Goal: Task Accomplishment & Management: Manage account settings

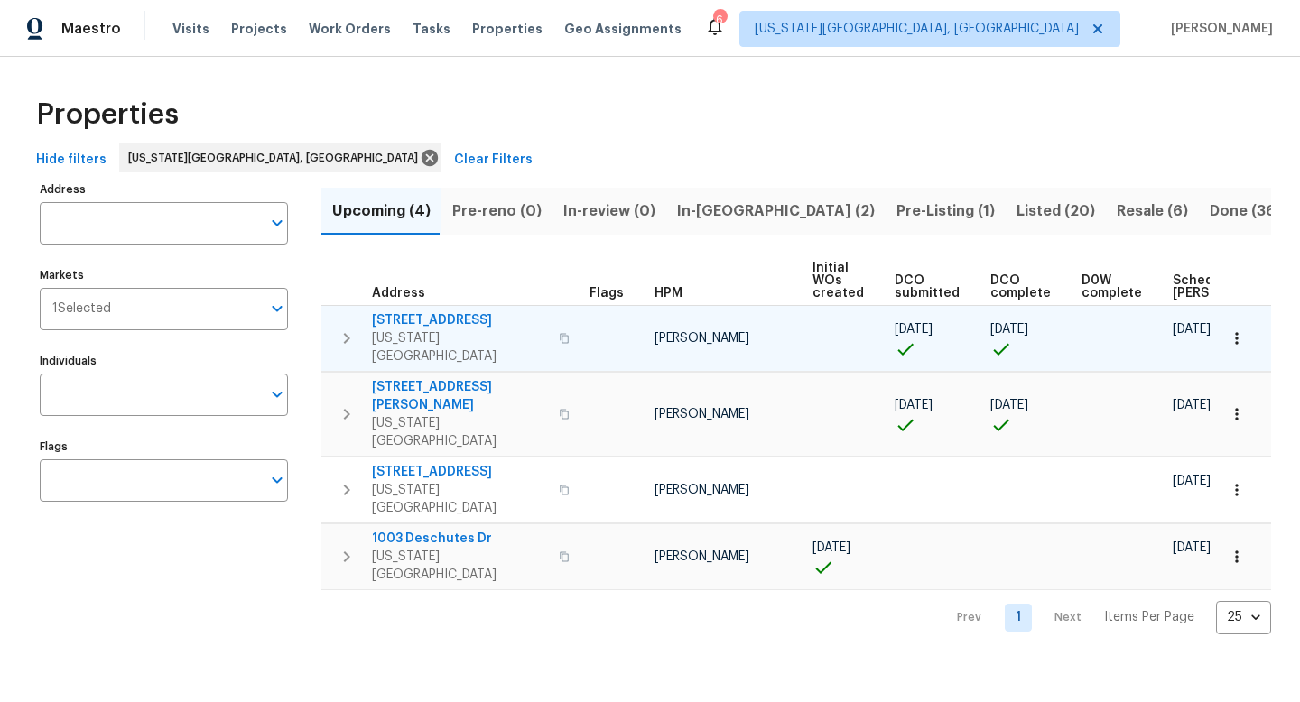
click at [424, 321] on span "4454 Ranch Cir" at bounding box center [460, 321] width 176 height 18
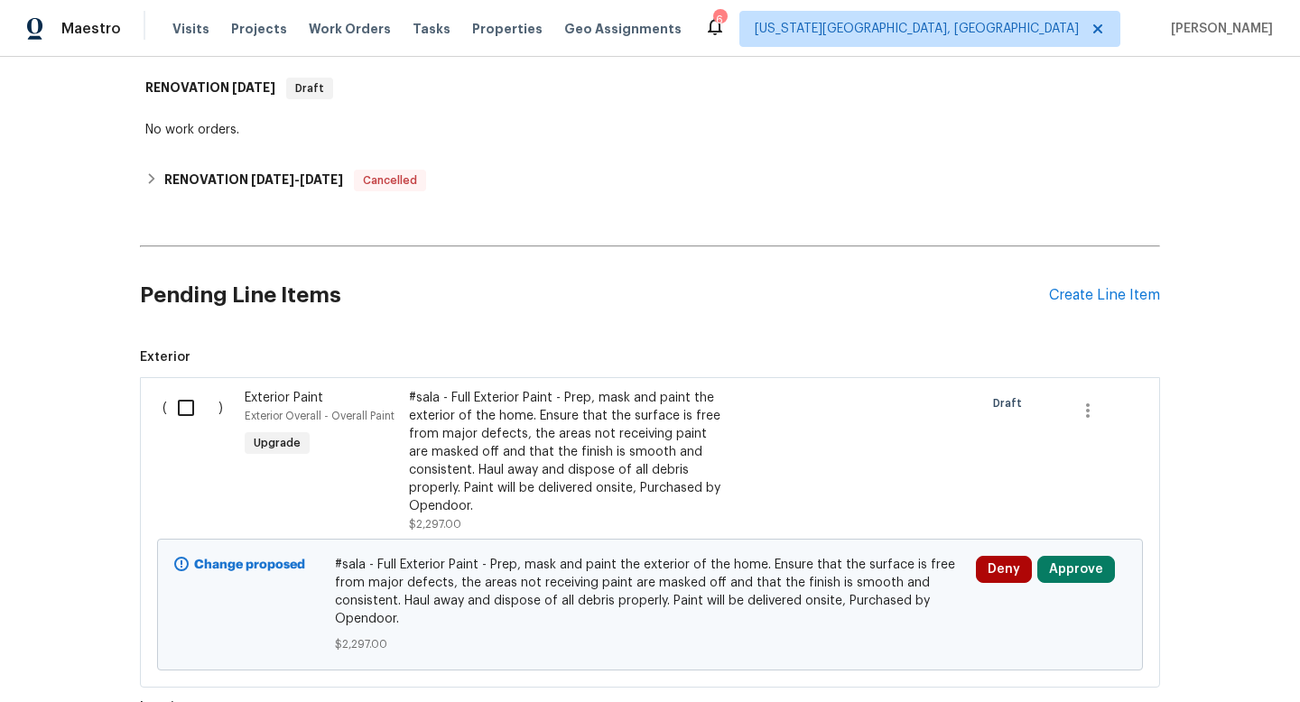
scroll to position [250, 0]
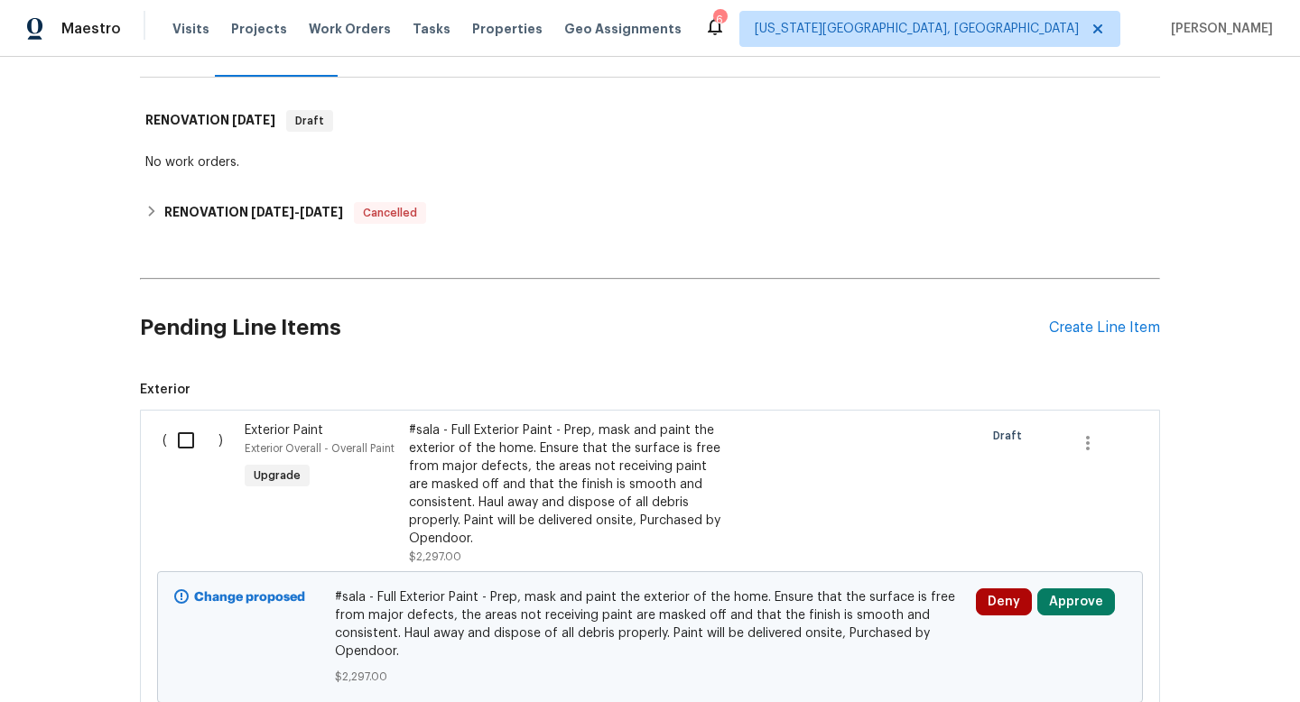
click at [1118, 317] on div "Pending Line Items Create Line Item" at bounding box center [650, 328] width 1020 height 84
click at [1104, 327] on div "Create Line Item" at bounding box center [1104, 328] width 111 height 17
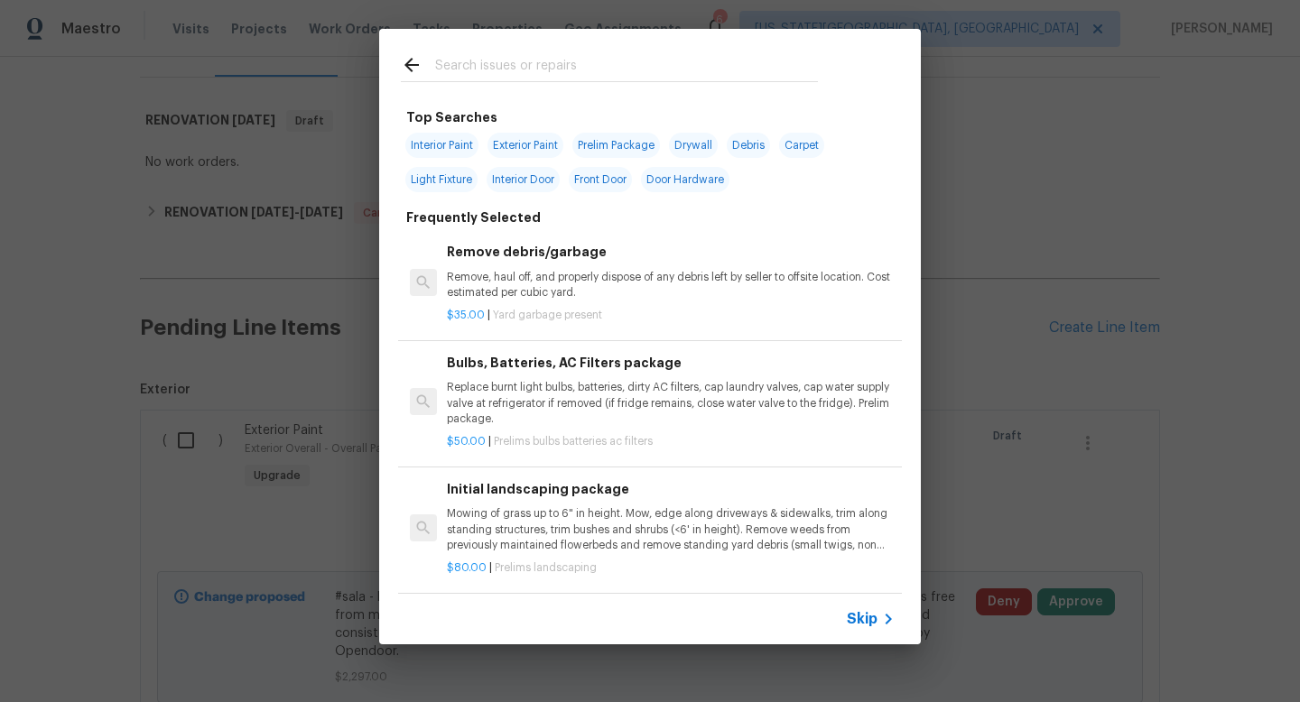
click at [459, 58] on input "text" at bounding box center [626, 67] width 383 height 27
click at [1190, 235] on div "Top Searches Interior Paint Exterior Paint Prelim Package Drywall Debris Carpet…" at bounding box center [650, 337] width 1300 height 674
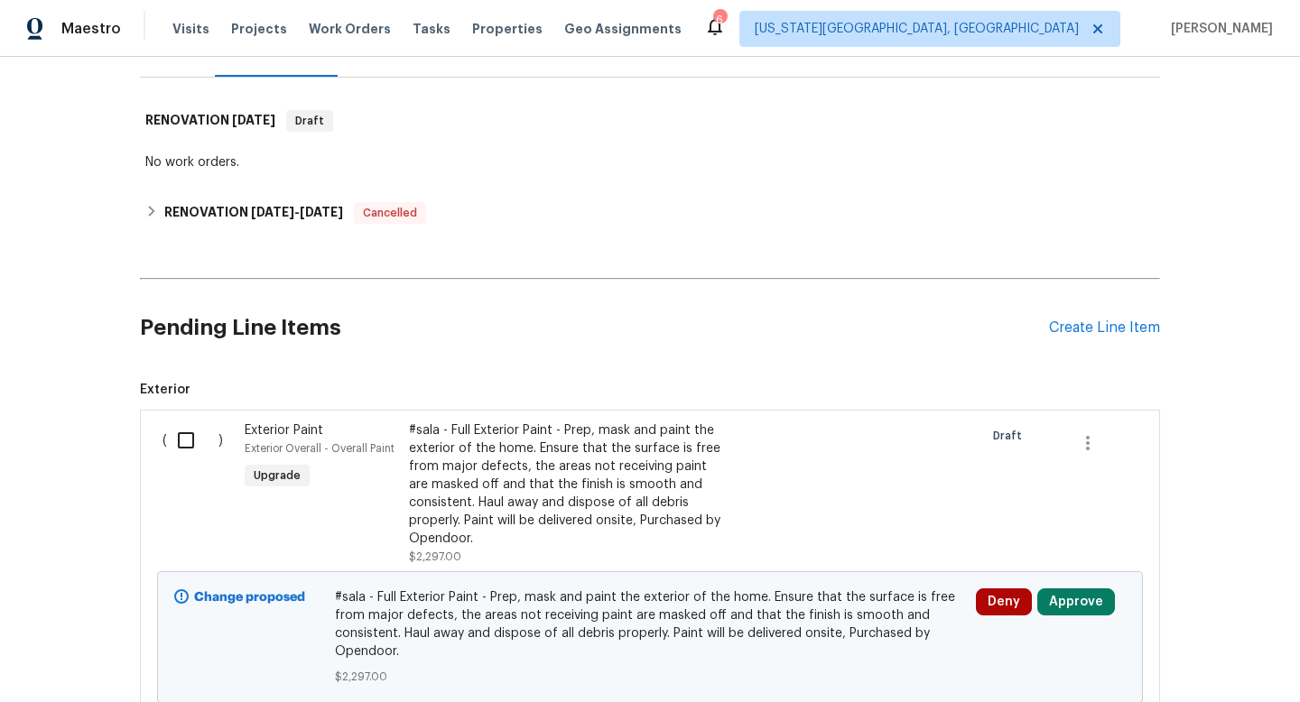
scroll to position [0, 0]
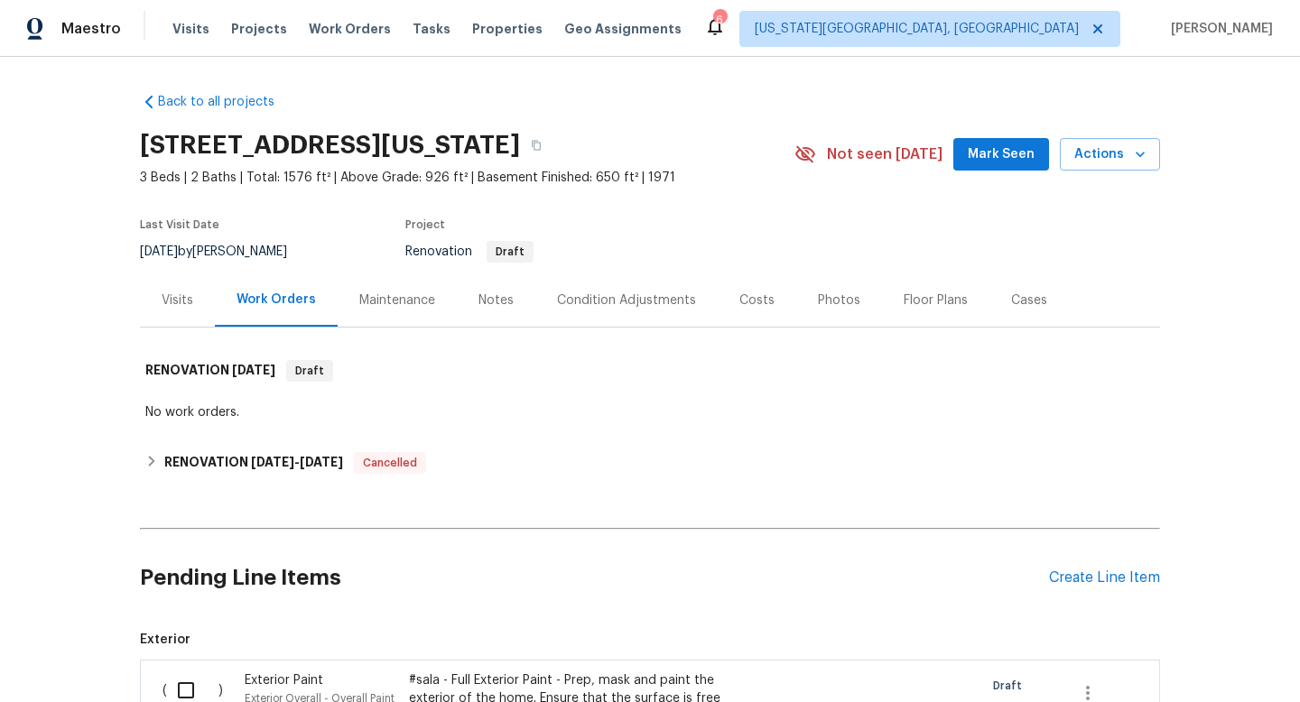
click at [622, 302] on div "Condition Adjustments" at bounding box center [626, 301] width 139 height 18
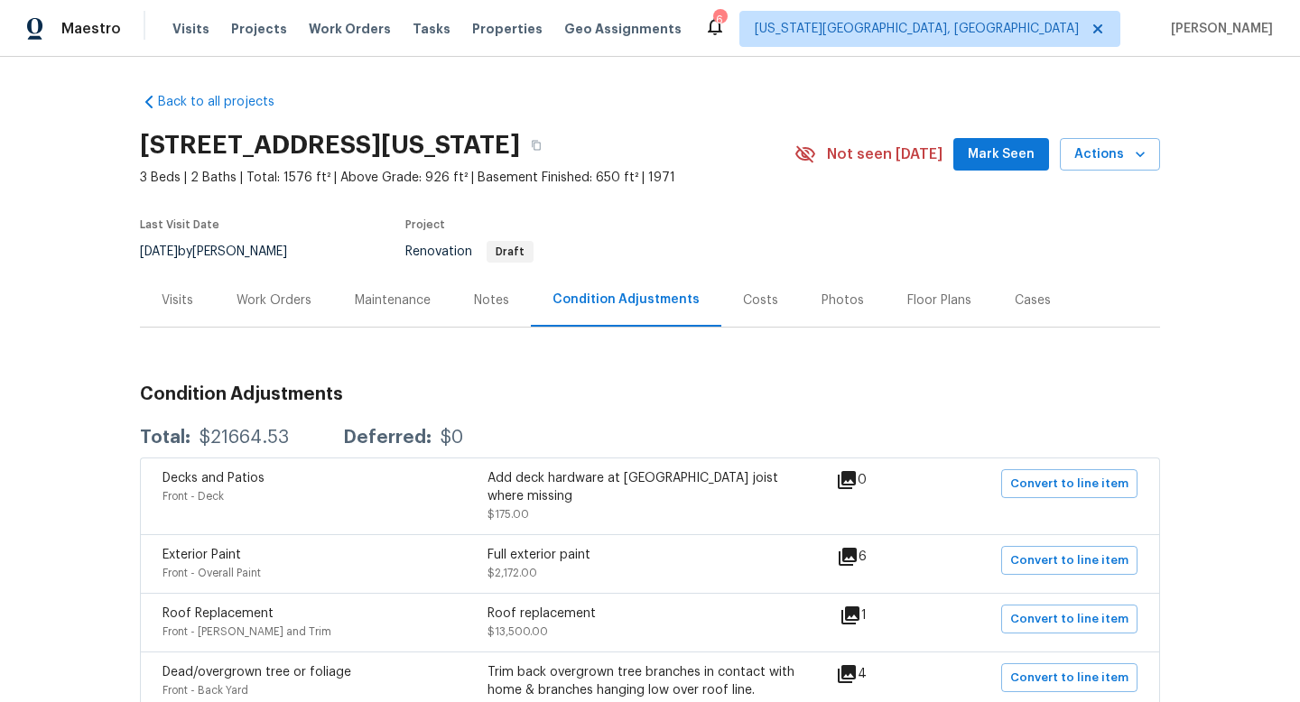
click at [273, 306] on div "Work Orders" at bounding box center [274, 301] width 75 height 18
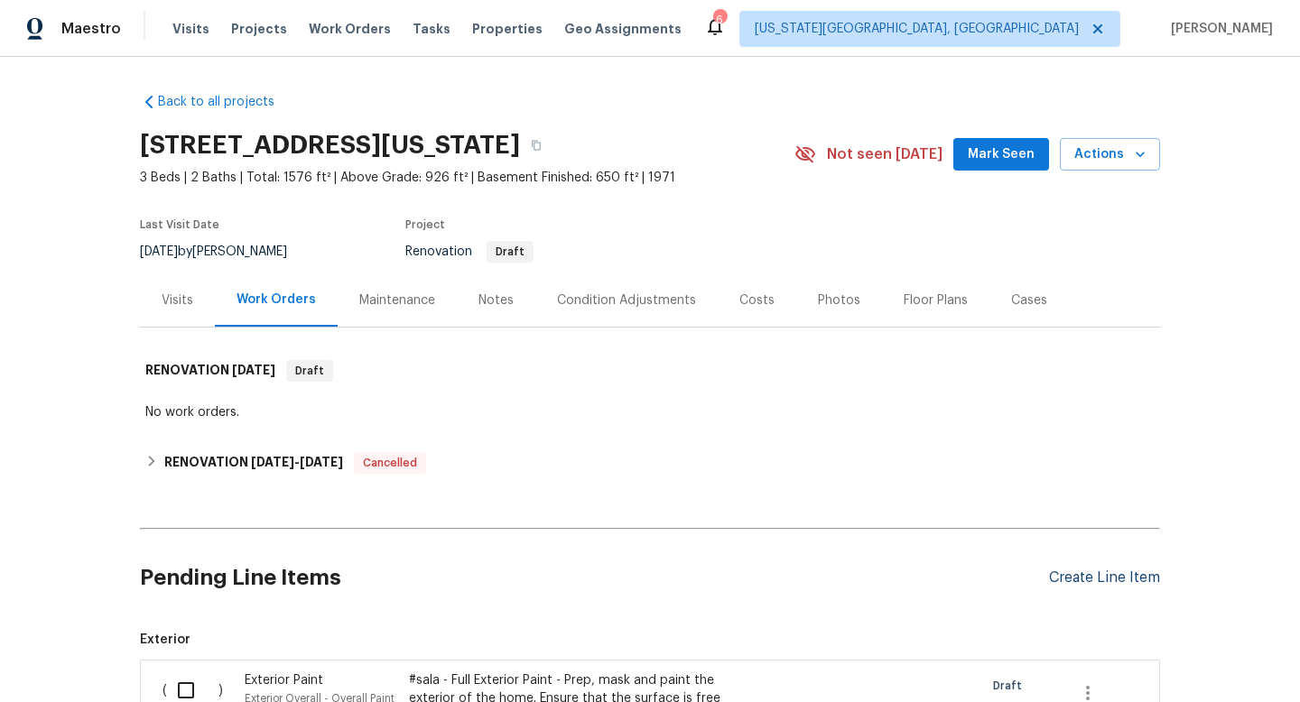
click at [1117, 579] on div "Create Line Item" at bounding box center [1104, 578] width 111 height 17
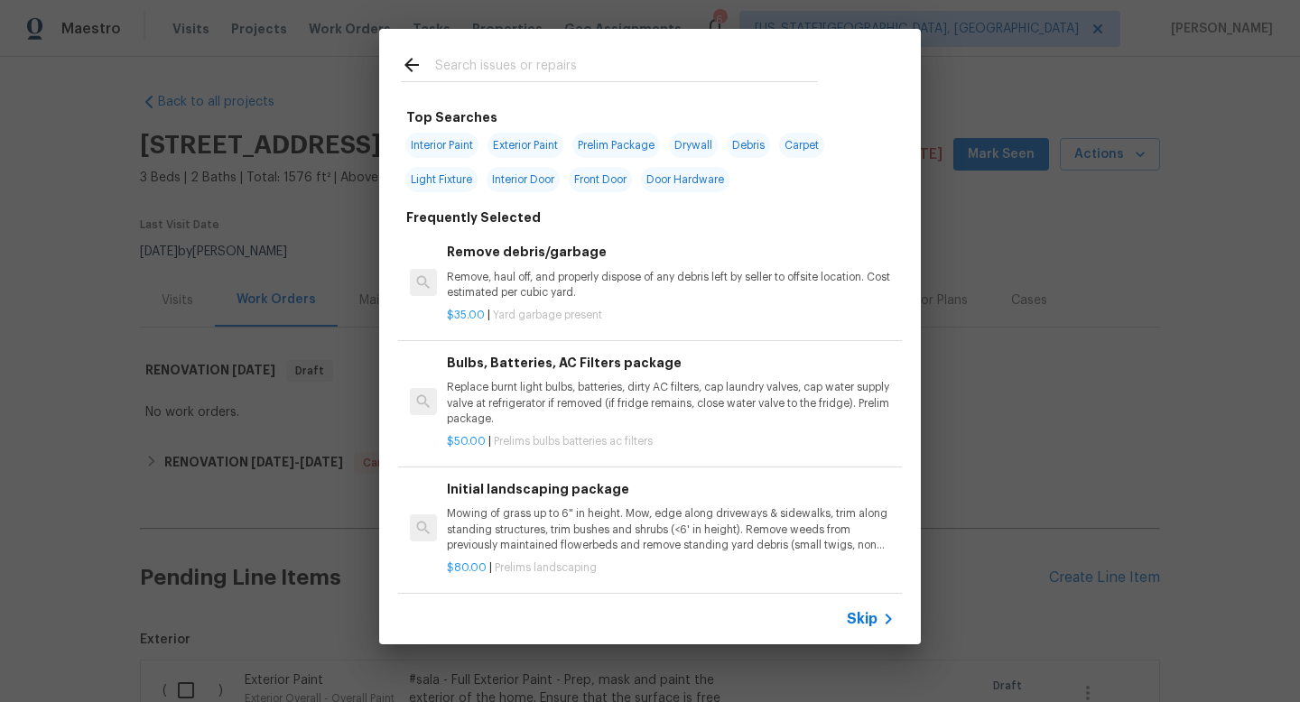
click at [489, 68] on input "text" at bounding box center [626, 67] width 383 height 27
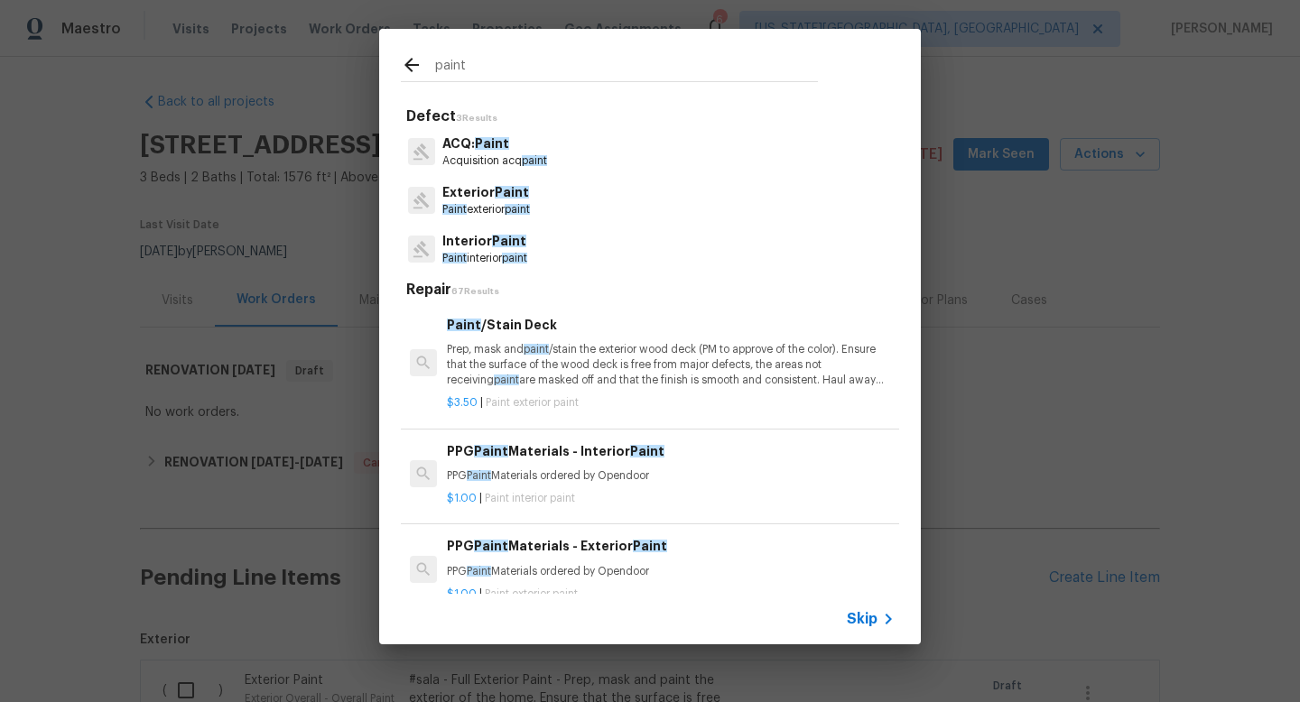
type input "paint"
click at [511, 237] on span "Paint" at bounding box center [509, 241] width 34 height 13
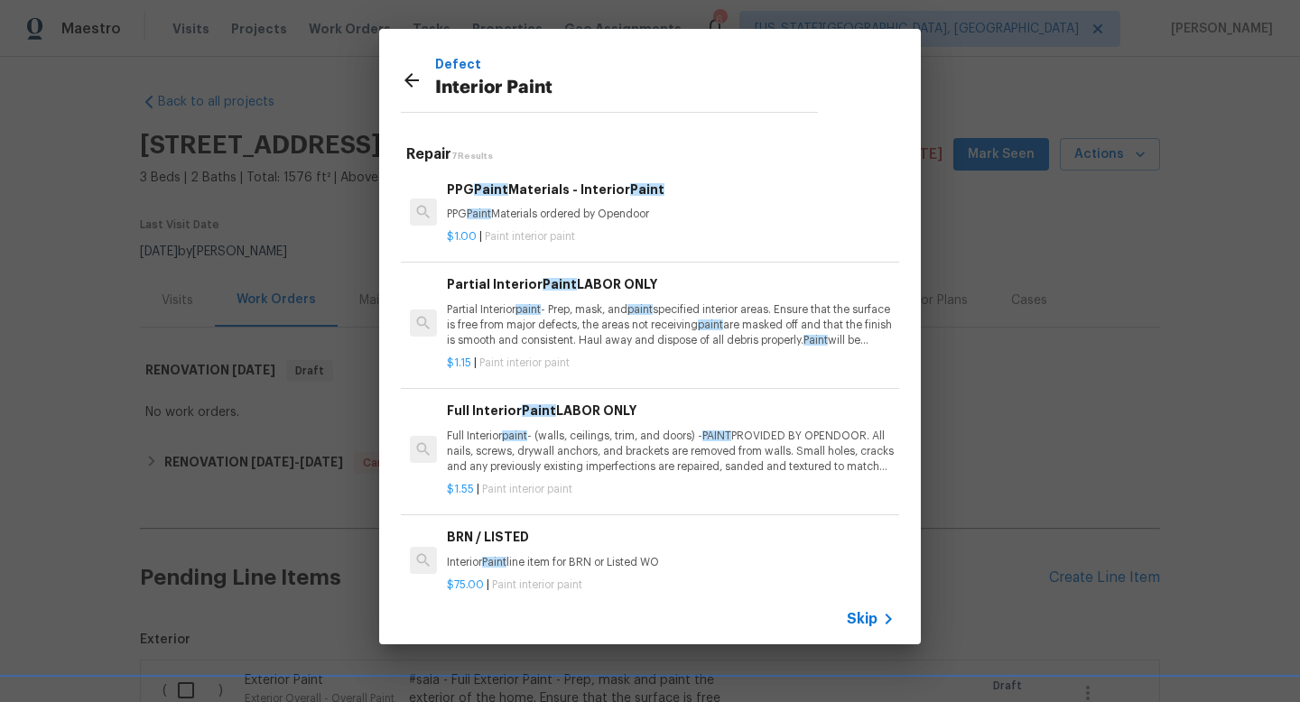
scroll to position [312, 0]
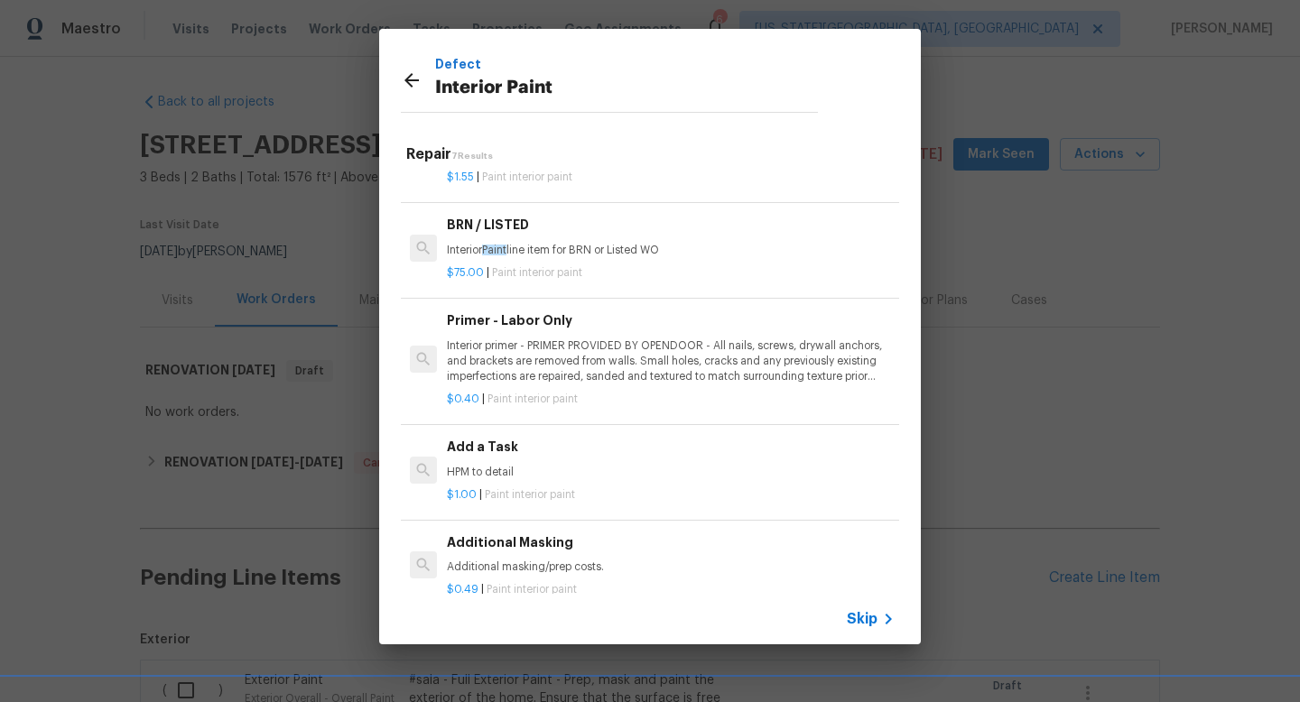
click at [491, 493] on span "Paint interior paint" at bounding box center [530, 494] width 90 height 11
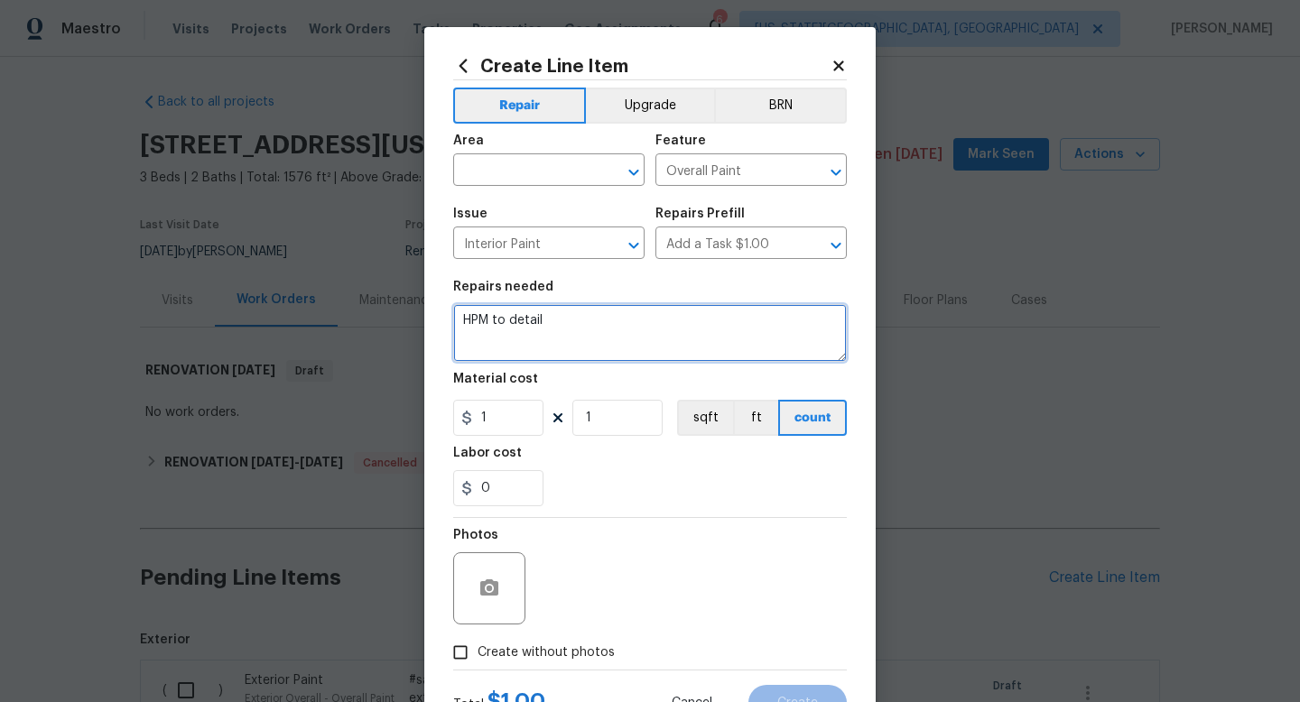
drag, startPoint x: 537, startPoint y: 323, endPoint x: 306, endPoint y: 313, distance: 231.4
click at [306, 317] on div "Create Line Item Repair Upgrade BRN Area ​ Feature Overall Paint ​ Issue Interi…" at bounding box center [650, 351] width 1300 height 702
type textarea "Remove wall paper throughout. Retexture walls with wall paper prior to paint."
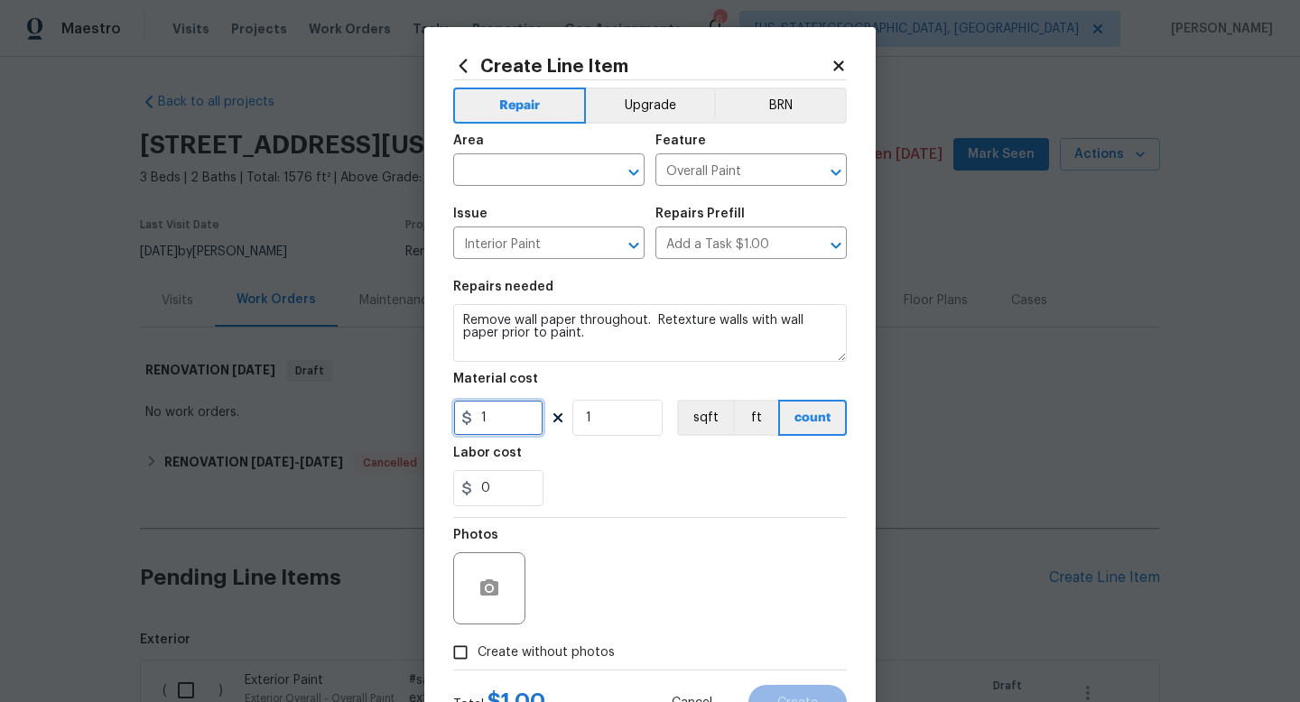
drag, startPoint x: 518, startPoint y: 422, endPoint x: 344, endPoint y: 417, distance: 174.3
click at [344, 417] on div "Create Line Item Repair Upgrade BRN Area ​ Feature Overall Paint ​ Issue Interi…" at bounding box center [650, 351] width 1300 height 702
type input "350"
click at [561, 648] on span "Create without photos" at bounding box center [546, 653] width 137 height 19
click at [478, 648] on input "Create without photos" at bounding box center [460, 653] width 34 height 34
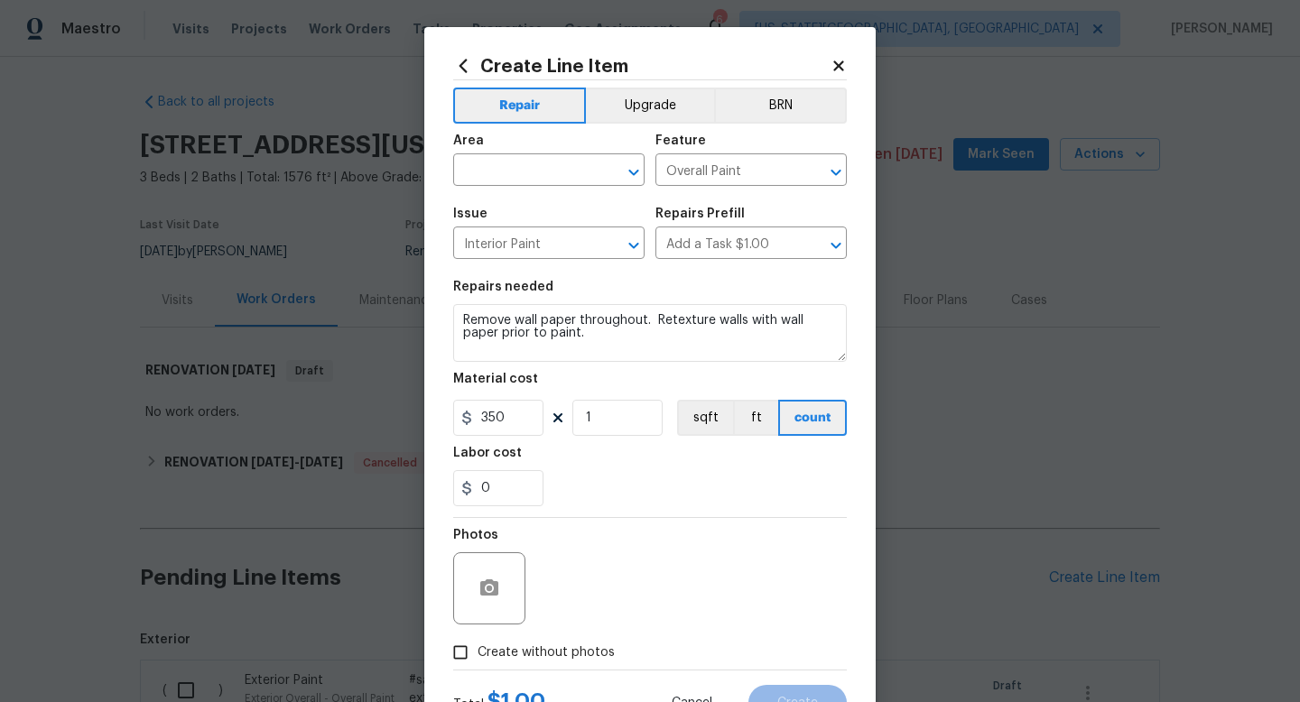
checkbox input "true"
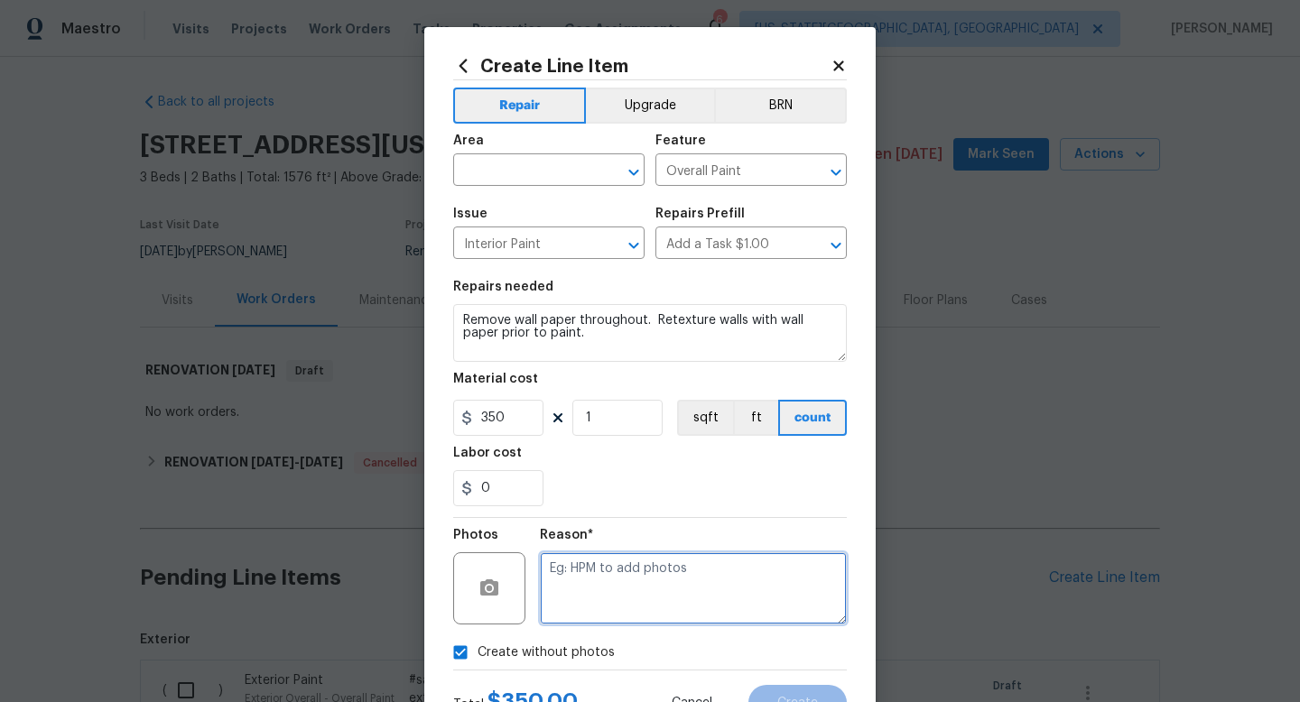
click at [584, 581] on textarea at bounding box center [693, 589] width 307 height 72
type textarea "na"
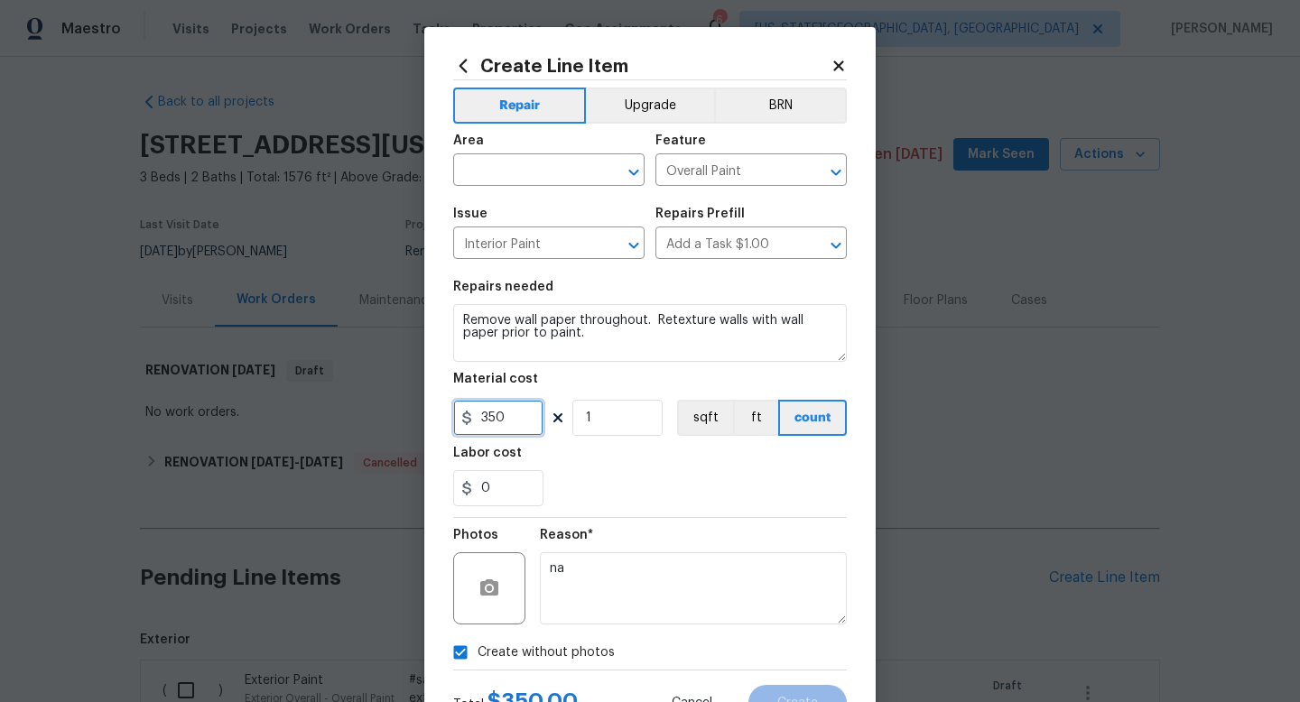
drag, startPoint x: 518, startPoint y: 418, endPoint x: 406, endPoint y: 418, distance: 112.0
click at [406, 418] on div "Create Line Item Repair Upgrade BRN Area ​ Feature Overall Paint ​ Issue Interi…" at bounding box center [650, 351] width 1300 height 702
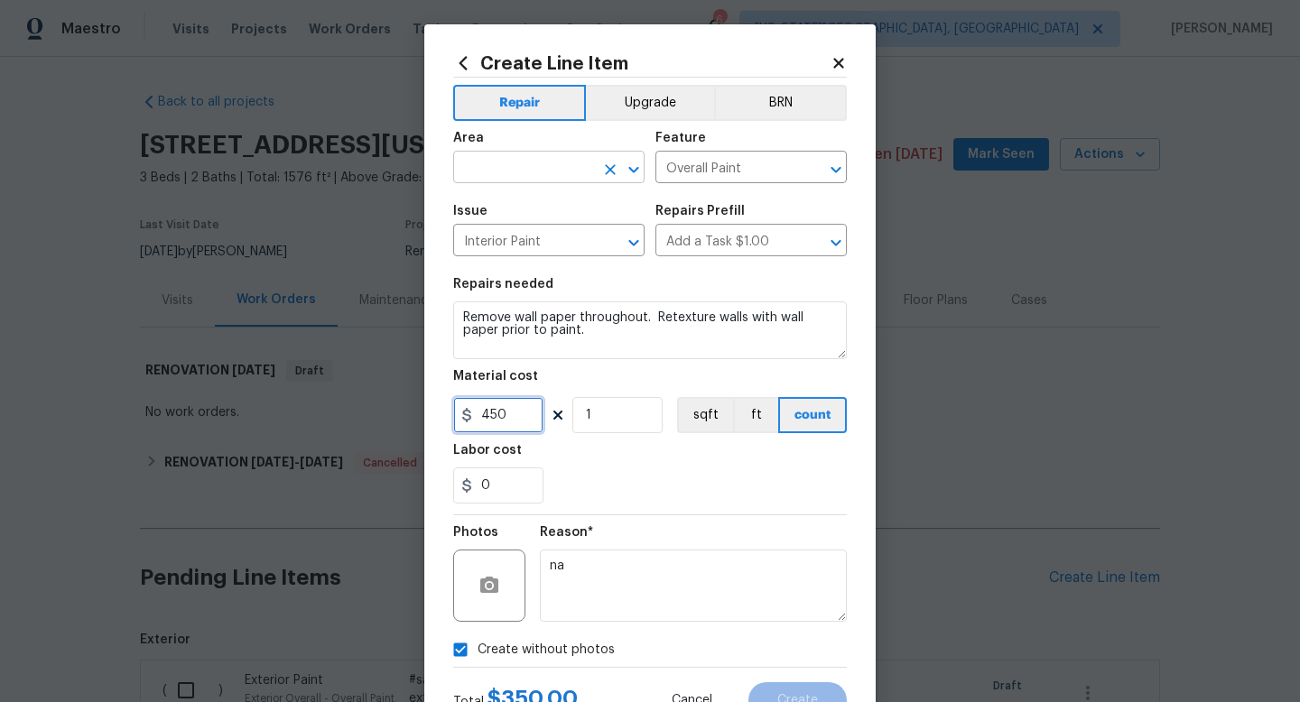
type input "450"
click at [525, 166] on input "text" at bounding box center [523, 169] width 141 height 28
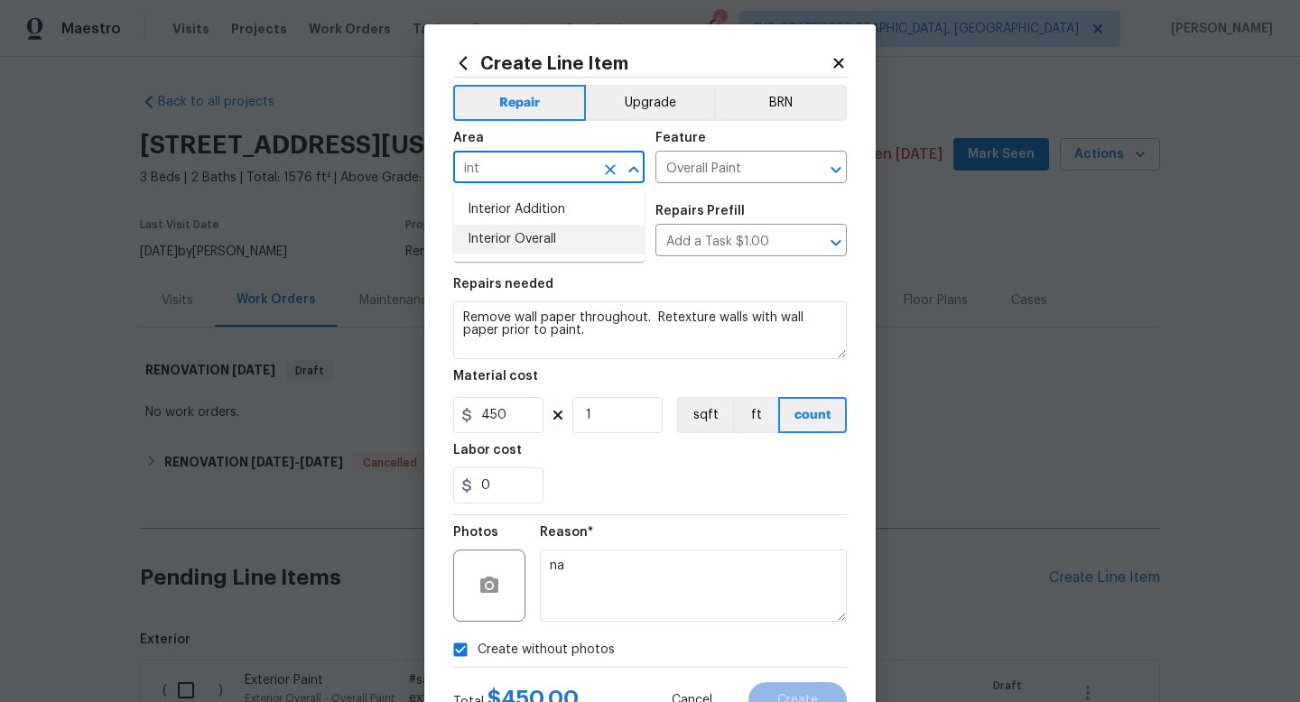
click at [517, 250] on li "Interior Overall" at bounding box center [548, 240] width 191 height 30
type input "Interior Overall"
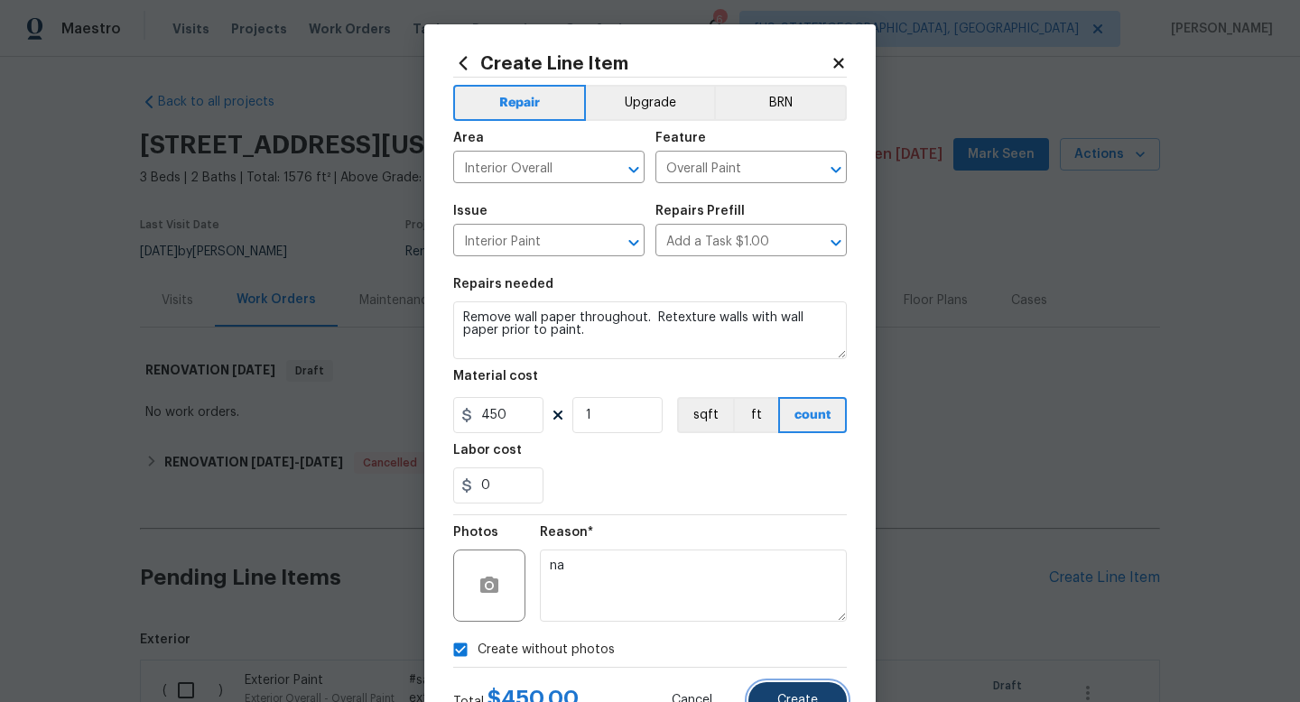
click at [792, 702] on span "Create" at bounding box center [797, 701] width 41 height 14
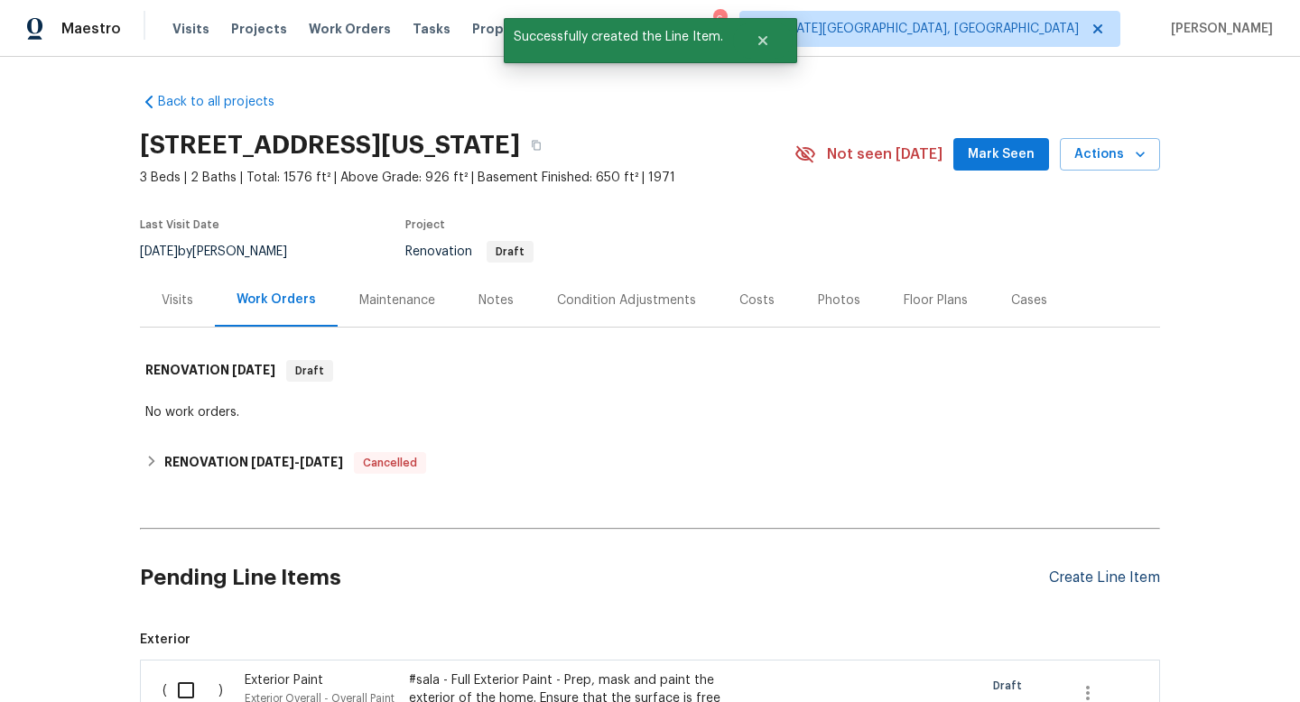
click at [1117, 583] on div "Create Line Item" at bounding box center [1104, 578] width 111 height 17
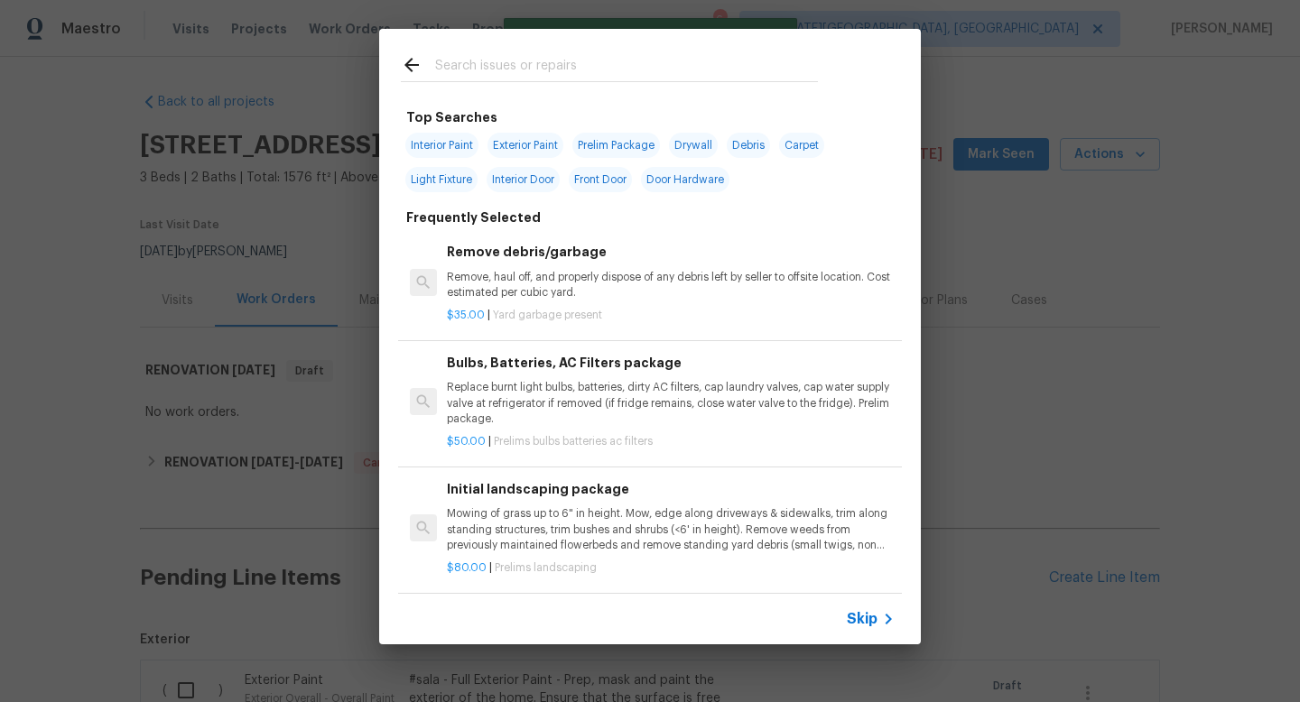
click at [460, 73] on input "text" at bounding box center [626, 67] width 383 height 27
type input "e"
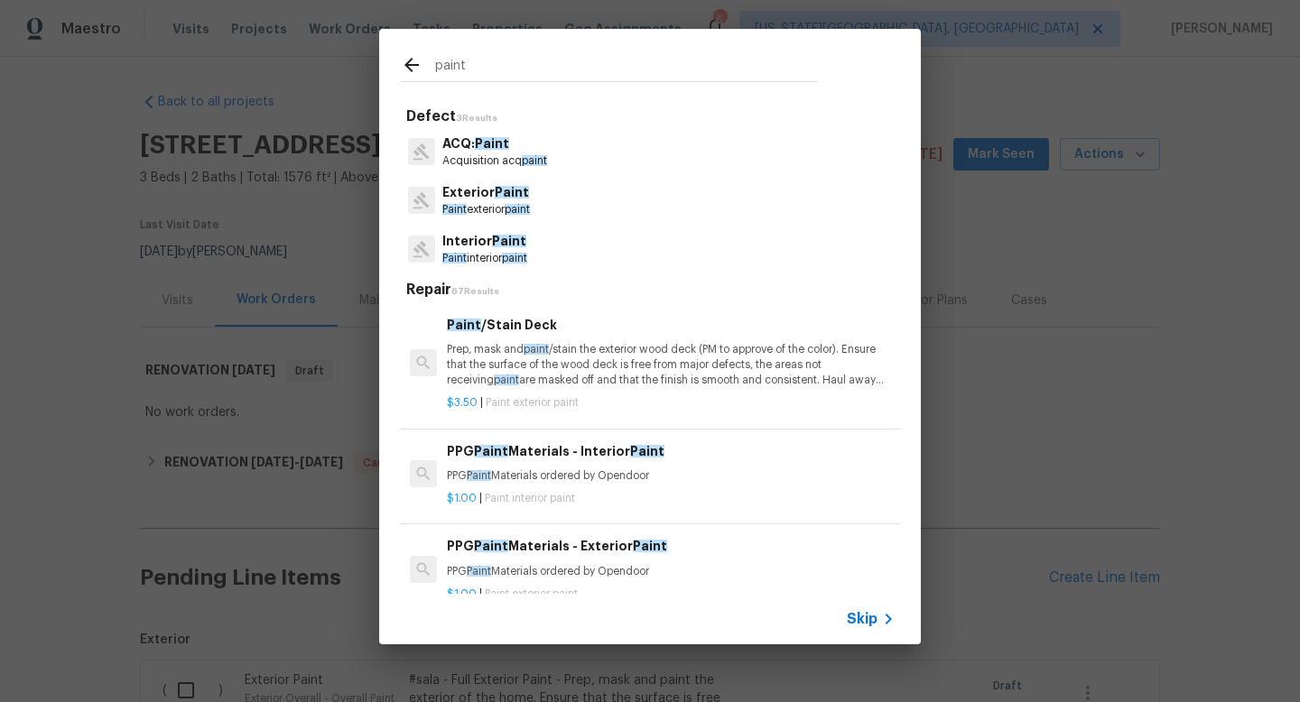
type input "paint"
click at [503, 249] on p "Interior Paint" at bounding box center [484, 241] width 85 height 19
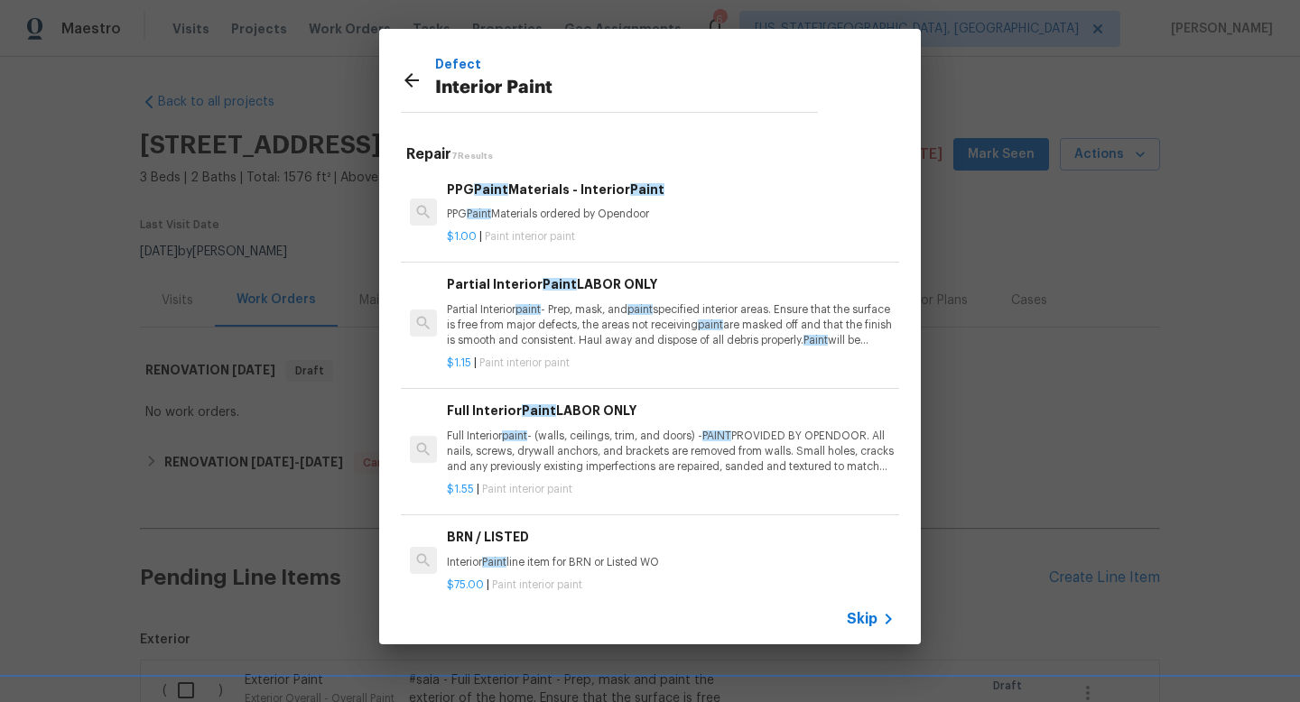
click at [403, 82] on icon at bounding box center [412, 81] width 22 height 22
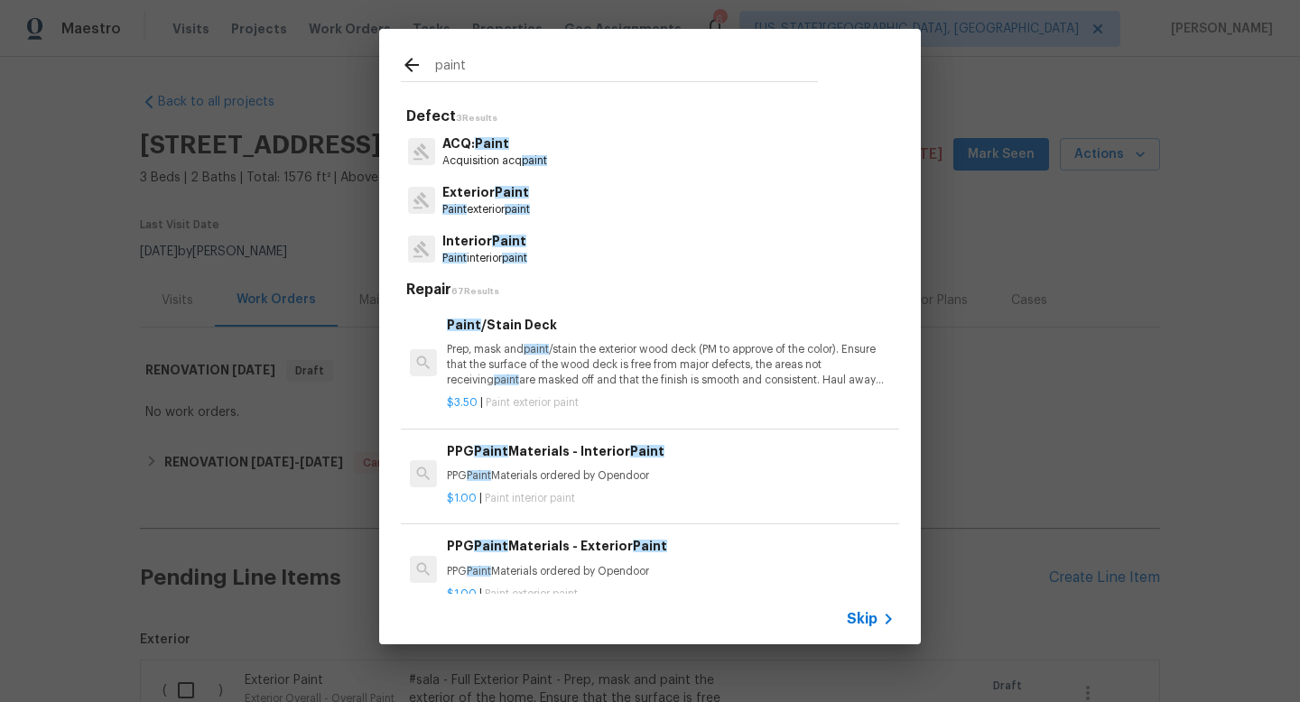
click at [486, 74] on input "paint" at bounding box center [626, 67] width 383 height 27
type input "p"
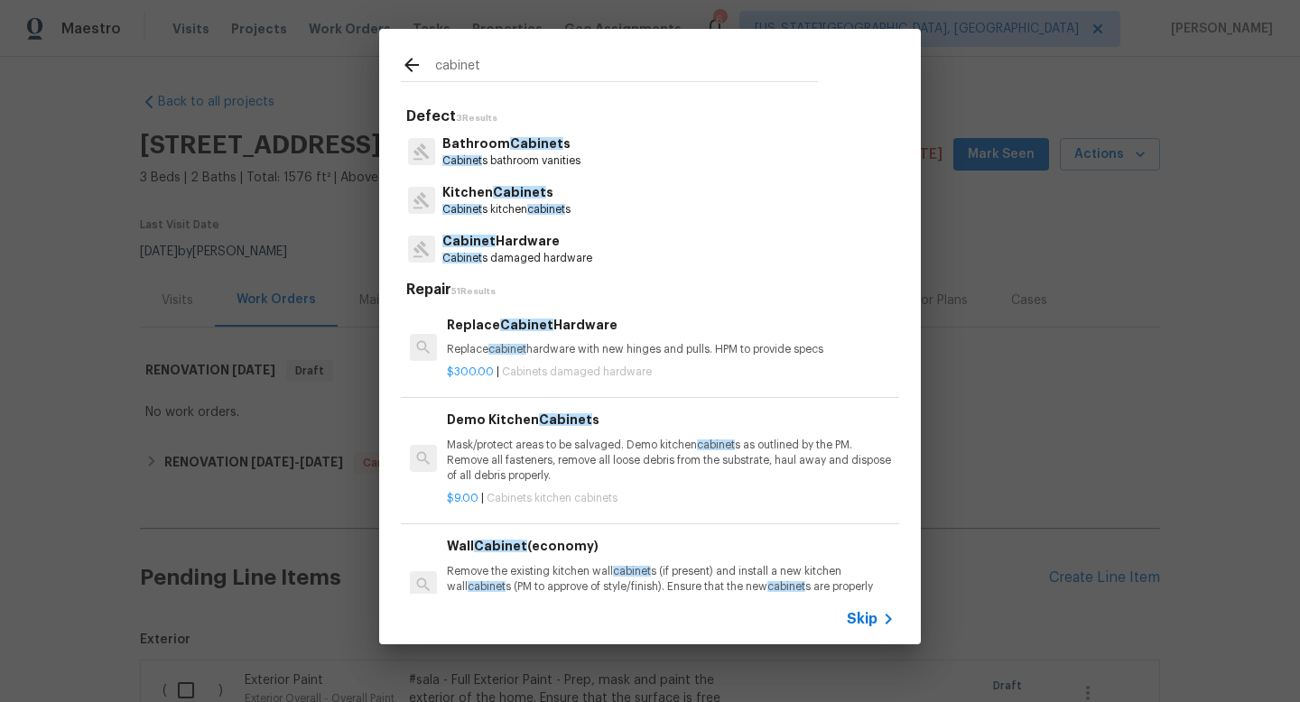
type input "cabinet"
click at [491, 198] on p "Kitchen Cabinet s" at bounding box center [506, 192] width 128 height 19
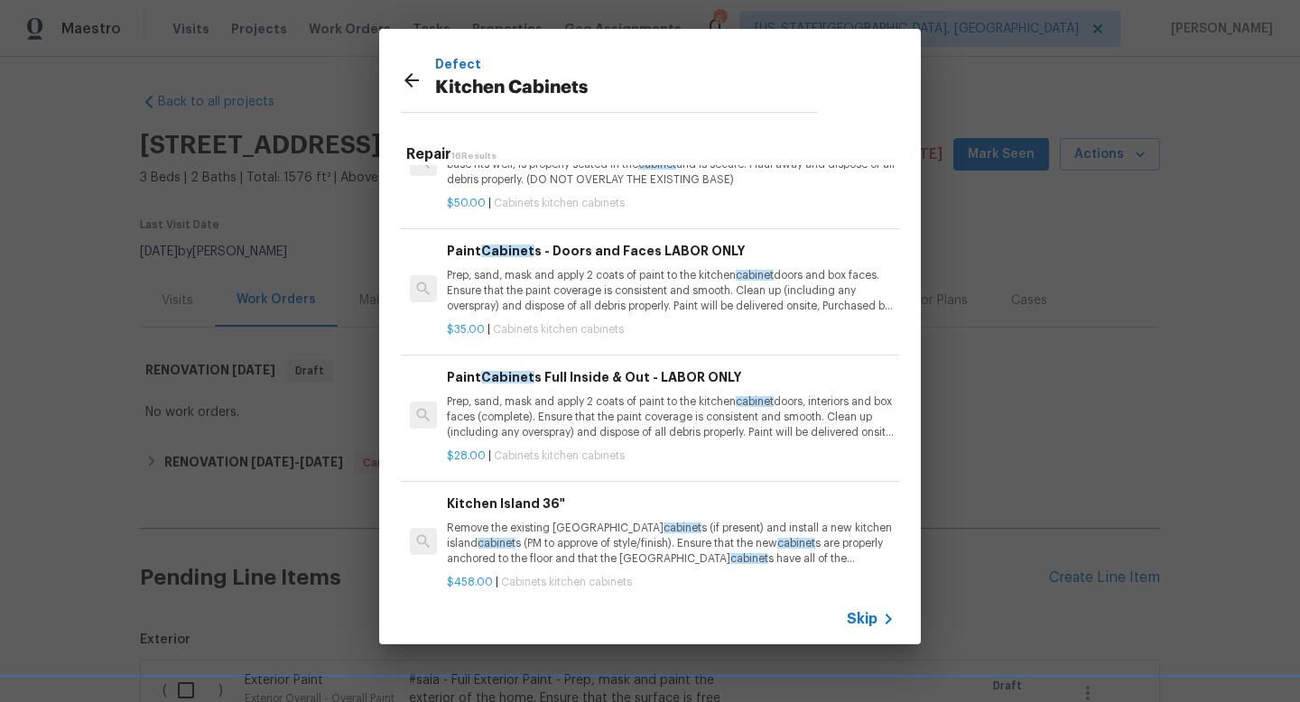
scroll to position [1496, 0]
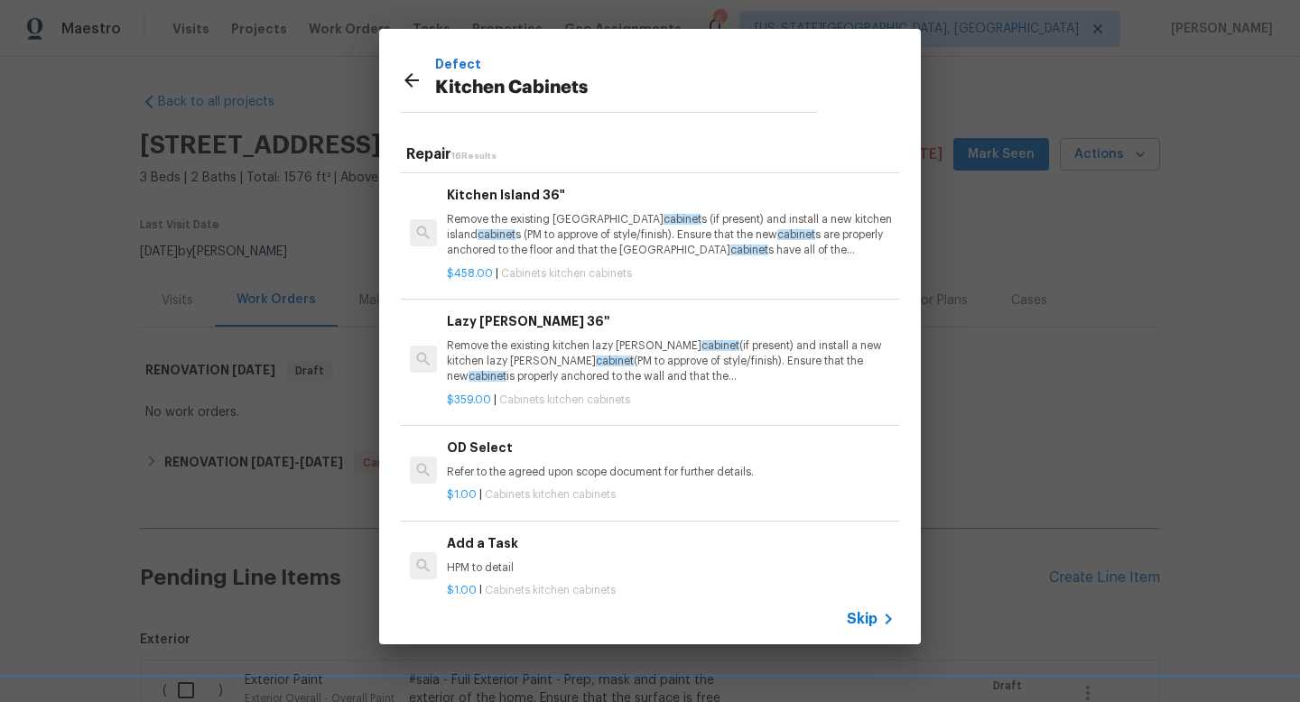
click at [510, 561] on p "HPM to detail" at bounding box center [671, 568] width 448 height 15
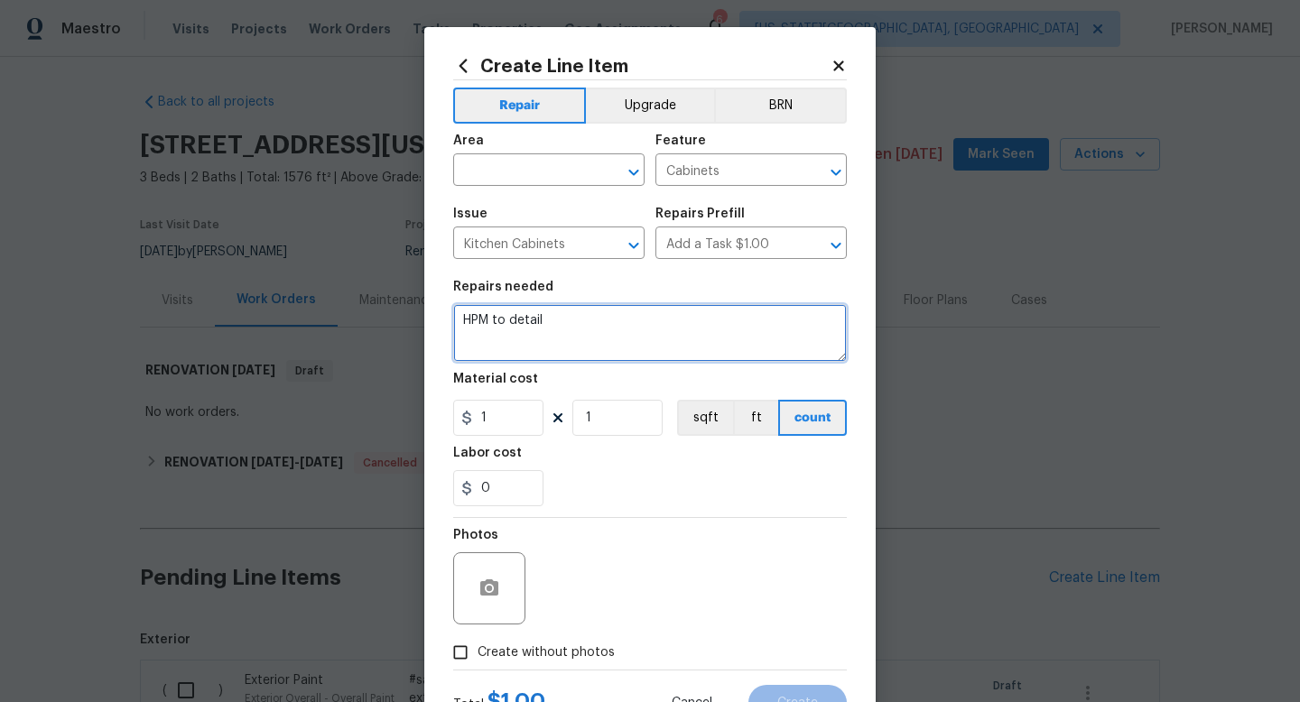
drag, startPoint x: 597, startPoint y: 332, endPoint x: 302, endPoint y: 270, distance: 301.8
click at [299, 275] on div "Create Line Item Repair Upgrade BRN Area ​ Feature Cabinets ​ Issue Kitchen Cab…" at bounding box center [650, 351] width 1300 height 702
type textarea "Paint all cabinets throughout. Opendoor to provide paint."
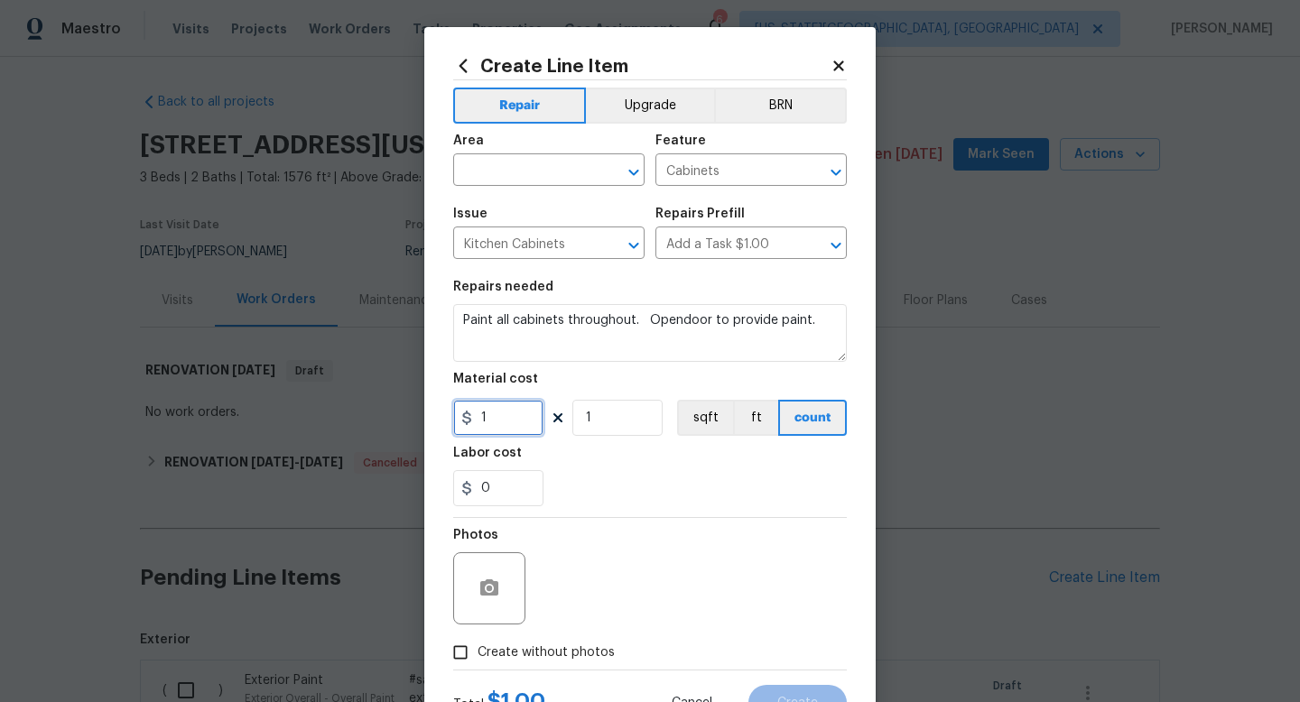
drag, startPoint x: 508, startPoint y: 420, endPoint x: 498, endPoint y: 420, distance: 10.8
click at [507, 420] on input "1" at bounding box center [498, 418] width 90 height 36
type input "1000"
click at [575, 656] on span "Create without photos" at bounding box center [546, 653] width 137 height 19
click at [478, 656] on input "Create without photos" at bounding box center [460, 653] width 34 height 34
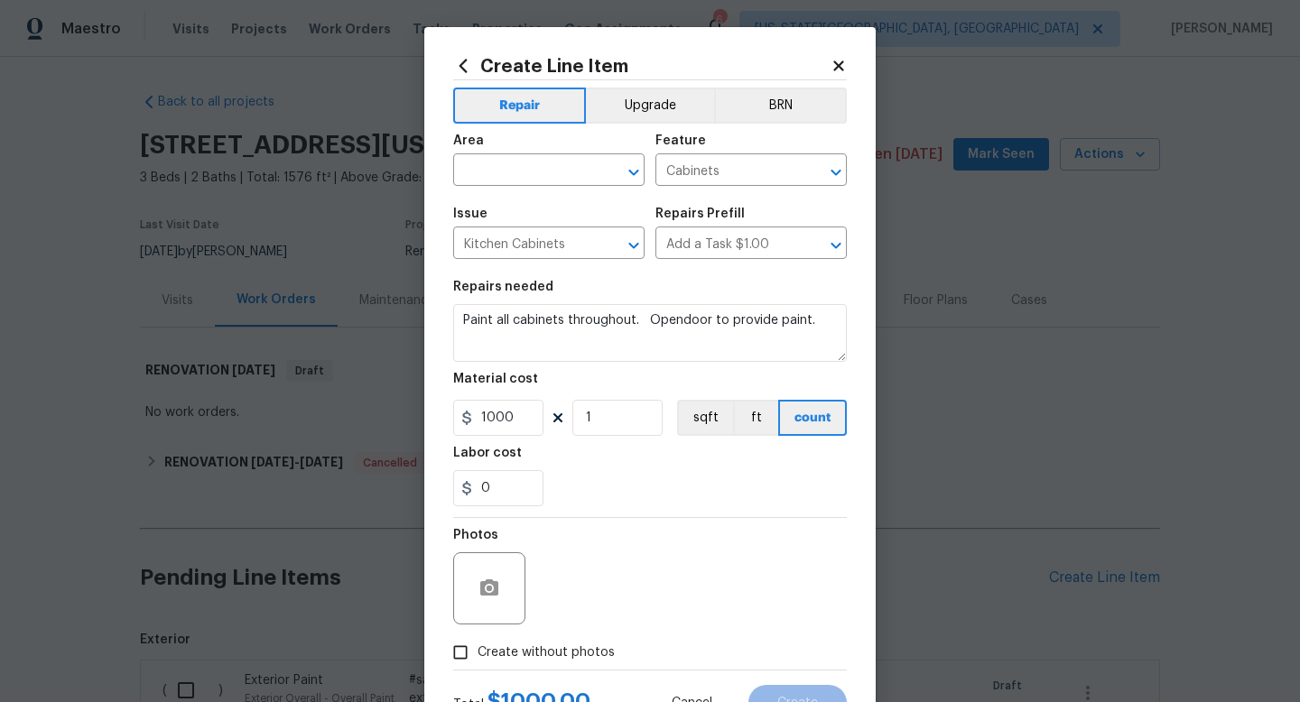
checkbox input "true"
click at [575, 572] on textarea at bounding box center [693, 589] width 307 height 72
type textarea "na"
click at [541, 154] on div "Area" at bounding box center [548, 146] width 191 height 23
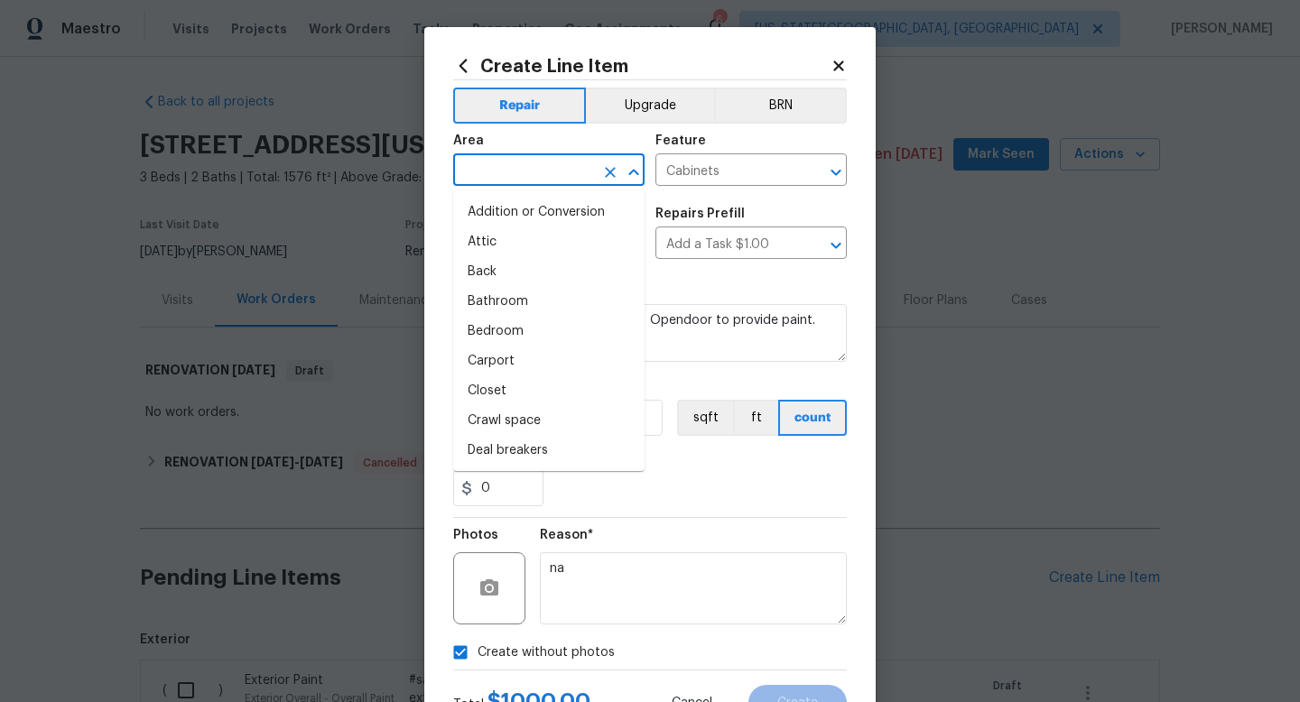
click at [535, 164] on input "text" at bounding box center [523, 172] width 141 height 28
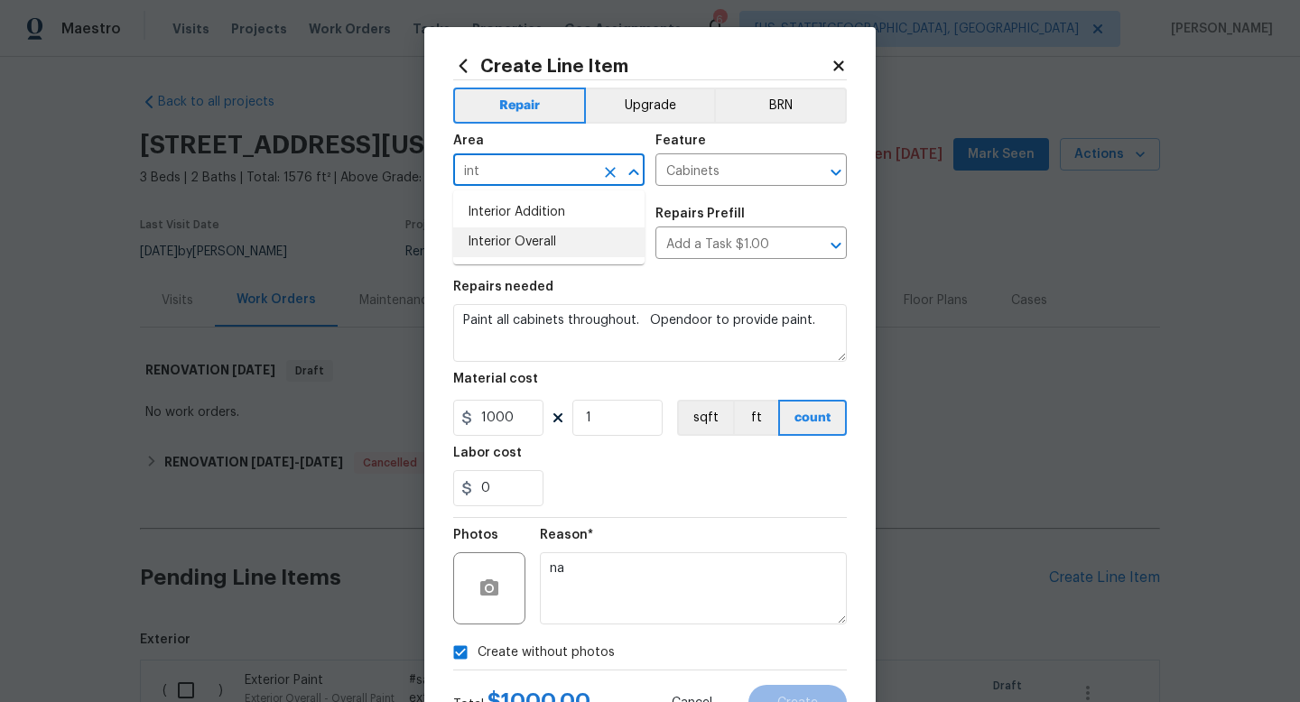
click at [501, 237] on li "Interior Overall" at bounding box center [548, 243] width 191 height 30
type input "Interior Overall"
click at [795, 686] on button "Create" at bounding box center [798, 703] width 98 height 36
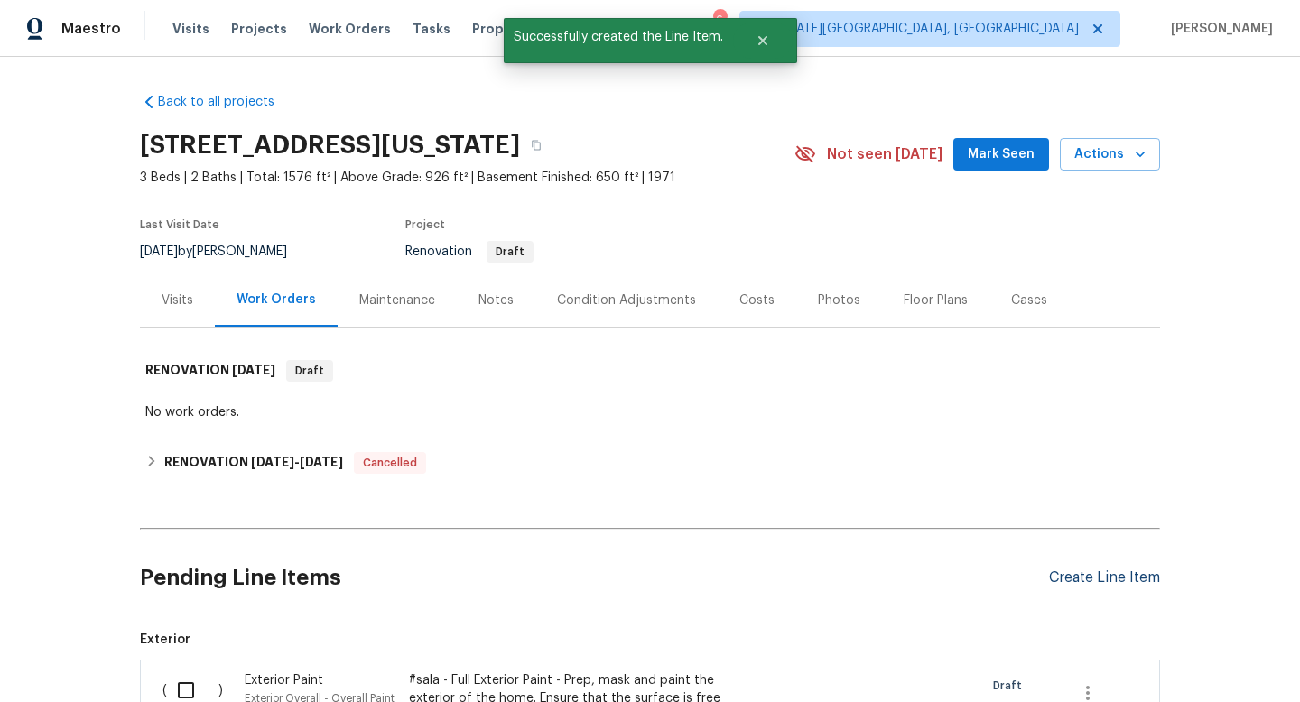
click at [1072, 579] on div "Create Line Item" at bounding box center [1104, 578] width 111 height 17
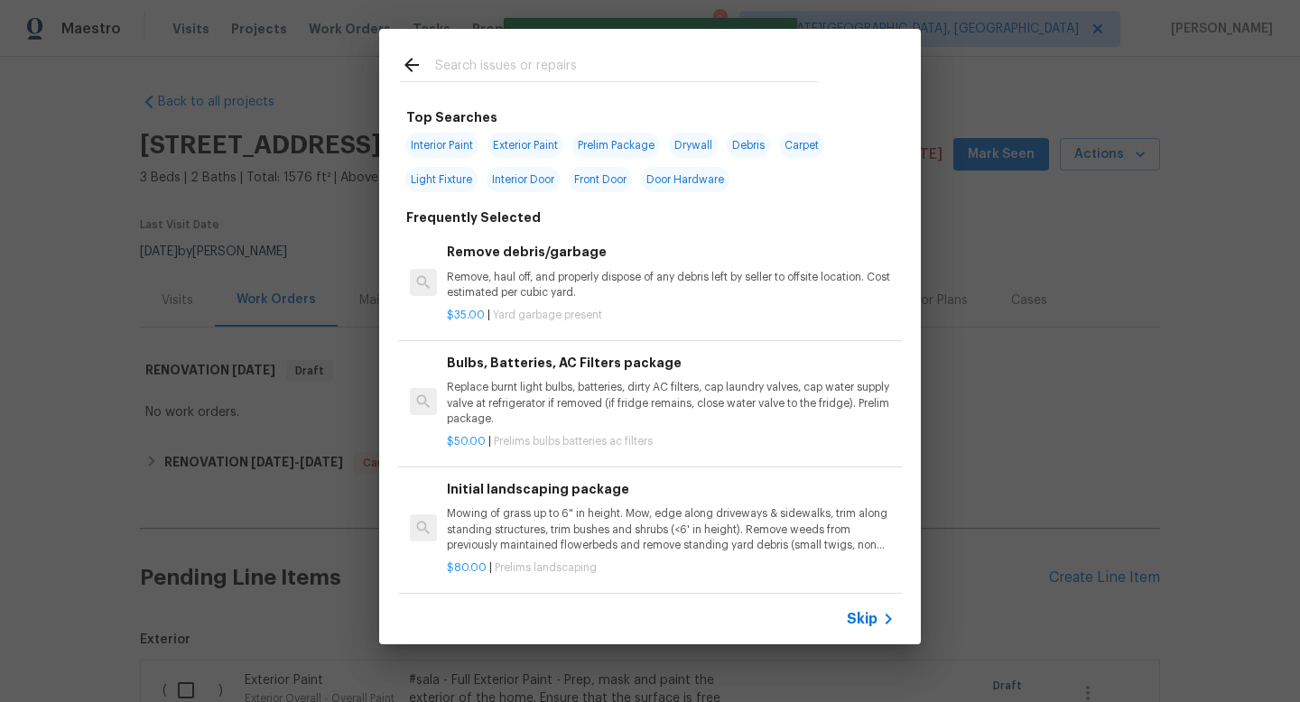
click at [516, 60] on input "text" at bounding box center [626, 67] width 383 height 27
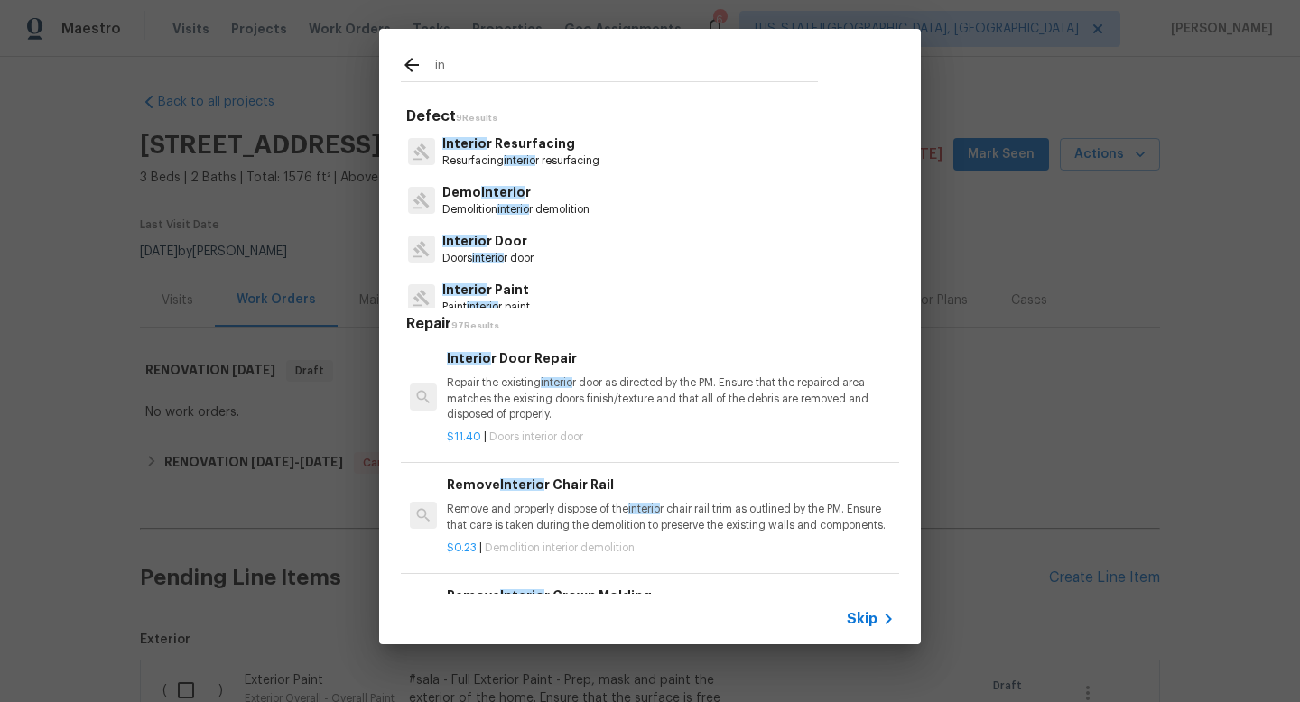
type input "i"
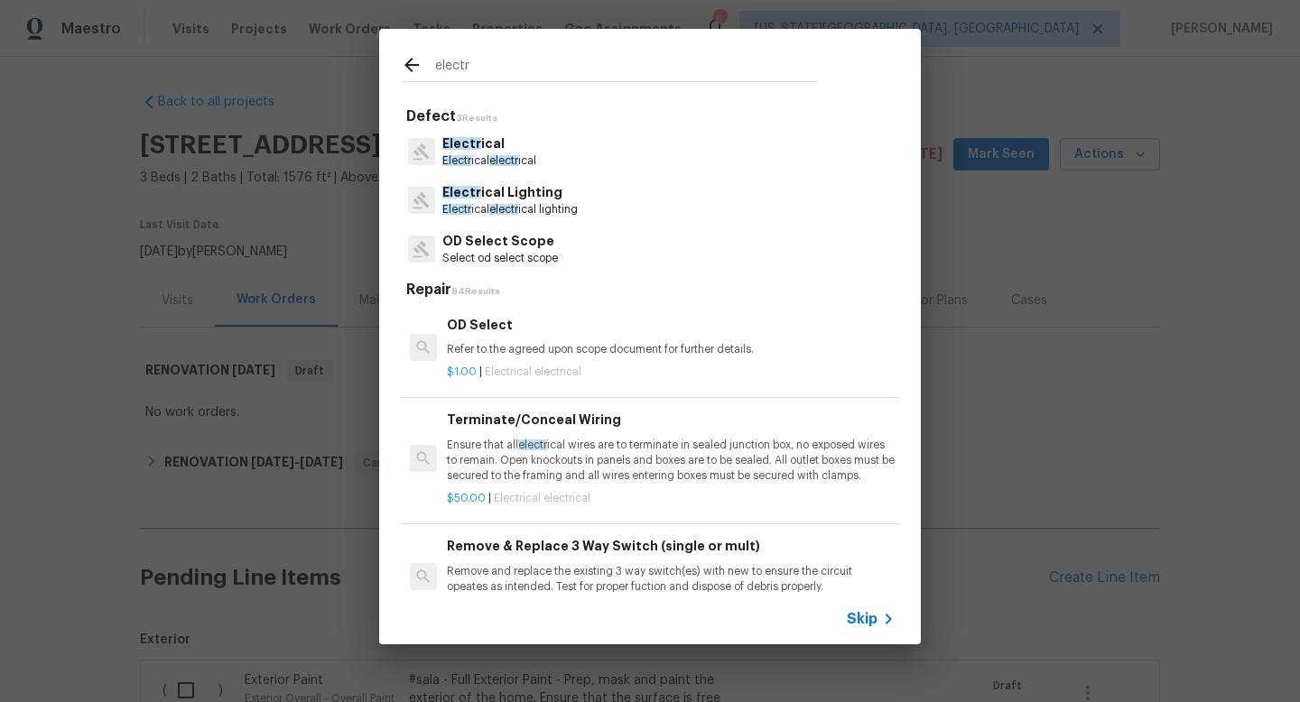
type input "electr"
click at [496, 144] on p "Electr ical" at bounding box center [489, 144] width 94 height 19
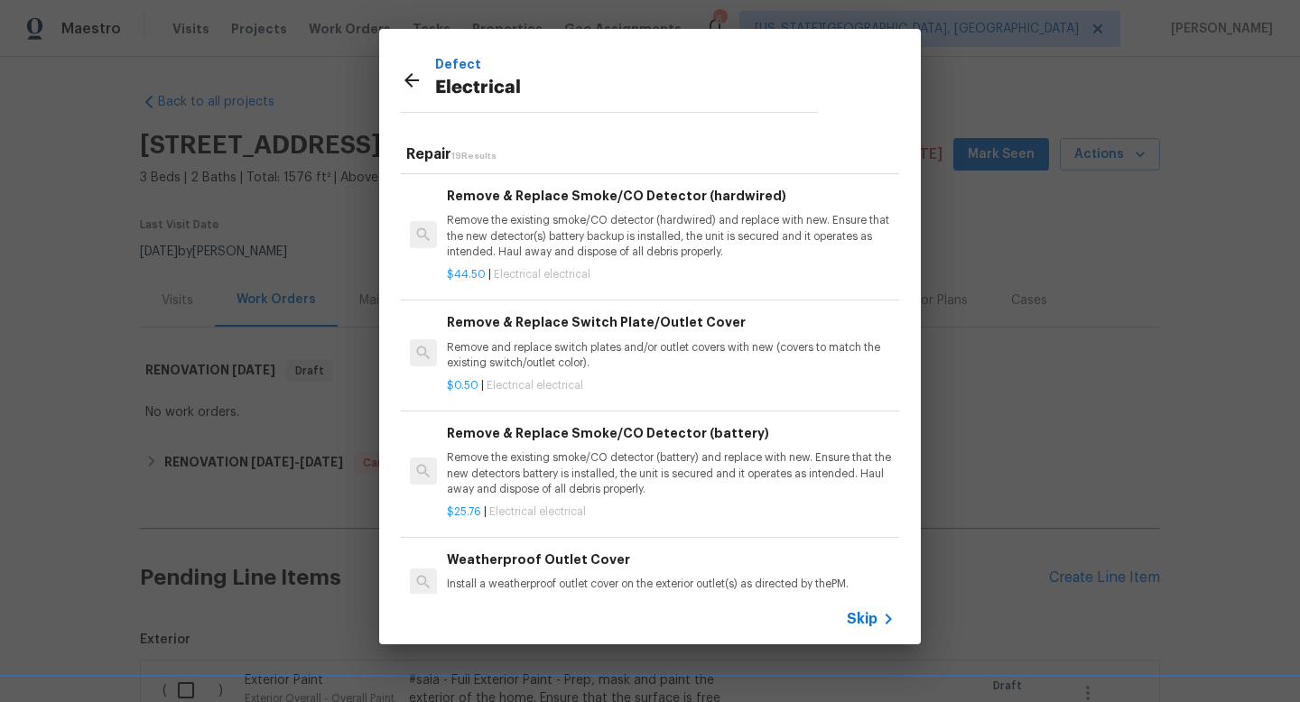
scroll to position [1703, 0]
click at [530, 231] on p "Remove the existing smoke/CO detector (hardwired) and replace with new. Ensure …" at bounding box center [671, 237] width 448 height 46
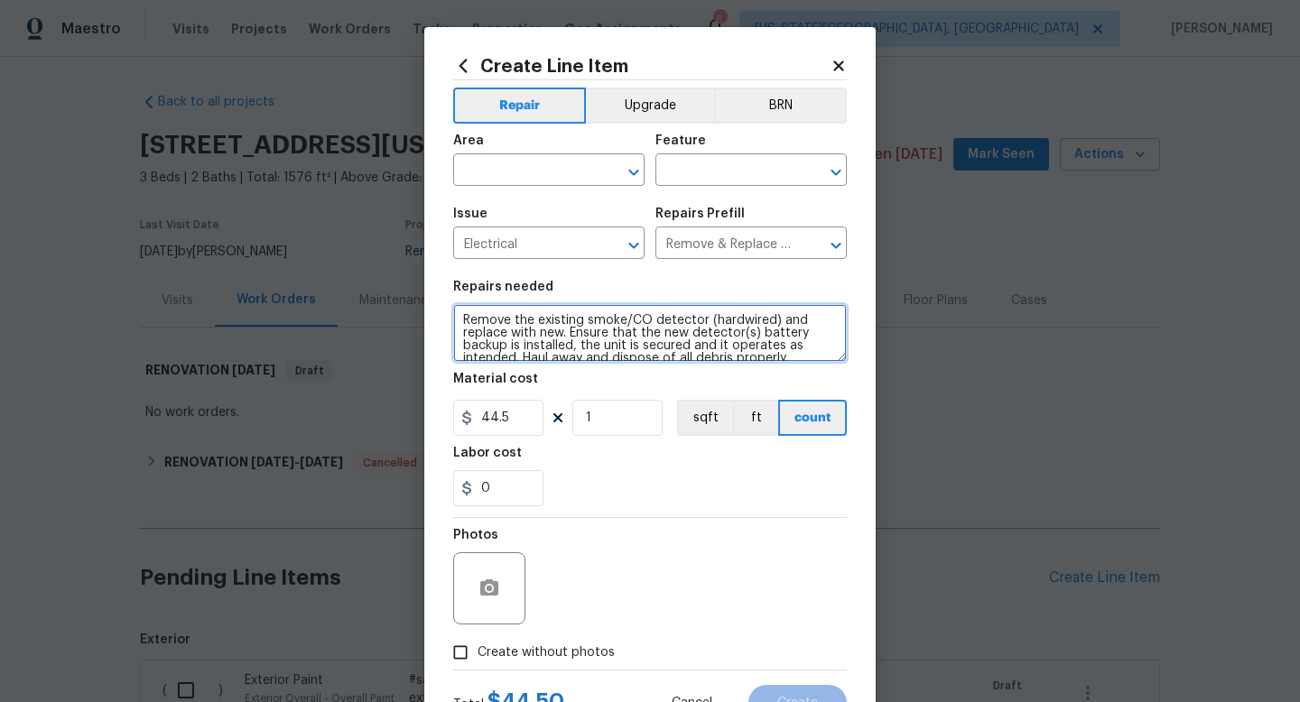
scroll to position [13, 0]
drag, startPoint x: 457, startPoint y: 321, endPoint x: 864, endPoint y: 389, distance: 412.8
click at [866, 389] on div "Create Line Item Repair Upgrade BRN Area ​ Feature ​ Issue Electrical ​ Repairs…" at bounding box center [649, 388] width 451 height 723
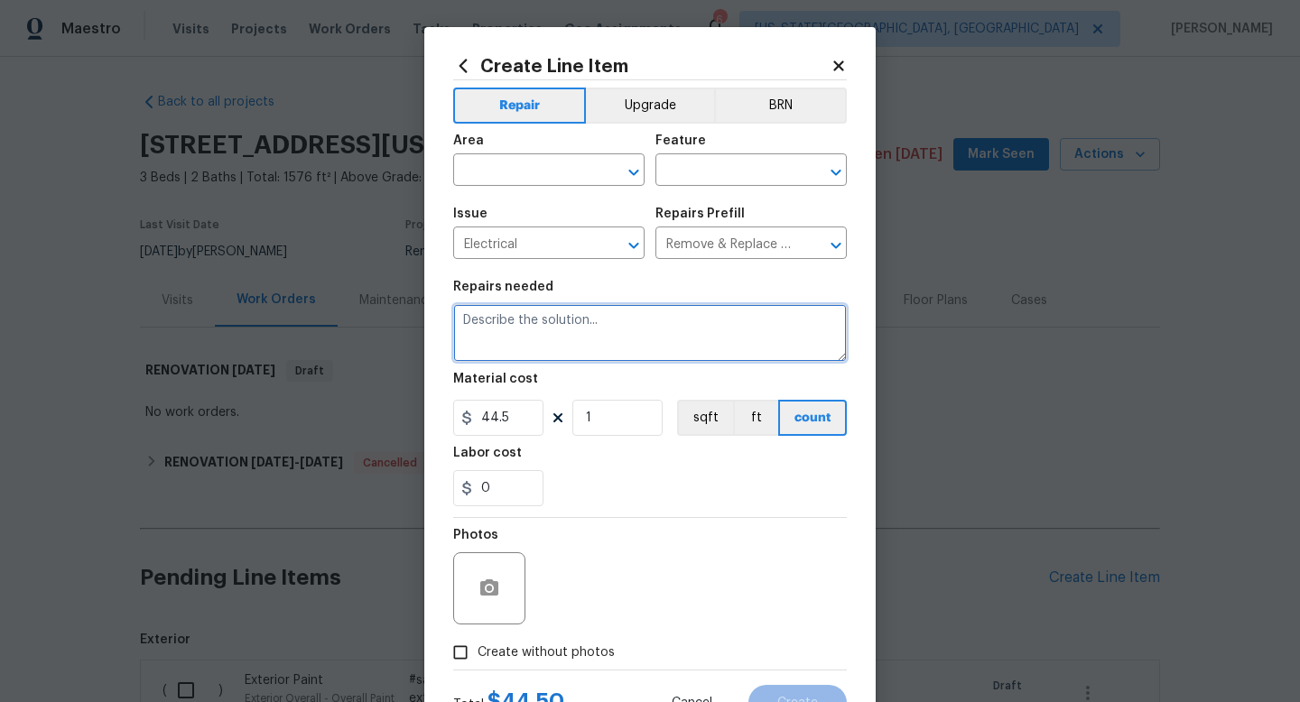
scroll to position [0, 0]
type textarea "Replace all smoke detectors and add co detector at all levels."
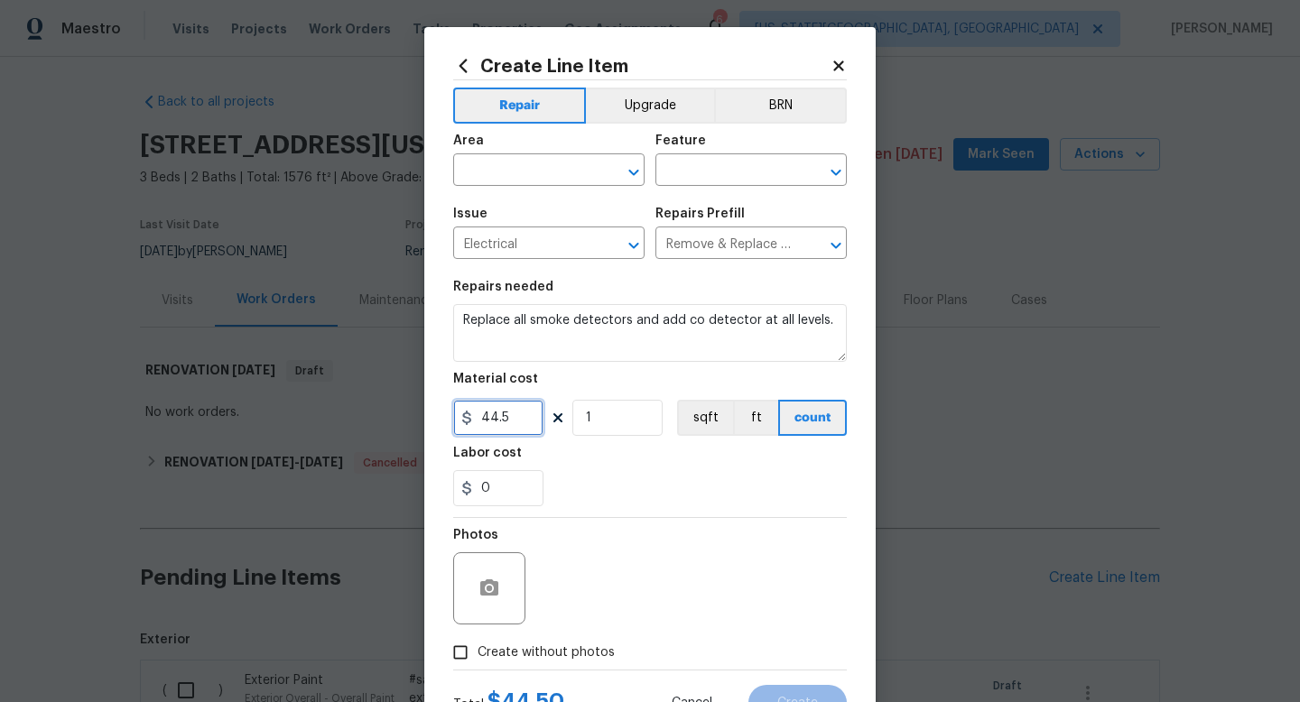
drag, startPoint x: 517, startPoint y: 417, endPoint x: 353, endPoint y: 416, distance: 164.3
click at [353, 416] on div "Create Line Item Repair Upgrade BRN Area ​ Feature ​ Issue Electrical ​ Repairs…" at bounding box center [650, 351] width 1300 height 702
type input "210"
click at [521, 639] on label "Create without photos" at bounding box center [529, 653] width 172 height 34
click at [478, 639] on input "Create without photos" at bounding box center [460, 653] width 34 height 34
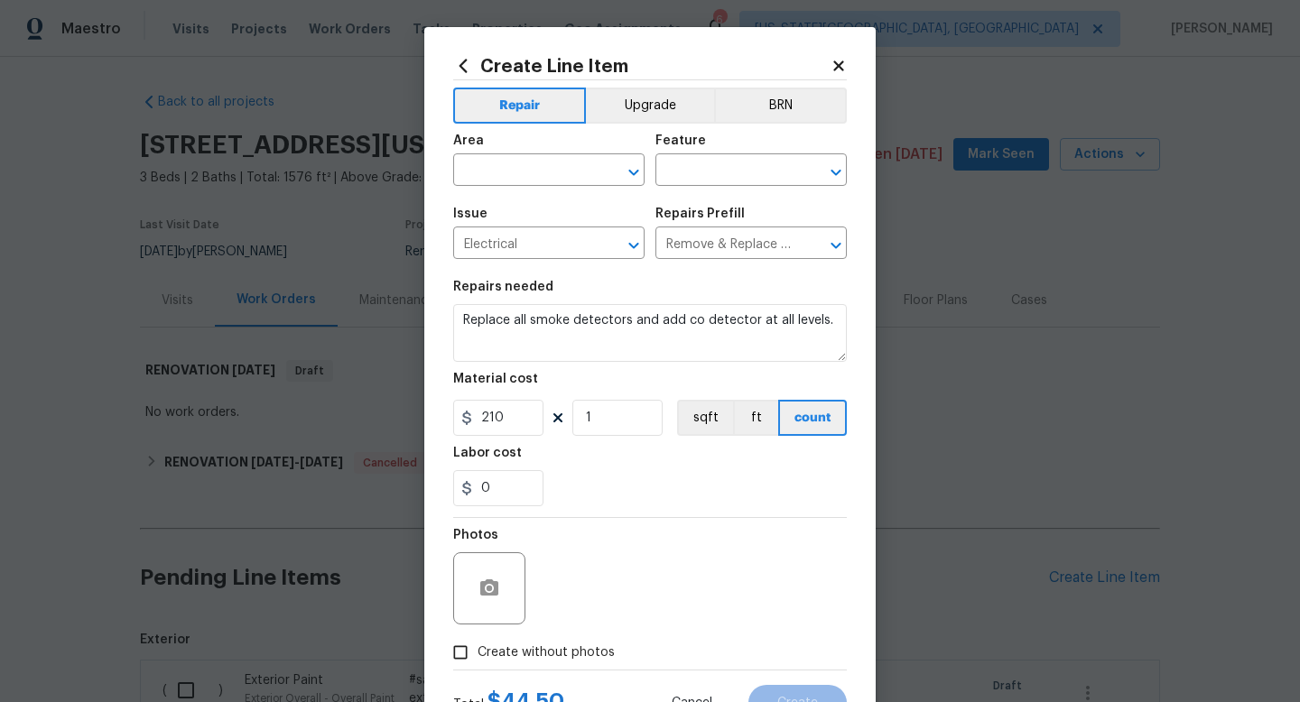
checkbox input "true"
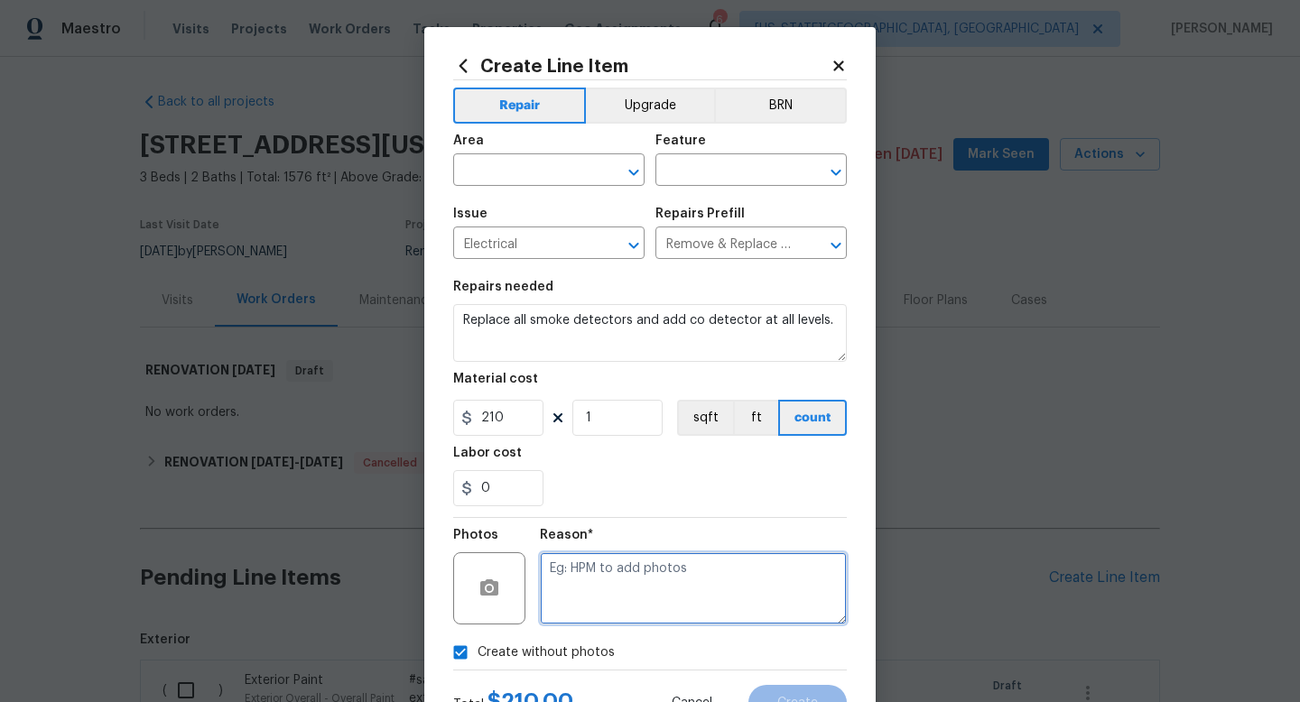
click at [619, 598] on textarea at bounding box center [693, 589] width 307 height 72
type textarea "a"
type textarea "na"
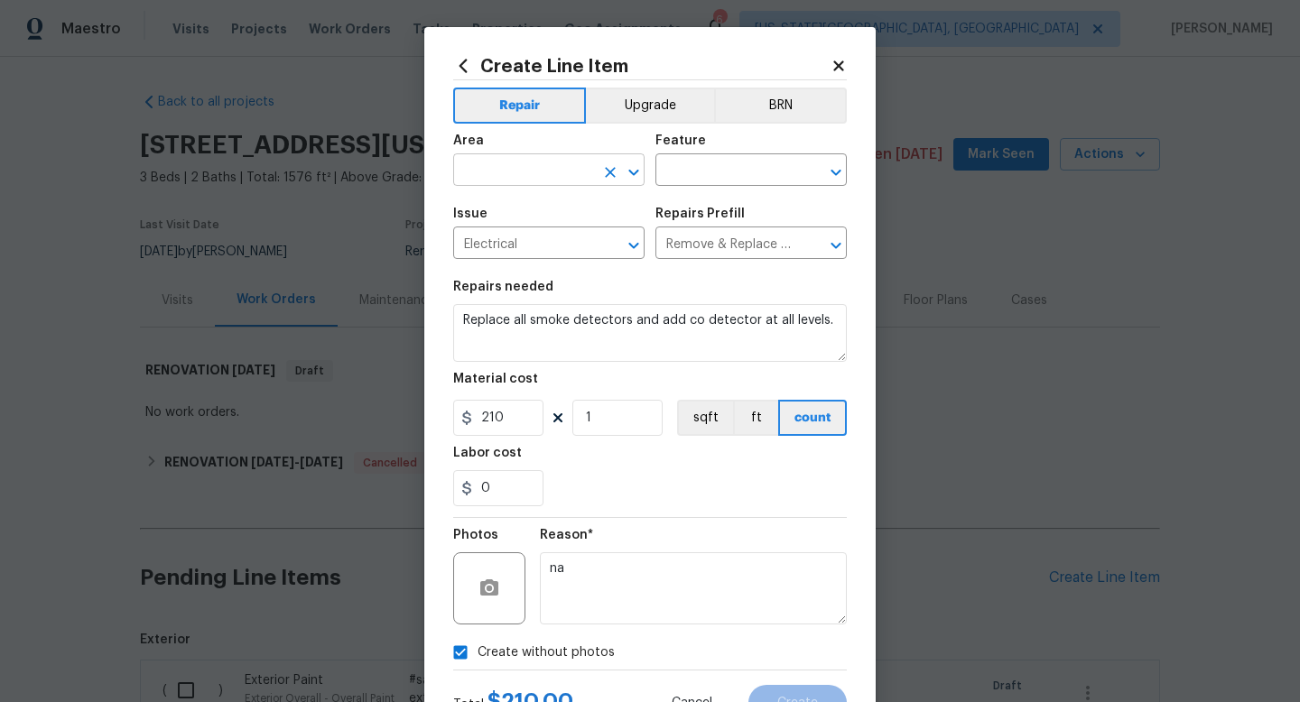
click at [535, 185] on input "text" at bounding box center [523, 172] width 141 height 28
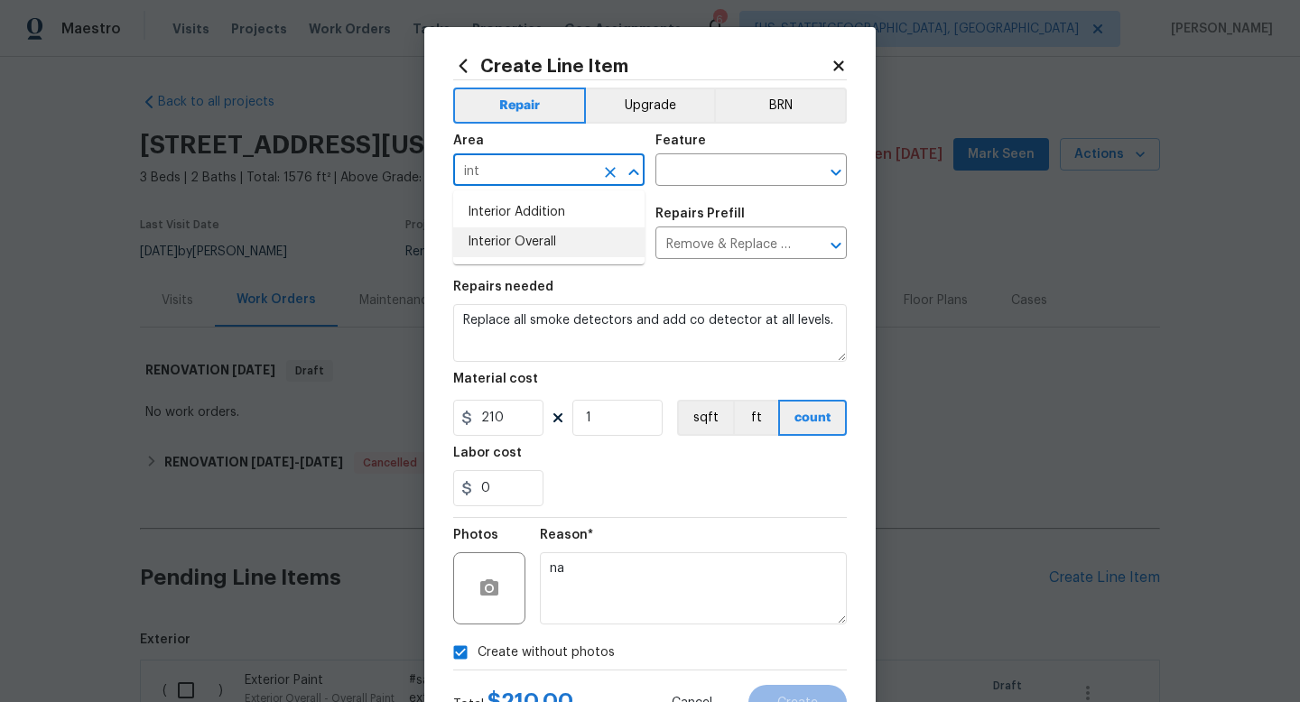
click at [513, 229] on li "Interior Overall" at bounding box center [548, 243] width 191 height 30
type input "Interior Overall"
click at [690, 168] on input "text" at bounding box center [726, 172] width 141 height 28
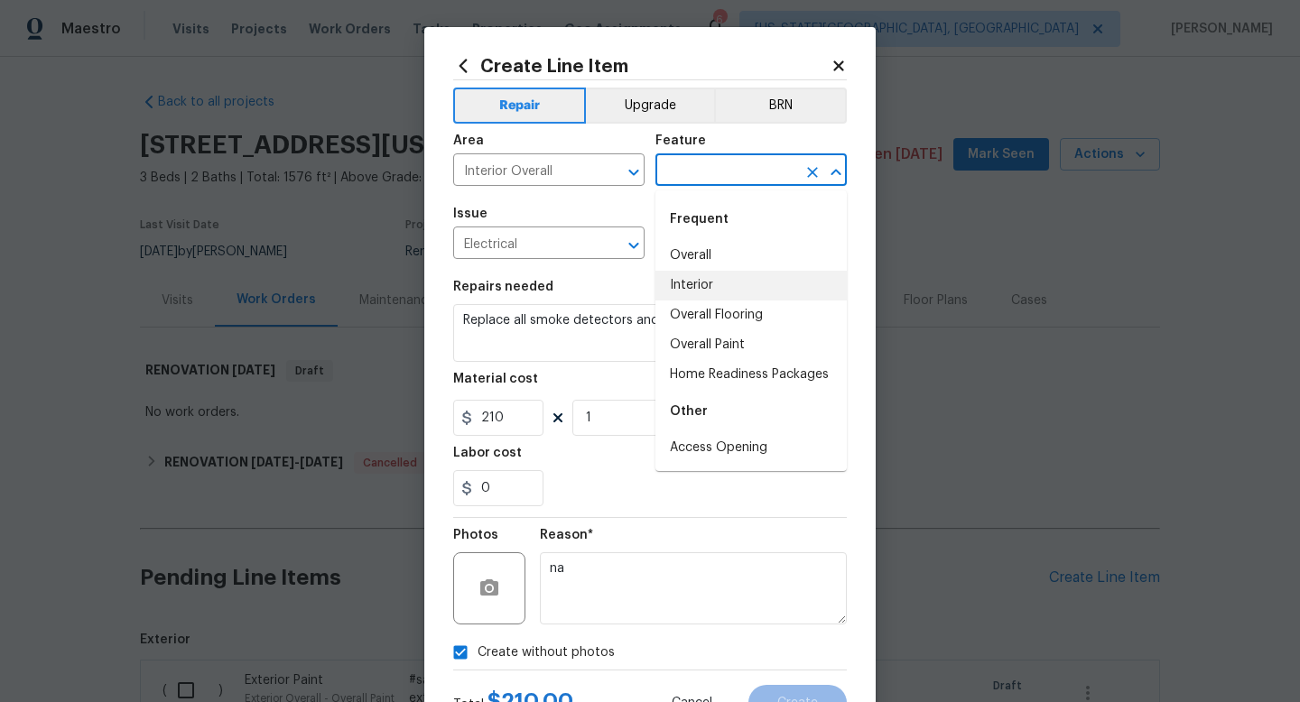
click at [693, 287] on li "Interior" at bounding box center [751, 286] width 191 height 30
type input "Interior"
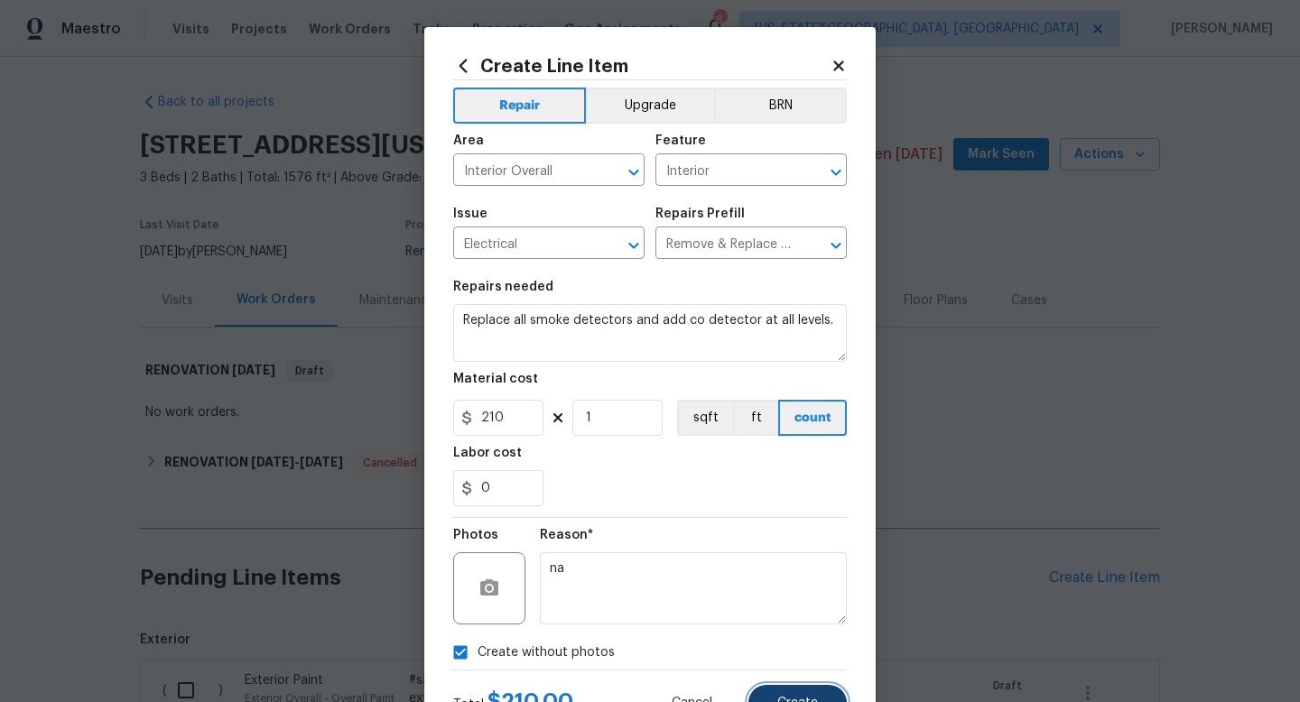
click at [786, 689] on button "Create" at bounding box center [798, 703] width 98 height 36
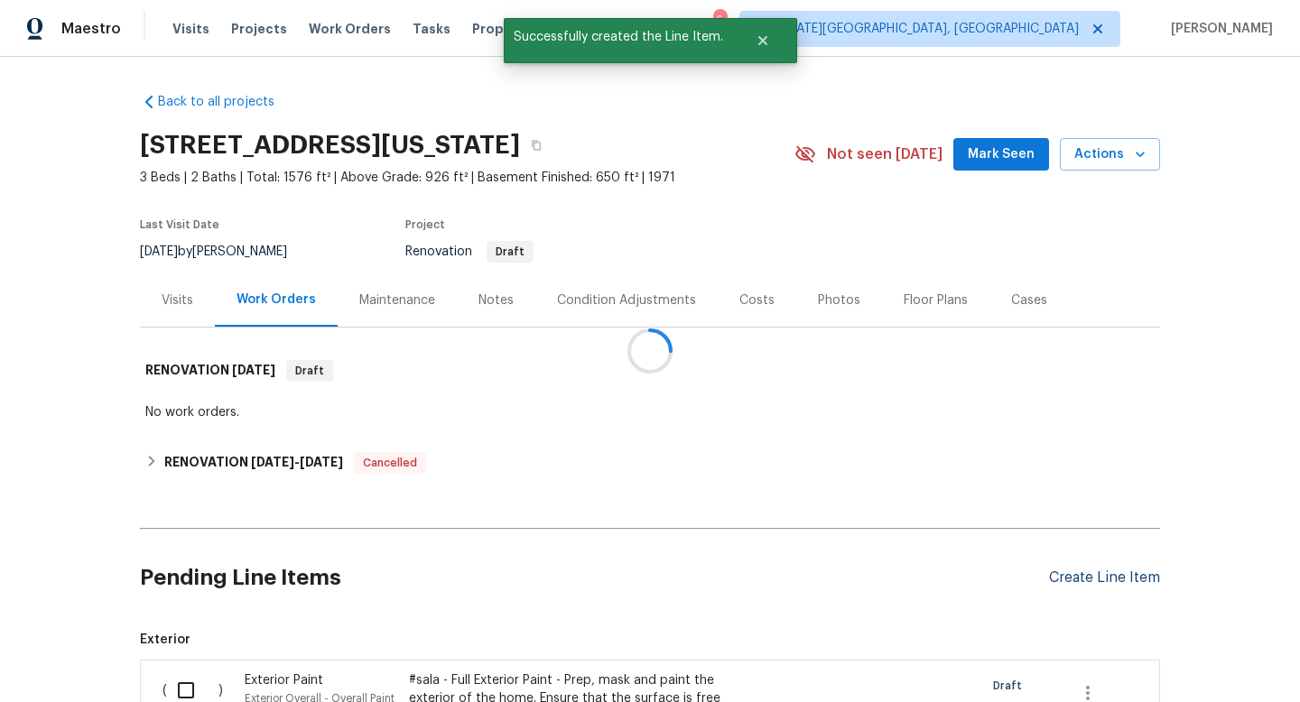
click at [1093, 576] on div "Create Line Item" at bounding box center [1104, 578] width 111 height 17
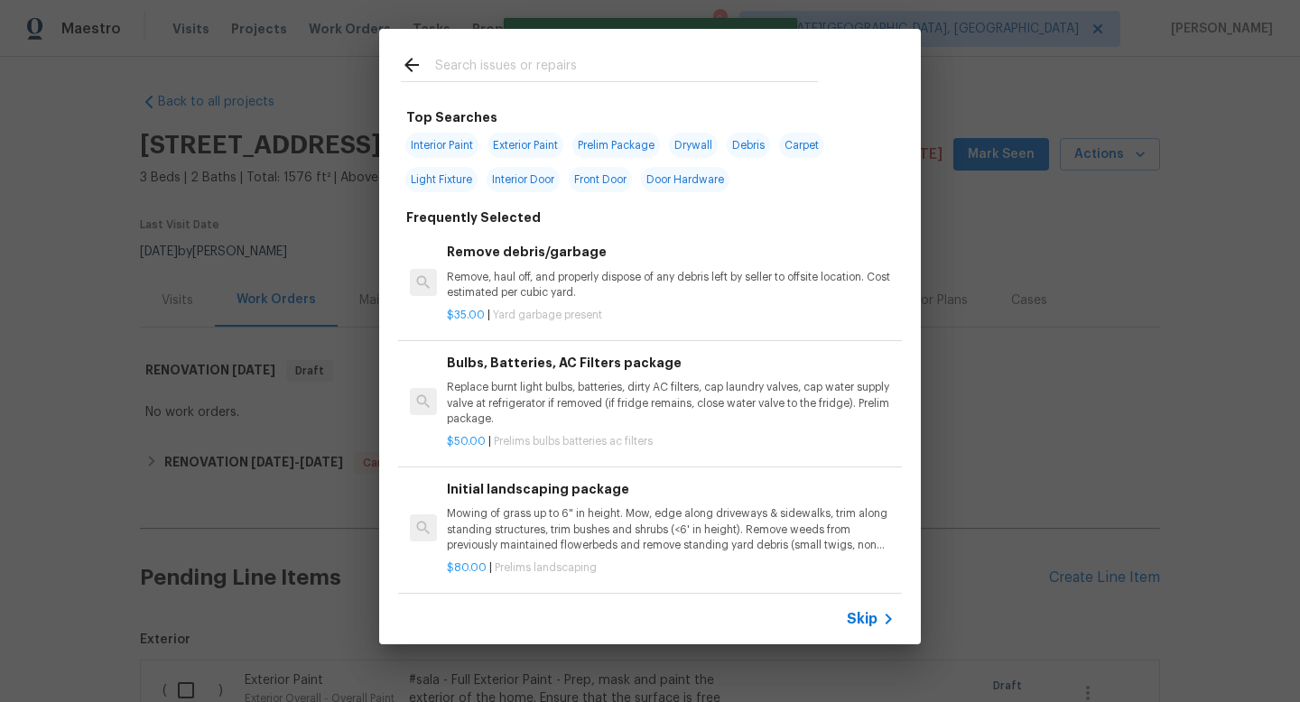
click at [497, 62] on input "text" at bounding box center [626, 67] width 383 height 27
click at [532, 382] on p "Replace burnt light bulbs, batteries, dirty AC filters, cap laundry valves, cap…" at bounding box center [671, 403] width 448 height 46
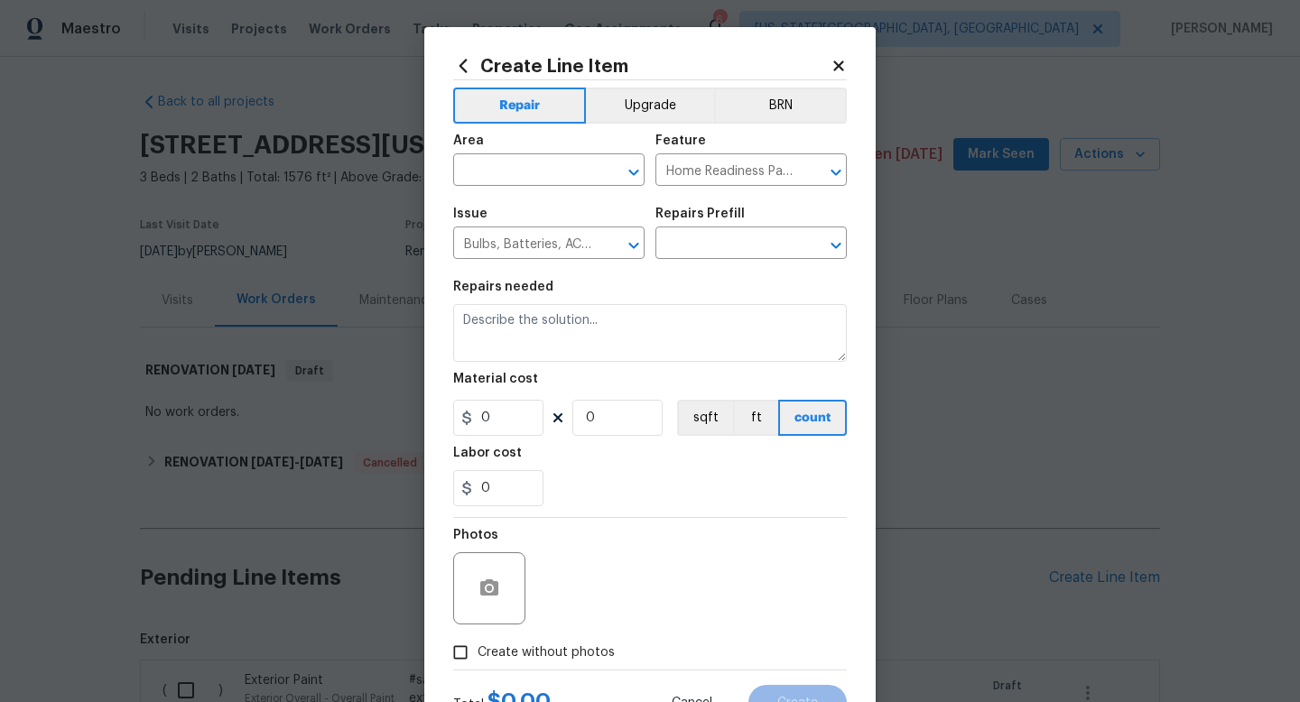
type input "Bulbs, Batteries, AC Filters package $50.00"
type textarea "Replace burnt light bulbs, batteries, dirty AC filters, cap laundry valves, cap…"
type input "50"
type input "1"
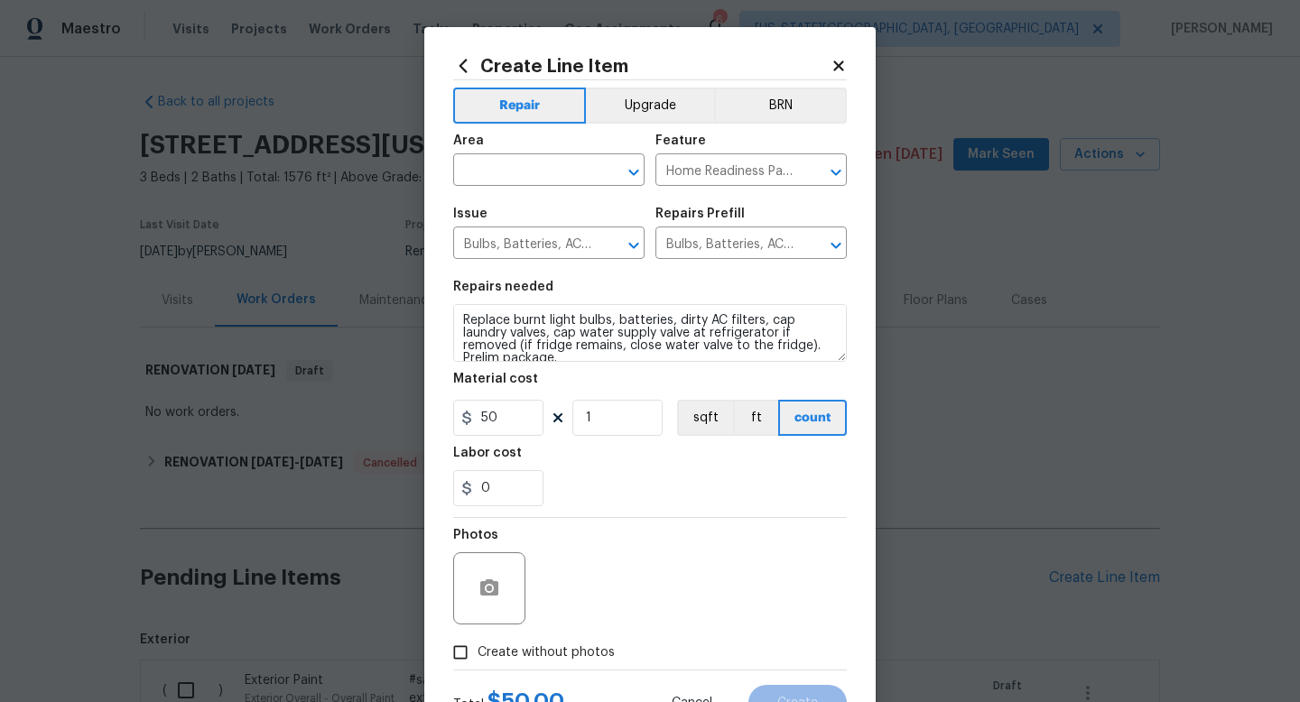
scroll to position [76, 0]
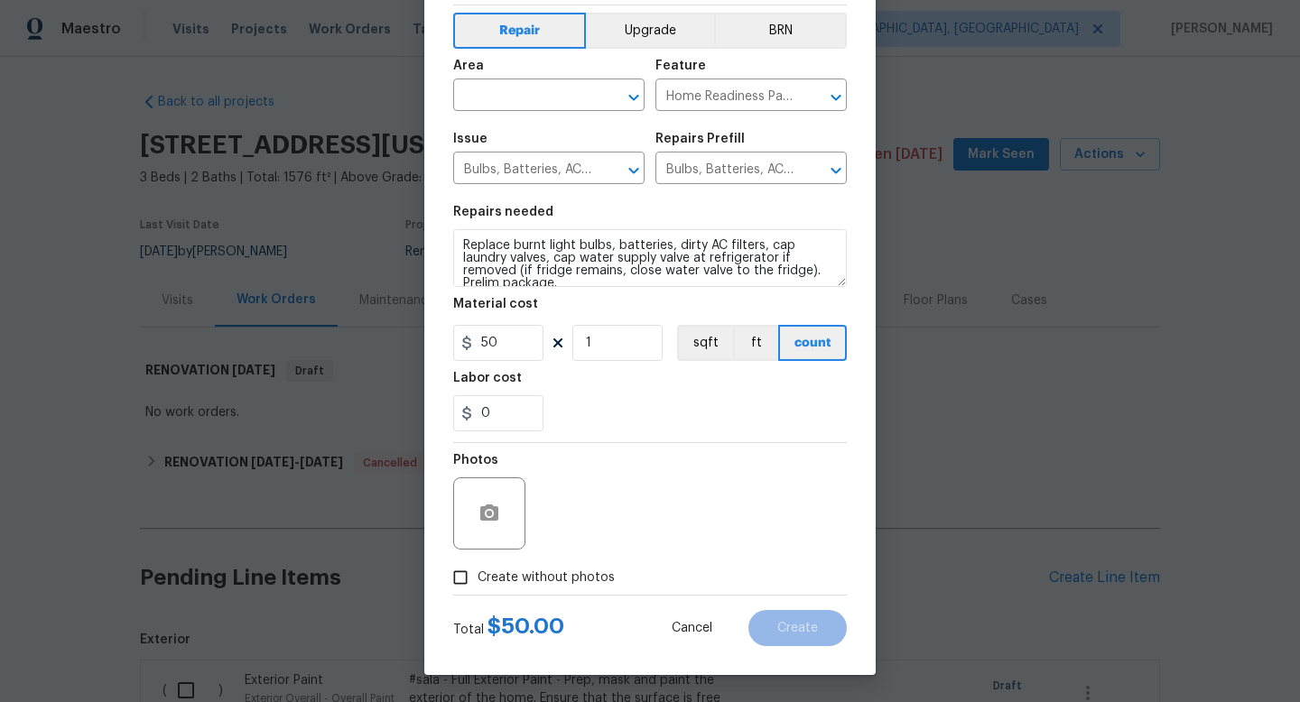
click at [530, 573] on span "Create without photos" at bounding box center [546, 578] width 137 height 19
click at [478, 573] on input "Create without photos" at bounding box center [460, 578] width 34 height 34
checkbox input "true"
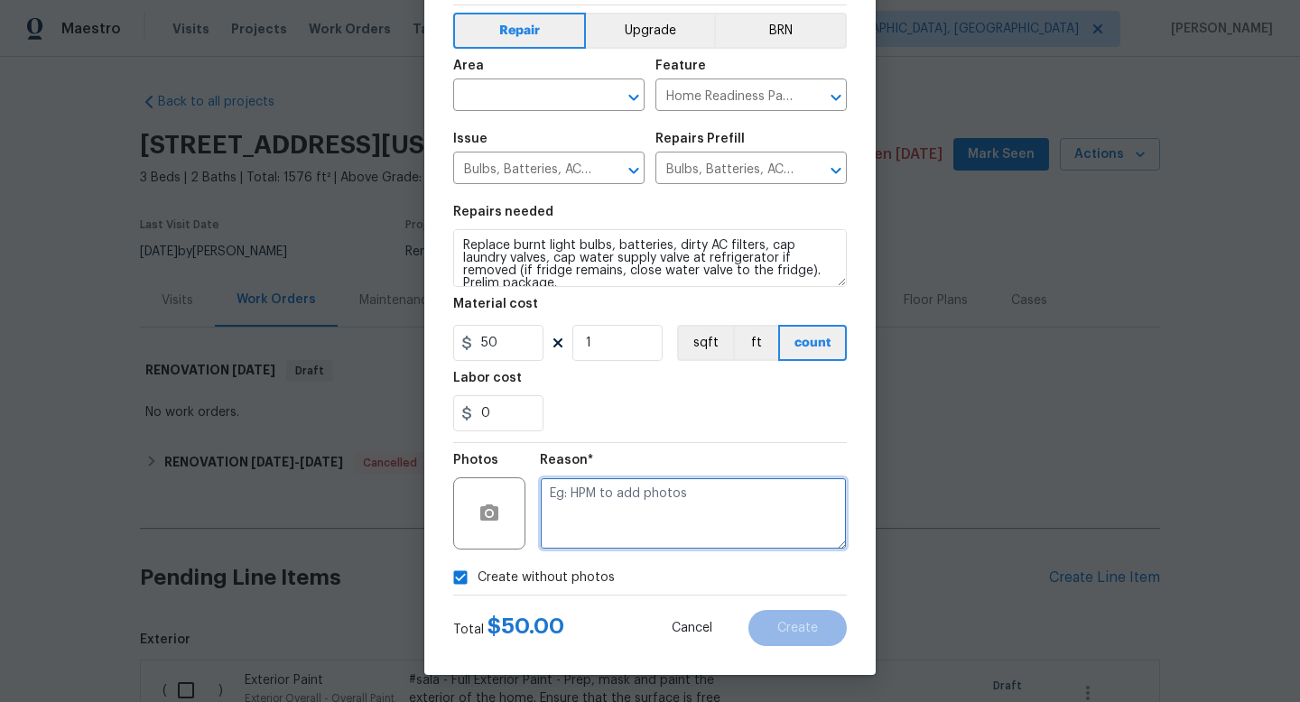
click at [598, 510] on textarea at bounding box center [693, 514] width 307 height 72
type textarea "n a"
click at [495, 76] on div "Area" at bounding box center [548, 71] width 191 height 23
click at [490, 94] on input "text" at bounding box center [523, 97] width 141 height 28
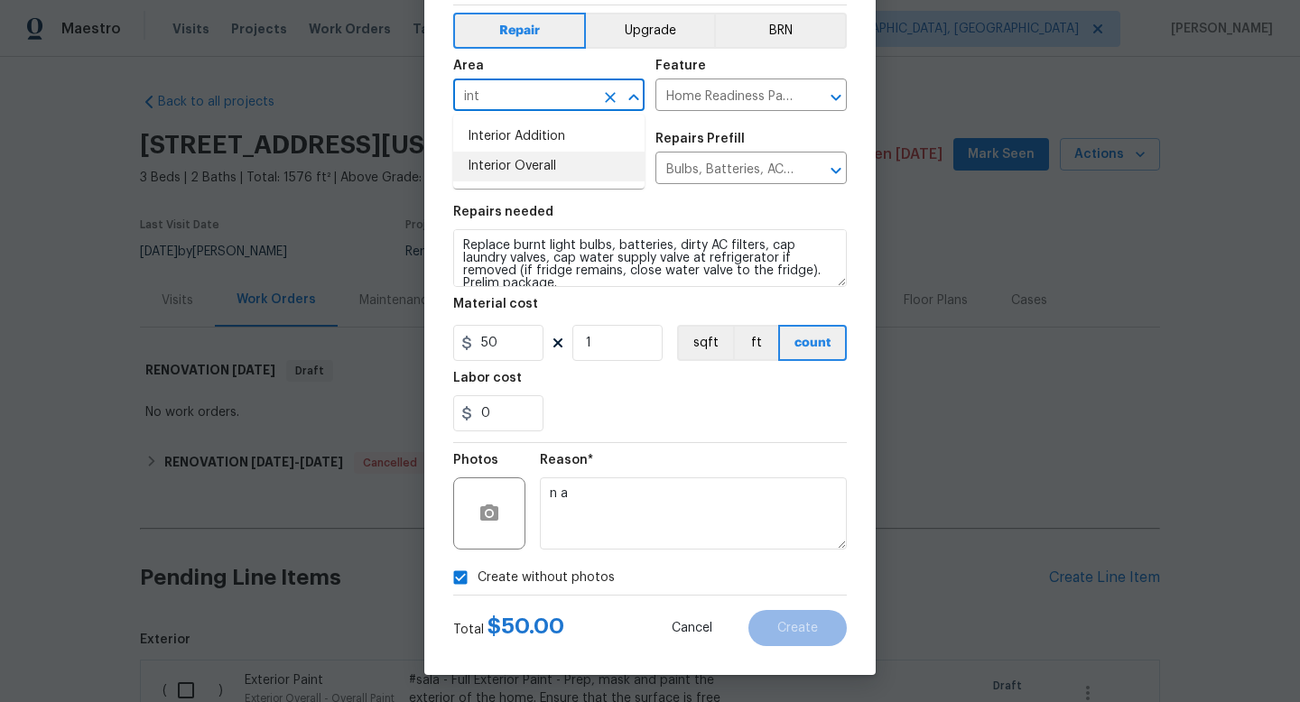
click at [466, 179] on li "Interior Overall" at bounding box center [548, 167] width 191 height 30
type input "Interior Overall"
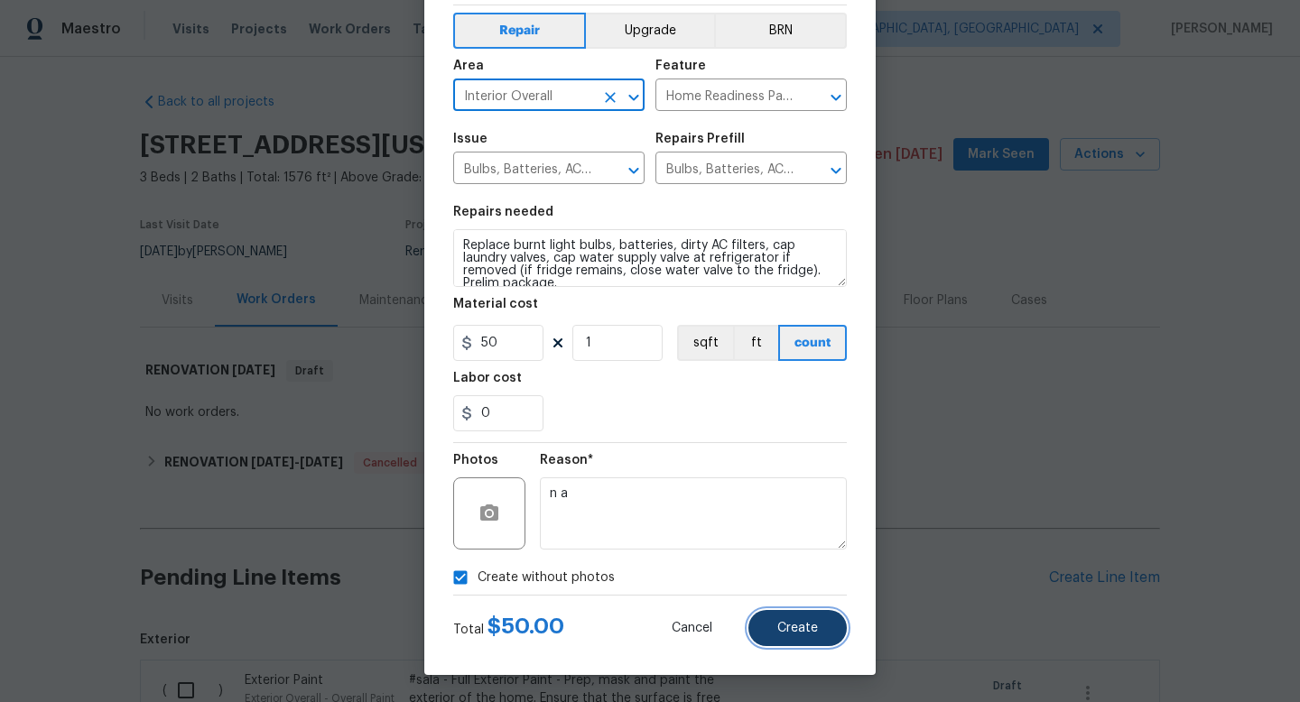
click at [811, 629] on span "Create" at bounding box center [797, 629] width 41 height 14
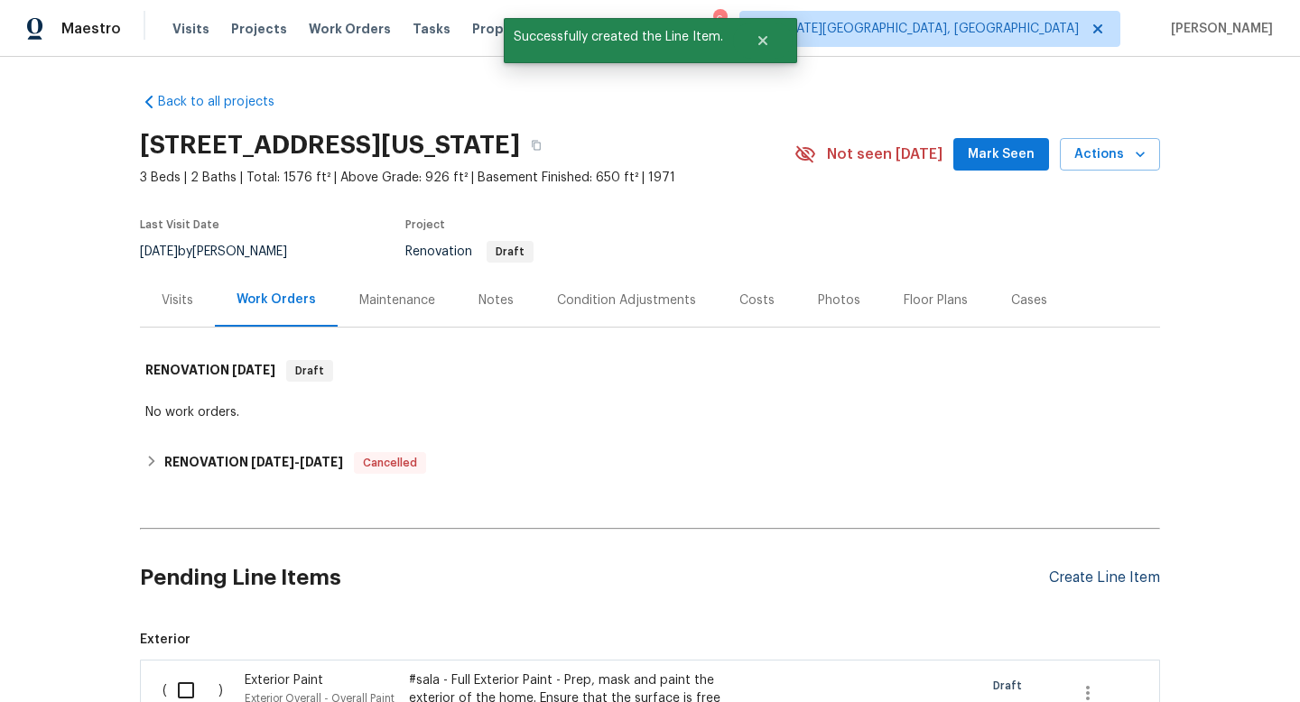
click at [1140, 574] on div "Create Line Item" at bounding box center [1104, 578] width 111 height 17
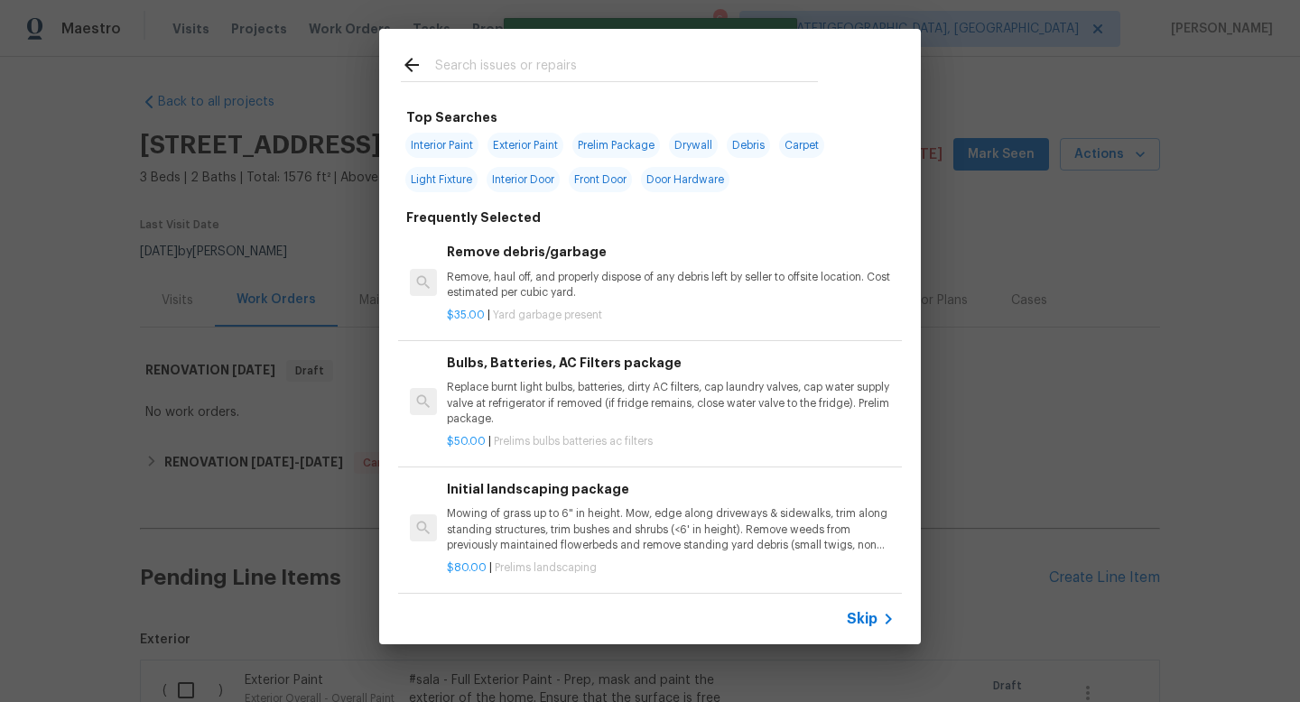
click at [499, 58] on input "text" at bounding box center [626, 67] width 383 height 27
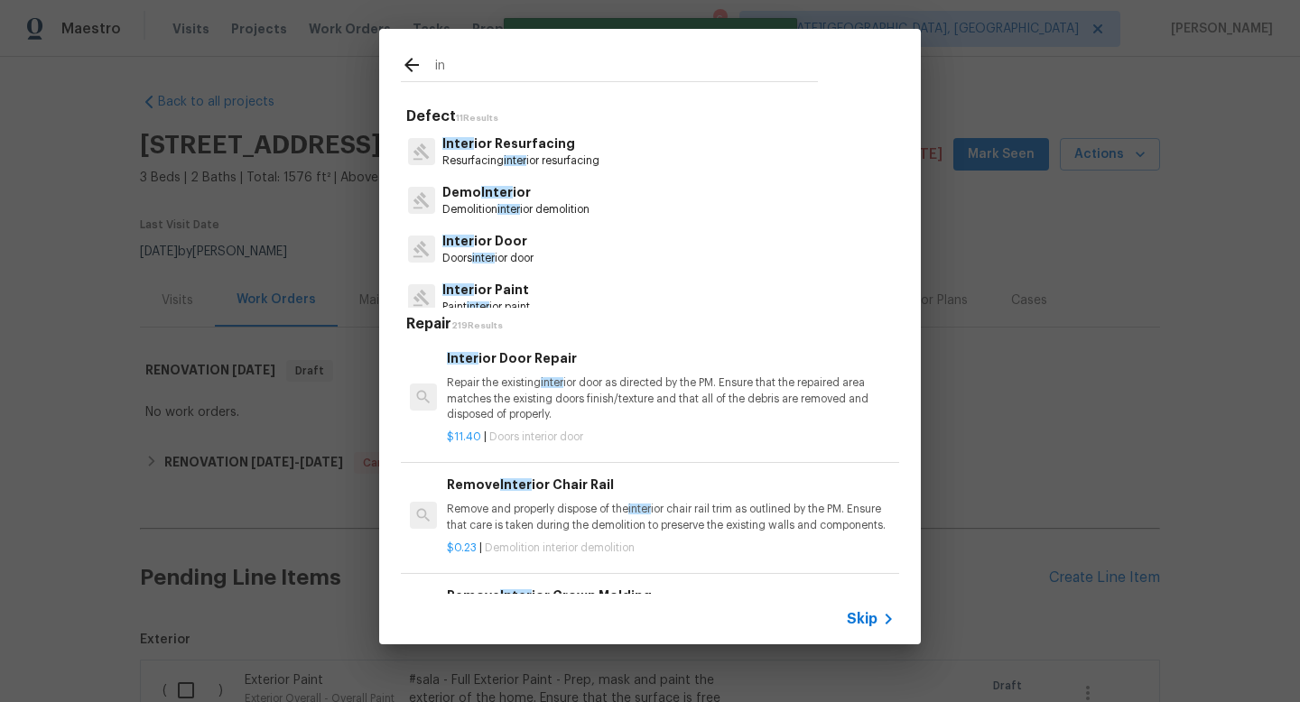
type input "i"
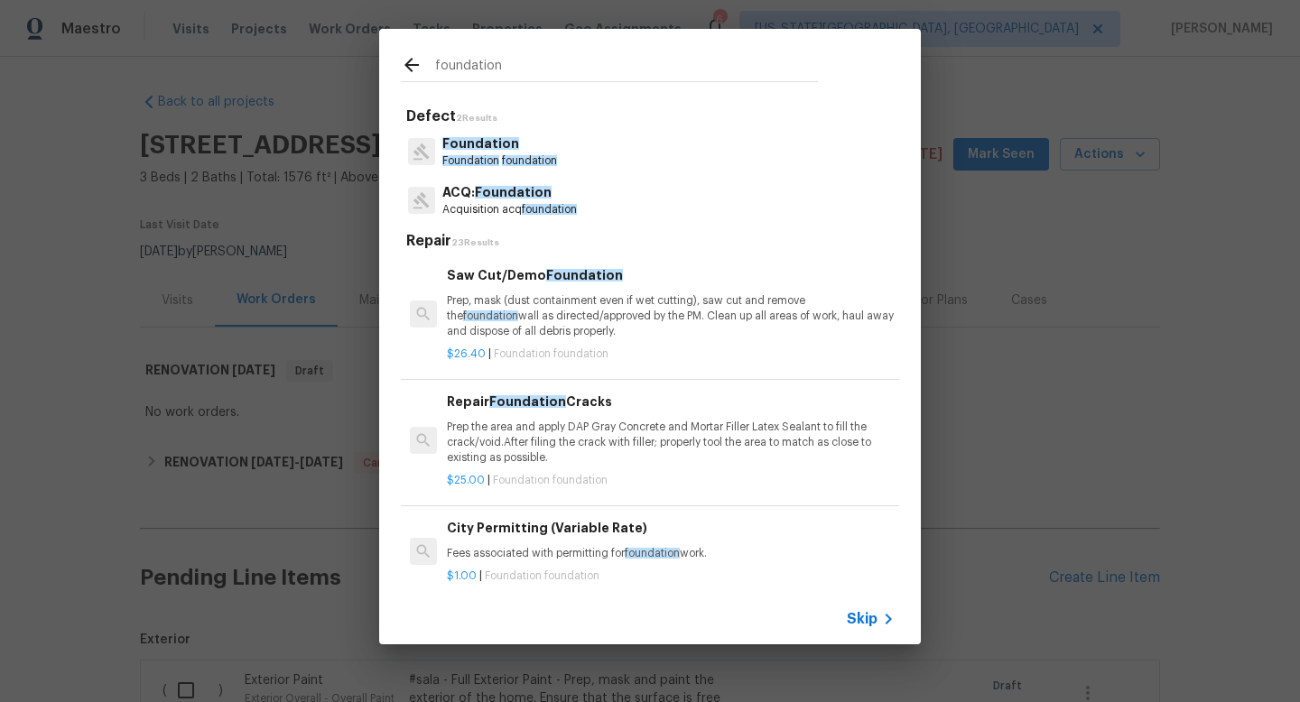
type input "foundation"
click at [492, 152] on p "Foundation" at bounding box center [499, 144] width 115 height 19
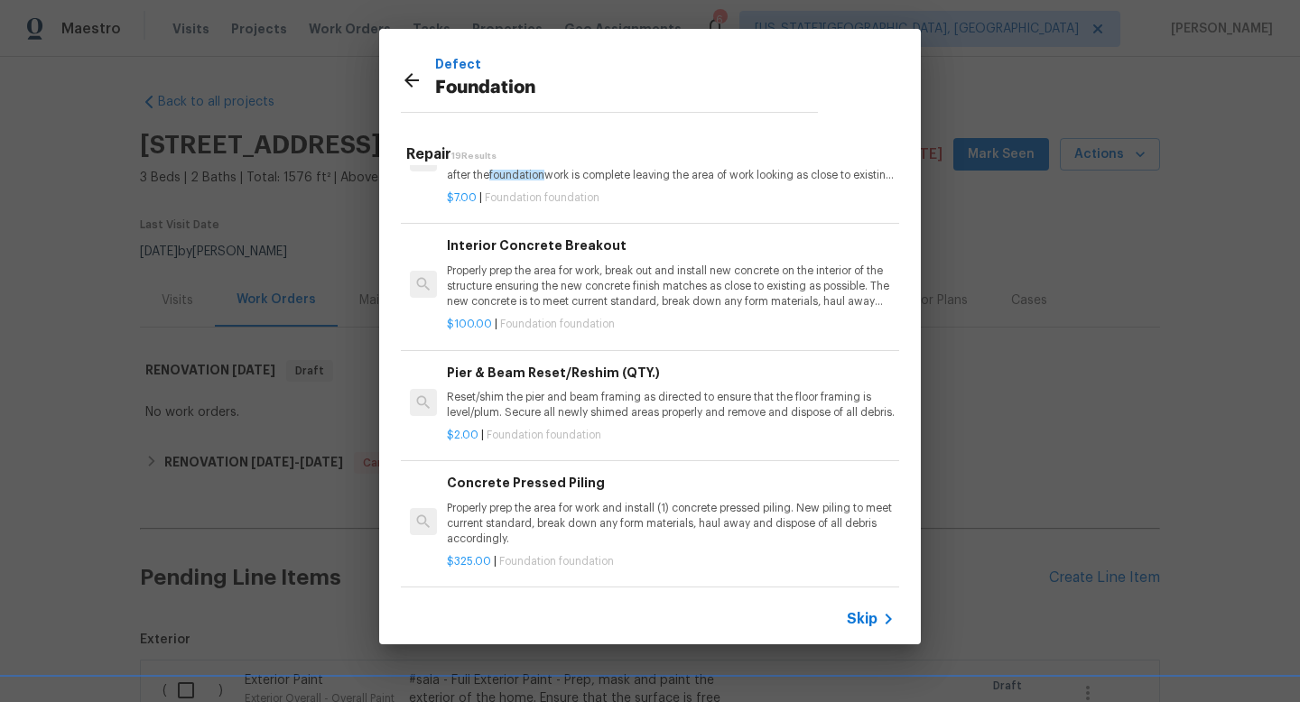
scroll to position [1419, 0]
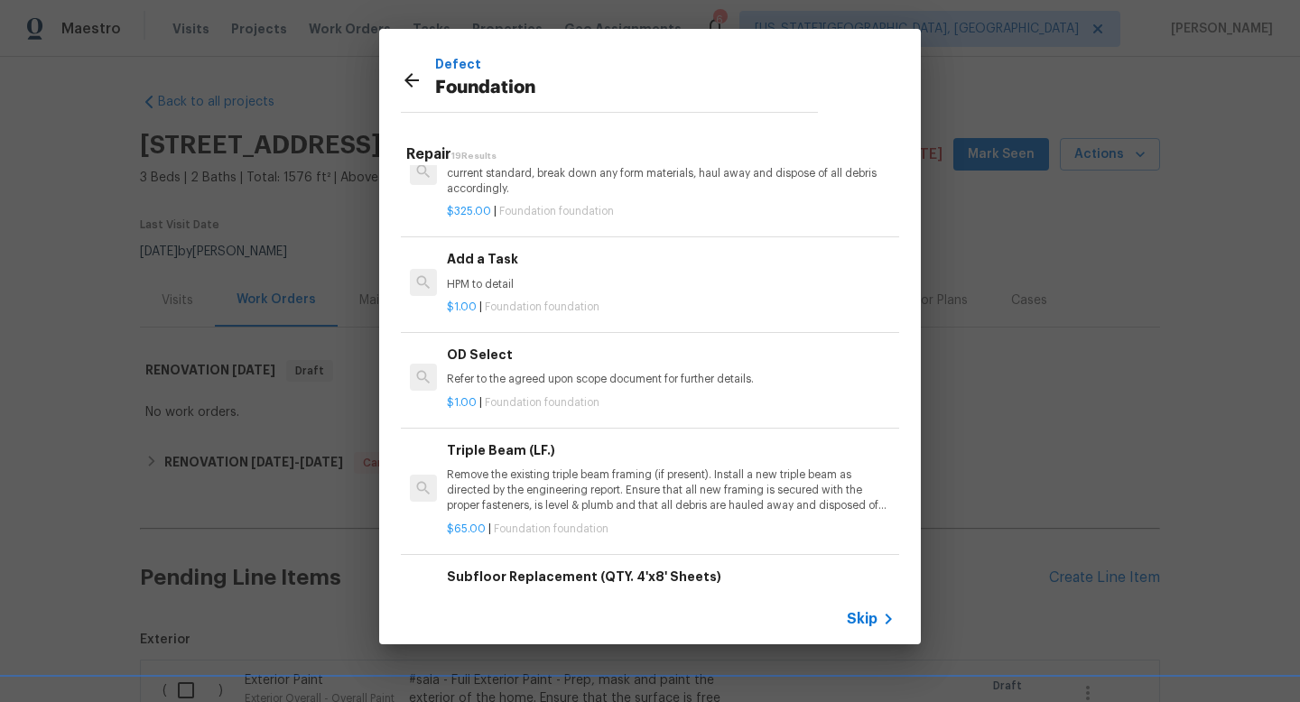
click at [537, 293] on p "HPM to detail" at bounding box center [671, 284] width 448 height 15
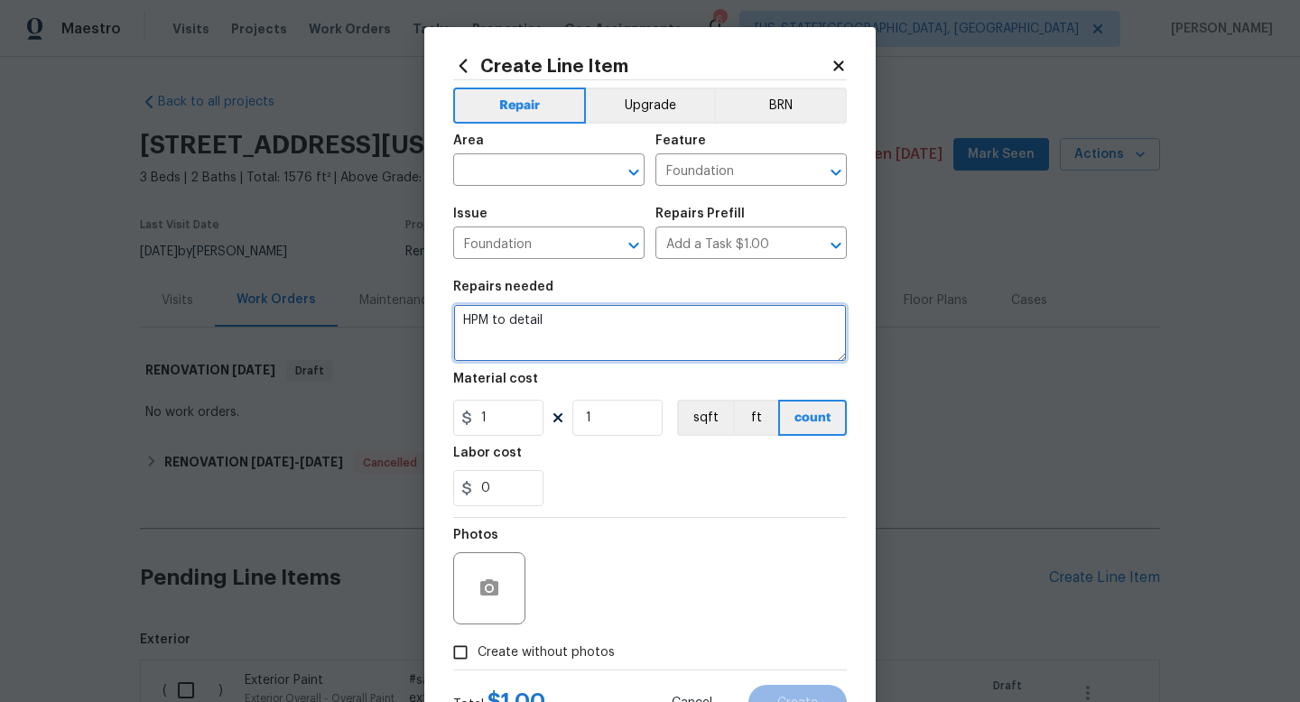
drag, startPoint x: 559, startPoint y: 322, endPoint x: 322, endPoint y: 305, distance: 237.2
click at [322, 305] on div "Create Line Item Repair Upgrade BRN Area ​ Feature Foundation ​ Issue Foundatio…" at bounding box center [650, 351] width 1300 height 702
type textarea "T"
type textarea "Fill cracks in foundation and texture the same color as body color."
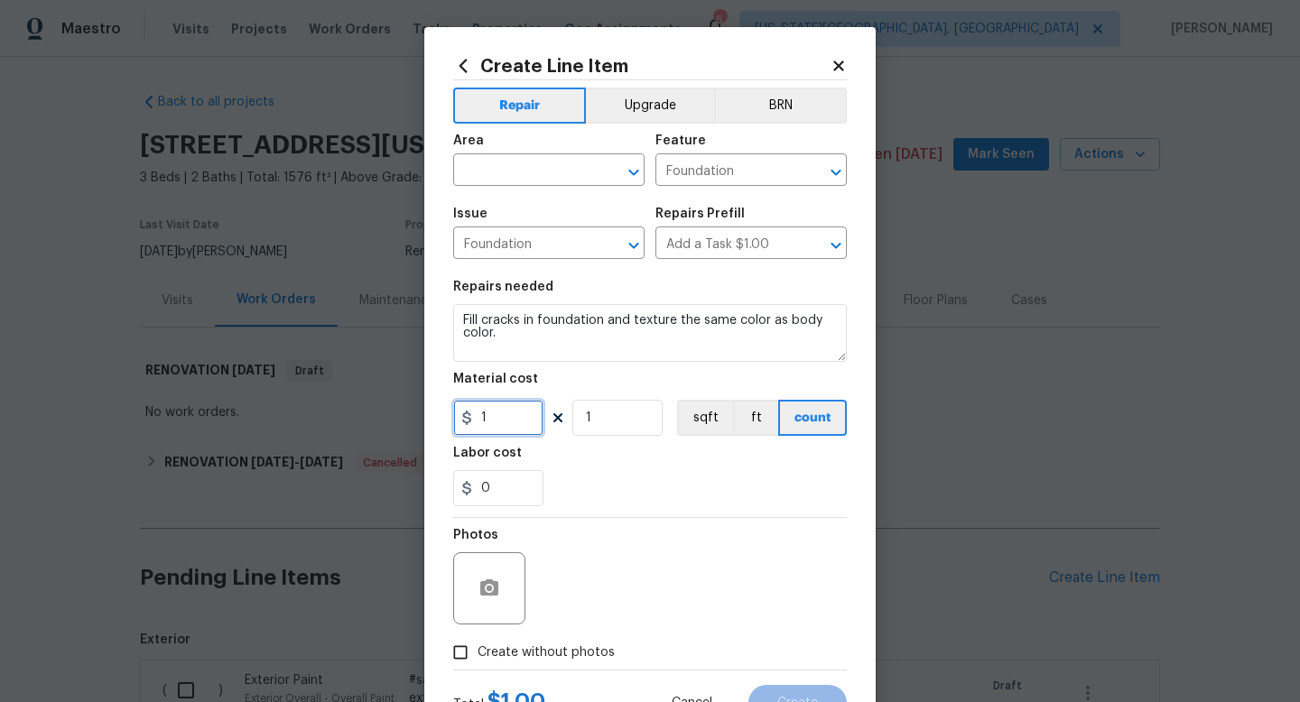
click at [517, 417] on input "1" at bounding box center [498, 418] width 90 height 36
type input "1000"
click at [550, 639] on label "Create without photos" at bounding box center [529, 653] width 172 height 34
click at [478, 639] on input "Create without photos" at bounding box center [460, 653] width 34 height 34
checkbox input "true"
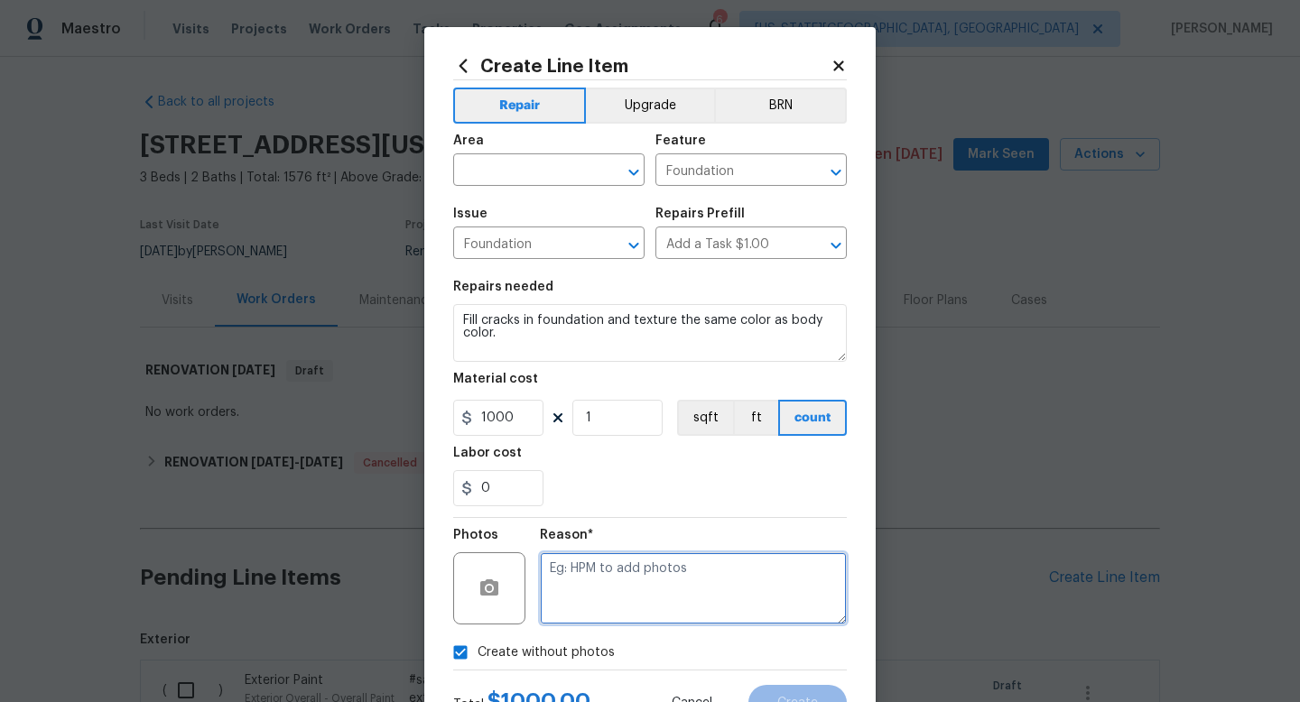
click at [596, 575] on textarea at bounding box center [693, 589] width 307 height 72
type textarea "na"
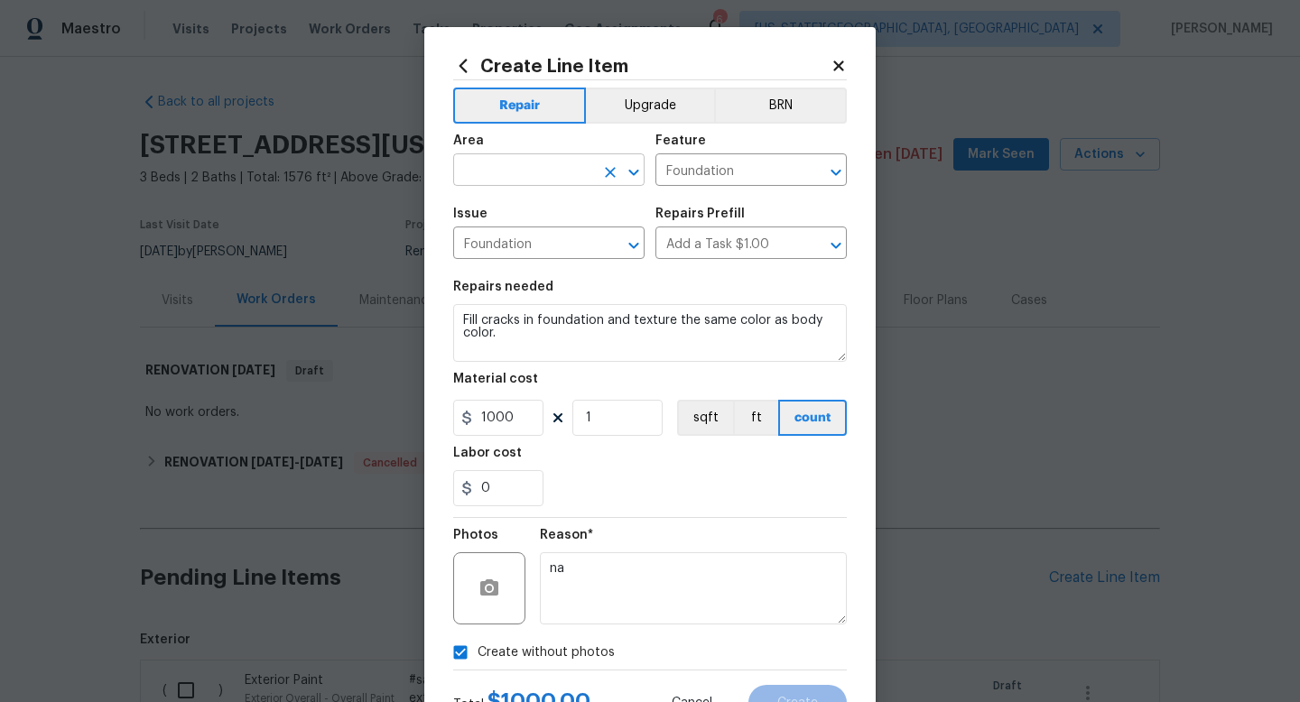
click at [542, 163] on input "text" at bounding box center [523, 172] width 141 height 28
type input "i"
click at [516, 236] on li "Exterior Overall" at bounding box center [548, 243] width 191 height 30
type input "Exterior Overall"
click at [800, 698] on span "Create" at bounding box center [797, 704] width 41 height 14
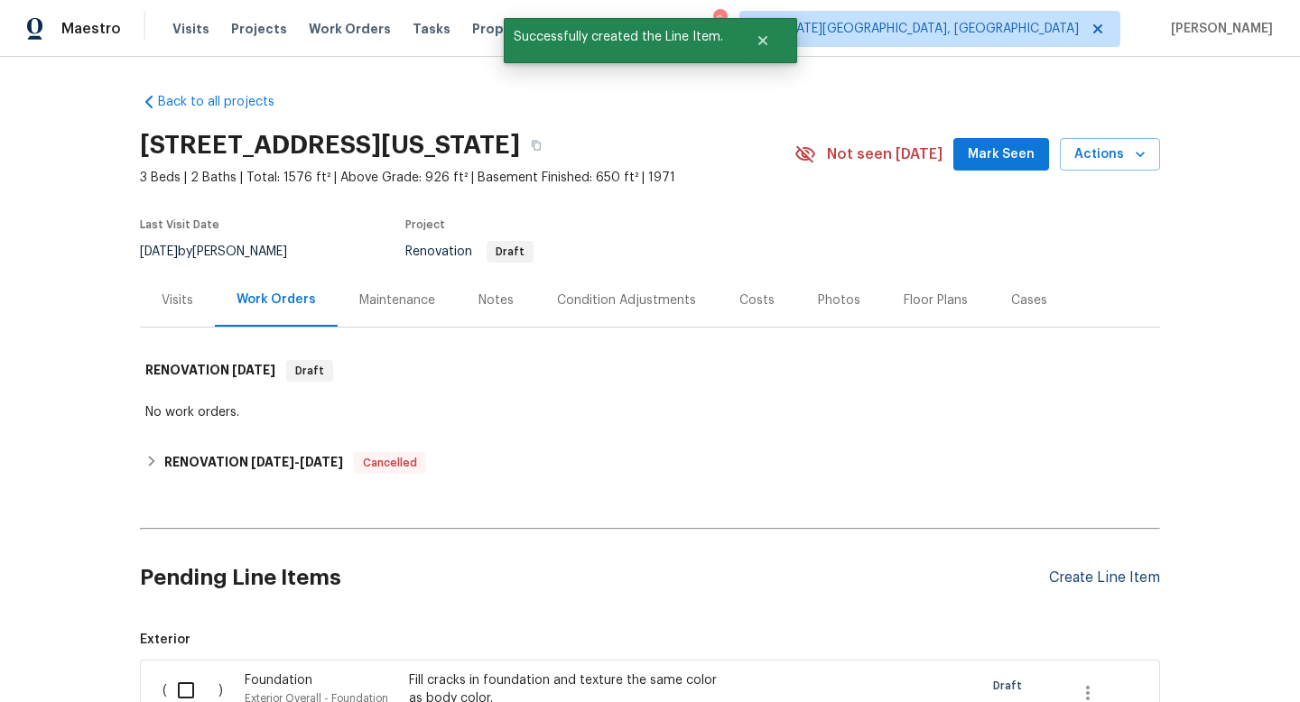
click at [1098, 574] on div "Create Line Item" at bounding box center [1104, 578] width 111 height 17
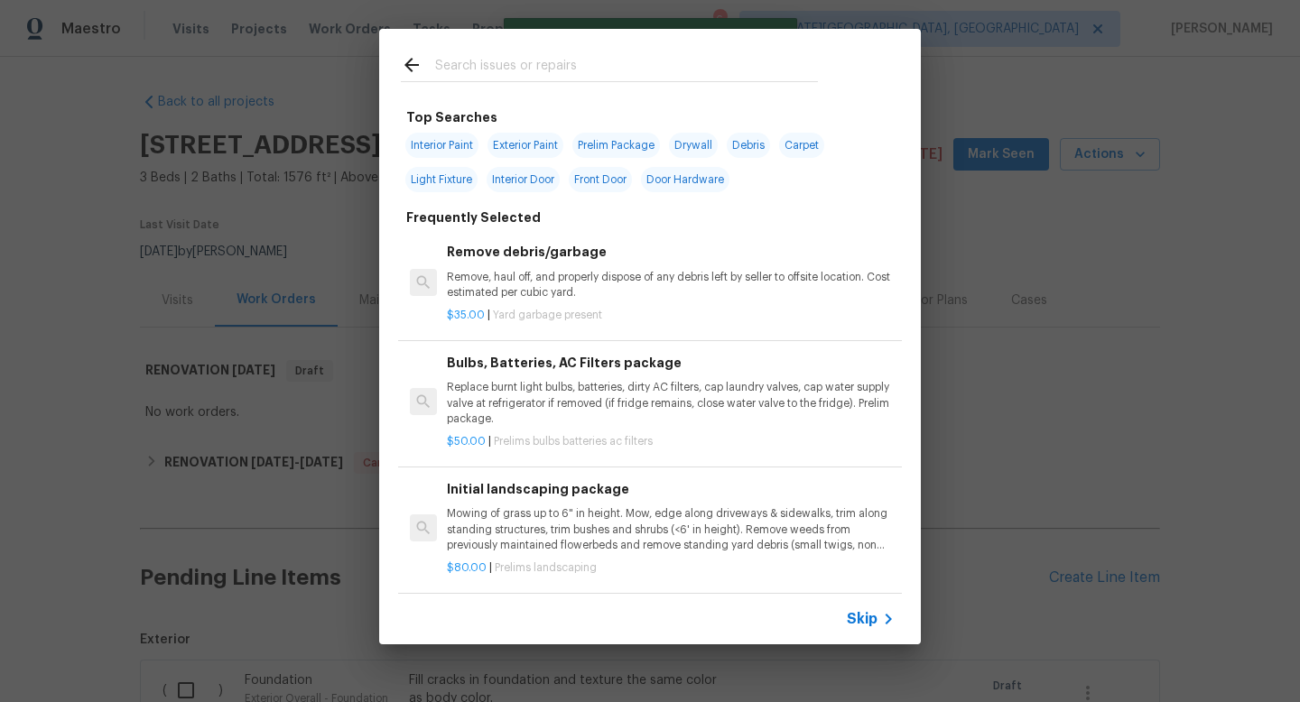
click at [507, 64] on input "text" at bounding box center [626, 67] width 383 height 27
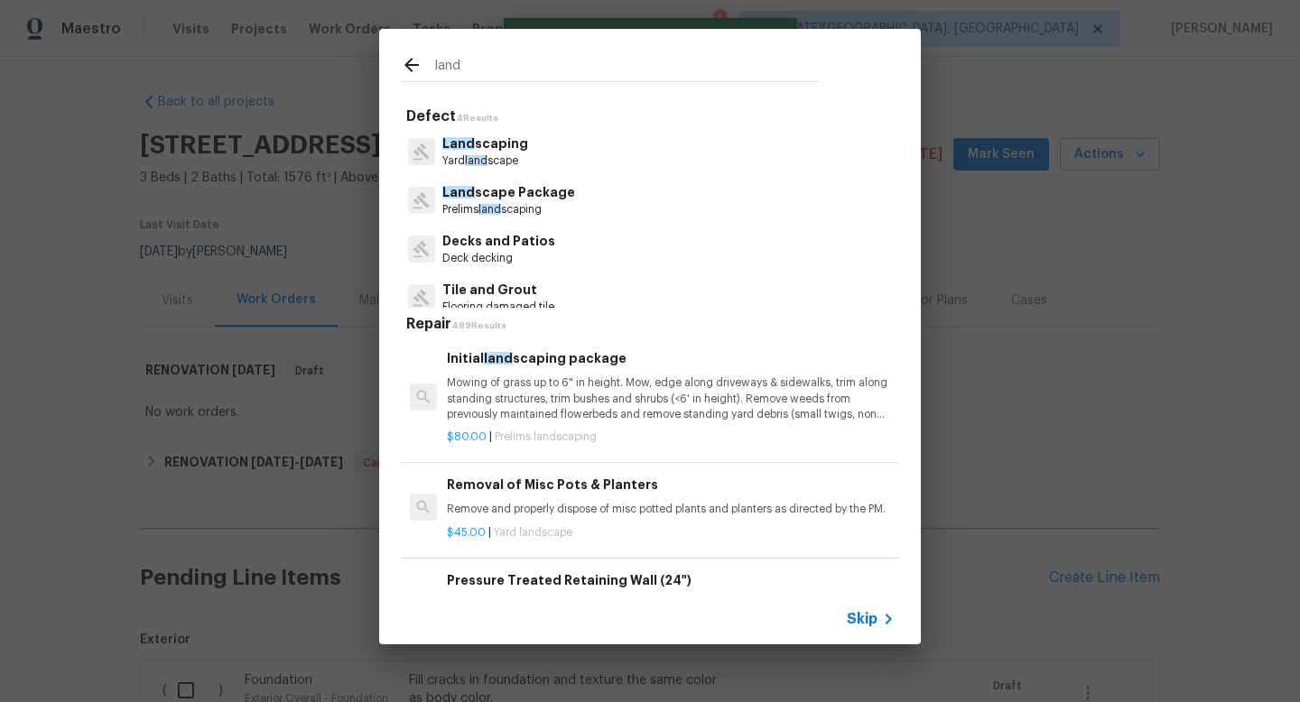
type input "land"
click at [511, 203] on p "Prelims land scaping" at bounding box center [508, 209] width 133 height 15
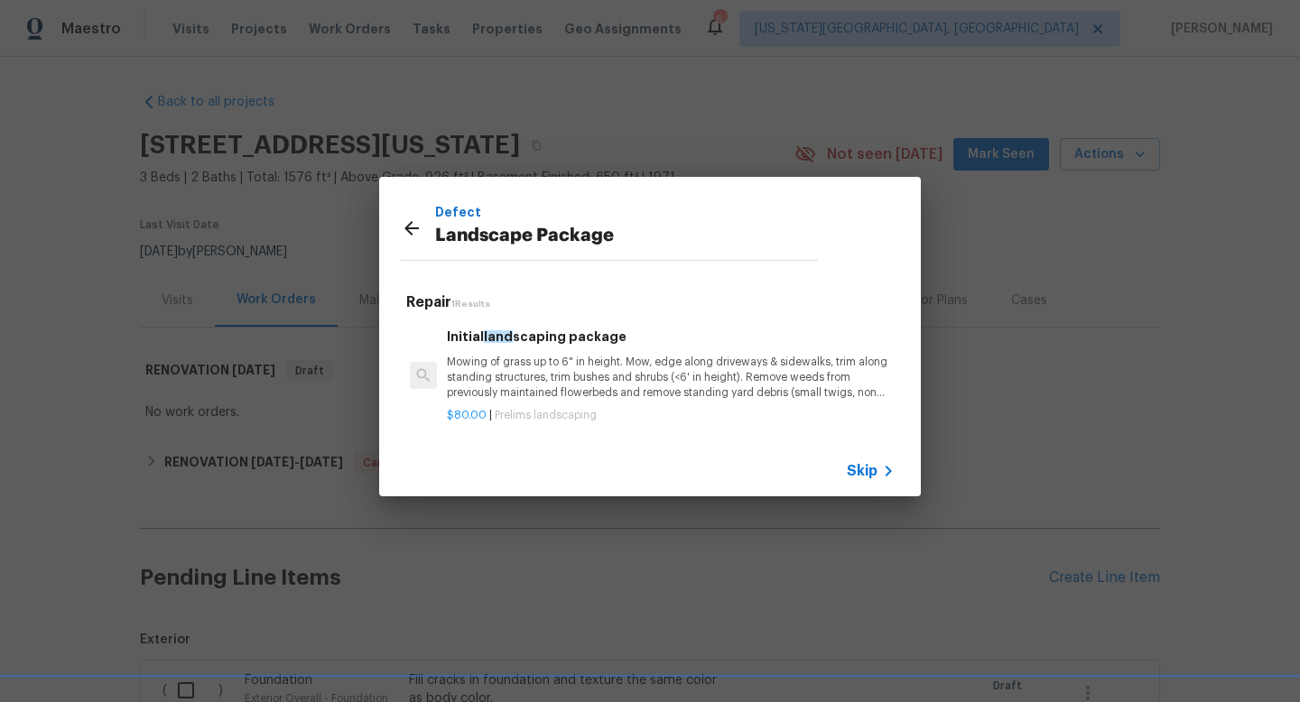
click at [527, 310] on h5 "Repair 1 Results" at bounding box center [652, 302] width 493 height 19
click at [528, 352] on div "Initial land scaping package Mowing of grass up to 6" in height. Mow, edge alon…" at bounding box center [671, 364] width 448 height 74
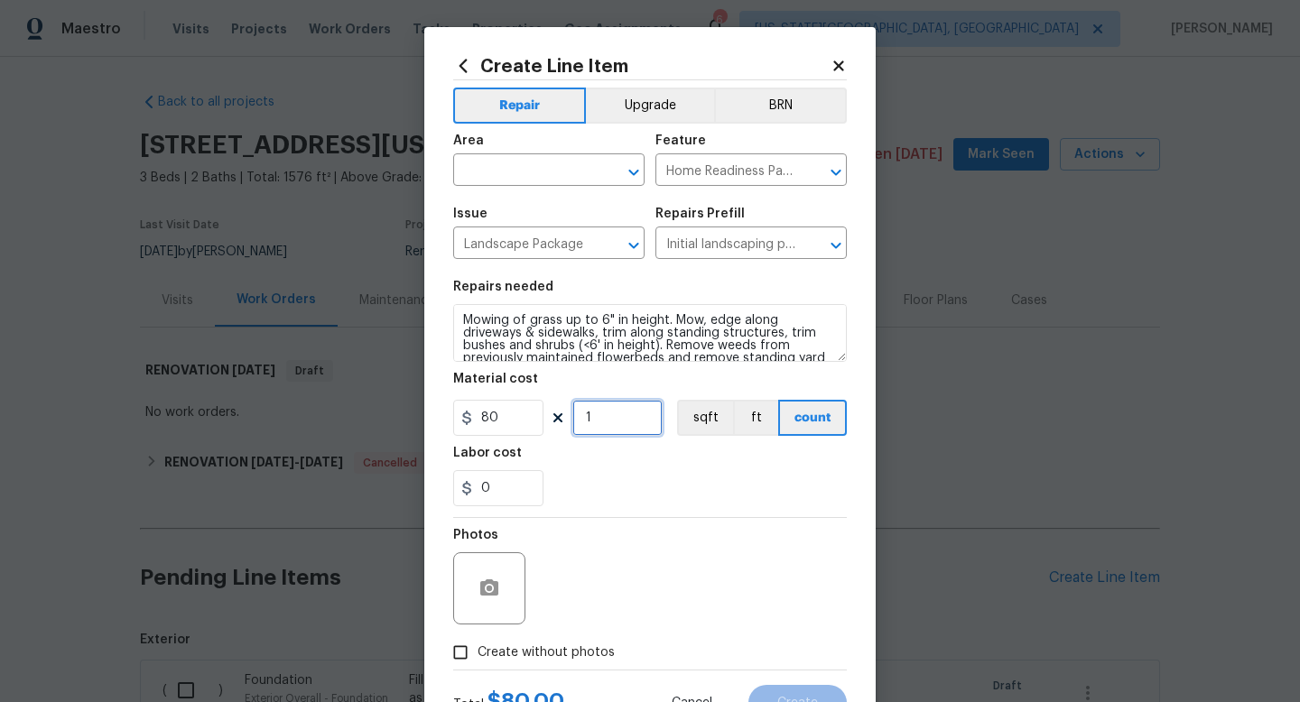
click at [619, 425] on input "1" at bounding box center [617, 418] width 90 height 36
click at [638, 425] on input "8" at bounding box center [617, 418] width 90 height 36
type input "9"
click at [567, 646] on span "Create without photos" at bounding box center [546, 653] width 137 height 19
click at [478, 646] on input "Create without photos" at bounding box center [460, 653] width 34 height 34
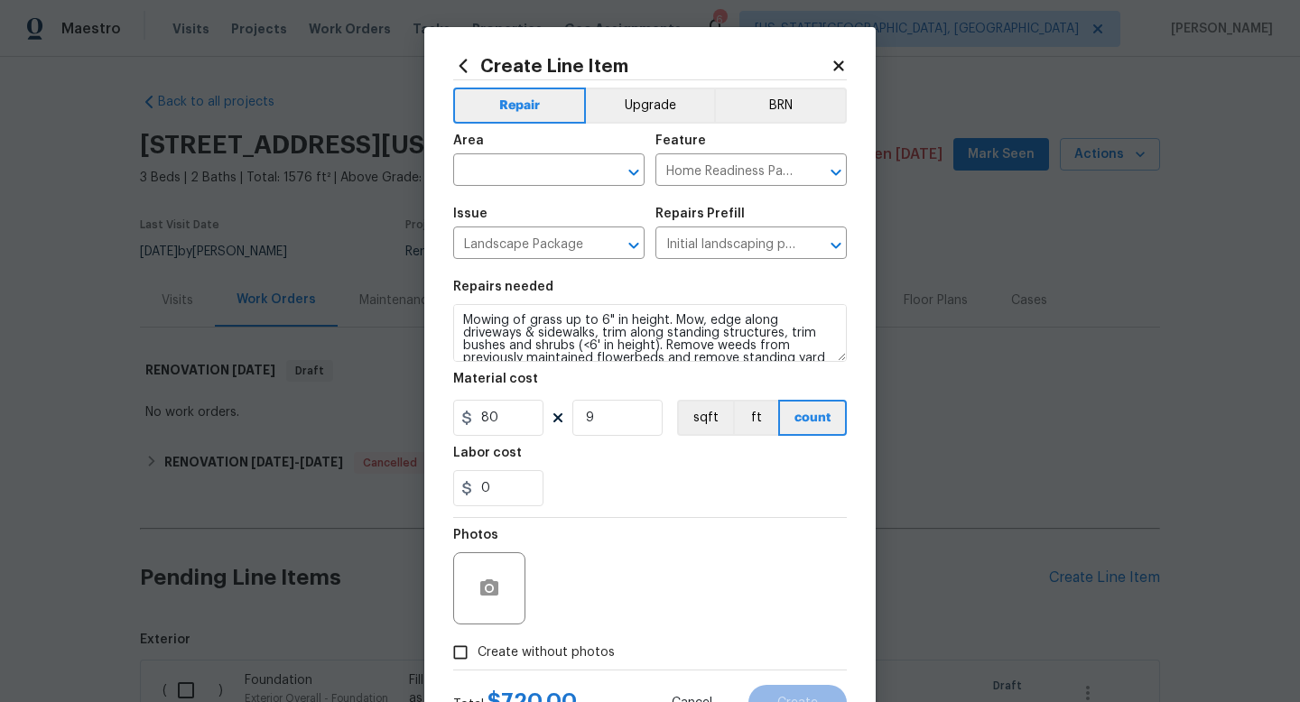
checkbox input "true"
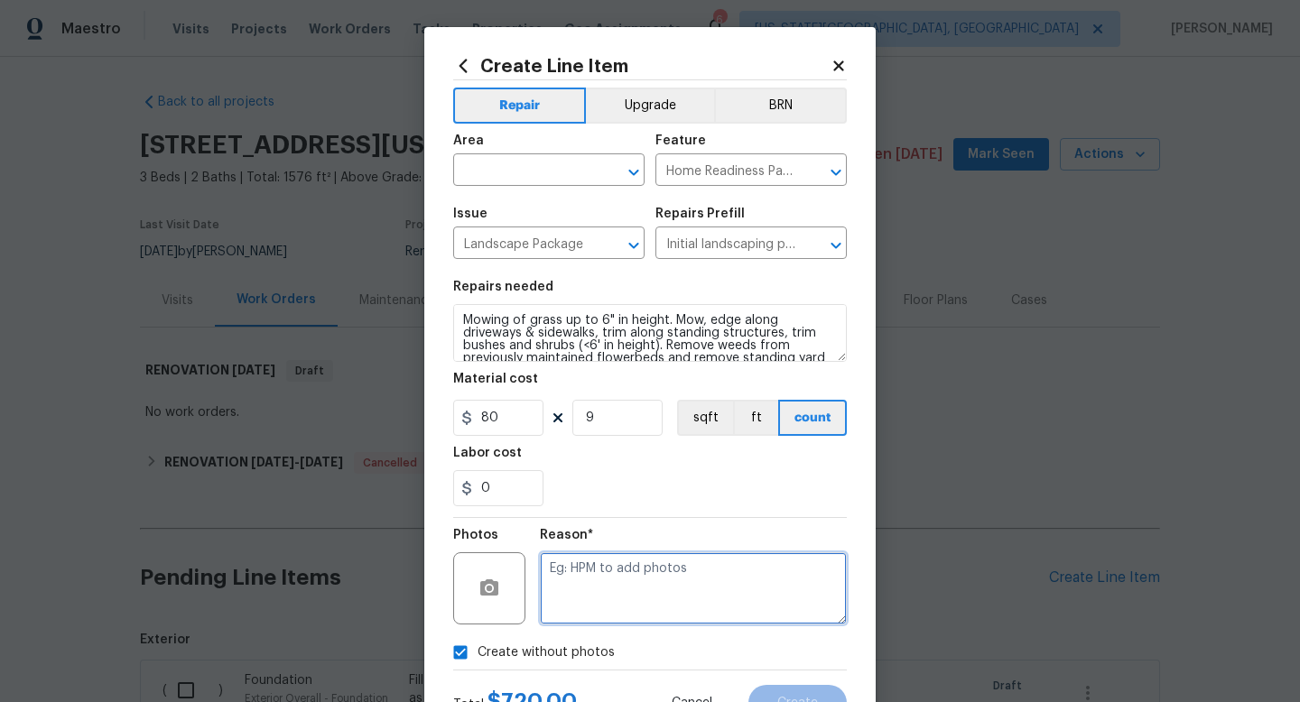
click at [574, 615] on textarea at bounding box center [693, 589] width 307 height 72
type textarea "na"
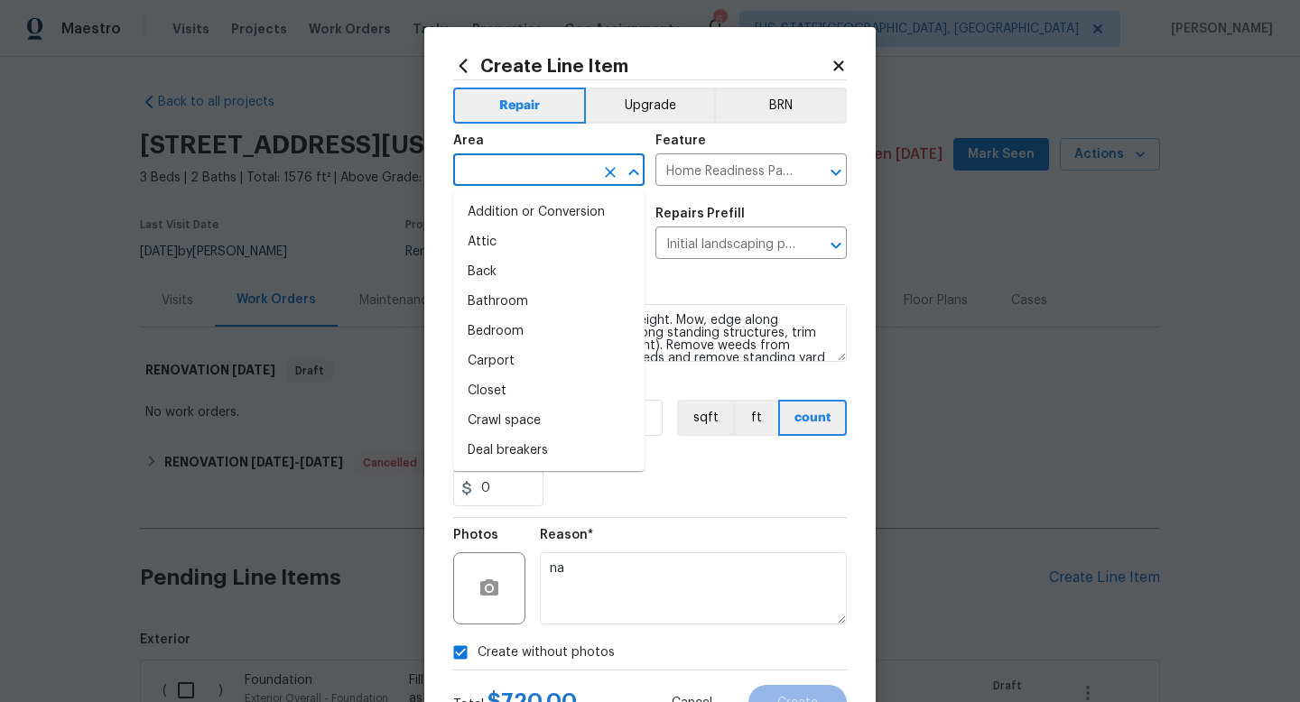
click at [490, 174] on input "text" at bounding box center [523, 172] width 141 height 28
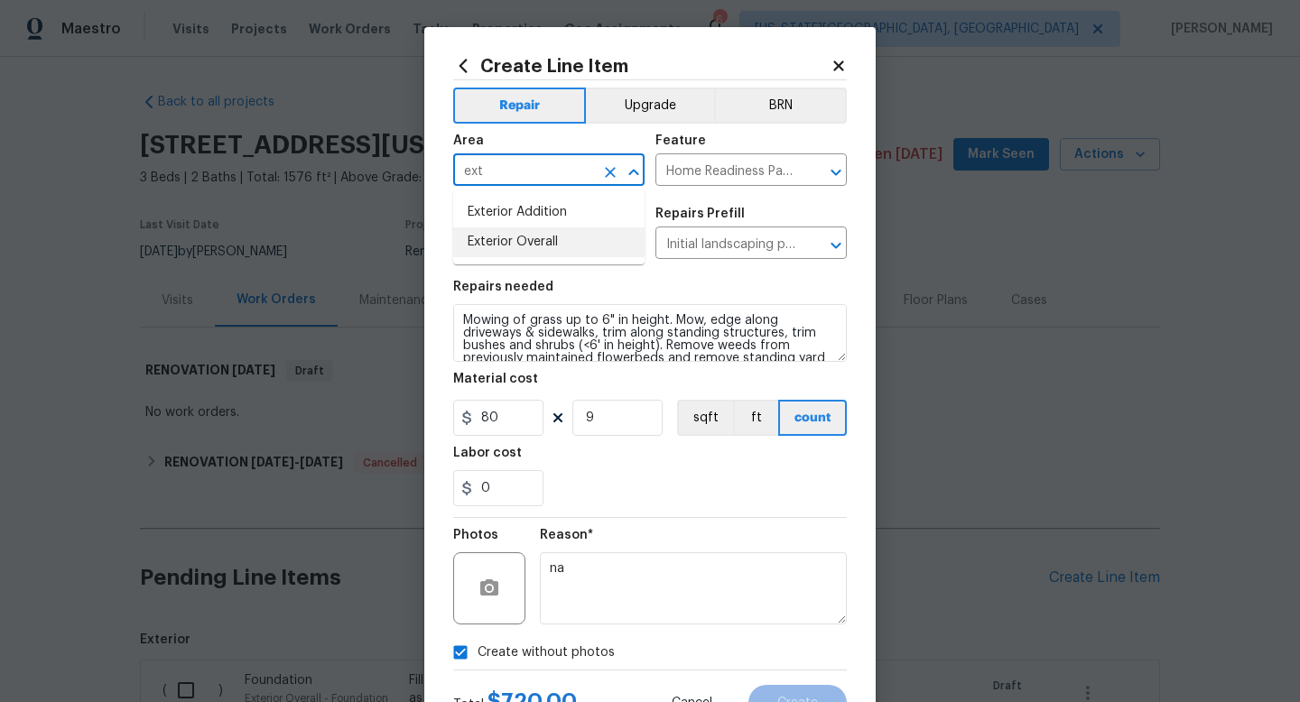
click at [489, 242] on li "Exterior Overall" at bounding box center [548, 243] width 191 height 30
type input "Exterior Overall"
click at [775, 702] on button "Create" at bounding box center [798, 703] width 98 height 36
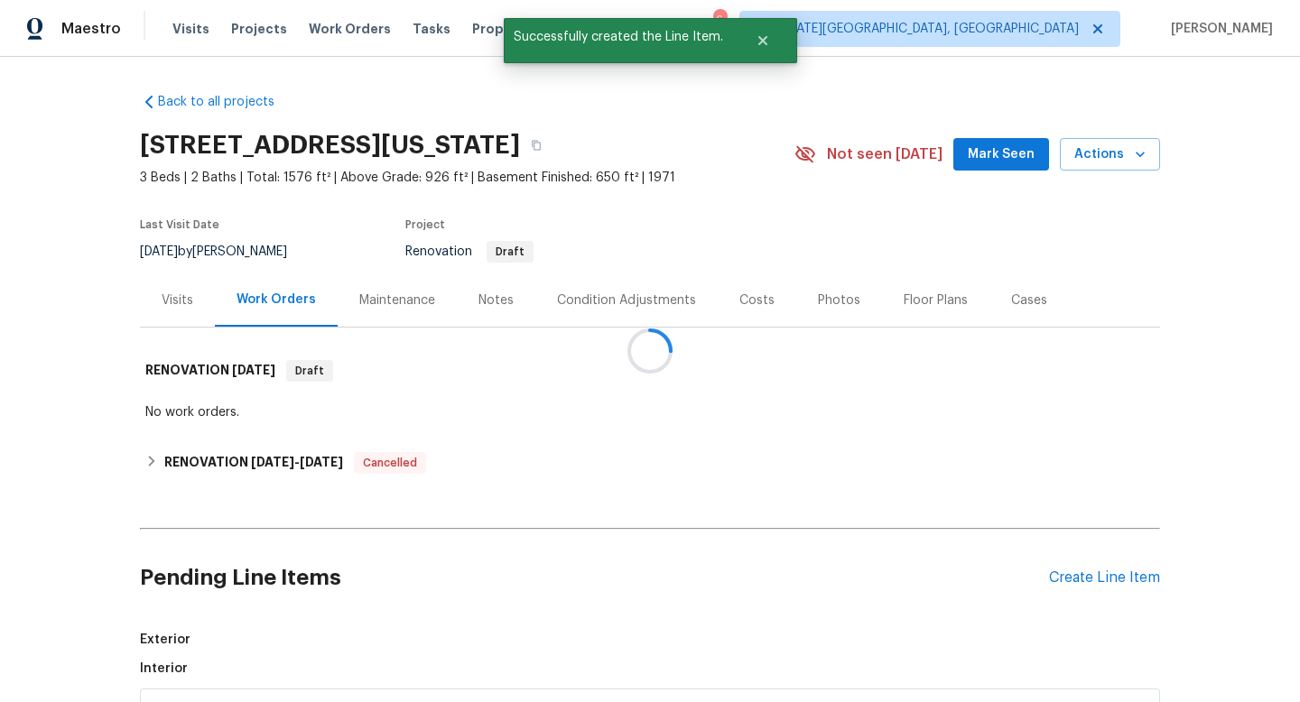
click at [1076, 573] on div at bounding box center [650, 351] width 1300 height 702
click at [1076, 573] on div "Create Line Item" at bounding box center [1104, 578] width 111 height 17
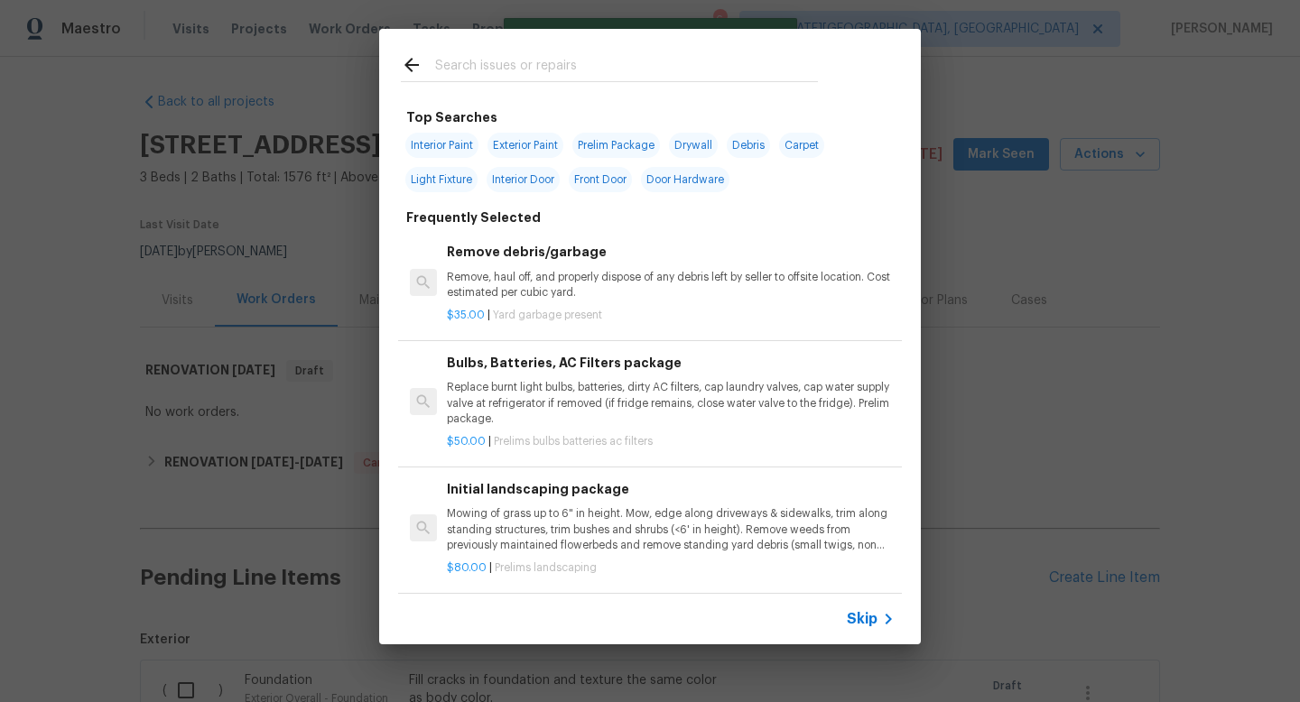
click at [501, 51] on div at bounding box center [609, 64] width 461 height 71
click at [498, 64] on input "text" at bounding box center [626, 67] width 383 height 27
type input "e"
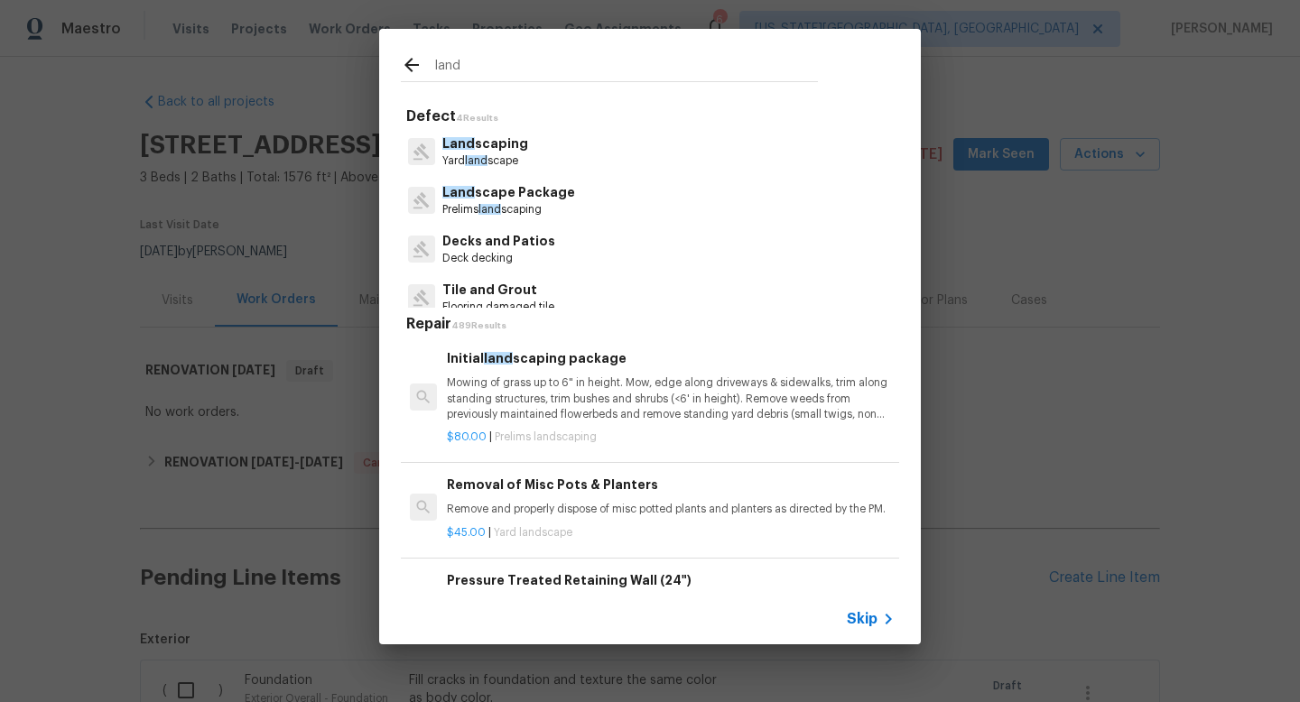
type input "land"
click at [501, 144] on p "Land scaping" at bounding box center [485, 144] width 86 height 19
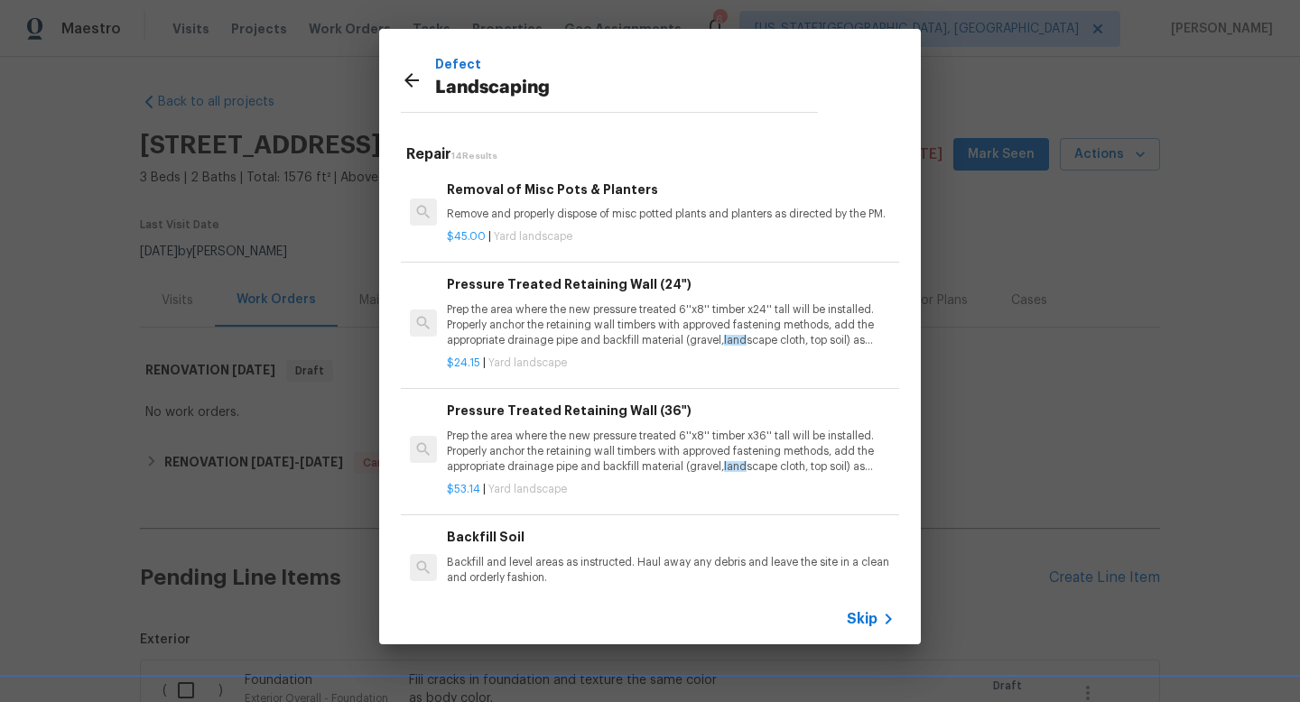
scroll to position [2, 0]
click at [409, 66] on div "Defect Landscaping" at bounding box center [609, 83] width 417 height 58
click at [409, 75] on icon at bounding box center [412, 81] width 22 height 22
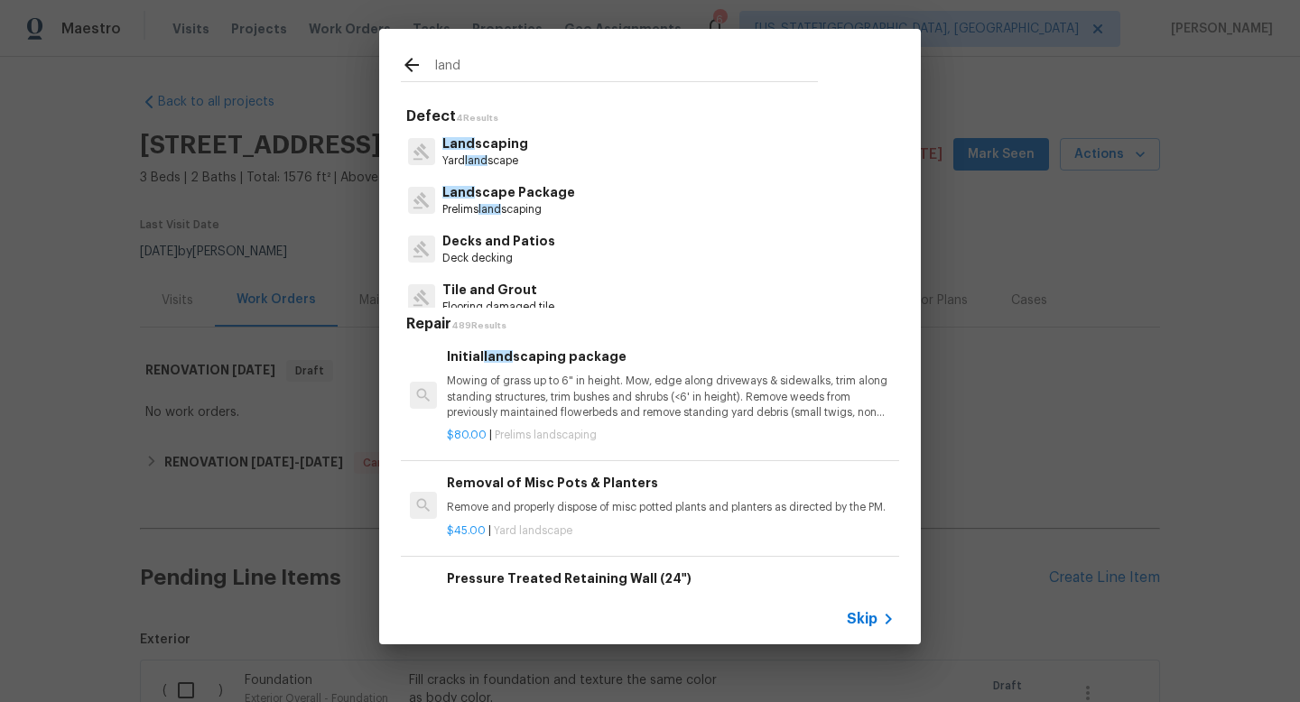
click at [482, 68] on input "land" at bounding box center [626, 67] width 383 height 27
type input "l"
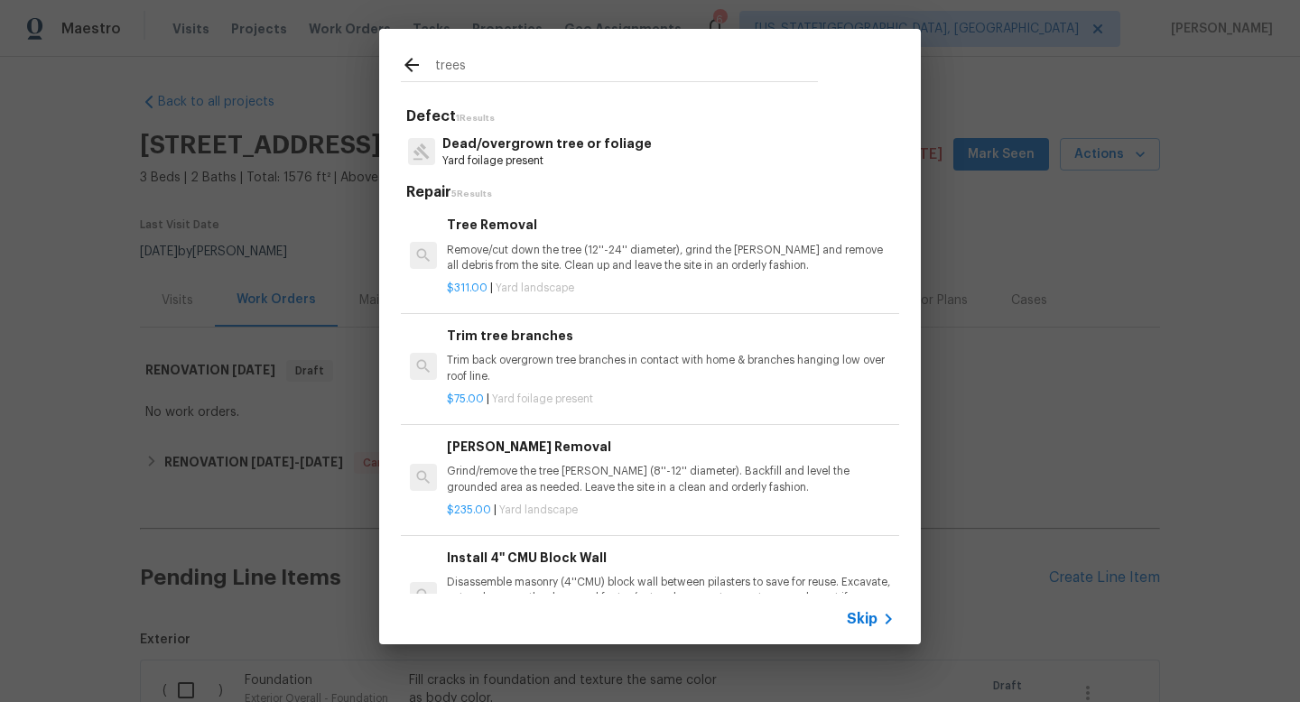
type input "trees"
click at [521, 141] on p "Dead/overgrown tree or foliage" at bounding box center [546, 144] width 209 height 19
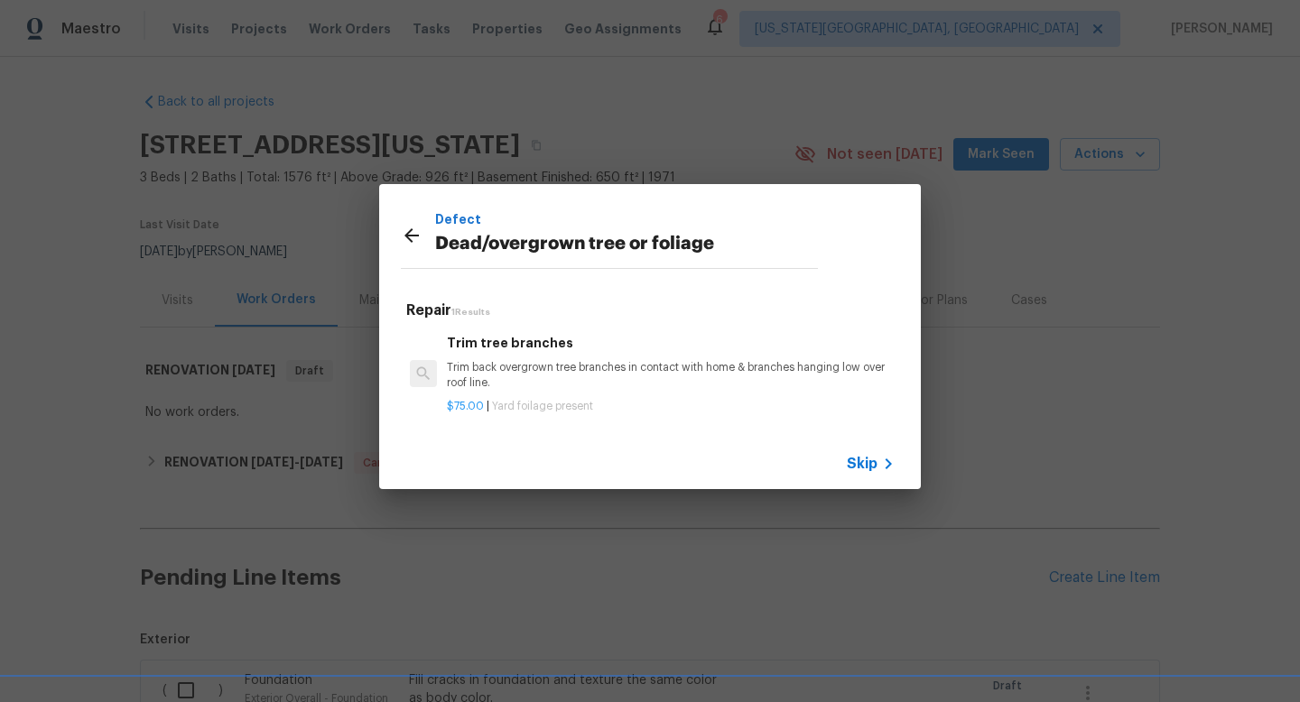
click at [554, 368] on p "Trim back overgrown tree branches in contact with home & branches hanging low o…" at bounding box center [671, 375] width 448 height 31
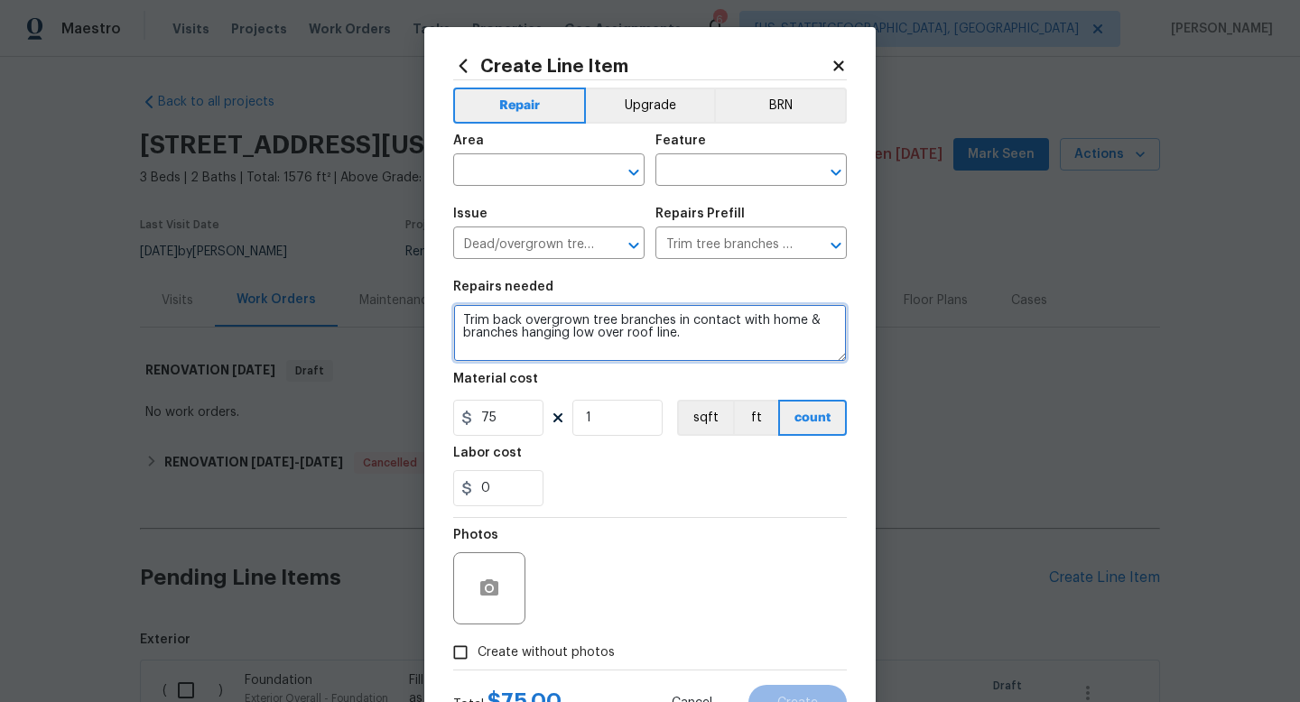
click at [732, 342] on textarea "Trim back overgrown tree branches in contact with home & branches hanging low o…" at bounding box center [650, 333] width 394 height 58
type textarea "Trim back overgrown tree branches in contact with home & branches hanging low o…"
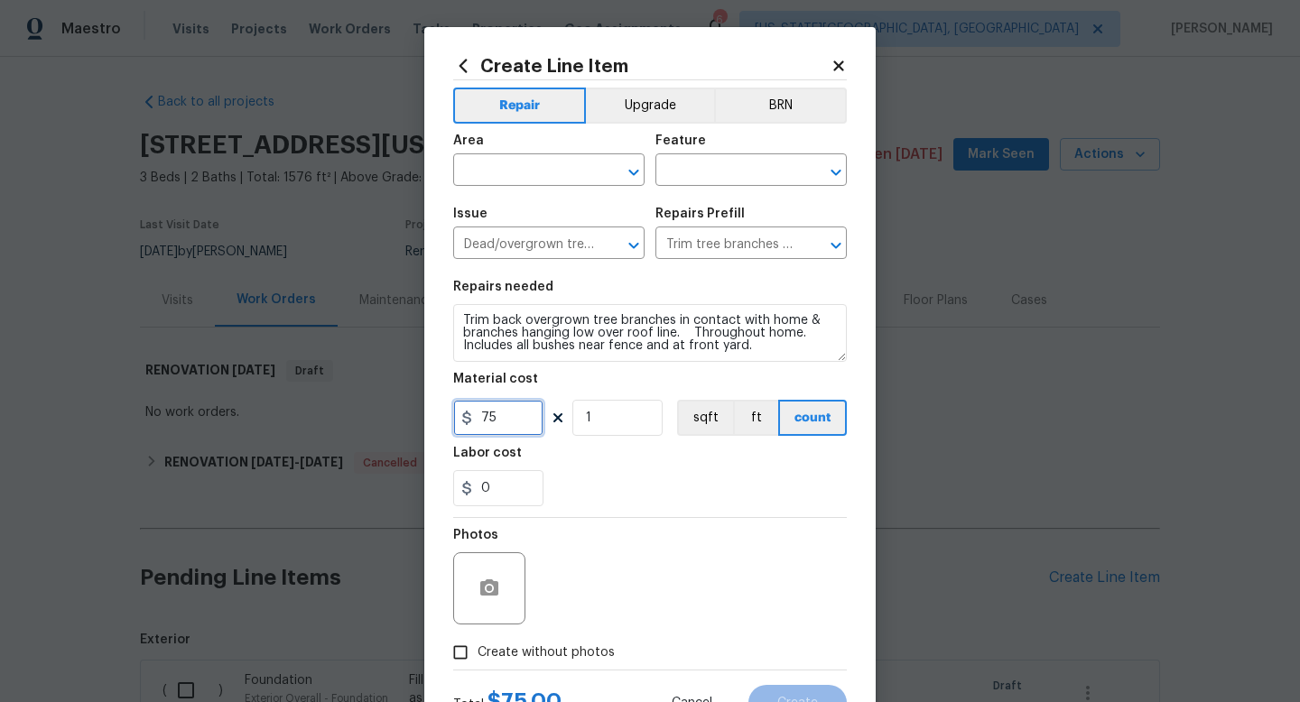
click at [522, 430] on input "75" at bounding box center [498, 418] width 90 height 36
type input "750"
click at [550, 650] on span "Create without photos" at bounding box center [546, 653] width 137 height 19
click at [478, 650] on input "Create without photos" at bounding box center [460, 653] width 34 height 34
checkbox input "true"
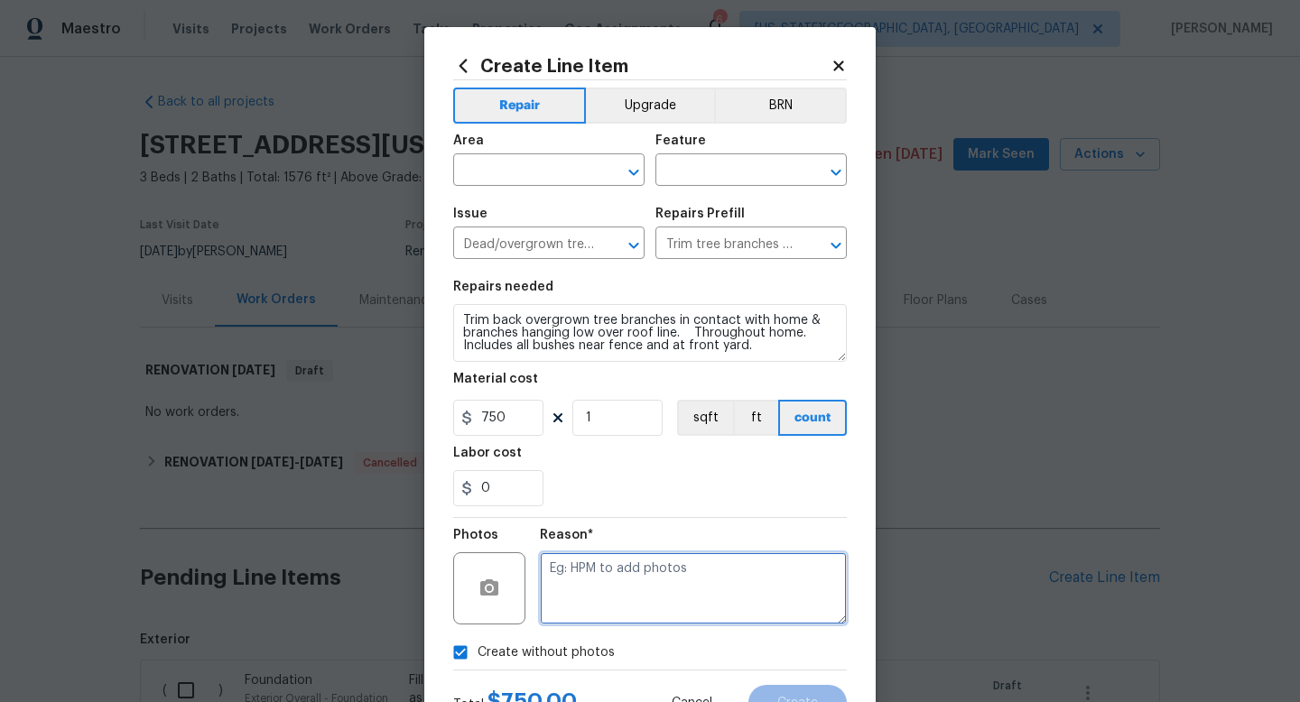
click at [559, 608] on textarea at bounding box center [693, 589] width 307 height 72
type textarea "na"
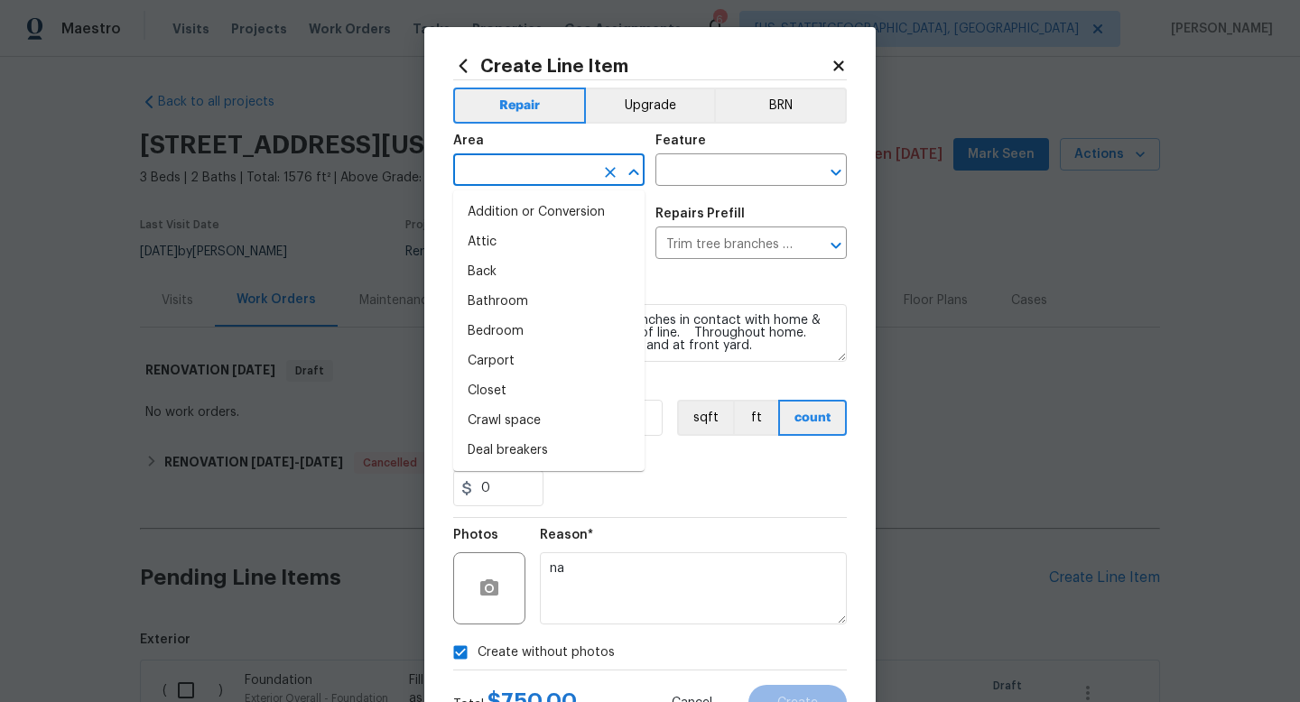
click at [504, 172] on input "text" at bounding box center [523, 172] width 141 height 28
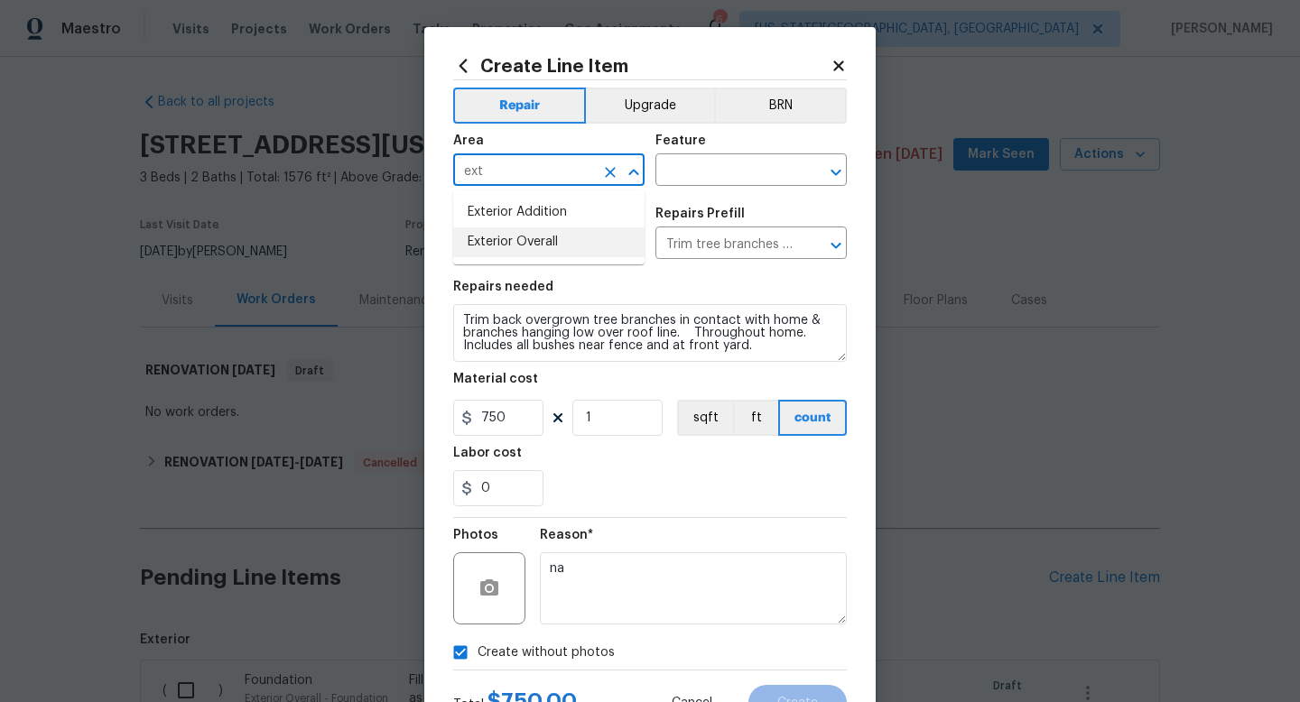
click at [510, 251] on li "Exterior Overall" at bounding box center [548, 243] width 191 height 30
type input "Exterior Overall"
click at [679, 173] on input "text" at bounding box center [726, 172] width 141 height 28
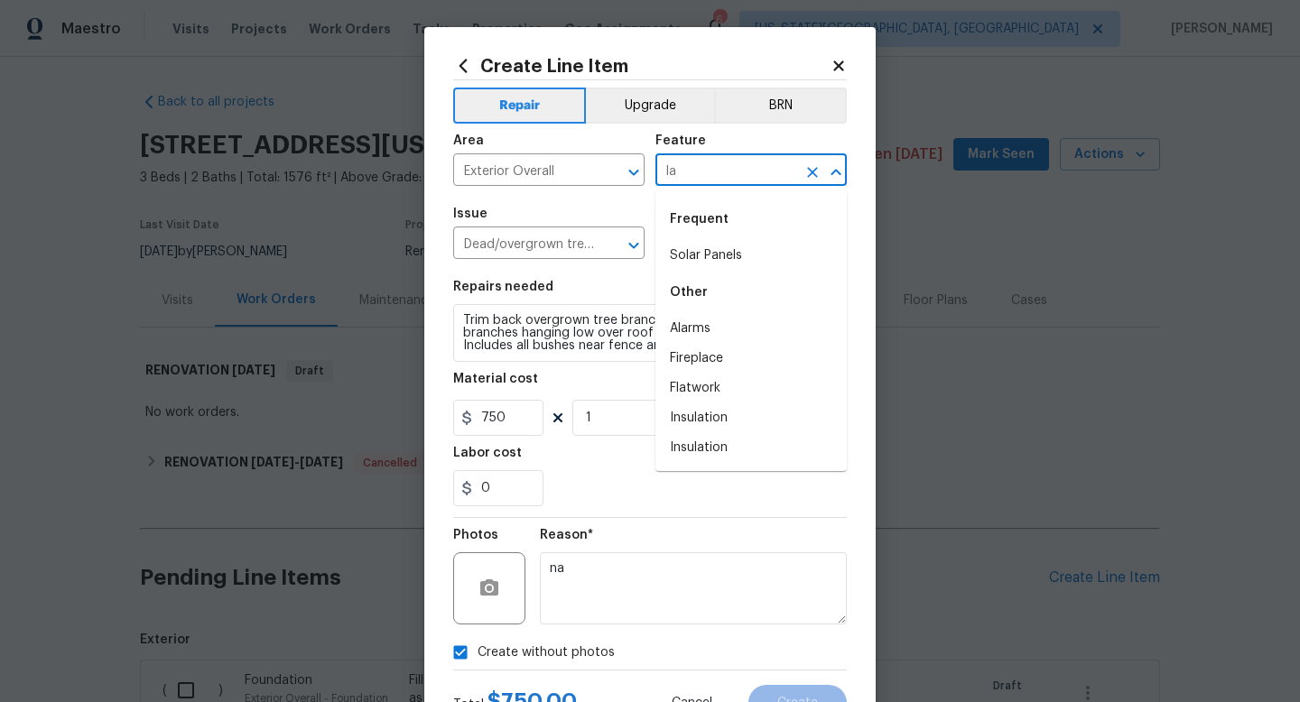
type input "l"
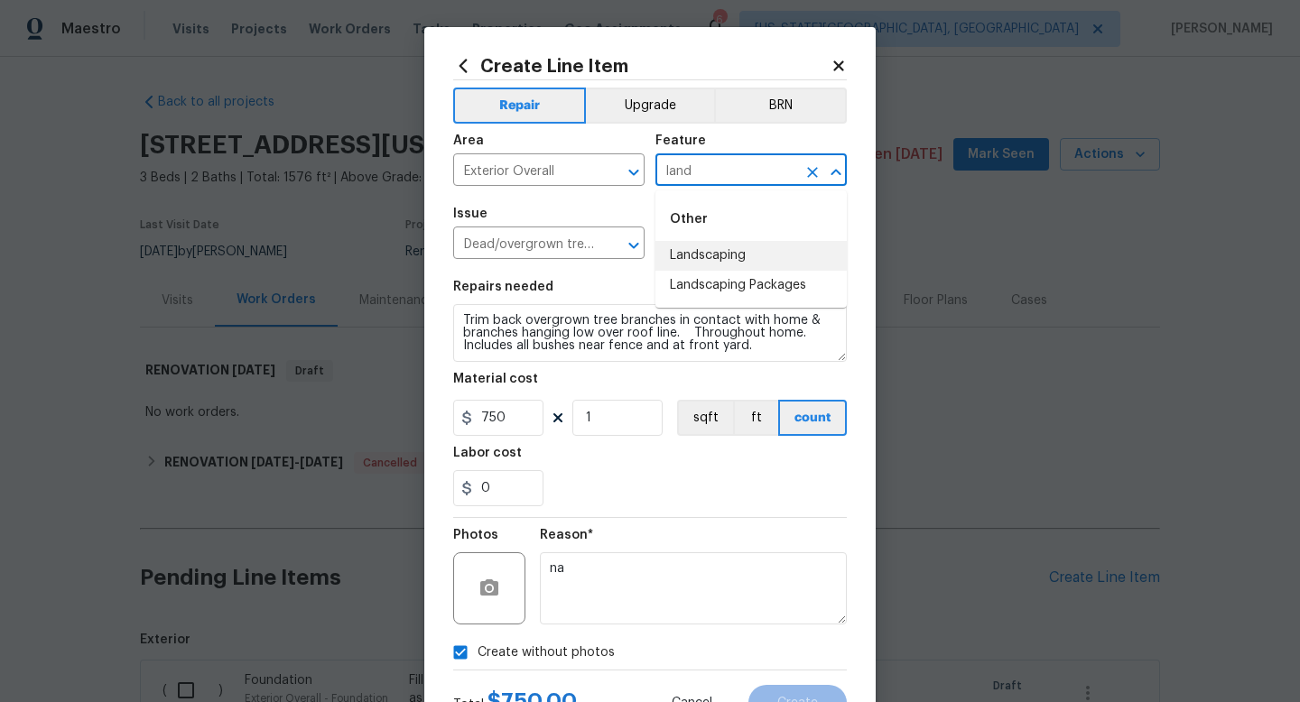
click at [706, 256] on li "Landscaping" at bounding box center [751, 256] width 191 height 30
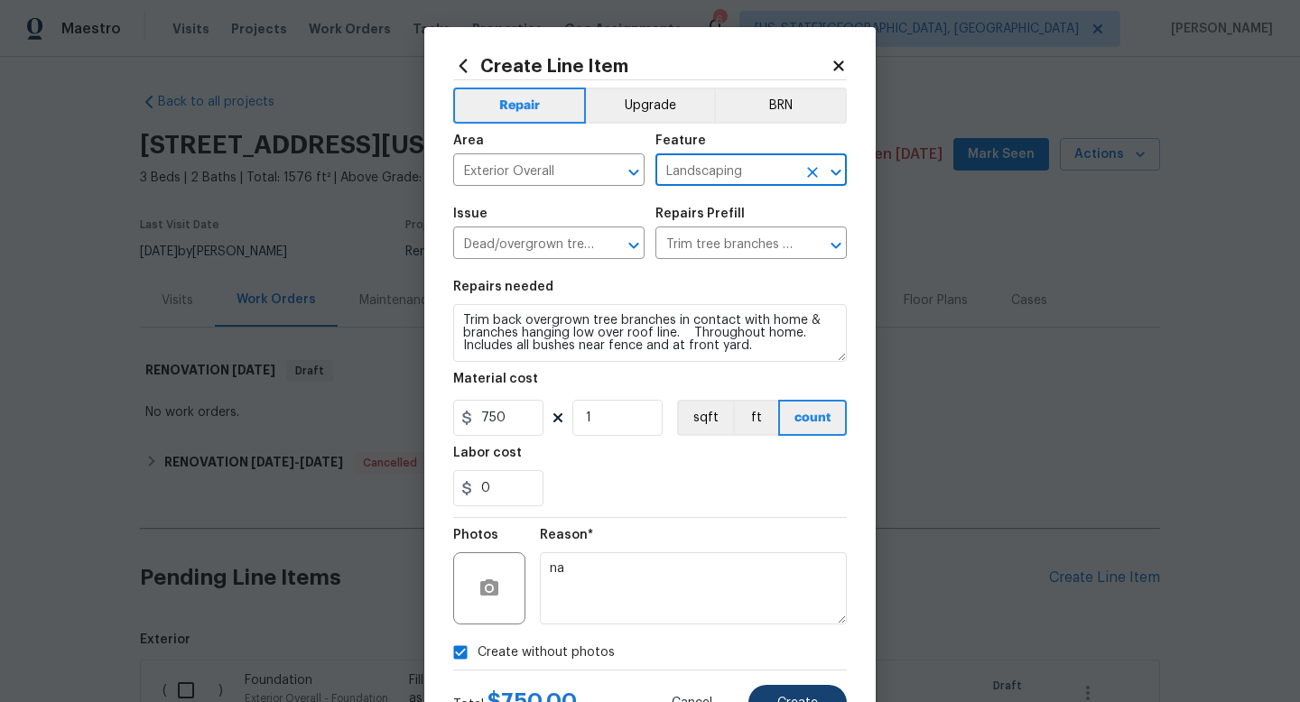
type input "Landscaping"
click at [793, 695] on button "Create" at bounding box center [798, 703] width 98 height 36
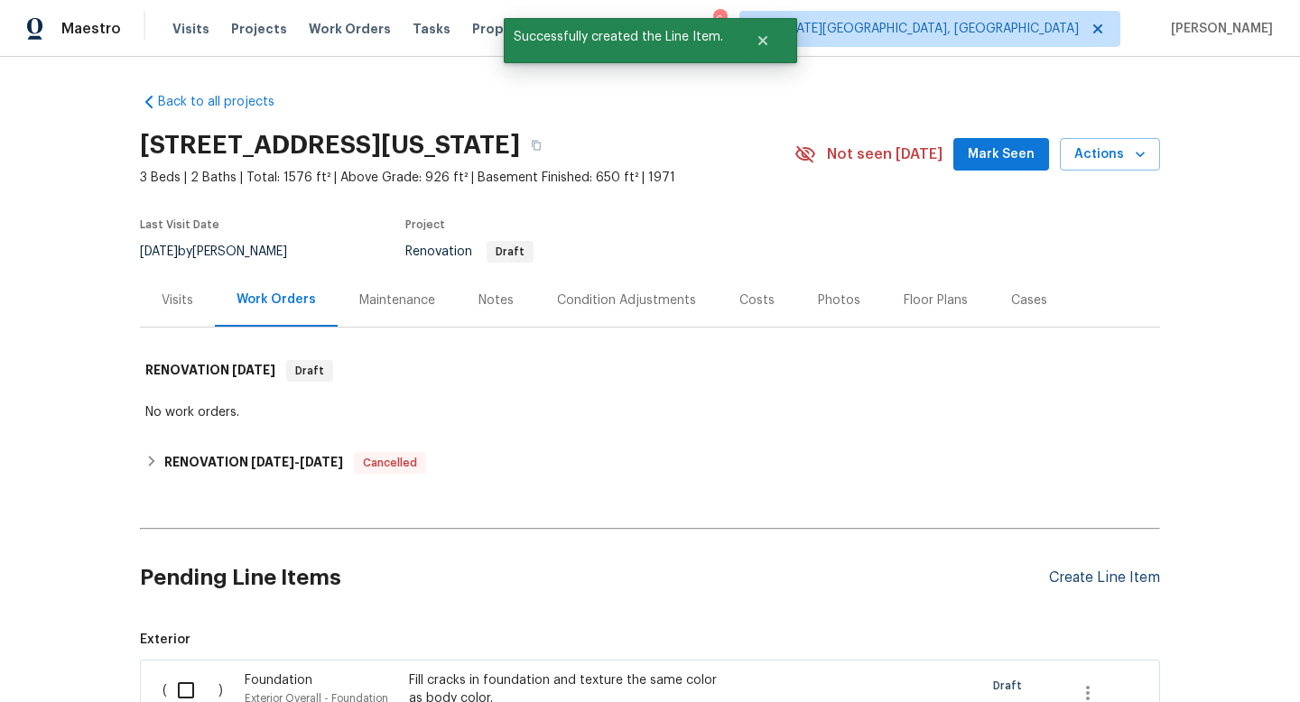
click at [1102, 570] on div "Create Line Item" at bounding box center [1104, 578] width 111 height 17
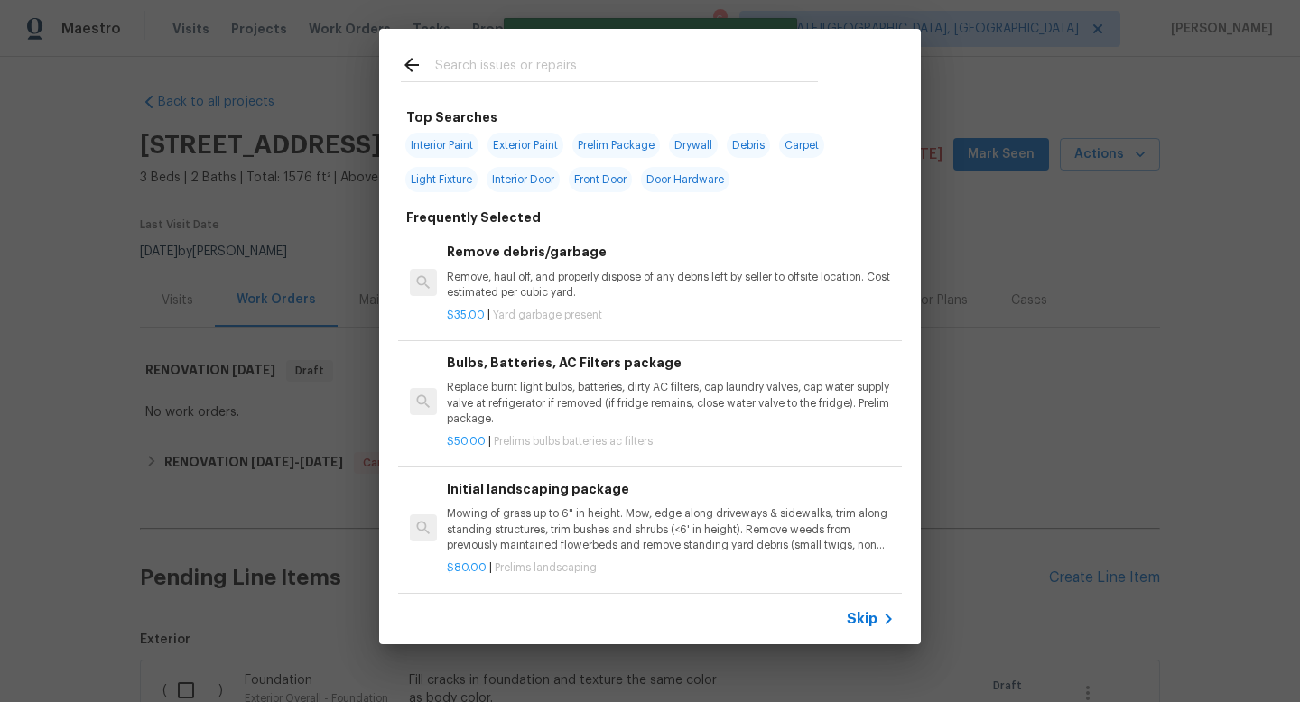
click at [474, 61] on input "text" at bounding box center [626, 67] width 383 height 27
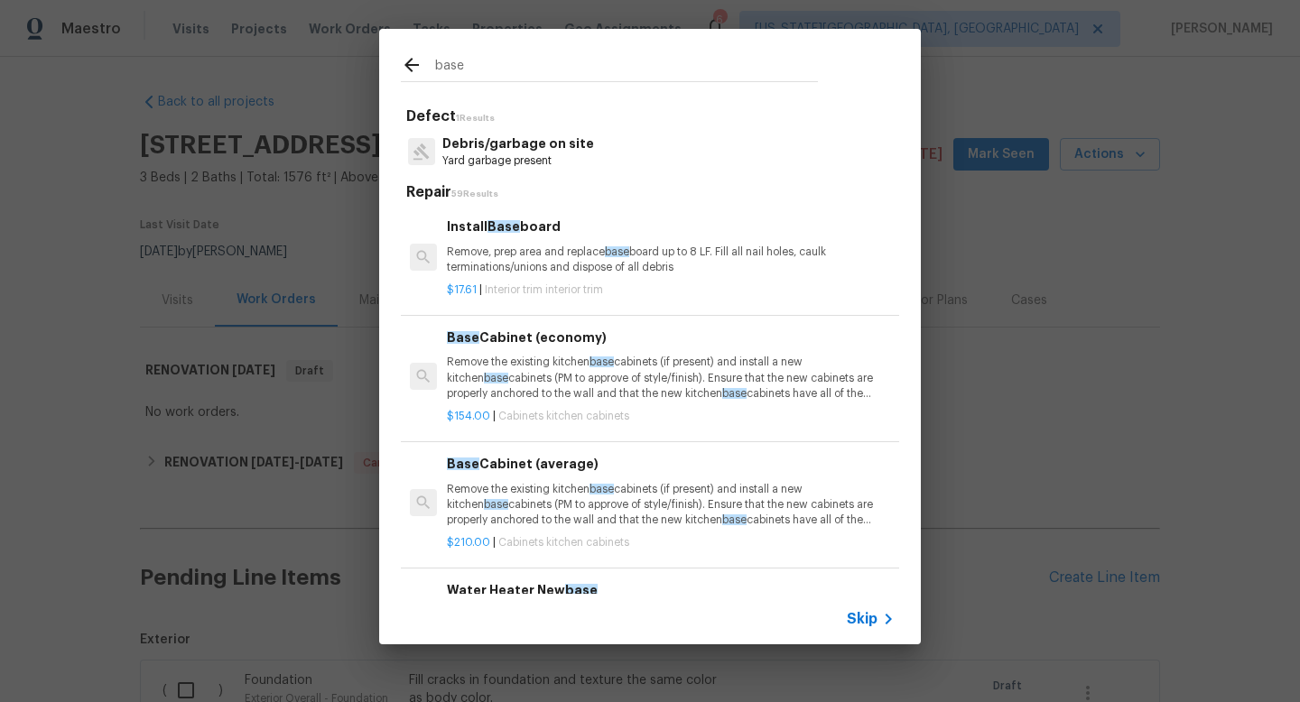
type input "base"
click at [489, 239] on div "Install Base board Remove, prep area and replace base board up to 8 LF. Fill al…" at bounding box center [671, 246] width 448 height 59
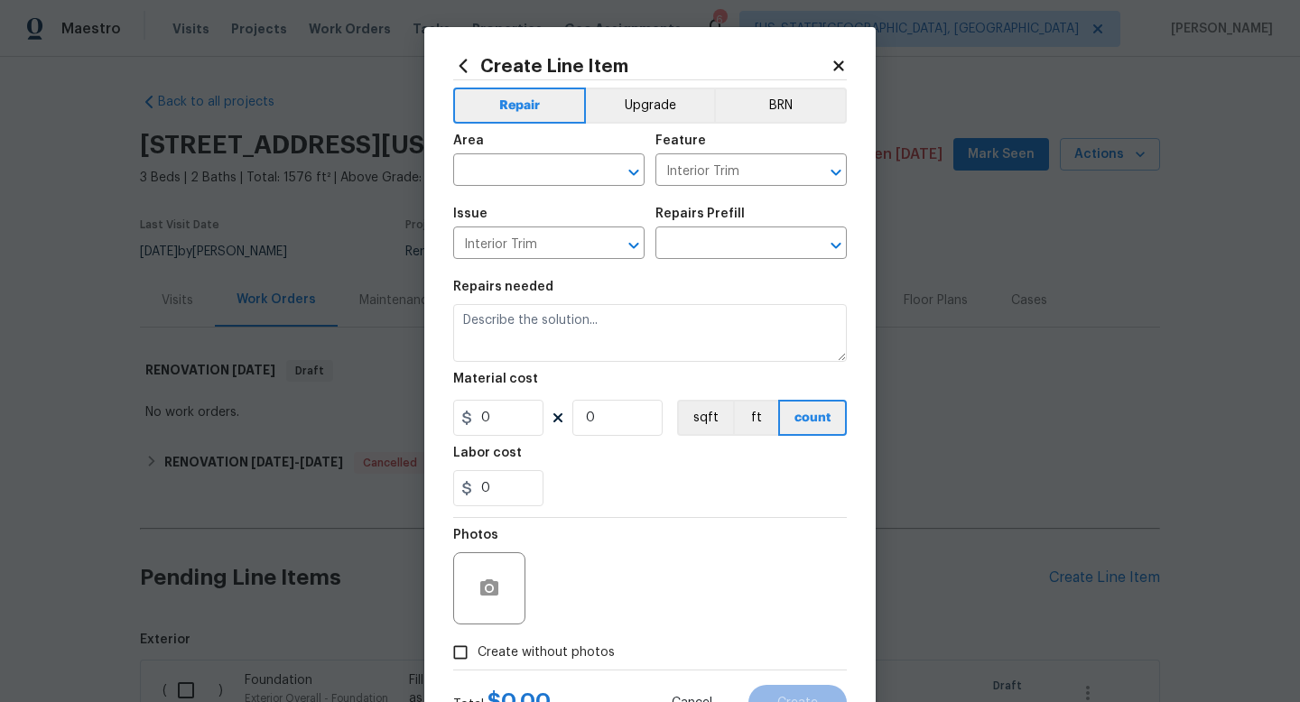
type input "Install Baseboard $17.61"
type textarea "Remove, prep area and replace baseboard up to 8 LF. Fill all nail holes, caulk …"
type input "17.61"
type input "1"
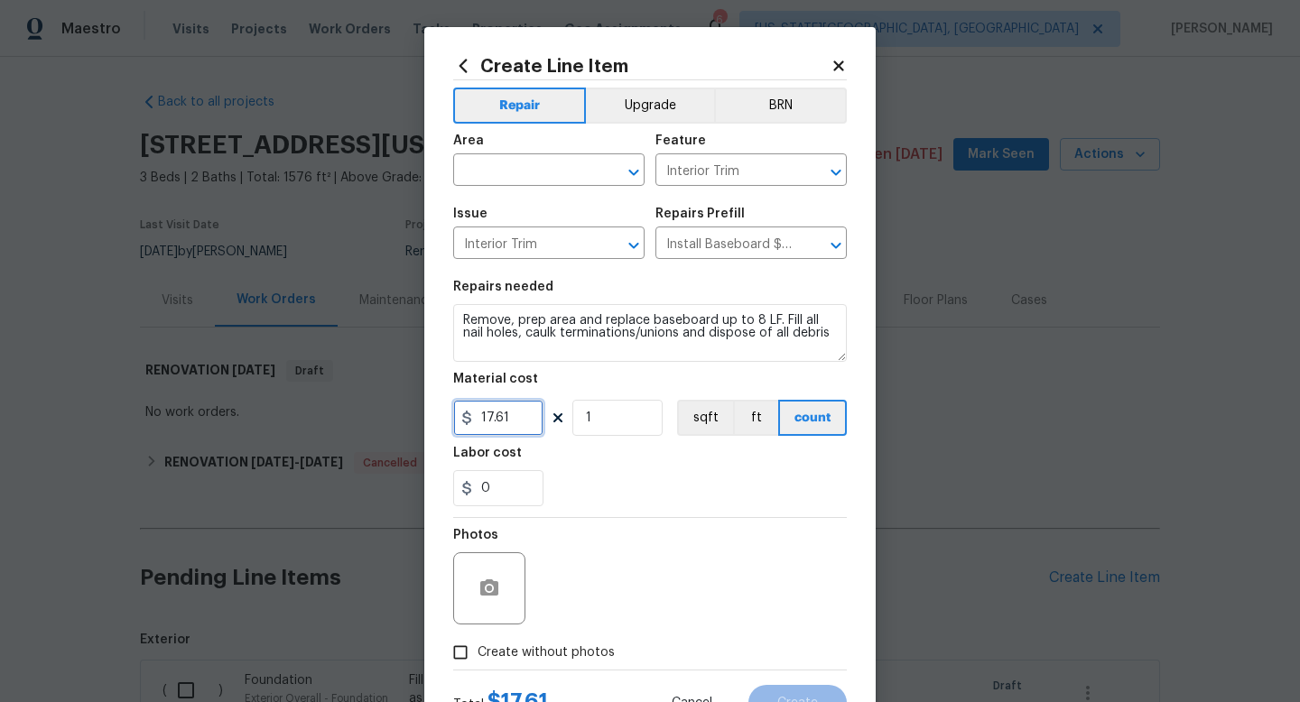
drag, startPoint x: 522, startPoint y: 420, endPoint x: 442, endPoint y: 418, distance: 80.4
click at [442, 419] on div "Create Line Item Repair Upgrade BRN Area ​ Feature Interior Trim ​ Issue Interi…" at bounding box center [649, 388] width 451 height 723
type input "250"
click at [853, 334] on div "Create Line Item Repair Upgrade BRN Area ​ Feature Interior Trim ​ Issue Interi…" at bounding box center [649, 388] width 451 height 723
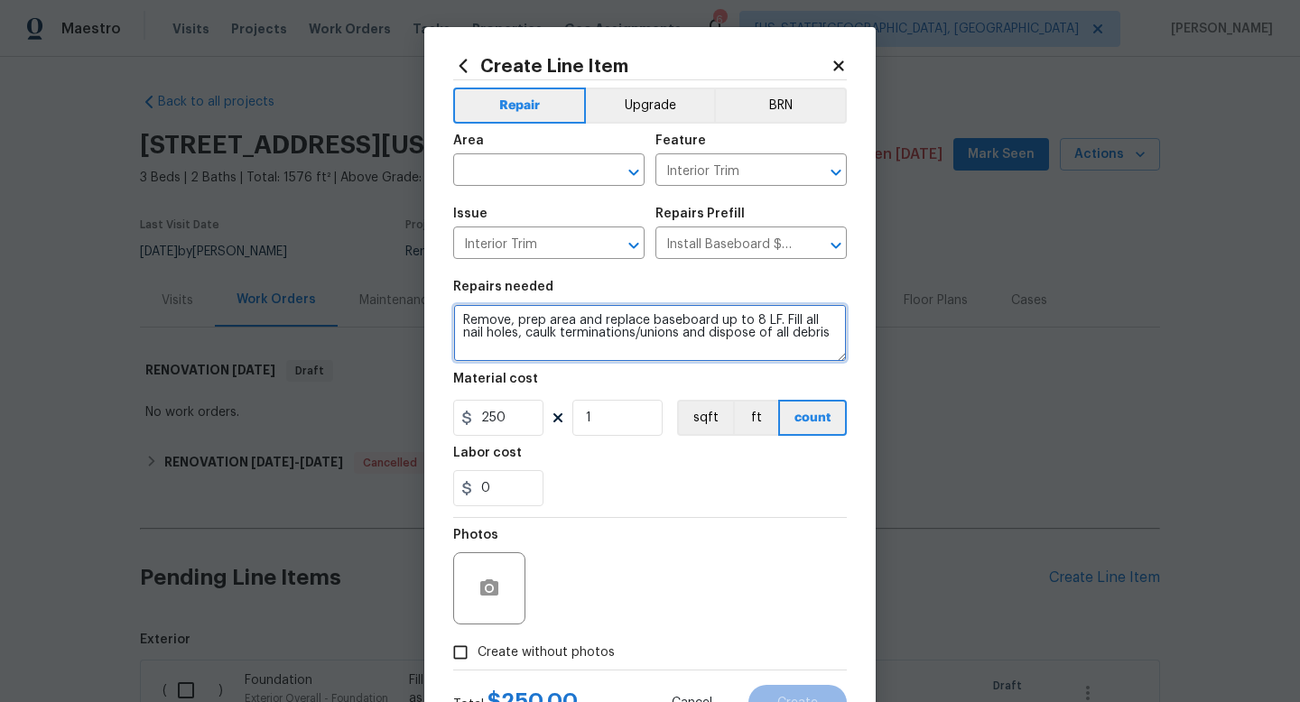
drag, startPoint x: 826, startPoint y: 335, endPoint x: 465, endPoint y: 269, distance: 367.1
click at [465, 269] on div "Repair Upgrade BRN Area ​ Feature Interior Trim ​ Issue Interior Trim ​ Repairs…" at bounding box center [650, 375] width 394 height 590
click at [479, 328] on textarea "Install wood base at basement storage room. Add cove mold at ceiling joint" at bounding box center [650, 333] width 394 height 58
click at [604, 336] on textarea "Install wood base at basement storage room. Add cove mold at large ceiling joint" at bounding box center [650, 333] width 394 height 58
type textarea "Install wood base at basement storage room. Add cove mold at large ceiling join…"
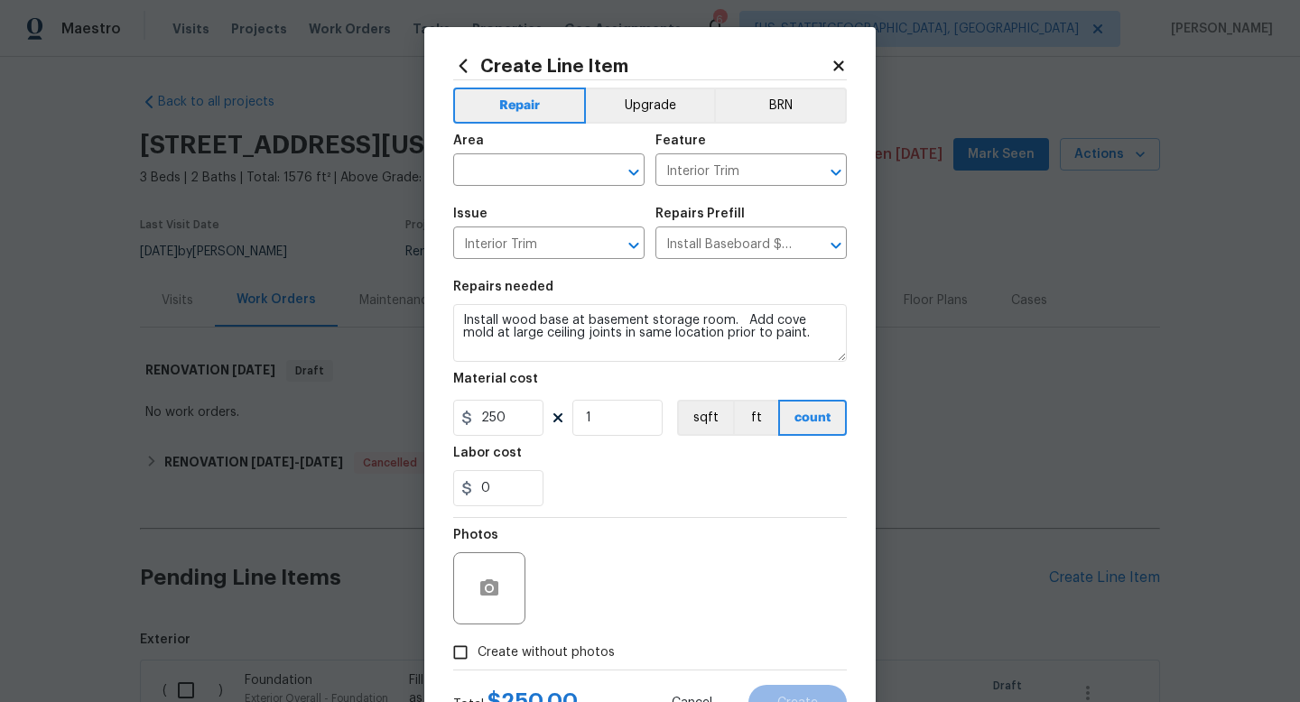
click at [546, 657] on span "Create without photos" at bounding box center [546, 653] width 137 height 19
click at [478, 657] on input "Create without photos" at bounding box center [460, 653] width 34 height 34
checkbox input "true"
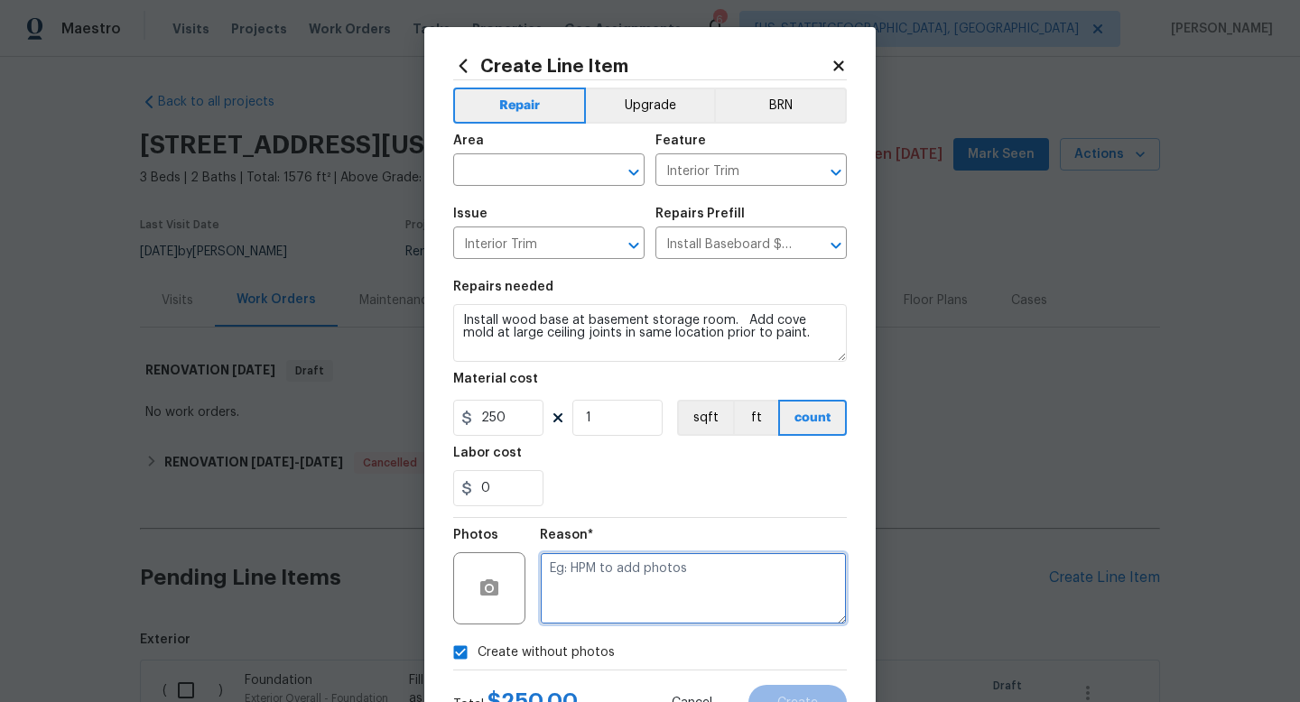
click at [561, 581] on textarea at bounding box center [693, 589] width 307 height 72
type textarea "na"
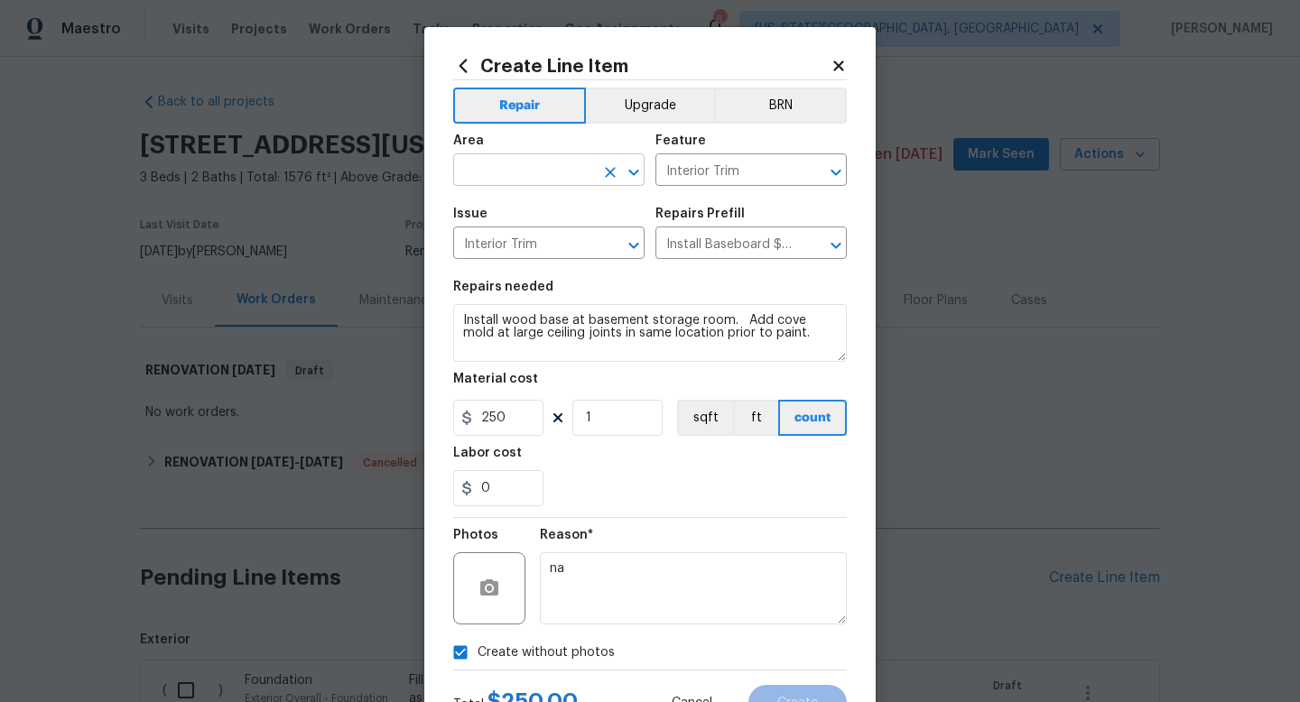
click at [521, 172] on input "text" at bounding box center [523, 172] width 141 height 28
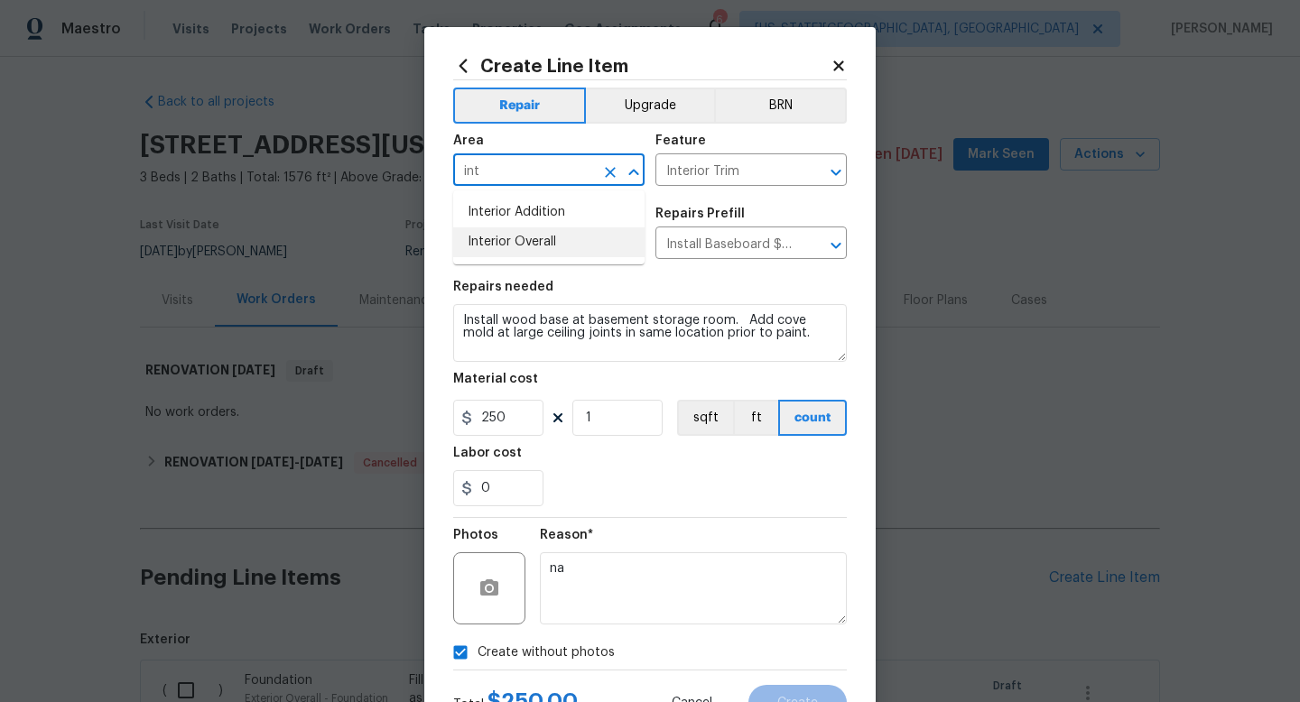
click at [497, 243] on li "Interior Overall" at bounding box center [548, 243] width 191 height 30
type input "Interior Overall"
click at [795, 702] on span "Create" at bounding box center [797, 704] width 41 height 14
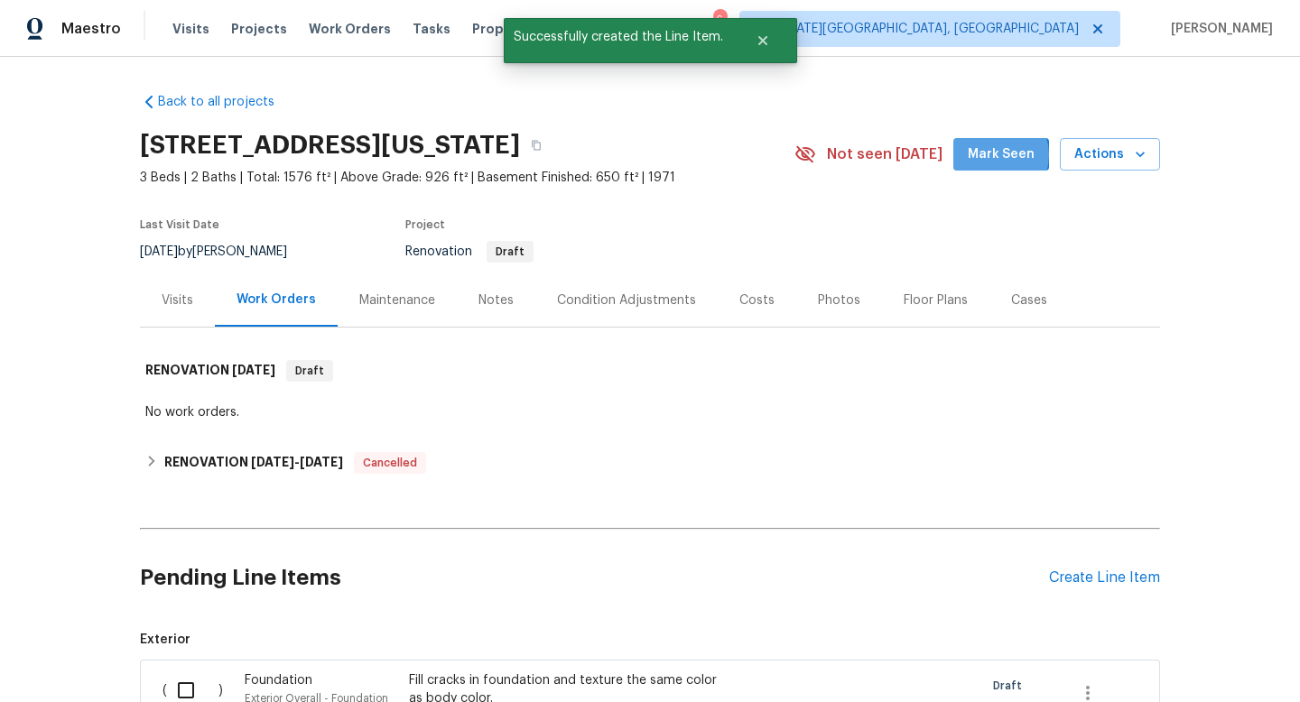
click at [1002, 155] on span "Mark Seen" at bounding box center [1001, 155] width 67 height 23
click at [1102, 581] on div "Create Line Item" at bounding box center [1104, 578] width 111 height 17
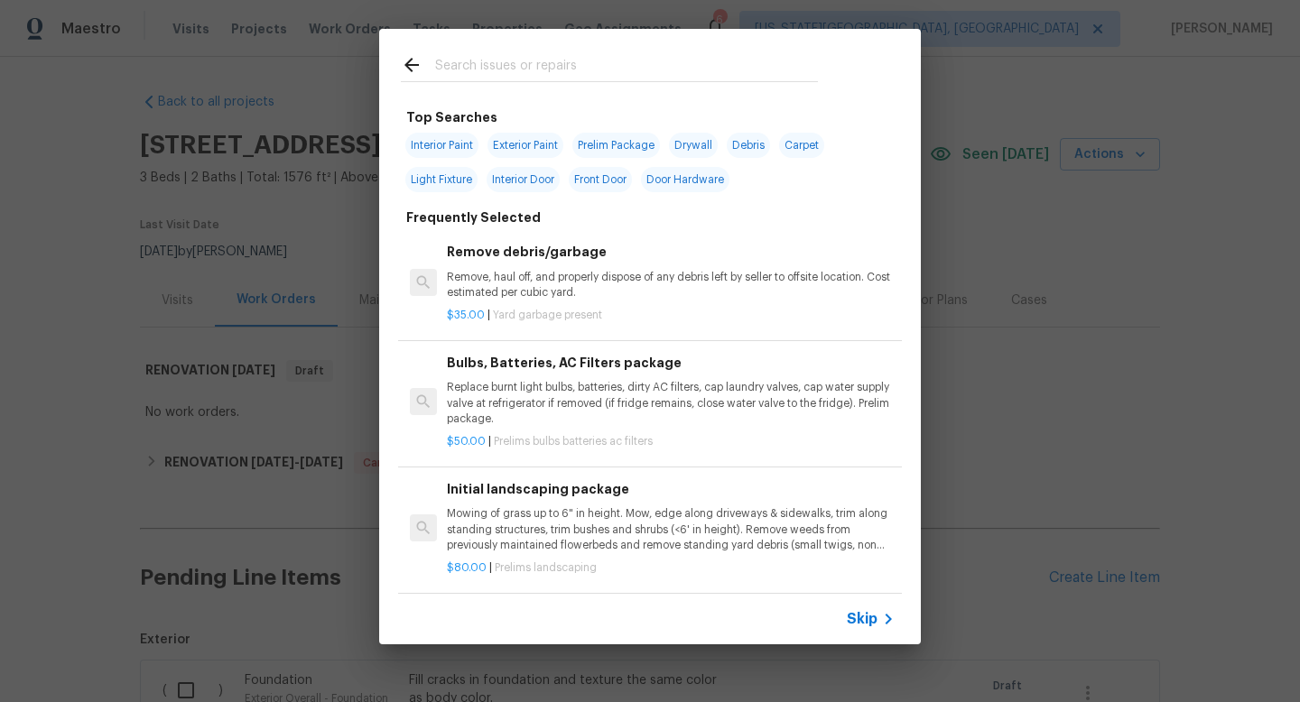
click at [510, 72] on input "text" at bounding box center [626, 67] width 383 height 27
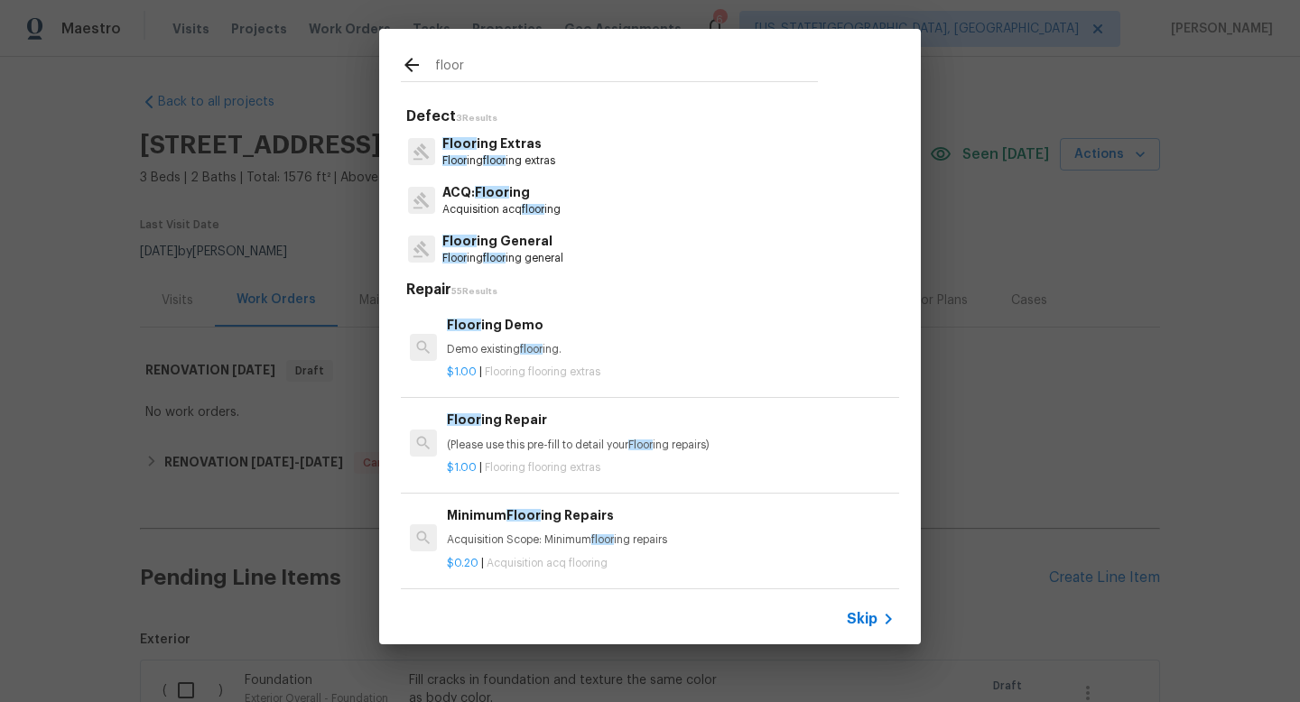
type input "floor"
click at [494, 247] on p "Floor ing General" at bounding box center [502, 241] width 121 height 19
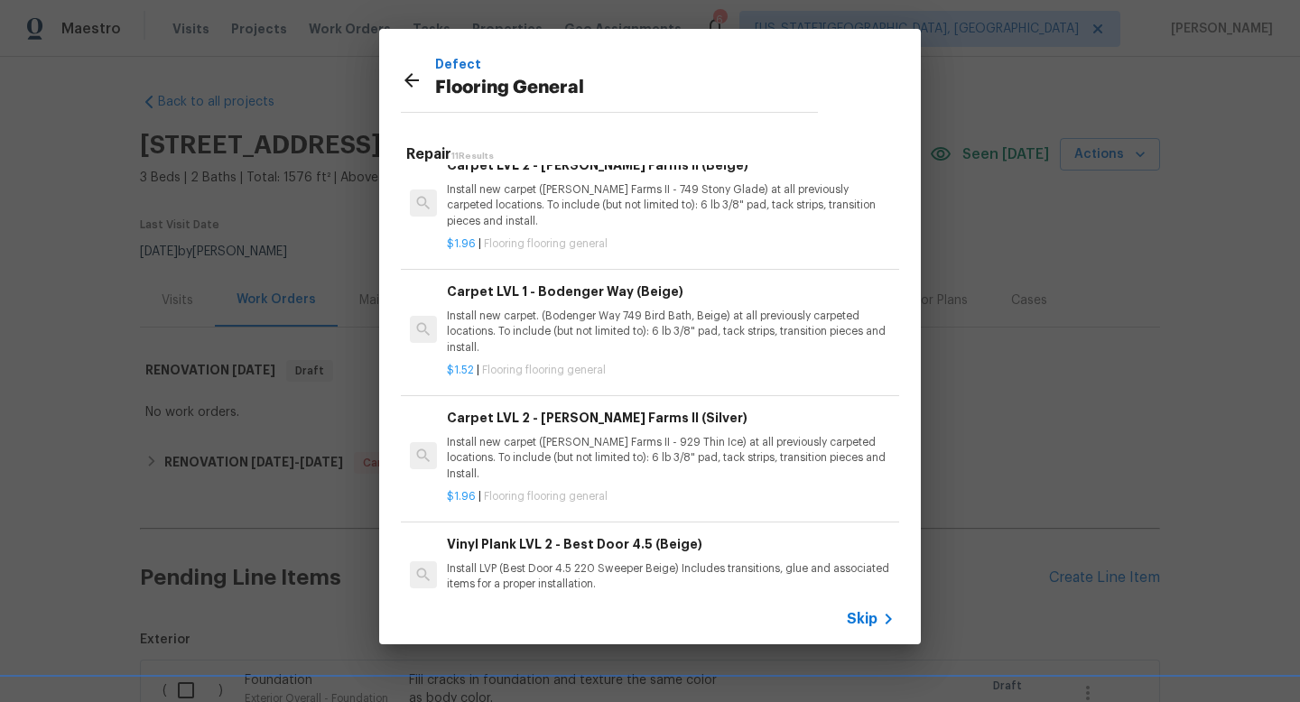
scroll to position [689, 0]
click at [598, 312] on p "Install new carpet. (Bodenger Way 749 Bird Bath, Beige) at all previously carpe…" at bounding box center [671, 333] width 448 height 46
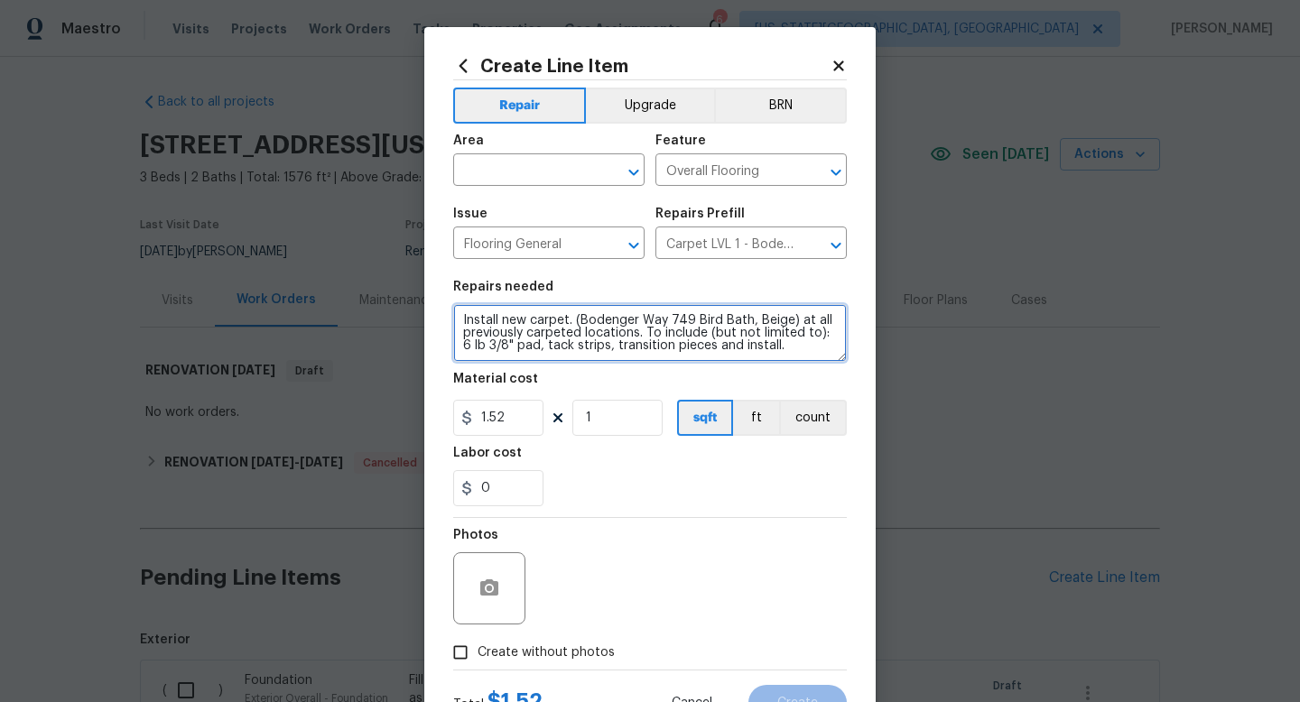
click at [794, 342] on textarea "Install new carpet. (Bodenger Way 749 Bird Bath, Beige) at all previously carpe…" at bounding box center [650, 333] width 394 height 58
type textarea "Install new carpet. (Bodenger Way 749 Bird Bath, Beige) at all previously carpe…"
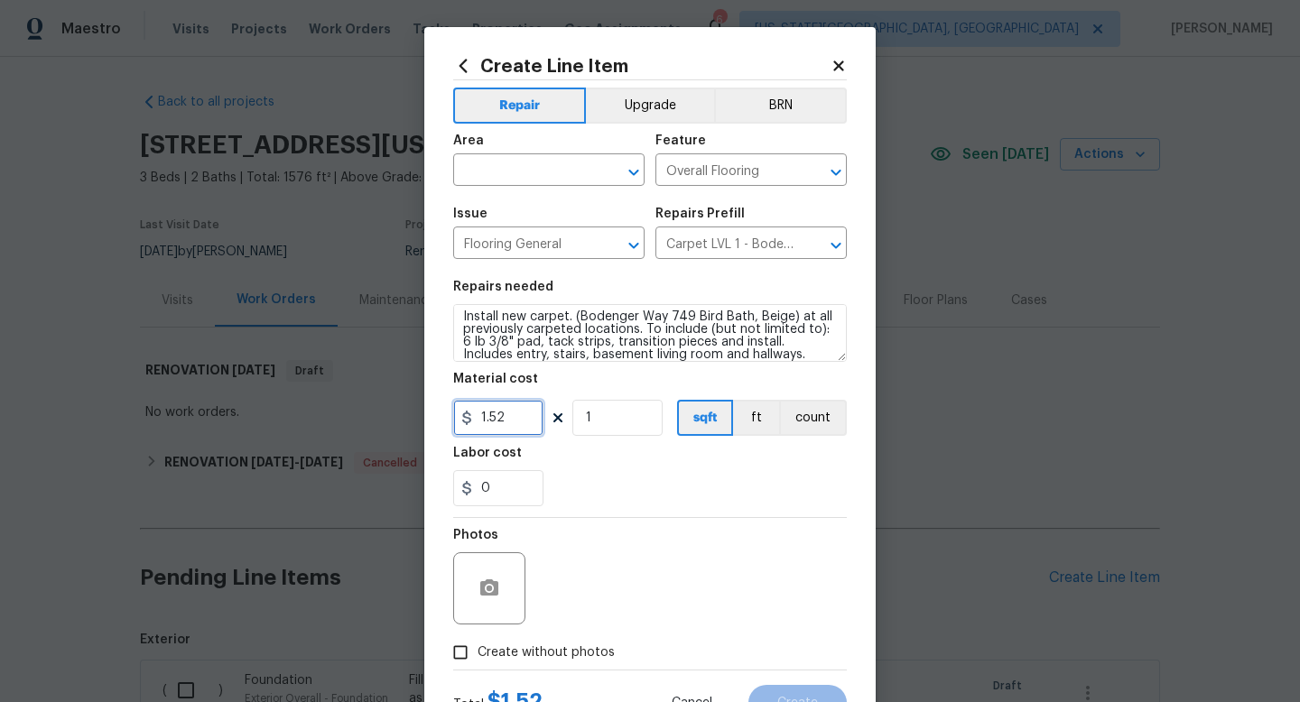
click at [519, 415] on input "1.52" at bounding box center [498, 418] width 90 height 36
type input "1.89"
click at [630, 415] on input "1" at bounding box center [617, 418] width 90 height 36
type input "1500"
click at [591, 649] on span "Create without photos" at bounding box center [546, 653] width 137 height 19
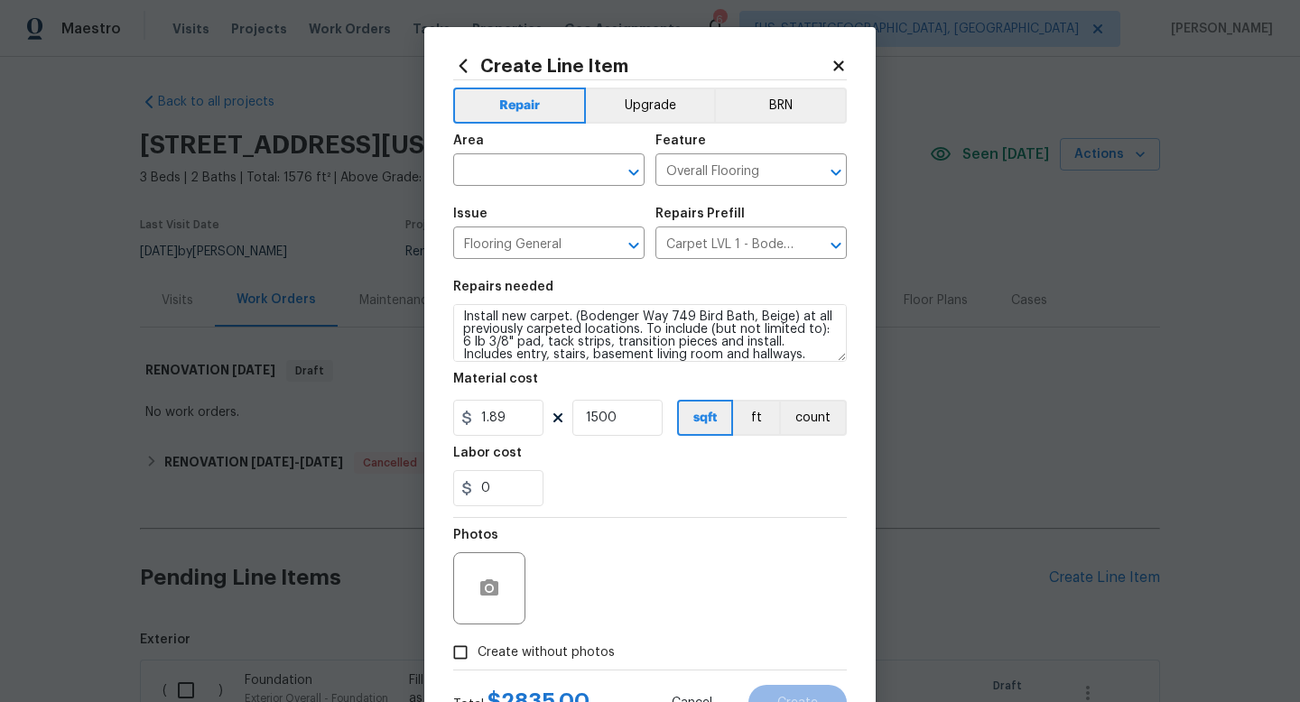
click at [478, 649] on input "Create without photos" at bounding box center [460, 653] width 34 height 34
checkbox input "true"
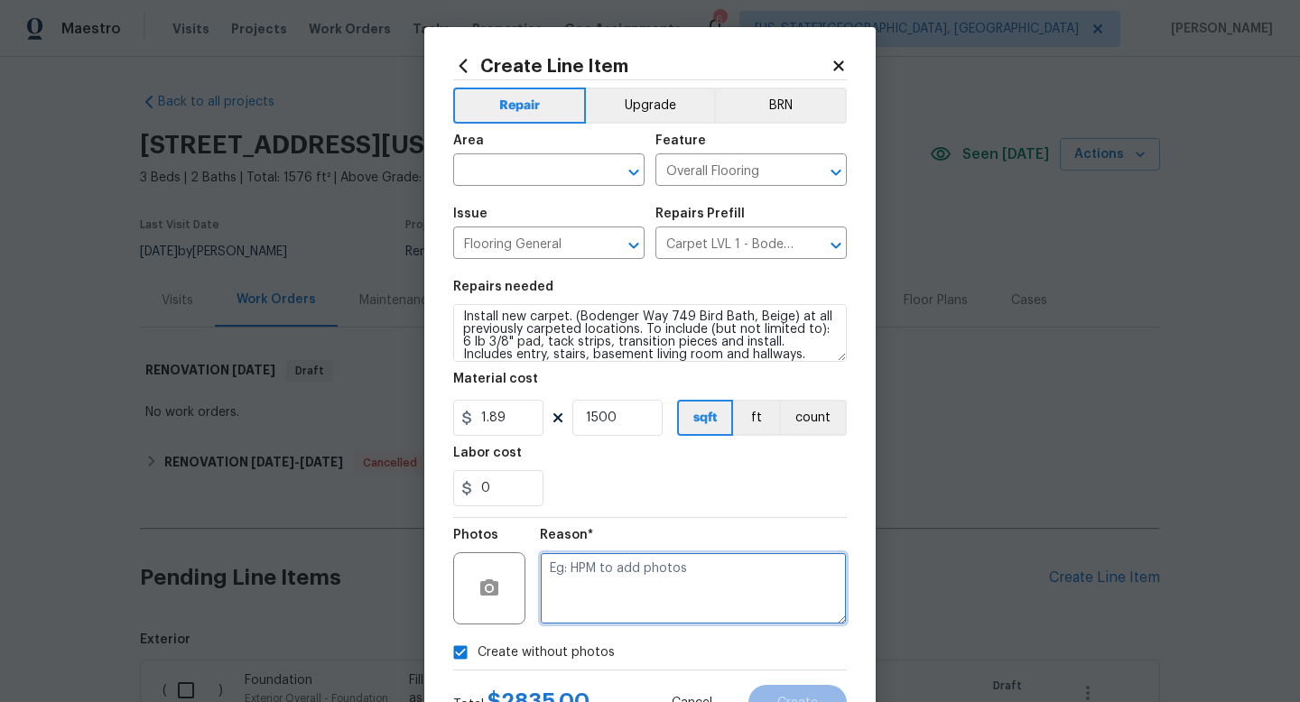
click at [591, 589] on textarea at bounding box center [693, 589] width 307 height 72
type textarea "na"
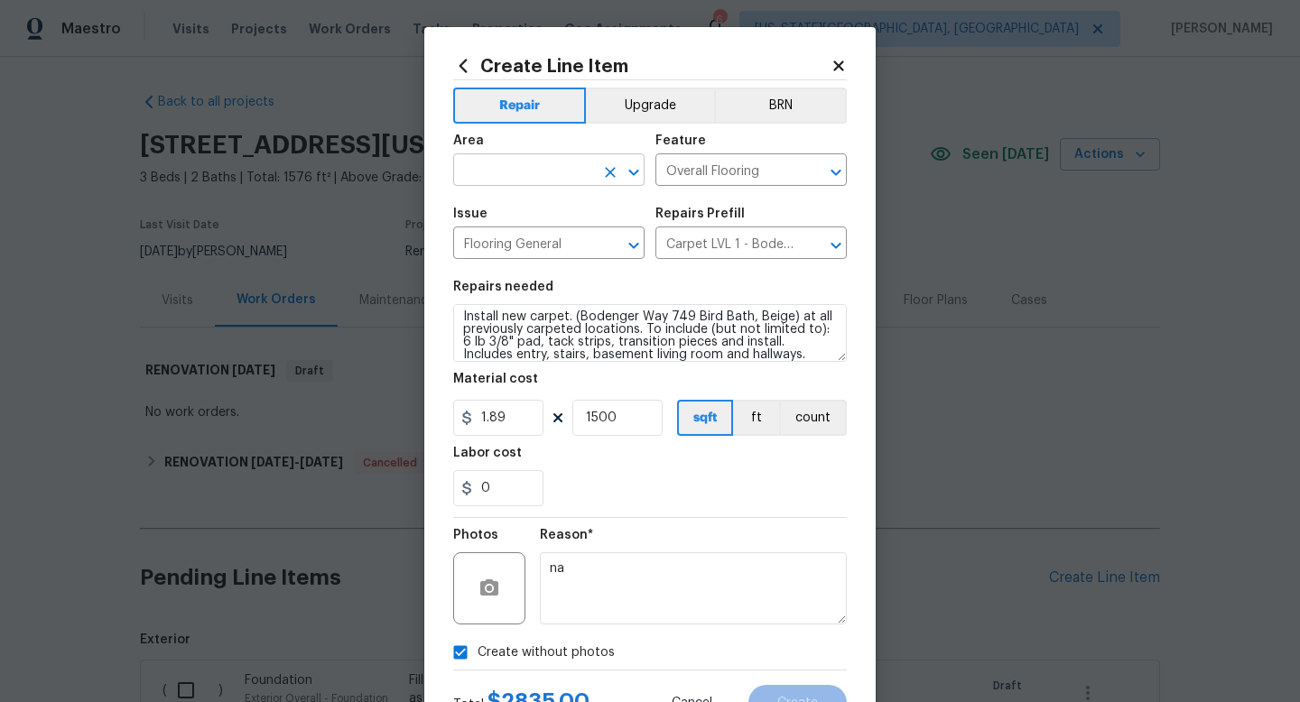
click at [543, 160] on input "text" at bounding box center [523, 172] width 141 height 28
click at [506, 258] on ul "Interior Addition Interior Overall" at bounding box center [548, 228] width 191 height 74
click at [506, 240] on li "Interior Overall" at bounding box center [548, 243] width 191 height 30
type input "Interior Overall"
click at [801, 702] on span "Create" at bounding box center [797, 704] width 41 height 14
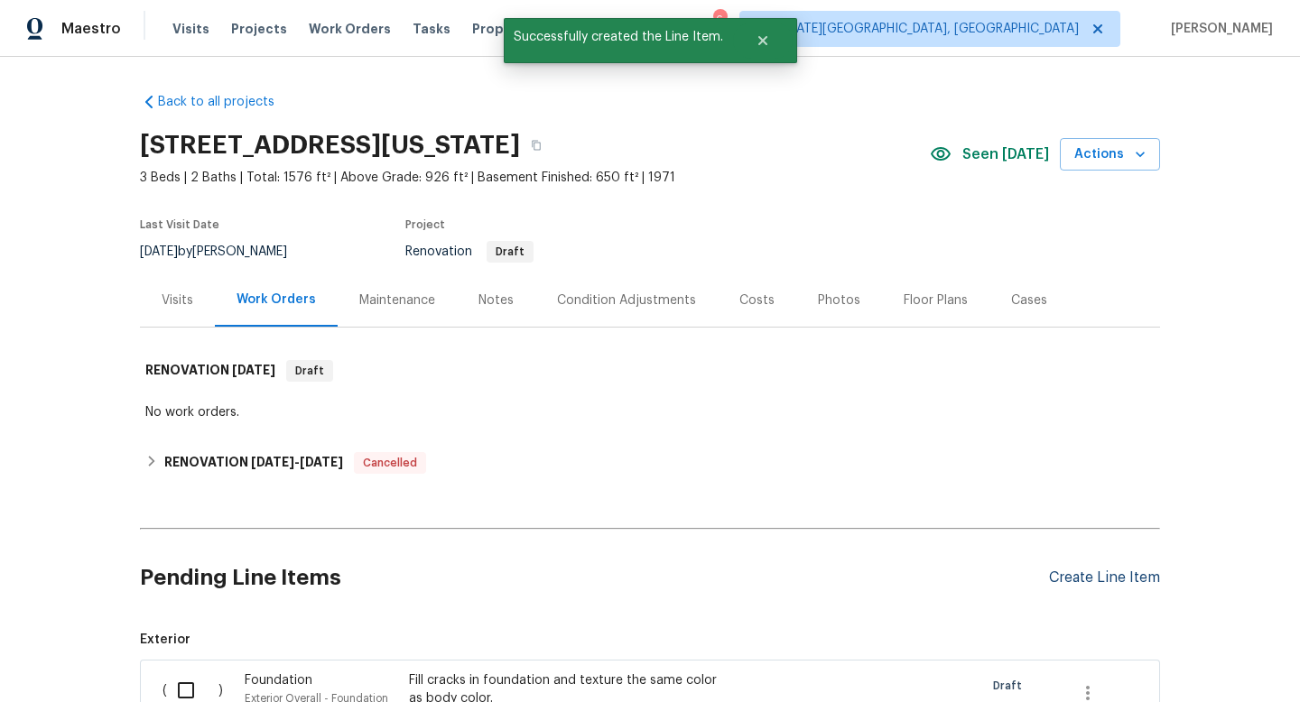
click at [1116, 572] on div "Create Line Item" at bounding box center [1104, 578] width 111 height 17
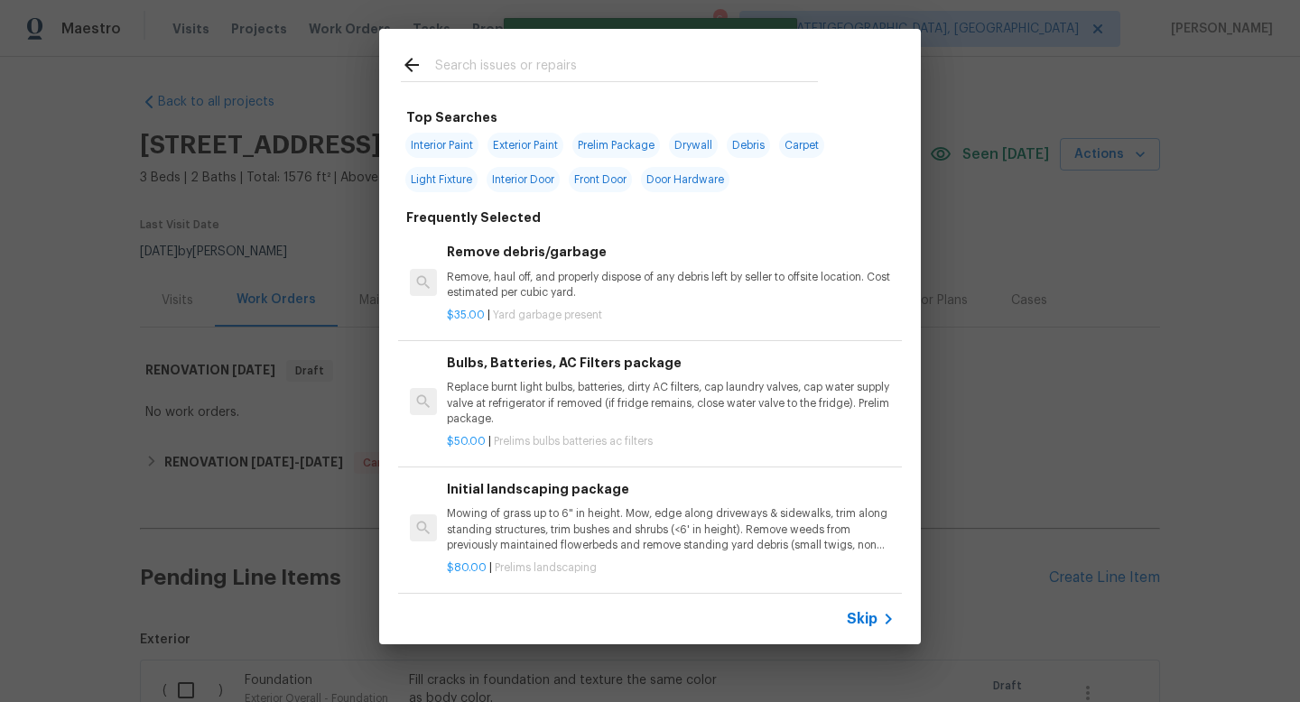
click at [496, 72] on input "text" at bounding box center [626, 67] width 383 height 27
click at [494, 67] on input "text" at bounding box center [626, 67] width 383 height 27
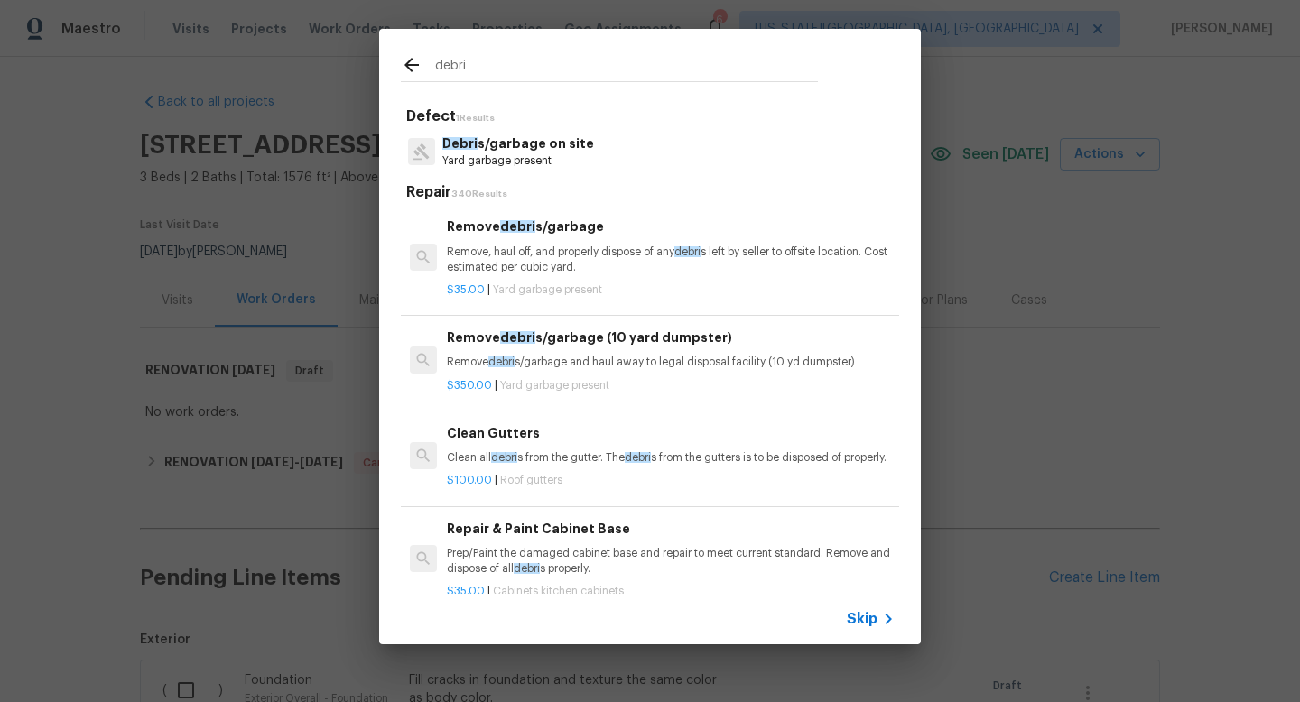
type input "debri"
click at [487, 158] on p "Yard garbage present" at bounding box center [518, 161] width 152 height 15
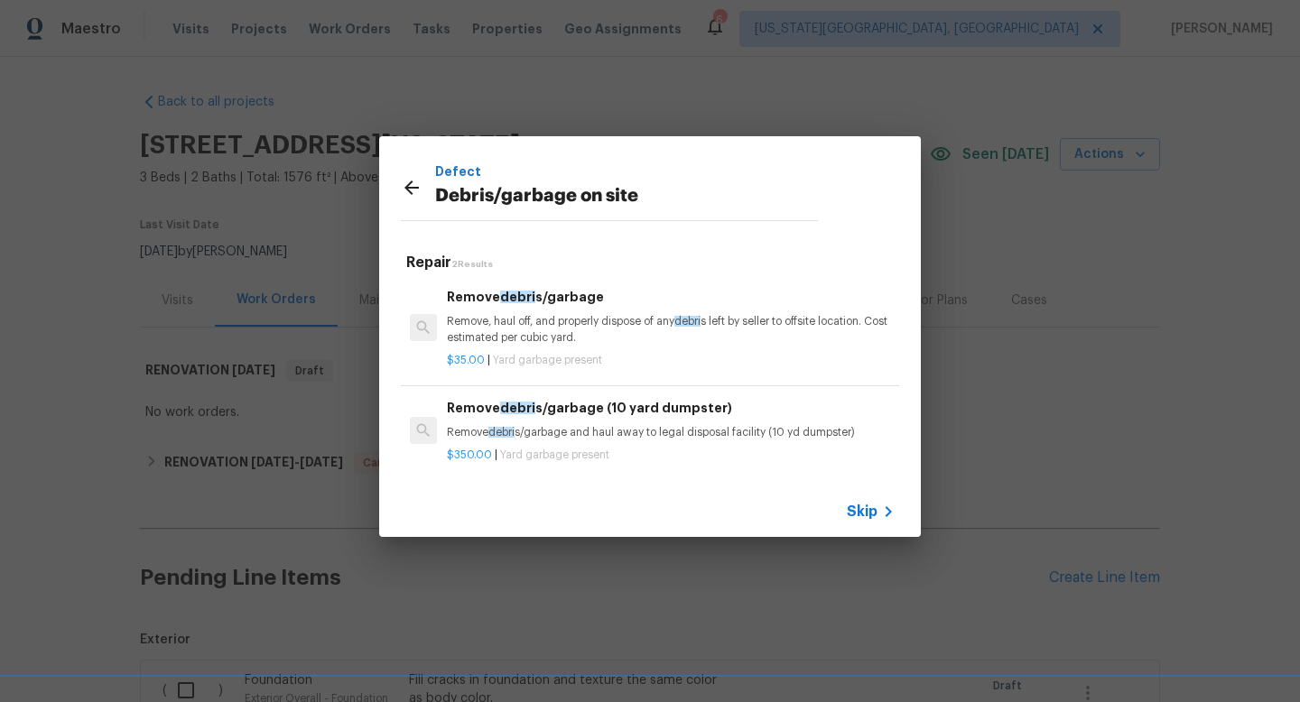
click at [526, 293] on span "debri" at bounding box center [517, 297] width 35 height 13
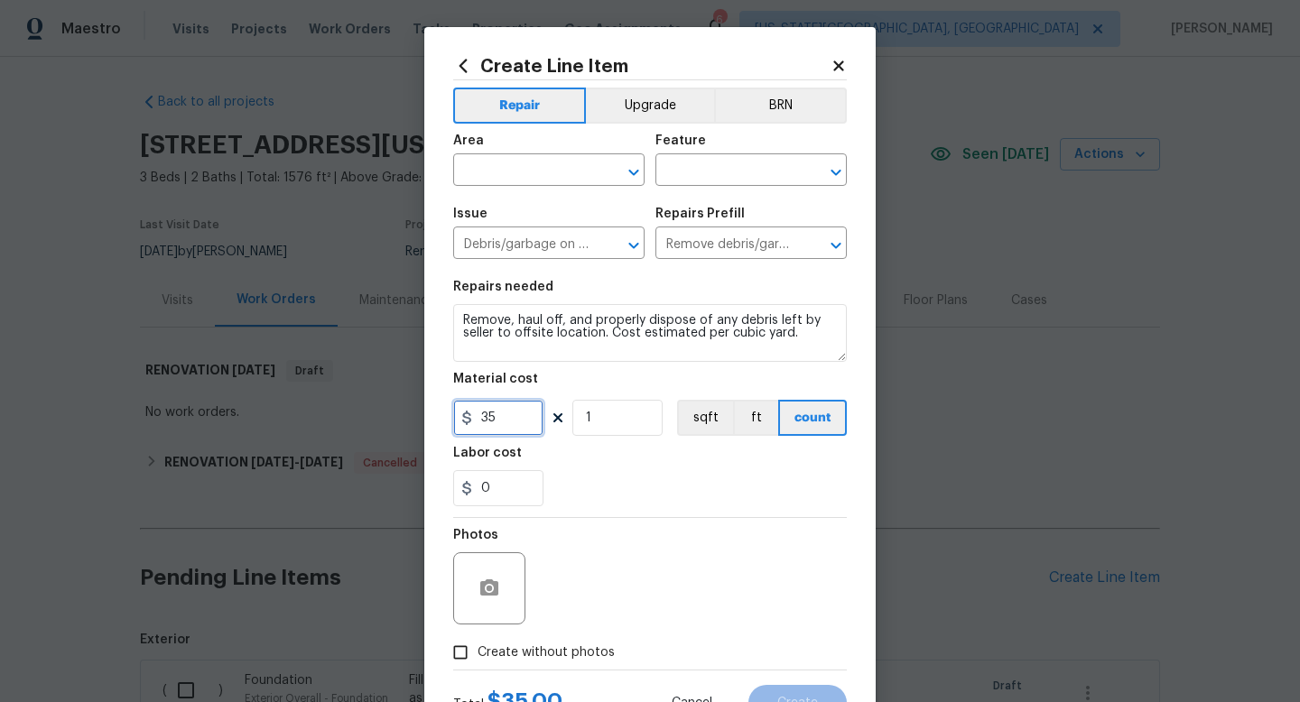
click at [516, 418] on input "35" at bounding box center [498, 418] width 90 height 36
type input "450"
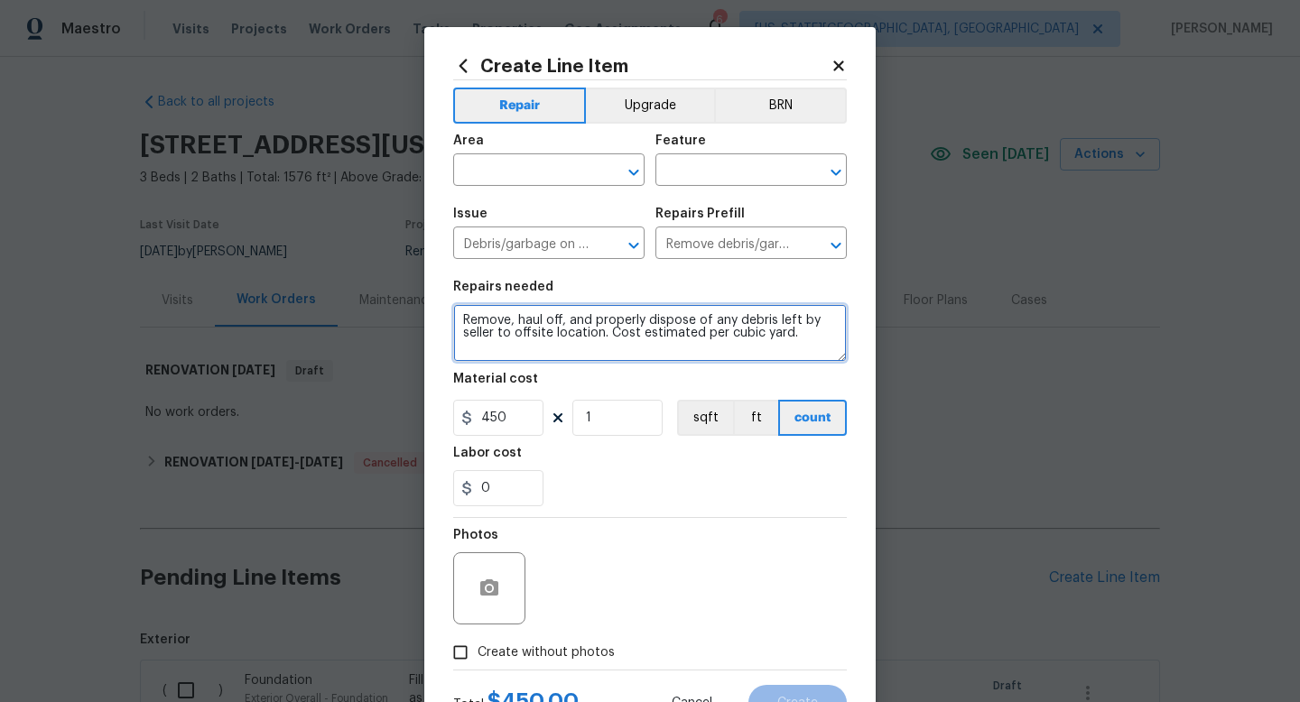
drag, startPoint x: 814, startPoint y: 330, endPoint x: 294, endPoint y: 290, distance: 521.7
click at [294, 292] on div "Create Line Item Repair Upgrade BRN Area ​ Feature ​ Issue Debris/garbage on si…" at bounding box center [650, 351] width 1300 height 702
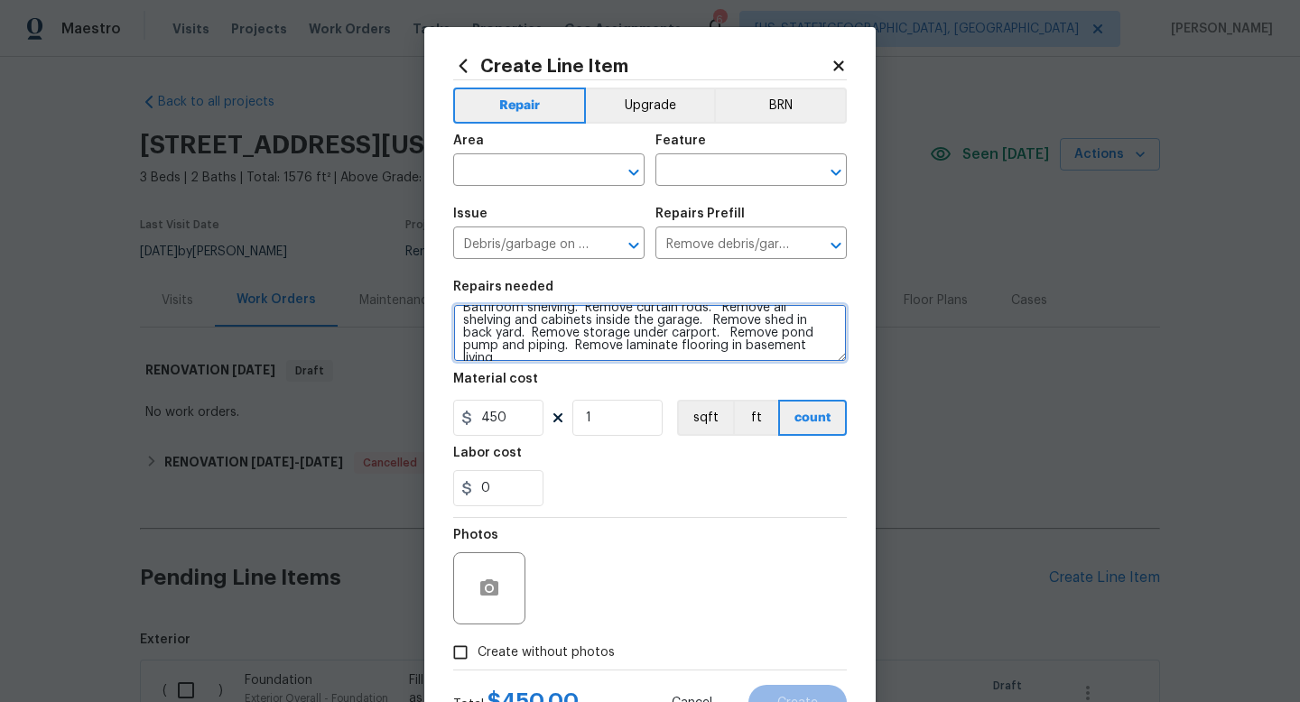
scroll to position [67, 0]
type textarea "Remove all carpet. Remove mirrored backsplash at kitchen. Remove plastic tub su…"
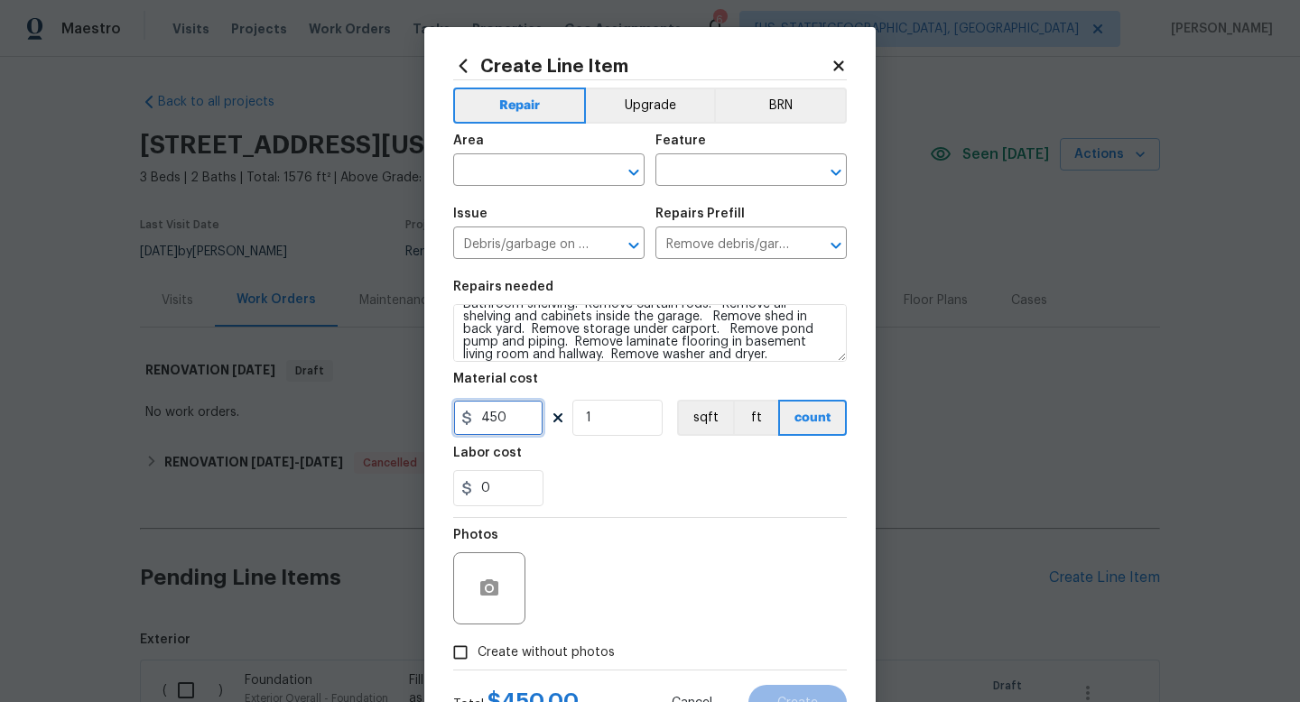
drag, startPoint x: 513, startPoint y: 419, endPoint x: 321, endPoint y: 399, distance: 193.3
click at [321, 399] on div "Create Line Item Repair Upgrade BRN Area ​ Feature ​ Issue Debris/garbage on si…" at bounding box center [650, 351] width 1300 height 702
type input "760"
click at [536, 652] on span "Create without photos" at bounding box center [546, 653] width 137 height 19
click at [478, 652] on input "Create without photos" at bounding box center [460, 653] width 34 height 34
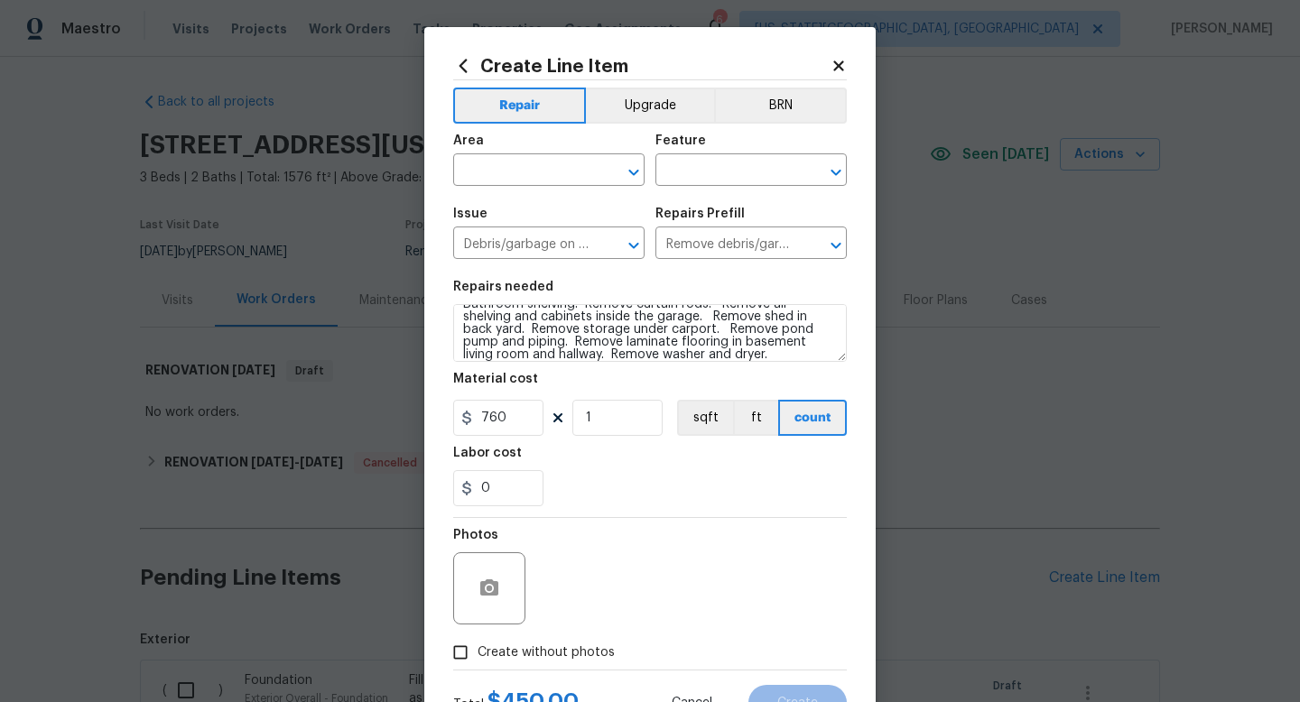
checkbox input "true"
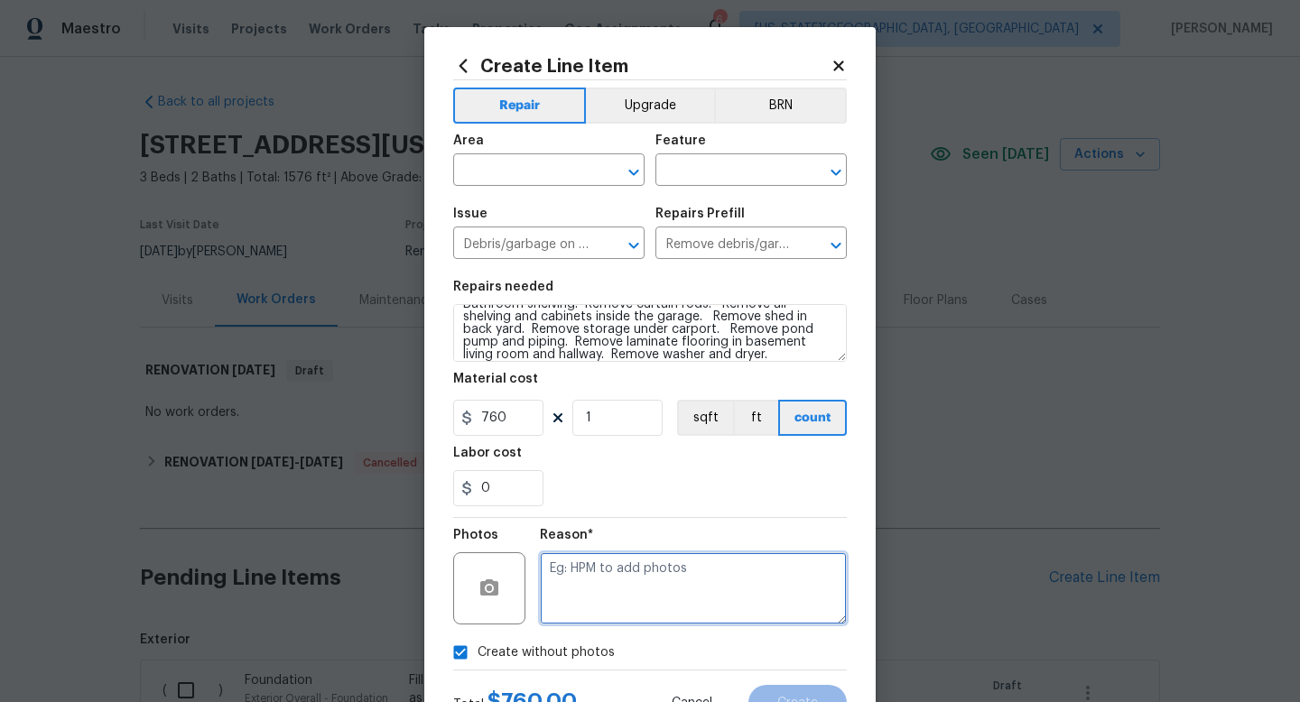
click at [565, 599] on textarea at bounding box center [693, 589] width 307 height 72
type textarea "na"
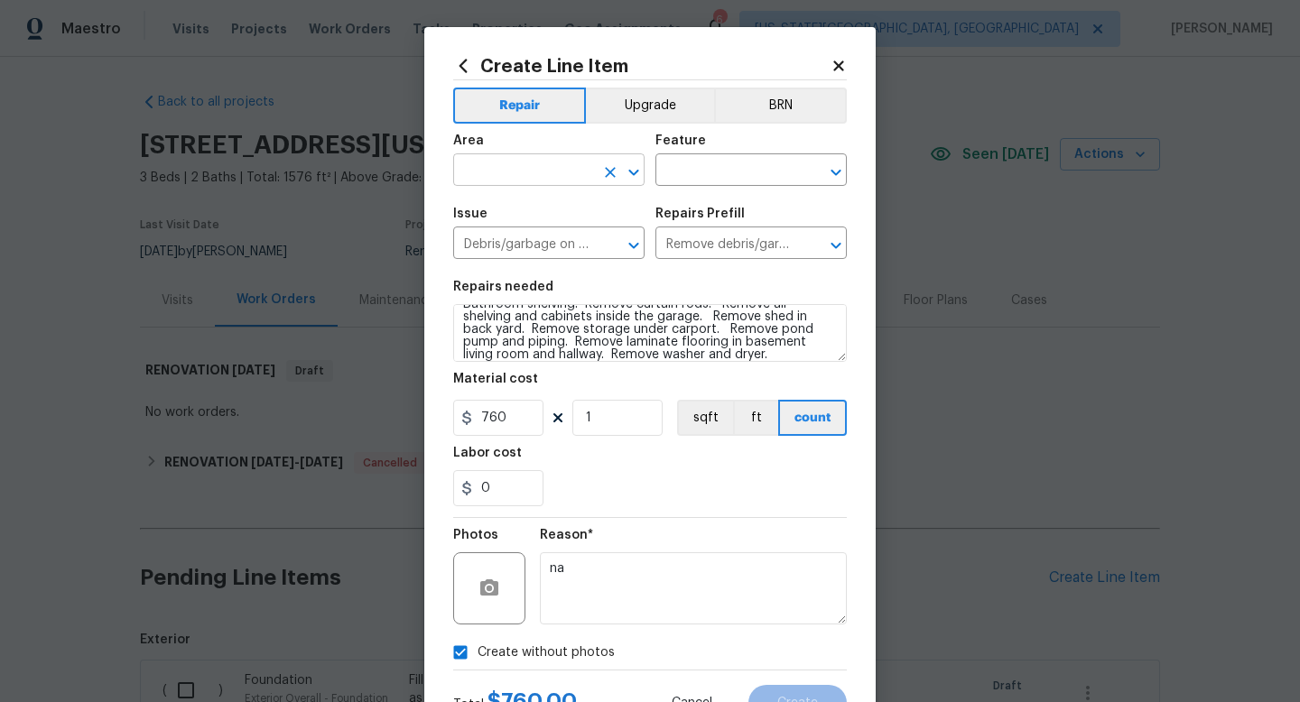
click at [526, 173] on input "text" at bounding box center [523, 172] width 141 height 28
type input "e"
click at [513, 247] on li "Interior Overall" at bounding box center [548, 243] width 191 height 30
type input "Interior Overall"
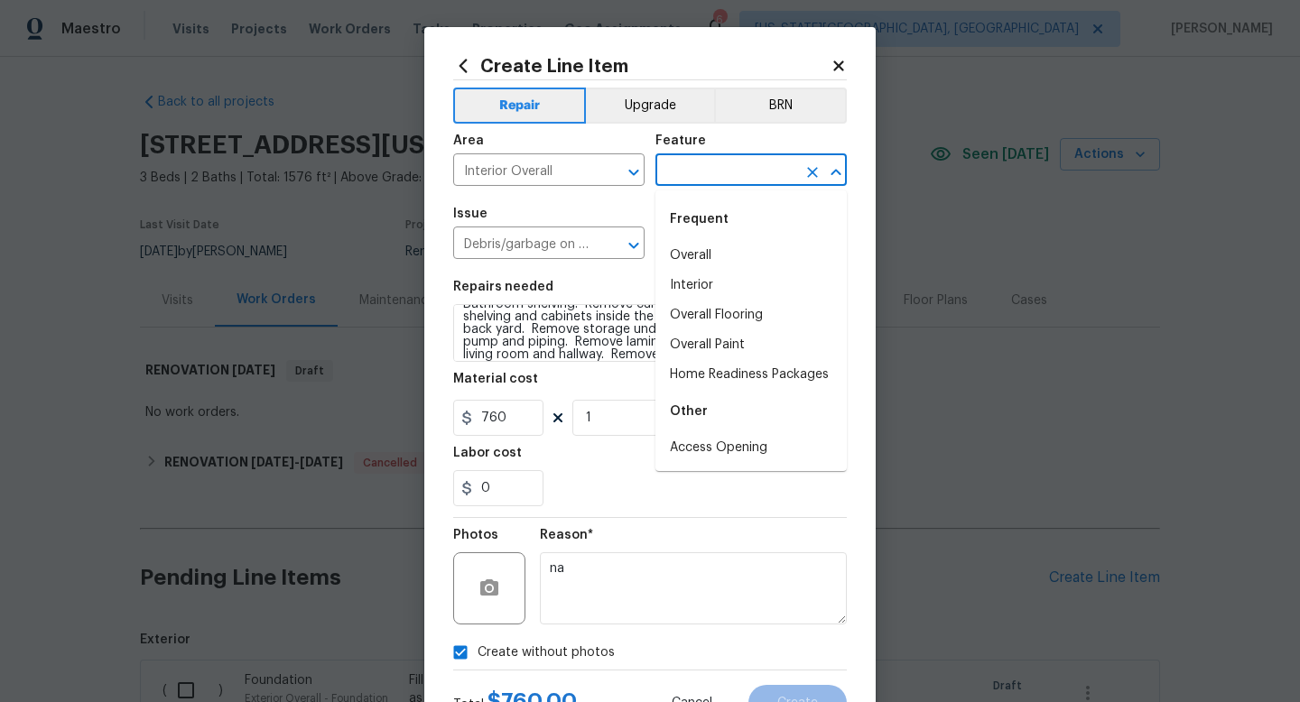
click at [675, 180] on input "text" at bounding box center [726, 172] width 141 height 28
click at [688, 295] on li "Interior" at bounding box center [751, 286] width 191 height 30
type input "Interior"
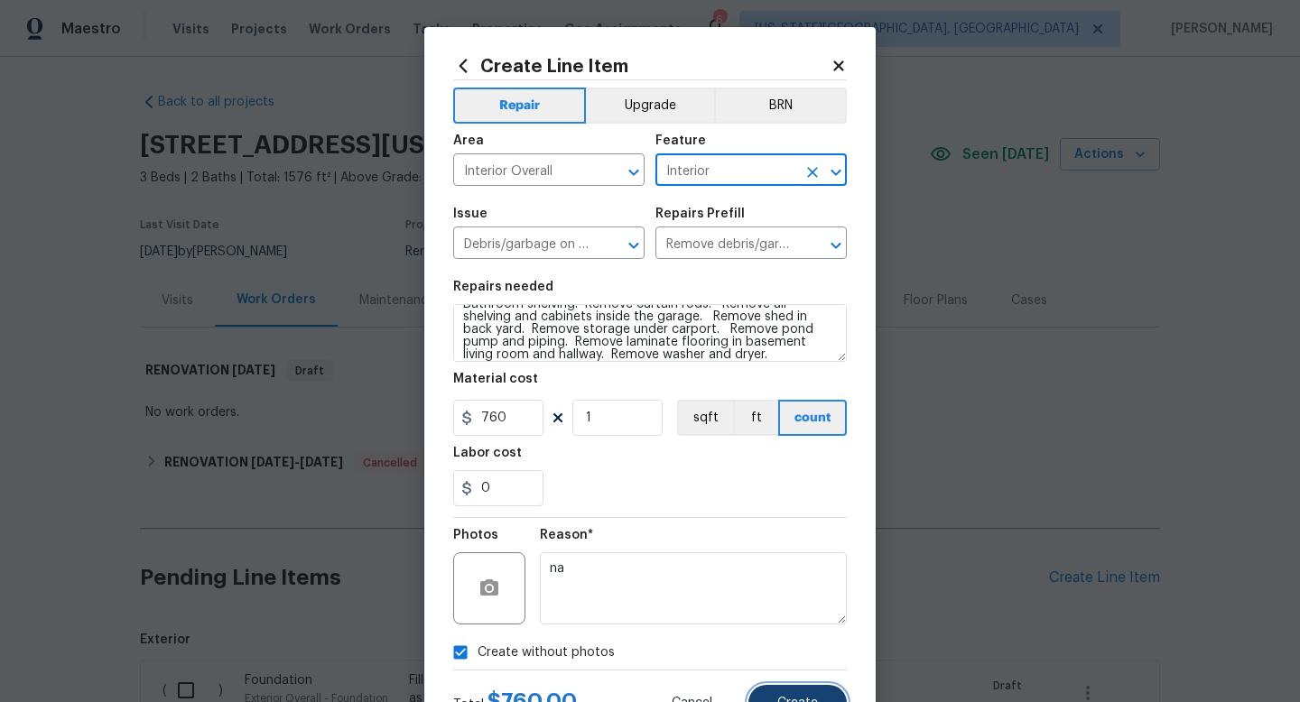
click at [787, 702] on span "Create" at bounding box center [797, 704] width 41 height 14
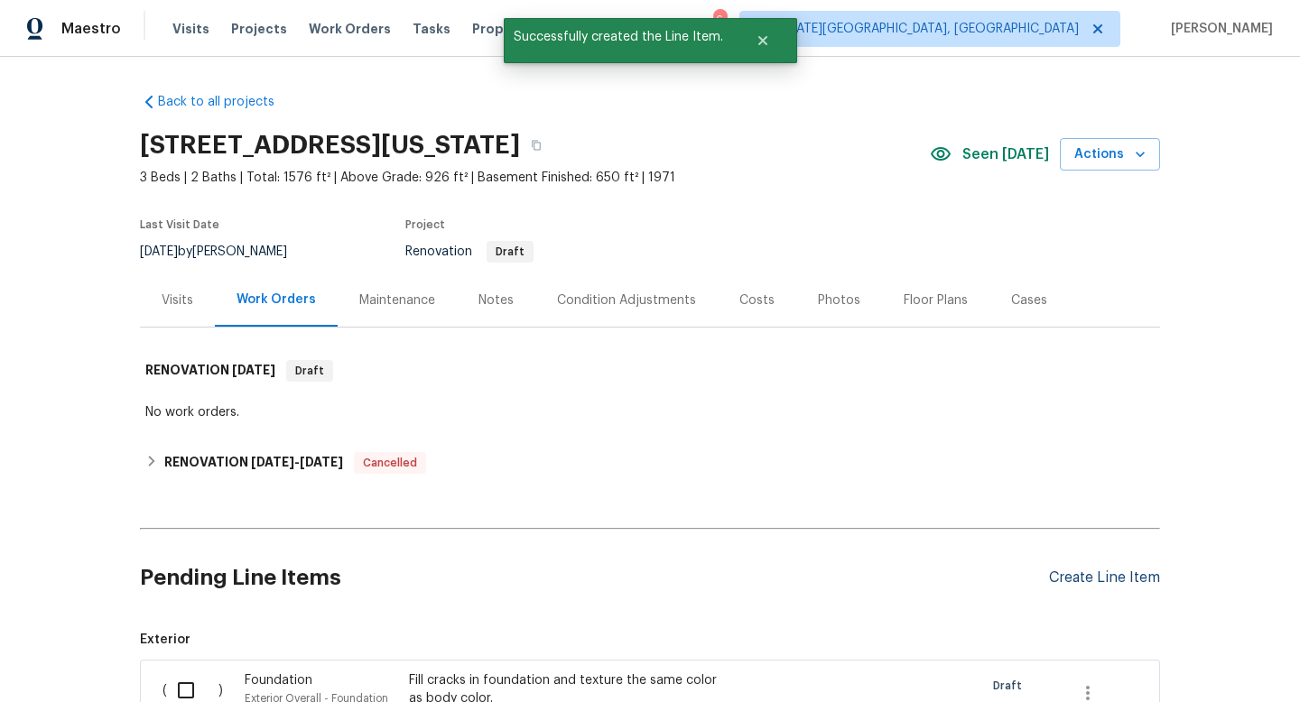
click at [1120, 581] on div "Create Line Item" at bounding box center [1104, 578] width 111 height 17
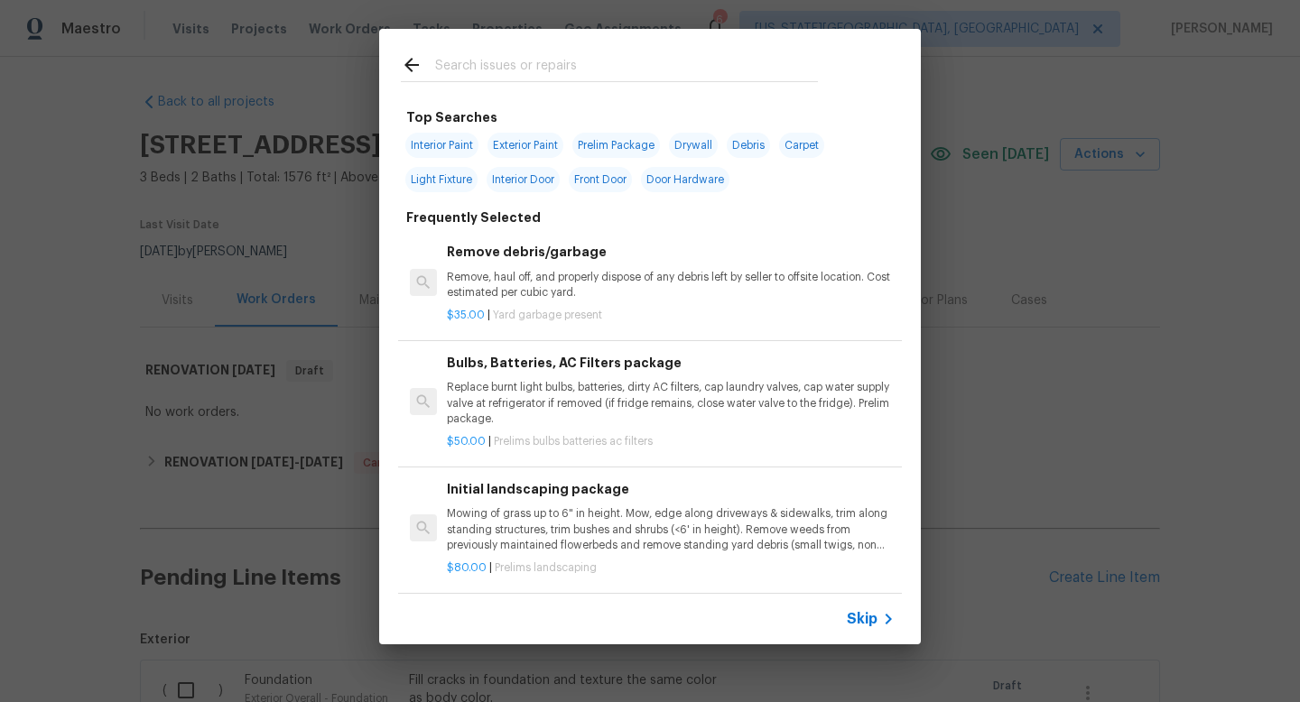
click at [454, 63] on input "text" at bounding box center [626, 67] width 383 height 27
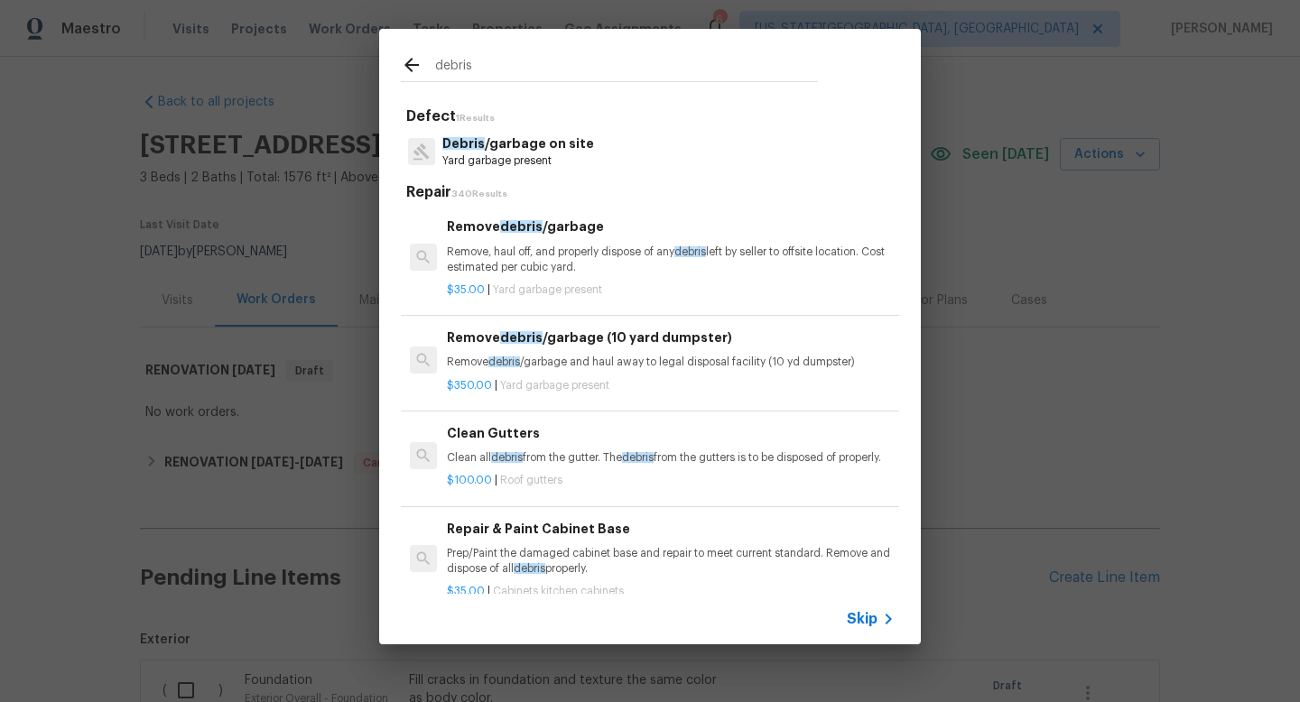
type input "debris"
click at [513, 156] on p "Yard garbage present" at bounding box center [518, 161] width 152 height 15
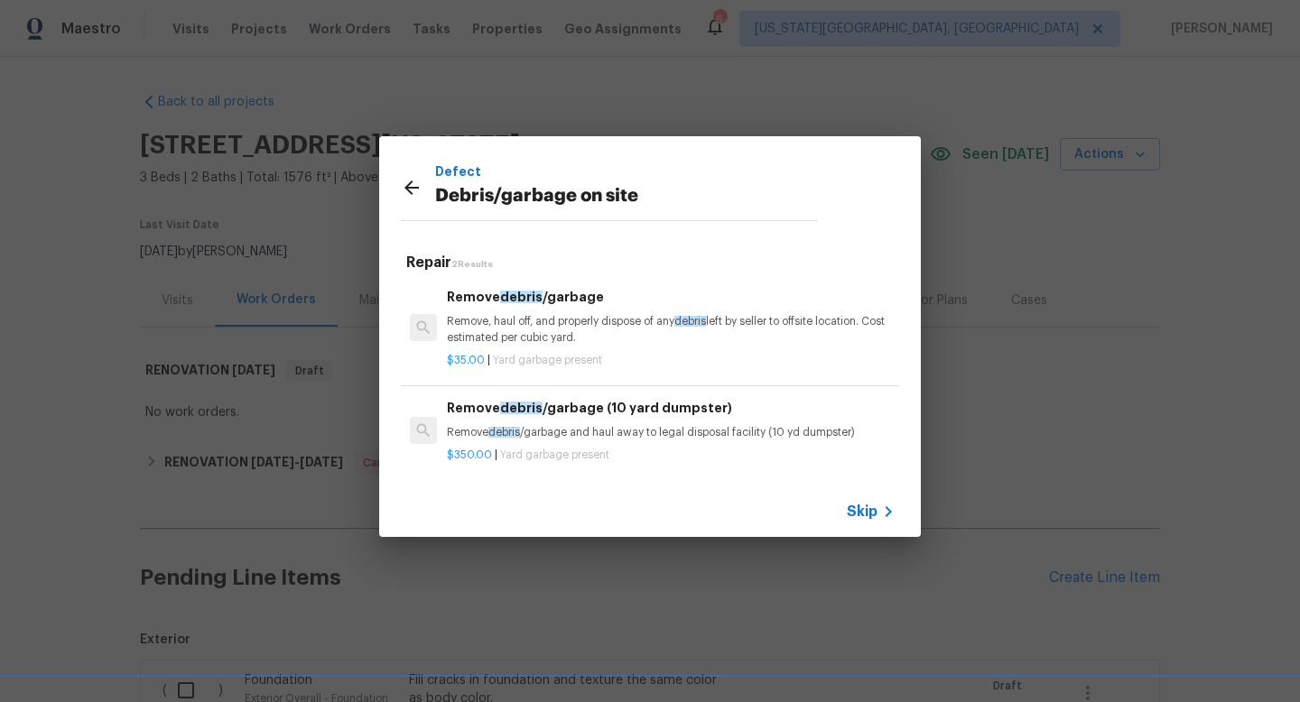
click at [520, 293] on span "debris" at bounding box center [521, 297] width 42 height 13
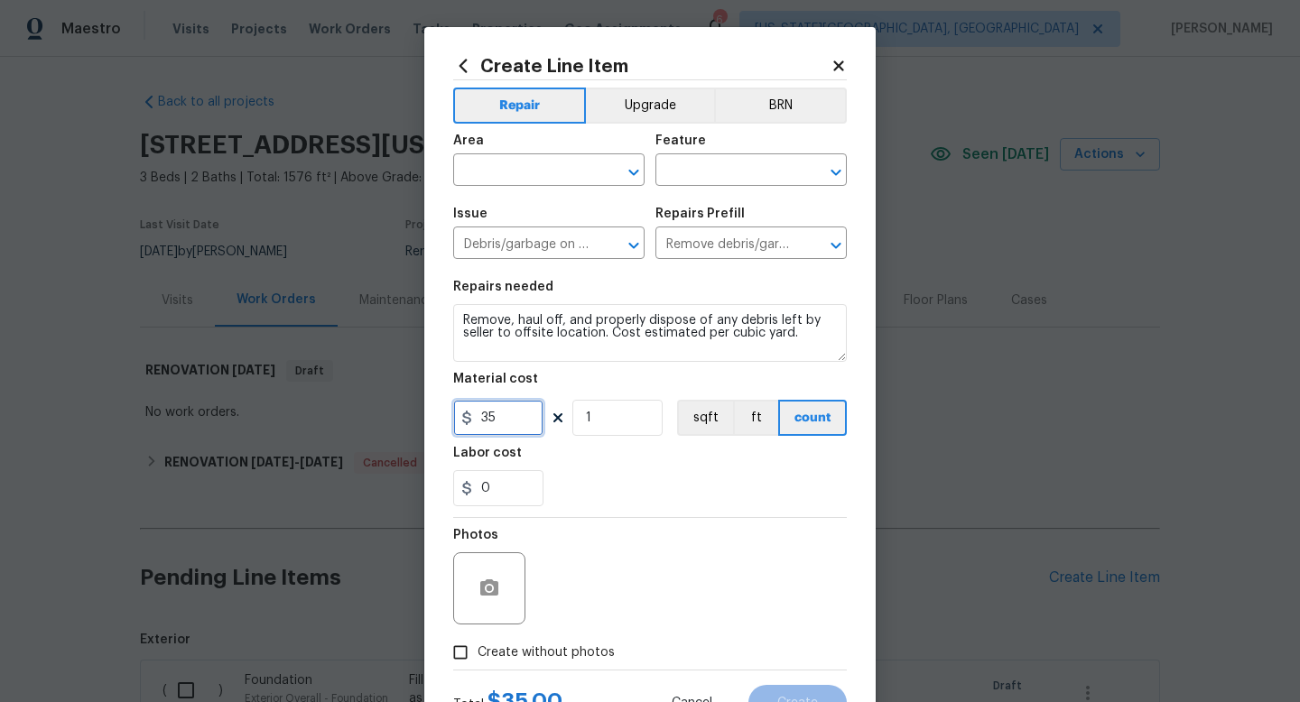
drag, startPoint x: 526, startPoint y: 420, endPoint x: 431, endPoint y: 410, distance: 96.2
click at [431, 410] on div "Create Line Item Repair Upgrade BRN Area ​ Feature ​ Issue Debris/garbage on si…" at bounding box center [649, 388] width 451 height 723
type input "75"
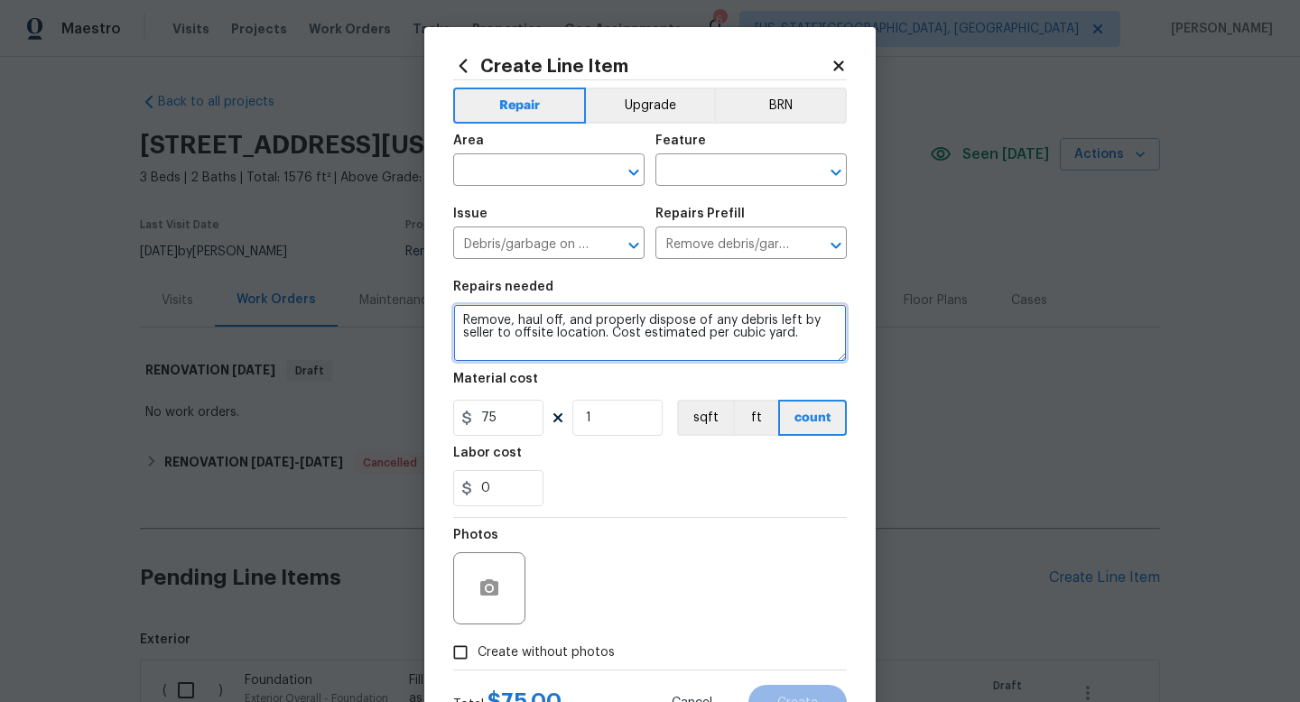
drag, startPoint x: 805, startPoint y: 344, endPoint x: 321, endPoint y: 234, distance: 496.4
click at [323, 237] on div "Create Line Item Repair Upgrade BRN Area ​ Feature ​ Issue Debris/garbage on si…" at bounding box center [650, 351] width 1300 height 702
type textarea "R"
type textarea "Blow off leaves and debris off of carpet roof."
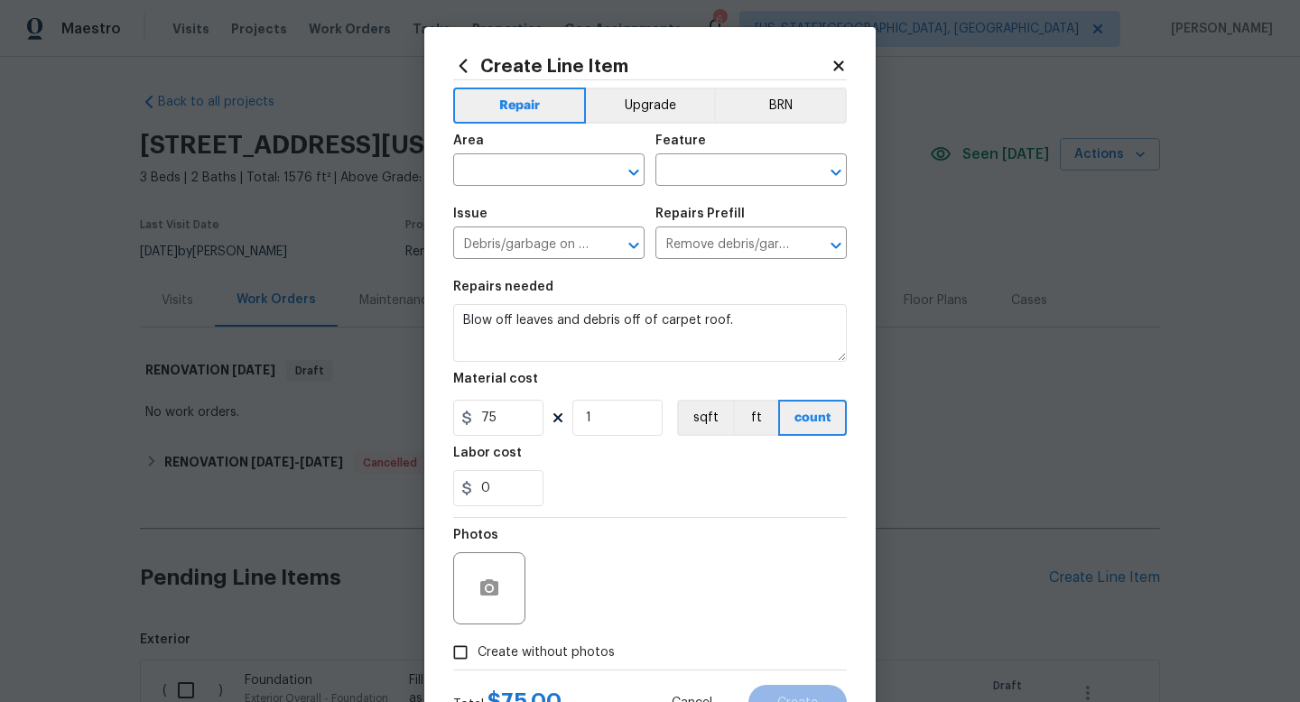
click at [552, 651] on span "Create without photos" at bounding box center [546, 653] width 137 height 19
click at [478, 651] on input "Create without photos" at bounding box center [460, 653] width 34 height 34
checkbox input "true"
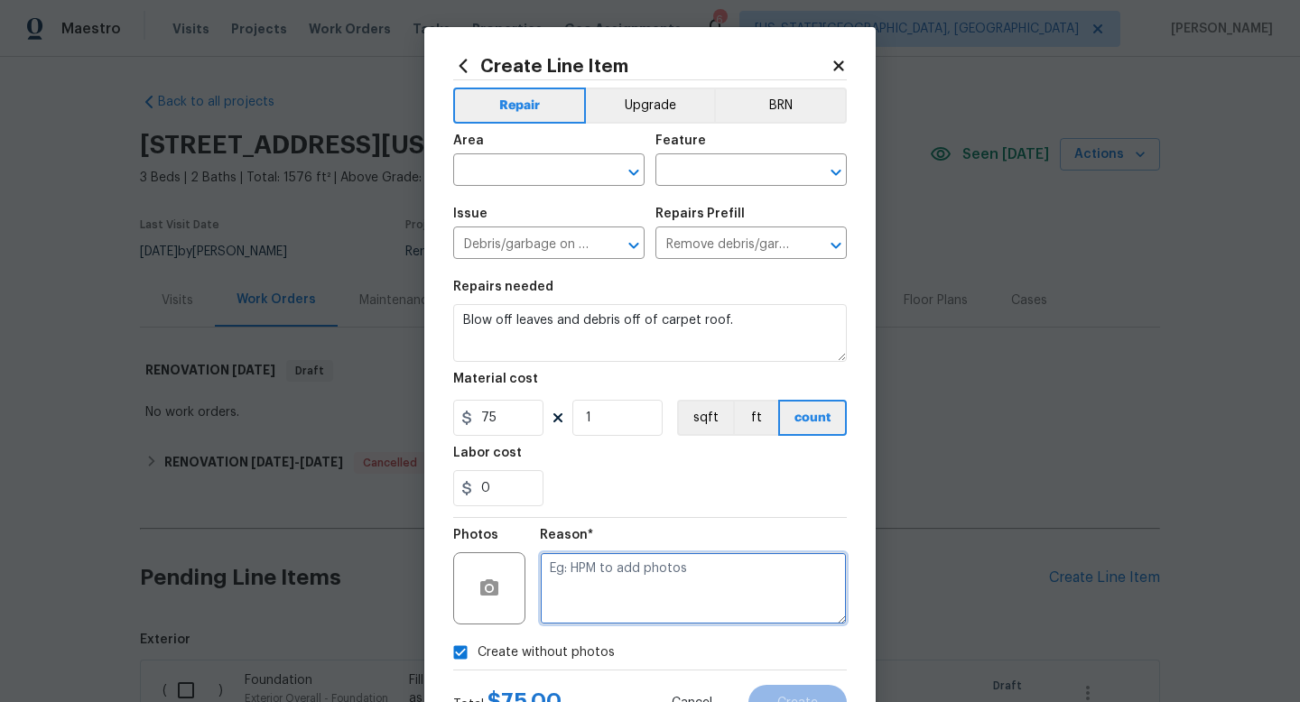
click at [562, 597] on textarea at bounding box center [693, 589] width 307 height 72
type textarea "na"
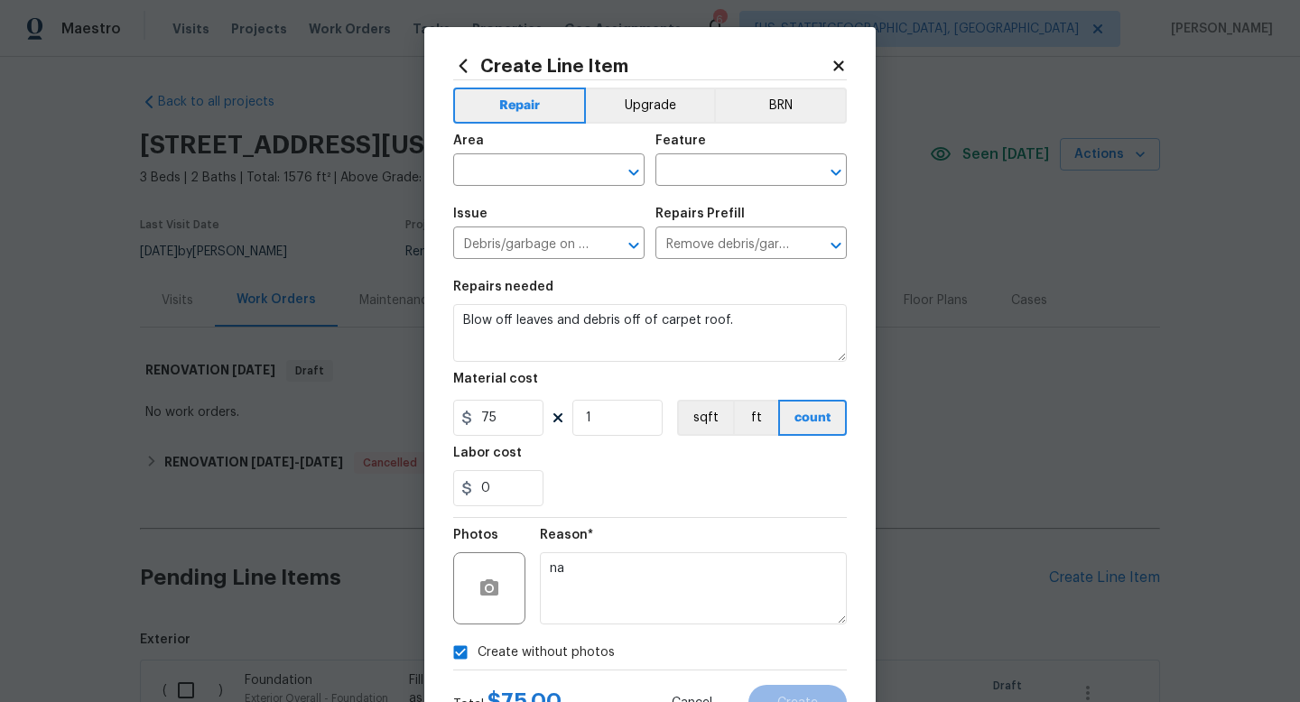
click at [502, 154] on div "Area" at bounding box center [548, 146] width 191 height 23
click at [500, 179] on input "text" at bounding box center [523, 172] width 141 height 28
click at [501, 251] on li "Exterior Overall" at bounding box center [548, 243] width 191 height 30
type input "Exterior Overall"
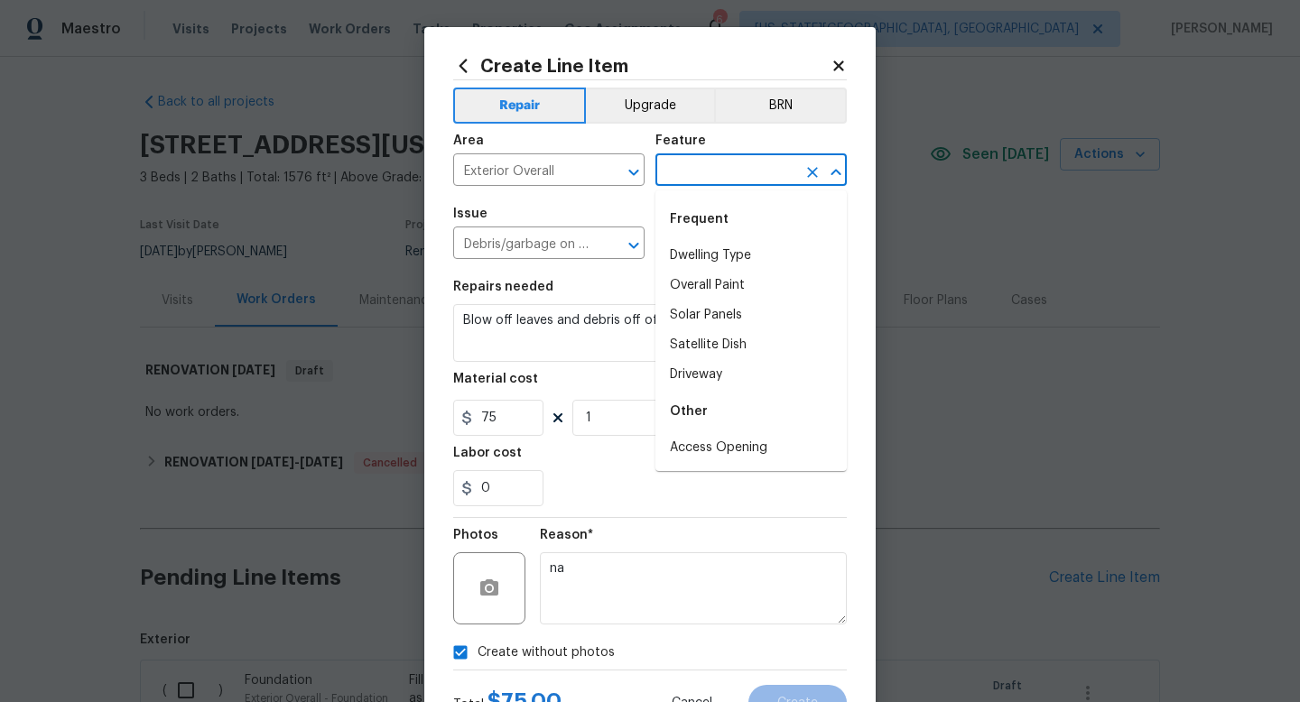
click at [694, 174] on input "text" at bounding box center [726, 172] width 141 height 28
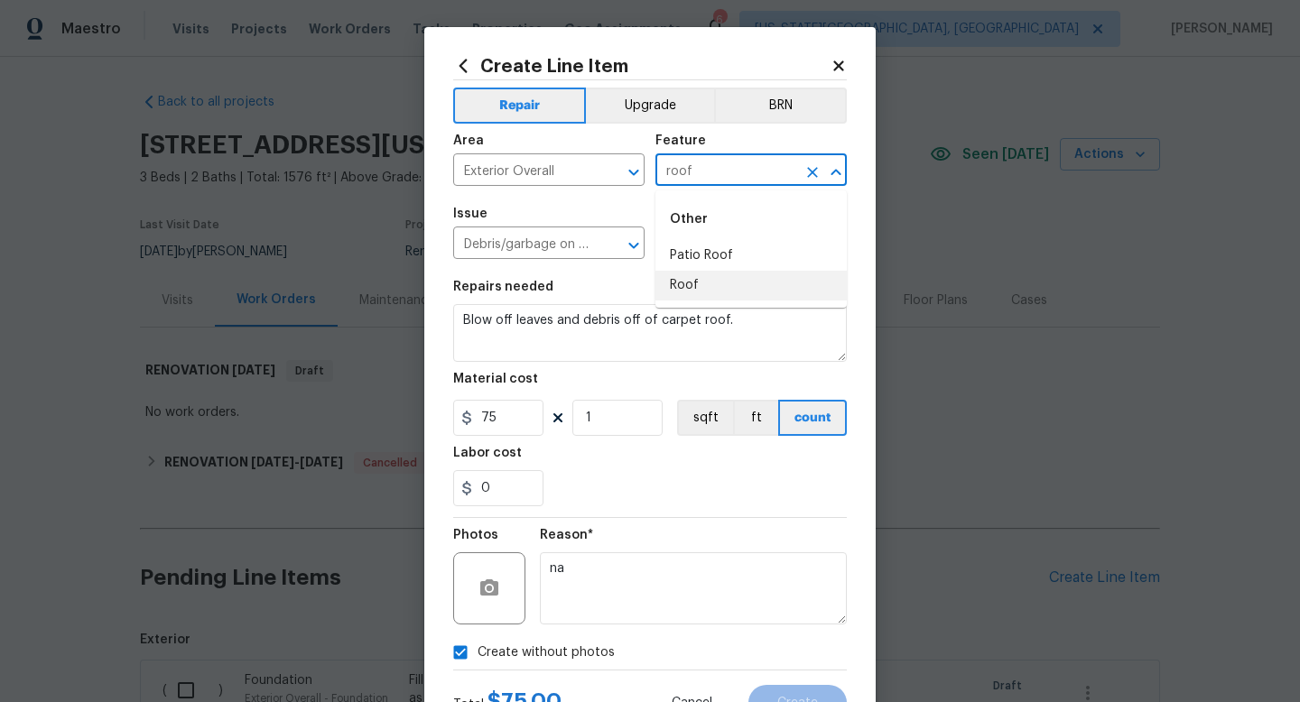
click at [697, 279] on li "Roof" at bounding box center [751, 286] width 191 height 30
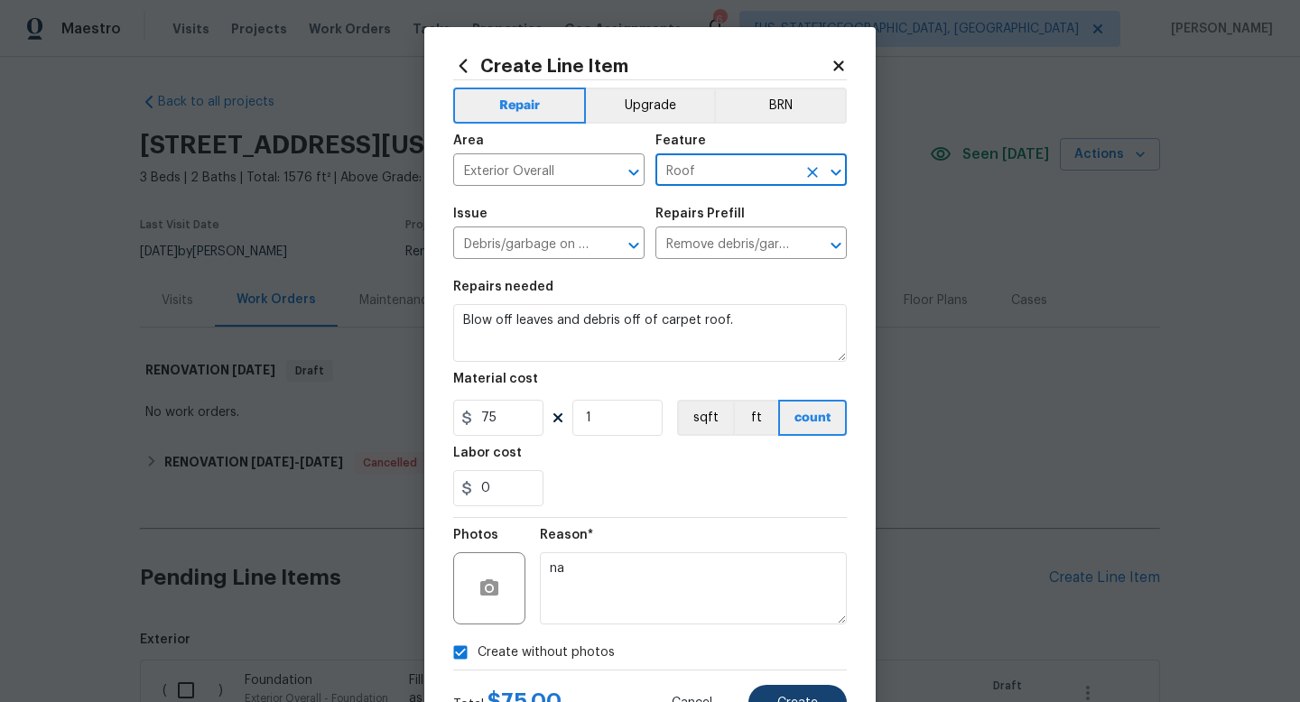
type input "Roof"
click at [824, 692] on button "Create" at bounding box center [798, 703] width 98 height 36
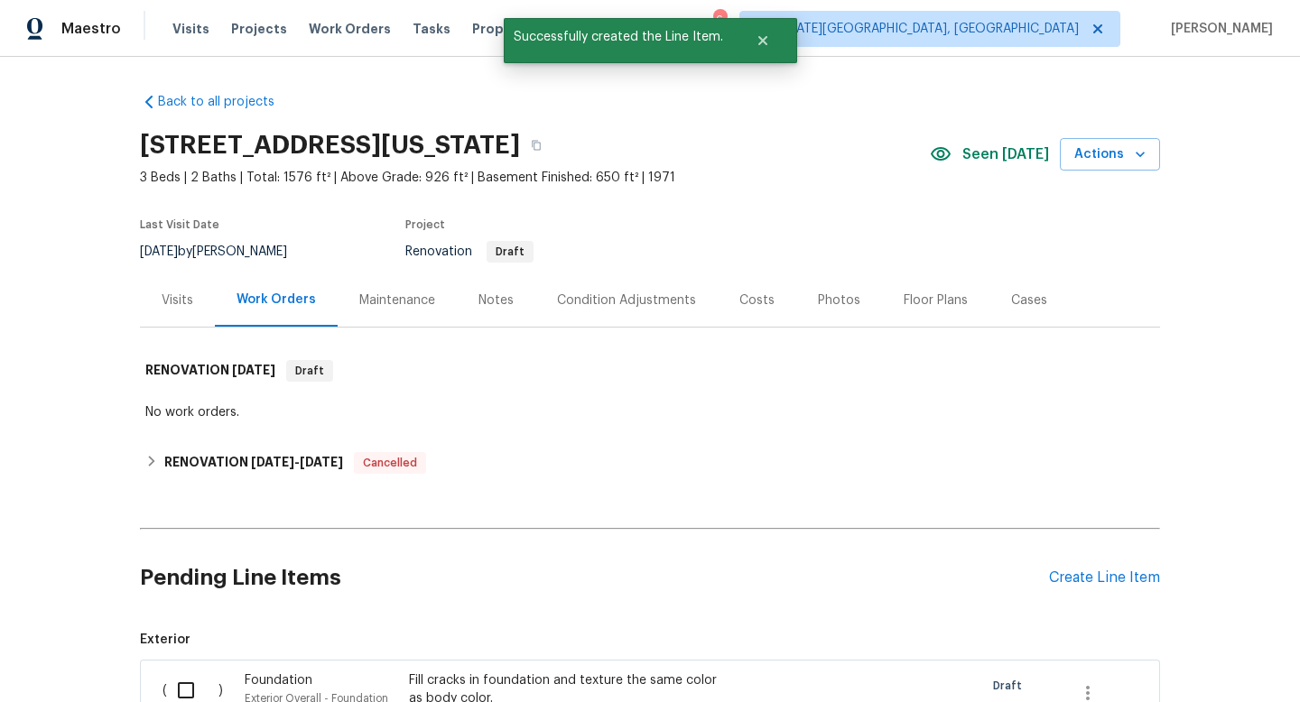
click at [1109, 572] on div "Create Line Item" at bounding box center [1104, 578] width 111 height 17
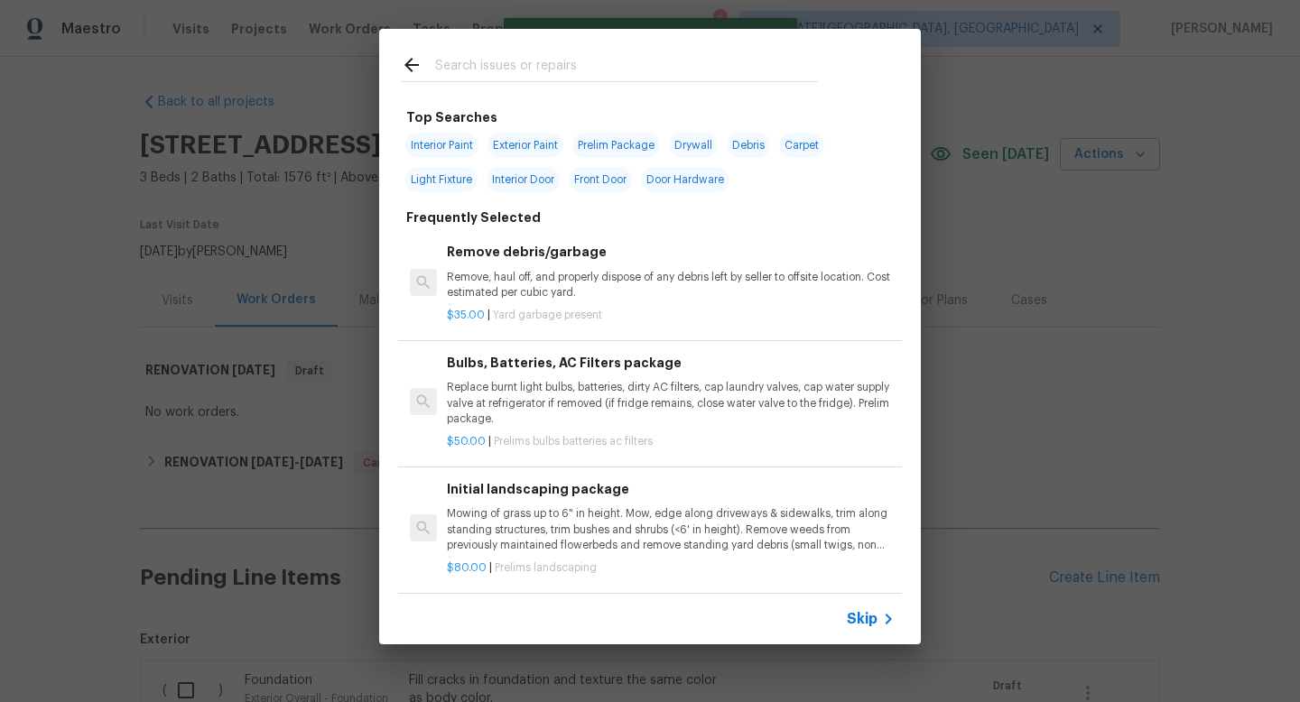
click at [524, 60] on input "text" at bounding box center [626, 67] width 383 height 27
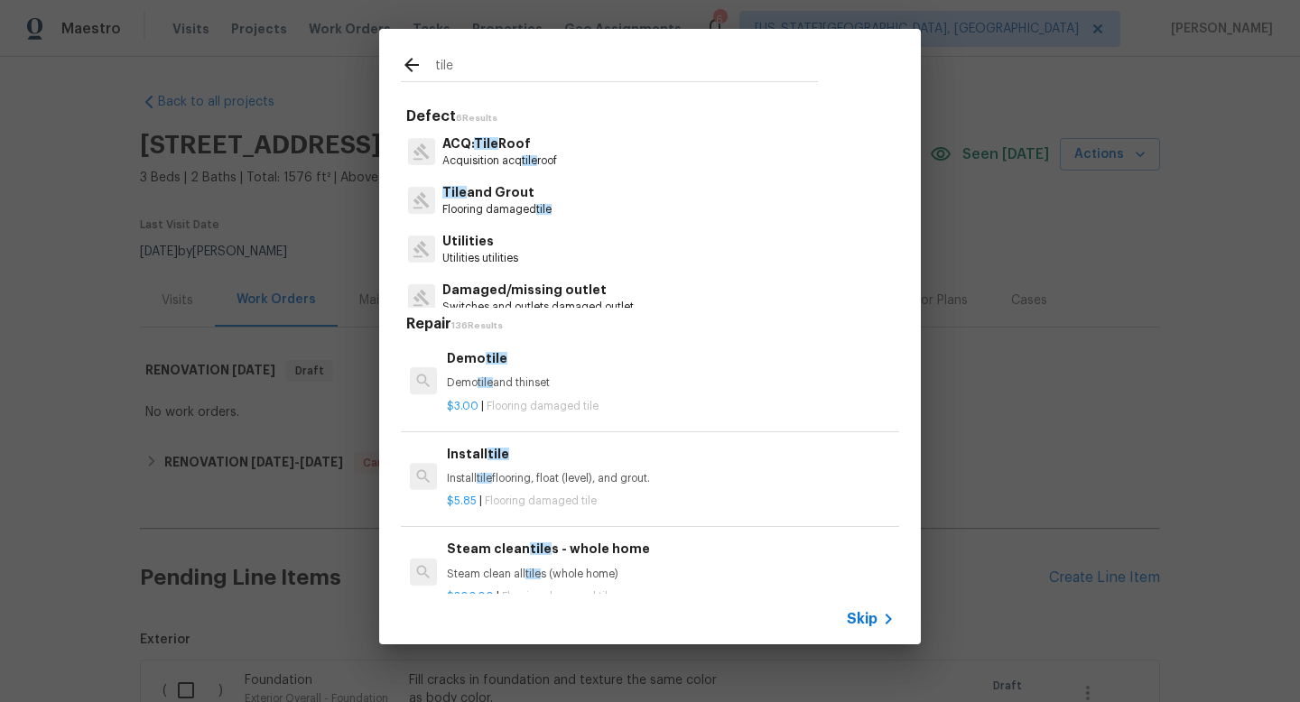
type input "tile"
click at [490, 206] on p "Flooring damaged tile" at bounding box center [496, 209] width 109 height 15
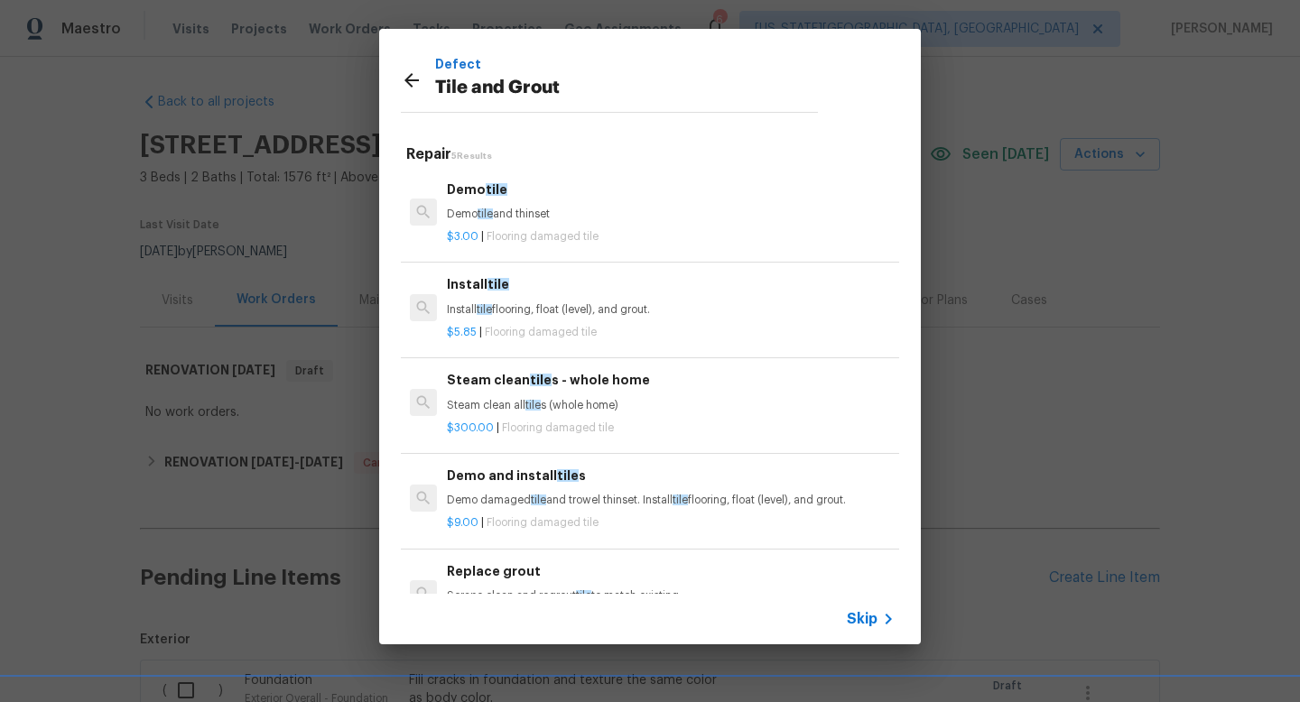
scroll to position [28, 0]
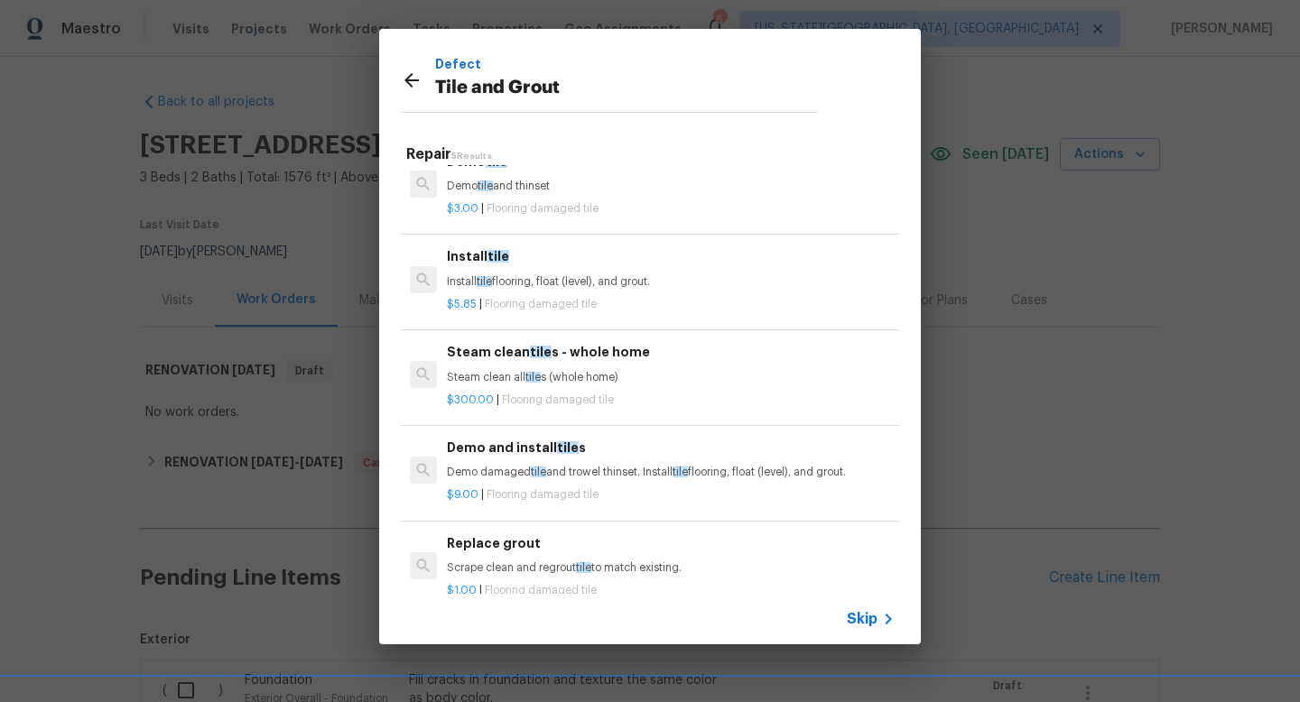
click at [533, 321] on div "Install tile Install tile flooring, float (level), and grout. $5.85 | Flooring …" at bounding box center [650, 279] width 504 height 101
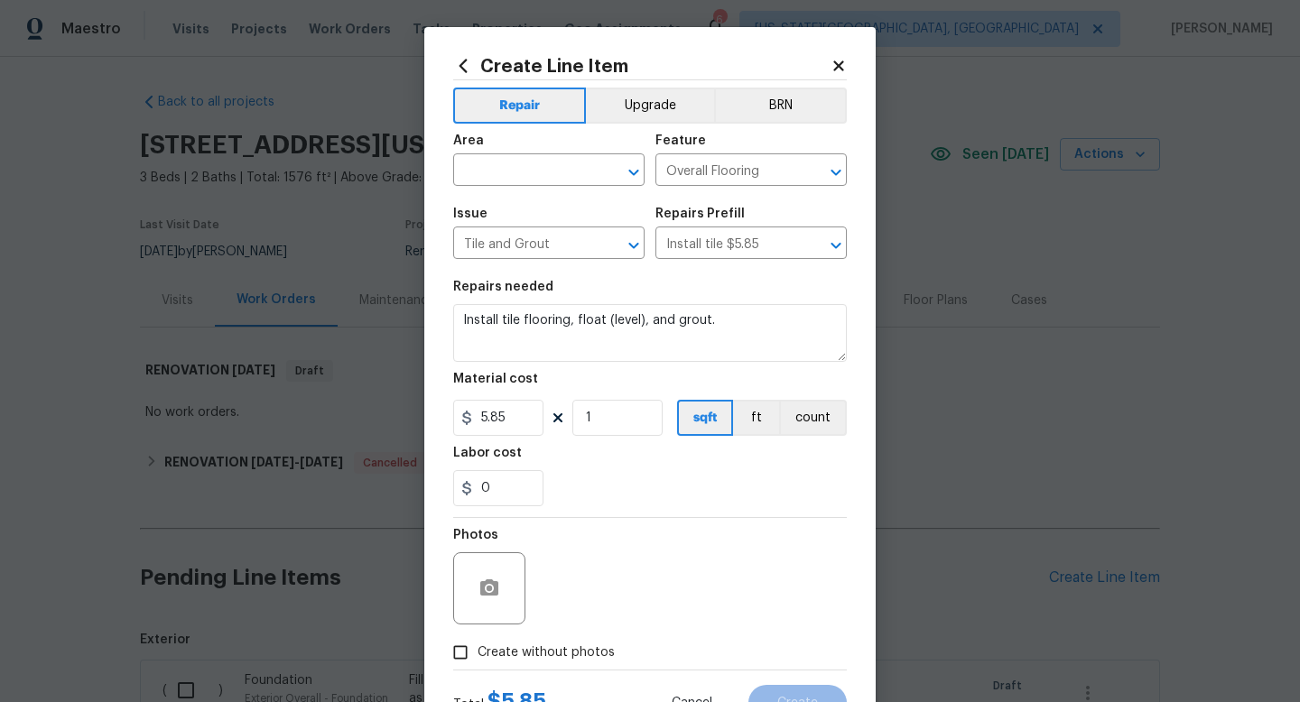
click at [837, 63] on icon at bounding box center [838, 65] width 10 height 10
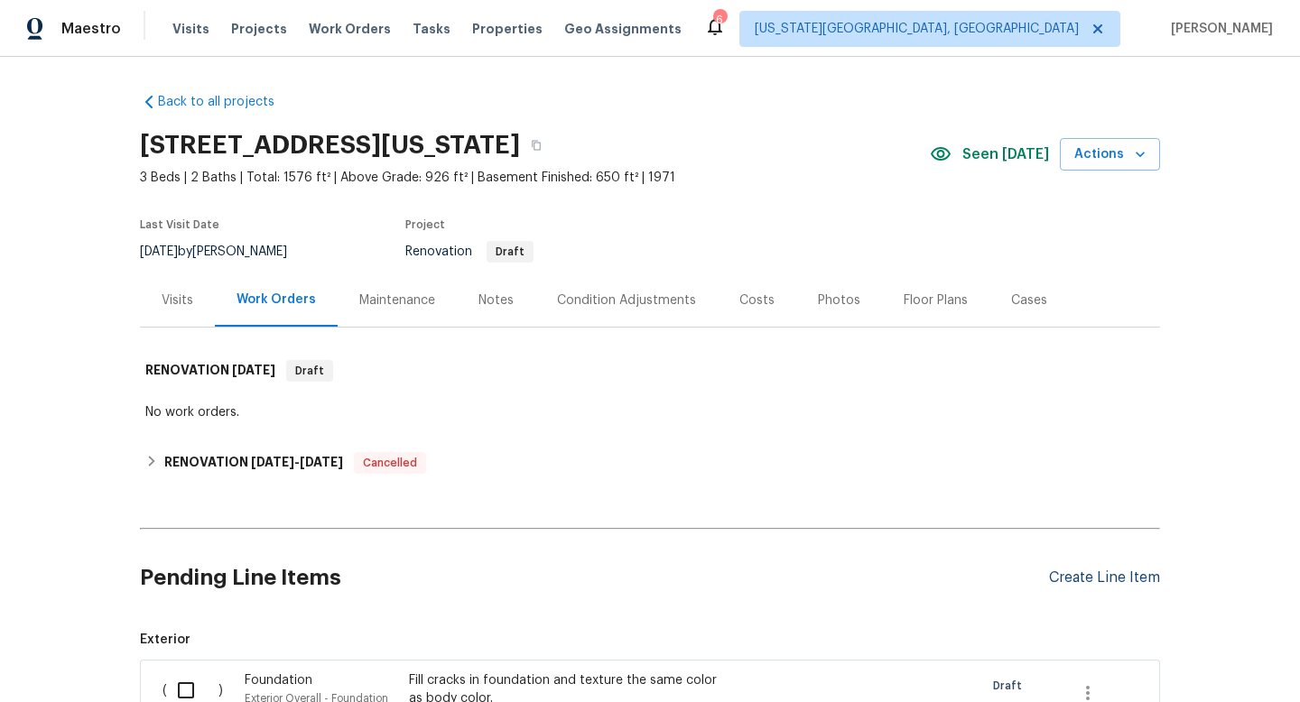
click at [1075, 582] on div "Create Line Item" at bounding box center [1104, 578] width 111 height 17
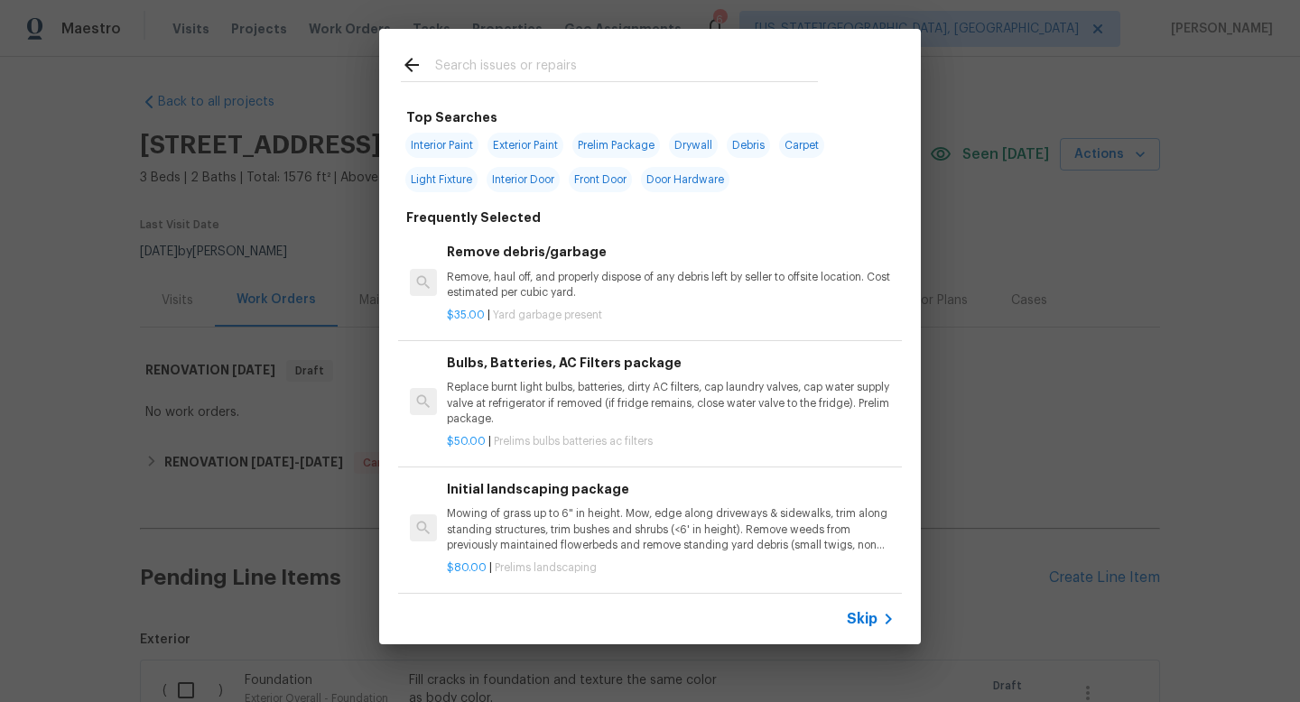
click at [503, 64] on input "text" at bounding box center [626, 67] width 383 height 27
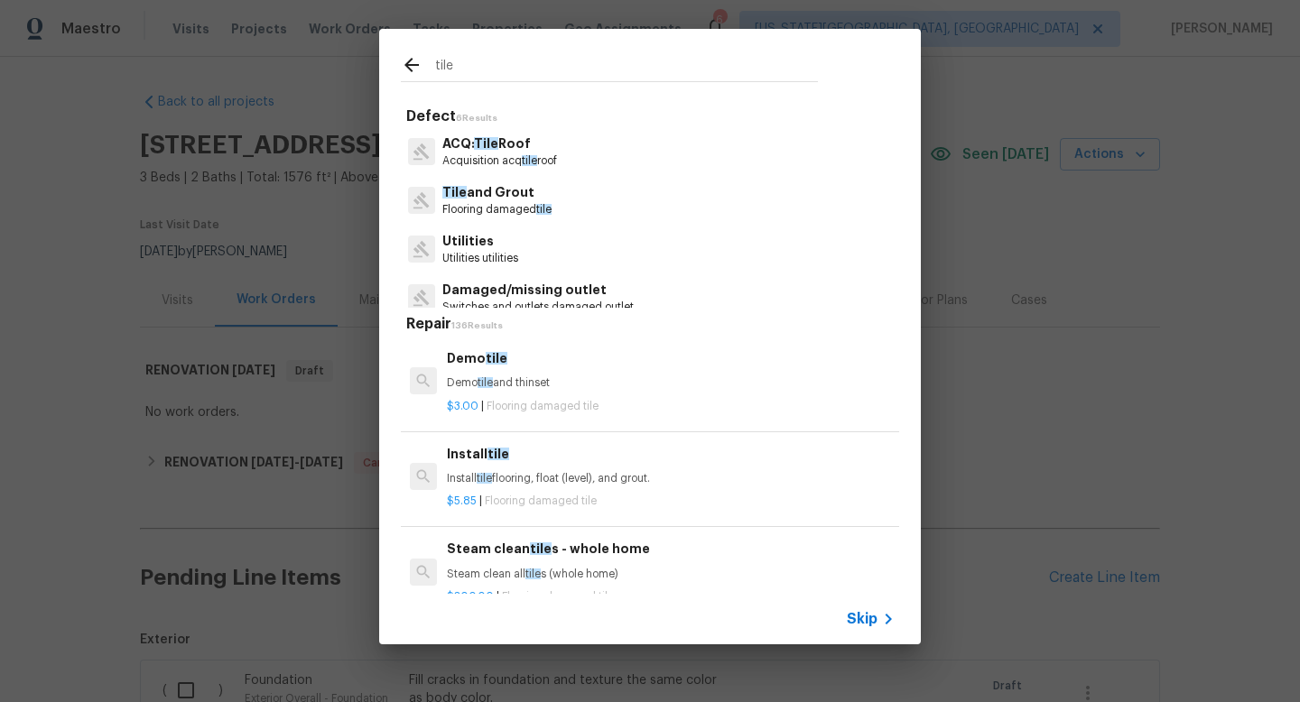
type input "tile"
click at [470, 197] on p "Tile and Grout" at bounding box center [496, 192] width 109 height 19
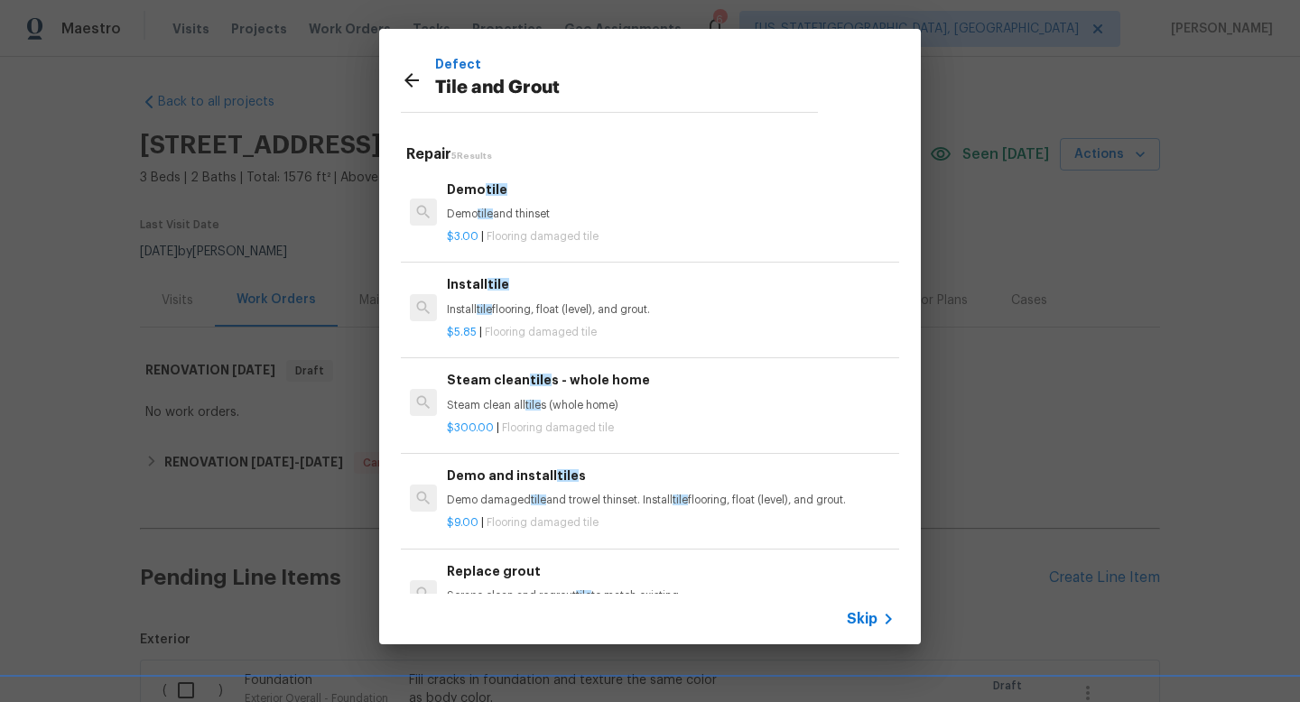
click at [498, 304] on p "Install tile flooring, float (level), and grout." at bounding box center [671, 309] width 448 height 15
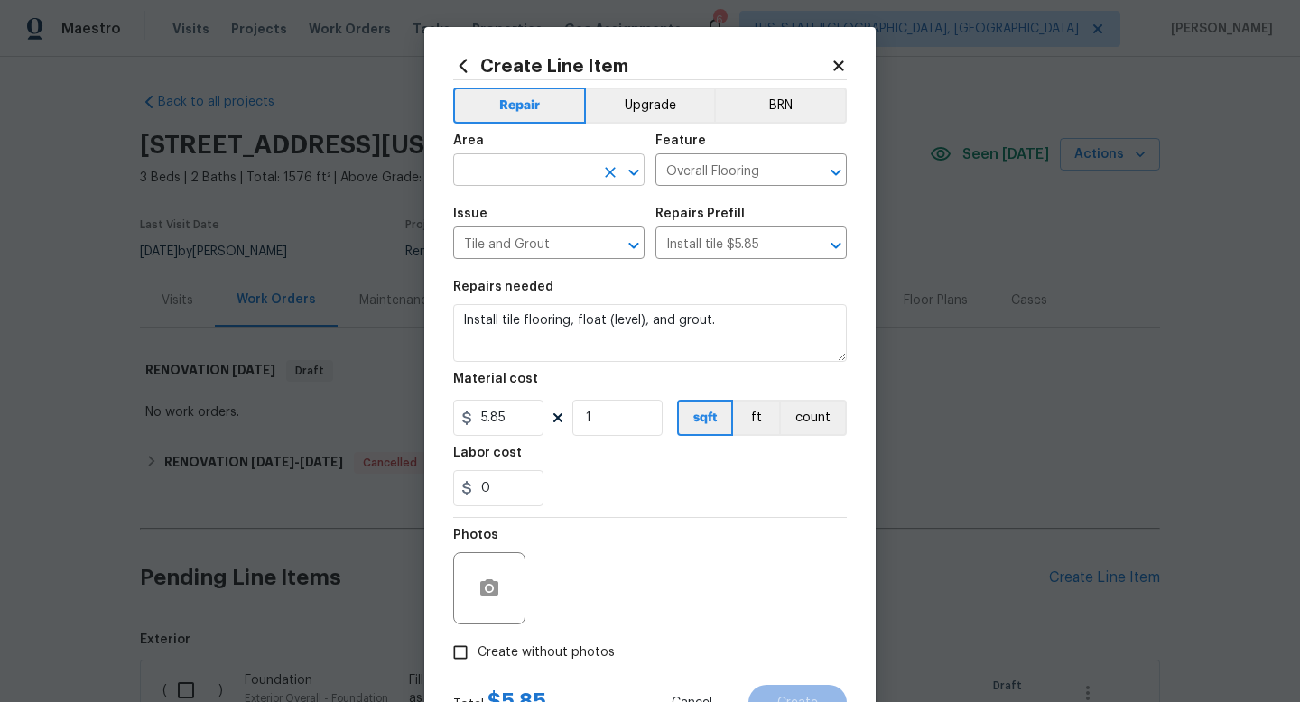
click at [512, 167] on input "text" at bounding box center [523, 172] width 141 height 28
click at [484, 231] on li "Interior Overall" at bounding box center [548, 243] width 191 height 30
type input "Interior Overall"
click at [521, 648] on span "Create without photos" at bounding box center [546, 653] width 137 height 19
click at [478, 648] on input "Create without photos" at bounding box center [460, 653] width 34 height 34
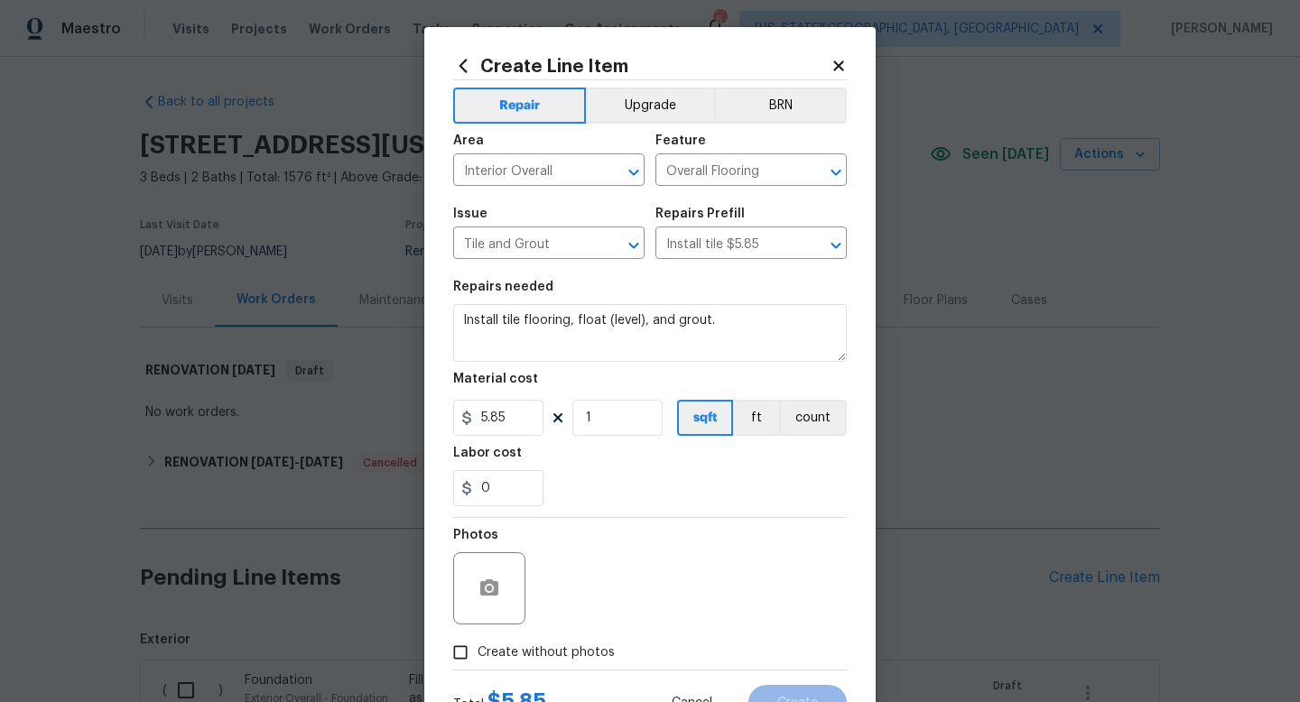
checkbox input "true"
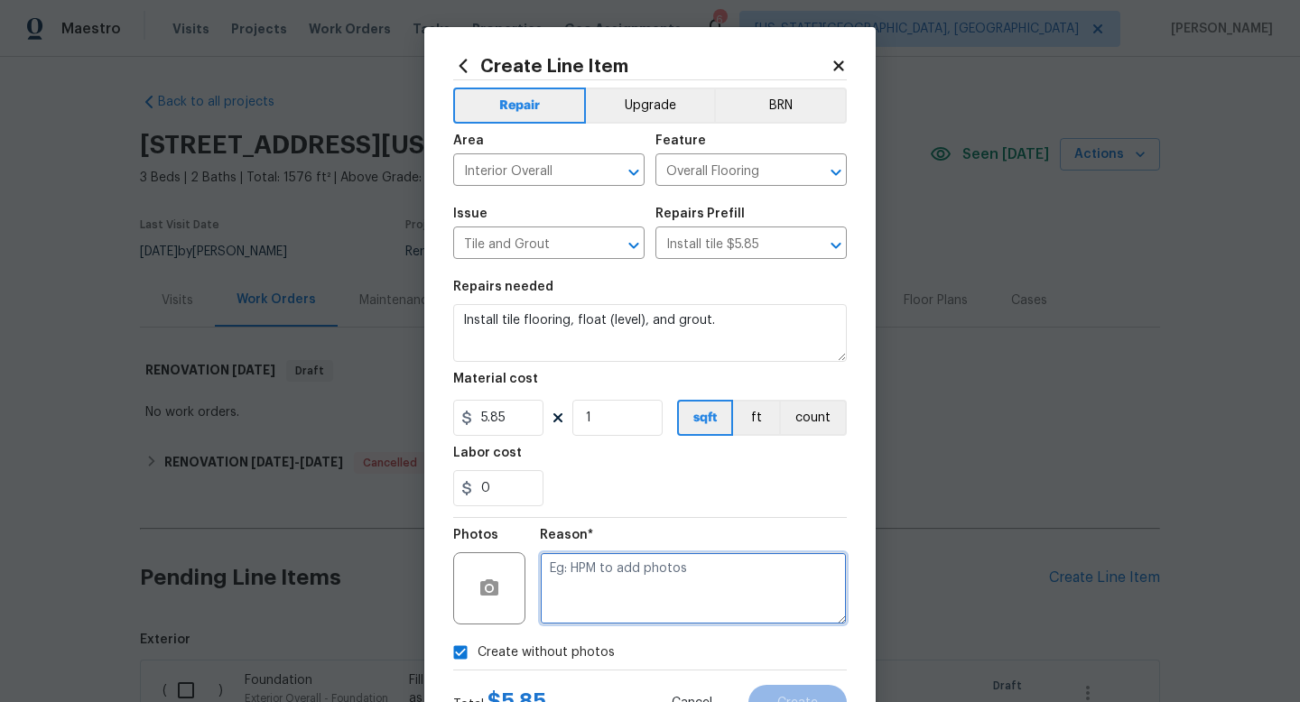
click at [569, 593] on textarea at bounding box center [693, 589] width 307 height 72
type textarea "na"
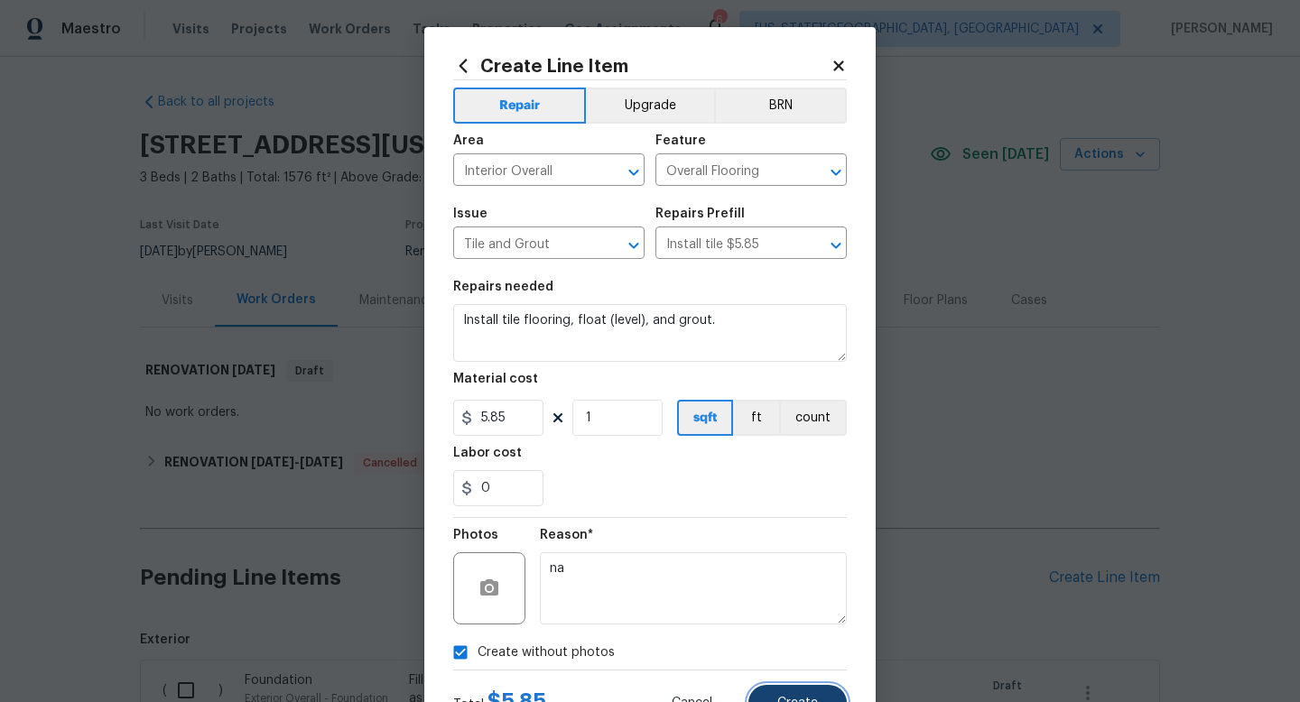
click at [795, 701] on span "Create" at bounding box center [797, 704] width 41 height 14
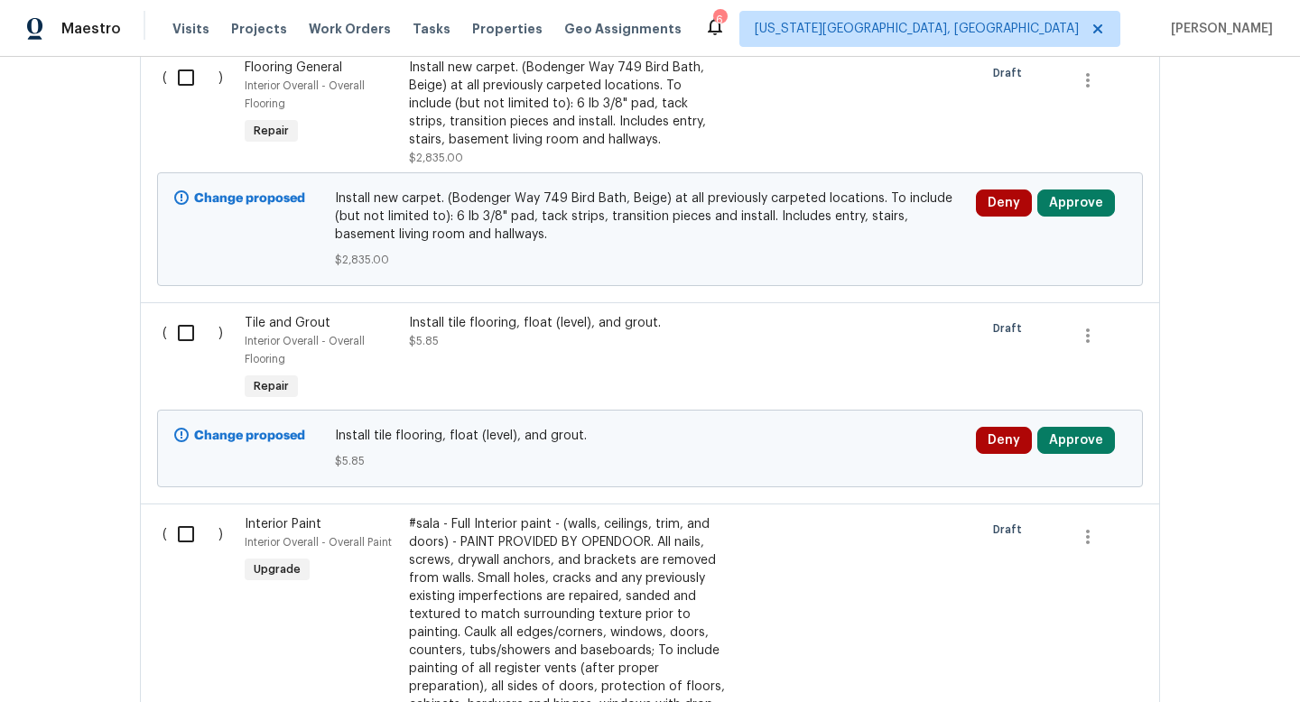
scroll to position [3058, 0]
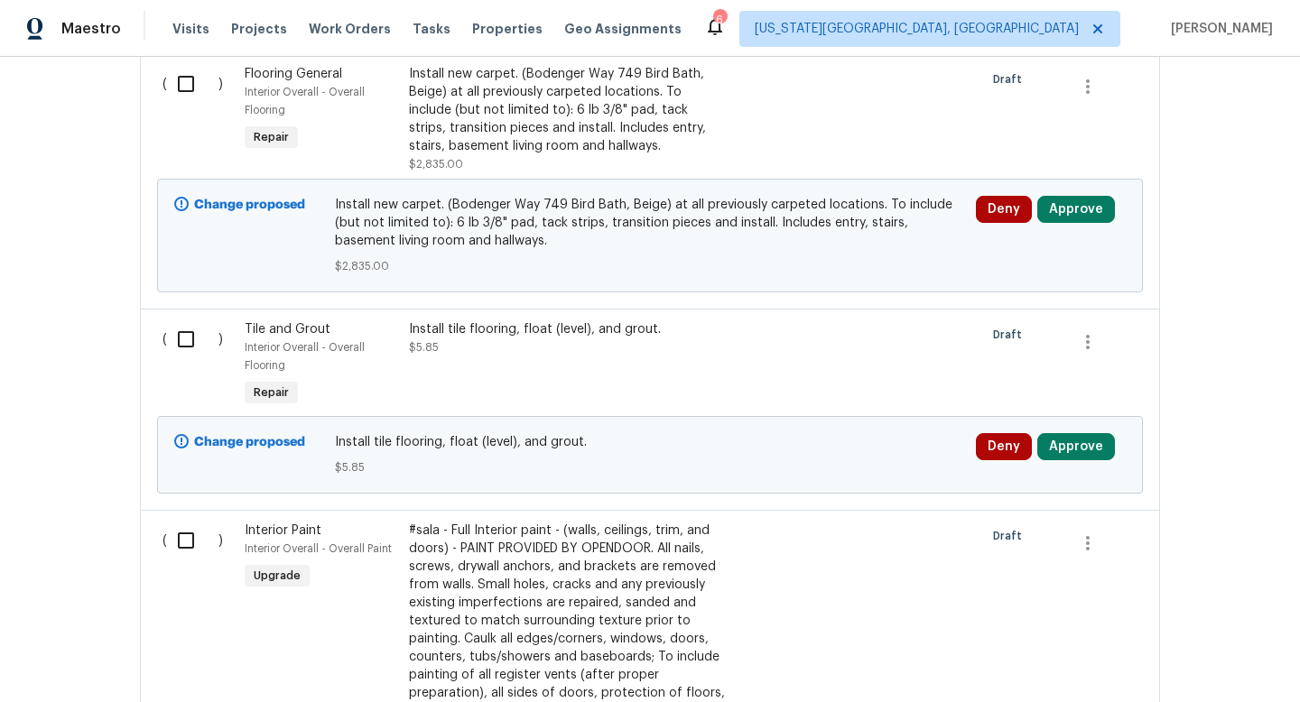
click at [535, 330] on div "Install tile flooring, float (level), and grout." at bounding box center [568, 330] width 318 height 18
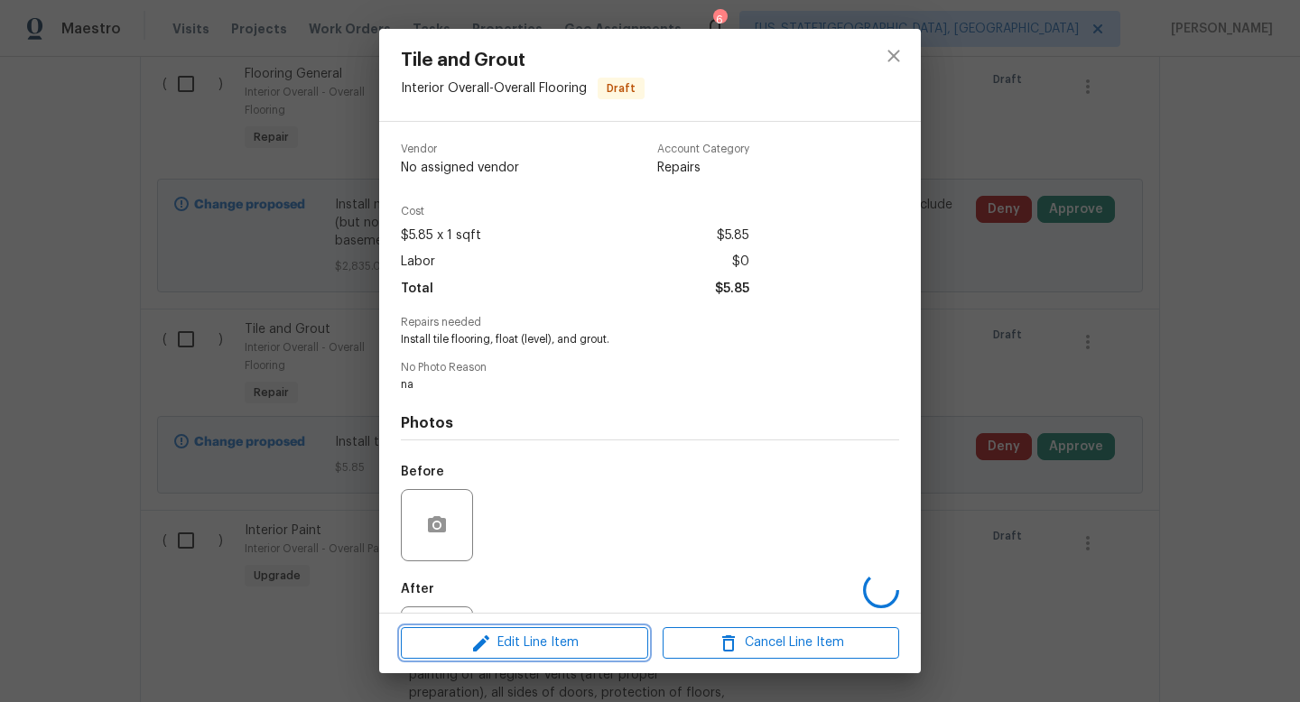
click at [521, 650] on span "Edit Line Item" at bounding box center [524, 643] width 237 height 23
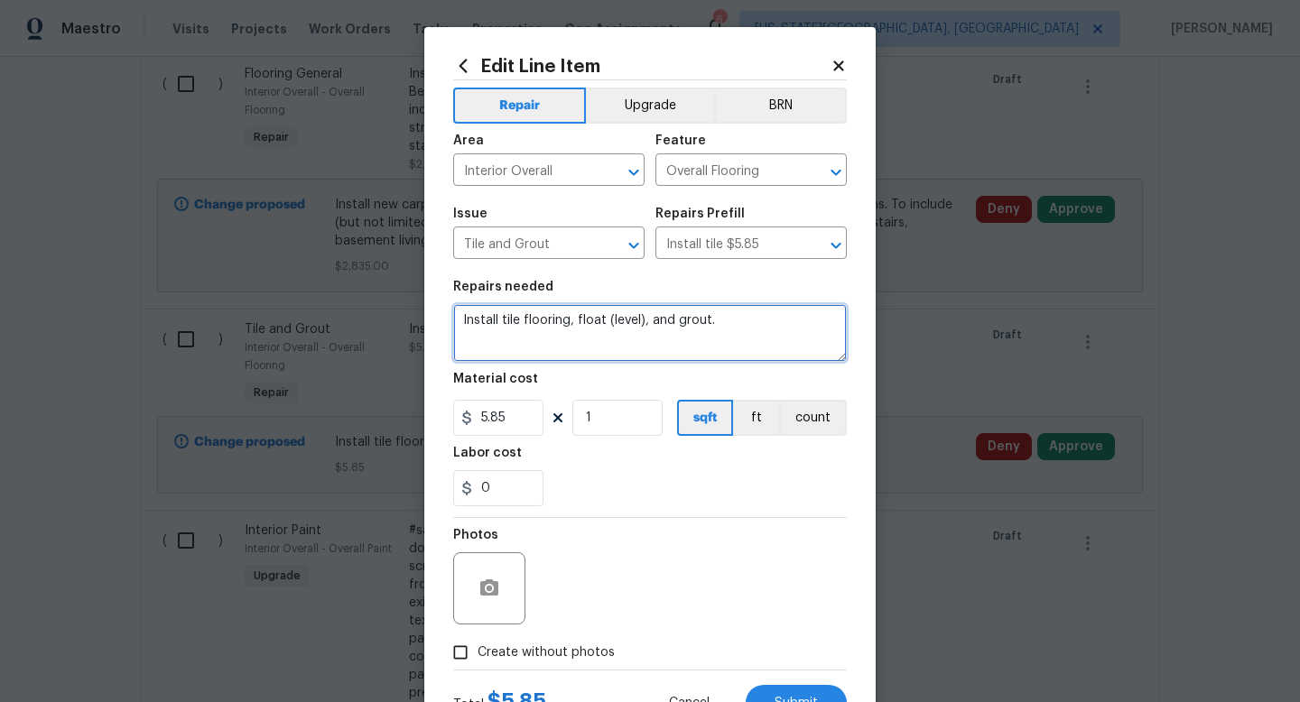
drag, startPoint x: 731, startPoint y: 328, endPoint x: 743, endPoint y: 325, distance: 12.0
click at [743, 325] on textarea "Install tile flooring, float (level), and grout." at bounding box center [650, 333] width 394 height 58
drag, startPoint x: 743, startPoint y: 325, endPoint x: 521, endPoint y: 313, distance: 222.4
click at [521, 313] on textarea "Install tile flooring, float (level), and grout." at bounding box center [650, 333] width 394 height 58
type textarea "Install white 4x4 tiles at upstairs bathtub surround. Grout and caulk."
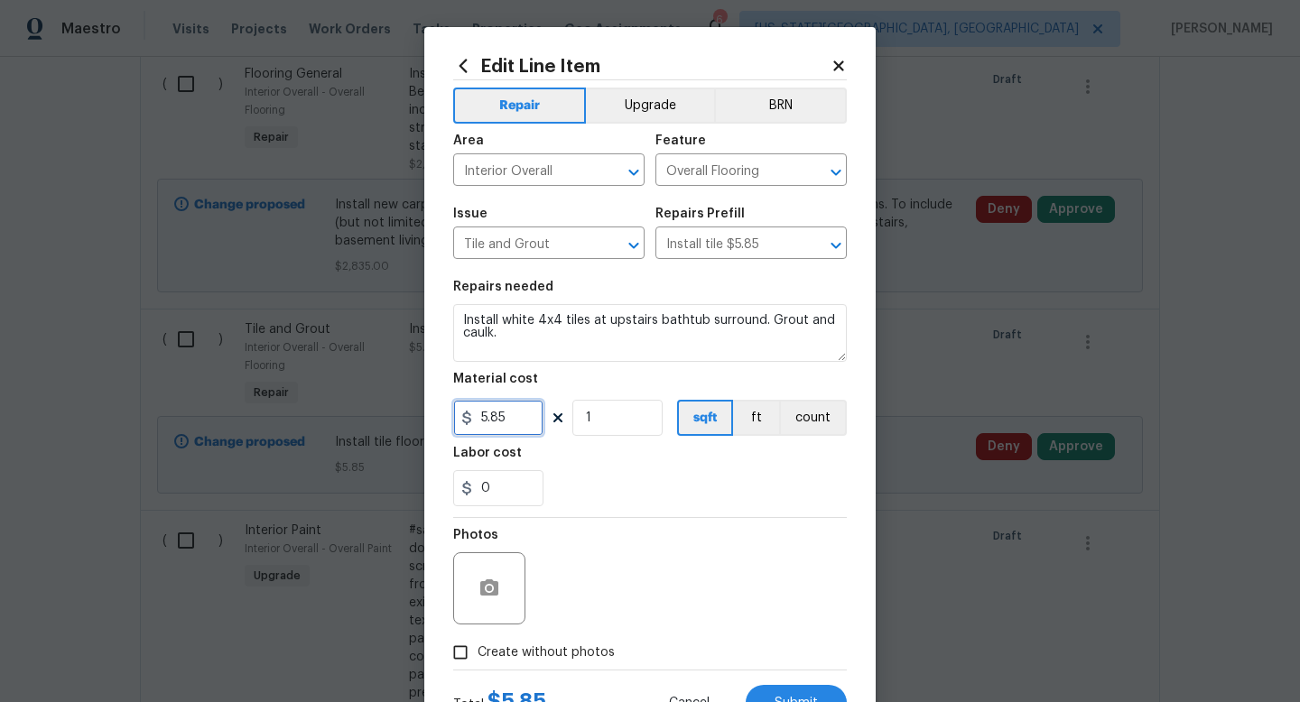
drag, startPoint x: 519, startPoint y: 426, endPoint x: 339, endPoint y: 378, distance: 186.8
click at [339, 378] on div "Edit Line Item Repair Upgrade BRN Area Interior Overall ​ Feature Overall Floor…" at bounding box center [650, 351] width 1300 height 702
type input "1400"
click at [567, 656] on span "Create without photos" at bounding box center [546, 653] width 137 height 19
click at [478, 656] on input "Create without photos" at bounding box center [460, 653] width 34 height 34
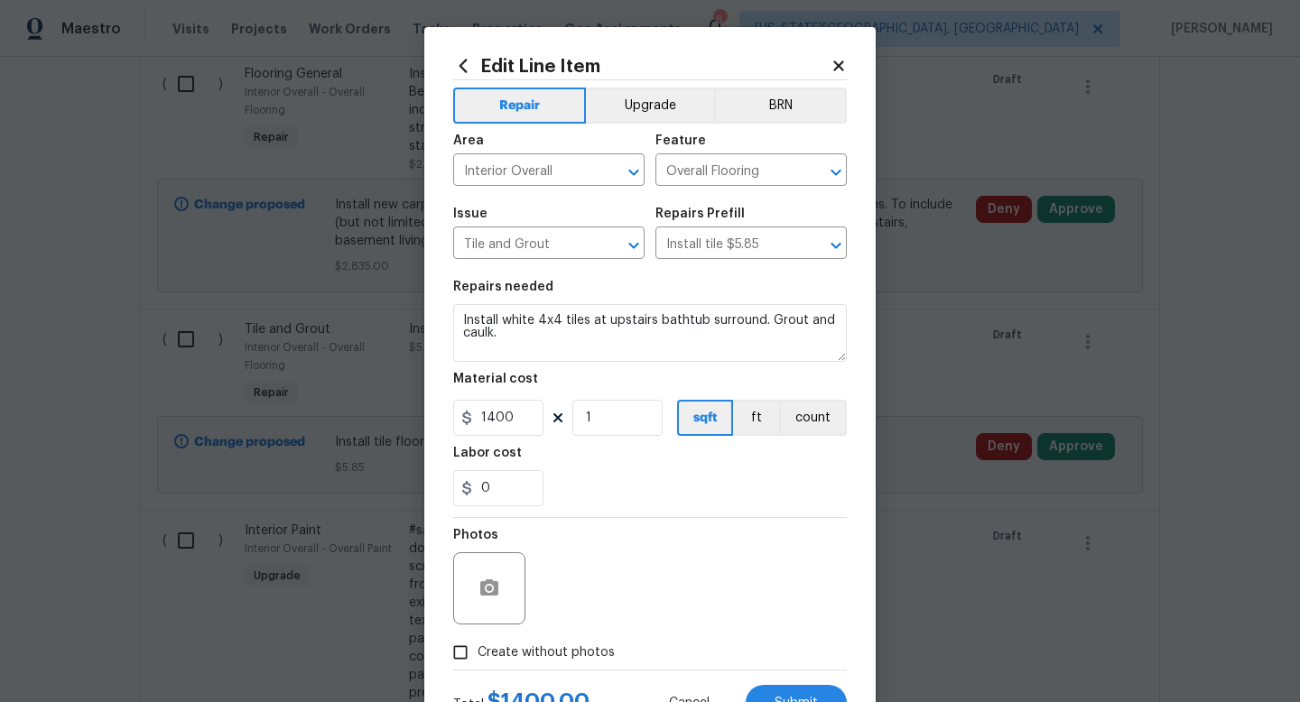
checkbox input "true"
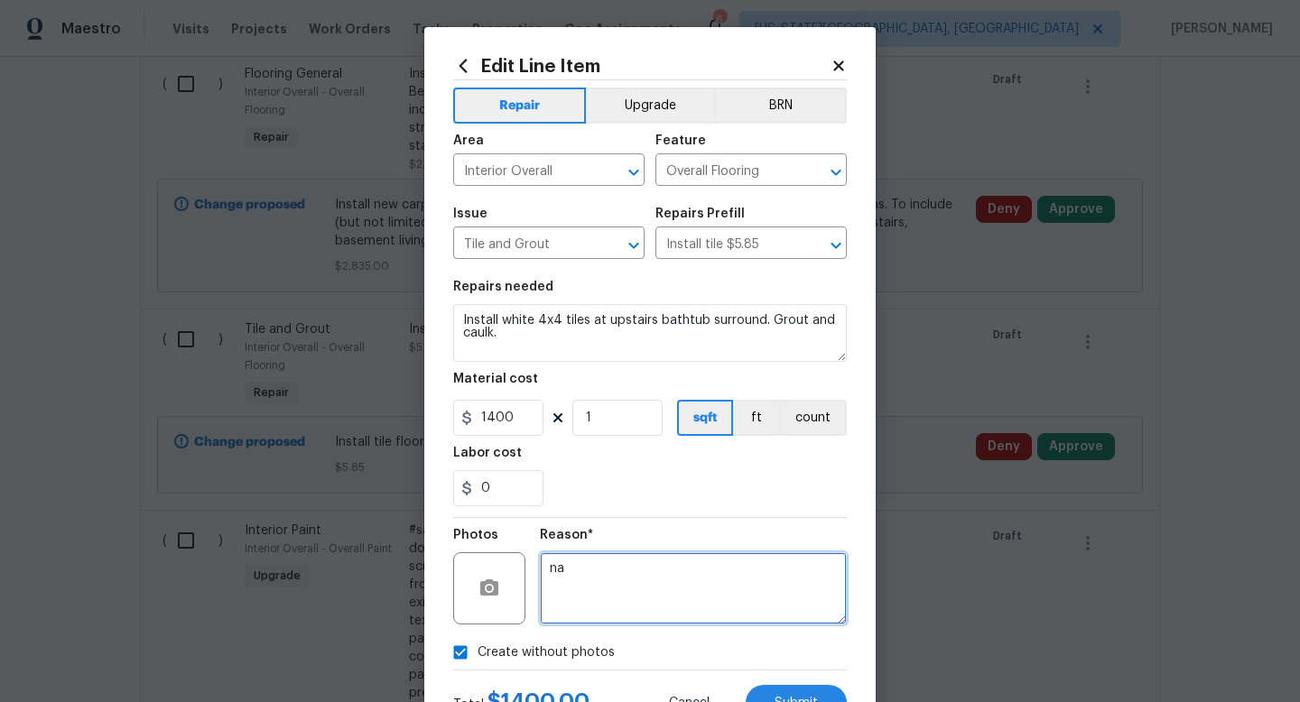
click at [579, 584] on textarea "na" at bounding box center [693, 589] width 307 height 72
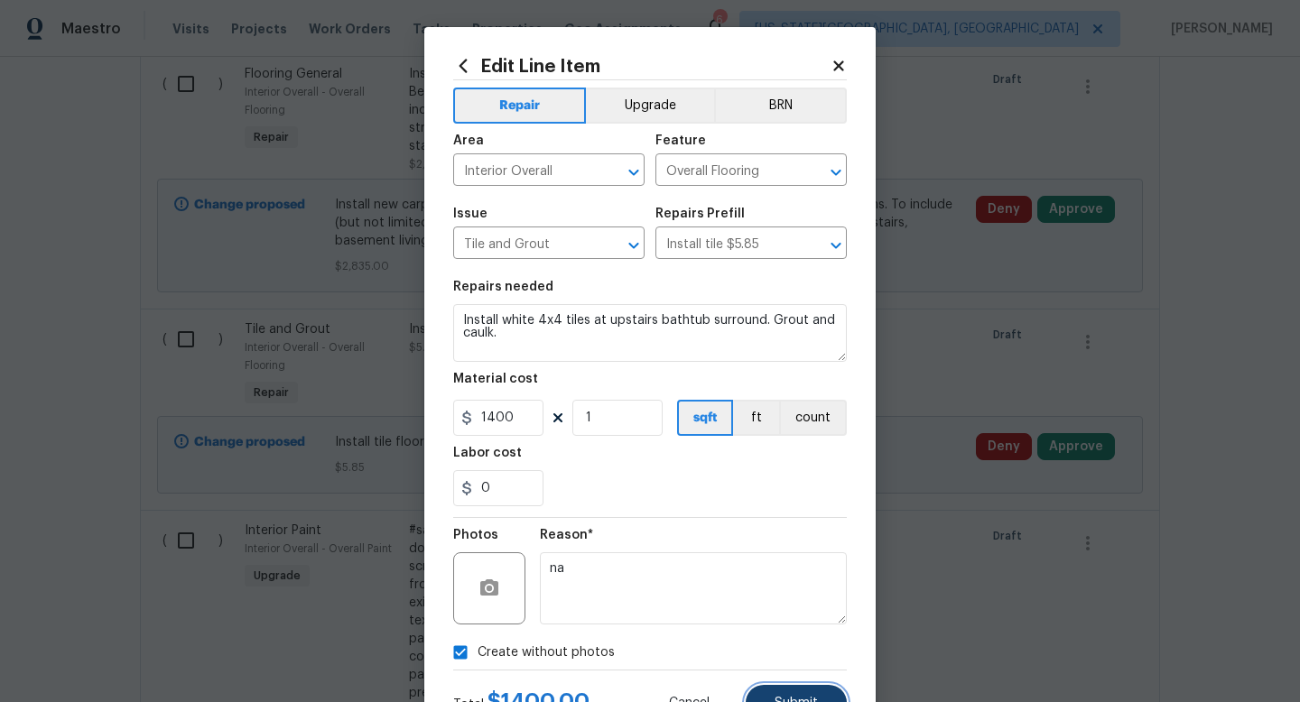
click at [814, 701] on span "Submit" at bounding box center [796, 704] width 43 height 14
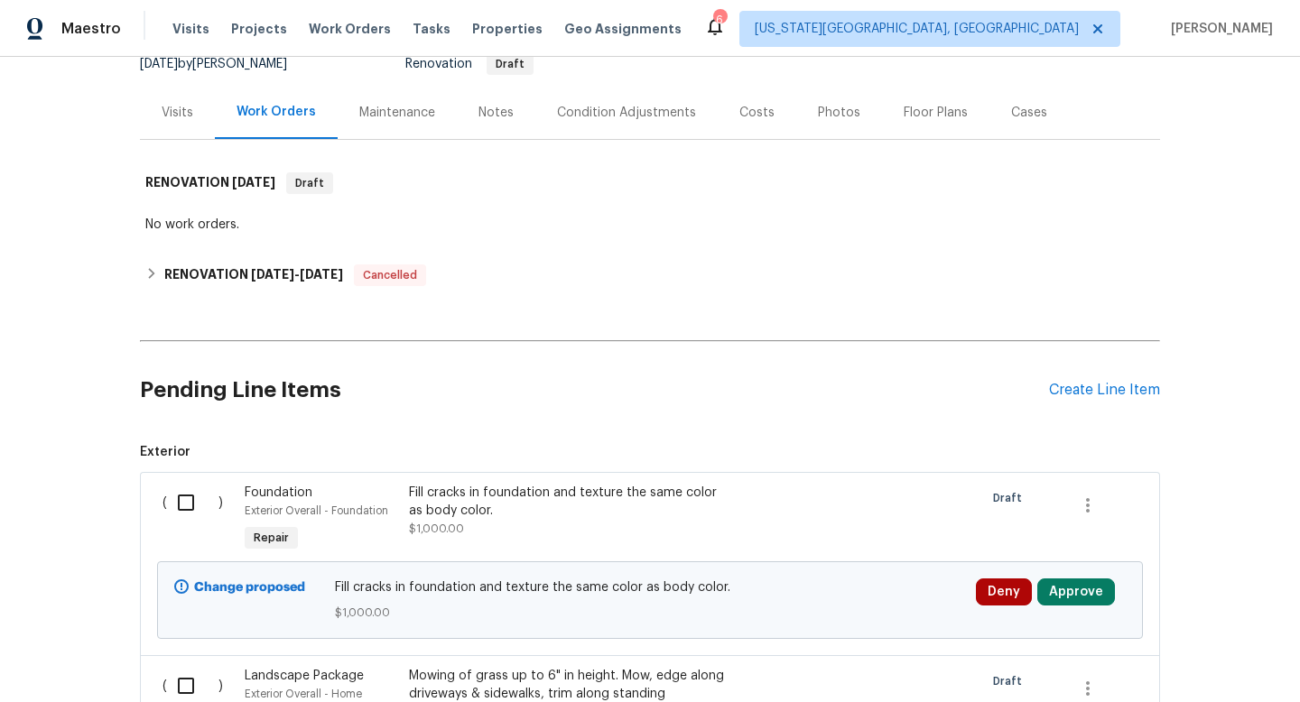
scroll to position [0, 0]
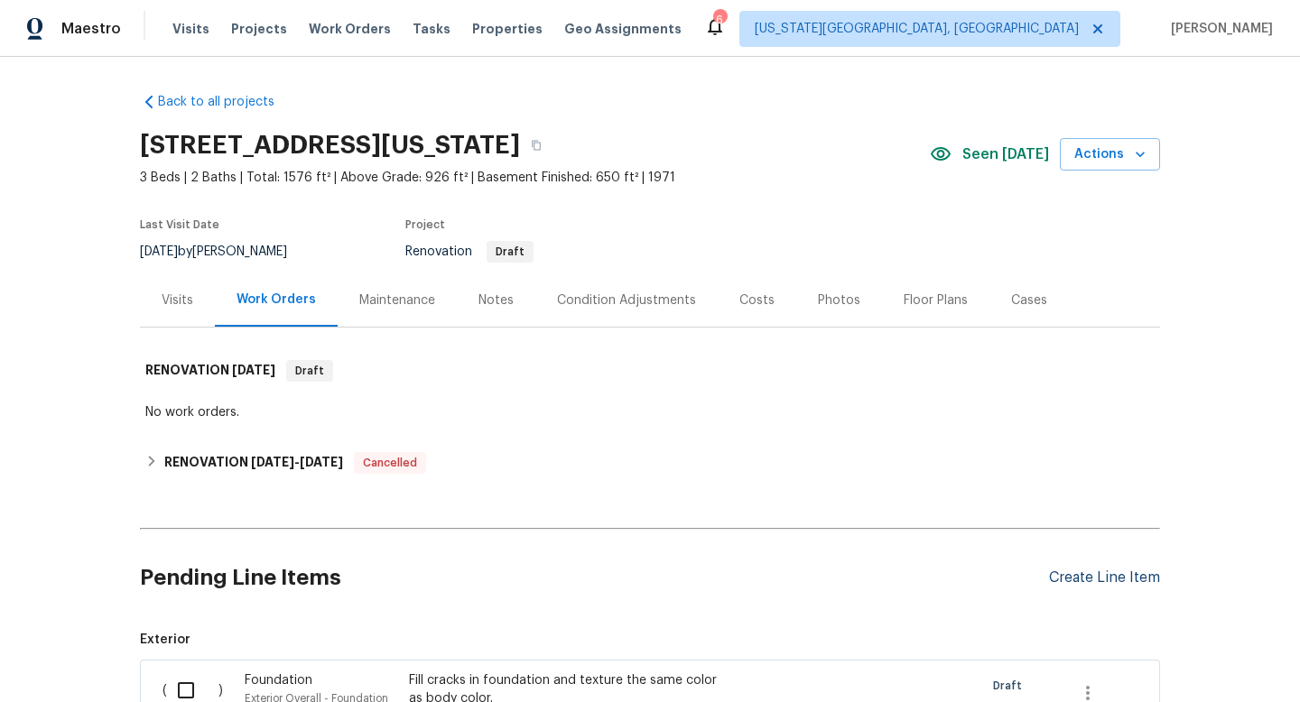
click at [1097, 584] on div "Create Line Item" at bounding box center [1104, 578] width 111 height 17
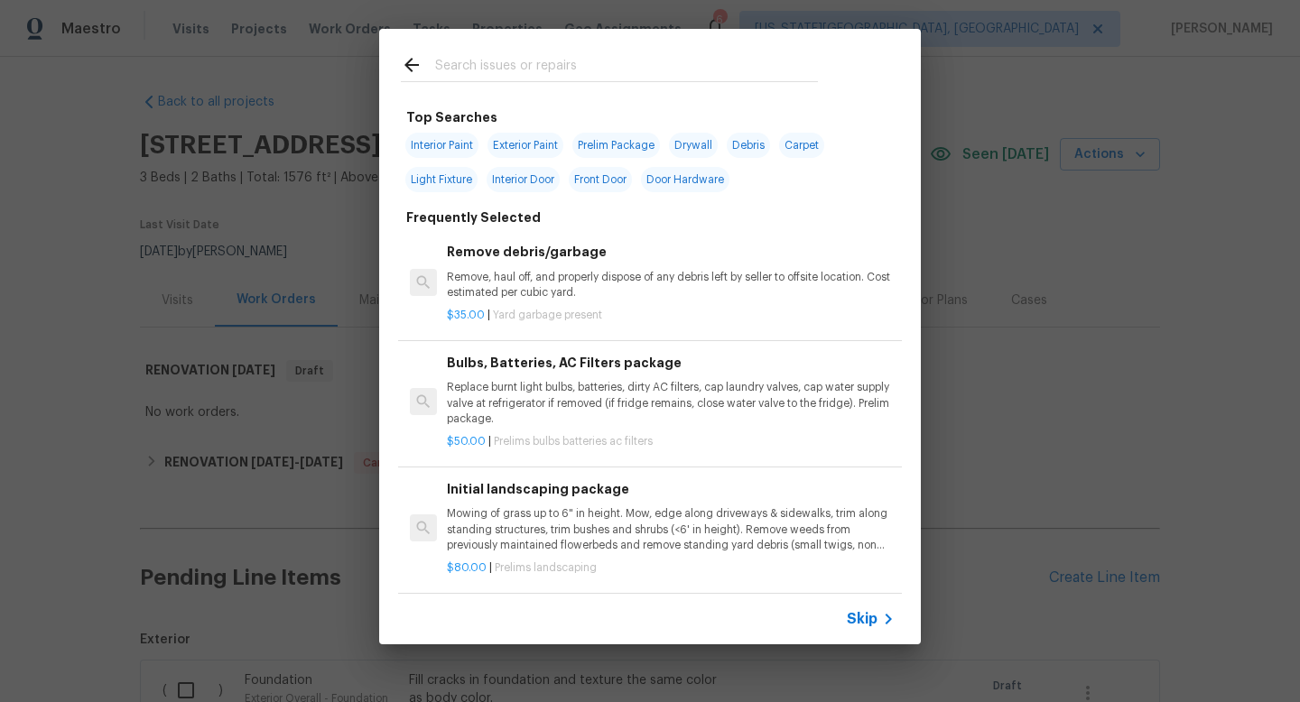
click at [492, 36] on div at bounding box center [609, 64] width 461 height 71
click at [487, 67] on input "text" at bounding box center [626, 67] width 383 height 27
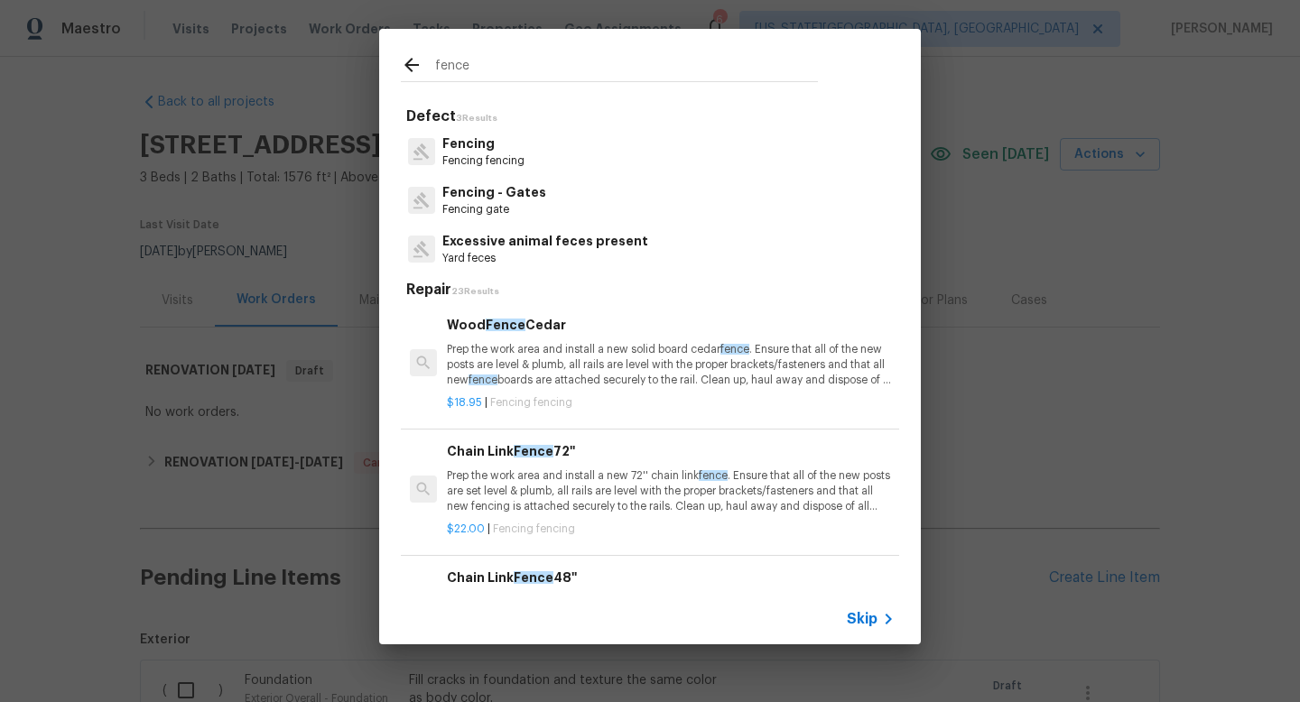
type input "fence"
click at [477, 144] on p "Fencing" at bounding box center [483, 144] width 82 height 19
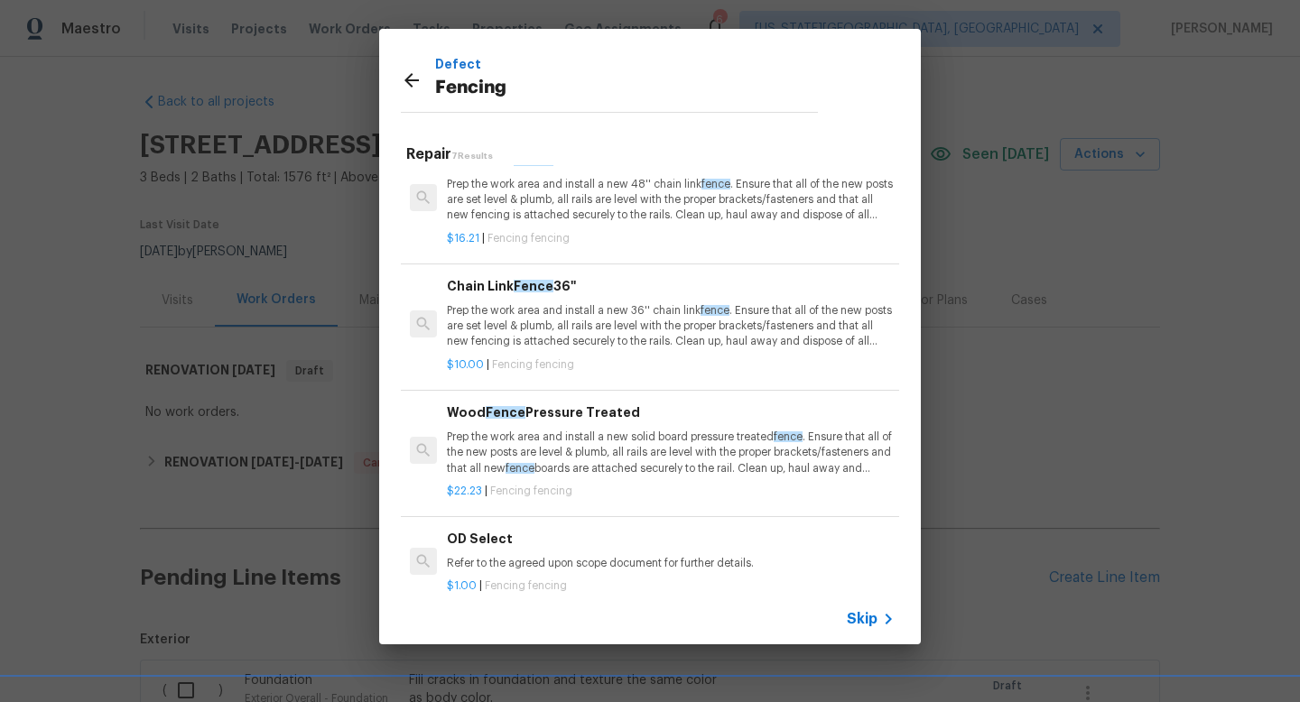
scroll to position [374, 0]
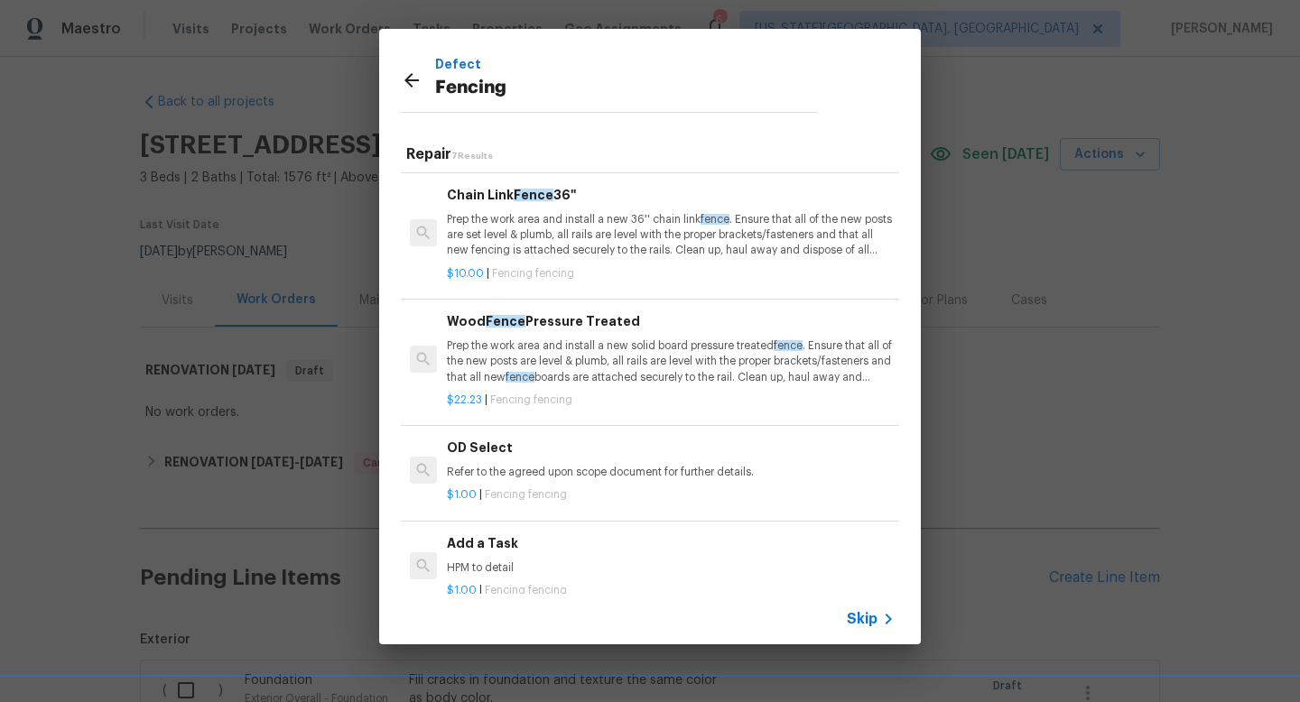
click at [524, 553] on h6 "Add a Task" at bounding box center [671, 544] width 448 height 20
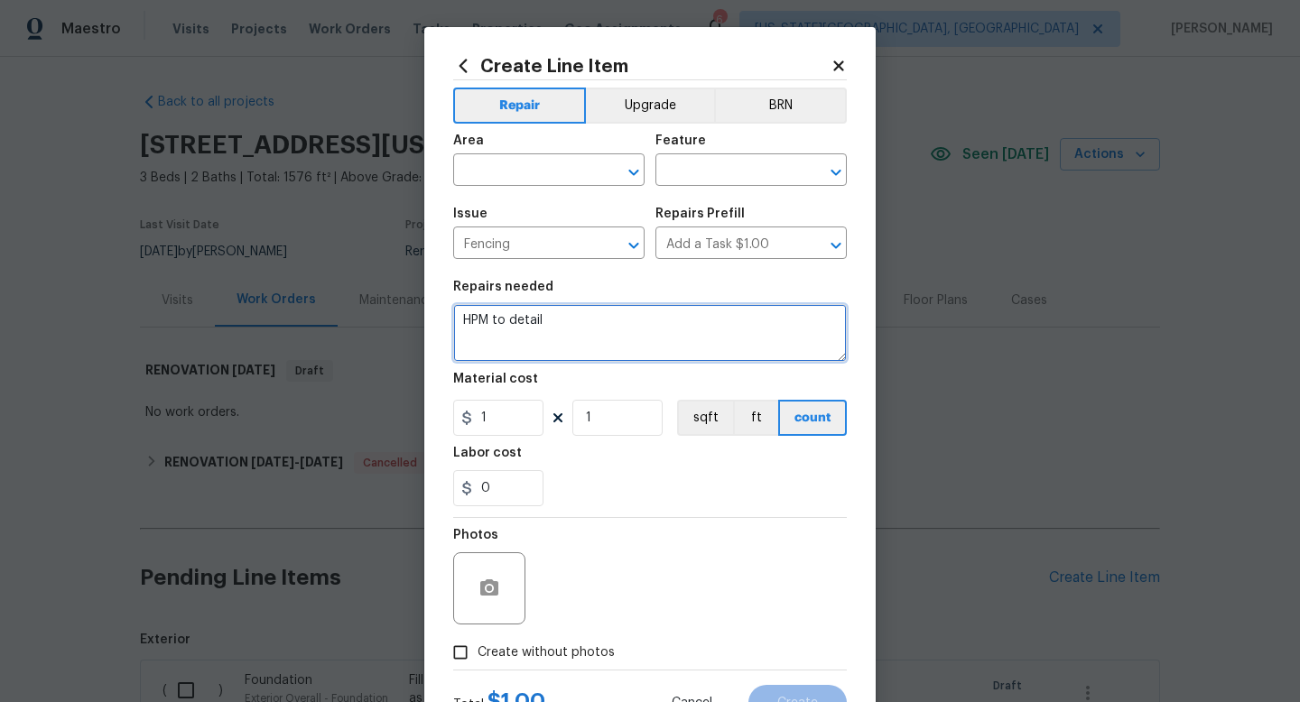
drag, startPoint x: 566, startPoint y: 319, endPoint x: 378, endPoint y: 312, distance: 188.0
click at [378, 312] on div "Create Line Item Repair Upgrade BRN Area ​ Feature ​ Issue Fencing ​ Repairs Pr…" at bounding box center [650, 351] width 1300 height 702
type textarea "Fill gaps in fence on right and left elevations."
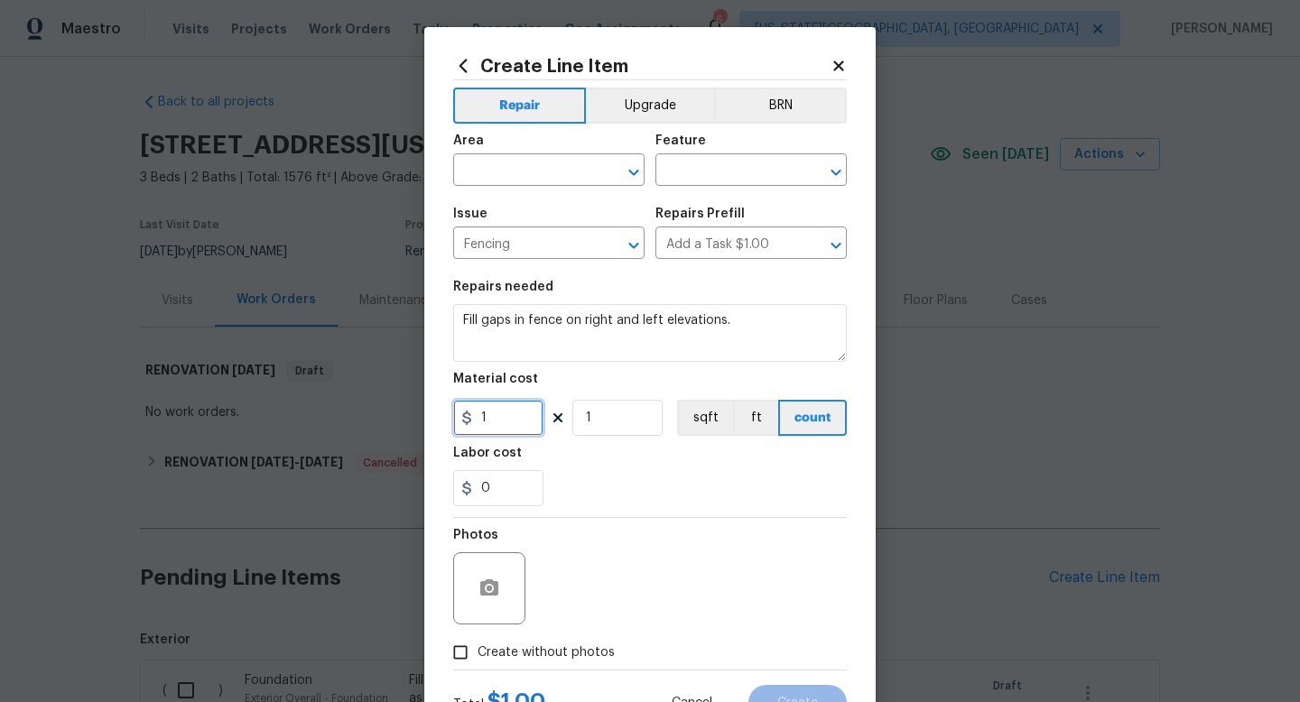
click at [499, 428] on input "1" at bounding box center [498, 418] width 90 height 36
type input "175"
click at [575, 653] on span "Create without photos" at bounding box center [546, 653] width 137 height 19
click at [478, 653] on input "Create without photos" at bounding box center [460, 653] width 34 height 34
checkbox input "true"
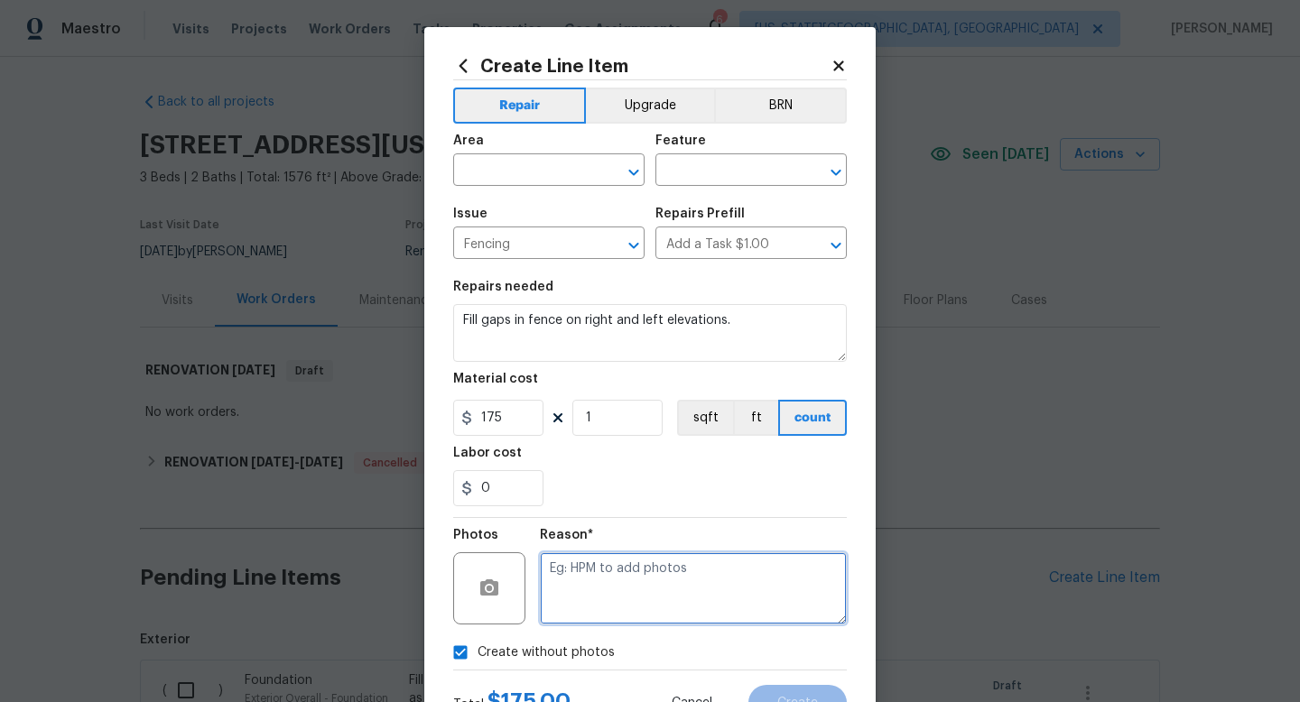
click at [575, 578] on textarea at bounding box center [693, 589] width 307 height 72
type textarea "na"
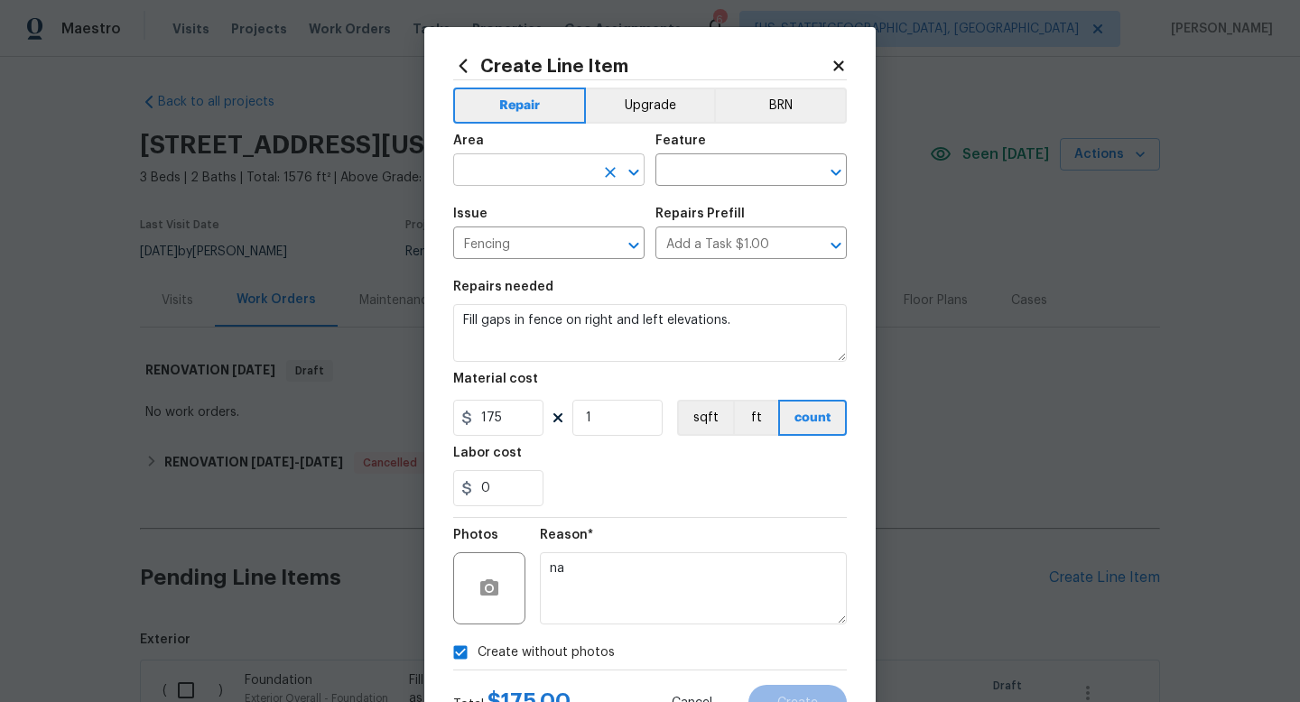
click at [525, 180] on input "text" at bounding box center [523, 172] width 141 height 28
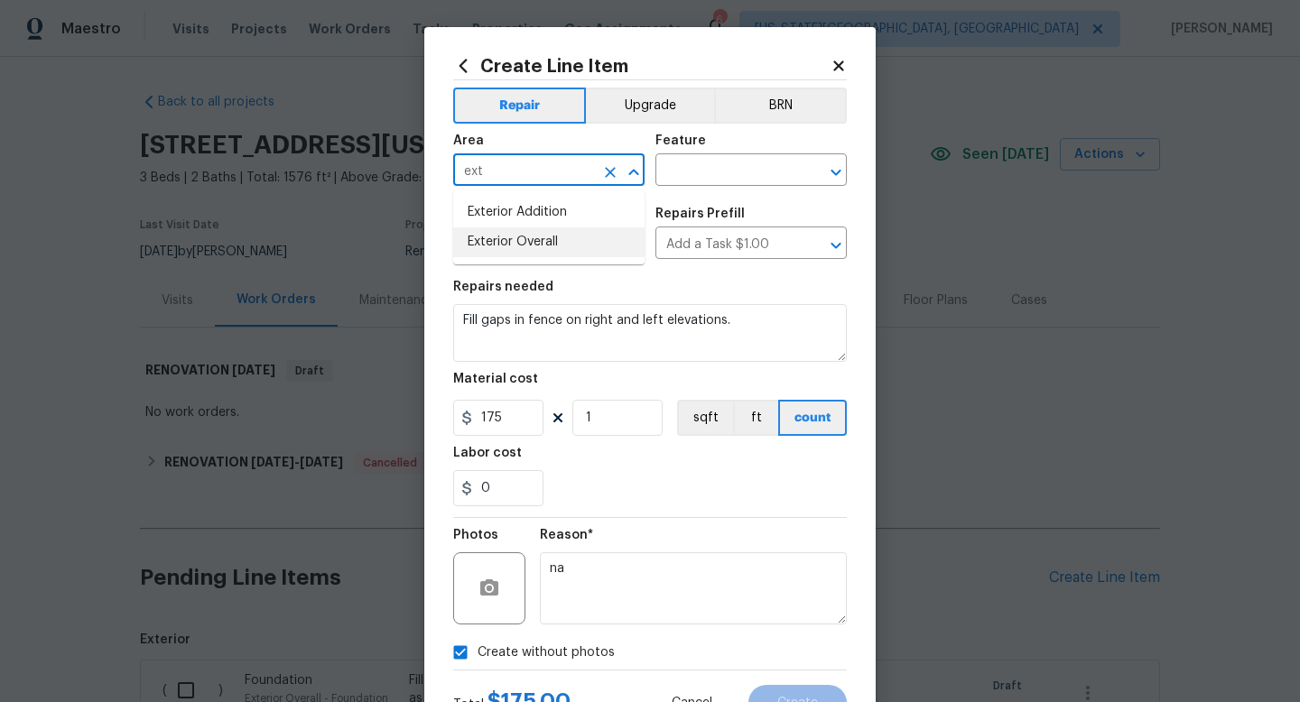
click at [513, 252] on li "Exterior Overall" at bounding box center [548, 243] width 191 height 30
type input "Exterior Overall"
click at [682, 172] on input "text" at bounding box center [726, 172] width 141 height 28
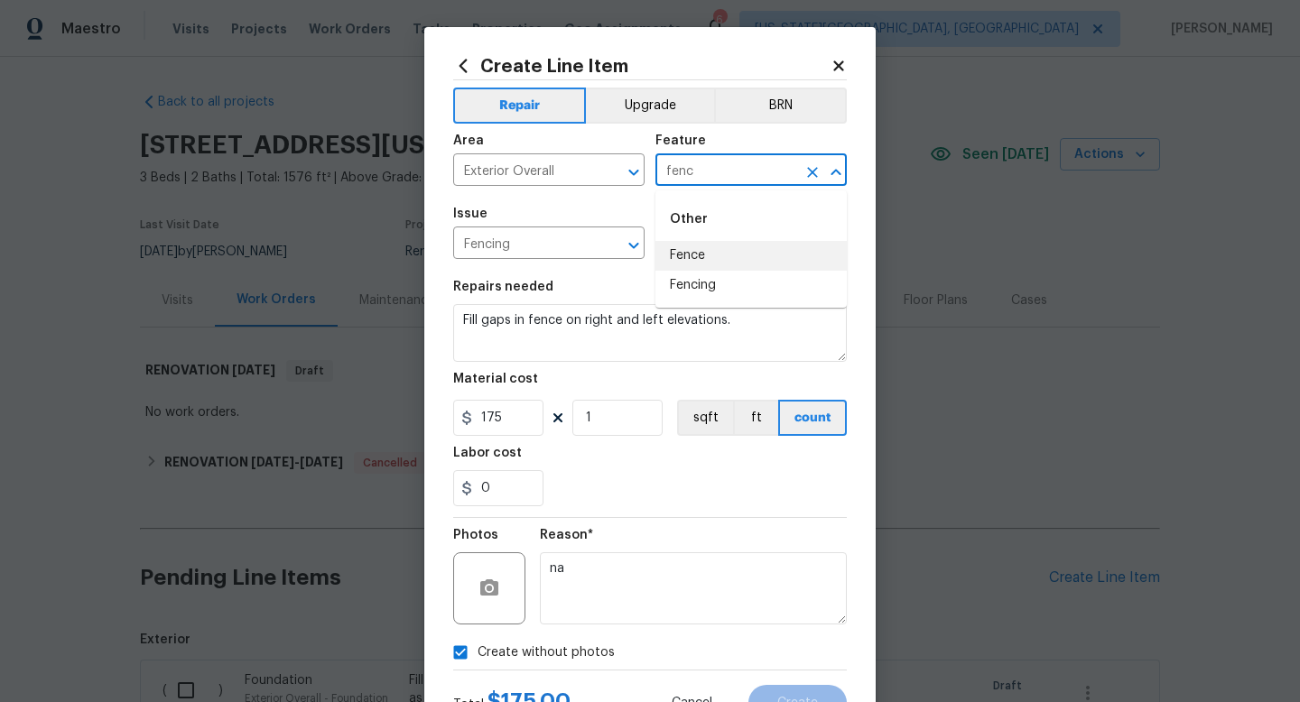
click at [680, 253] on li "Fence" at bounding box center [751, 256] width 191 height 30
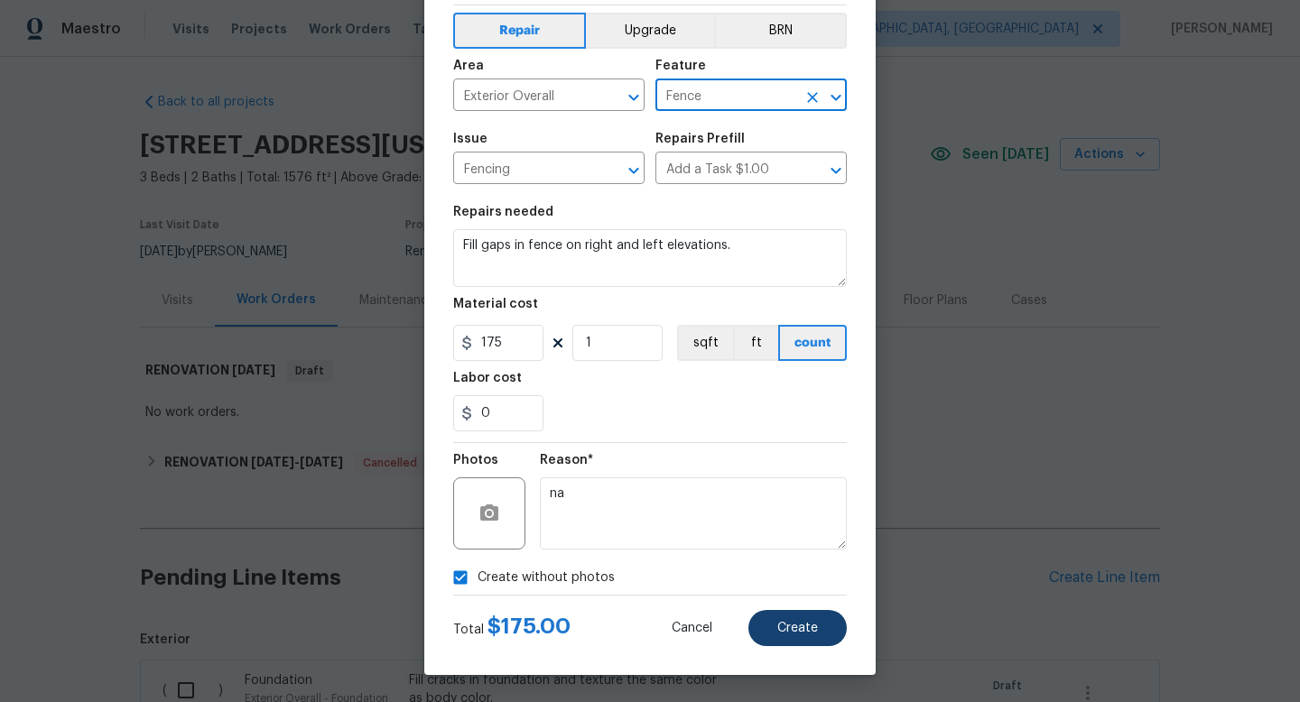
type input "Fence"
click at [789, 639] on button "Create" at bounding box center [798, 628] width 98 height 36
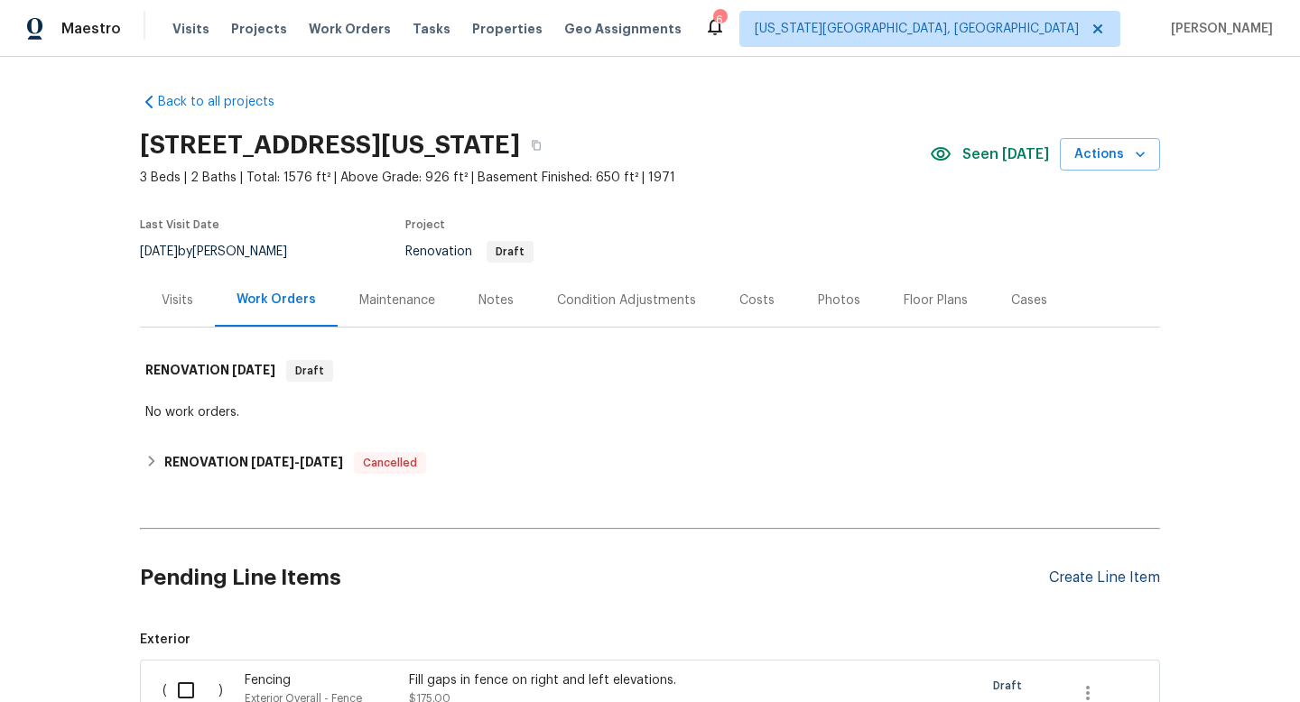
click at [1090, 579] on div "Create Line Item" at bounding box center [1104, 578] width 111 height 17
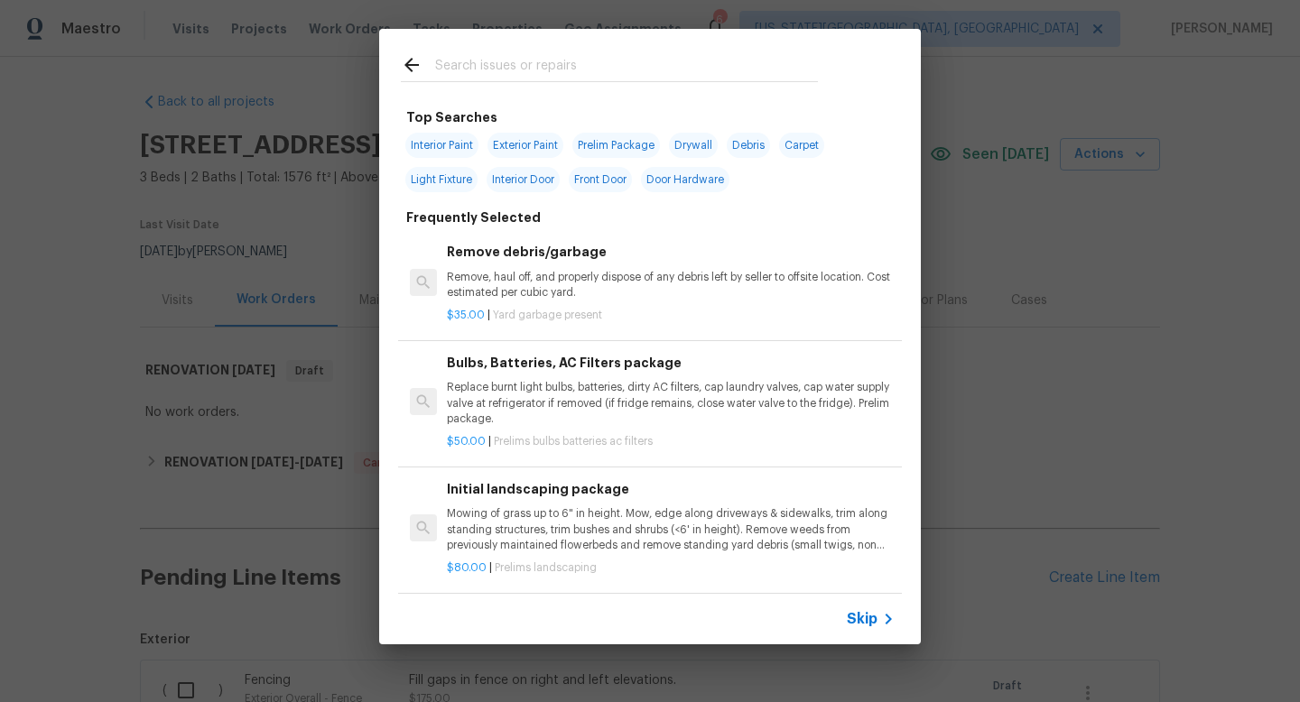
click at [505, 70] on input "text" at bounding box center [626, 67] width 383 height 27
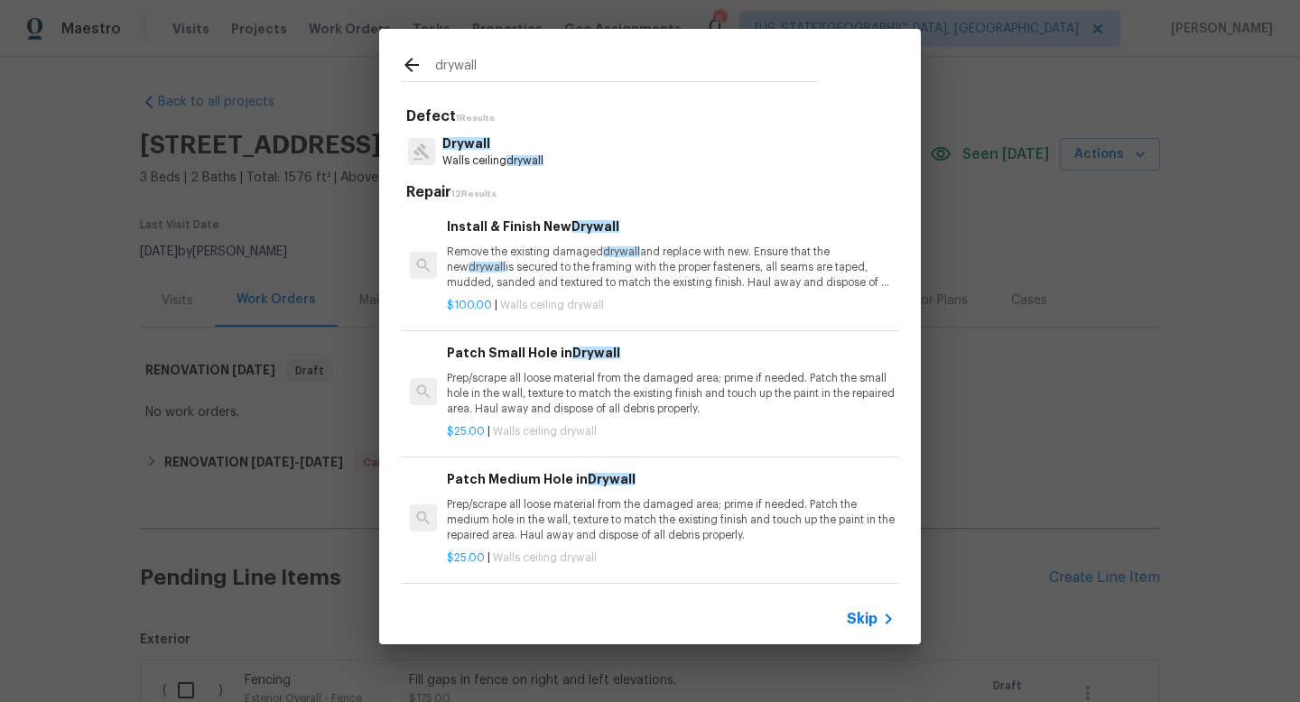
type input "drywall"
click at [498, 154] on p "Walls ceiling drywall" at bounding box center [492, 161] width 101 height 15
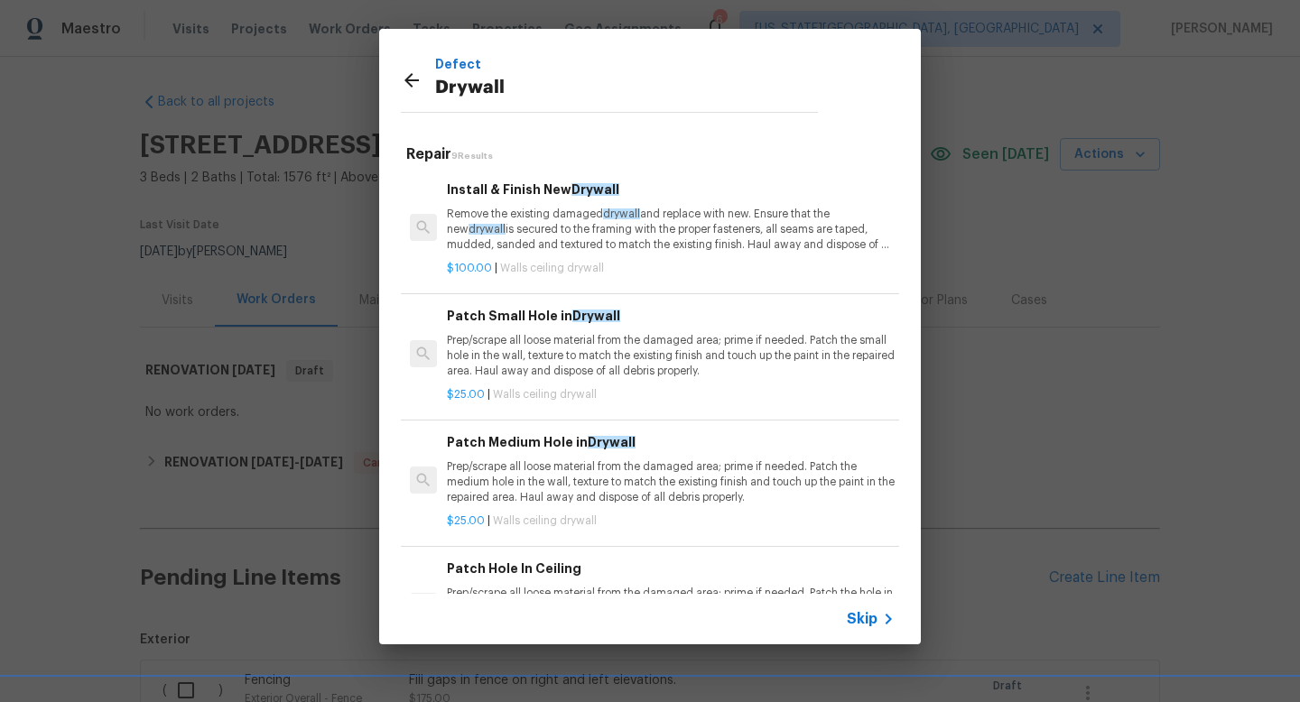
scroll to position [407, 0]
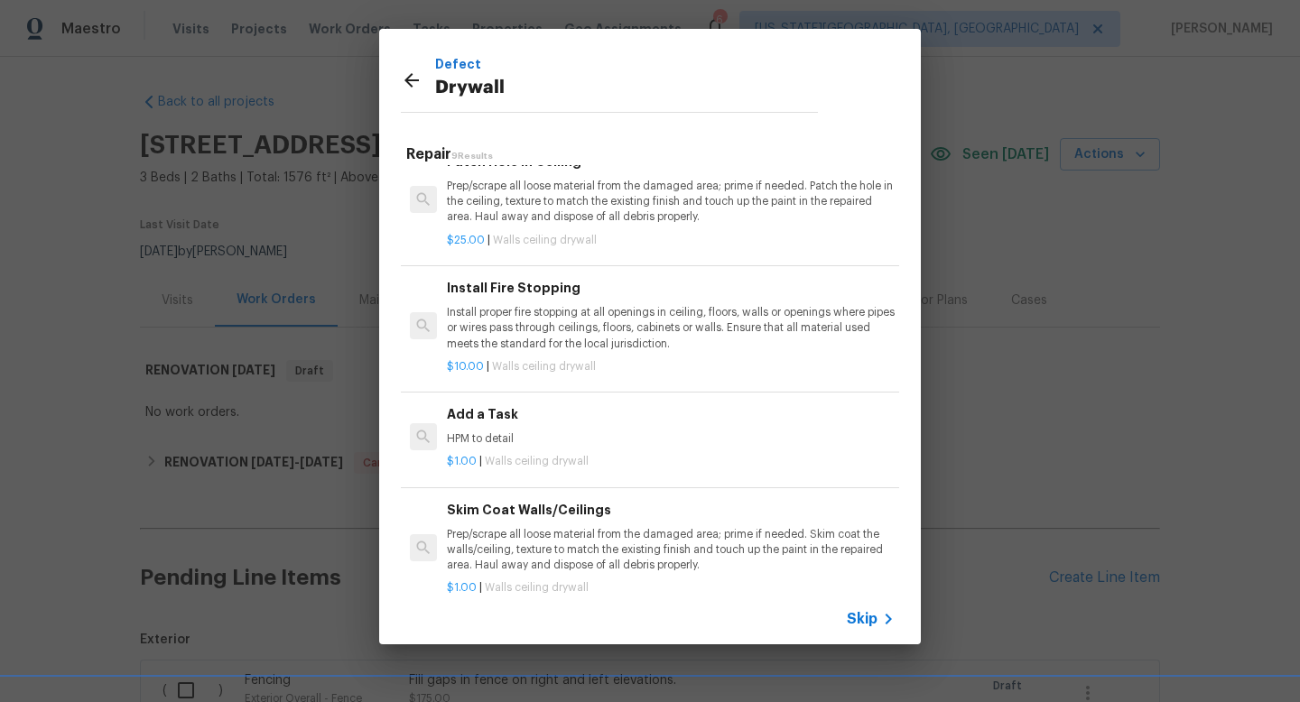
click at [555, 427] on div "Add a Task HPM to detail" at bounding box center [671, 426] width 448 height 43
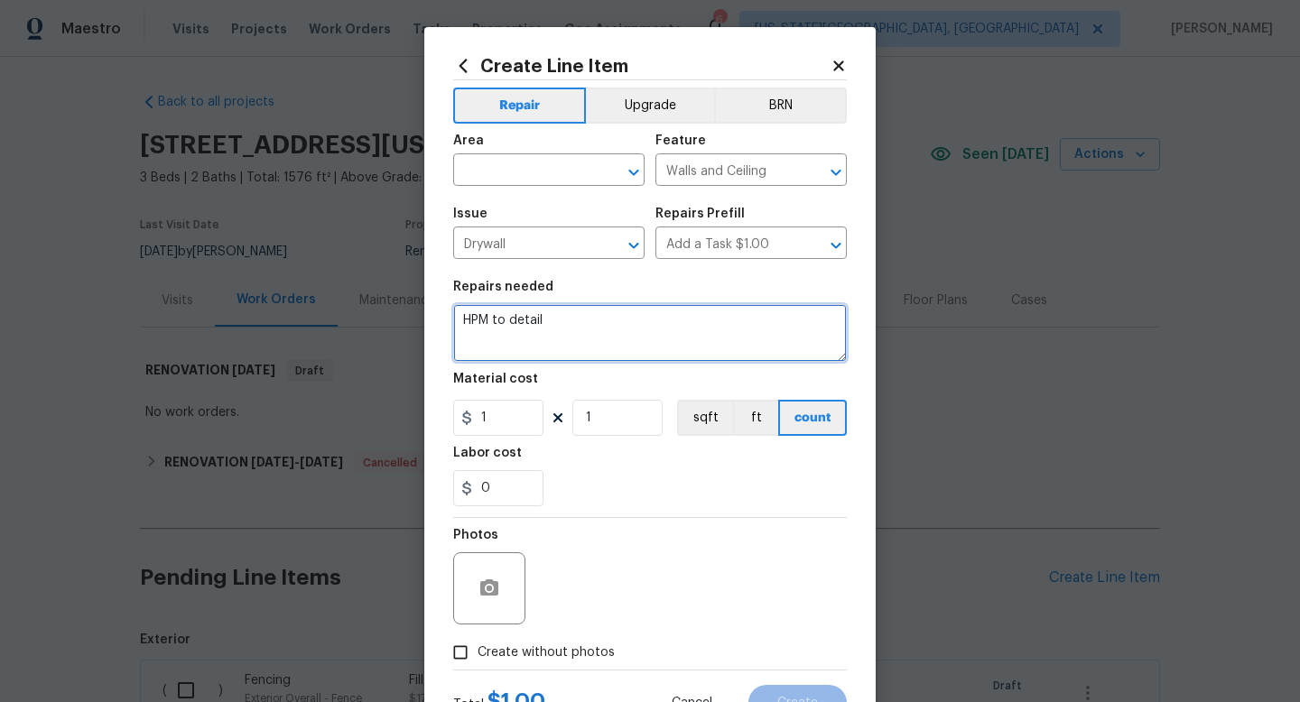
drag, startPoint x: 551, startPoint y: 325, endPoint x: 422, endPoint y: 313, distance: 129.7
click at [422, 313] on div "Create Line Item Repair Upgrade BRN Area ​ Feature Walls and Ceiling ​ Issue Dr…" at bounding box center [650, 351] width 1300 height 702
type textarea "Repair drywall at basement storage room prior to paint."
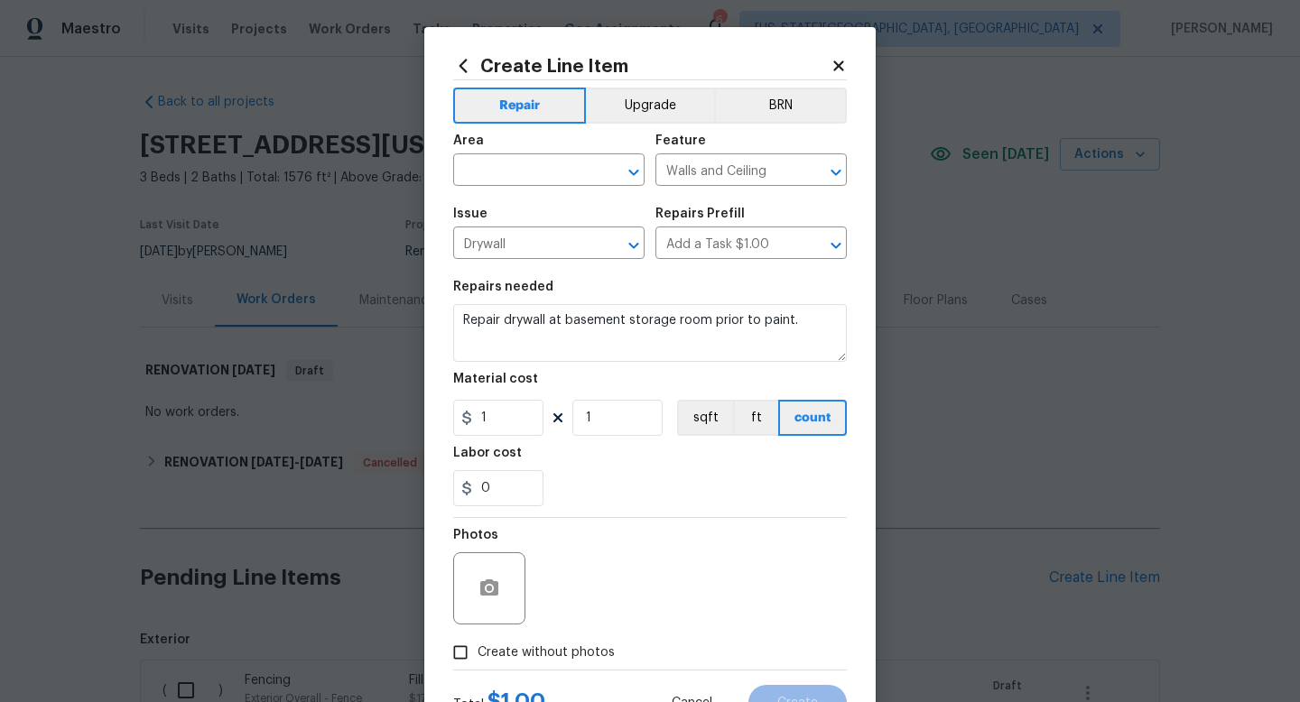
click at [488, 438] on section "Repairs needed Repair drywall at basement storage room prior to paint. Material…" at bounding box center [650, 393] width 394 height 247
click at [500, 421] on input "1" at bounding box center [498, 418] width 90 height 36
type input "75"
click at [572, 645] on span "Create without photos" at bounding box center [546, 653] width 137 height 19
click at [478, 645] on input "Create without photos" at bounding box center [460, 653] width 34 height 34
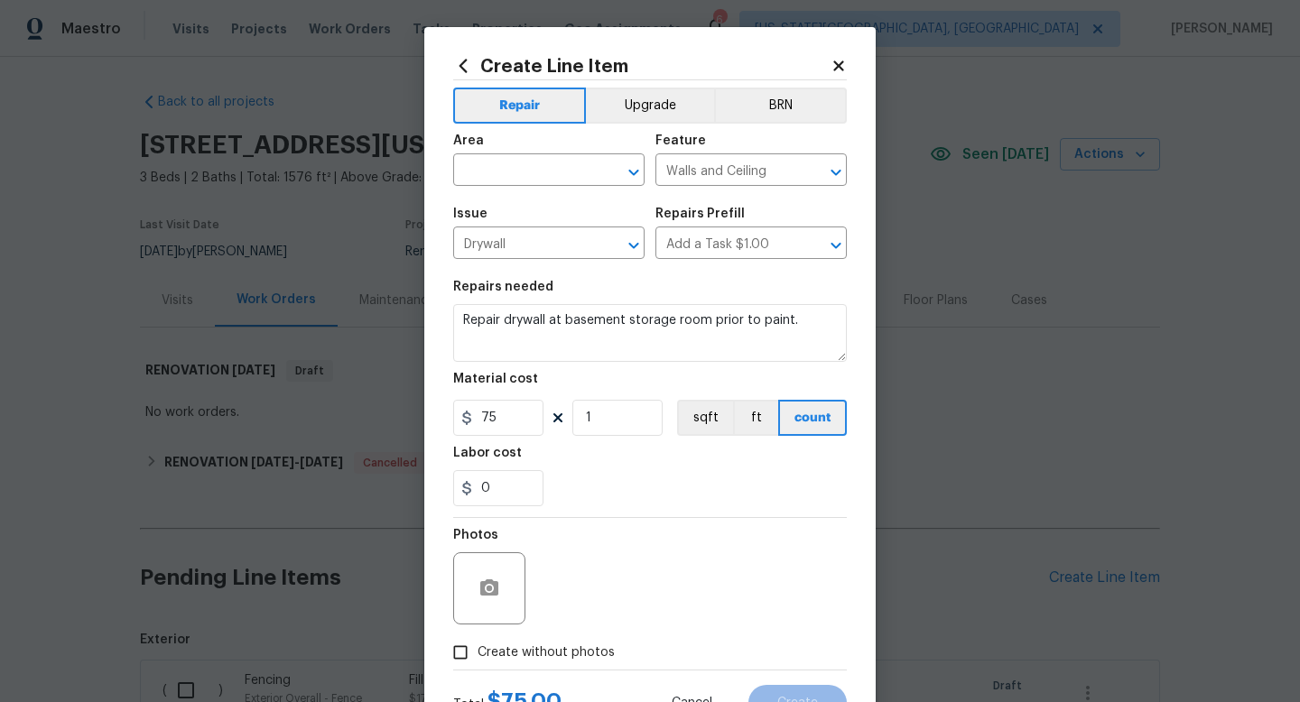
checkbox input "true"
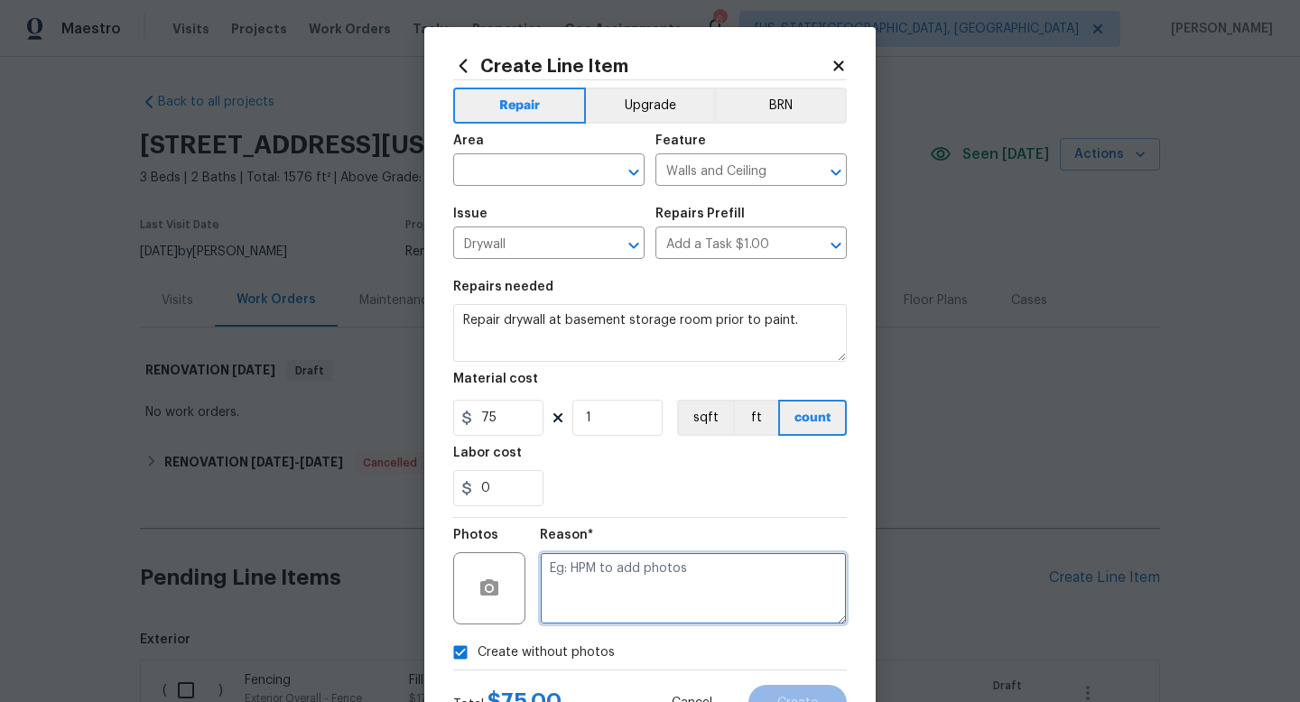
click at [581, 585] on textarea at bounding box center [693, 589] width 307 height 72
type textarea "n a"
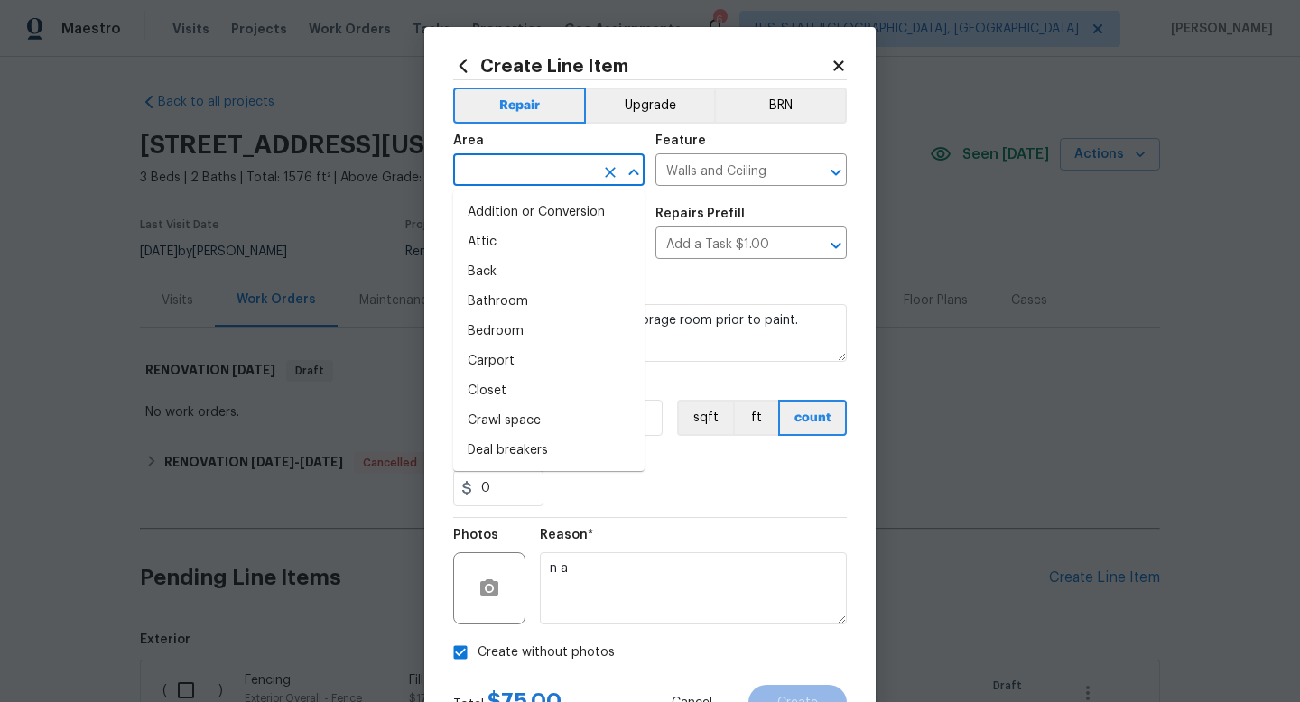
click at [493, 162] on input "text" at bounding box center [523, 172] width 141 height 28
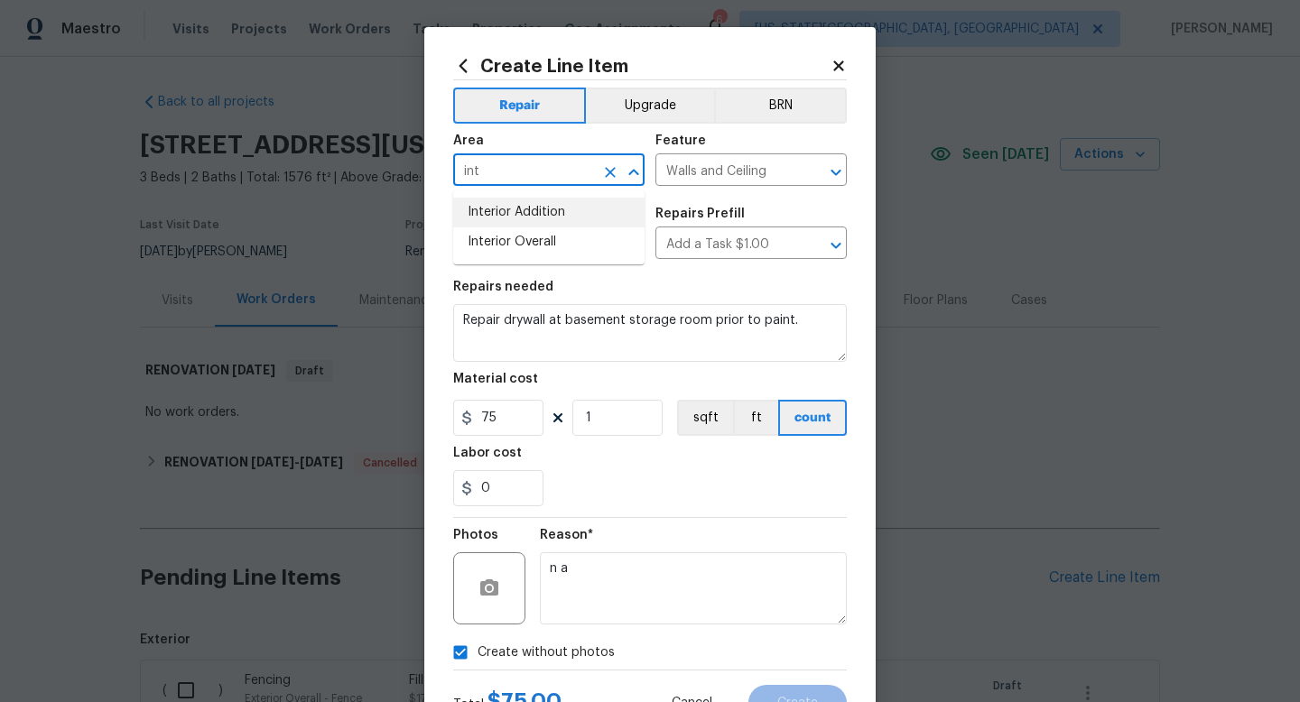
click at [487, 241] on li "Interior Overall" at bounding box center [548, 243] width 191 height 30
type input "Interior Overall"
click at [785, 700] on span "Create" at bounding box center [797, 704] width 41 height 14
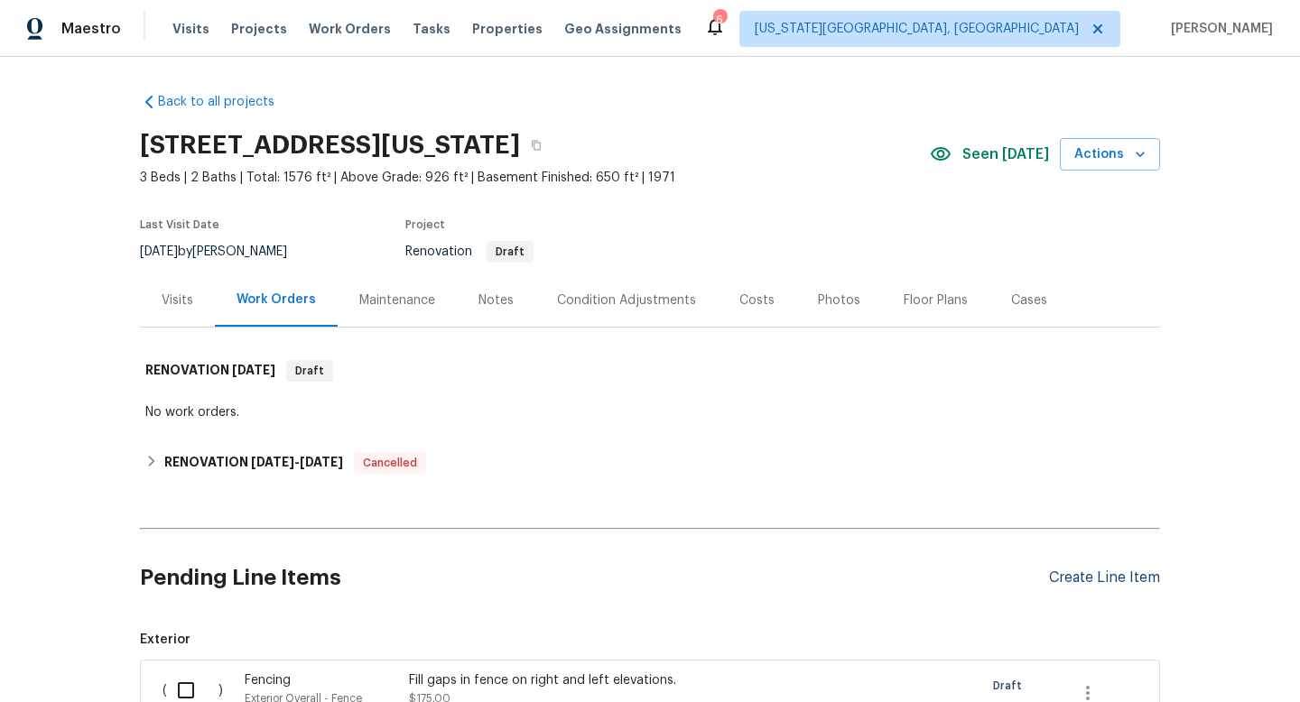
click at [1107, 570] on div "Create Line Item" at bounding box center [1104, 578] width 111 height 17
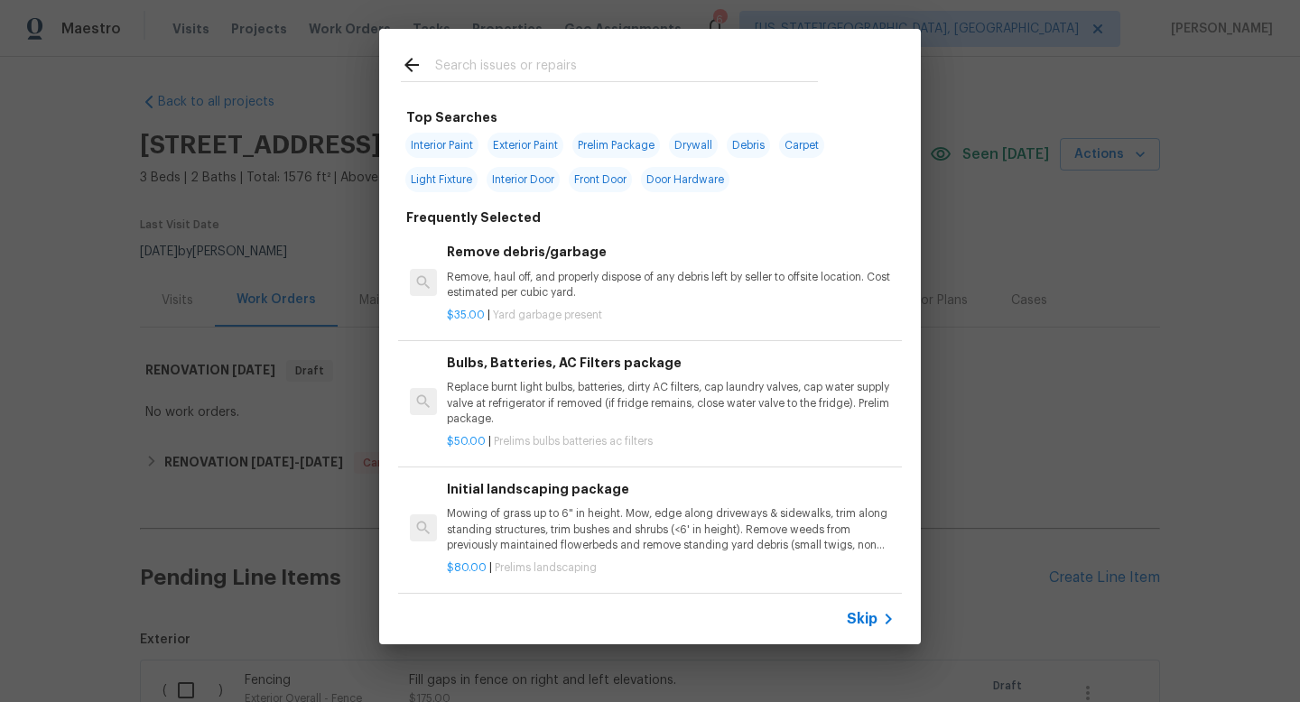
drag, startPoint x: 518, startPoint y: 76, endPoint x: 518, endPoint y: 61, distance: 14.4
click at [518, 75] on input "text" at bounding box center [626, 67] width 383 height 27
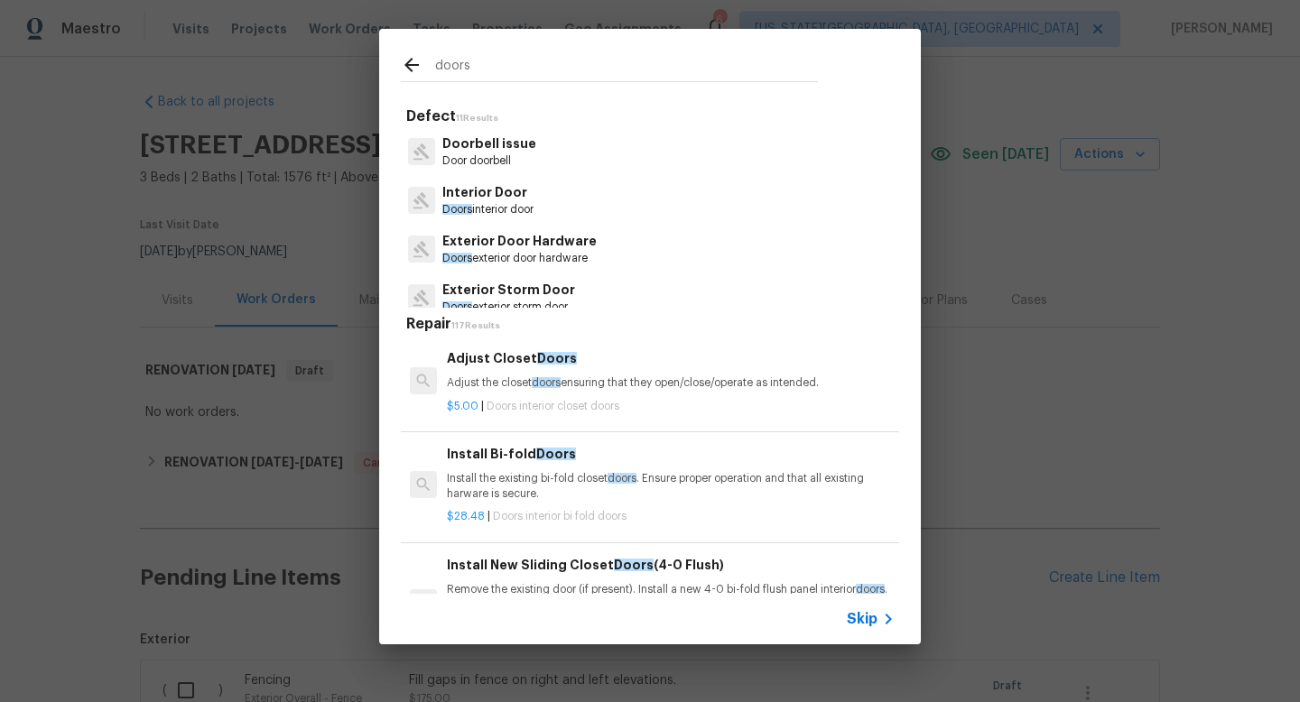
type input "doors"
click at [524, 200] on p "Interior Door" at bounding box center [487, 192] width 91 height 19
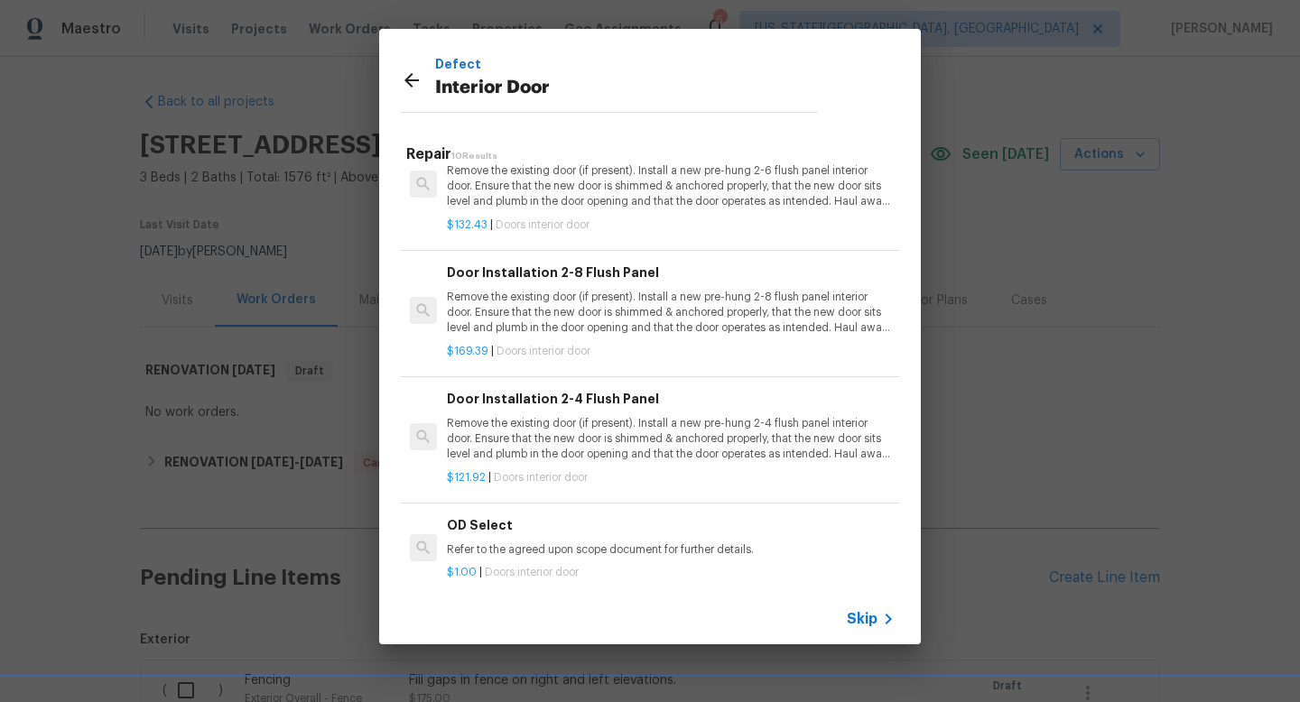
scroll to position [738, 0]
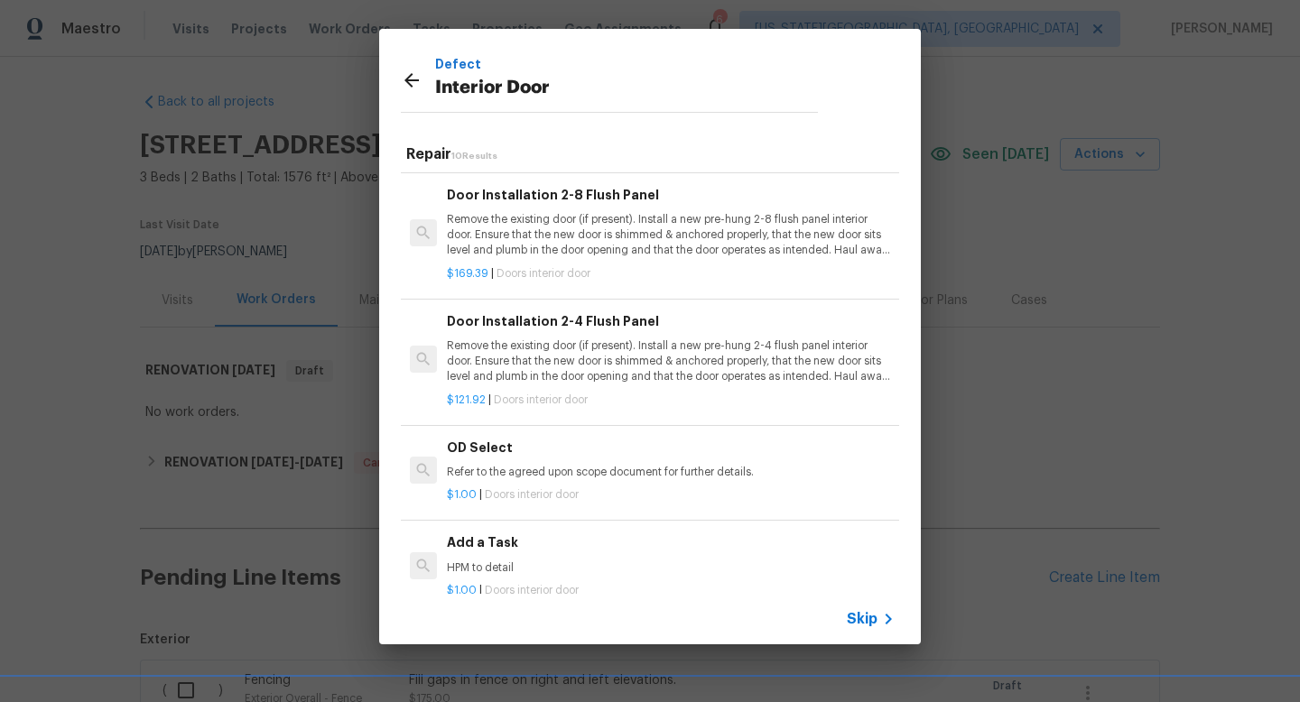
click at [526, 548] on h6 "Add a Task" at bounding box center [671, 543] width 448 height 20
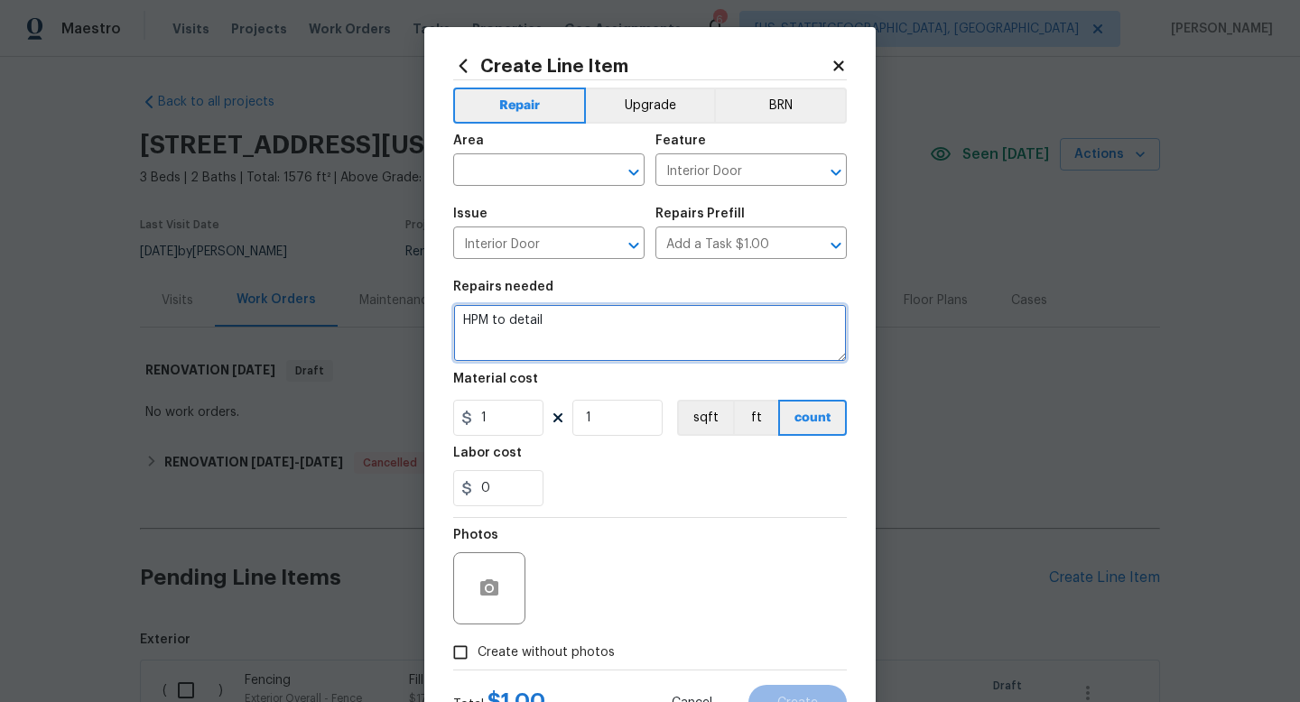
drag, startPoint x: 569, startPoint y: 320, endPoint x: 368, endPoint y: 299, distance: 201.5
click at [368, 299] on div "Create Line Item Repair Upgrade BRN Area ​ Feature Interior Door ​ Issue Interi…" at bounding box center [650, 351] width 1300 height 702
type textarea "Install bi-pass doors at all bedrooms where missing."
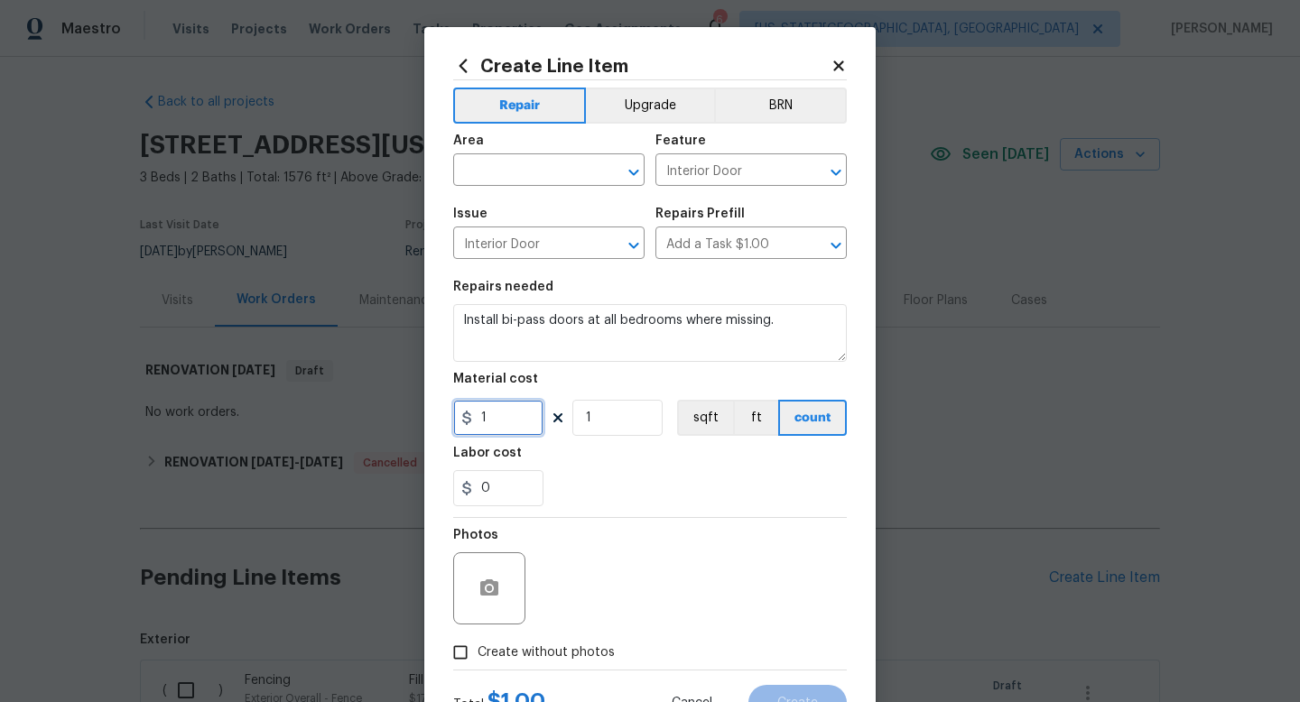
click at [488, 422] on input "1" at bounding box center [498, 418] width 90 height 36
type input "250"
click at [627, 420] on input "1" at bounding box center [617, 418] width 90 height 36
type input "3"
click at [594, 656] on span "Create without photos" at bounding box center [546, 653] width 137 height 19
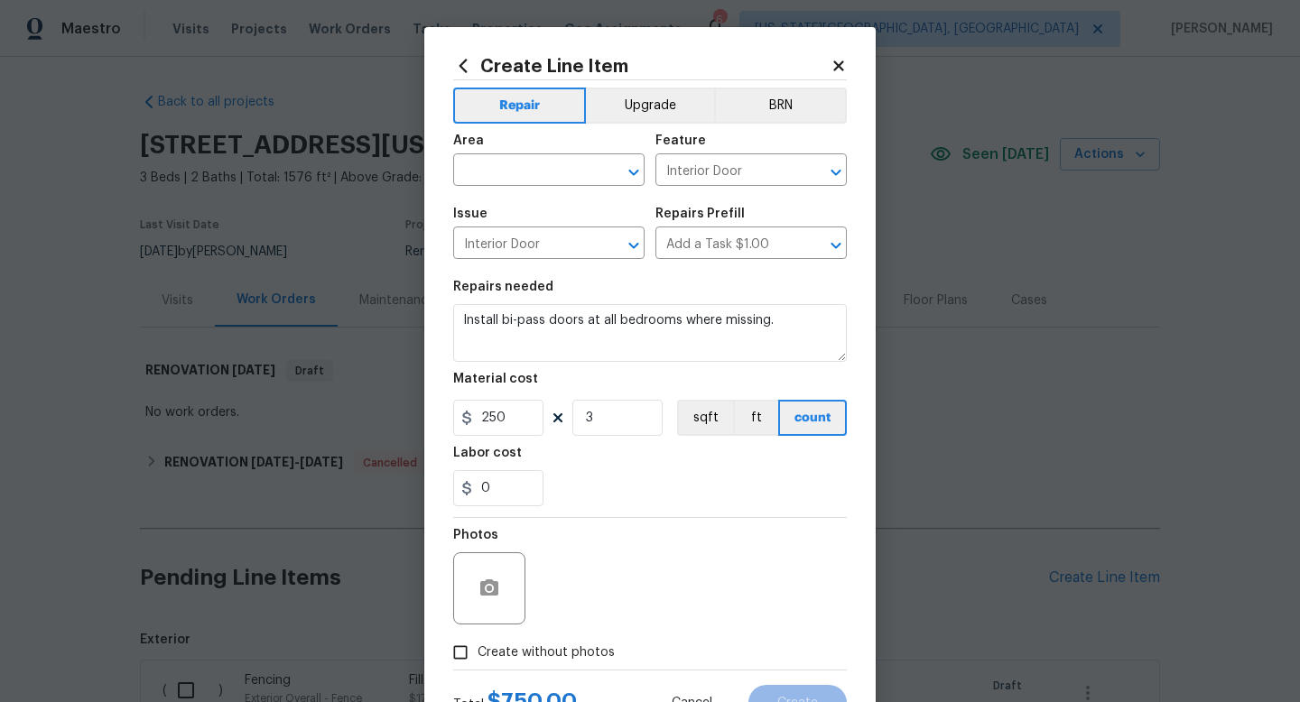
click at [478, 656] on input "Create without photos" at bounding box center [460, 653] width 34 height 34
checkbox input "true"
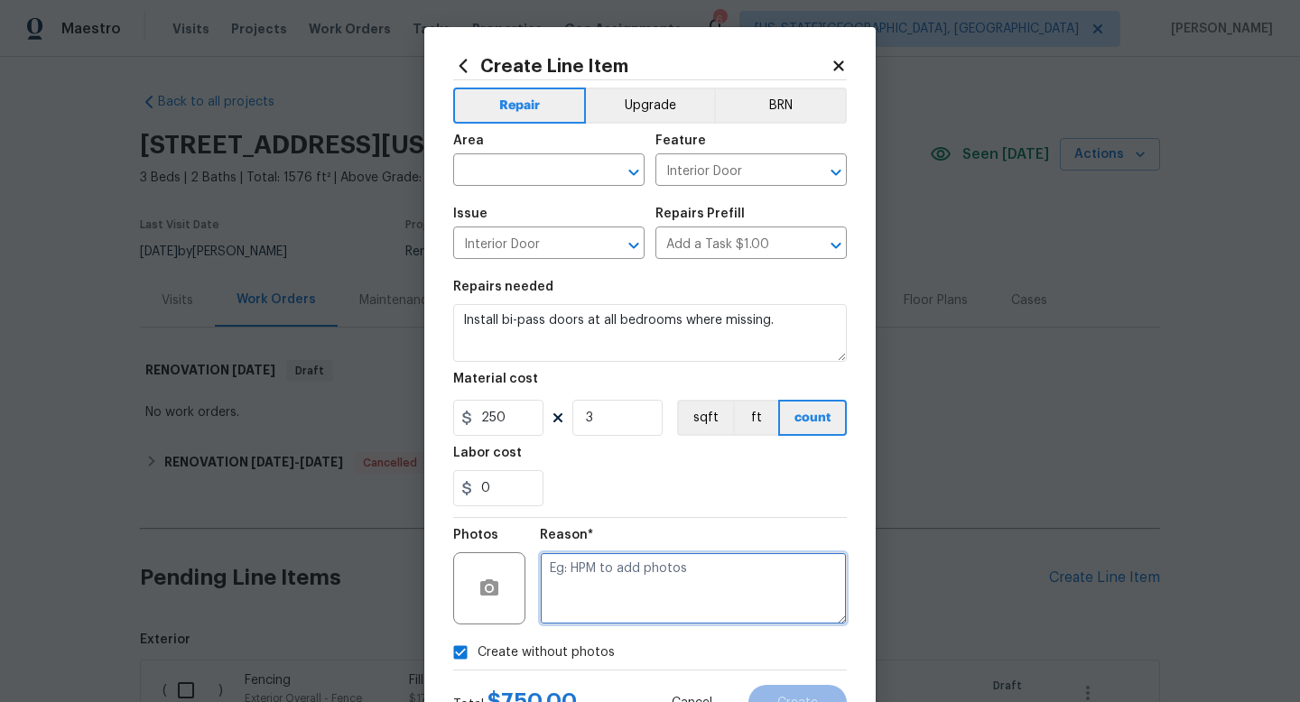
click at [596, 581] on textarea at bounding box center [693, 589] width 307 height 72
type textarea "na"
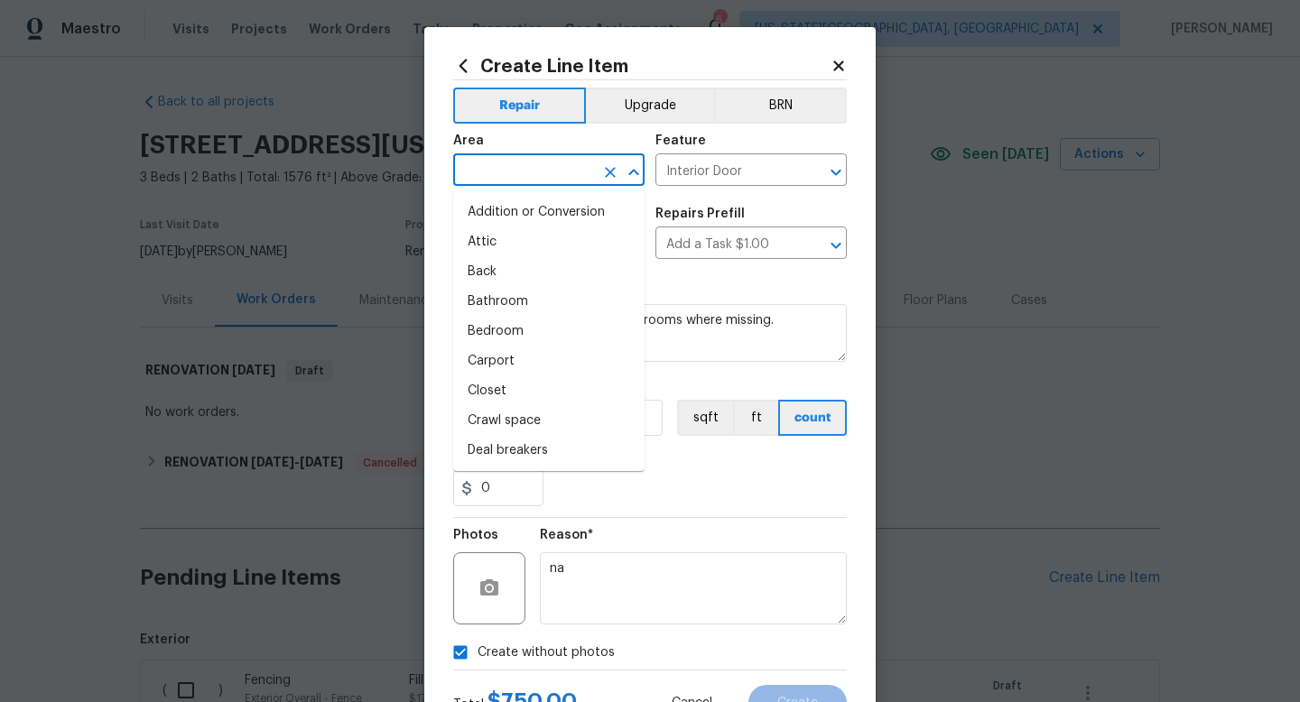
click at [498, 161] on input "text" at bounding box center [523, 172] width 141 height 28
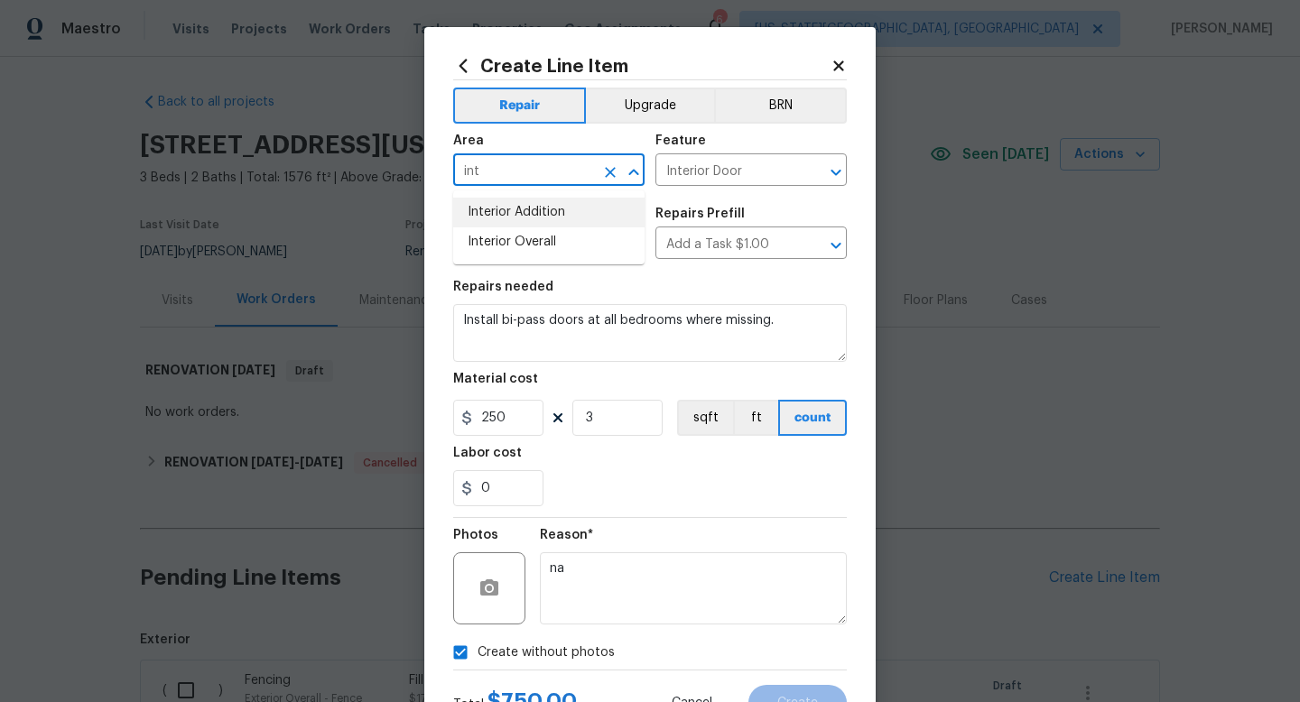
click at [488, 244] on li "Interior Overall" at bounding box center [548, 243] width 191 height 30
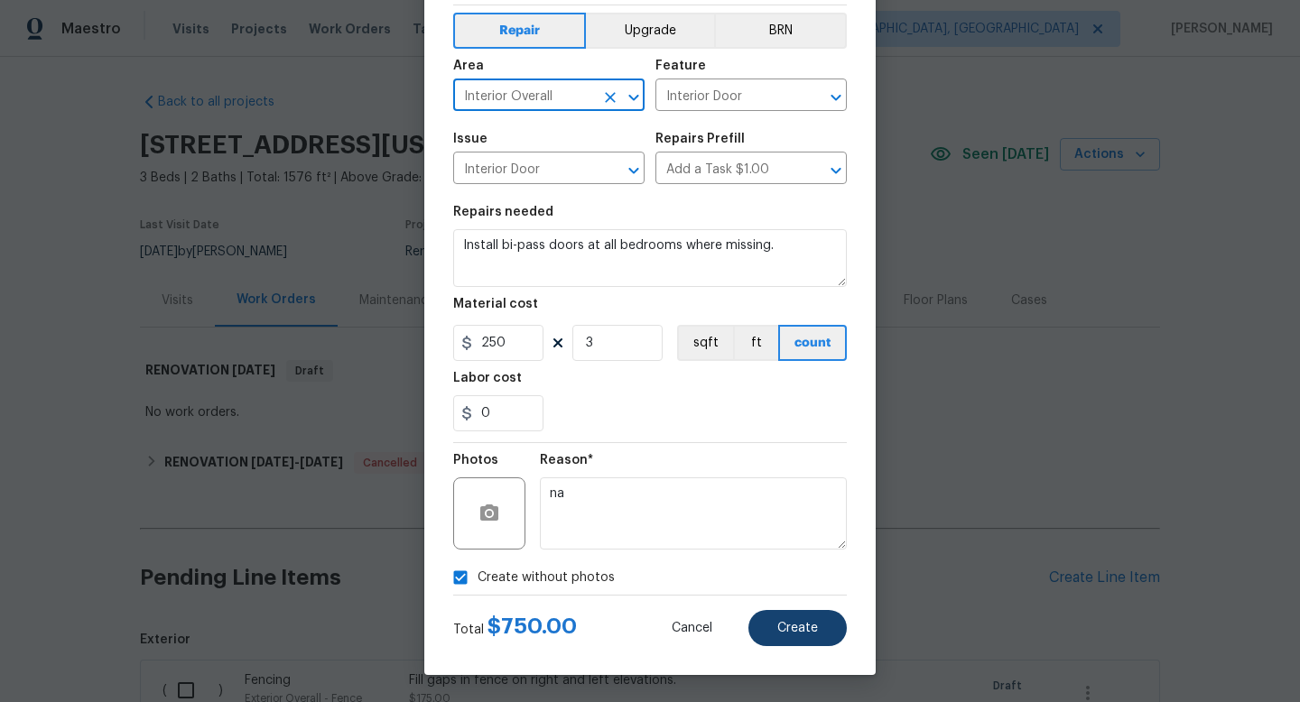
type input "Interior Overall"
click at [800, 622] on span "Create" at bounding box center [797, 629] width 41 height 14
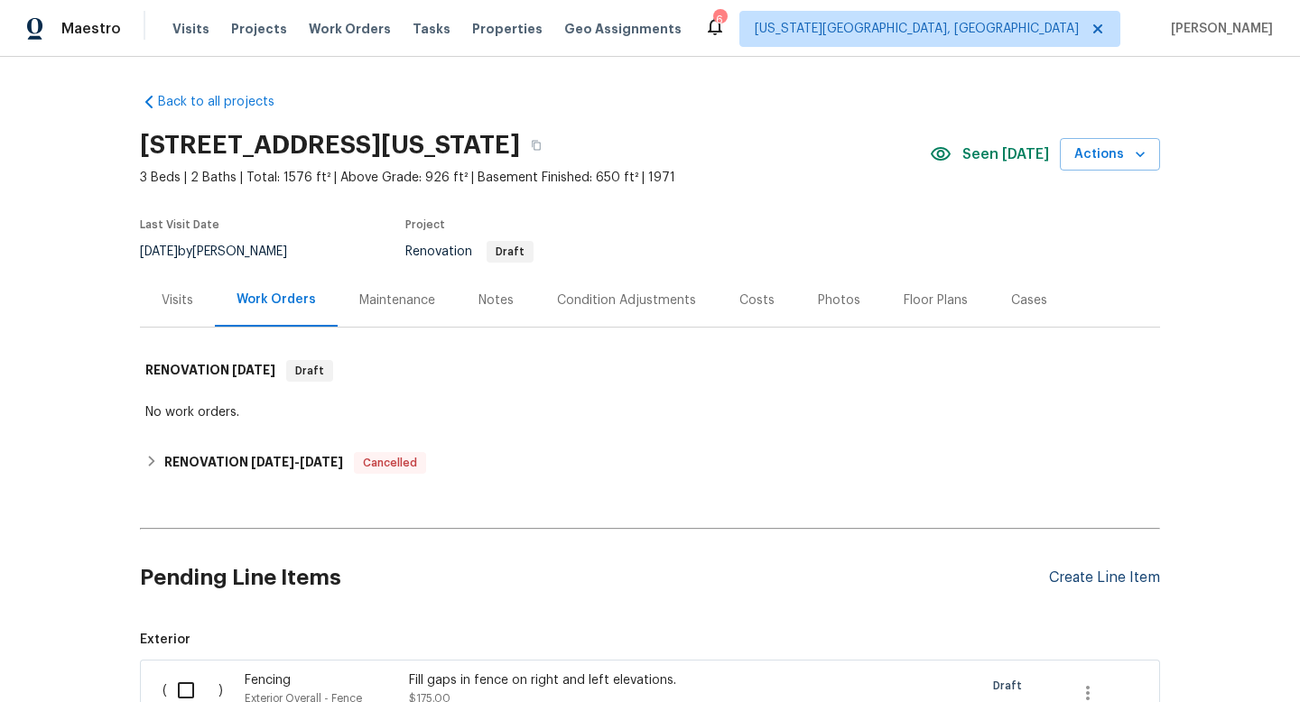
click at [1082, 573] on div "Create Line Item" at bounding box center [1104, 578] width 111 height 17
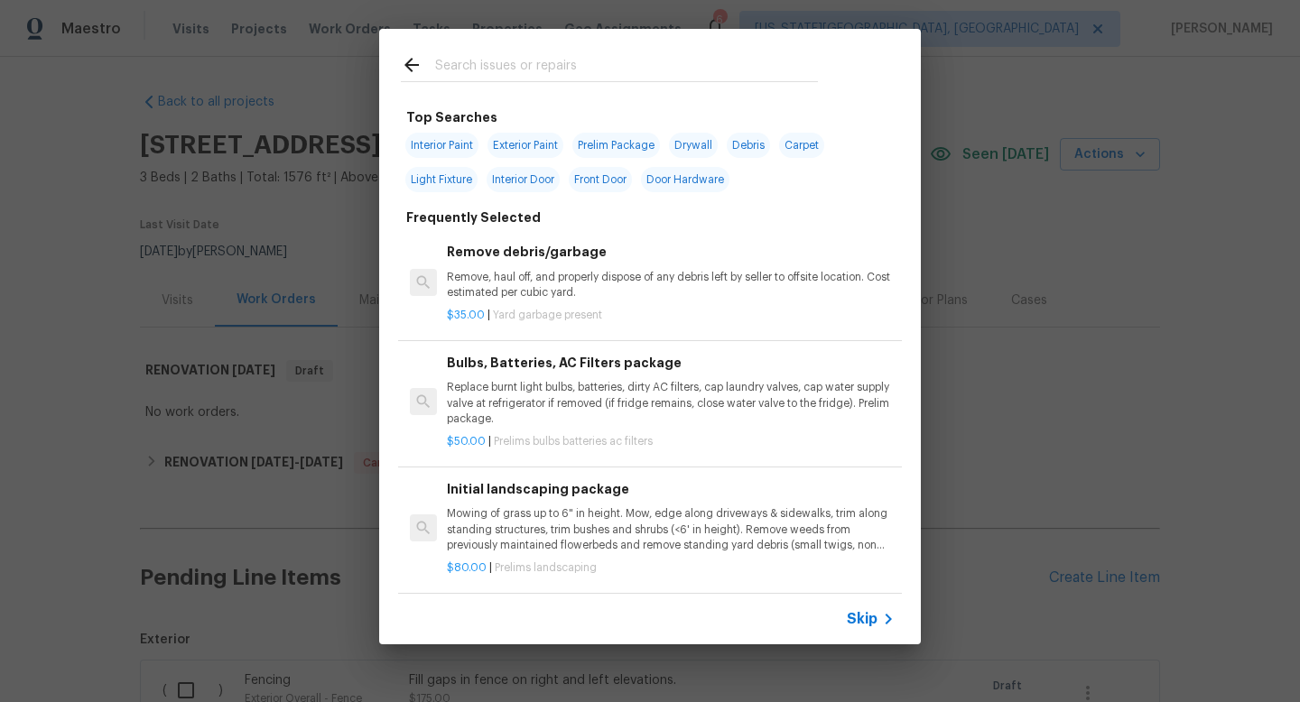
click at [543, 71] on input "text" at bounding box center [626, 67] width 383 height 27
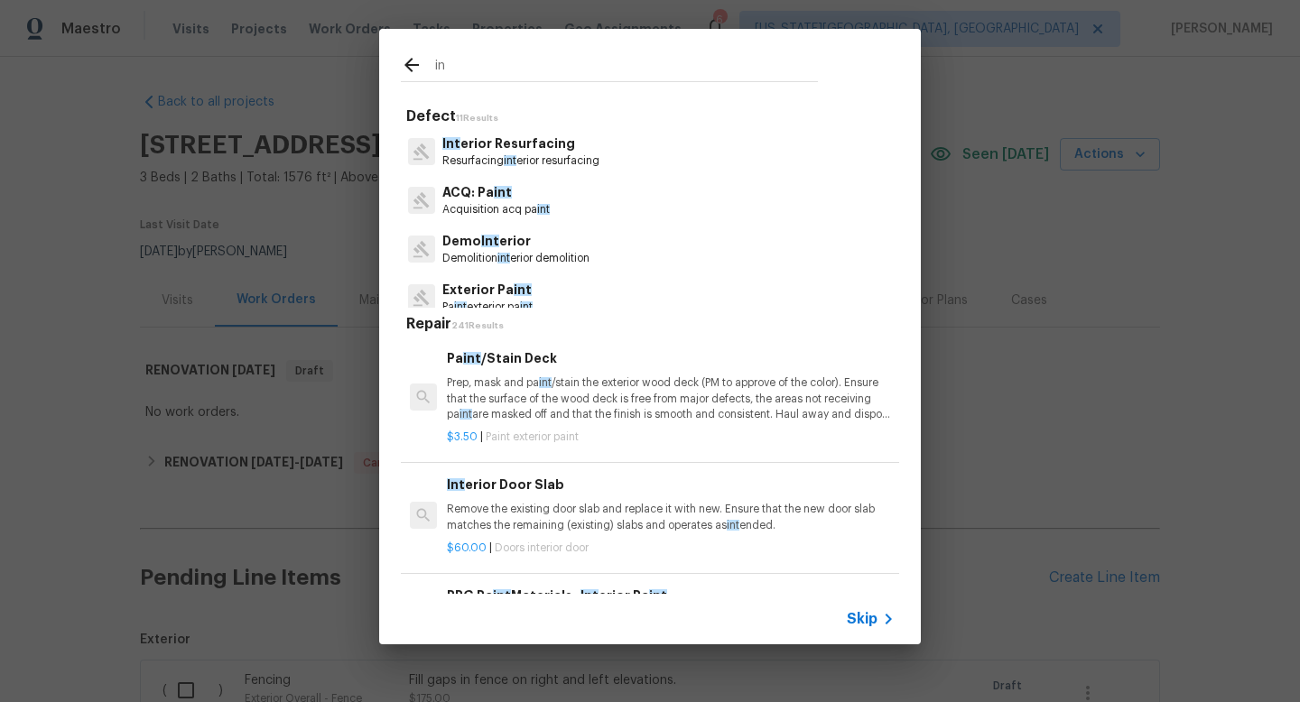
type input "i"
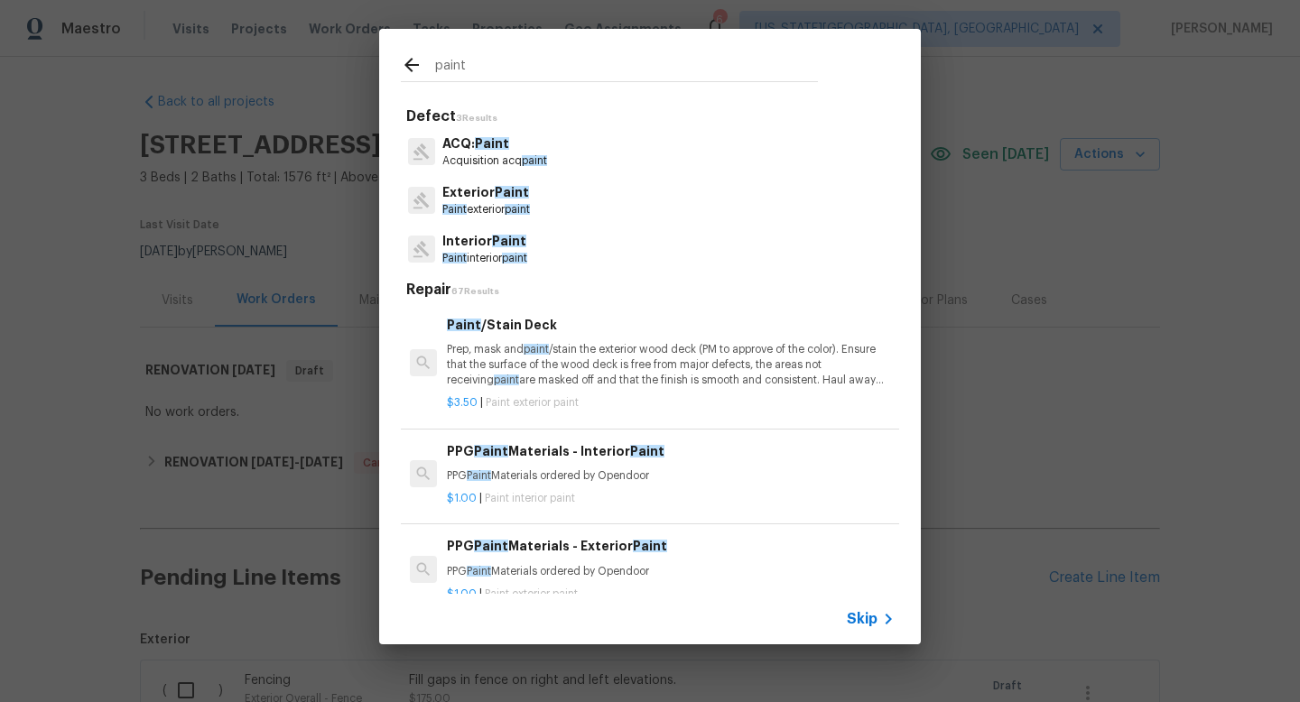
type input "paint"
click at [506, 256] on p "Paint interior paint" at bounding box center [484, 258] width 85 height 15
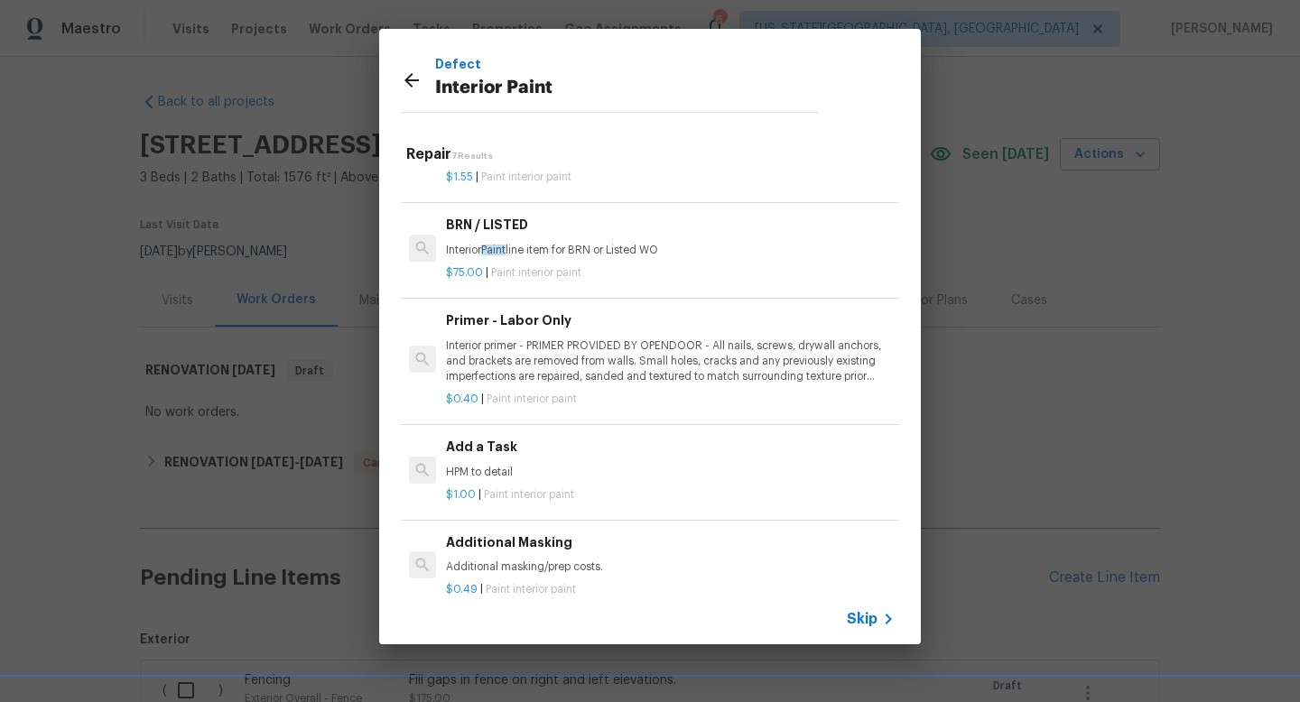
scroll to position [266, 1]
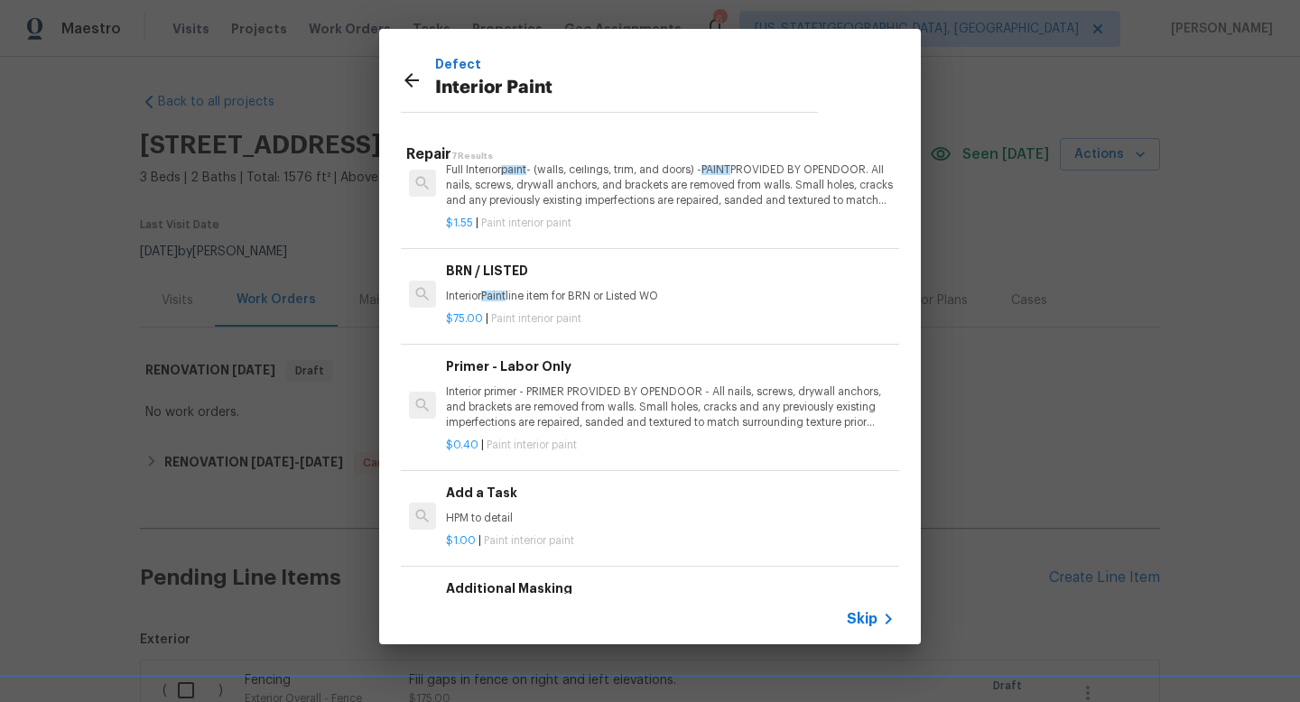
click at [563, 398] on p "Interior primer - PRIMER PROVIDED BY OPENDOOR - All nails, screws, drywall anch…" at bounding box center [670, 408] width 448 height 46
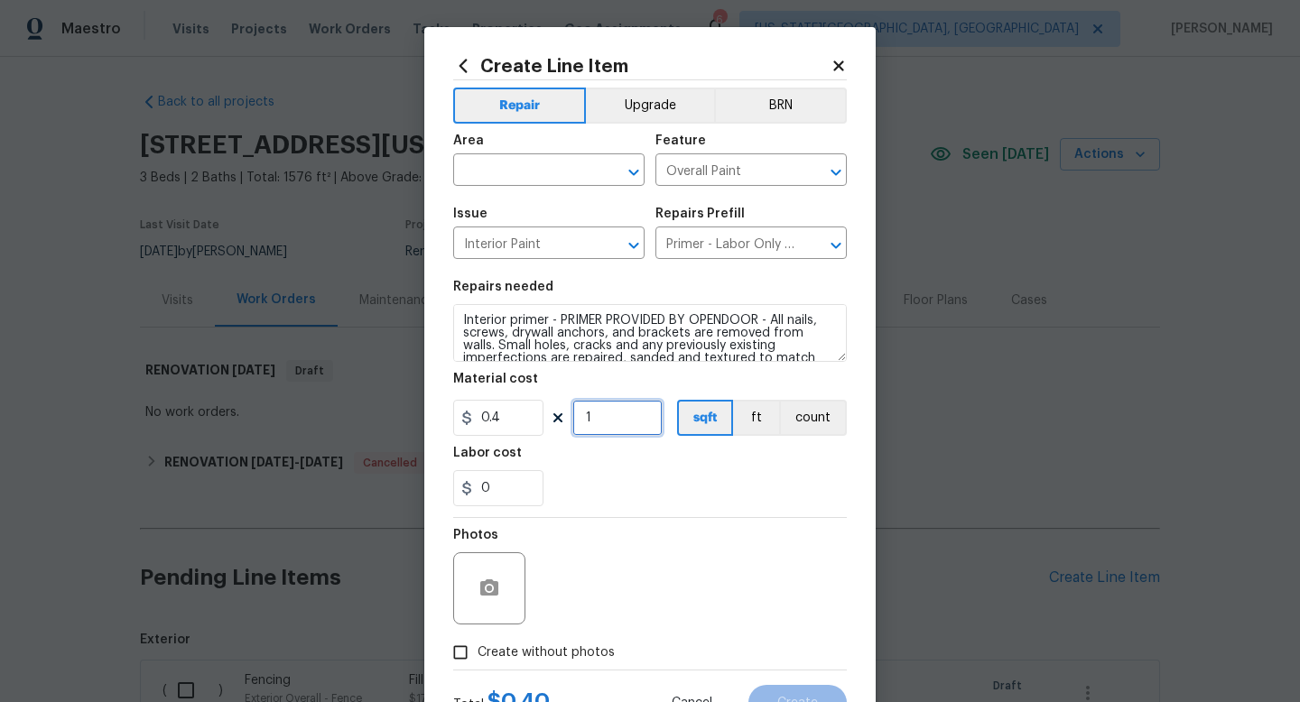
click at [617, 423] on input "1" at bounding box center [617, 418] width 90 height 36
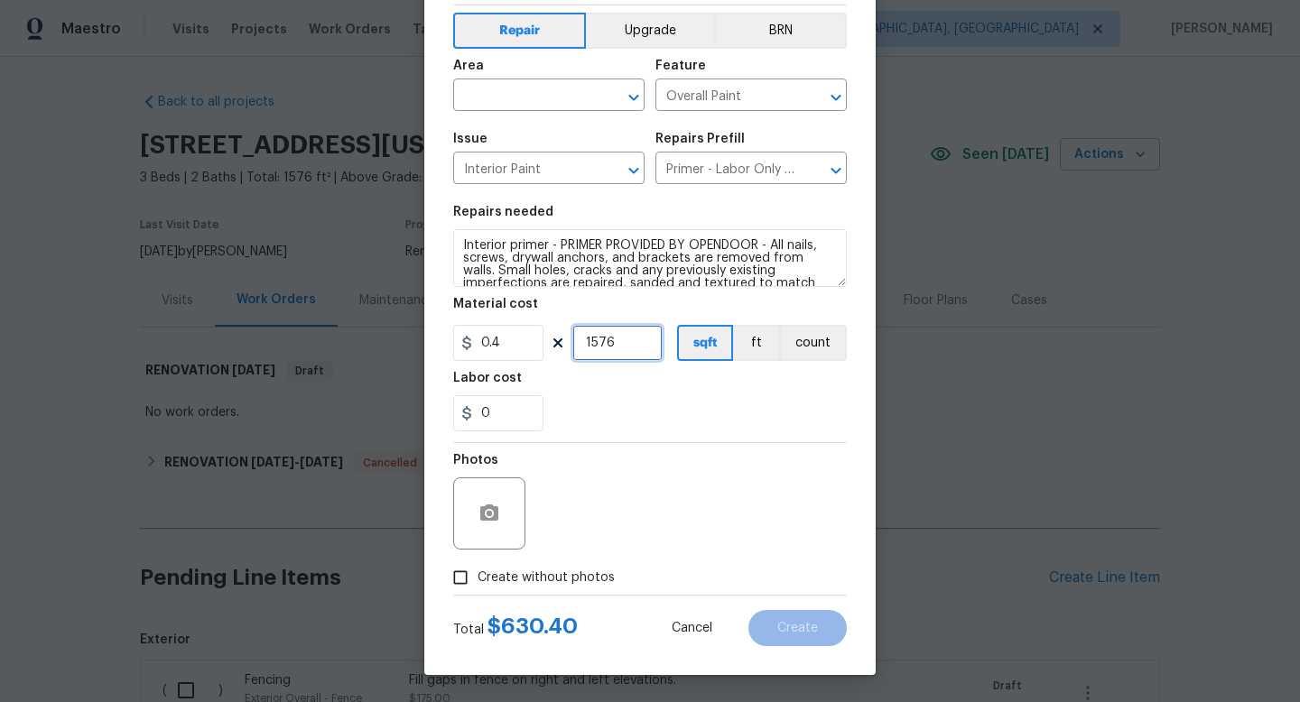
type input "1576"
click at [571, 576] on span "Create without photos" at bounding box center [546, 578] width 137 height 19
click at [478, 576] on input "Create without photos" at bounding box center [460, 578] width 34 height 34
checkbox input "true"
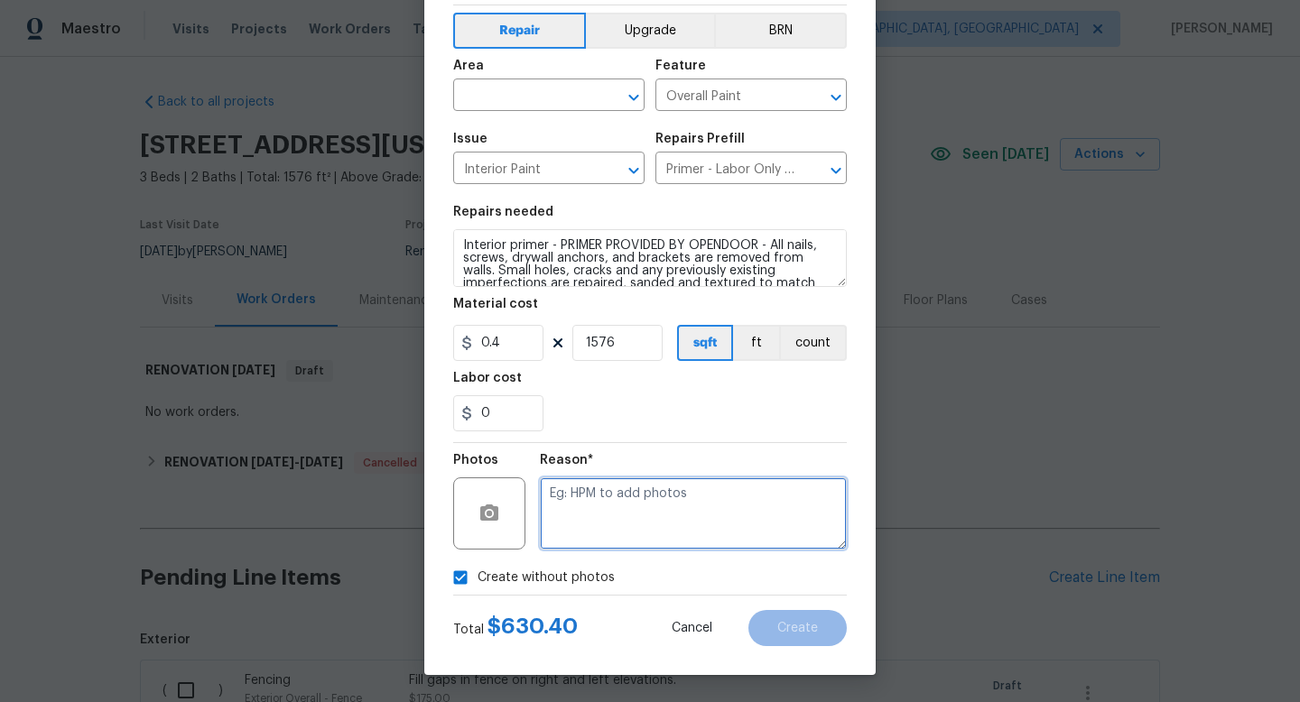
click at [586, 533] on textarea at bounding box center [693, 514] width 307 height 72
type textarea "na"
click at [523, 84] on input "text" at bounding box center [523, 97] width 141 height 28
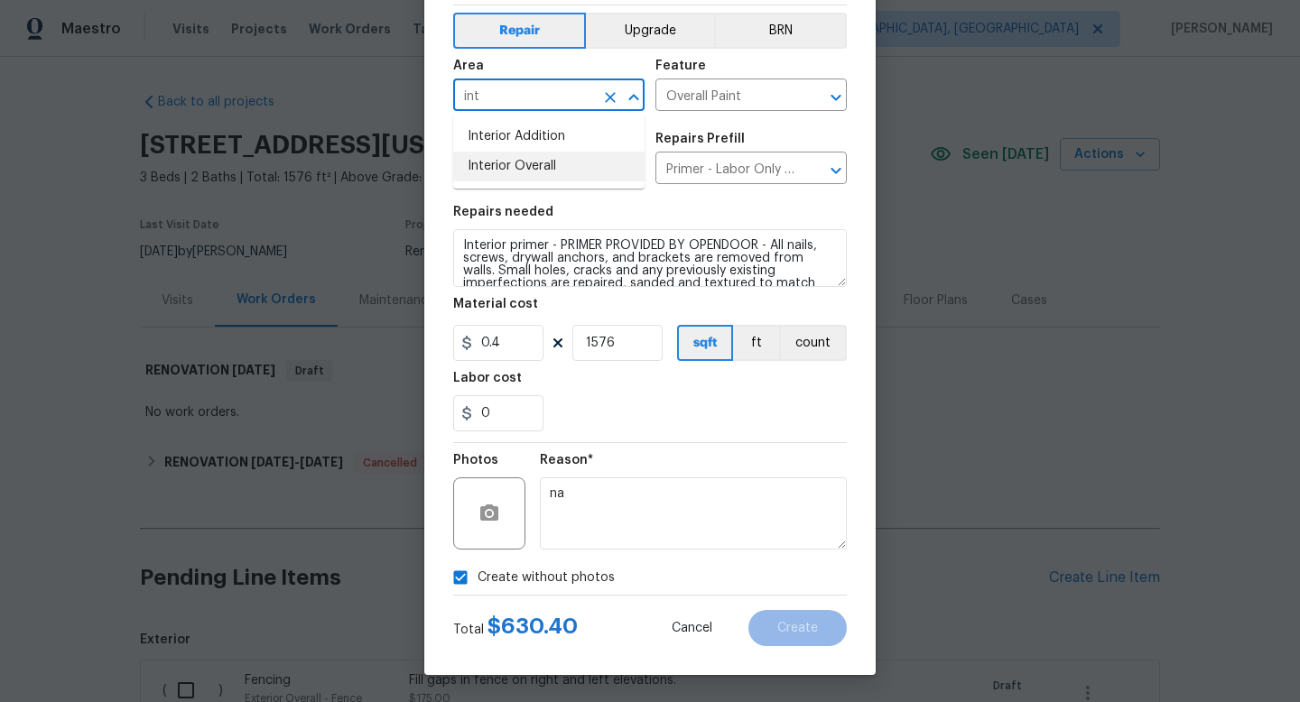
click at [504, 173] on li "Interior Overall" at bounding box center [548, 167] width 191 height 30
type input "Interior Overall"
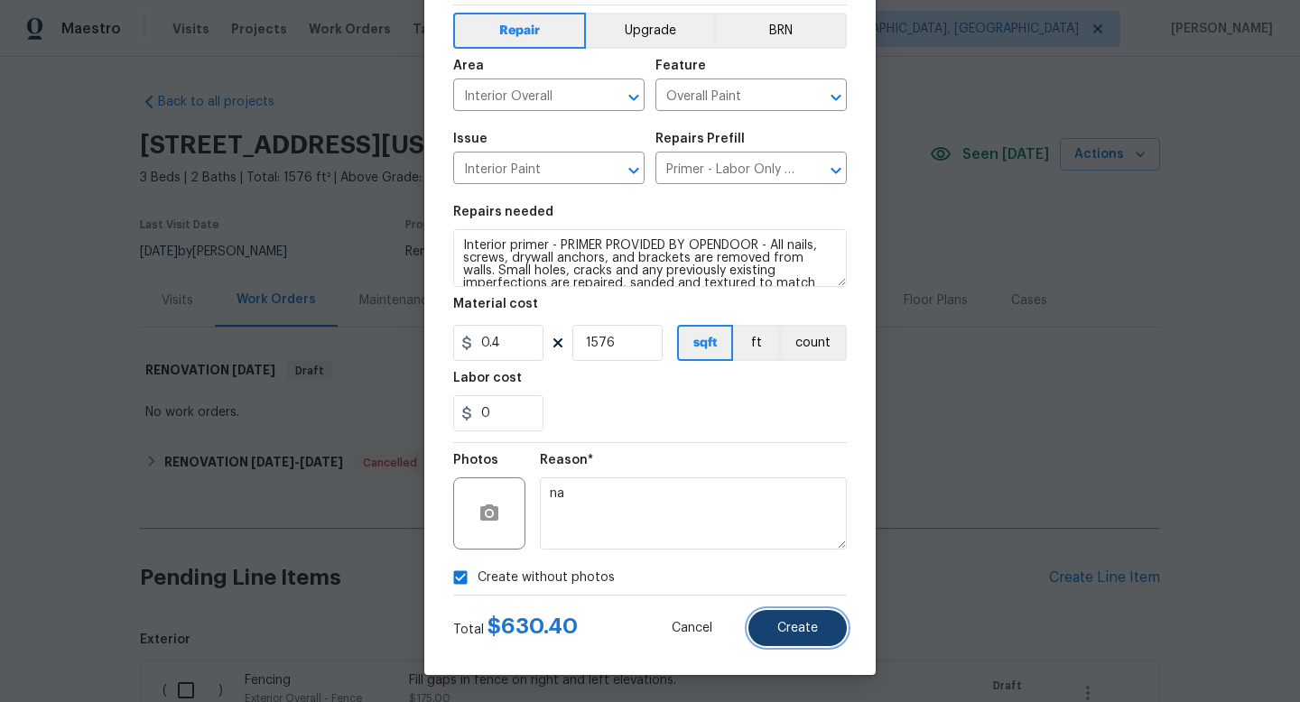
click at [791, 637] on button "Create" at bounding box center [798, 628] width 98 height 36
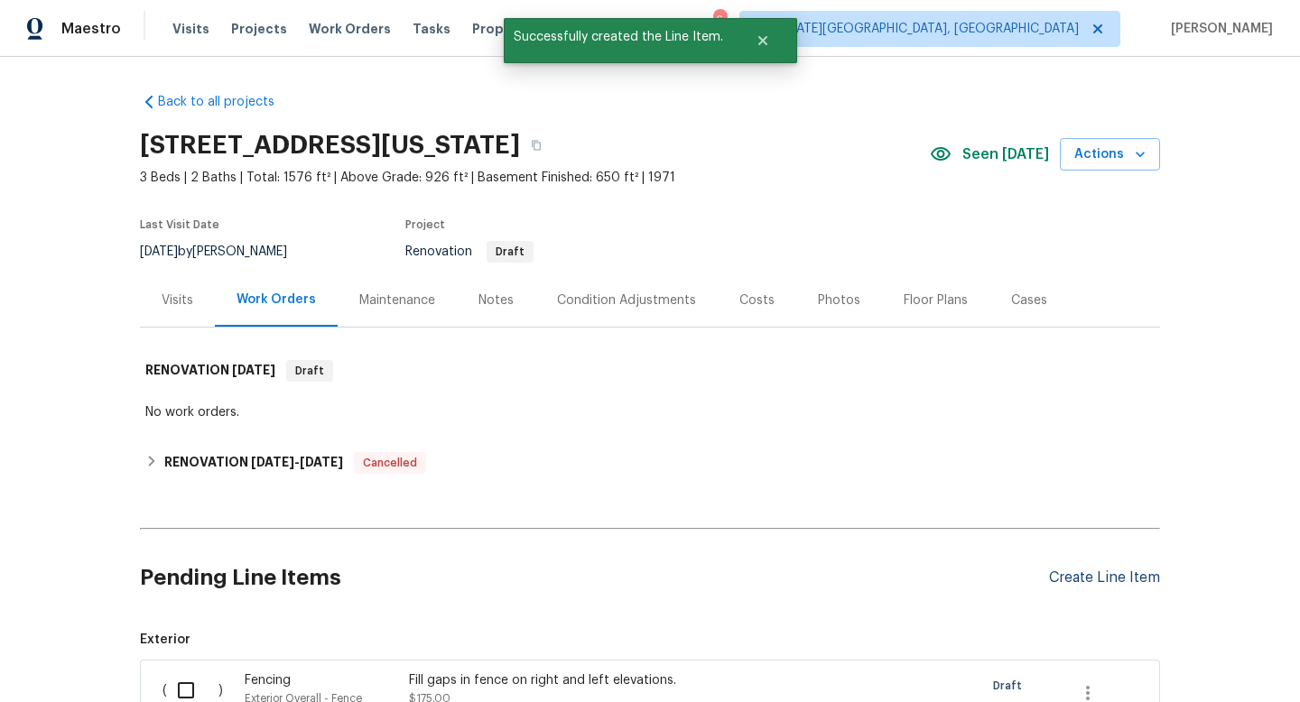
click at [1116, 580] on div "Create Line Item" at bounding box center [1104, 578] width 111 height 17
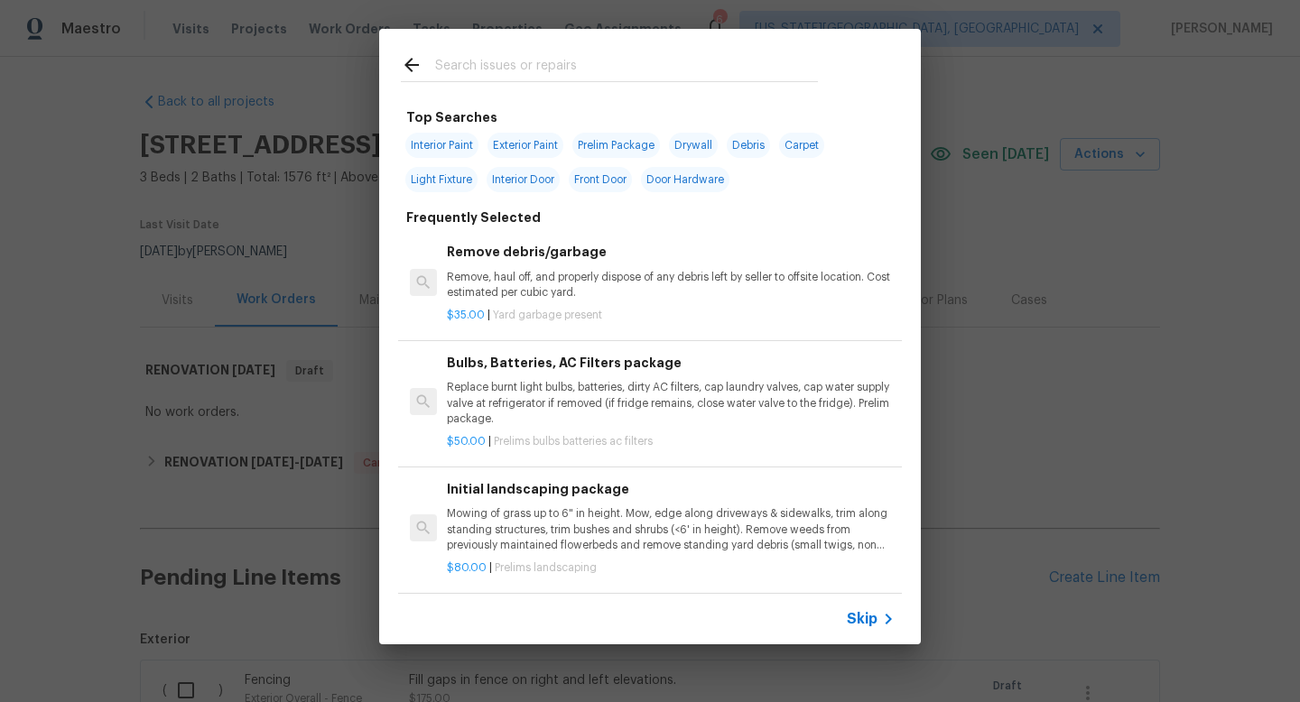
click at [468, 60] on input "text" at bounding box center [626, 67] width 383 height 27
type input "i"
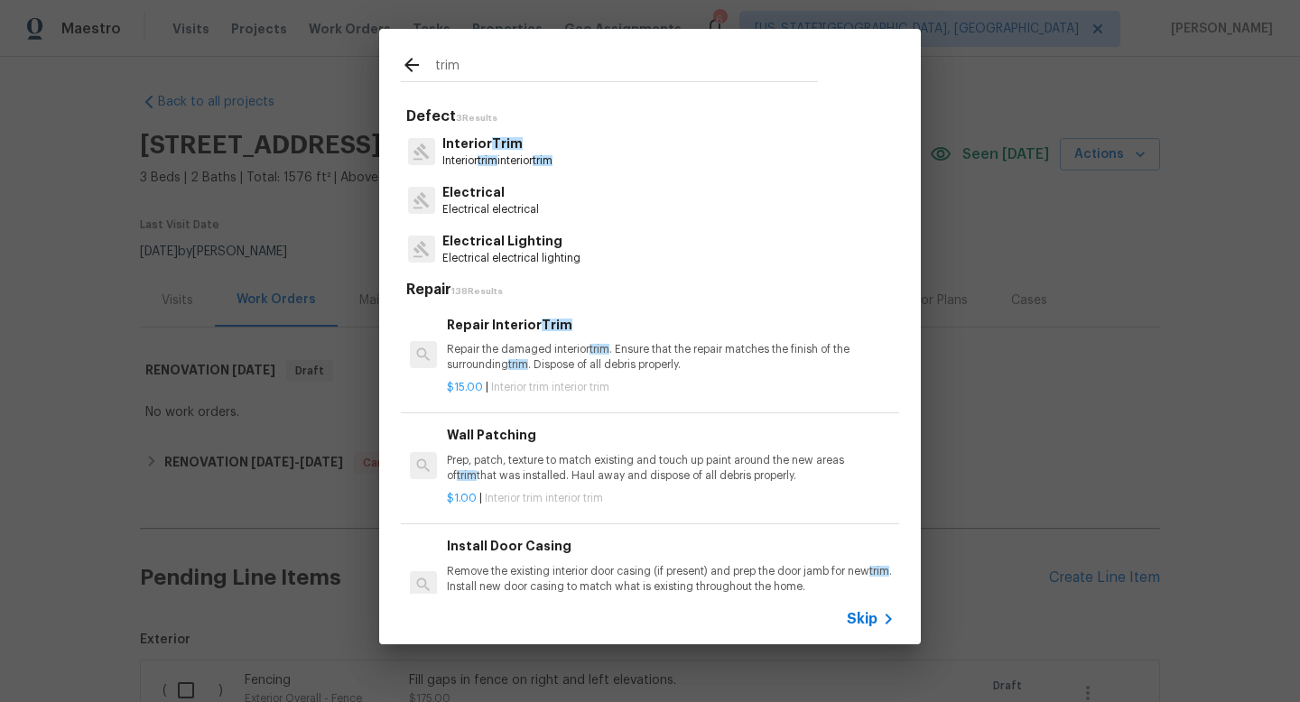
type input "trim"
click at [473, 160] on p "Interior trim interior trim" at bounding box center [497, 161] width 110 height 15
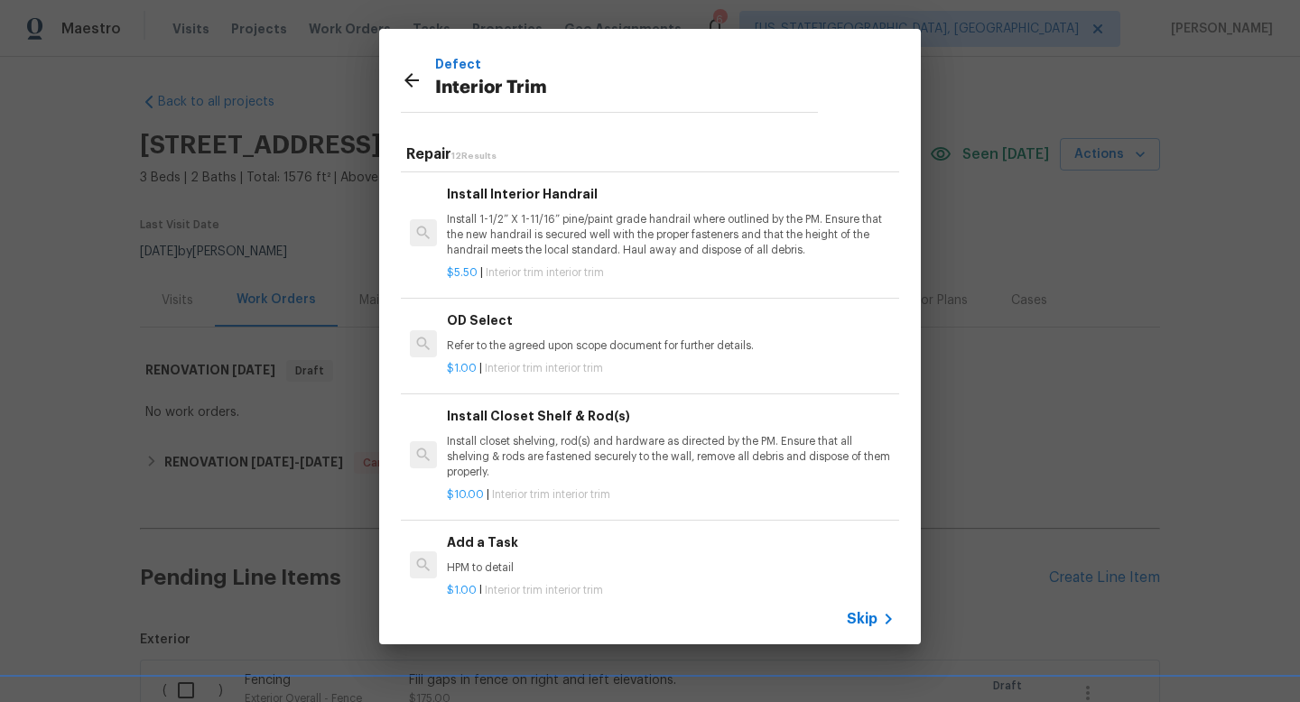
scroll to position [24, 0]
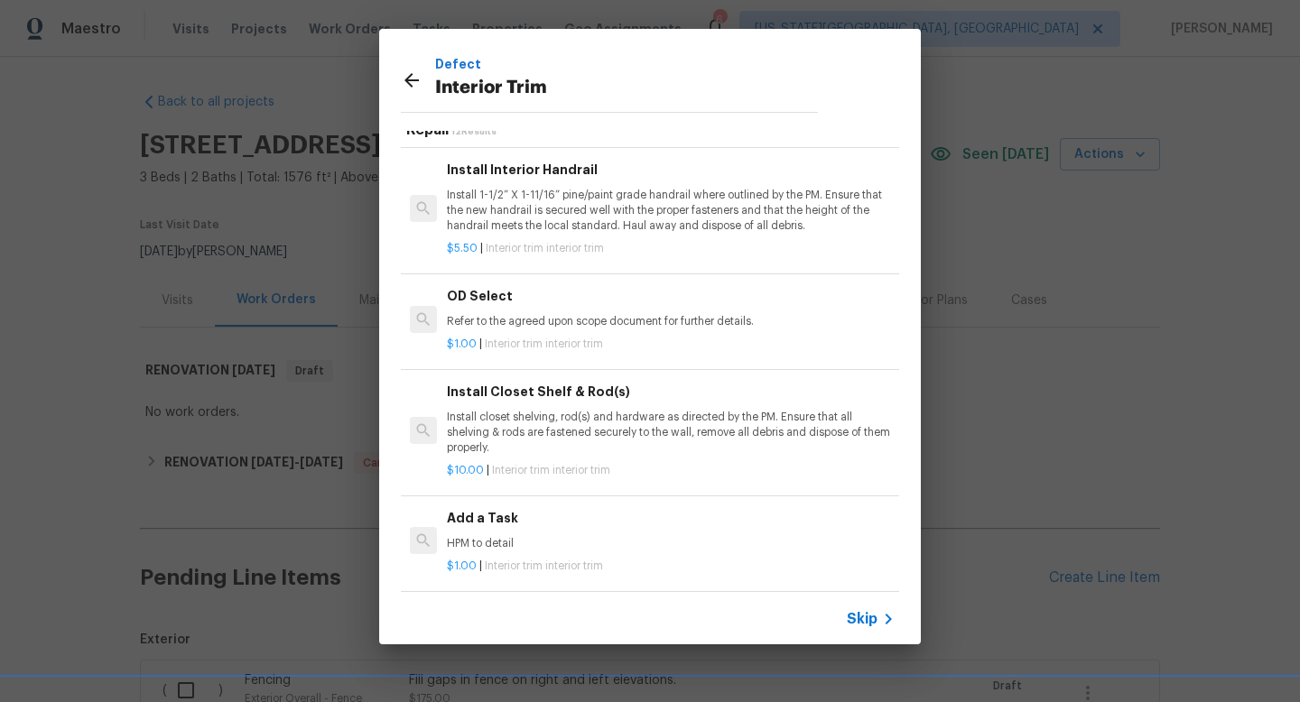
click at [517, 529] on div "Add a Task HPM to detail" at bounding box center [671, 529] width 448 height 43
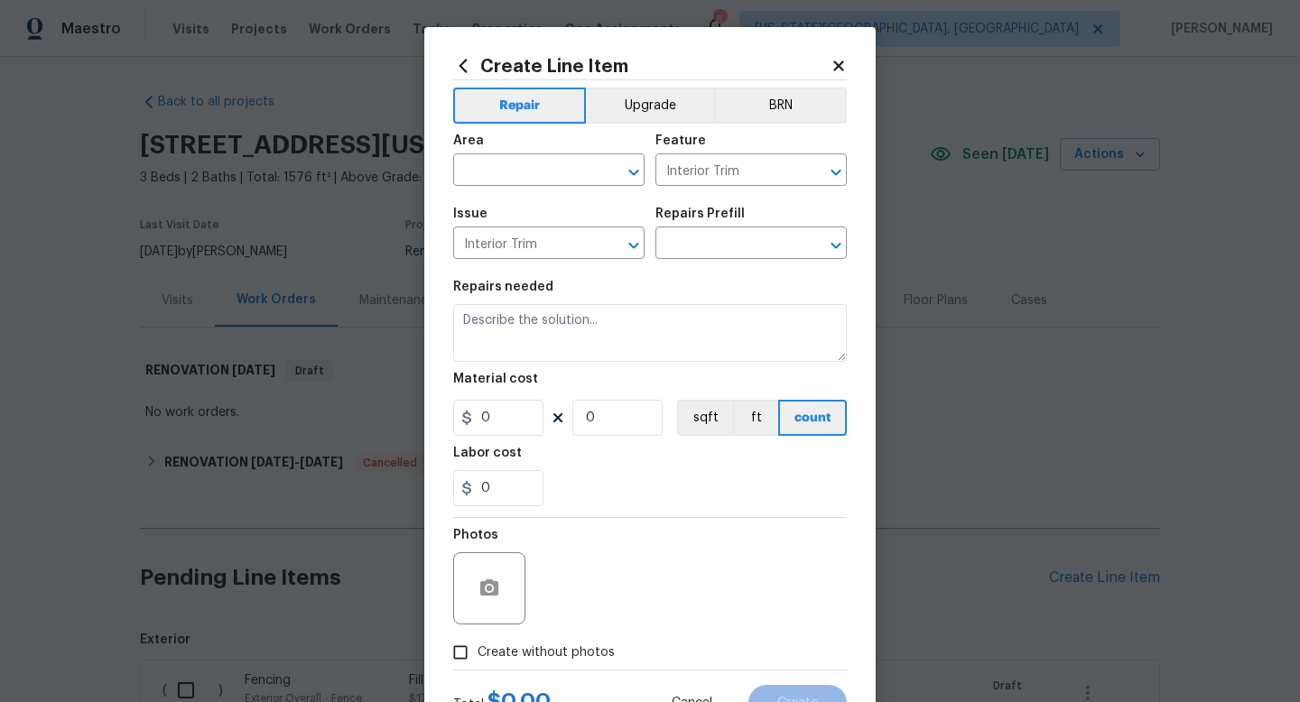
type input "Add a Task $1.00"
type textarea "HPM to detail"
type input "1"
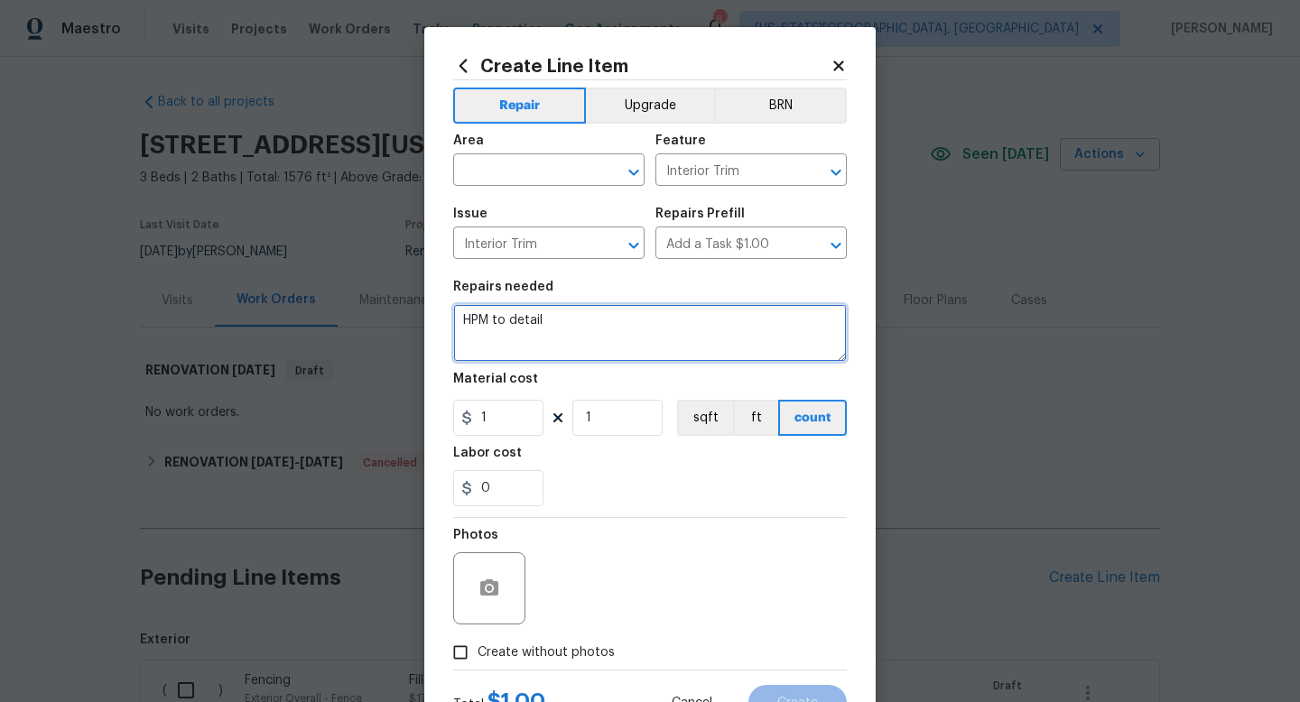
drag, startPoint x: 555, startPoint y: 330, endPoint x: 412, endPoint y: 330, distance: 143.6
click at [412, 330] on div "Create Line Item Repair Upgrade BRN Area ​ Feature Interior Trim ​ Issue Interi…" at bounding box center [650, 351] width 1300 height 702
drag, startPoint x: 574, startPoint y: 317, endPoint x: 451, endPoint y: 308, distance: 124.0
click at [453, 311] on textarea "HPM to detail" at bounding box center [650, 333] width 394 height 58
type textarea "Add trim at fireplace CMU block to drywall transition. Paint to match."
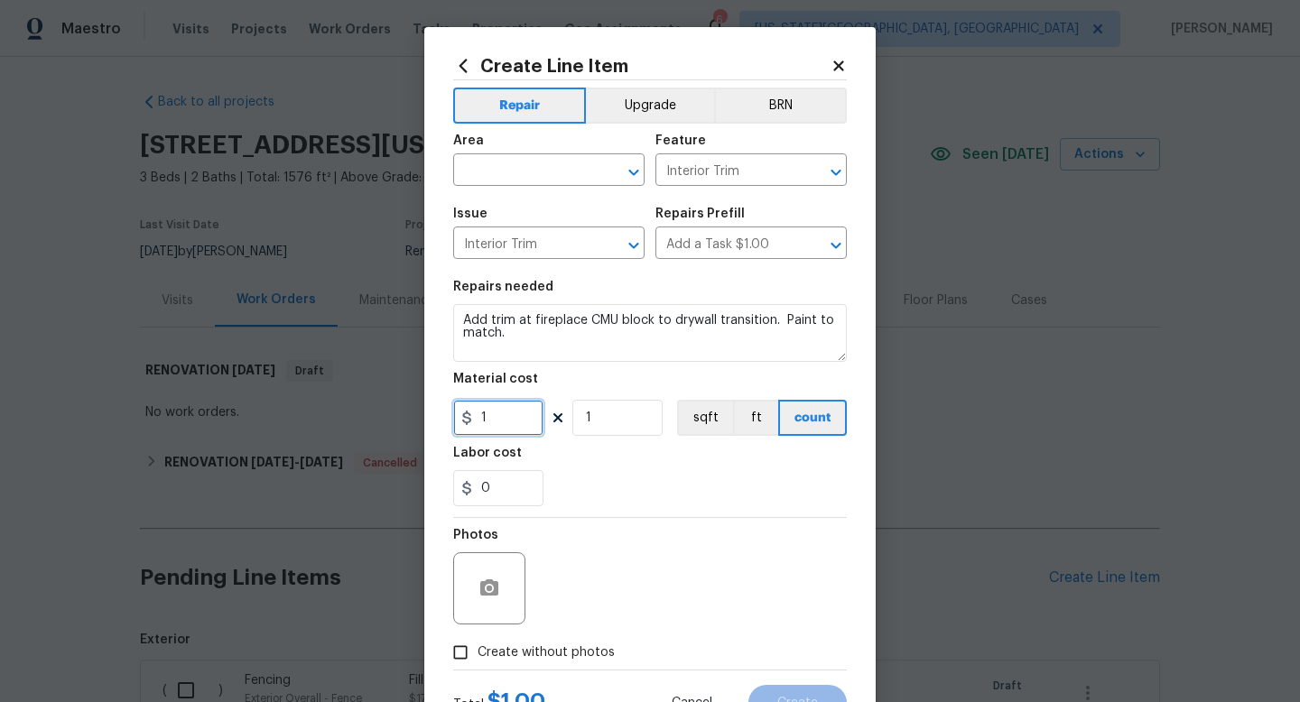
click at [507, 423] on input "1" at bounding box center [498, 418] width 90 height 36
type input "100"
click at [555, 648] on span "Create without photos" at bounding box center [546, 653] width 137 height 19
click at [478, 648] on input "Create without photos" at bounding box center [460, 653] width 34 height 34
checkbox input "true"
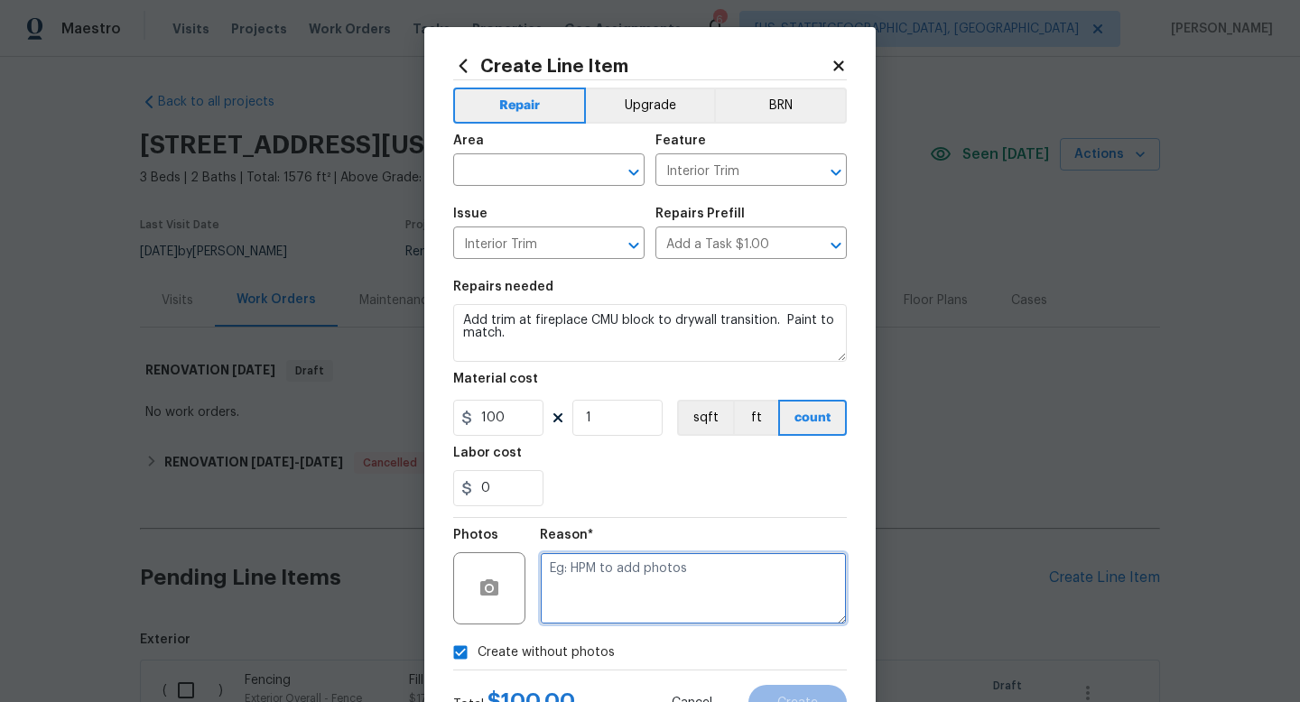
click at [572, 582] on textarea at bounding box center [693, 589] width 307 height 72
type textarea "na"
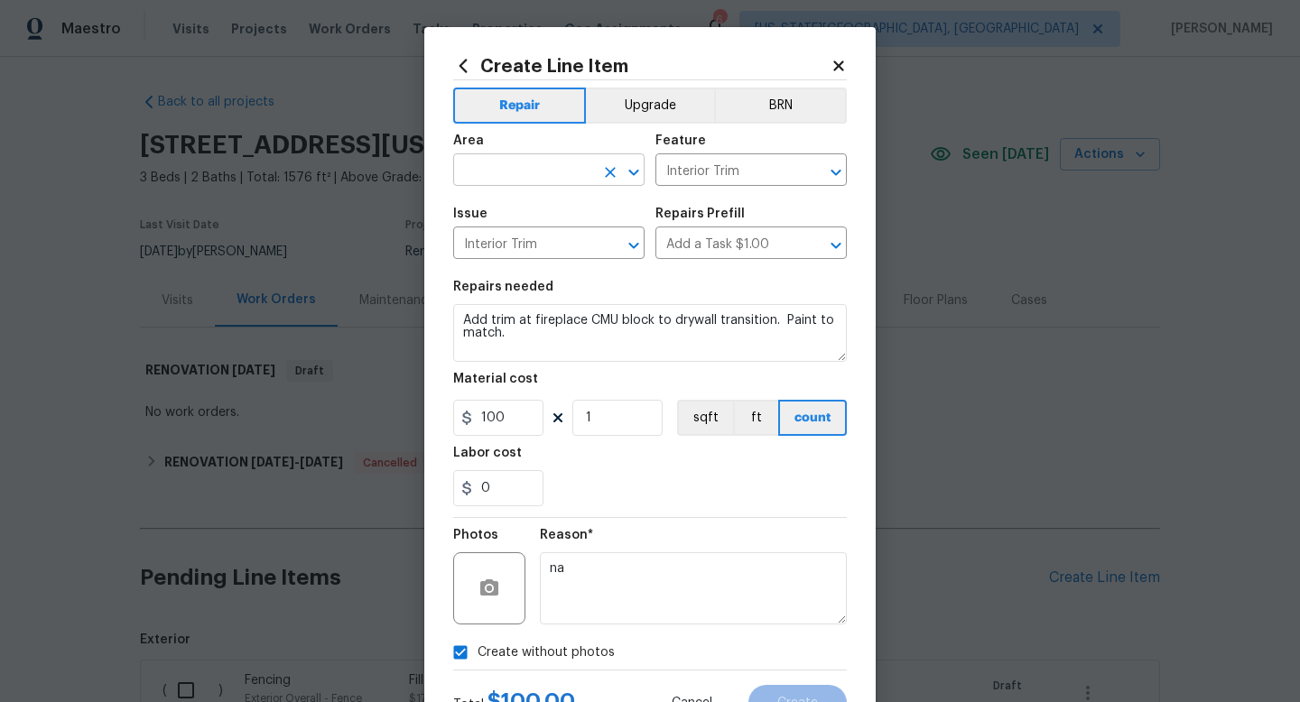
click at [484, 167] on input "text" at bounding box center [523, 172] width 141 height 28
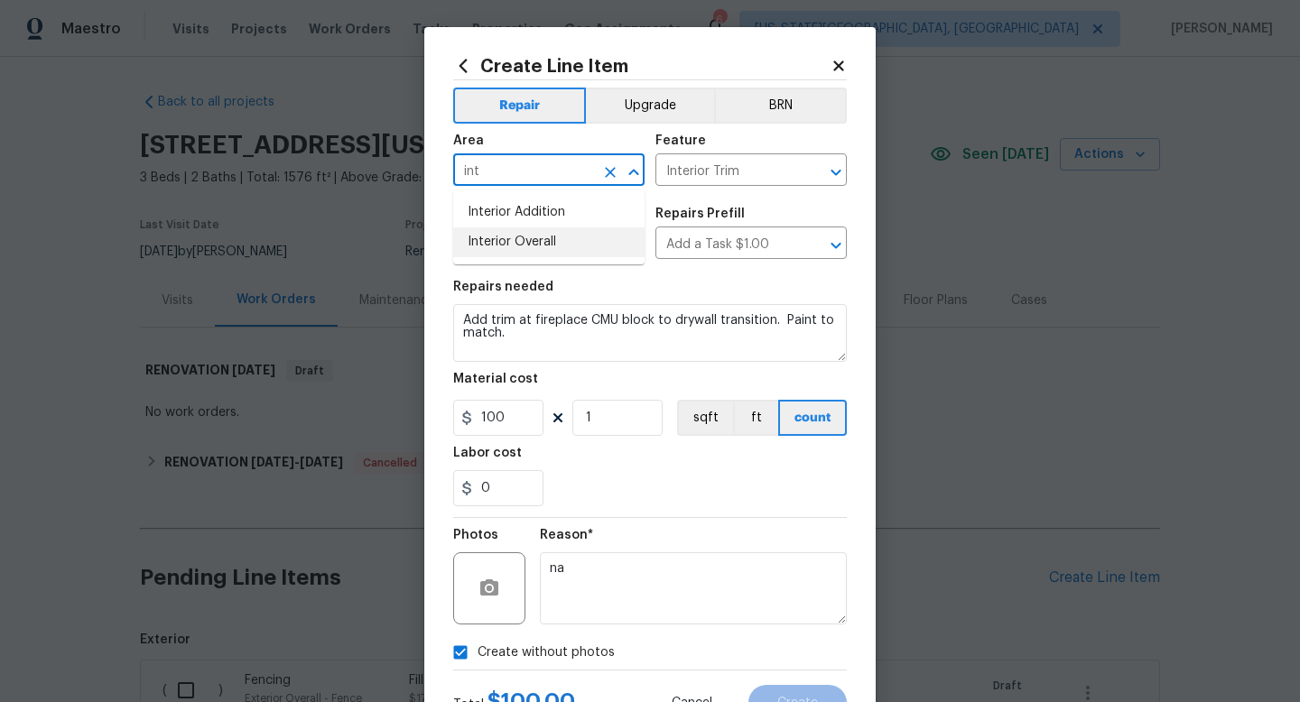
click at [485, 235] on li "Interior Overall" at bounding box center [548, 243] width 191 height 30
type input "Interior Overall"
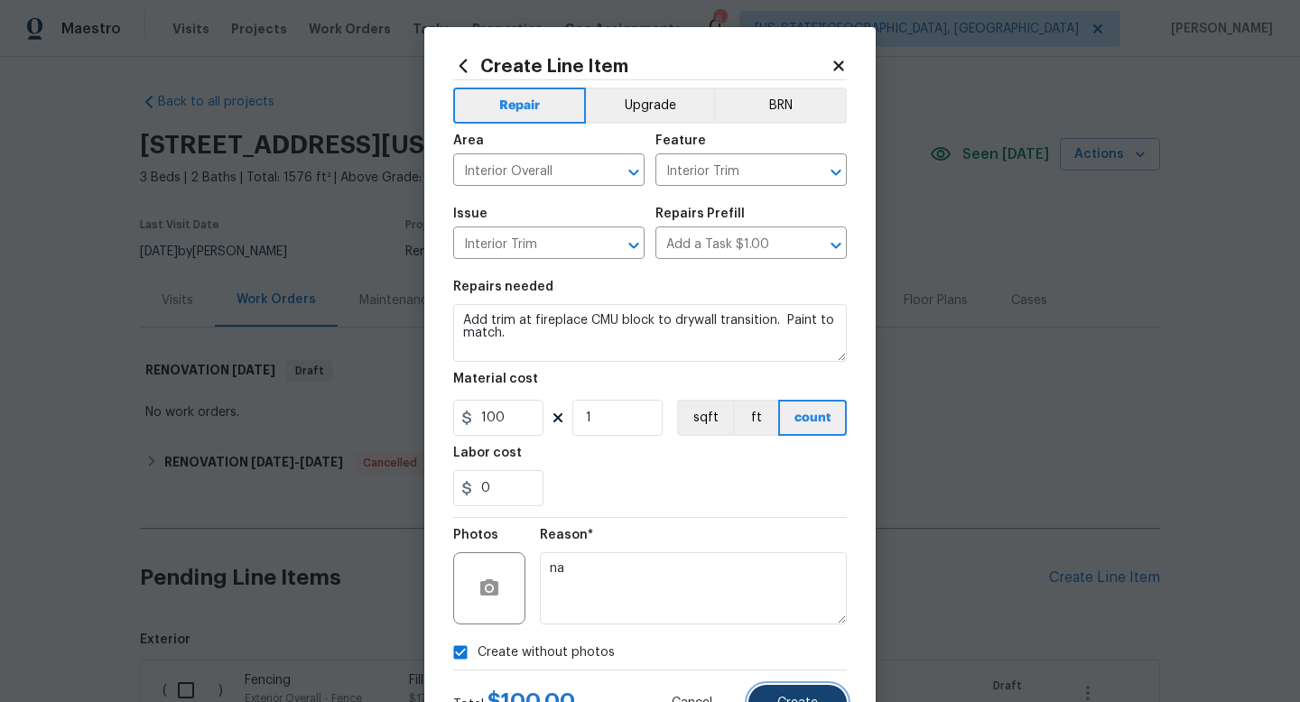
click at [785, 702] on span "Create" at bounding box center [797, 704] width 41 height 14
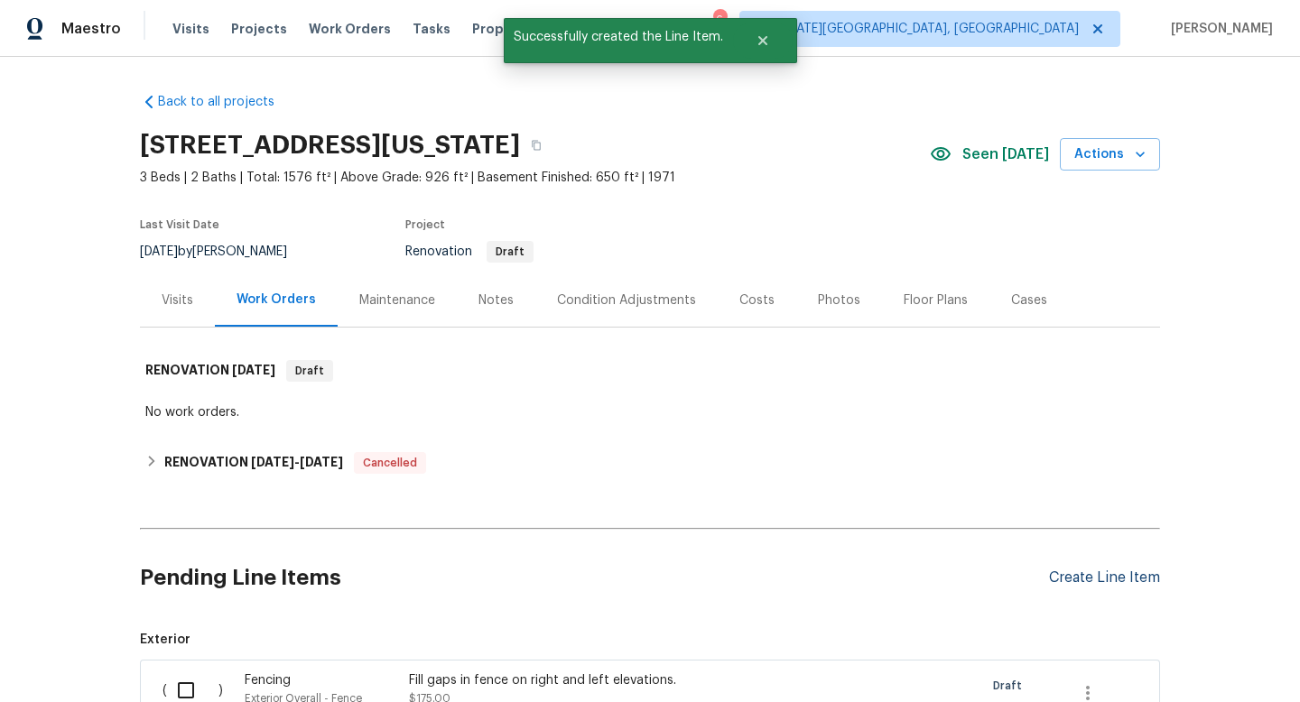
click at [1106, 580] on div "Create Line Item" at bounding box center [1104, 578] width 111 height 17
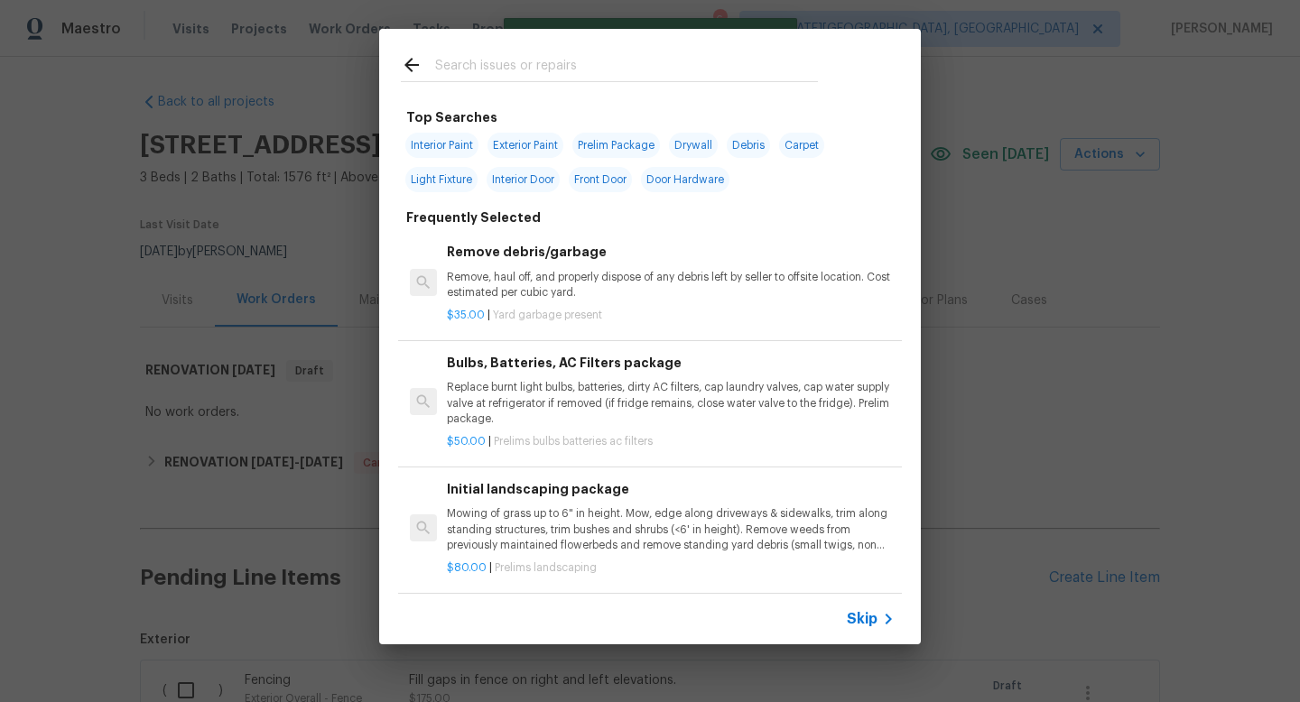
click at [474, 64] on input "text" at bounding box center [626, 67] width 383 height 27
click at [69, 436] on div "Top Searches Interior Paint Exterior Paint Prelim Package Drywall Debris Carpet…" at bounding box center [650, 337] width 1300 height 674
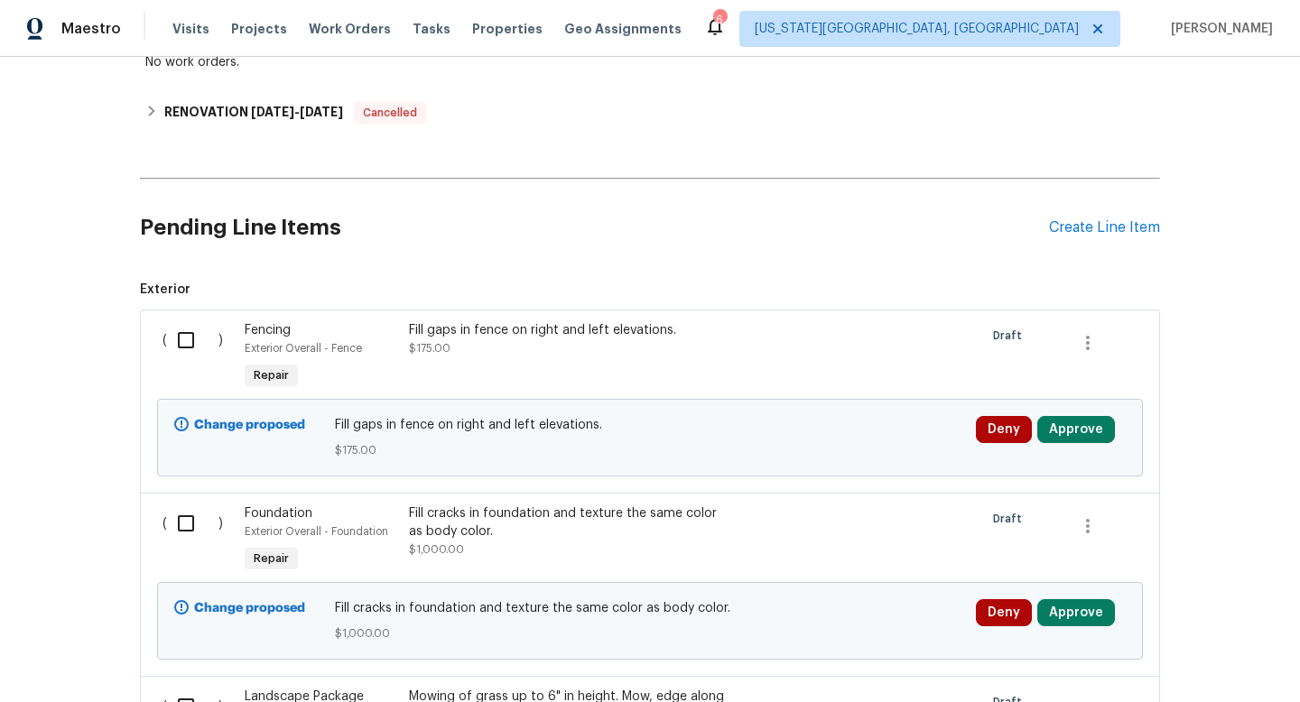
scroll to position [0, 0]
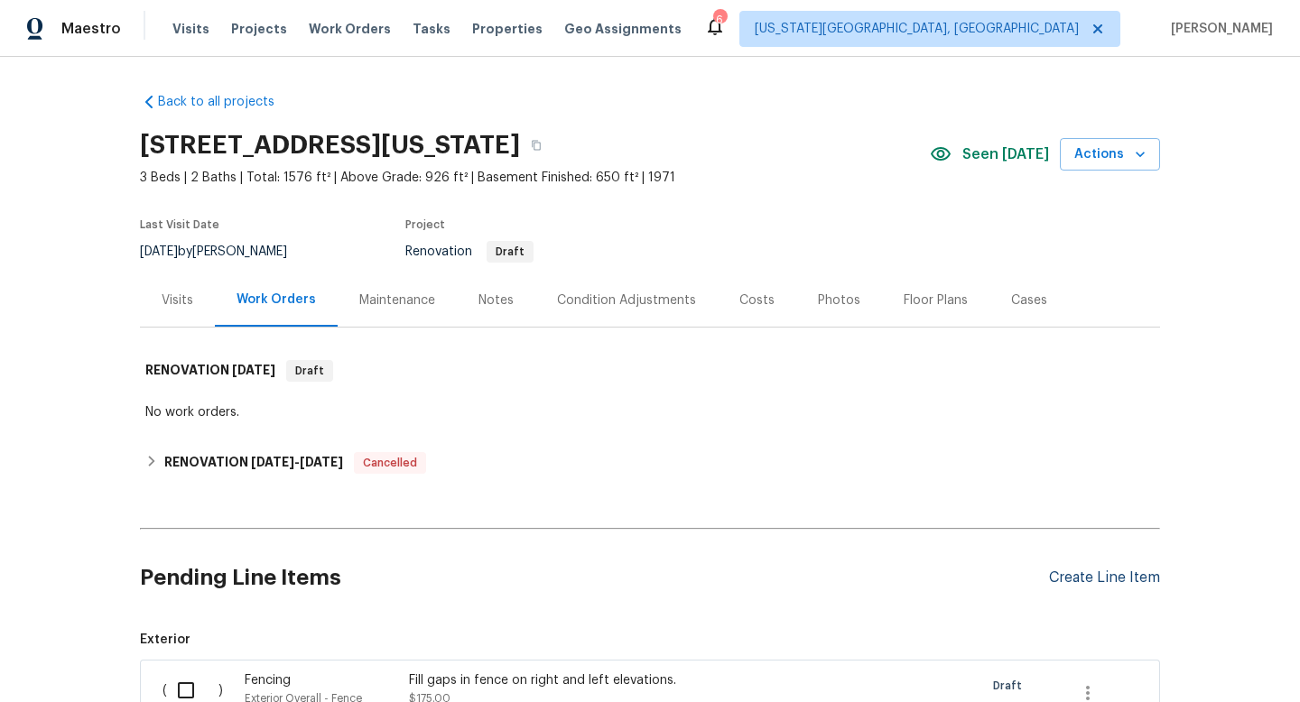
click at [1053, 574] on div "Create Line Item" at bounding box center [1104, 578] width 111 height 17
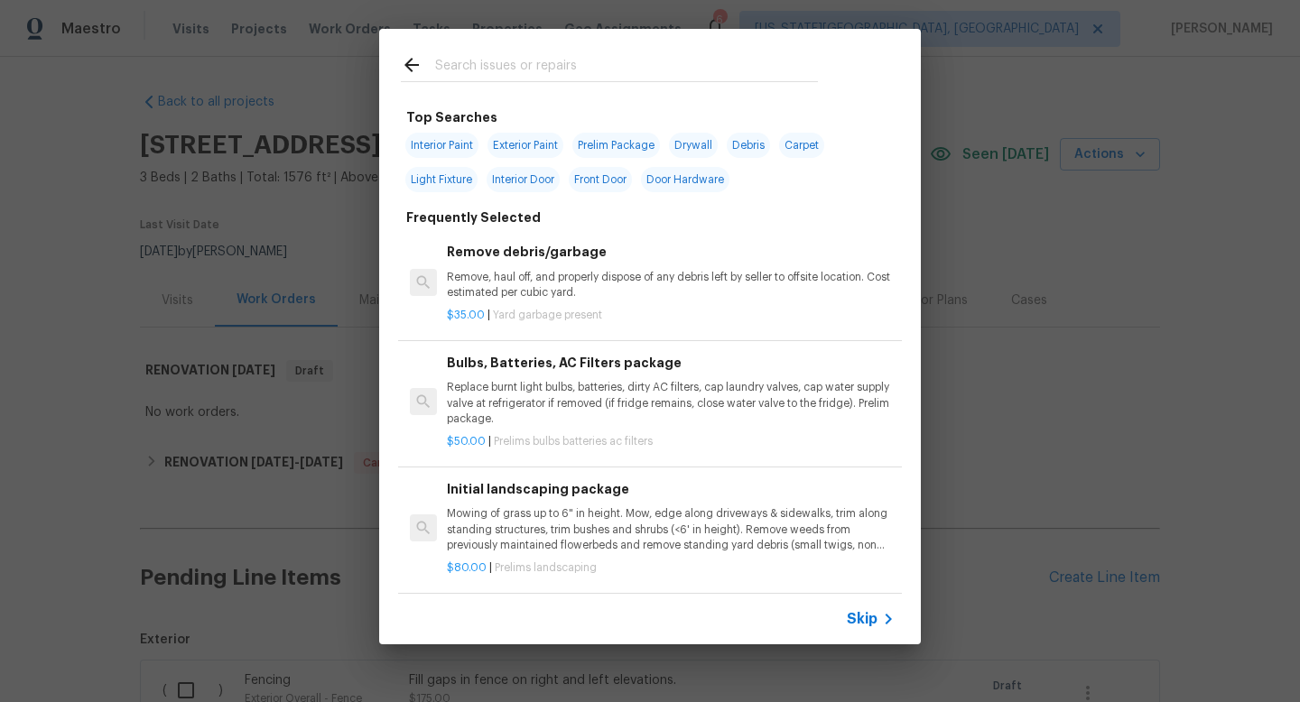
click at [449, 63] on input "text" at bounding box center [626, 67] width 383 height 27
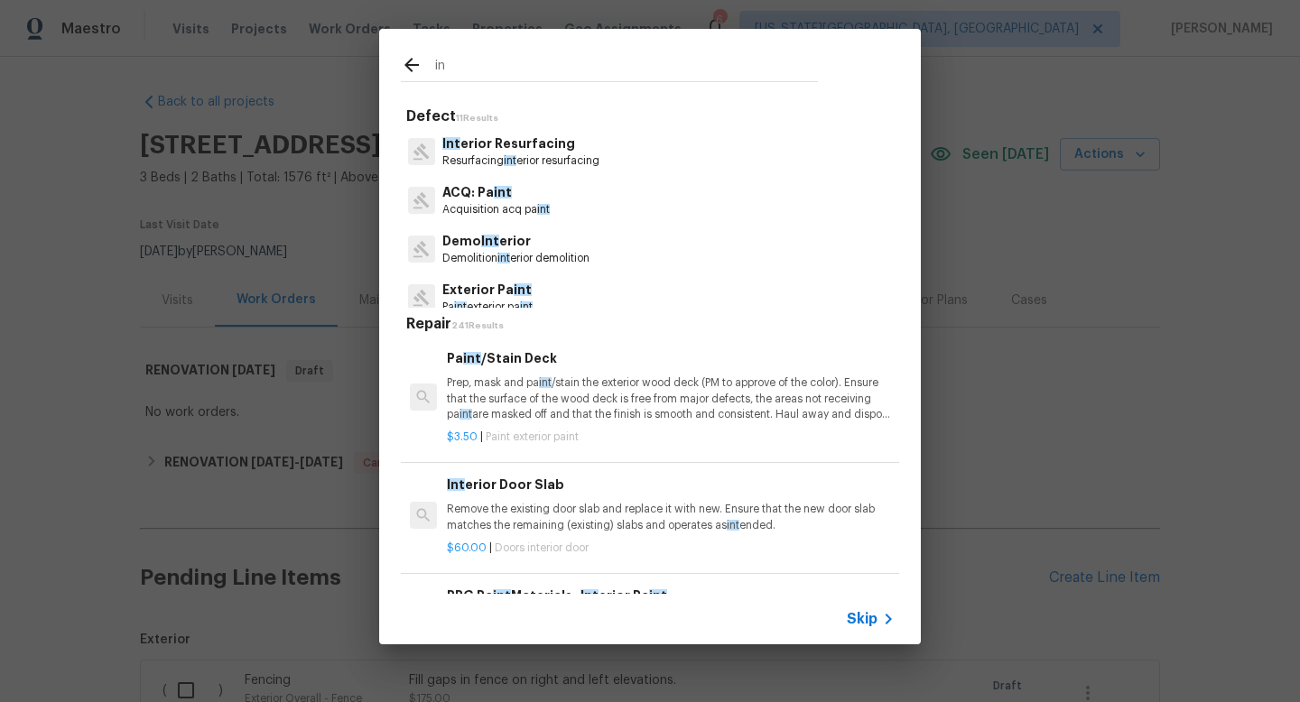
type input "i"
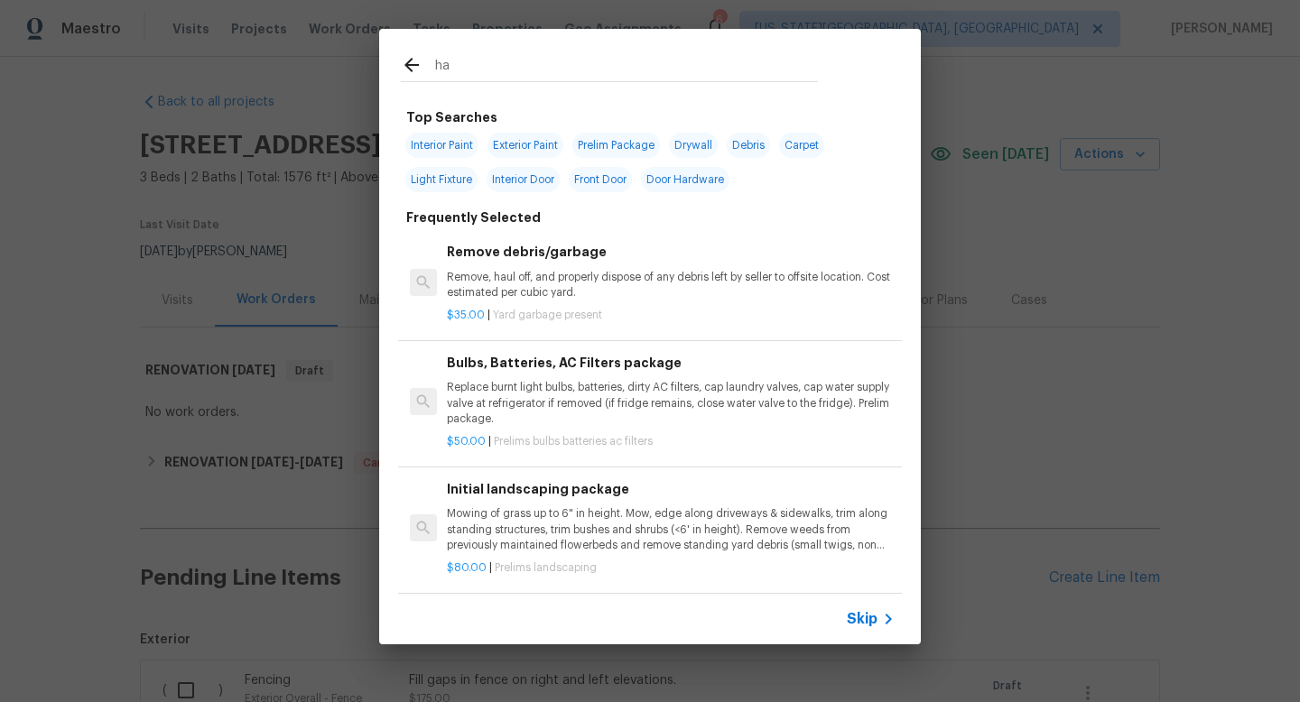
type input "h"
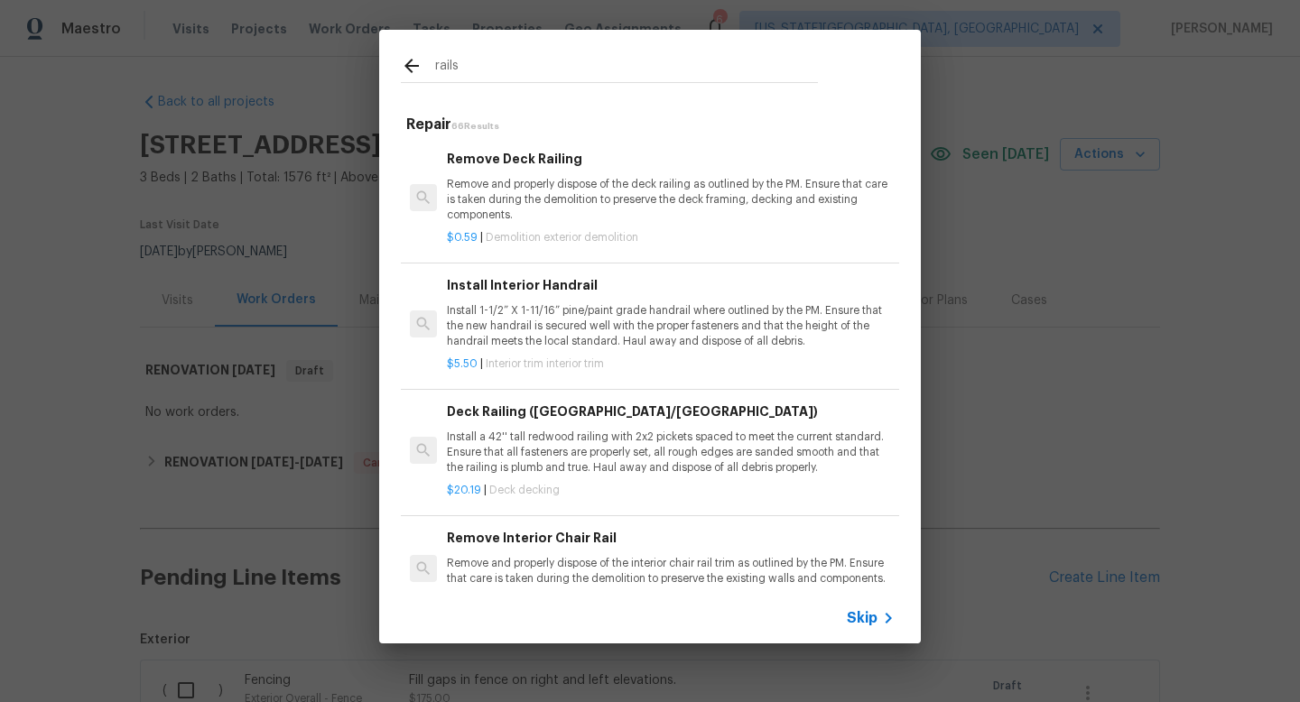
type input "rails"
click at [554, 318] on p "Install 1-1/2” X 1-11/16” pine/paint grade handrail where outlined by the PM. E…" at bounding box center [671, 326] width 448 height 46
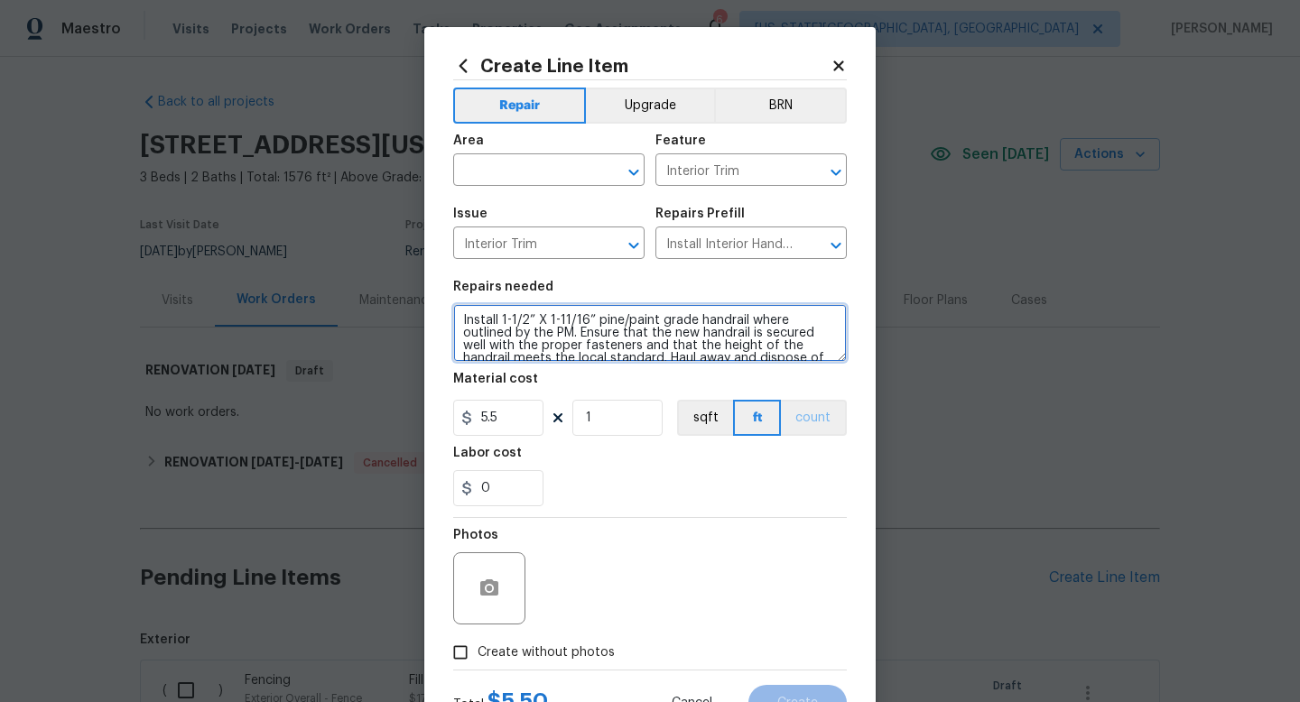
scroll to position [13, 0]
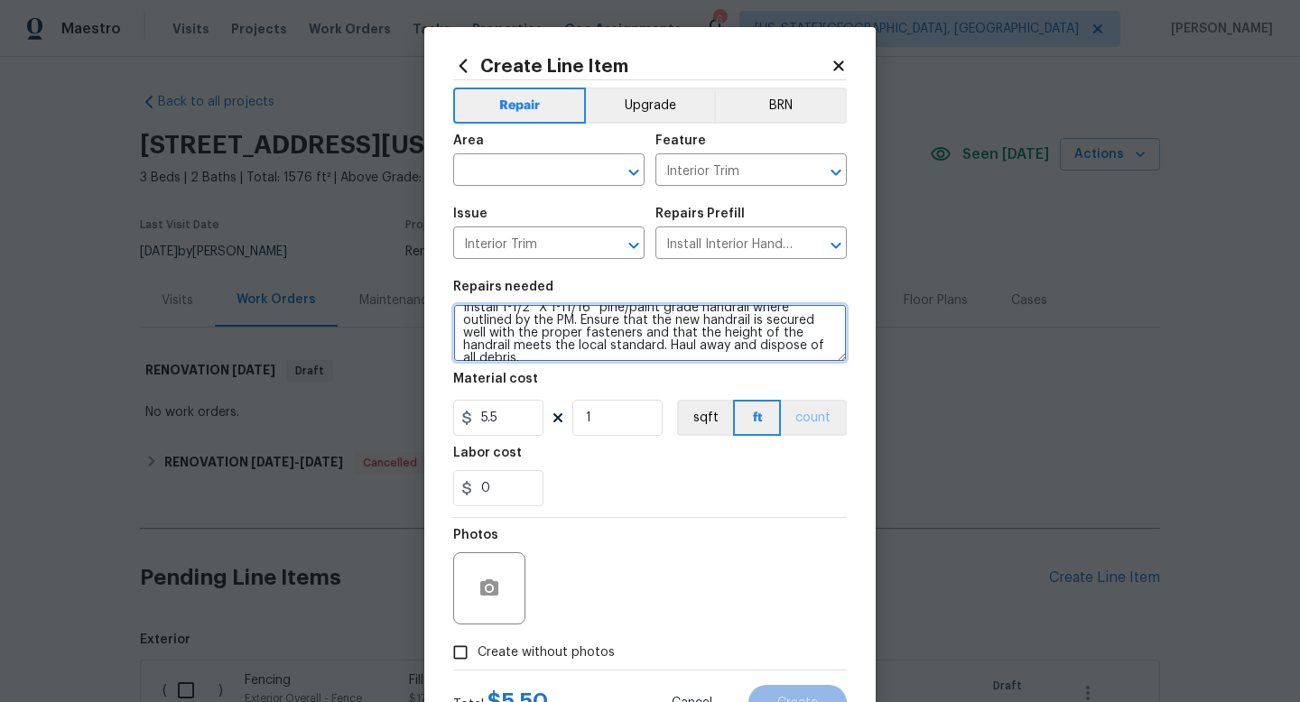
drag, startPoint x: 461, startPoint y: 317, endPoint x: 798, endPoint y: 410, distance: 350.3
click at [798, 410] on section "Repairs needed Install 1-1/2” X 1-11/16” pine/paint grade handrail where outlin…" at bounding box center [650, 393] width 394 height 247
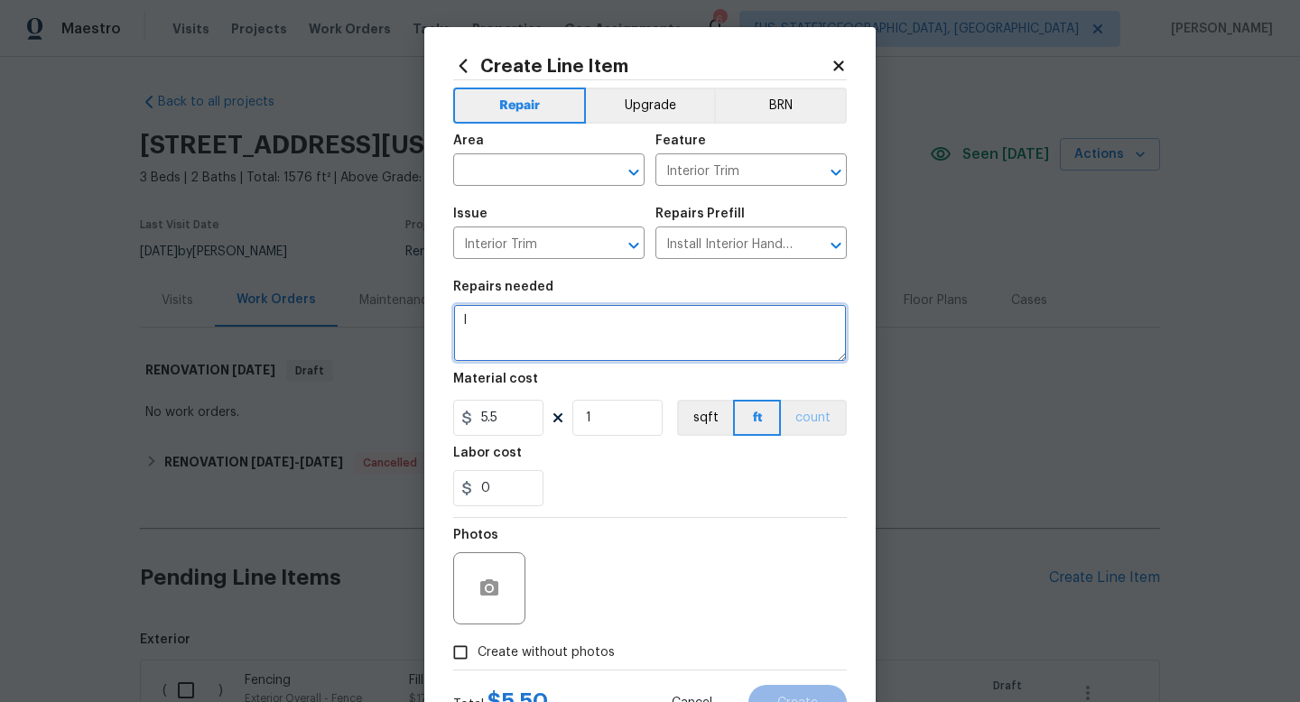
scroll to position [0, 0]
type textarea "Install handrail per code at garage stairs. Add rail at top of foundation wall …"
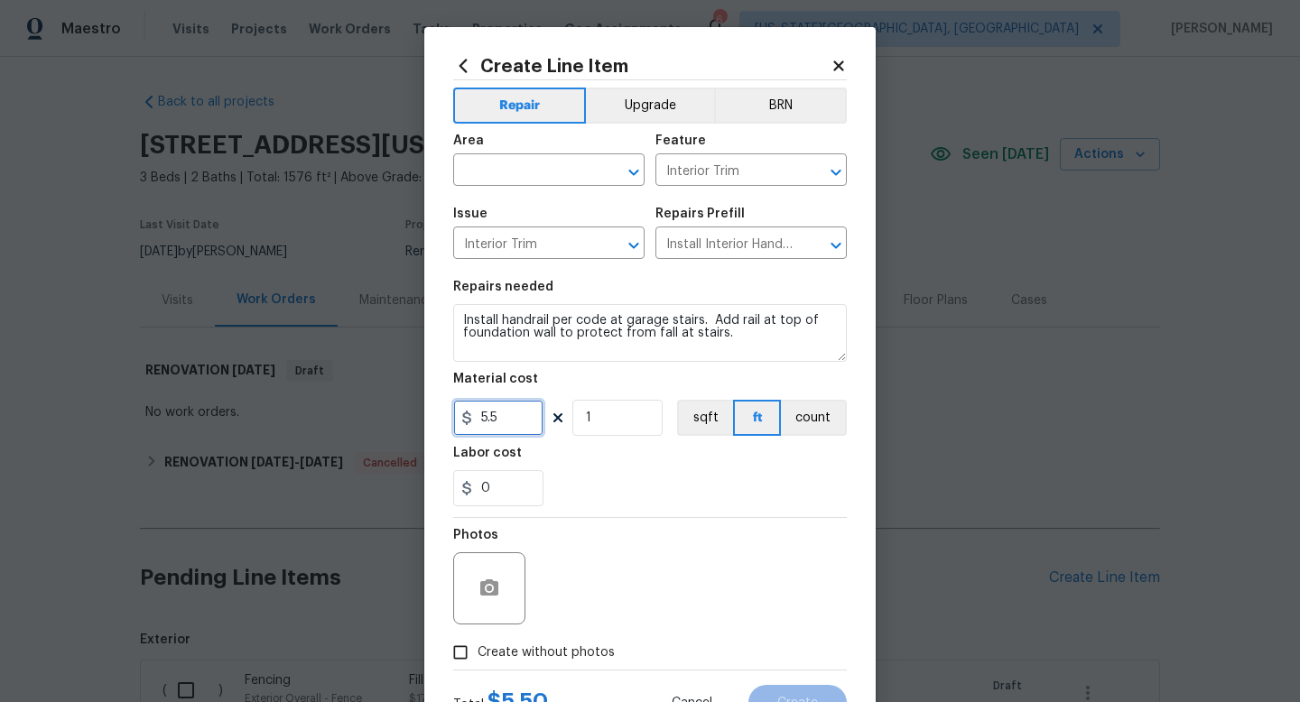
drag, startPoint x: 523, startPoint y: 419, endPoint x: 405, endPoint y: 417, distance: 117.4
click at [405, 417] on div "Create Line Item Repair Upgrade BRN Area ​ Feature Interior Trim ​ Issue Interi…" at bounding box center [650, 351] width 1300 height 702
type input "200"
click at [525, 655] on span "Create without photos" at bounding box center [546, 653] width 137 height 19
click at [478, 655] on input "Create without photos" at bounding box center [460, 653] width 34 height 34
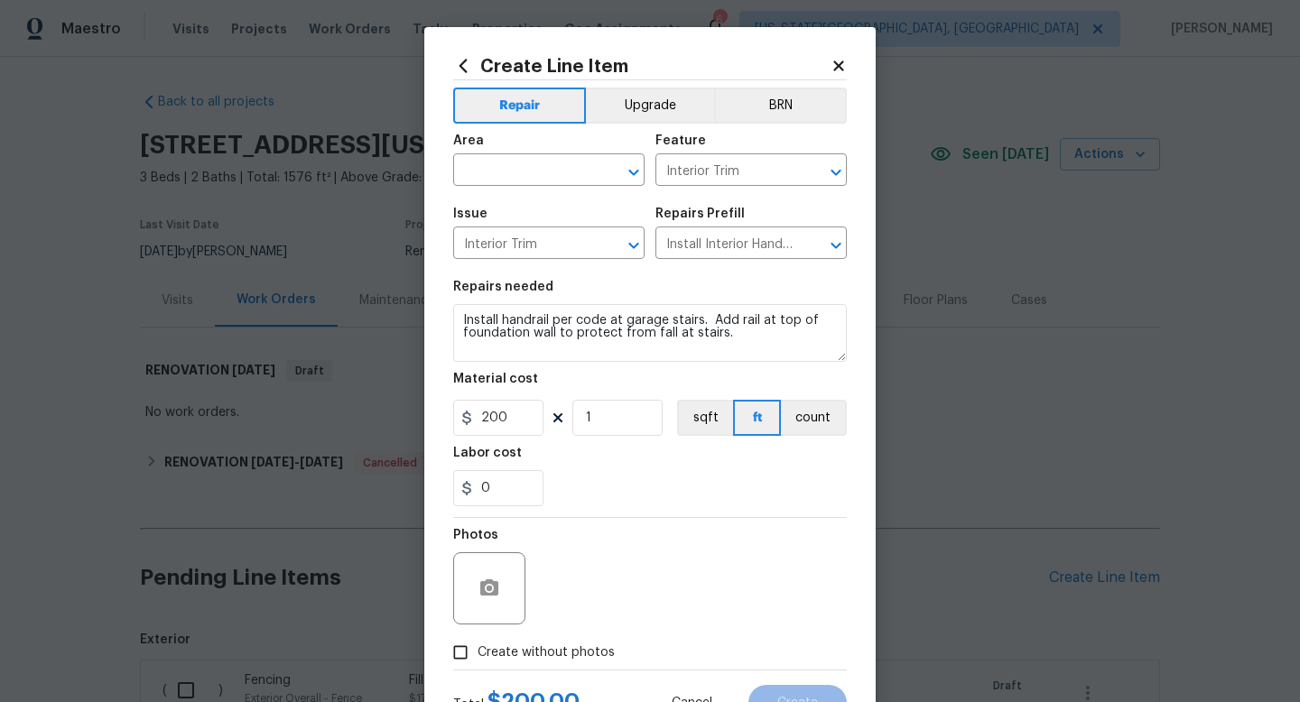
checkbox input "true"
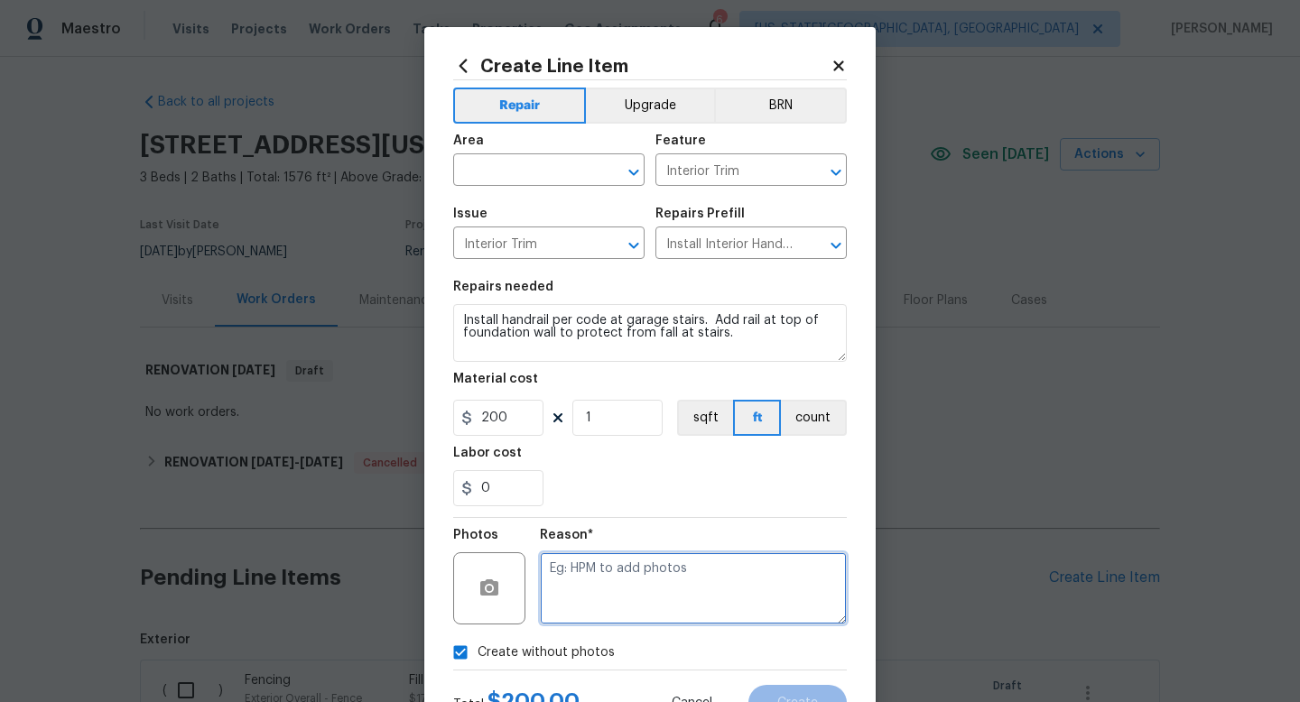
click at [593, 588] on textarea at bounding box center [693, 589] width 307 height 72
type textarea "a"
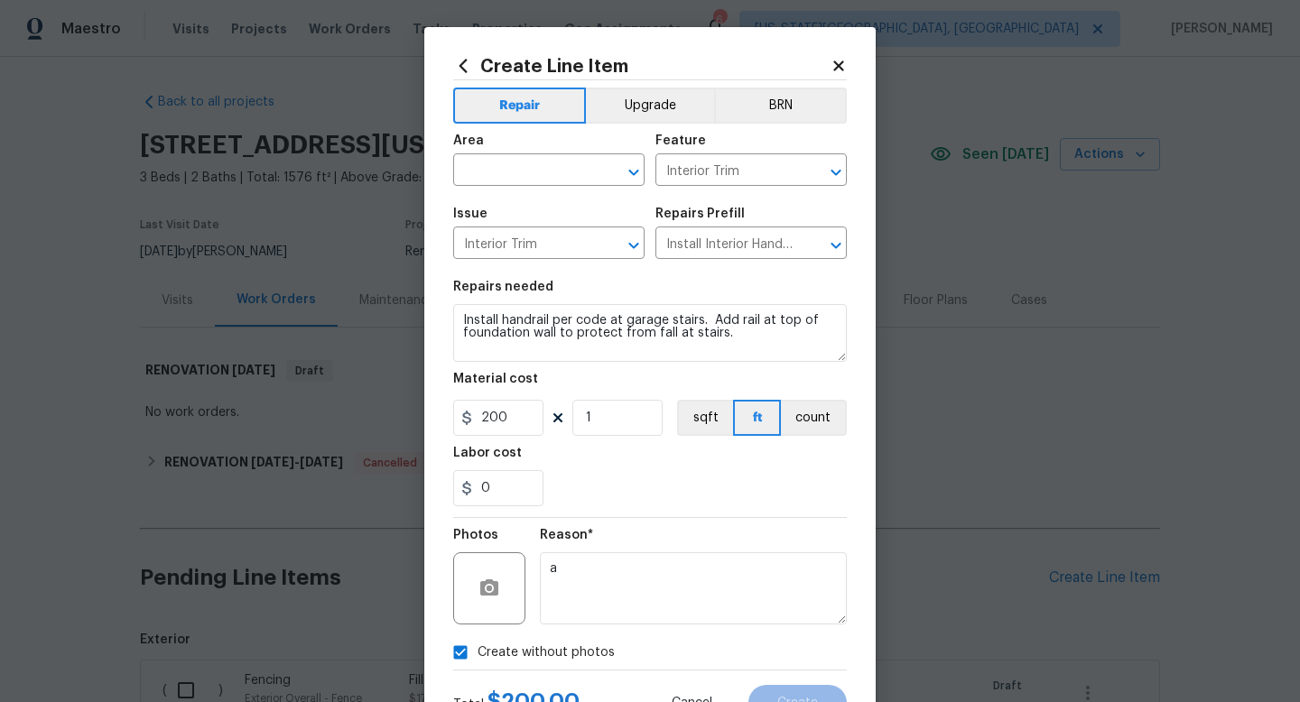
click at [507, 190] on span "Area ​" at bounding box center [548, 160] width 191 height 73
click at [506, 176] on input "text" at bounding box center [523, 172] width 141 height 28
click at [496, 237] on li "Interior Overall" at bounding box center [548, 243] width 191 height 30
type input "Interior Overall"
click at [779, 702] on span "Create" at bounding box center [797, 704] width 41 height 14
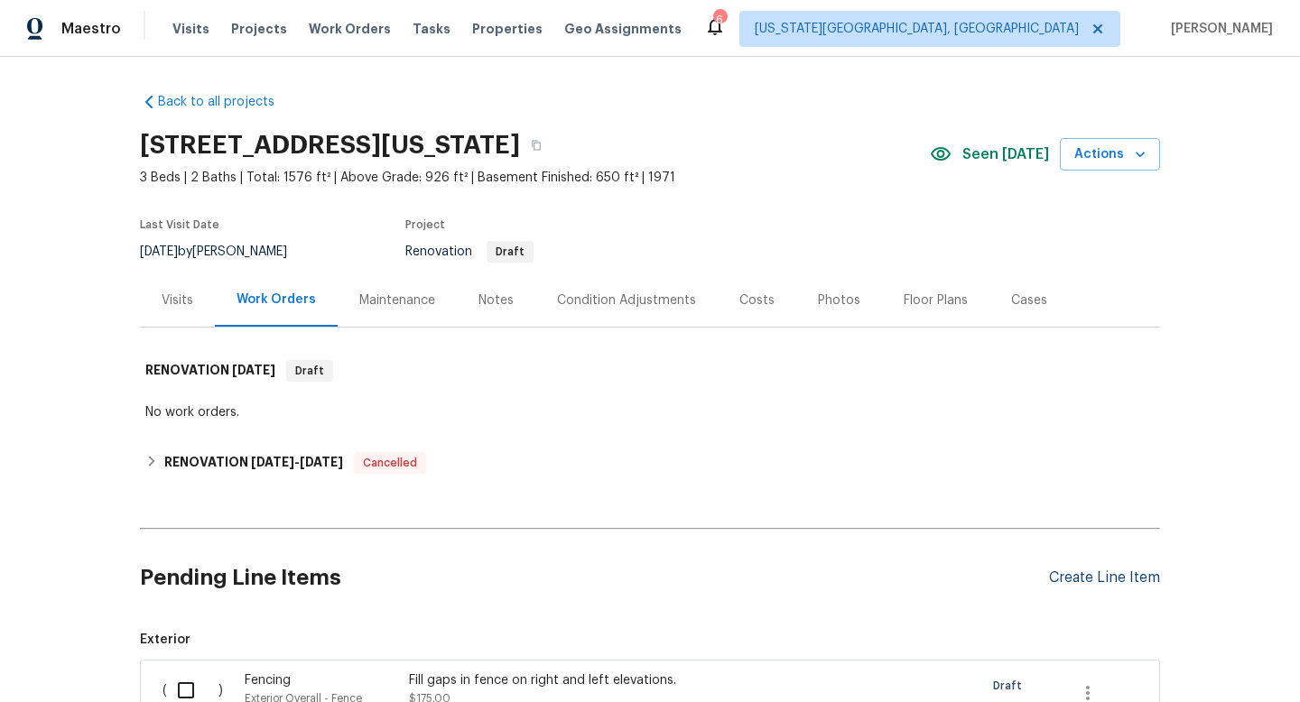
click at [1112, 582] on div "Create Line Item" at bounding box center [1104, 578] width 111 height 17
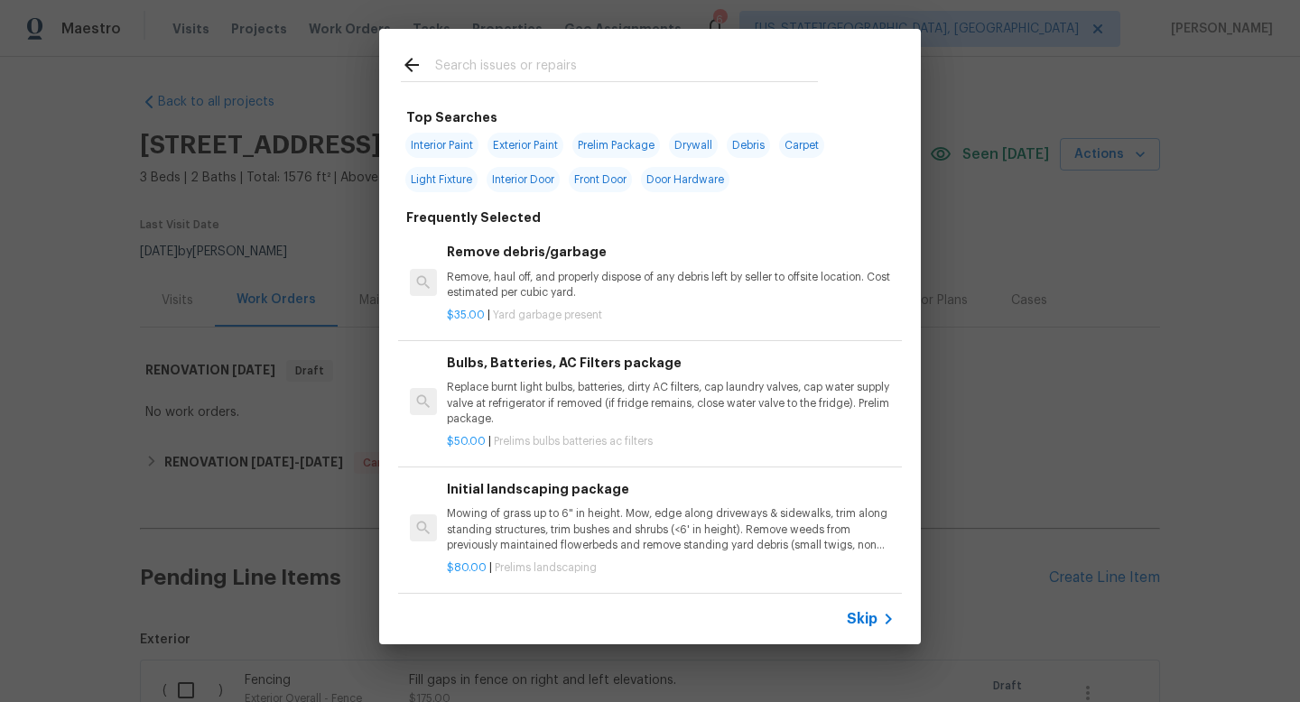
click at [494, 65] on input "text" at bounding box center [626, 67] width 383 height 27
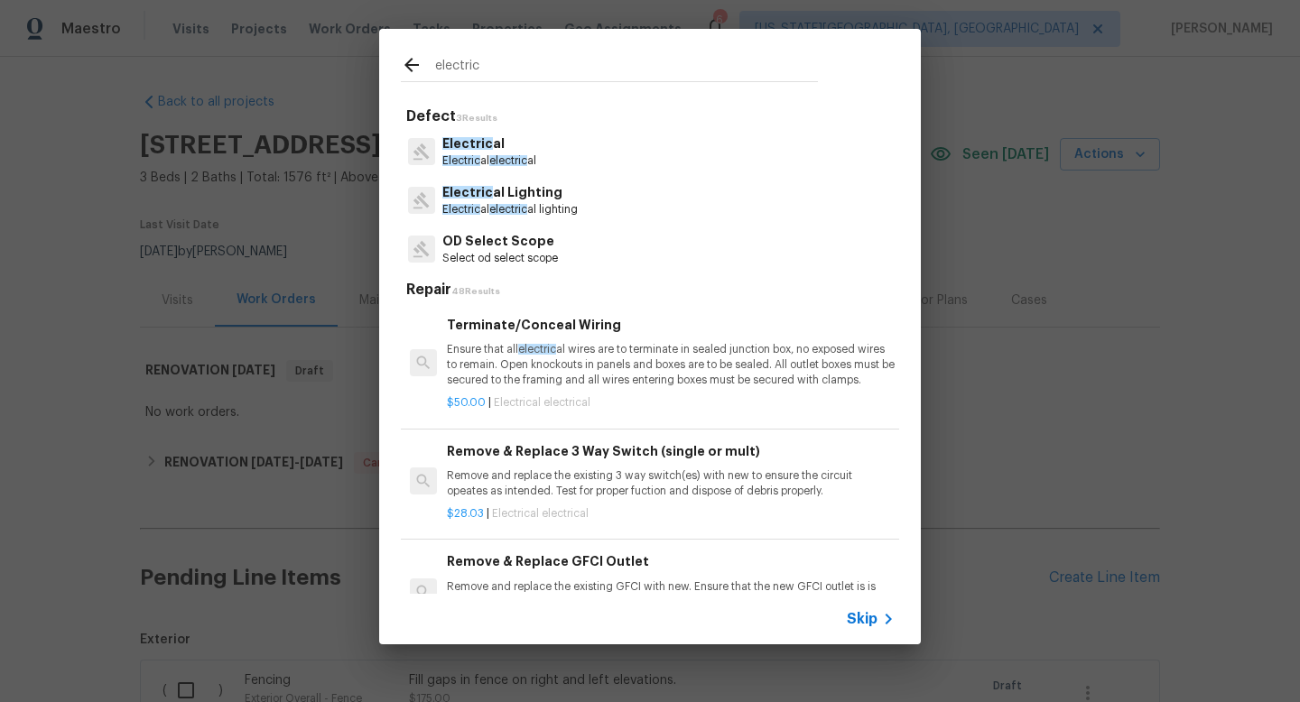
type input "electric"
click at [478, 154] on p "Electric al electric al" at bounding box center [489, 161] width 94 height 15
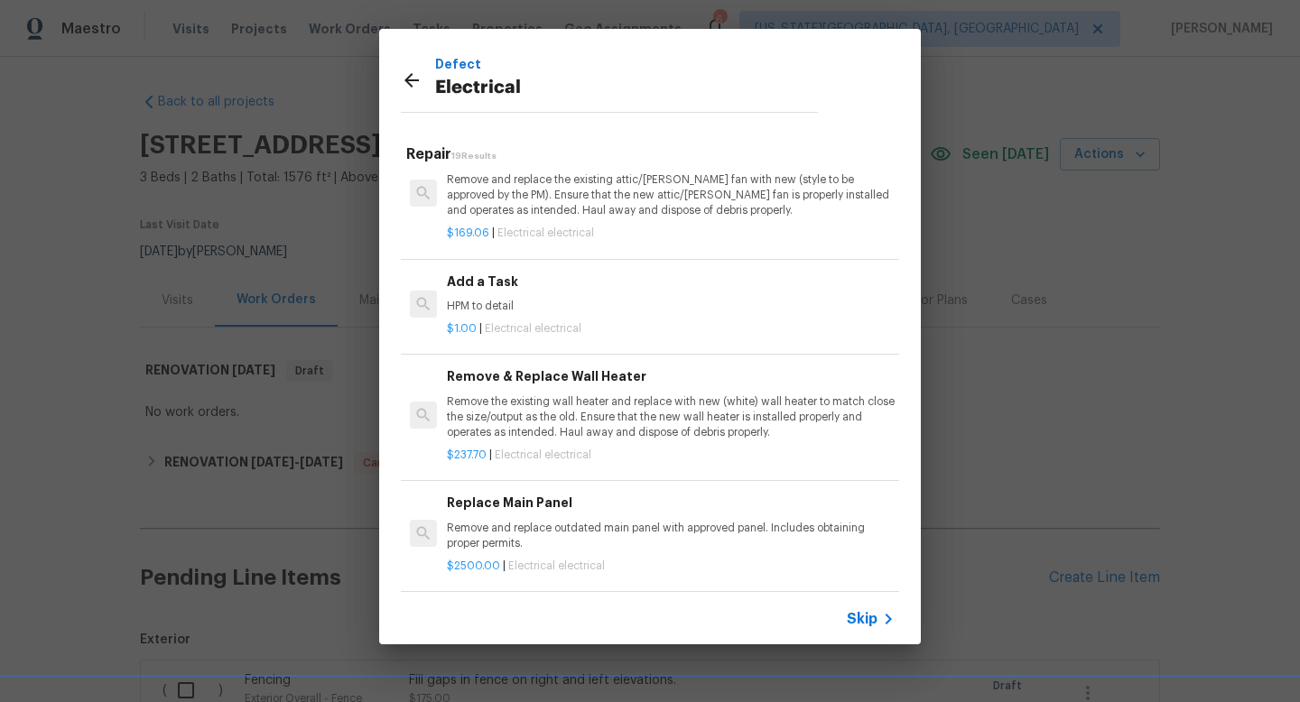
scroll to position [1012, 0]
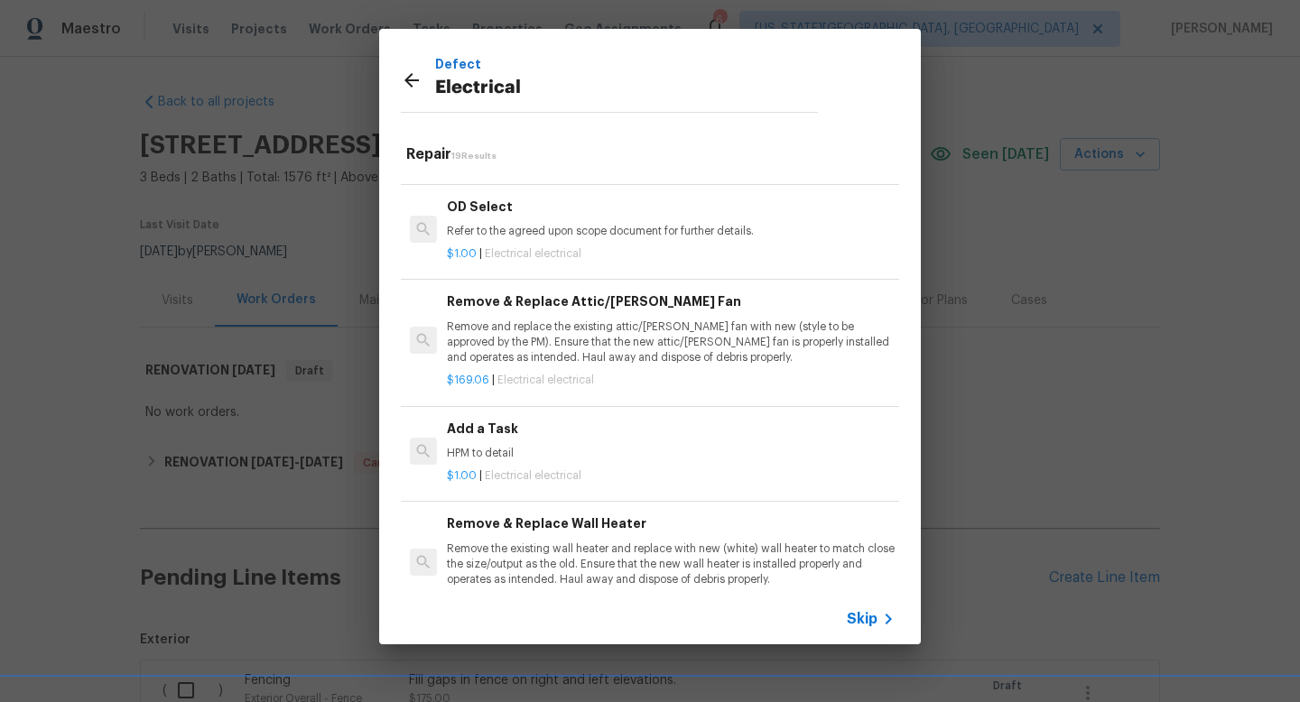
click at [507, 428] on h6 "Add a Task" at bounding box center [671, 429] width 448 height 20
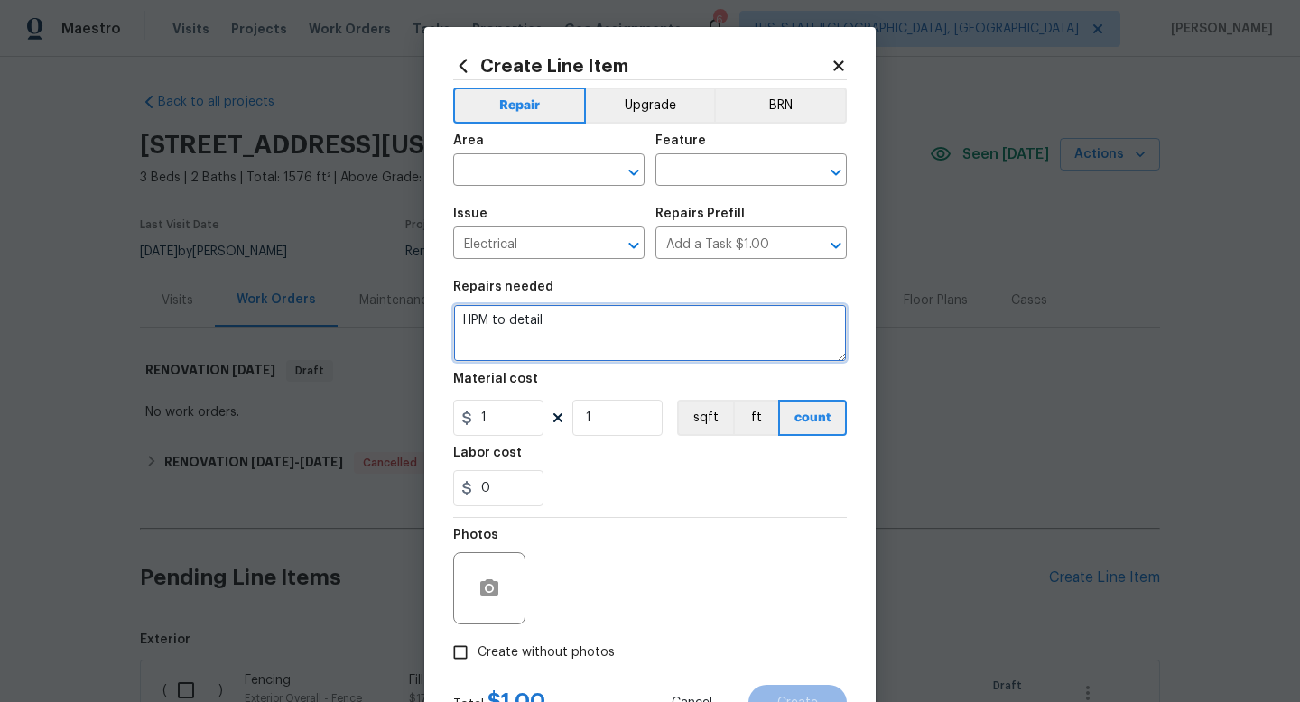
drag, startPoint x: 561, startPoint y: 325, endPoint x: 334, endPoint y: 295, distance: 228.6
click at [334, 295] on div "Create Line Item Repair Upgrade BRN Area ​ Feature ​ Issue Electrical ​ Repairs…" at bounding box center [650, 351] width 1300 height 702
click at [576, 319] on textarea "Install new electric outlets" at bounding box center [650, 333] width 394 height 58
click at [660, 321] on textarea "Install new electric outlets" at bounding box center [650, 333] width 394 height 58
type textarea "Install new electric outlets and switch plates throughout home."
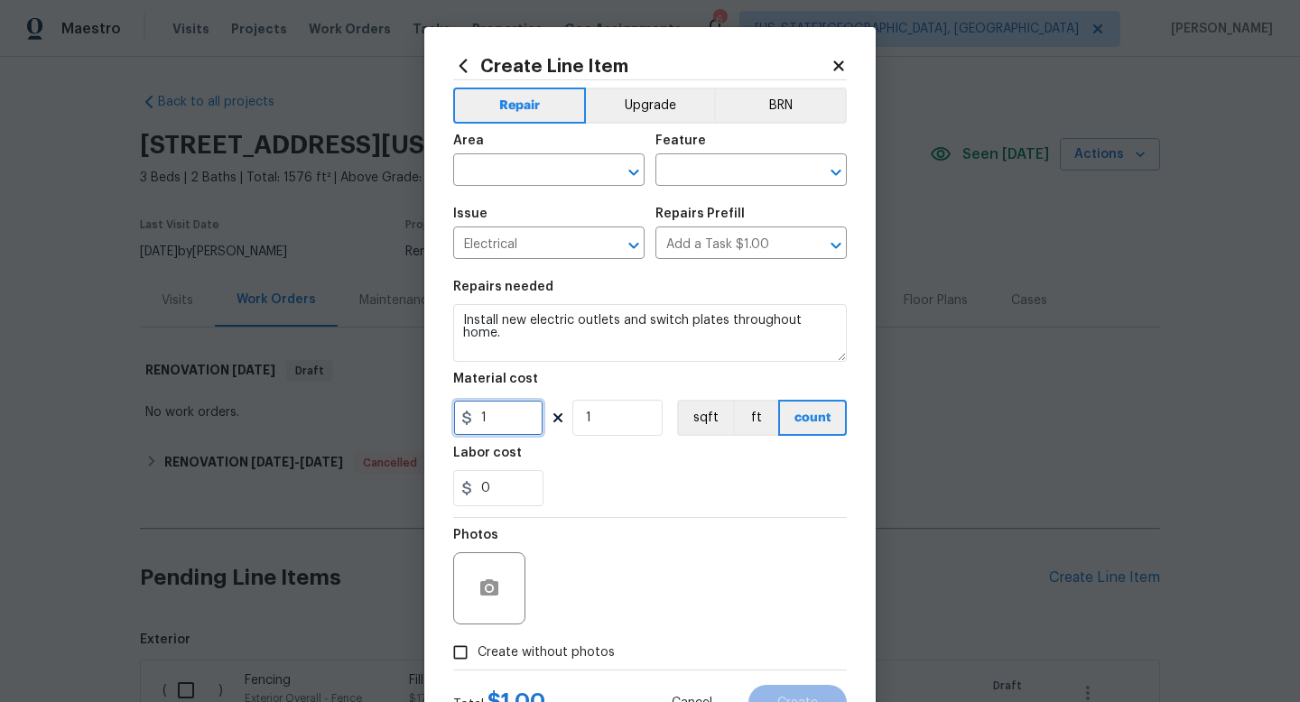
click at [509, 421] on input "1" at bounding box center [498, 418] width 90 height 36
type input "45"
click at [567, 654] on span "Create without photos" at bounding box center [546, 653] width 137 height 19
click at [478, 654] on input "Create without photos" at bounding box center [460, 653] width 34 height 34
checkbox input "true"
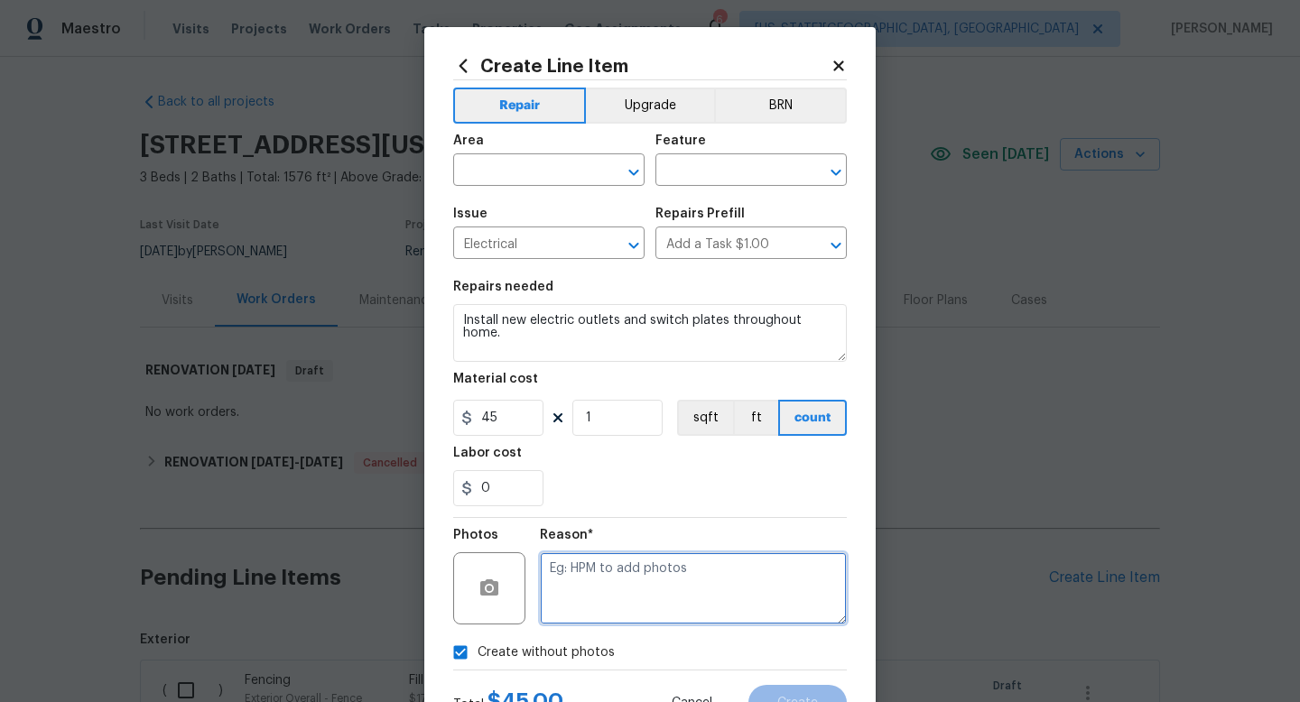
click at [584, 560] on textarea at bounding box center [693, 589] width 307 height 72
type textarea "a"
type textarea "j"
type textarea "in"
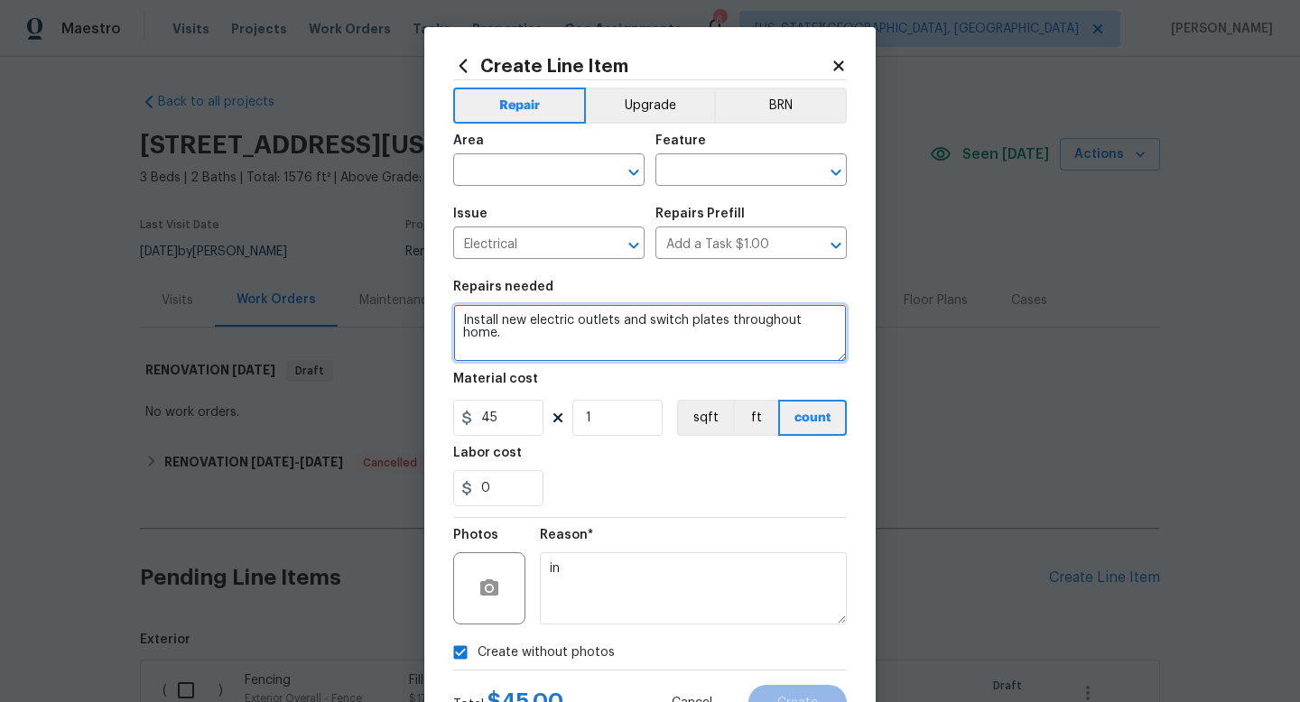
click at [584, 343] on textarea "Install new electric outlets and switch plates throughout home." at bounding box center [650, 333] width 394 height 58
type textarea "Install new electric outlets and switch plates throughout home. Includes in the…"
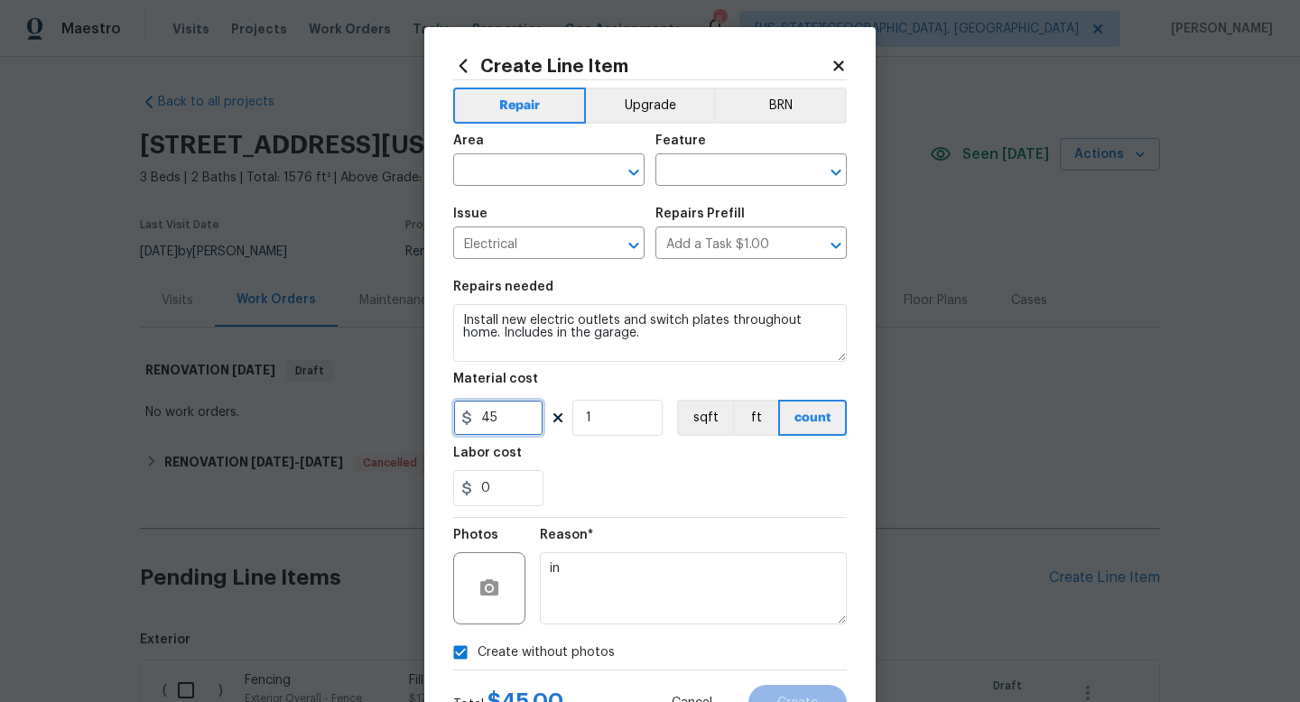
click at [516, 419] on input "45" at bounding box center [498, 418] width 90 height 36
type input "50"
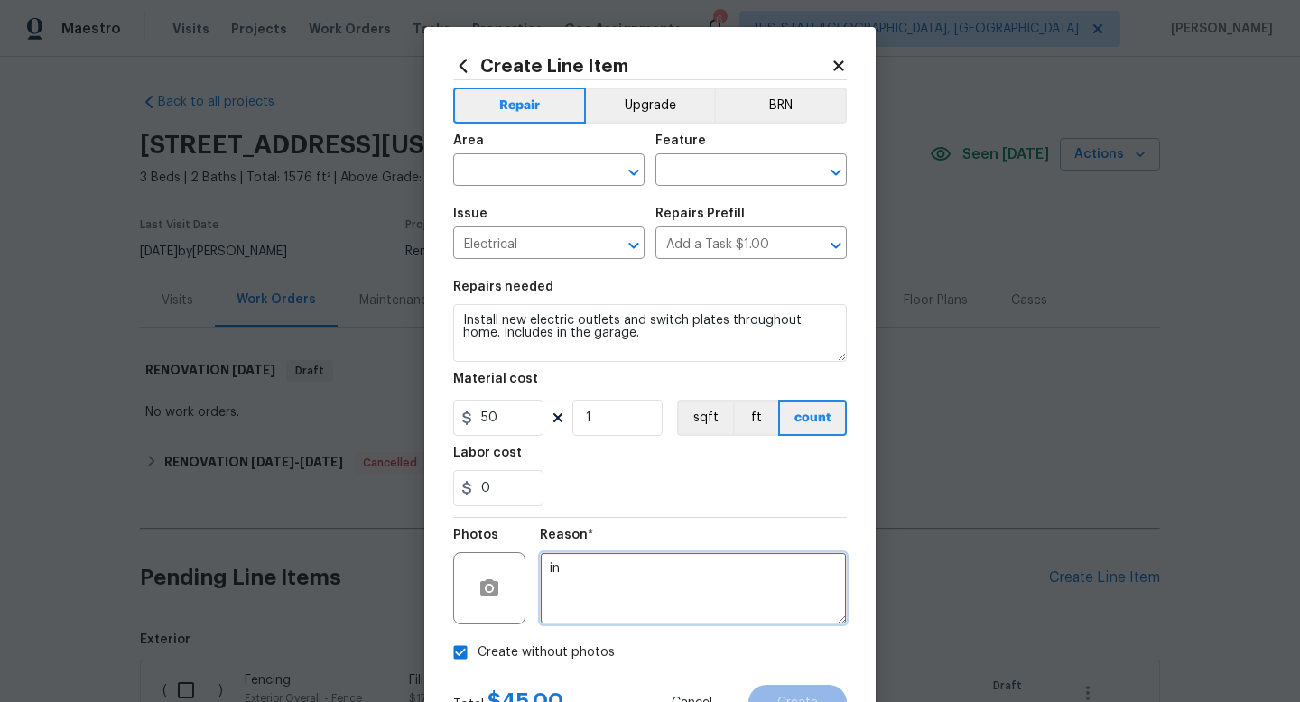
click at [591, 568] on textarea "in" at bounding box center [693, 589] width 307 height 72
type textarea "i"
type textarea "na"
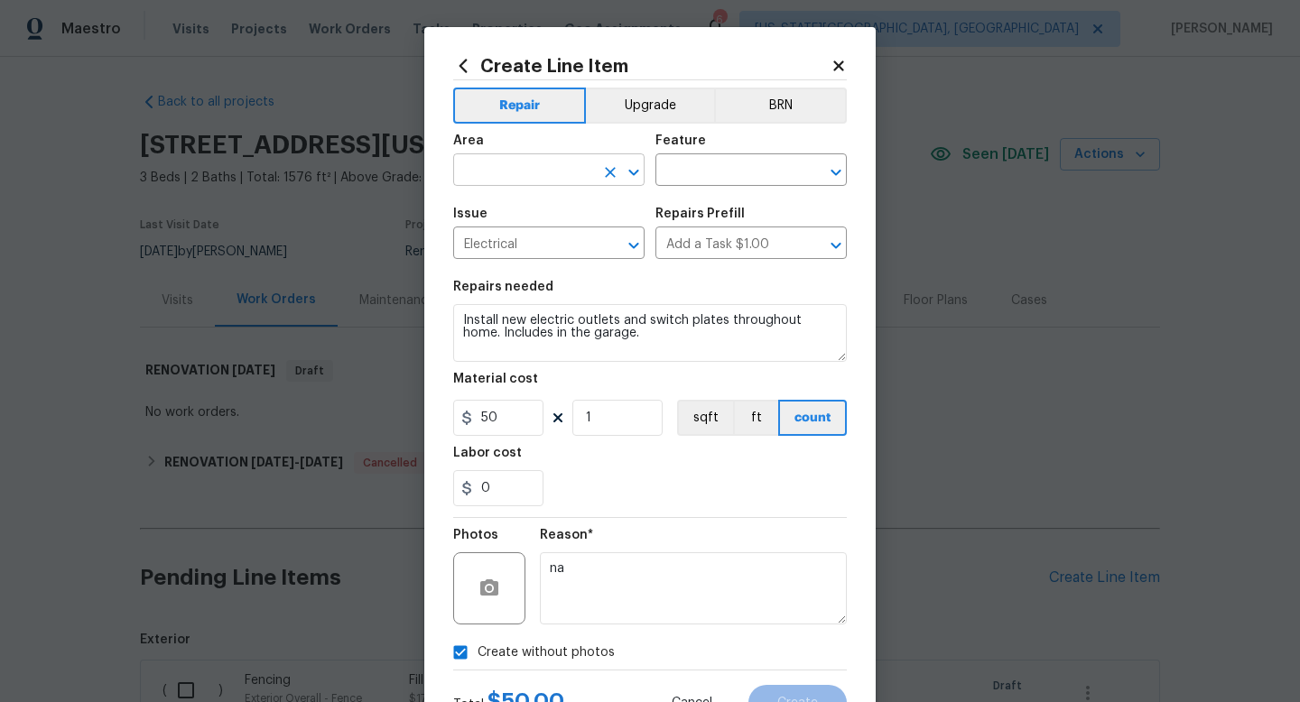
click at [532, 166] on input "text" at bounding box center [523, 172] width 141 height 28
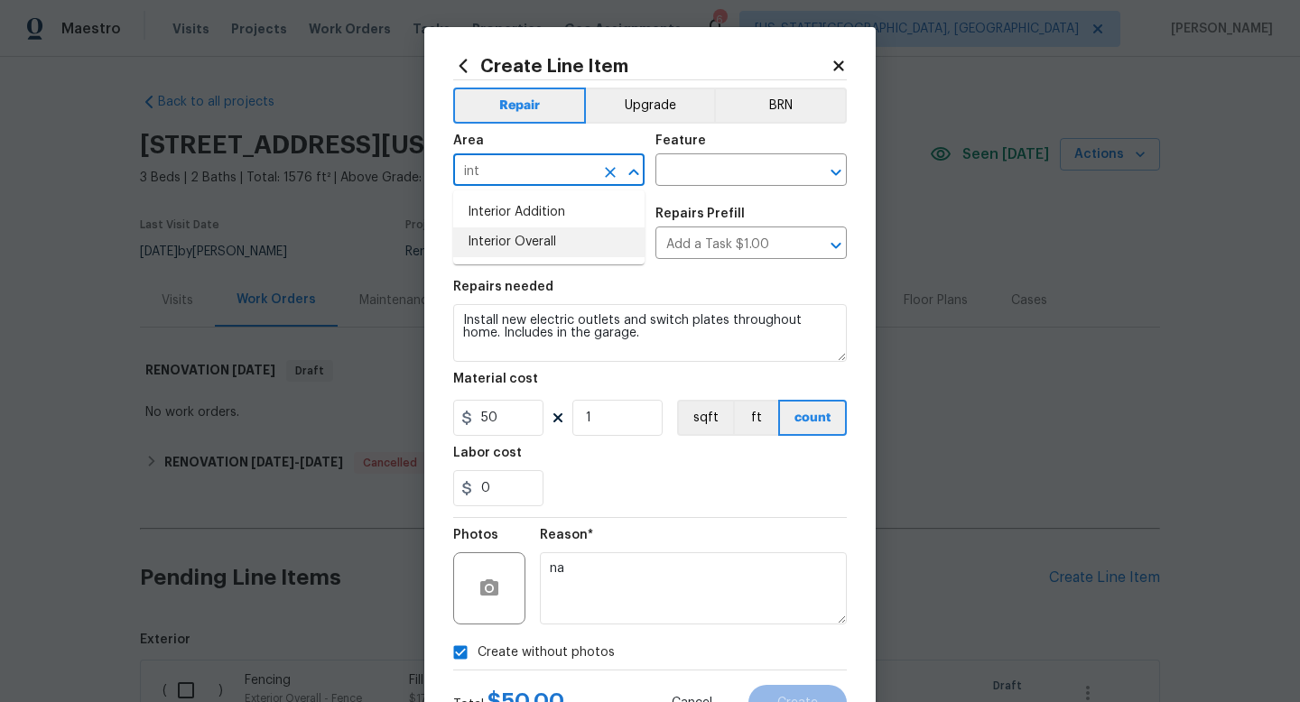
click at [507, 242] on li "Interior Overall" at bounding box center [548, 243] width 191 height 30
type input "Interior Overall"
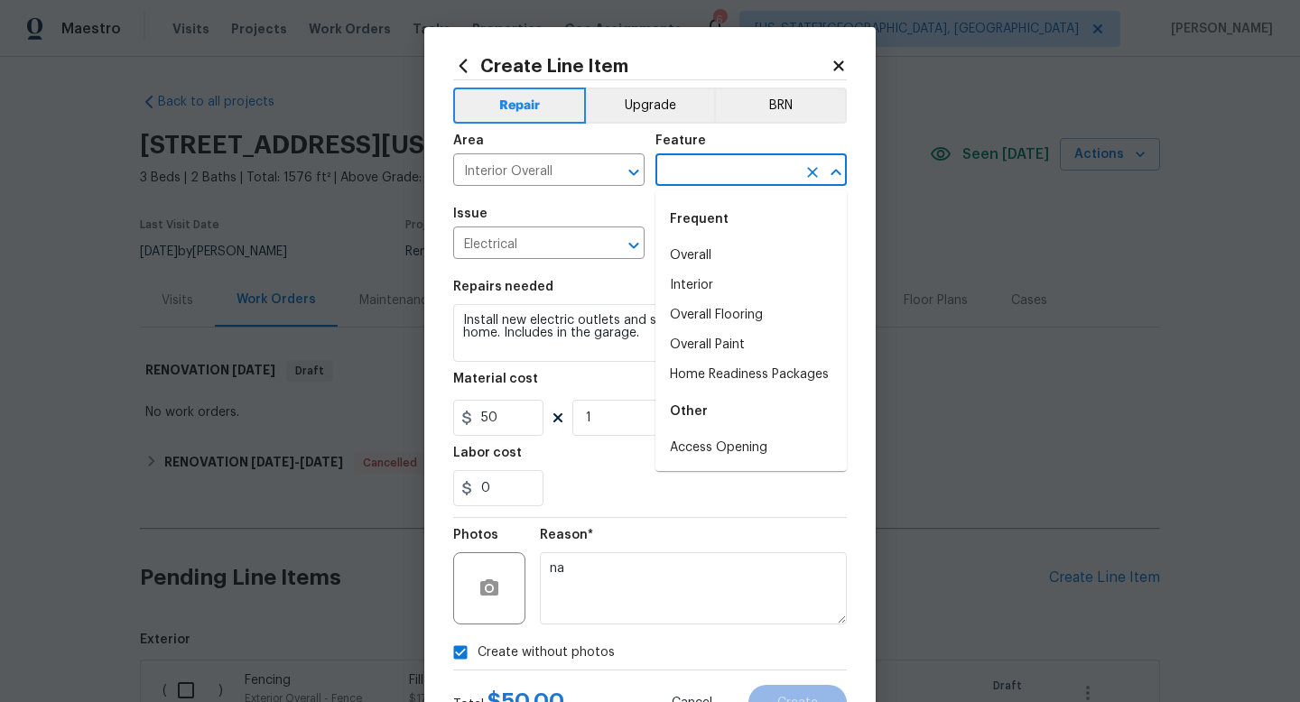
click at [713, 163] on input "text" at bounding box center [726, 172] width 141 height 28
click at [687, 284] on li "Interior" at bounding box center [751, 286] width 191 height 30
type input "Interior"
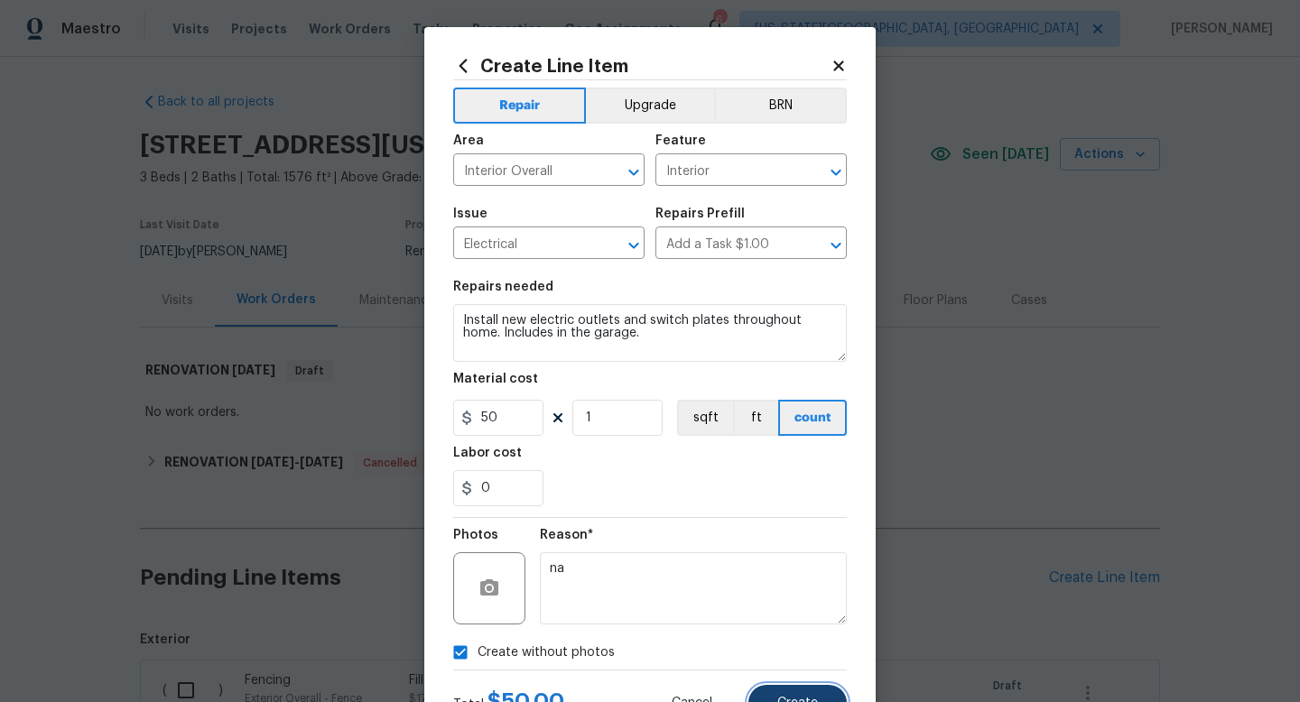
click at [774, 702] on button "Create" at bounding box center [798, 703] width 98 height 36
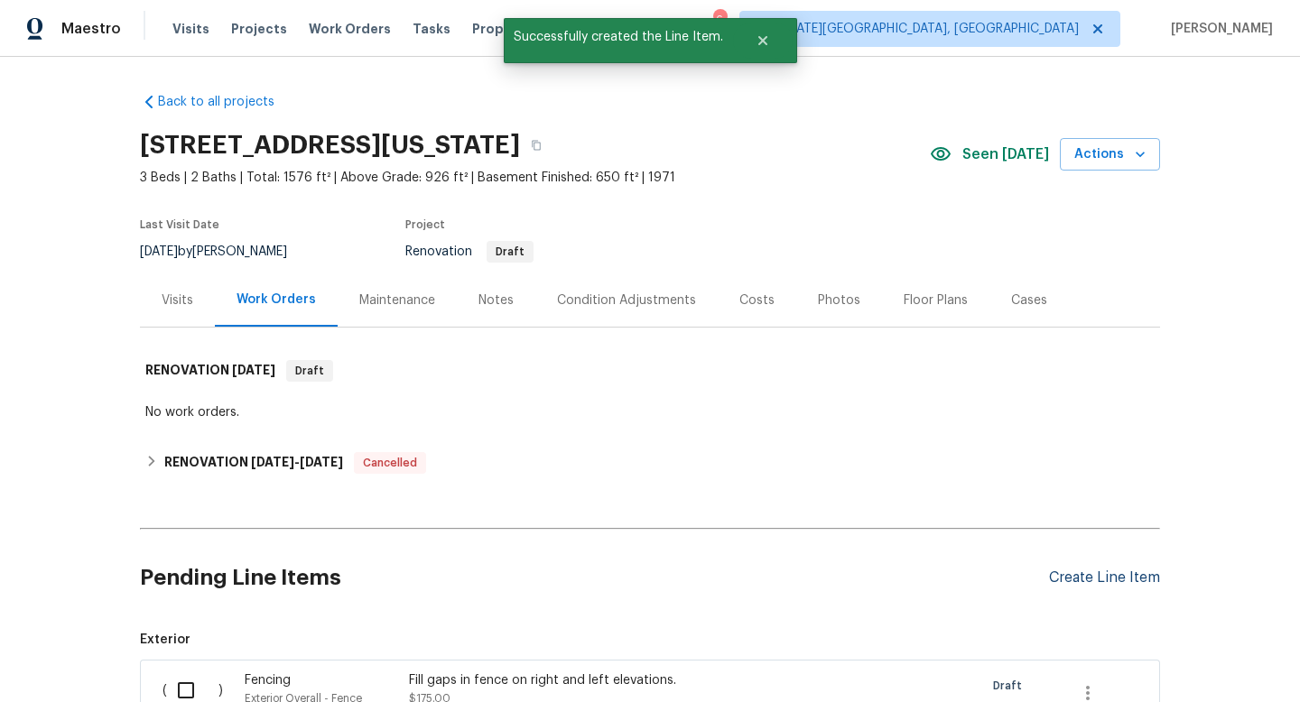
click at [1093, 581] on div "Create Line Item" at bounding box center [1104, 578] width 111 height 17
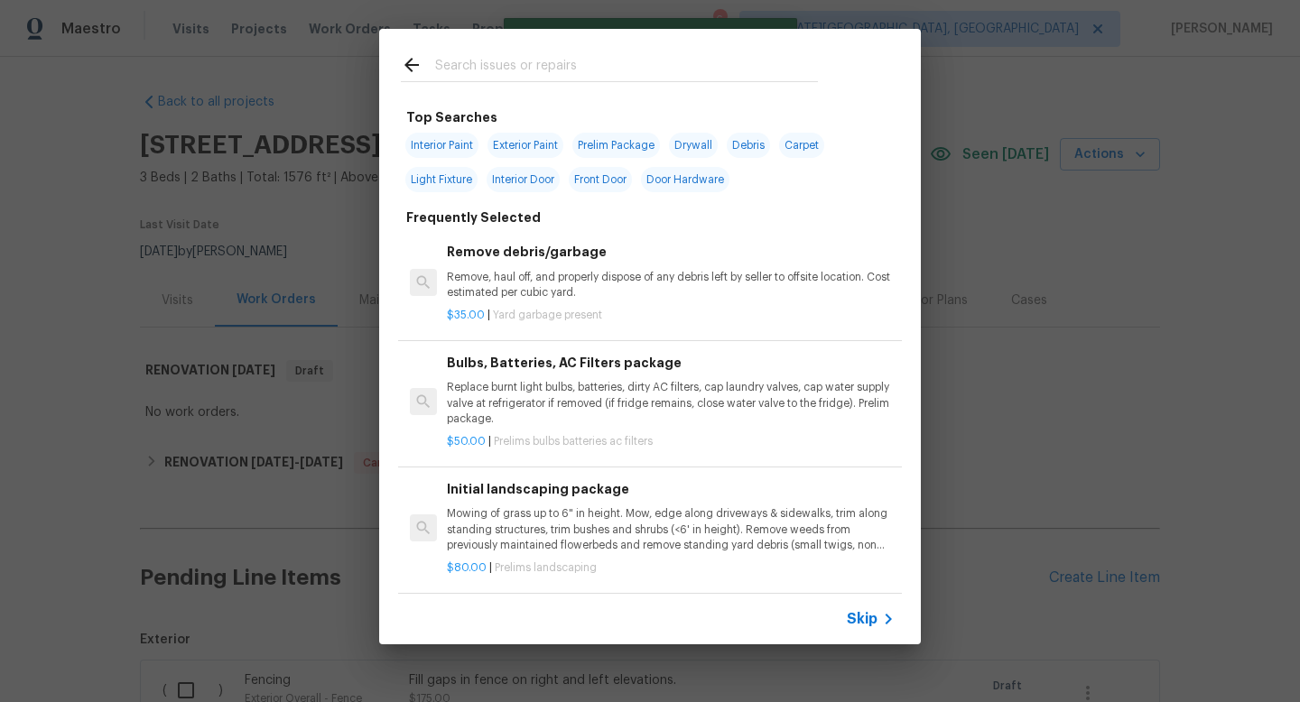
click at [523, 65] on input "text" at bounding box center [626, 67] width 383 height 27
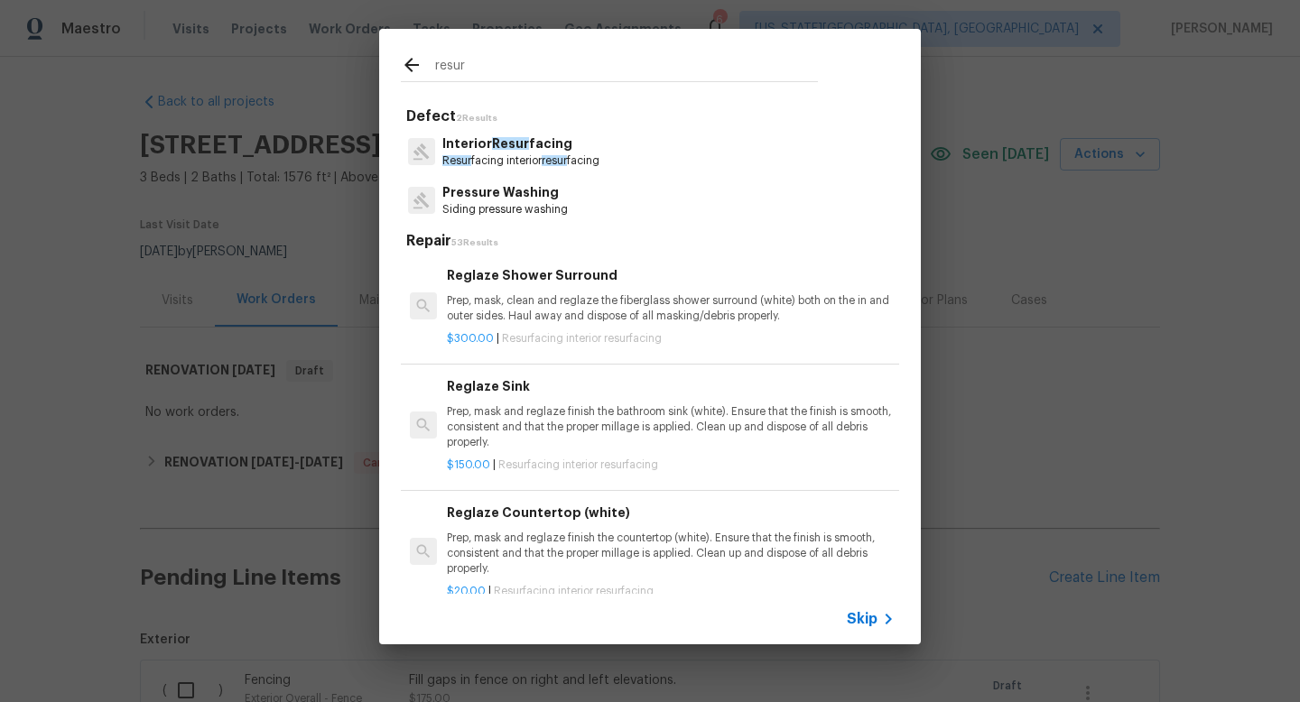
type input "resur"
click at [516, 158] on p "Resur facing interior resur facing" at bounding box center [520, 161] width 157 height 15
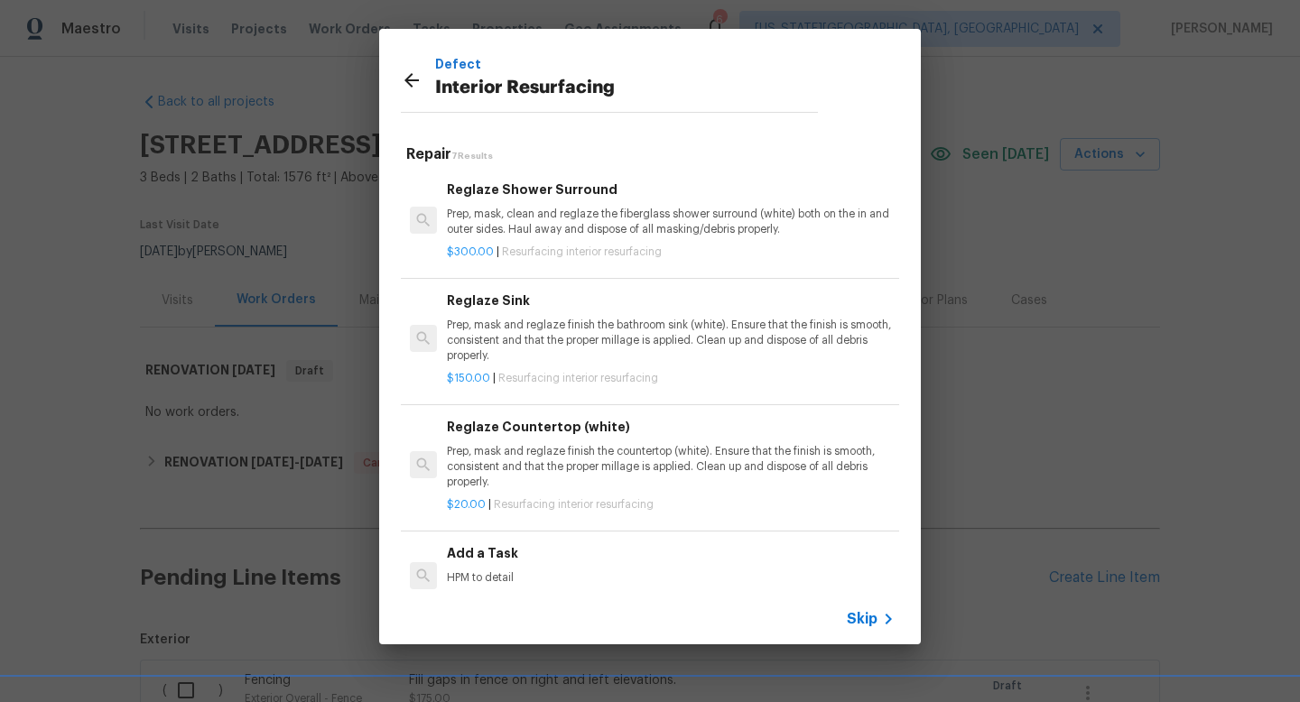
click at [500, 571] on p "HPM to detail" at bounding box center [671, 578] width 448 height 15
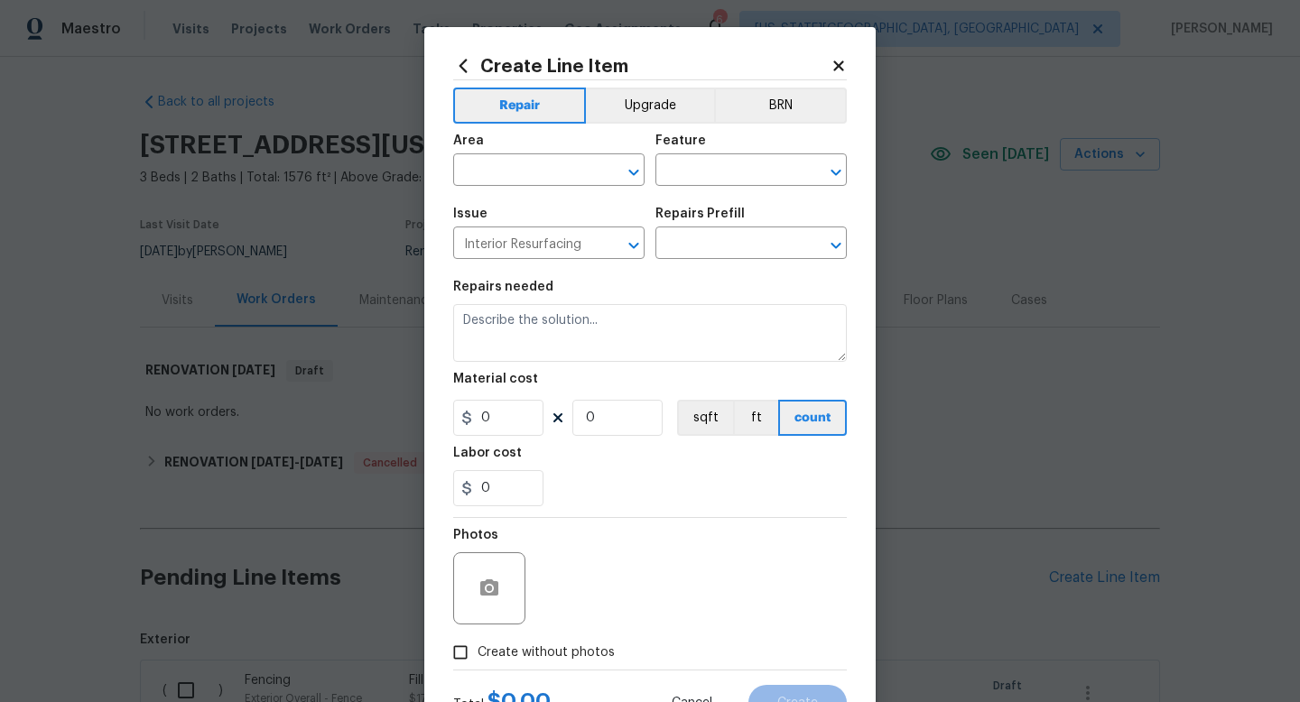
type input "Add a Task $1.00"
type textarea "HPM to detail"
type input "1"
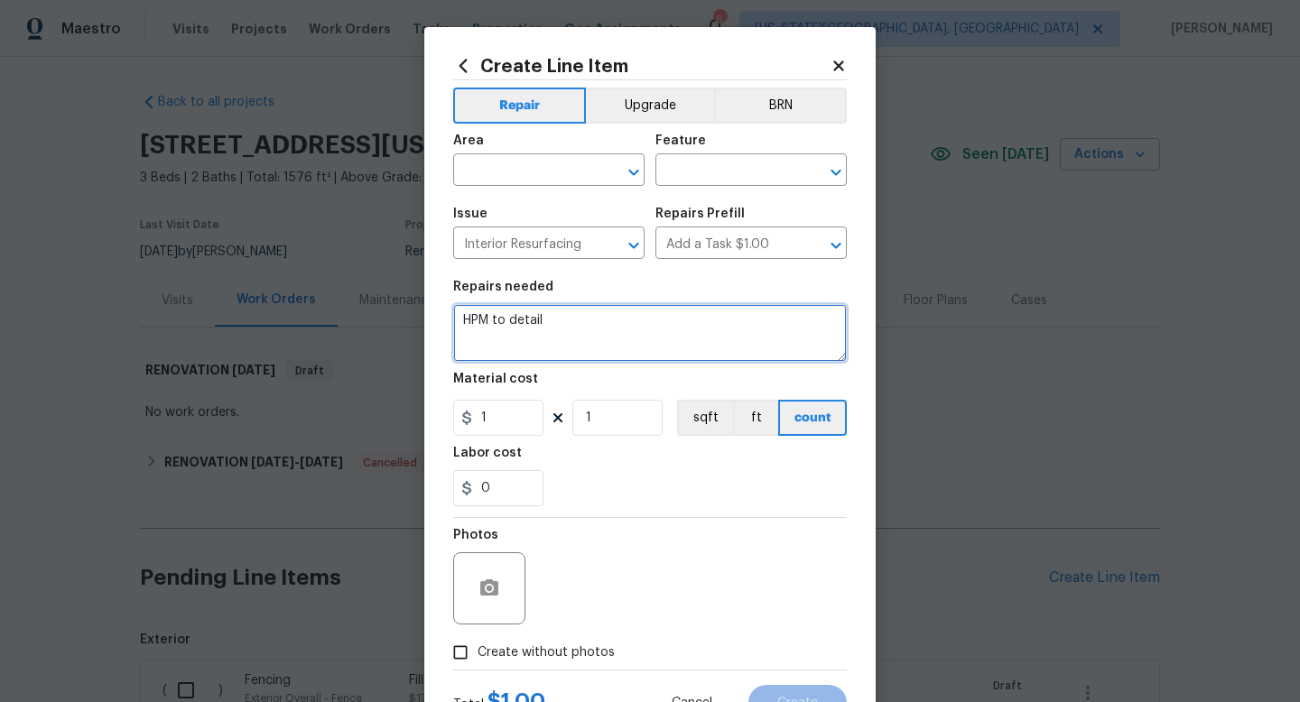
drag, startPoint x: 581, startPoint y: 320, endPoint x: 412, endPoint y: 300, distance: 170.0
click at [412, 300] on div "Create Line Item Repair Upgrade BRN Area ​ Feature ​ Issue Interior Resurfacing…" at bounding box center [650, 351] width 1300 height 702
type textarea "Resurface basement shower pan and surround WHITE Resurface basement bath counte…"
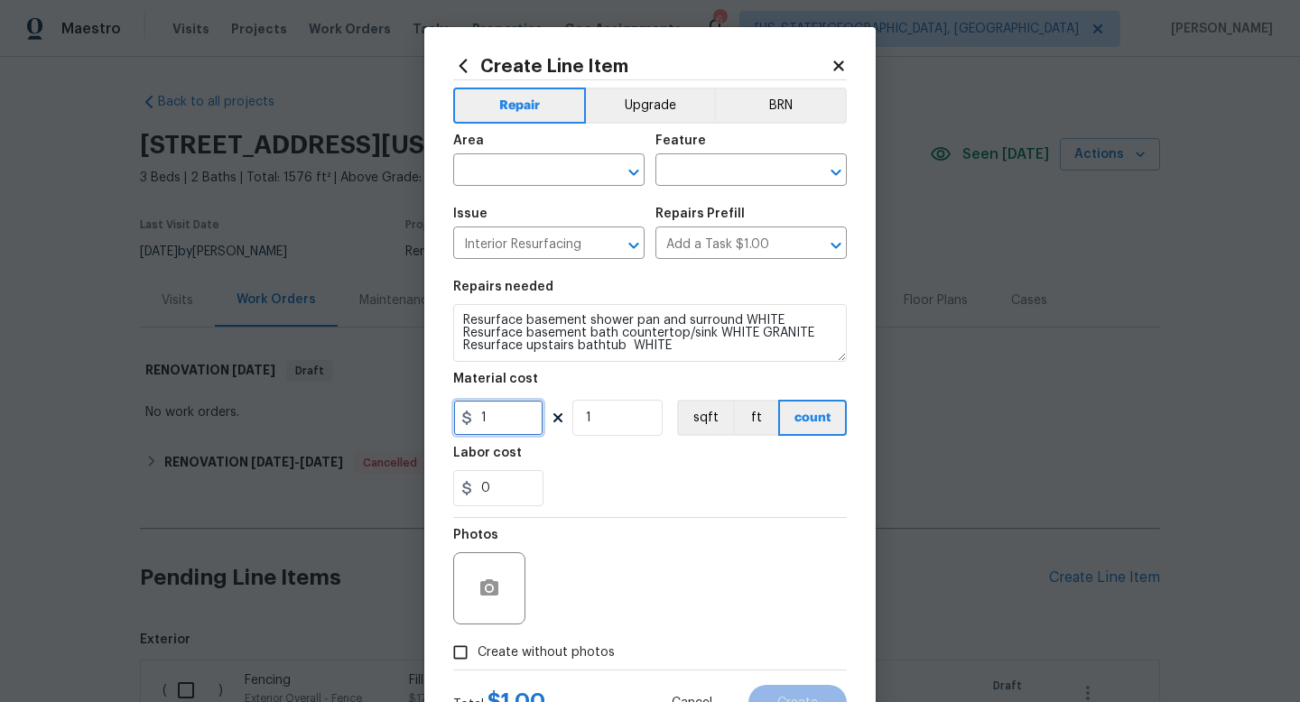
click at [507, 424] on input "1" at bounding box center [498, 418] width 90 height 36
type input "1000"
click at [556, 661] on span "Create without photos" at bounding box center [546, 653] width 137 height 19
click at [478, 661] on input "Create without photos" at bounding box center [460, 653] width 34 height 34
checkbox input "true"
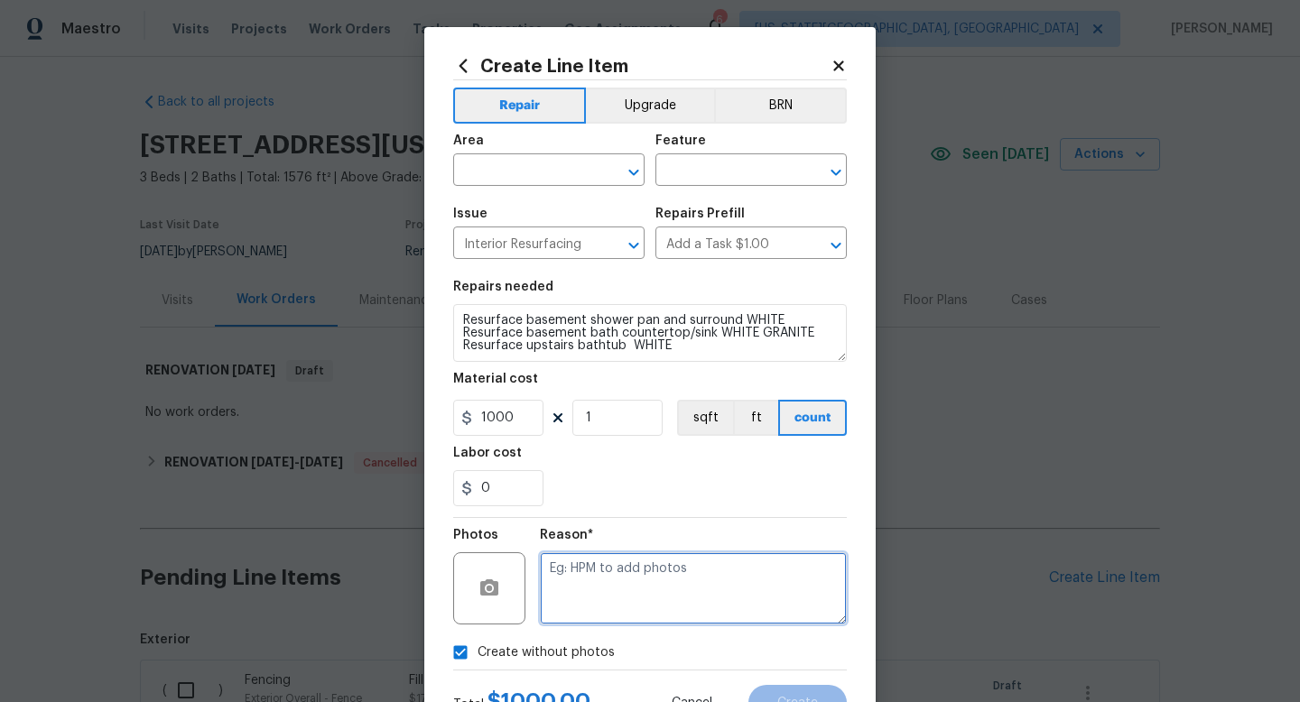
click at [561, 603] on textarea at bounding box center [693, 589] width 307 height 72
type textarea "na"
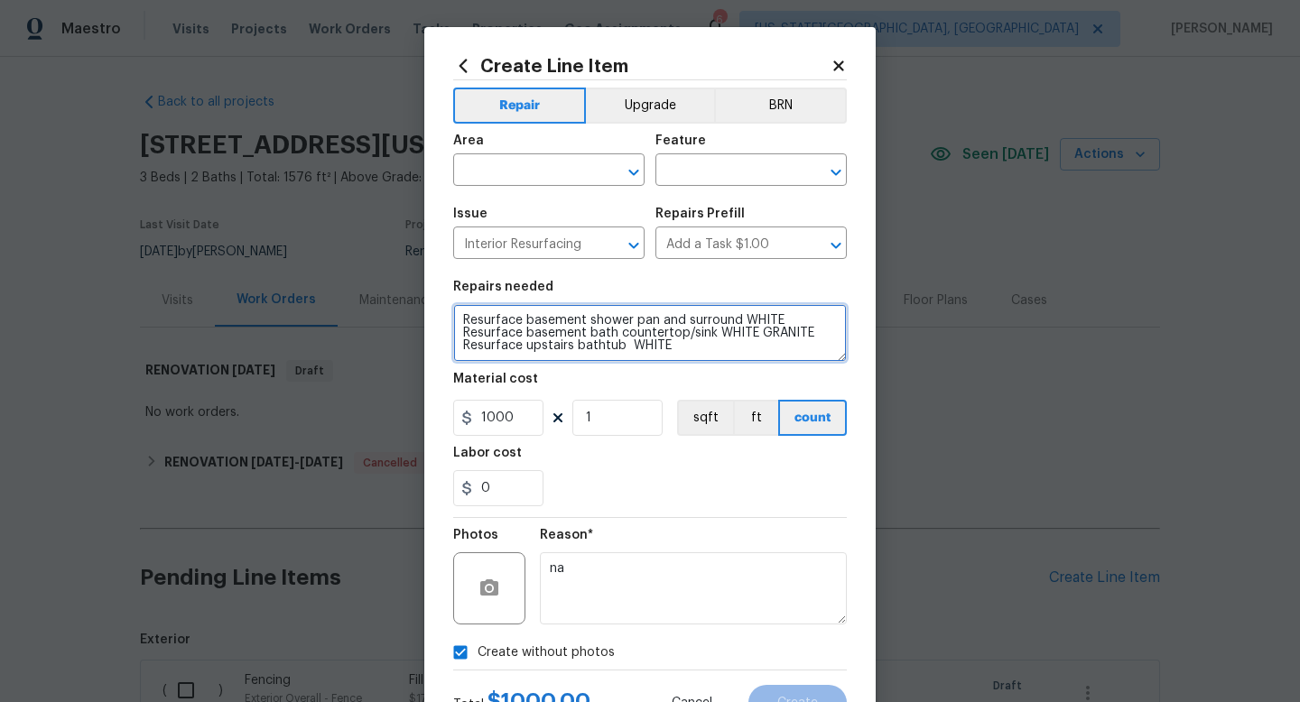
click at [684, 344] on textarea "Resurface basement shower pan and surround WHITE Resurface basement bath counte…" at bounding box center [650, 333] width 394 height 58
type textarea "Resurface basement shower pan and surround WHITE Resurface basement bath counte…"
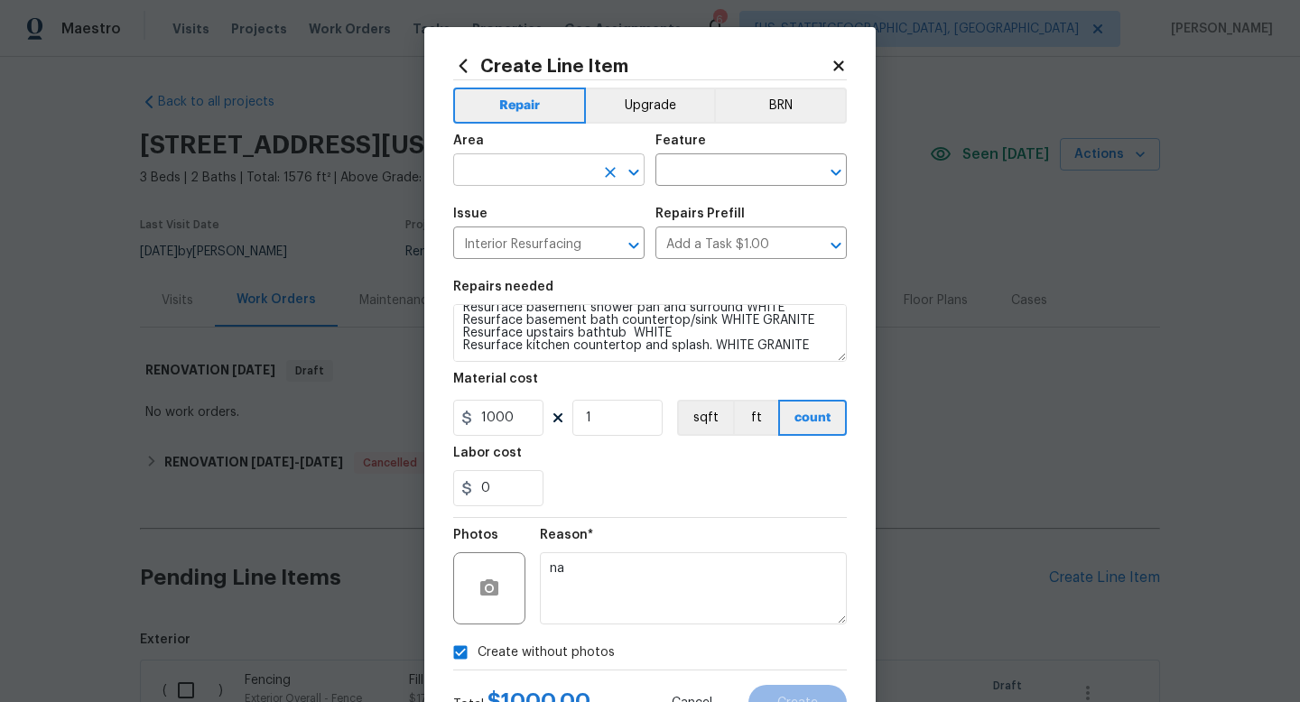
click at [560, 178] on input "text" at bounding box center [523, 172] width 141 height 28
click at [516, 232] on li "Interior Overall" at bounding box center [548, 243] width 191 height 30
type input "Interior Overall"
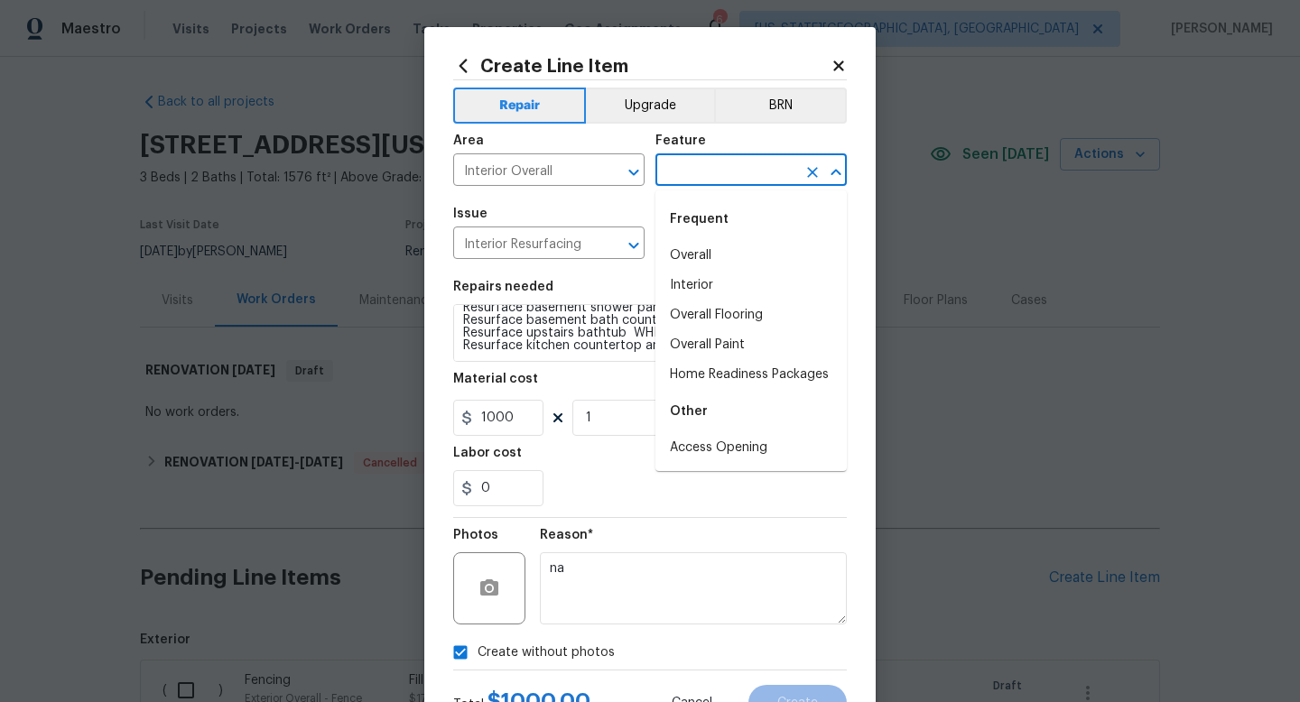
click at [693, 159] on input "text" at bounding box center [726, 172] width 141 height 28
click at [687, 287] on li "Interior" at bounding box center [751, 286] width 191 height 30
type input "Interior"
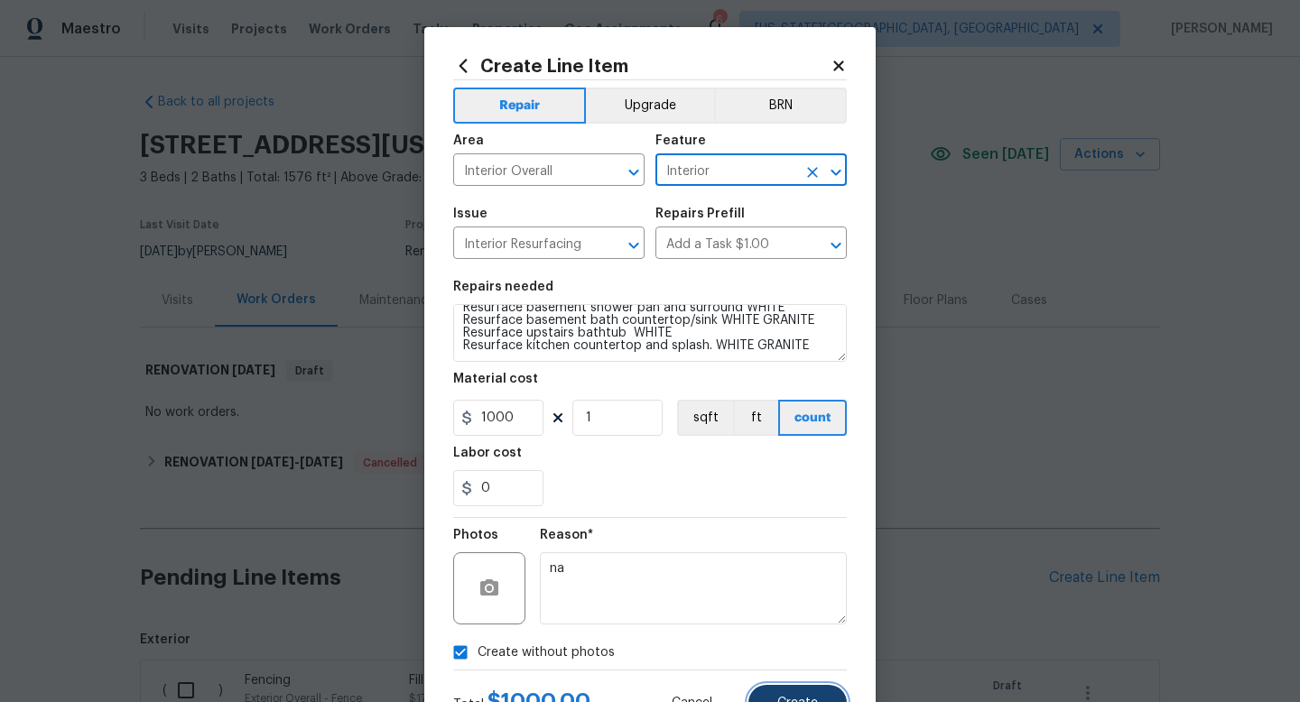
click at [799, 702] on span "Create" at bounding box center [797, 704] width 41 height 14
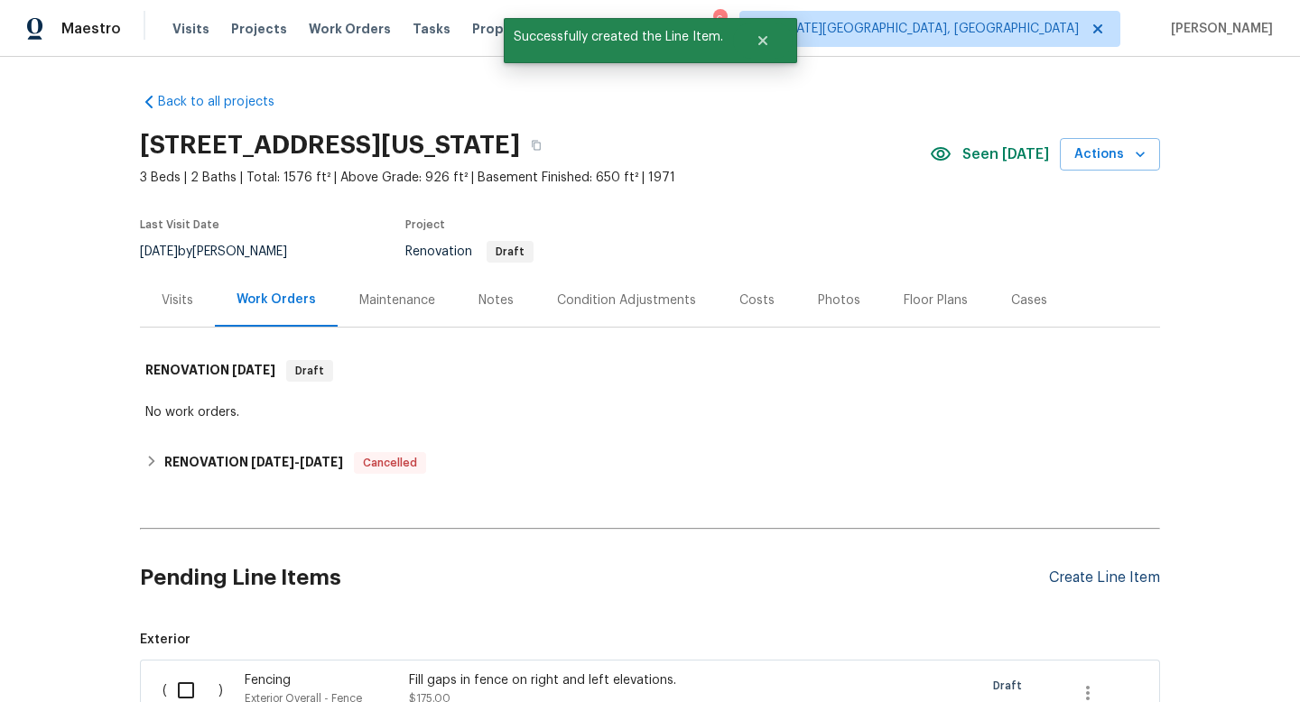
click at [1113, 572] on div "Create Line Item" at bounding box center [1104, 578] width 111 height 17
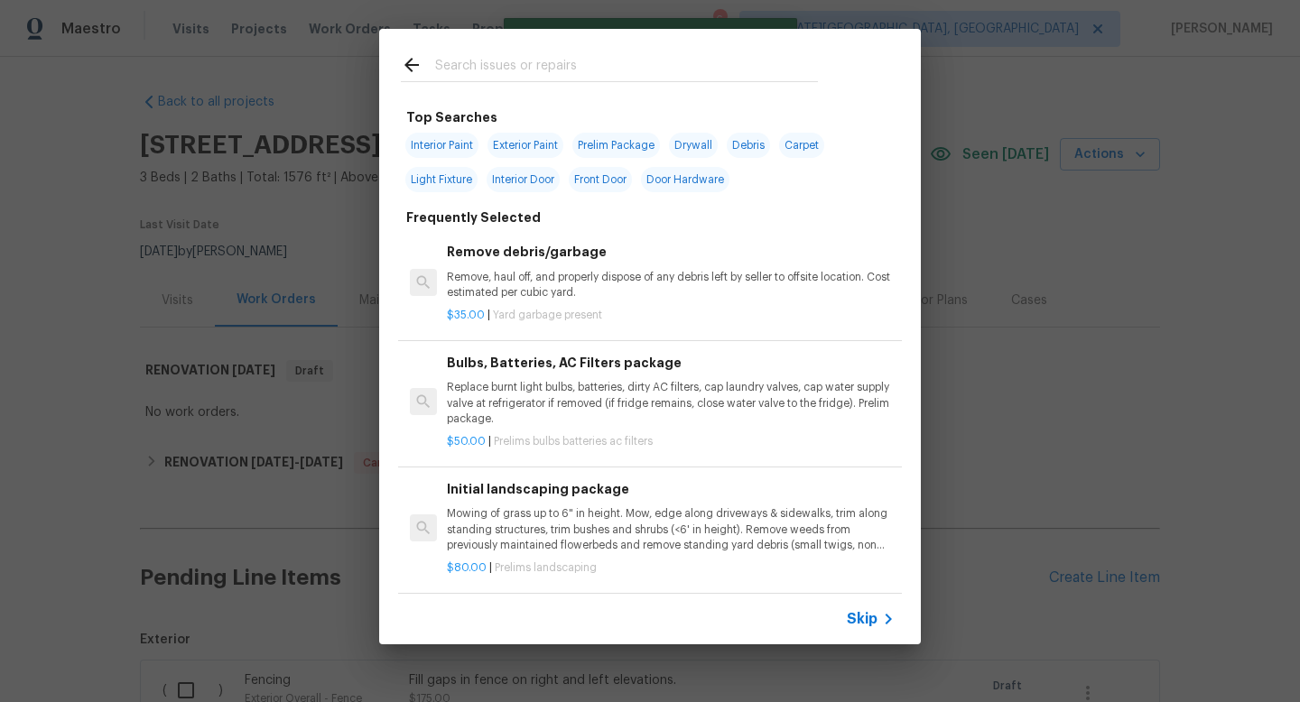
click at [486, 62] on input "text" at bounding box center [626, 67] width 383 height 27
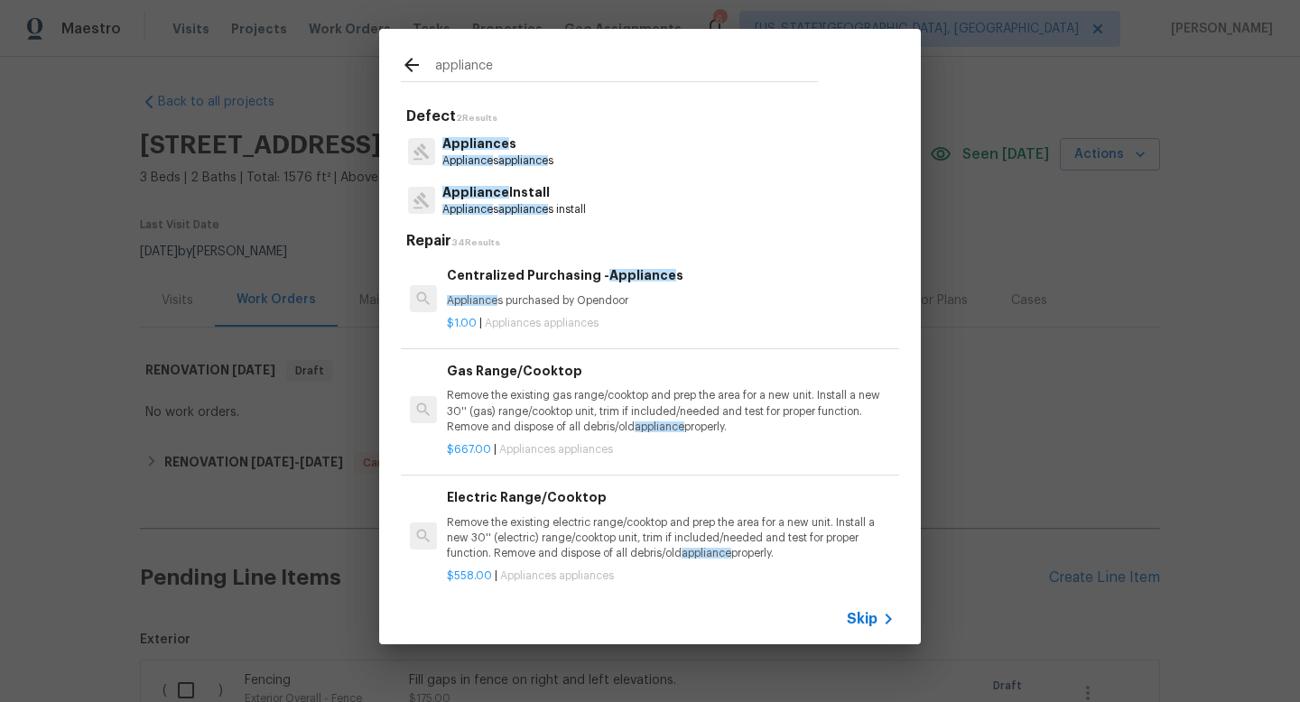
type input "appliance"
click at [478, 143] on span "Appliance" at bounding box center [475, 143] width 67 height 13
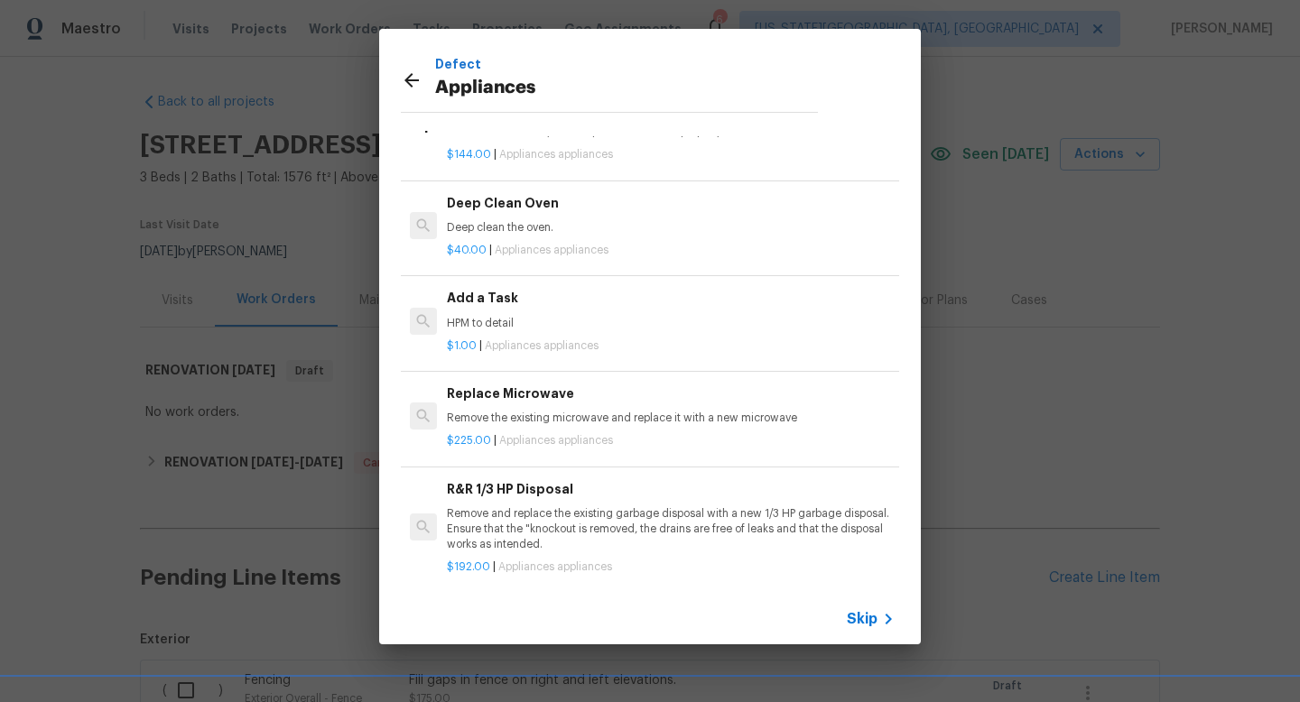
scroll to position [597, 0]
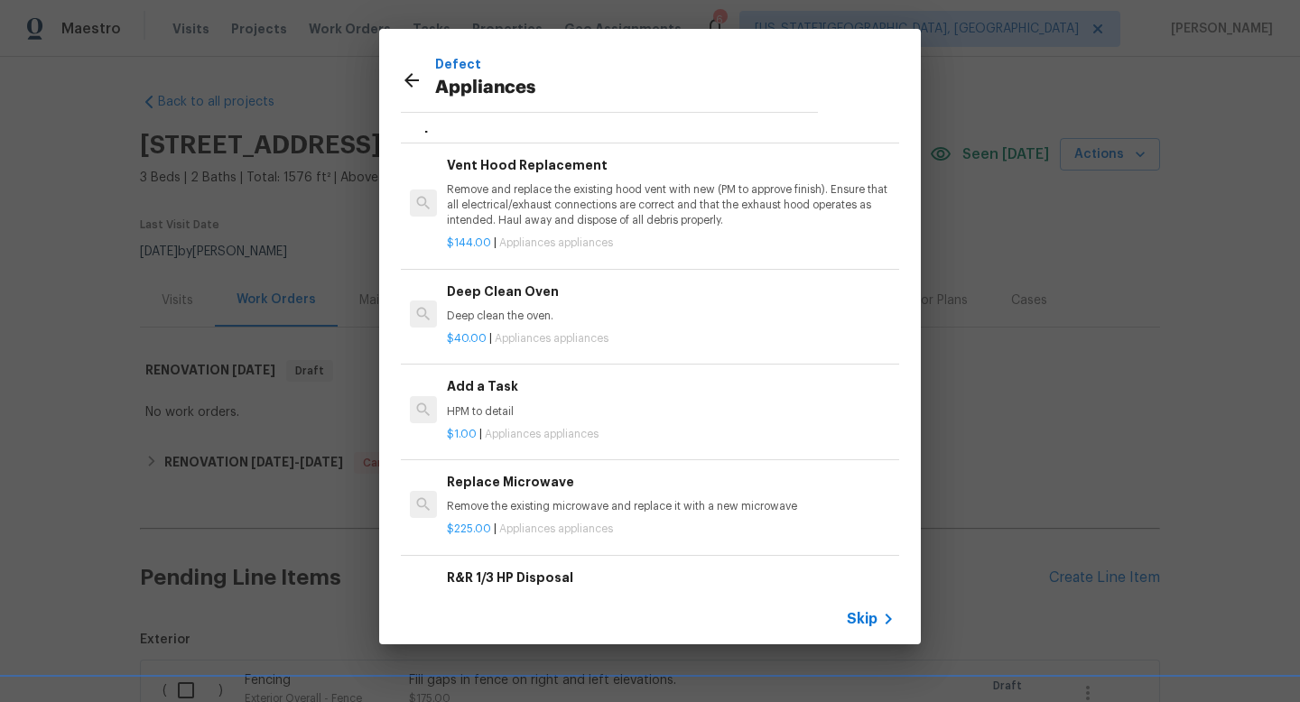
click at [515, 405] on p "HPM to detail" at bounding box center [671, 412] width 448 height 15
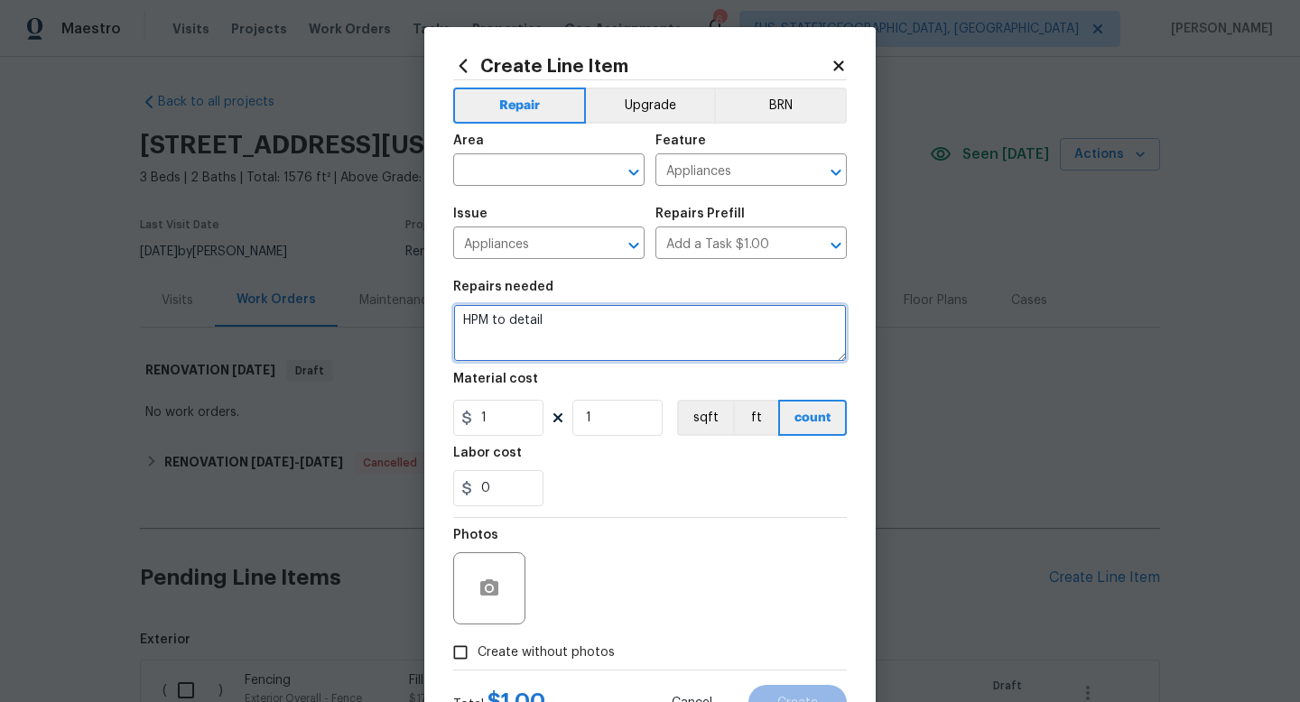
drag, startPoint x: 562, startPoint y: 324, endPoint x: 415, endPoint y: 312, distance: 146.7
click at [415, 312] on div "Create Line Item Repair Upgrade BRN Area ​ Feature Appliances ​ Issue Appliance…" at bounding box center [650, 351] width 1300 height 702
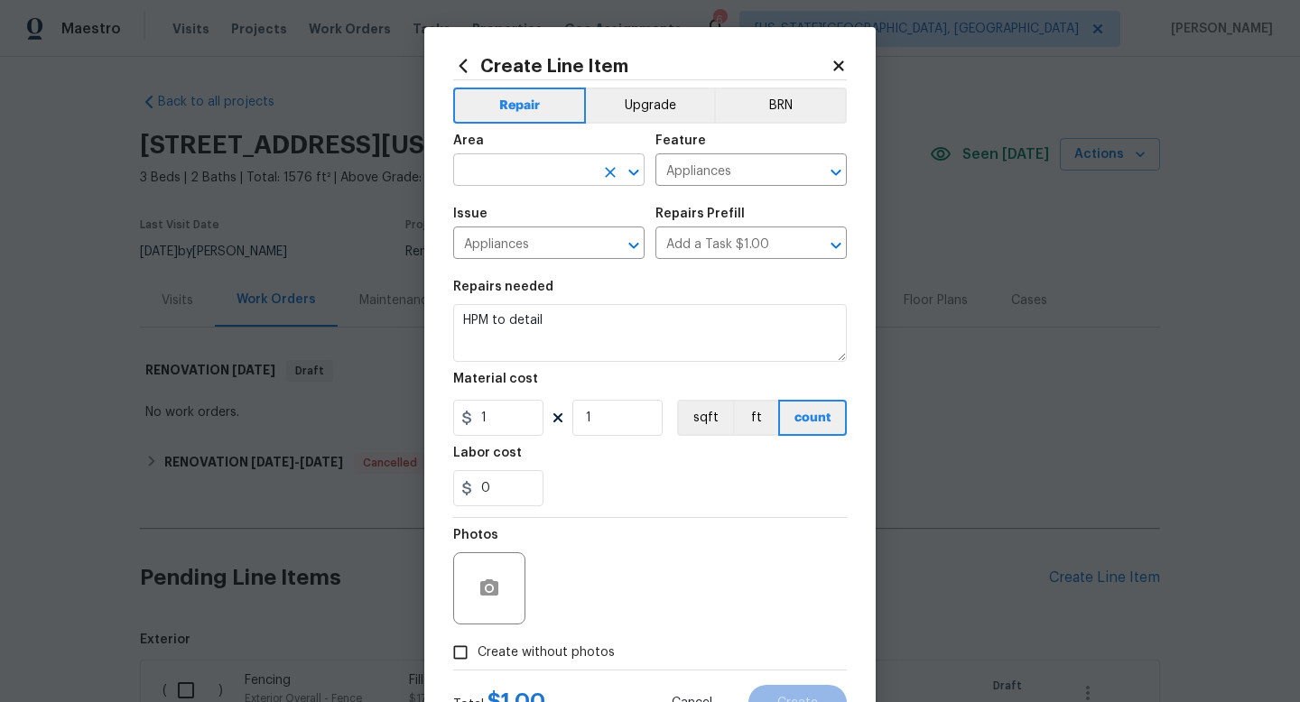
click at [523, 165] on input "text" at bounding box center [523, 172] width 141 height 28
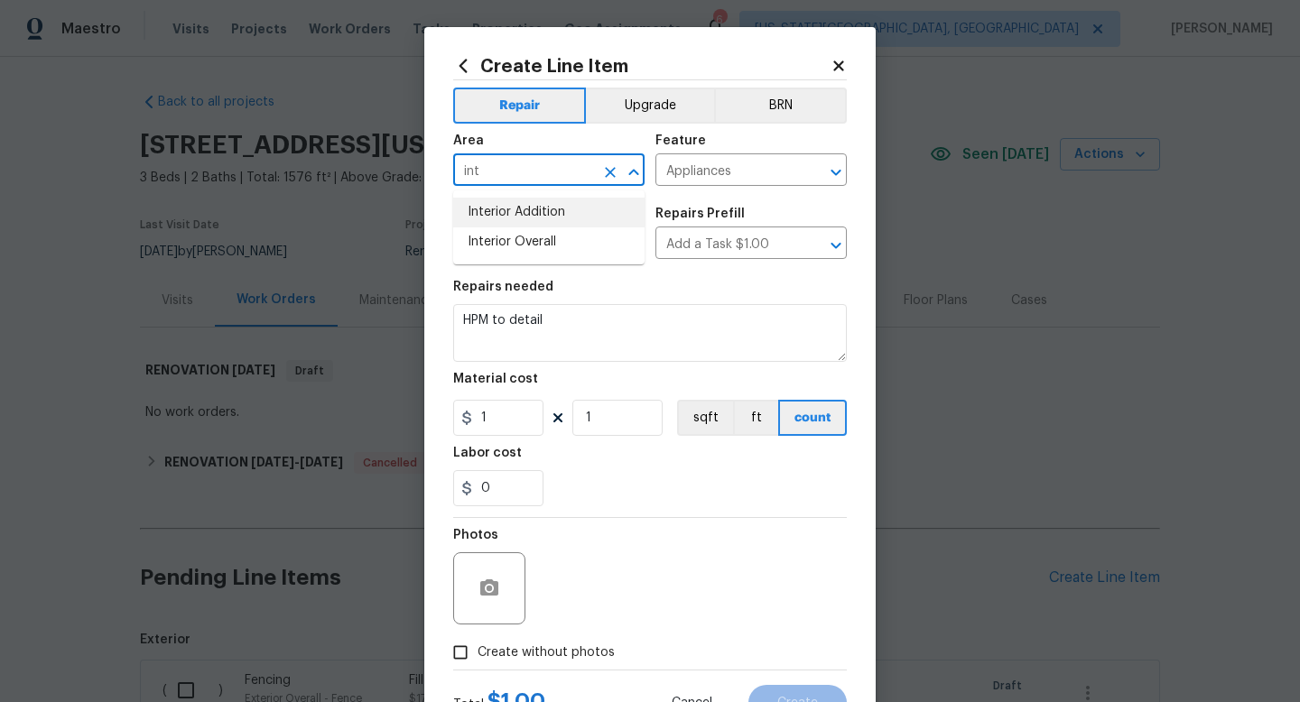
click at [507, 225] on li "Interior Addition" at bounding box center [548, 213] width 191 height 30
type input "Interior Addition"
click at [612, 170] on icon "Clear" at bounding box center [610, 172] width 11 height 11
click at [544, 164] on input "text" at bounding box center [523, 172] width 141 height 28
click at [505, 238] on li "Interior Overall" at bounding box center [548, 243] width 191 height 30
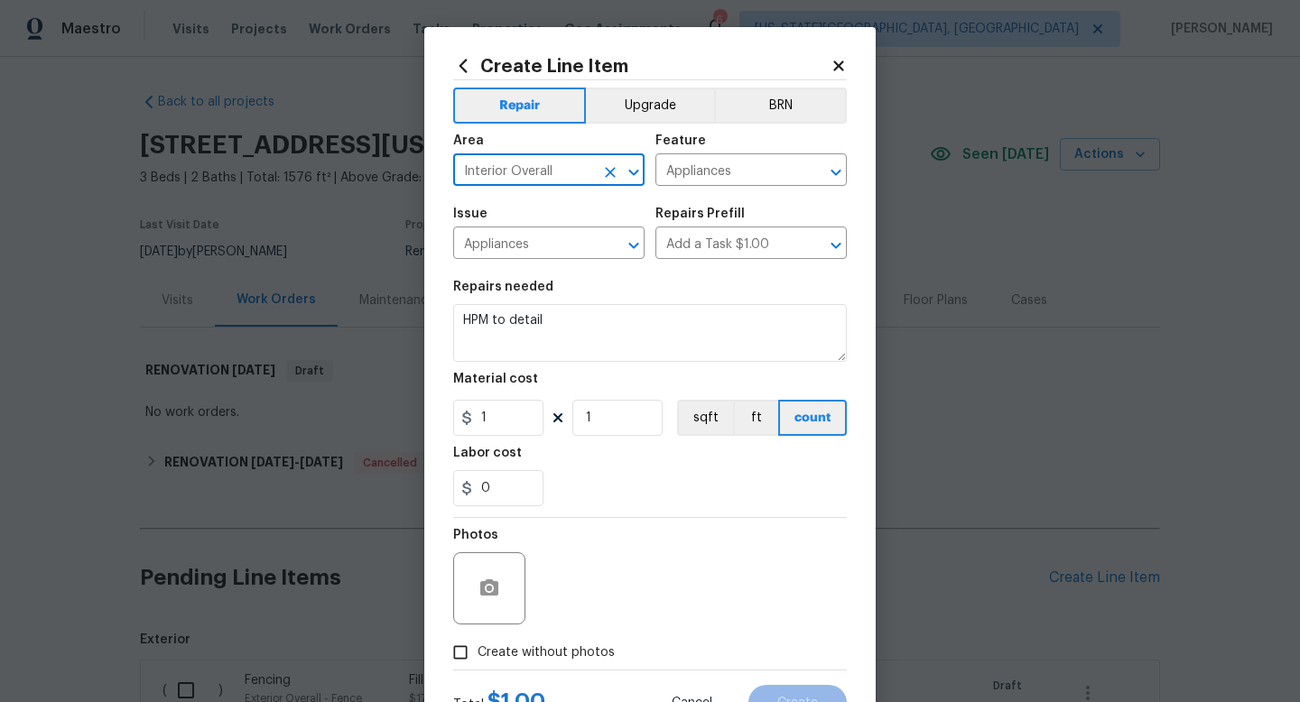
type input "Interior Overall"
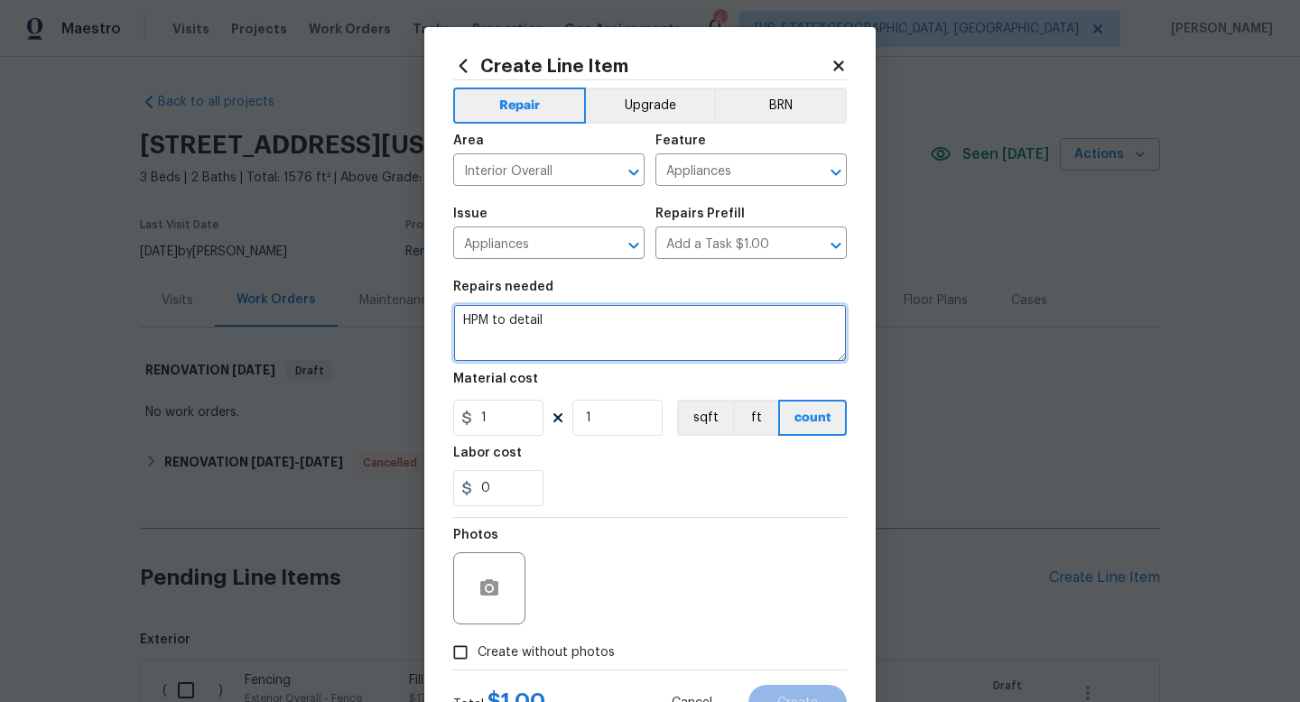
drag, startPoint x: 551, startPoint y: 326, endPoint x: 408, endPoint y: 317, distance: 143.0
click at [408, 323] on div "Create Line Item Repair Upgrade BRN Area Interior Overall ​ Feature Appliances …" at bounding box center [650, 351] width 1300 height 702
type textarea "Install stainless steel vent hood."
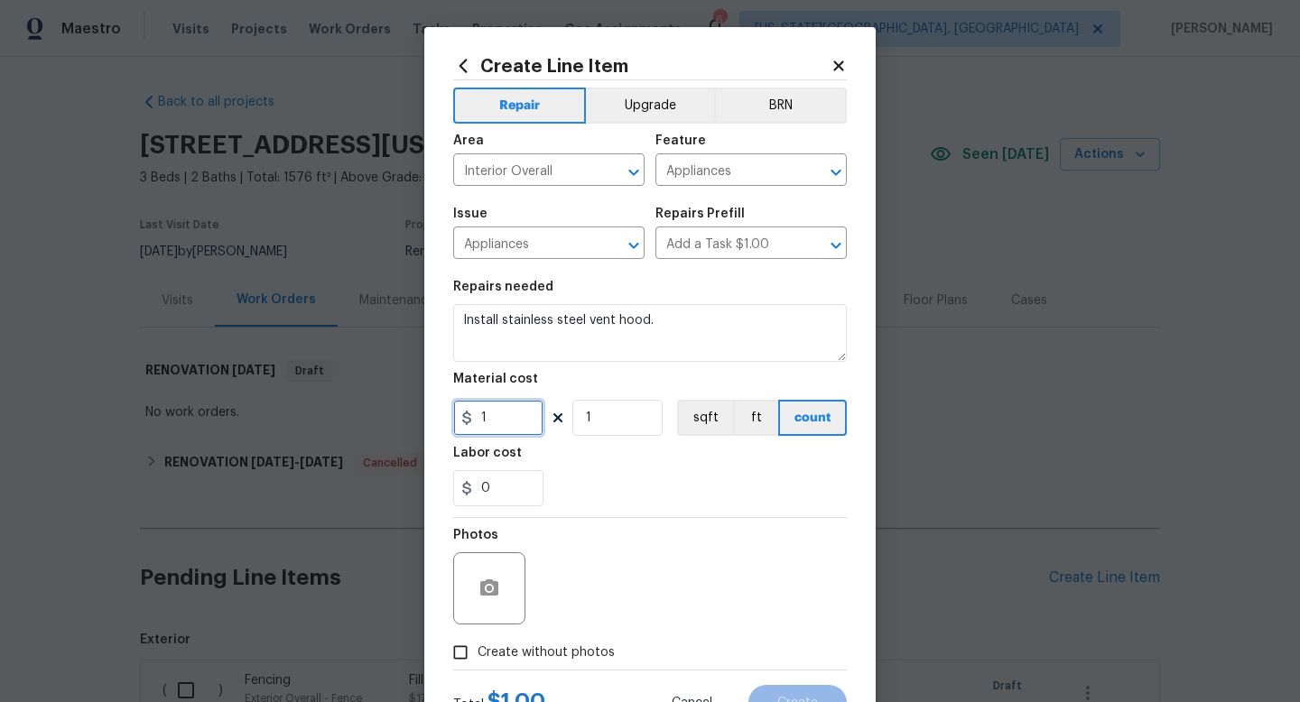
click at [495, 432] on input "1" at bounding box center [498, 418] width 90 height 36
type input "160"
click at [546, 656] on span "Create without photos" at bounding box center [546, 653] width 137 height 19
click at [478, 656] on input "Create without photos" at bounding box center [460, 653] width 34 height 34
checkbox input "true"
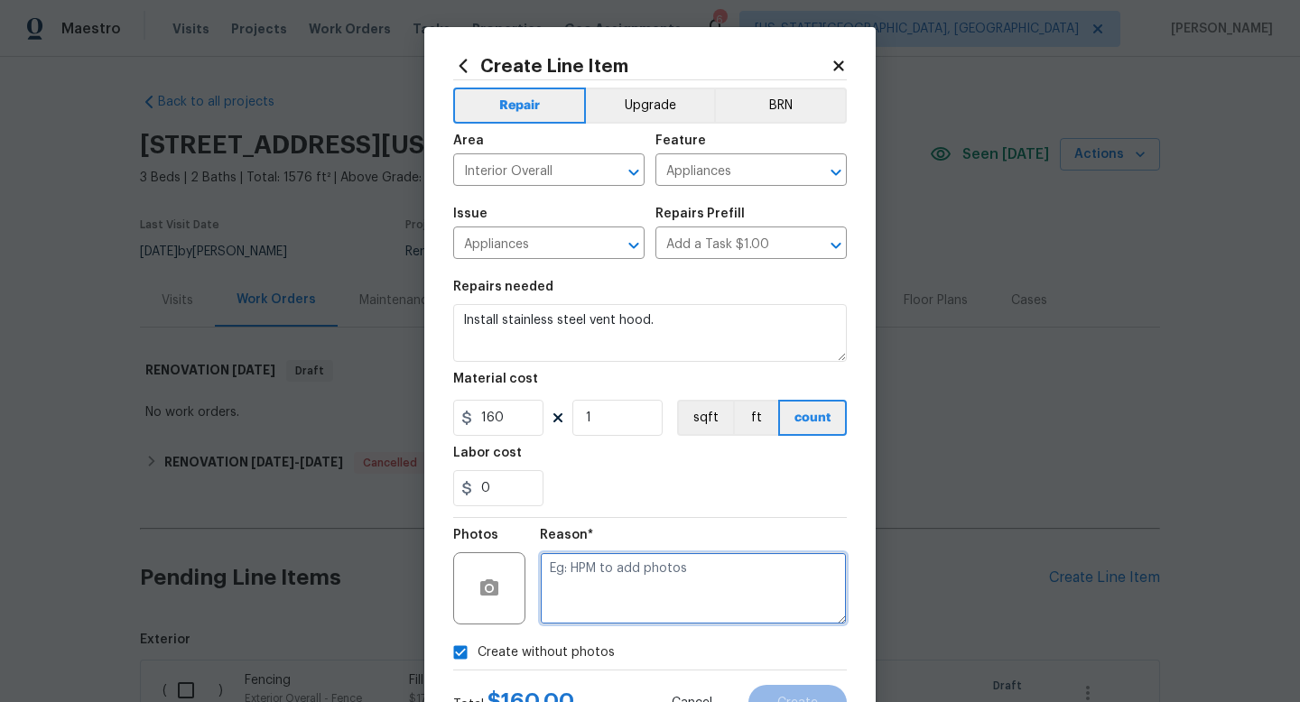
click at [566, 608] on textarea at bounding box center [693, 589] width 307 height 72
type textarea "a"
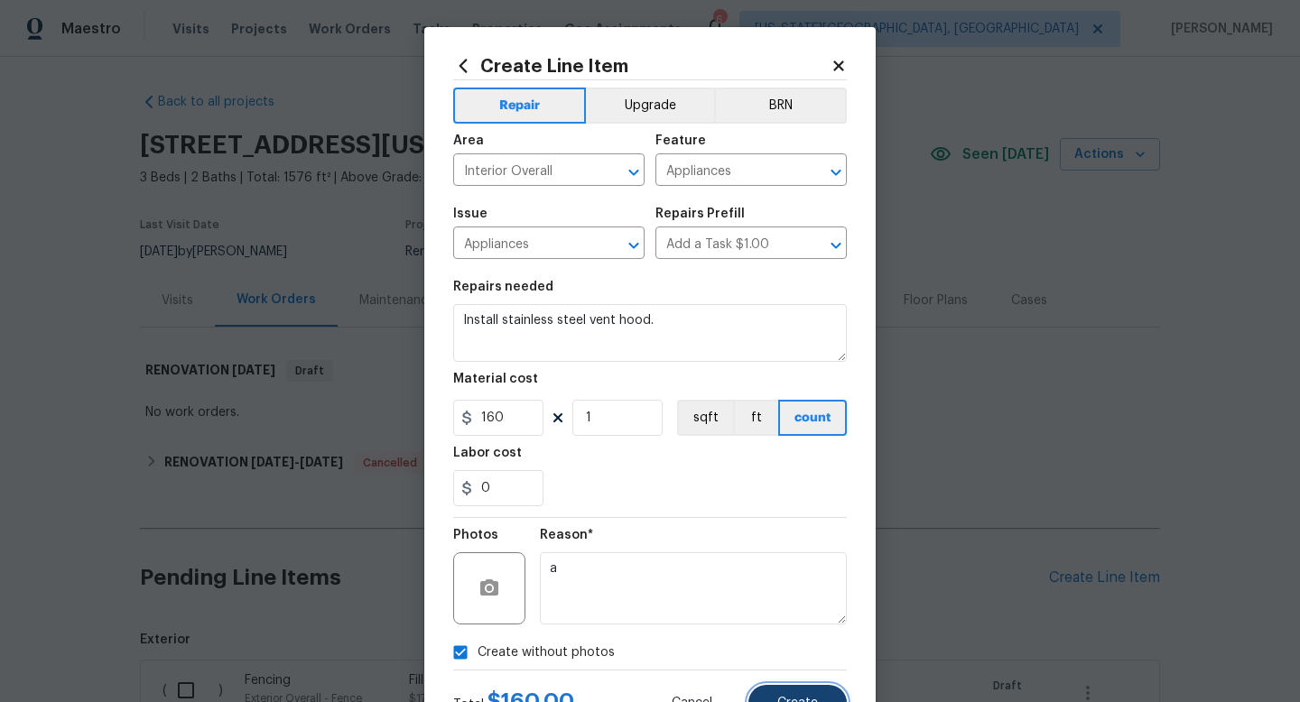
click at [777, 702] on button "Create" at bounding box center [798, 703] width 98 height 36
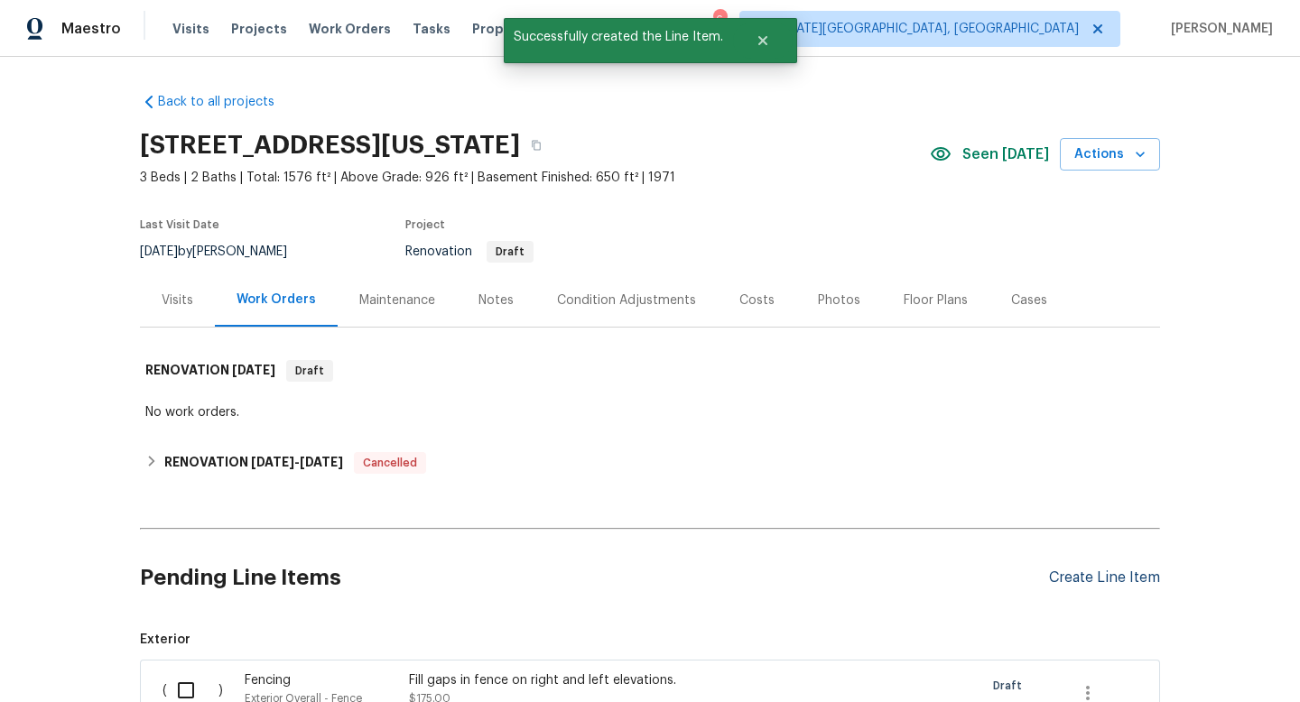
click at [1115, 579] on div "Create Line Item" at bounding box center [1104, 578] width 111 height 17
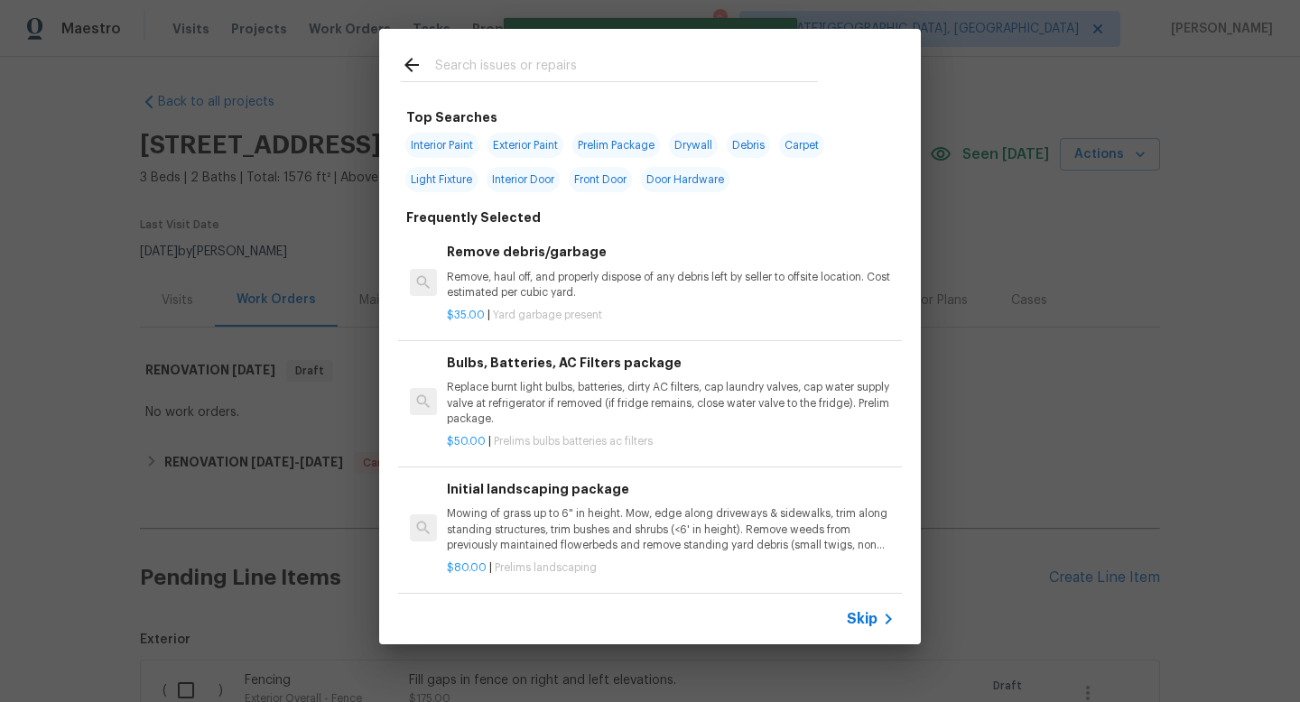
click at [495, 71] on input "text" at bounding box center [626, 67] width 383 height 27
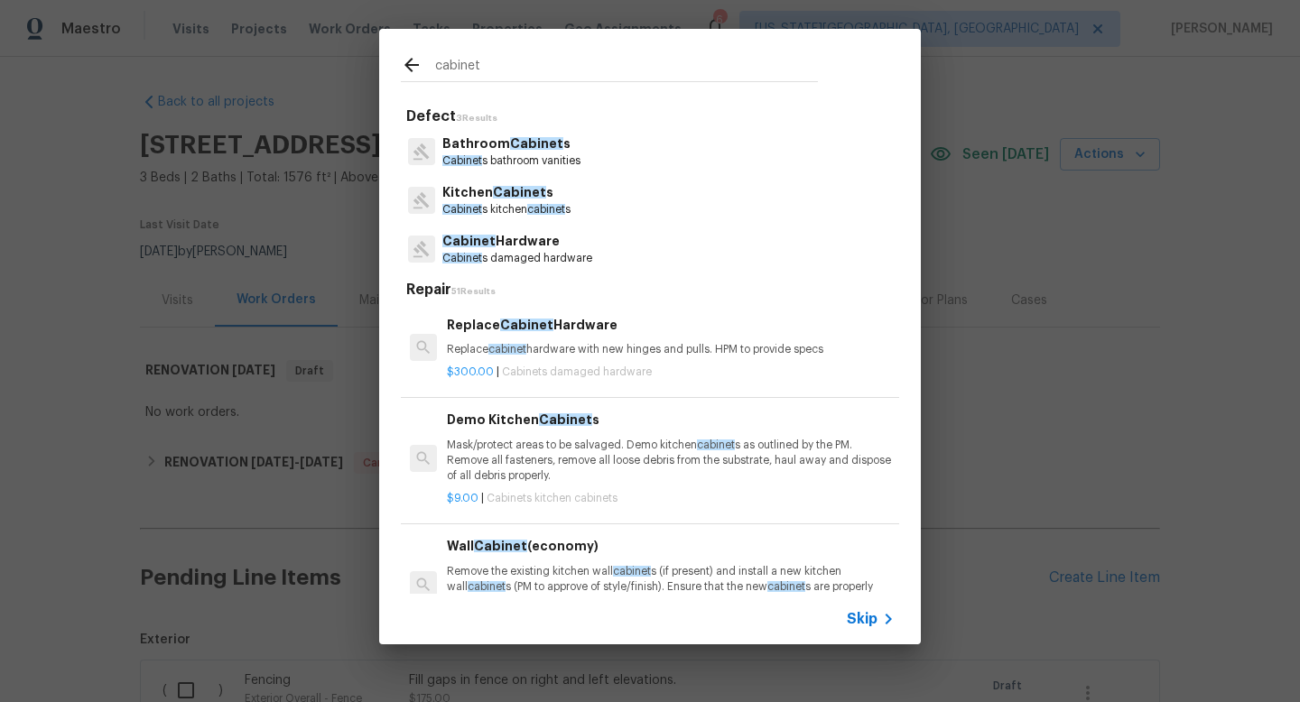
type input "cabinet"
click at [490, 155] on p "Cabinet s bathroom vanities" at bounding box center [511, 161] width 138 height 15
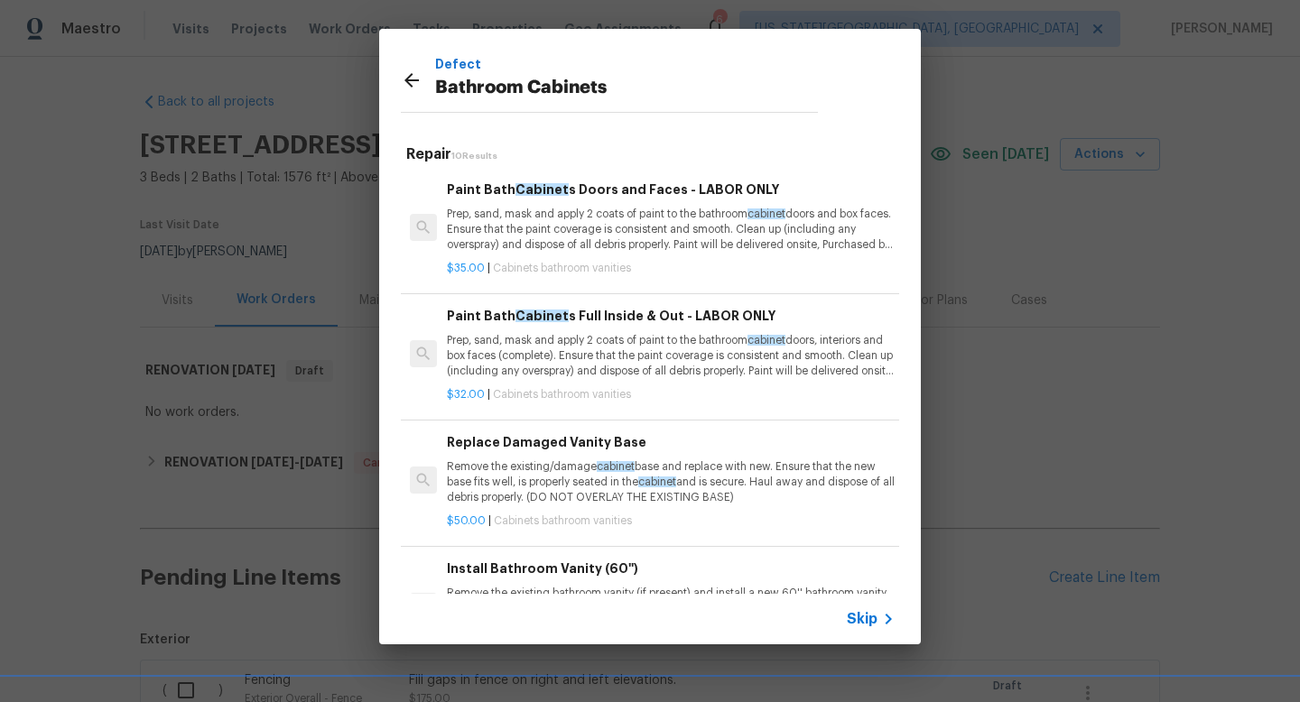
scroll to position [738, 0]
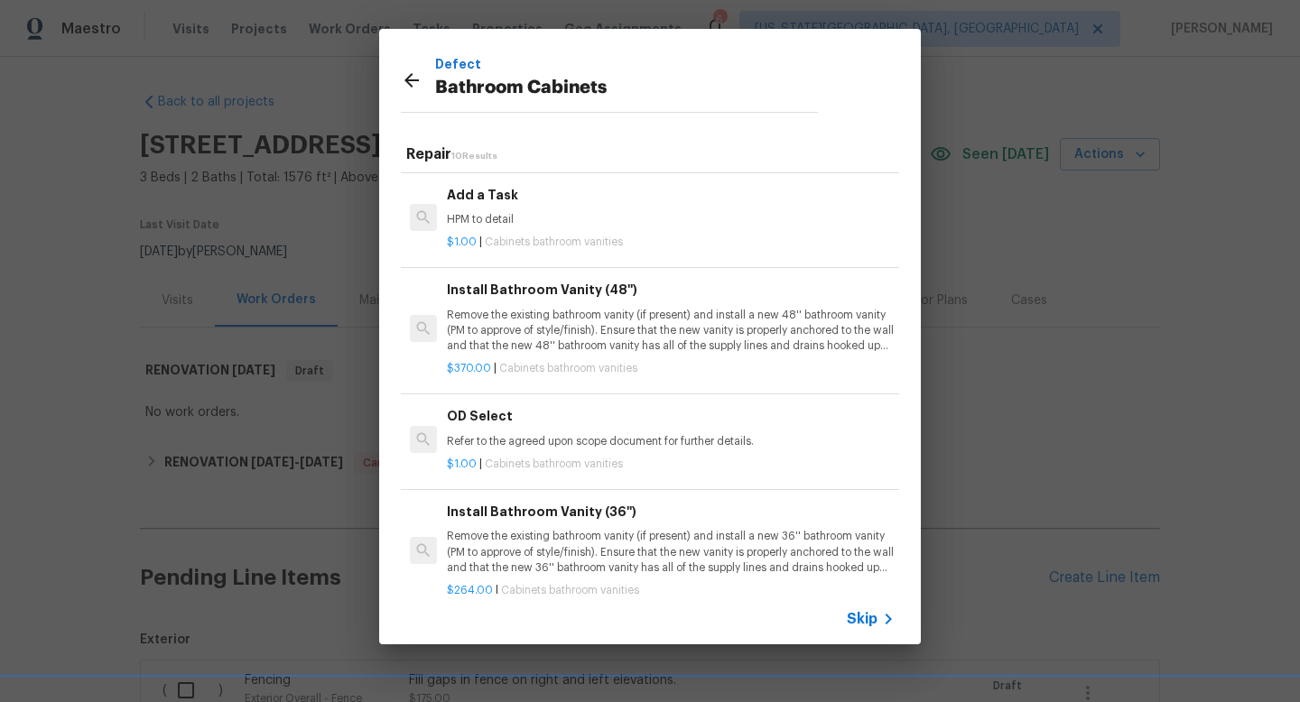
click at [513, 228] on div "$1.00 | Cabinets bathroom vanities" at bounding box center [671, 239] width 448 height 23
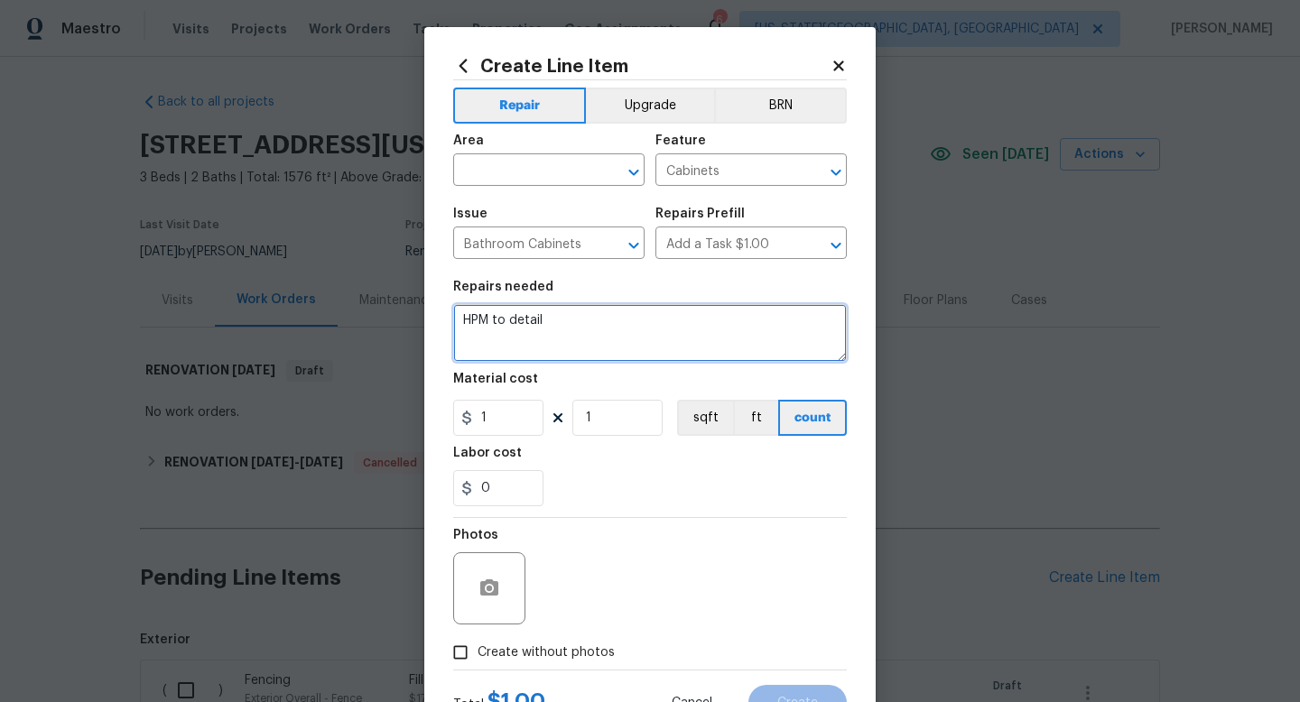
drag, startPoint x: 571, startPoint y: 339, endPoint x: 350, endPoint y: 259, distance: 234.2
click at [350, 261] on div "Create Line Item Repair Upgrade BRN Area ​ Feature Cabinets ​ Issue Bathroom Ca…" at bounding box center [650, 351] width 1300 height 702
type textarea "Paint under all sink cabinets."
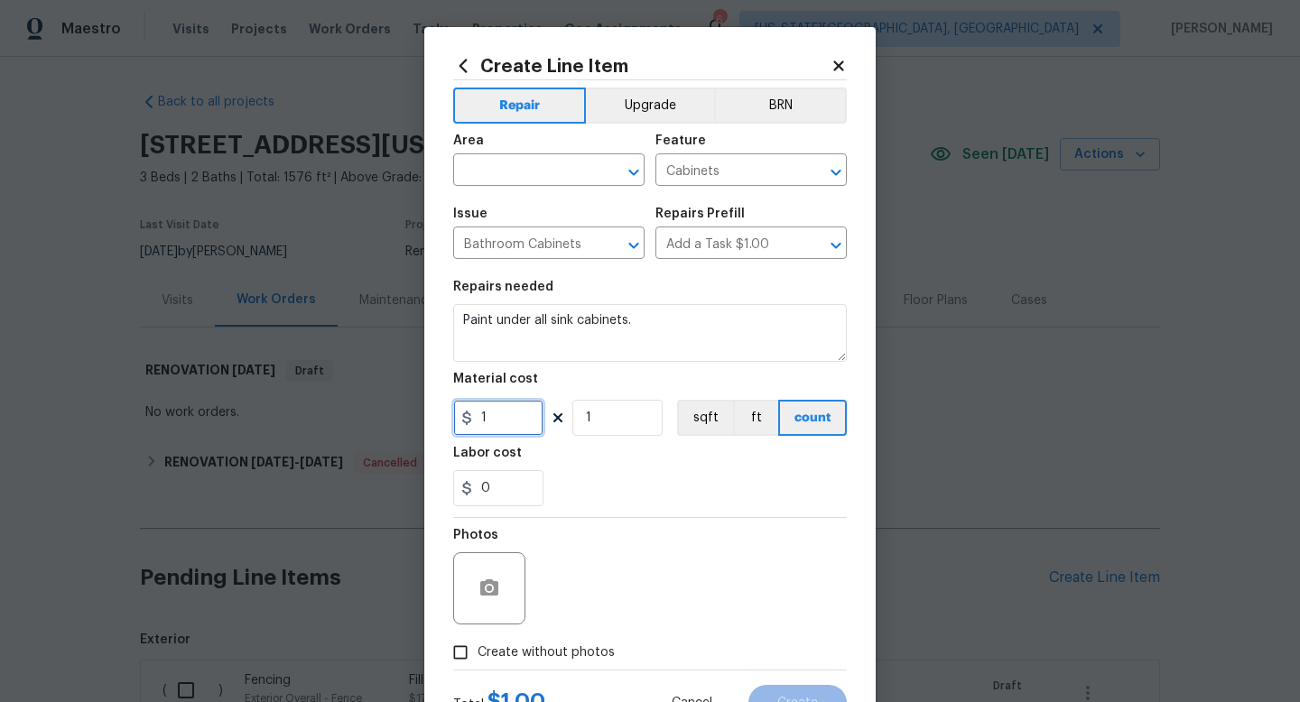
click at [513, 417] on input "1" at bounding box center [498, 418] width 90 height 36
type input "45"
click at [558, 660] on span "Create without photos" at bounding box center [546, 653] width 137 height 19
click at [478, 660] on input "Create without photos" at bounding box center [460, 653] width 34 height 34
checkbox input "true"
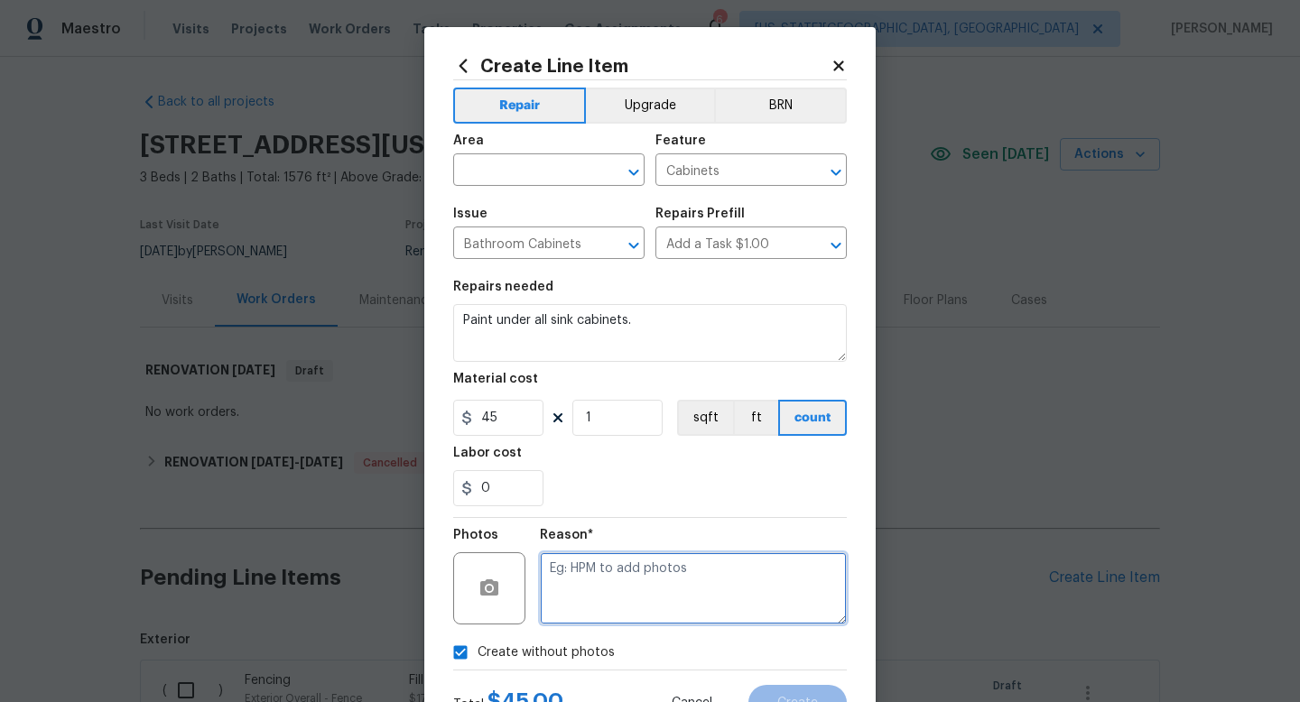
click at [566, 587] on textarea at bounding box center [693, 589] width 307 height 72
type textarea "a"
type textarea "na"
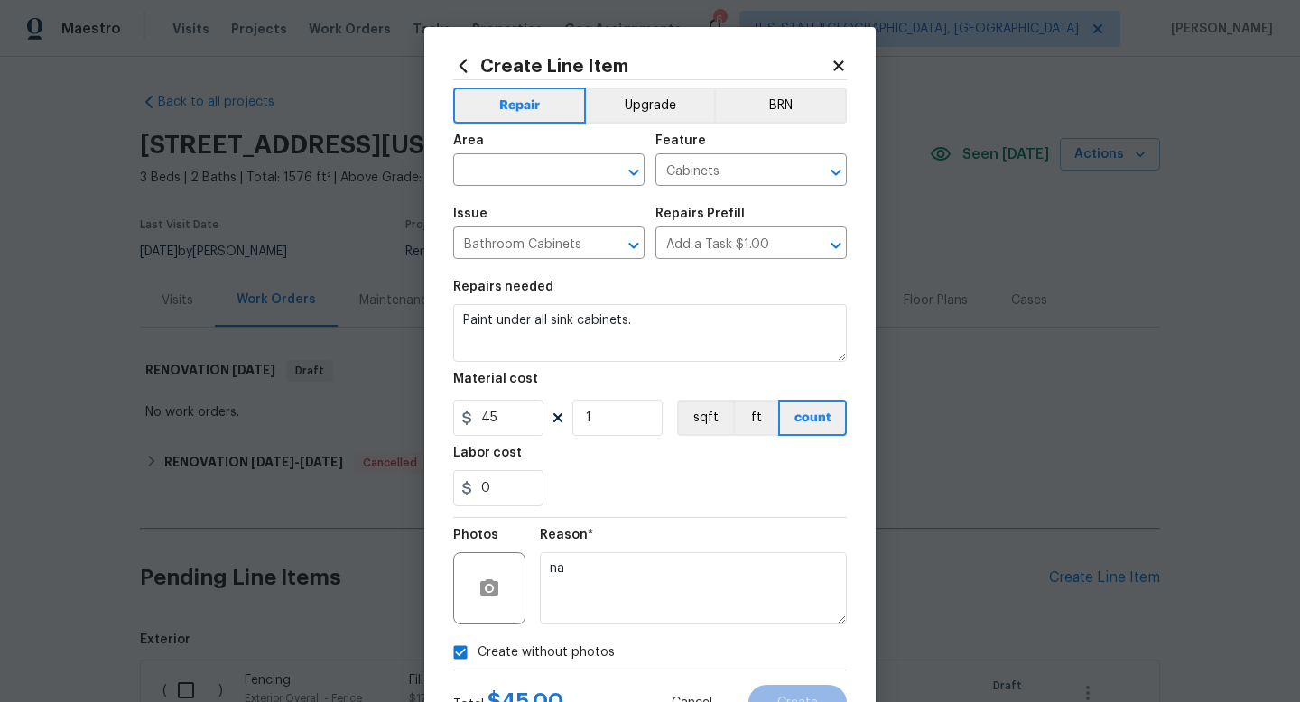
click at [502, 154] on div "Area" at bounding box center [548, 146] width 191 height 23
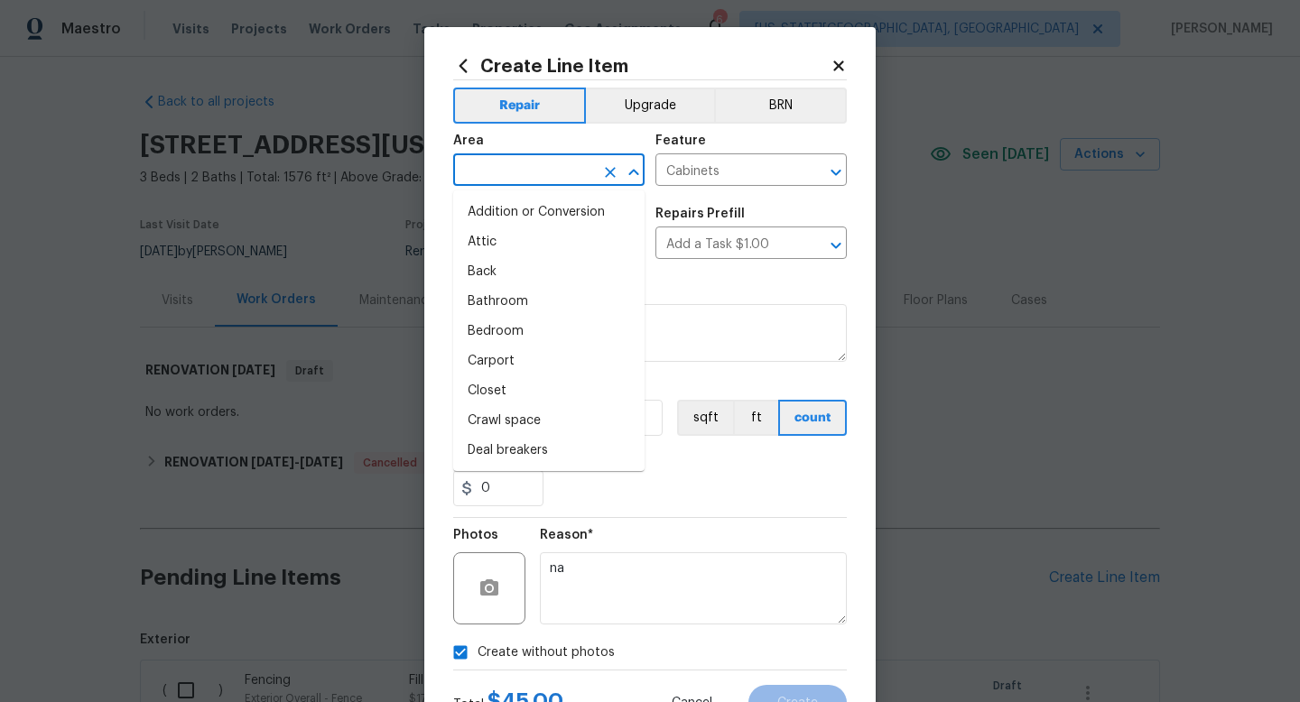
click at [498, 167] on input "text" at bounding box center [523, 172] width 141 height 28
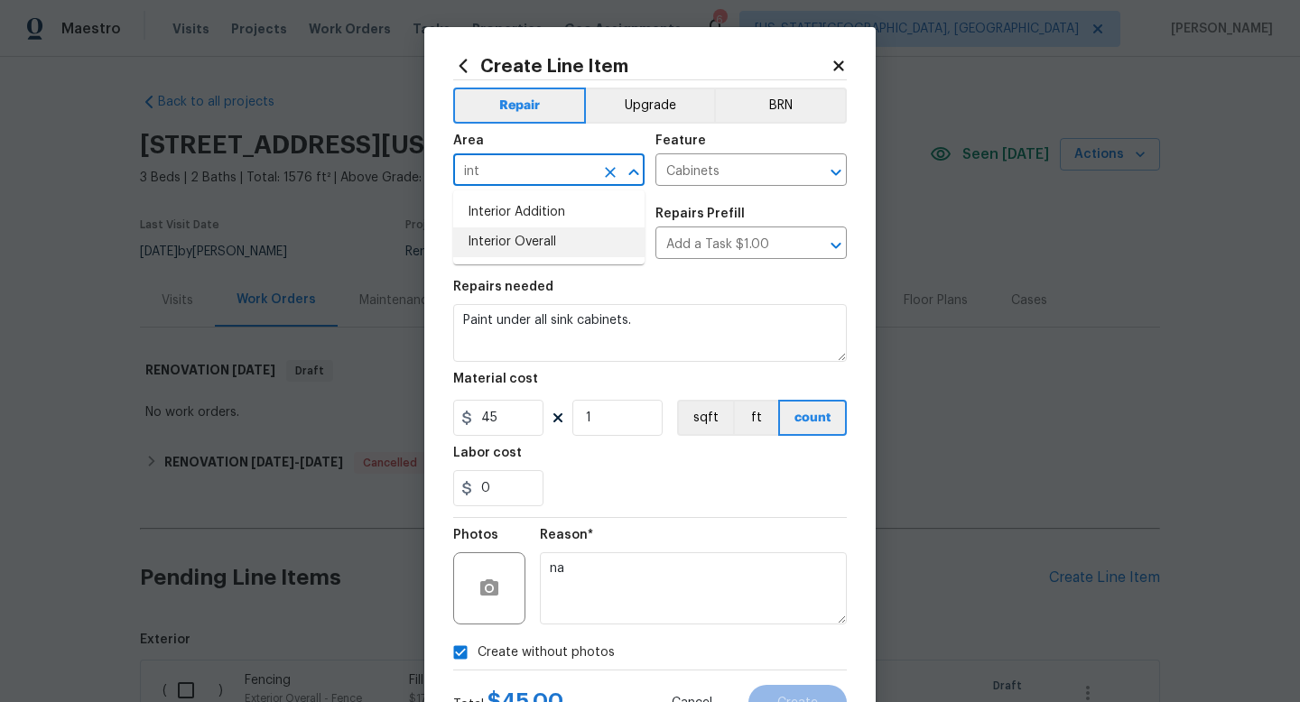
click at [484, 237] on li "Interior Overall" at bounding box center [548, 243] width 191 height 30
type input "Interior Overall"
click at [792, 676] on div "Total $ 45.00 Cancel Create" at bounding box center [650, 696] width 394 height 51
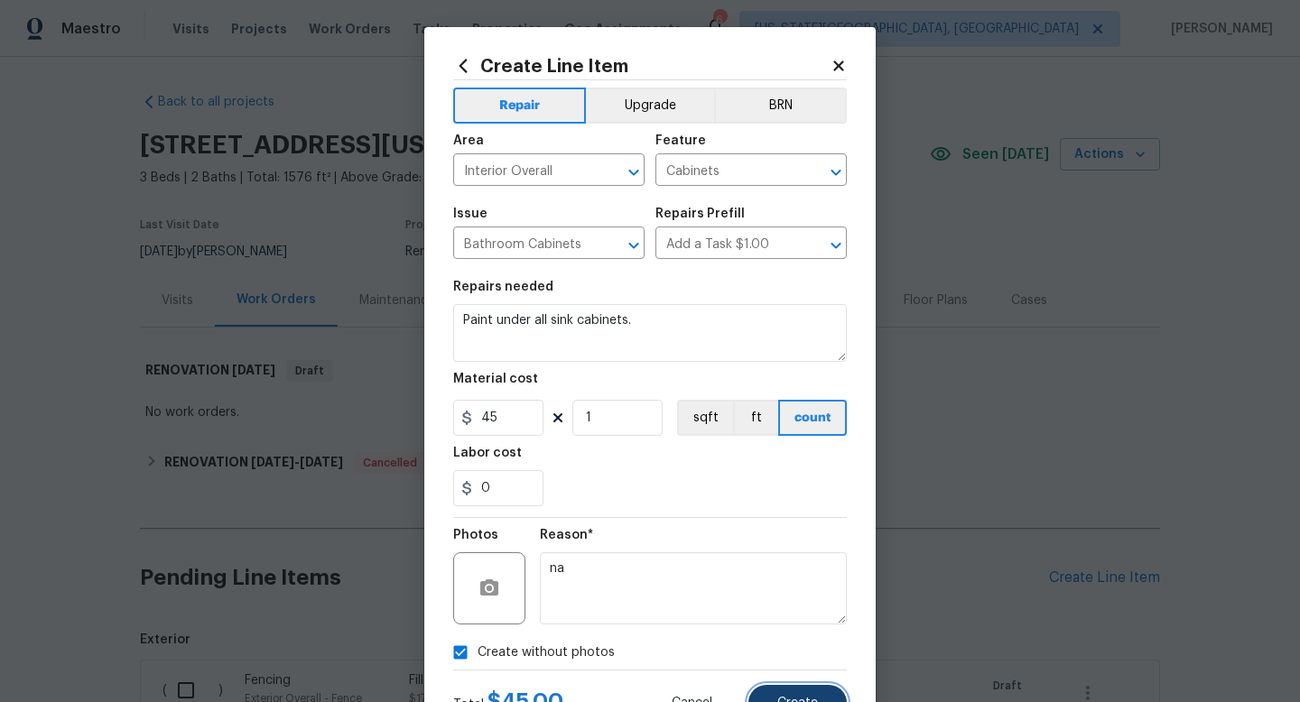
click at [791, 694] on button "Create" at bounding box center [798, 703] width 98 height 36
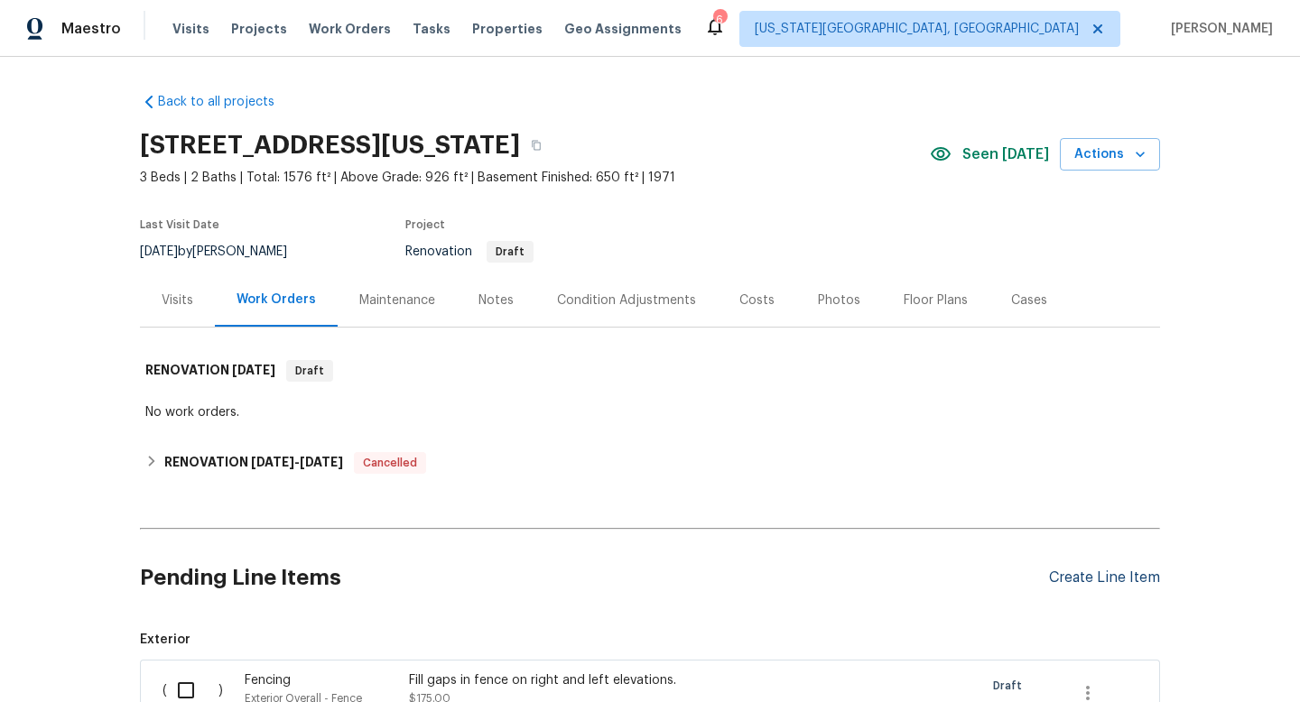
click at [1126, 581] on div "Create Line Item" at bounding box center [1104, 578] width 111 height 17
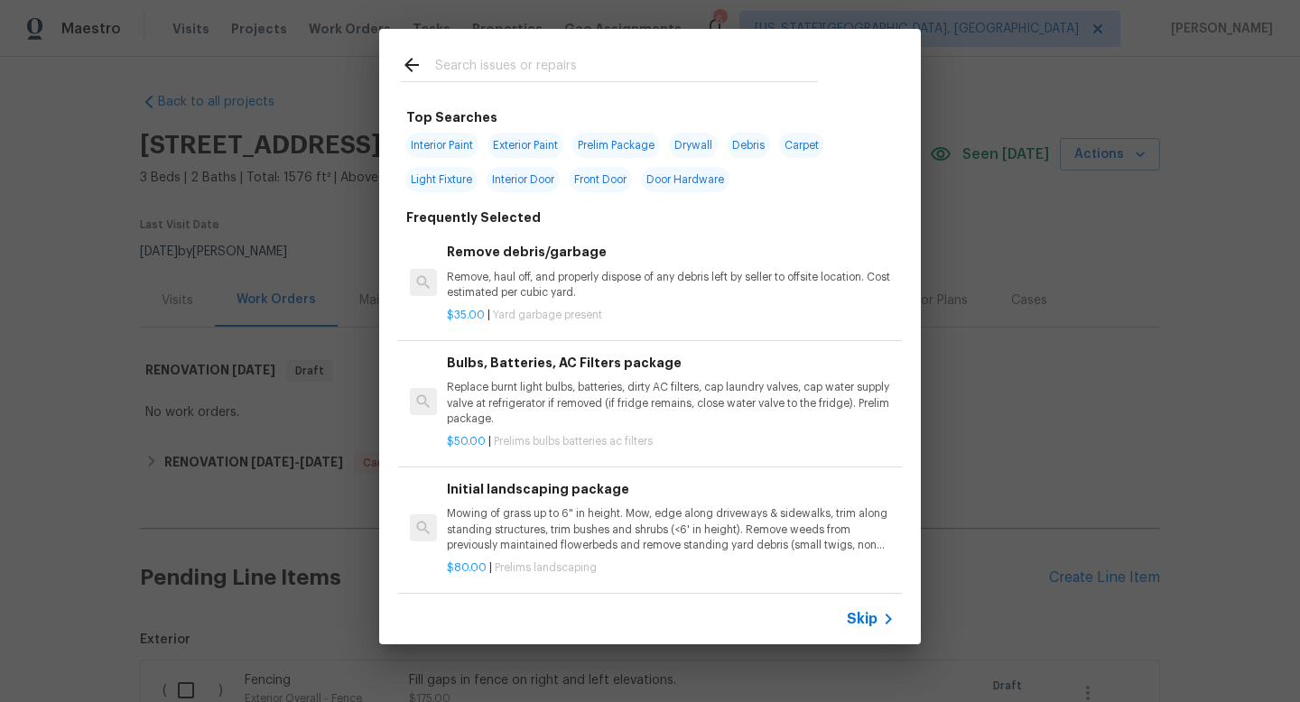
click at [528, 74] on input "text" at bounding box center [626, 67] width 383 height 27
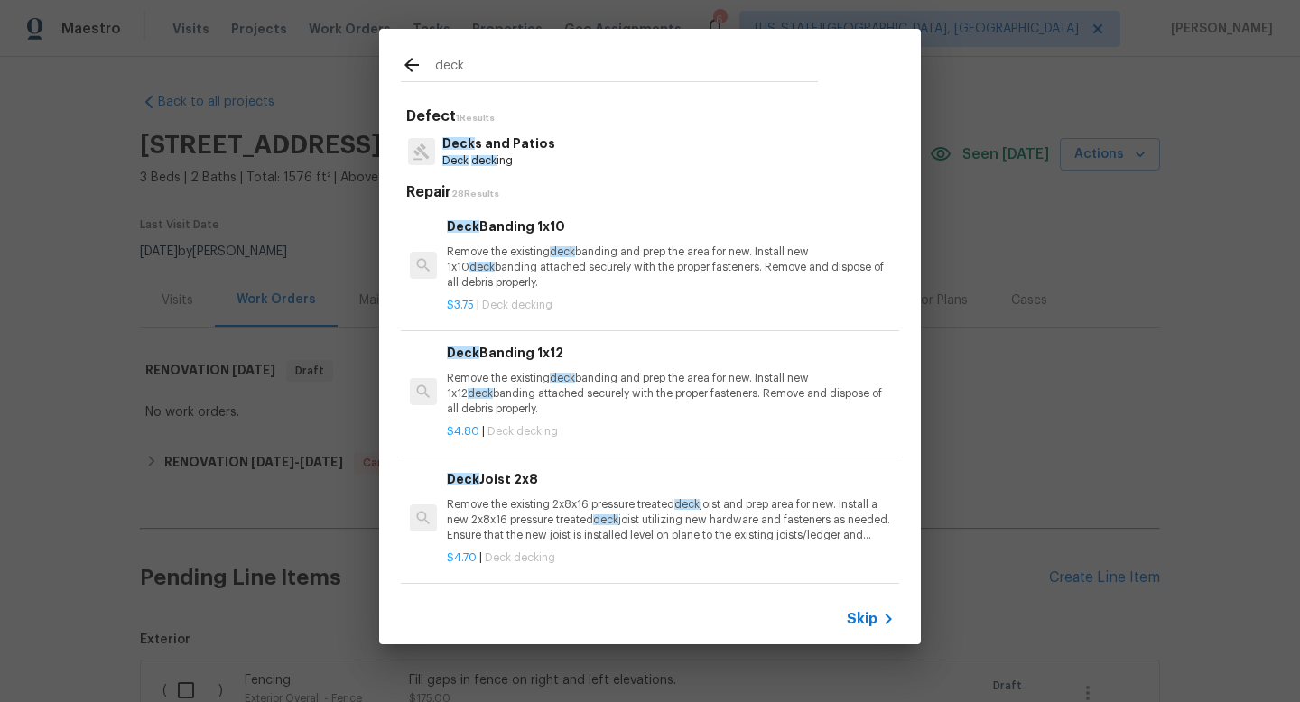
type input "deck"
click at [506, 139] on p "Deck s and Patios" at bounding box center [498, 144] width 113 height 19
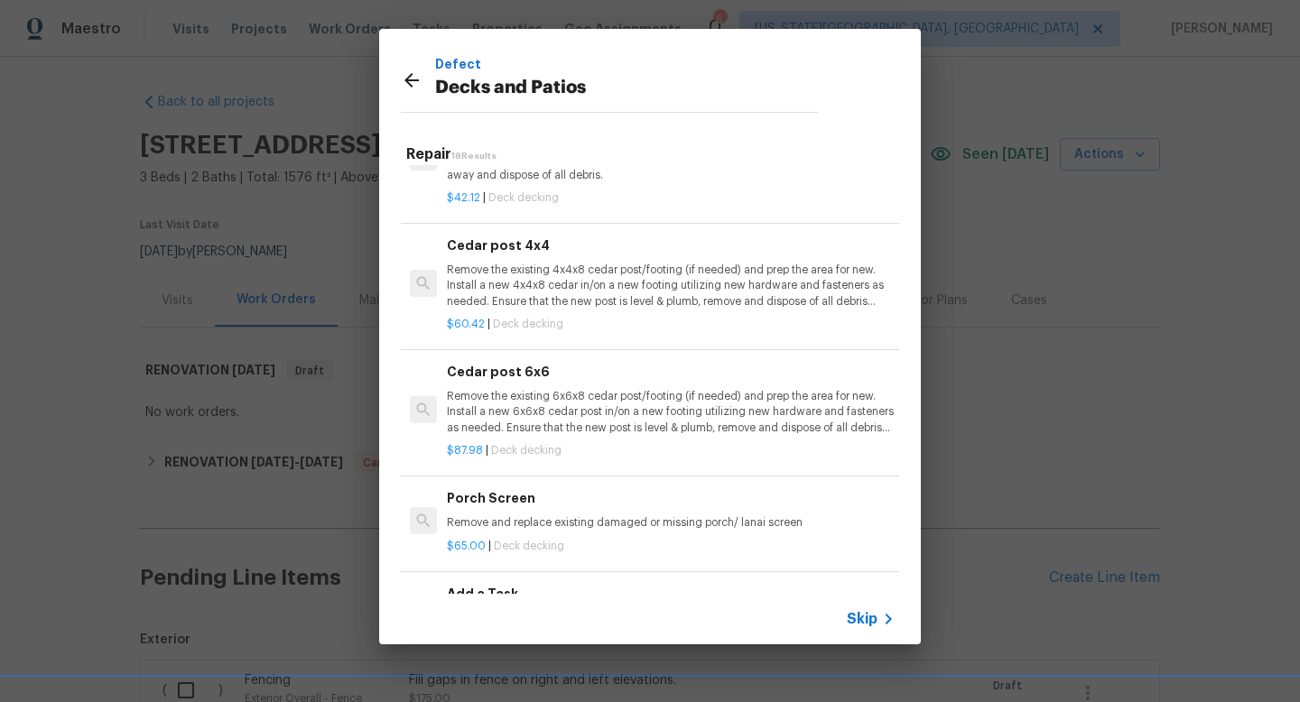
scroll to position [1765, 0]
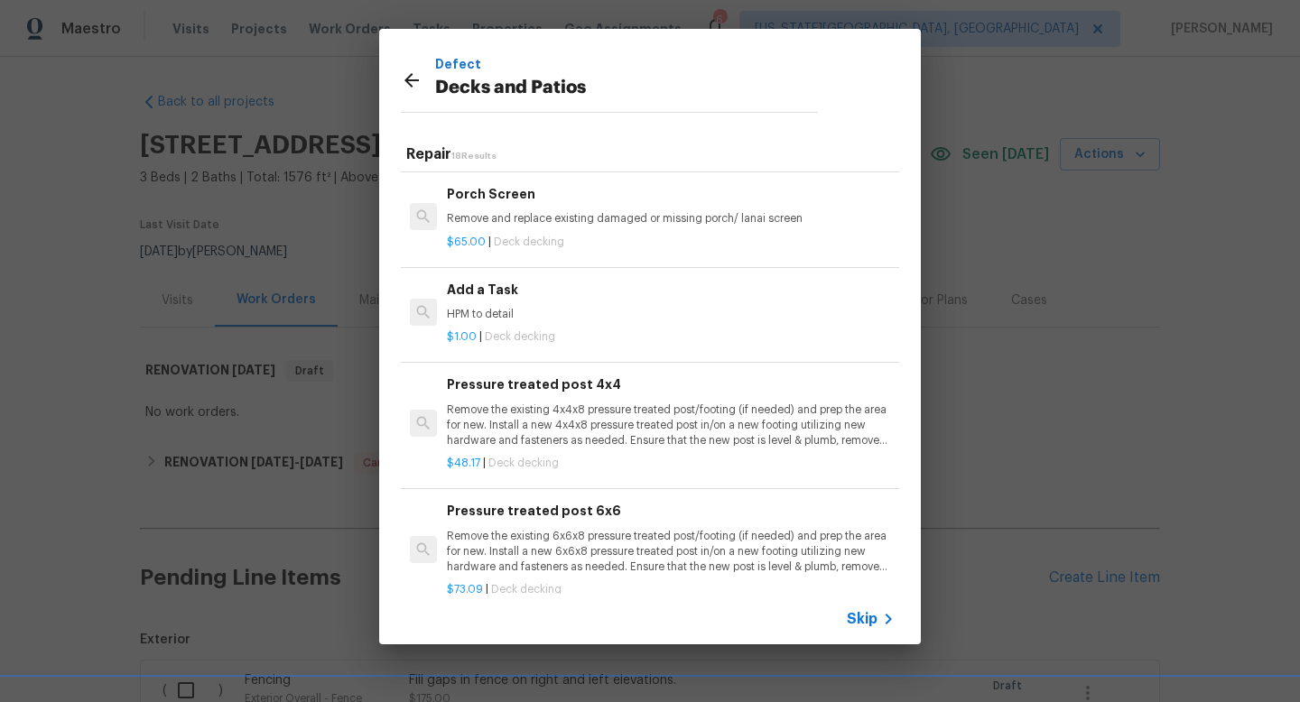
click at [535, 308] on p "HPM to detail" at bounding box center [671, 314] width 448 height 15
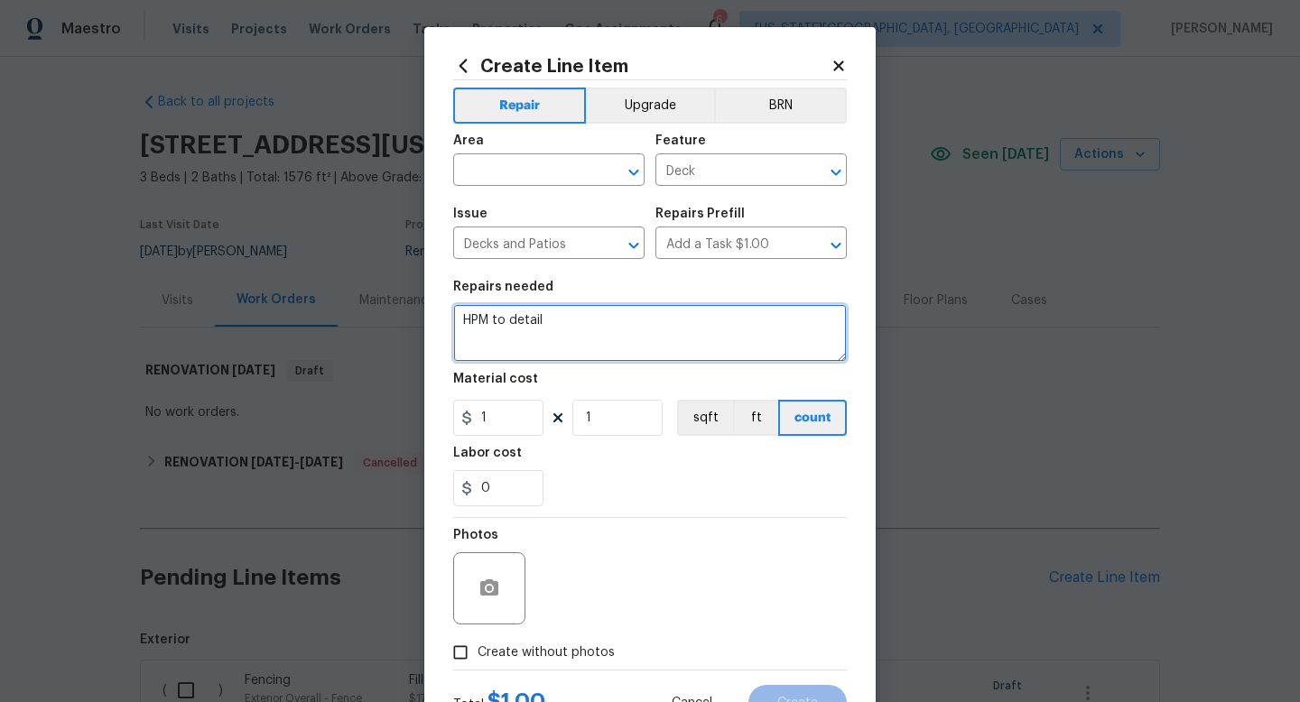
drag, startPoint x: 568, startPoint y: 334, endPoint x: 450, endPoint y: 304, distance: 122.0
click at [450, 304] on div "Create Line Item Repair Upgrade BRN Area ​ Feature Deck ​ Issue Decks and Patio…" at bounding box center [649, 388] width 451 height 723
type textarea "Replace top of deck handrail where broken."
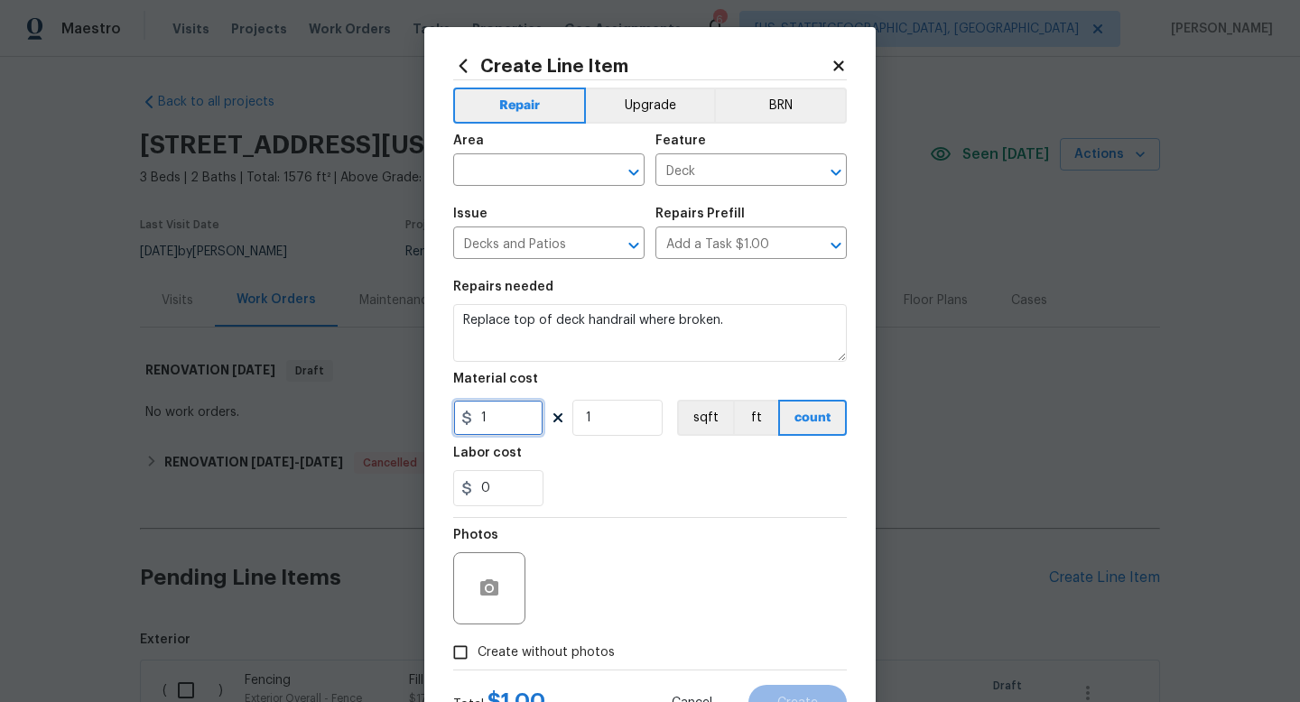
click at [507, 432] on input "1" at bounding box center [498, 418] width 90 height 36
type input "0"
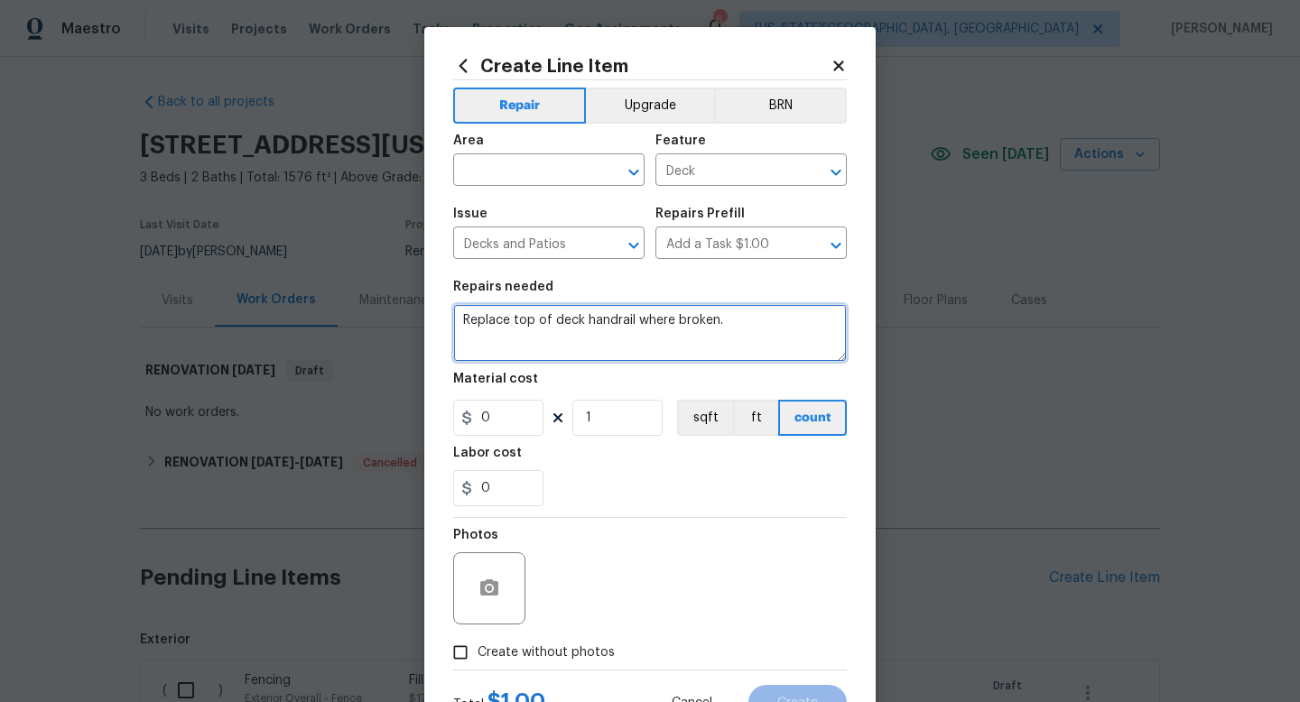
click at [748, 332] on textarea "Replace top of deck handrail where broken." at bounding box center [650, 333] width 394 height 58
type textarea "Replace top of deck handrail where broken. Paint deck. OD to supply paint."
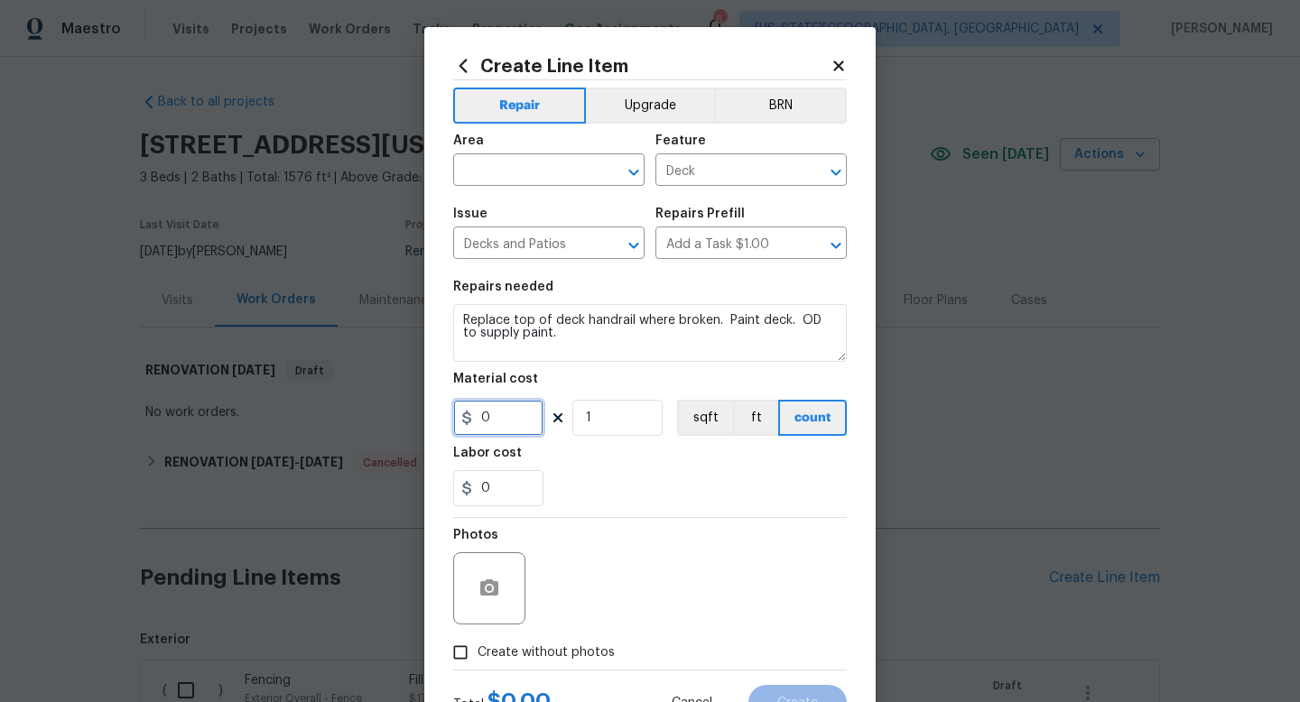
click at [516, 415] on input "0" at bounding box center [498, 418] width 90 height 36
type input "550"
click at [563, 672] on div "Total $ 550.00 Cancel Create" at bounding box center [650, 696] width 394 height 51
click at [563, 656] on span "Create without photos" at bounding box center [546, 653] width 137 height 19
click at [478, 656] on input "Create without photos" at bounding box center [460, 653] width 34 height 34
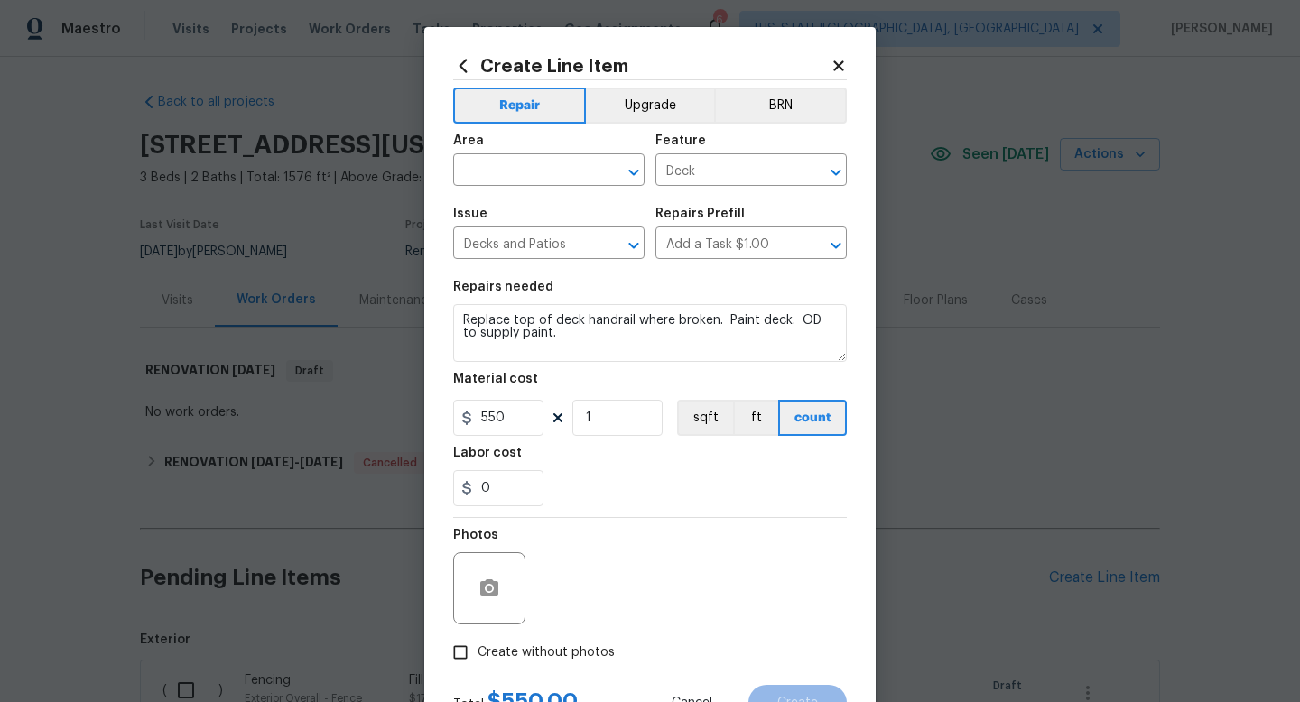
checkbox input "true"
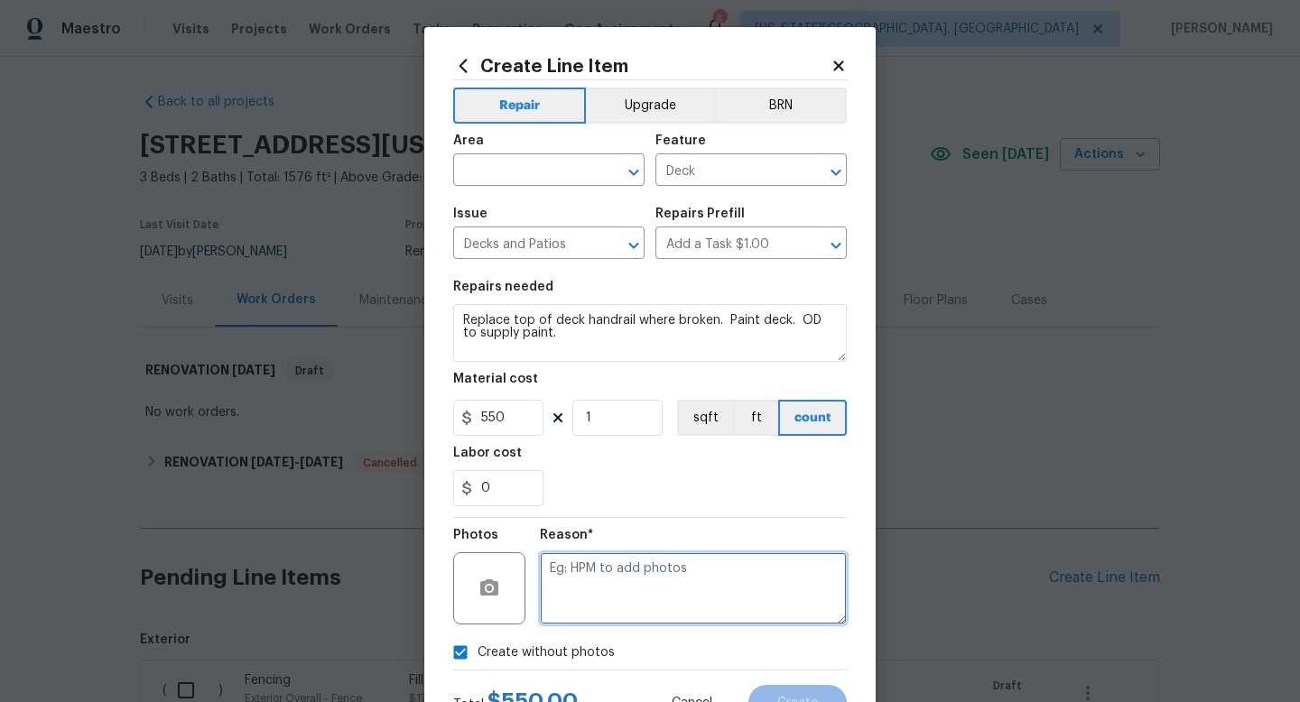
click at [566, 611] on textarea at bounding box center [693, 589] width 307 height 72
type textarea "na"
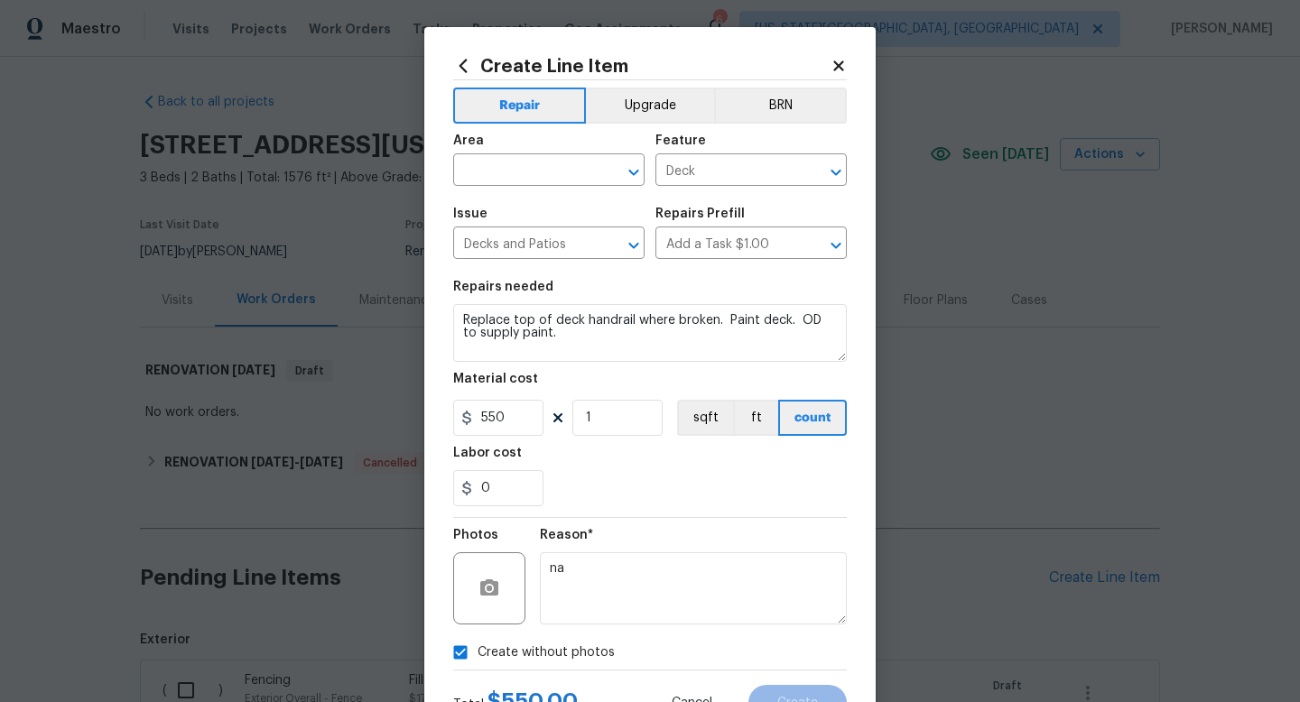
click at [518, 154] on div "Area" at bounding box center [548, 146] width 191 height 23
click at [511, 168] on input "text" at bounding box center [523, 172] width 141 height 28
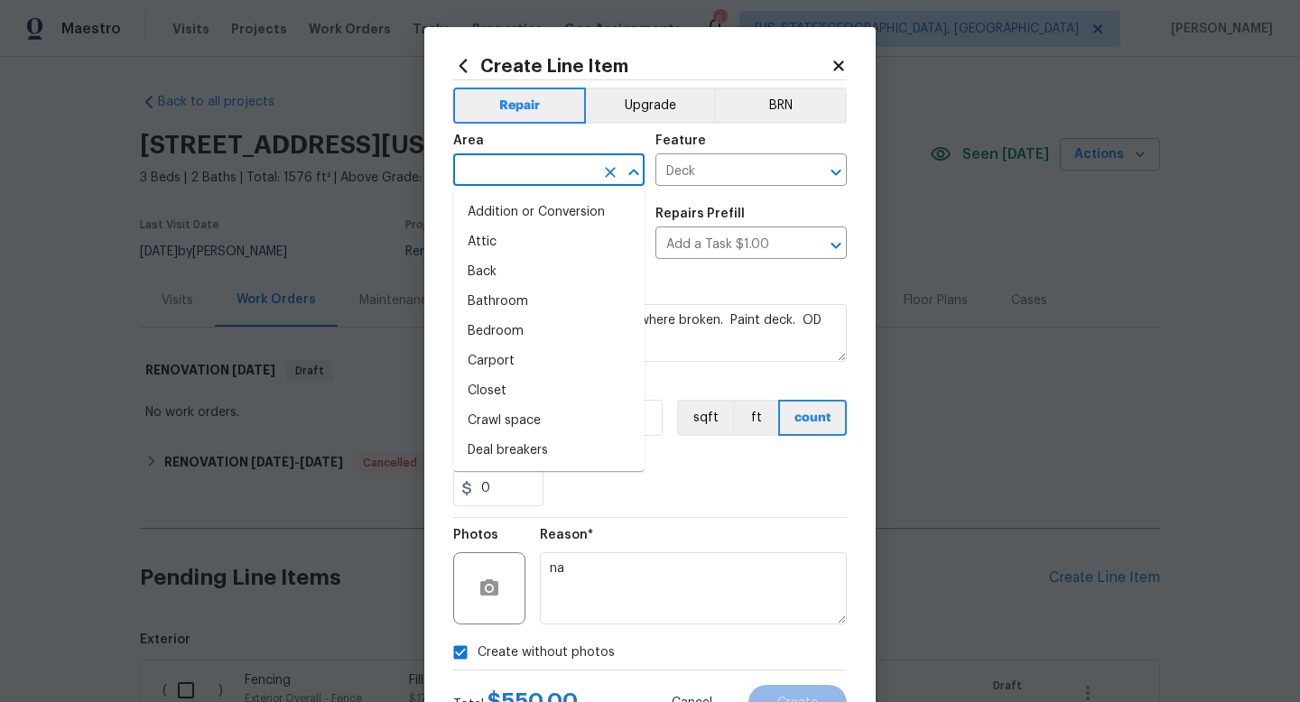
type input "i"
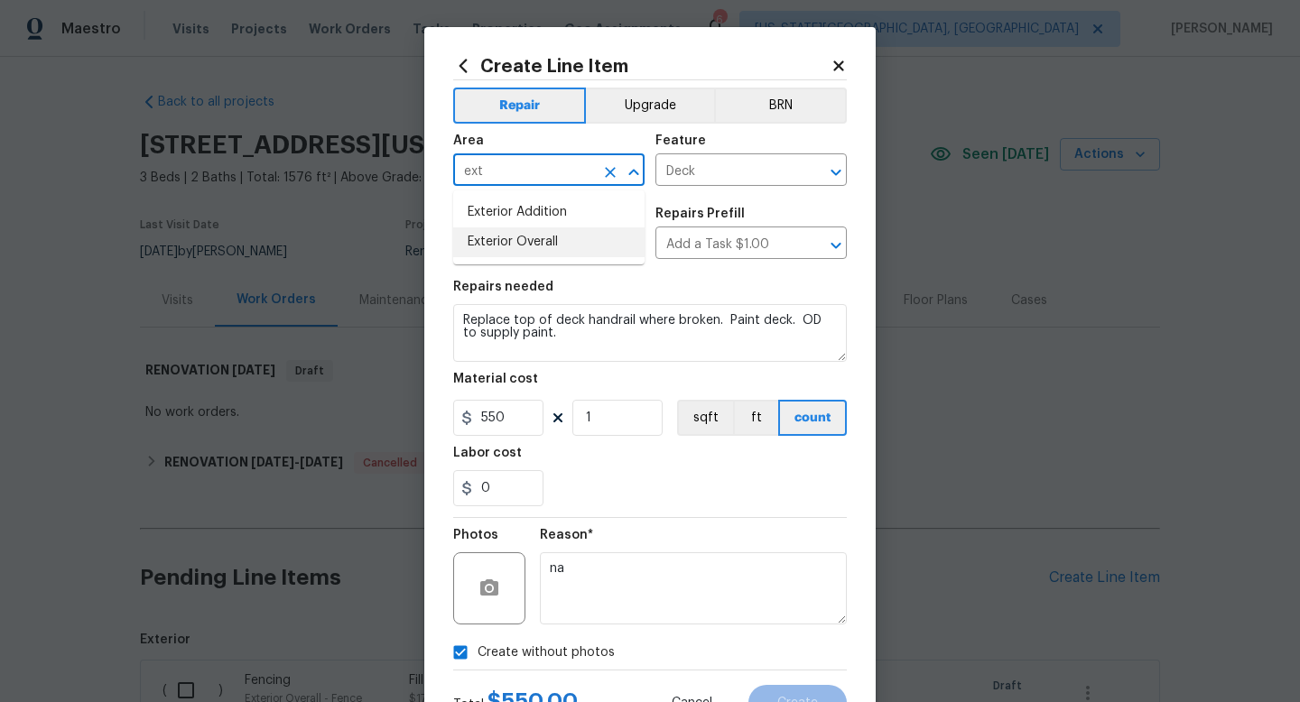
click at [505, 237] on li "Exterior Overall" at bounding box center [548, 243] width 191 height 30
type input "Exterior Overall"
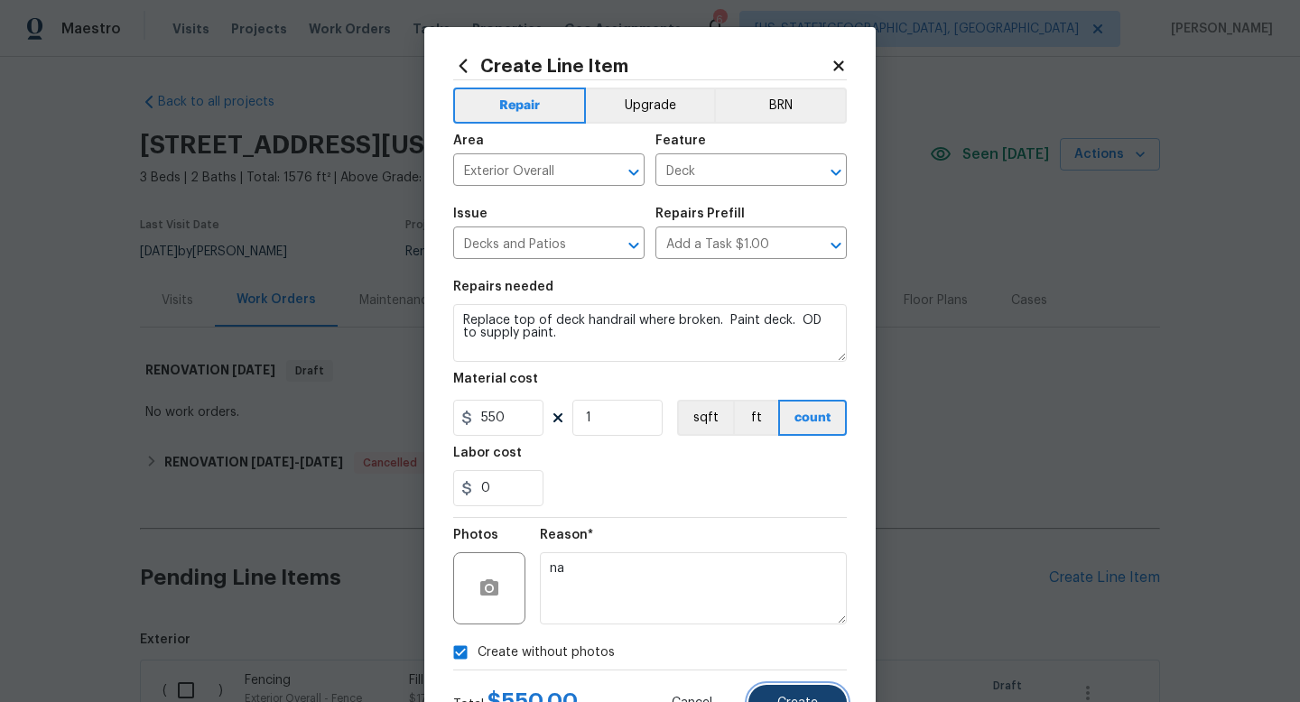
click at [772, 692] on button "Create" at bounding box center [798, 703] width 98 height 36
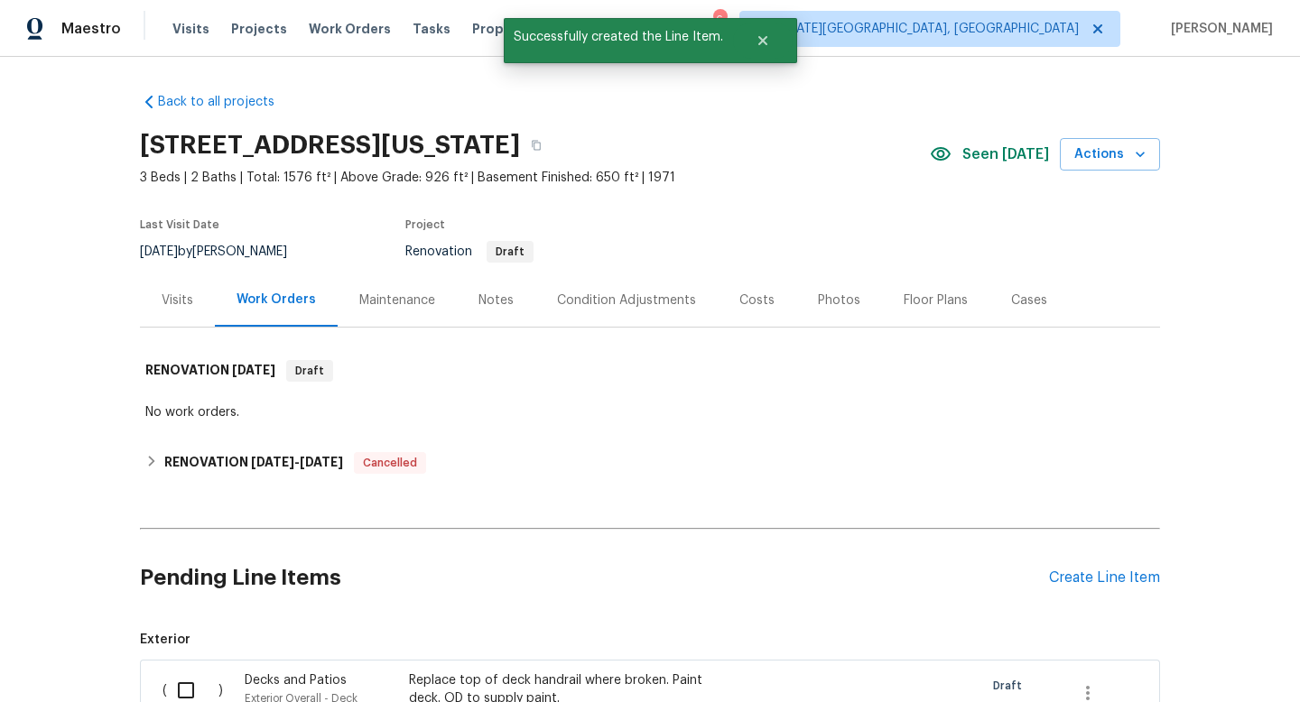
click at [757, 295] on div "Costs" at bounding box center [757, 301] width 35 height 18
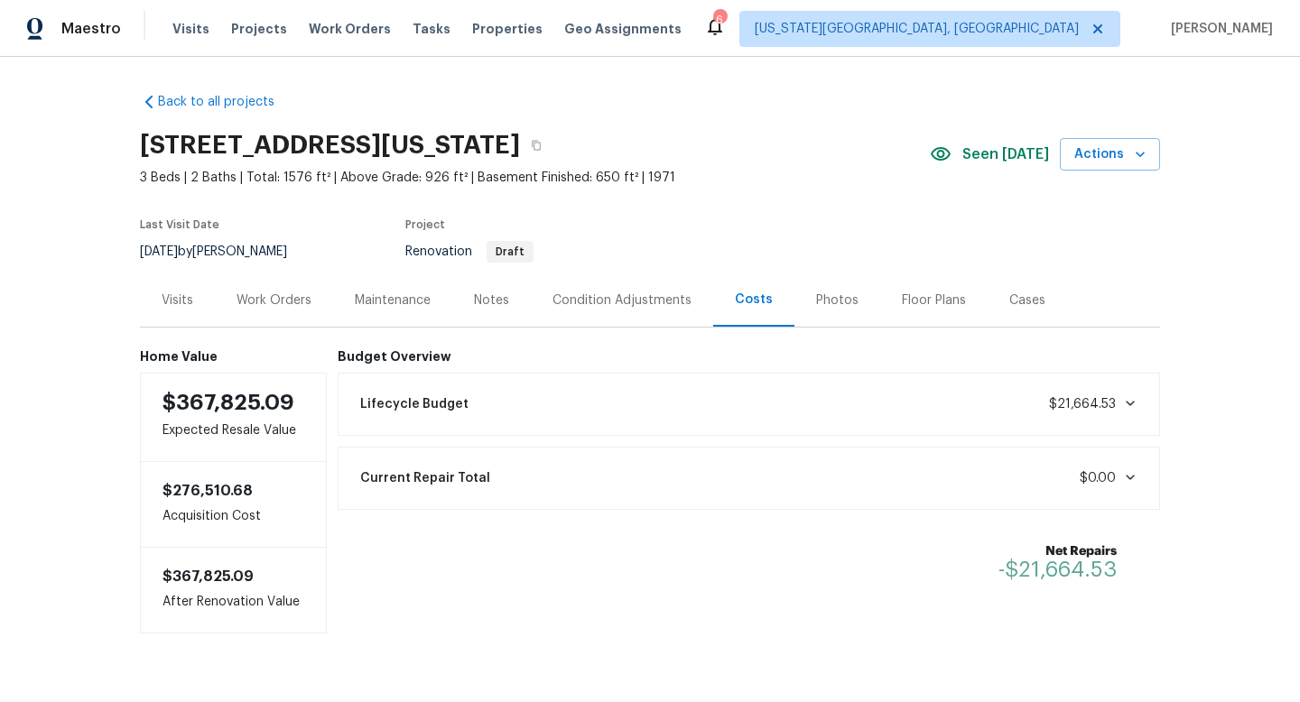
click at [257, 301] on div "Work Orders" at bounding box center [274, 301] width 75 height 18
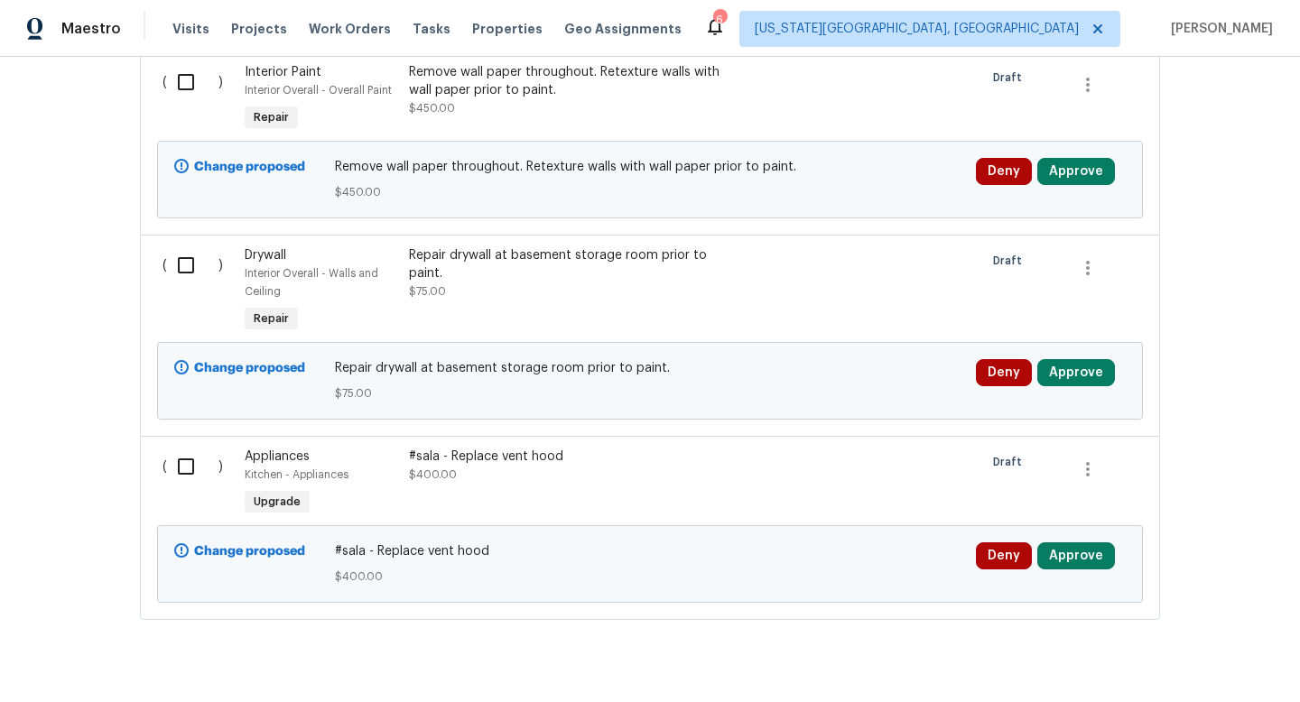
scroll to position [6056, 0]
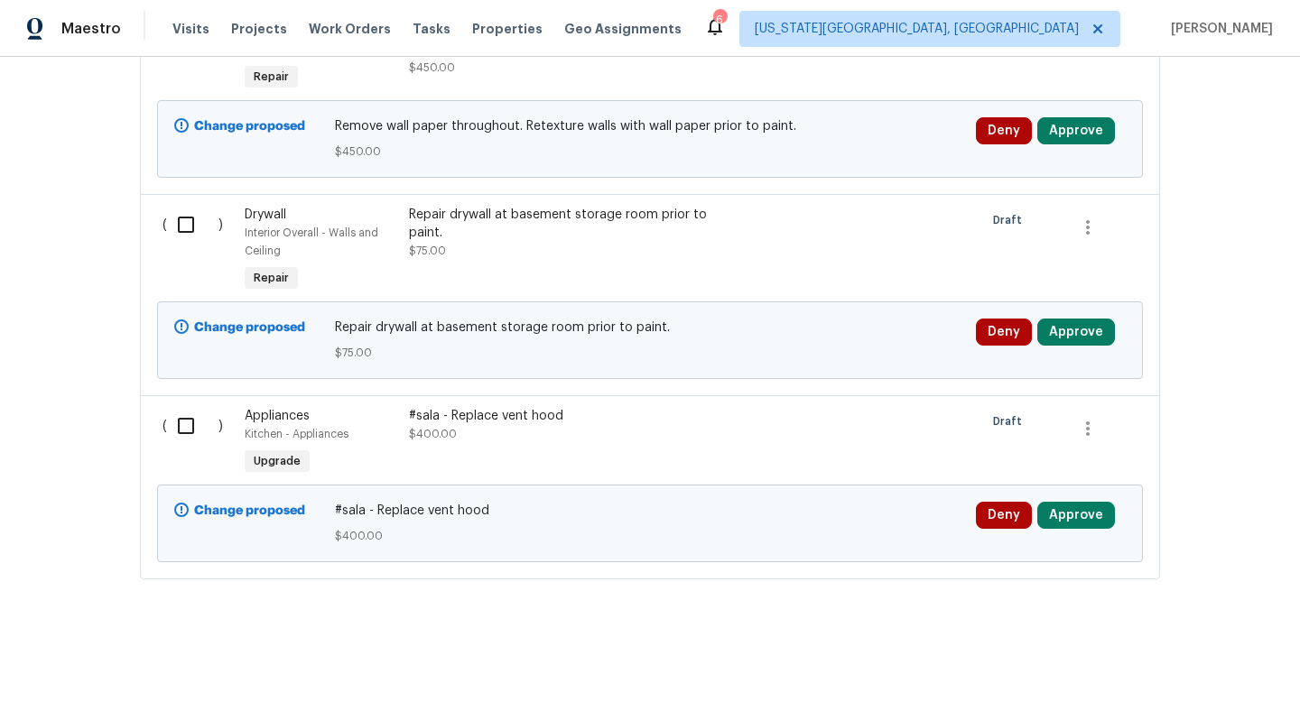
click at [196, 432] on input "checkbox" at bounding box center [192, 426] width 51 height 38
checkbox input "true"
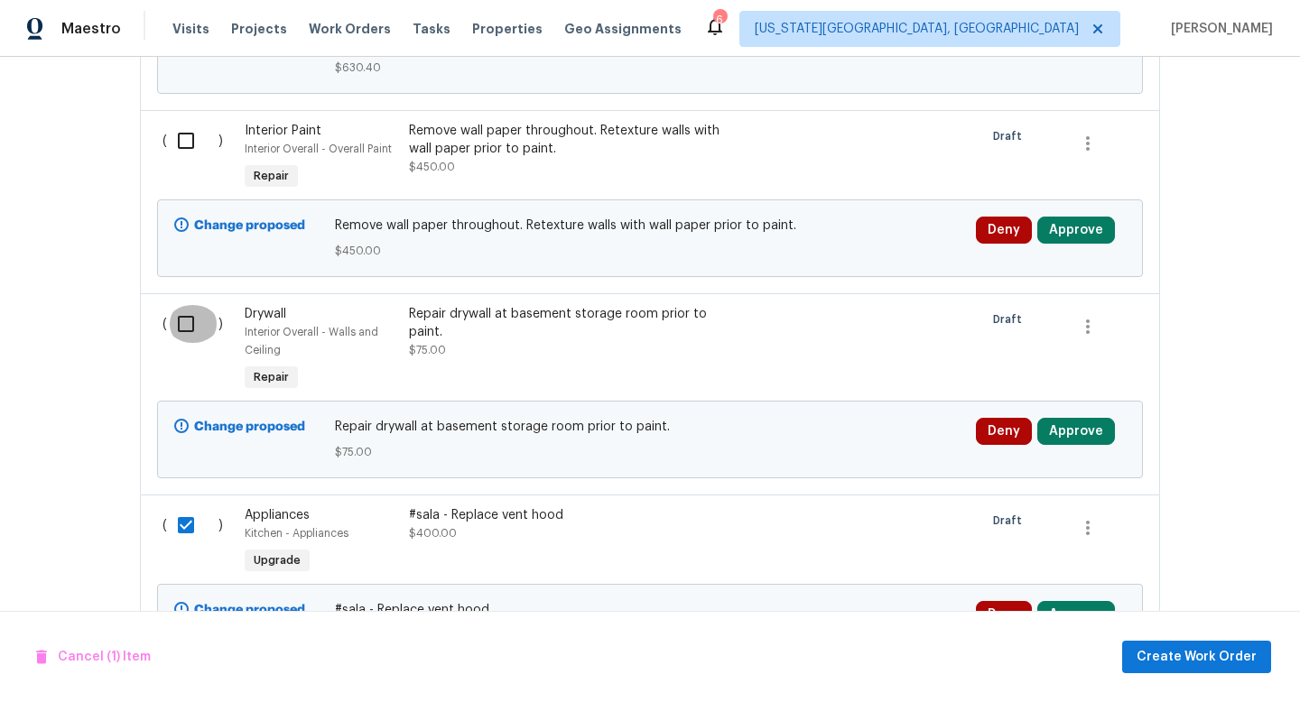
click at [182, 332] on input "checkbox" at bounding box center [192, 324] width 51 height 38
checkbox input "true"
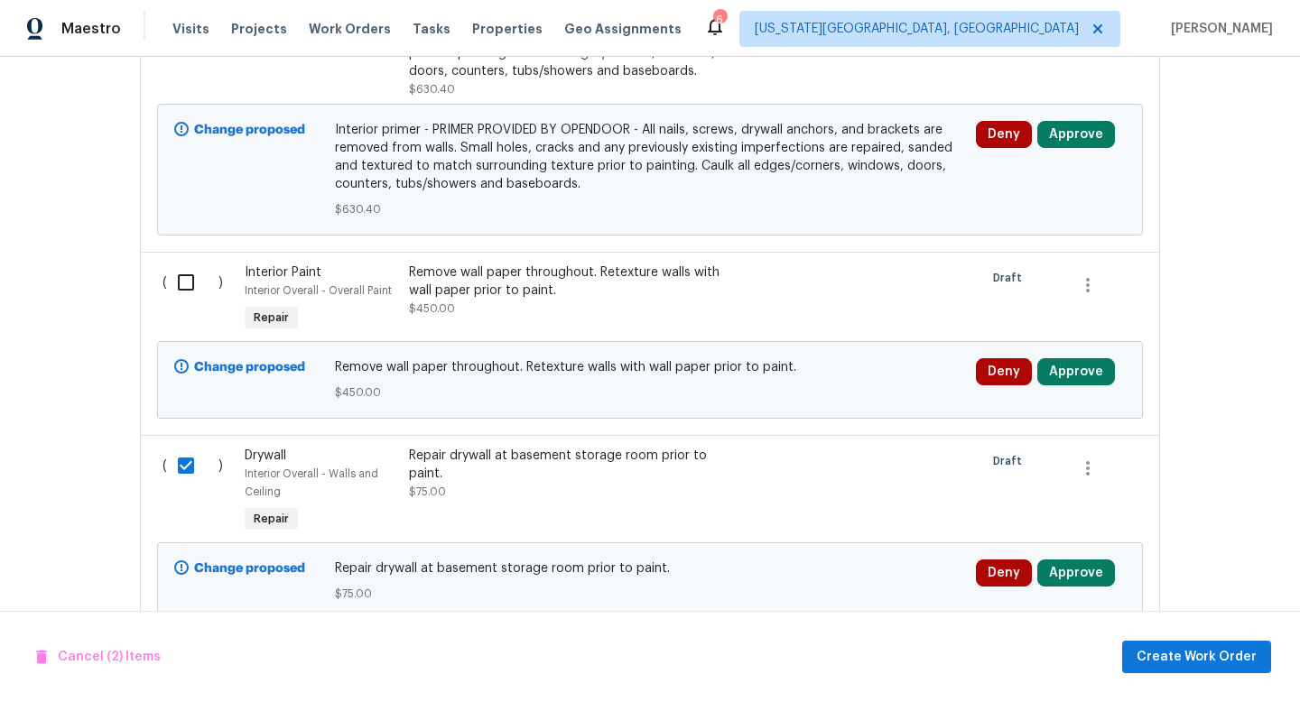
scroll to position [5767, 0]
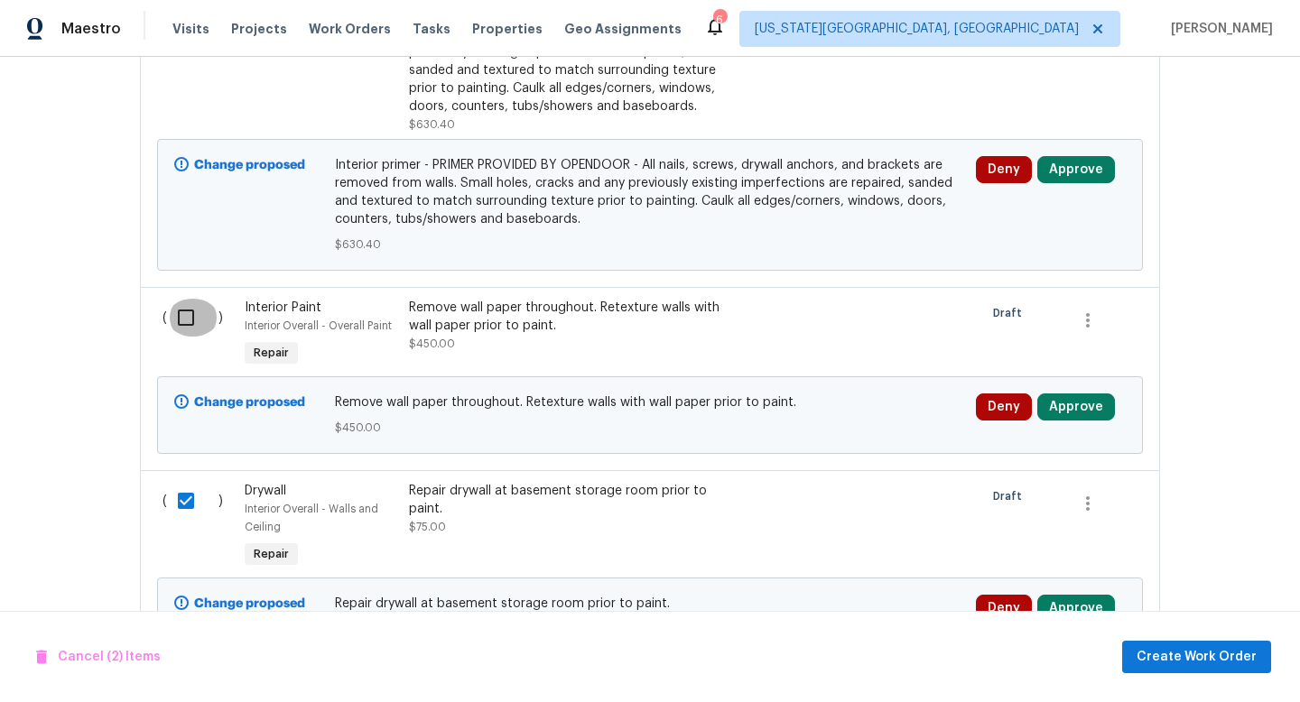
click at [191, 328] on input "checkbox" at bounding box center [192, 318] width 51 height 38
checkbox input "true"
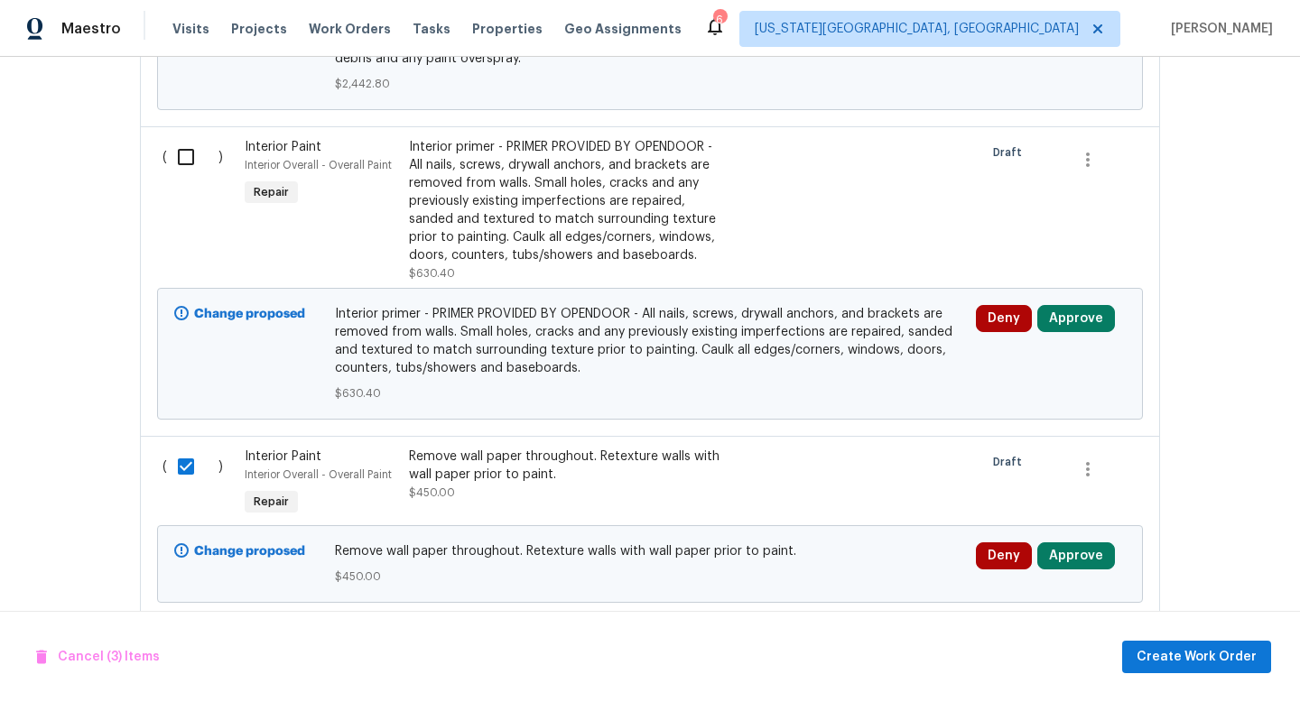
scroll to position [5616, 0]
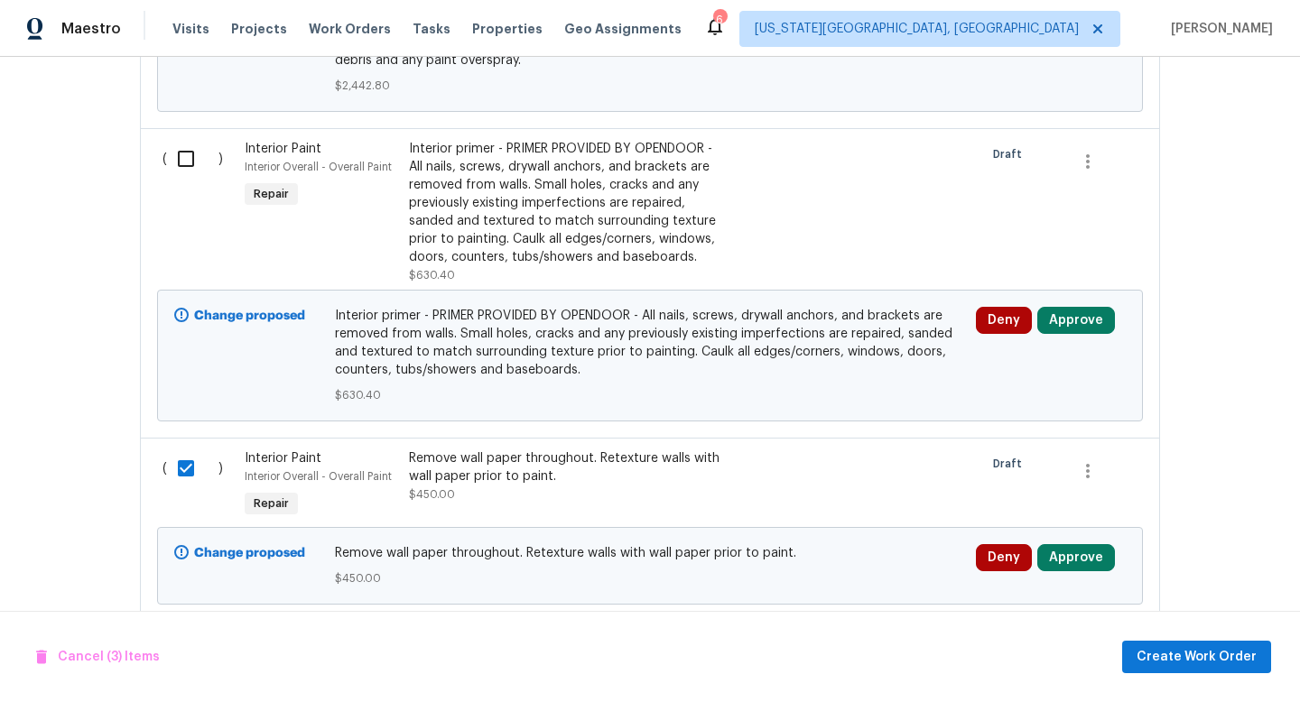
click at [189, 174] on input "checkbox" at bounding box center [192, 159] width 51 height 38
checkbox input "true"
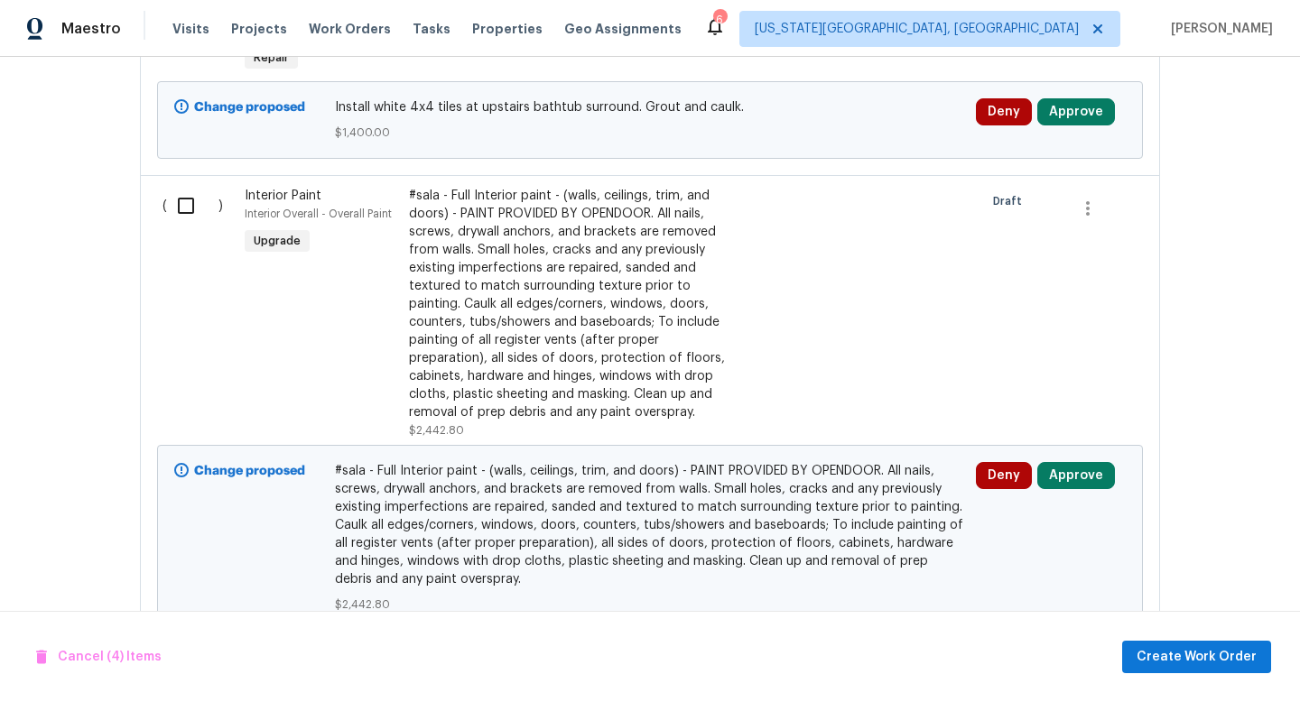
scroll to position [5084, 0]
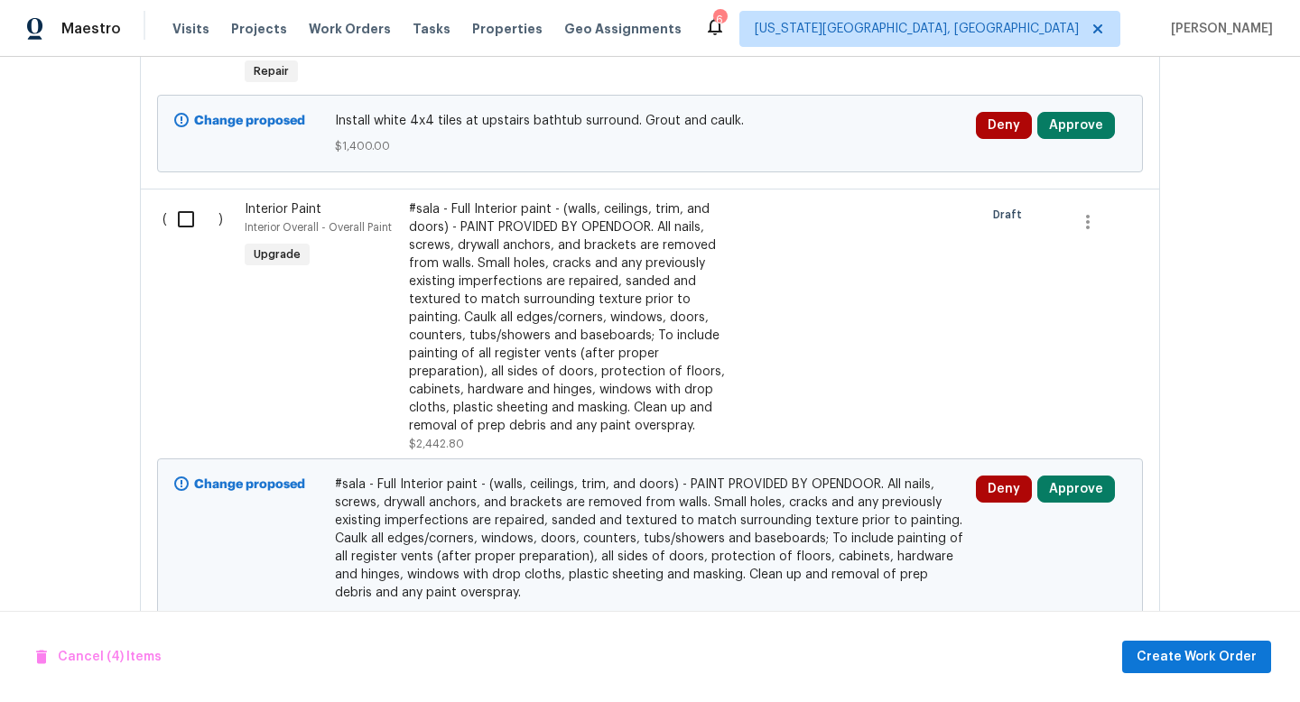
click at [186, 236] on input "checkbox" at bounding box center [192, 219] width 51 height 38
checkbox input "true"
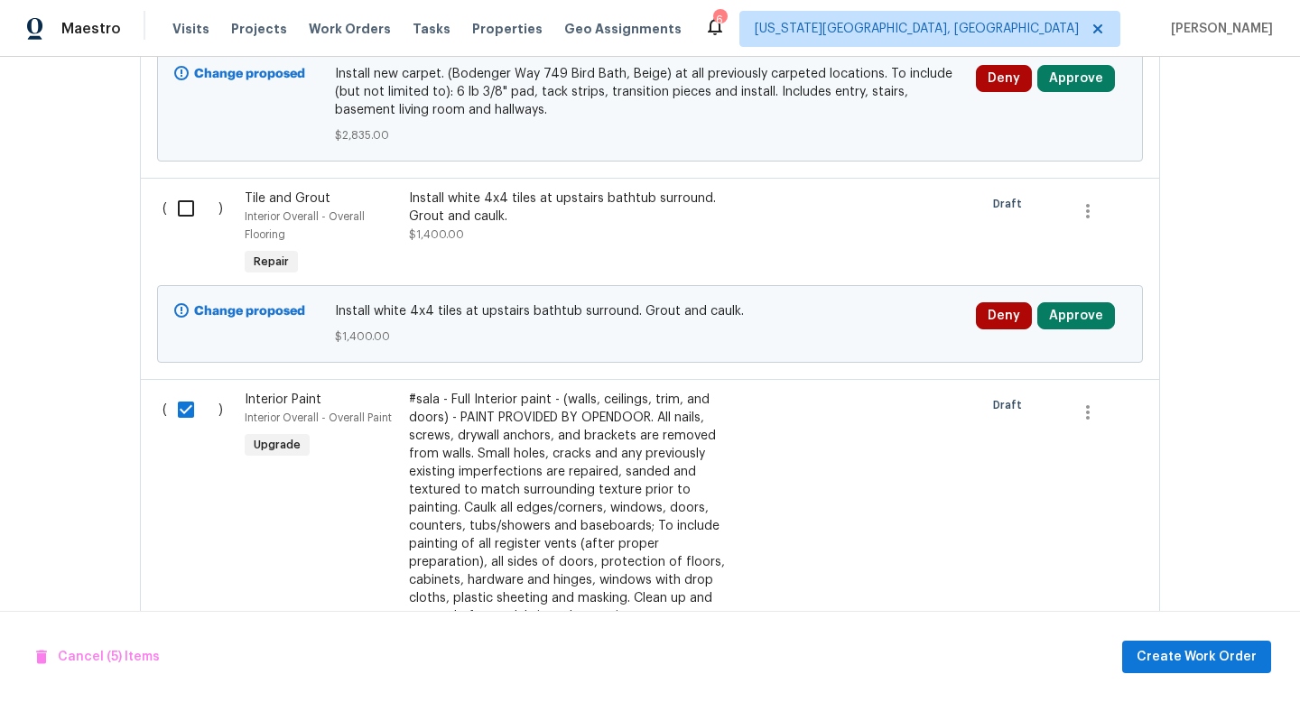
scroll to position [4868, 0]
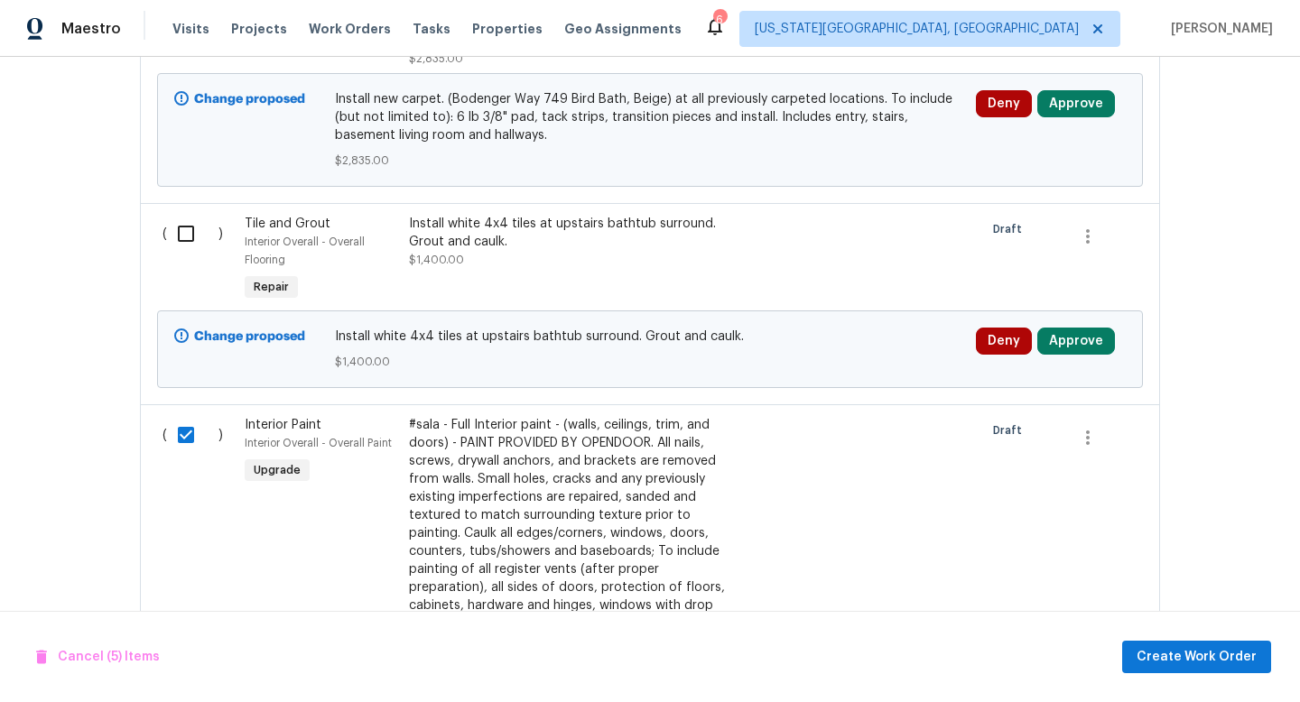
click at [189, 243] on input "checkbox" at bounding box center [192, 234] width 51 height 38
checkbox input "true"
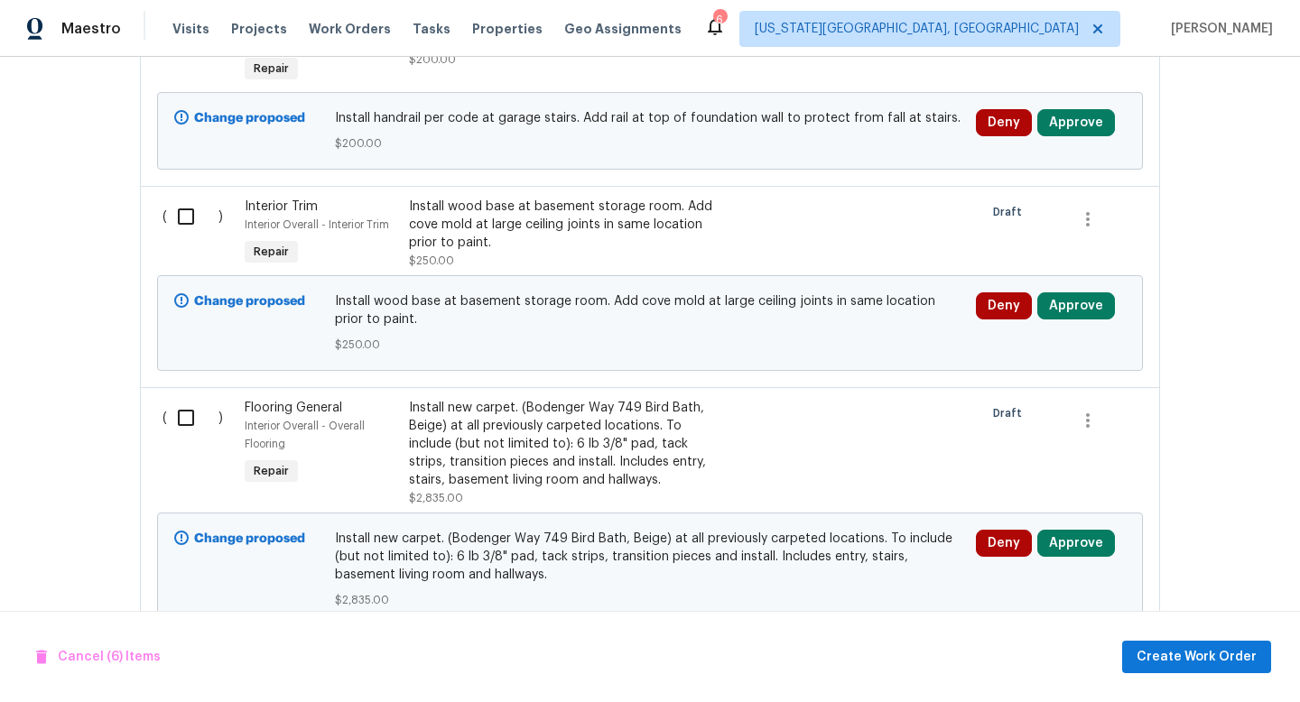
scroll to position [4427, 0]
click at [191, 220] on input "checkbox" at bounding box center [192, 218] width 51 height 38
checkbox input "true"
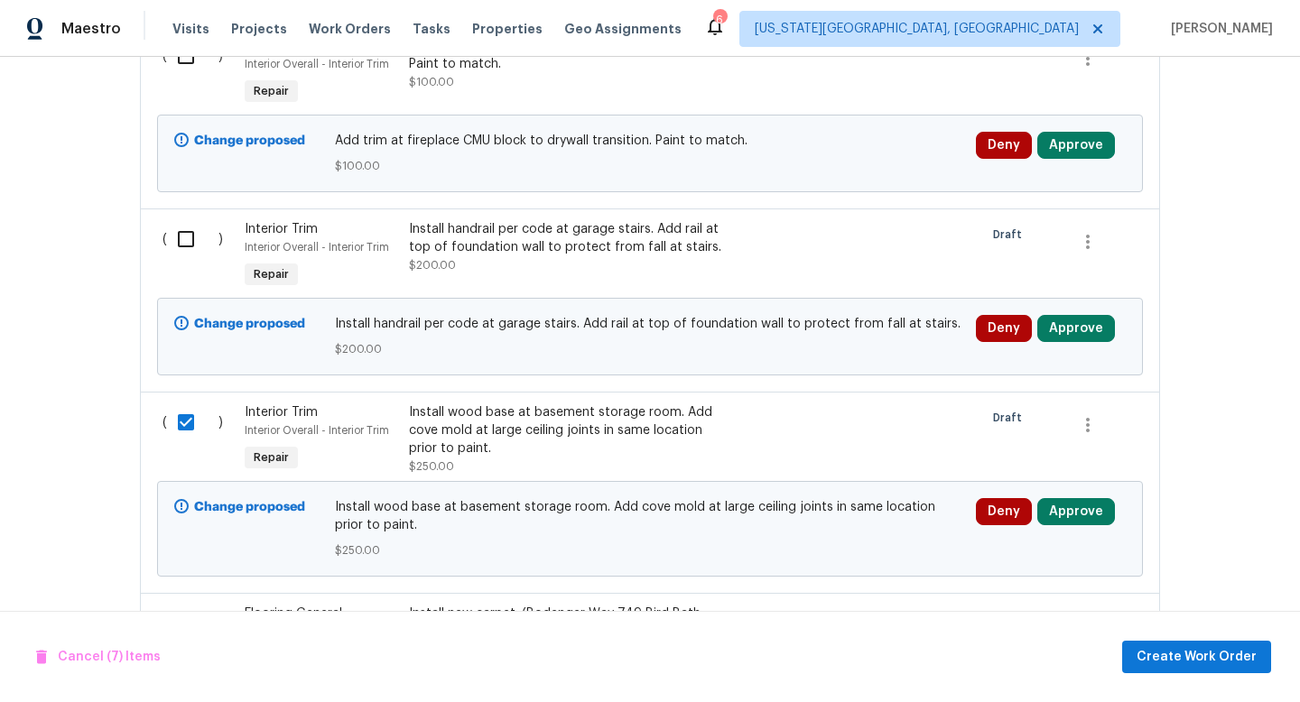
click at [191, 241] on input "checkbox" at bounding box center [192, 239] width 51 height 38
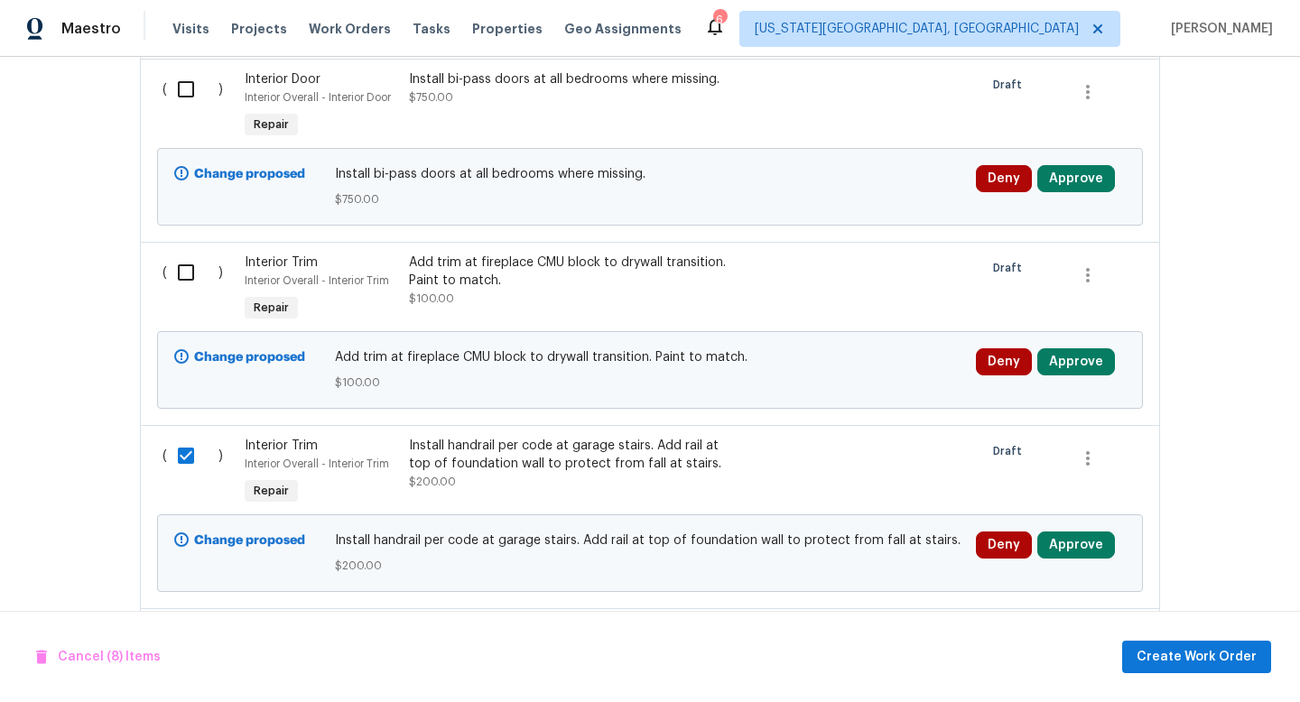
scroll to position [4005, 0]
click at [191, 287] on input "checkbox" at bounding box center [192, 274] width 51 height 38
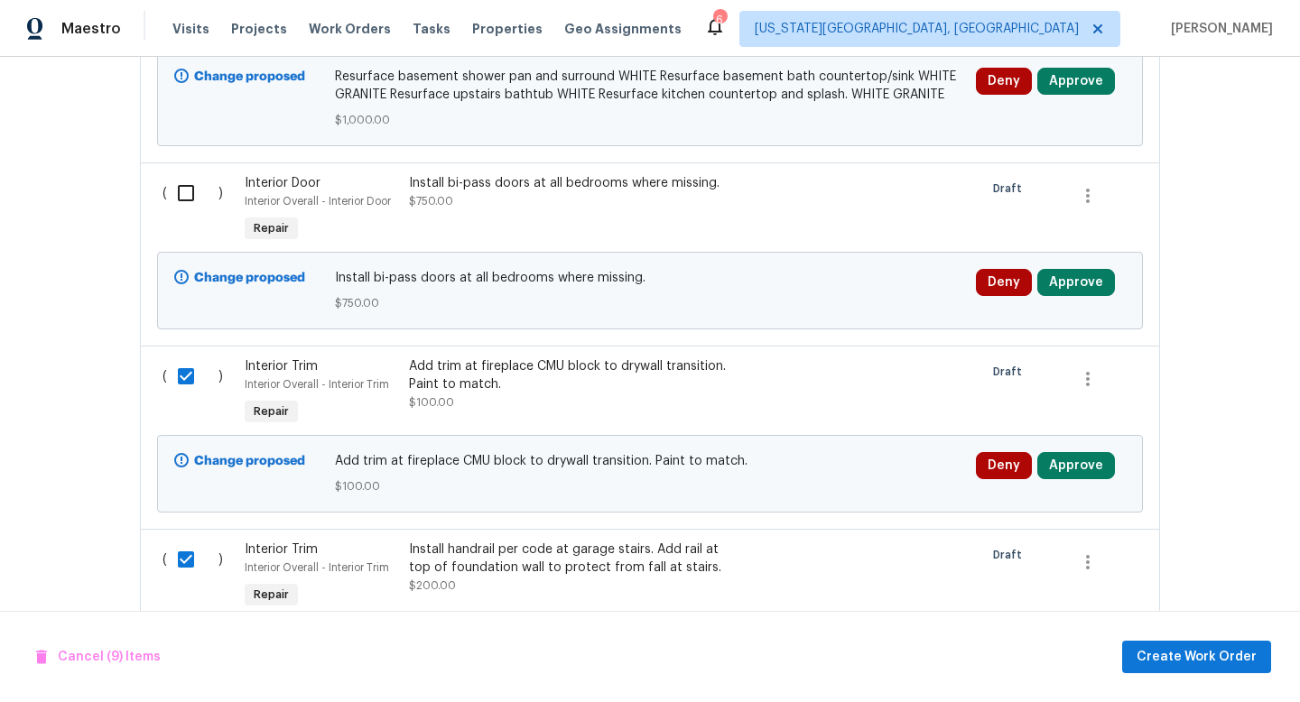
scroll to position [3860, 0]
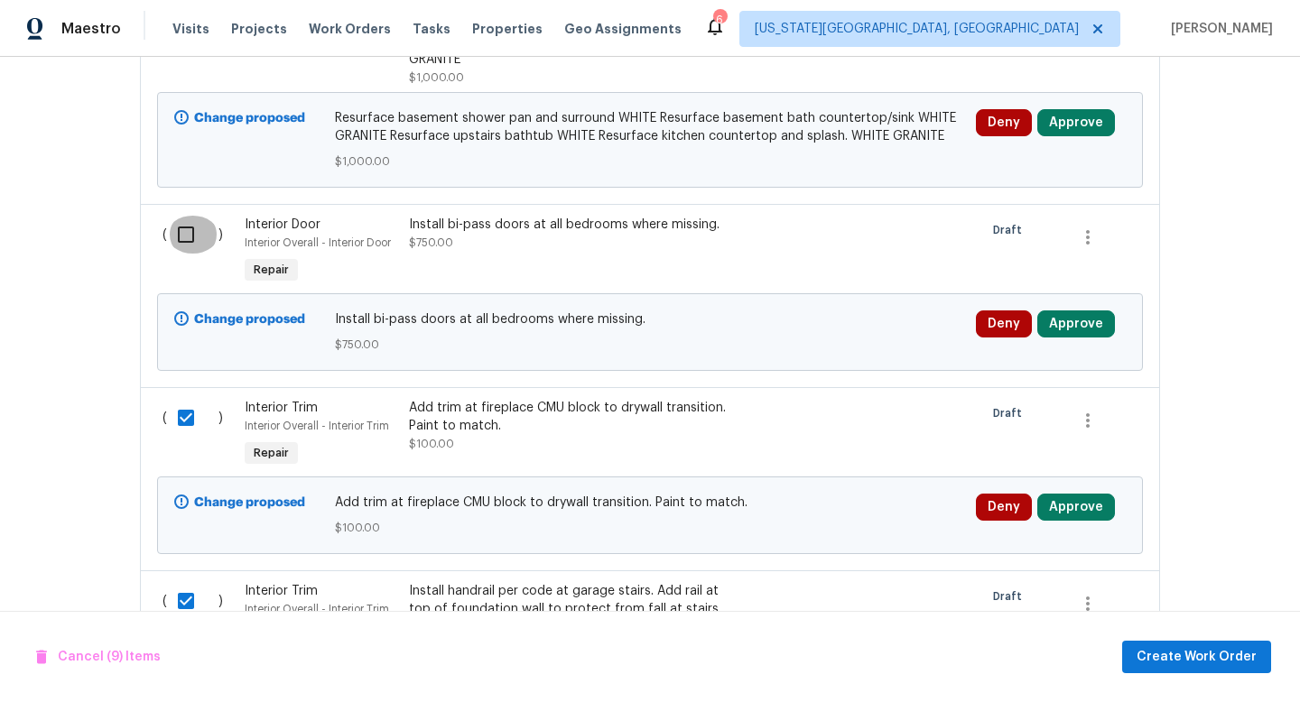
click at [193, 243] on input "checkbox" at bounding box center [192, 235] width 51 height 38
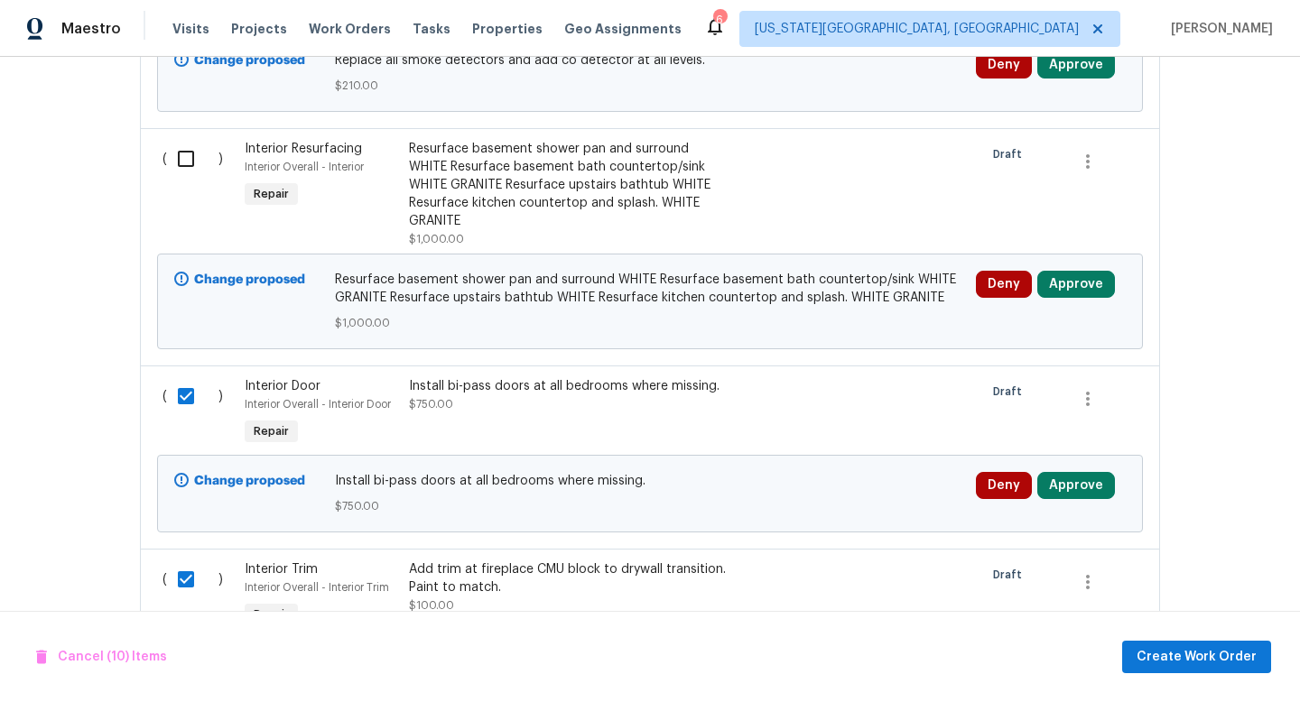
scroll to position [3694, 0]
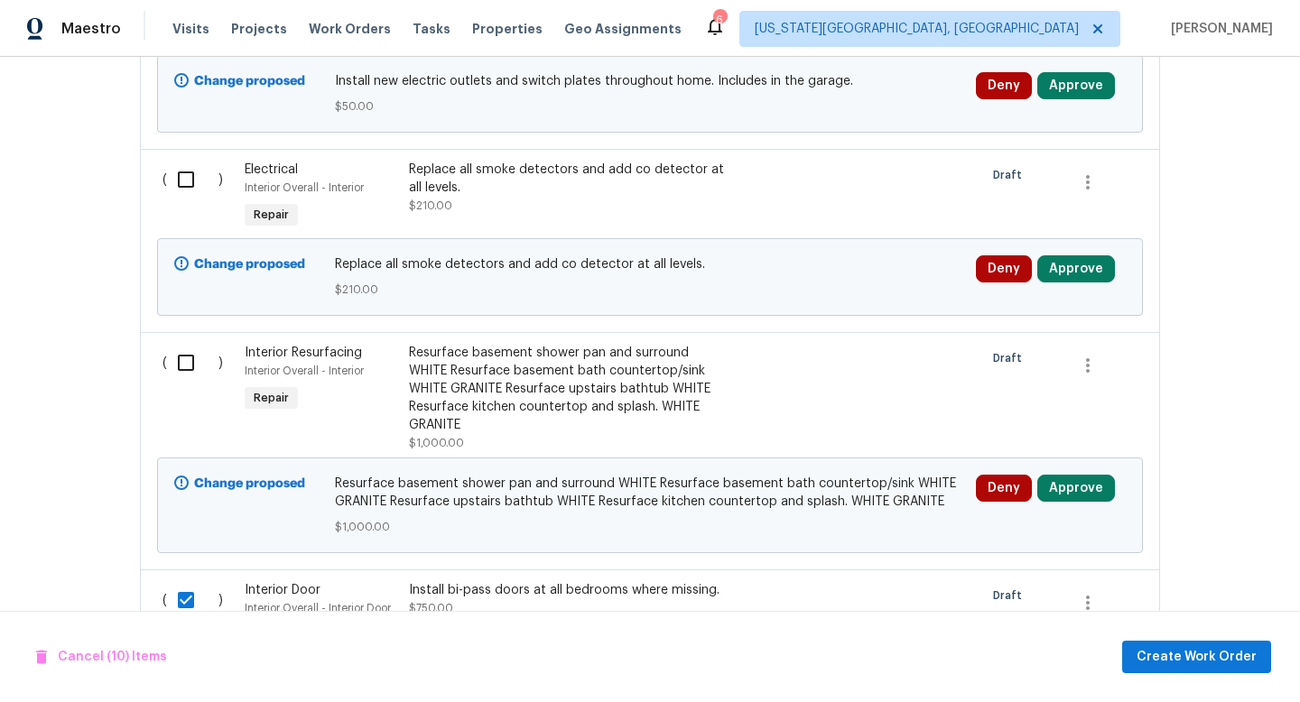
click at [189, 193] on input "checkbox" at bounding box center [192, 180] width 51 height 38
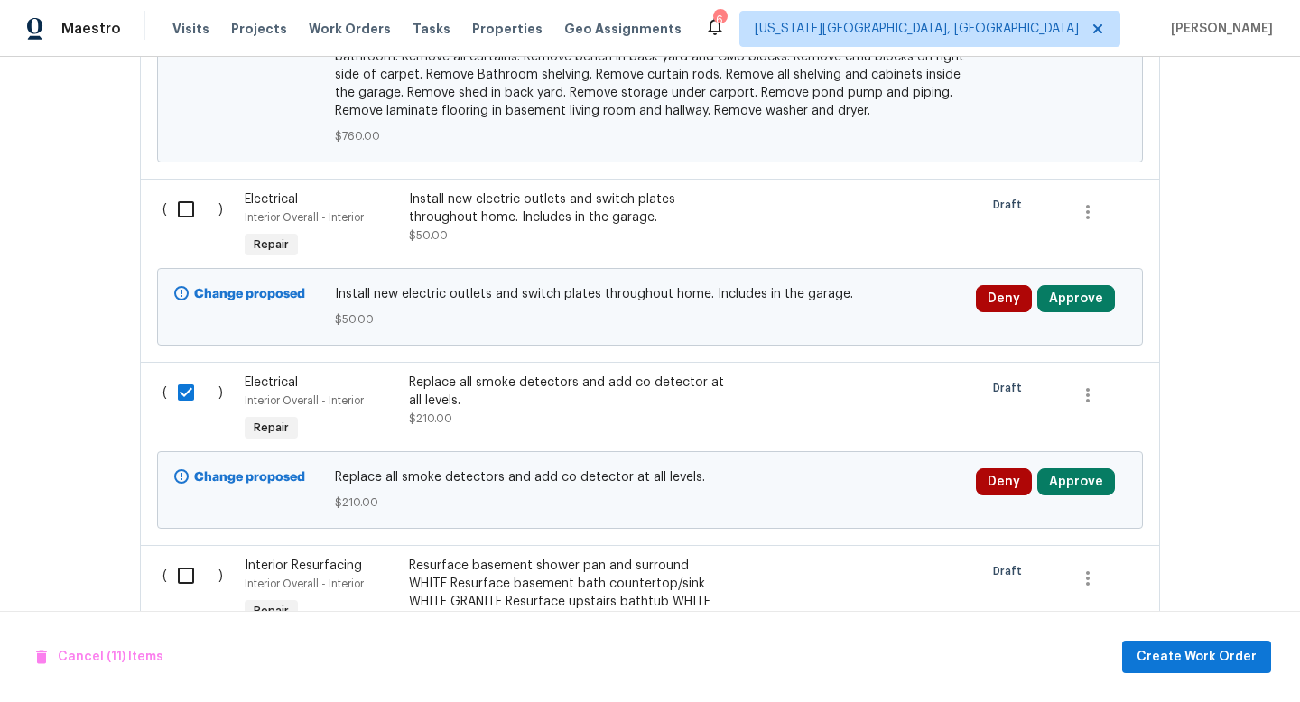
click at [188, 226] on input "checkbox" at bounding box center [192, 210] width 51 height 38
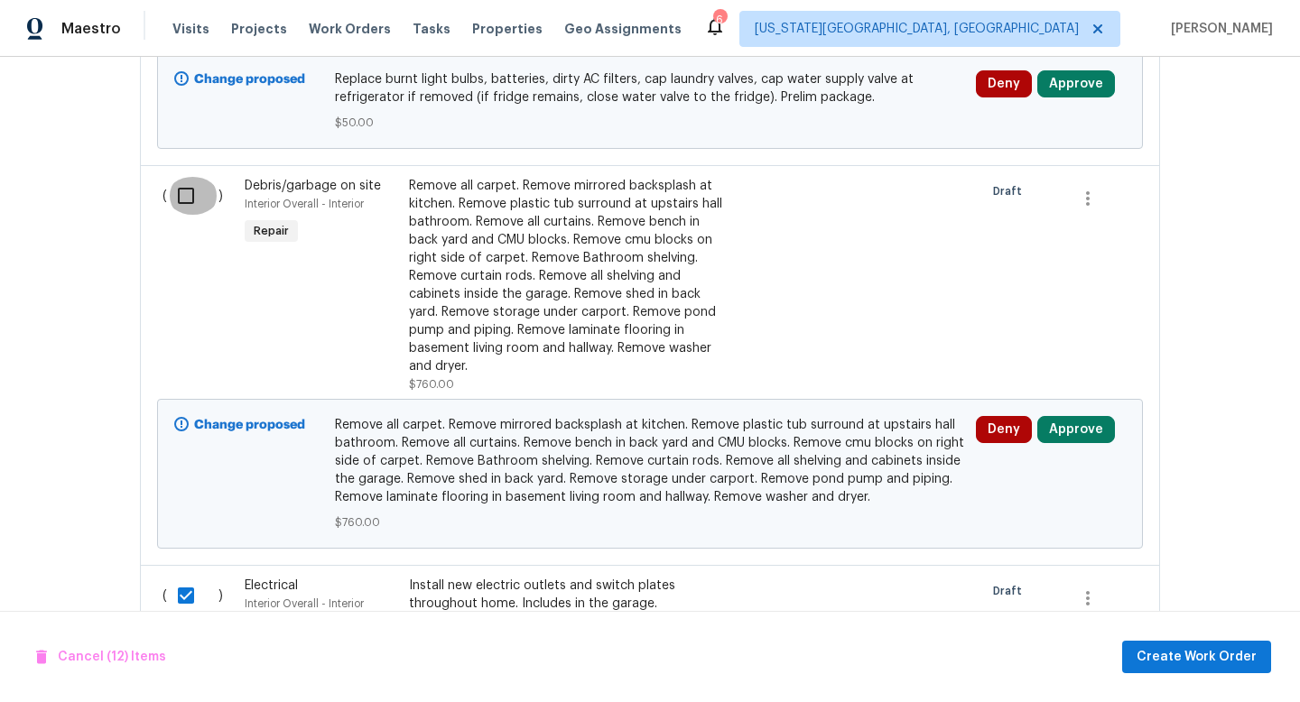
click at [186, 213] on input "checkbox" at bounding box center [192, 196] width 51 height 38
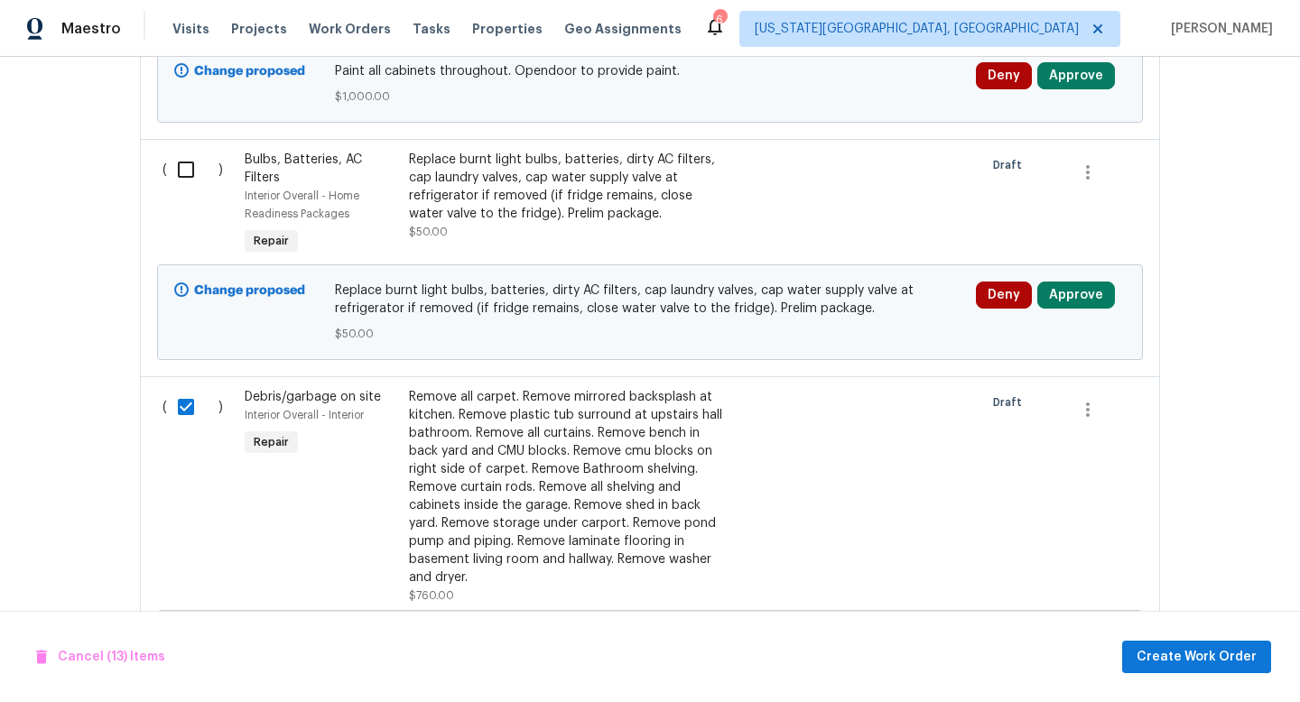
scroll to position [2682, 0]
click at [185, 182] on input "checkbox" at bounding box center [192, 172] width 51 height 38
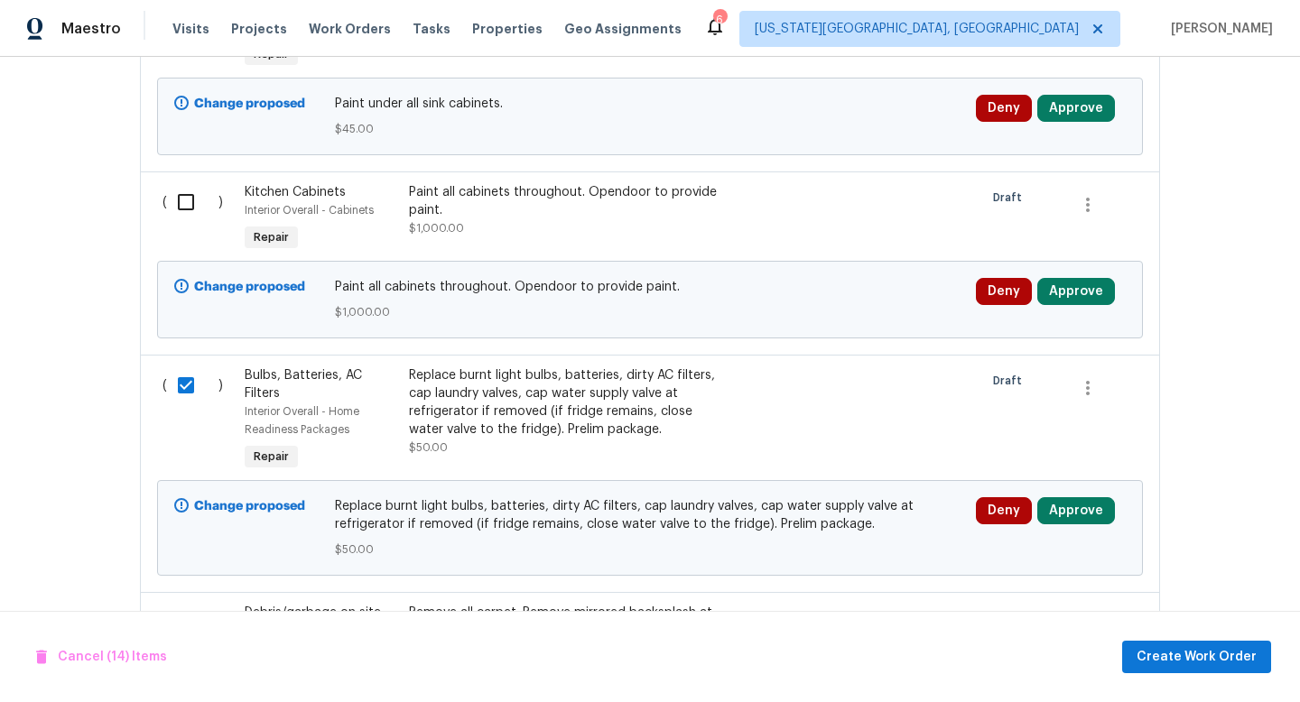
click at [188, 227] on div "( )" at bounding box center [198, 219] width 82 height 83
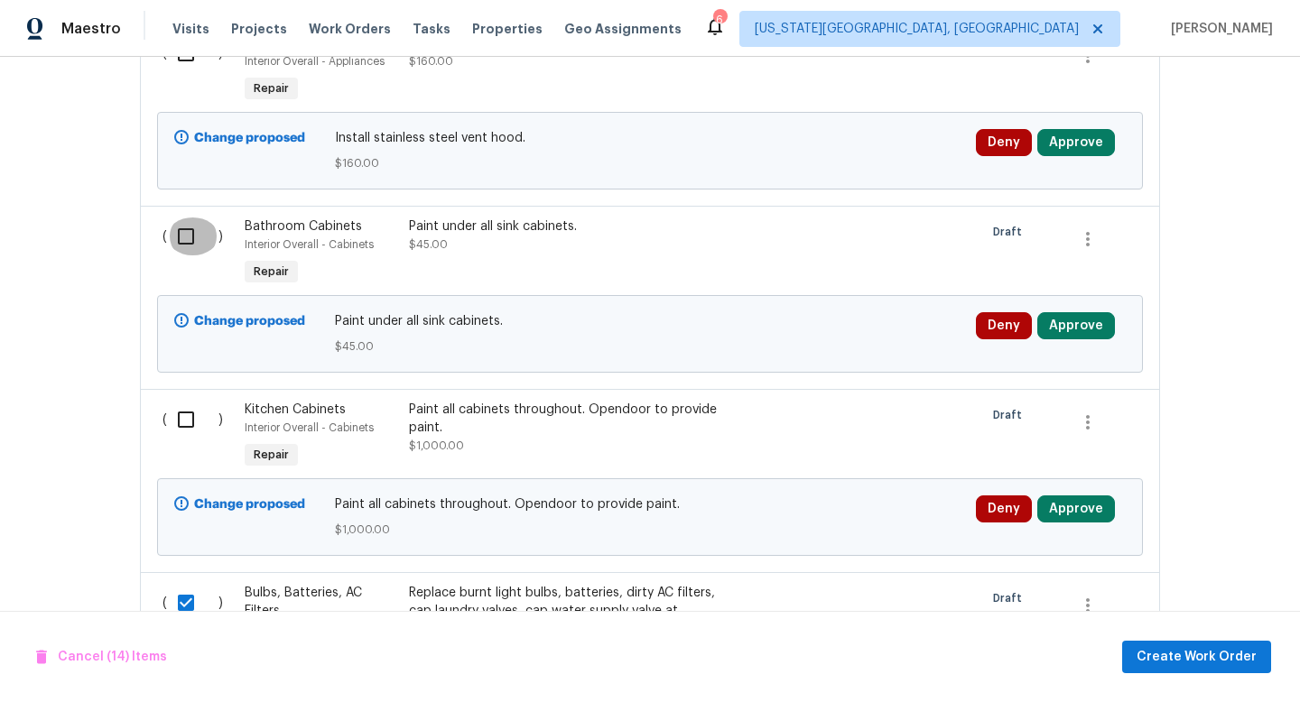
click at [188, 240] on input "checkbox" at bounding box center [192, 237] width 51 height 38
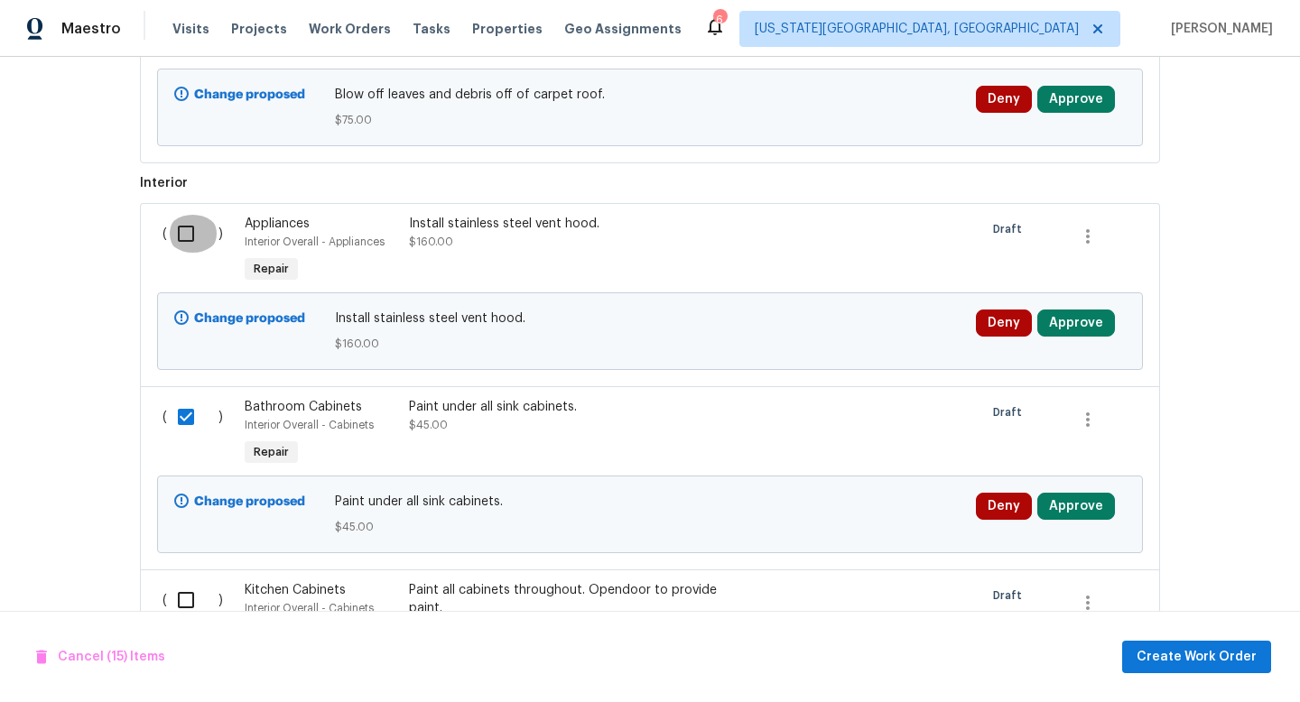
click at [188, 240] on input "checkbox" at bounding box center [192, 234] width 51 height 38
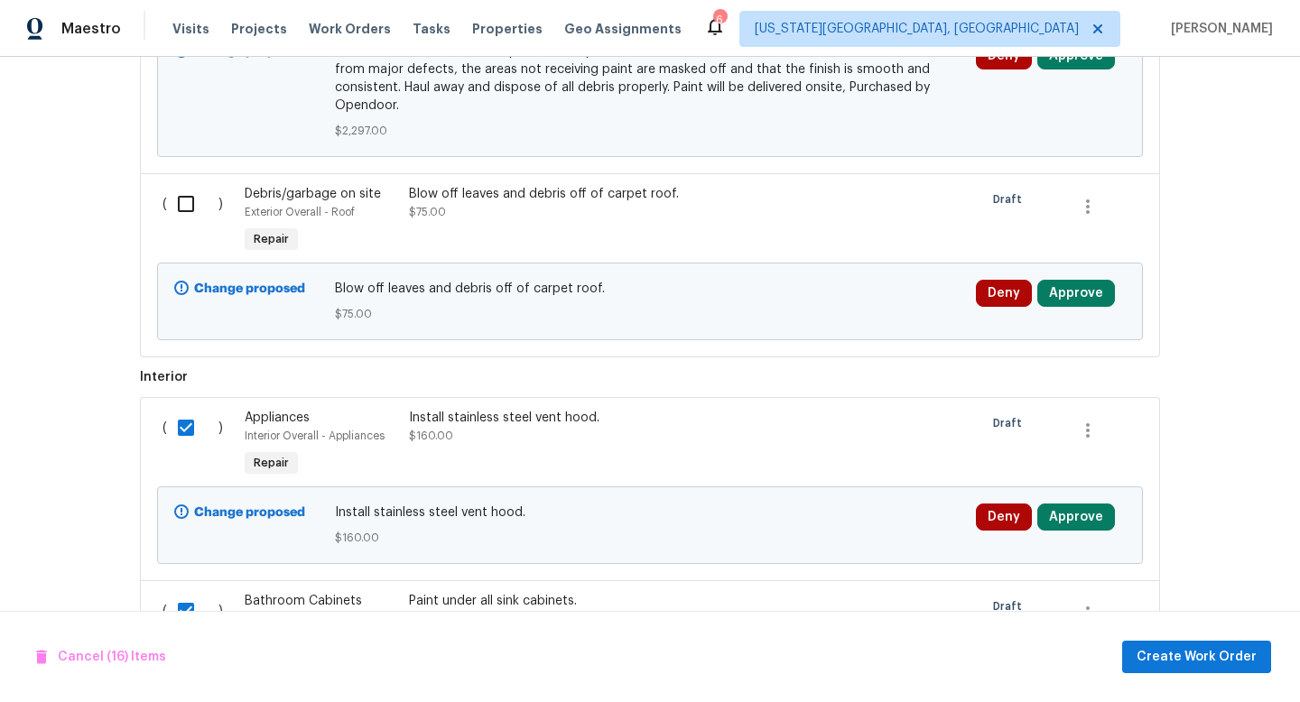
scroll to position [1872, 0]
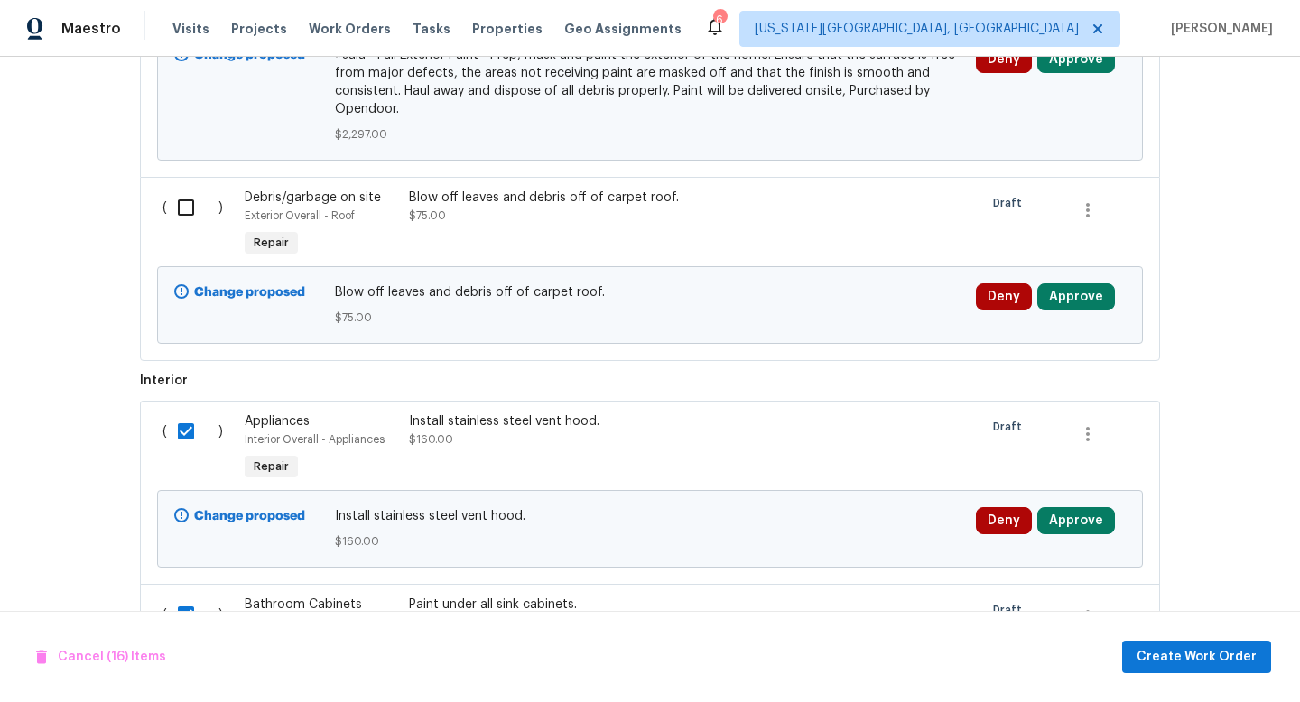
click at [190, 206] on input "checkbox" at bounding box center [192, 208] width 51 height 38
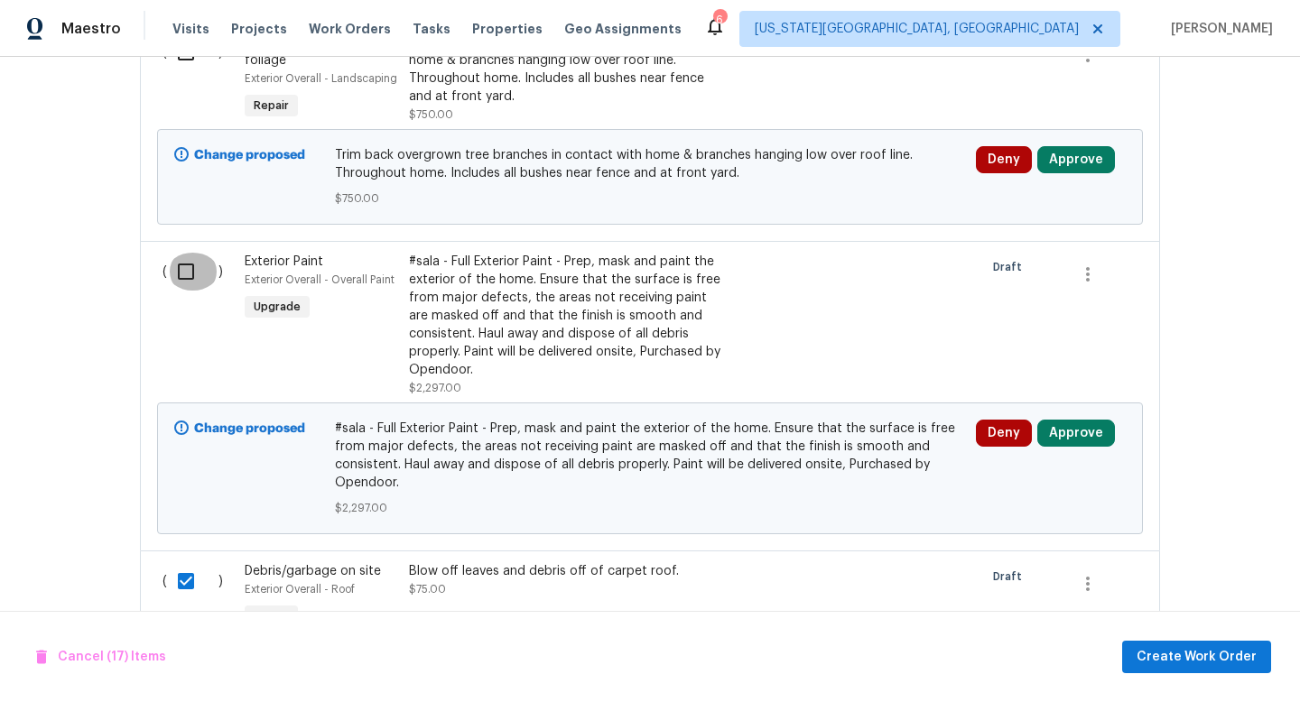
click at [194, 261] on input "checkbox" at bounding box center [192, 272] width 51 height 38
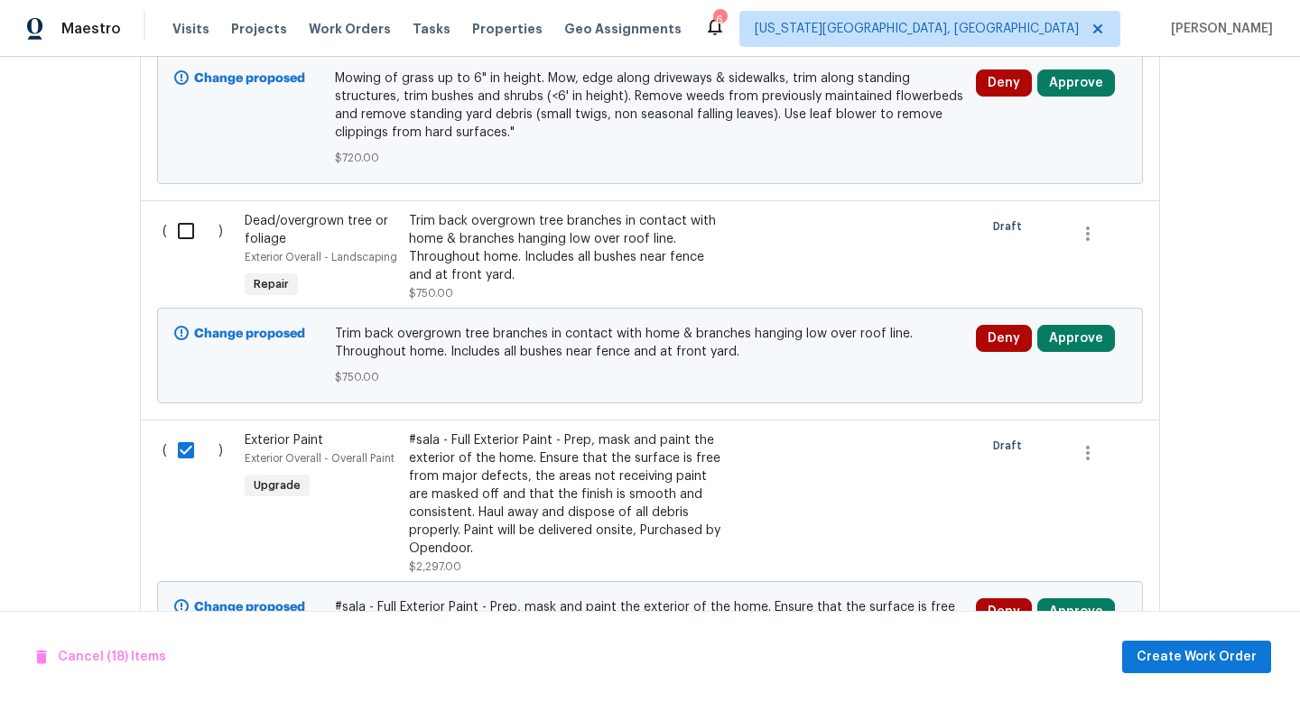
scroll to position [1316, 0]
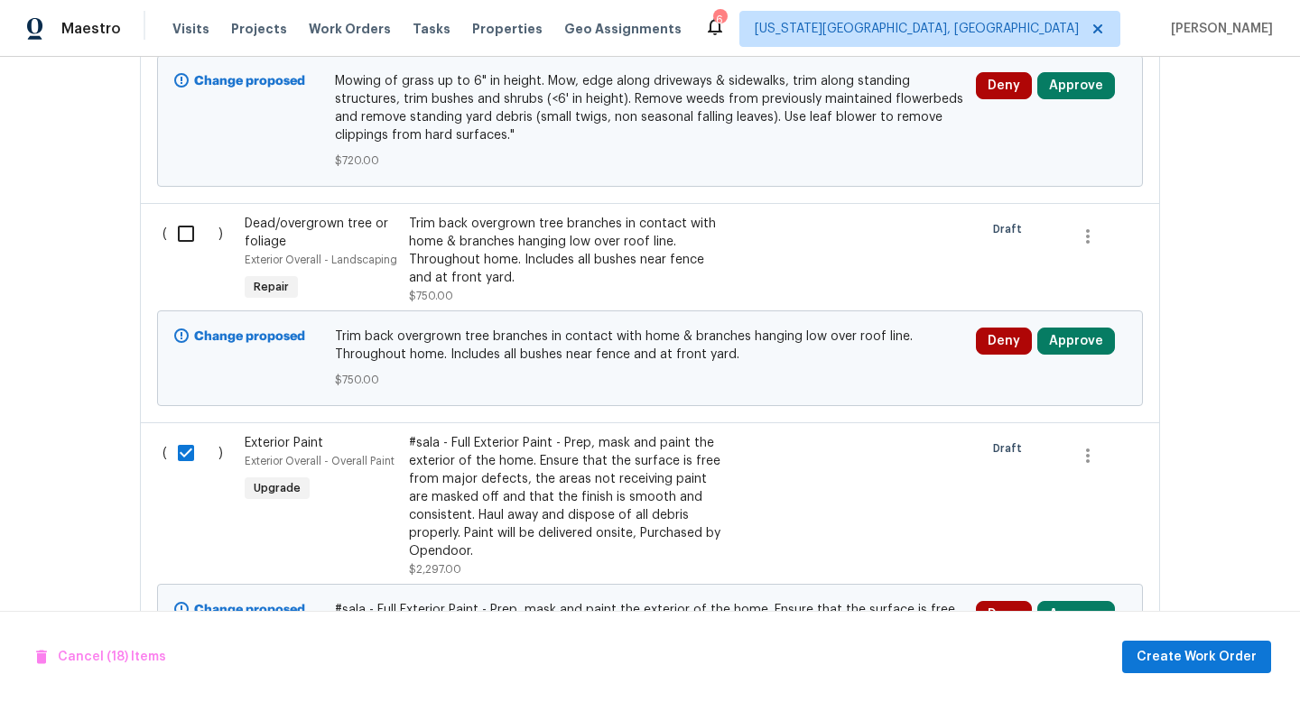
click at [198, 224] on input "checkbox" at bounding box center [192, 234] width 51 height 38
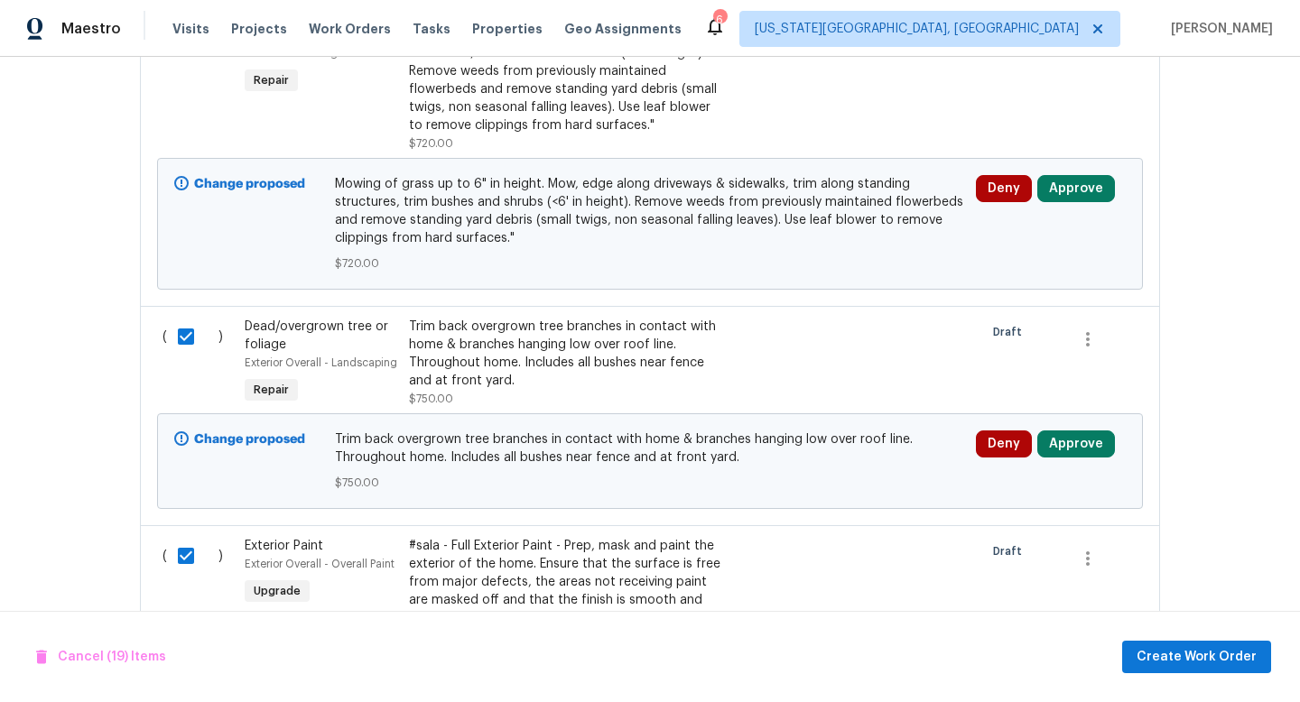
click at [187, 352] on input "checkbox" at bounding box center [192, 337] width 51 height 38
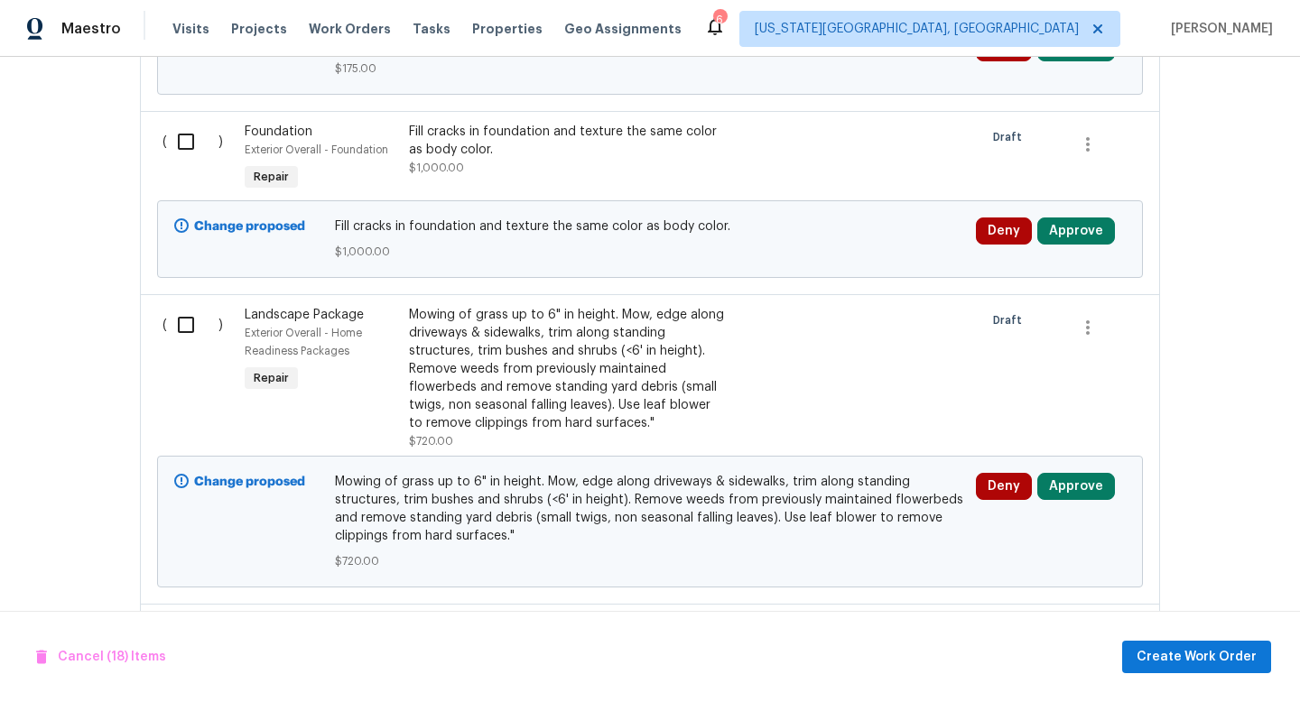
scroll to position [803, 0]
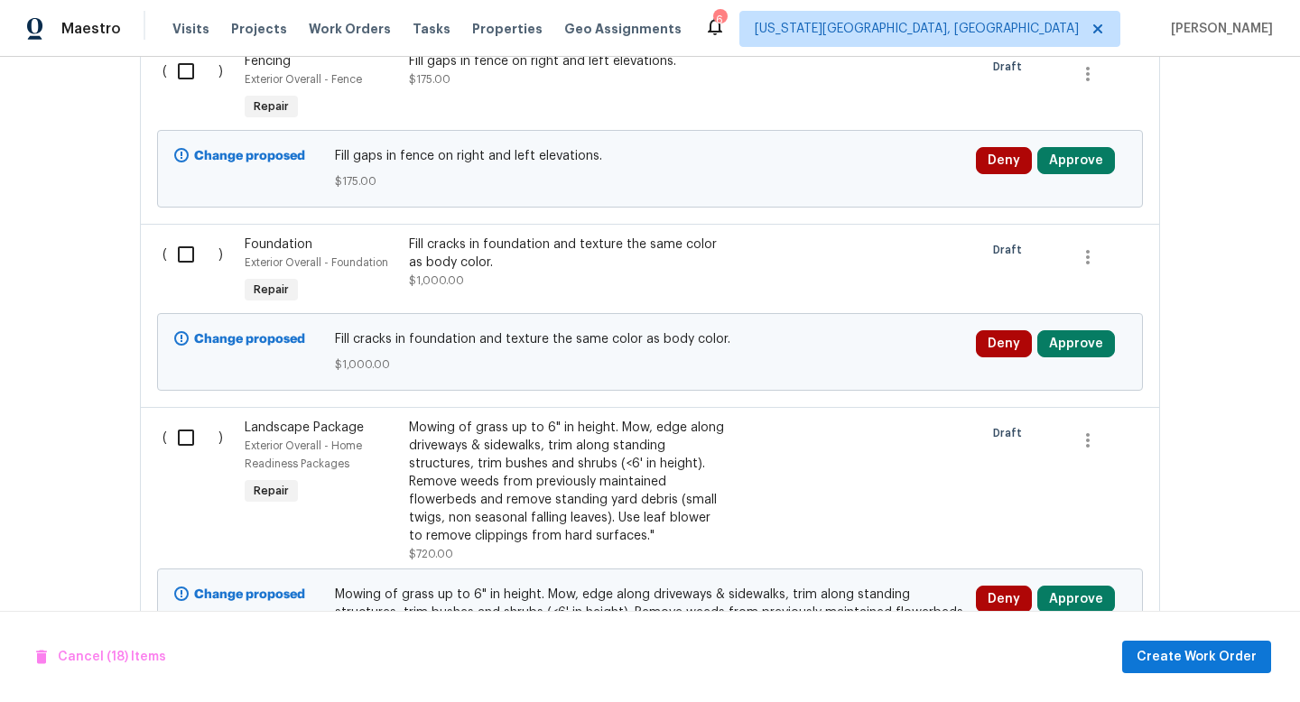
click at [181, 261] on input "checkbox" at bounding box center [192, 255] width 51 height 38
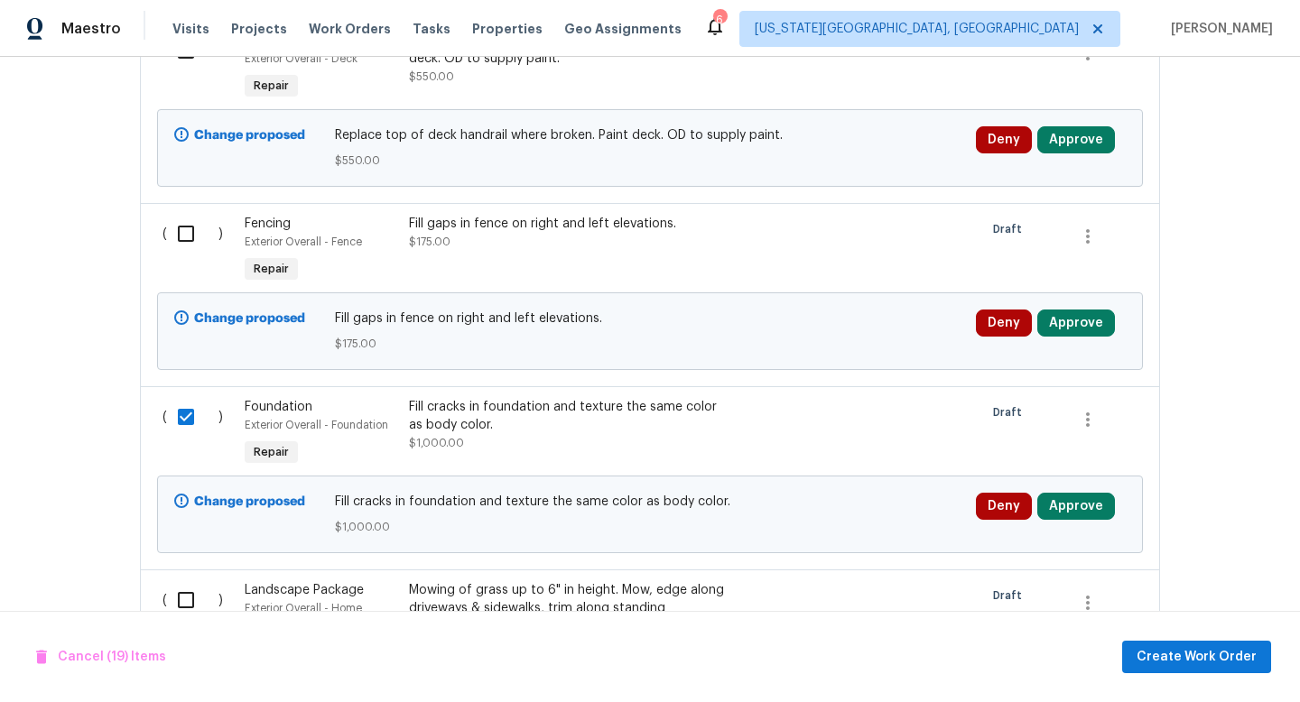
scroll to position [641, 0]
click at [188, 227] on input "checkbox" at bounding box center [192, 233] width 51 height 38
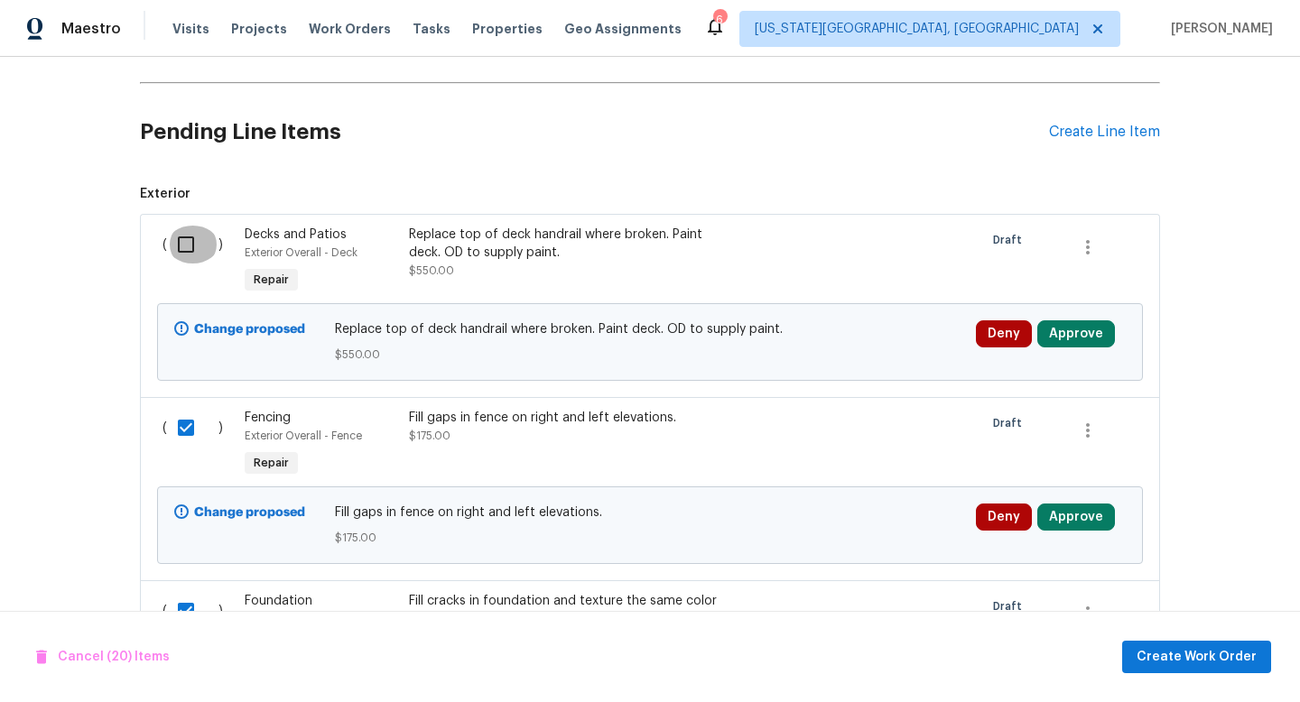
click at [185, 252] on input "checkbox" at bounding box center [192, 245] width 51 height 38
click at [1156, 664] on span "Create Work Order" at bounding box center [1197, 658] width 120 height 23
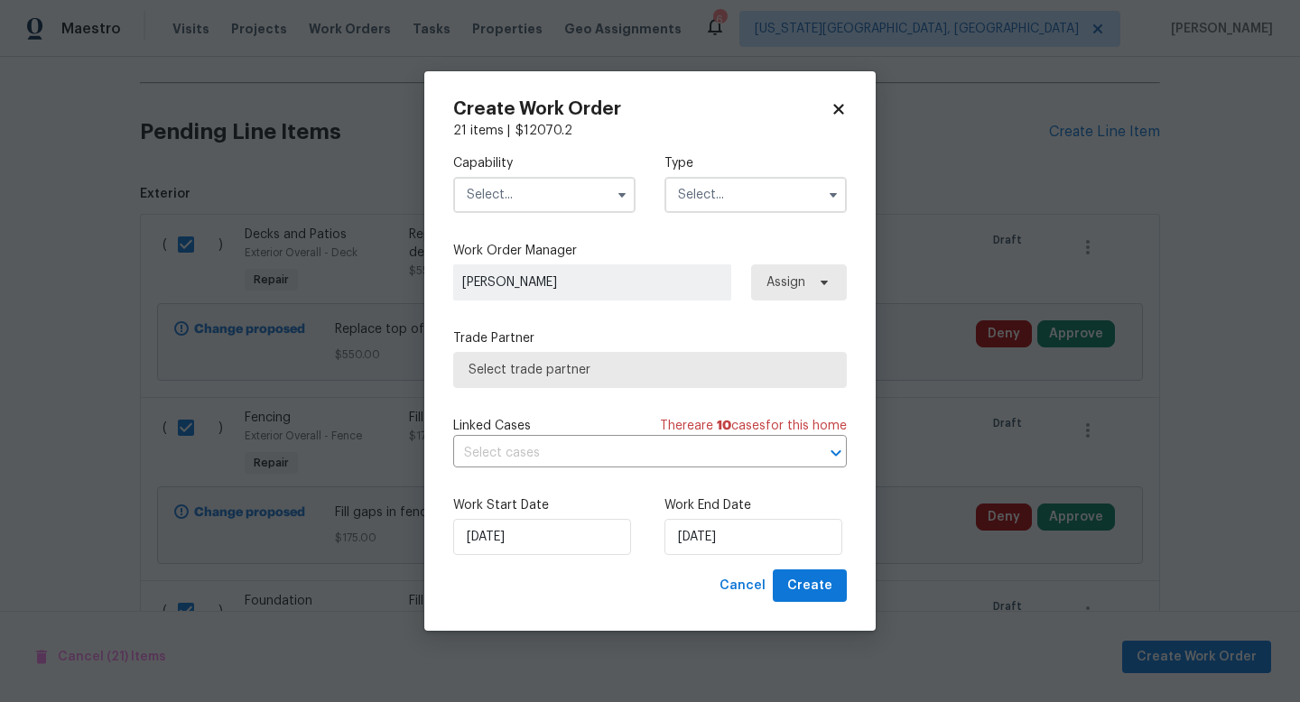
click at [511, 184] on input "text" at bounding box center [544, 195] width 182 height 36
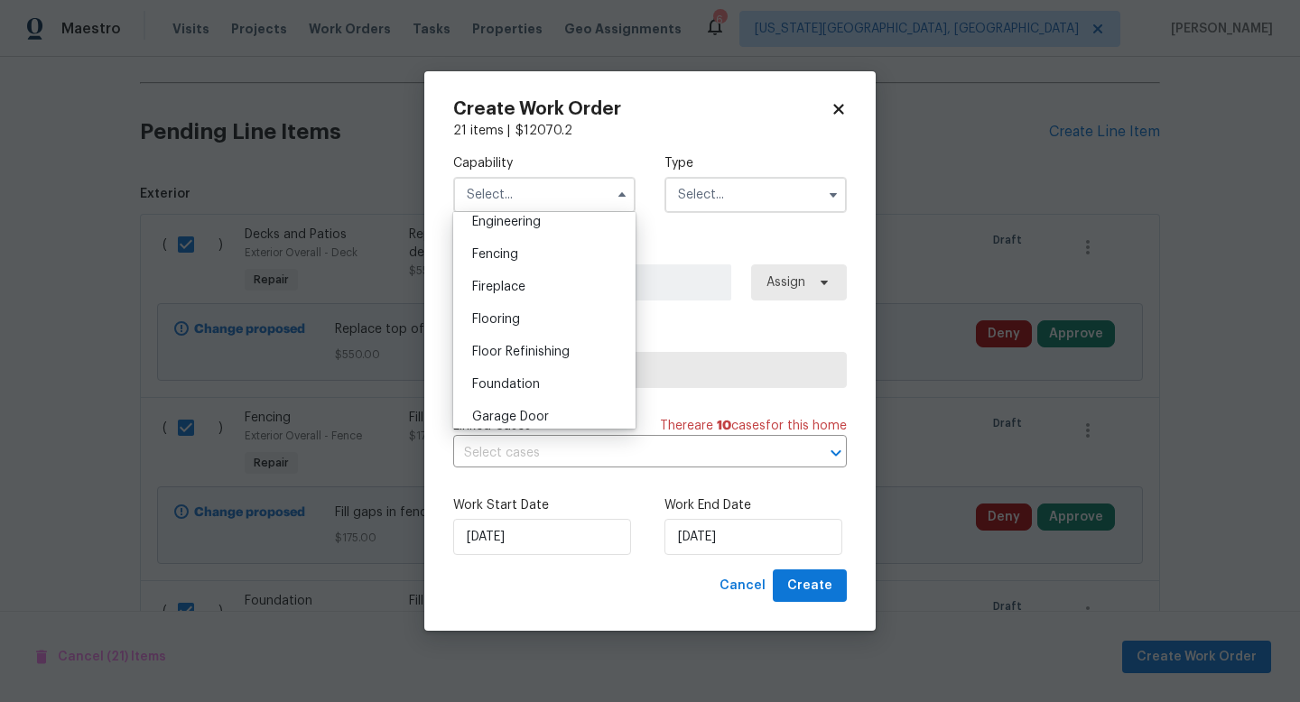
scroll to position [703, 0]
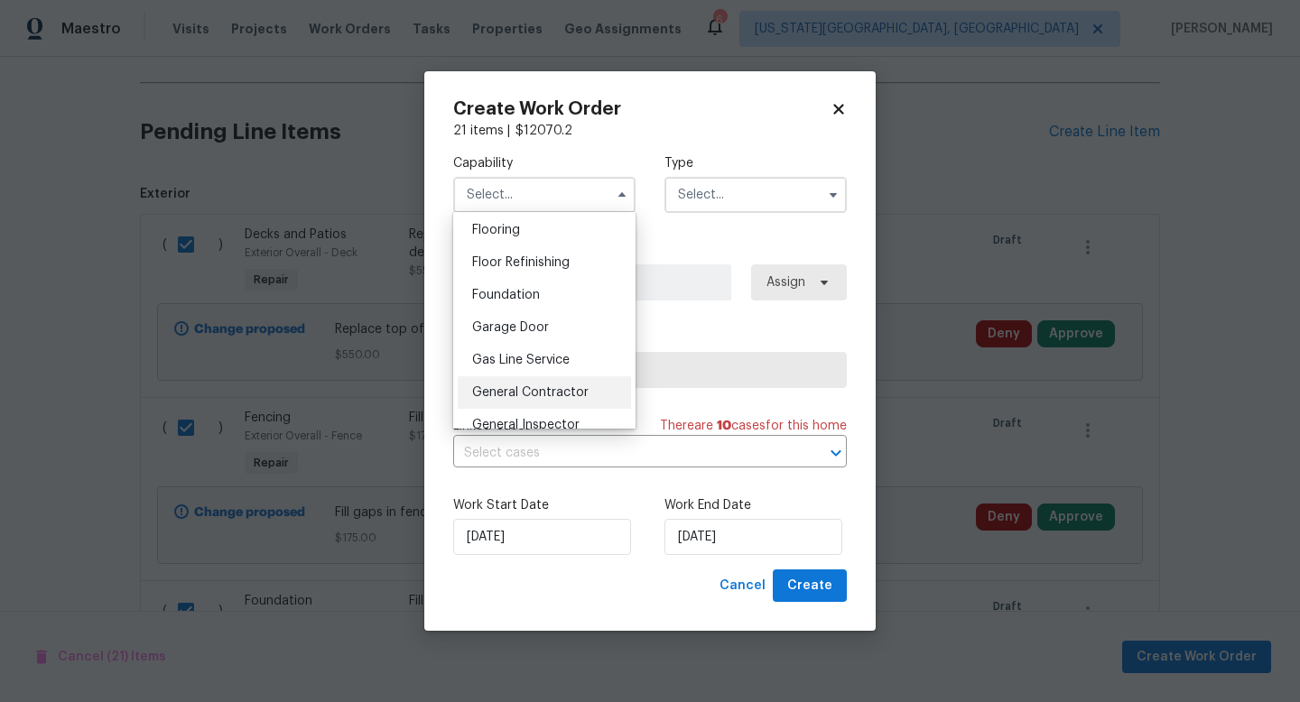
click at [509, 396] on span "General Contractor" at bounding box center [530, 392] width 116 height 13
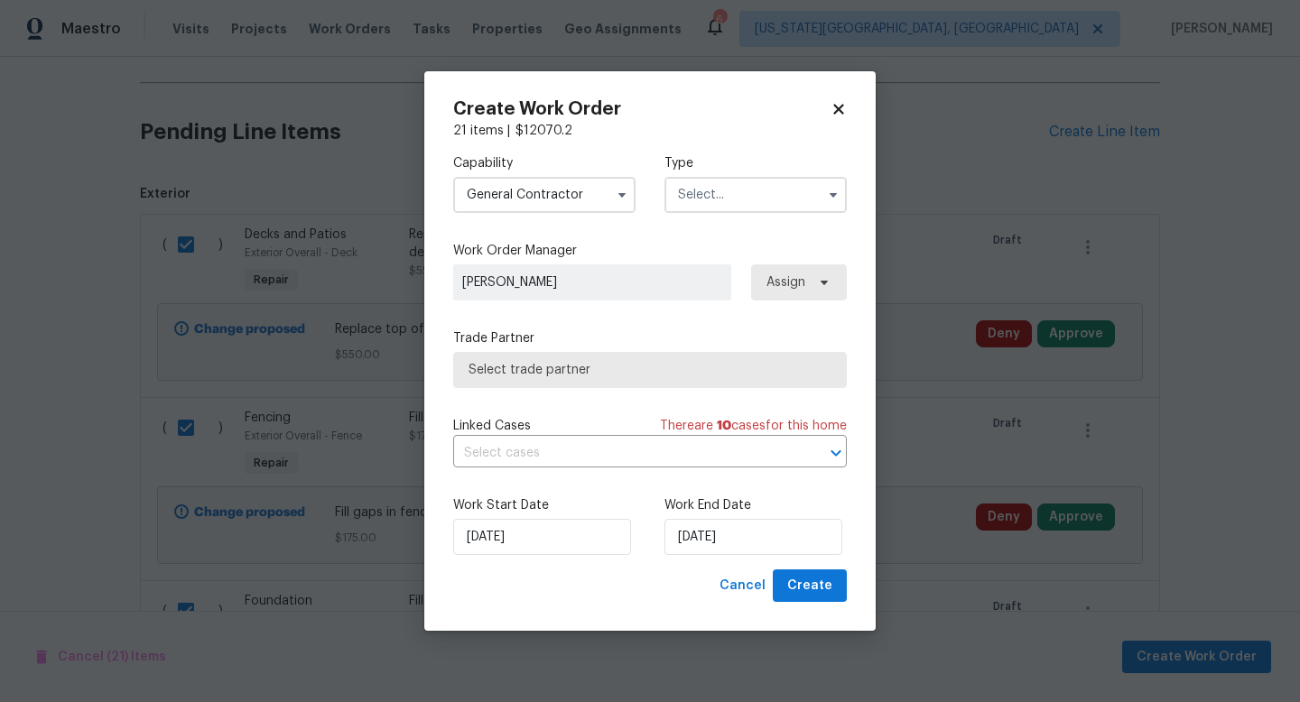
click at [741, 194] on input "text" at bounding box center [756, 195] width 182 height 36
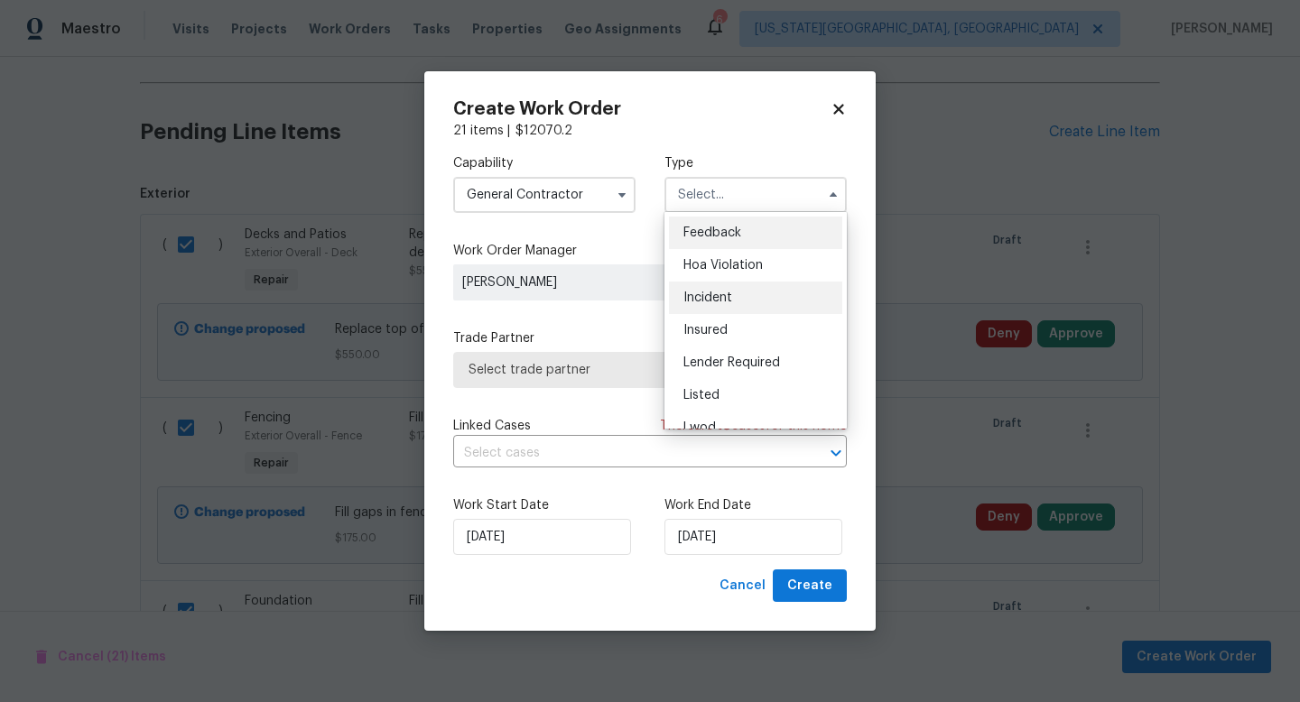
scroll to position [215, 0]
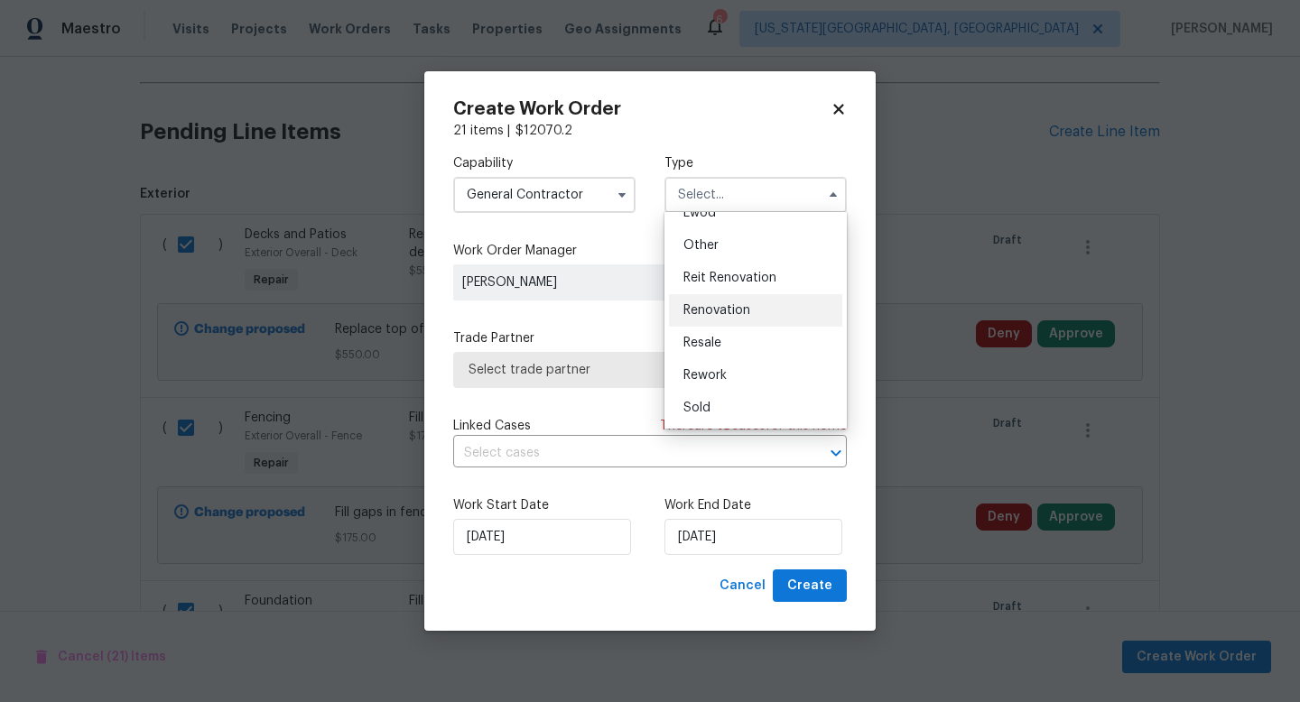
click at [724, 311] on span "Renovation" at bounding box center [717, 310] width 67 height 13
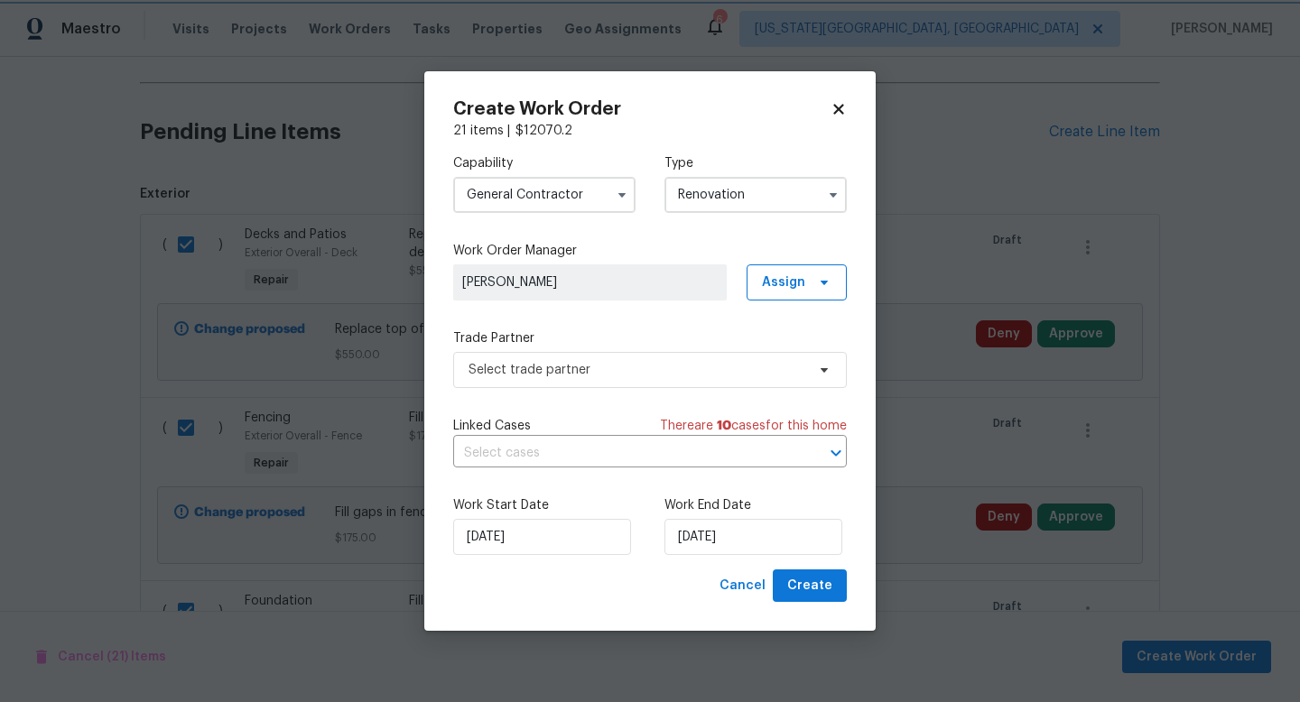
scroll to position [0, 0]
click at [535, 386] on span "Select trade partner" at bounding box center [650, 370] width 394 height 36
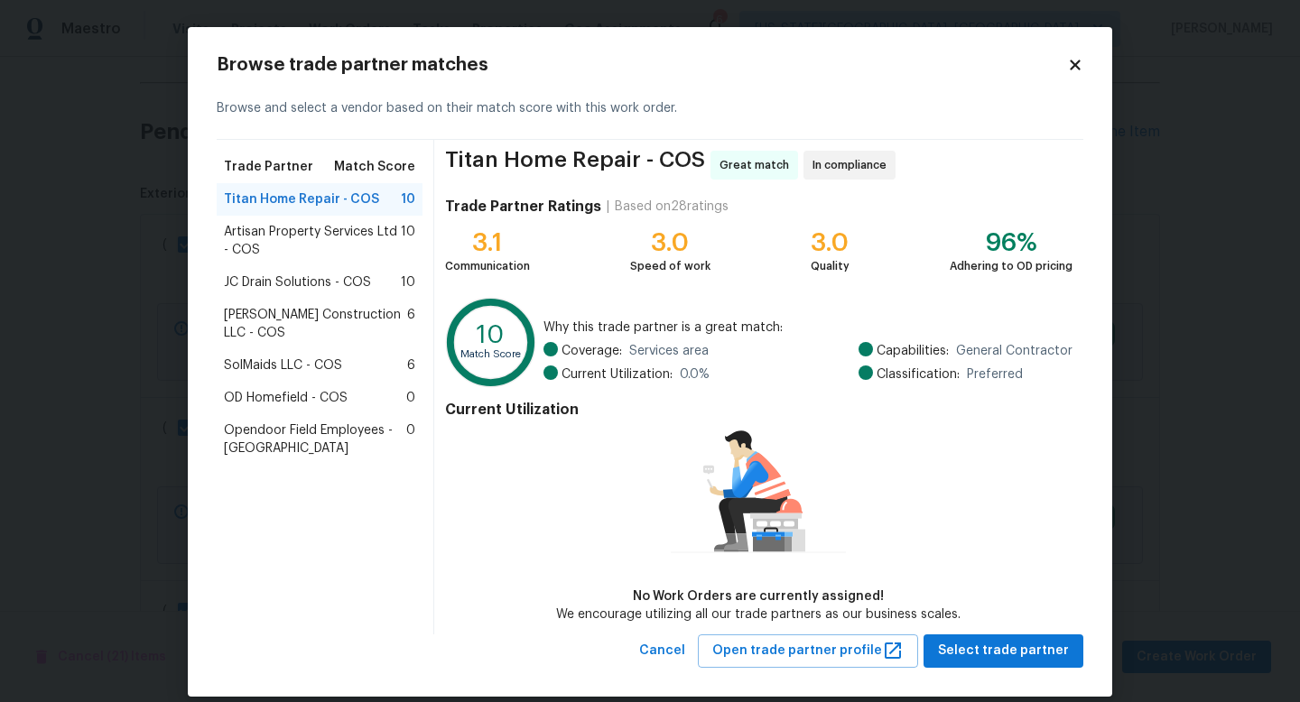
scroll to position [20, 0]
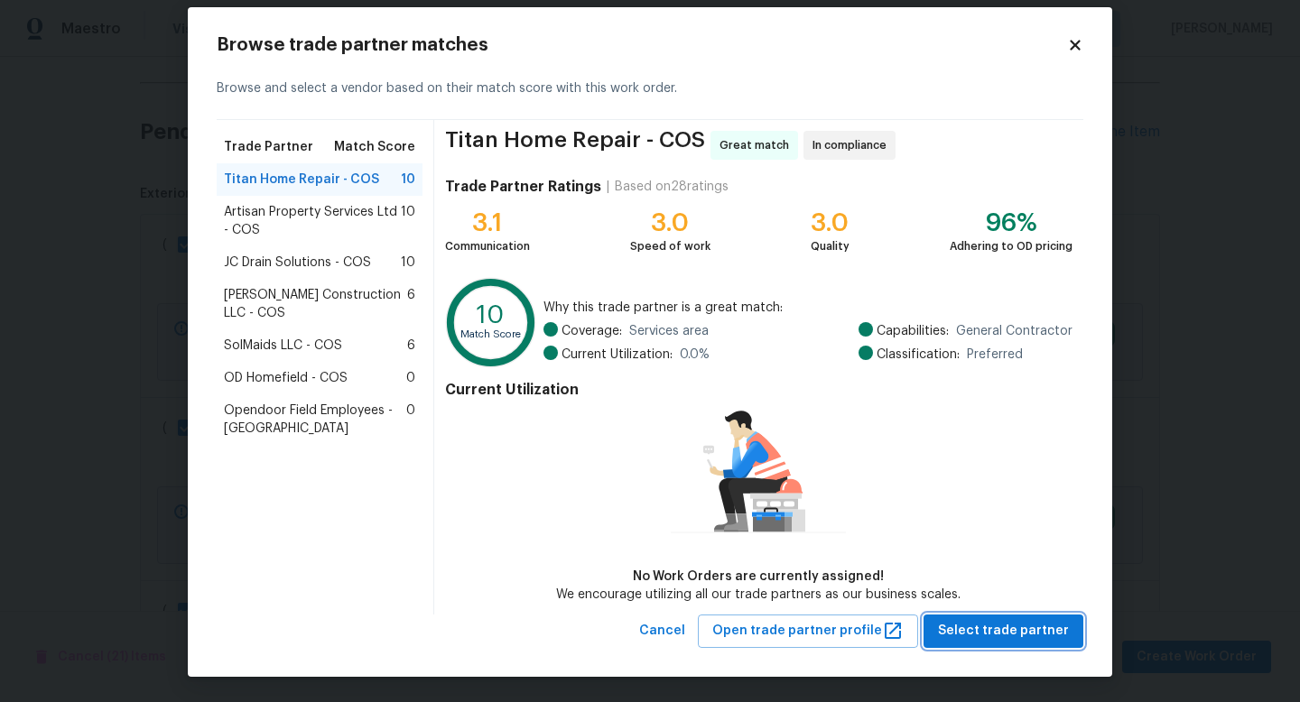
click at [999, 625] on span "Select trade partner" at bounding box center [1003, 631] width 131 height 23
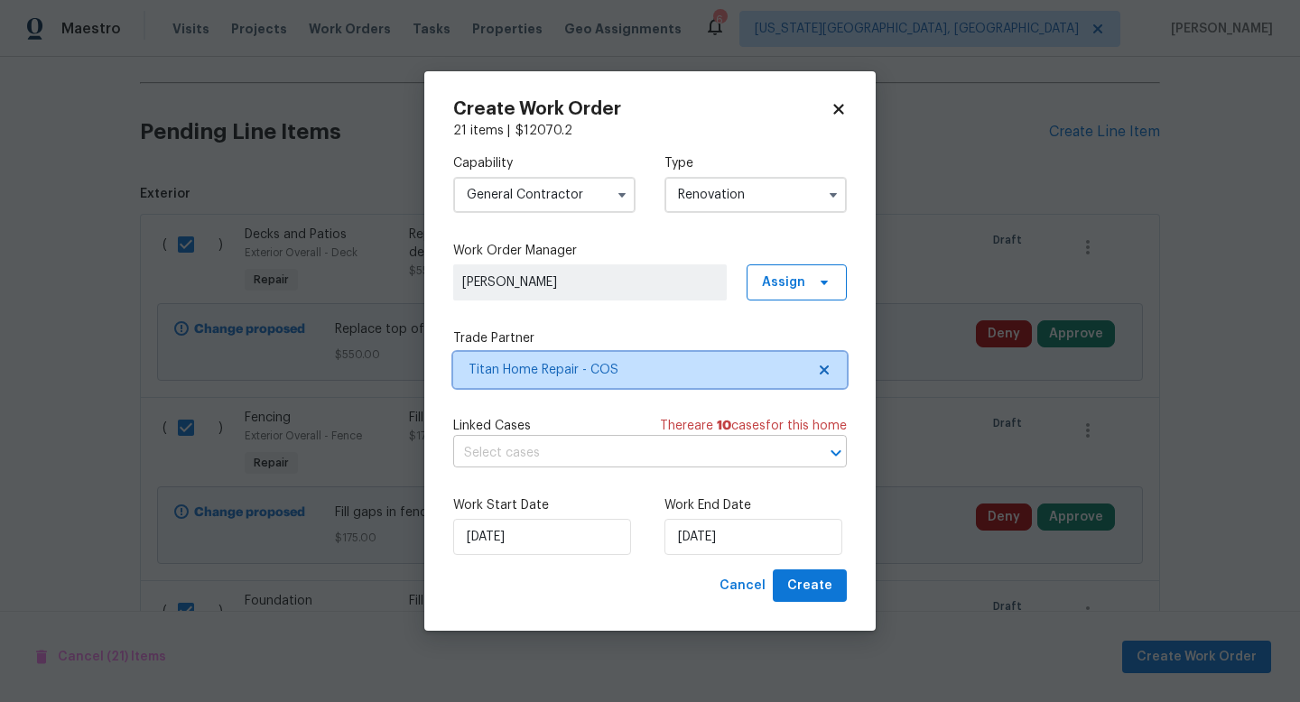
scroll to position [0, 0]
click at [755, 555] on div "Work Start Date 9/16/2025 Work End Date 9/16/2025" at bounding box center [650, 526] width 394 height 88
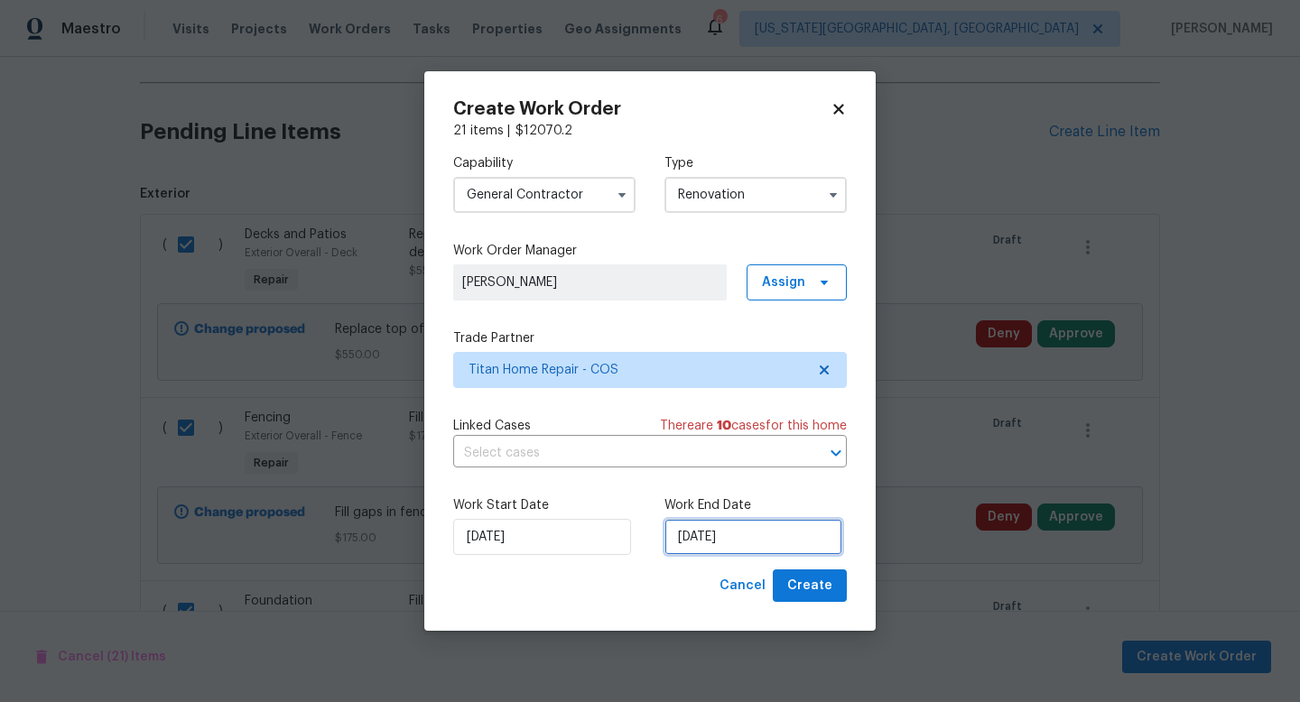
click at [755, 550] on input "[DATE]" at bounding box center [754, 537] width 178 height 36
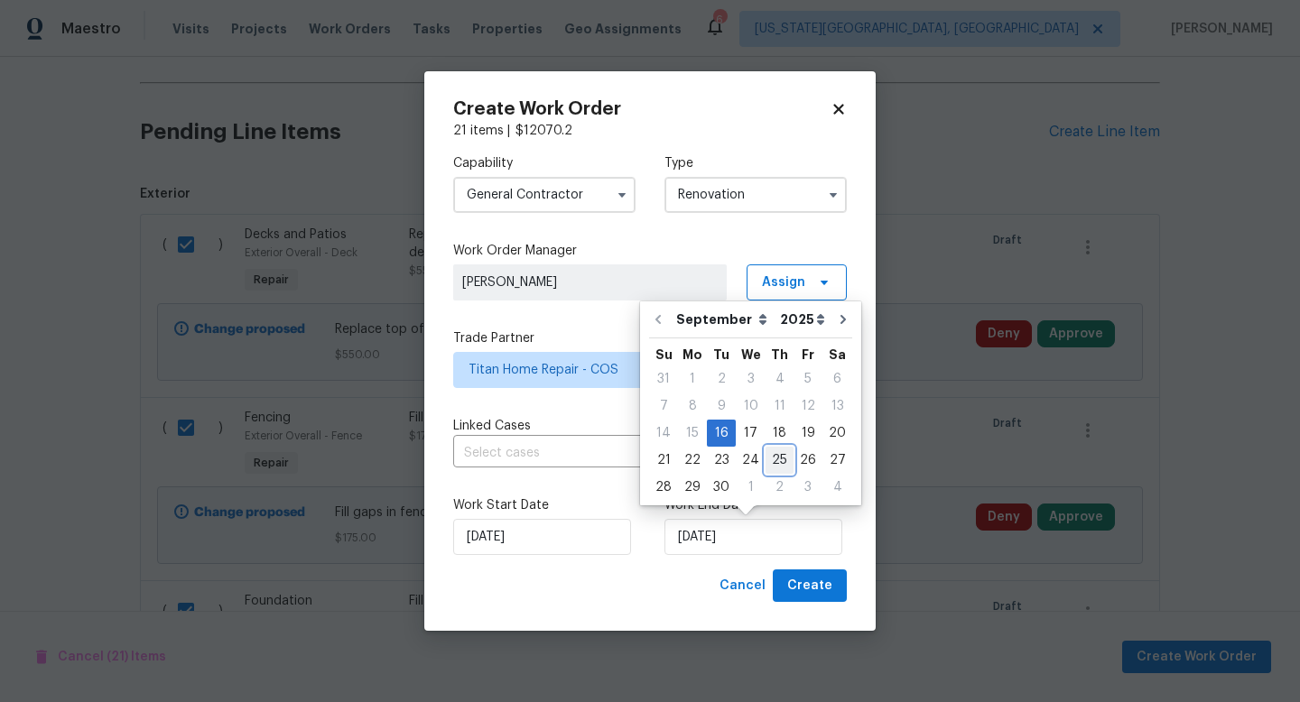
click at [769, 464] on div "25" at bounding box center [780, 460] width 28 height 25
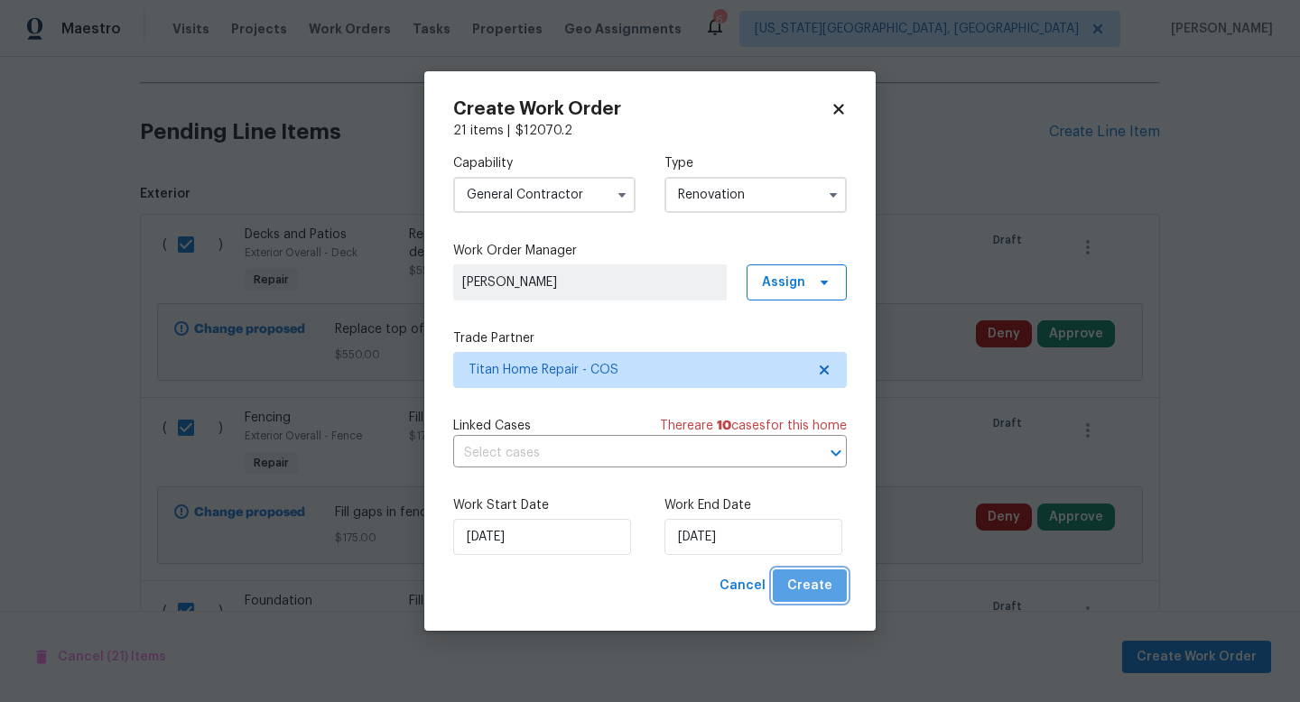
click at [830, 591] on span "Create" at bounding box center [809, 586] width 45 height 23
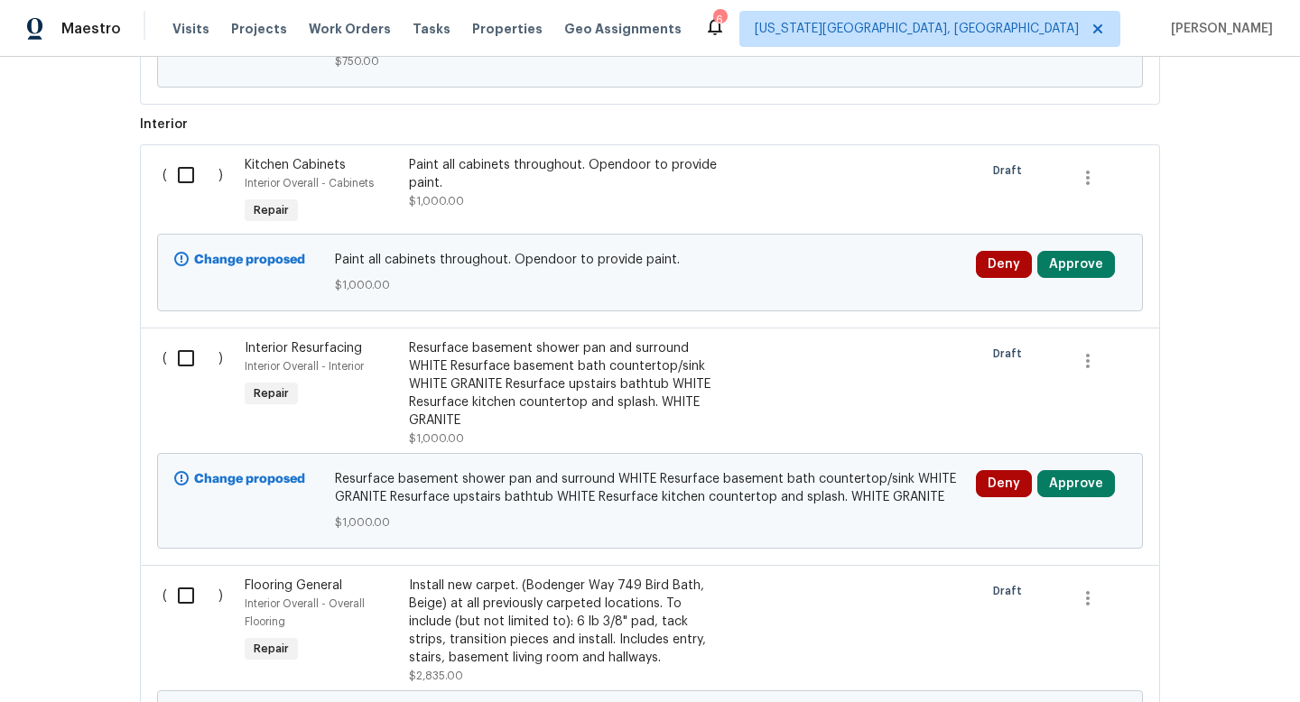
scroll to position [1377, 0]
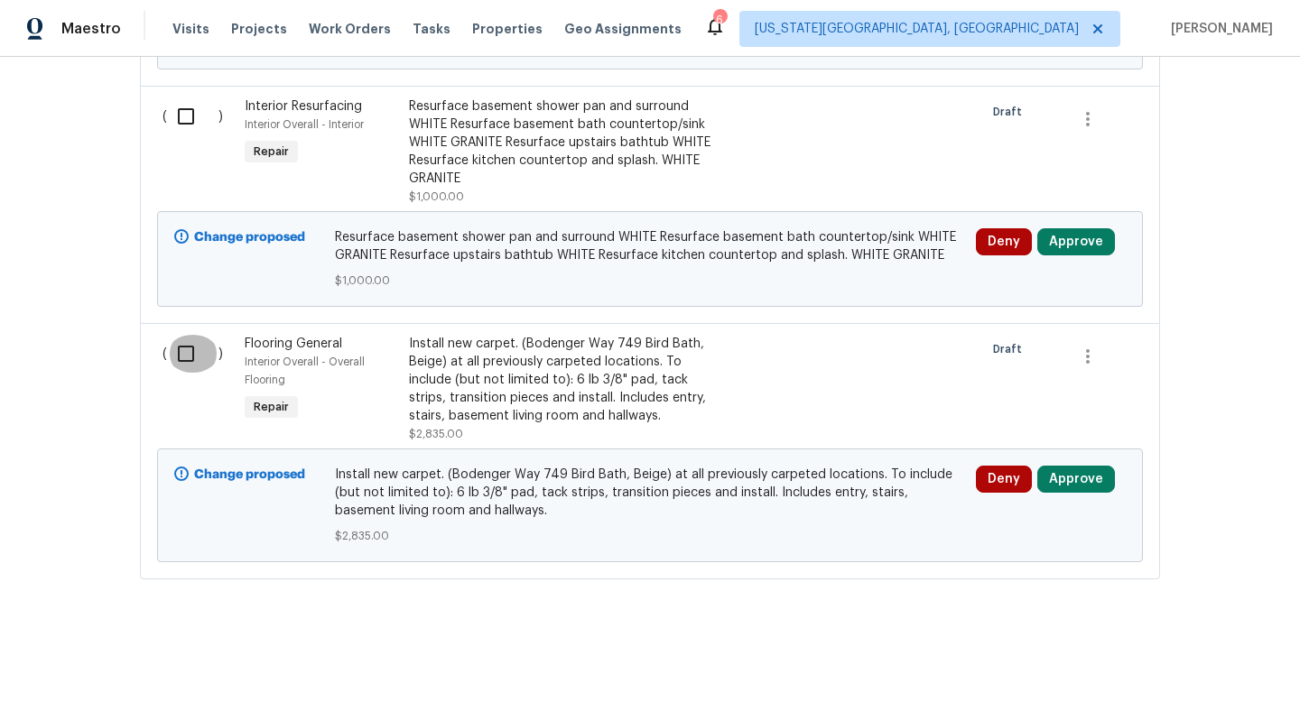
click at [180, 355] on input "checkbox" at bounding box center [192, 354] width 51 height 38
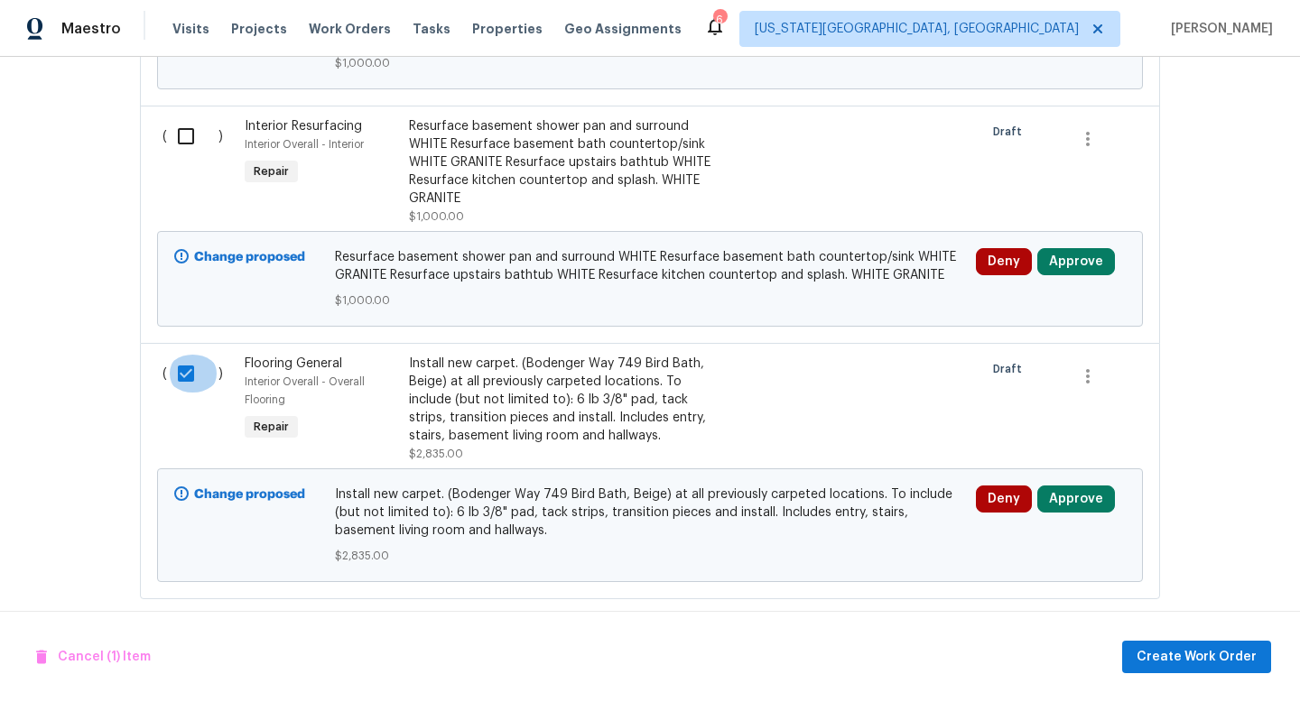
click at [180, 381] on input "checkbox" at bounding box center [192, 374] width 51 height 38
checkbox input "false"
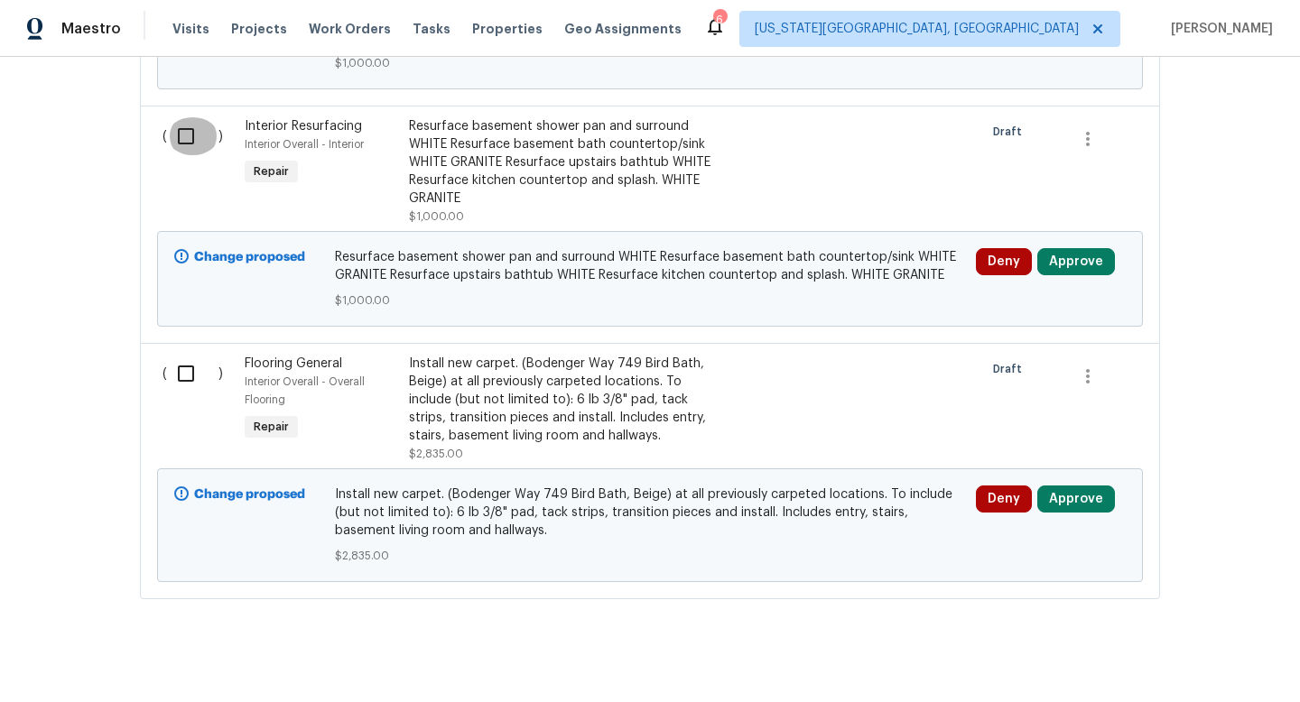
click at [190, 147] on input "checkbox" at bounding box center [192, 136] width 51 height 38
checkbox input "true"
click at [1186, 665] on span "Create Work Order" at bounding box center [1197, 658] width 120 height 23
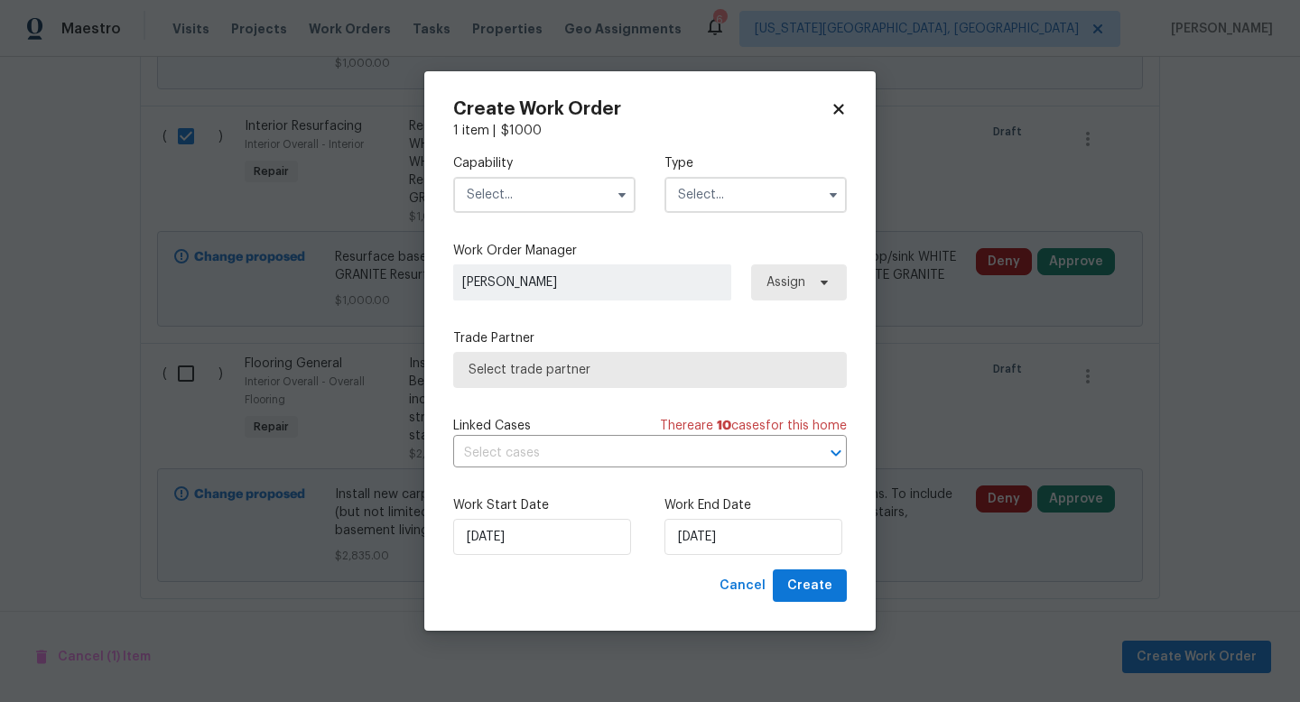
click at [544, 193] on input "text" at bounding box center [544, 195] width 182 height 36
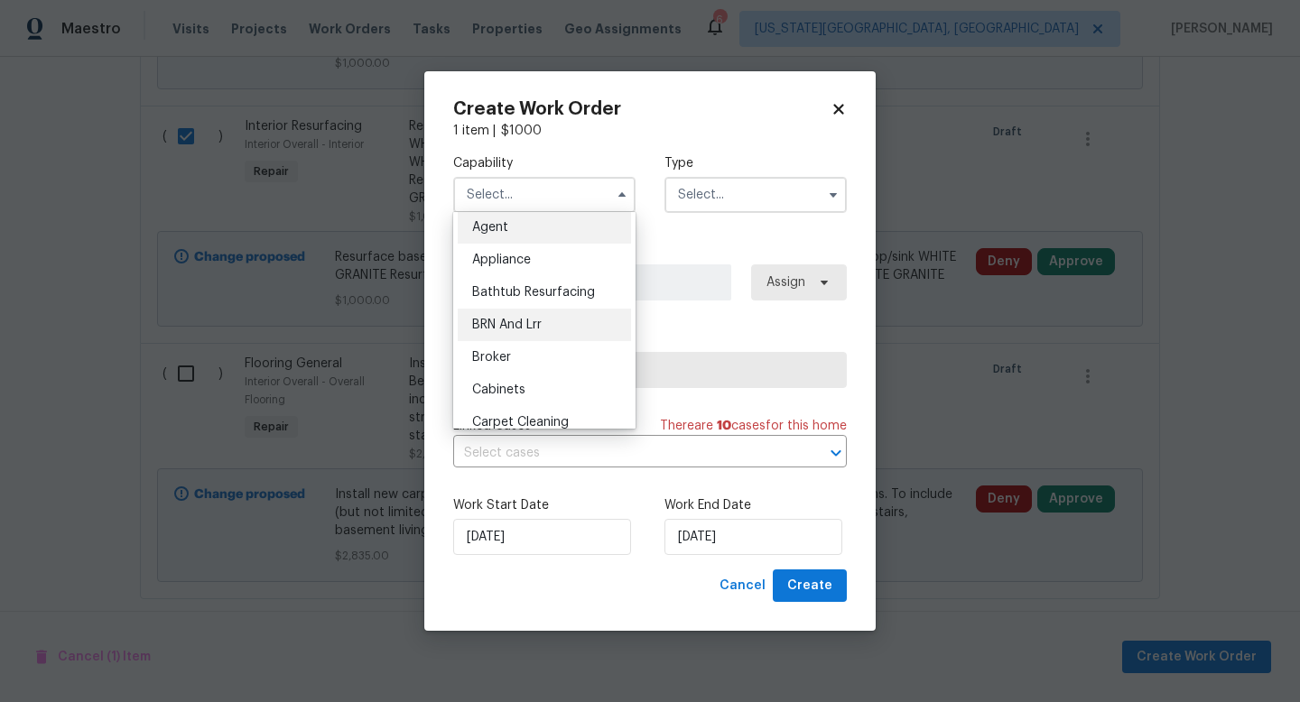
scroll to position [6, 0]
click at [508, 283] on div "Bathtub Resurfacing" at bounding box center [544, 291] width 173 height 33
type input "Bathtub Resurfacing"
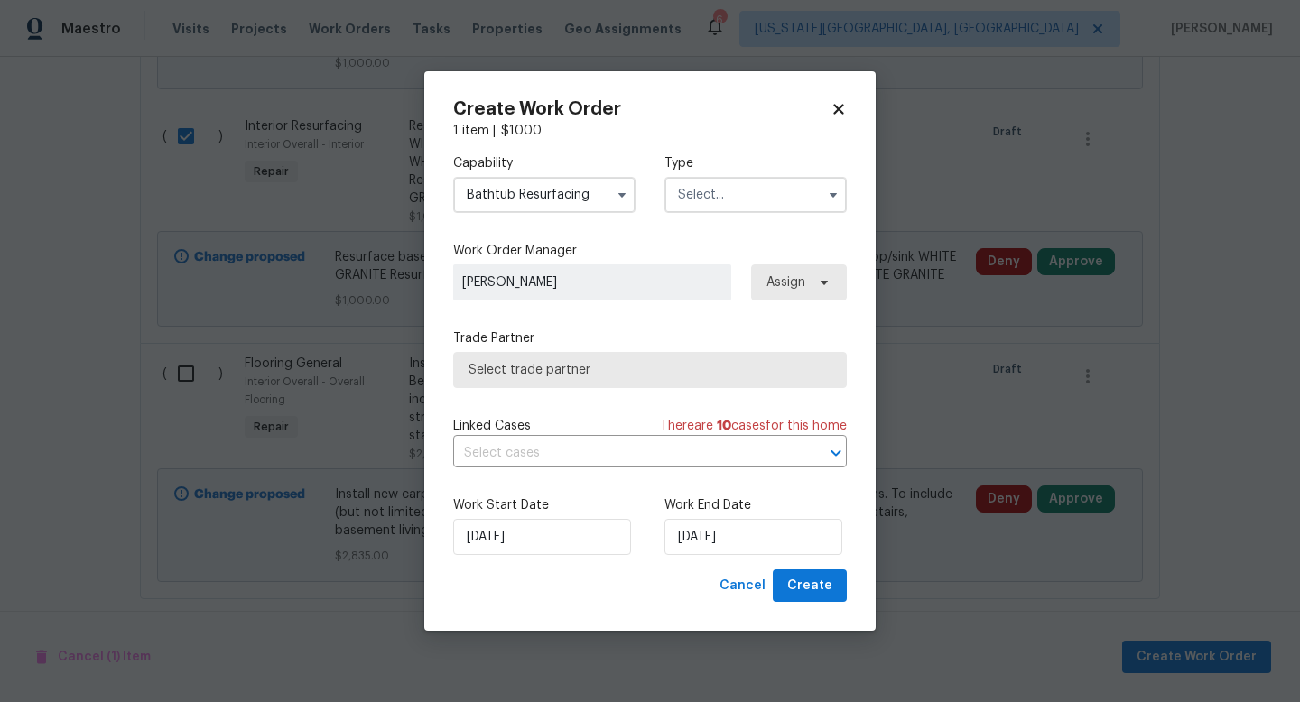
click at [732, 191] on input "text" at bounding box center [756, 195] width 182 height 36
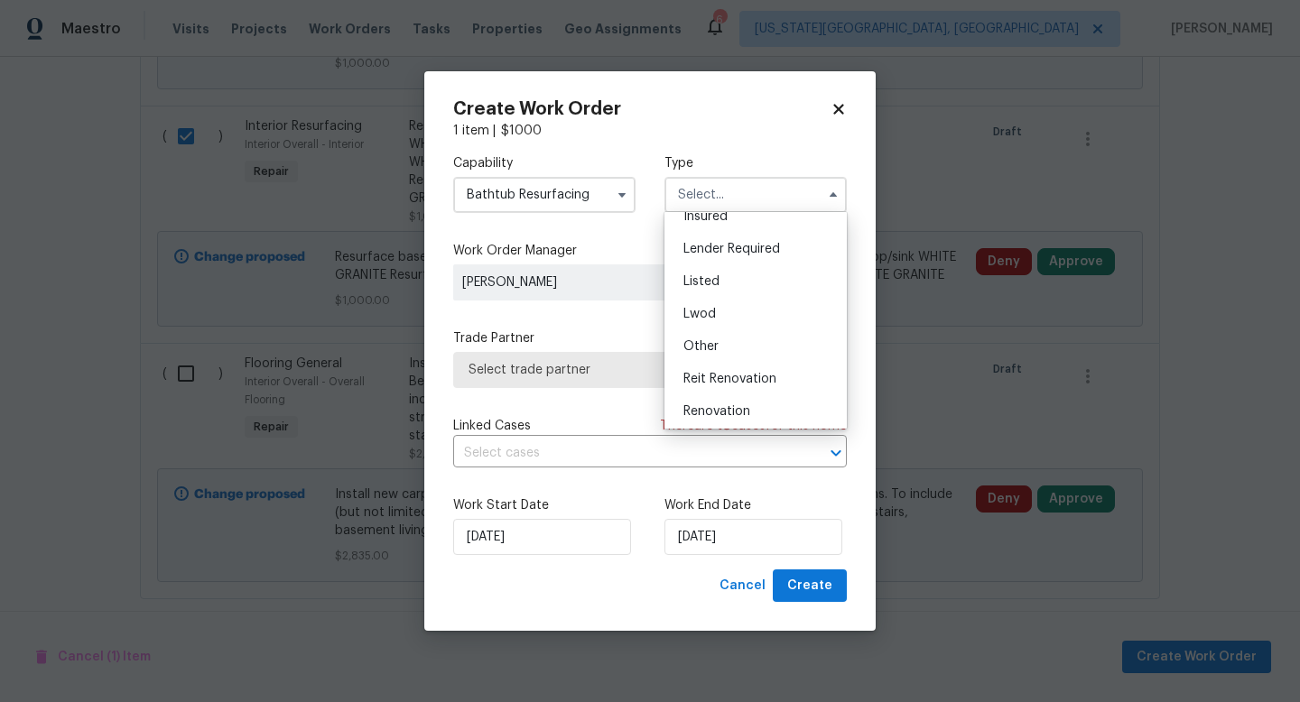
scroll to position [215, 0]
click at [722, 302] on div "Renovation" at bounding box center [755, 310] width 173 height 33
type input "Renovation"
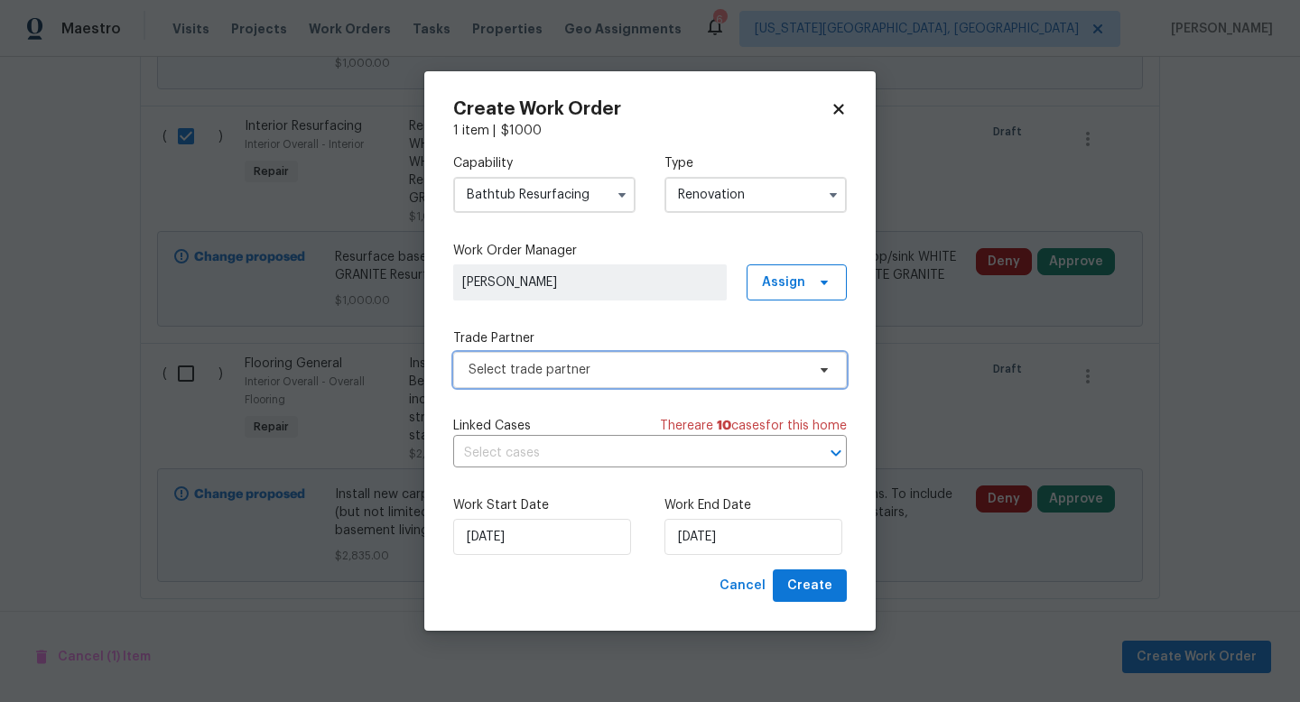
click at [554, 366] on span "Select trade partner" at bounding box center [637, 370] width 337 height 18
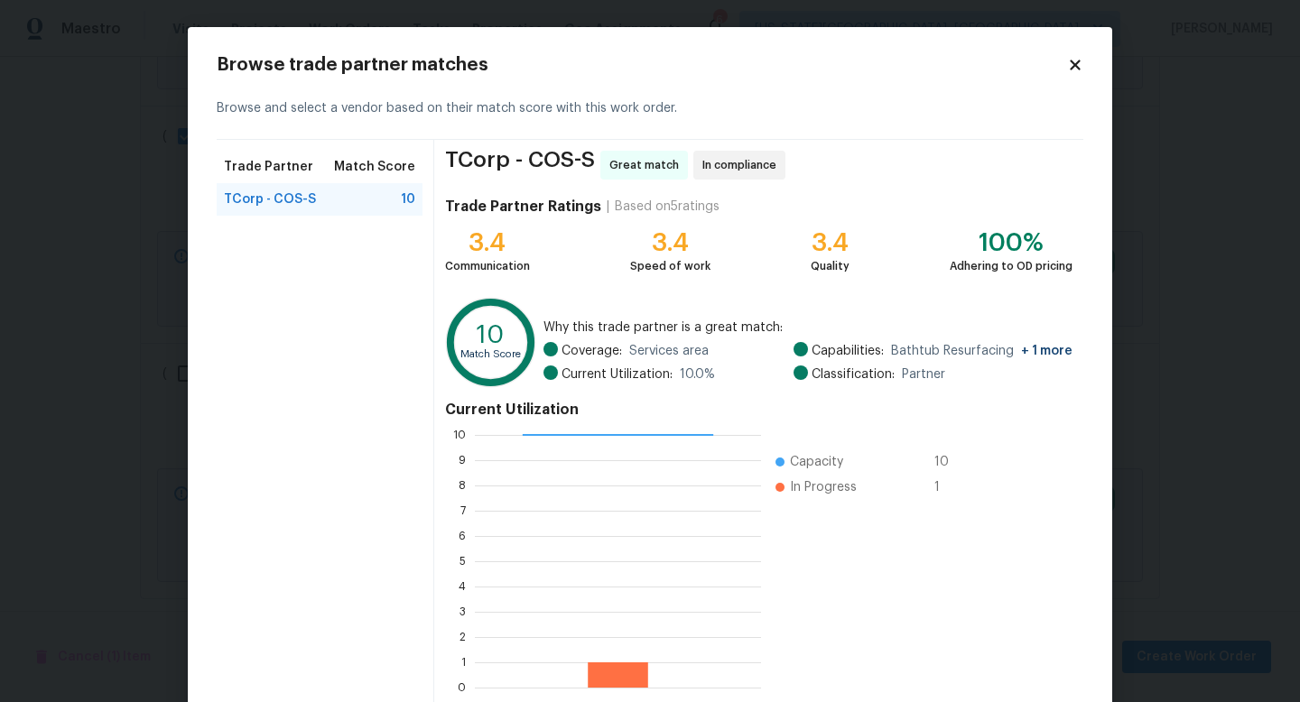
scroll to position [94, 0]
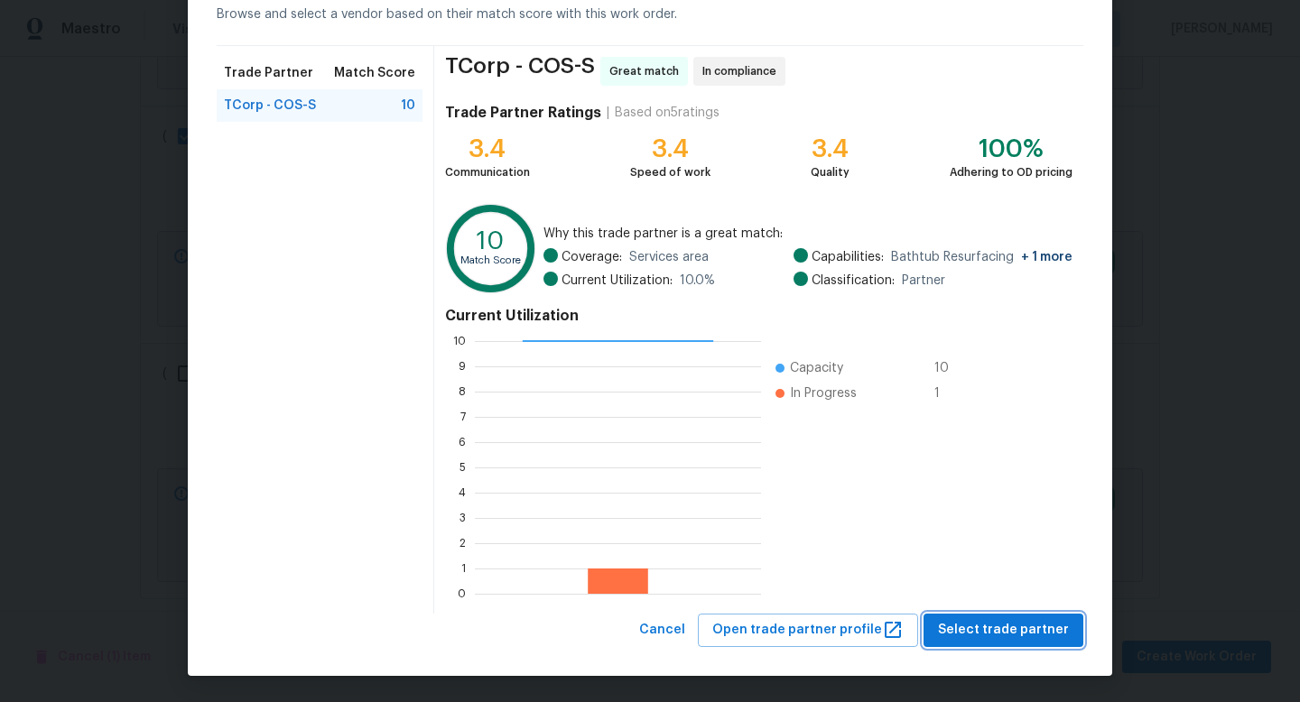
click at [972, 640] on span "Select trade partner" at bounding box center [1003, 630] width 131 height 23
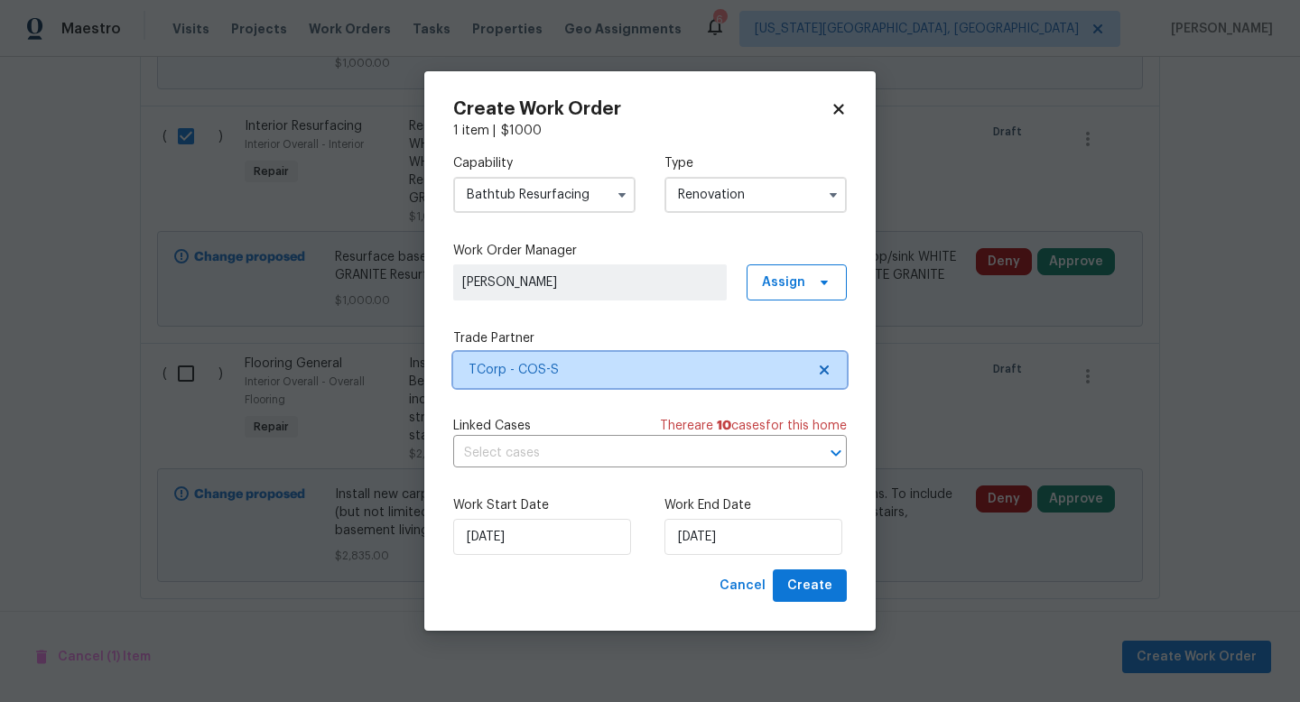
scroll to position [0, 0]
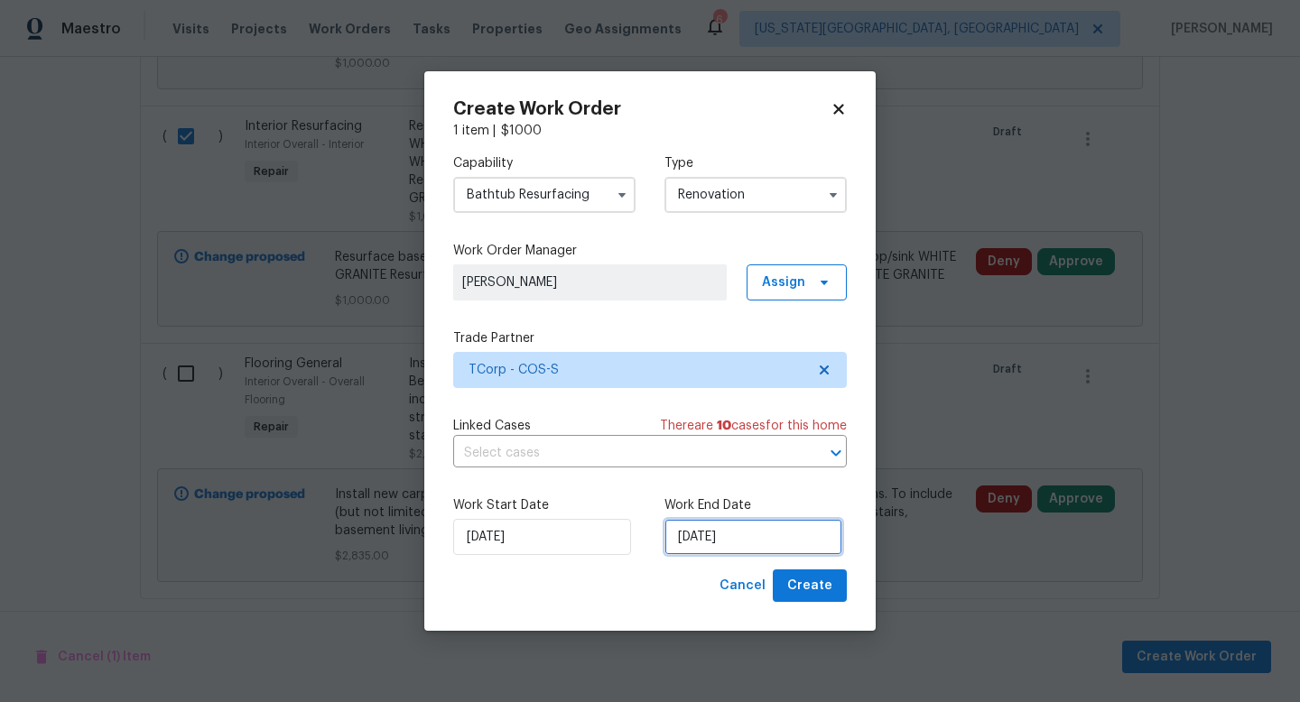
click at [723, 538] on input "[DATE]" at bounding box center [754, 537] width 178 height 36
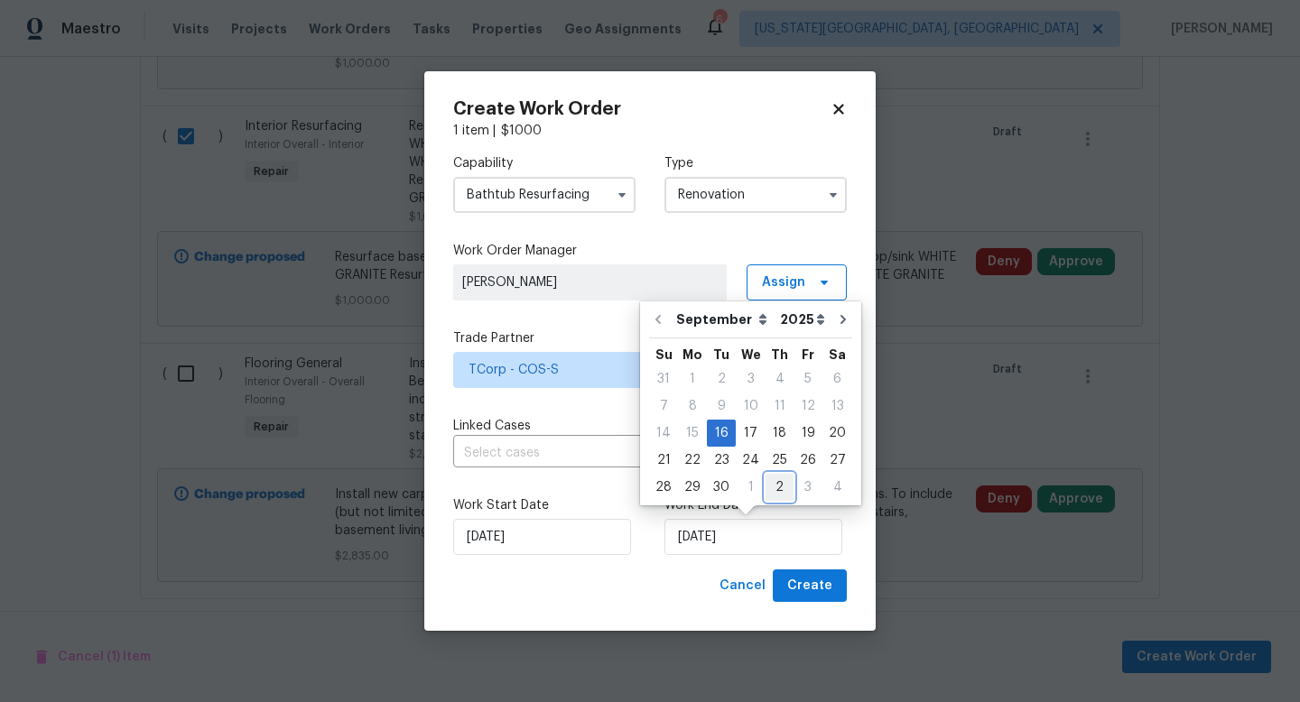
click at [773, 494] on div "2" at bounding box center [780, 487] width 28 height 25
type input "[DATE]"
select select "9"
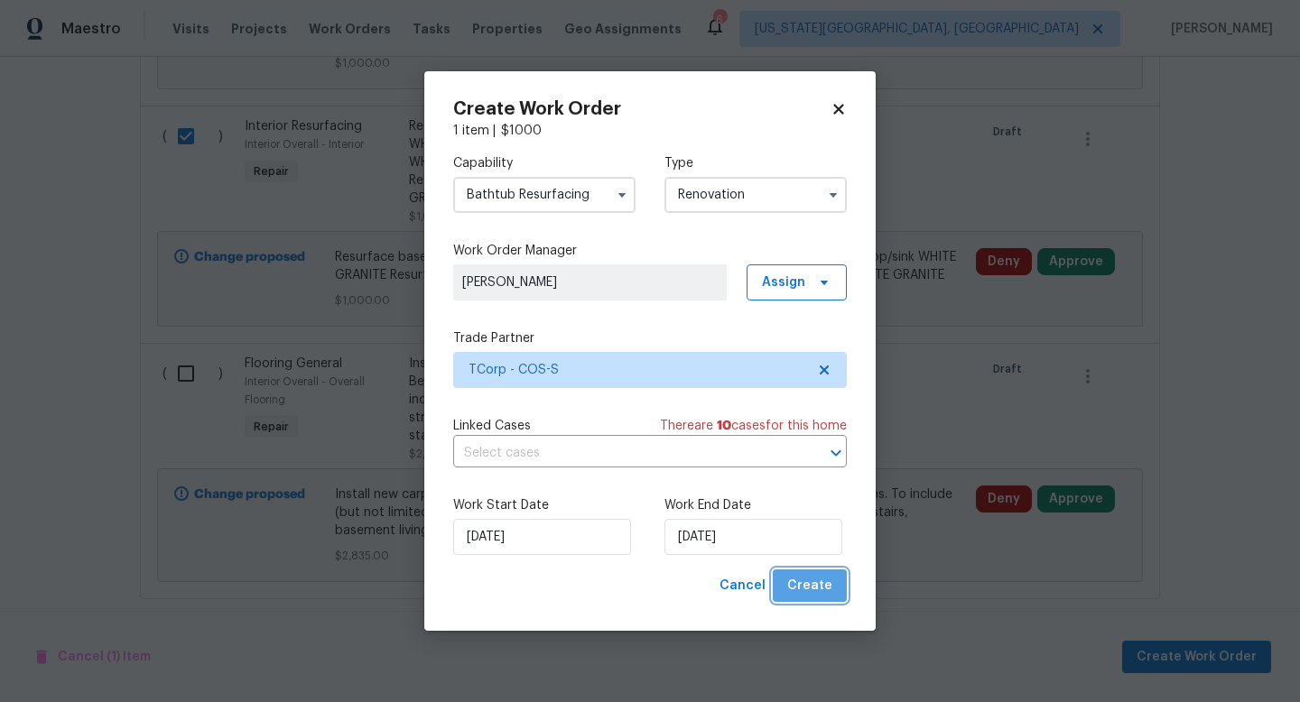
click at [828, 589] on span "Create" at bounding box center [809, 586] width 45 height 23
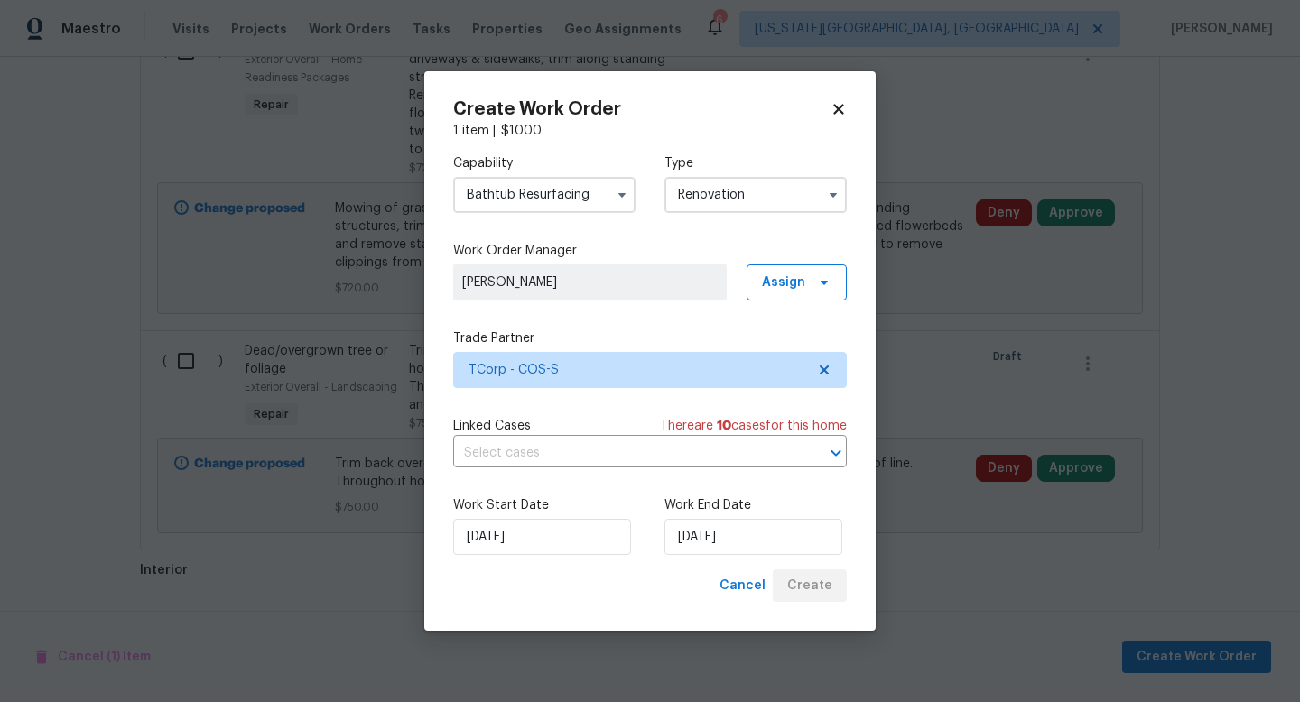
scroll to position [1205, 0]
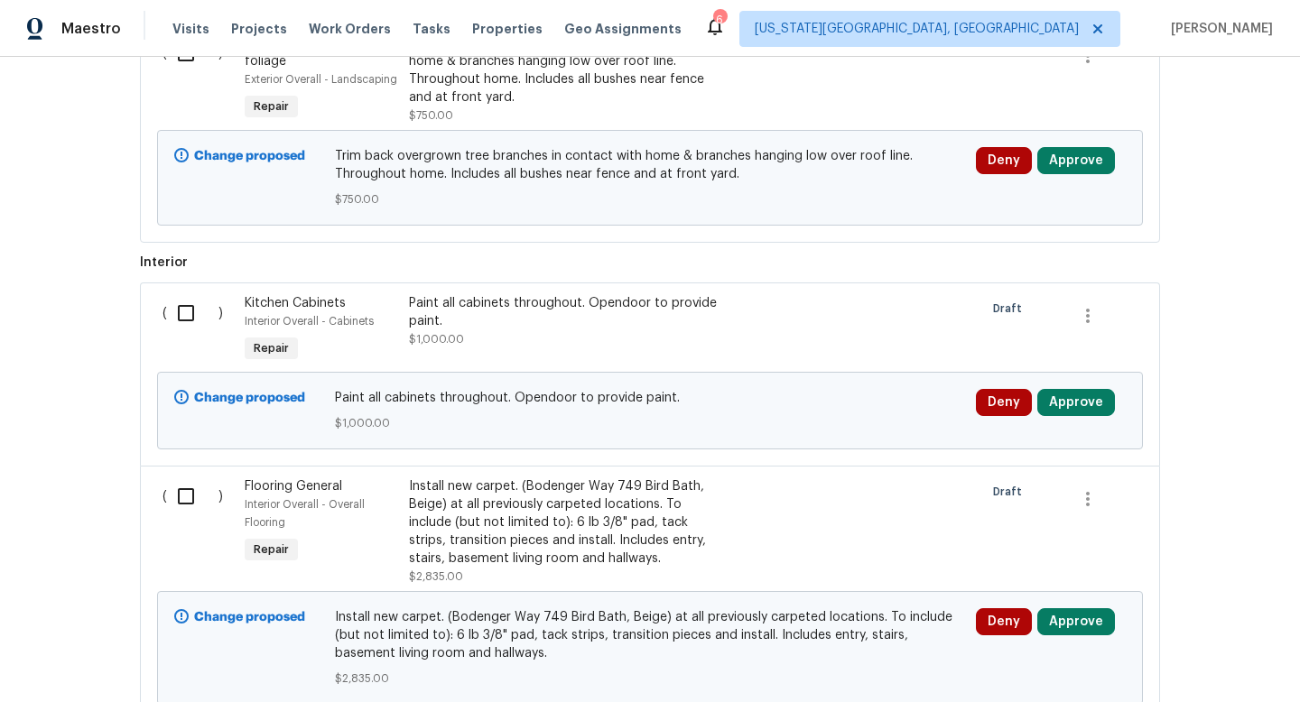
scroll to position [1205, 0]
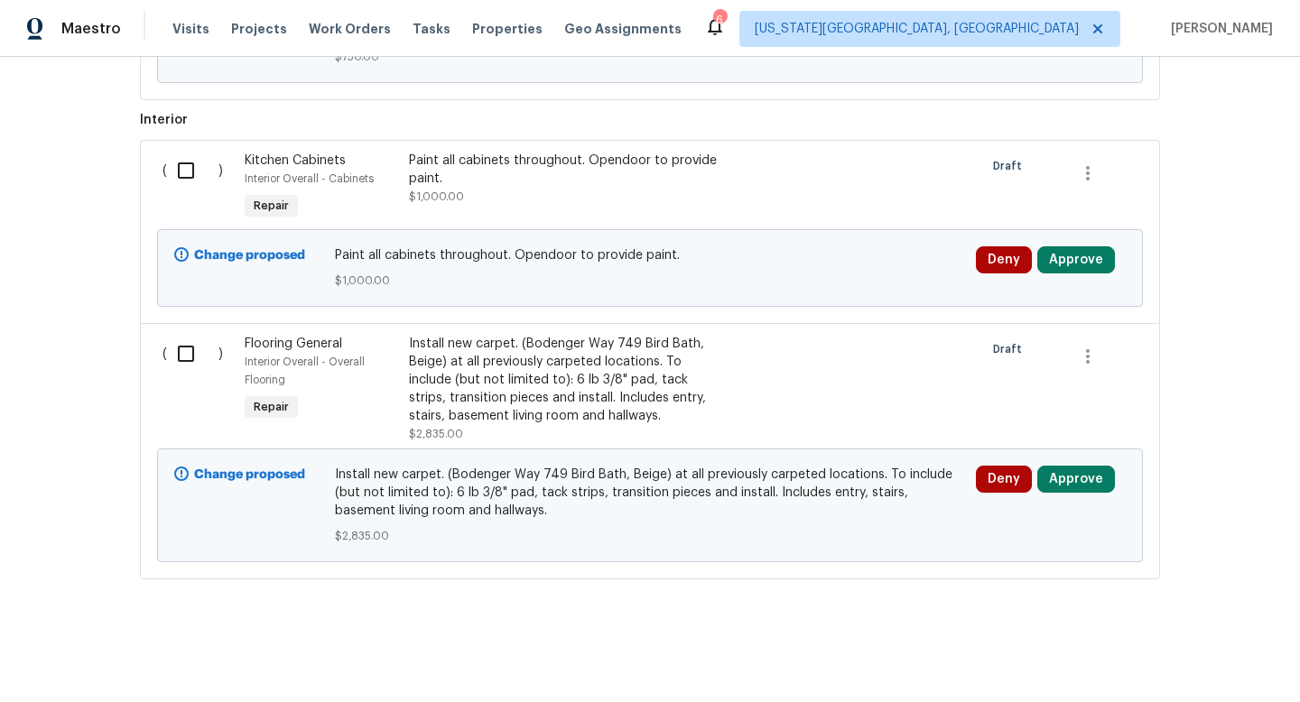
click at [195, 359] on input "checkbox" at bounding box center [192, 354] width 51 height 38
checkbox input "true"
click at [1149, 657] on span "Create Work Order" at bounding box center [1197, 658] width 120 height 23
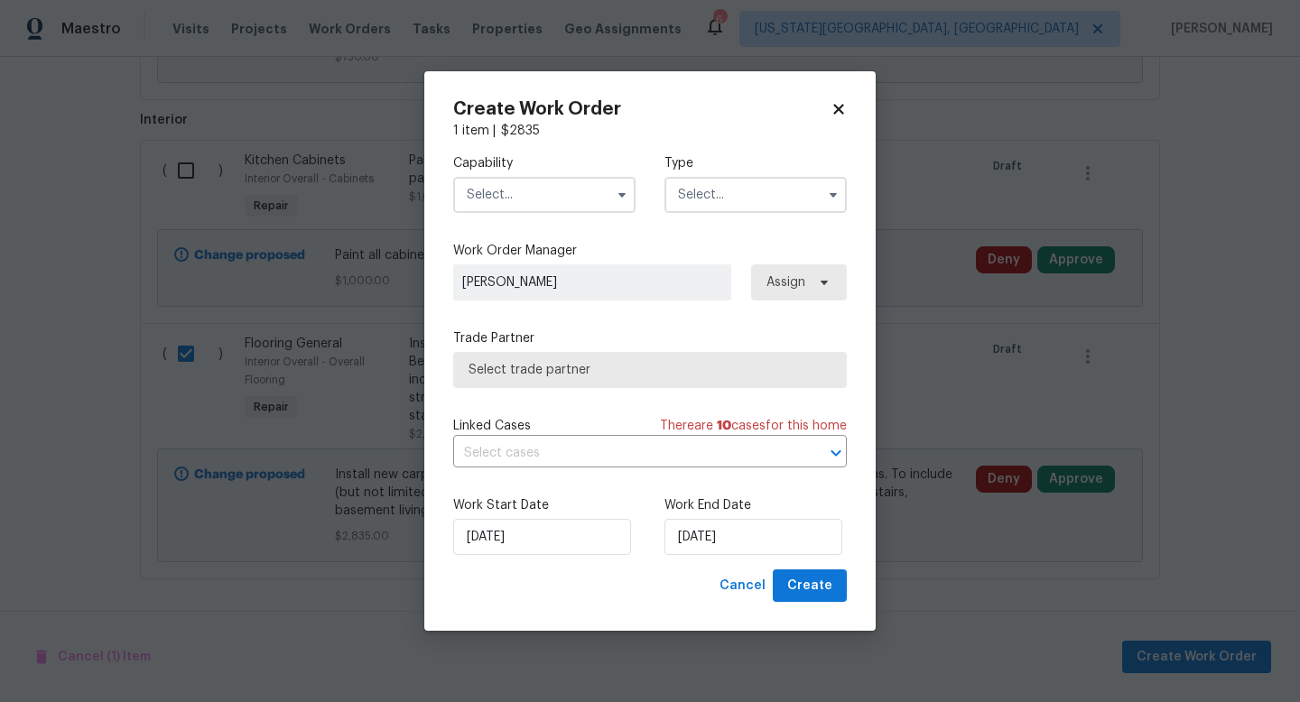
click at [543, 186] on input "text" at bounding box center [544, 195] width 182 height 36
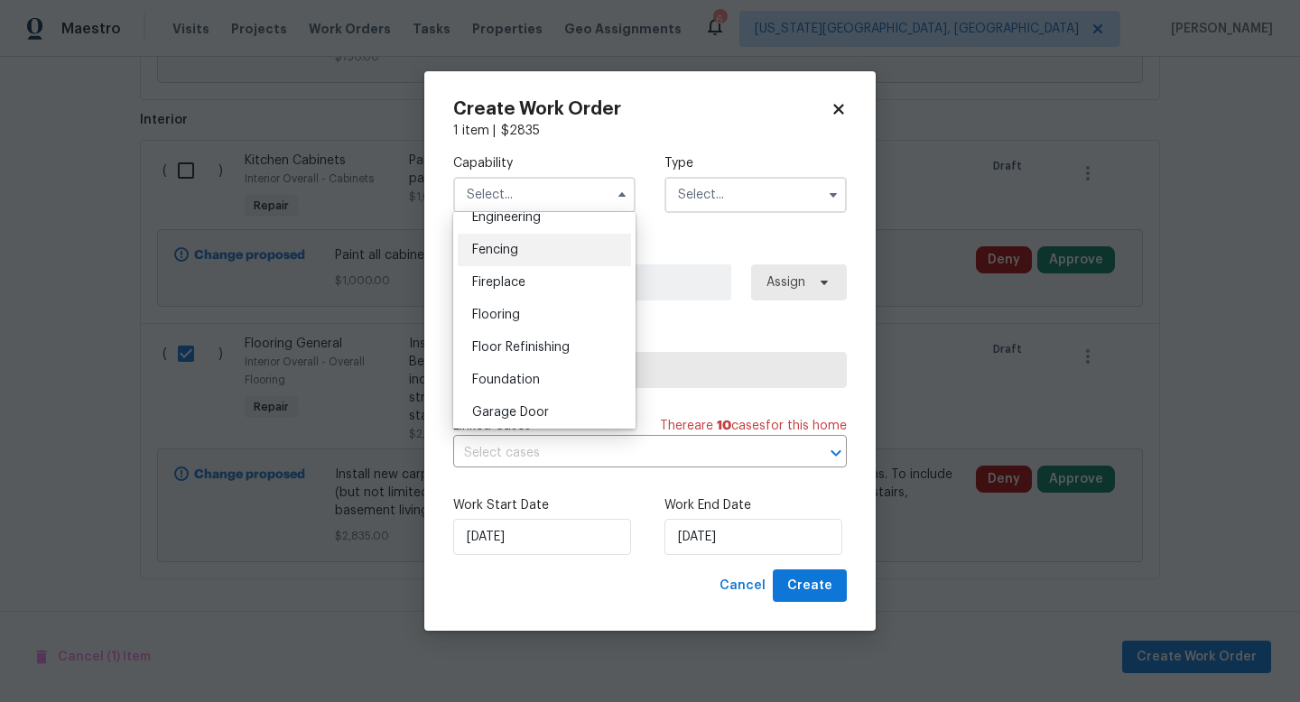
scroll to position [622, 0]
click at [498, 306] on span "Flooring" at bounding box center [496, 311] width 48 height 13
type input "Flooring"
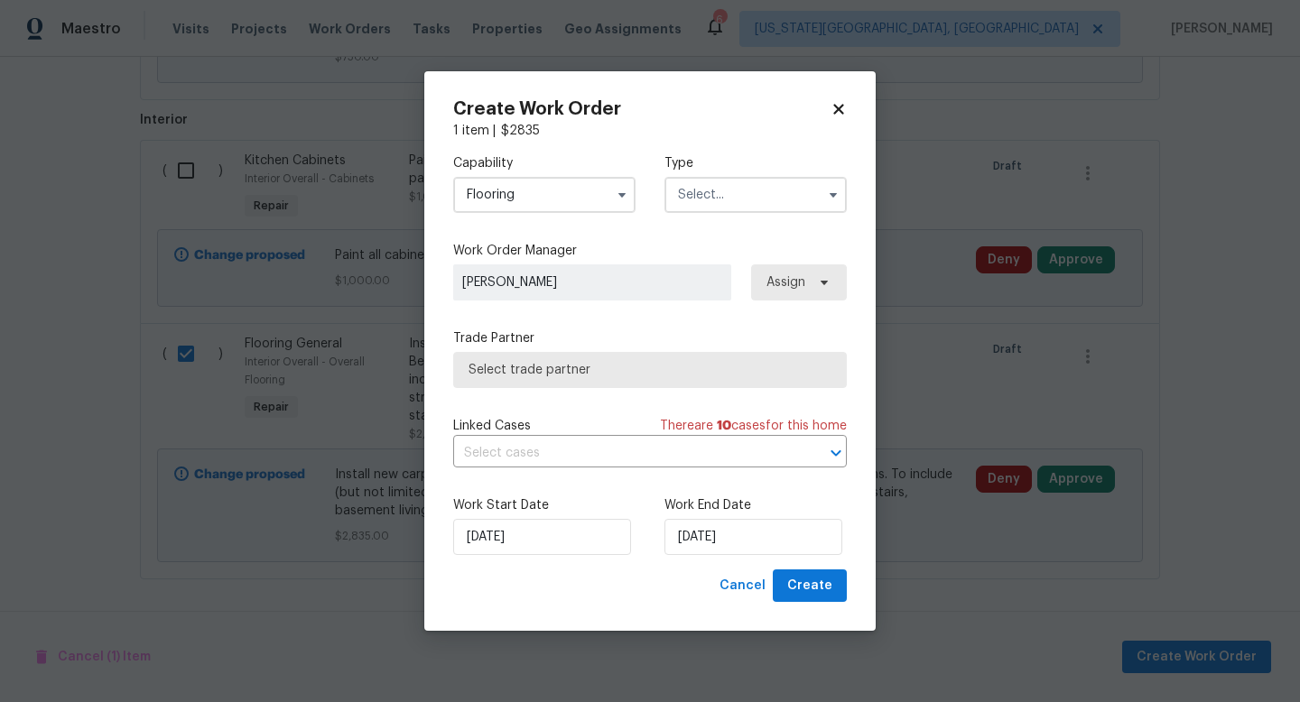
click at [721, 195] on input "text" at bounding box center [756, 195] width 182 height 36
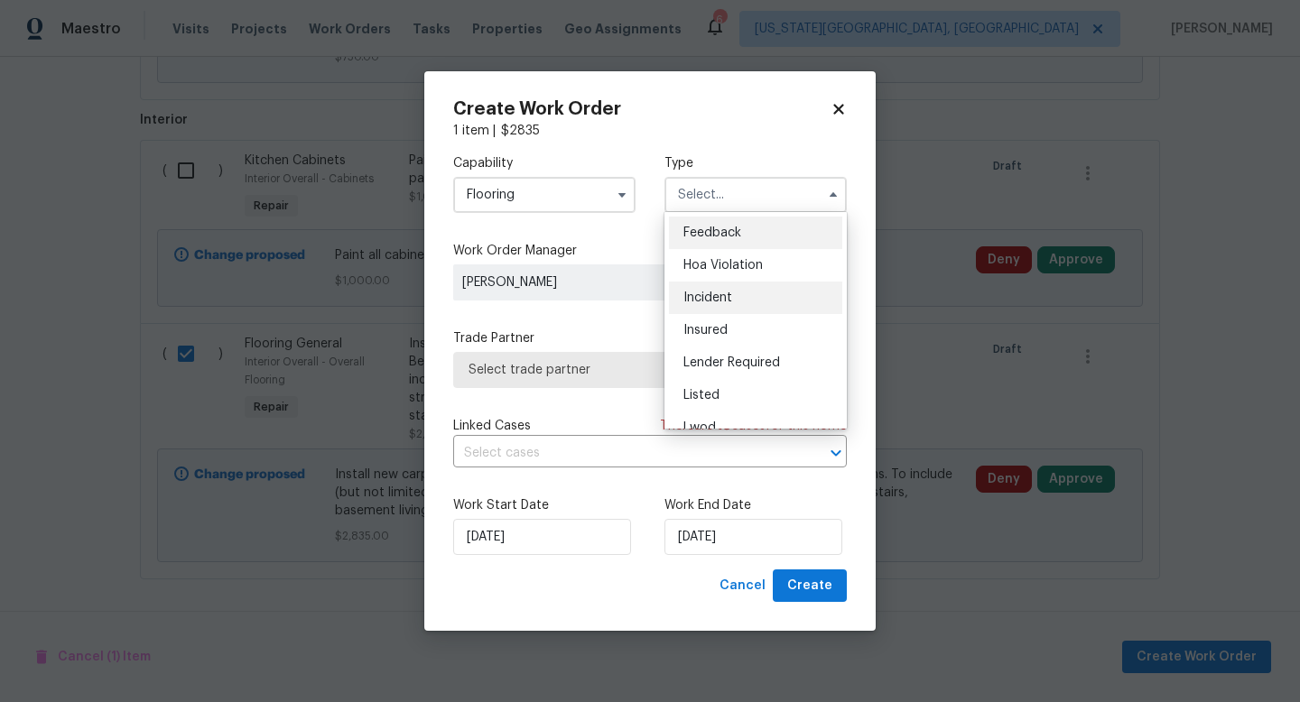
scroll to position [215, 0]
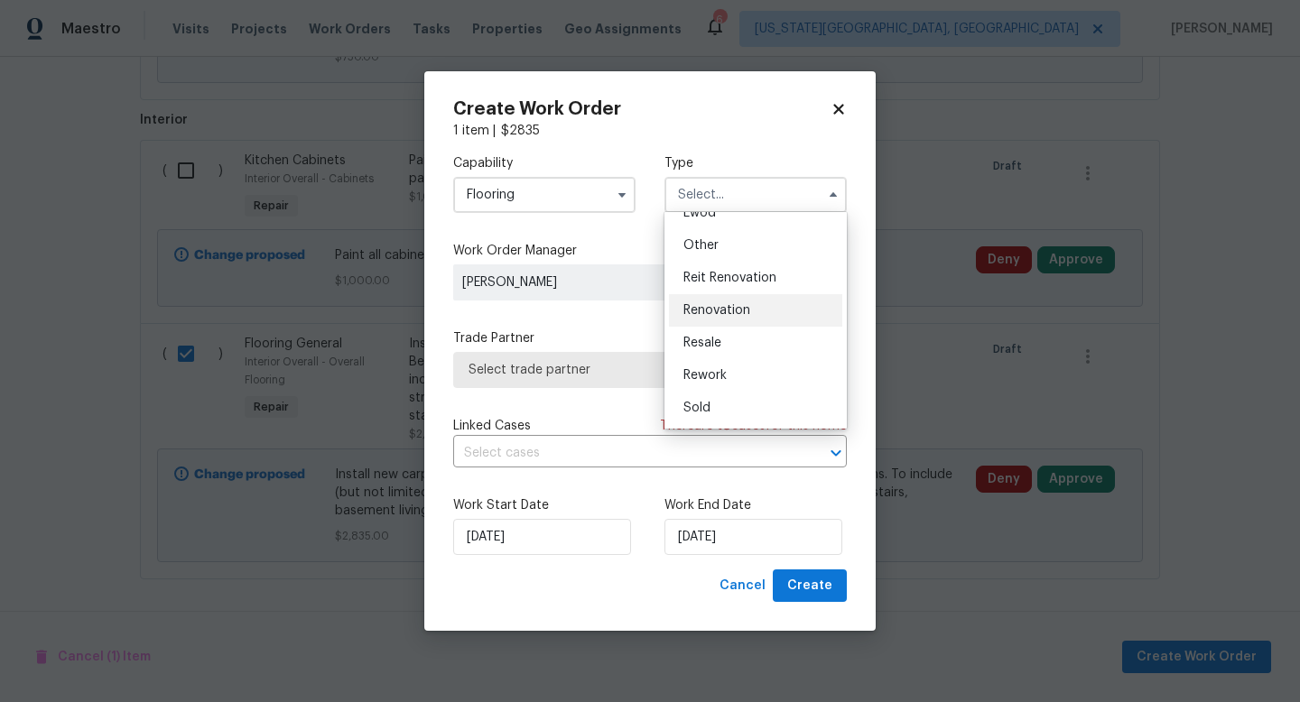
click at [712, 305] on span "Renovation" at bounding box center [717, 310] width 67 height 13
type input "Renovation"
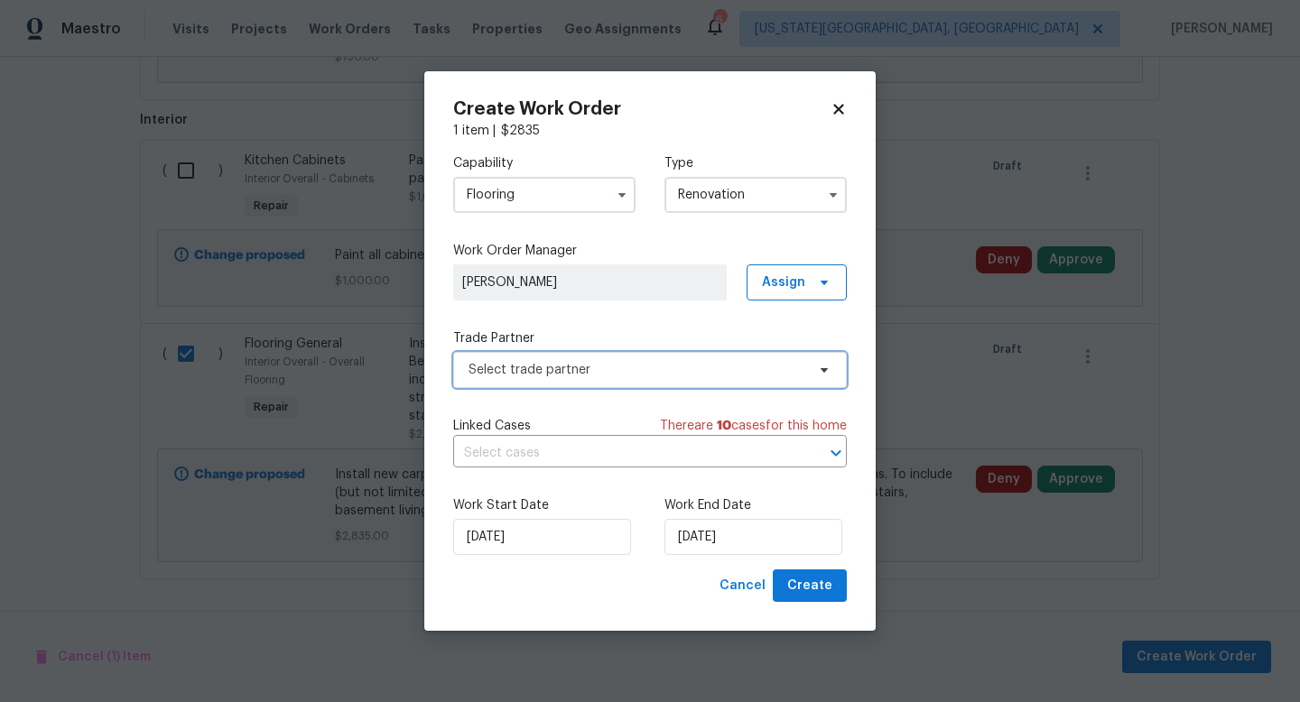
click at [582, 375] on span "Select trade partner" at bounding box center [637, 370] width 337 height 18
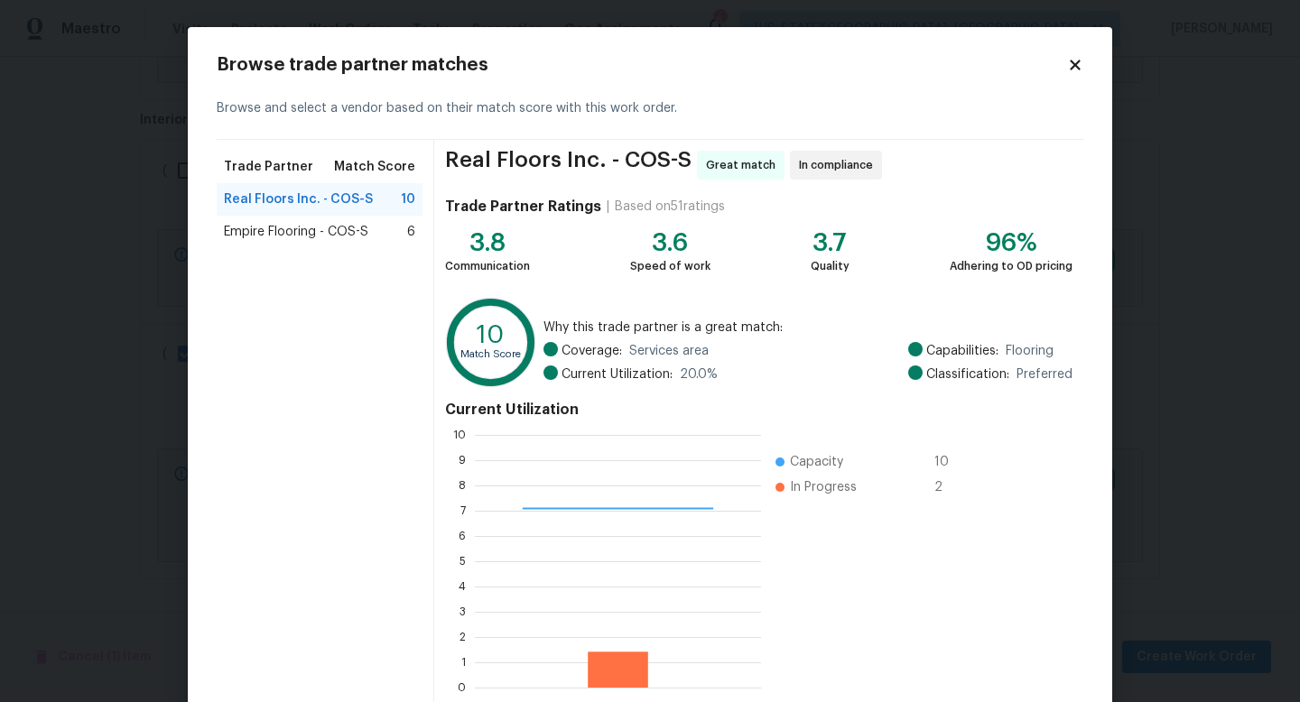
scroll to position [94, 0]
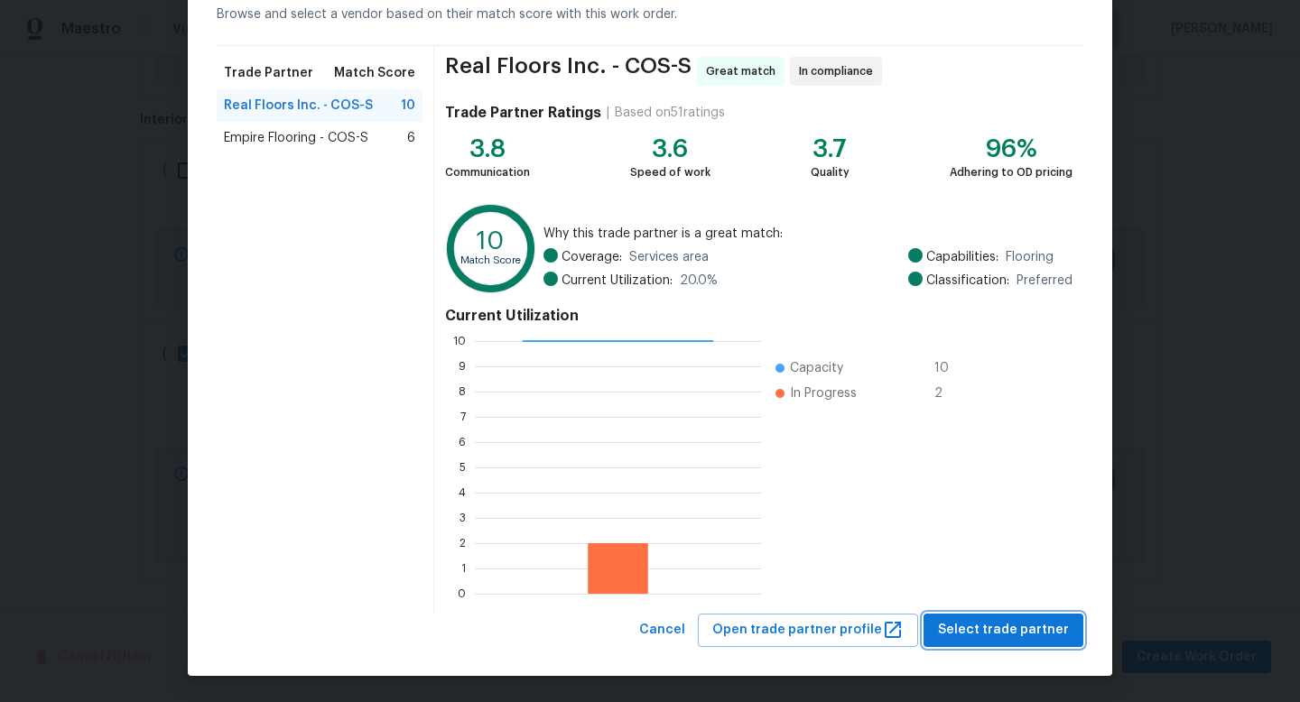
click at [1005, 637] on span "Select trade partner" at bounding box center [1003, 630] width 131 height 23
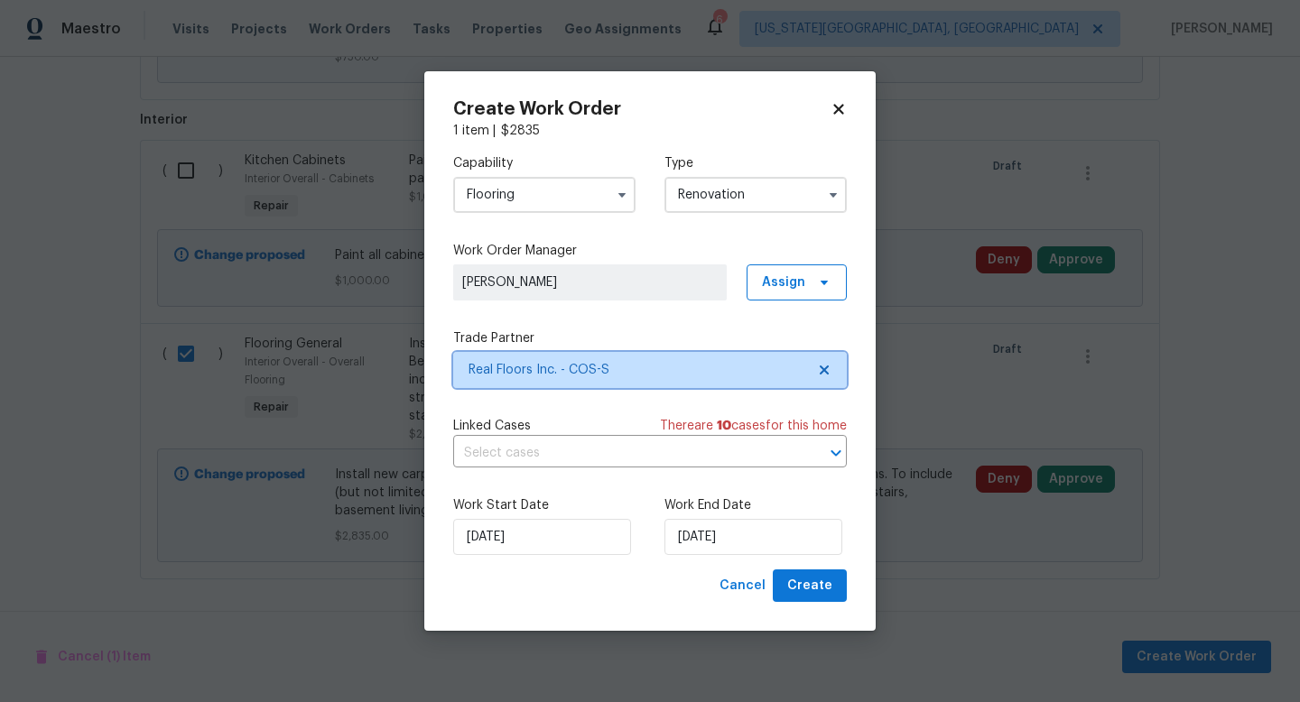
scroll to position [0, 0]
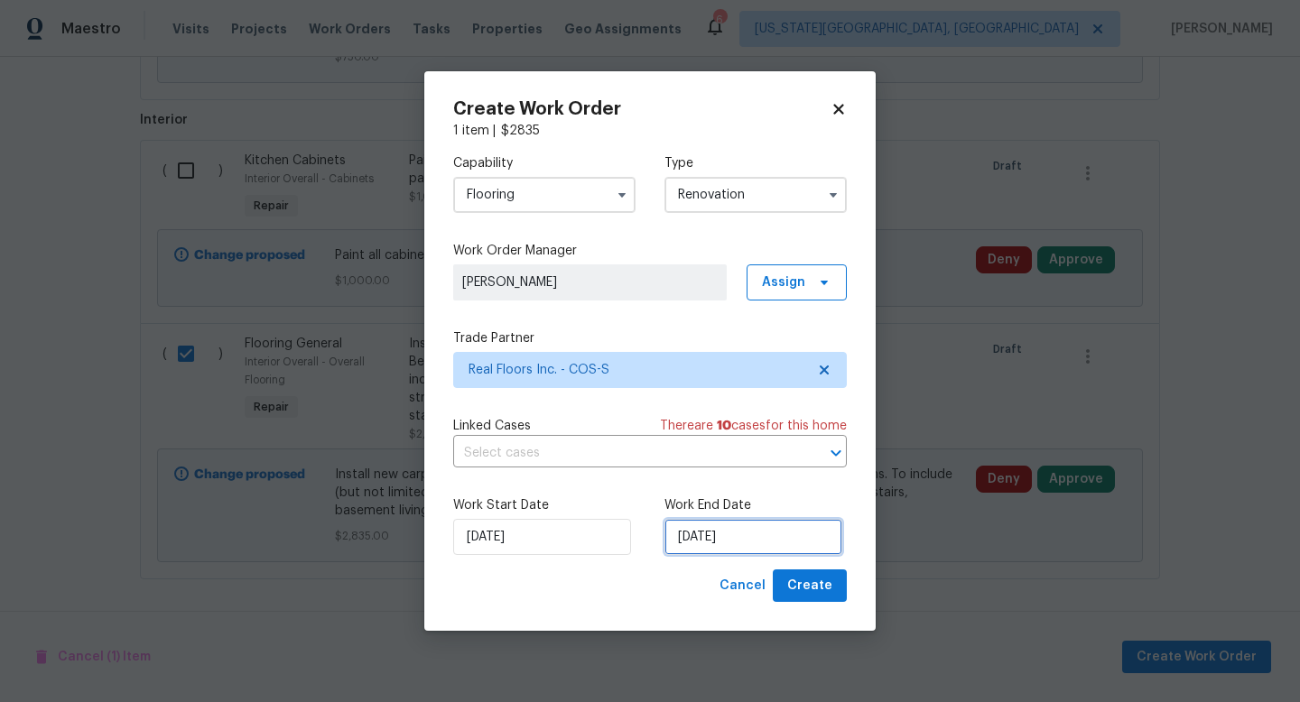
click at [755, 533] on input "[DATE]" at bounding box center [754, 537] width 178 height 36
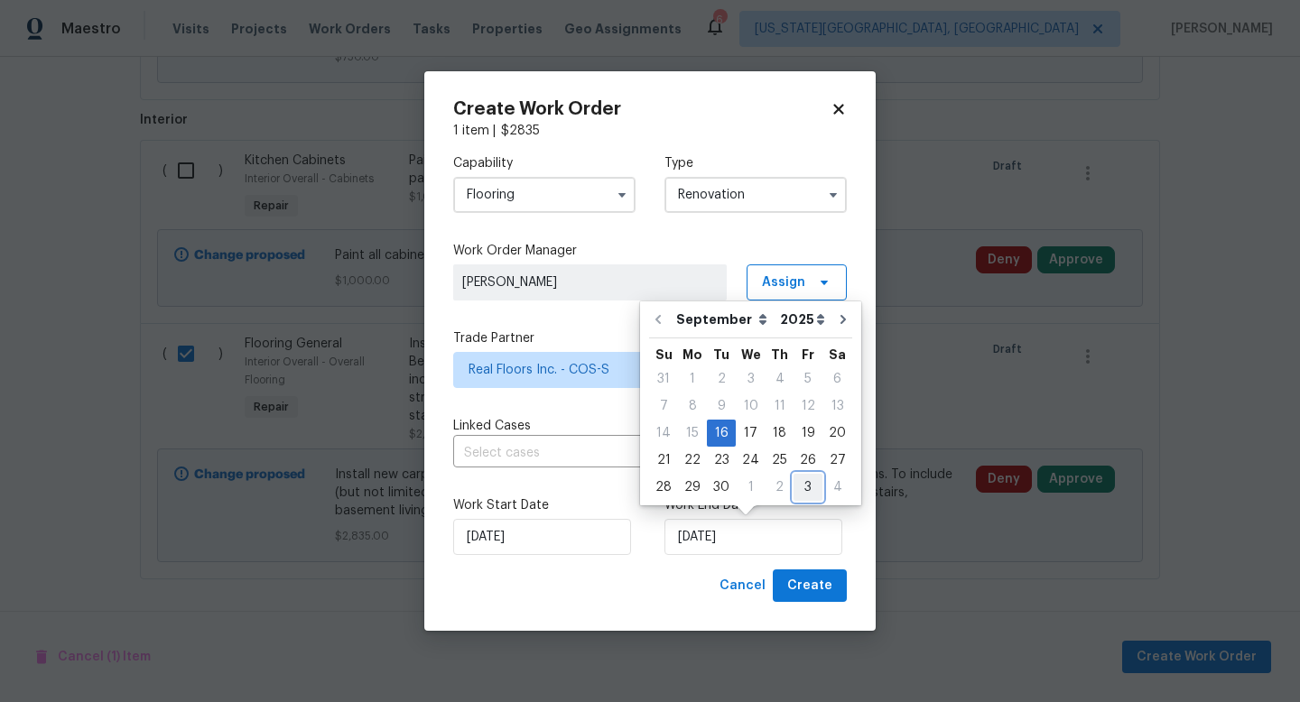
click at [798, 481] on div "3" at bounding box center [808, 487] width 29 height 25
type input "[DATE]"
select select "9"
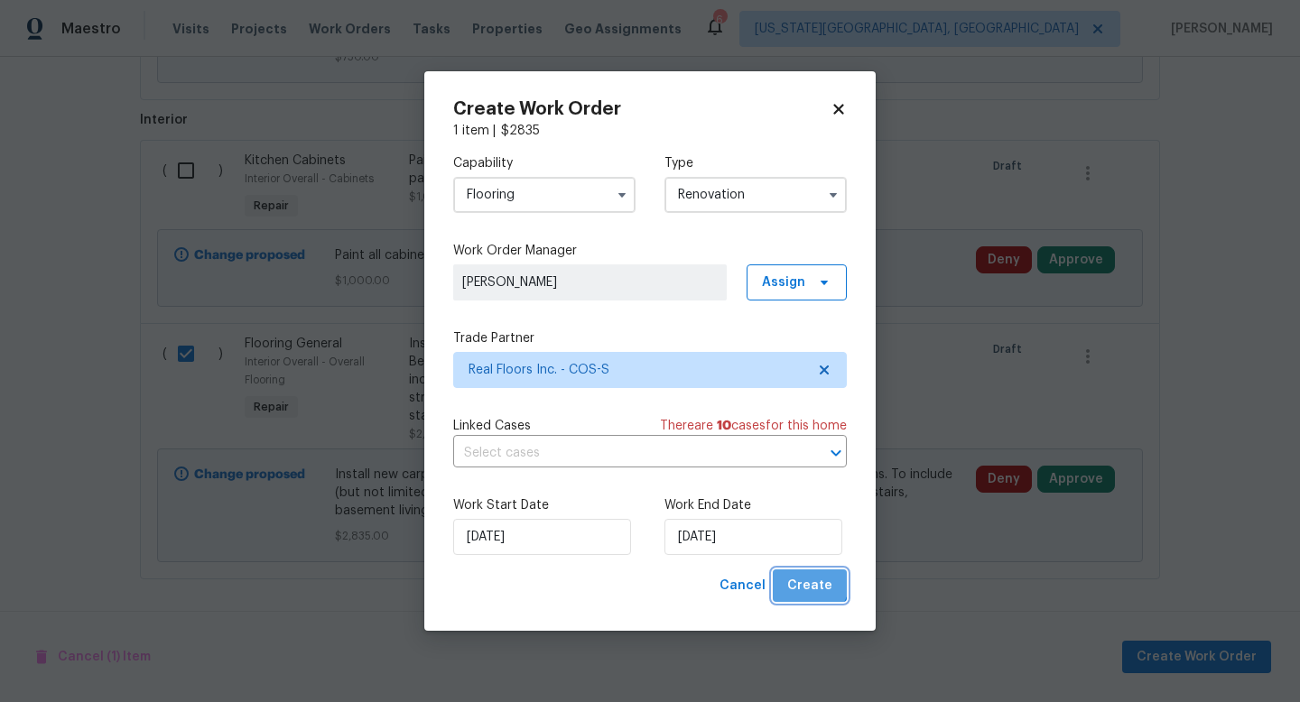
click at [812, 582] on span "Create" at bounding box center [809, 586] width 45 height 23
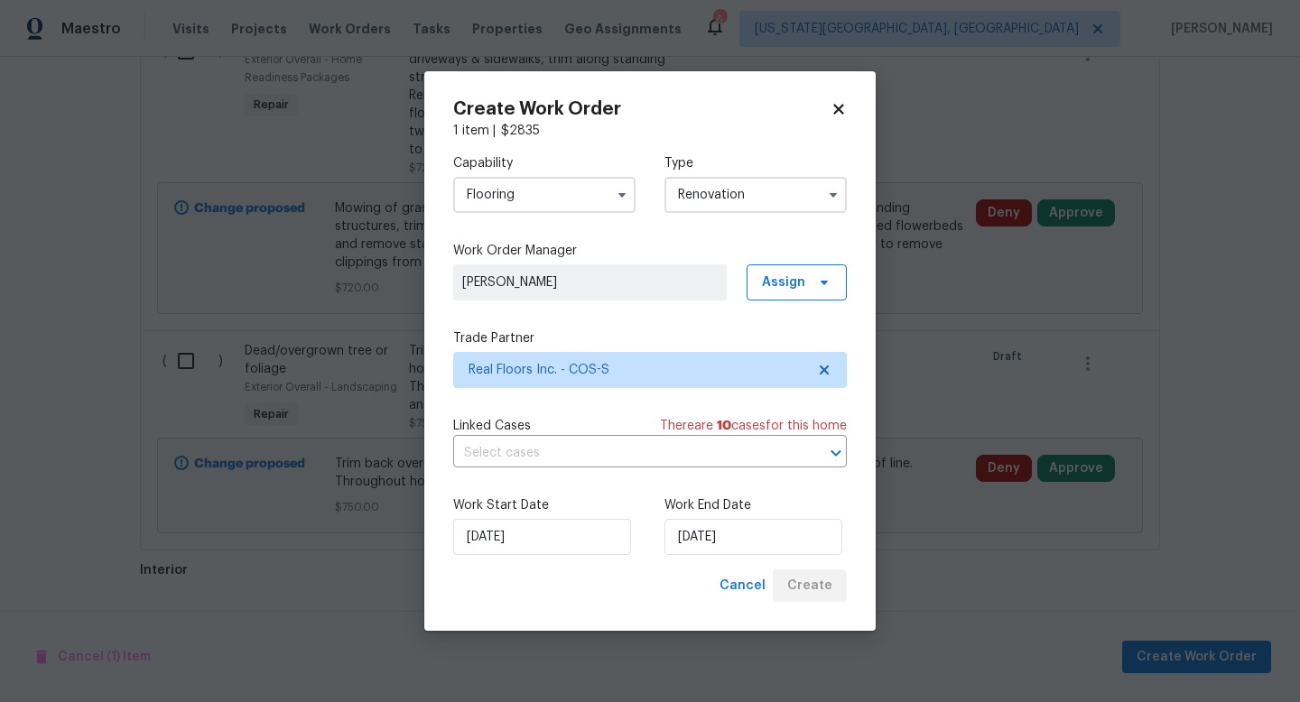
scroll to position [1015, 0]
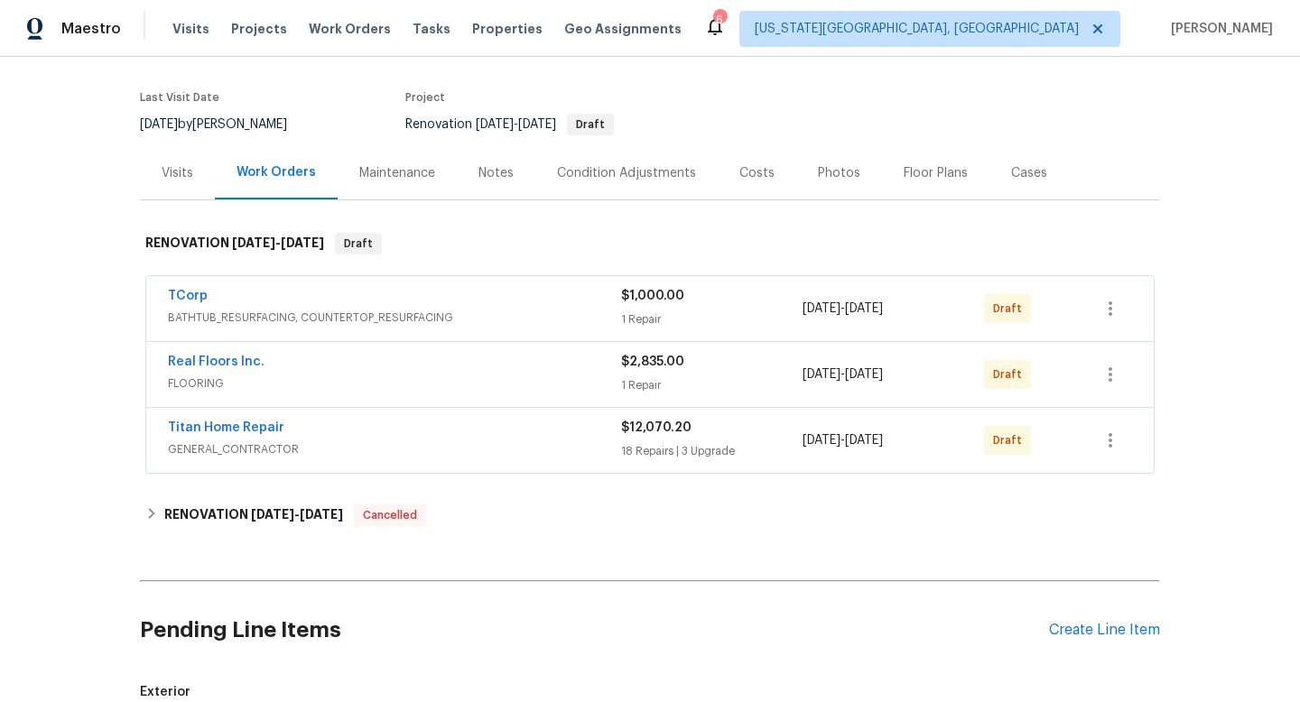
scroll to position [130, 0]
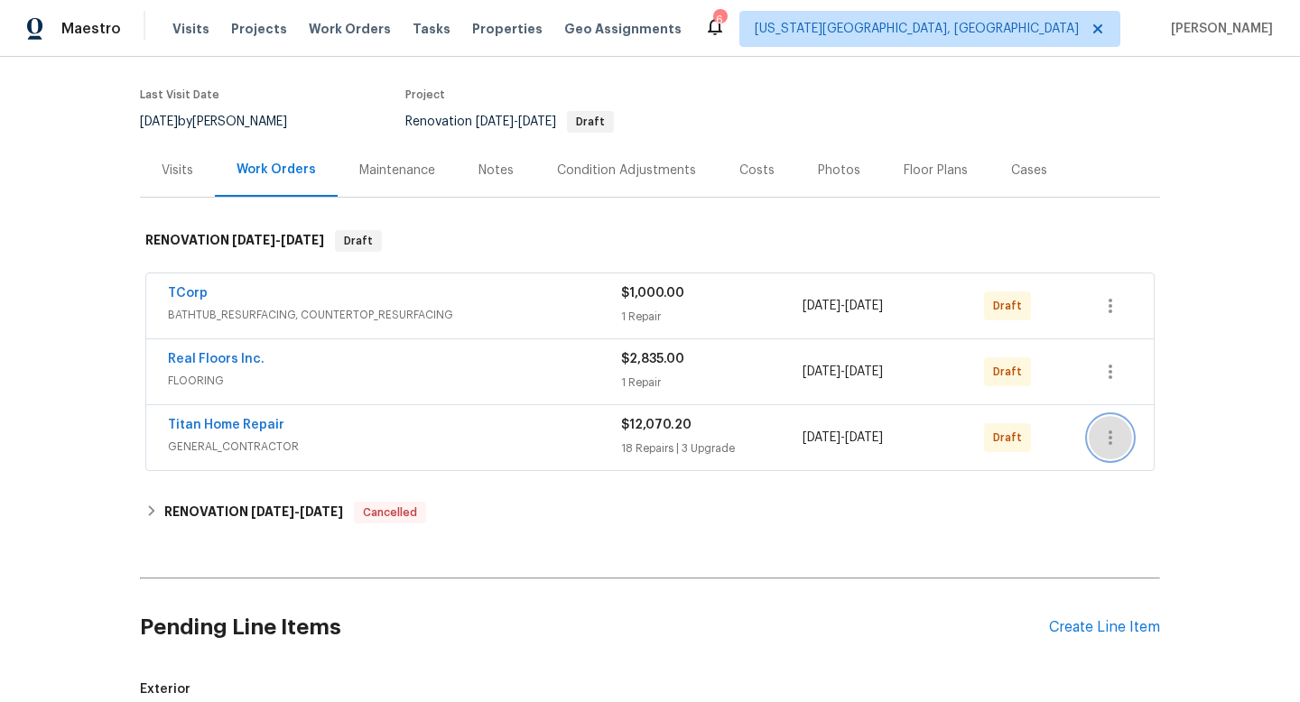
click at [1107, 440] on icon "button" at bounding box center [1111, 438] width 22 height 22
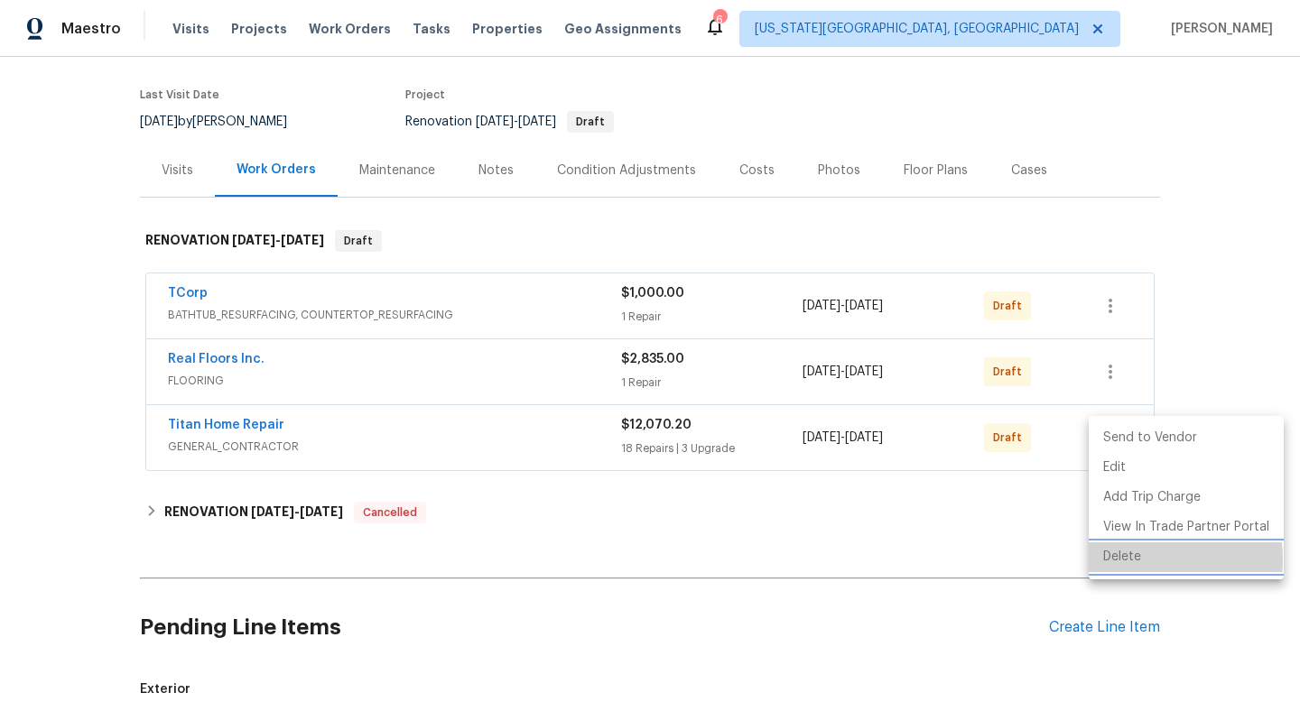
click at [1112, 560] on li "Delete" at bounding box center [1186, 558] width 195 height 30
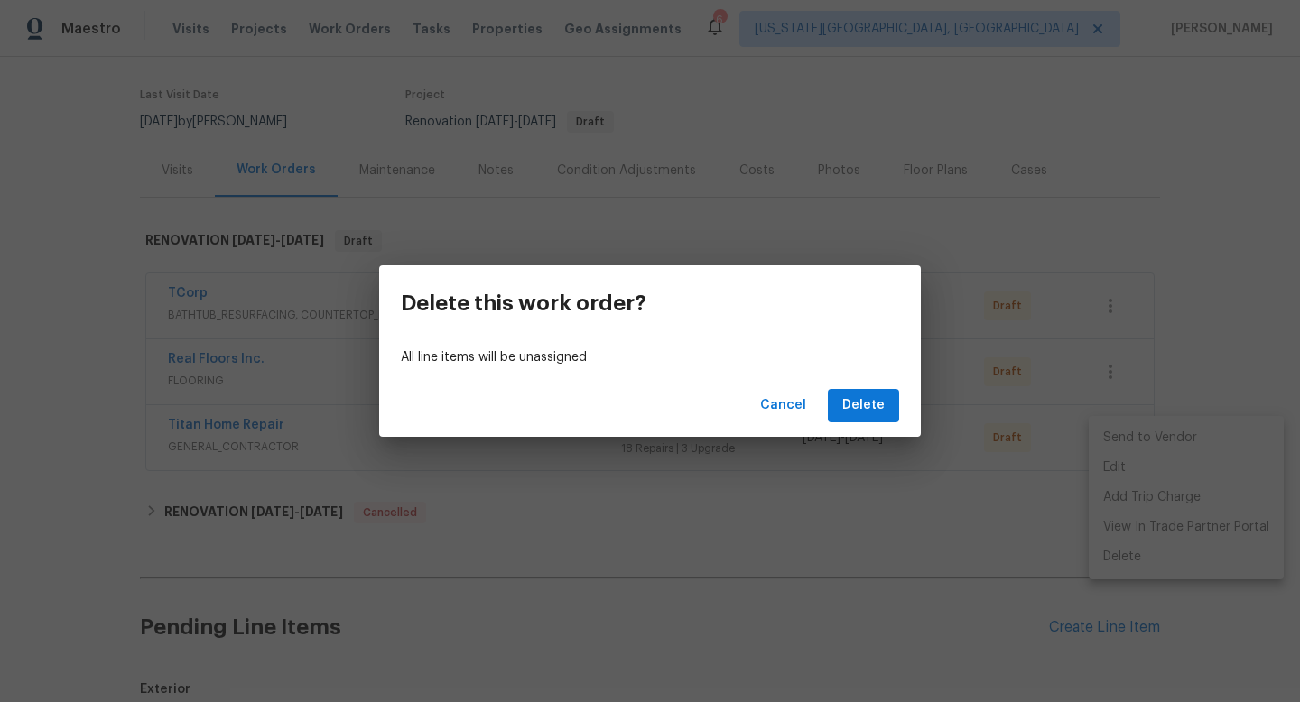
click at [860, 384] on div "Cancel Delete" at bounding box center [650, 406] width 542 height 62
click at [844, 435] on div "Cancel Delete" at bounding box center [650, 406] width 542 height 62
click at [849, 410] on span "Delete" at bounding box center [863, 406] width 42 height 23
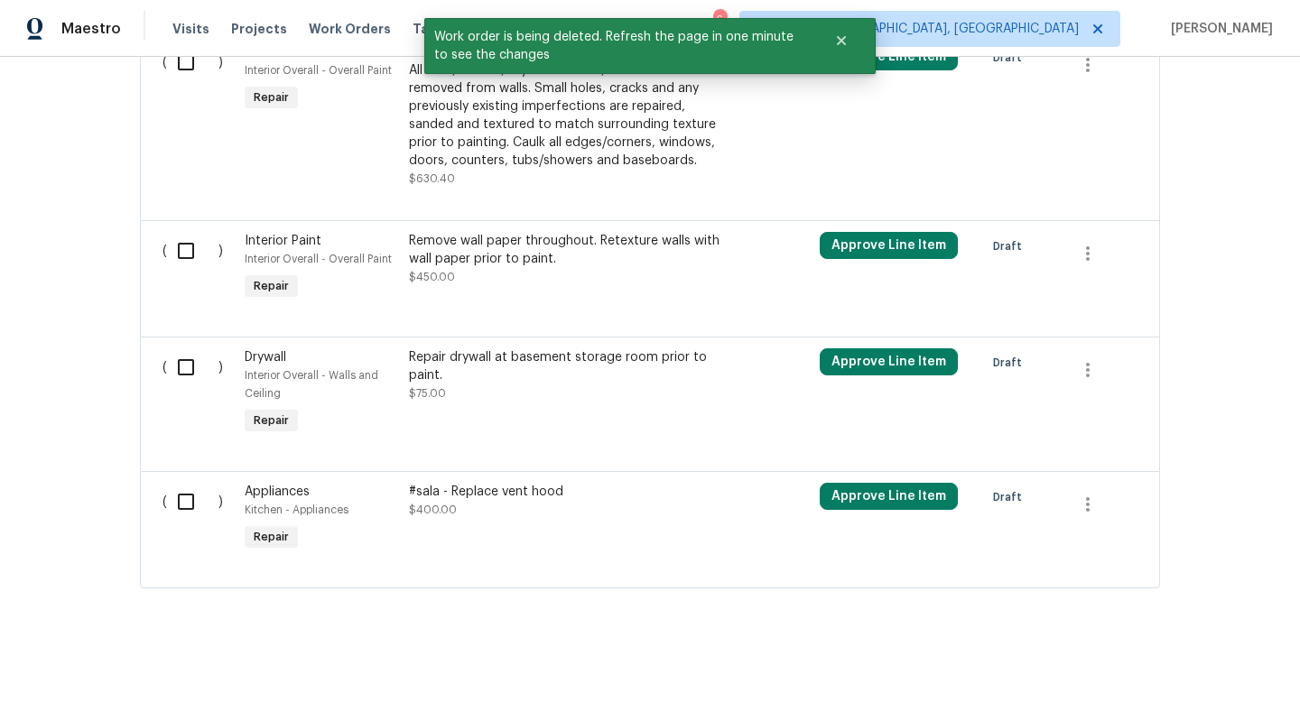
scroll to position [3948, 0]
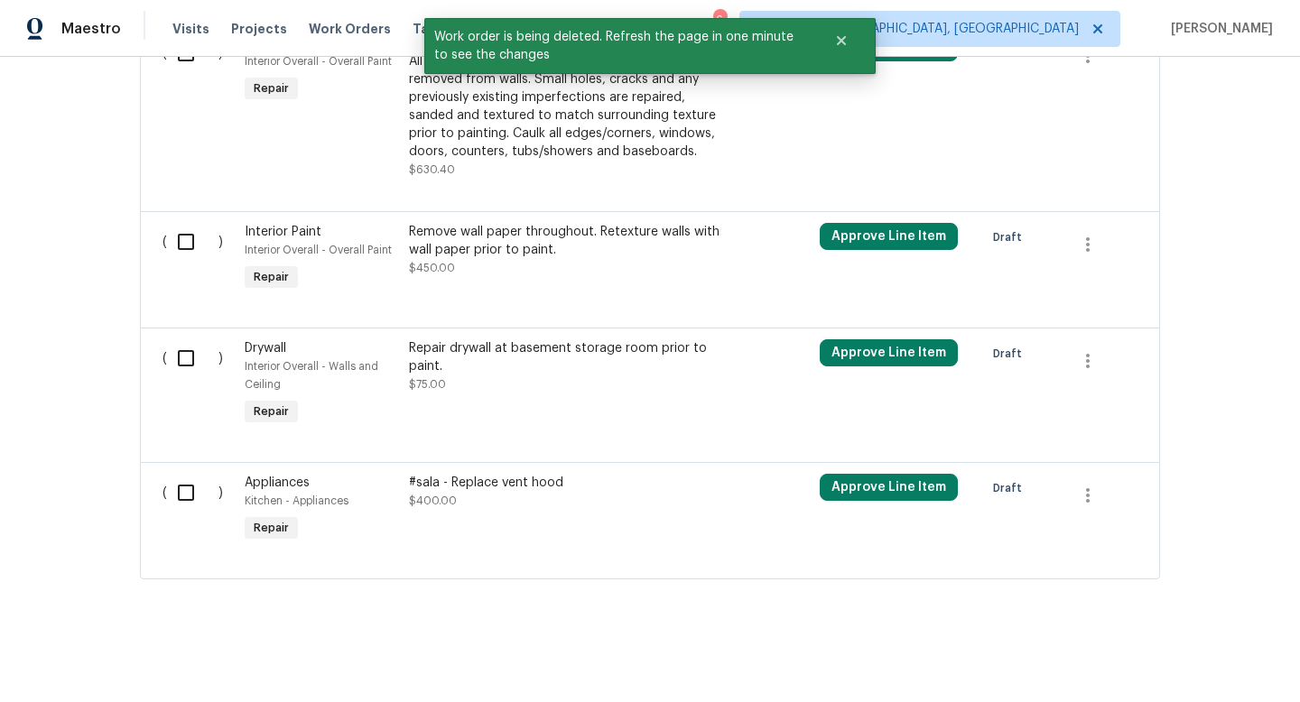
click at [184, 494] on input "checkbox" at bounding box center [192, 493] width 51 height 38
checkbox input "true"
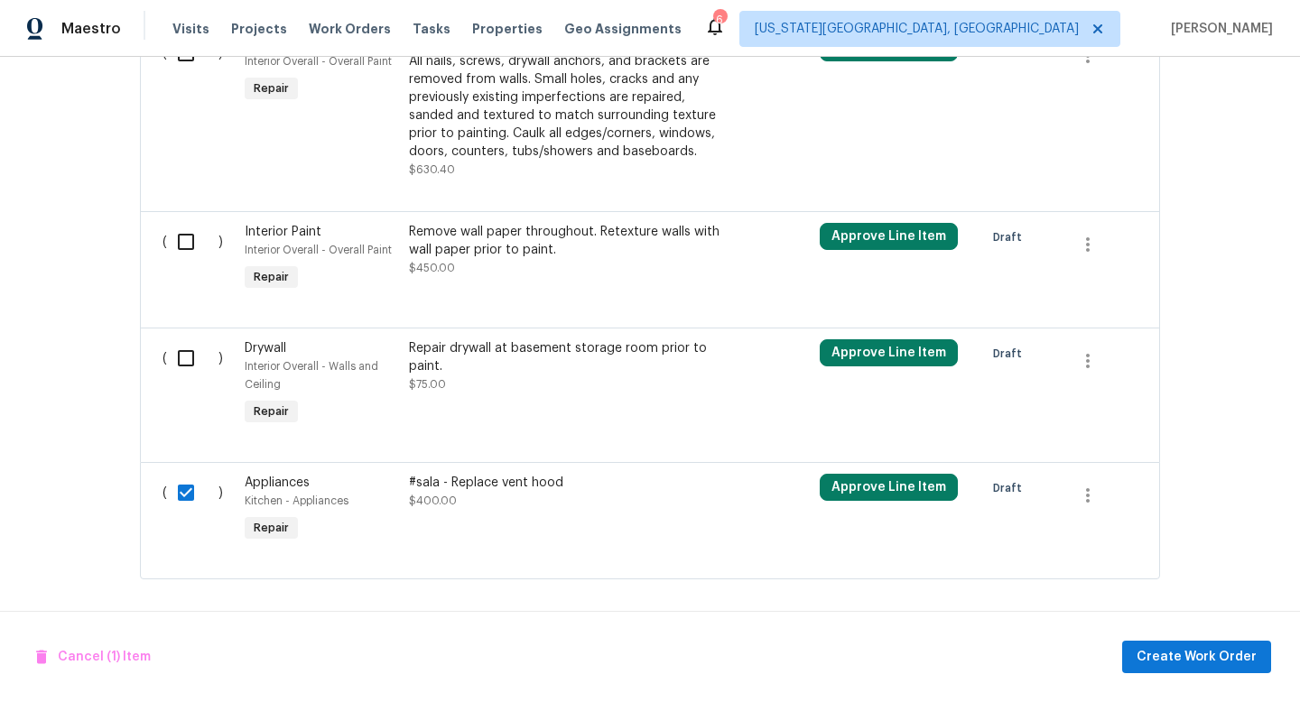
click at [489, 496] on div "#sala - Replace vent hood $400.00" at bounding box center [568, 492] width 318 height 36
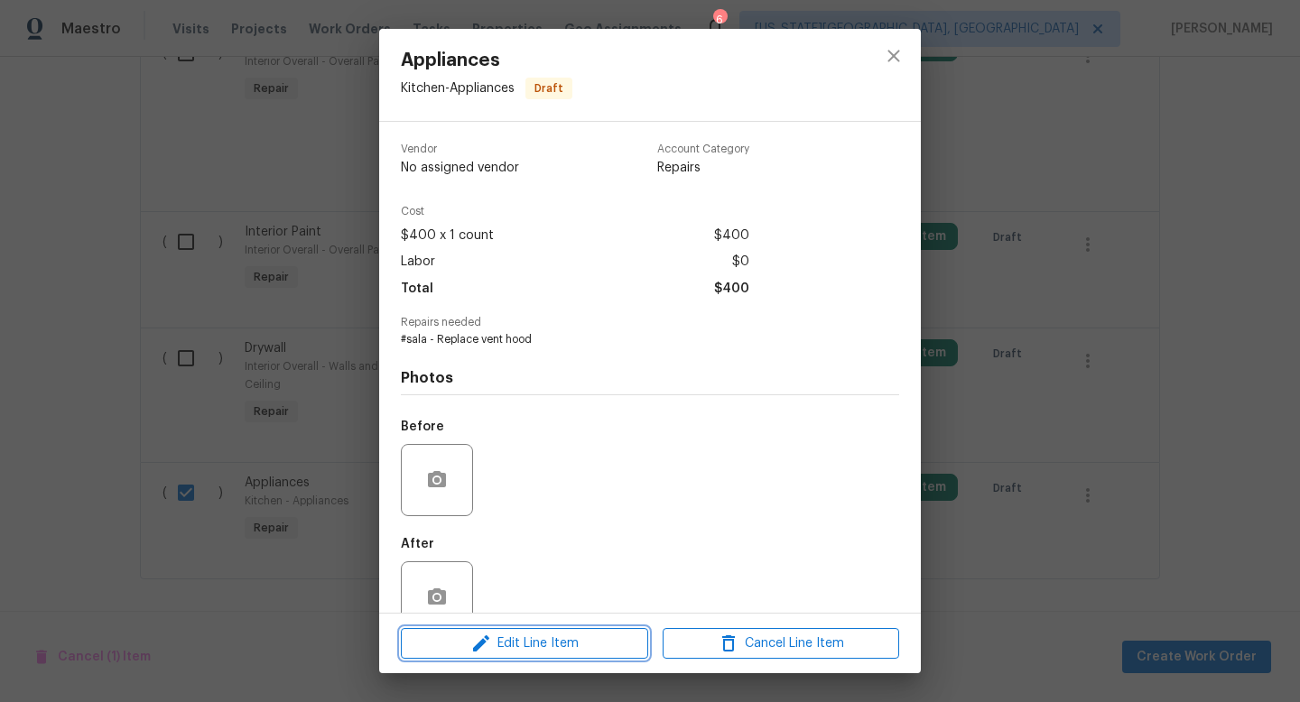
click at [516, 647] on span "Edit Line Item" at bounding box center [524, 644] width 237 height 23
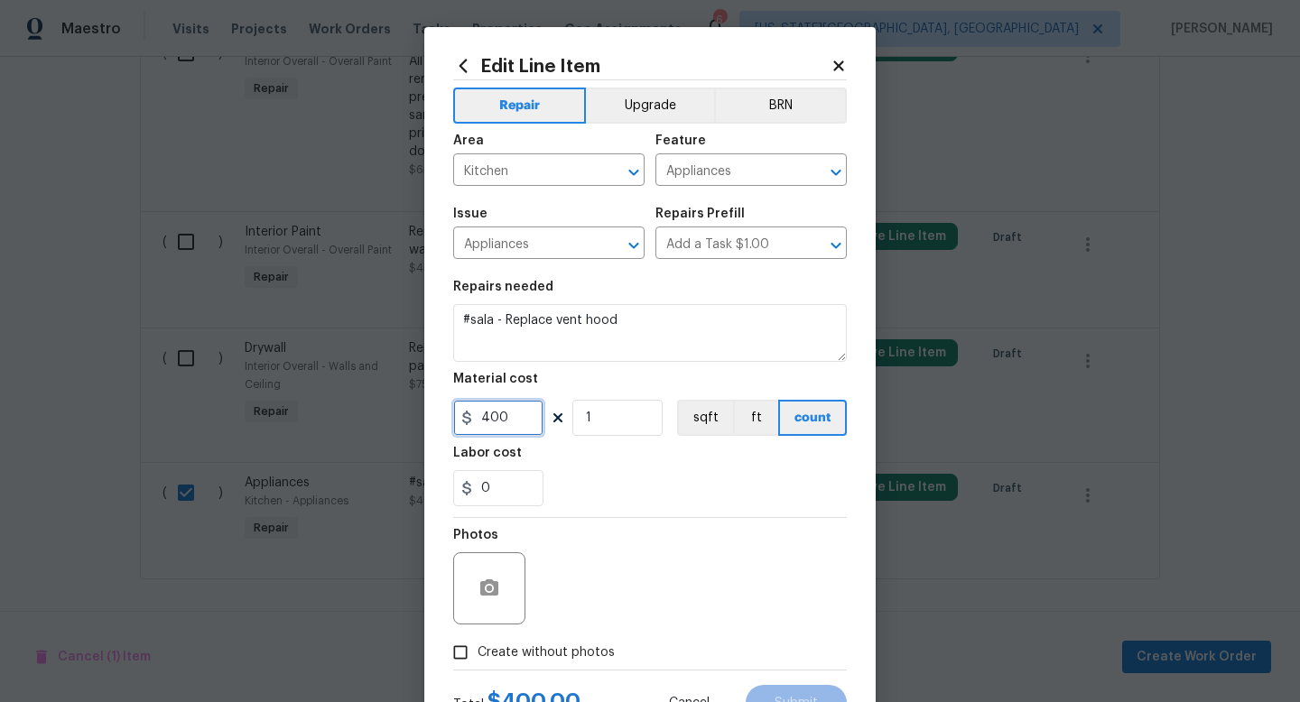
drag, startPoint x: 517, startPoint y: 415, endPoint x: 433, endPoint y: 414, distance: 84.9
click at [433, 415] on div "Edit Line Item Repair Upgrade BRN Area Kitchen ​ Feature Appliances ​ Issue App…" at bounding box center [649, 388] width 451 height 723
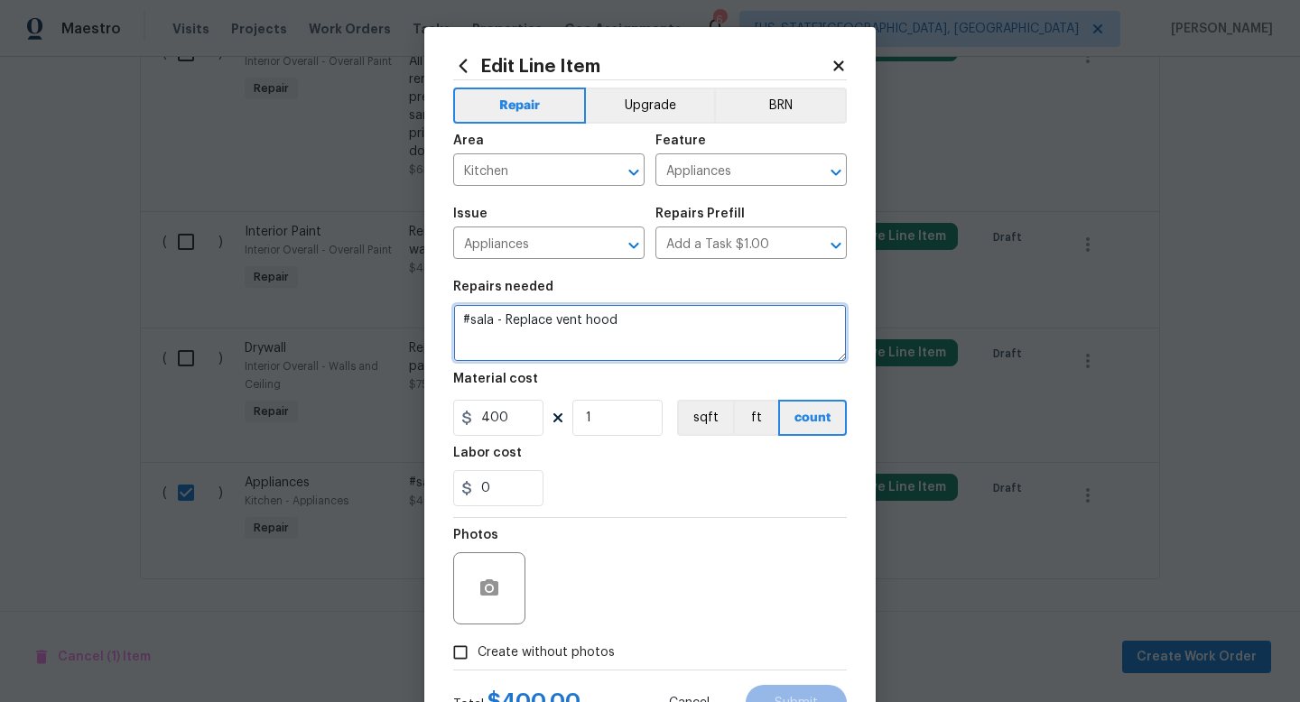
click at [712, 308] on textarea "#sala - Replace vent hood" at bounding box center [650, 333] width 394 height 58
click at [707, 321] on textarea "#sala - Replace vent hood" at bounding box center [650, 333] width 394 height 58
type textarea "#sala - Replace vent hood. Stainless"
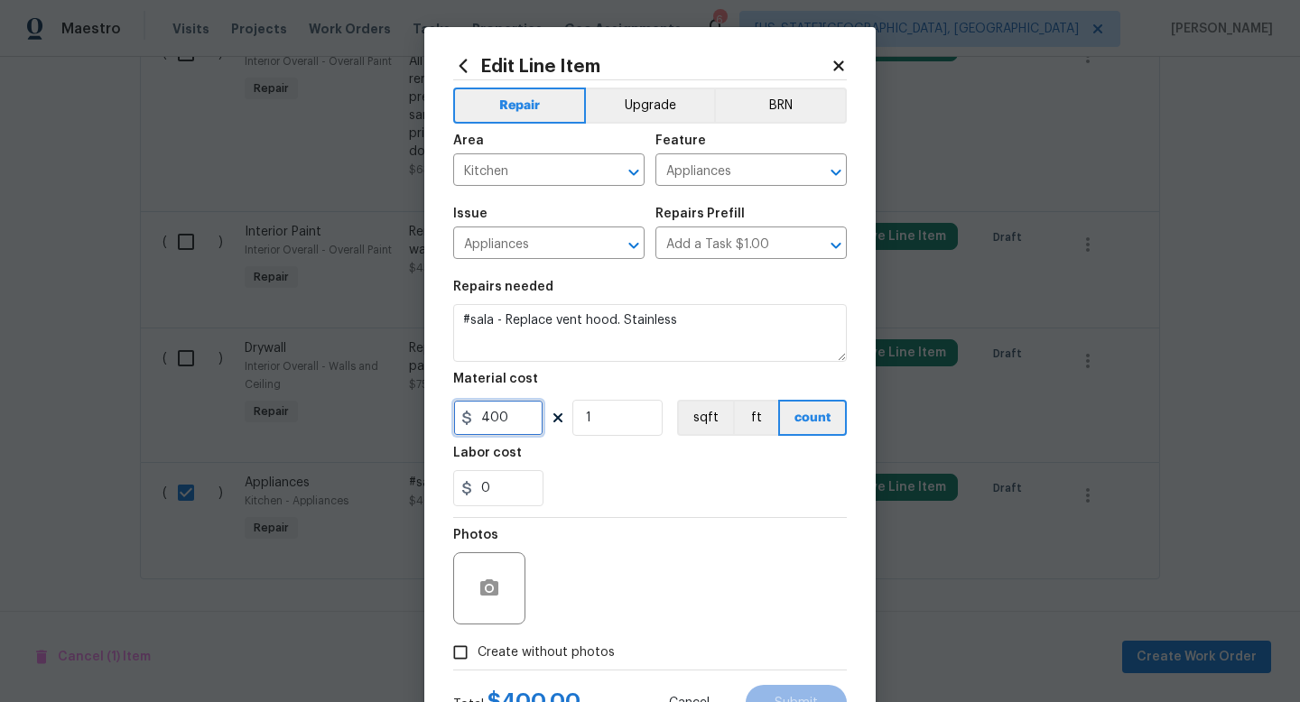
drag, startPoint x: 516, startPoint y: 425, endPoint x: 381, endPoint y: 418, distance: 135.6
click at [381, 418] on div "Edit Line Item Repair Upgrade BRN Area Kitchen ​ Feature Appliances ​ Issue App…" at bounding box center [650, 351] width 1300 height 702
type input "160"
click at [516, 647] on span "Create without photos" at bounding box center [546, 653] width 137 height 19
click at [478, 647] on input "Create without photos" at bounding box center [460, 653] width 34 height 34
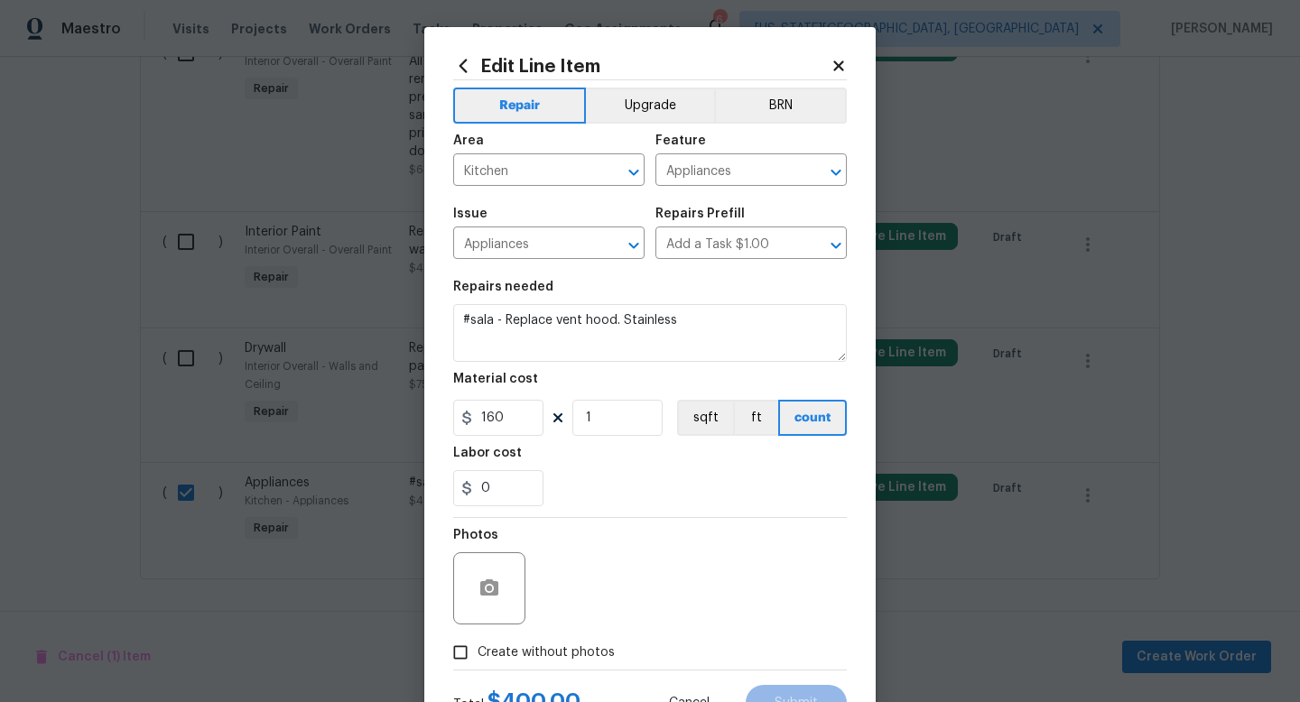
checkbox input "true"
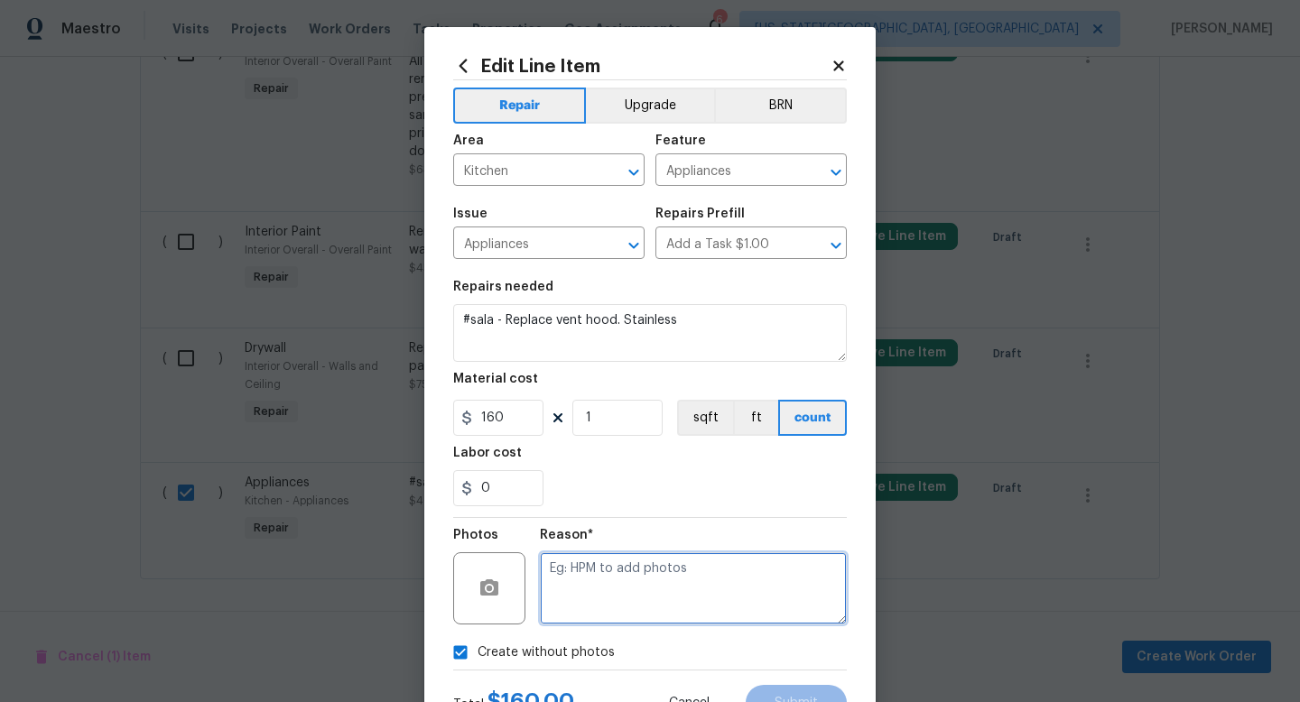
click at [569, 592] on textarea at bounding box center [693, 589] width 307 height 72
type textarea "na"
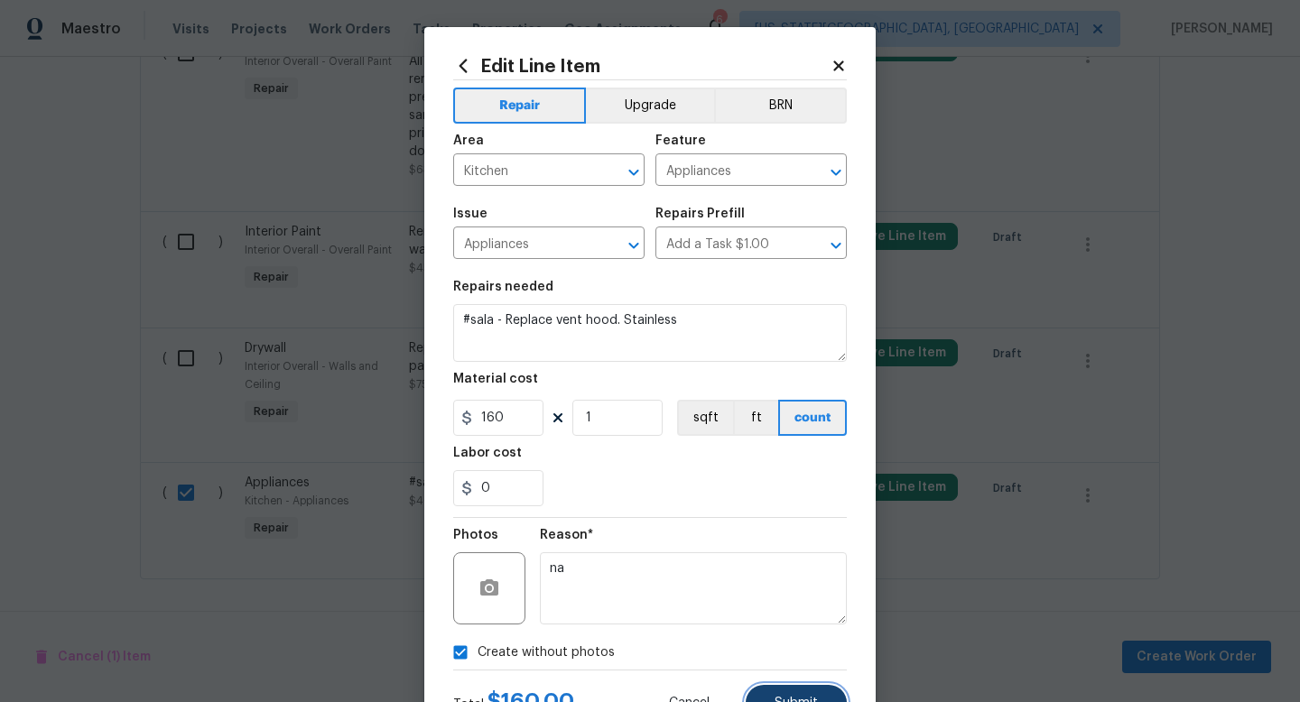
click at [779, 700] on span "Submit" at bounding box center [796, 704] width 43 height 14
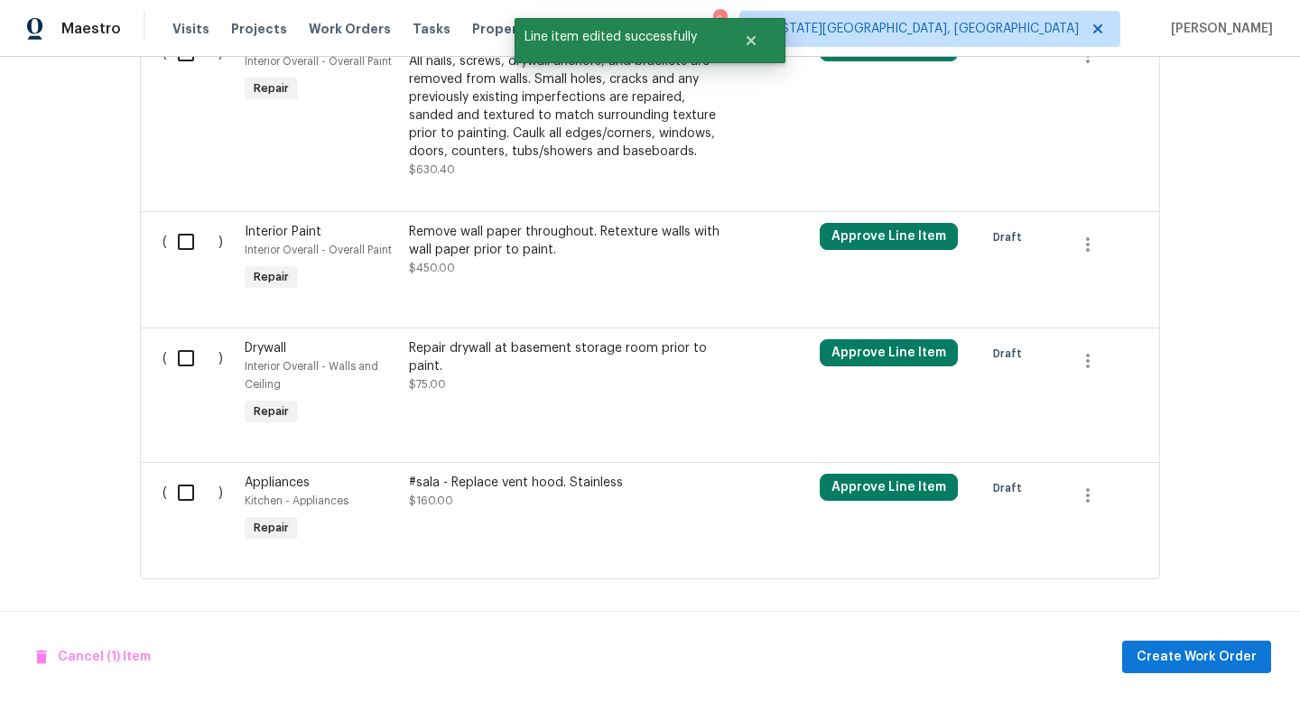
click at [195, 492] on input "checkbox" at bounding box center [192, 493] width 51 height 38
checkbox input "true"
click at [191, 372] on input "checkbox" at bounding box center [192, 359] width 51 height 38
checkbox input "true"
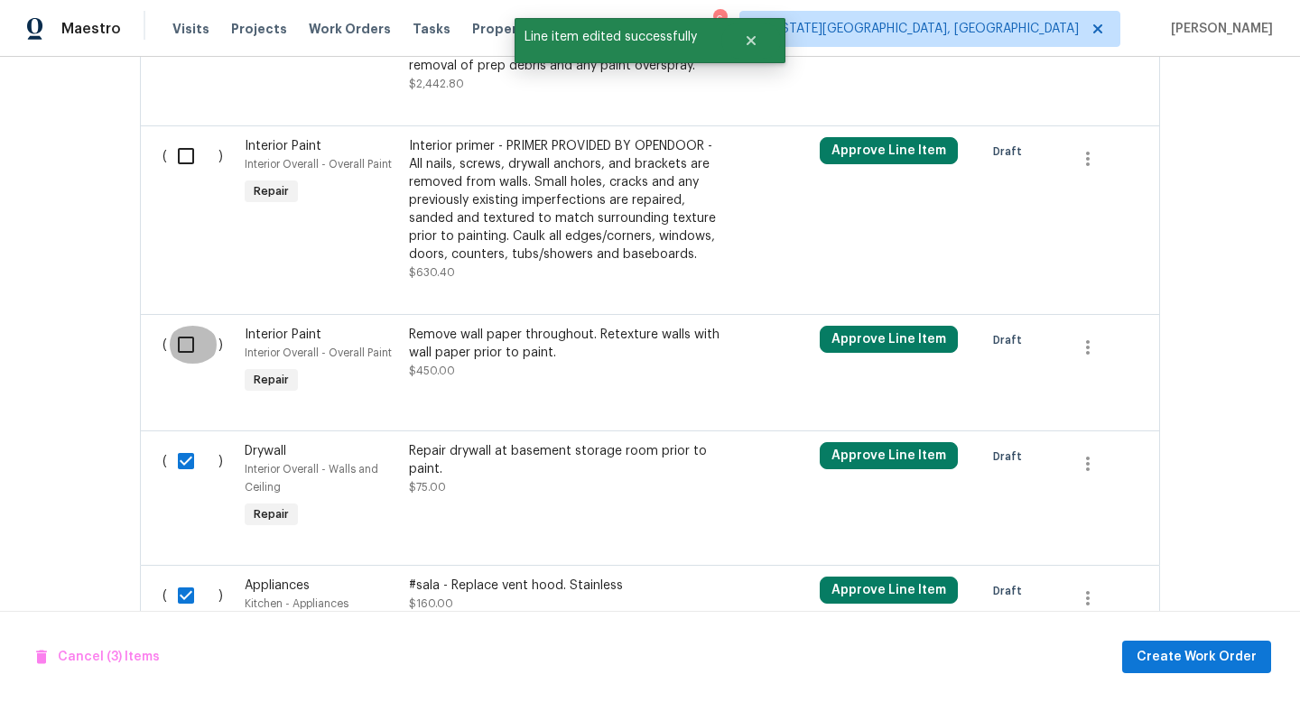
click at [190, 364] on input "checkbox" at bounding box center [192, 345] width 51 height 38
checkbox input "true"
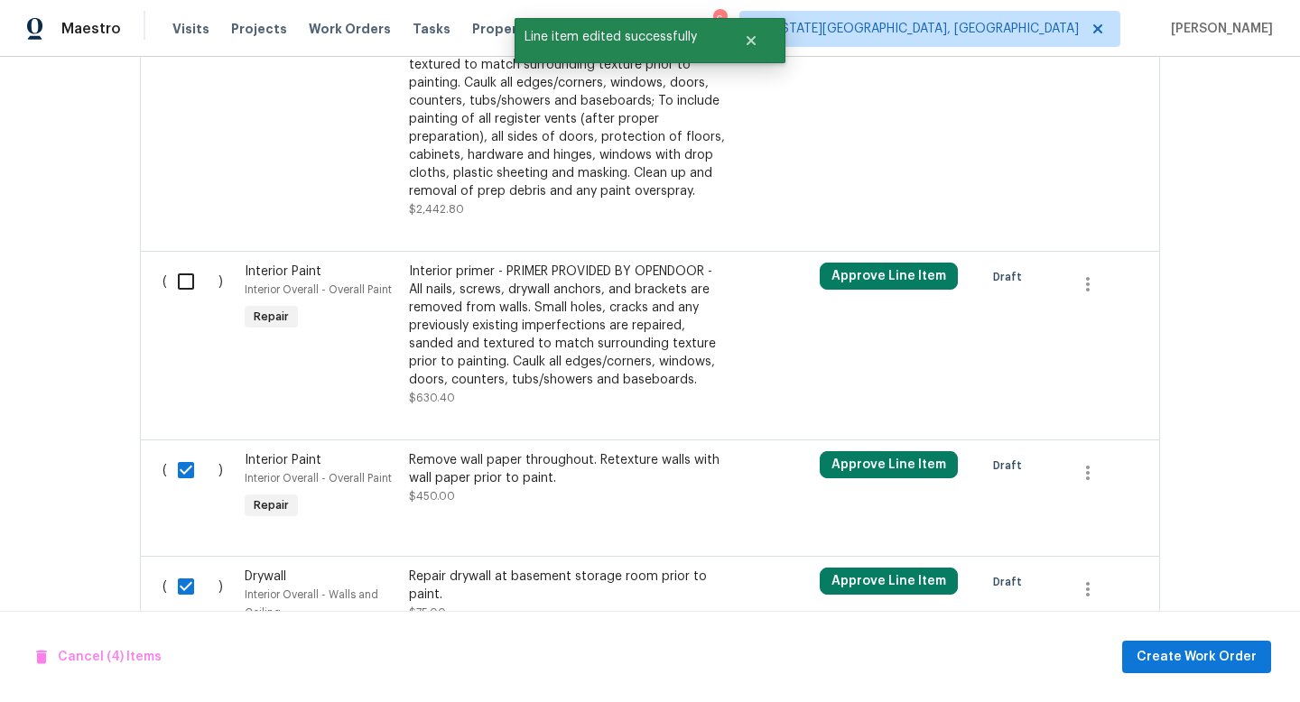
click at [191, 295] on input "checkbox" at bounding box center [192, 282] width 51 height 38
checkbox input "true"
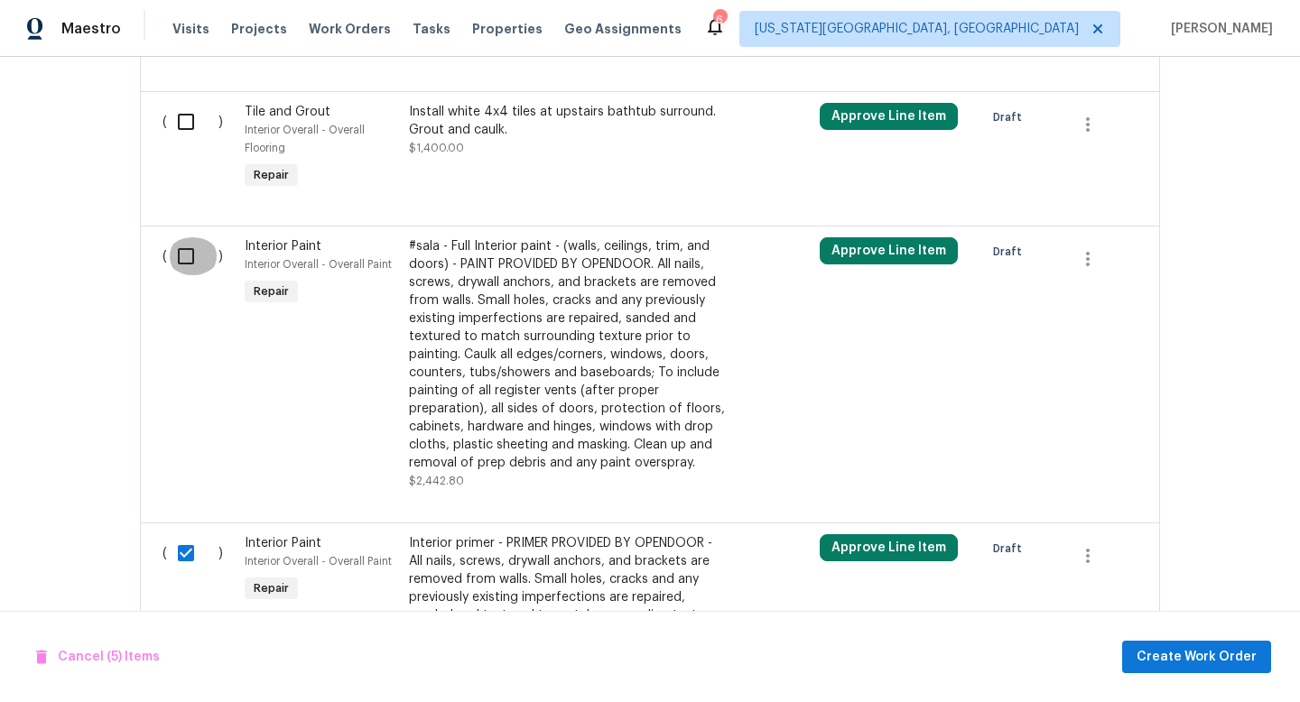
click at [188, 268] on input "checkbox" at bounding box center [192, 256] width 51 height 38
checkbox input "true"
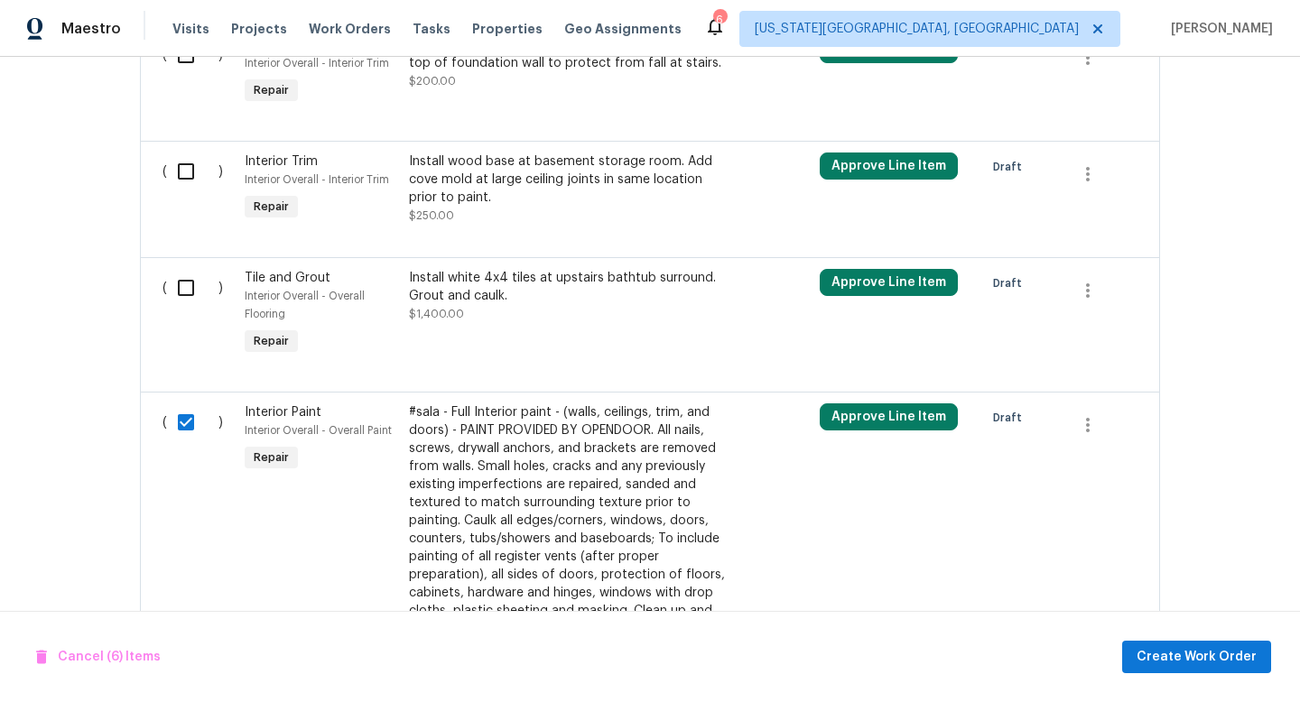
click at [186, 290] on input "checkbox" at bounding box center [192, 288] width 51 height 38
checkbox input "true"
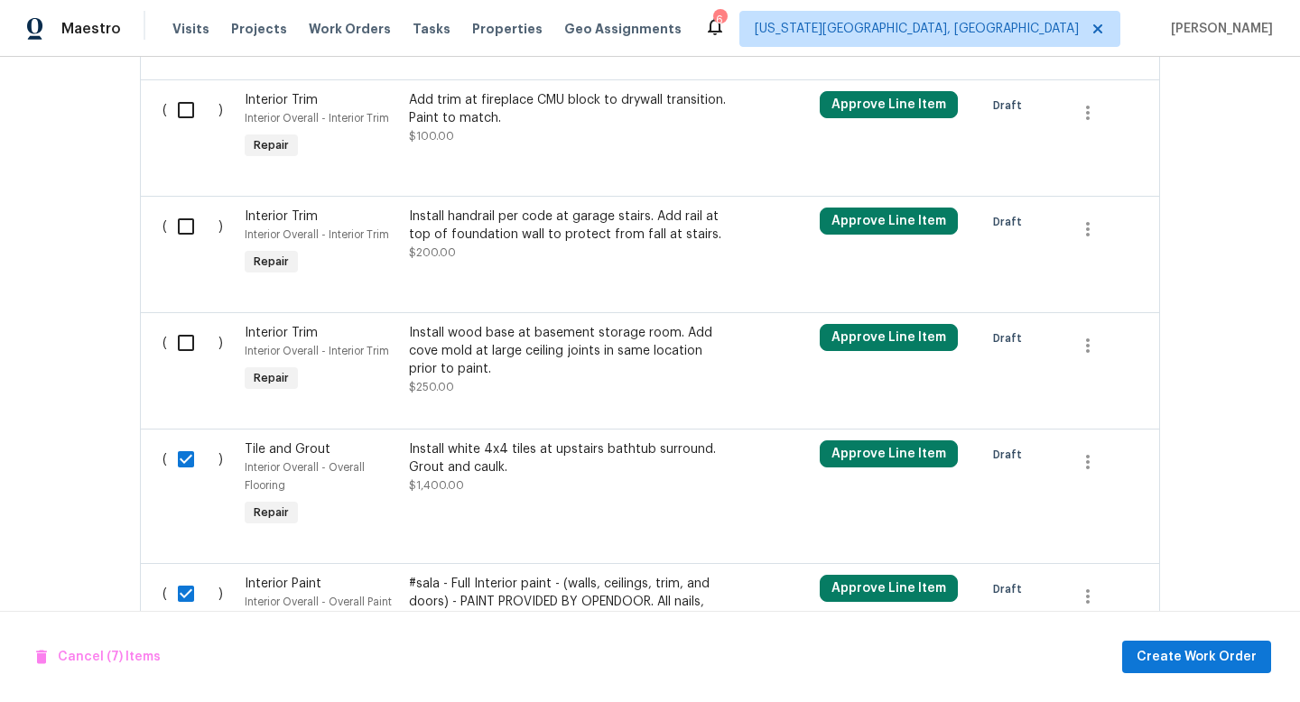
click at [189, 335] on input "checkbox" at bounding box center [192, 343] width 51 height 38
checkbox input "true"
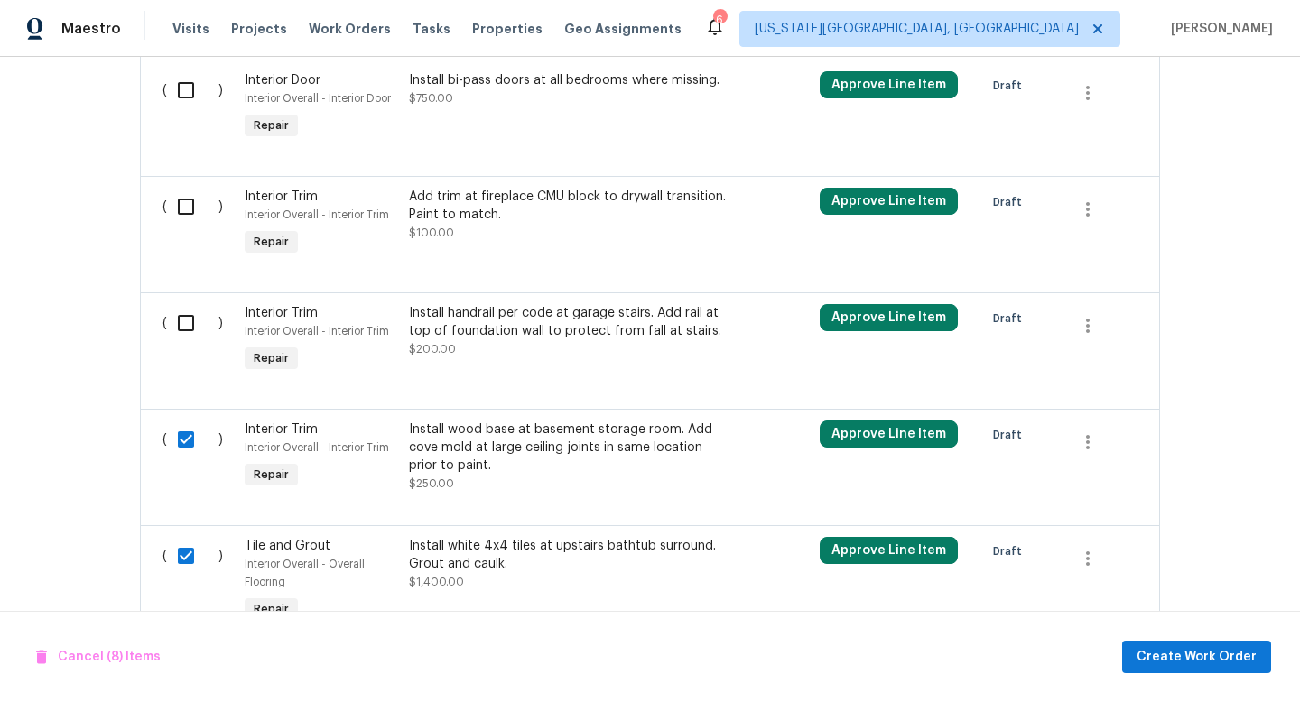
click at [189, 335] on input "checkbox" at bounding box center [192, 323] width 51 height 38
checkbox input "true"
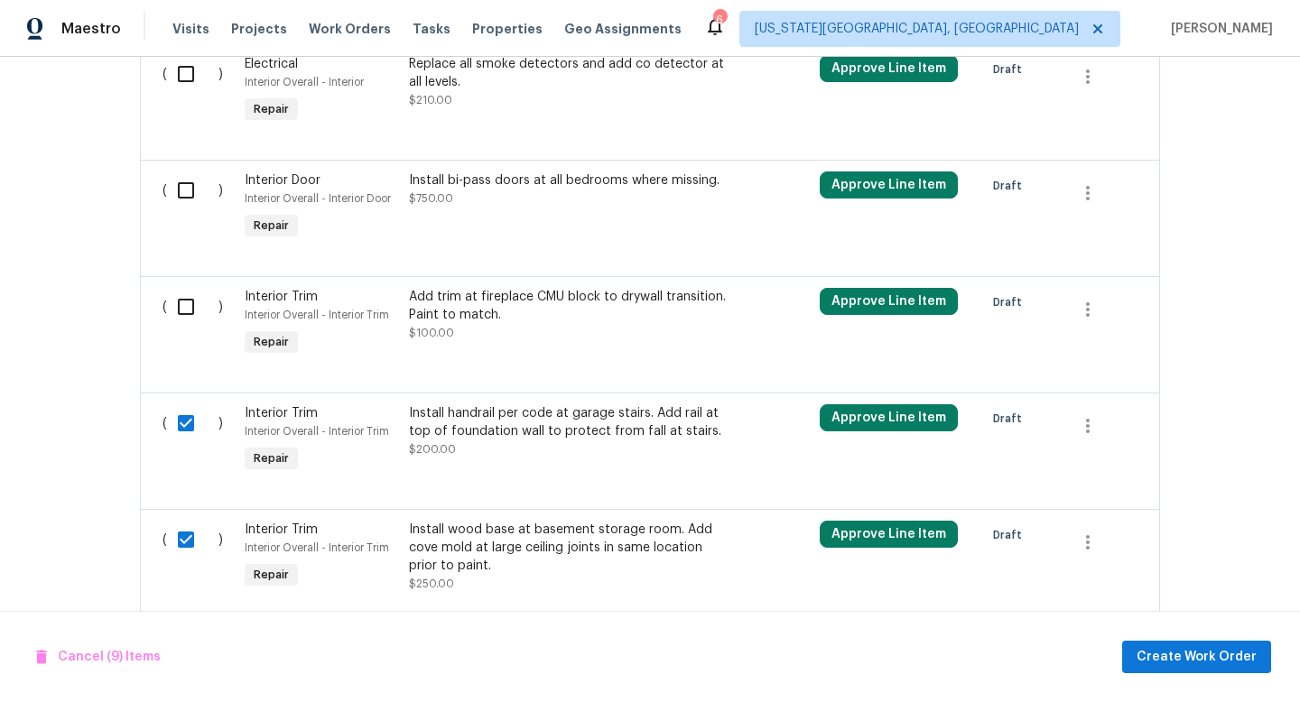
click at [188, 315] on input "checkbox" at bounding box center [192, 307] width 51 height 38
checkbox input "true"
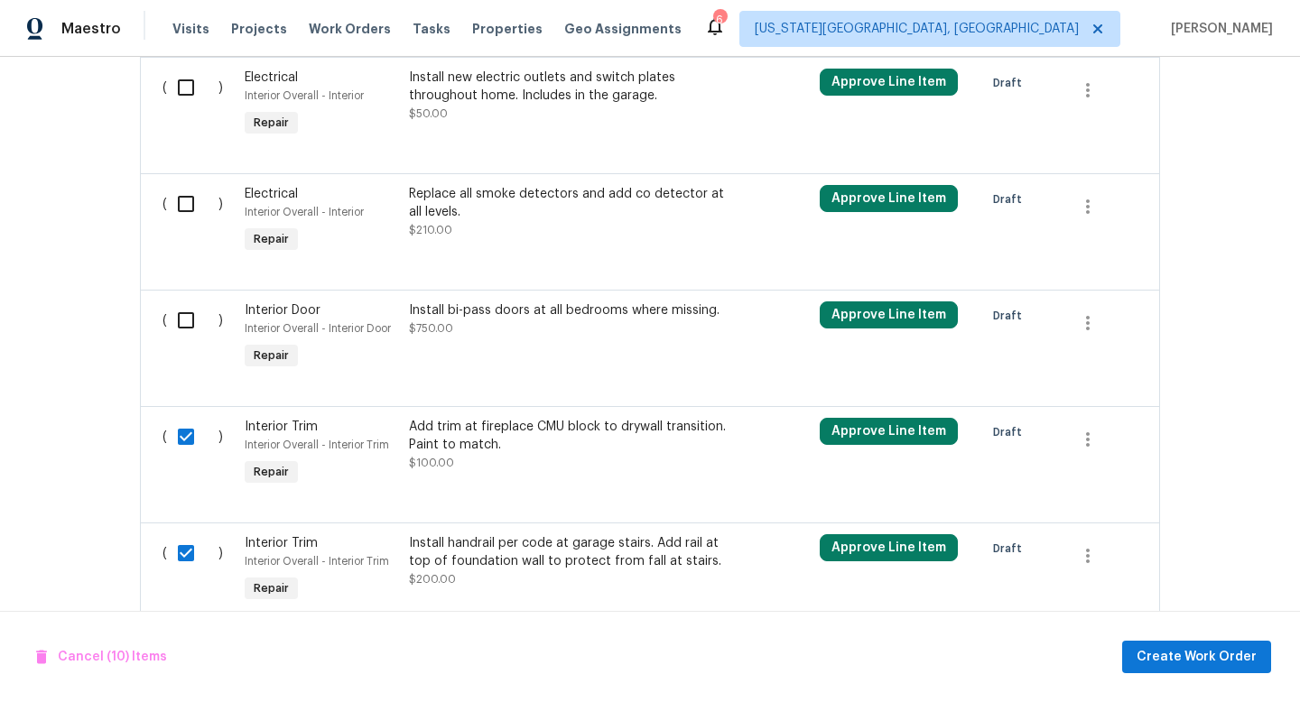
click at [184, 330] on input "checkbox" at bounding box center [192, 321] width 51 height 38
checkbox input "true"
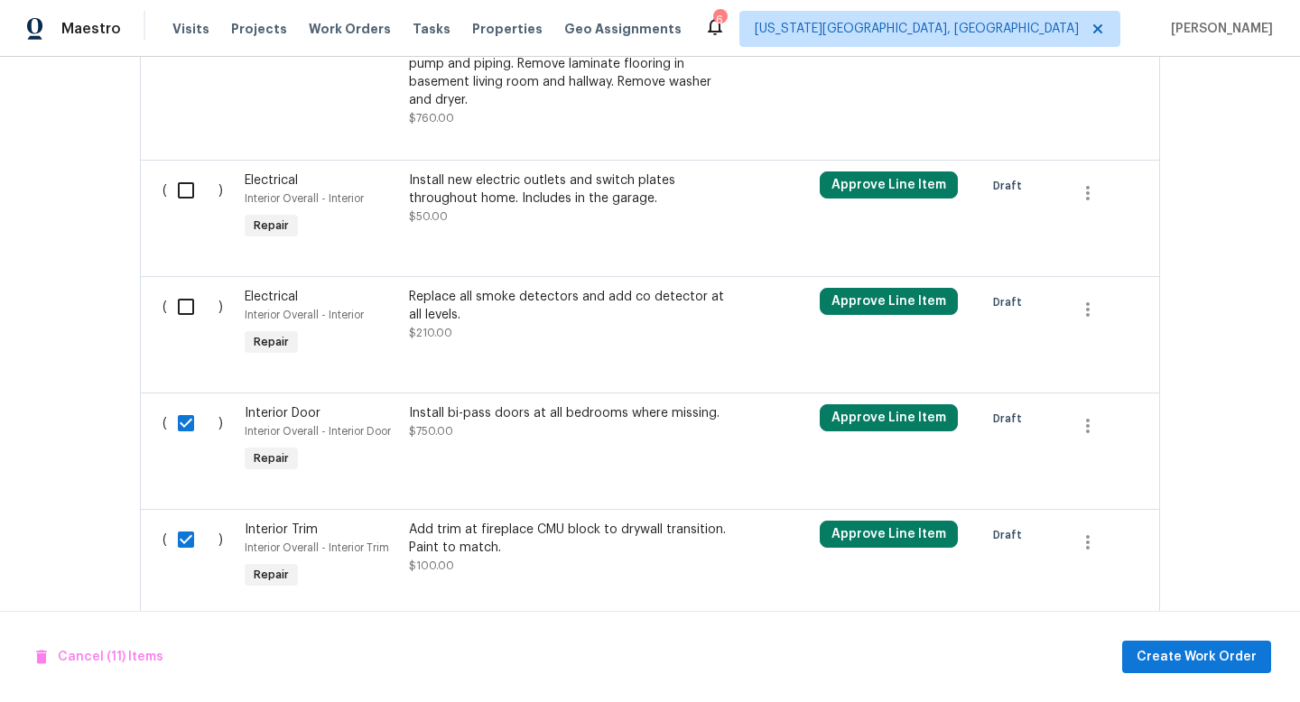
click at [184, 301] on input "checkbox" at bounding box center [192, 307] width 51 height 38
checkbox input "true"
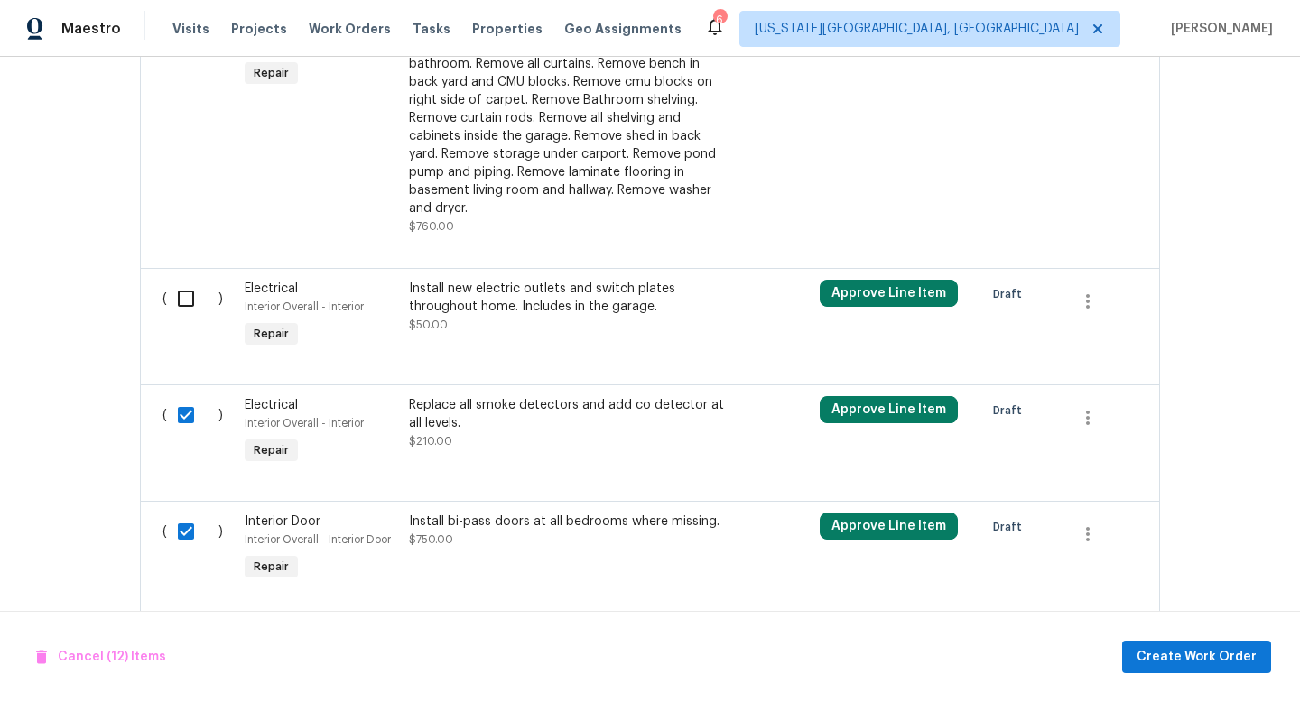
click at [184, 301] on input "checkbox" at bounding box center [192, 299] width 51 height 38
checkbox input "true"
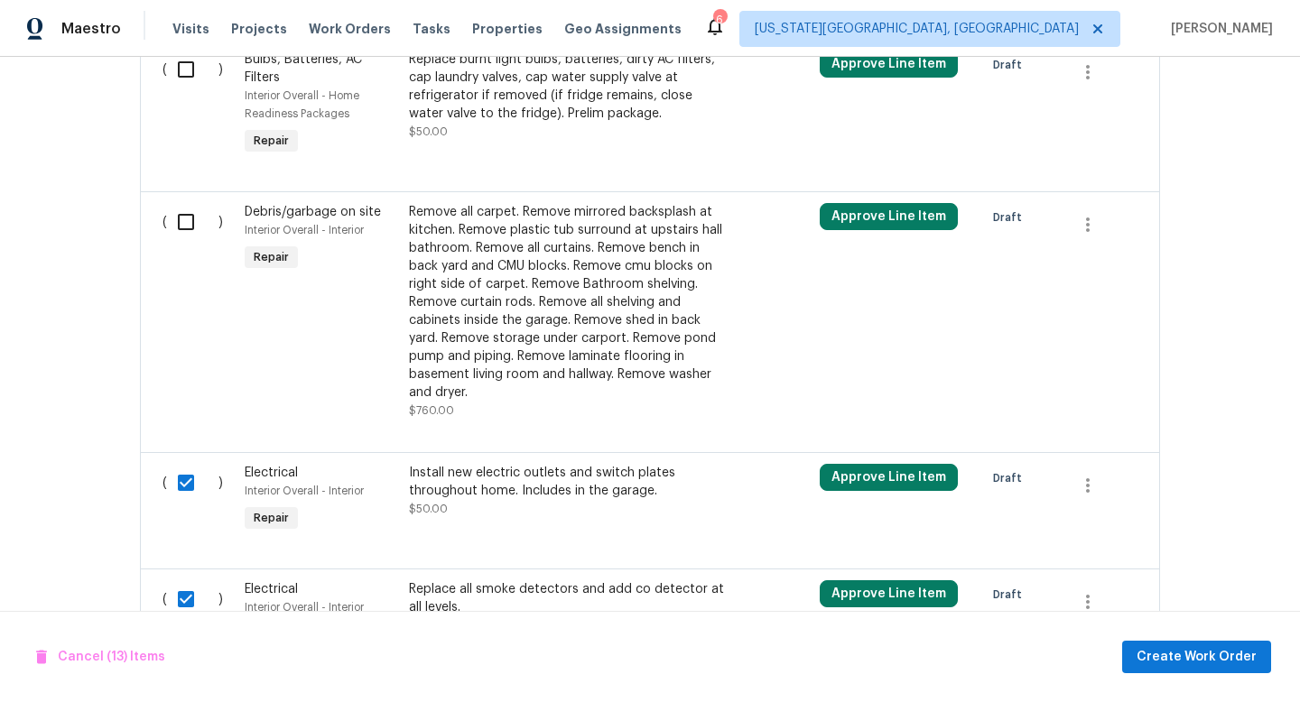
click at [189, 220] on input "checkbox" at bounding box center [192, 222] width 51 height 38
checkbox input "true"
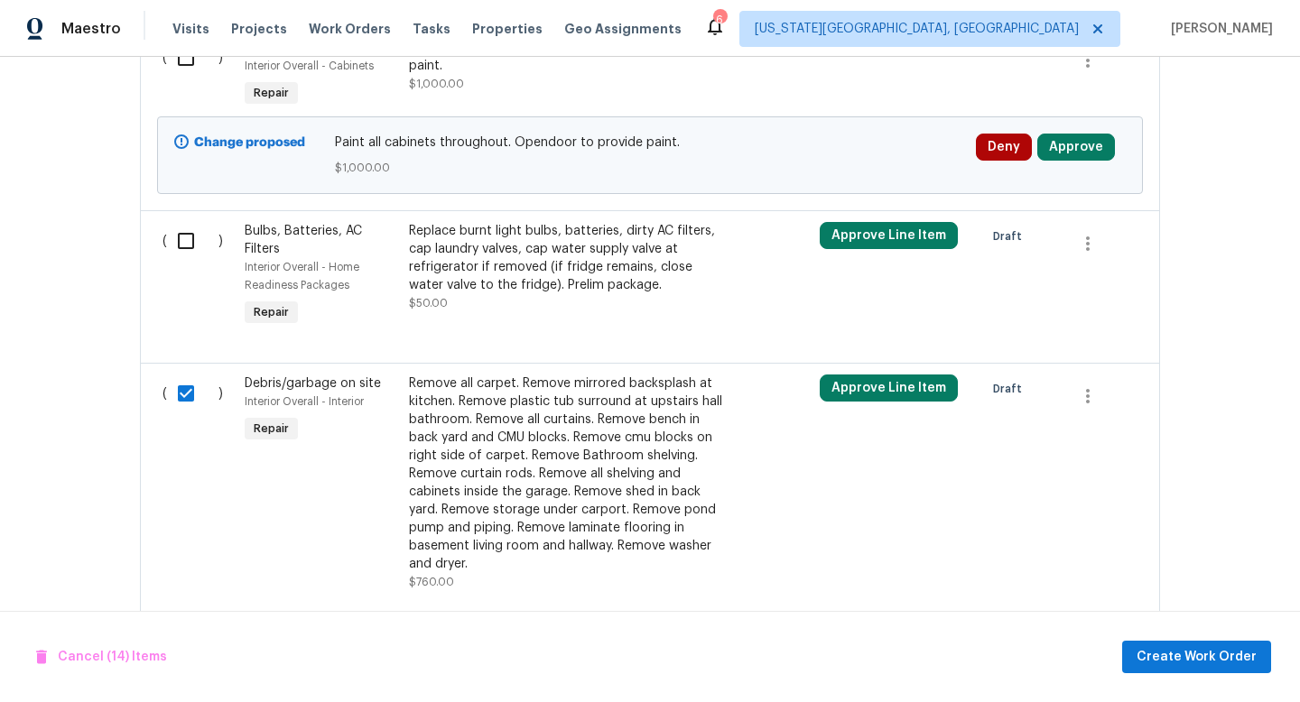
click at [187, 250] on input "checkbox" at bounding box center [192, 241] width 51 height 38
checkbox input "true"
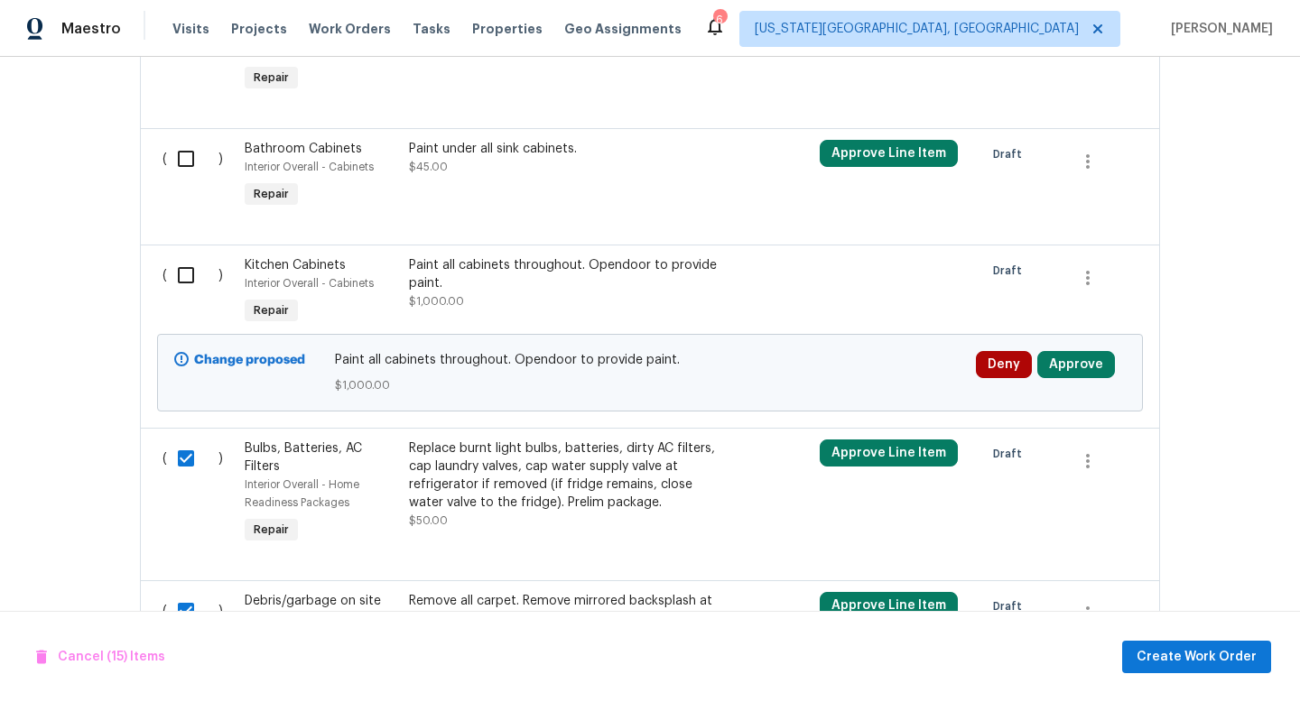
scroll to position [1987, 0]
click at [189, 279] on input "checkbox" at bounding box center [192, 275] width 51 height 38
checkbox input "true"
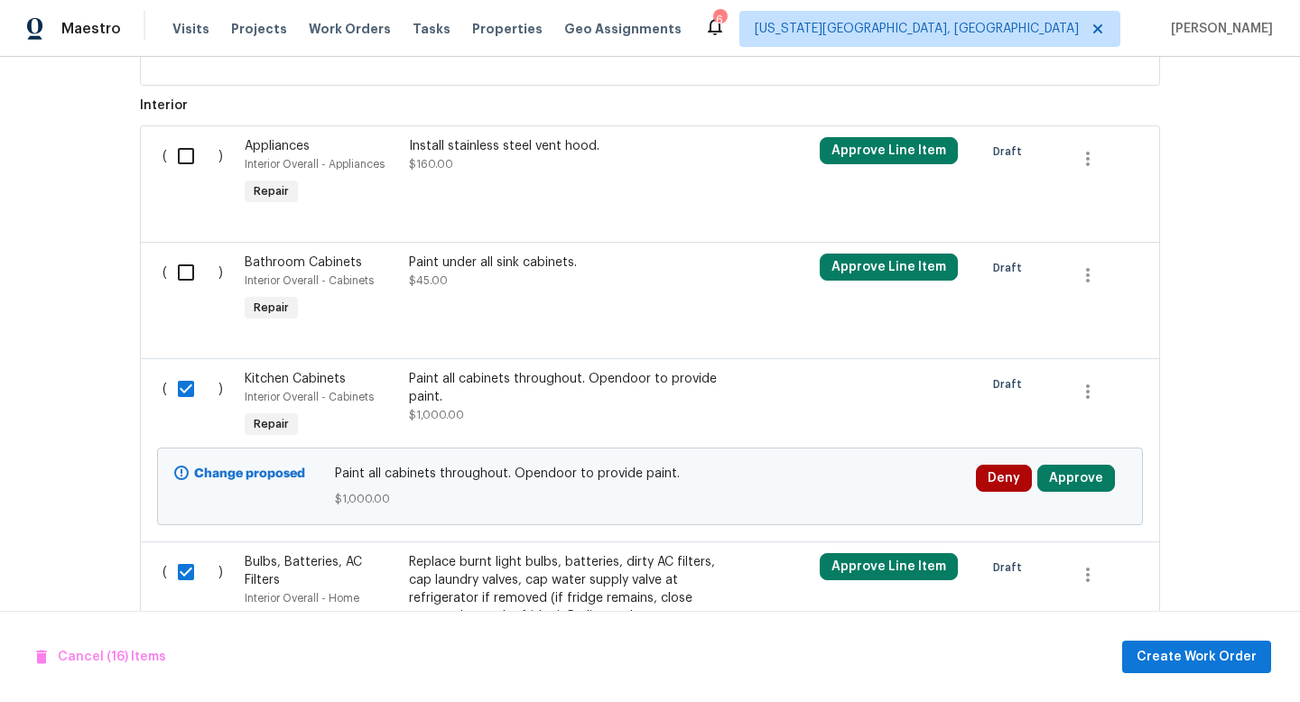
click at [189, 274] on input "checkbox" at bounding box center [192, 273] width 51 height 38
checkbox input "true"
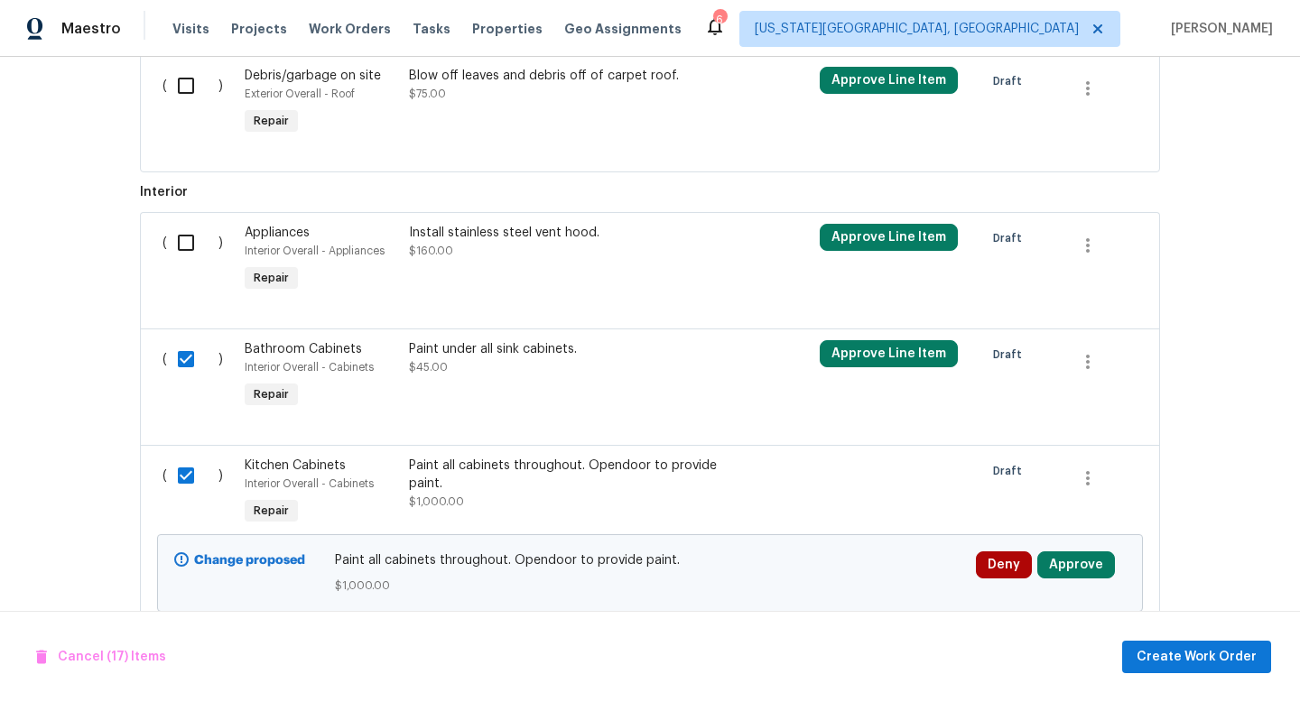
click at [190, 246] on input "checkbox" at bounding box center [192, 243] width 51 height 38
checkbox input "true"
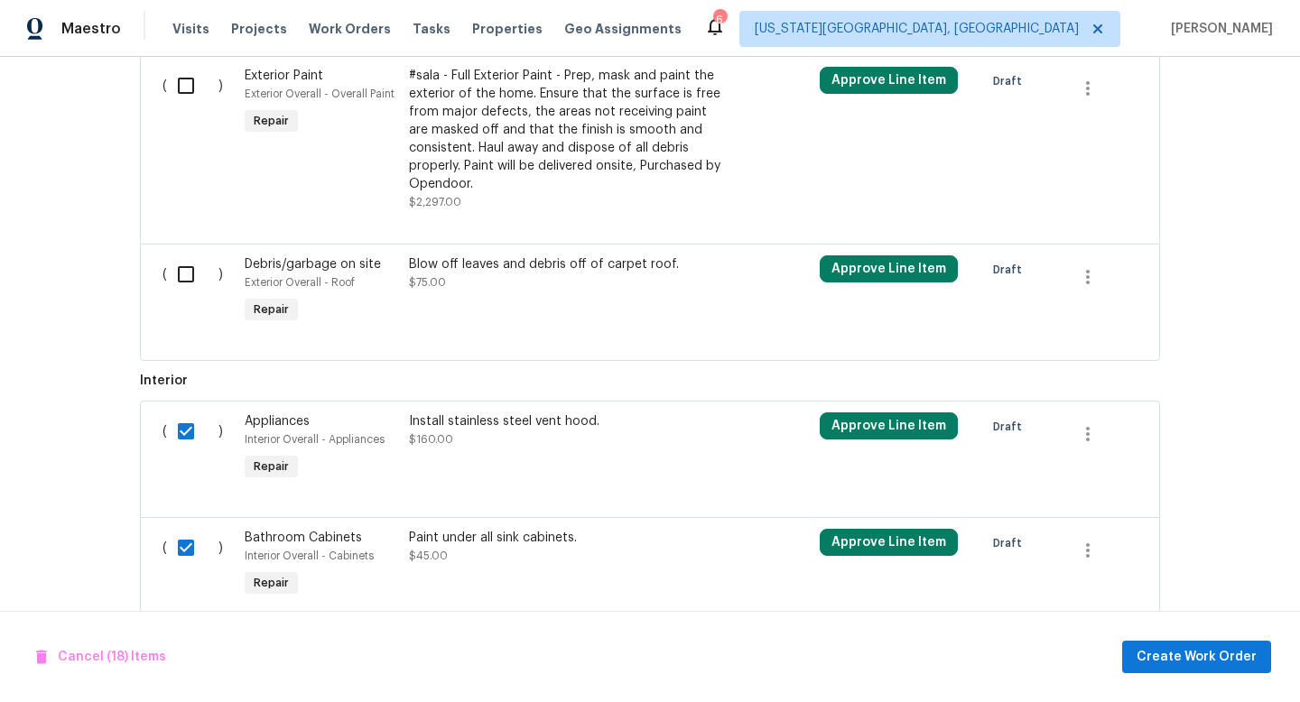
scroll to position [1596, 0]
click at [186, 274] on input "checkbox" at bounding box center [192, 275] width 51 height 38
checkbox input "true"
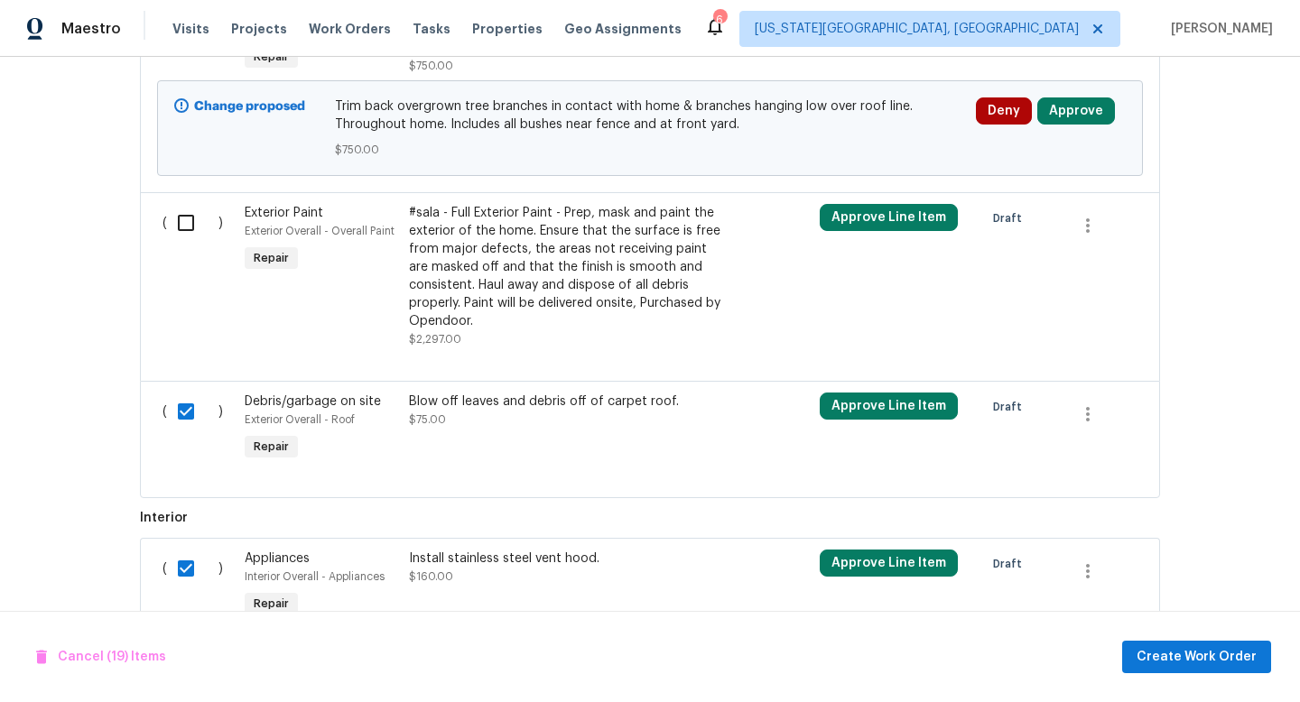
scroll to position [1419, 0]
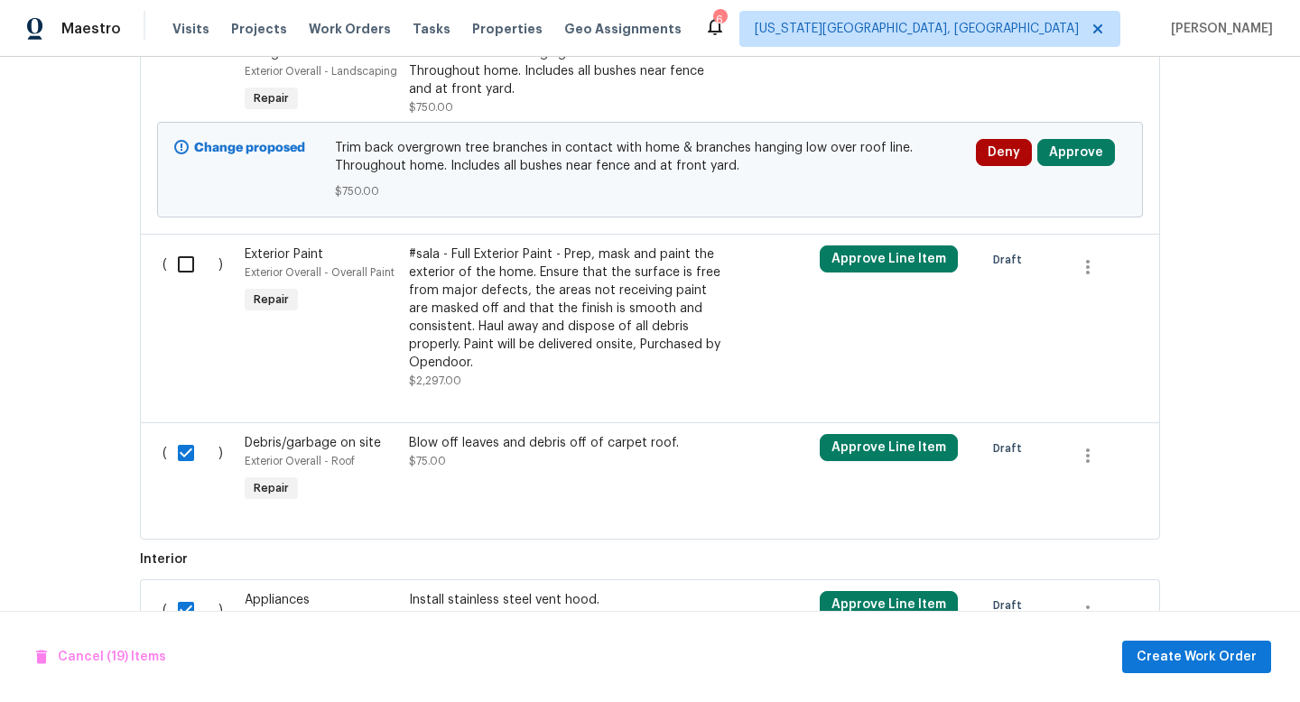
click at [186, 274] on input "checkbox" at bounding box center [192, 265] width 51 height 38
checkbox input "true"
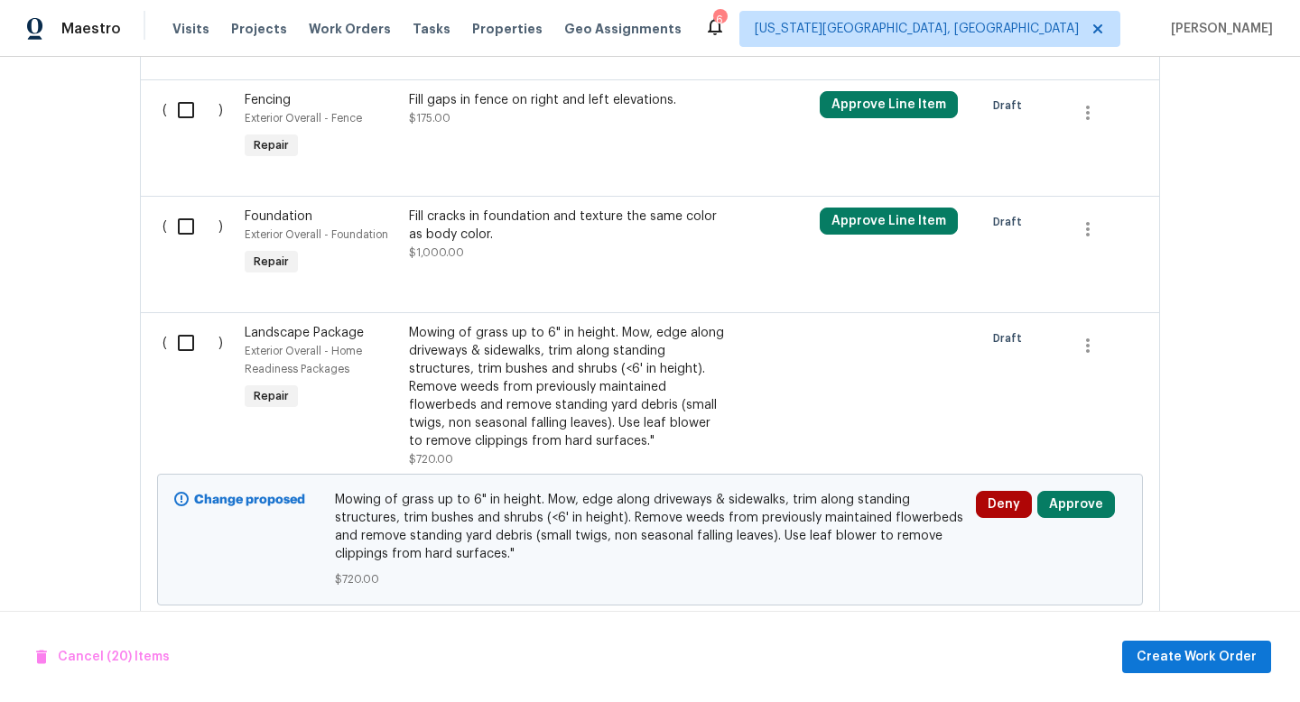
click at [182, 231] on input "checkbox" at bounding box center [192, 227] width 51 height 38
checkbox input "true"
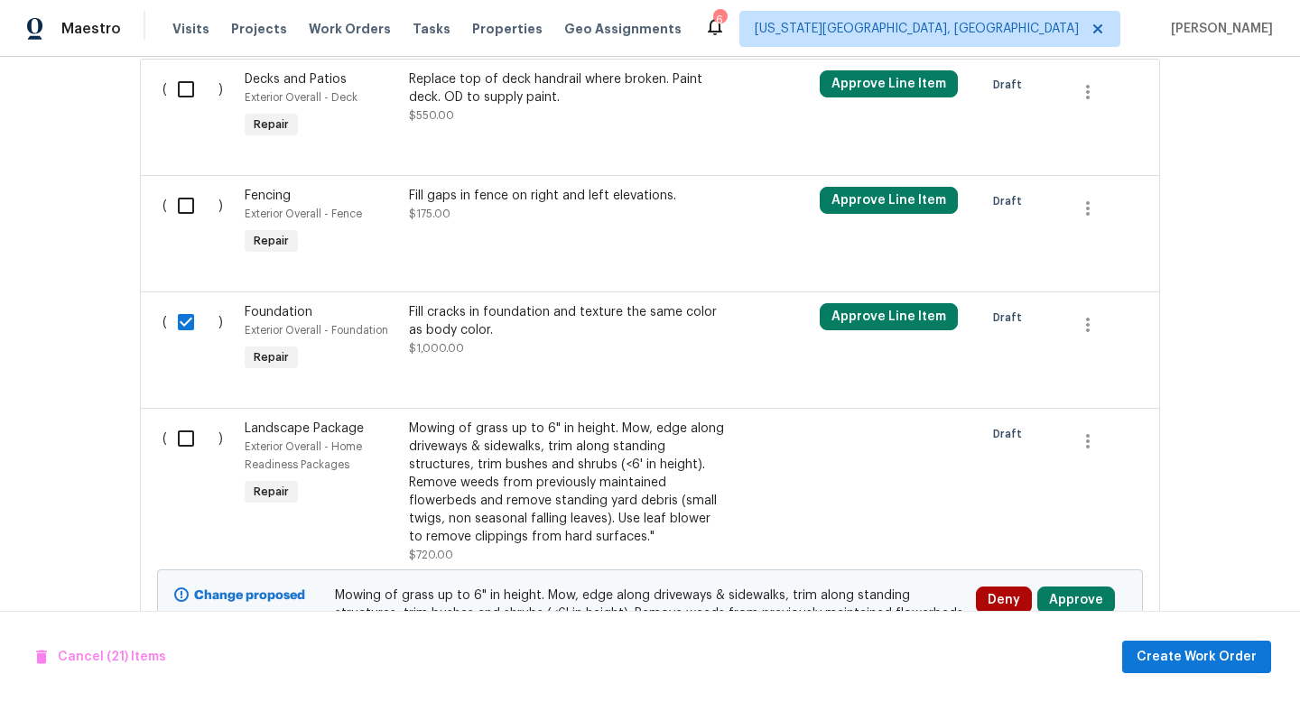
click at [190, 203] on input "checkbox" at bounding box center [192, 206] width 51 height 38
checkbox input "true"
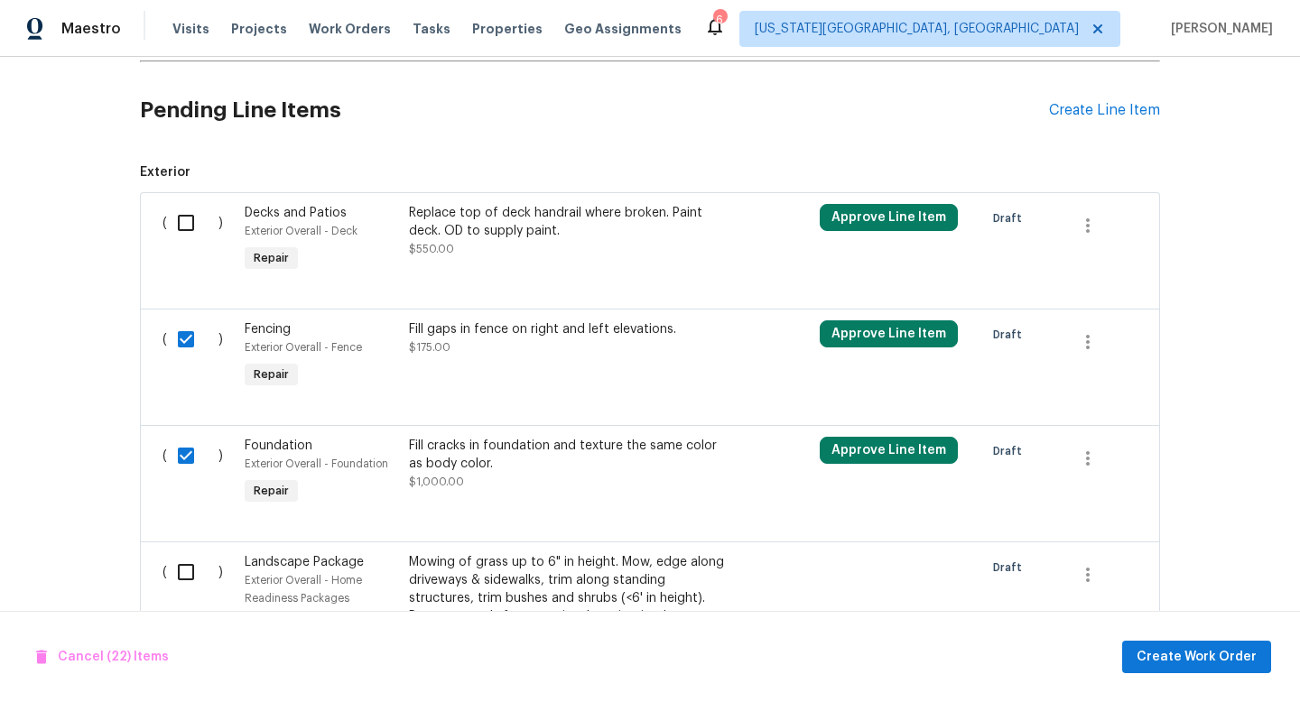
scroll to position [580, 0]
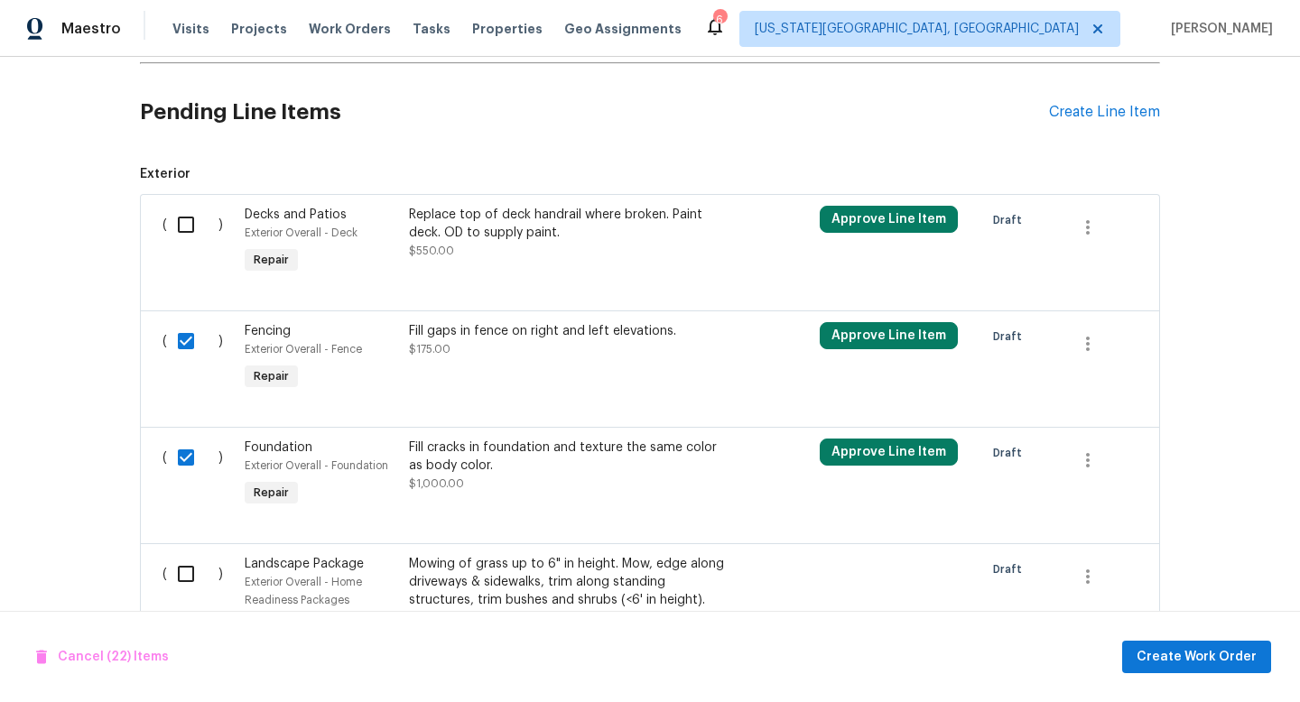
click at [185, 228] on input "checkbox" at bounding box center [192, 225] width 51 height 38
checkbox input "true"
click at [1220, 665] on span "Create Work Order" at bounding box center [1197, 658] width 120 height 23
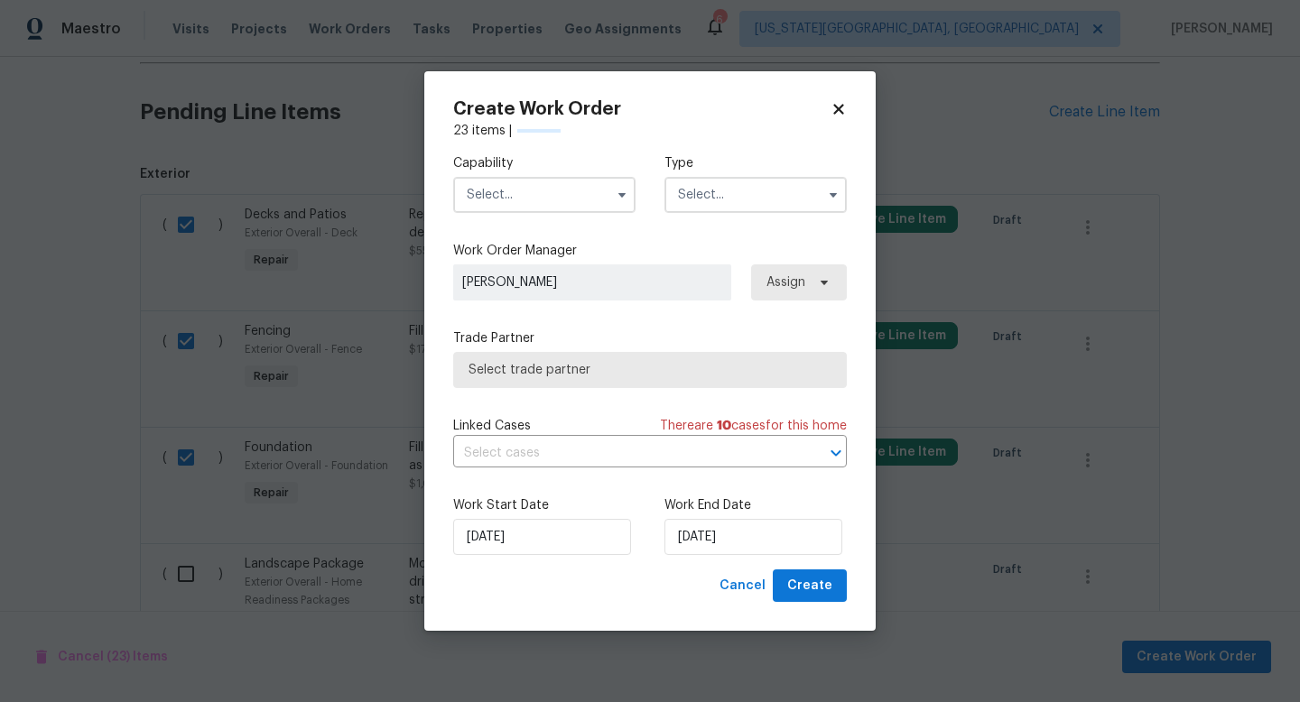
checkbox input "false"
click at [507, 185] on input "text" at bounding box center [544, 195] width 182 height 36
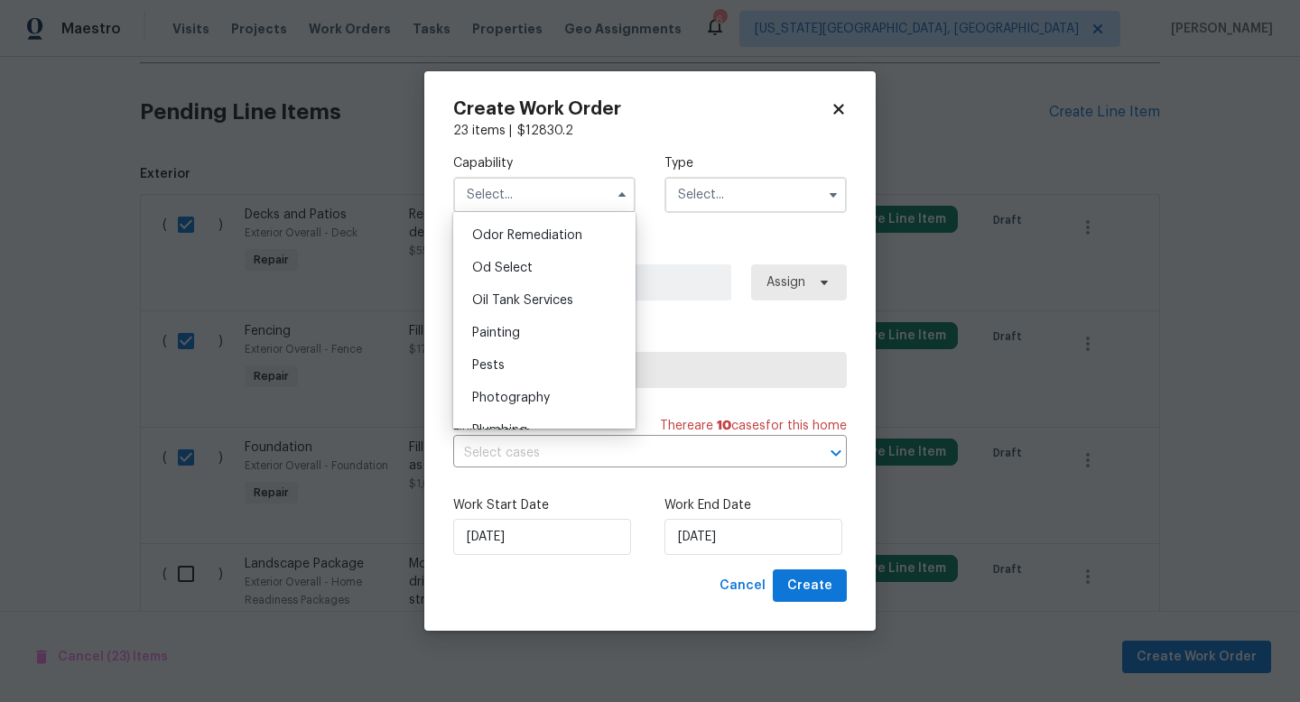
scroll to position [758, 0]
click at [508, 339] on span "General Contractor" at bounding box center [530, 337] width 116 height 13
type input "General Contractor"
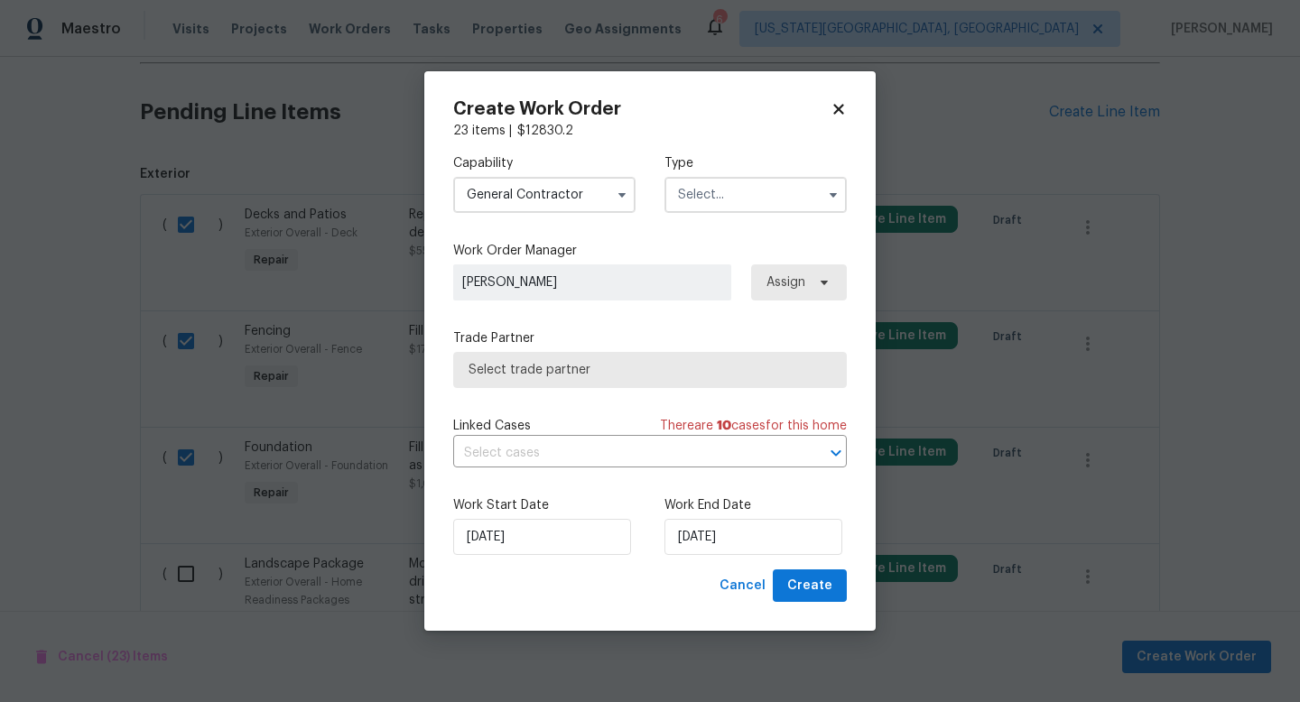
click at [755, 199] on input "text" at bounding box center [756, 195] width 182 height 36
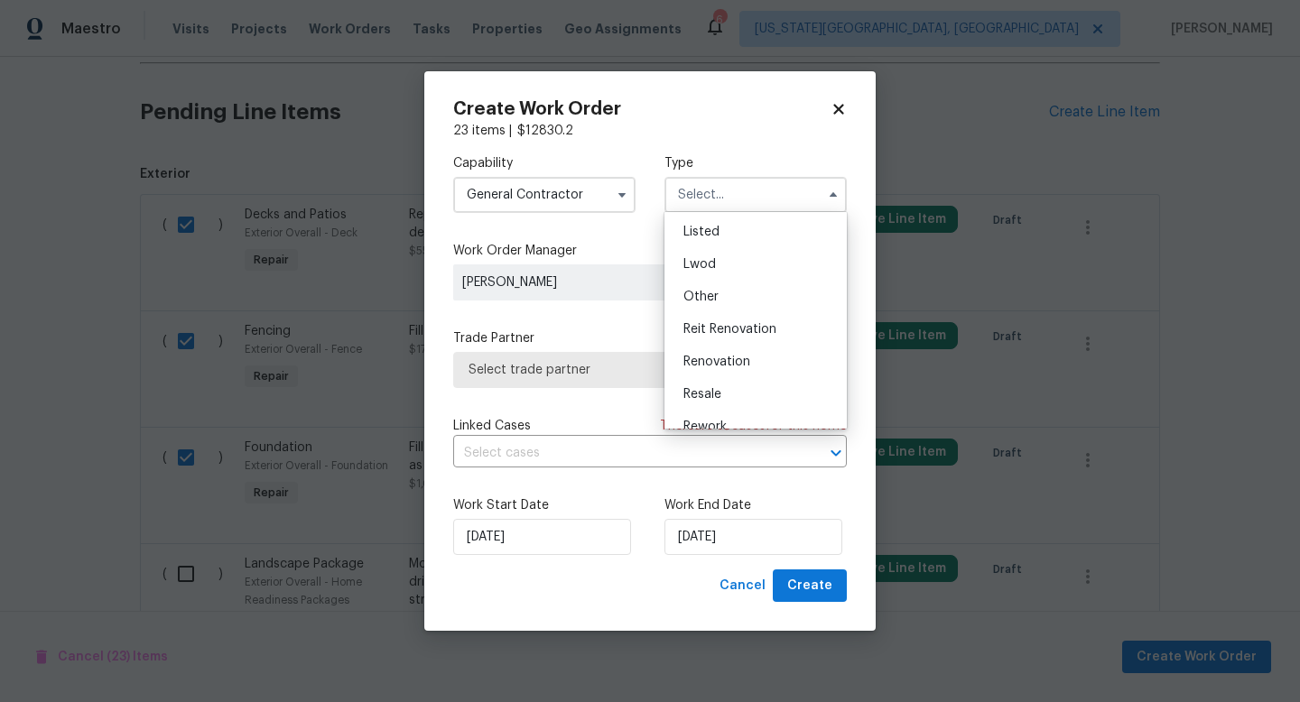
scroll to position [215, 0]
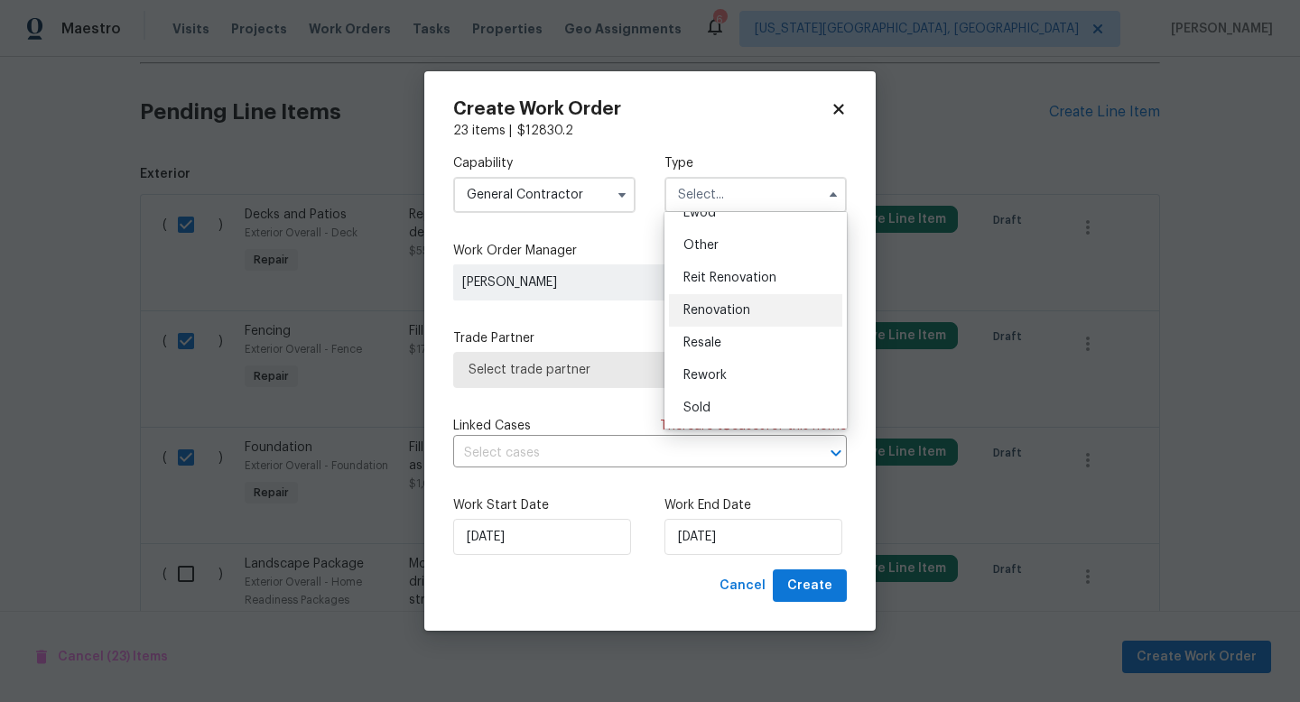
click at [721, 312] on span "Renovation" at bounding box center [717, 310] width 67 height 13
type input "Renovation"
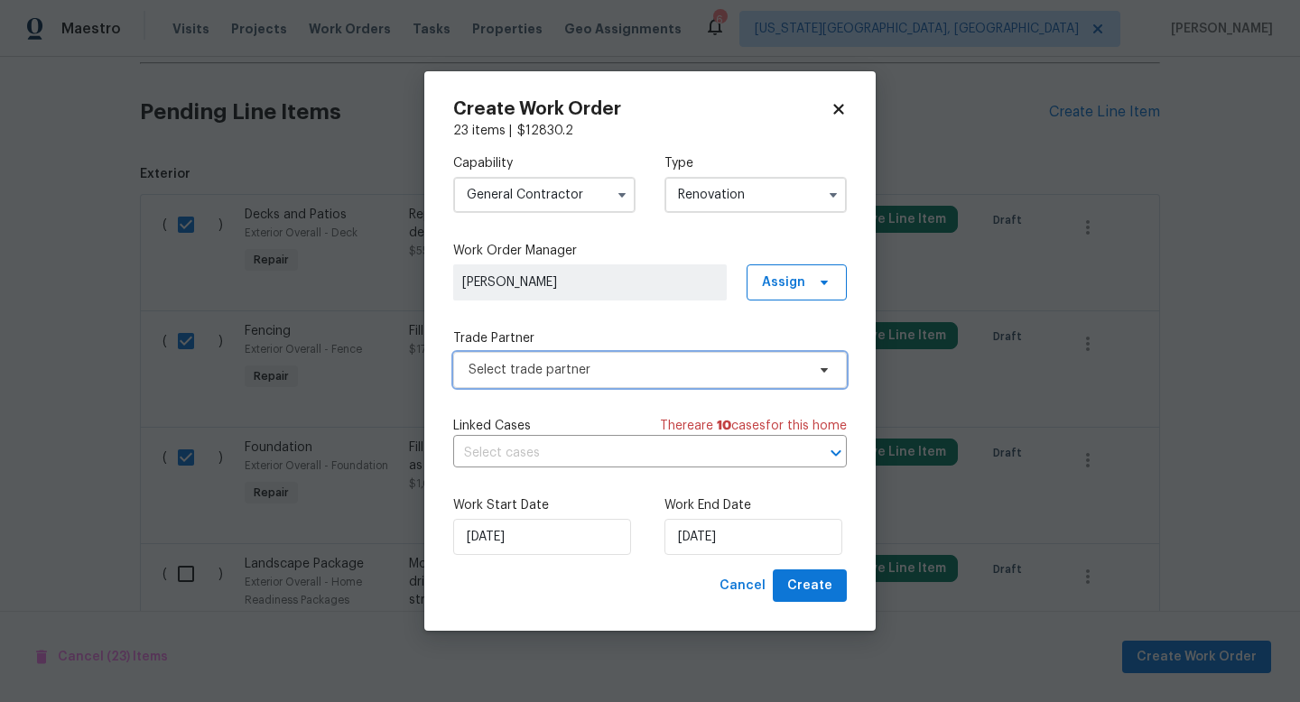
click at [612, 361] on span "Select trade partner" at bounding box center [637, 370] width 337 height 18
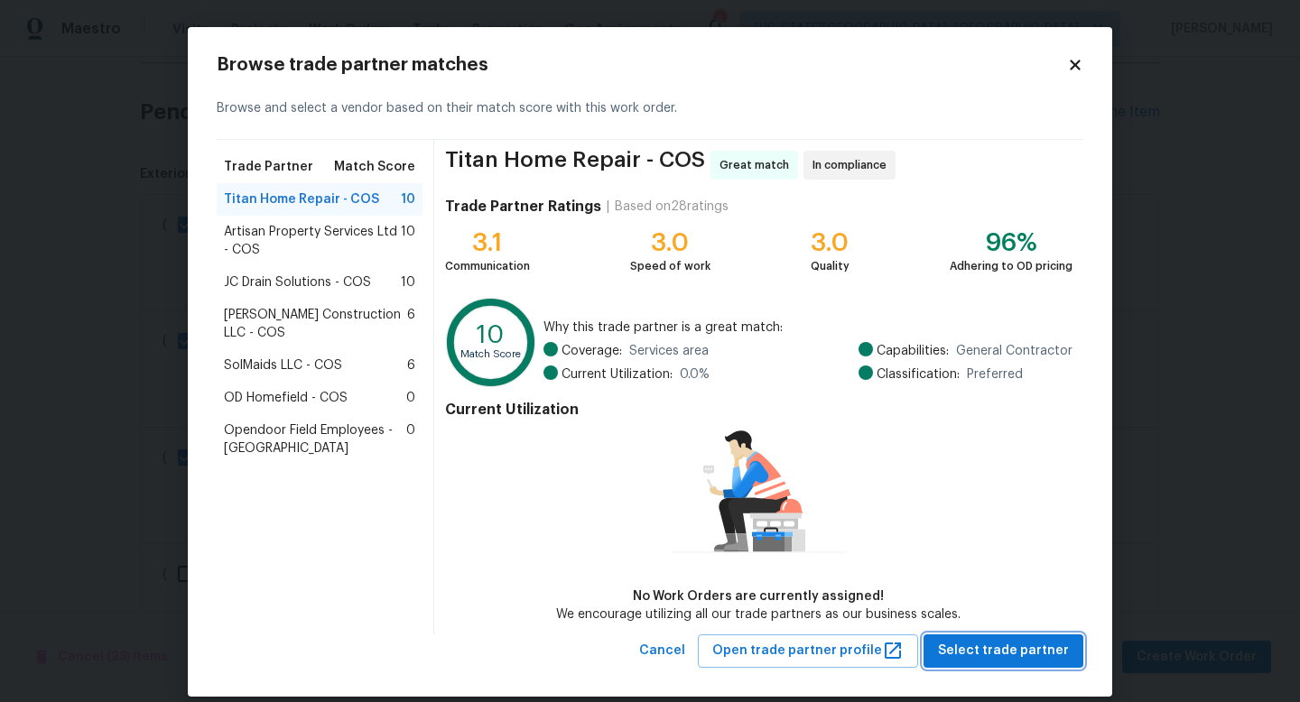
click at [955, 643] on span "Select trade partner" at bounding box center [1003, 651] width 131 height 23
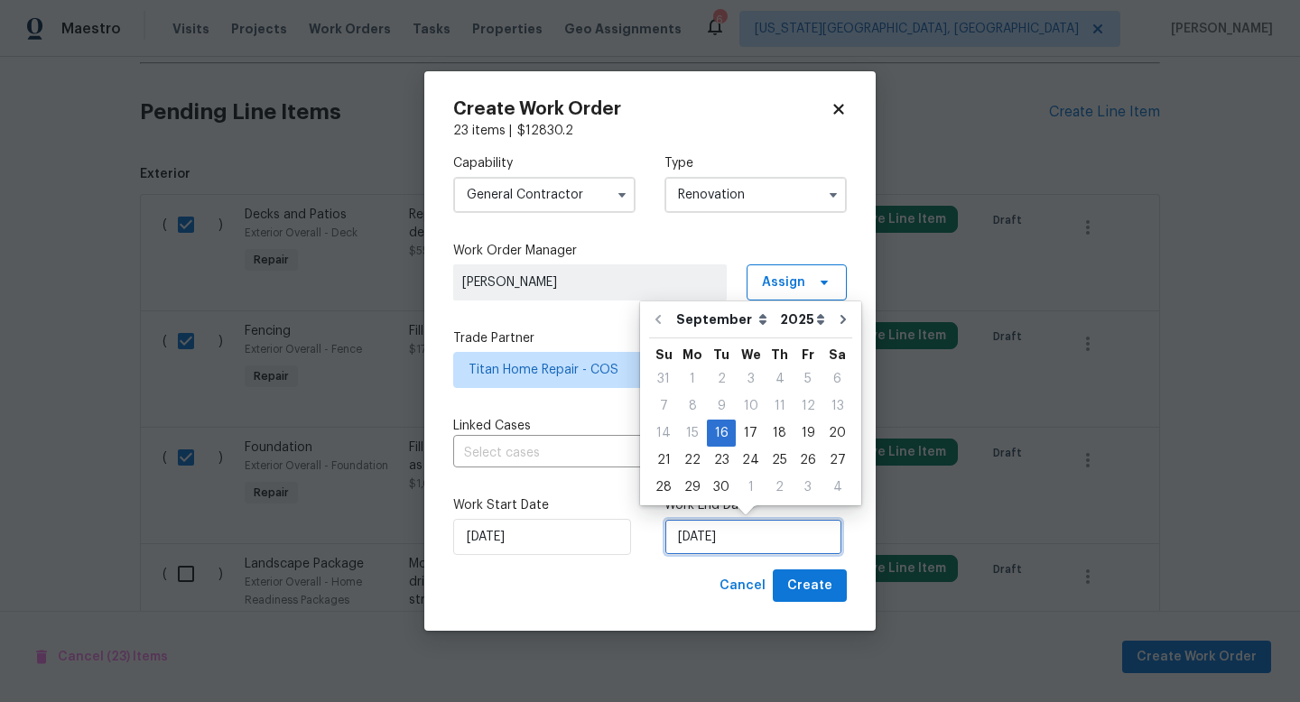
click at [721, 536] on input "9/16/2025" at bounding box center [754, 537] width 178 height 36
click at [749, 488] on div "1" at bounding box center [751, 487] width 30 height 25
type input "10/1/2025"
select select "9"
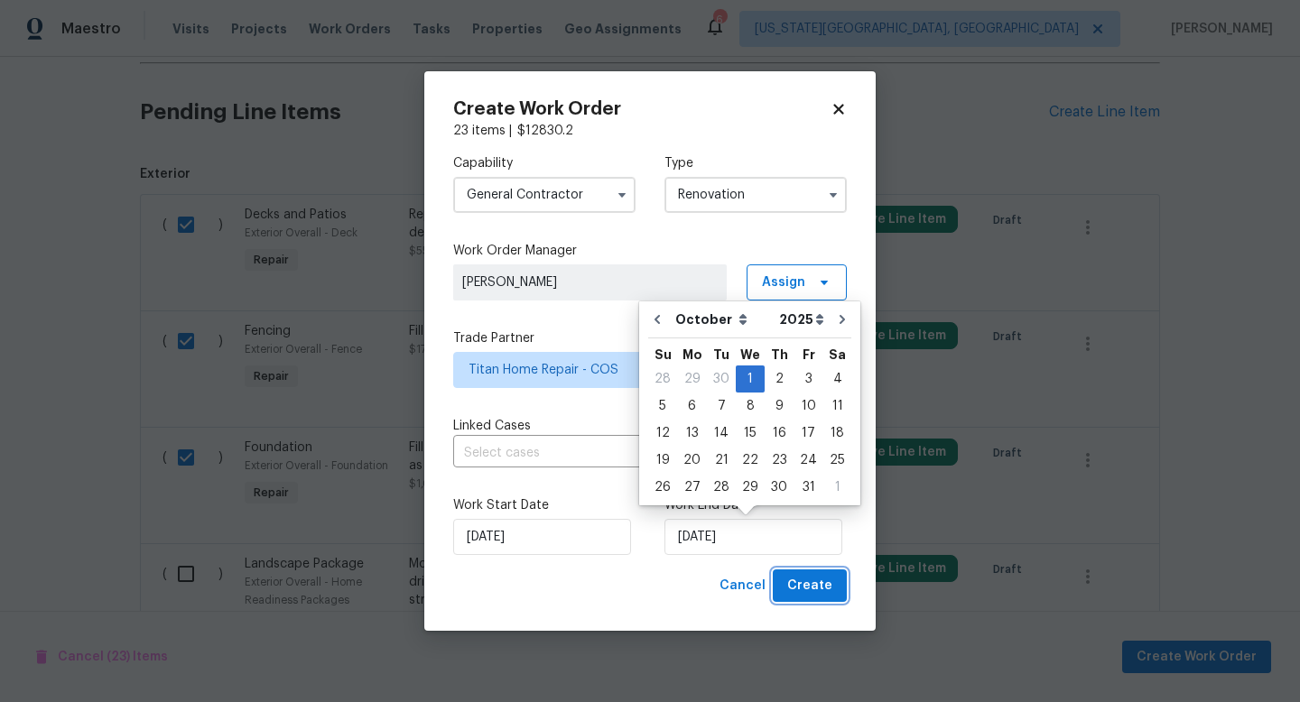
click at [808, 573] on button "Create" at bounding box center [810, 586] width 74 height 33
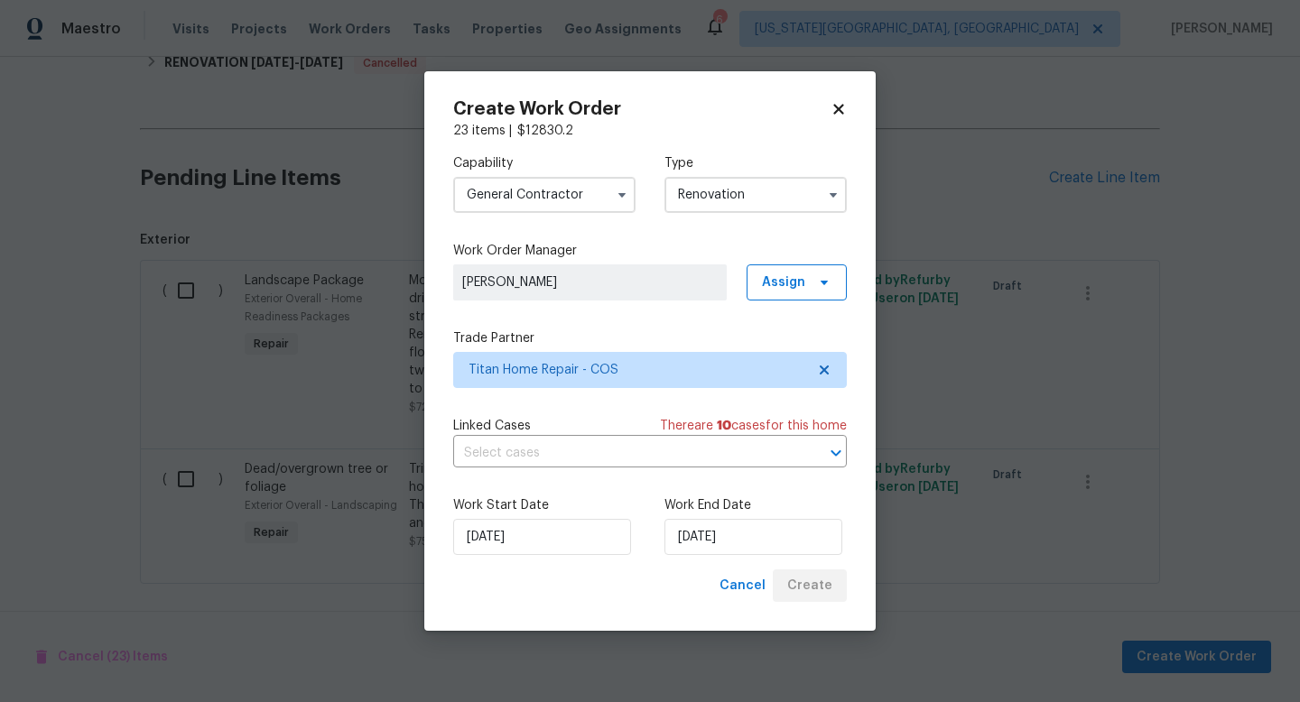
scroll to position [585, 0]
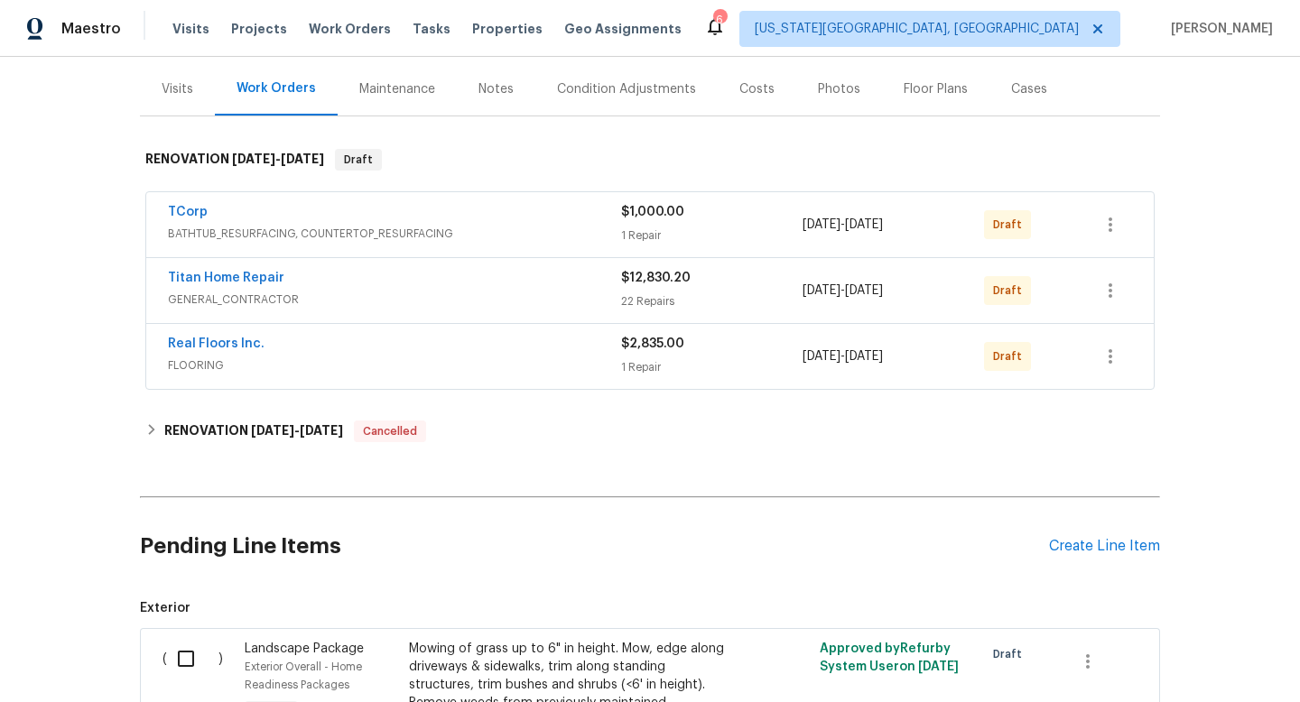
scroll to position [572, 0]
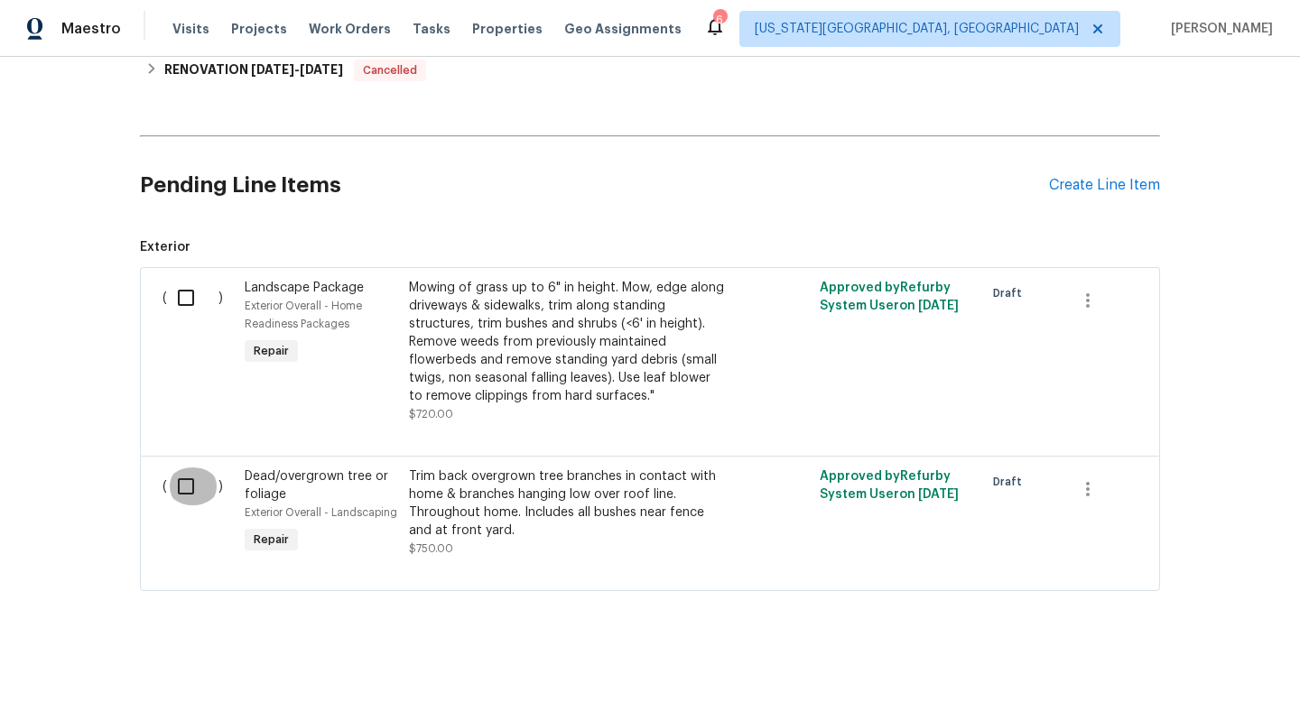
click at [190, 488] on input "checkbox" at bounding box center [192, 487] width 51 height 38
checkbox input "true"
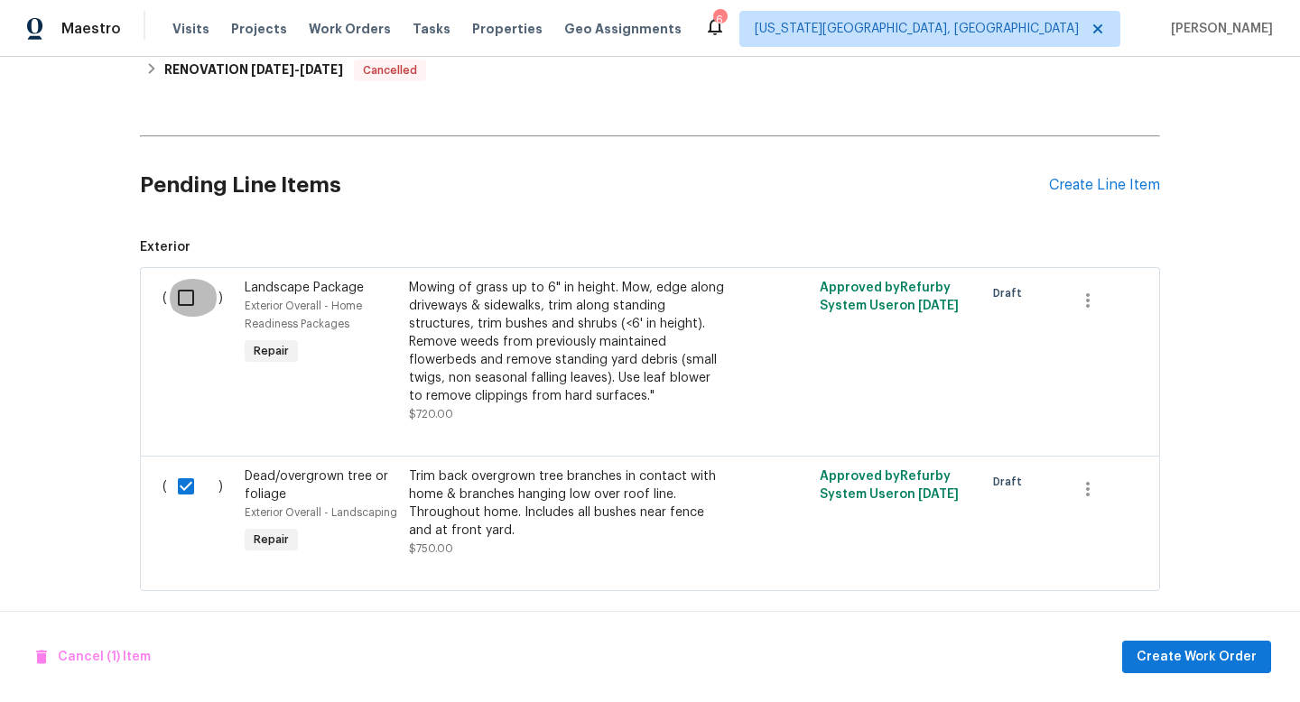
click at [190, 306] on input "checkbox" at bounding box center [192, 298] width 51 height 38
checkbox input "true"
click at [1197, 654] on span "Create Work Order" at bounding box center [1197, 658] width 120 height 23
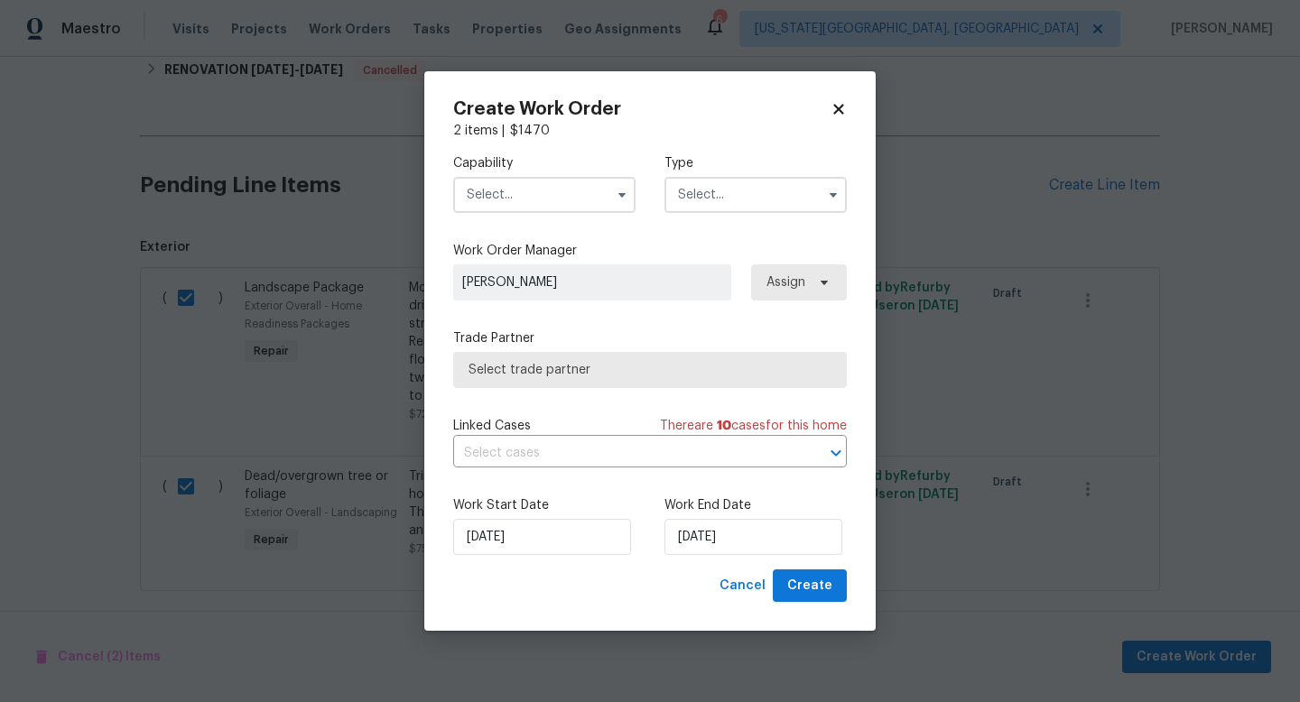
click at [501, 181] on input "text" at bounding box center [544, 195] width 182 height 36
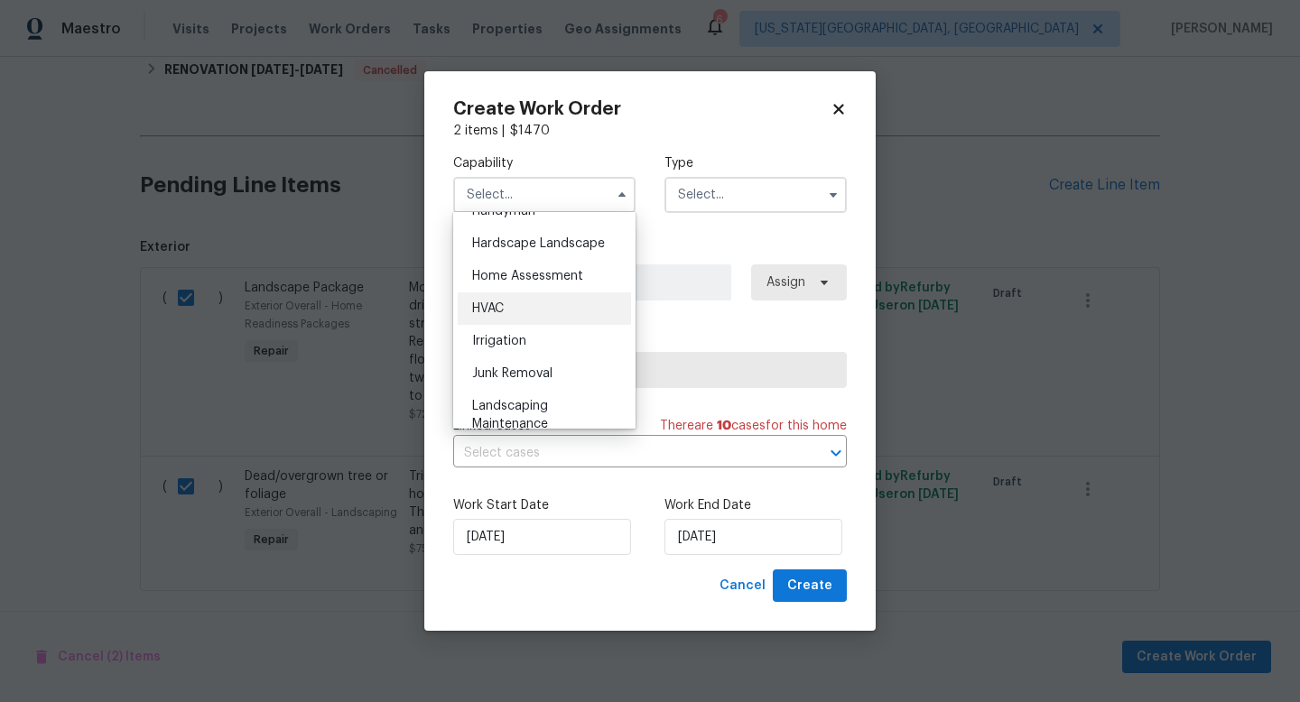
scroll to position [1046, 0]
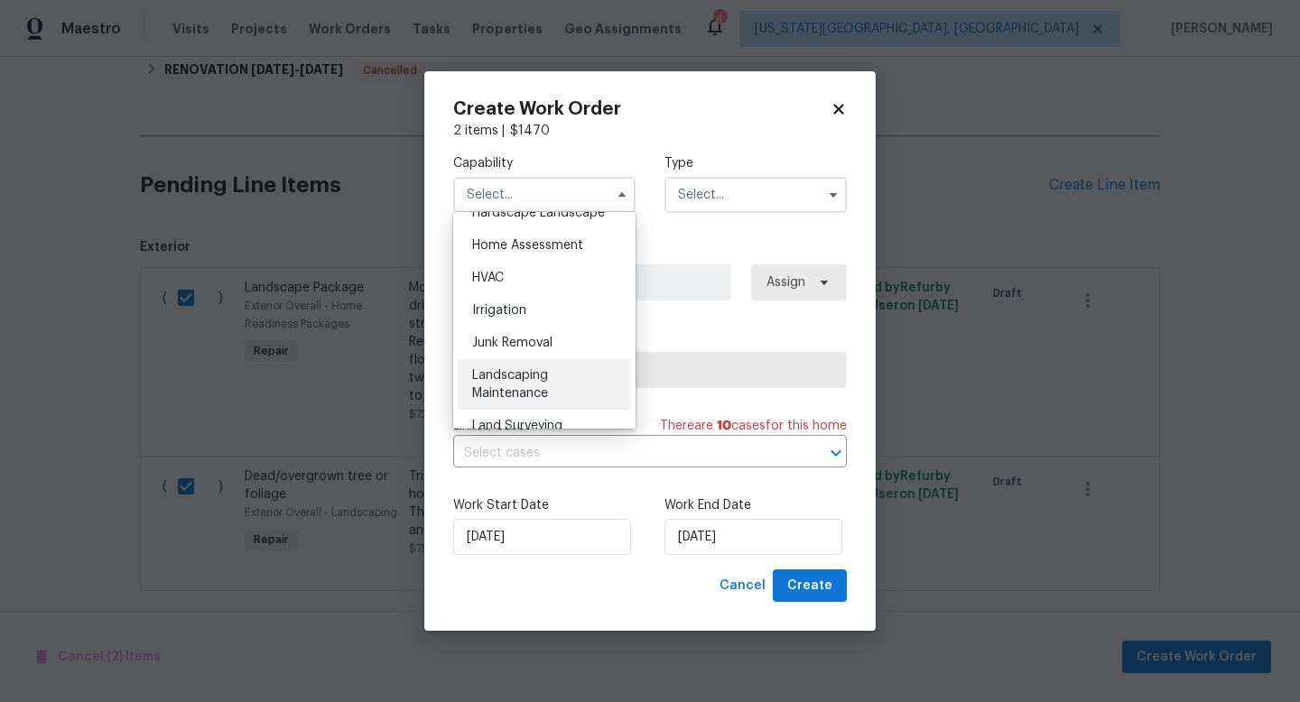
click at [508, 392] on span "Landscaping Maintenance" at bounding box center [510, 384] width 76 height 31
type input "Landscaping Maintenance"
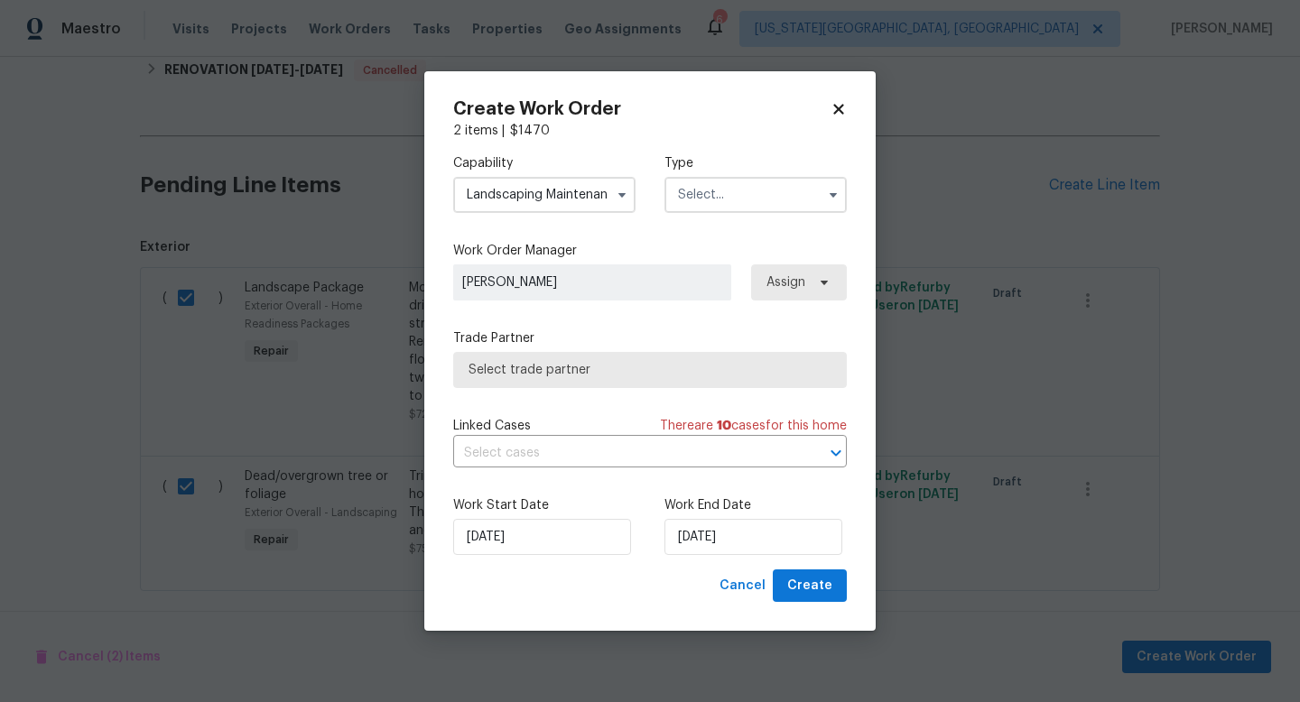
click at [712, 182] on input "text" at bounding box center [756, 195] width 182 height 36
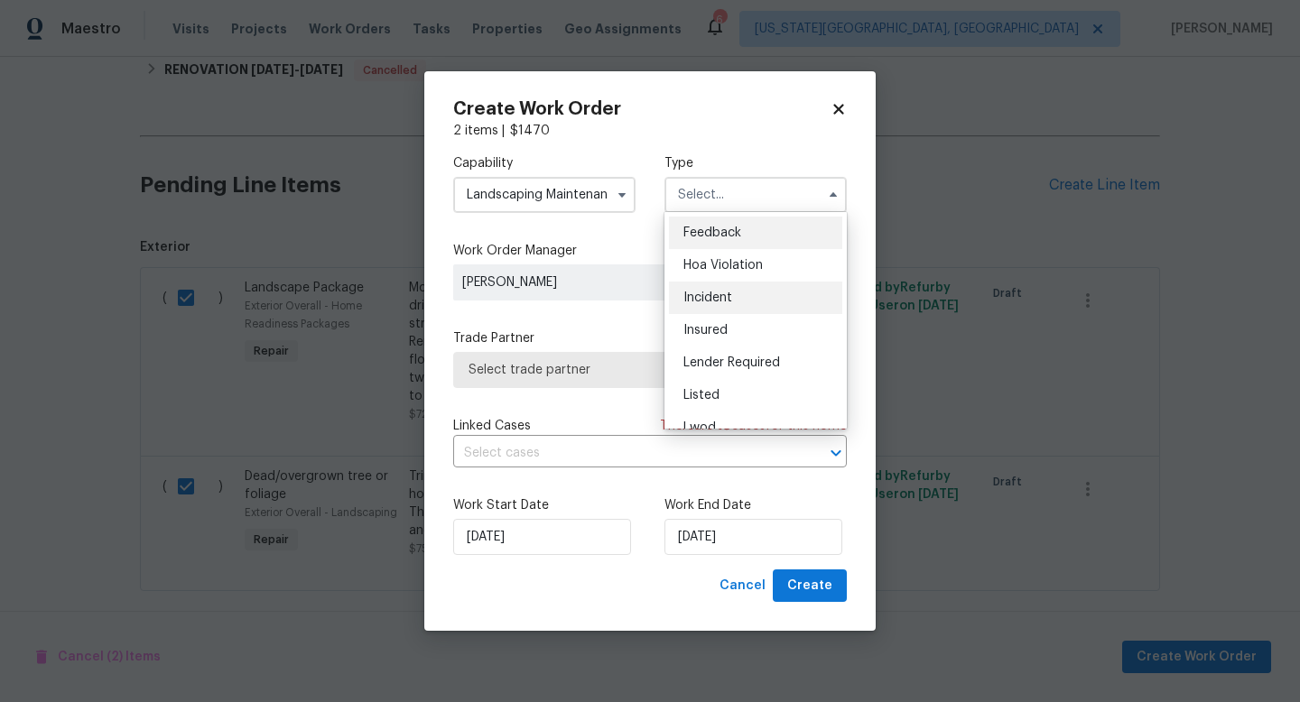
scroll to position [215, 0]
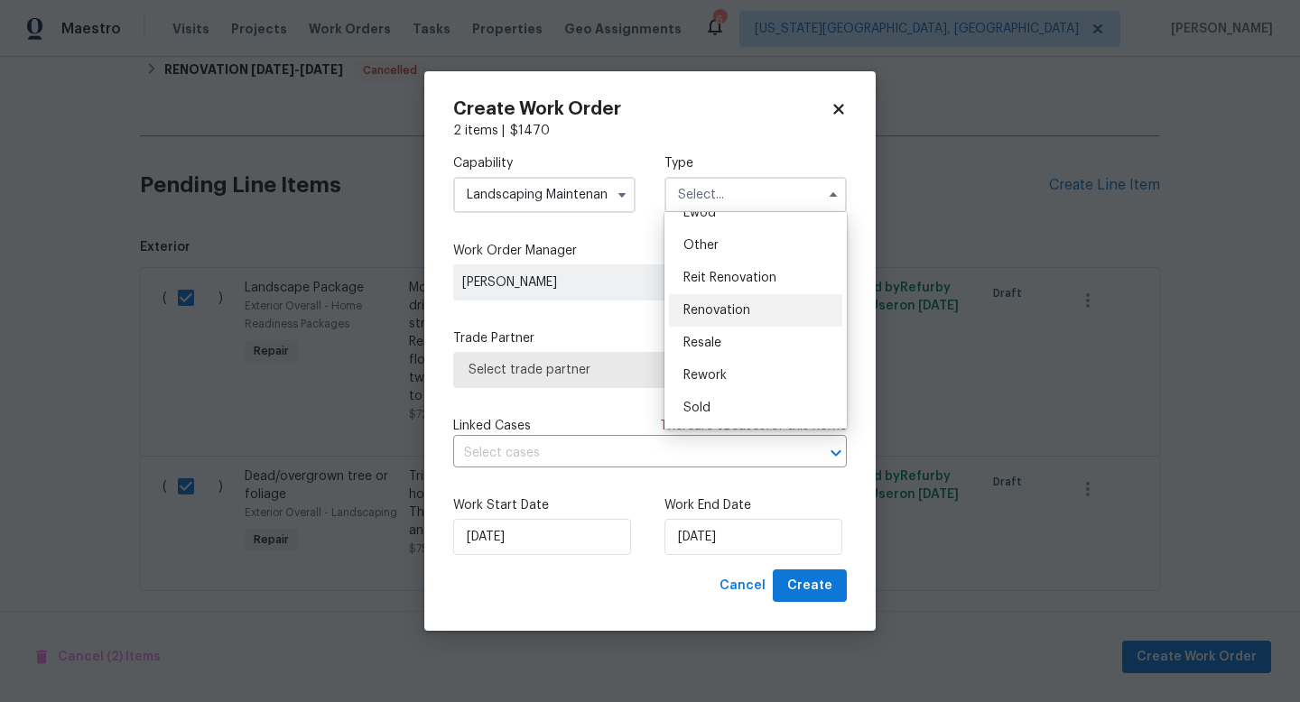
click at [712, 300] on div "Renovation" at bounding box center [755, 310] width 173 height 33
type input "Renovation"
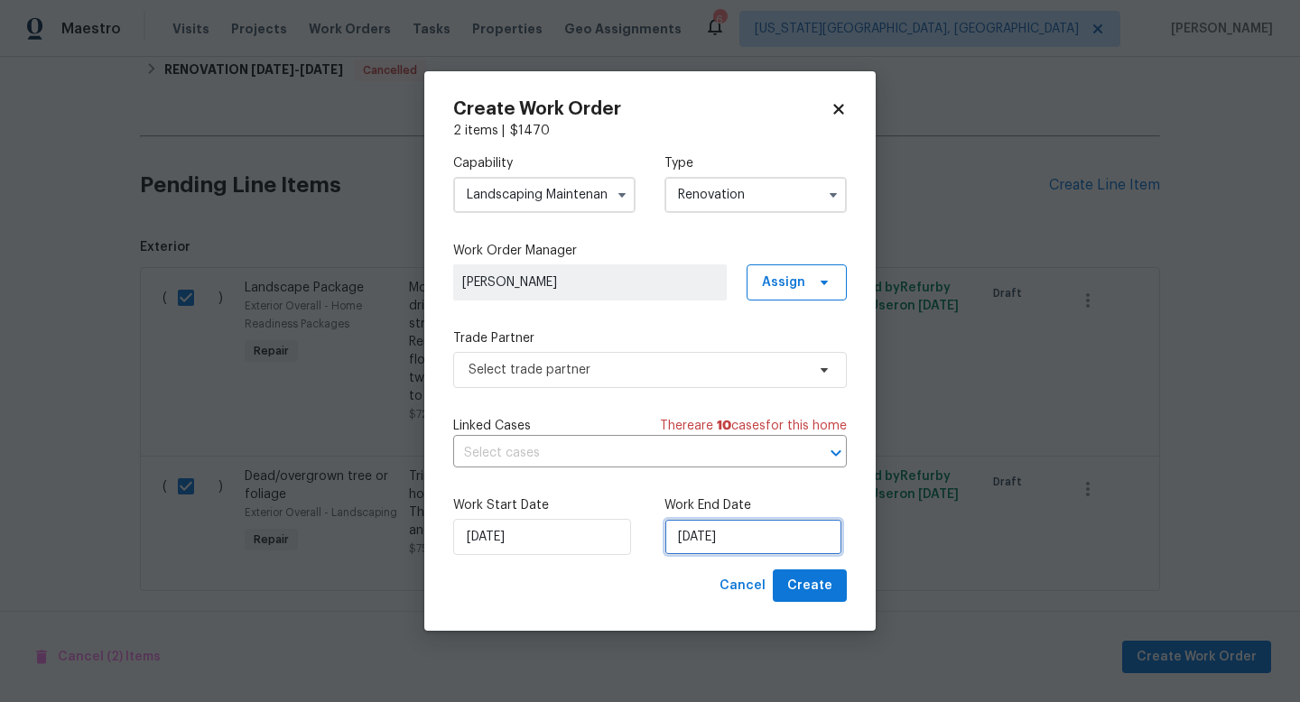
click at [740, 547] on input "[DATE]" at bounding box center [754, 537] width 178 height 36
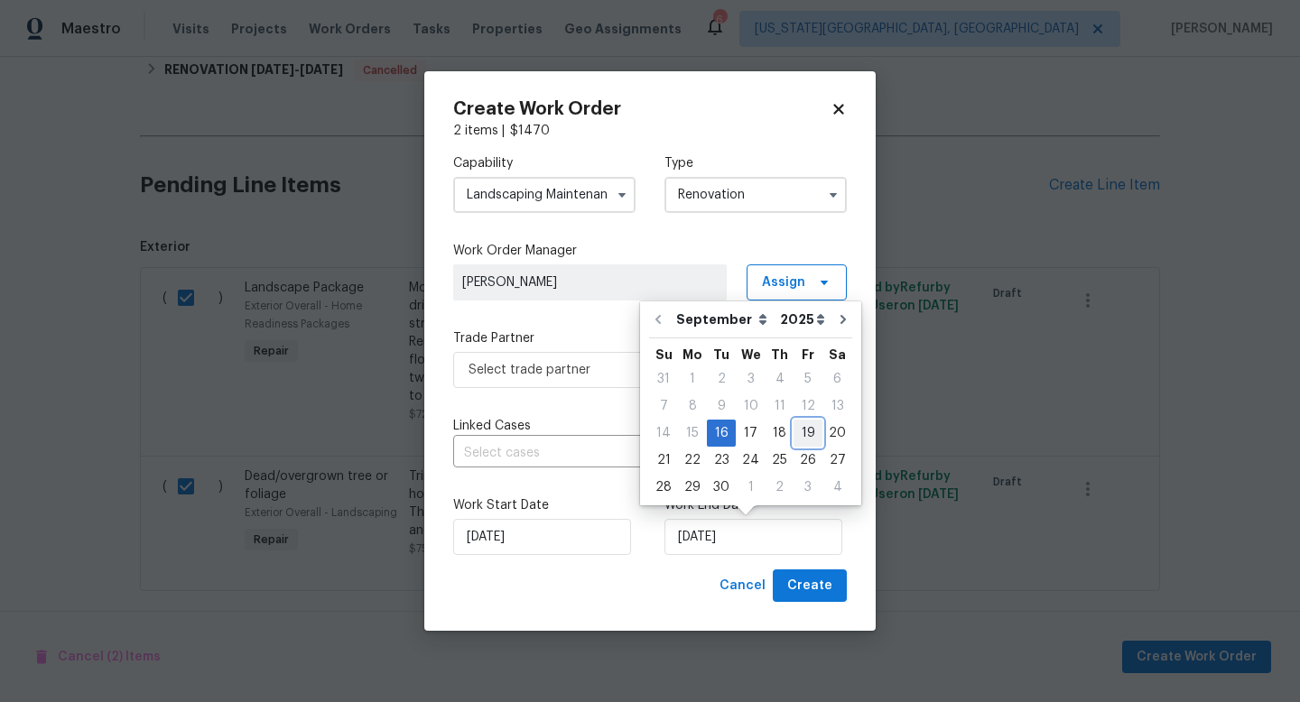
click at [803, 439] on div "19" at bounding box center [808, 433] width 29 height 25
type input "9/19/2025"
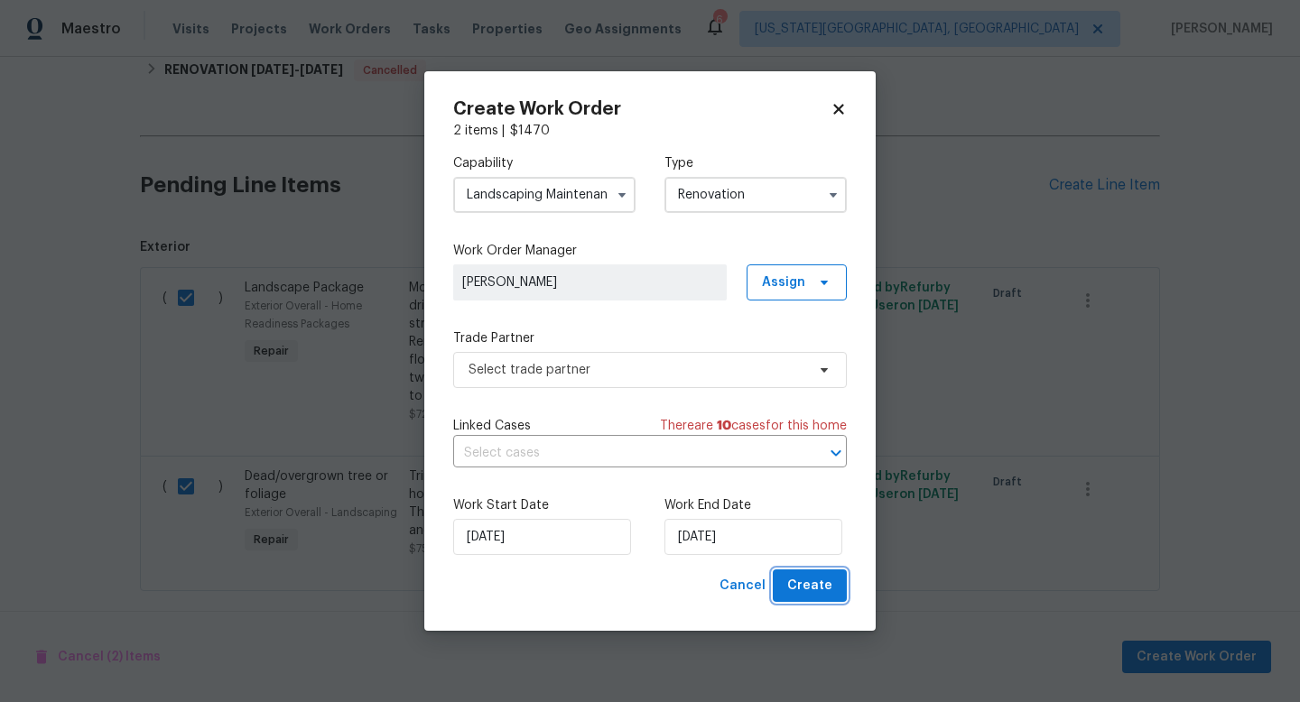
click at [815, 575] on span "Create" at bounding box center [809, 586] width 45 height 23
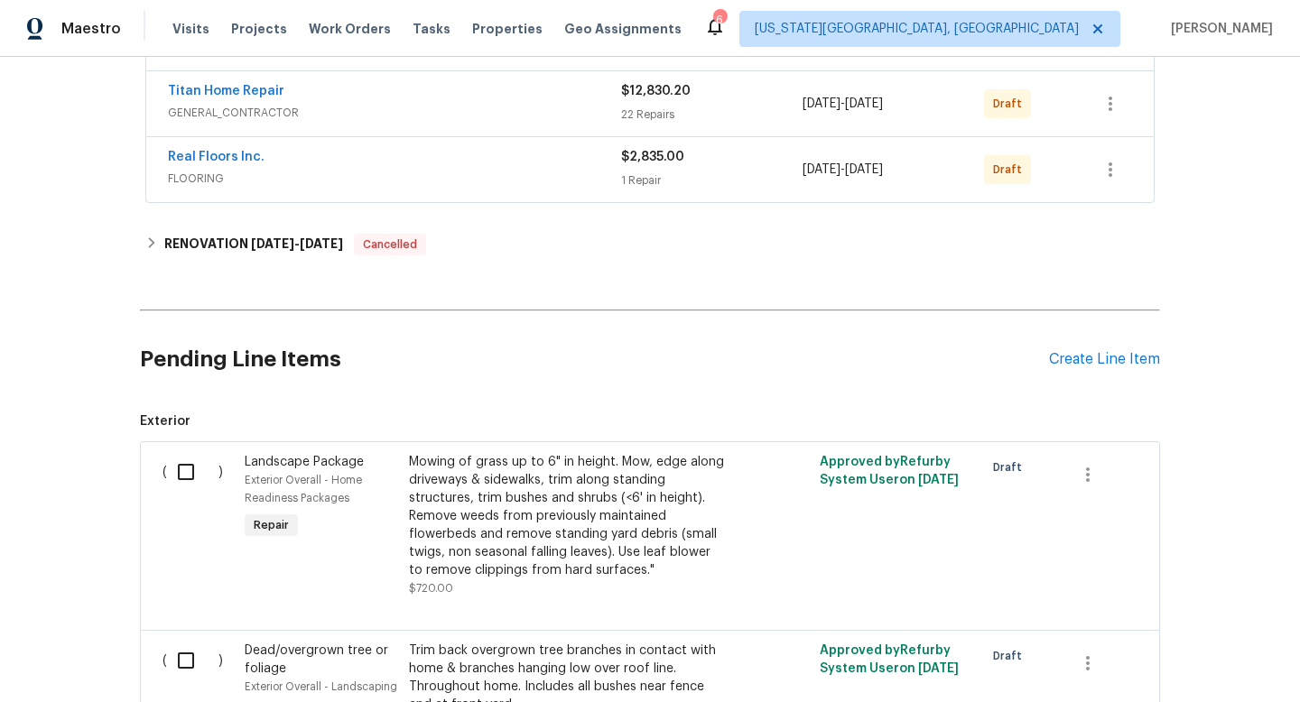
scroll to position [585, 0]
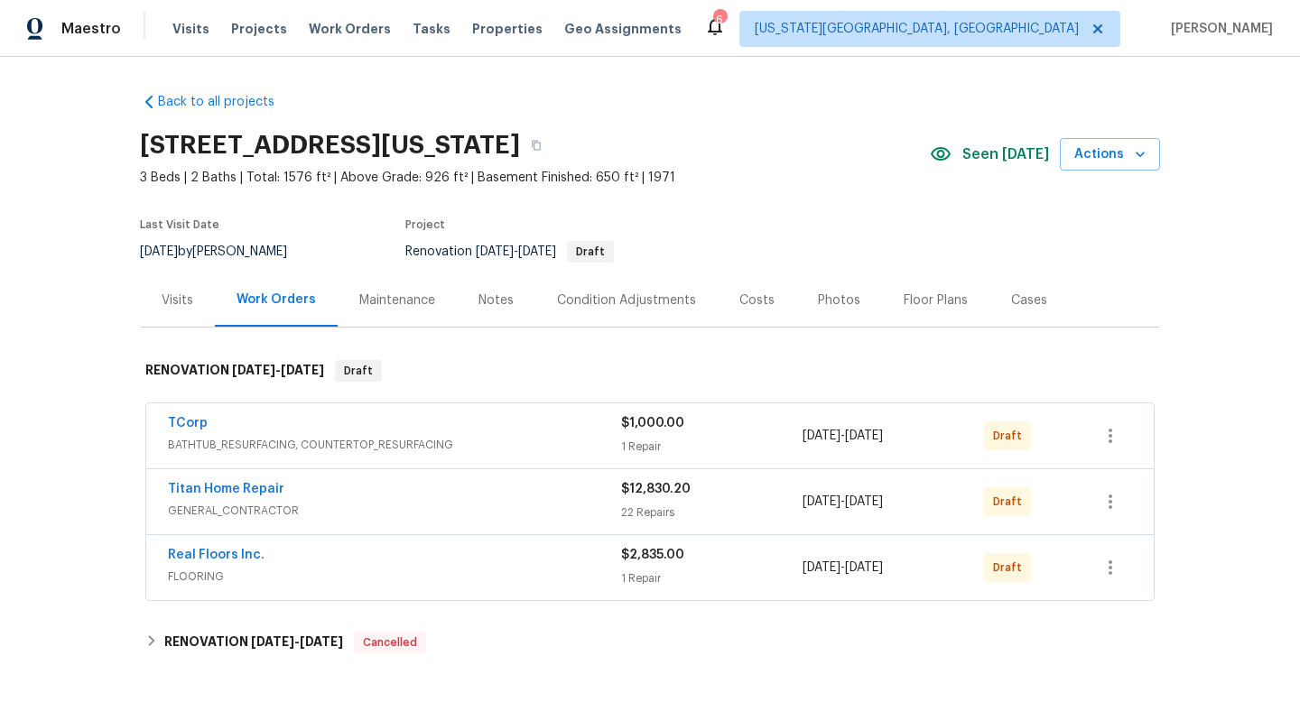
scroll to position [494, 0]
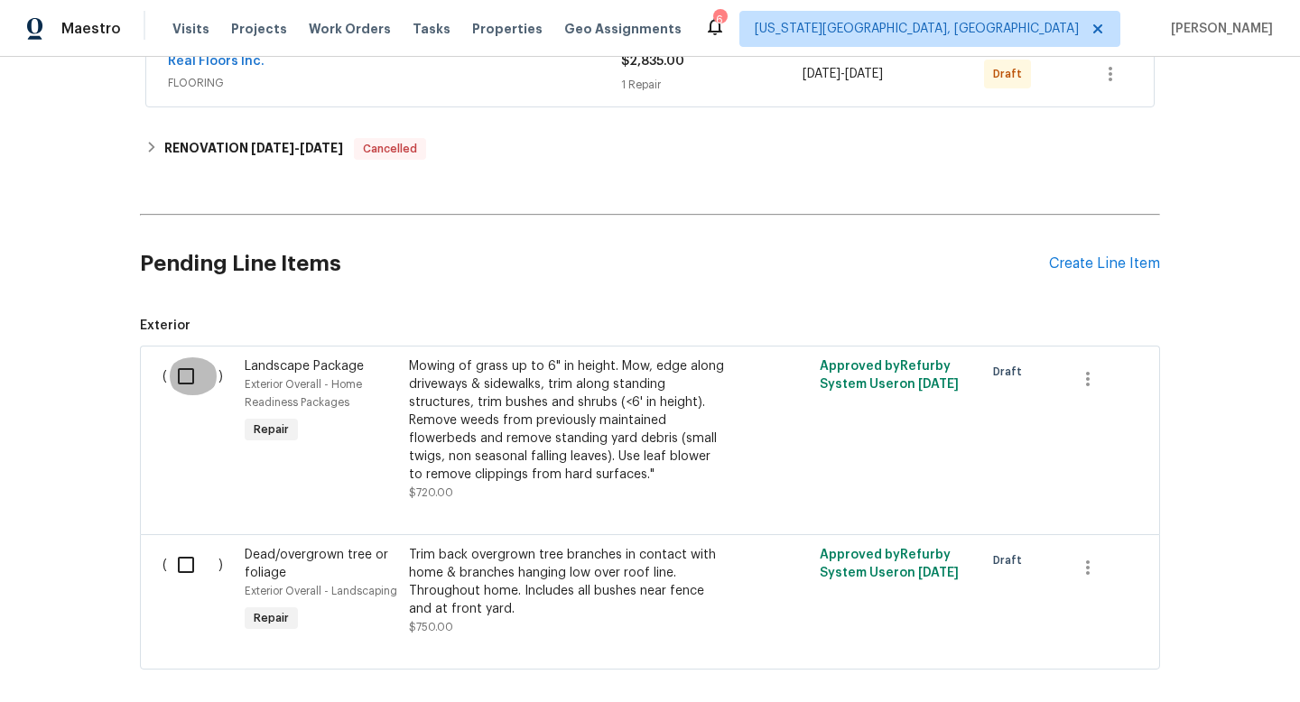
click at [201, 370] on input "checkbox" at bounding box center [192, 377] width 51 height 38
checkbox input "true"
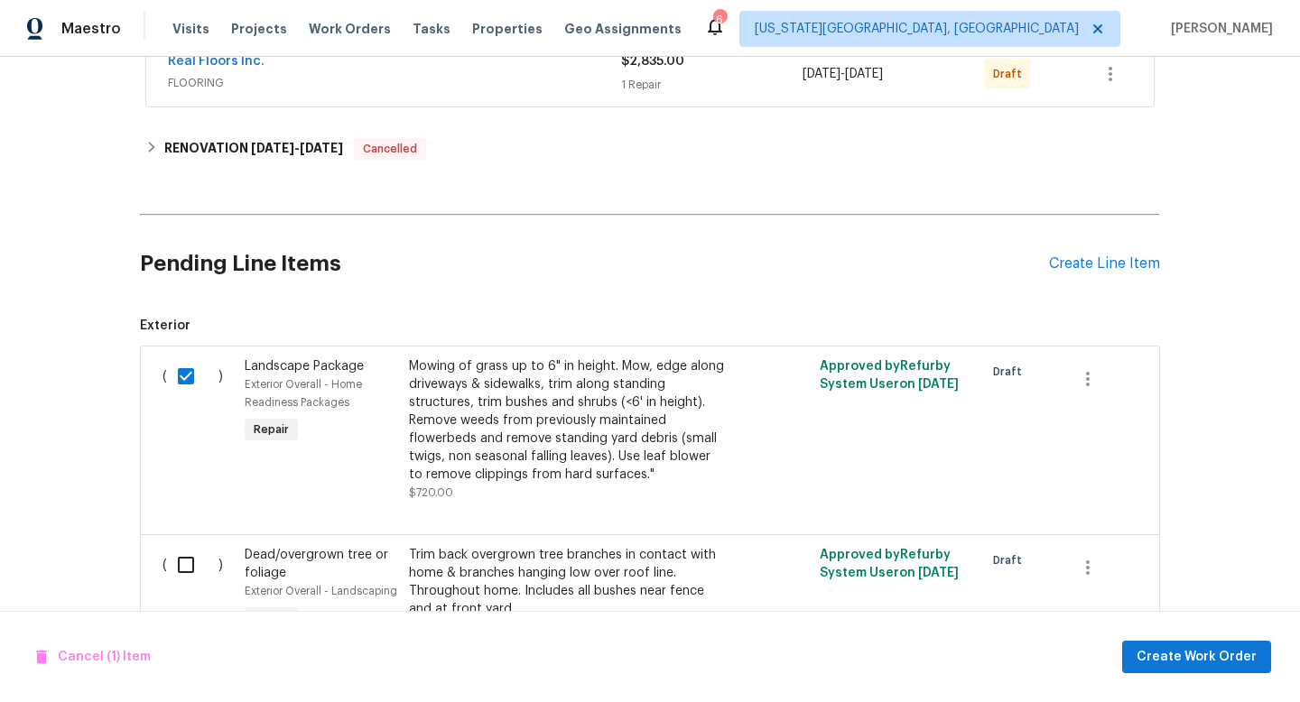
click at [178, 574] on input "checkbox" at bounding box center [192, 565] width 51 height 38
checkbox input "true"
click at [1184, 655] on span "Create Work Order" at bounding box center [1197, 658] width 120 height 23
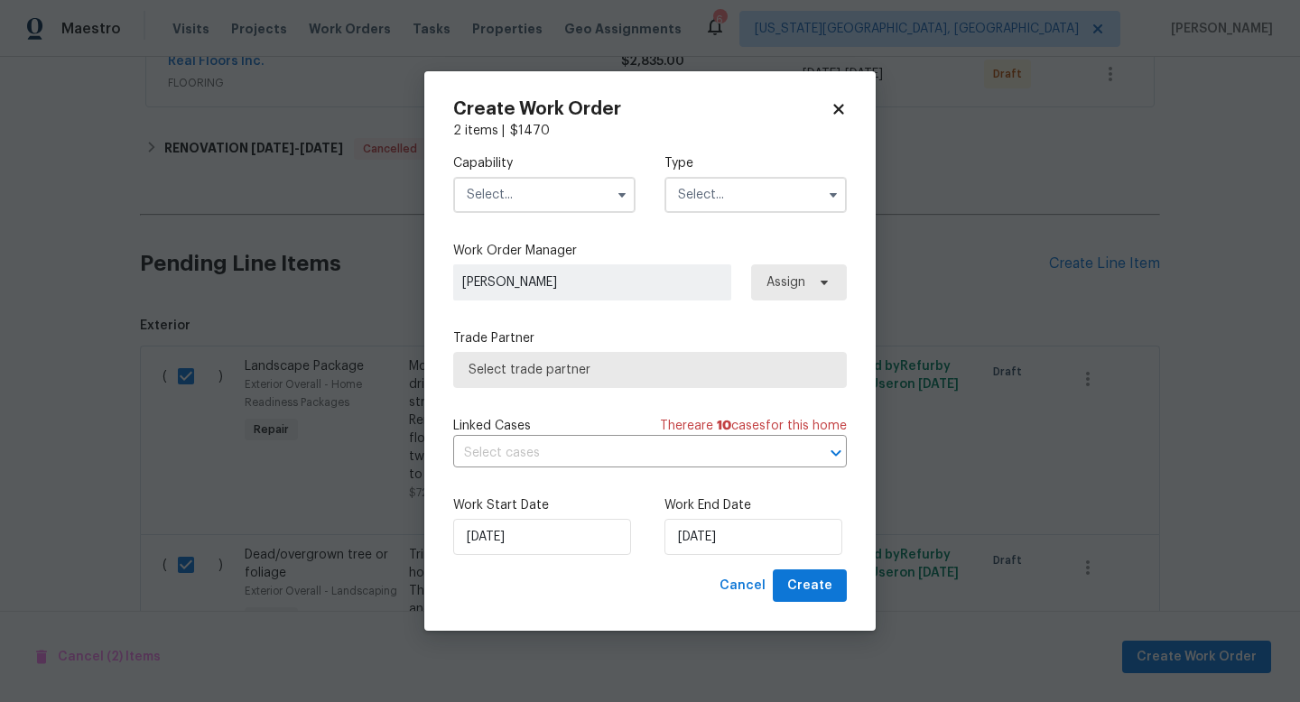
click at [510, 186] on input "text" at bounding box center [544, 195] width 182 height 36
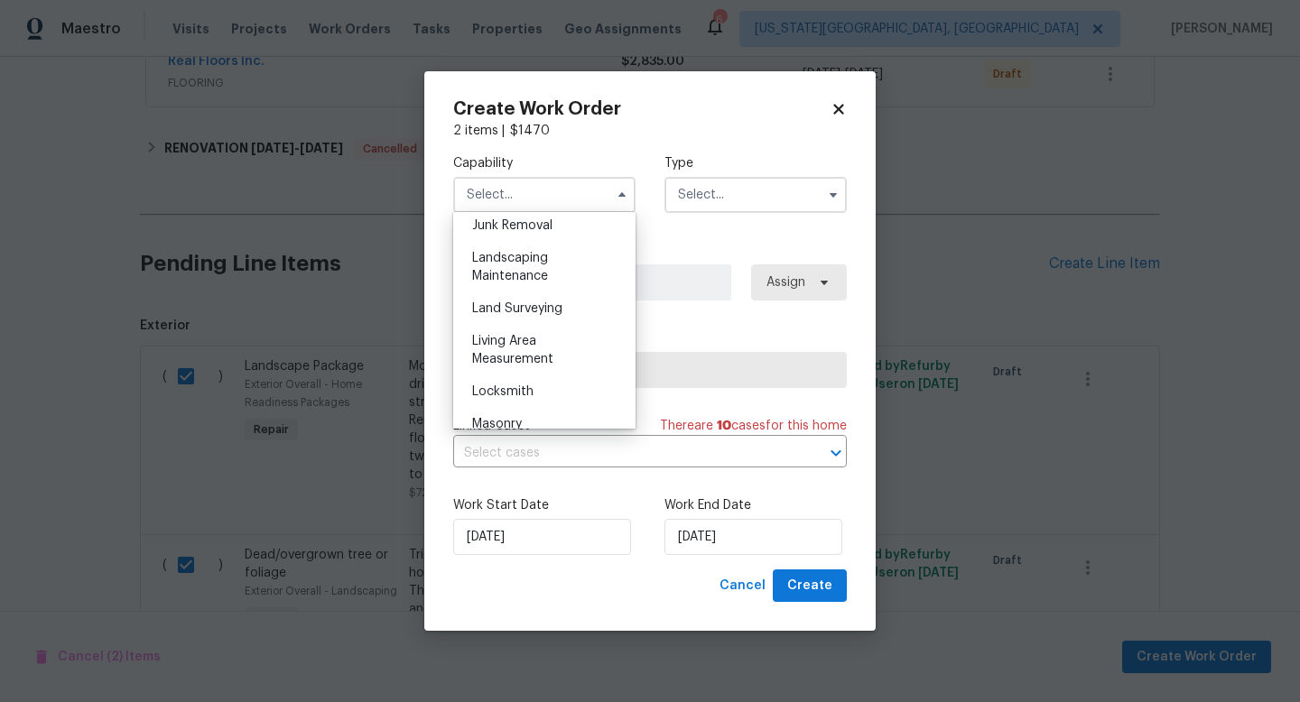
scroll to position [1158, 0]
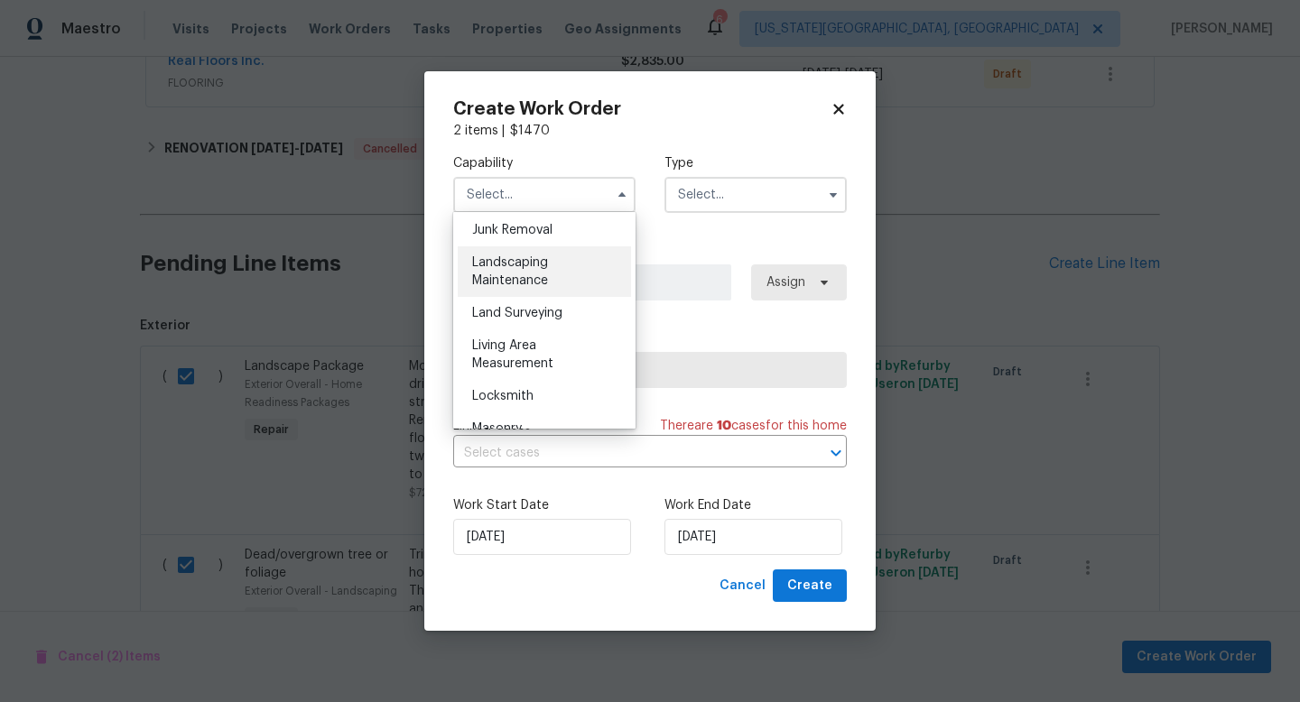
click at [513, 265] on span "Landscaping Maintenance" at bounding box center [510, 271] width 76 height 31
type input "Landscaping Maintenance"
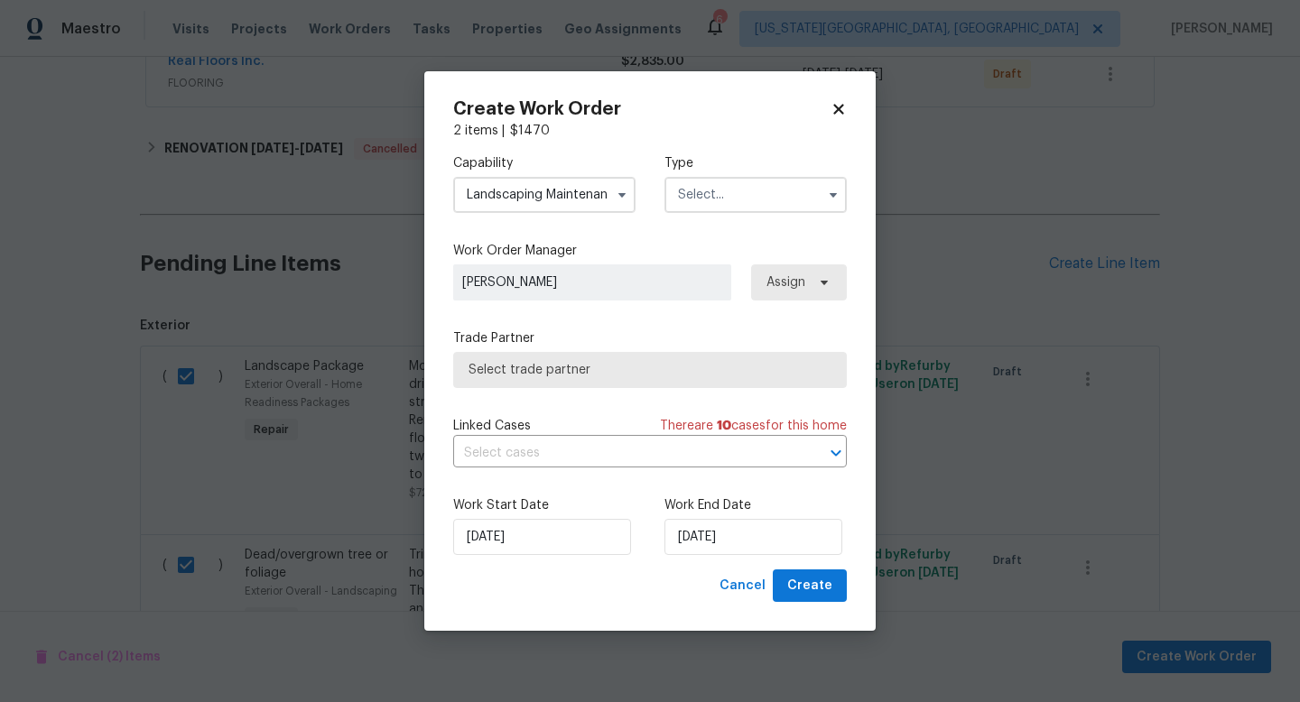
click at [715, 178] on input "text" at bounding box center [756, 195] width 182 height 36
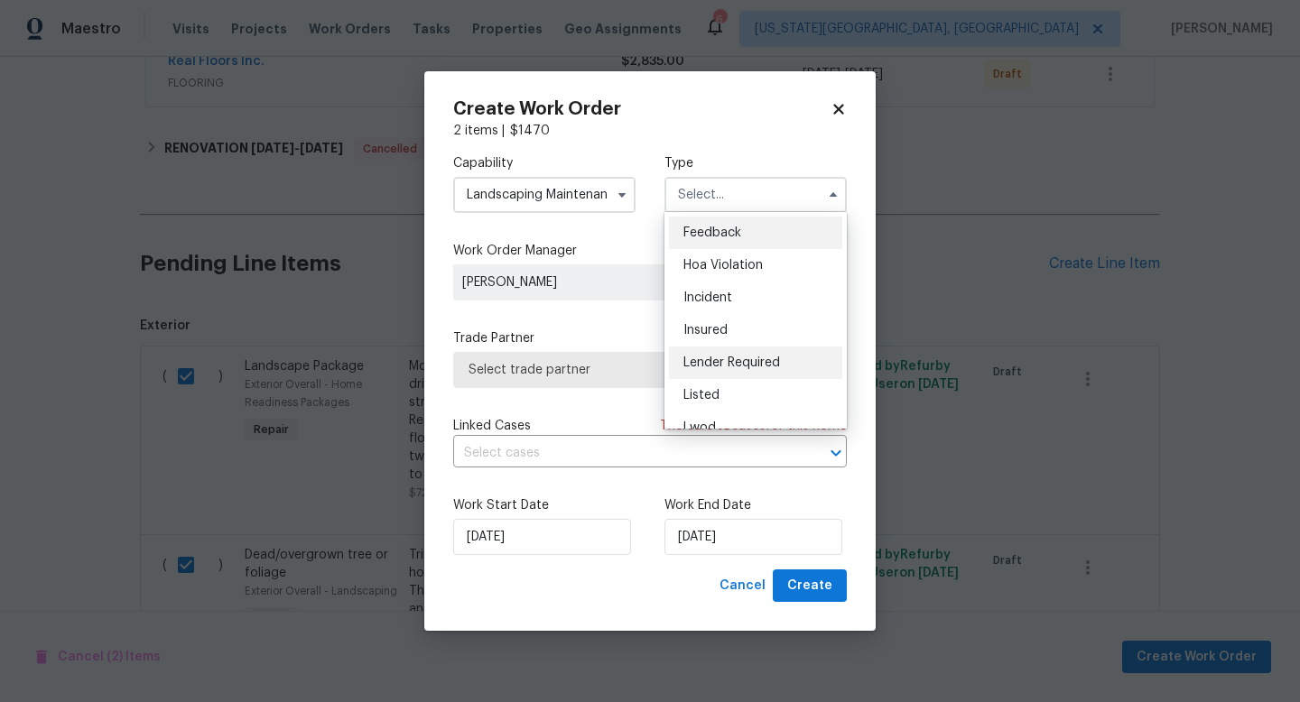
scroll to position [215, 0]
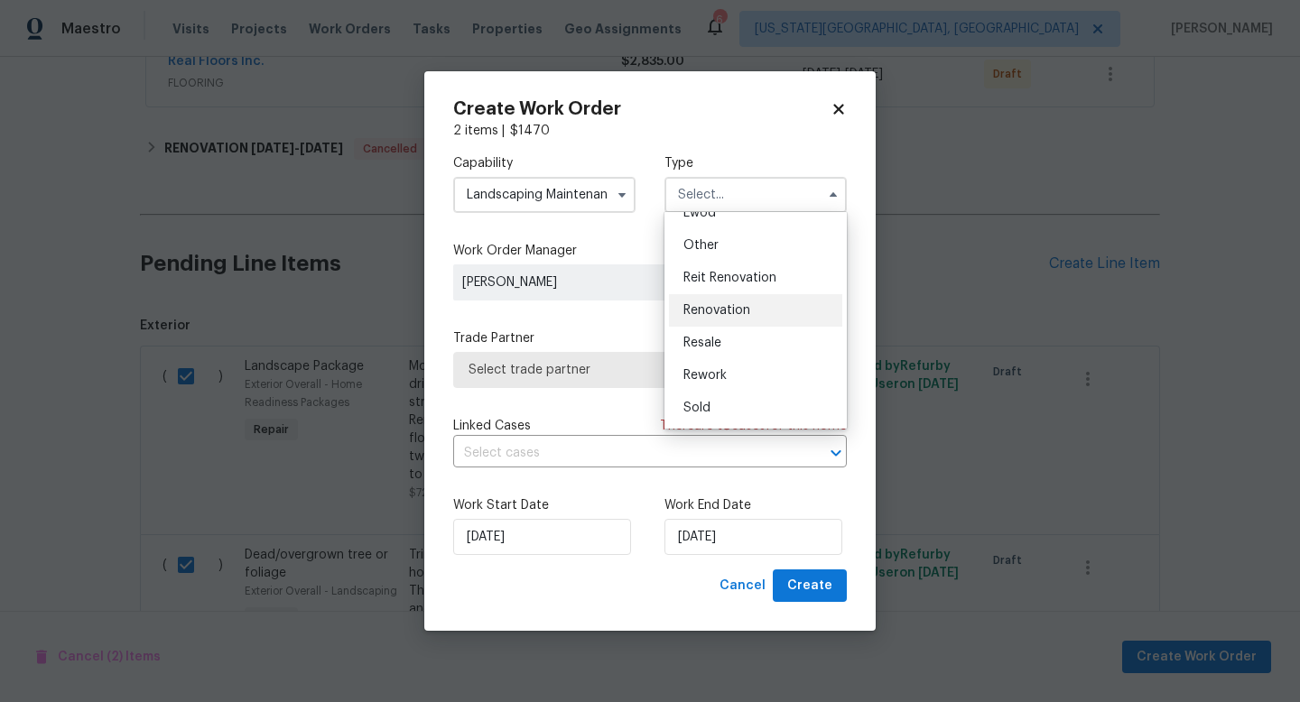
click at [706, 311] on span "Renovation" at bounding box center [717, 310] width 67 height 13
type input "Renovation"
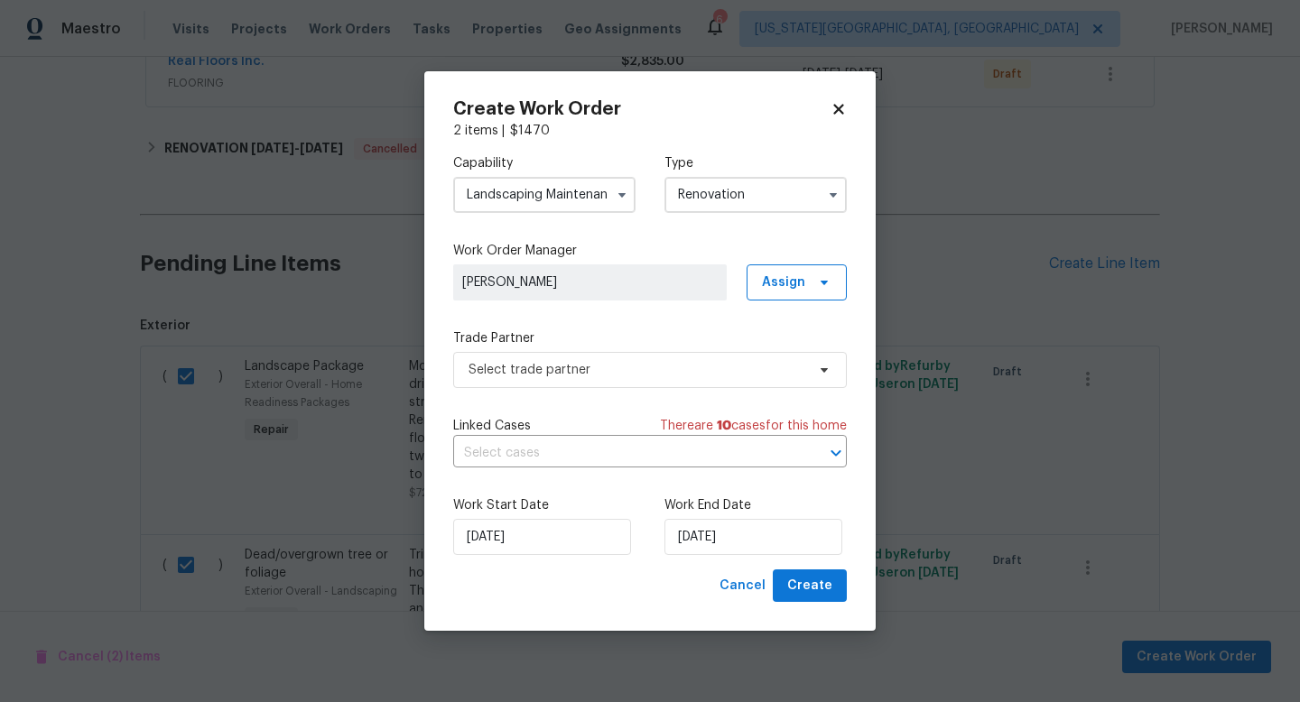
click at [569, 393] on div "Capability Landscaping Maintenance Type Renovation Work Order Manager [PERSON_N…" at bounding box center [650, 355] width 394 height 430
click at [564, 378] on span "Select trade partner" at bounding box center [650, 370] width 394 height 36
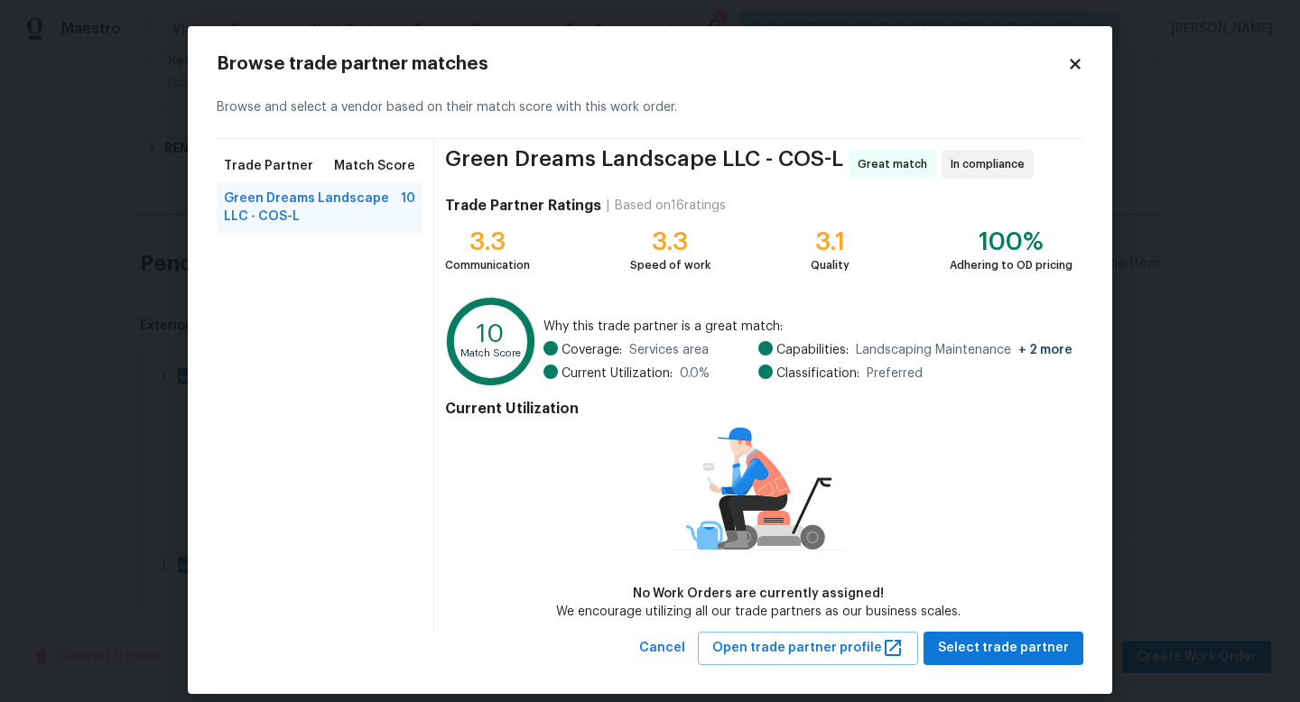
scroll to position [18, 0]
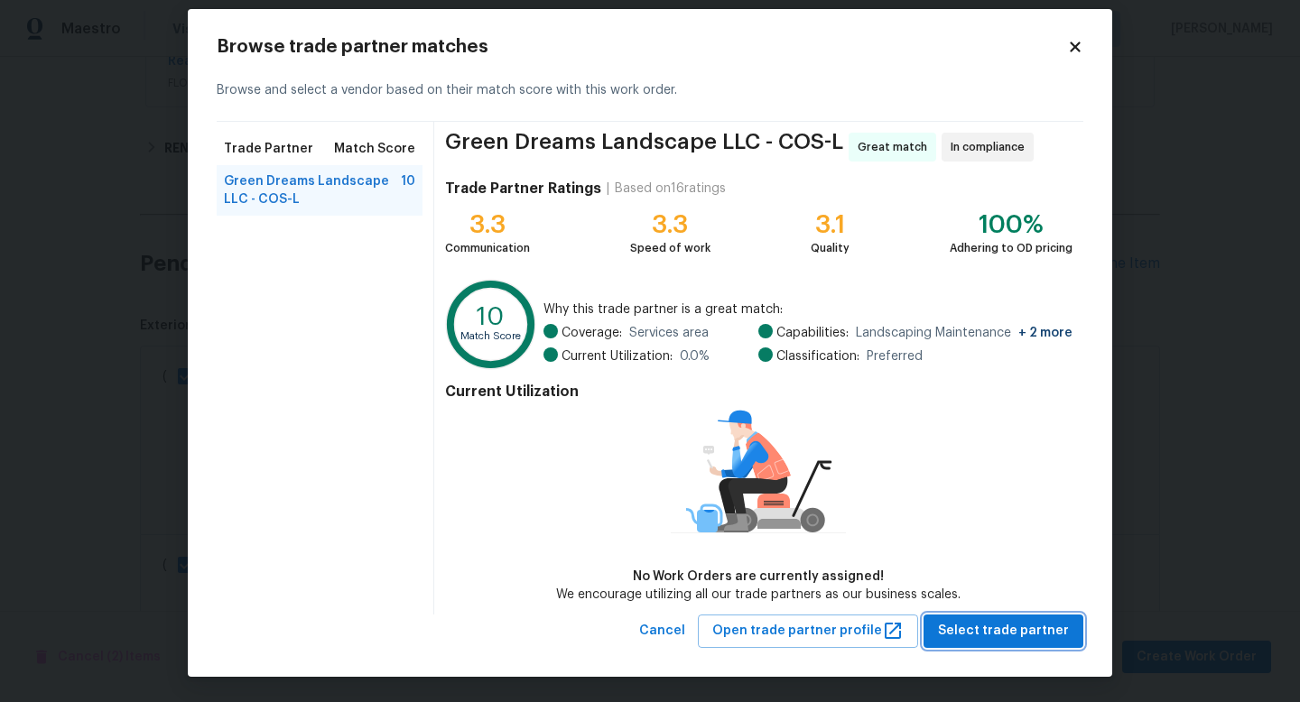
click at [970, 628] on span "Select trade partner" at bounding box center [1003, 631] width 131 height 23
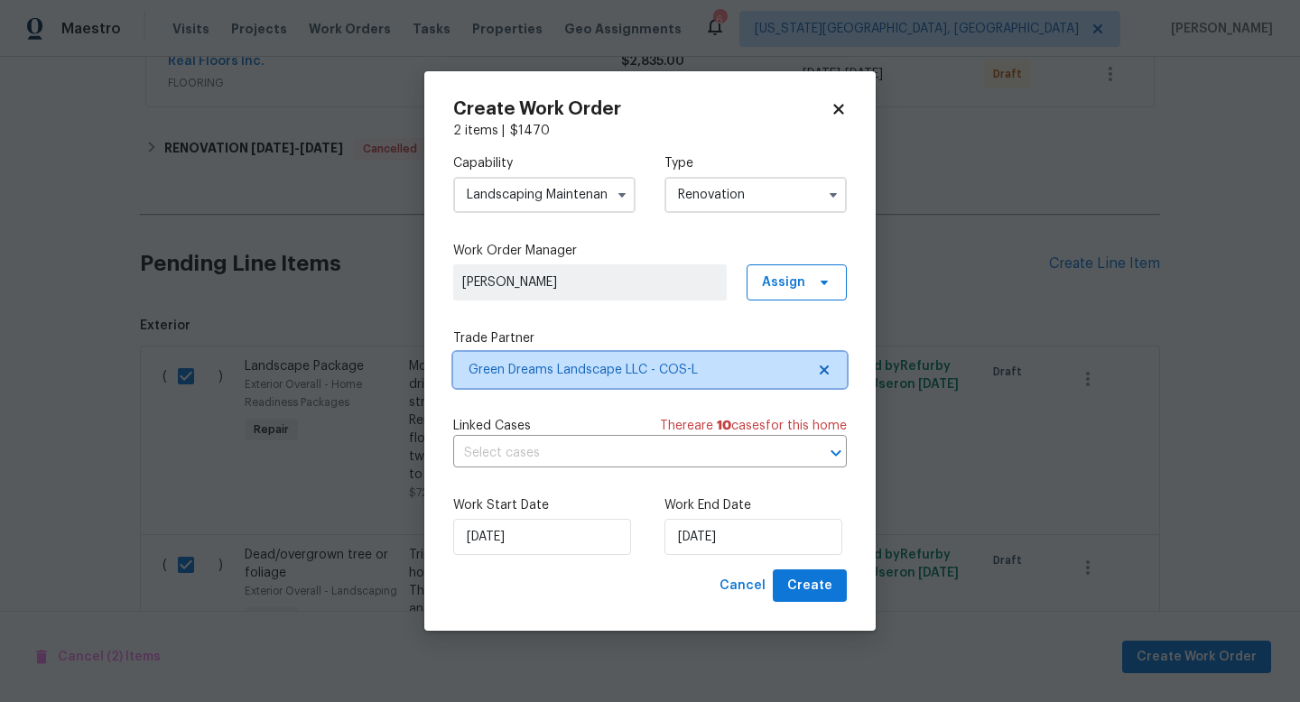
scroll to position [0, 0]
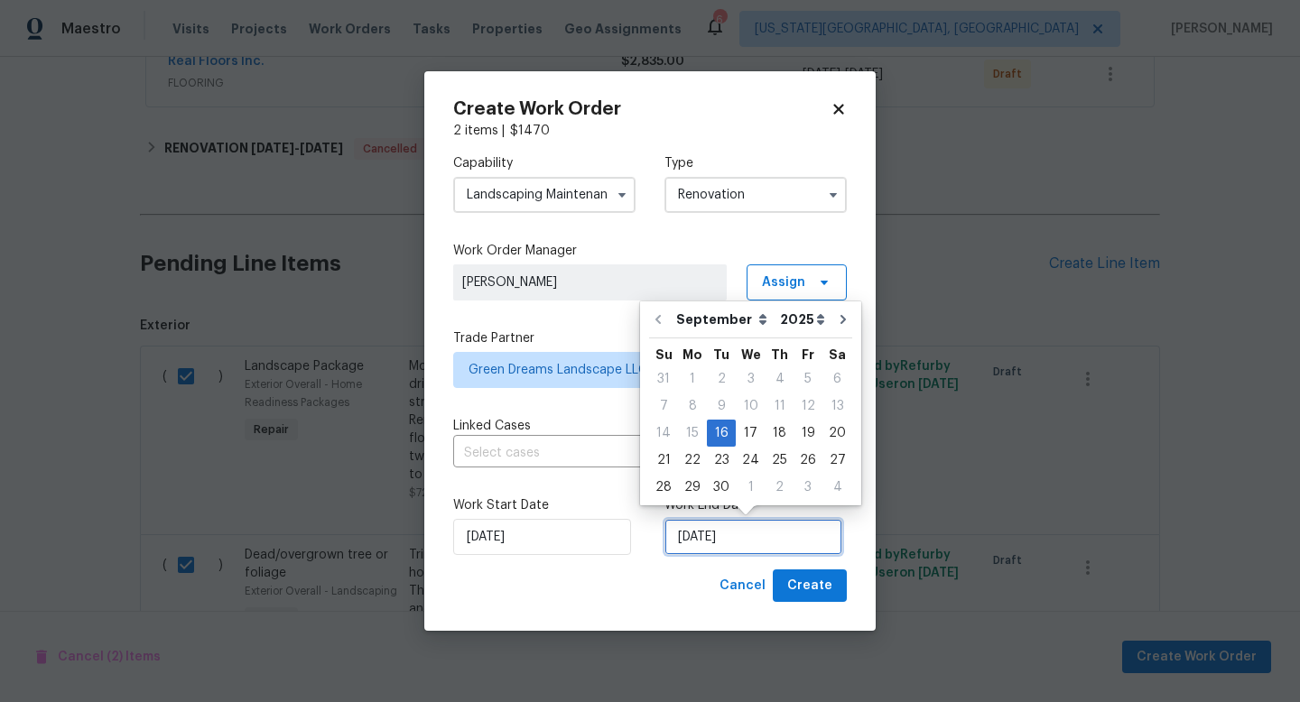
click at [786, 541] on input "[DATE]" at bounding box center [754, 537] width 178 height 36
click at [805, 433] on div "19" at bounding box center [808, 433] width 29 height 25
type input "[DATE]"
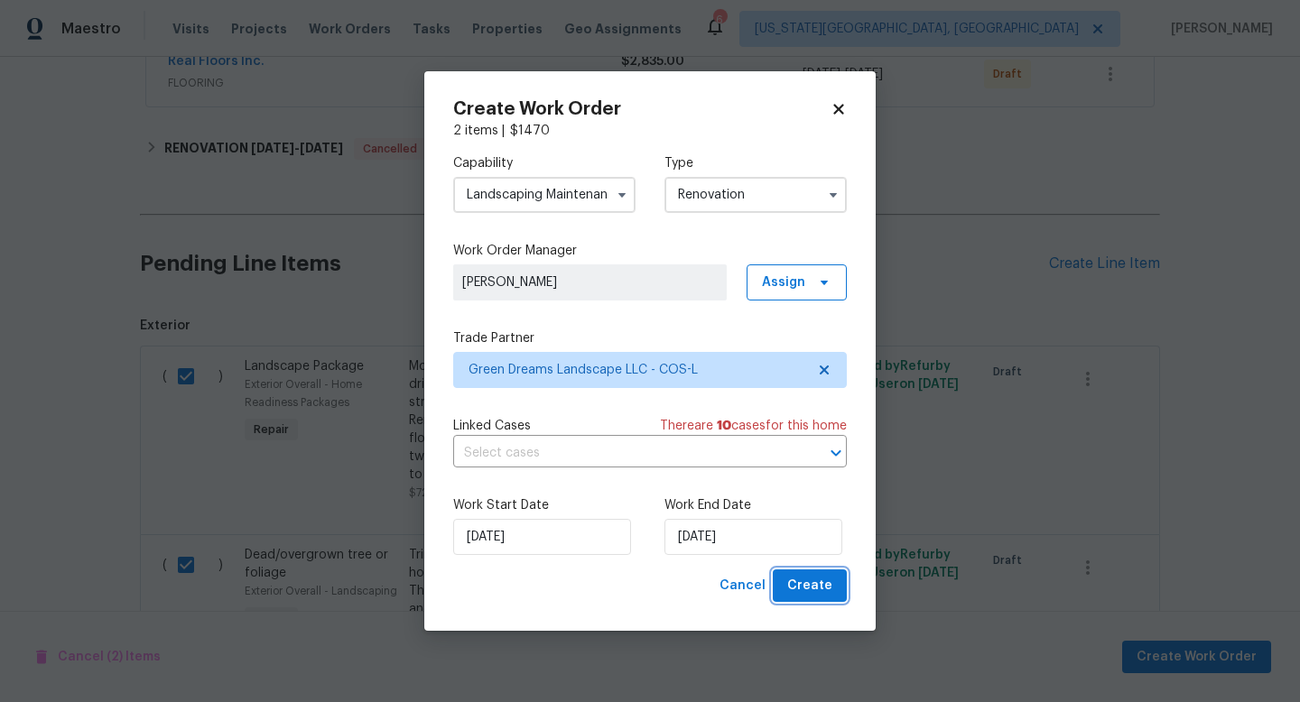
click at [814, 585] on span "Create" at bounding box center [809, 586] width 45 height 23
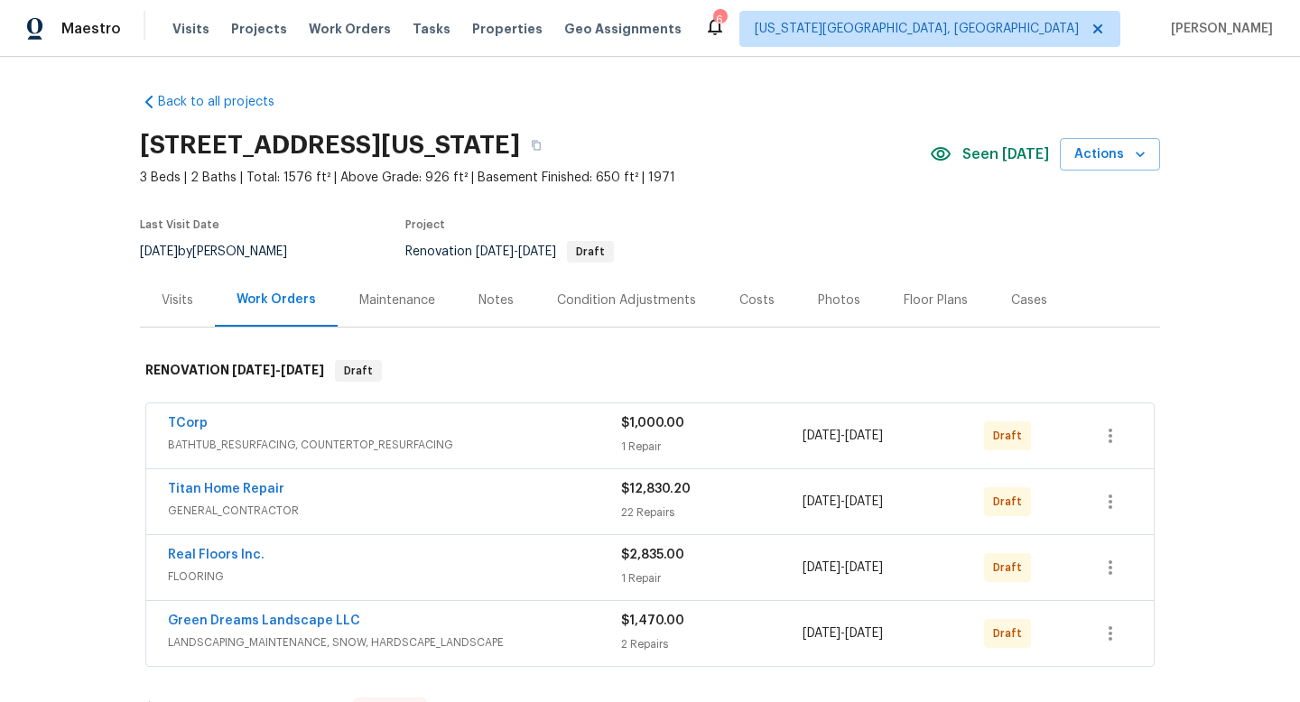
scroll to position [304, 0]
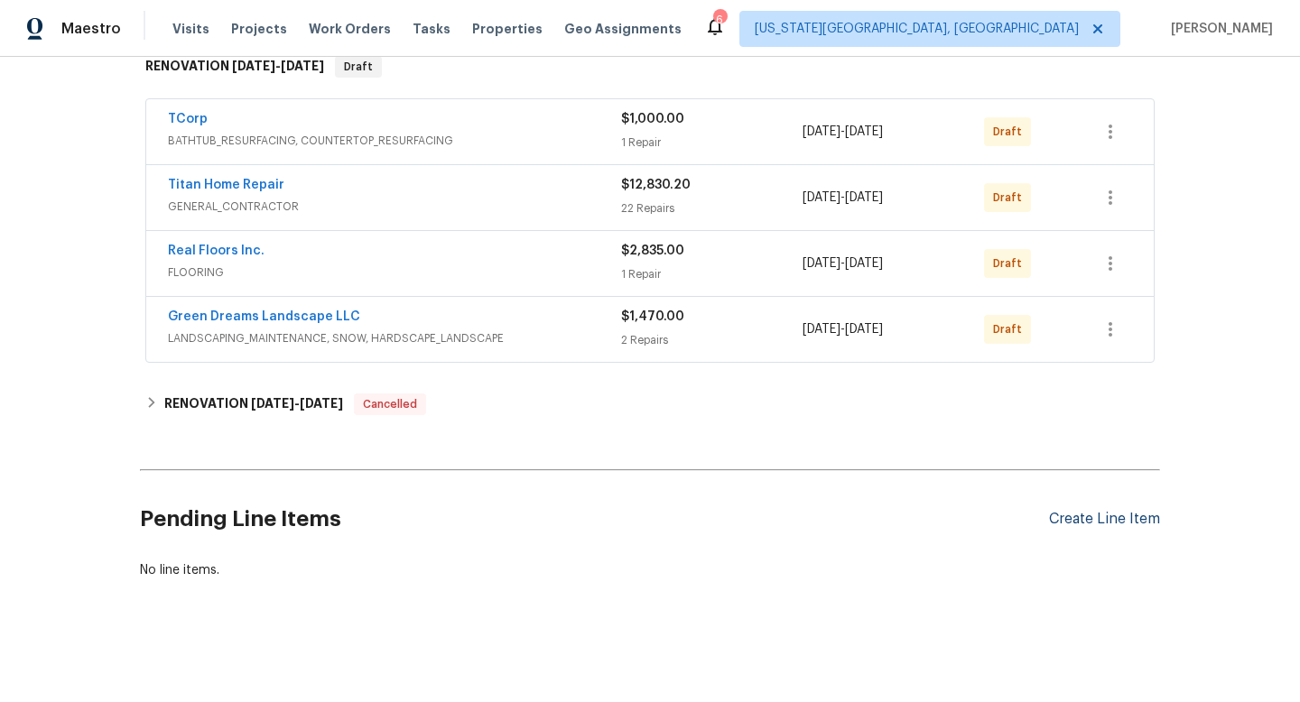
click at [1090, 522] on div "Create Line Item" at bounding box center [1104, 519] width 111 height 17
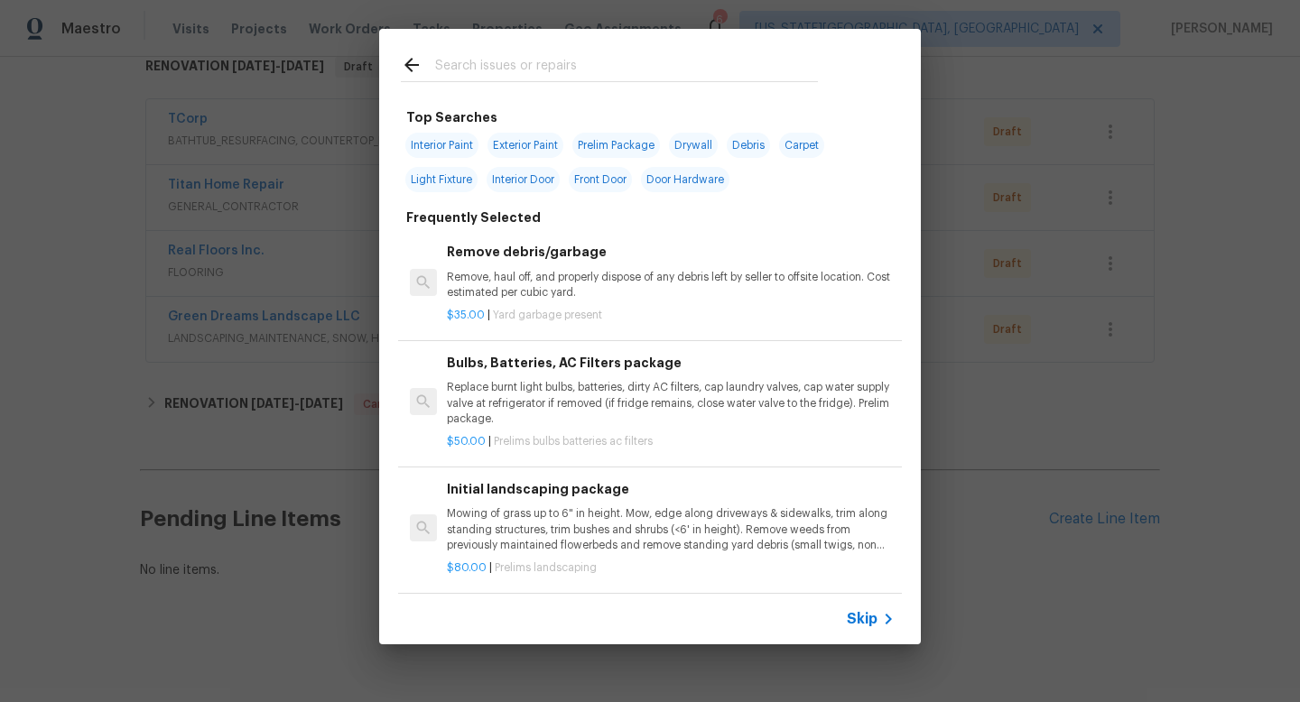
click at [549, 59] on input "text" at bounding box center [626, 67] width 383 height 27
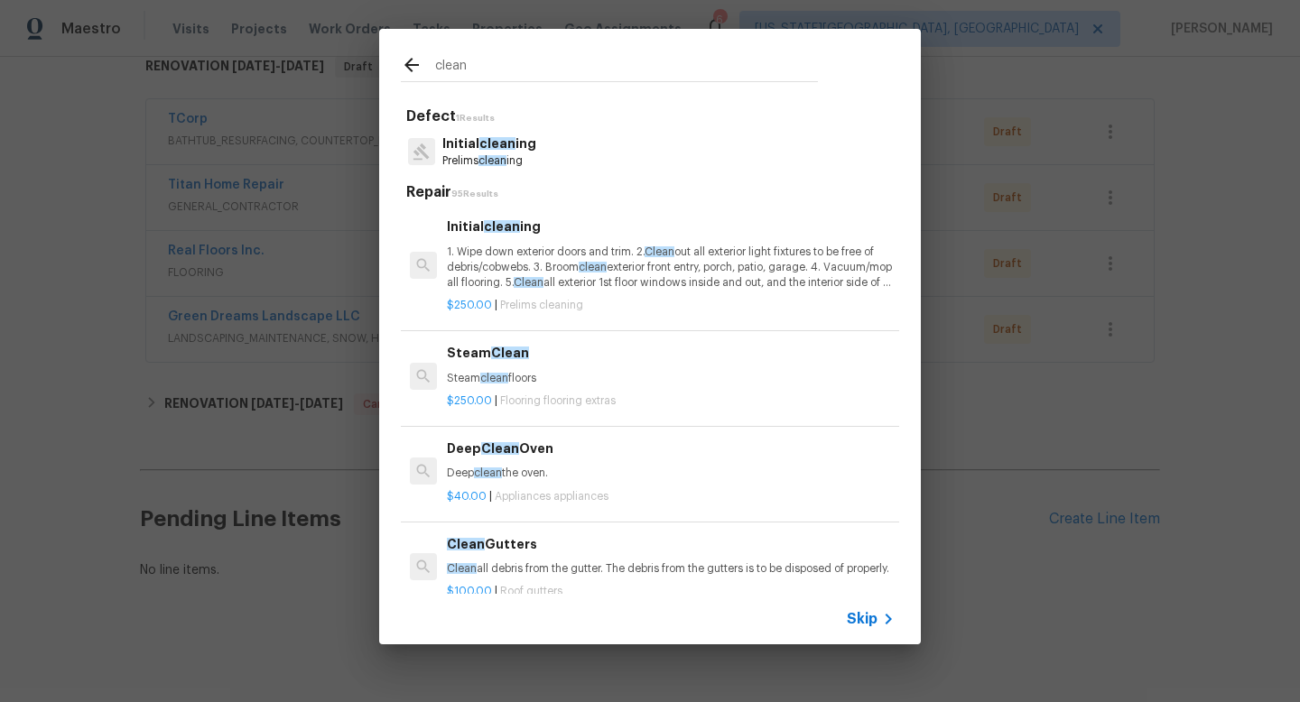
type input "clean"
click at [498, 159] on span "clean" at bounding box center [493, 160] width 28 height 11
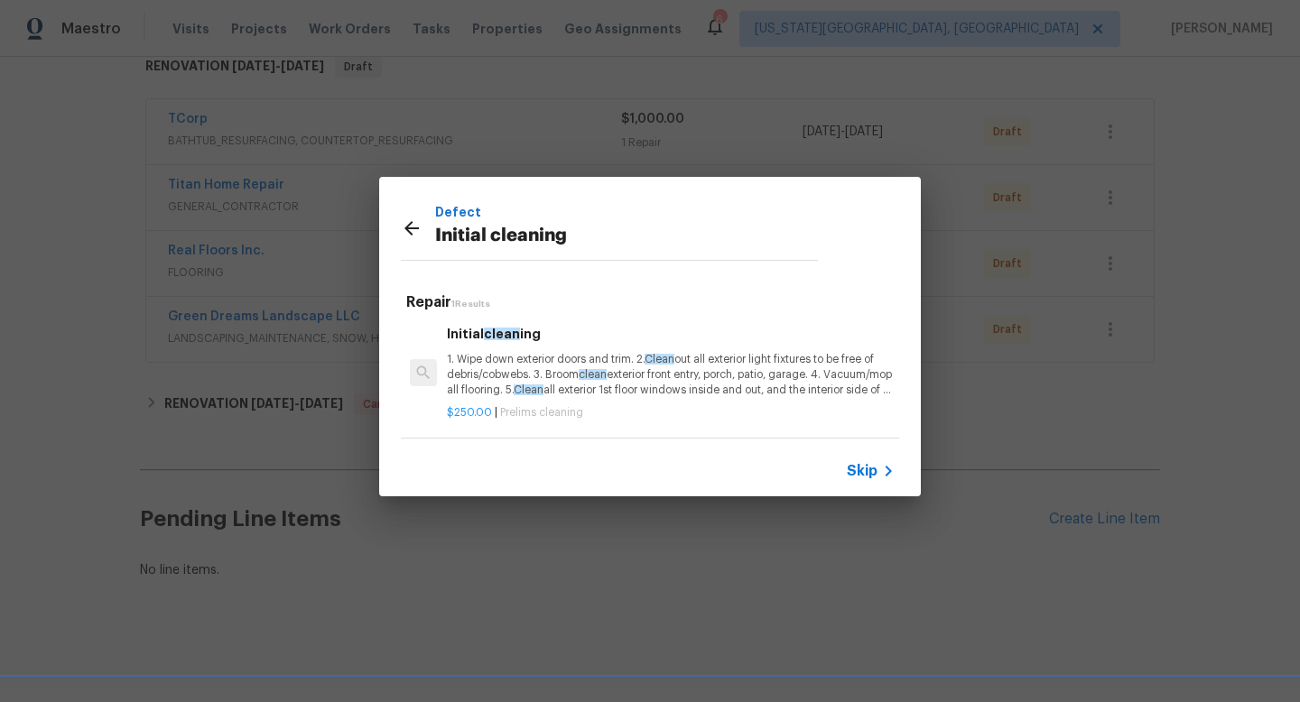
scroll to position [2, 0]
click at [558, 381] on p "1. Wipe down exterior doors and trim. 2. Clean out all exterior light fixtures …" at bounding box center [671, 376] width 448 height 46
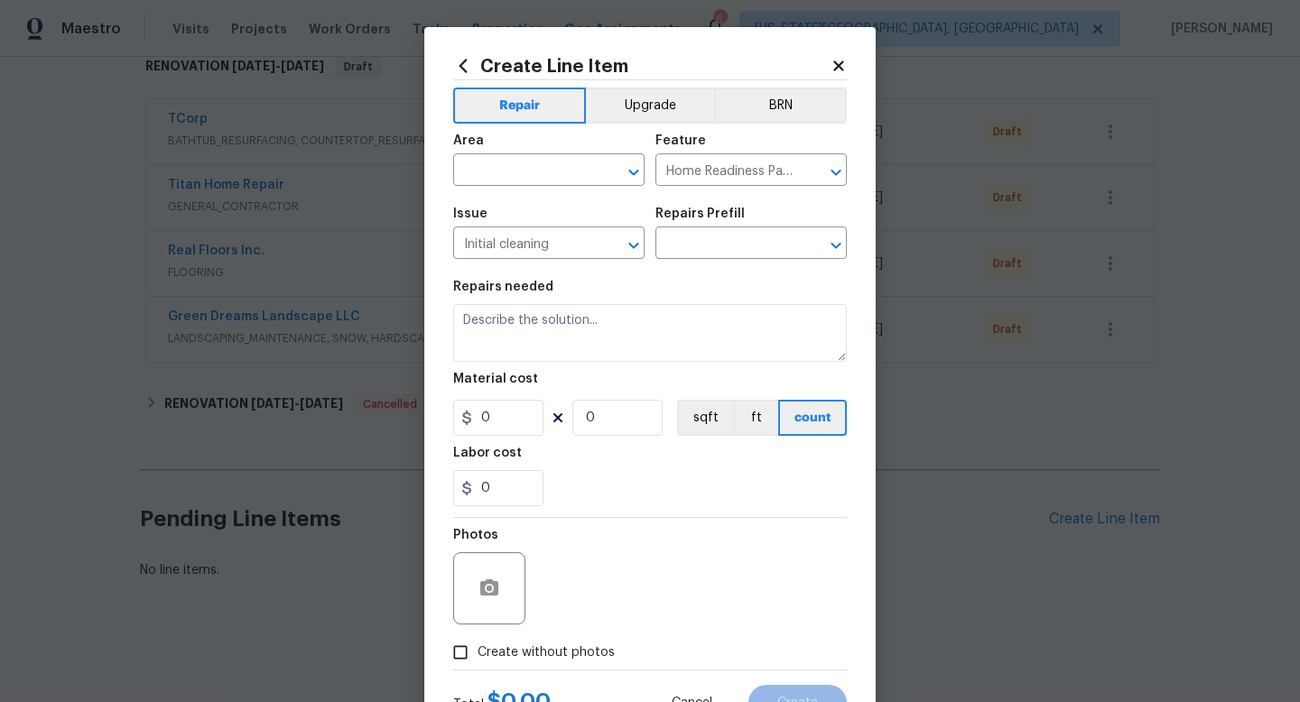
type input "Initial cleaning $250.00"
type textarea "1. Wipe down exterior doors and trim. 2. Clean out all exterior light fixtures …"
type input "250"
type input "1"
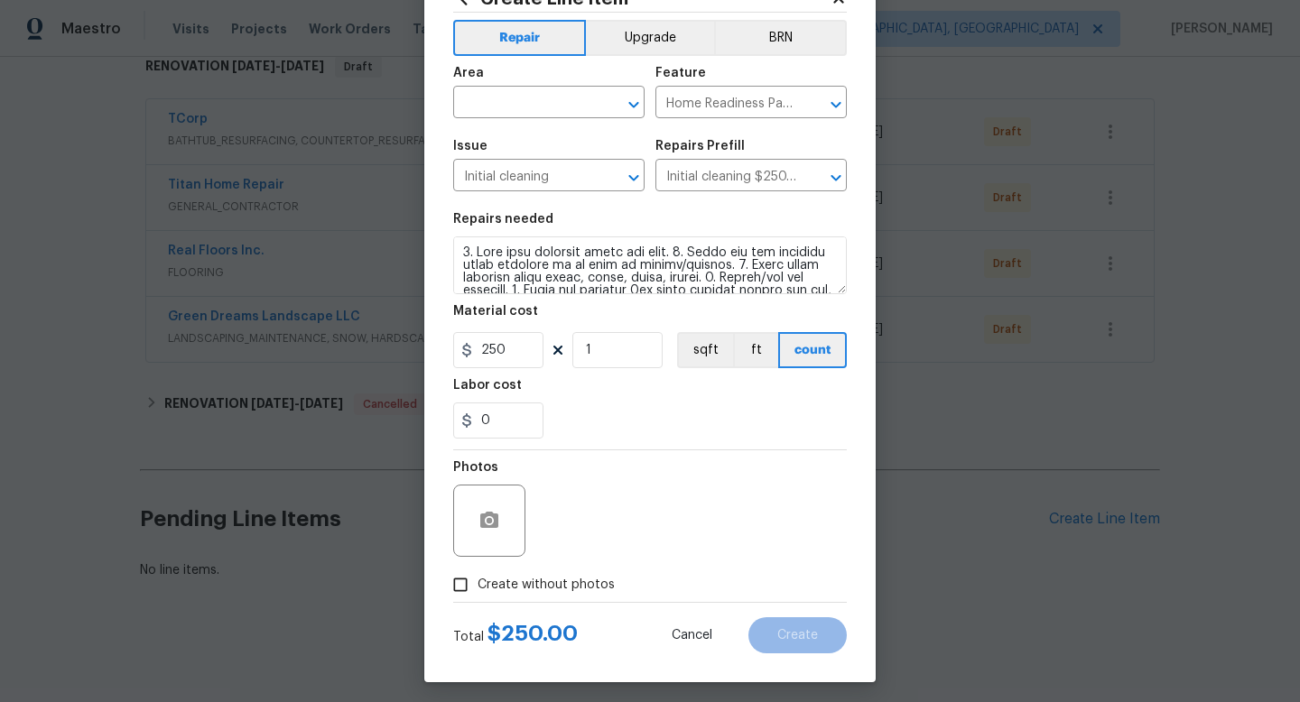
scroll to position [76, 0]
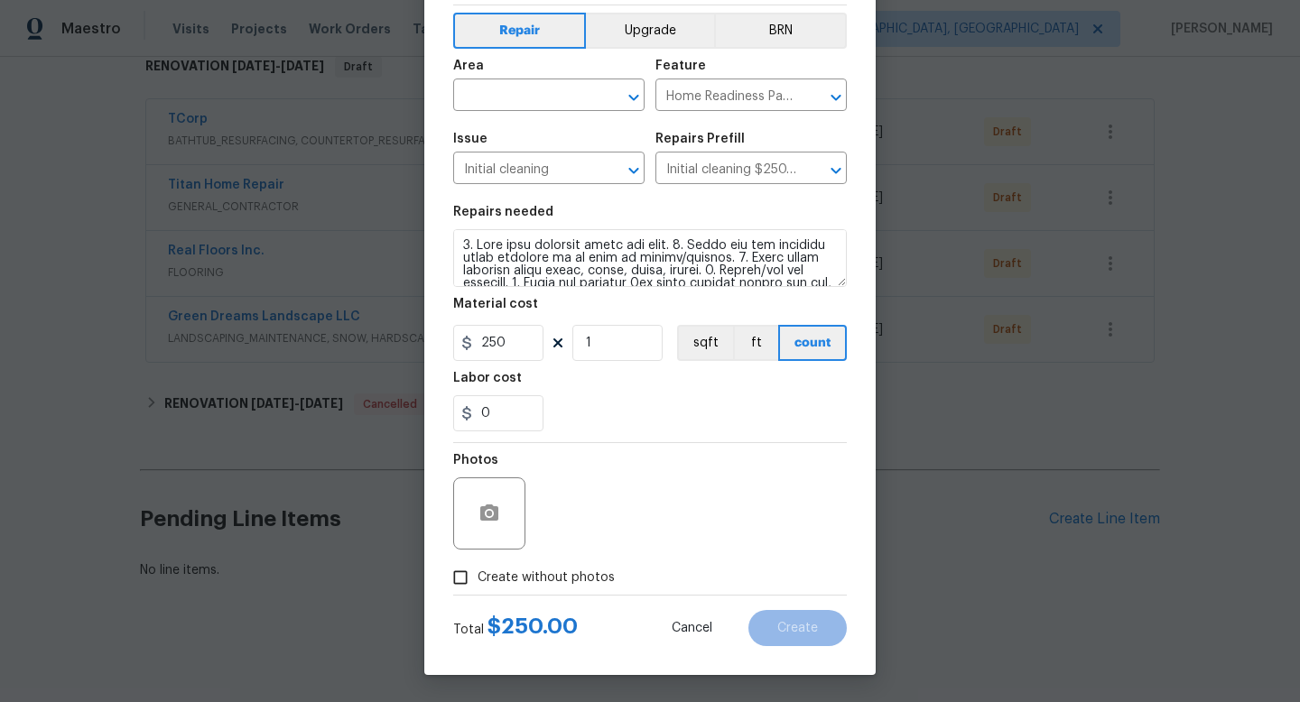
click at [554, 563] on label "Create without photos" at bounding box center [529, 578] width 172 height 34
click at [478, 563] on input "Create without photos" at bounding box center [460, 578] width 34 height 34
checkbox input "true"
click at [605, 474] on div "Reason*" at bounding box center [693, 465] width 307 height 23
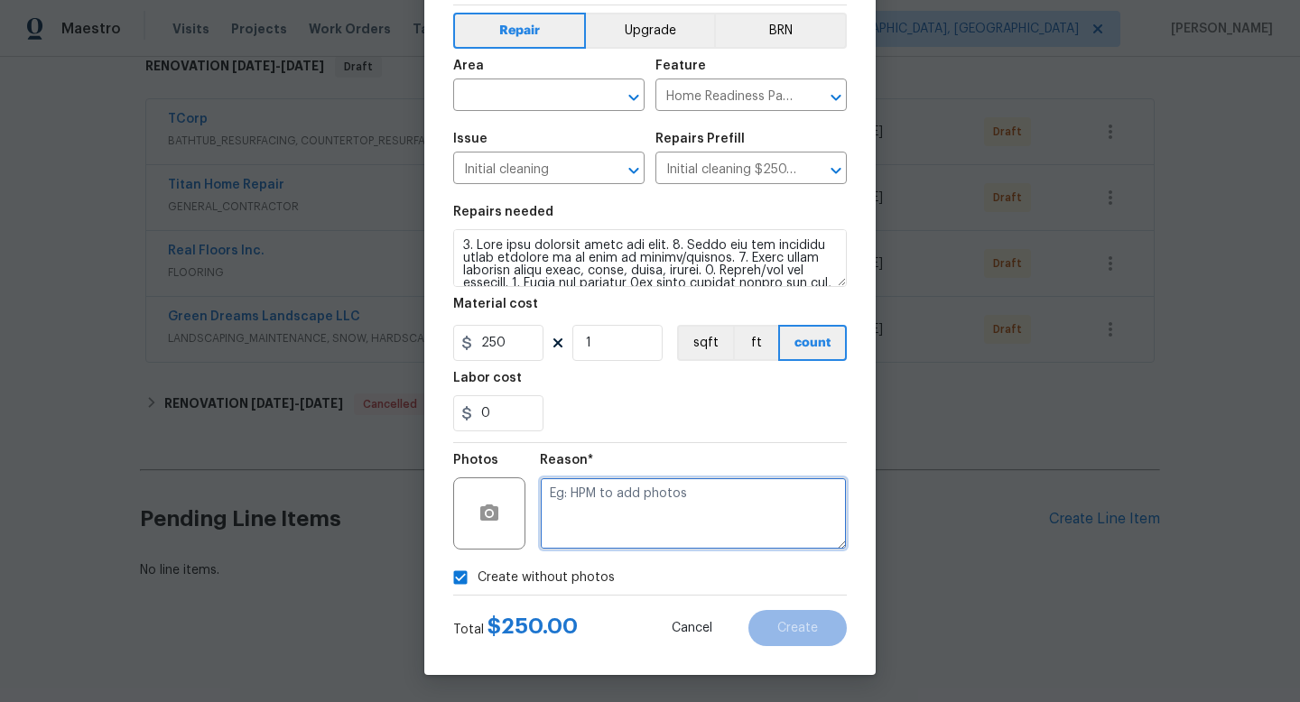
click at [600, 496] on textarea at bounding box center [693, 514] width 307 height 72
type textarea "na"
click at [512, 116] on span "Area ​" at bounding box center [548, 85] width 191 height 73
click at [508, 92] on input "text" at bounding box center [523, 97] width 141 height 28
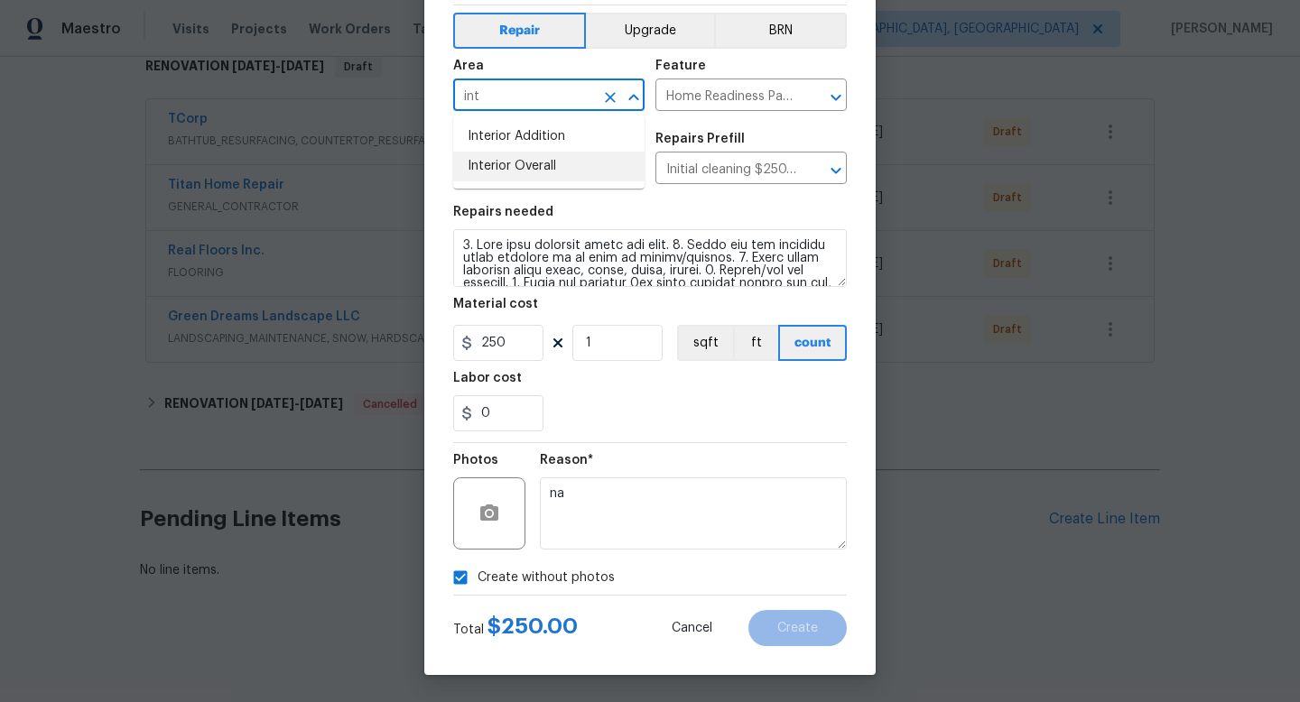
click at [497, 169] on li "Interior Overall" at bounding box center [548, 167] width 191 height 30
type input "Interior Overall"
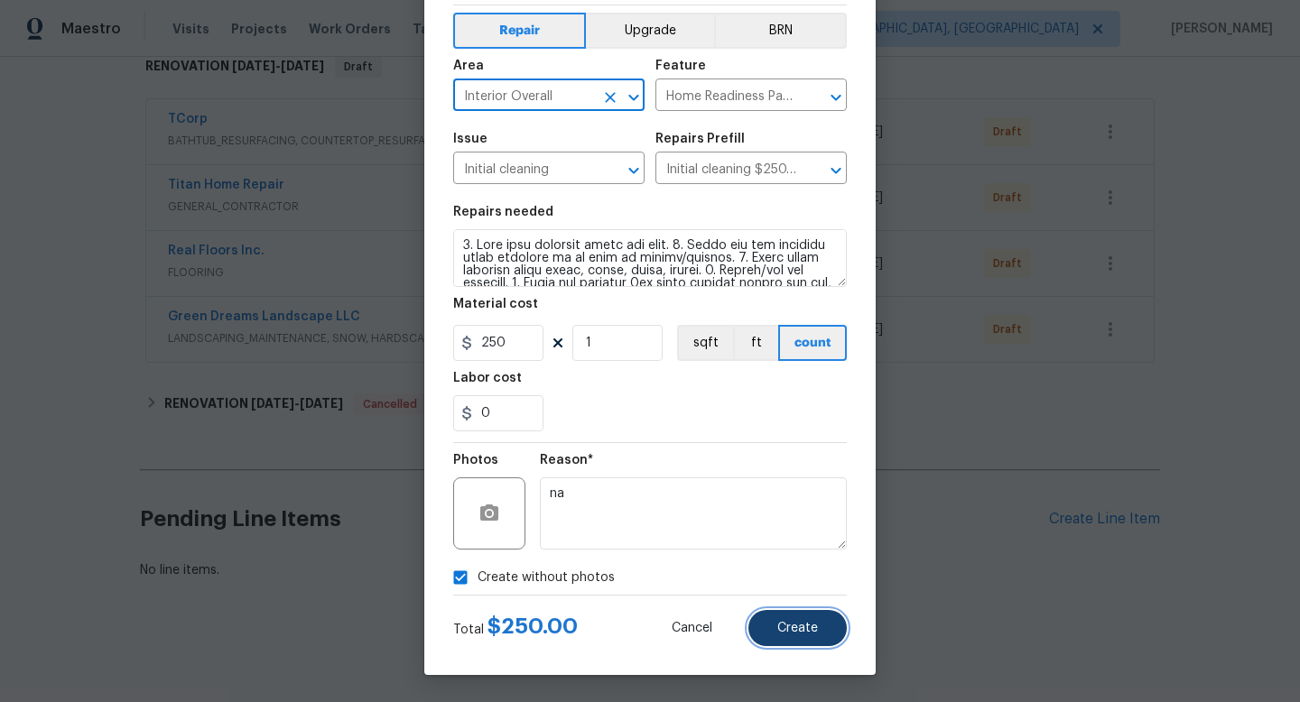
click at [801, 627] on span "Create" at bounding box center [797, 629] width 41 height 14
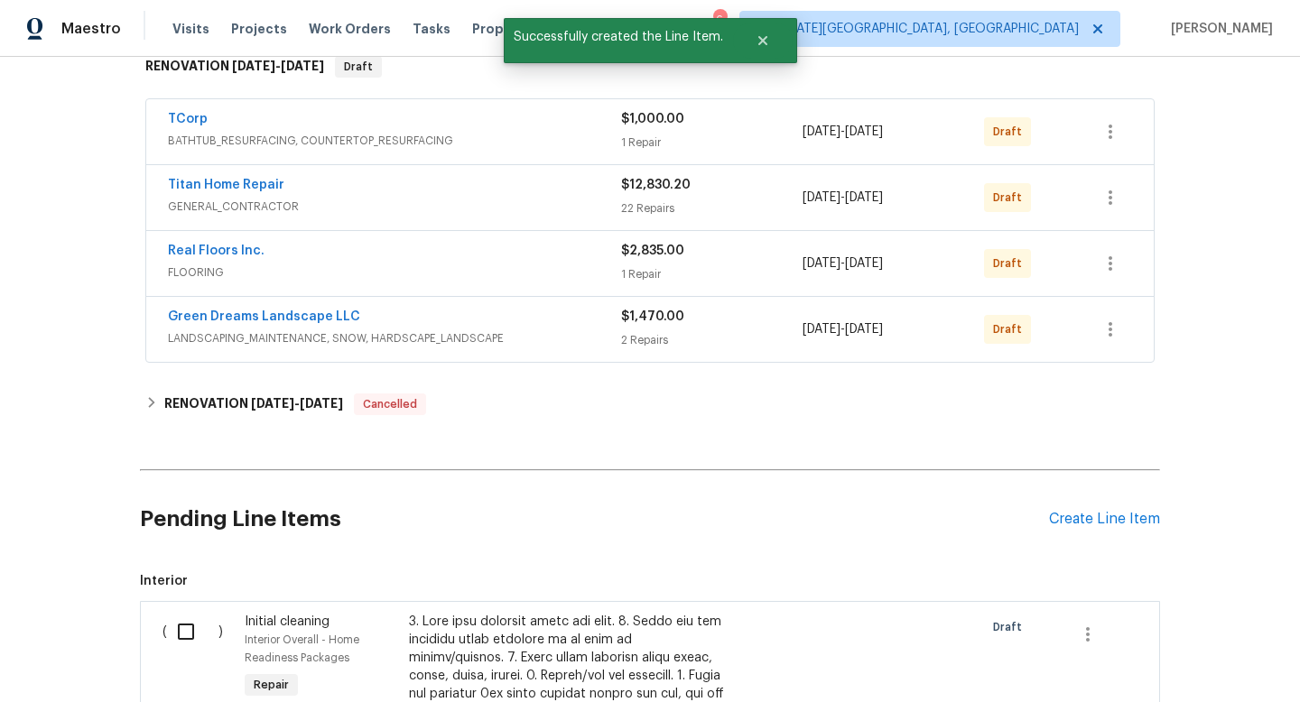
scroll to position [740, 0]
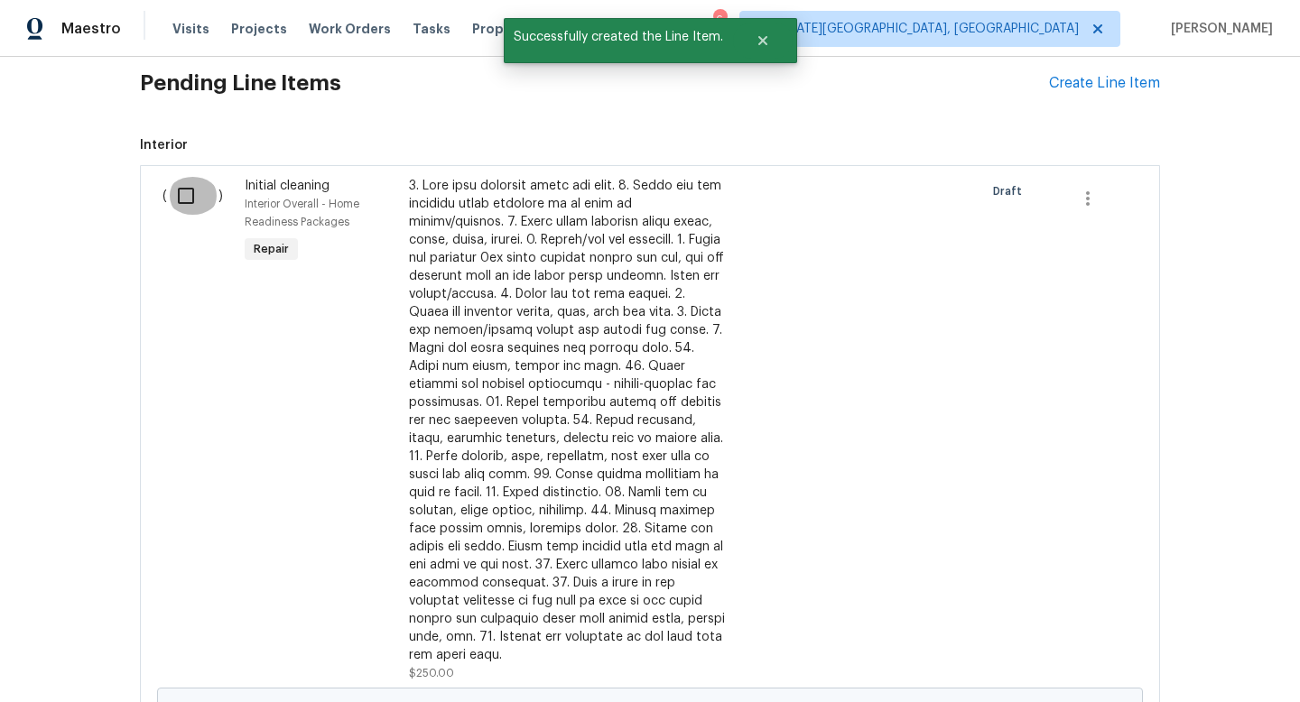
click at [191, 195] on input "checkbox" at bounding box center [192, 196] width 51 height 38
checkbox input "true"
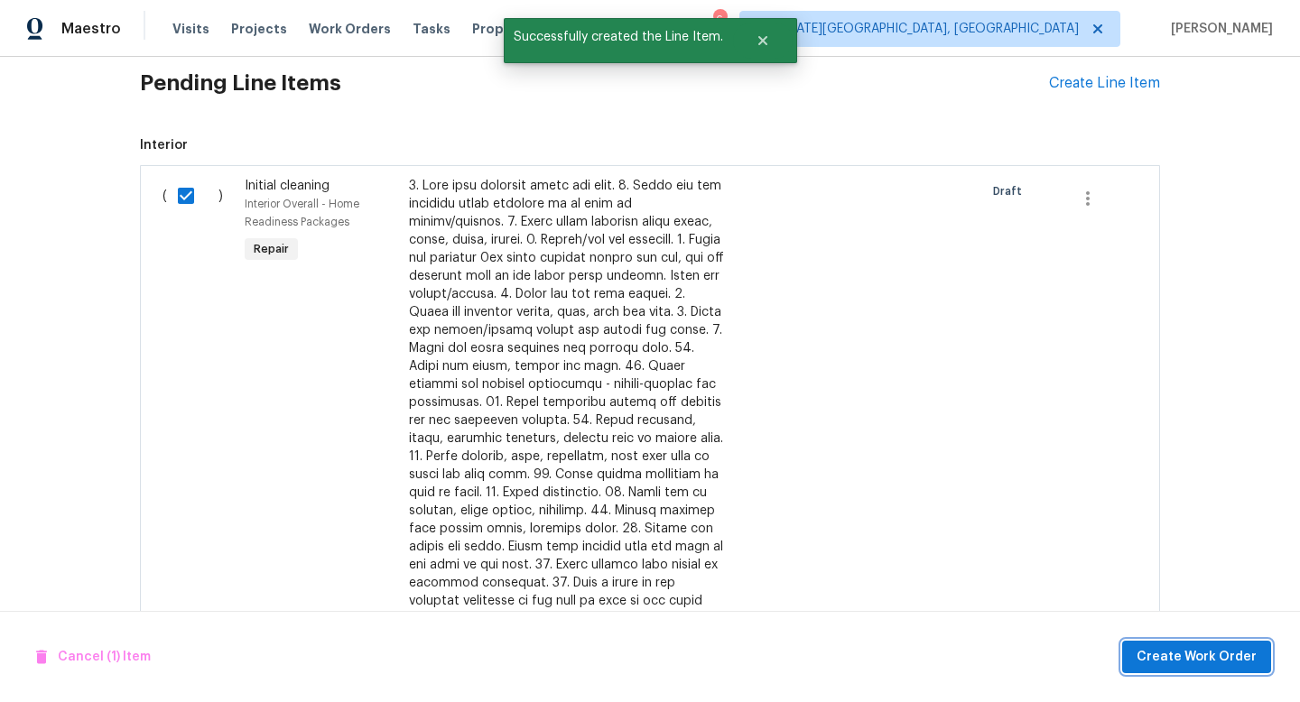
click at [1156, 657] on span "Create Work Order" at bounding box center [1197, 658] width 120 height 23
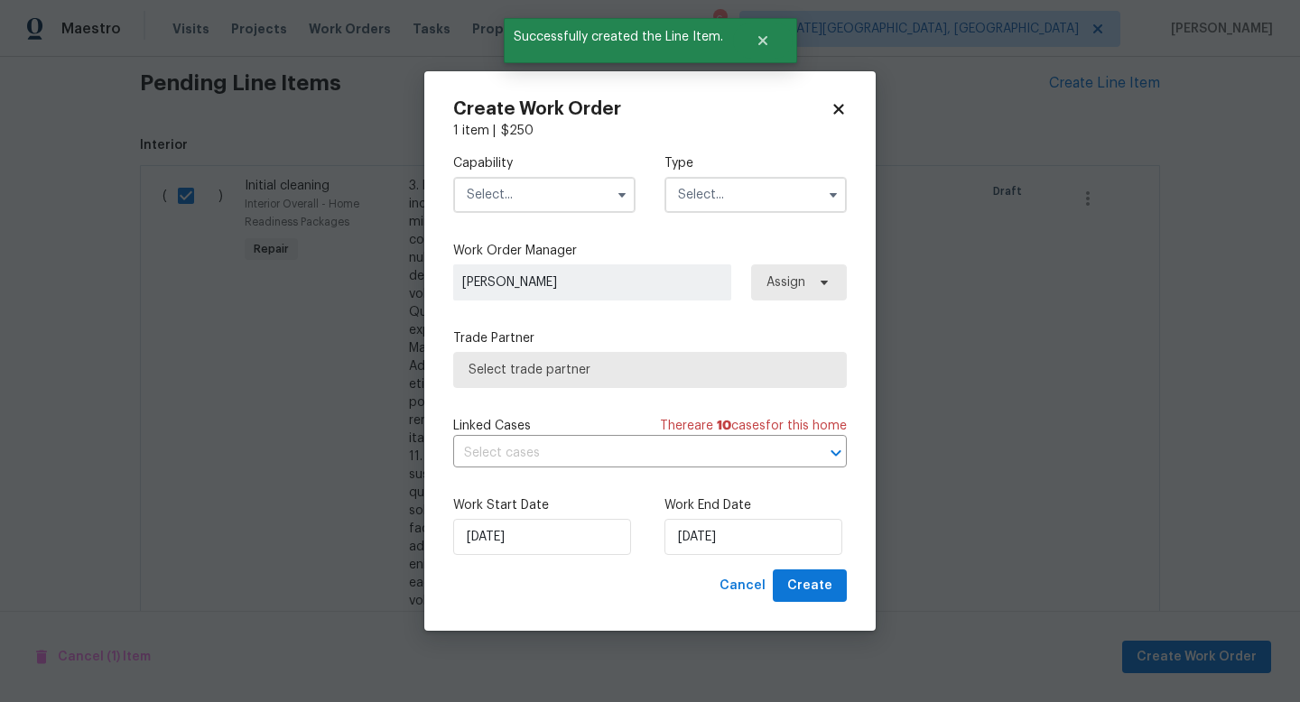
click at [550, 193] on input "text" at bounding box center [544, 195] width 182 height 36
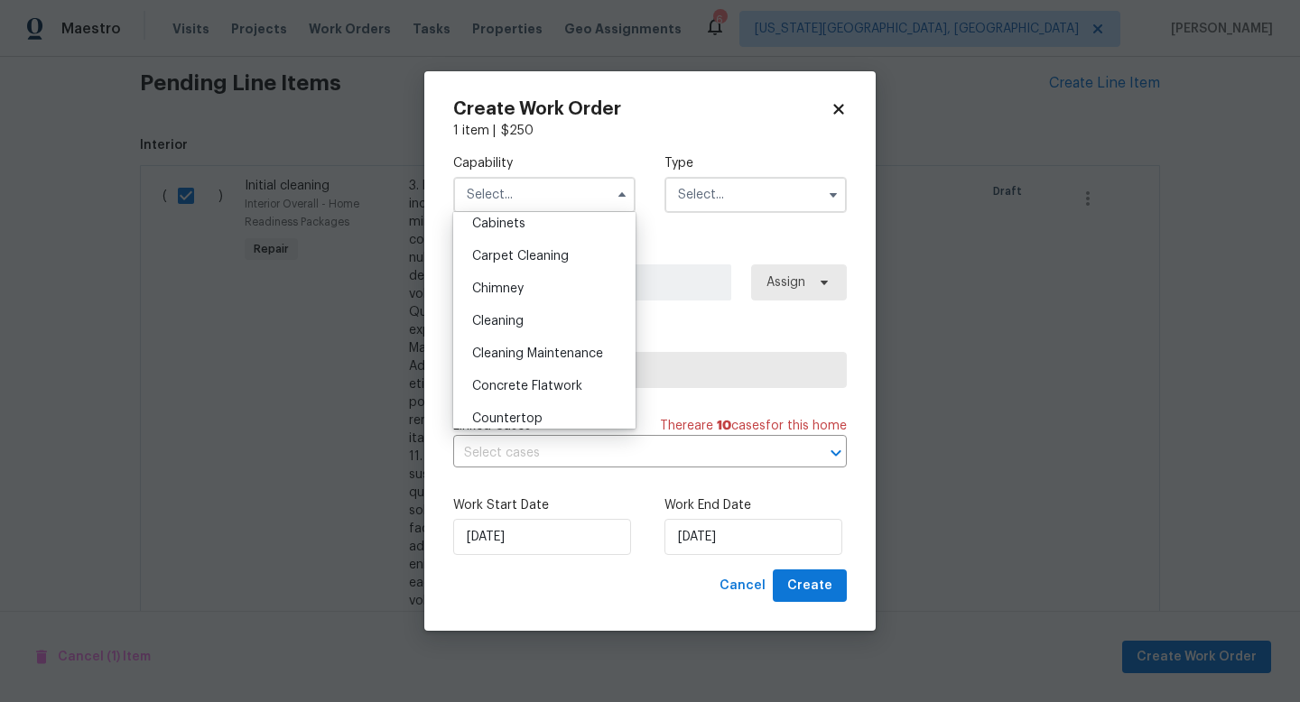
scroll to position [172, 0]
click at [513, 321] on span "Cleaning" at bounding box center [497, 320] width 51 height 13
type input "Cleaning"
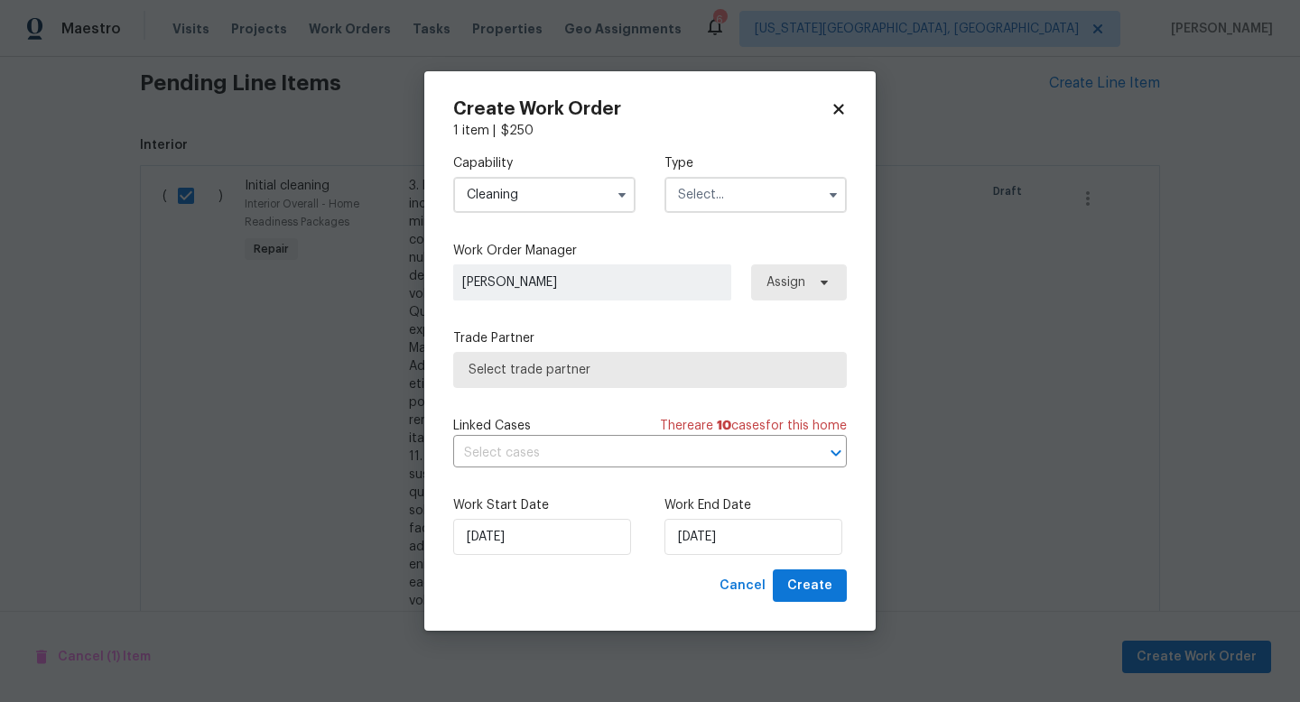
click at [691, 199] on input "text" at bounding box center [756, 195] width 182 height 36
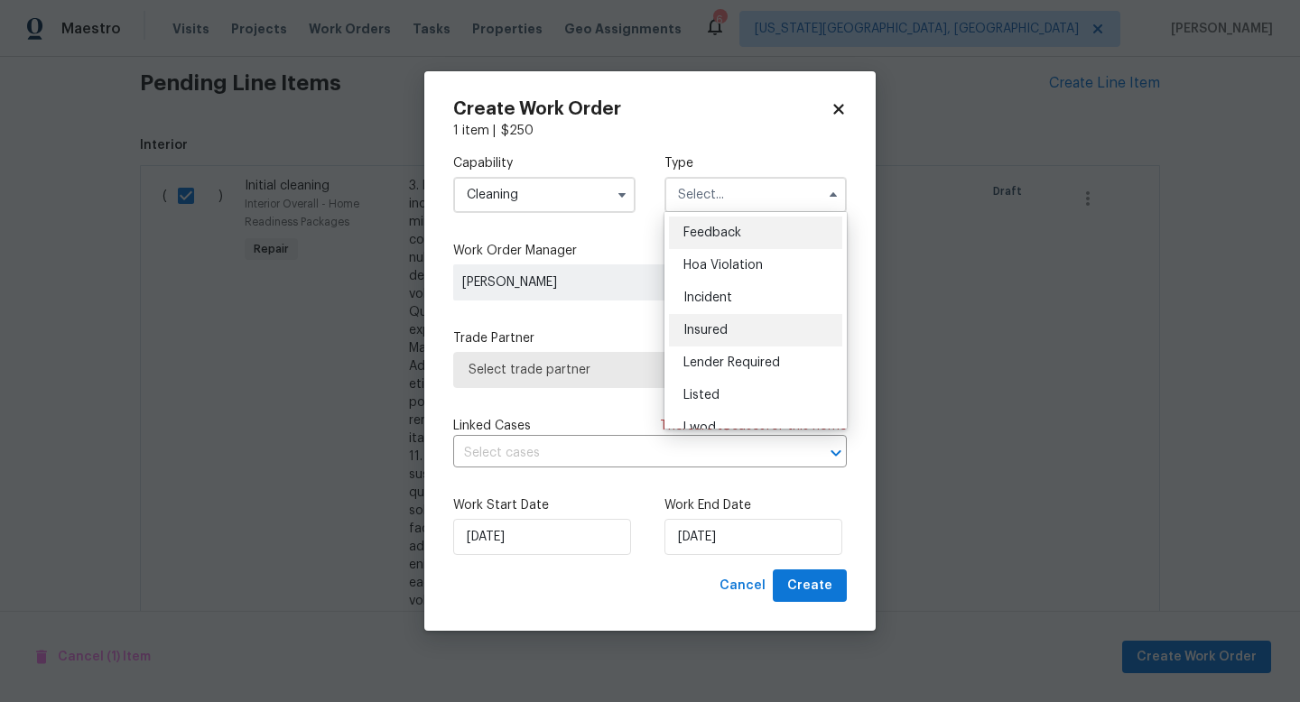
scroll to position [215, 0]
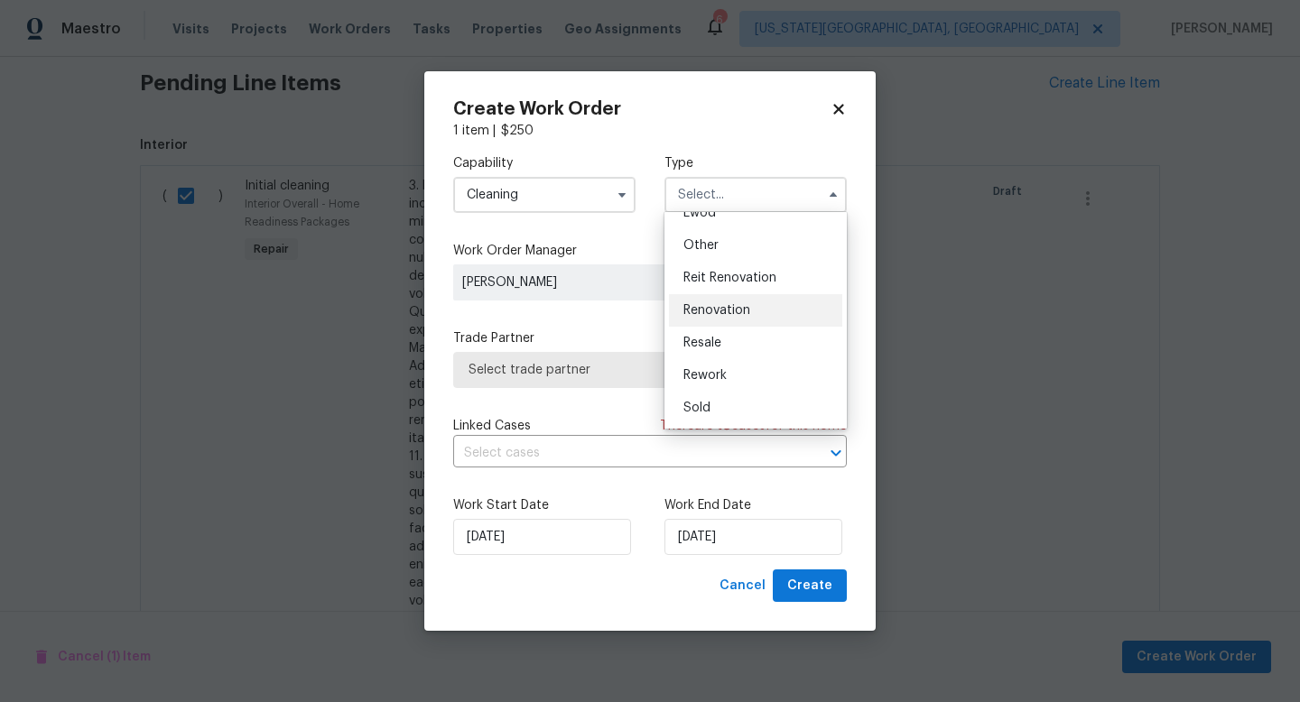
click at [710, 307] on span "Renovation" at bounding box center [717, 310] width 67 height 13
type input "Renovation"
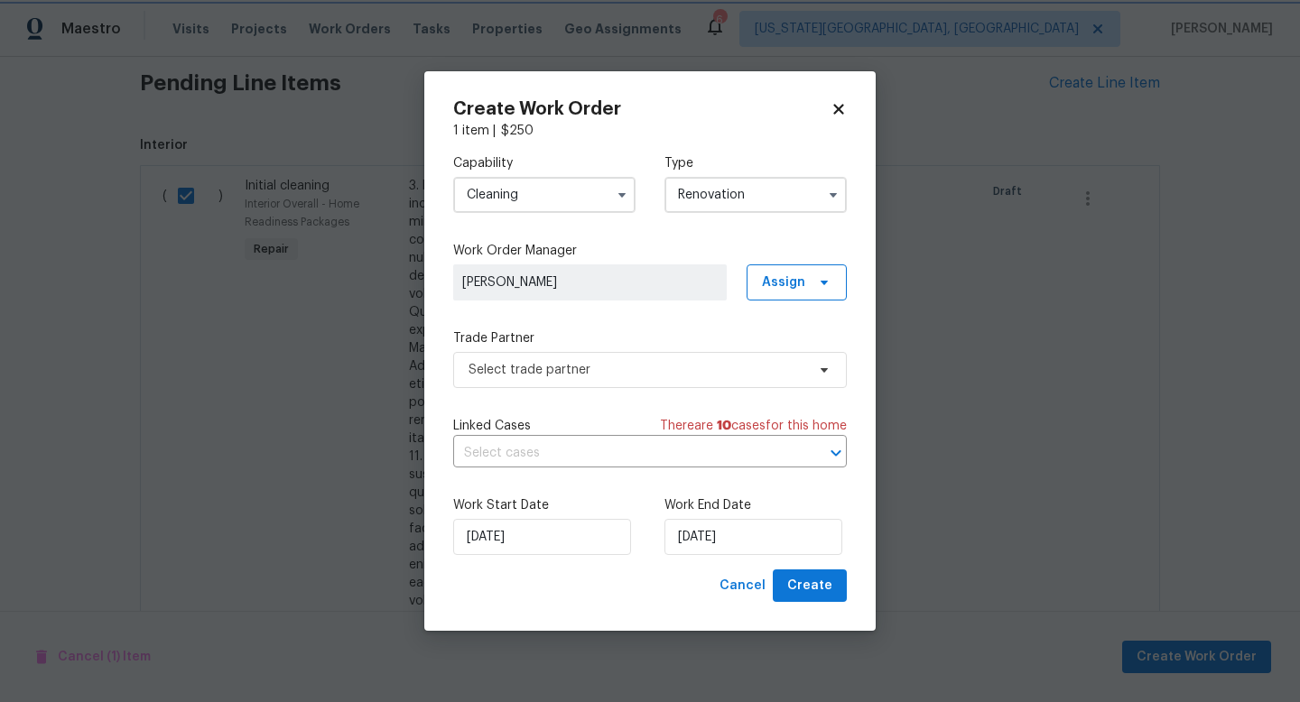
scroll to position [0, 0]
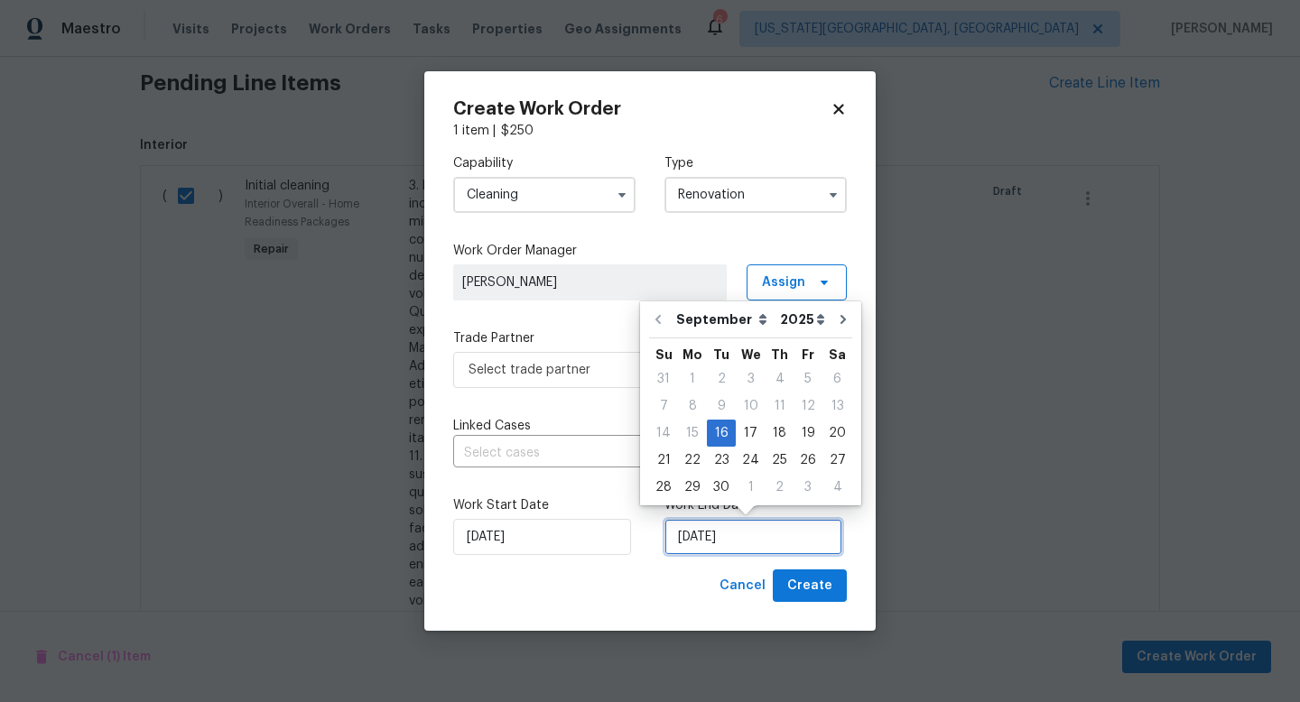
click at [705, 536] on input "[DATE]" at bounding box center [754, 537] width 178 height 36
click at [841, 319] on icon "Go to next month" at bounding box center [843, 319] width 5 height 9
type input "[DATE]"
select select "9"
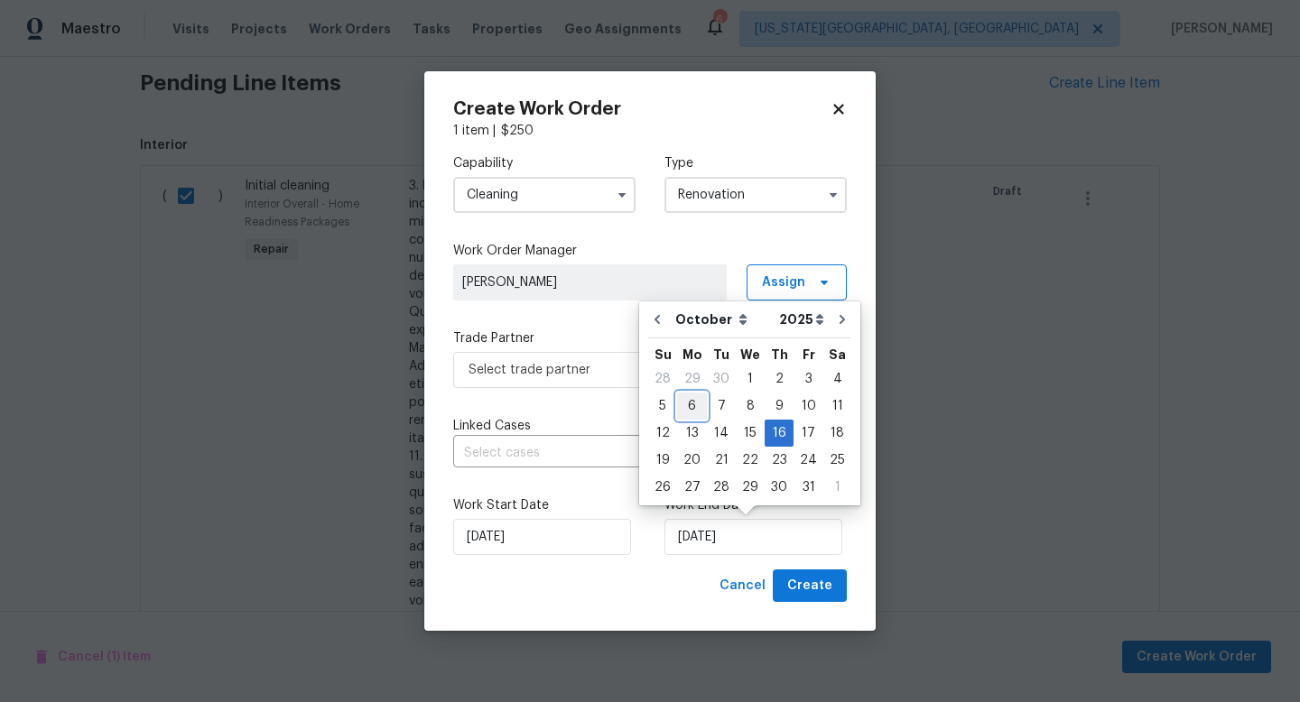
click at [692, 407] on div "6" at bounding box center [692, 406] width 30 height 25
type input "[DATE]"
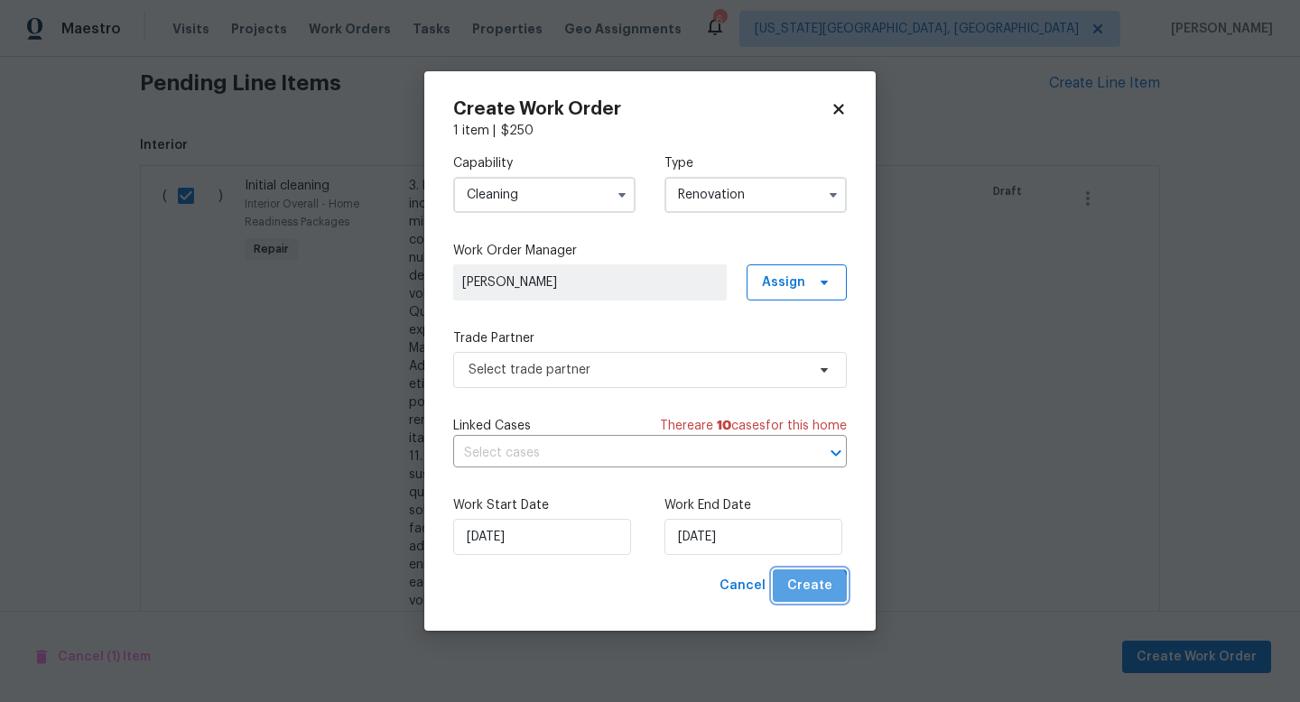
click at [807, 593] on span "Create" at bounding box center [809, 586] width 45 height 23
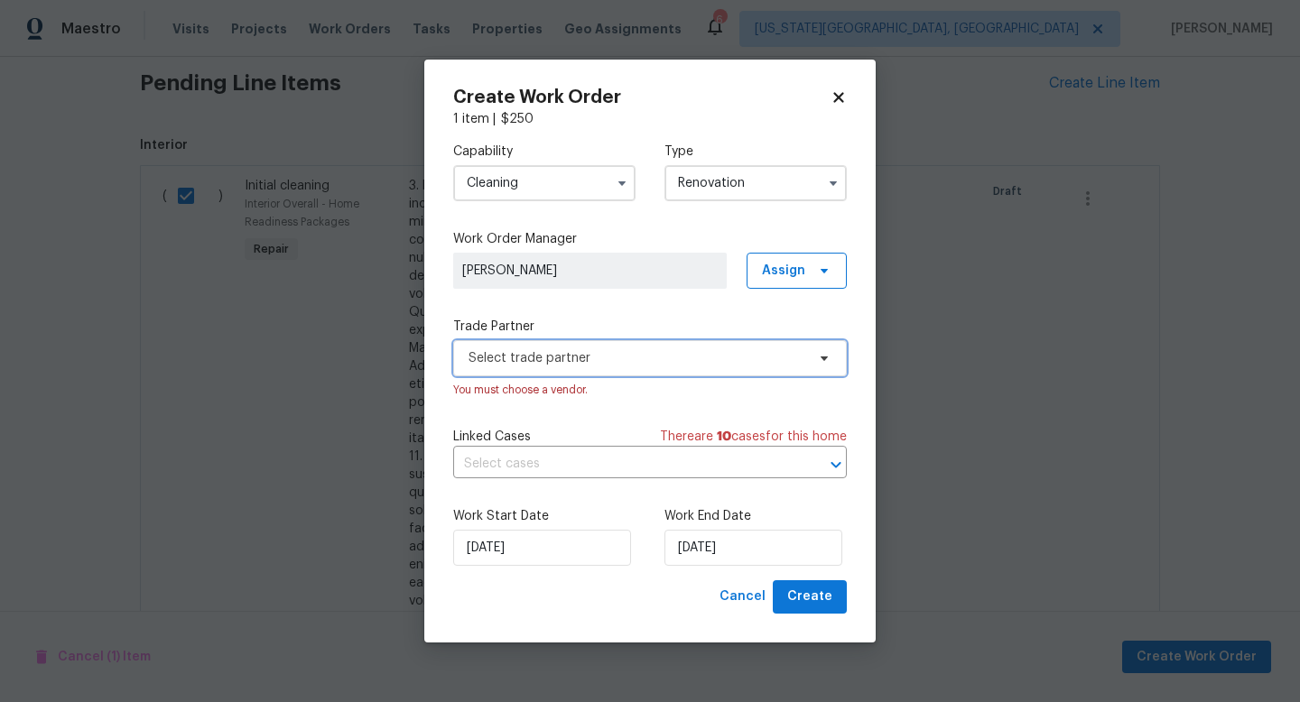
click at [521, 356] on span "Select trade partner" at bounding box center [637, 358] width 337 height 18
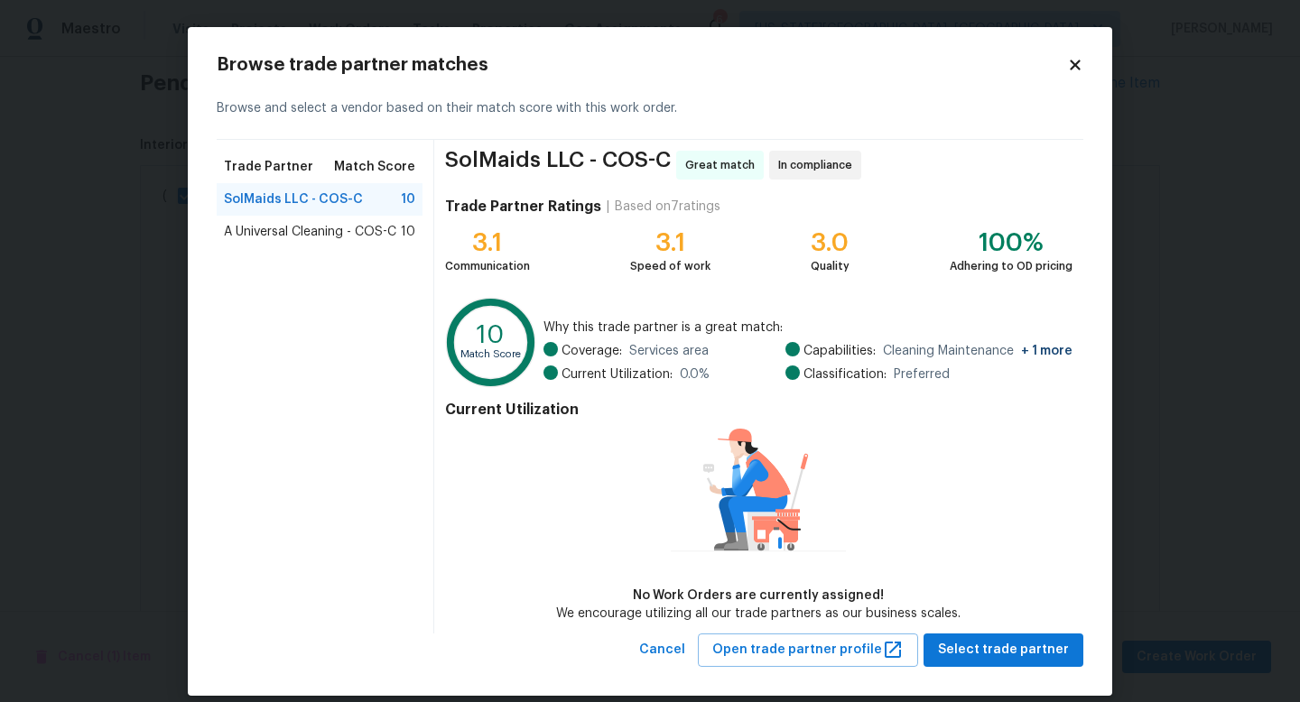
click at [321, 276] on div "Trade Partner Match Score SolMaids LLC - COS-C 10 A Universal Cleaning - COS-C …" at bounding box center [326, 387] width 218 height 494
click at [309, 226] on span "A Universal Cleaning - COS-C" at bounding box center [310, 232] width 172 height 18
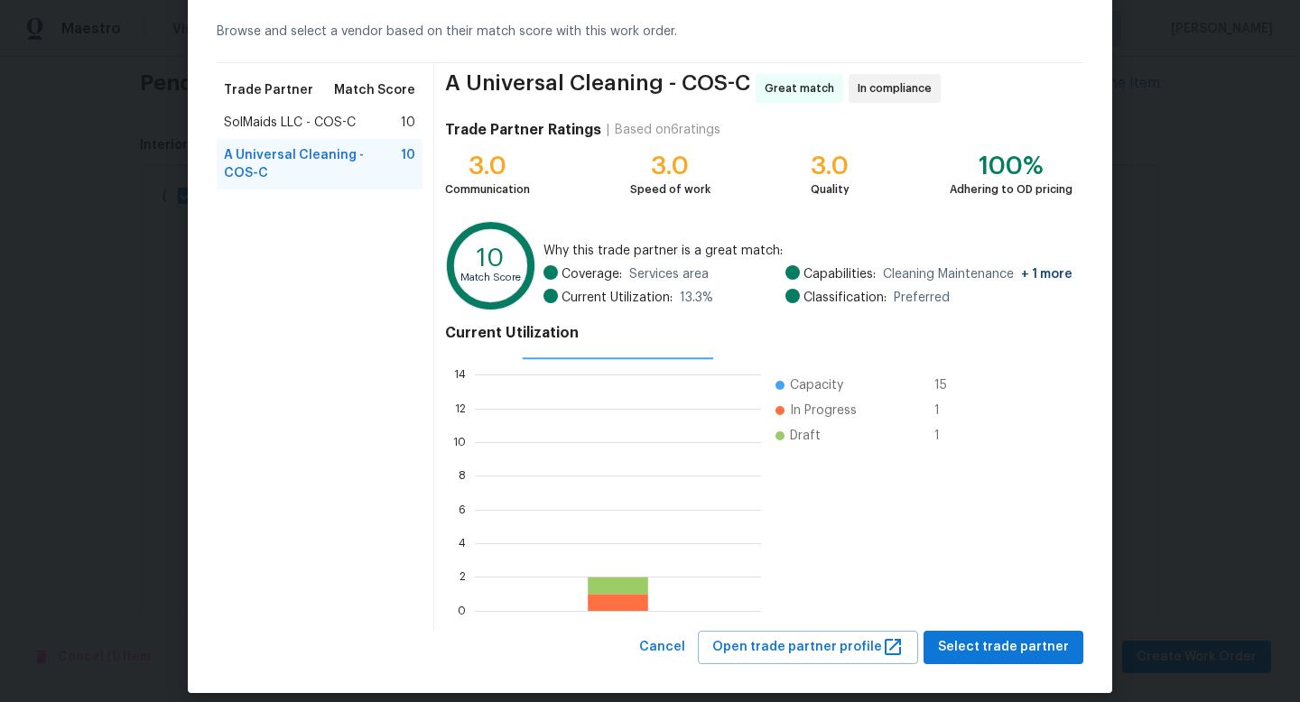
scroll to position [94, 0]
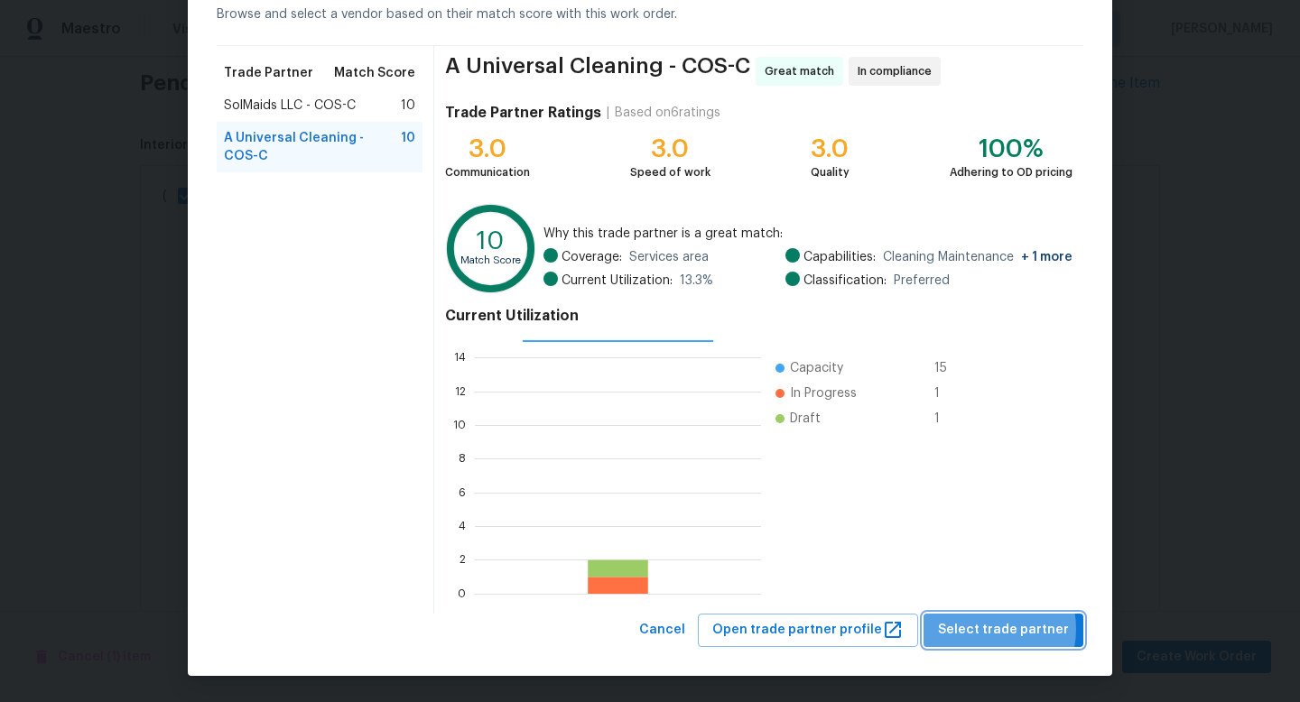
click at [987, 629] on span "Select trade partner" at bounding box center [1003, 630] width 131 height 23
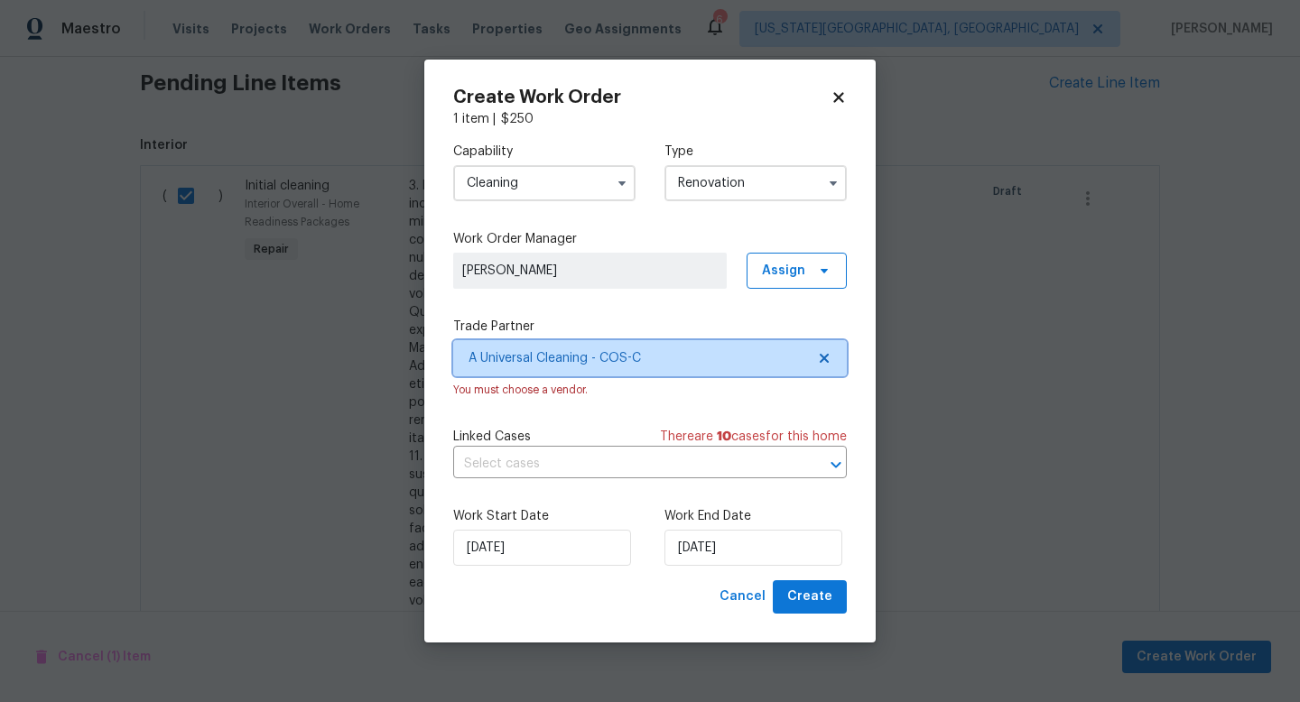
scroll to position [0, 0]
click at [808, 591] on span "Create" at bounding box center [809, 597] width 45 height 23
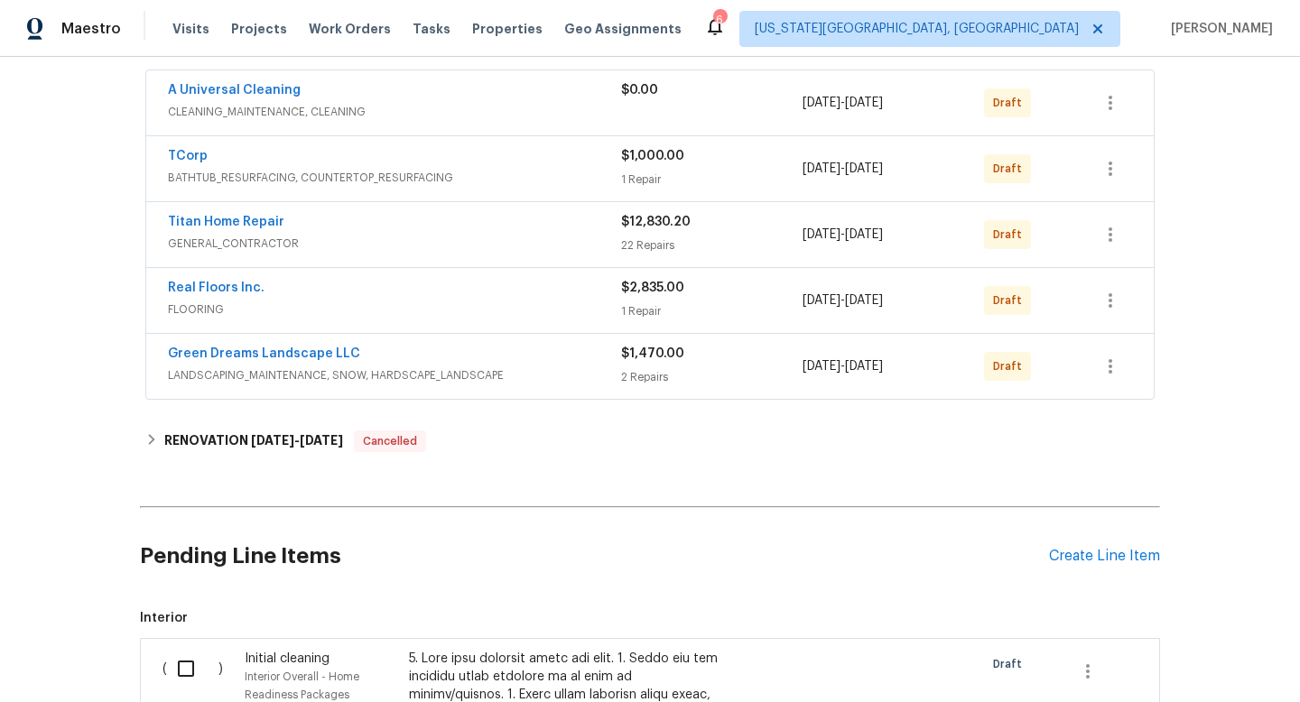
scroll to position [324, 0]
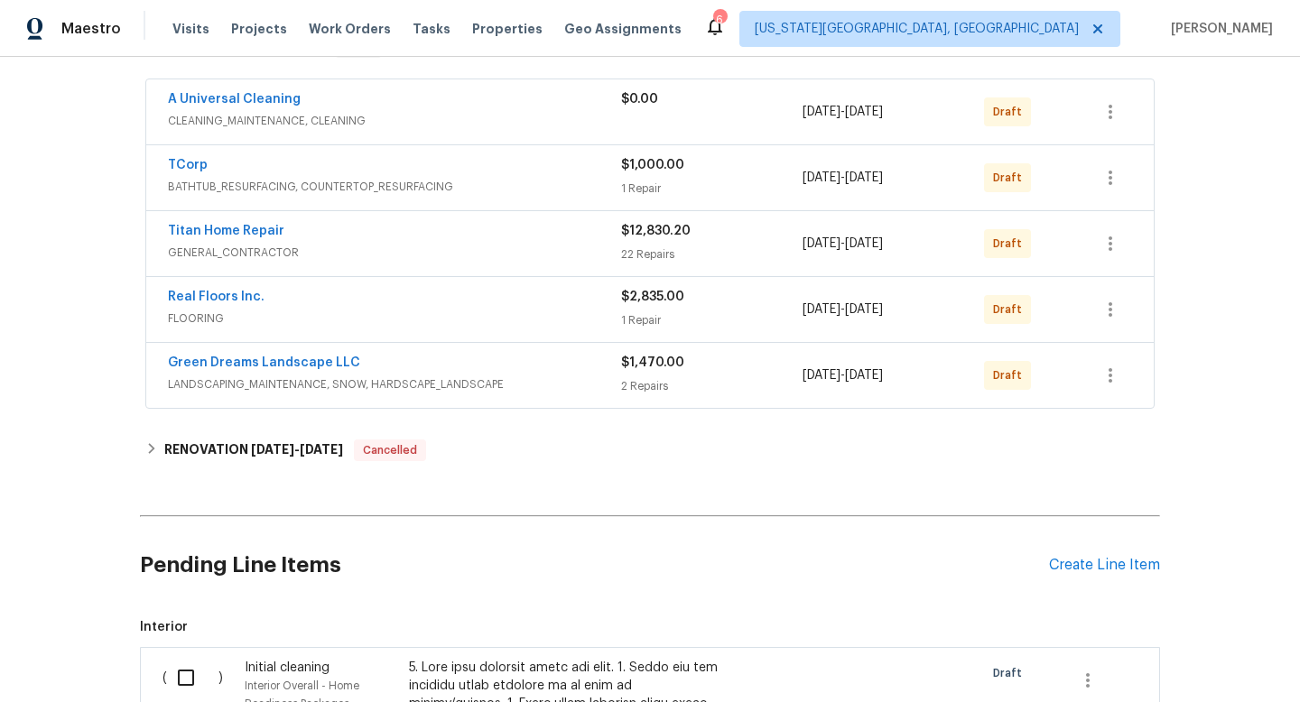
click at [730, 100] on div "$0.00" at bounding box center [711, 99] width 181 height 18
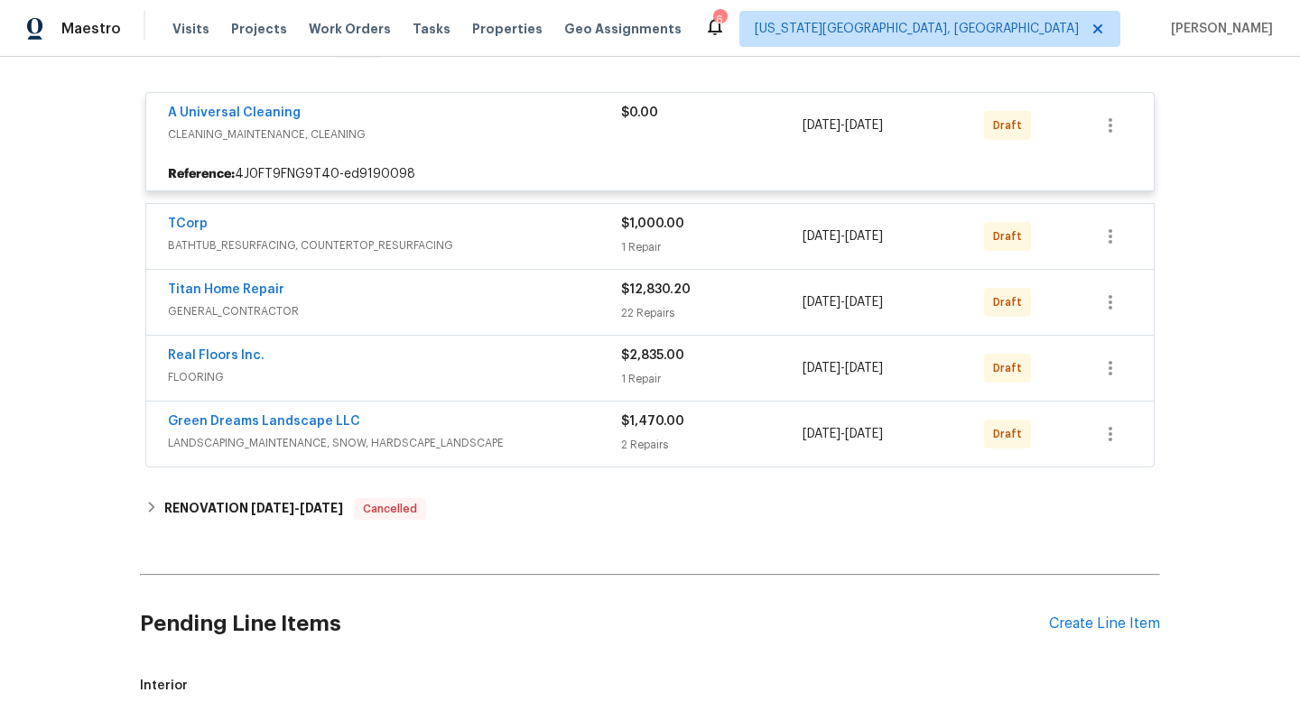
click at [505, 123] on div "A Universal Cleaning" at bounding box center [394, 115] width 453 height 22
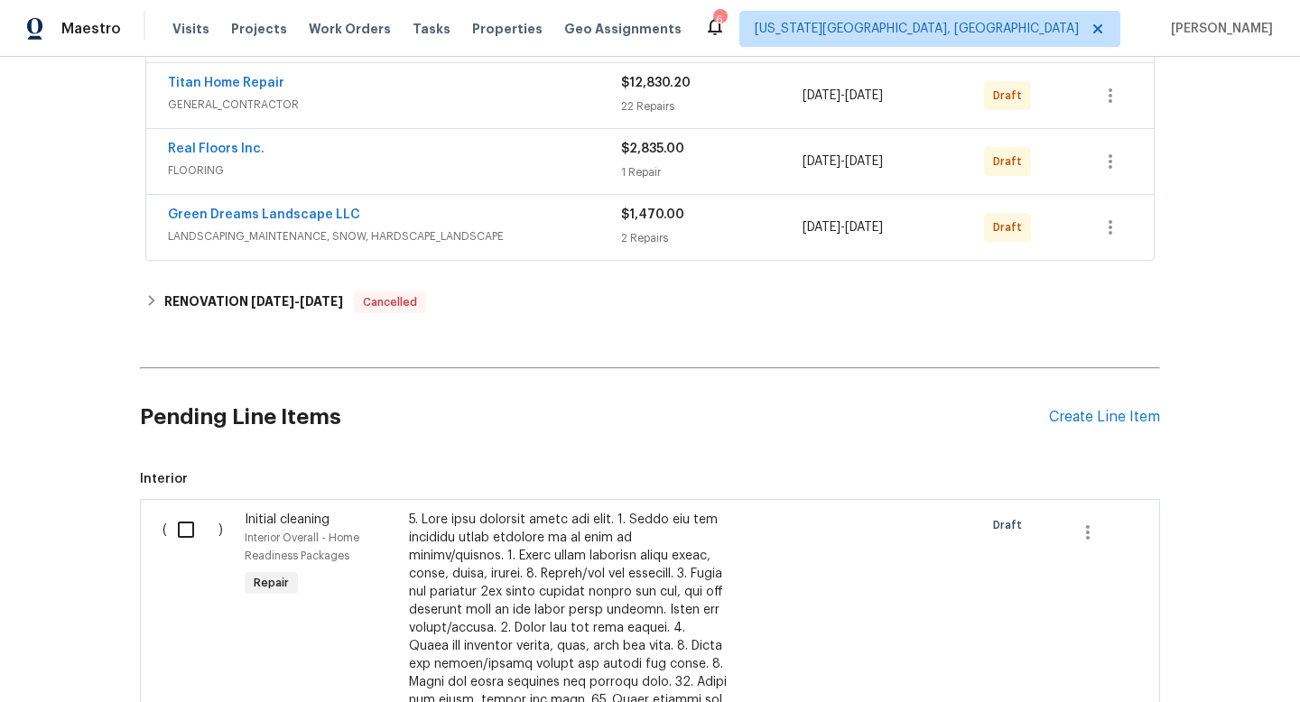
scroll to position [733, 0]
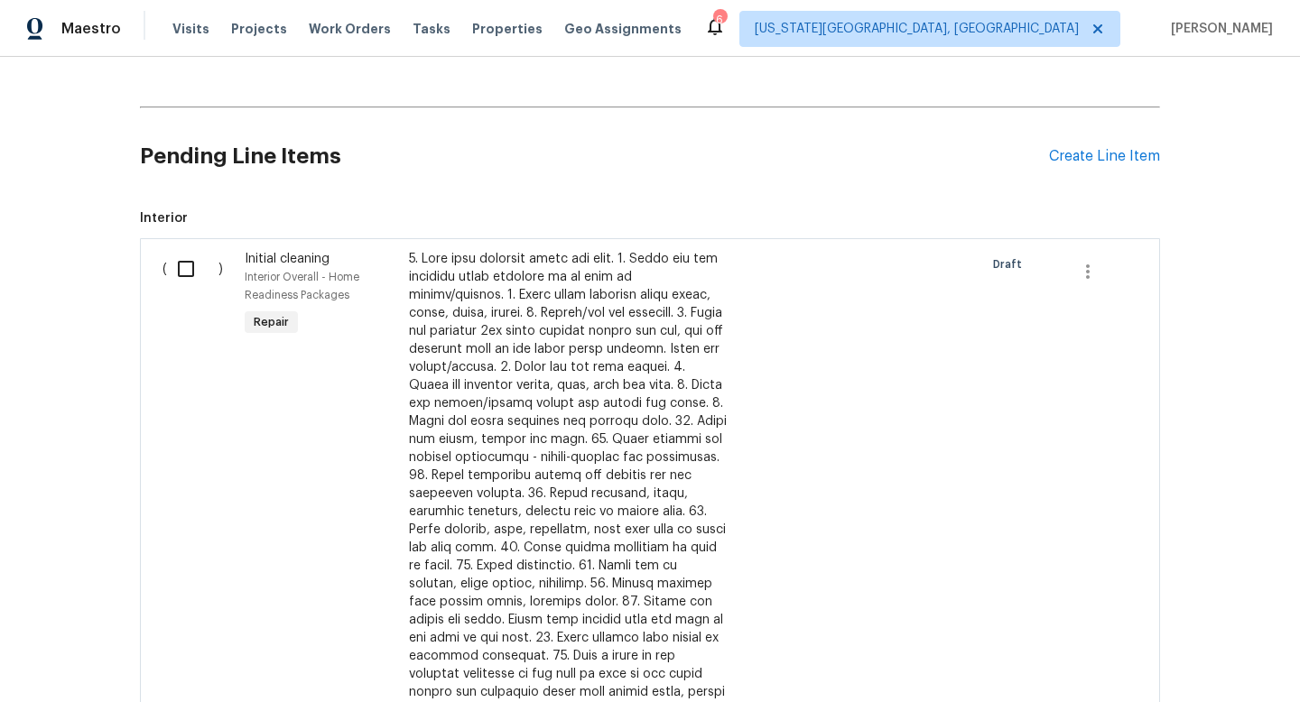
click at [504, 423] on div at bounding box center [568, 494] width 318 height 488
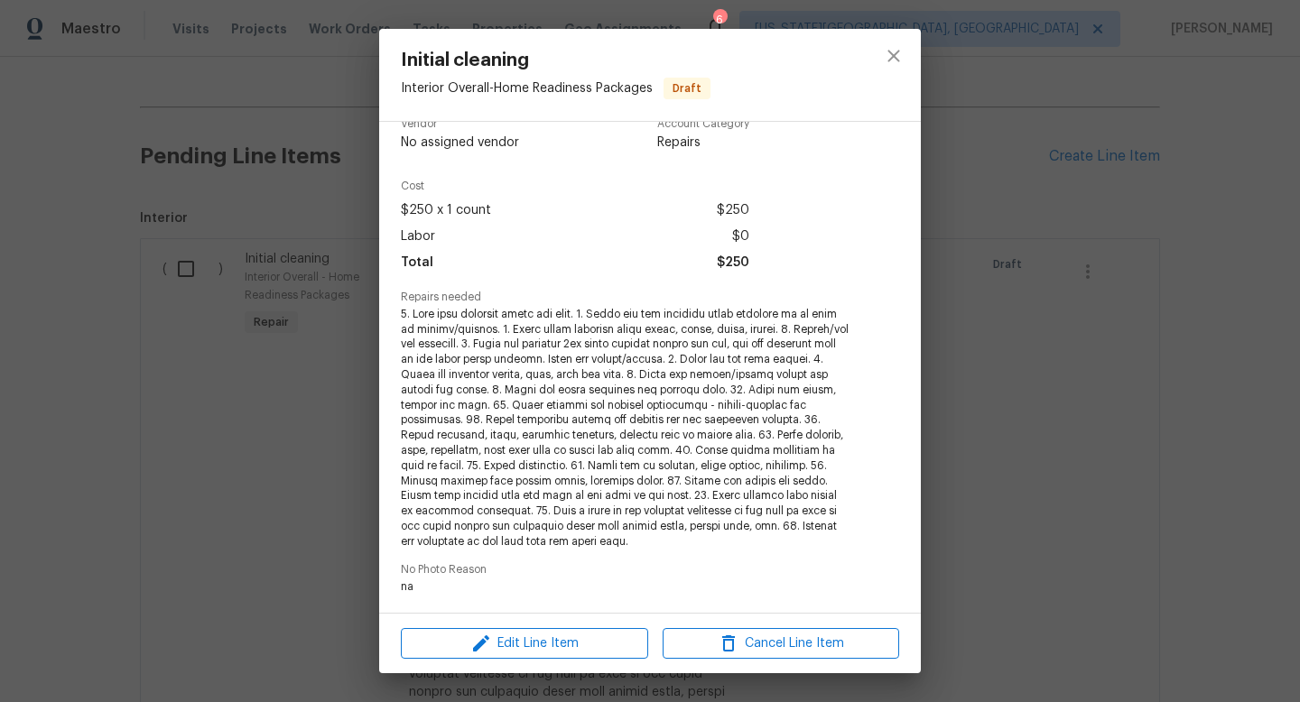
scroll to position [146, 0]
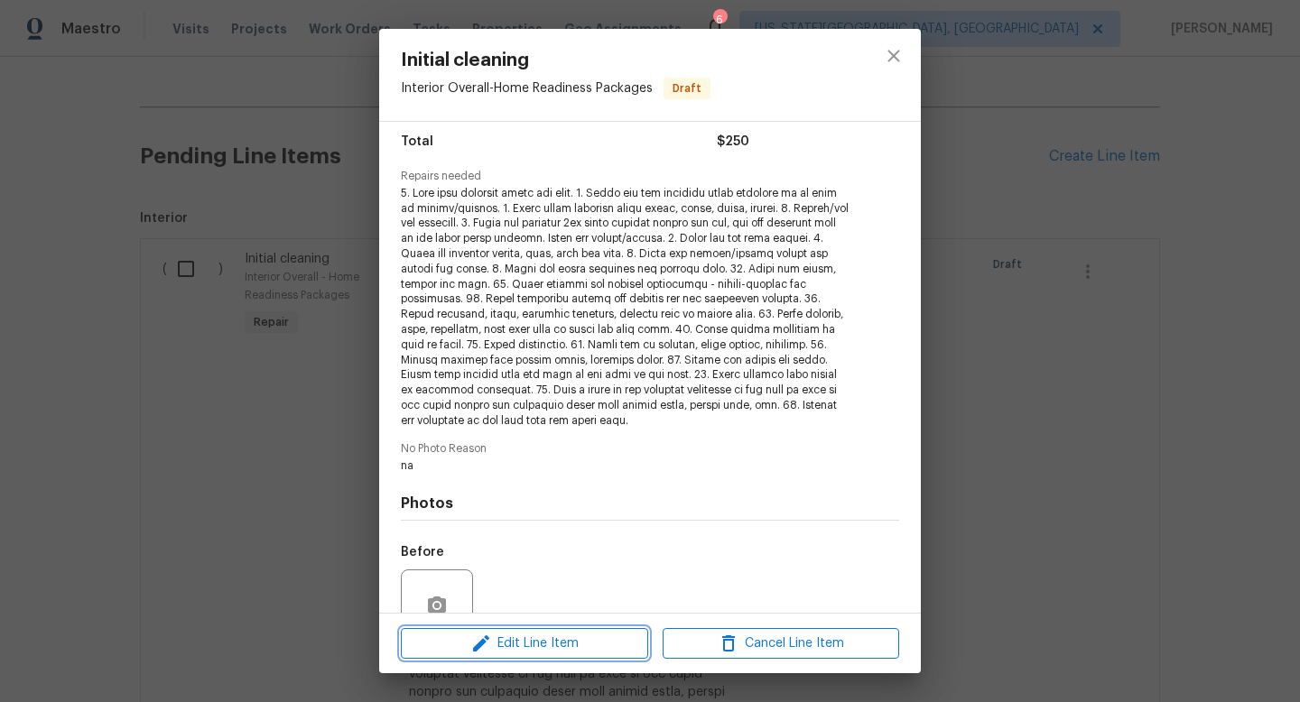
click at [518, 655] on button "Edit Line Item" at bounding box center [524, 644] width 247 height 32
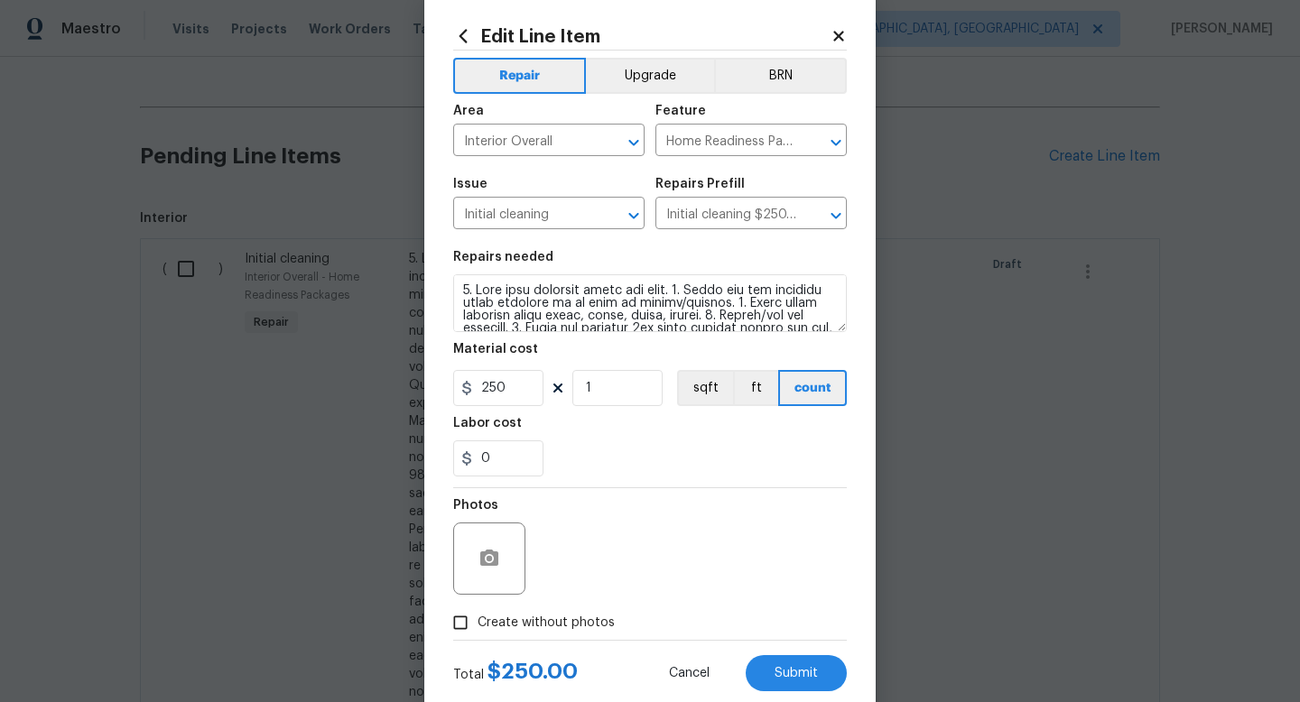
scroll to position [76, 0]
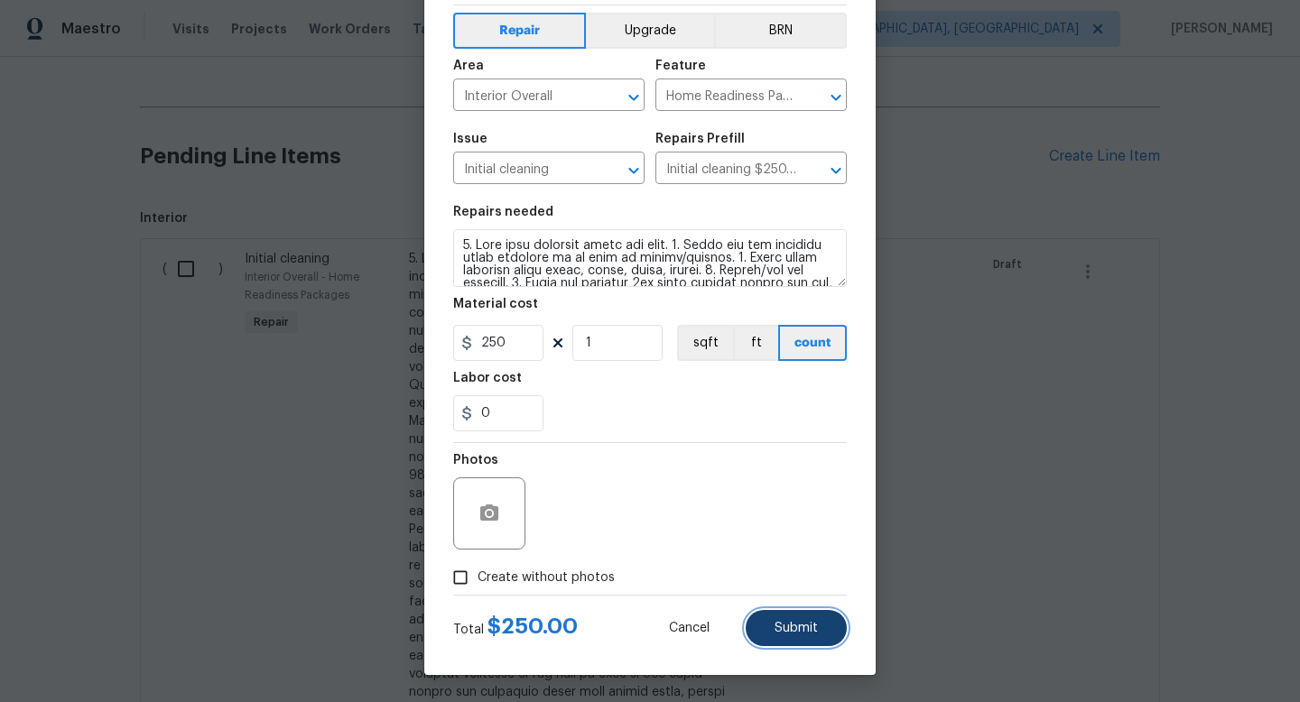
click at [836, 644] on button "Submit" at bounding box center [796, 628] width 101 height 36
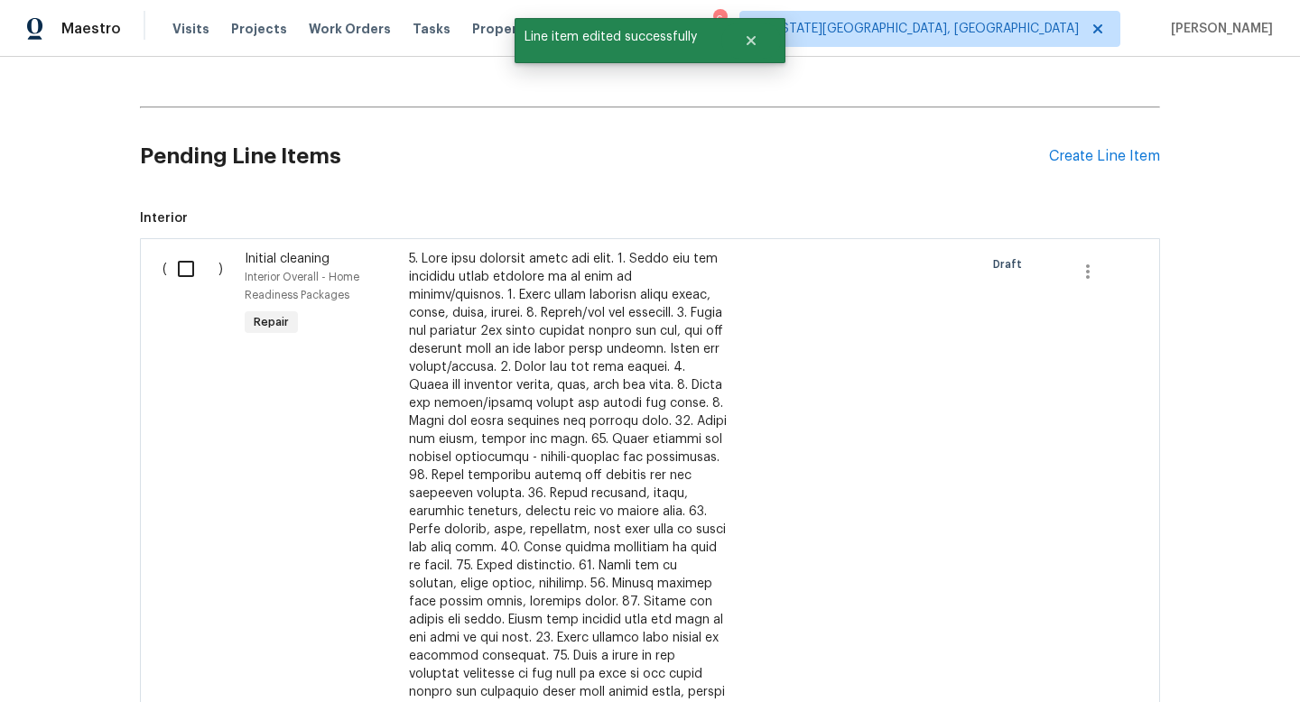
scroll to position [0, 0]
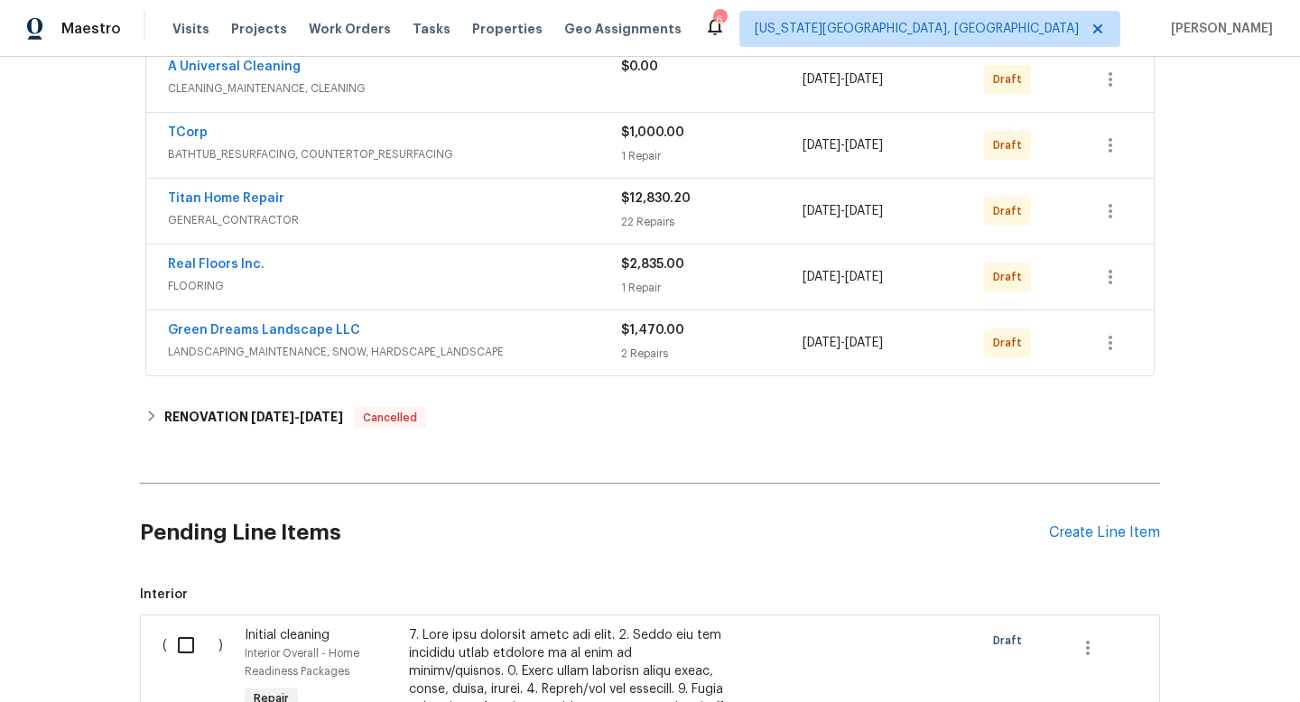
scroll to position [114, 0]
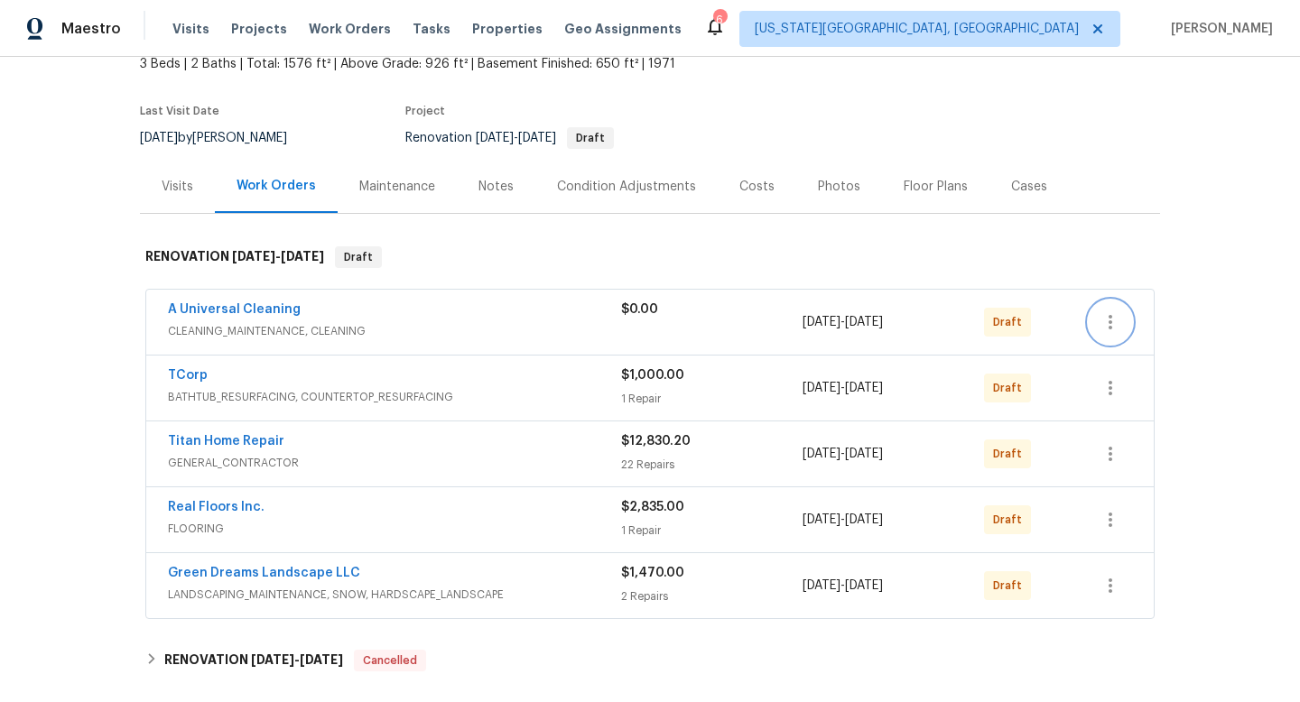
click at [1107, 330] on icon "button" at bounding box center [1111, 323] width 22 height 22
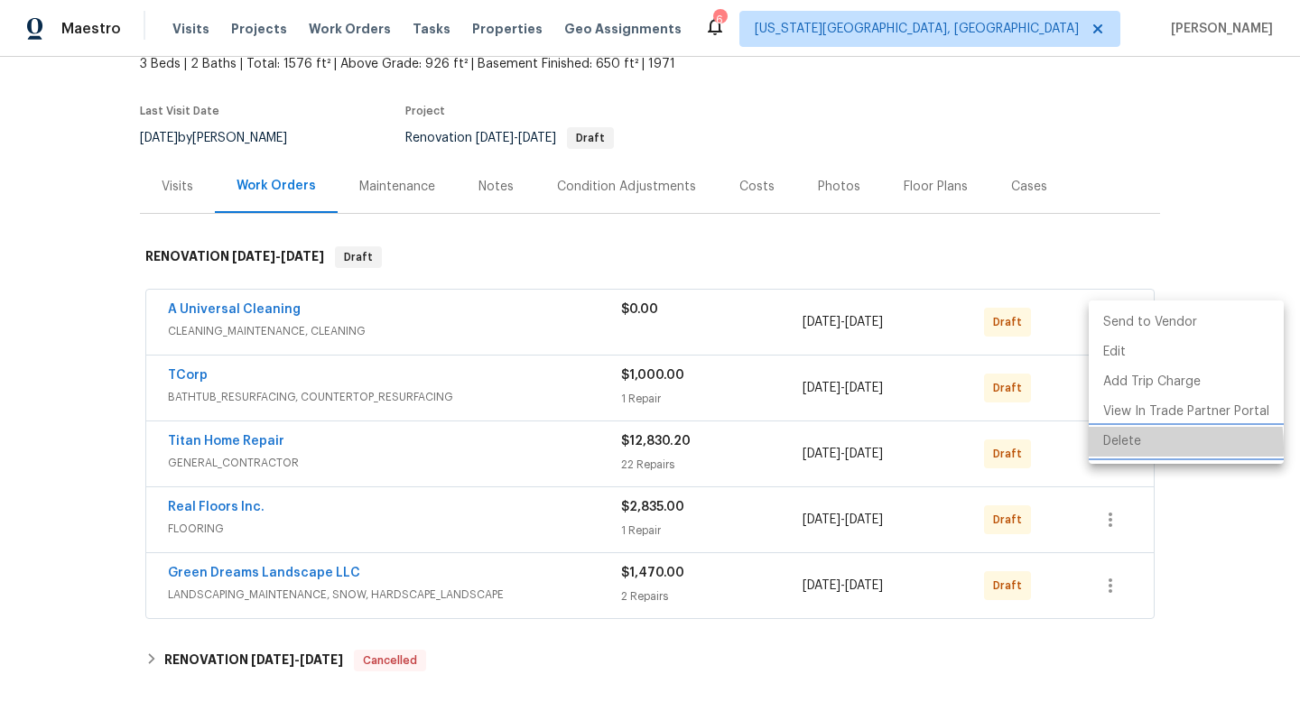
click at [1113, 448] on li "Delete" at bounding box center [1186, 442] width 195 height 30
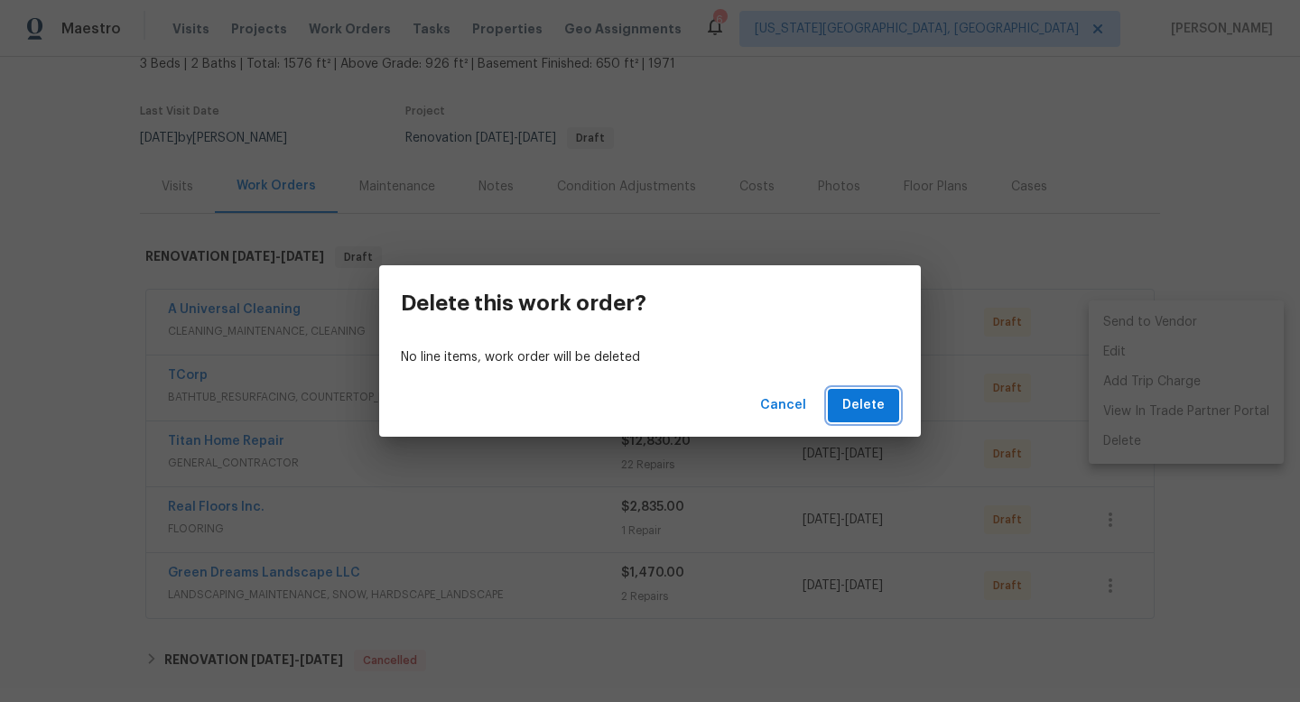
click at [850, 405] on span "Delete" at bounding box center [863, 406] width 42 height 23
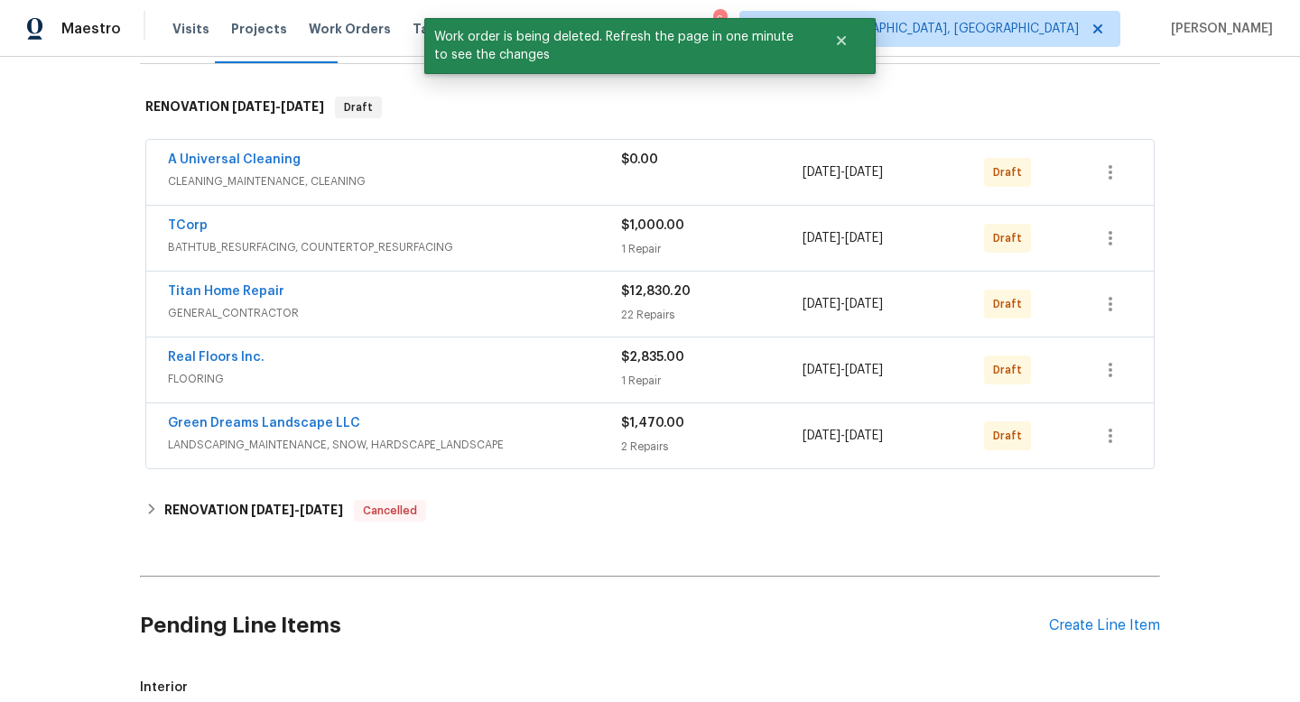
scroll to position [529, 0]
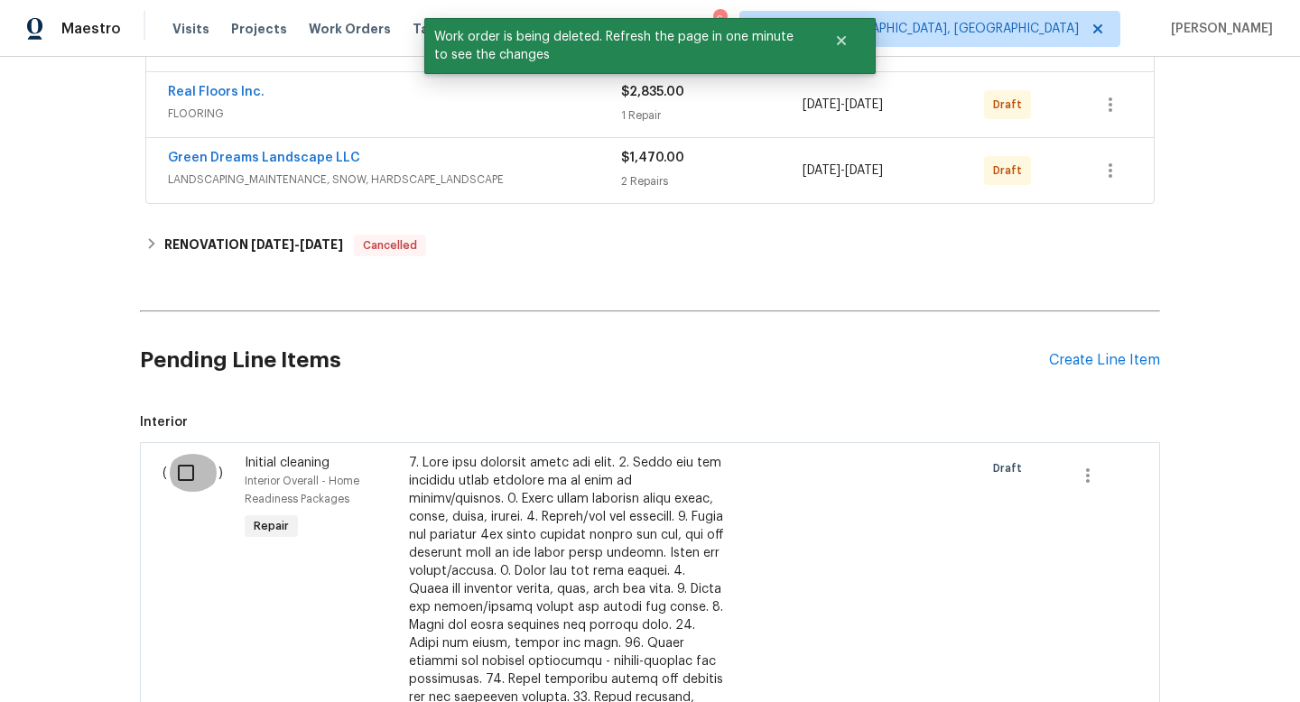
click at [185, 463] on input "checkbox" at bounding box center [192, 473] width 51 height 38
checkbox input "true"
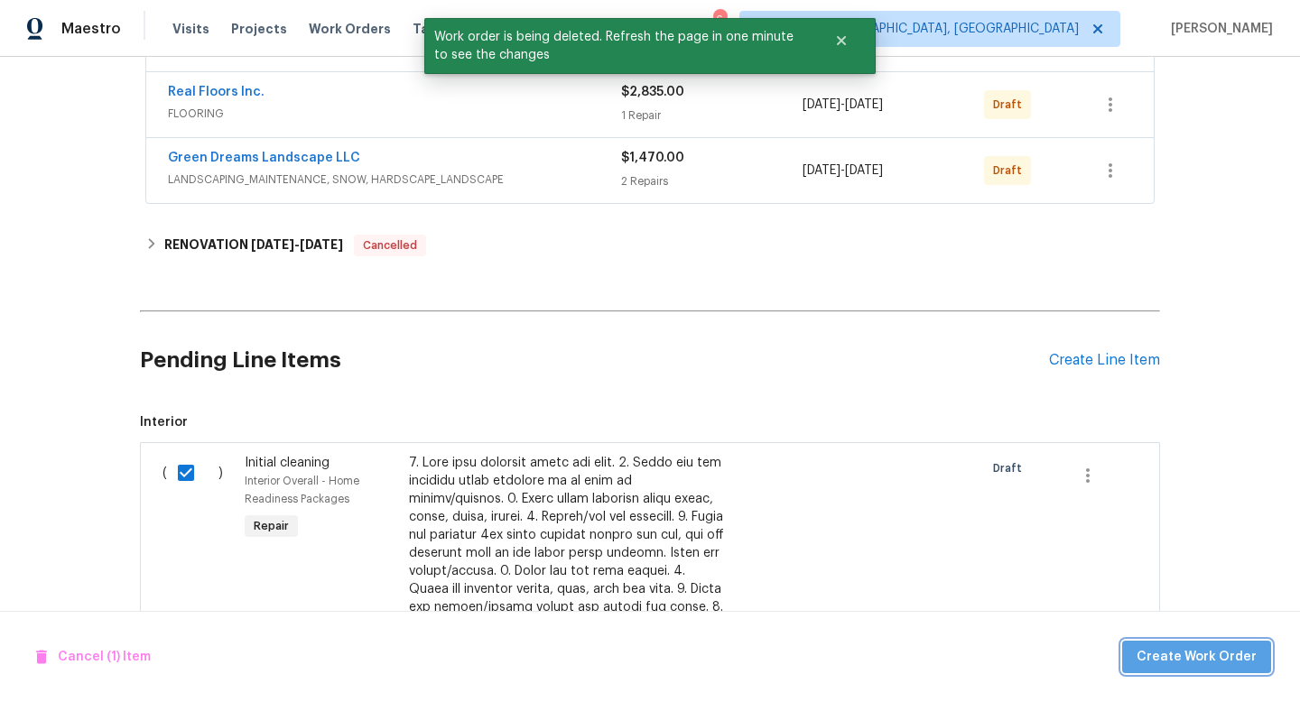
click at [1218, 647] on span "Create Work Order" at bounding box center [1197, 658] width 120 height 23
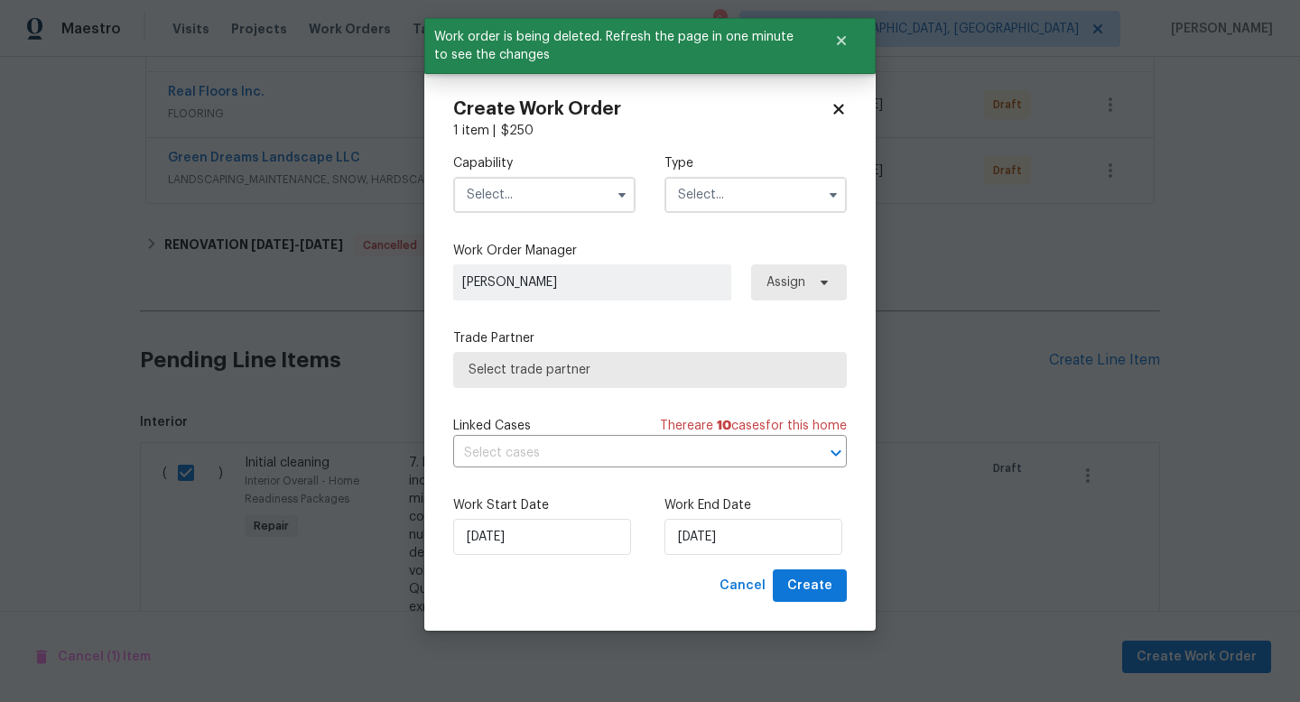
click at [529, 179] on input "text" at bounding box center [544, 195] width 182 height 36
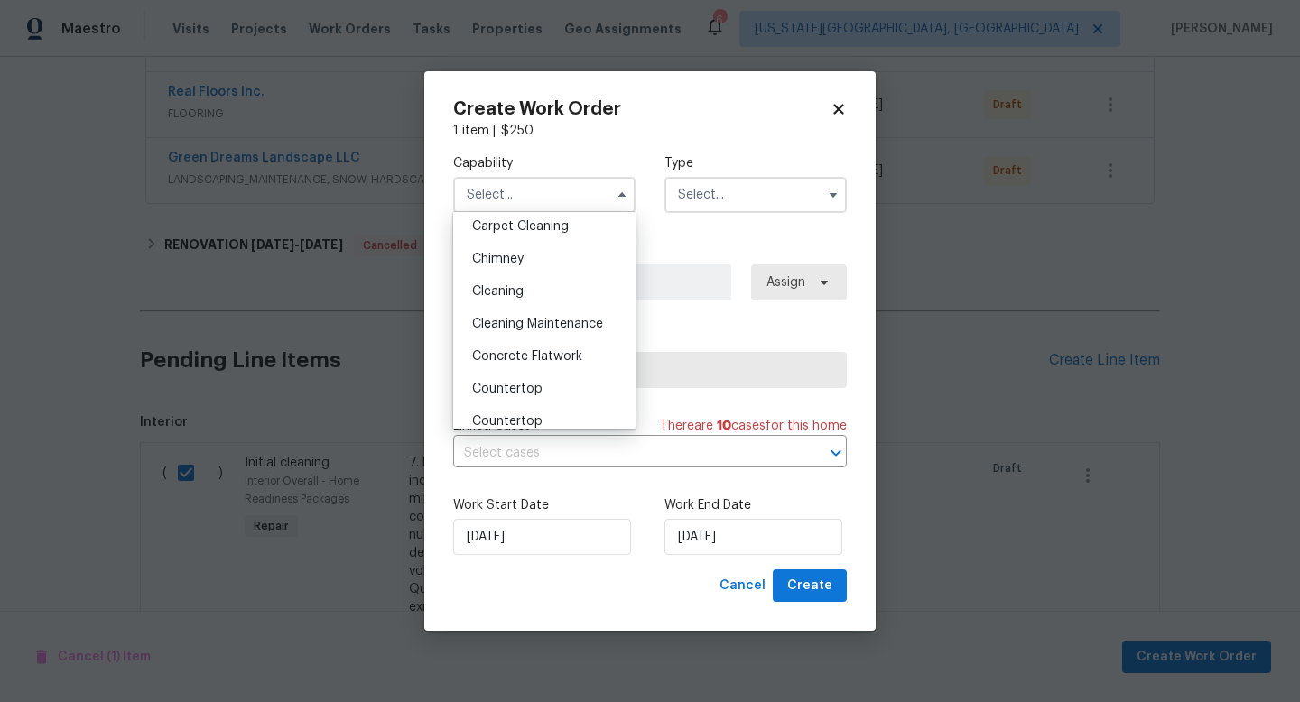
scroll to position [195, 0]
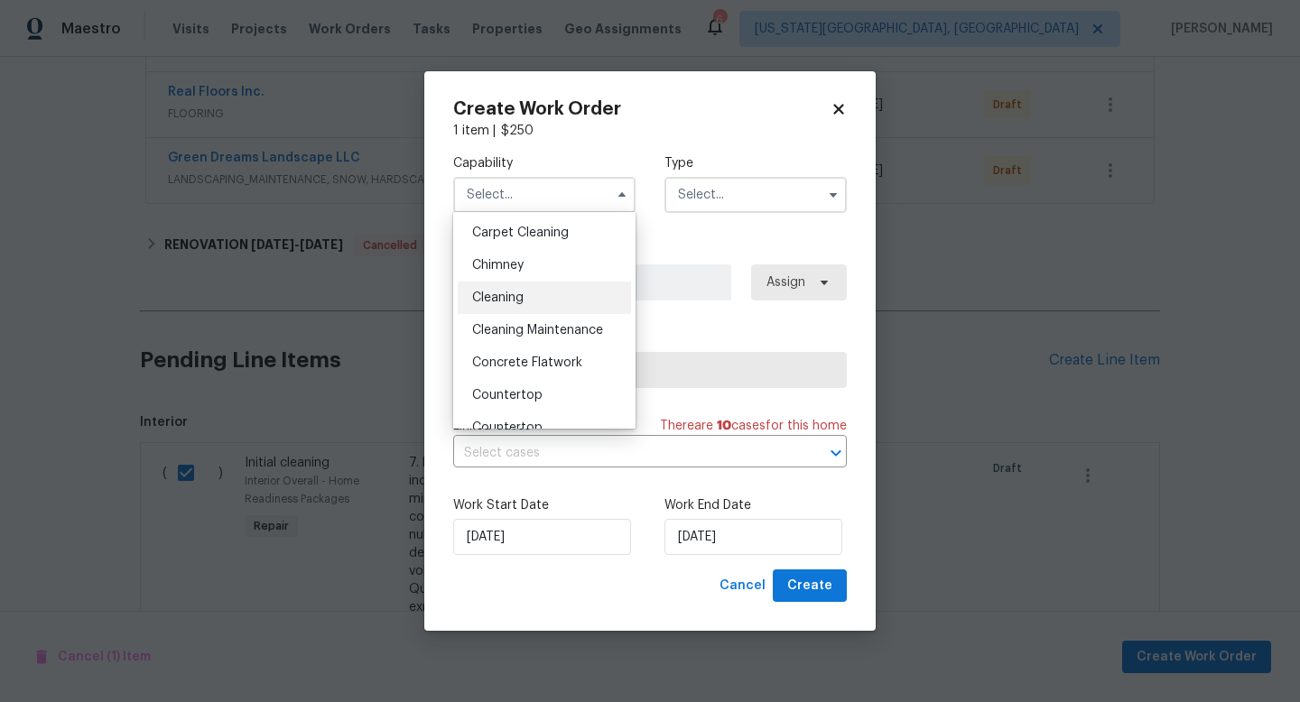
click at [494, 290] on div "Cleaning" at bounding box center [544, 298] width 173 height 33
type input "Cleaning"
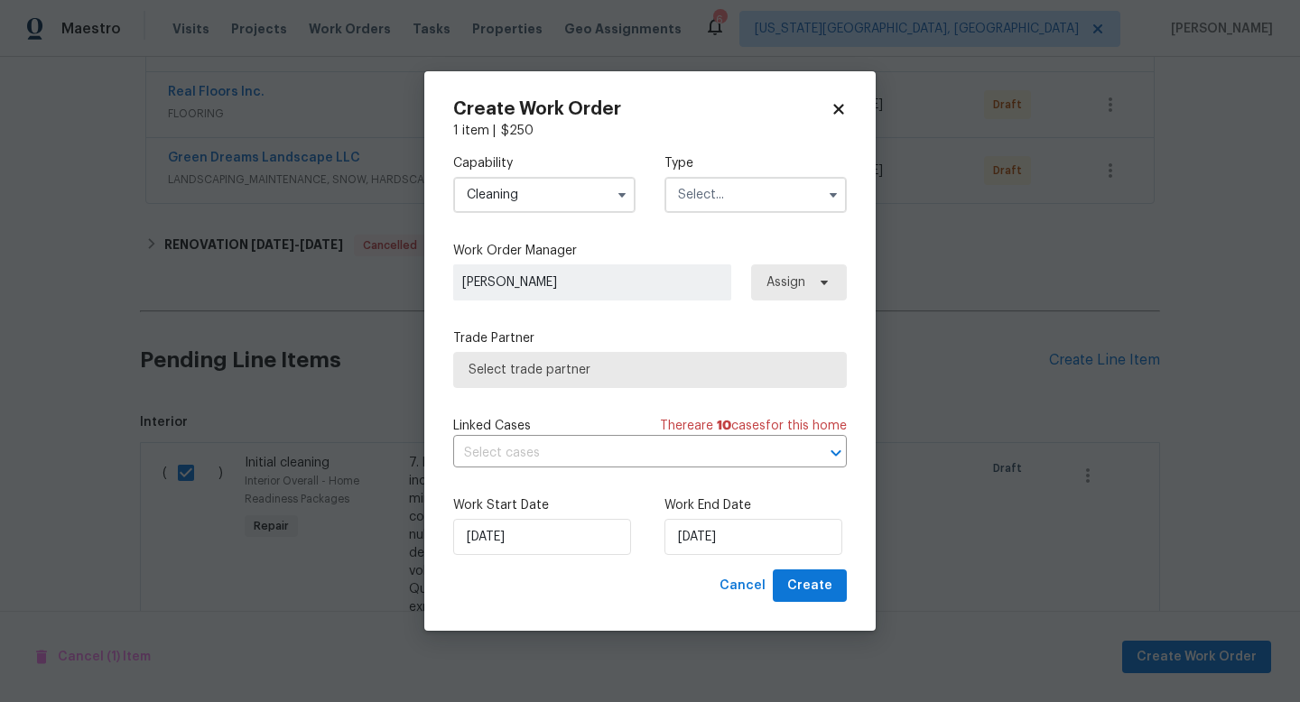
click at [696, 196] on input "text" at bounding box center [756, 195] width 182 height 36
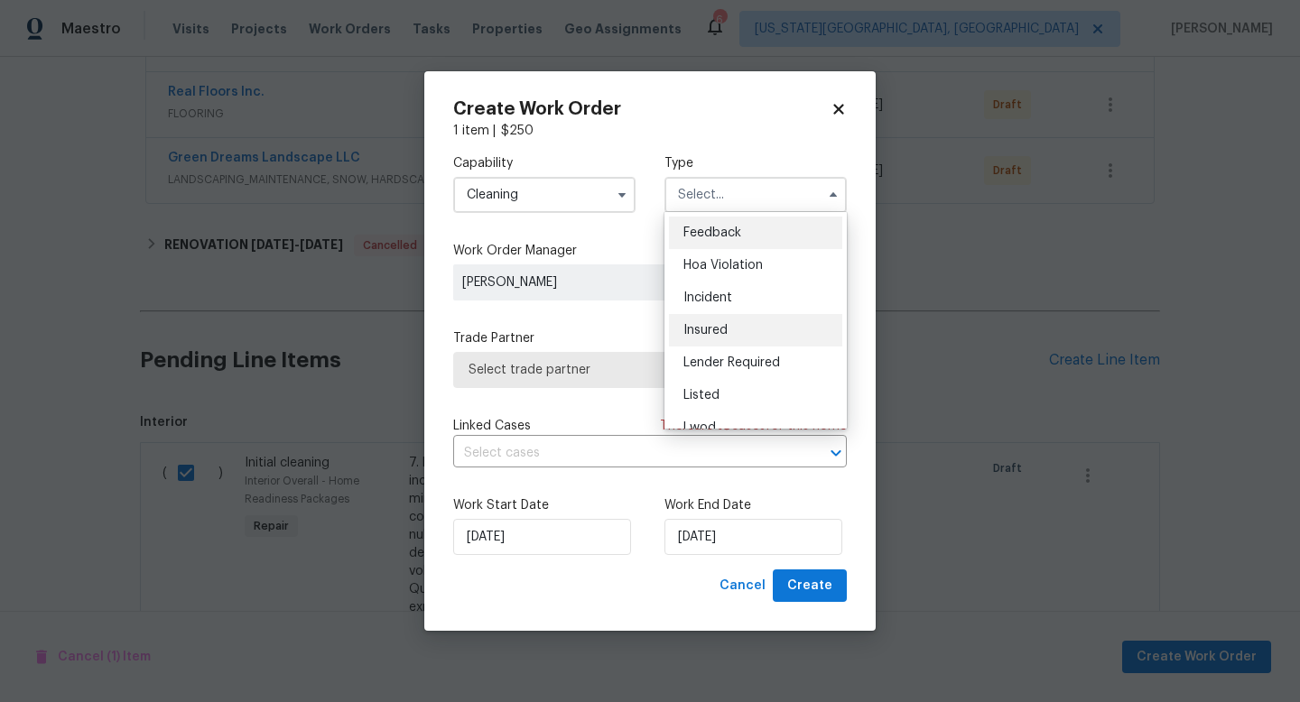
scroll to position [215, 0]
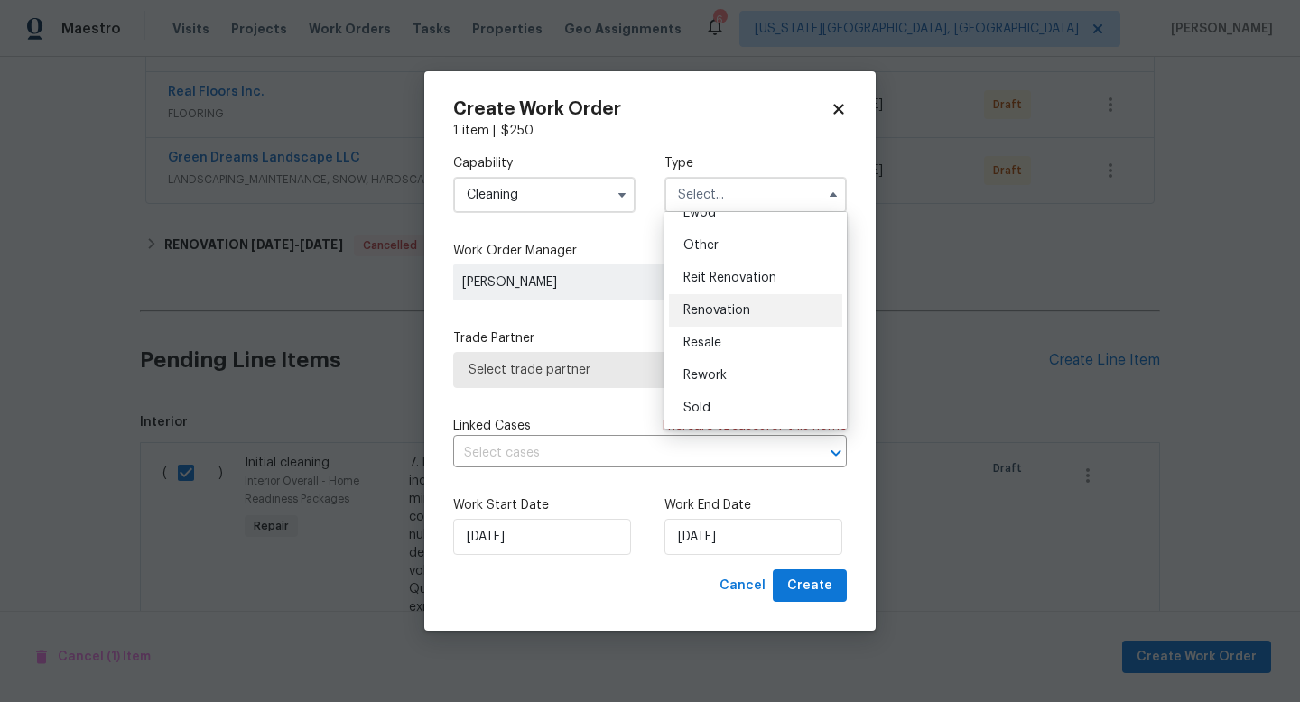
click at [707, 311] on span "Renovation" at bounding box center [717, 310] width 67 height 13
type input "Renovation"
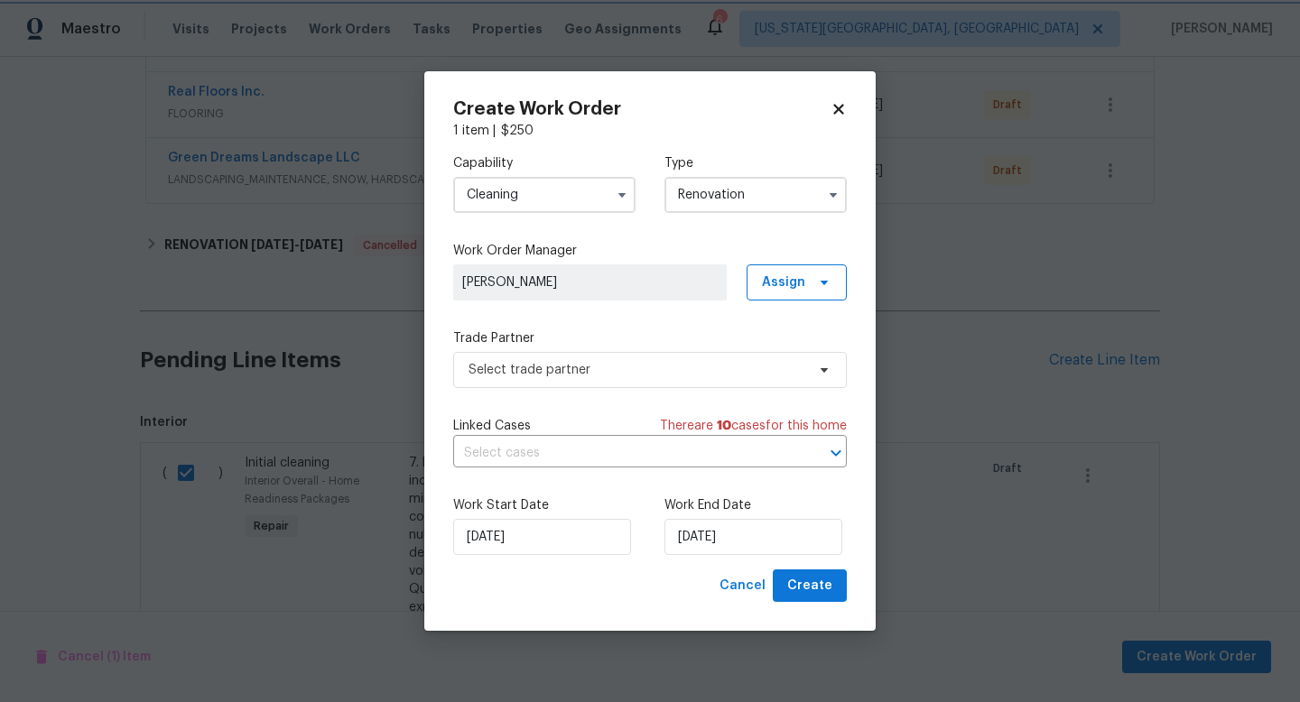
scroll to position [0, 0]
click at [582, 359] on span "Select trade partner" at bounding box center [650, 370] width 394 height 36
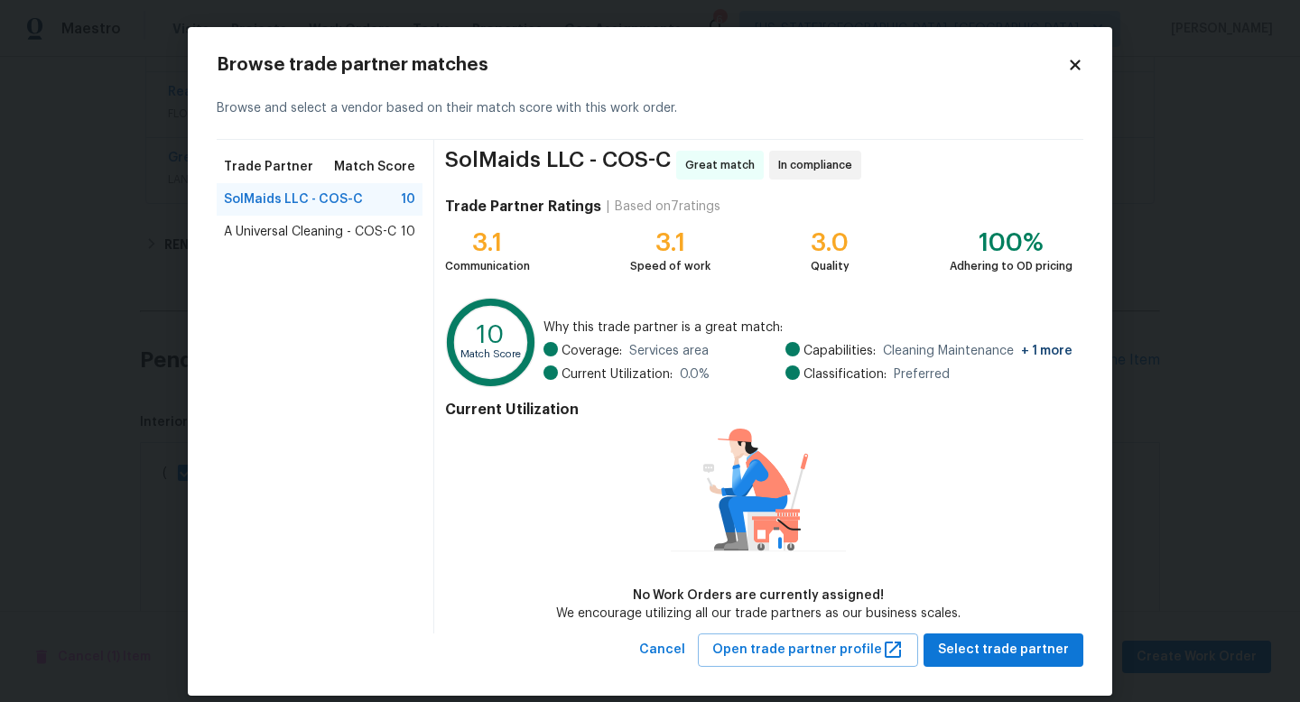
click at [321, 221] on div "A Universal Cleaning - COS-C 10" at bounding box center [320, 232] width 206 height 33
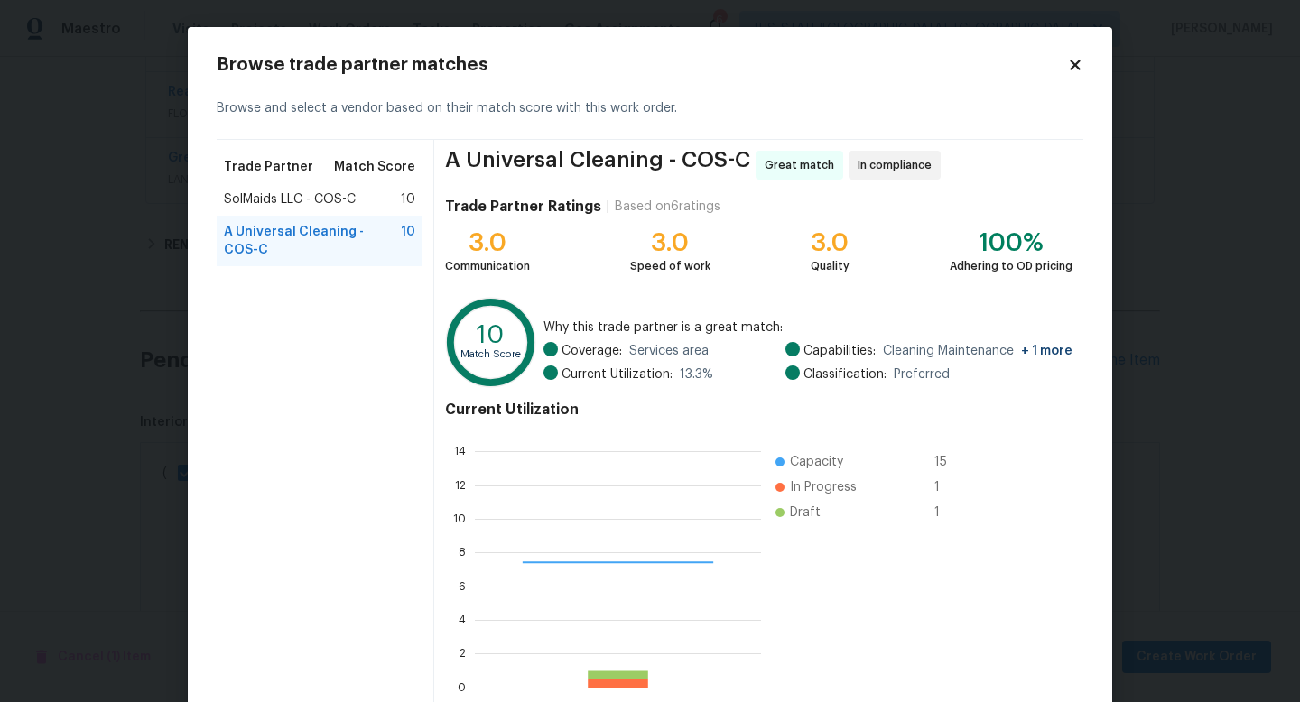
scroll to position [94, 0]
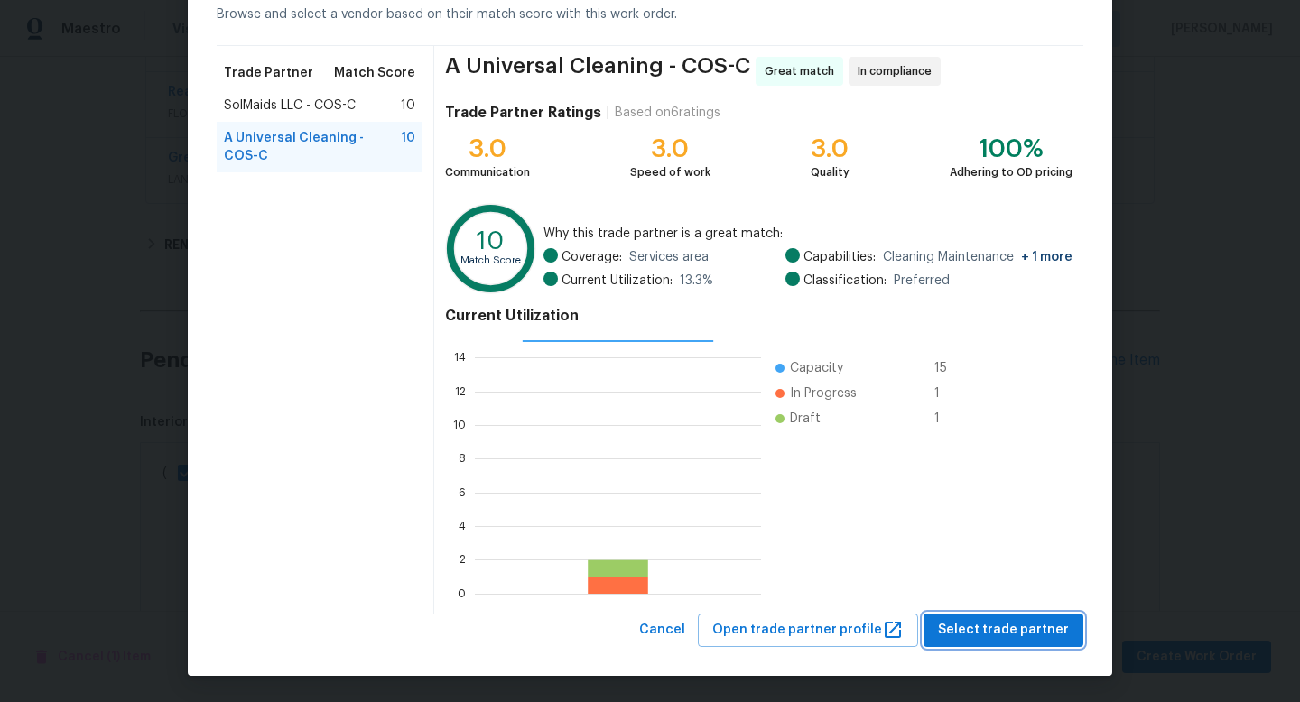
click at [966, 646] on button "Select trade partner" at bounding box center [1004, 630] width 160 height 33
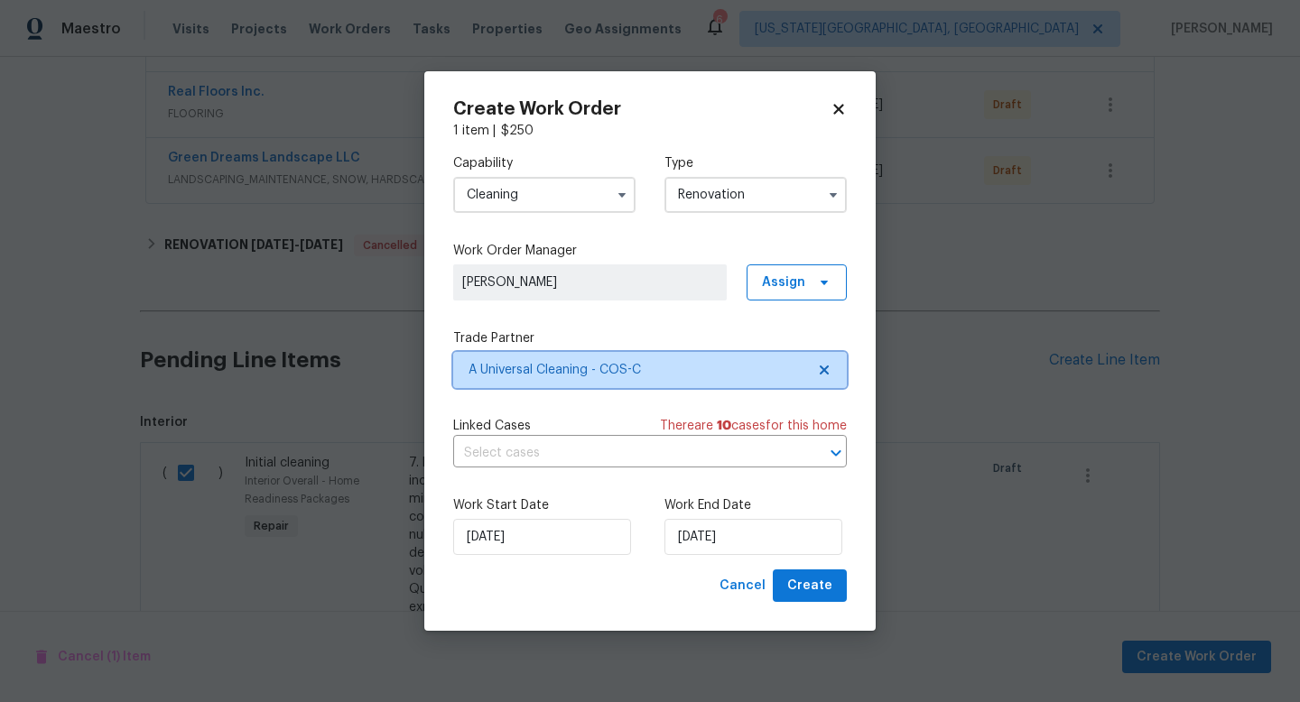
scroll to position [0, 0]
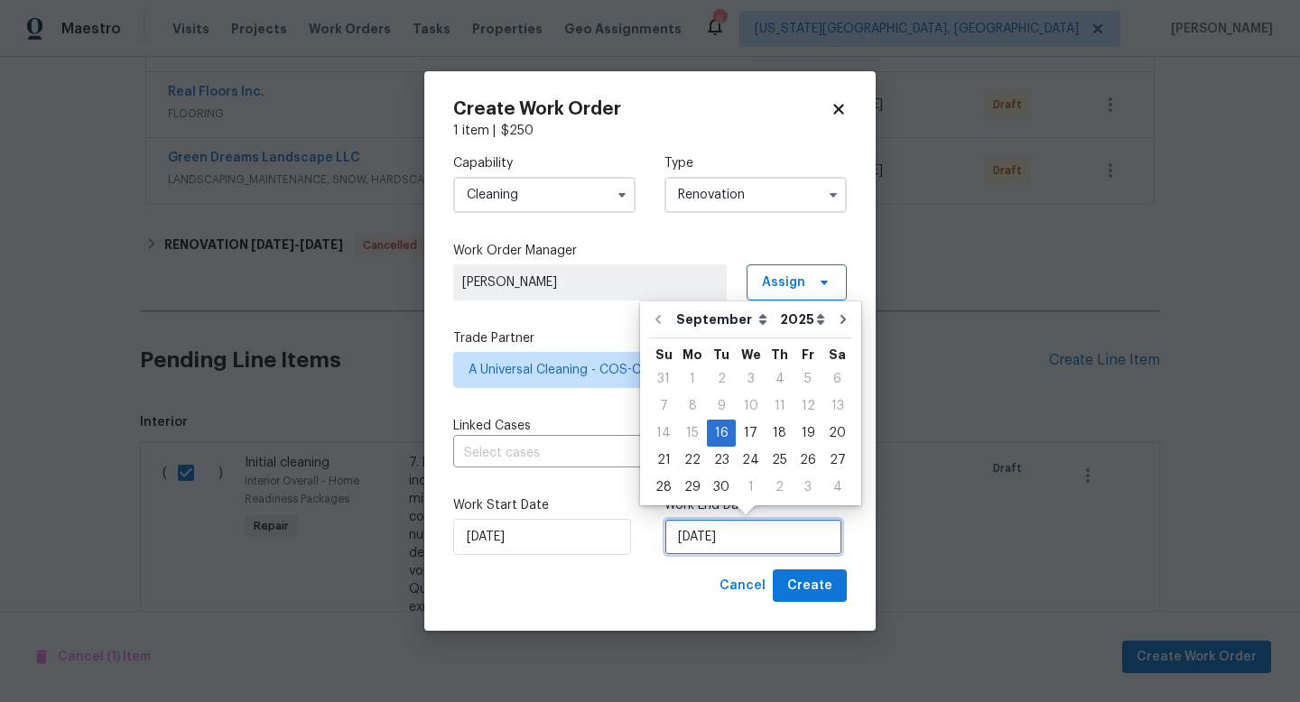
click at [740, 534] on input "[DATE]" at bounding box center [754, 537] width 178 height 36
click at [841, 321] on icon "Go to next month" at bounding box center [843, 319] width 5 height 9
type input "[DATE]"
select select "9"
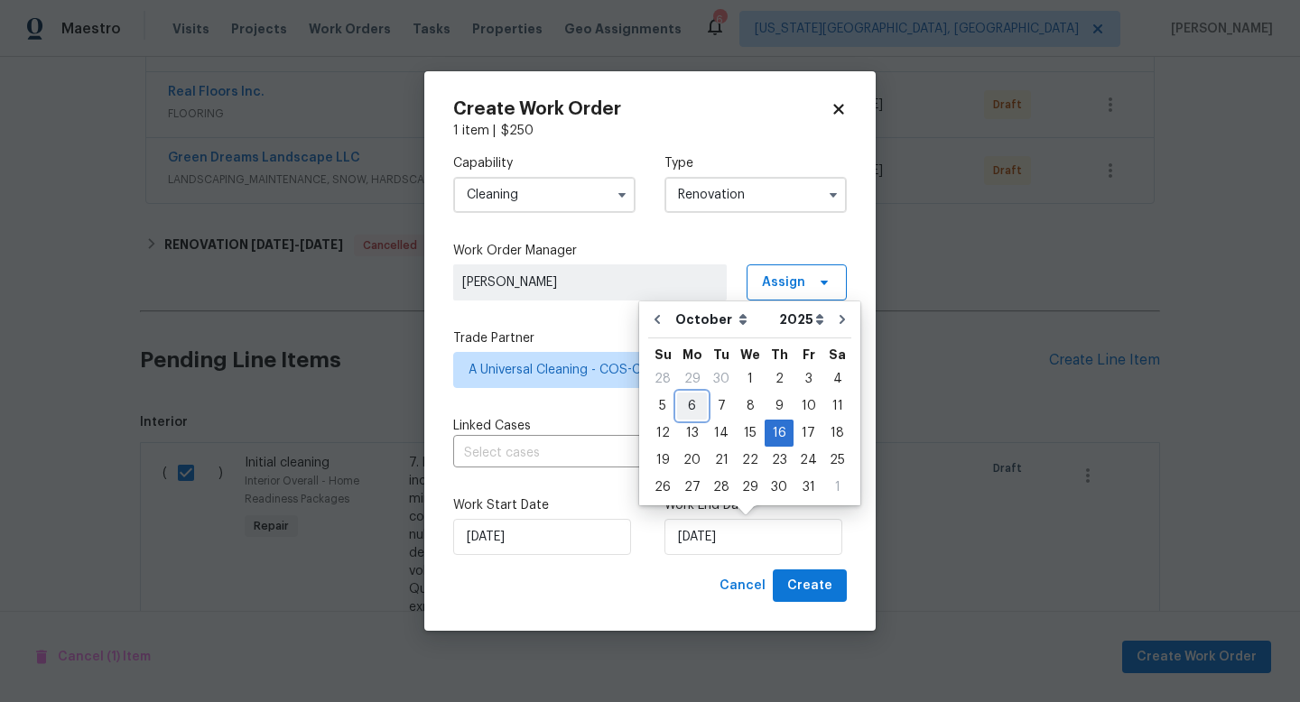
click at [693, 395] on div "6" at bounding box center [692, 406] width 30 height 25
type input "[DATE]"
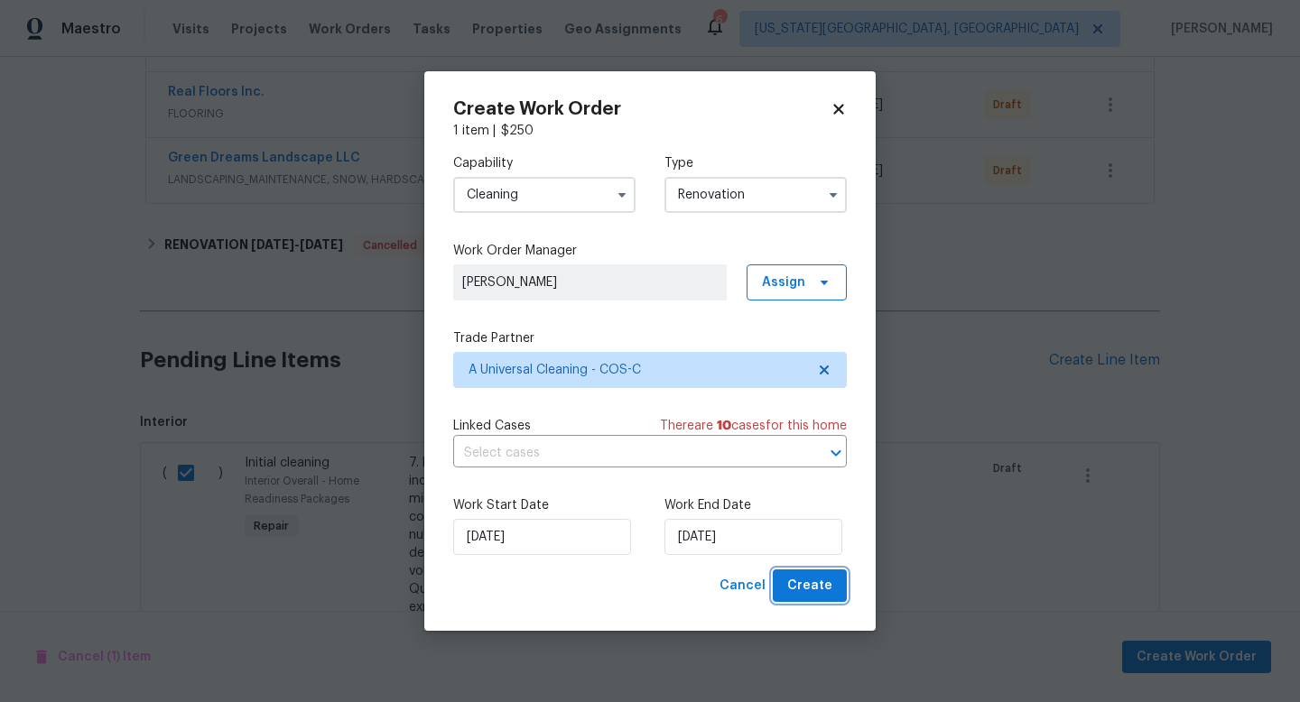
click at [804, 581] on span "Create" at bounding box center [809, 586] width 45 height 23
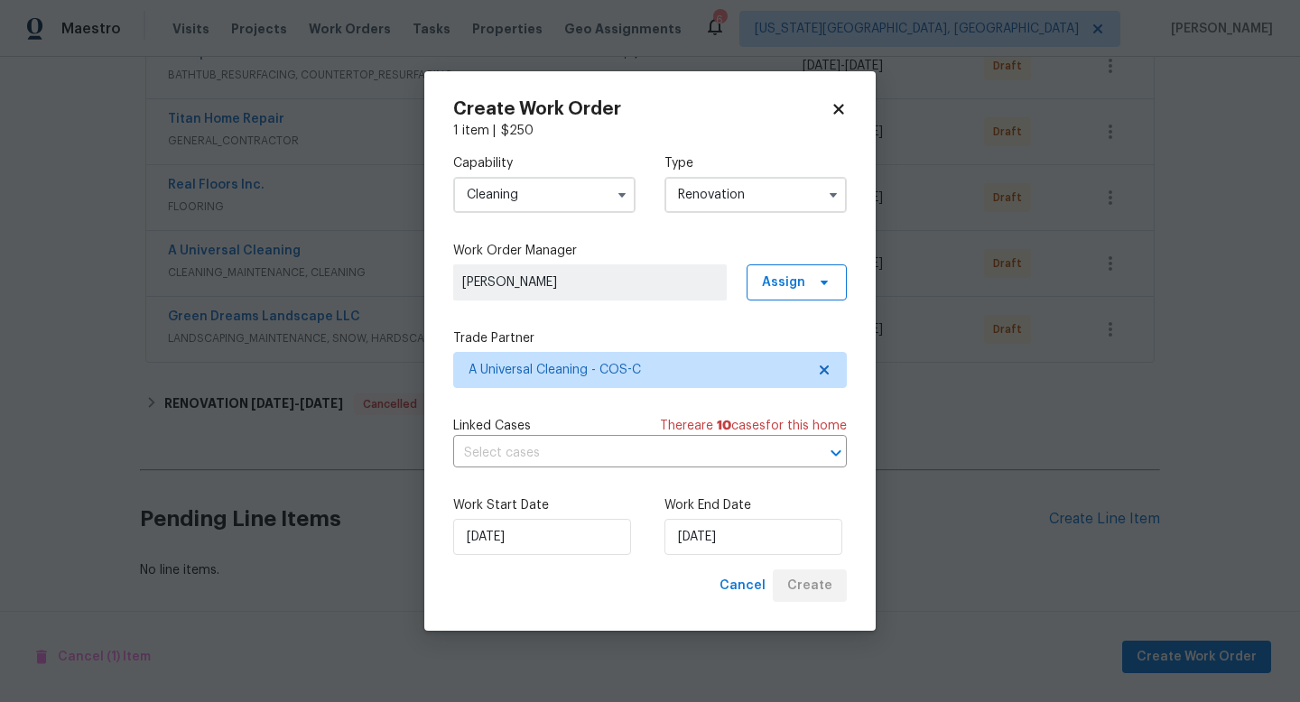
scroll to position [370, 0]
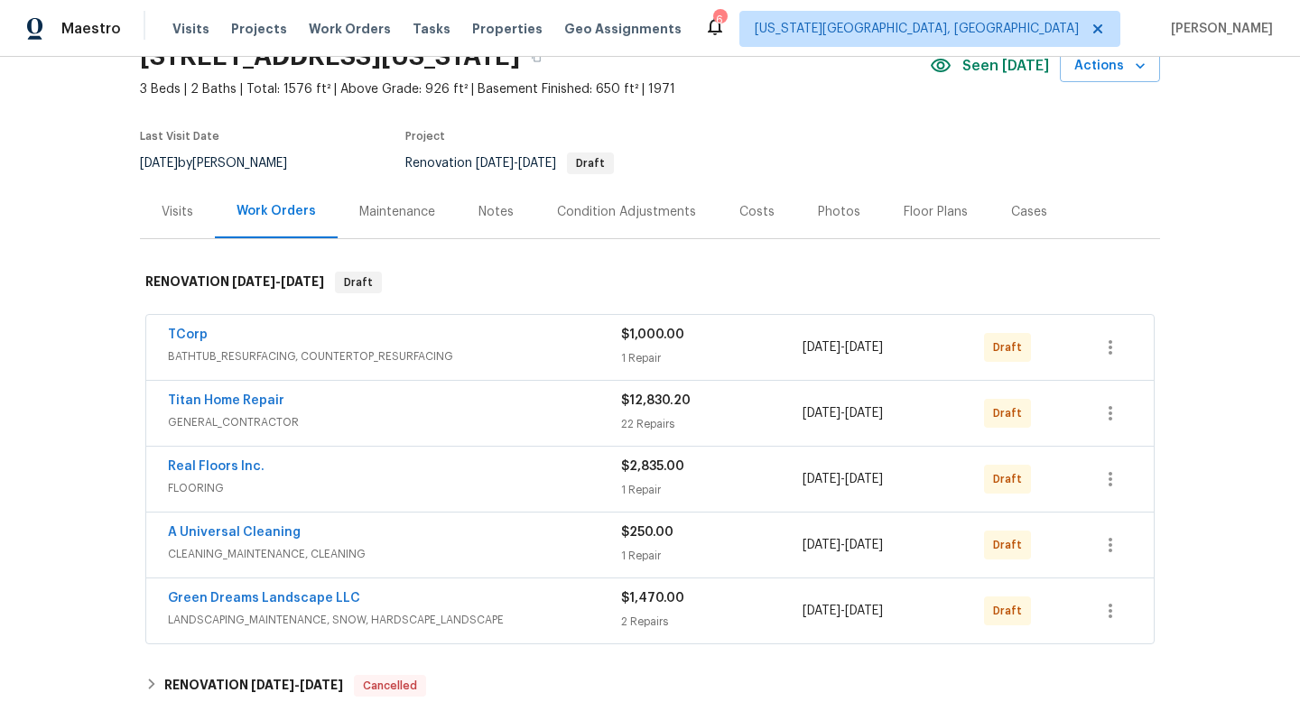
scroll to position [20, 0]
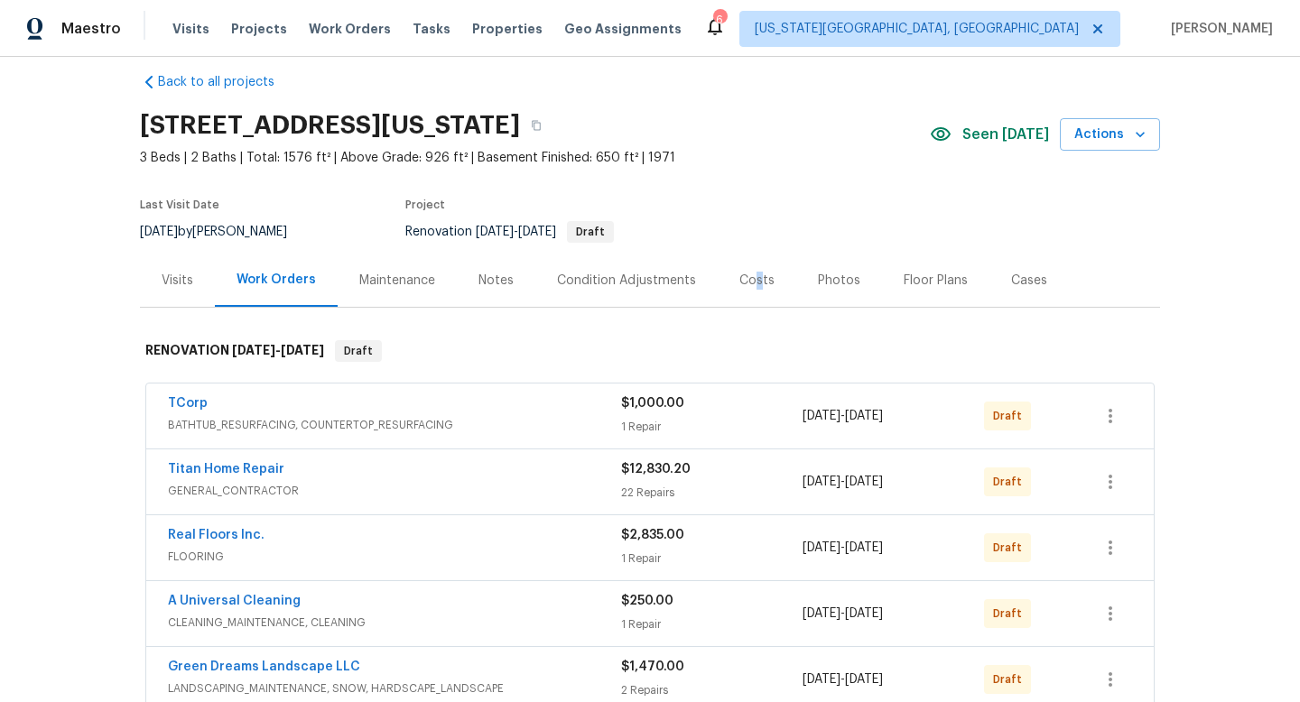
click at [752, 278] on div "Costs" at bounding box center [757, 281] width 35 height 18
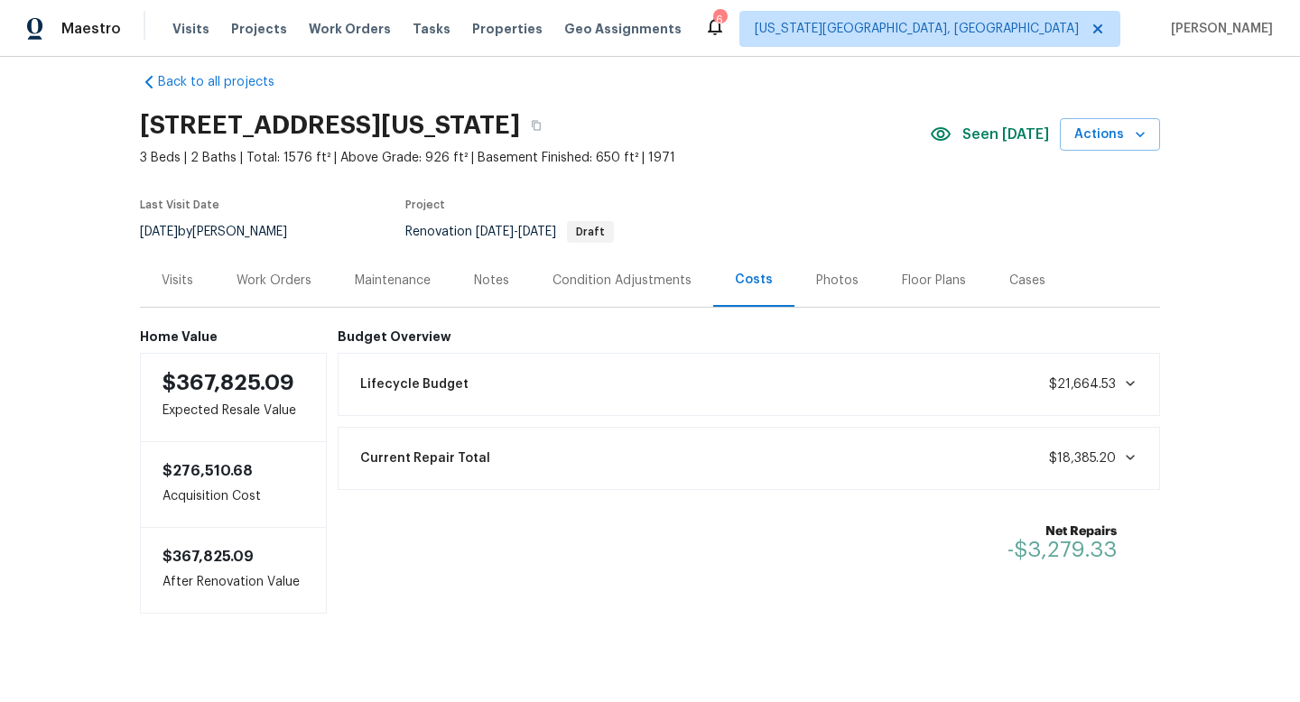
click at [251, 295] on div "Work Orders" at bounding box center [274, 280] width 118 height 53
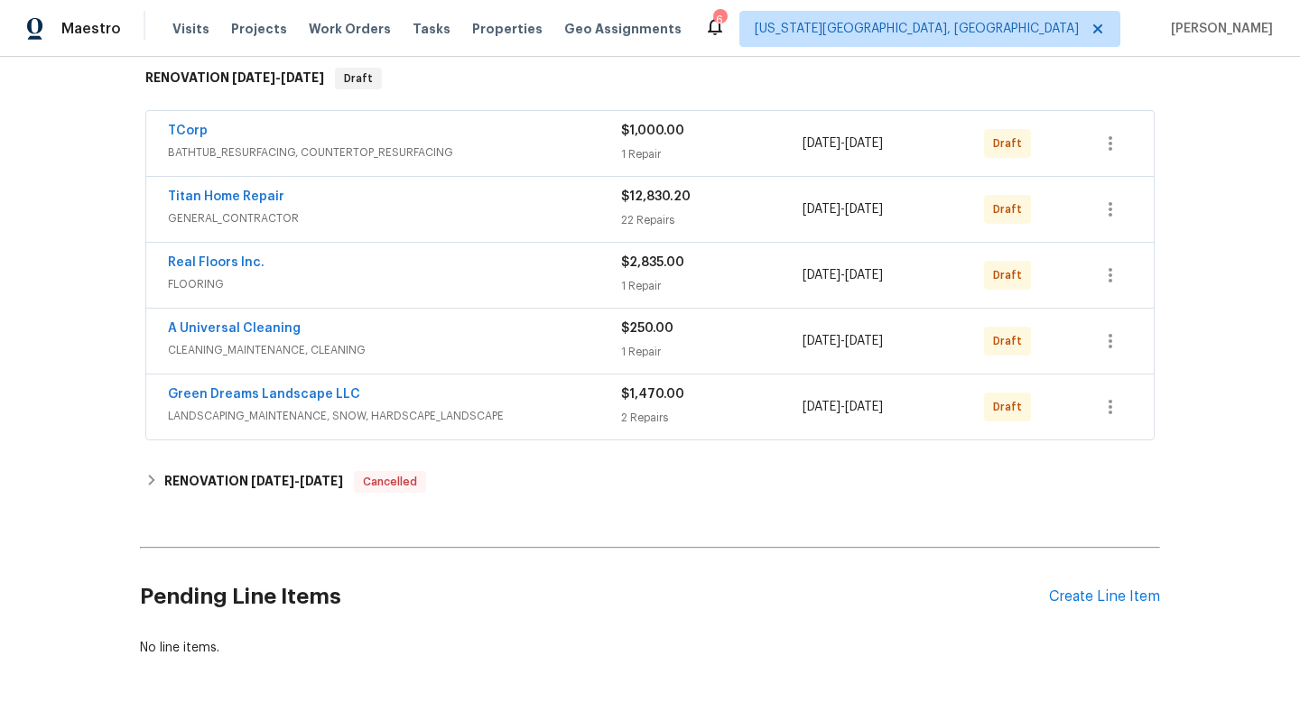
scroll to position [250, 0]
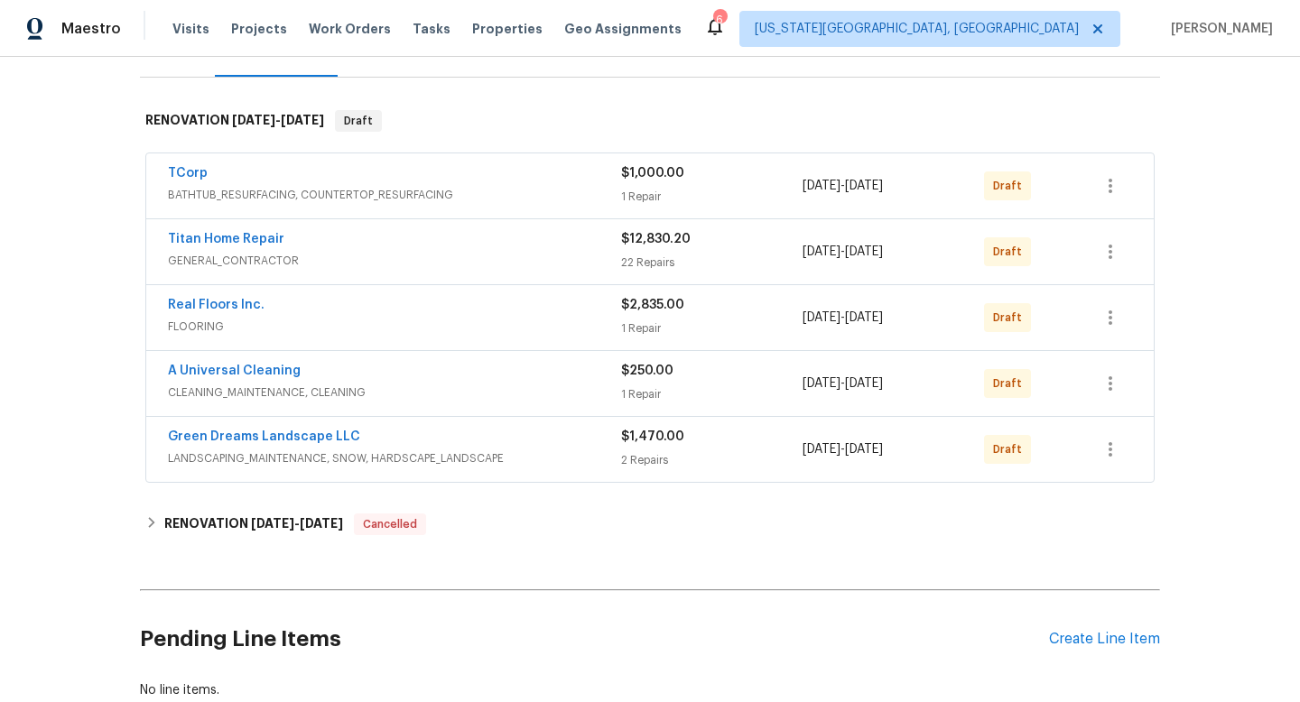
click at [507, 181] on div "TCorp" at bounding box center [394, 175] width 453 height 22
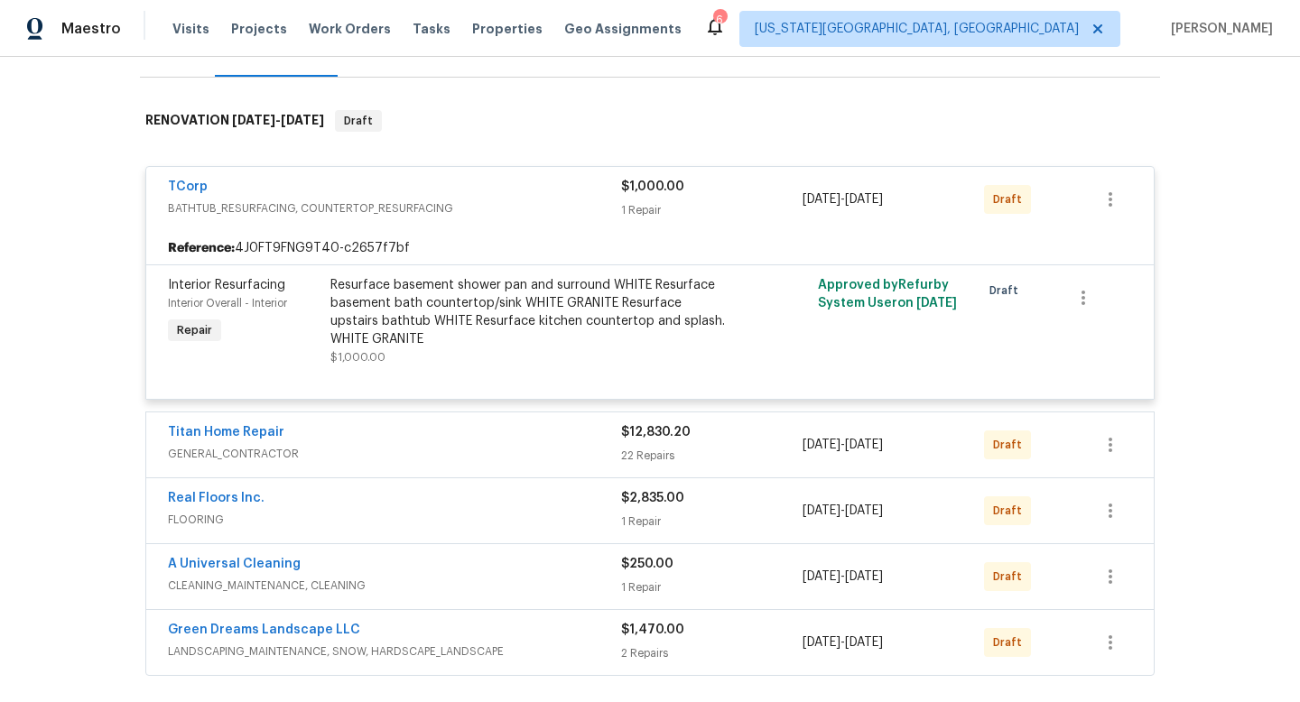
click at [697, 455] on div "22 Repairs" at bounding box center [711, 456] width 181 height 18
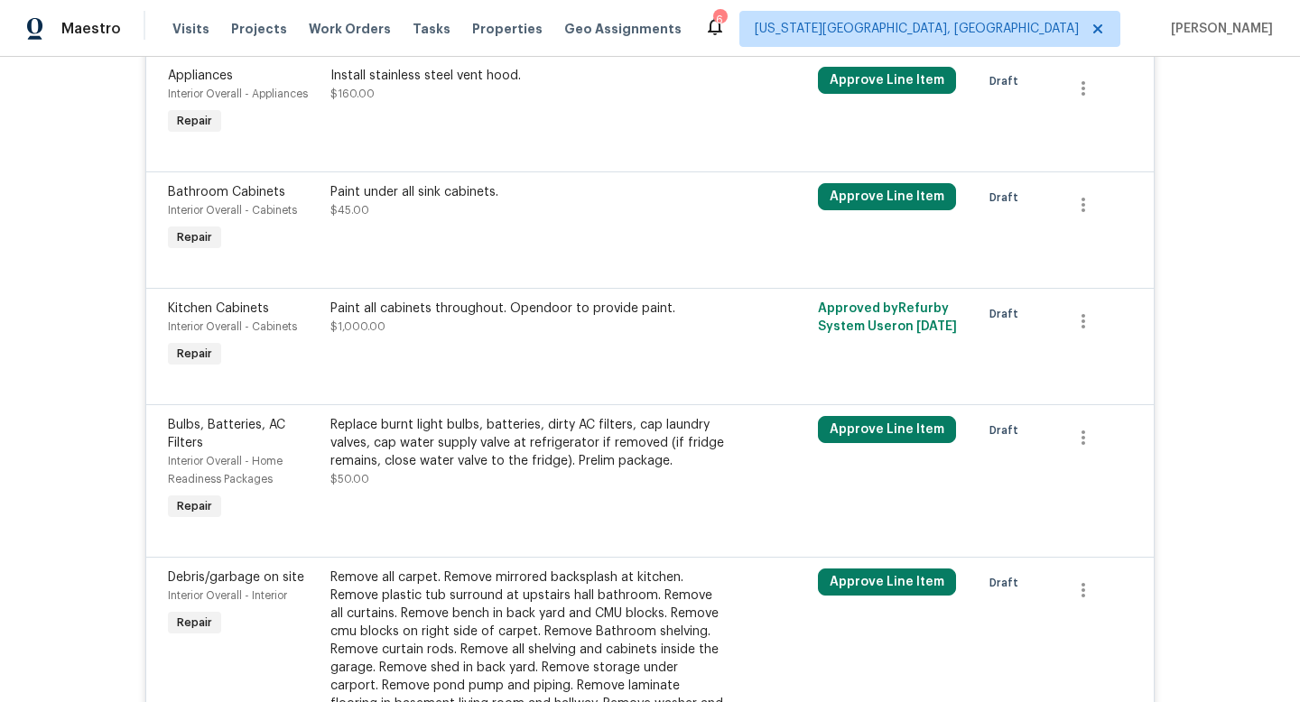
scroll to position [1329, 0]
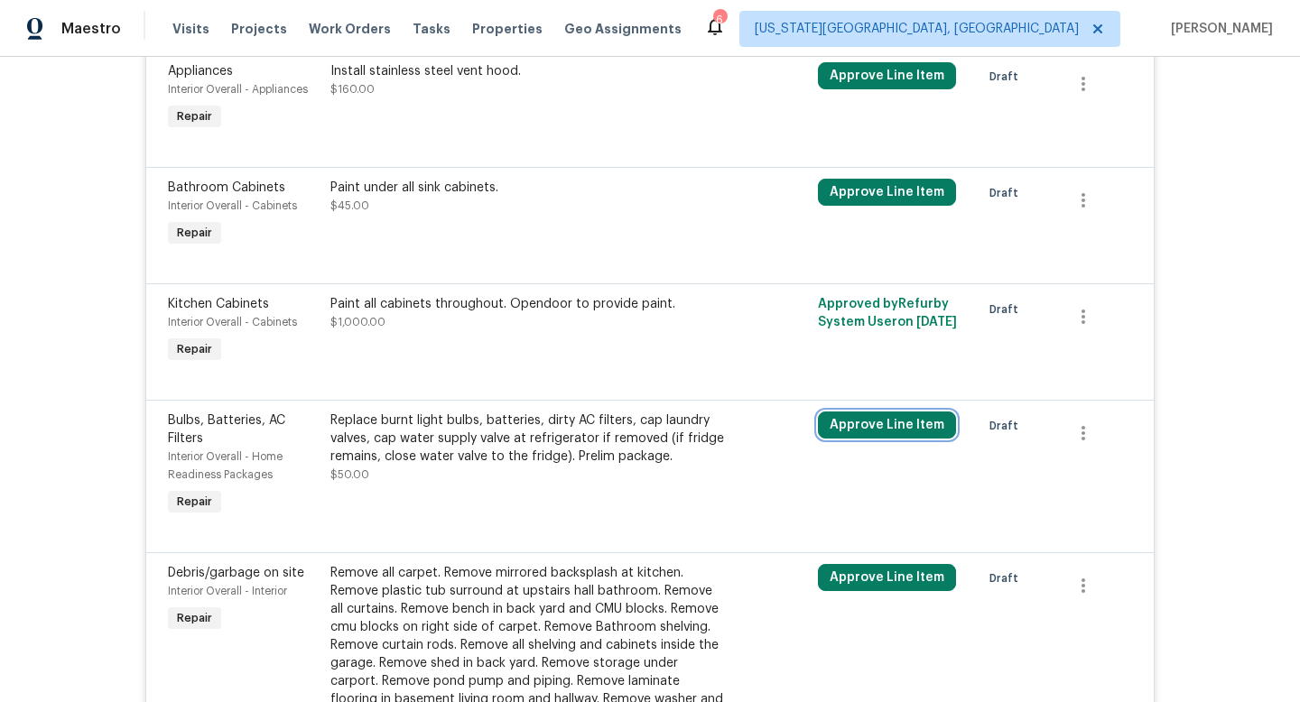
click at [880, 431] on button "Approve Line Item" at bounding box center [887, 425] width 138 height 27
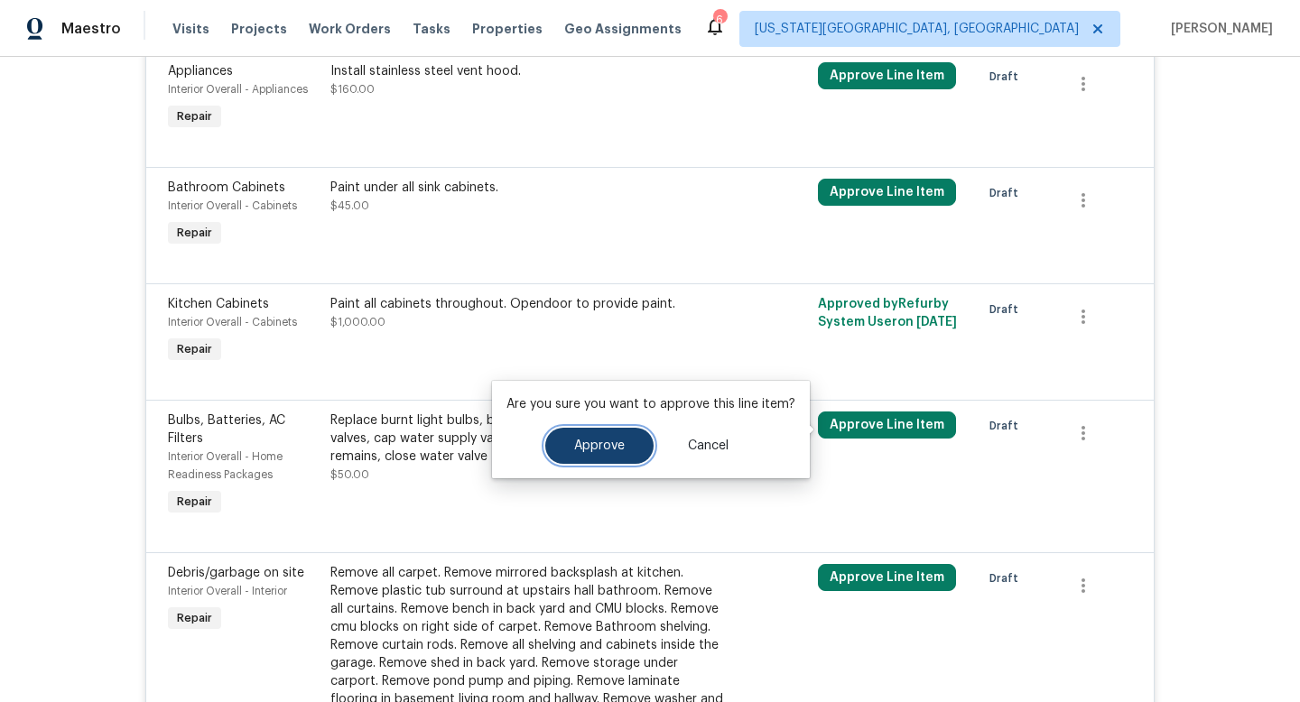
click at [609, 442] on span "Approve" at bounding box center [599, 447] width 51 height 14
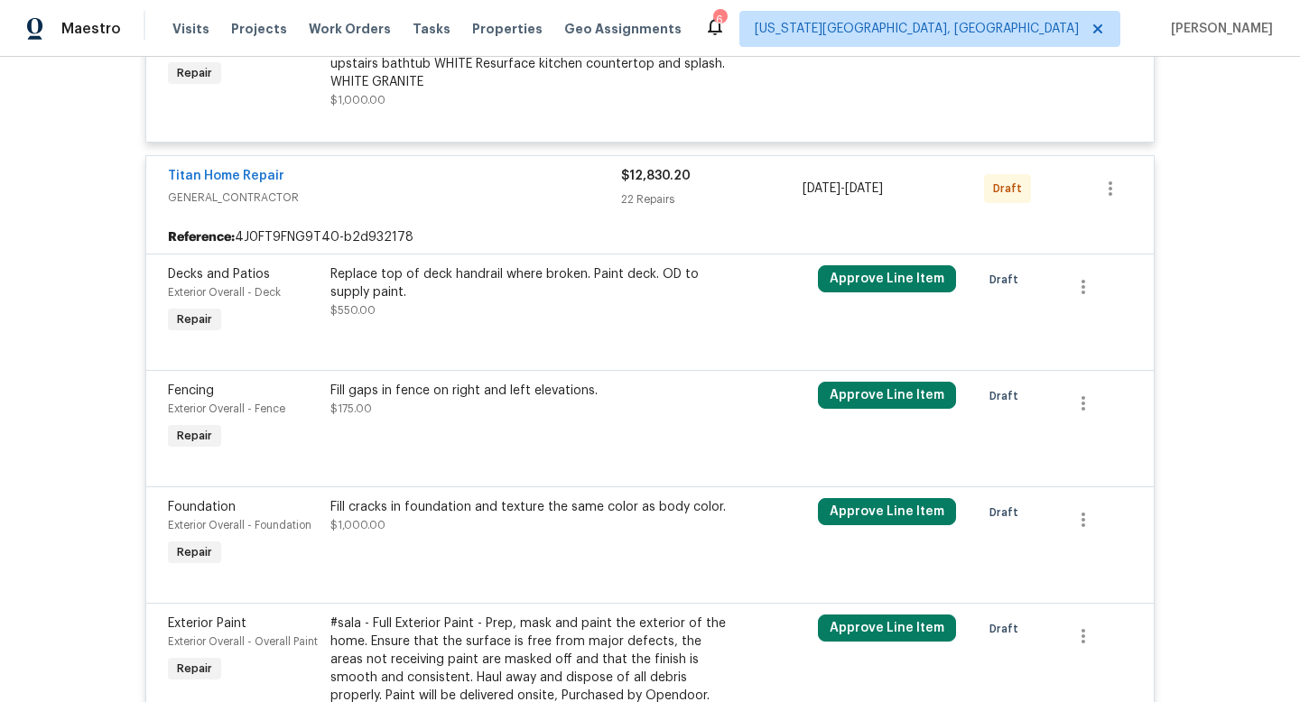
scroll to position [303, 0]
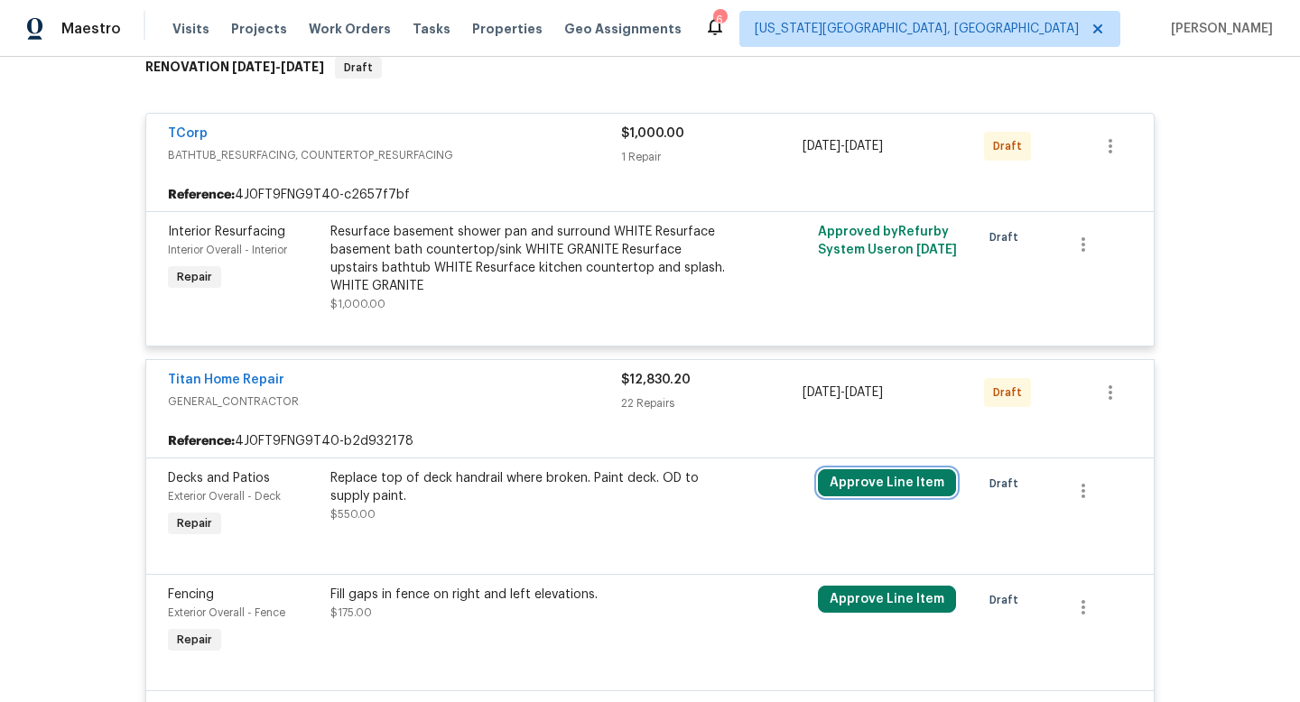
click at [851, 471] on button "Approve Line Item" at bounding box center [887, 483] width 138 height 27
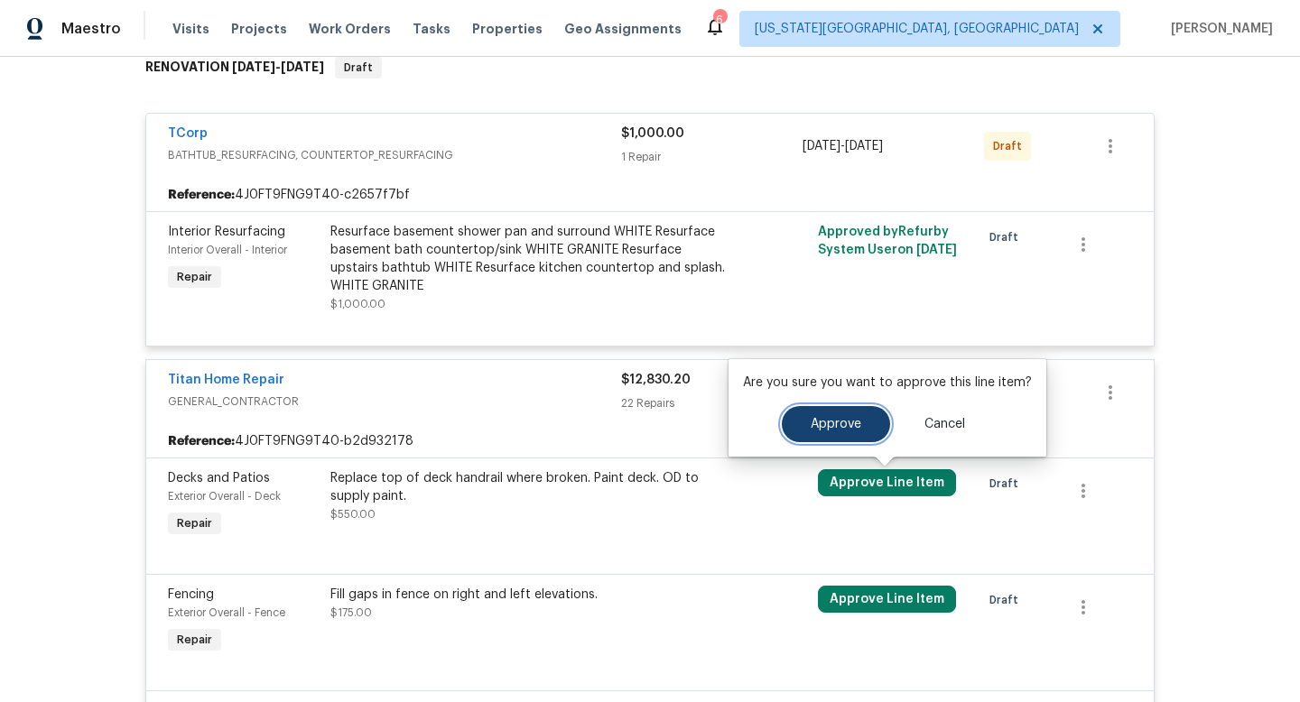
click at [795, 423] on button "Approve" at bounding box center [836, 424] width 108 height 36
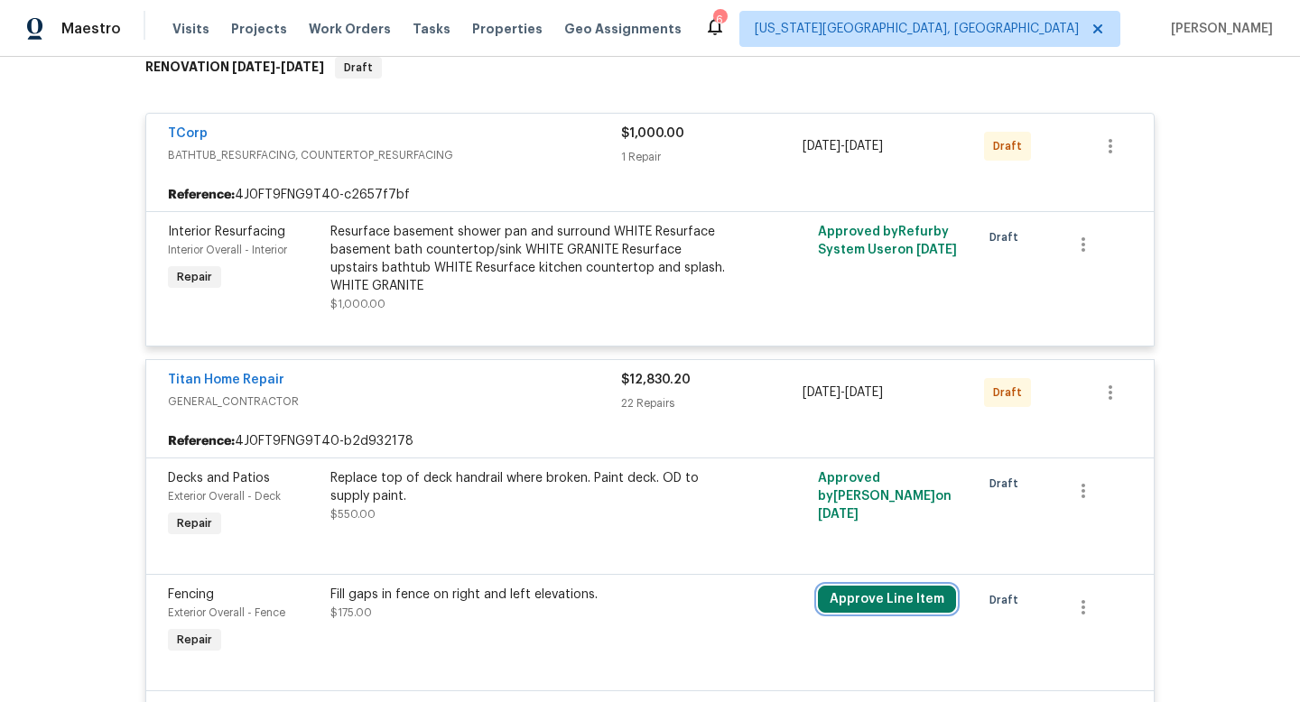
click at [866, 600] on button "Approve Line Item" at bounding box center [887, 599] width 138 height 27
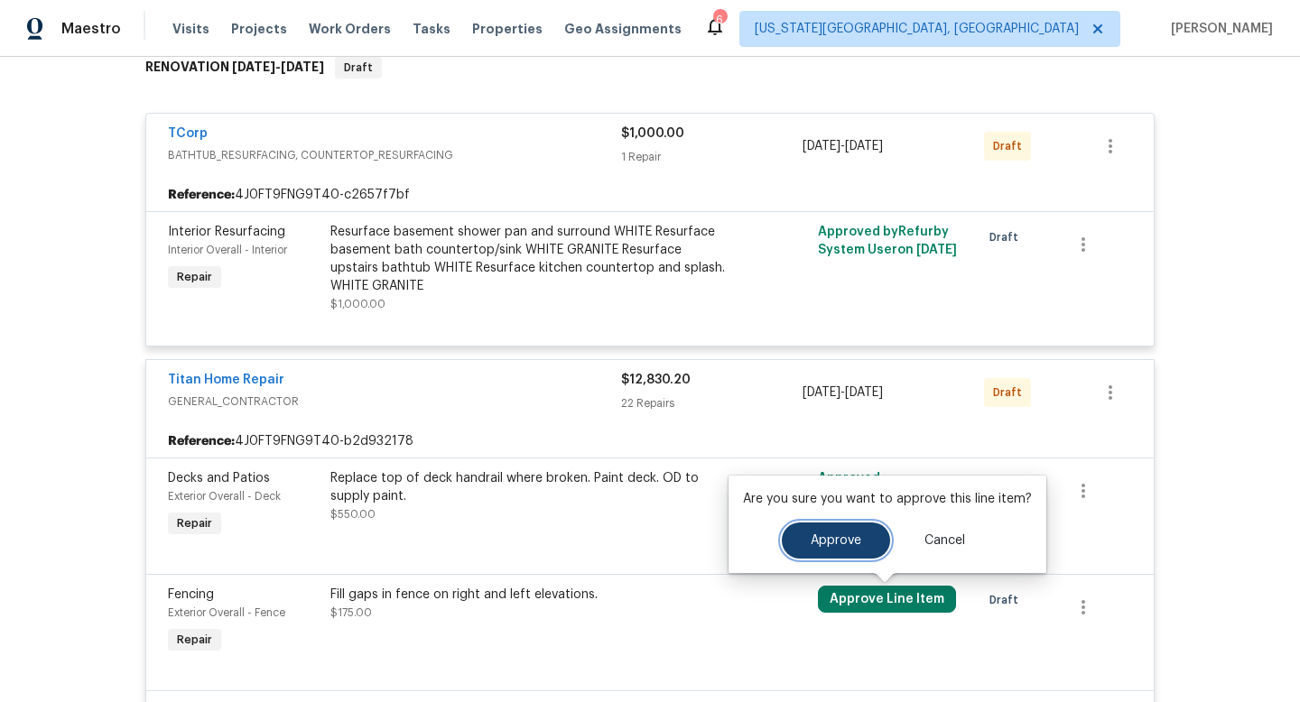
click at [825, 535] on span "Approve" at bounding box center [836, 542] width 51 height 14
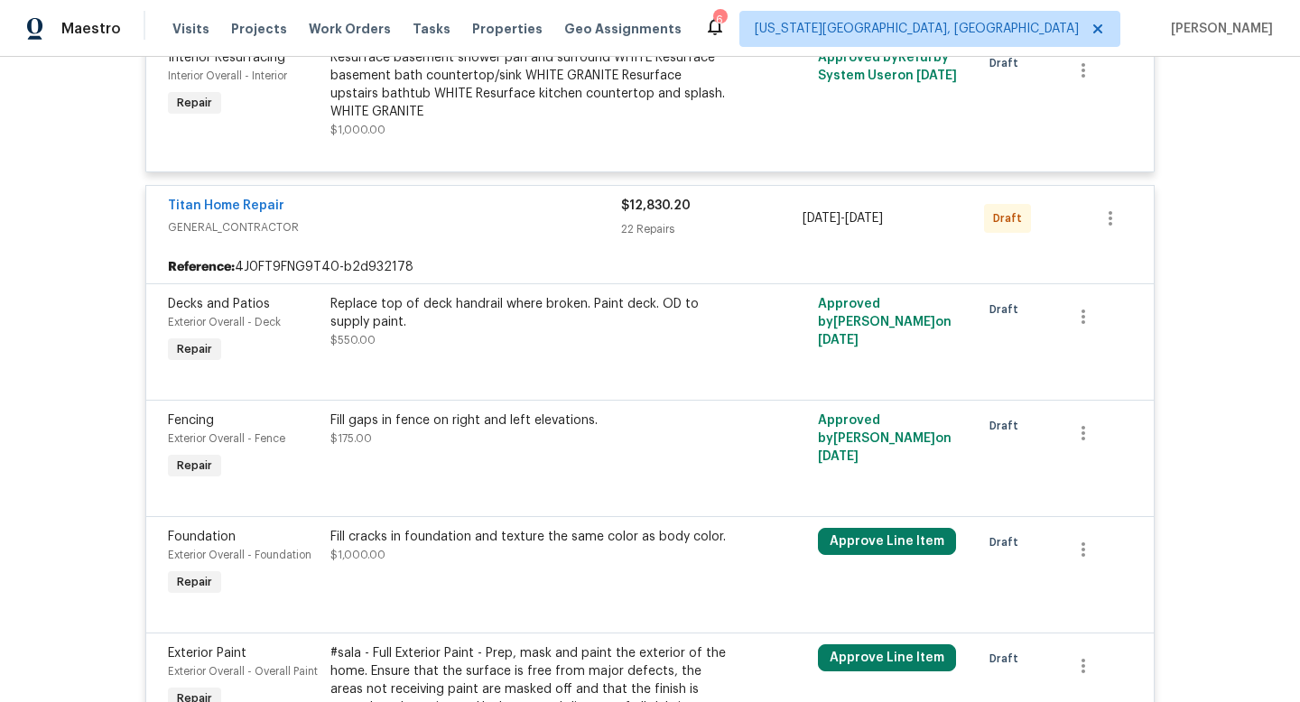
scroll to position [483, 0]
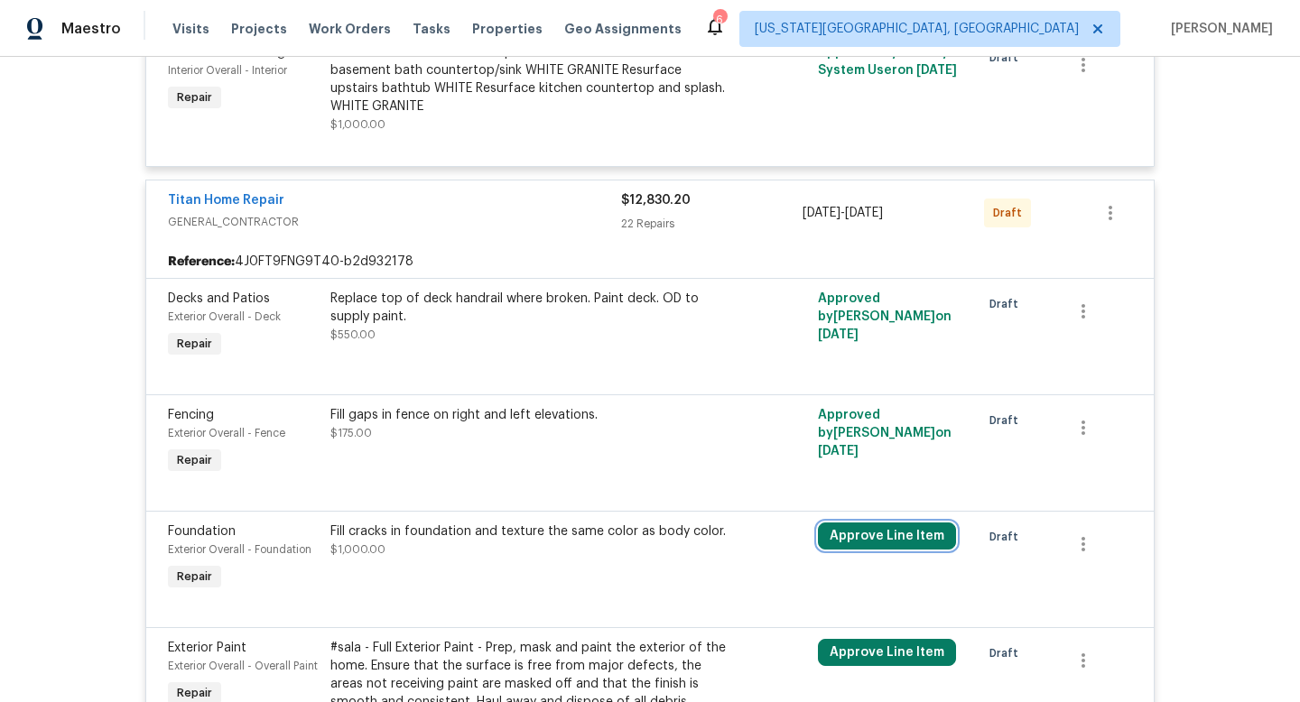
click at [834, 526] on button "Approve Line Item" at bounding box center [887, 536] width 138 height 27
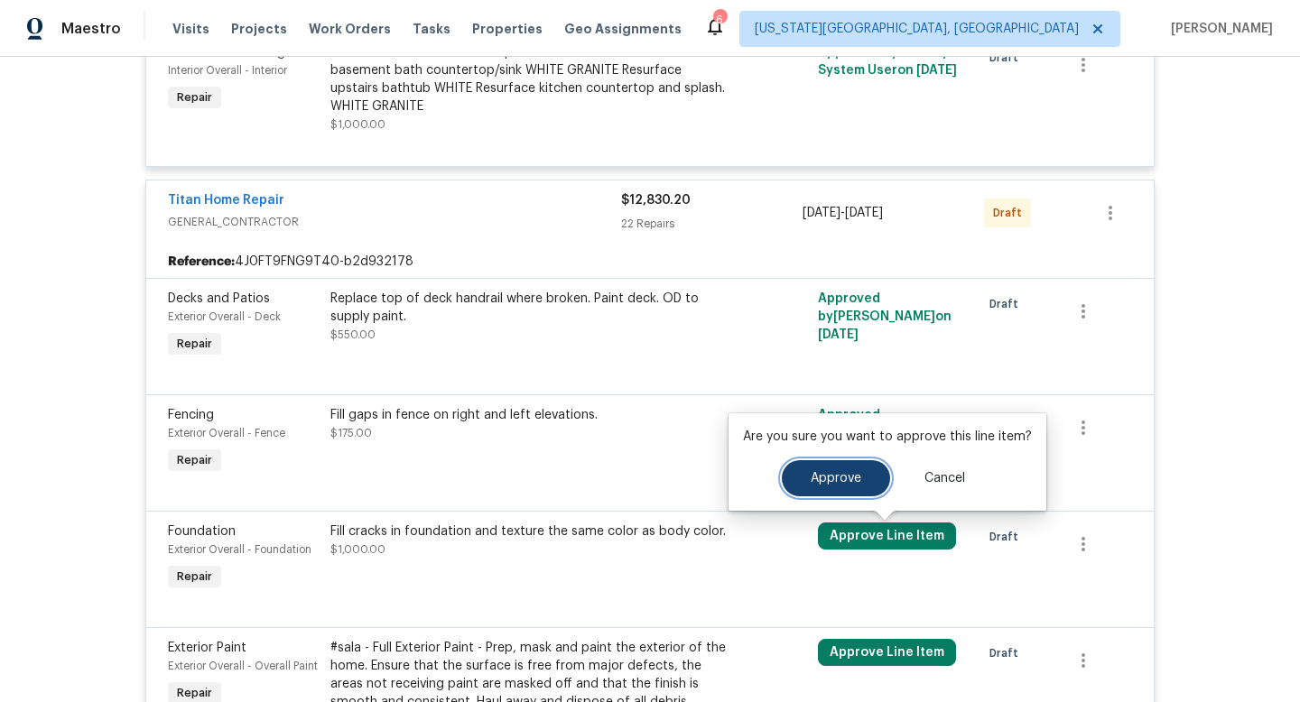
click at [803, 483] on button "Approve" at bounding box center [836, 479] width 108 height 36
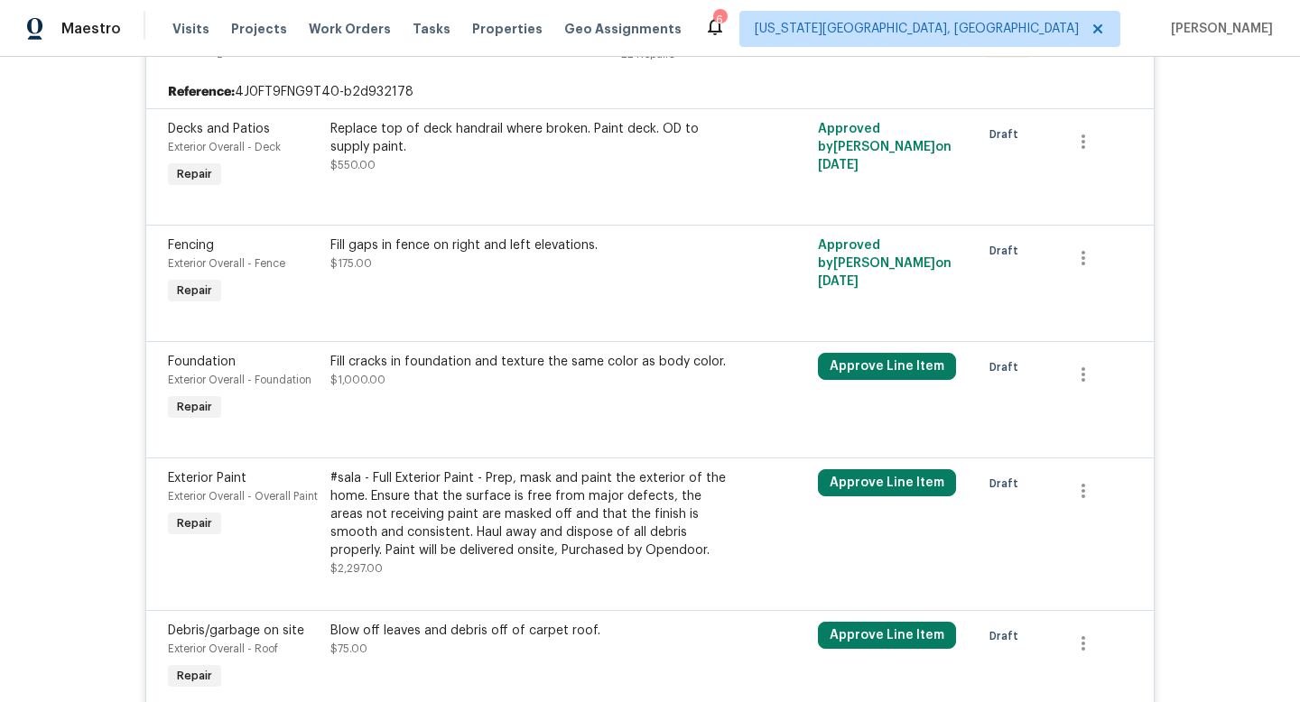
scroll to position [655, 0]
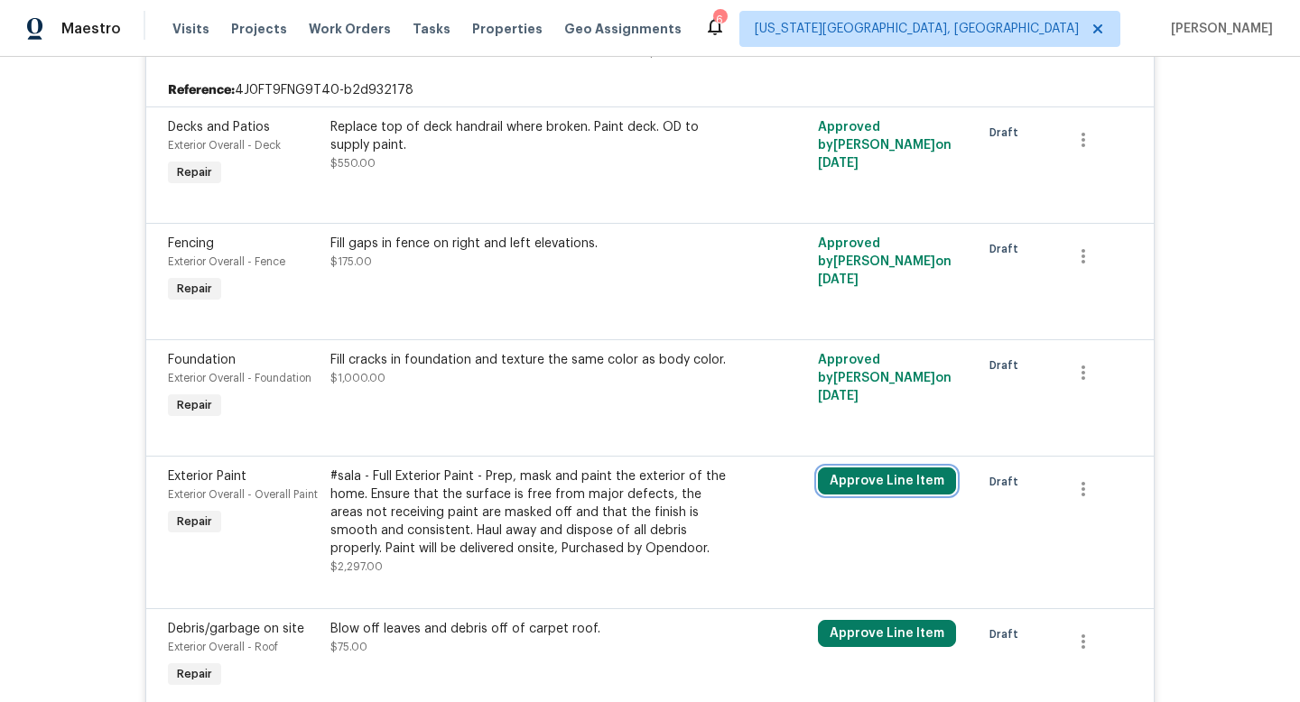
click at [877, 479] on button "Approve Line Item" at bounding box center [887, 481] width 138 height 27
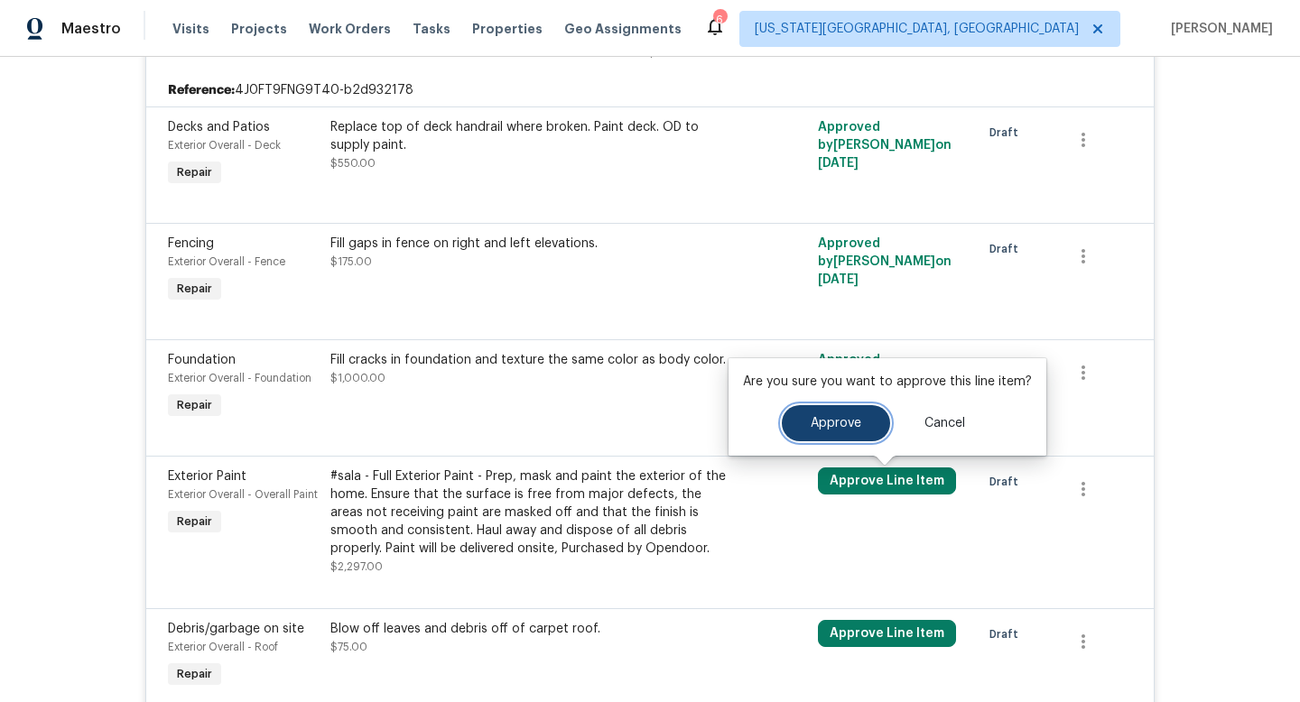
click at [824, 431] on button "Approve" at bounding box center [836, 423] width 108 height 36
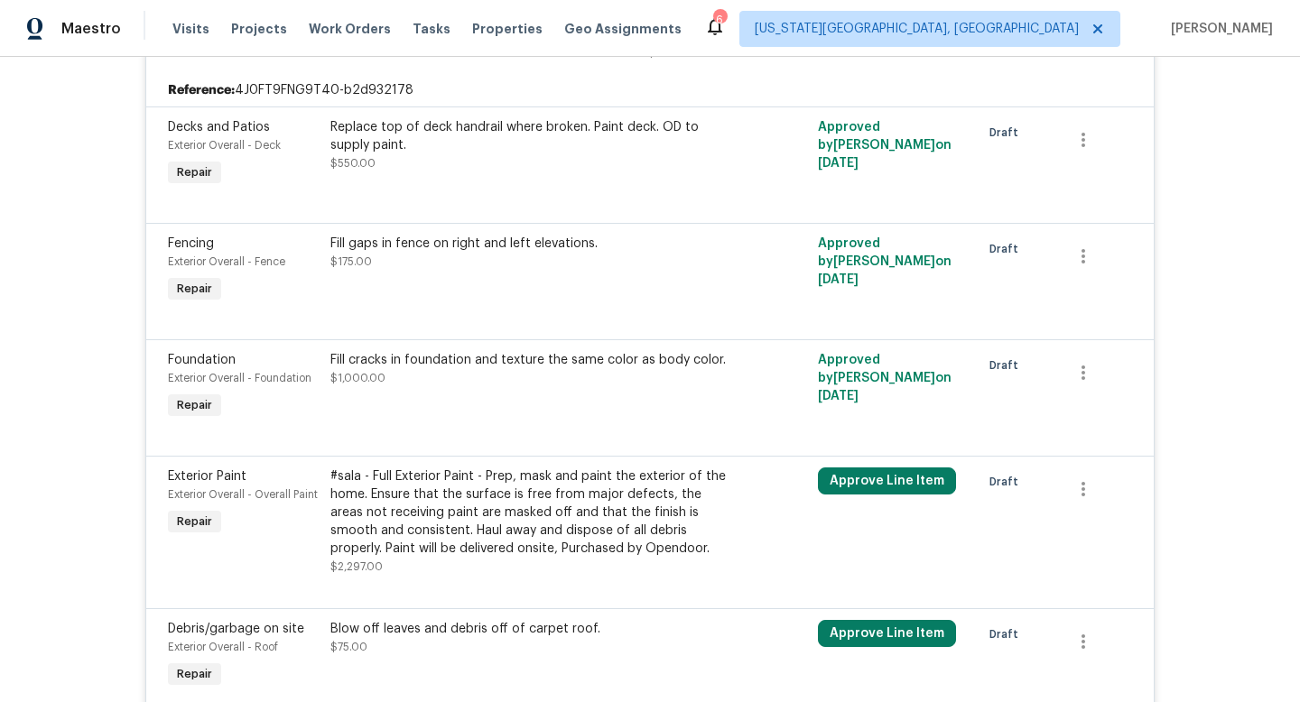
scroll to position [802, 0]
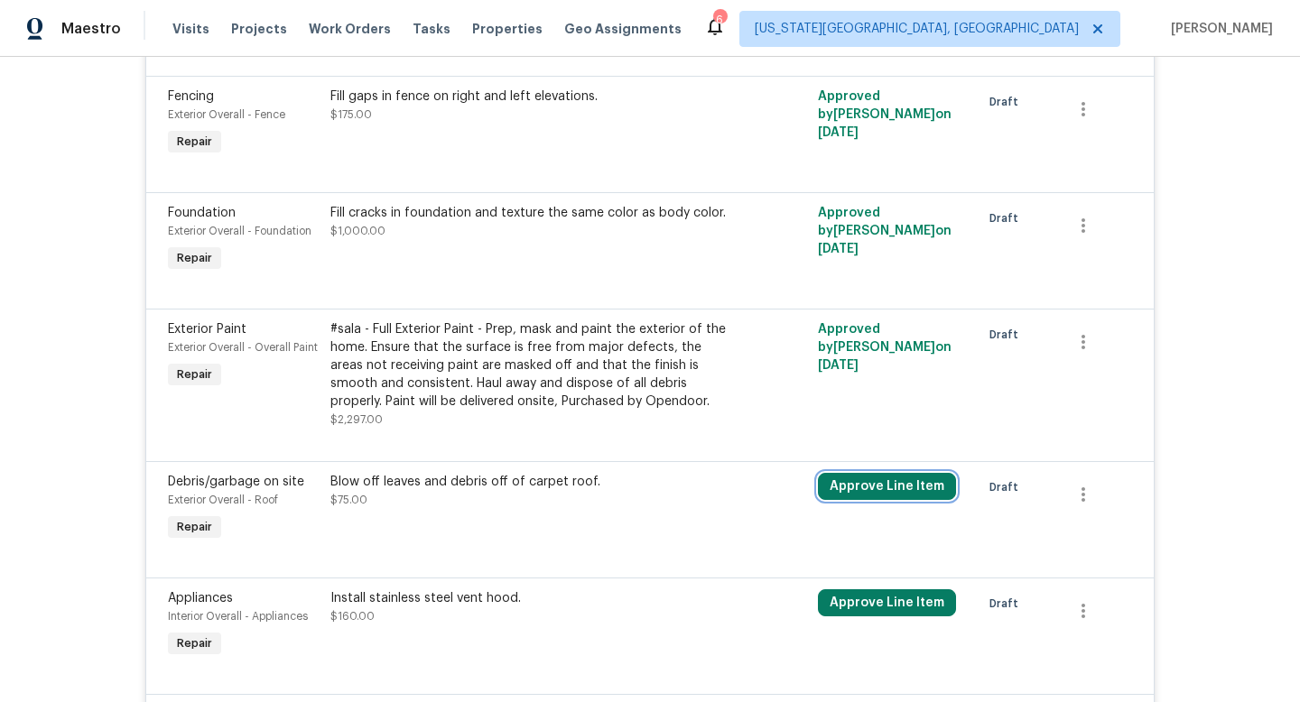
click at [879, 490] on button "Approve Line Item" at bounding box center [887, 486] width 138 height 27
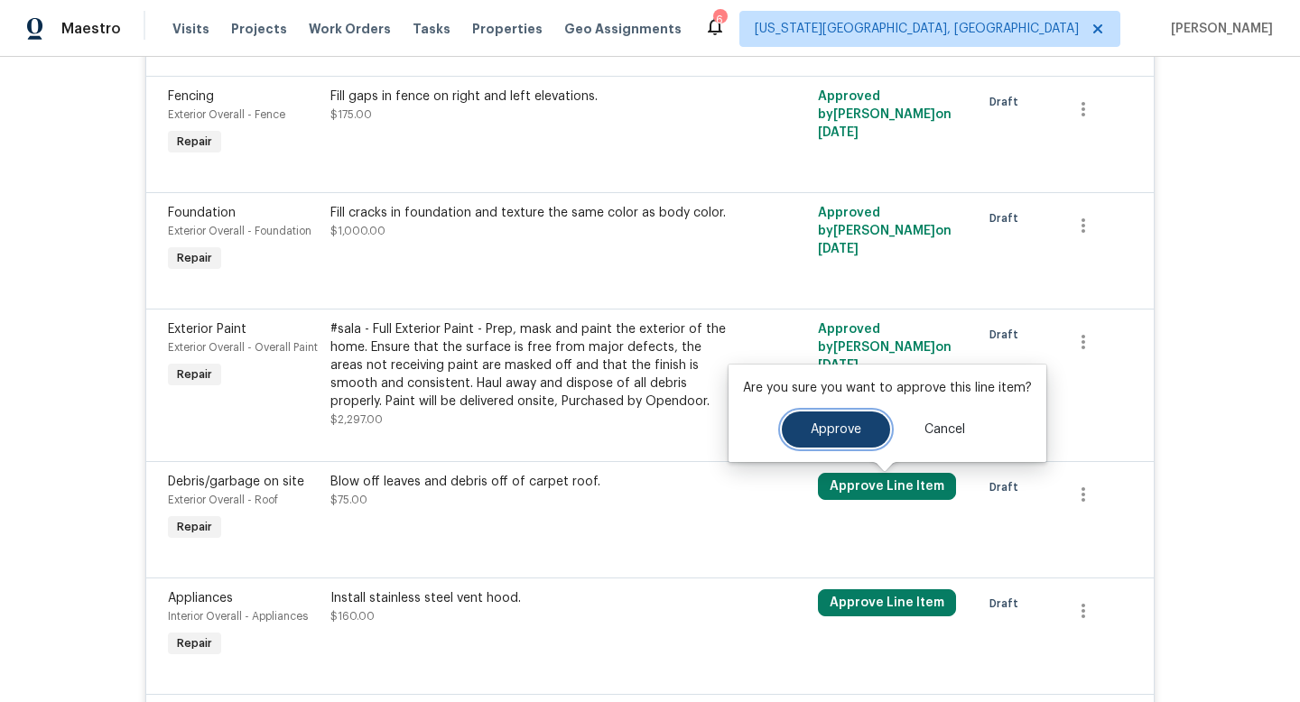
click at [836, 429] on span "Approve" at bounding box center [836, 430] width 51 height 14
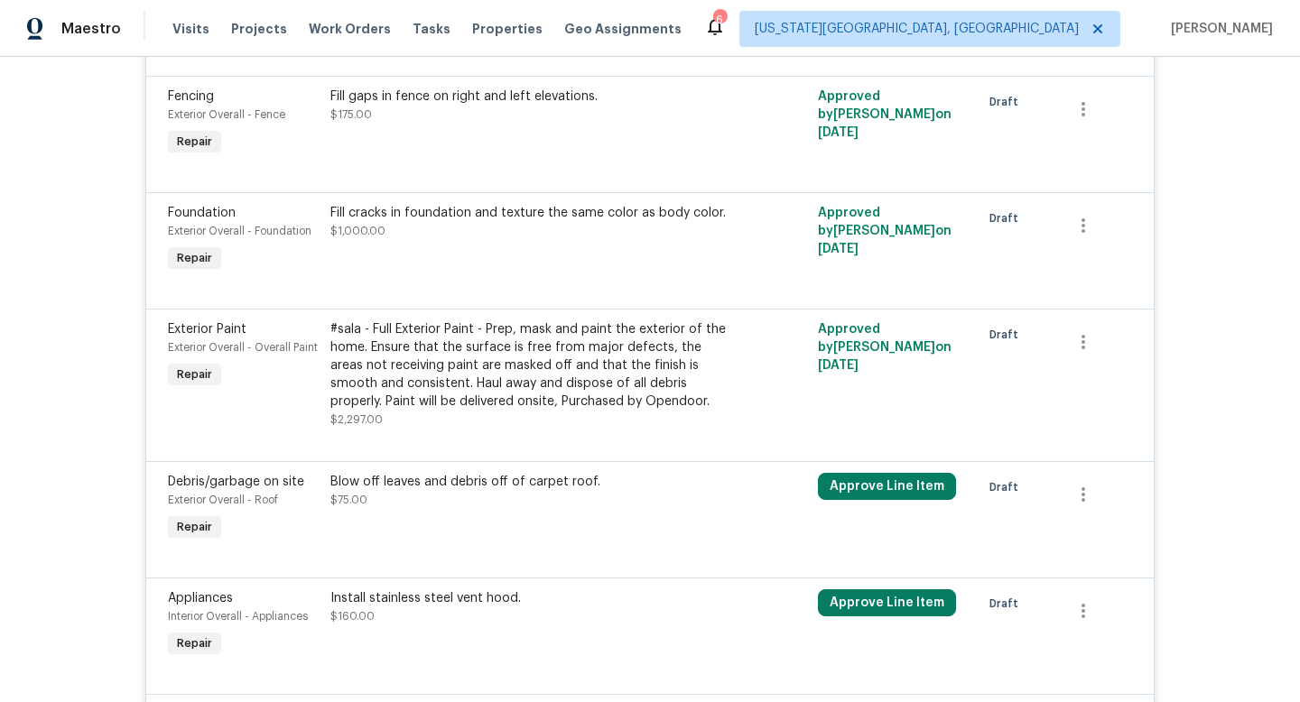
scroll to position [1047, 0]
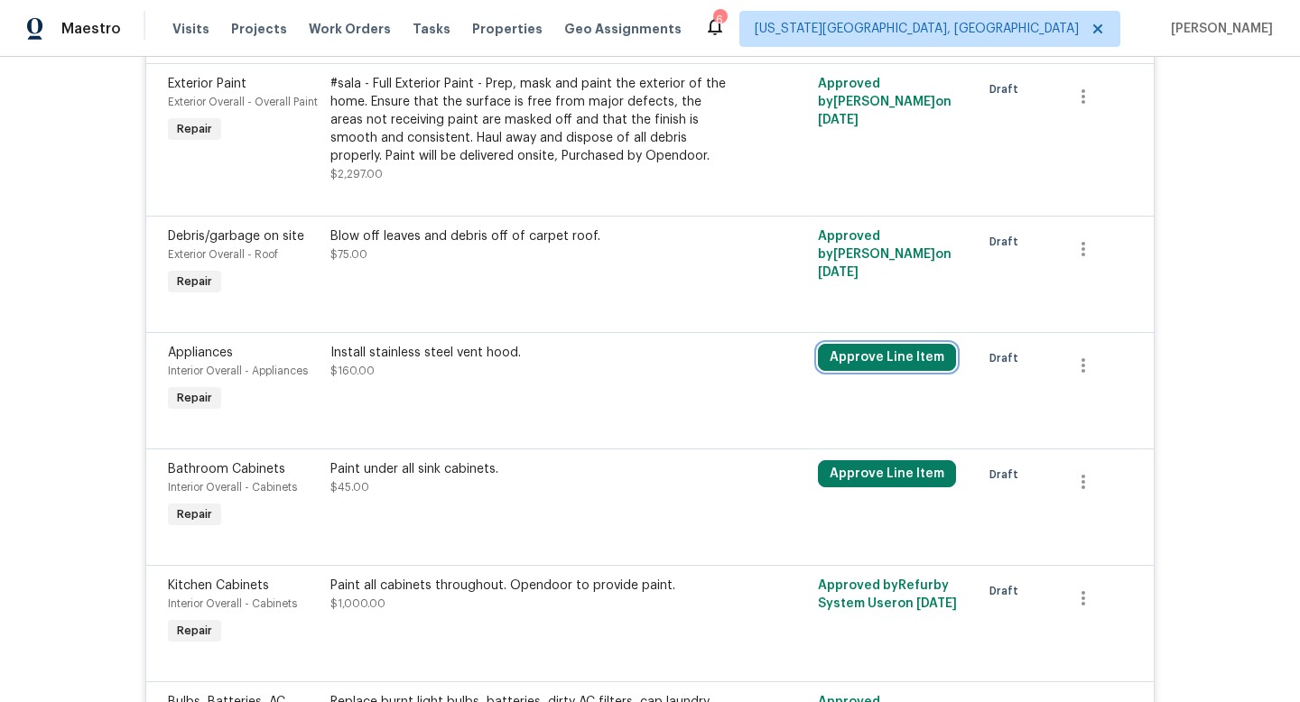
click at [864, 358] on button "Approve Line Item" at bounding box center [887, 357] width 138 height 27
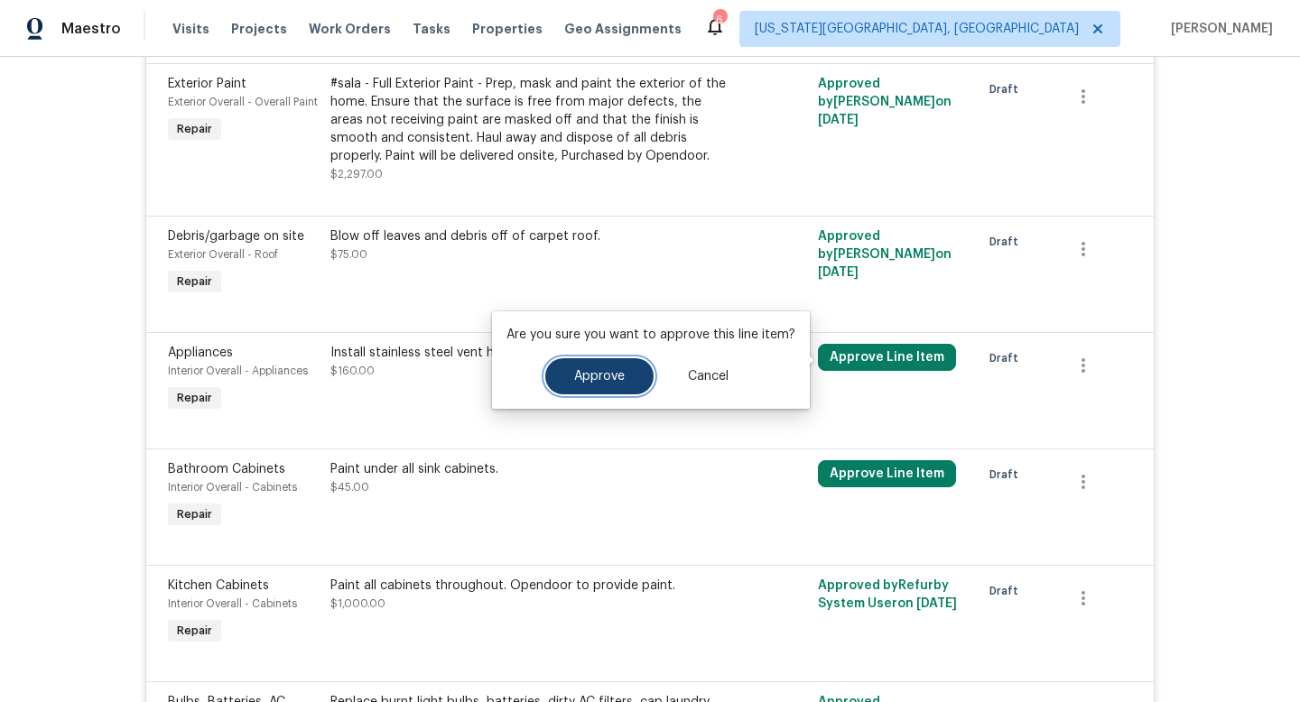
click at [616, 377] on span "Approve" at bounding box center [599, 377] width 51 height 14
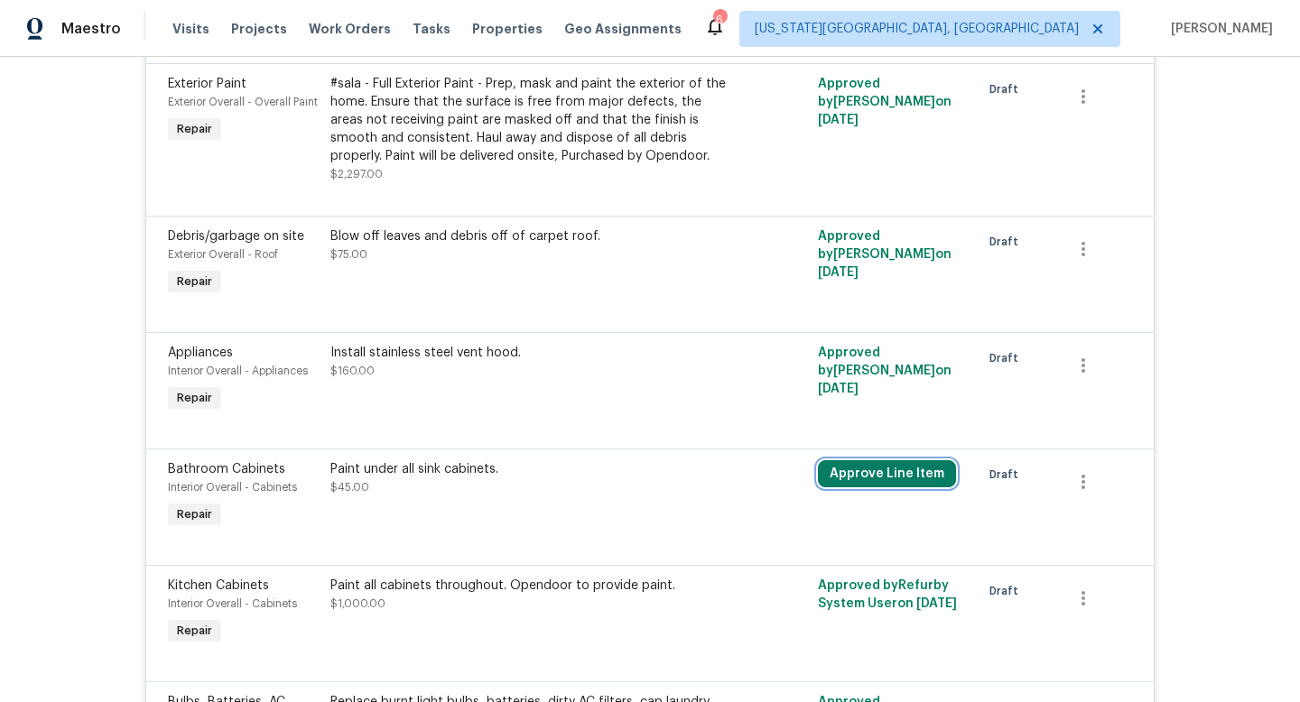
click at [889, 468] on button "Approve Line Item" at bounding box center [887, 474] width 138 height 27
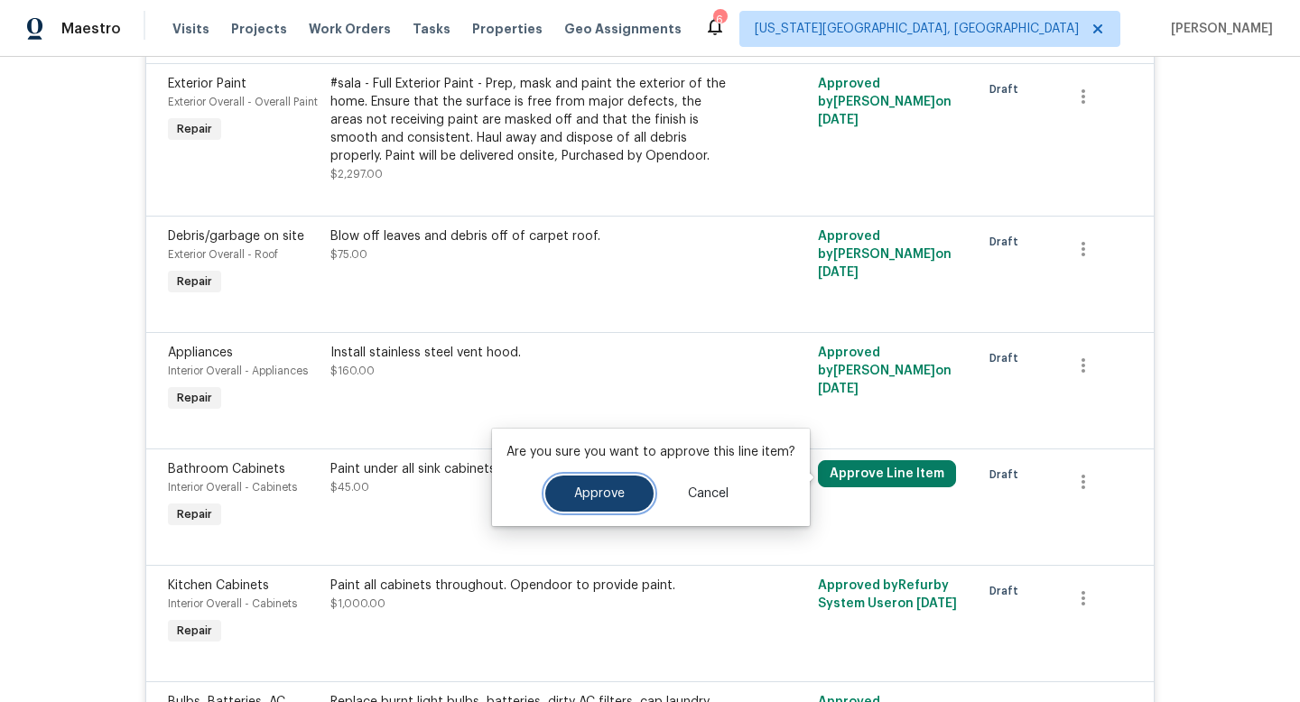
click at [604, 498] on span "Approve" at bounding box center [599, 495] width 51 height 14
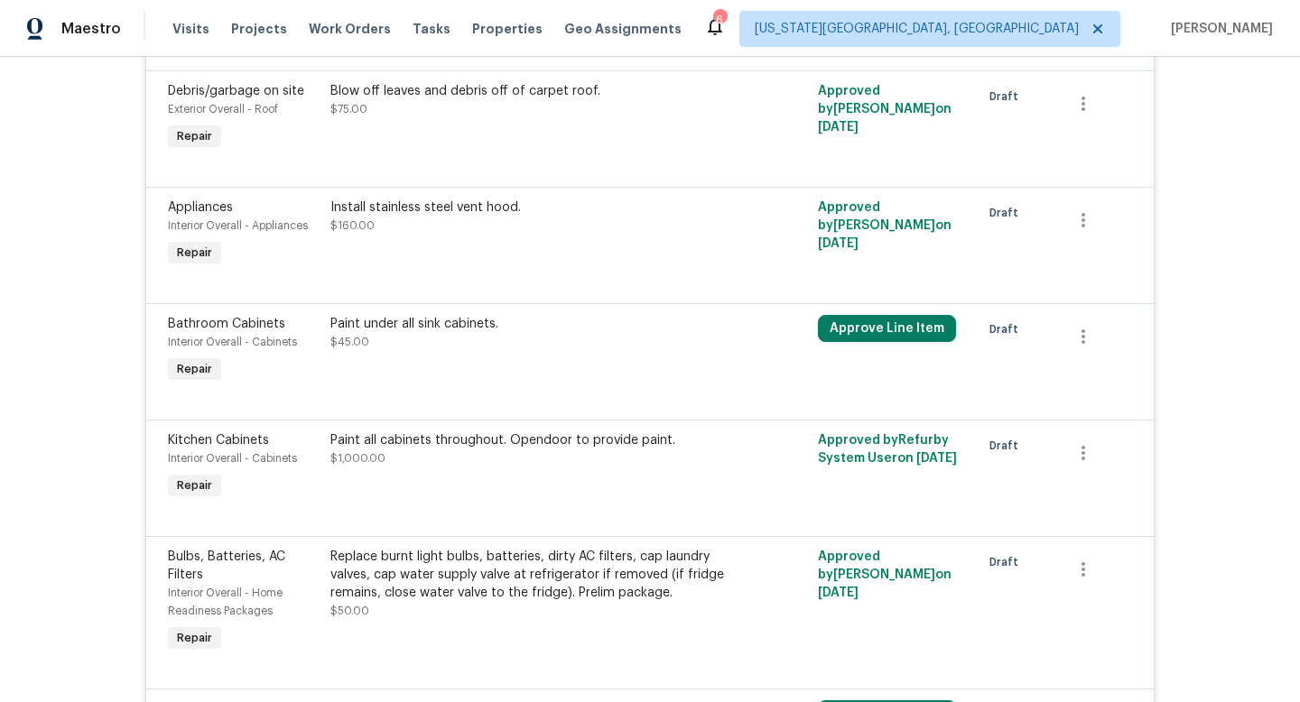
scroll to position [1450, 0]
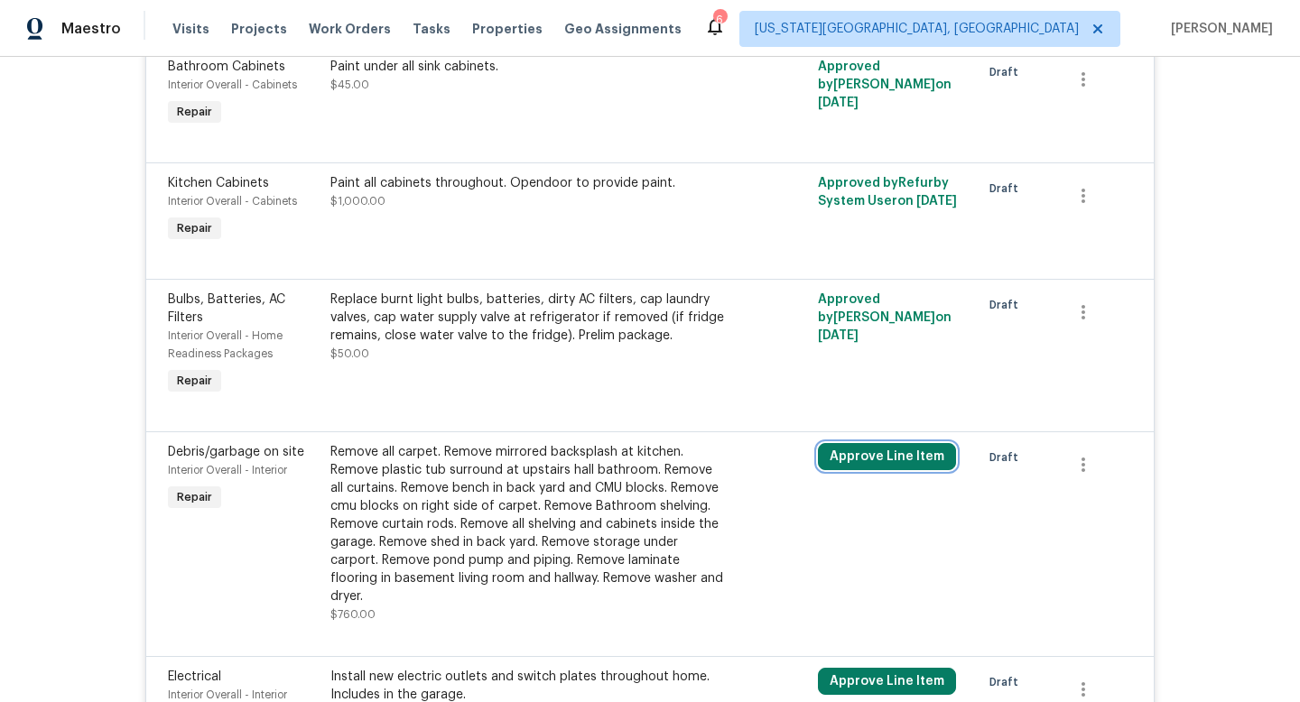
click at [855, 470] on button "Approve Line Item" at bounding box center [887, 456] width 138 height 27
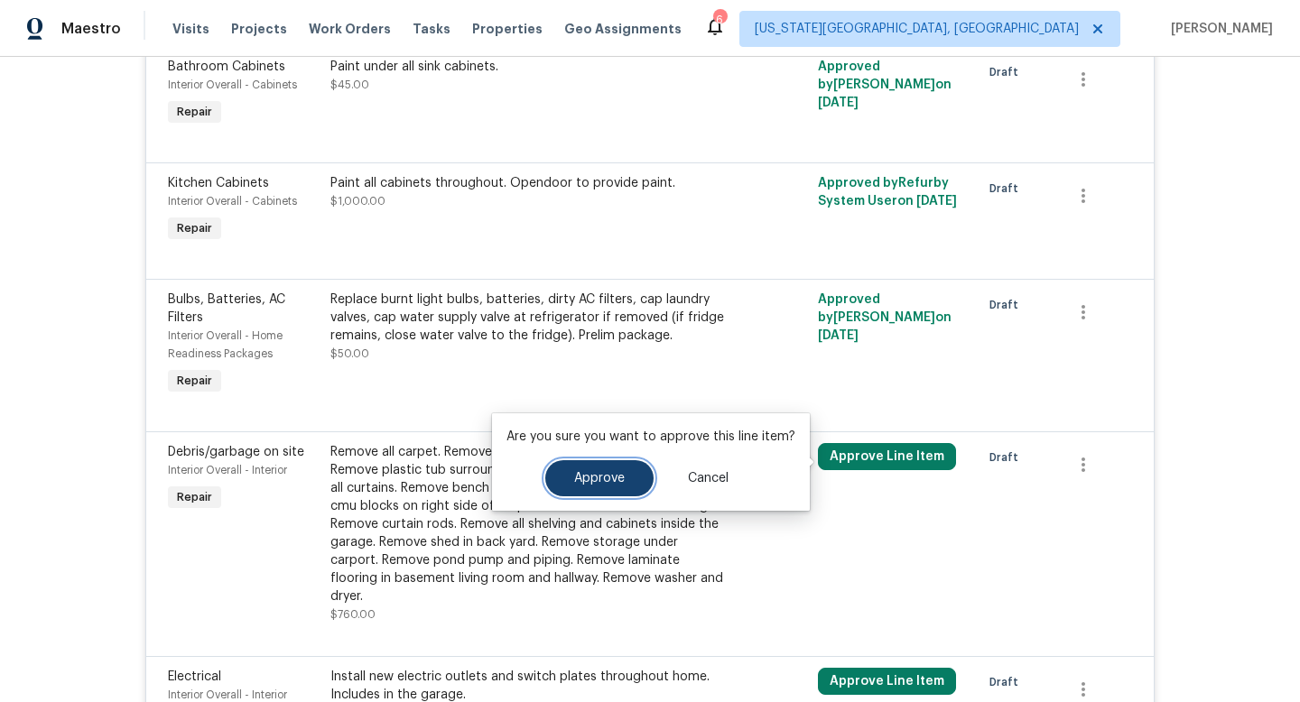
click at [609, 485] on button "Approve" at bounding box center [599, 479] width 108 height 36
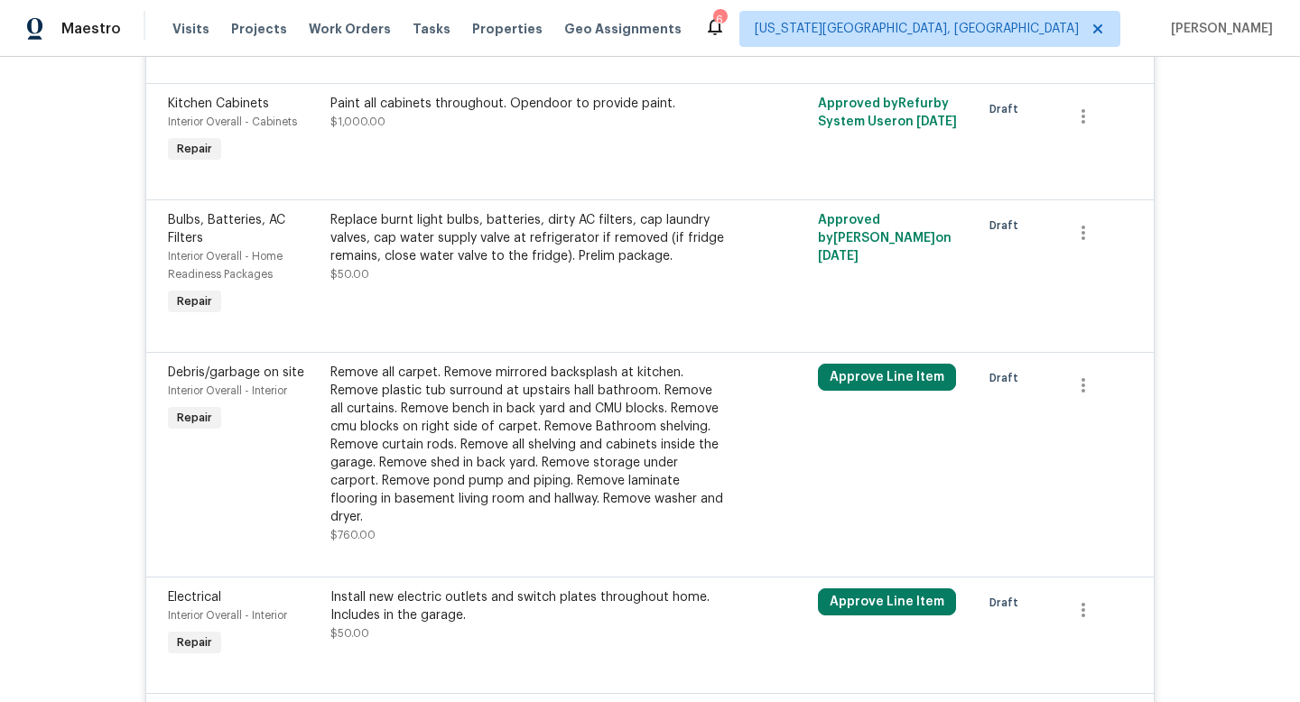
scroll to position [1650, 0]
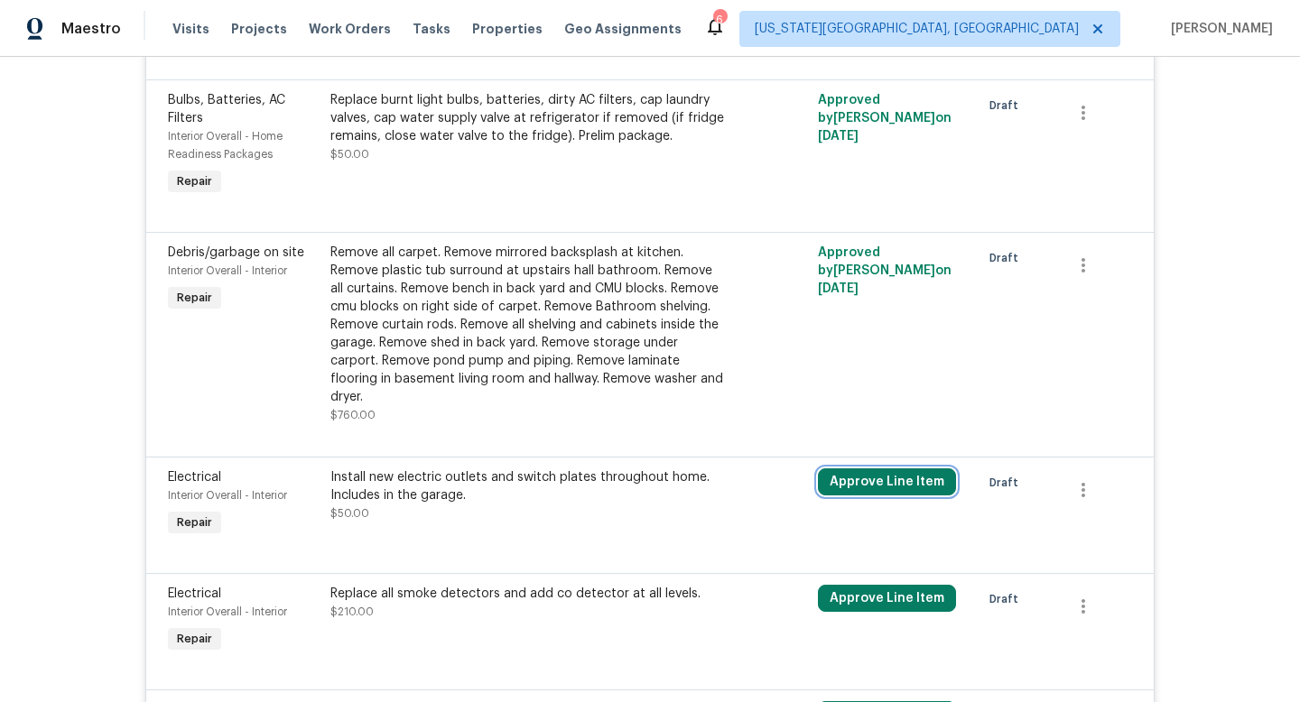
click at [849, 469] on button "Approve Line Item" at bounding box center [887, 482] width 138 height 27
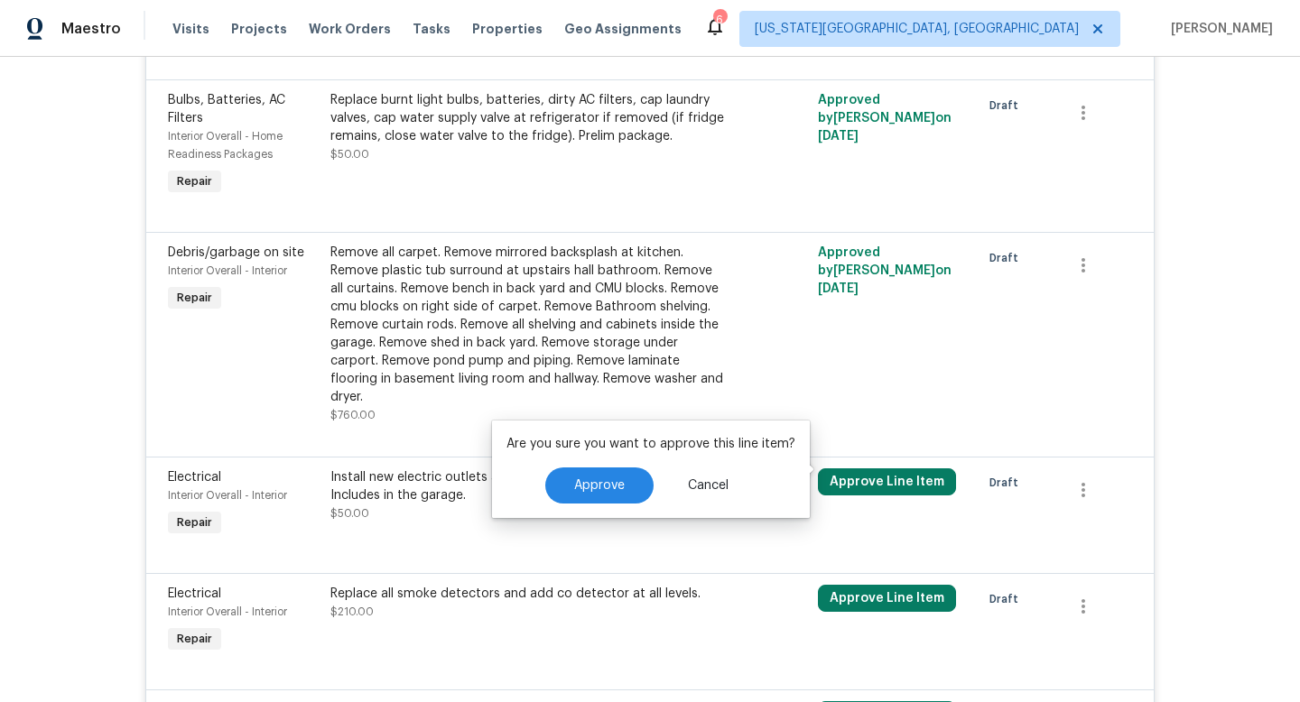
click at [593, 466] on div "Are you sure you want to approve this line item? Approve Cancel" at bounding box center [651, 470] width 318 height 98
click at [659, 488] on button "Cancel" at bounding box center [708, 486] width 98 height 36
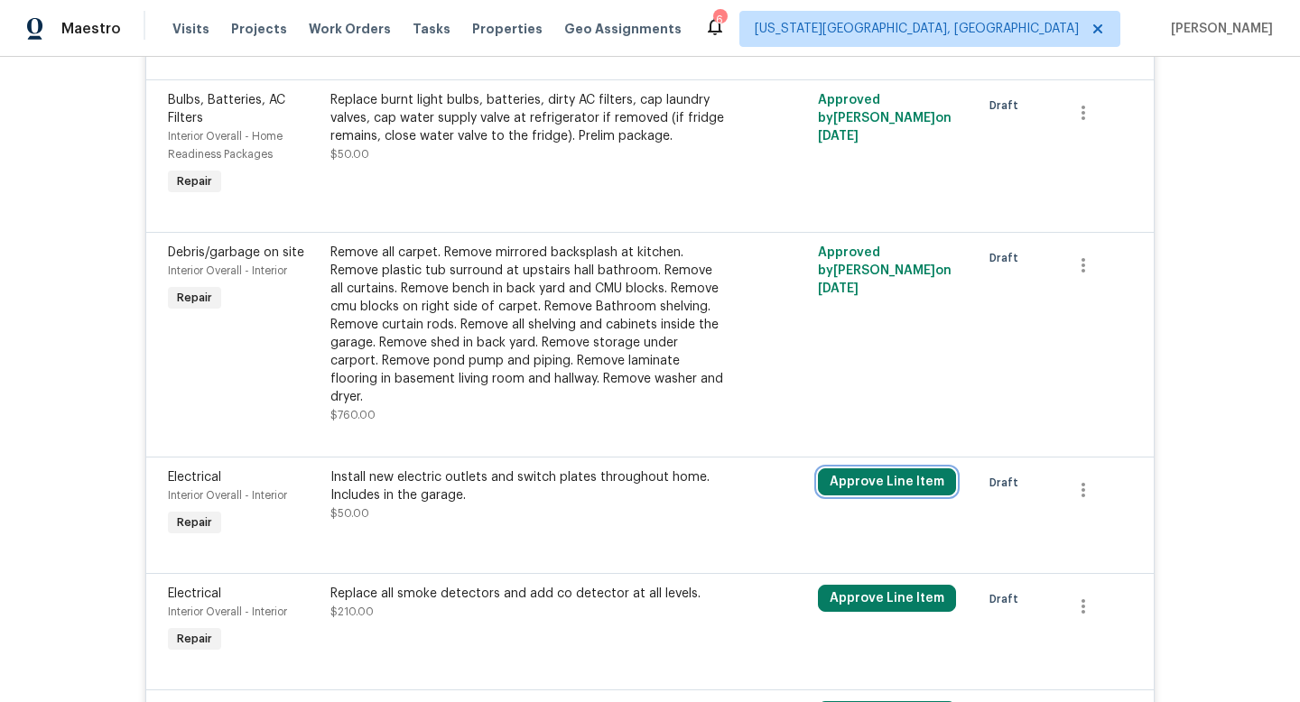
click at [869, 469] on button "Approve Line Item" at bounding box center [887, 482] width 138 height 27
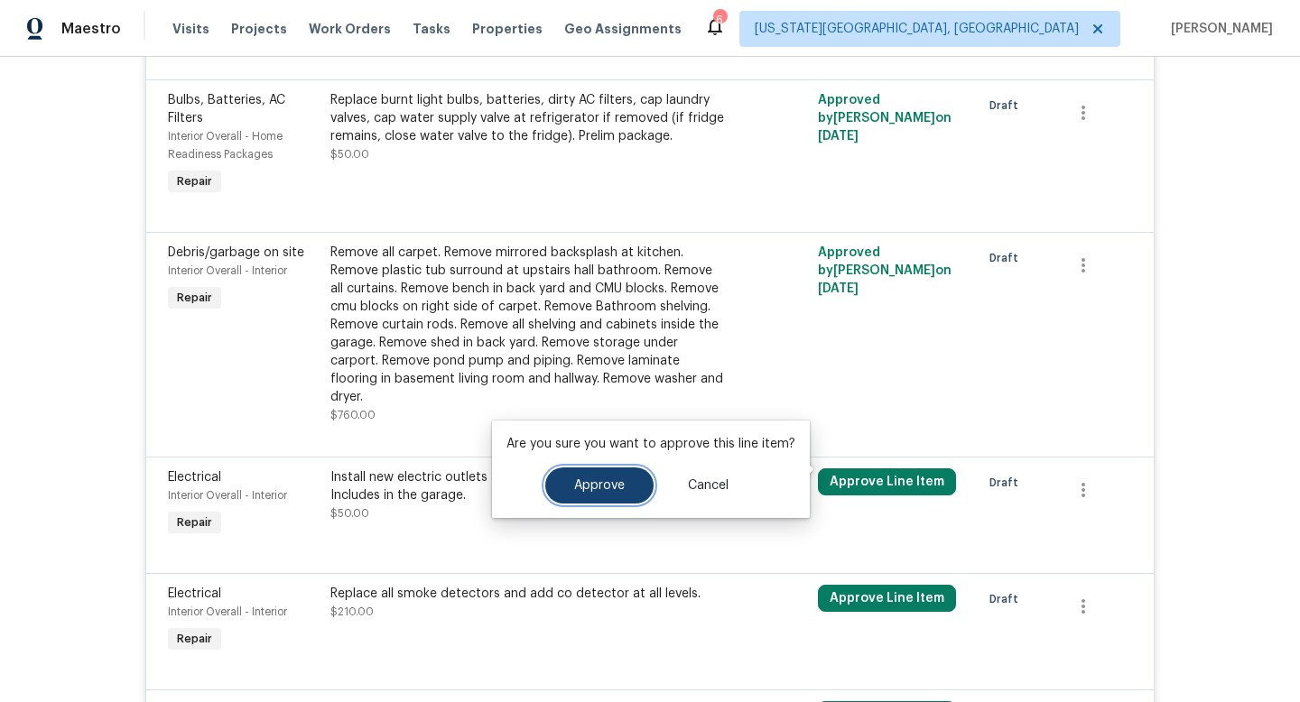
click at [584, 477] on button "Approve" at bounding box center [599, 486] width 108 height 36
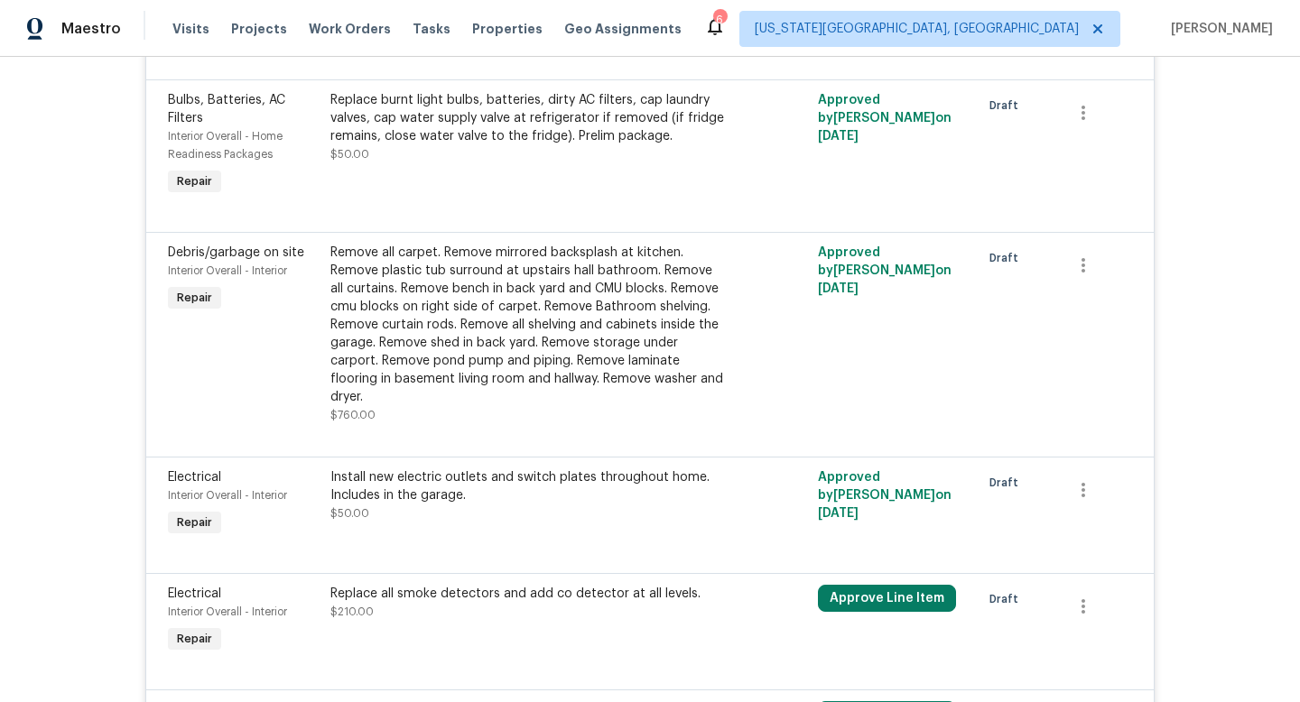
scroll to position [1768, 0]
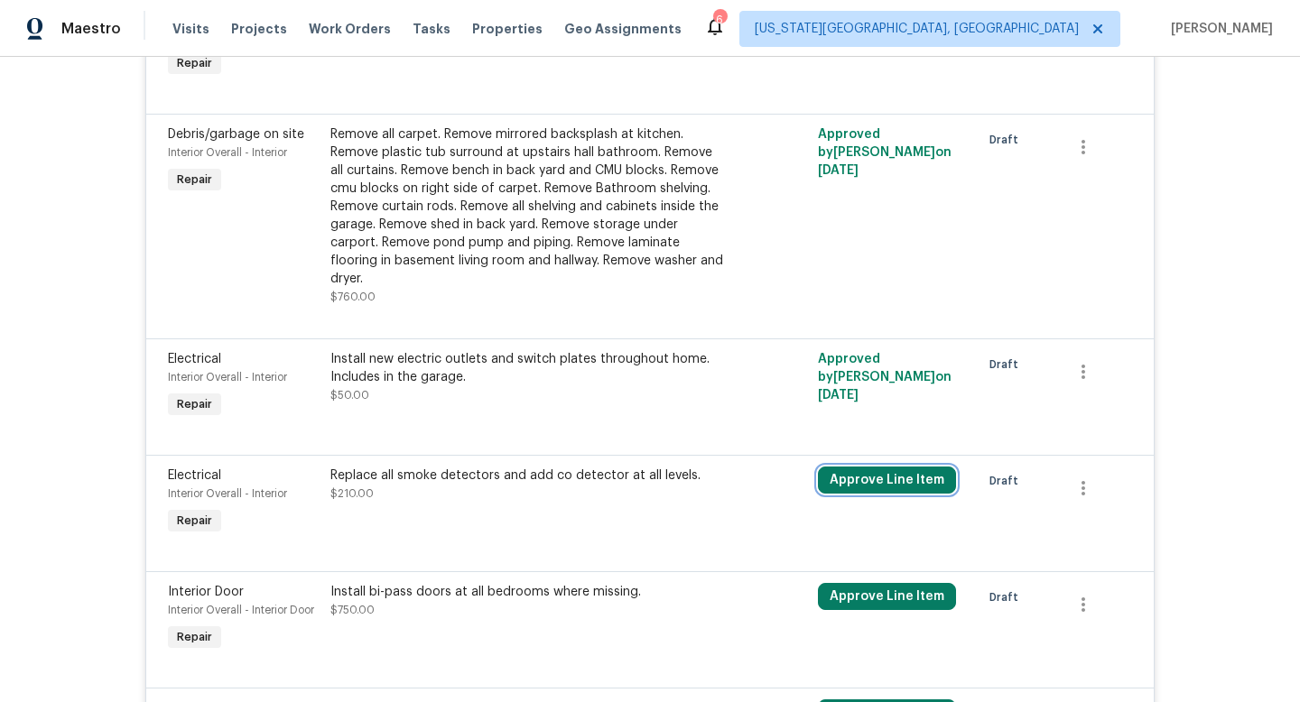
click at [865, 467] on button "Approve Line Item" at bounding box center [887, 480] width 138 height 27
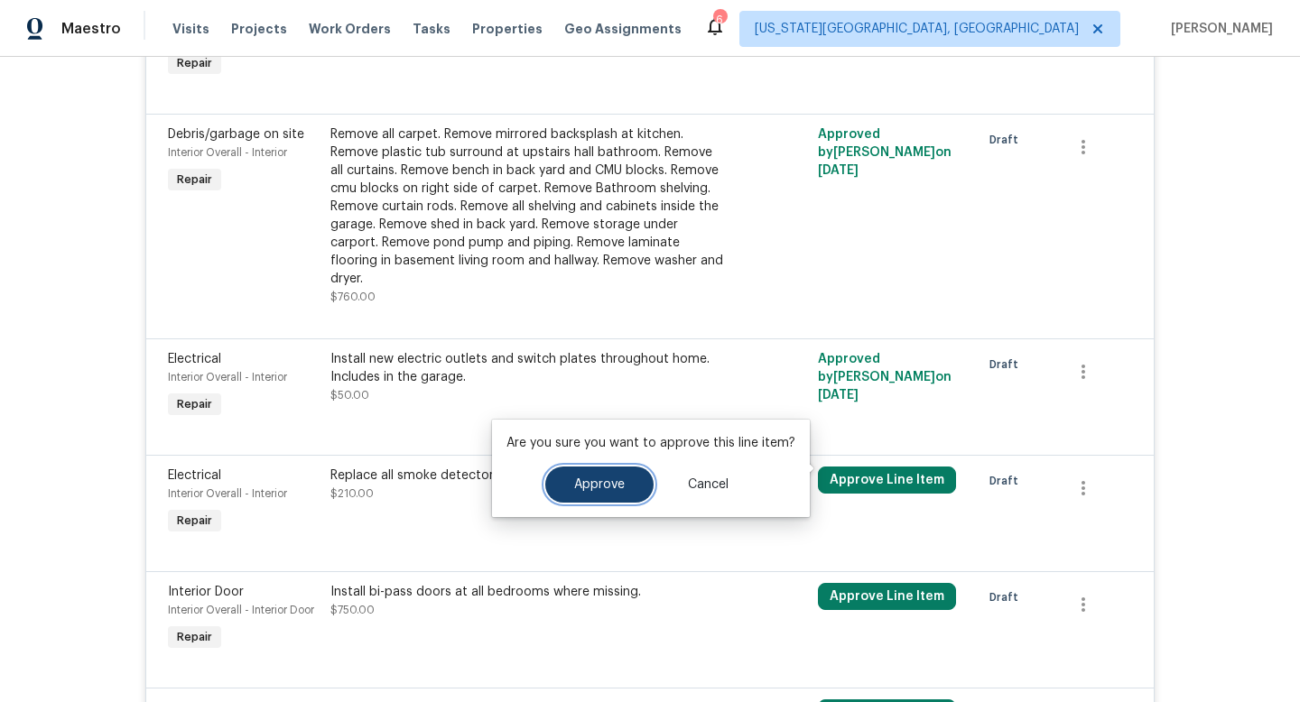
click at [588, 487] on span "Approve" at bounding box center [599, 486] width 51 height 14
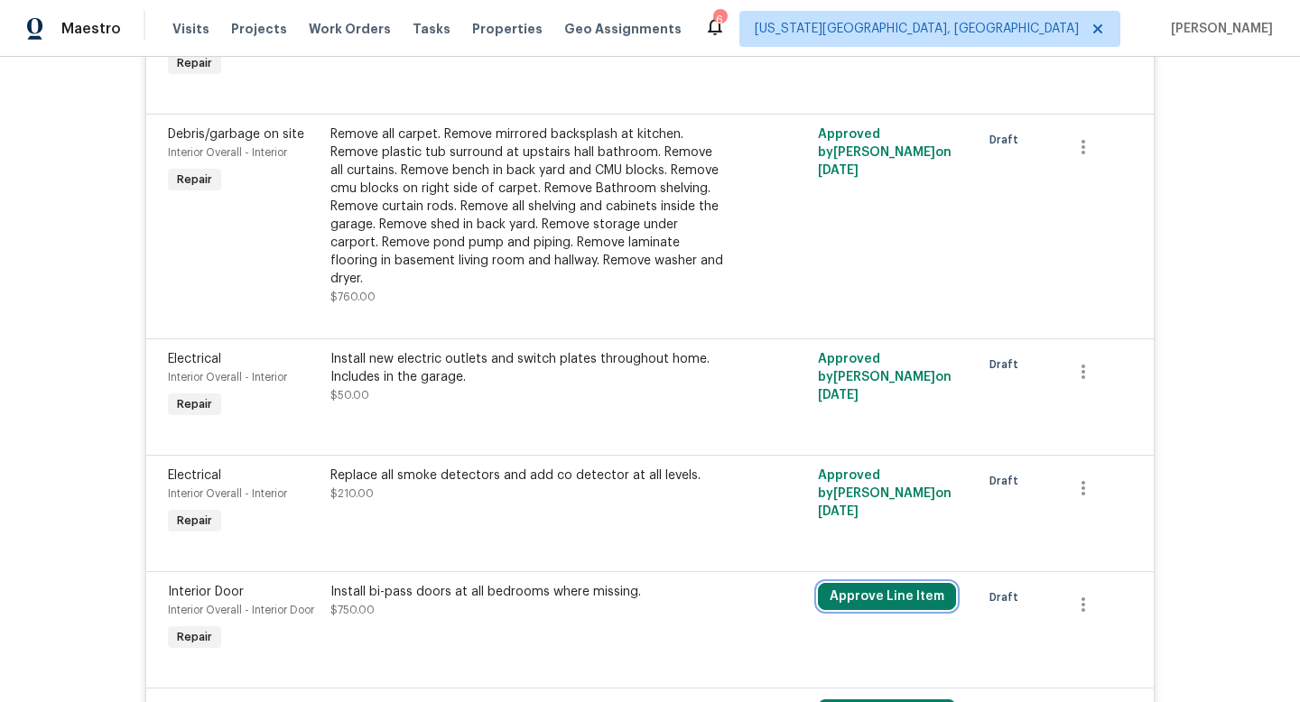
click at [889, 589] on button "Approve Line Item" at bounding box center [887, 596] width 138 height 27
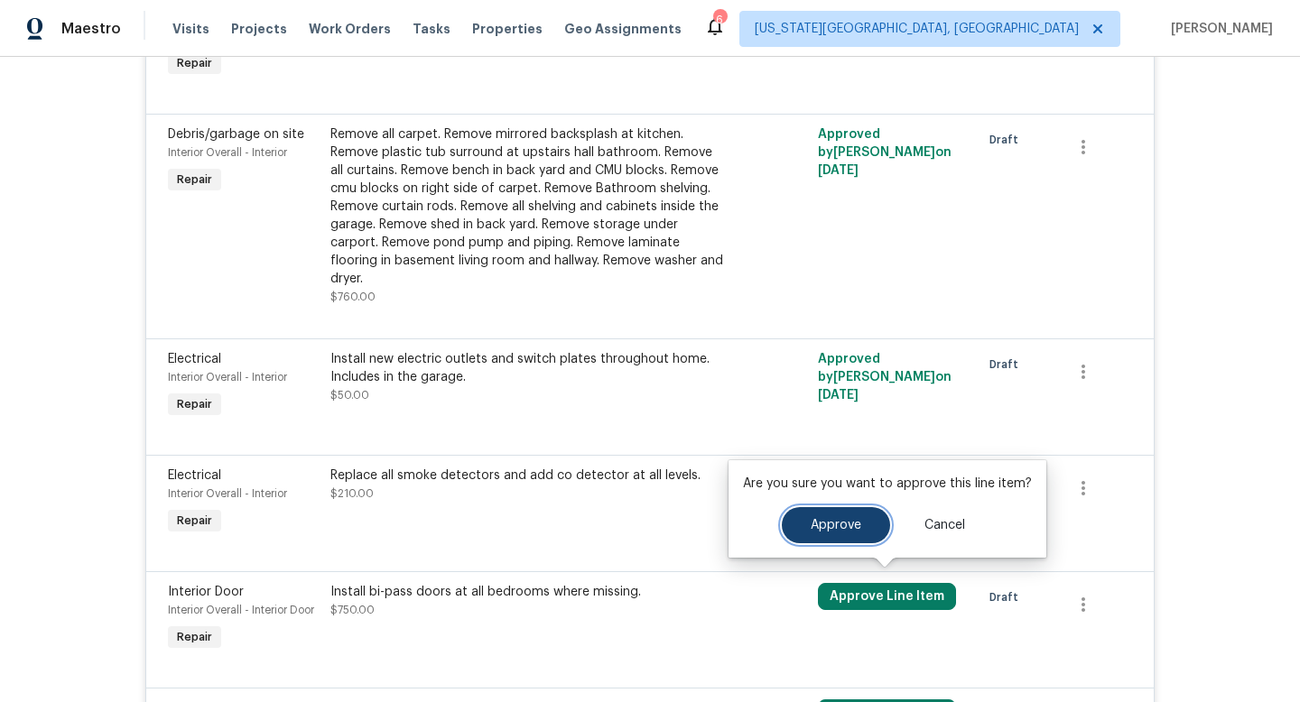
click at [811, 529] on span "Approve" at bounding box center [836, 526] width 51 height 14
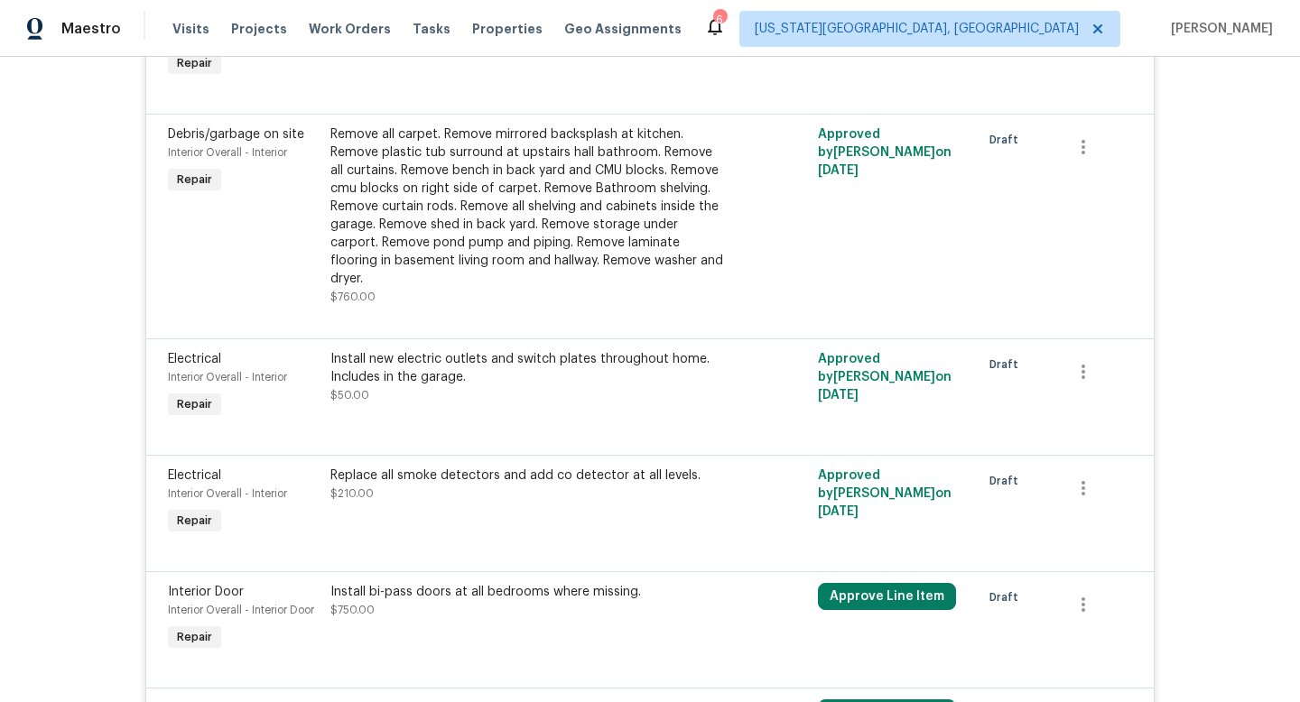
scroll to position [1864, 0]
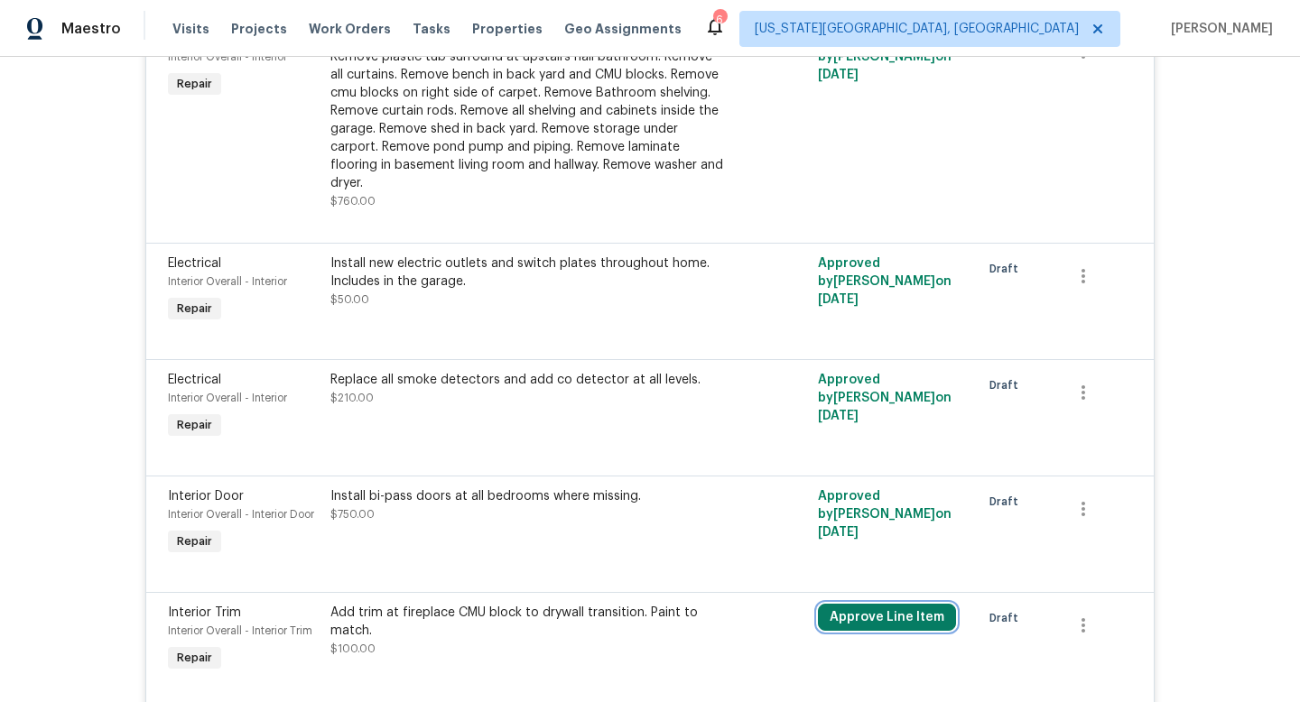
click at [844, 604] on button "Approve Line Item" at bounding box center [887, 617] width 138 height 27
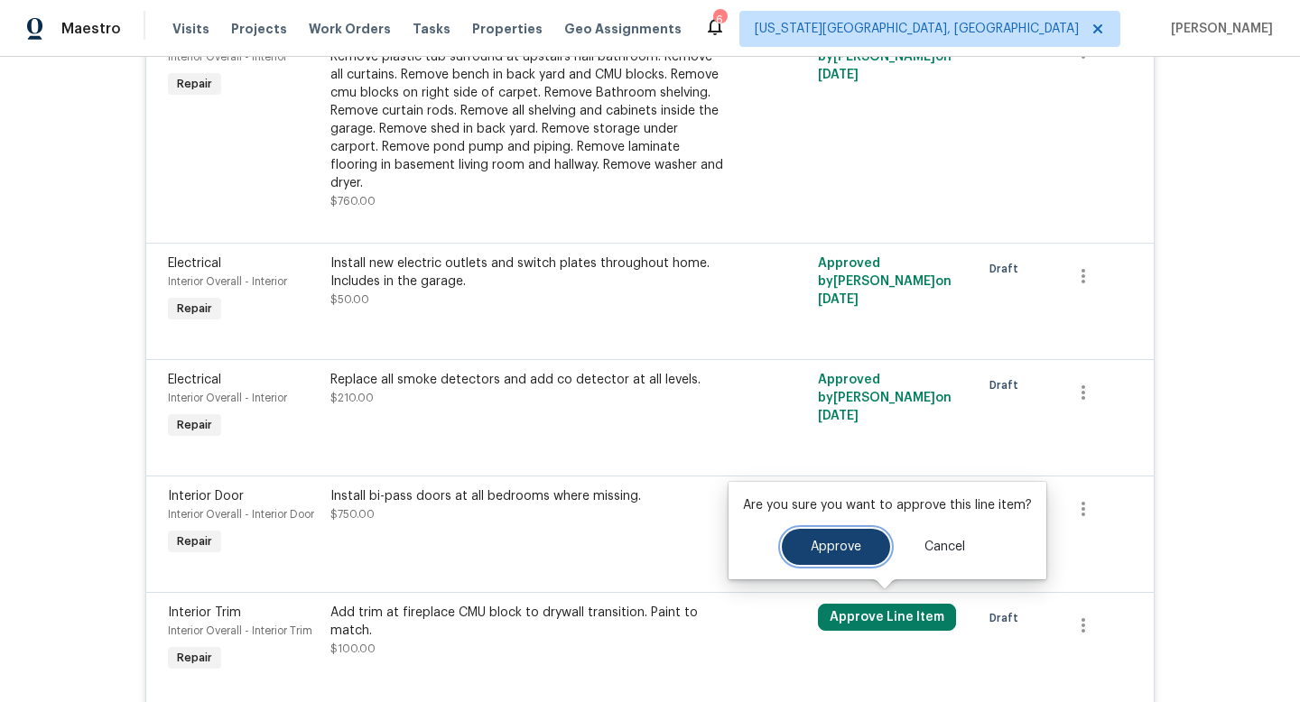
click at [814, 546] on span "Approve" at bounding box center [836, 548] width 51 height 14
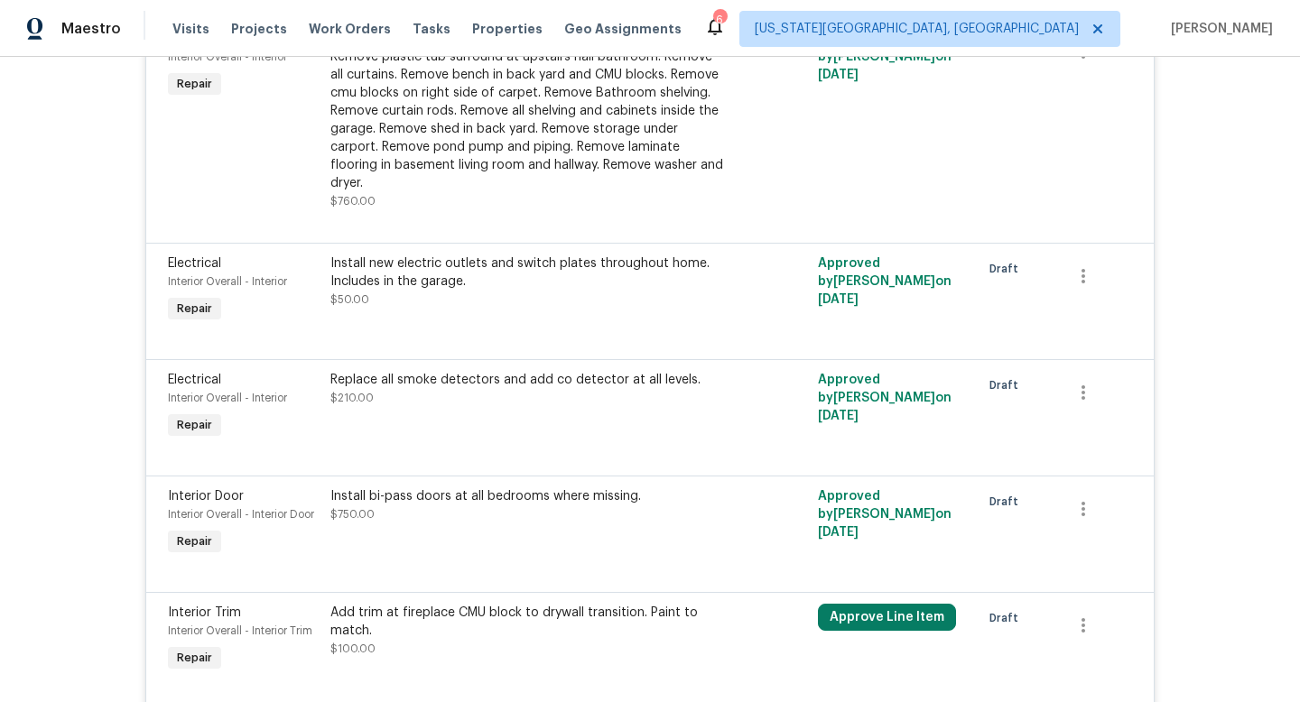
scroll to position [2145, 0]
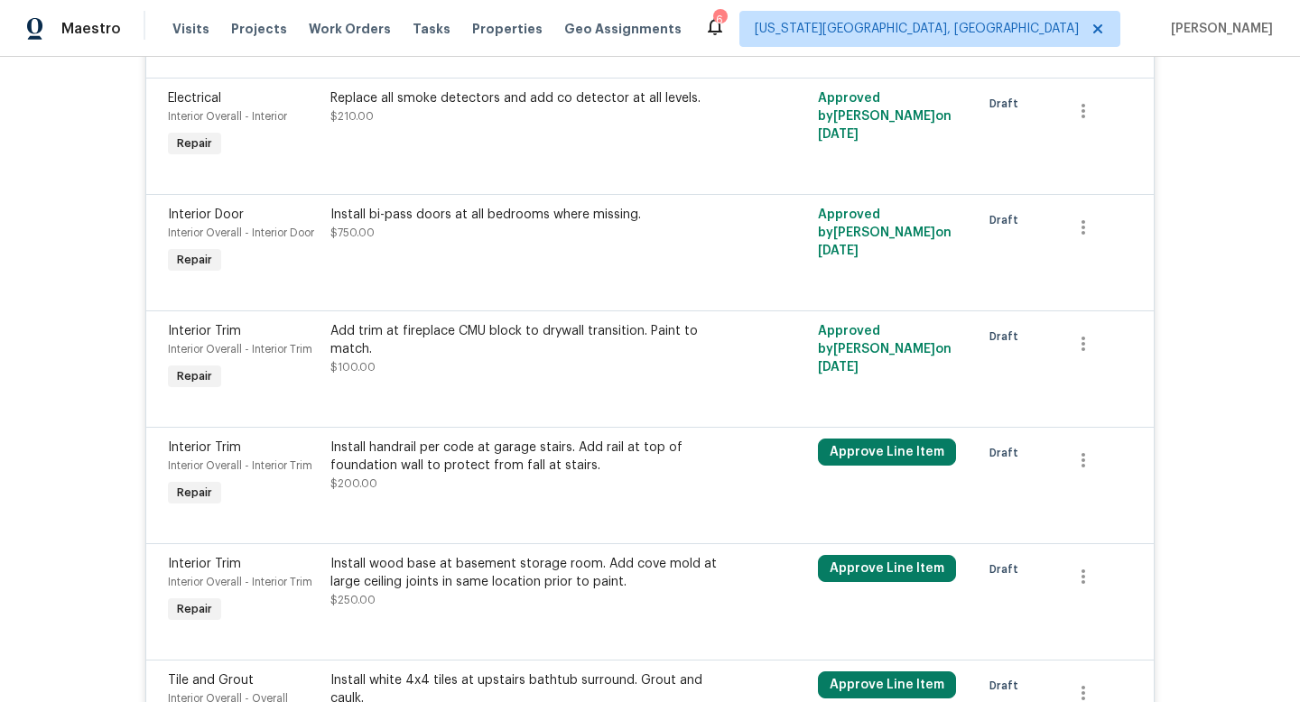
click at [840, 458] on div "Approve Line Item" at bounding box center [894, 474] width 163 height 83
click at [836, 446] on button "Approve Line Item" at bounding box center [887, 452] width 138 height 27
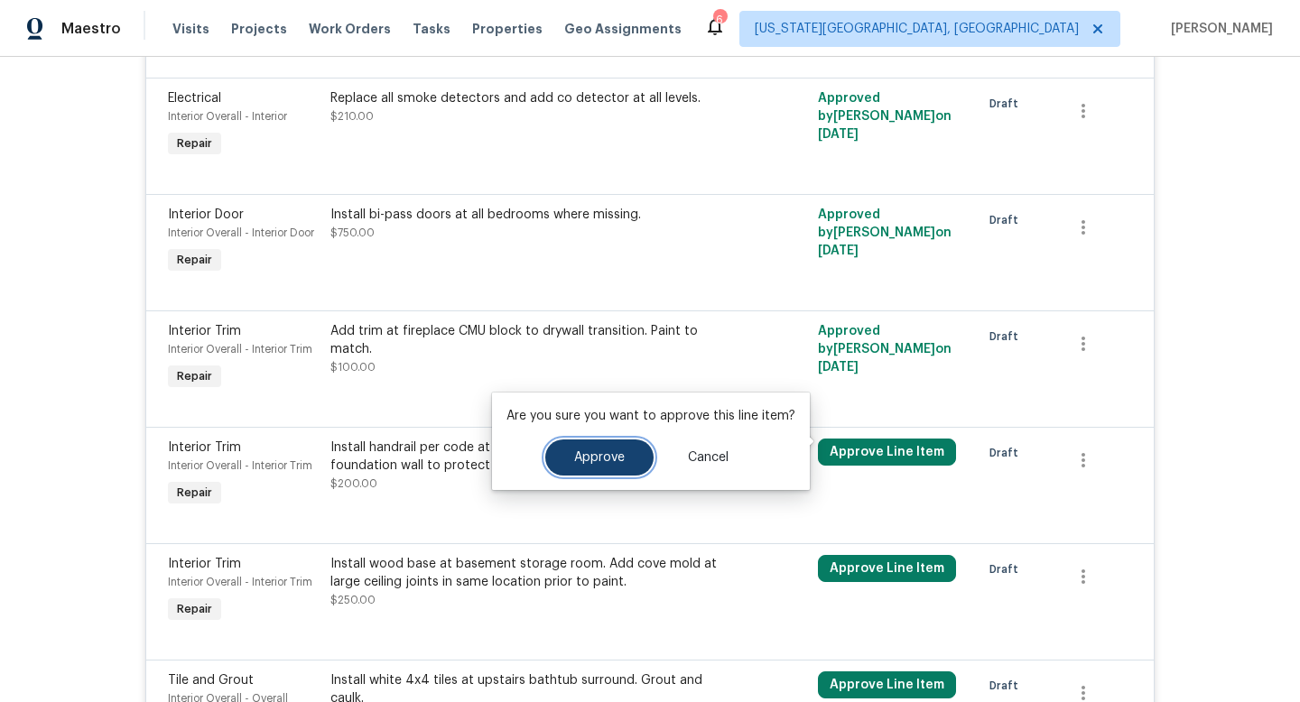
click at [604, 469] on button "Approve" at bounding box center [599, 458] width 108 height 36
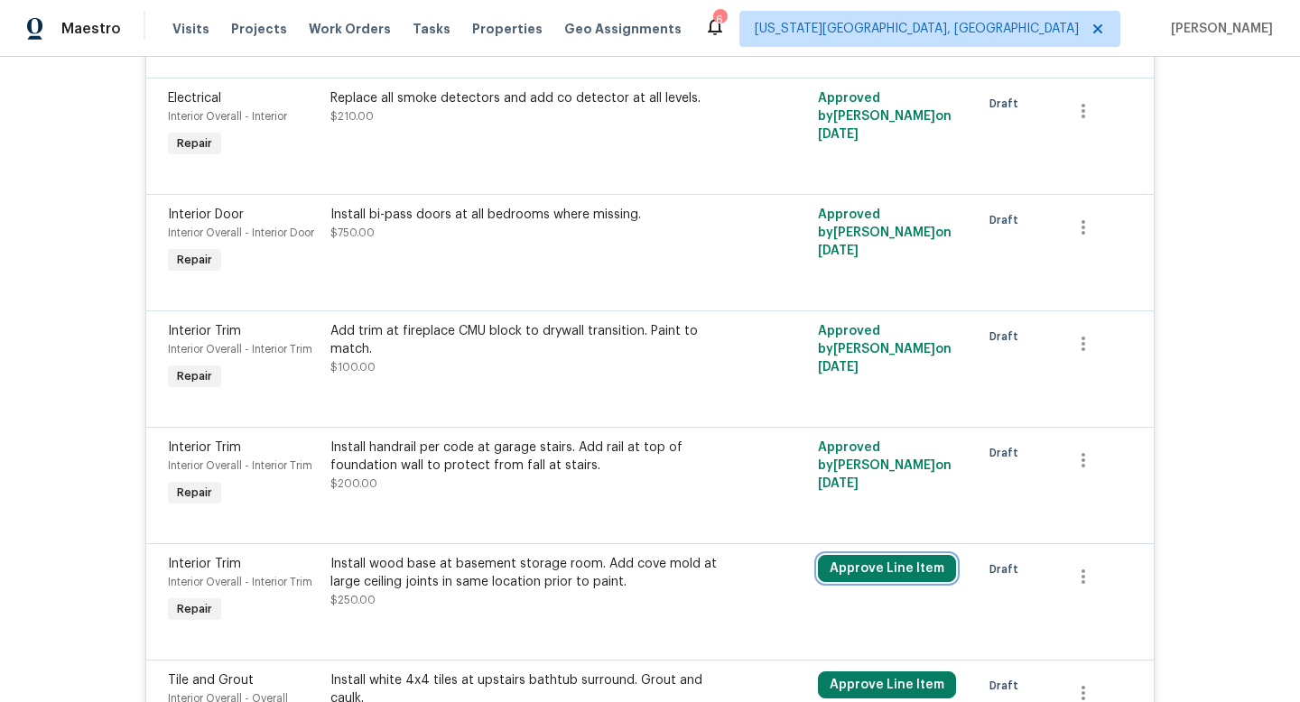
click at [850, 559] on button "Approve Line Item" at bounding box center [887, 568] width 138 height 27
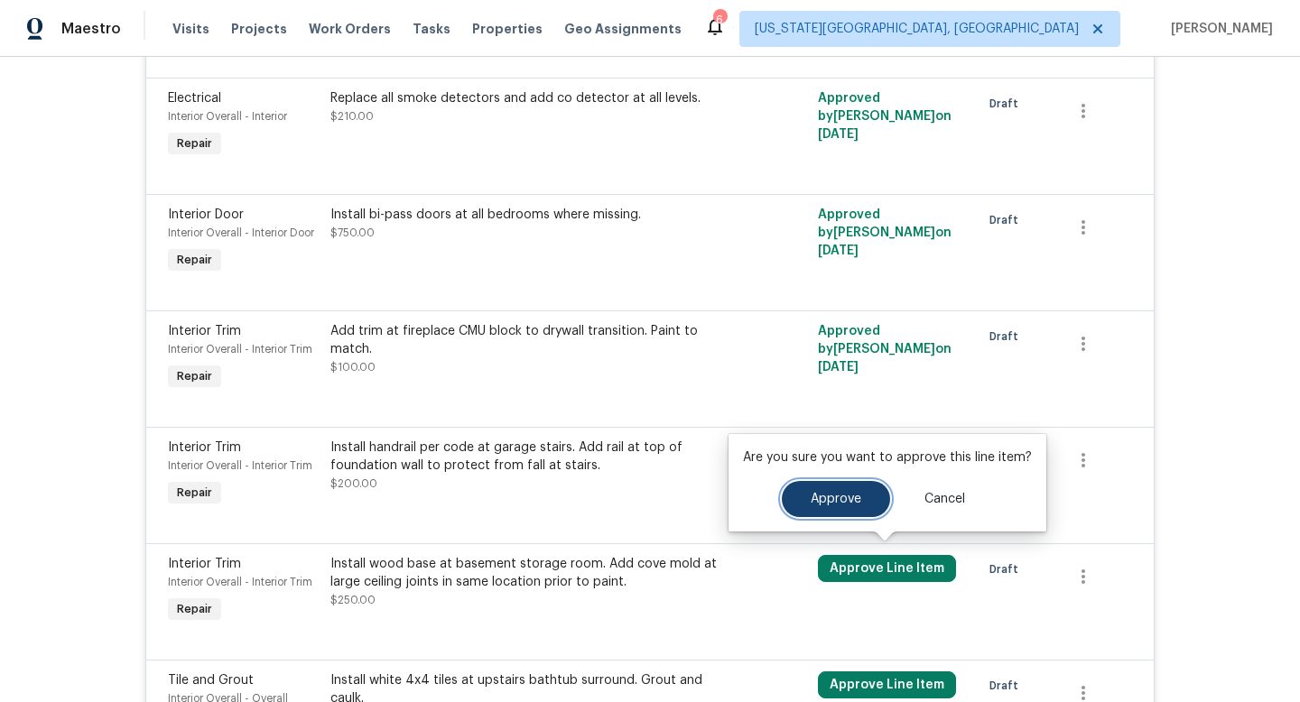
click at [800, 502] on button "Approve" at bounding box center [836, 499] width 108 height 36
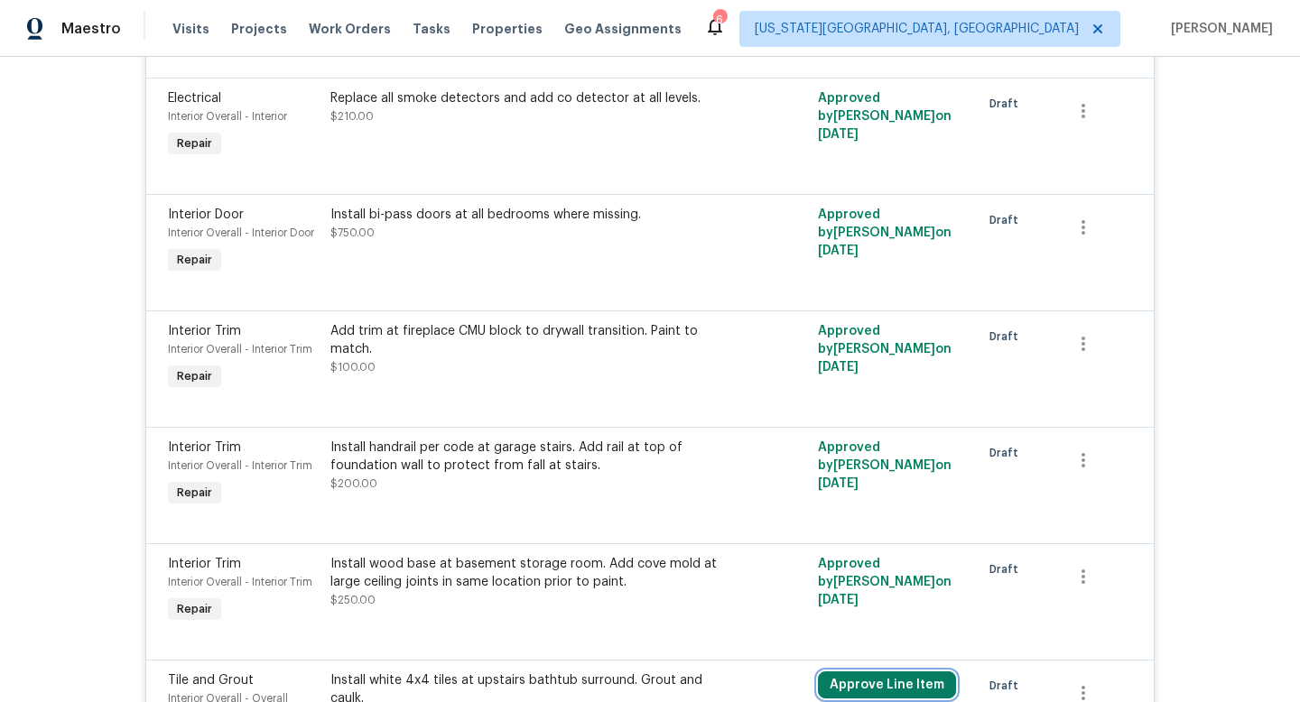
click at [847, 683] on button "Approve Line Item" at bounding box center [887, 685] width 138 height 27
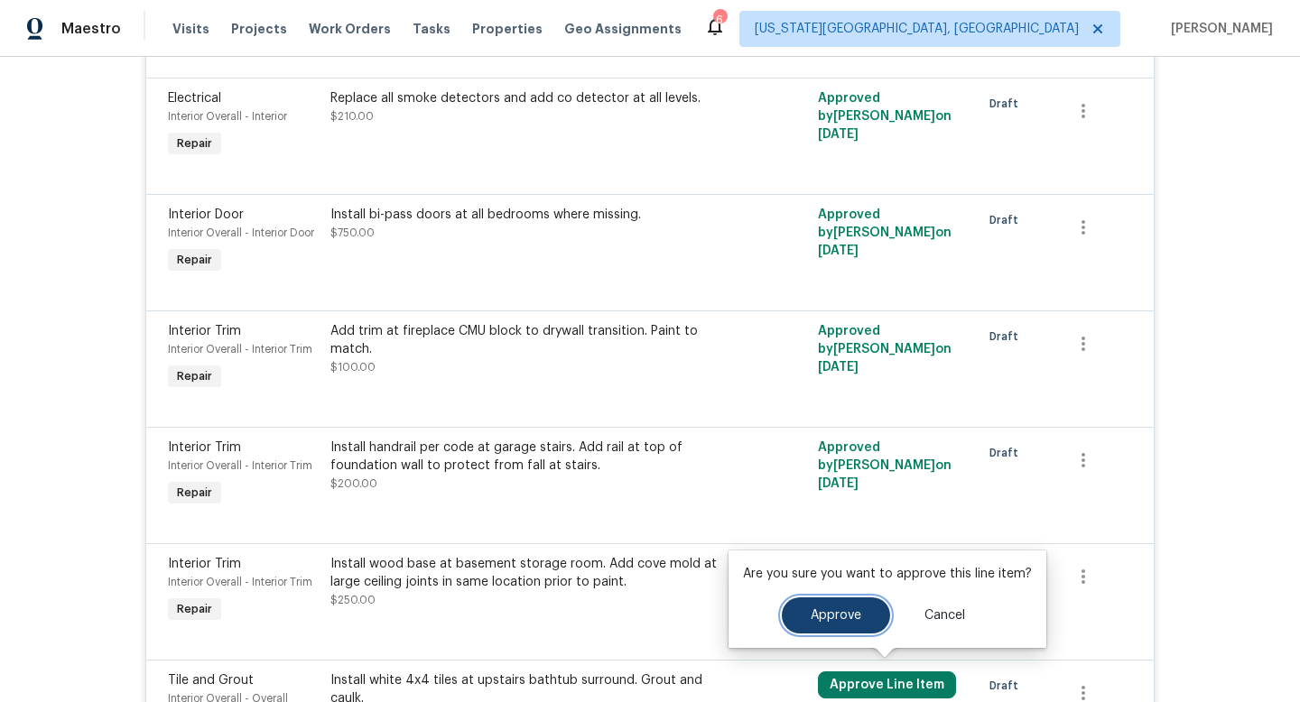
click at [805, 628] on button "Approve" at bounding box center [836, 616] width 108 height 36
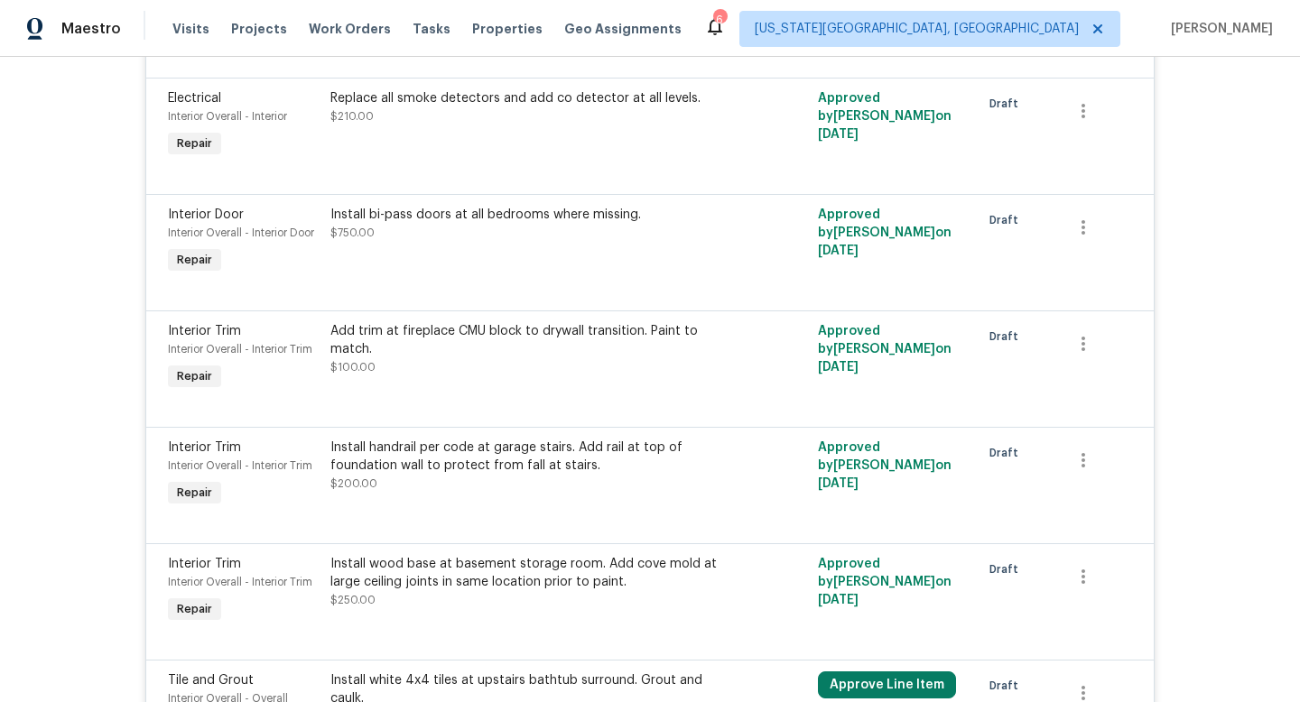
scroll to position [2455, 0]
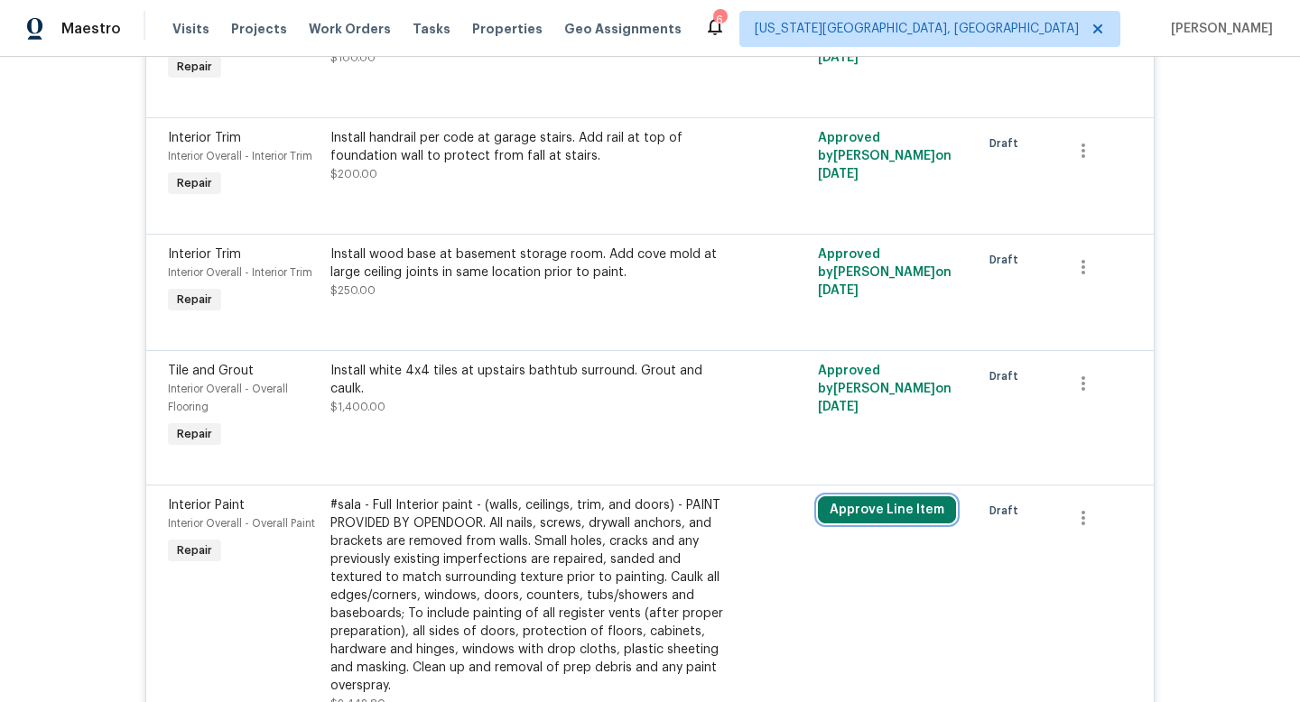
click at [848, 497] on button "Approve Line Item" at bounding box center [887, 510] width 138 height 27
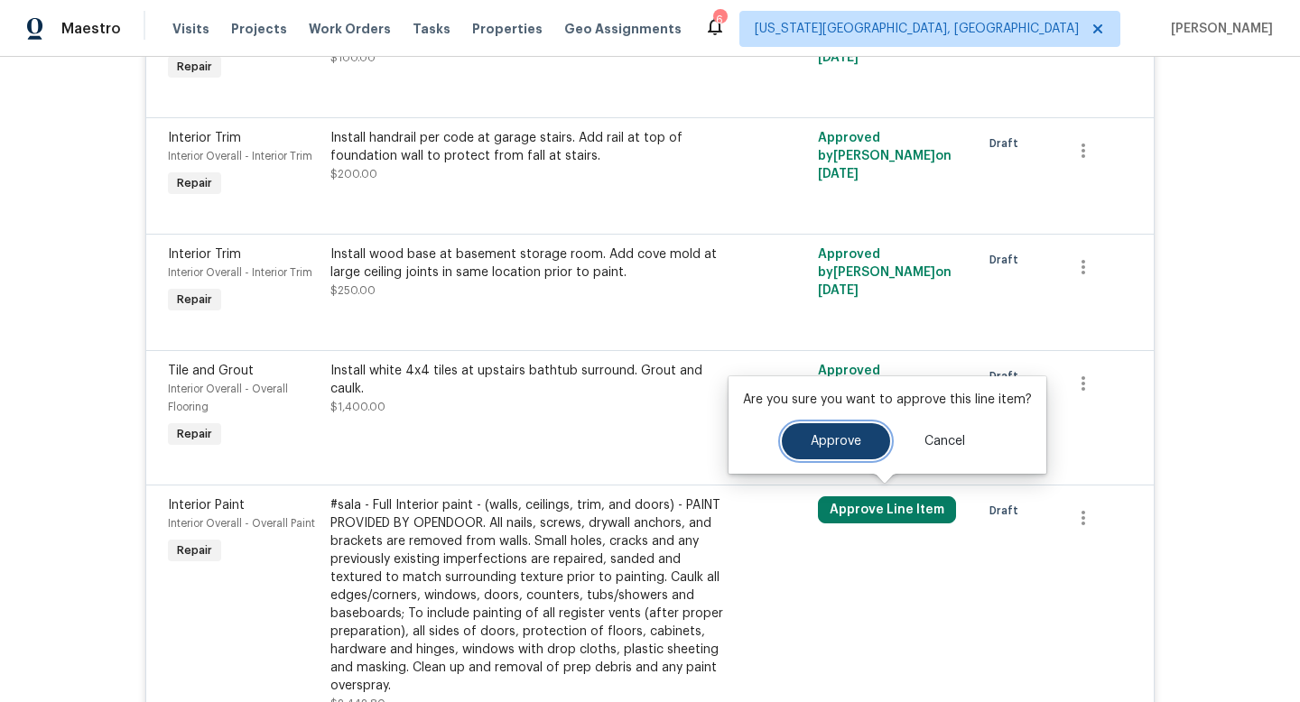
click at [803, 444] on button "Approve" at bounding box center [836, 441] width 108 height 36
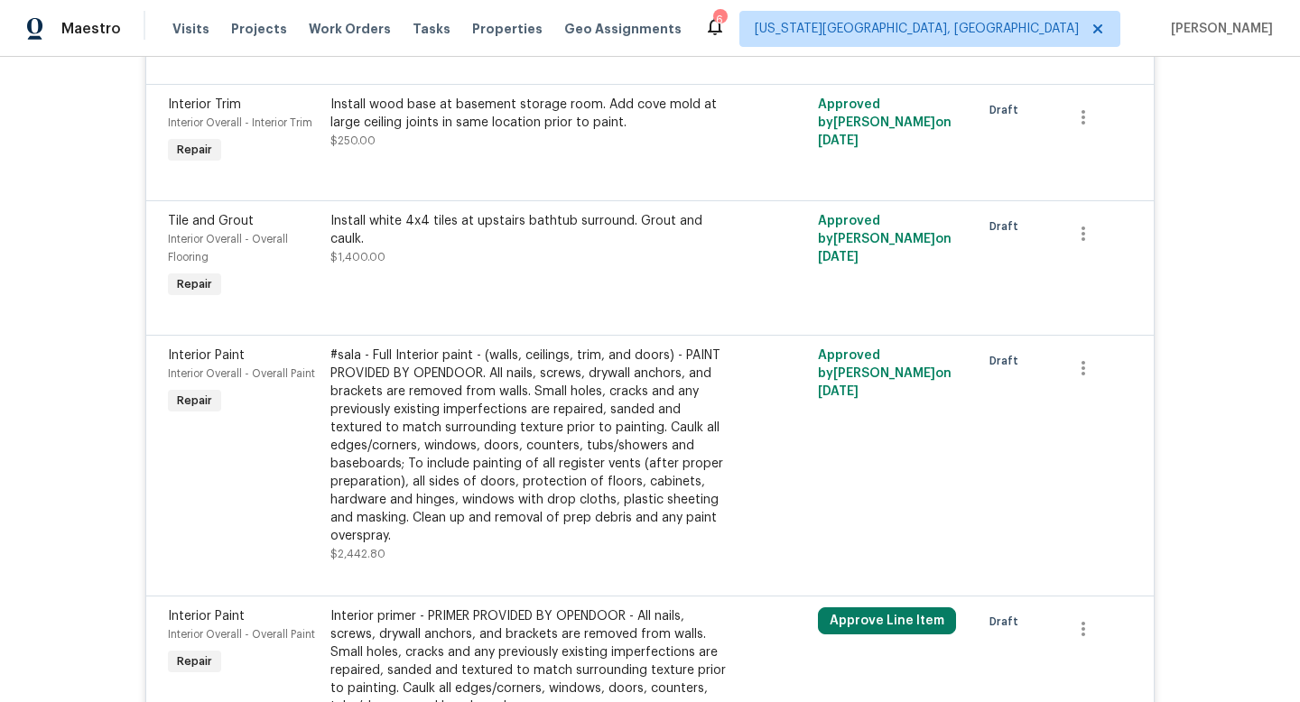
scroll to position [2879, 0]
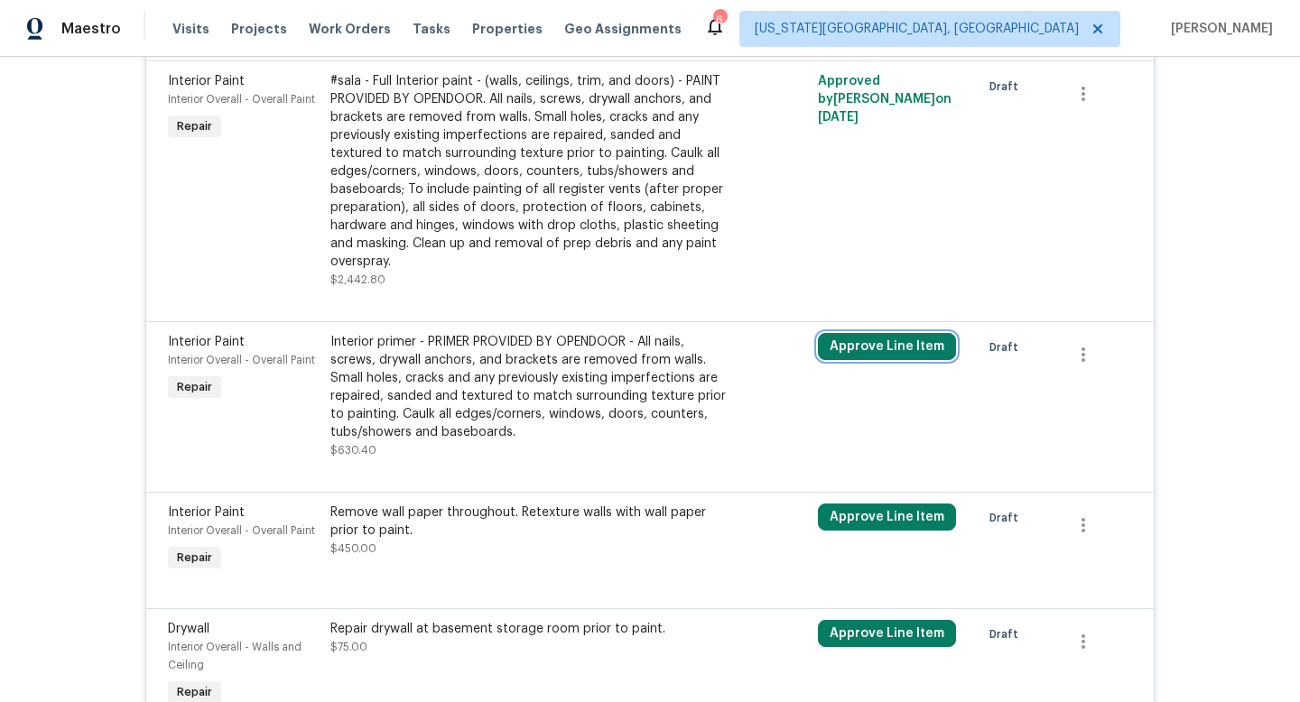
click at [840, 333] on button "Approve Line Item" at bounding box center [887, 346] width 138 height 27
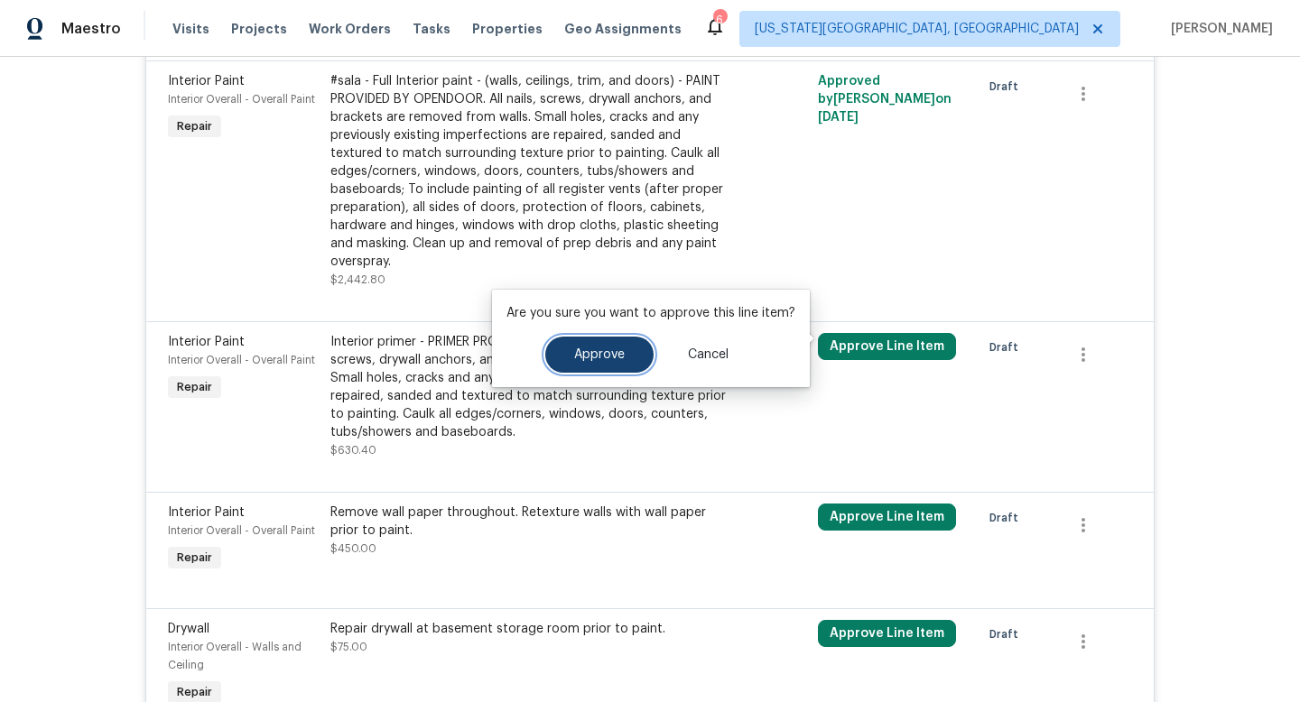
click at [632, 357] on button "Approve" at bounding box center [599, 355] width 108 height 36
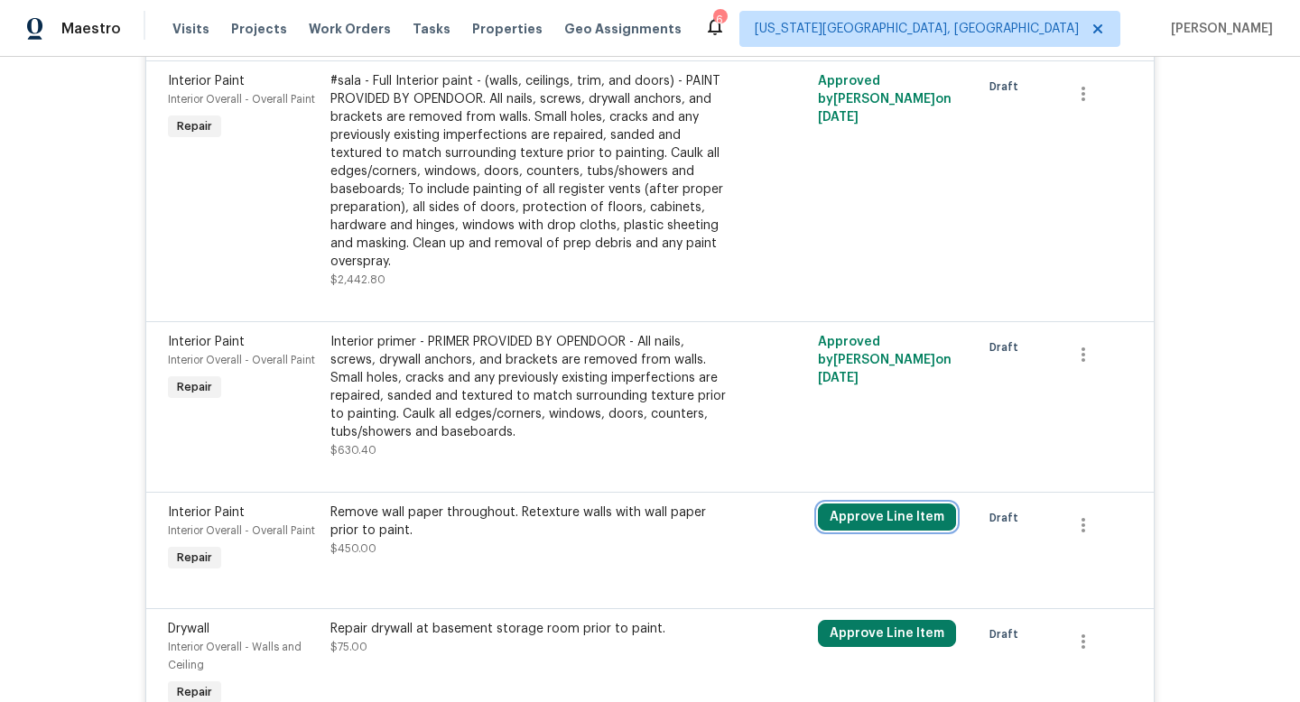
click at [840, 516] on button "Approve Line Item" at bounding box center [887, 517] width 138 height 27
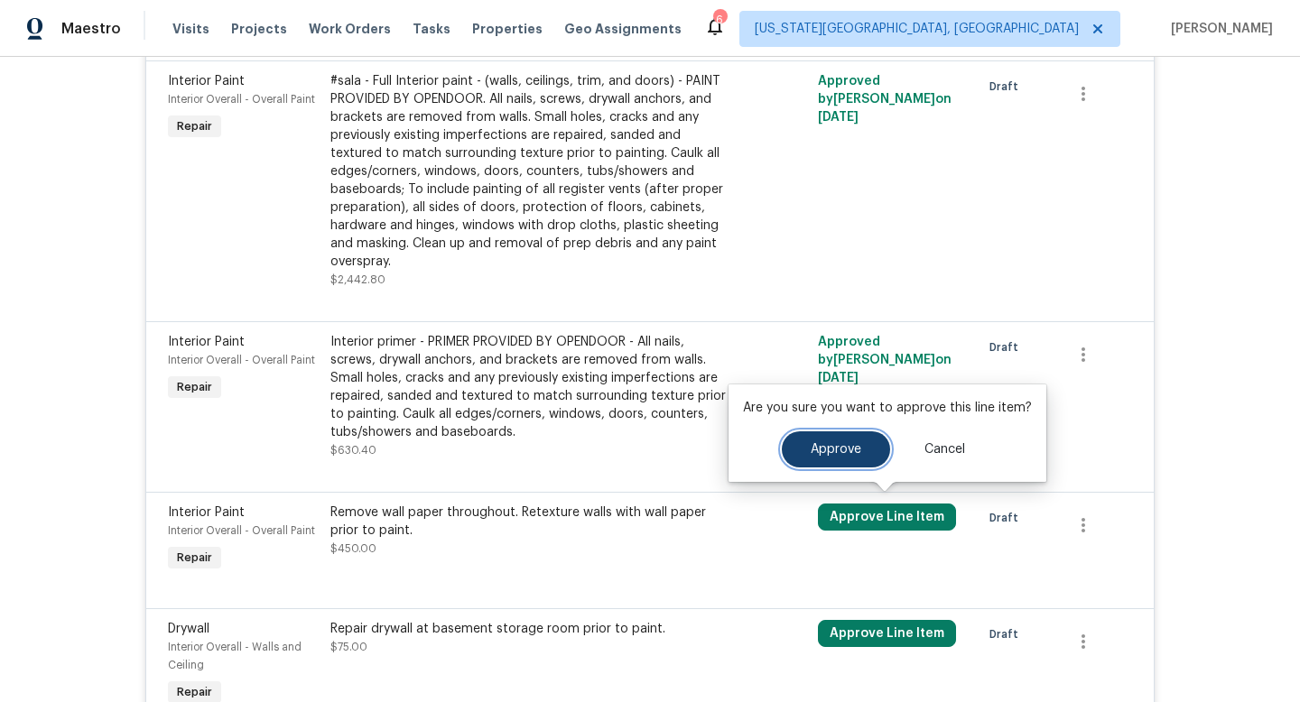
click at [796, 451] on button "Approve" at bounding box center [836, 450] width 108 height 36
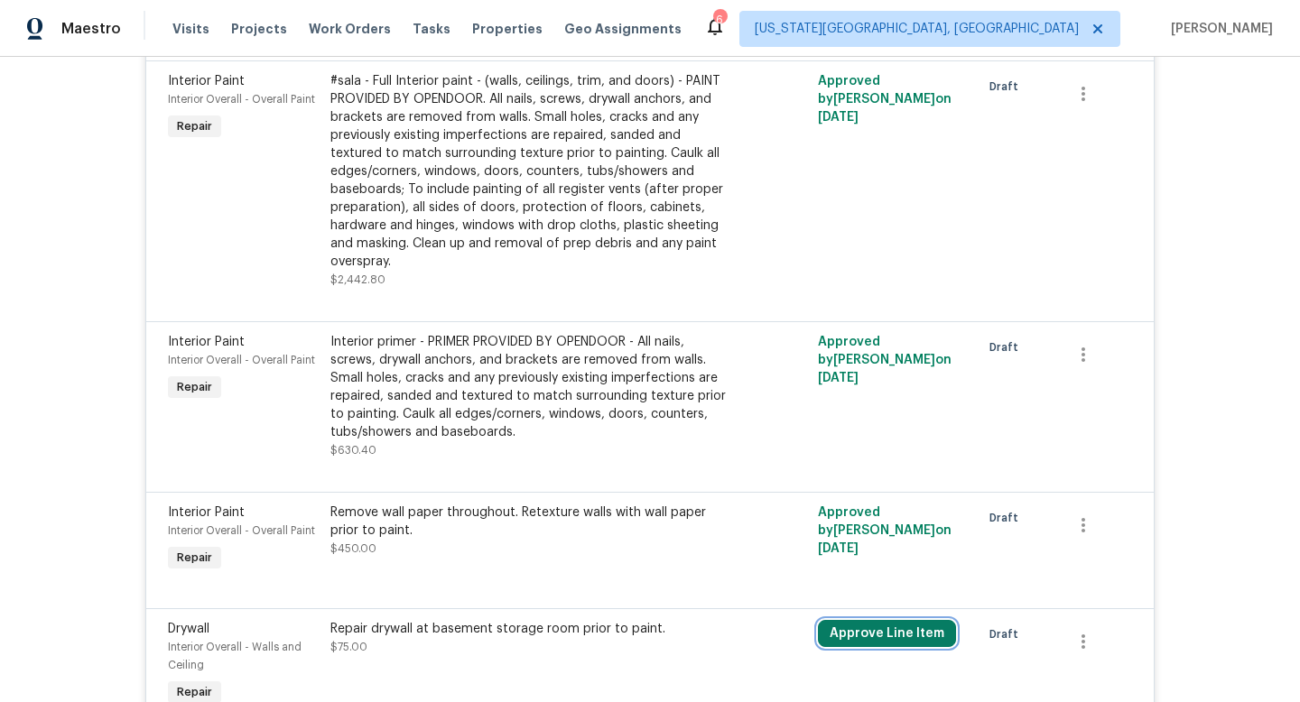
click at [838, 635] on button "Approve Line Item" at bounding box center [887, 633] width 138 height 27
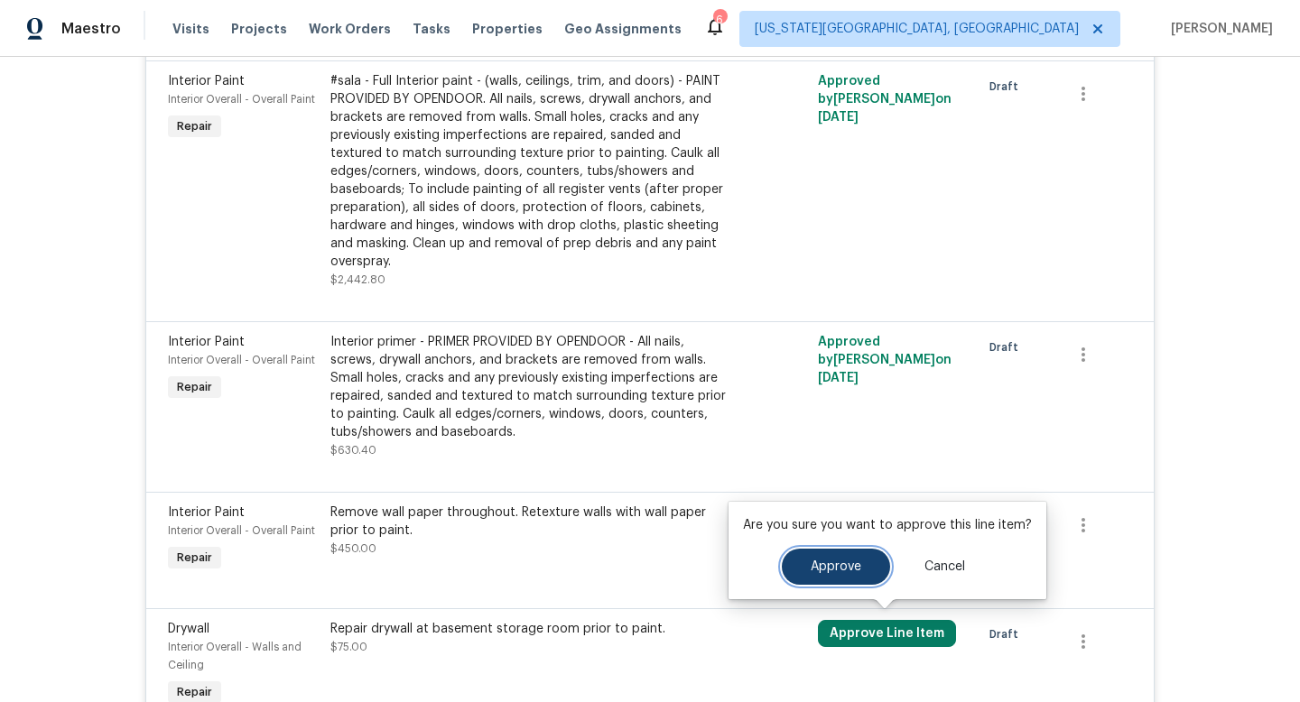
click at [811, 572] on span "Approve" at bounding box center [836, 568] width 51 height 14
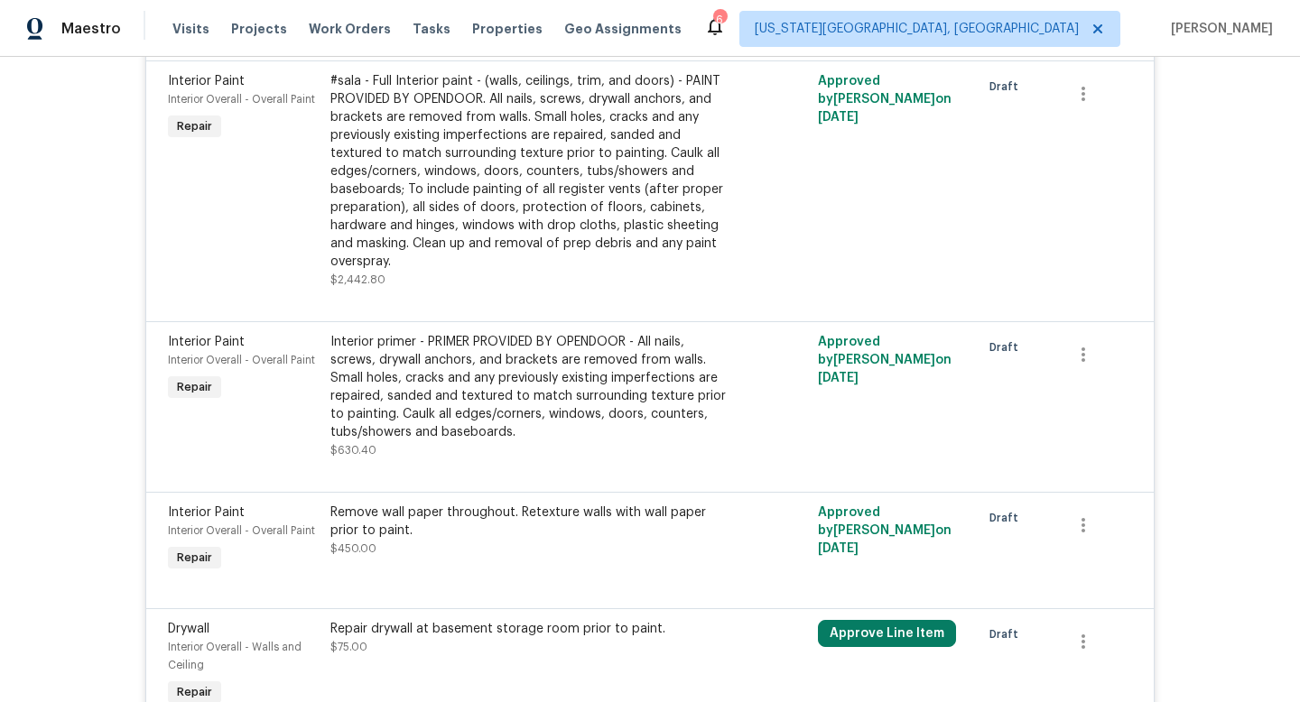
scroll to position [3436, 0]
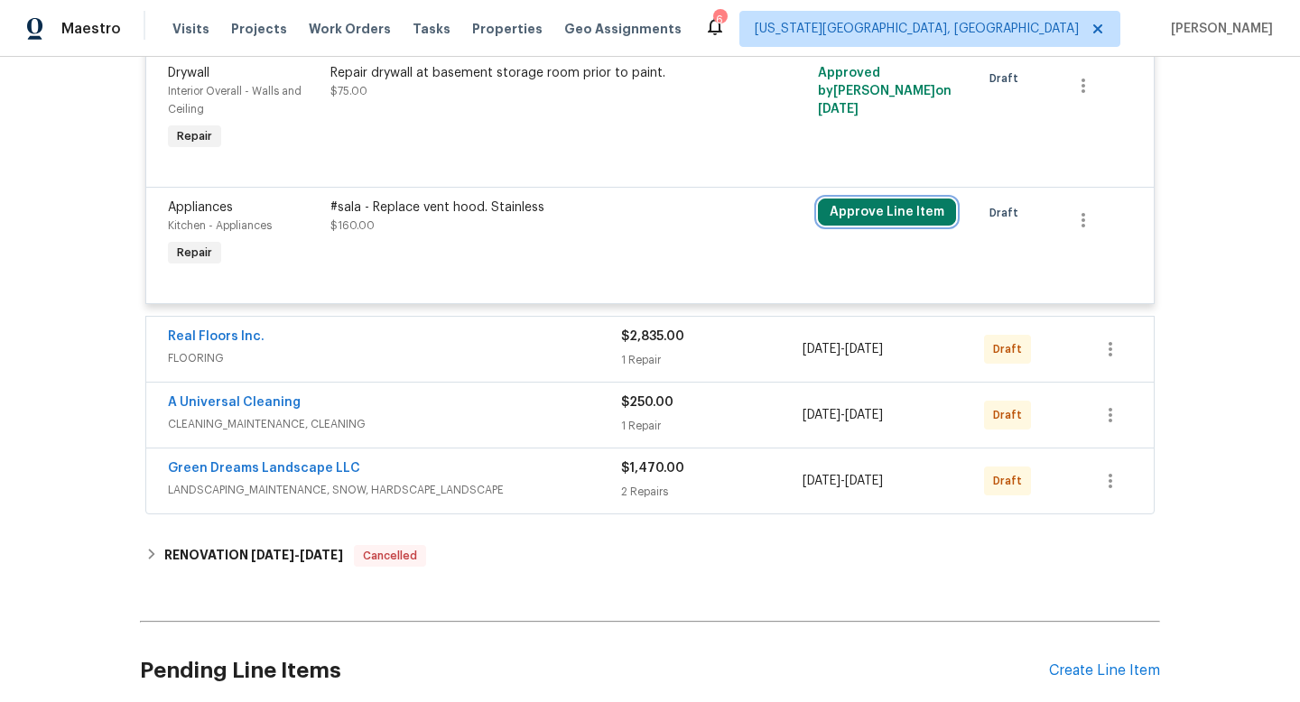
click at [835, 206] on button "Approve Line Item" at bounding box center [887, 212] width 138 height 27
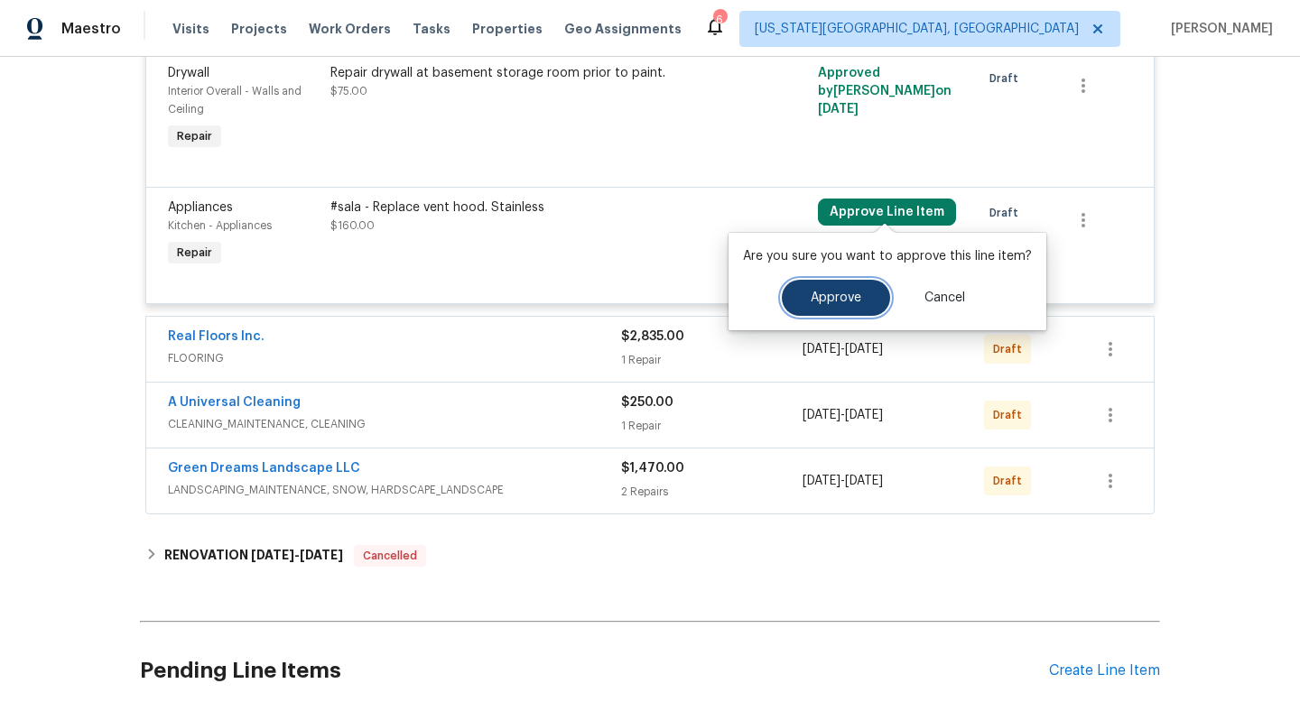
click at [788, 310] on button "Approve" at bounding box center [836, 298] width 108 height 36
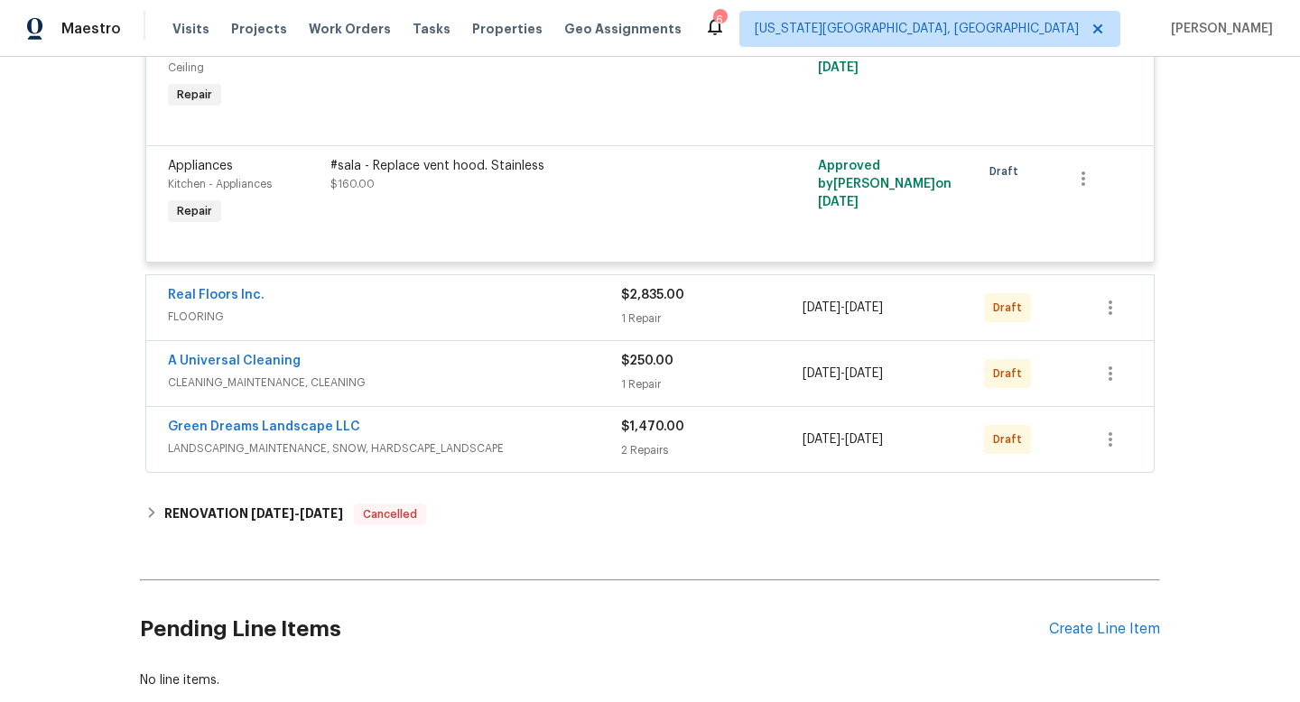
scroll to position [3479, 0]
click at [536, 312] on span "FLOORING" at bounding box center [394, 315] width 453 height 18
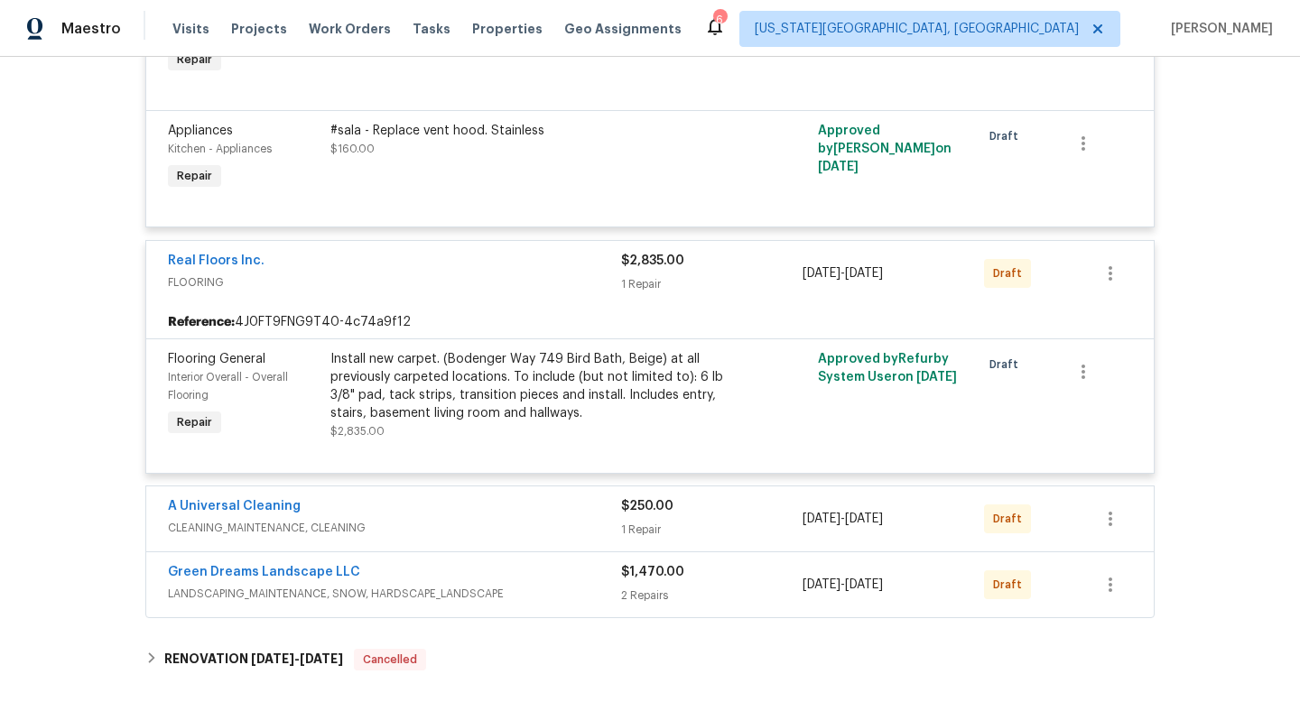
scroll to position [3514, 0]
click at [507, 517] on span "CLEANING_MAINTENANCE, CLEANING" at bounding box center [394, 526] width 453 height 18
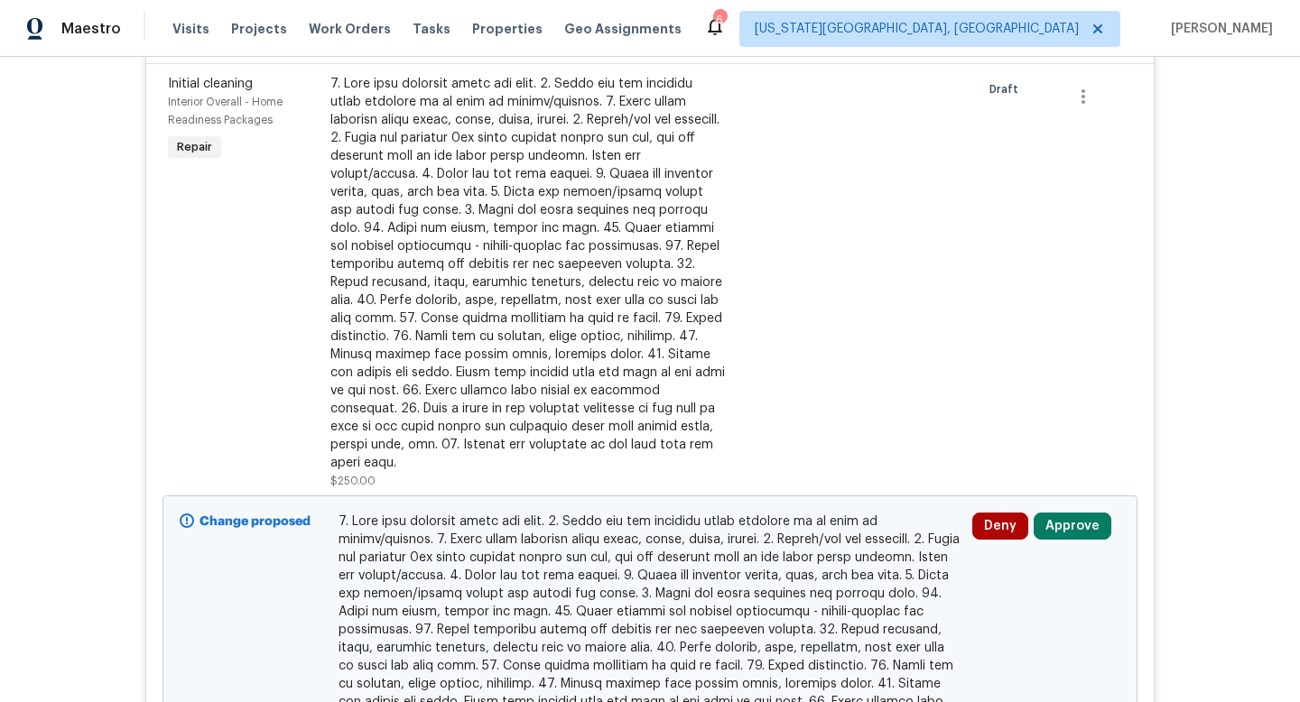
scroll to position [4174, 0]
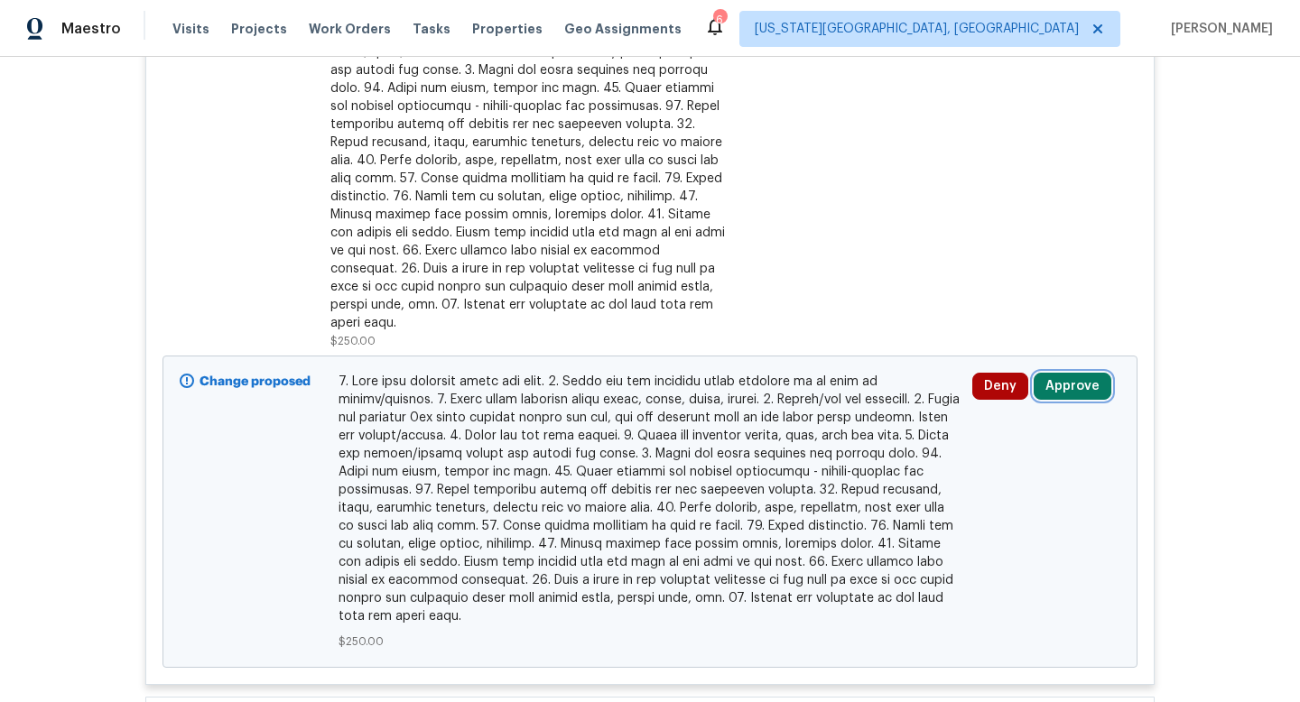
click at [1062, 373] on button "Approve" at bounding box center [1073, 386] width 78 height 27
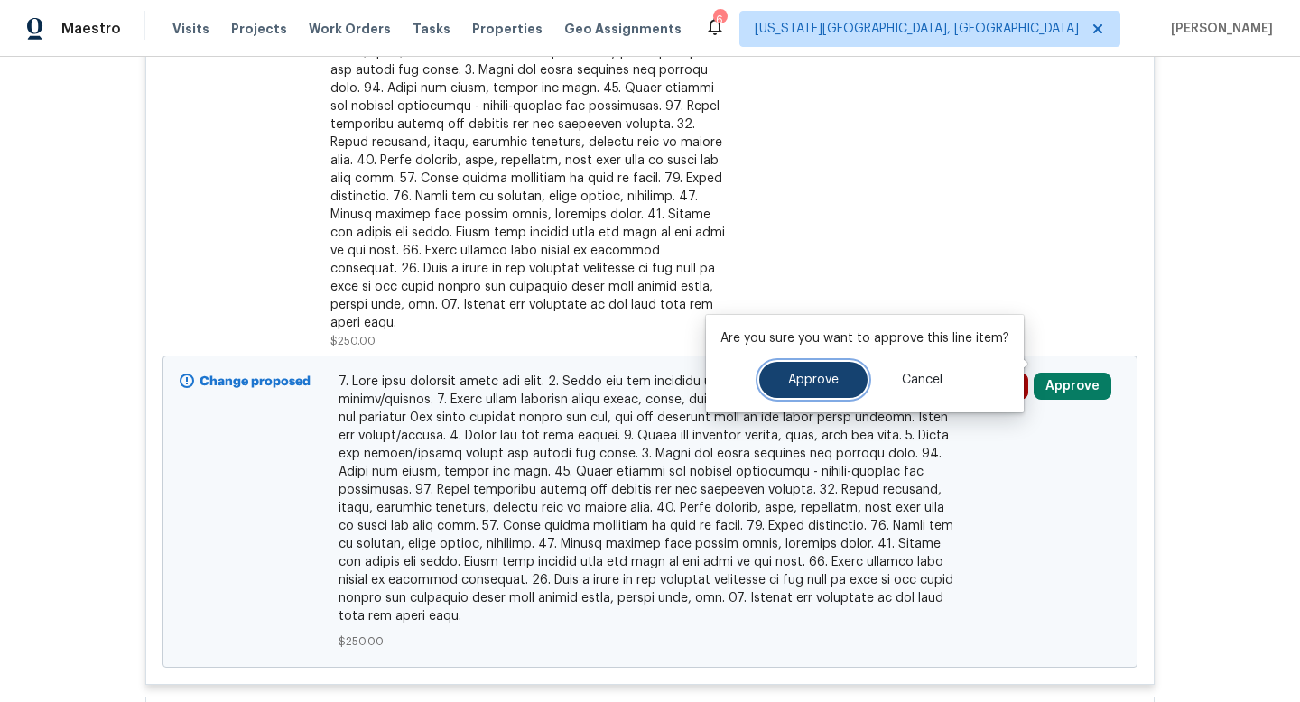
click at [829, 391] on button "Approve" at bounding box center [813, 380] width 108 height 36
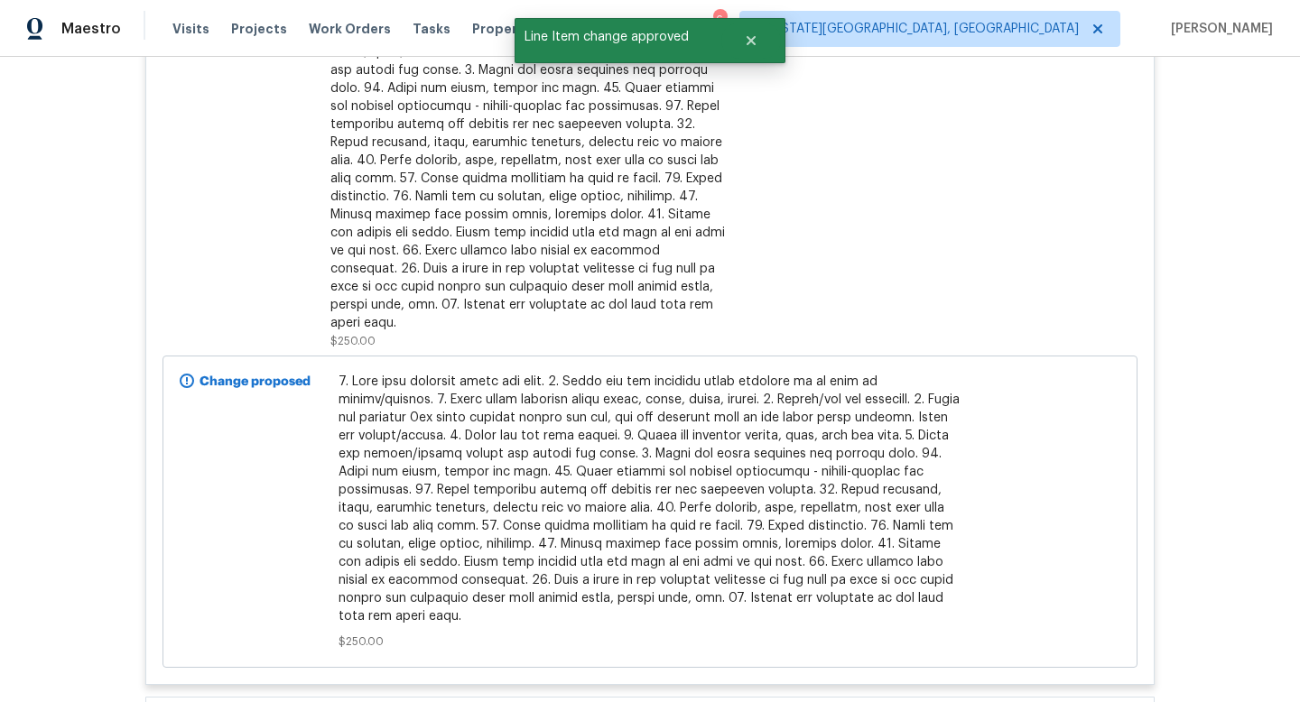
scroll to position [4552, 0]
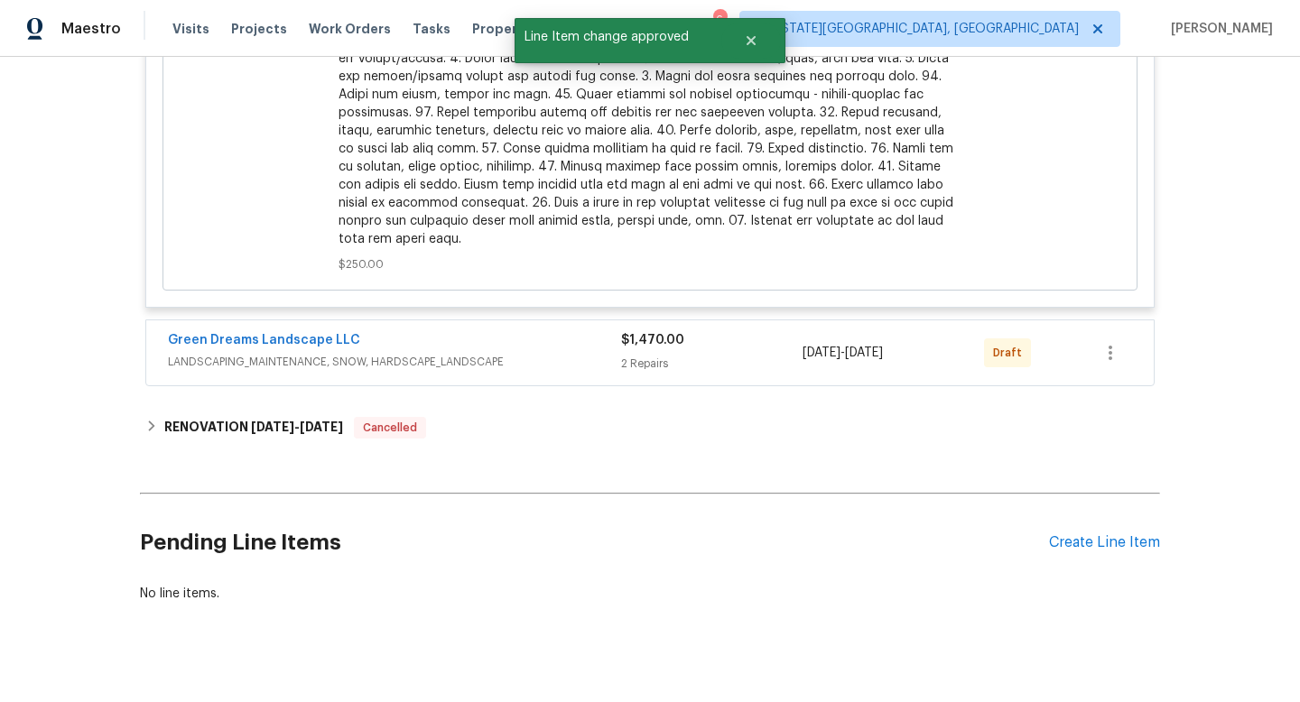
click at [585, 353] on span "LANDSCAPING_MAINTENANCE, SNOW, HARDSCAPE_LANDSCAPE" at bounding box center [394, 362] width 453 height 18
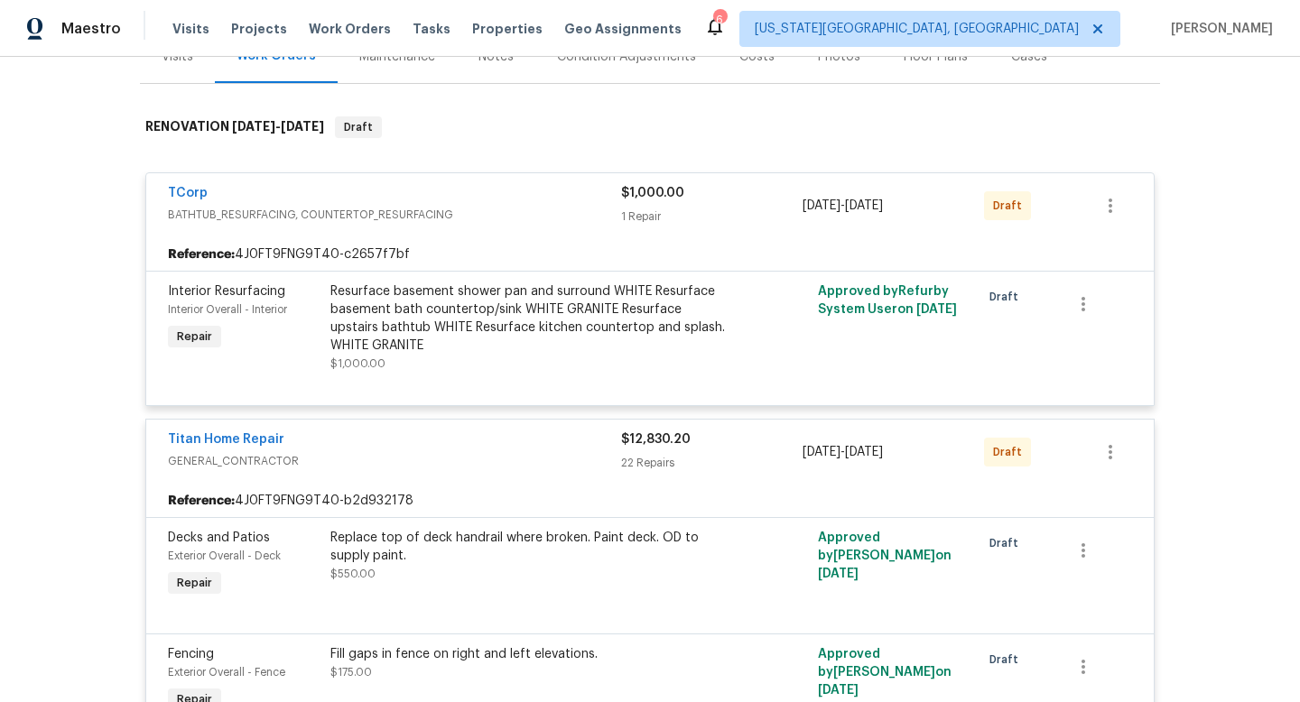
scroll to position [0, 0]
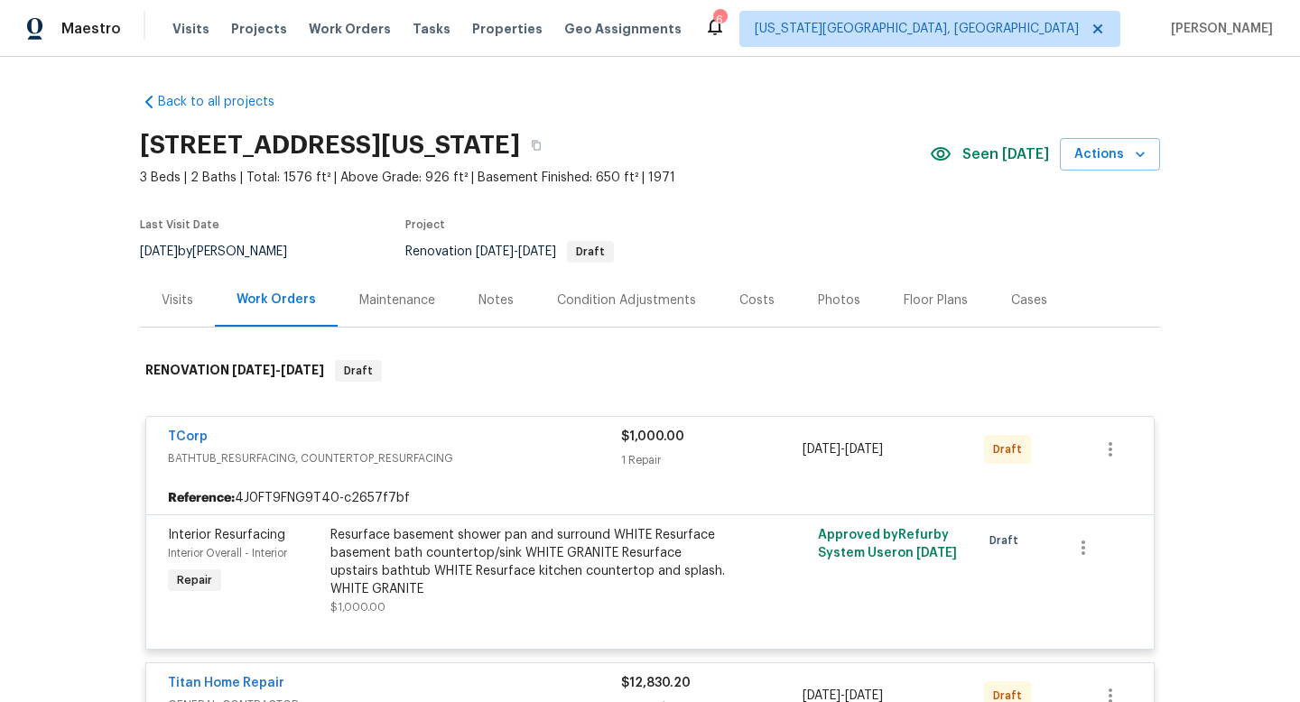
click at [493, 432] on div "TCorp" at bounding box center [394, 439] width 453 height 22
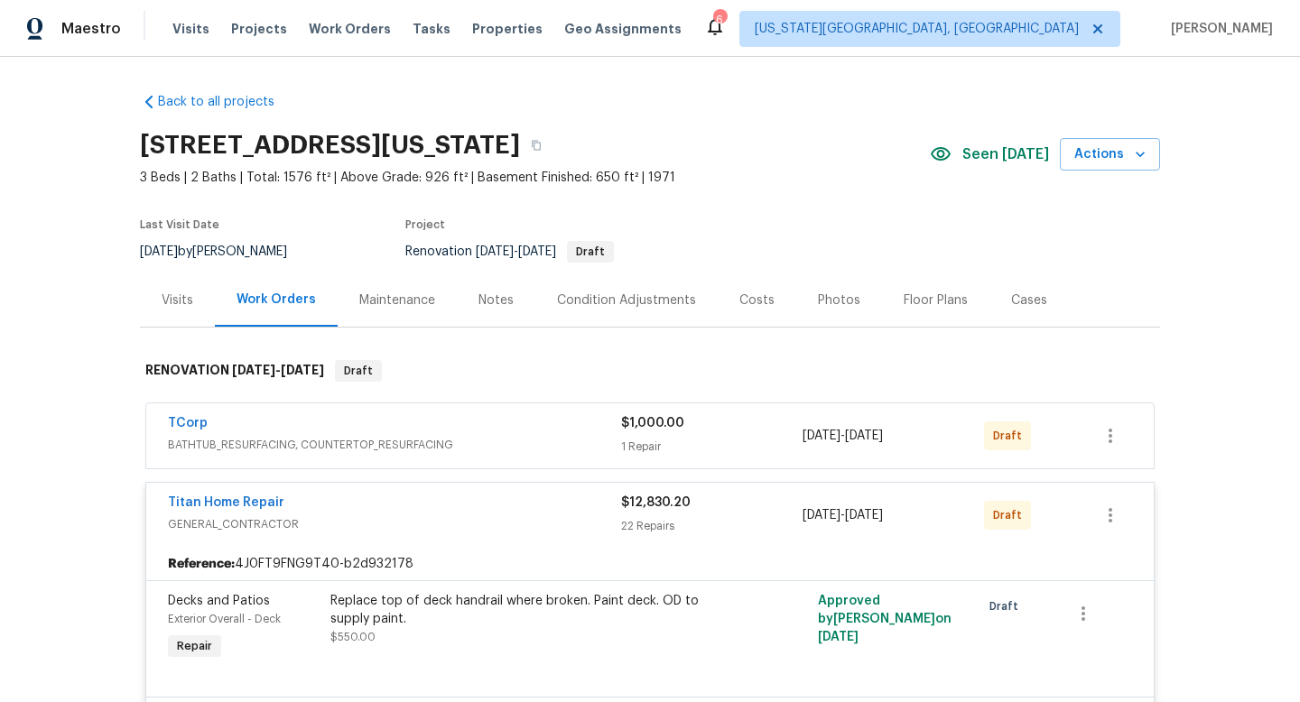
click at [493, 432] on div "TCorp" at bounding box center [394, 425] width 453 height 22
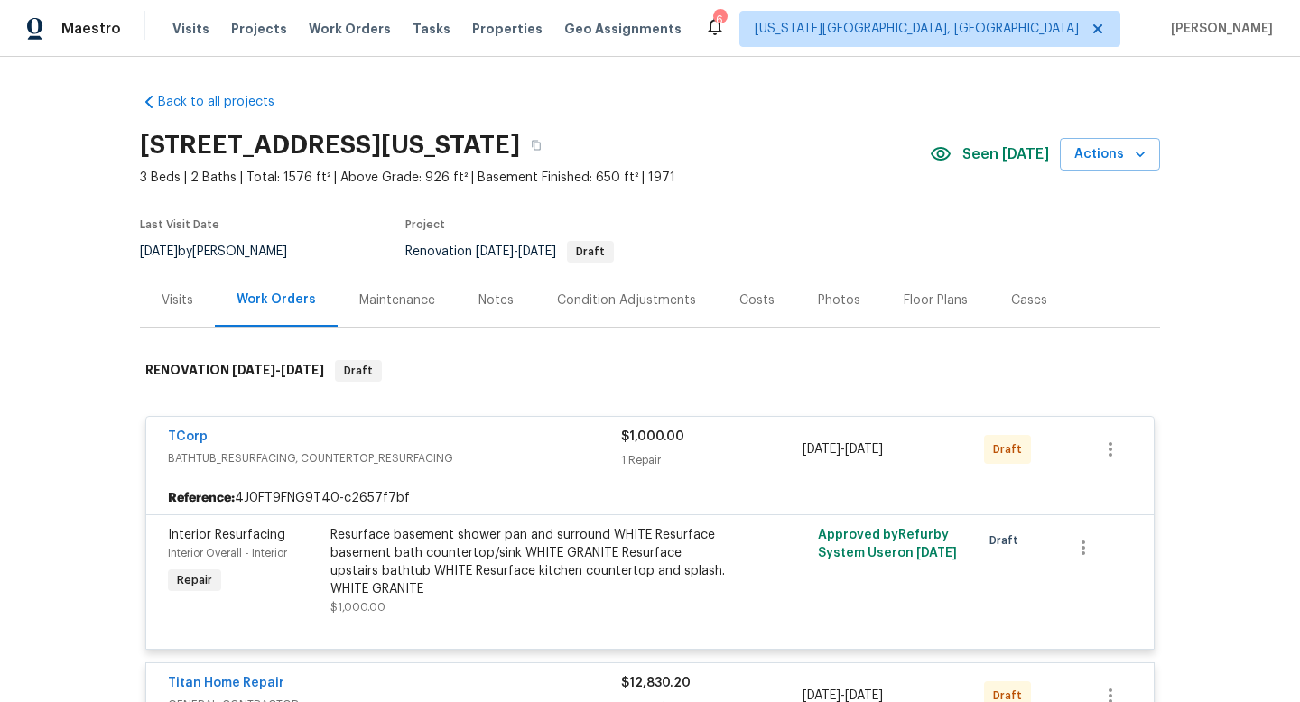
click at [432, 448] on div "TCorp" at bounding box center [394, 439] width 453 height 22
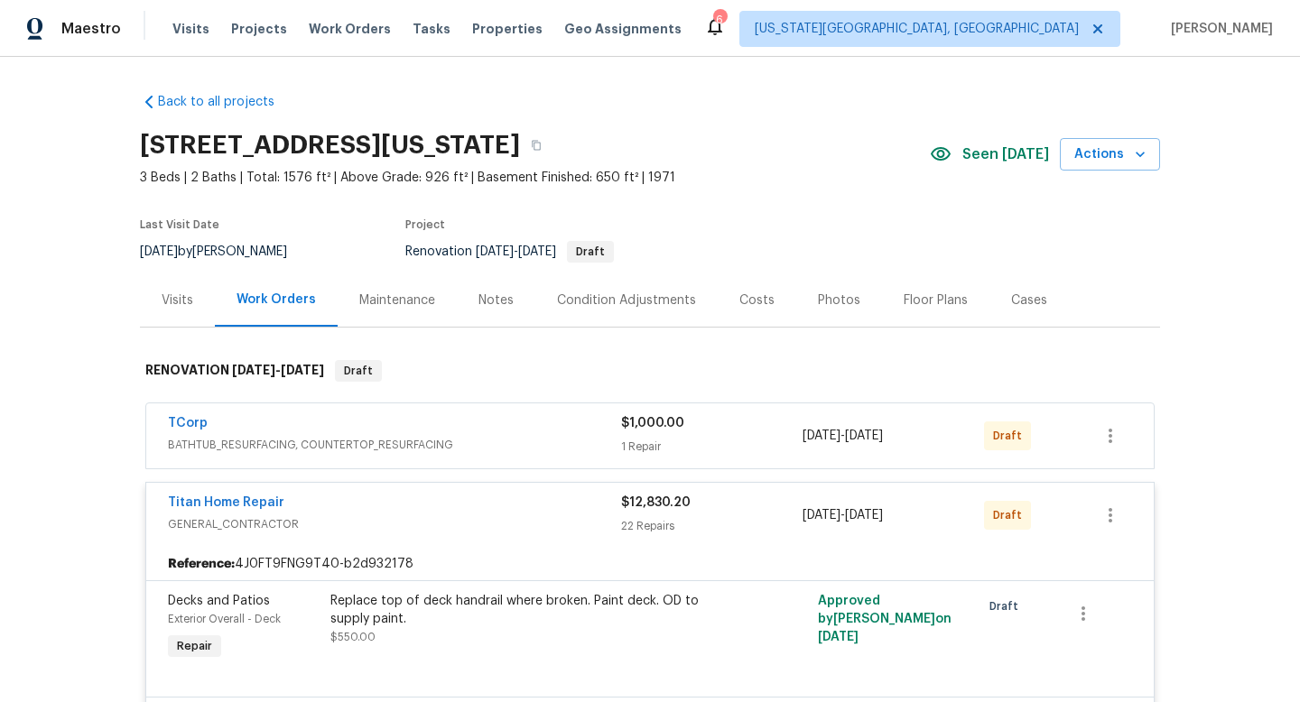
click at [418, 497] on div "Titan Home Repair" at bounding box center [394, 505] width 453 height 22
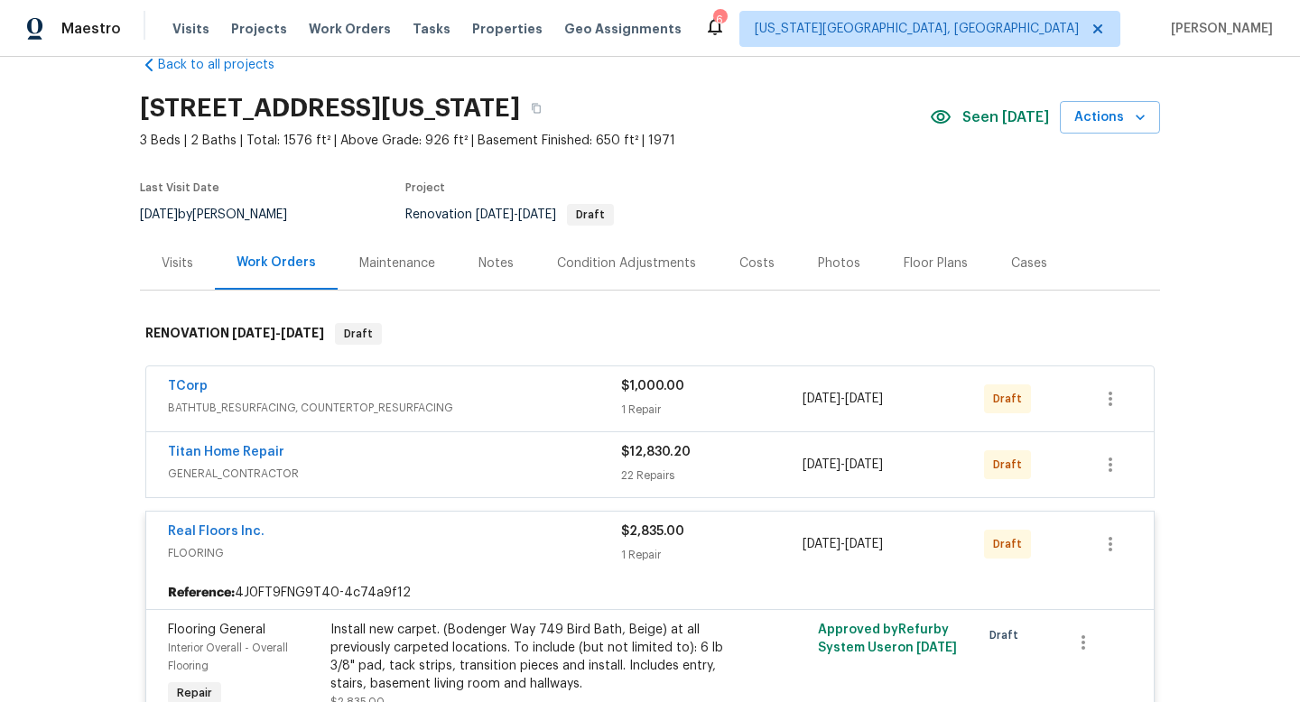
scroll to position [15, 0]
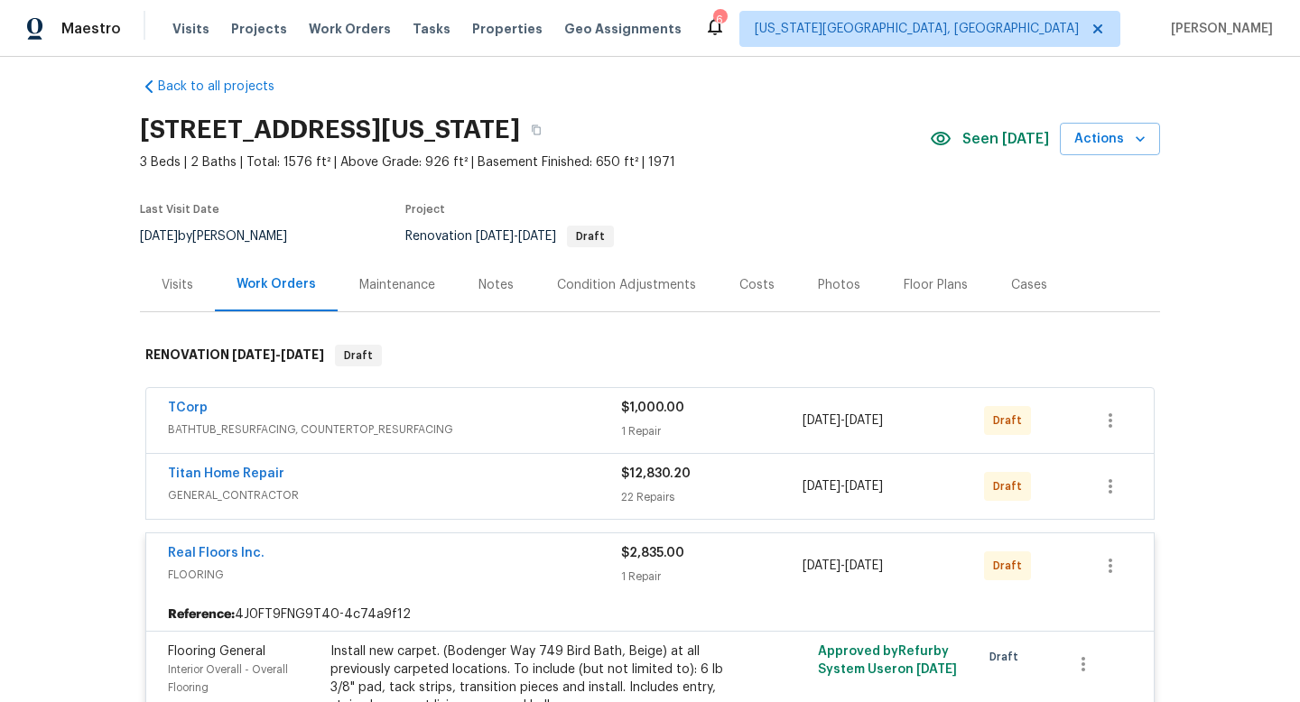
click at [391, 480] on div "Titan Home Repair" at bounding box center [394, 476] width 453 height 22
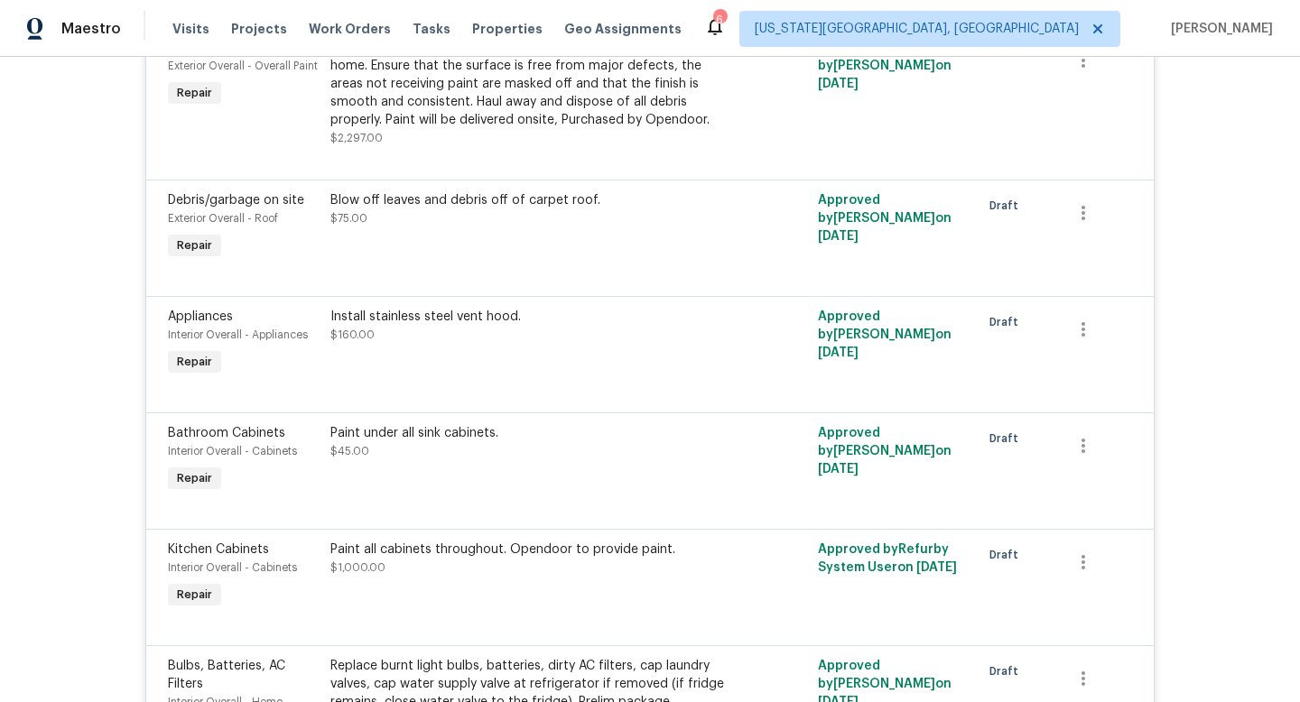
scroll to position [981, 0]
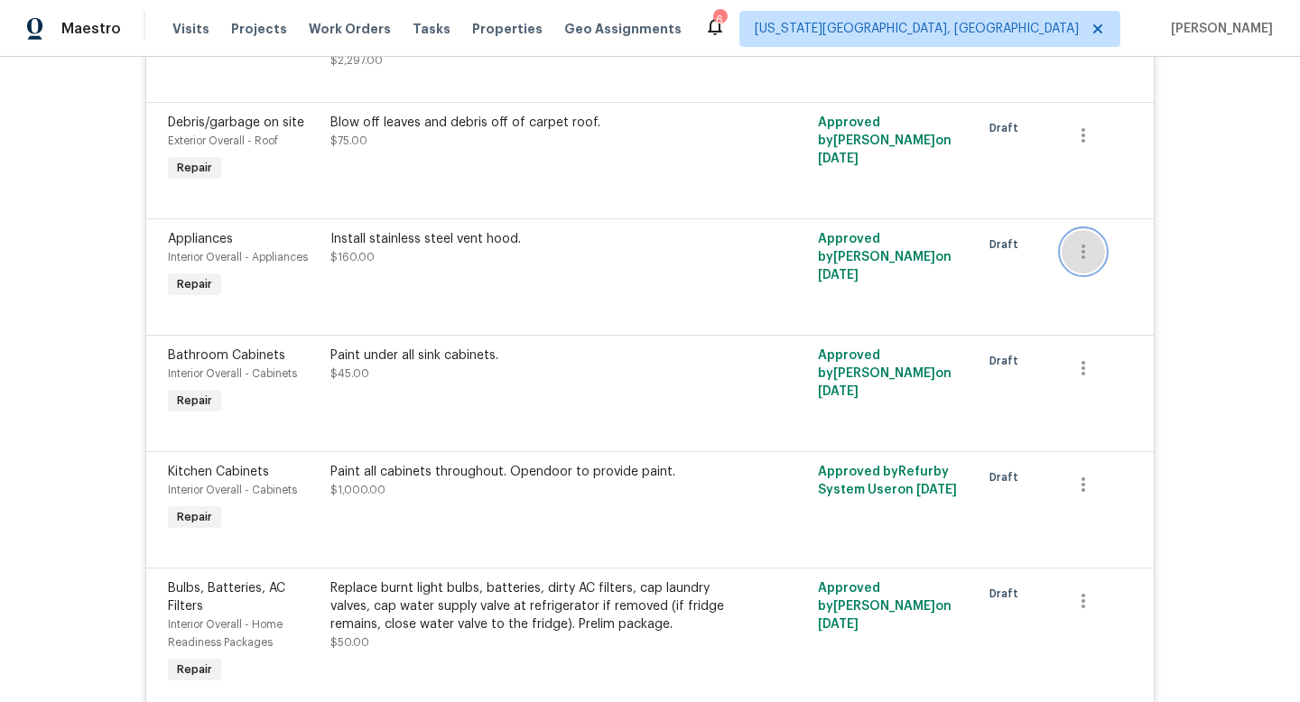
click at [1080, 260] on icon "button" at bounding box center [1084, 252] width 22 height 22
click at [1080, 258] on li "Cancel" at bounding box center [1097, 254] width 70 height 30
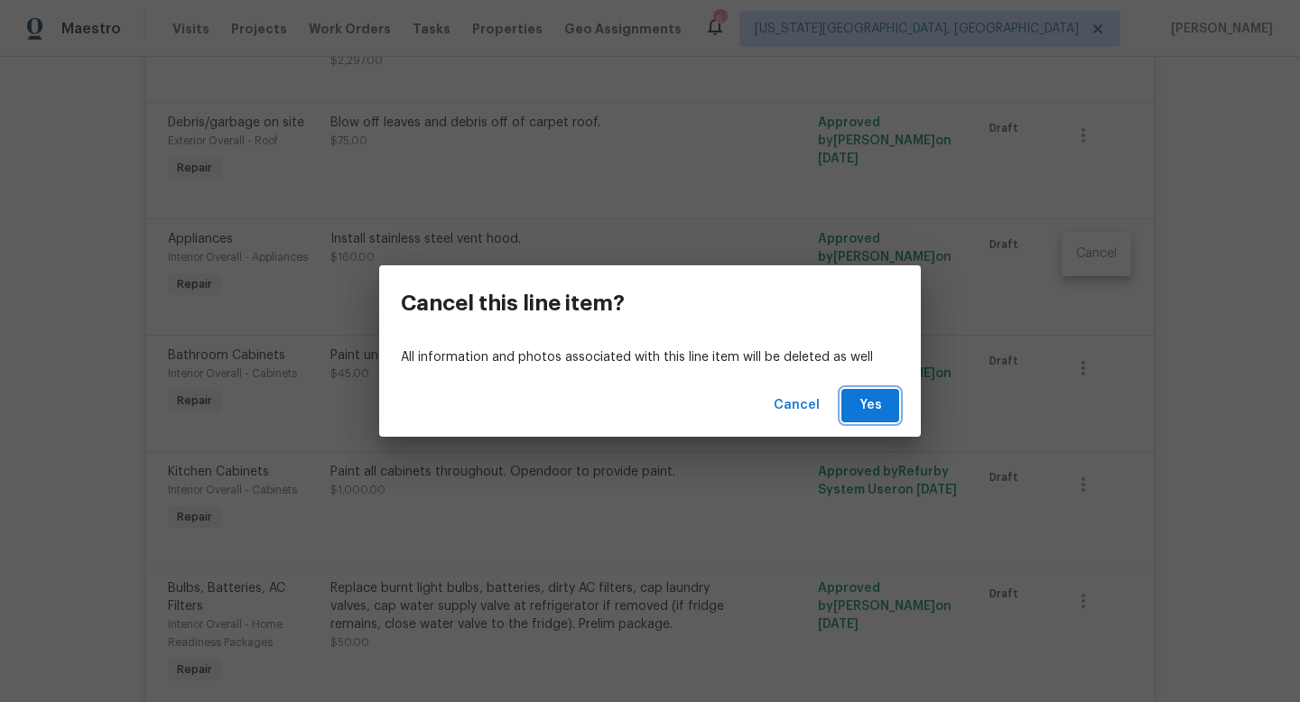
click at [861, 412] on span "Yes" at bounding box center [870, 406] width 29 height 23
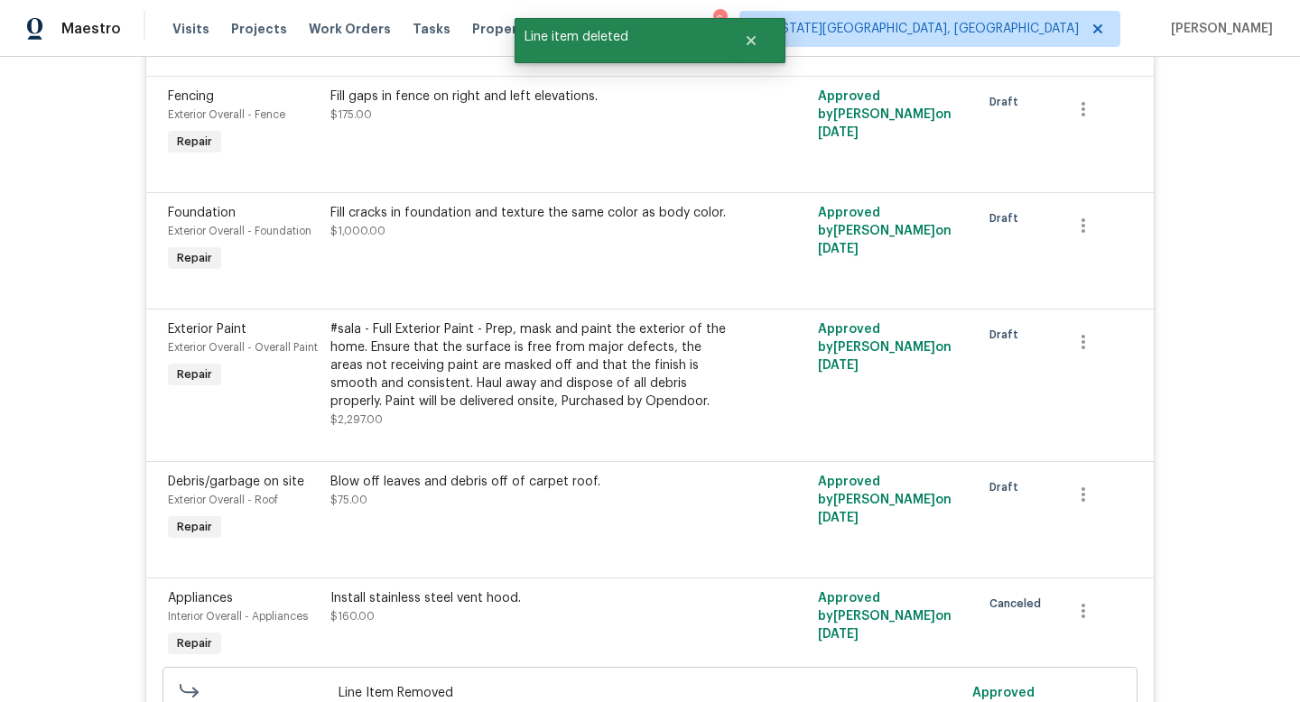
scroll to position [100, 0]
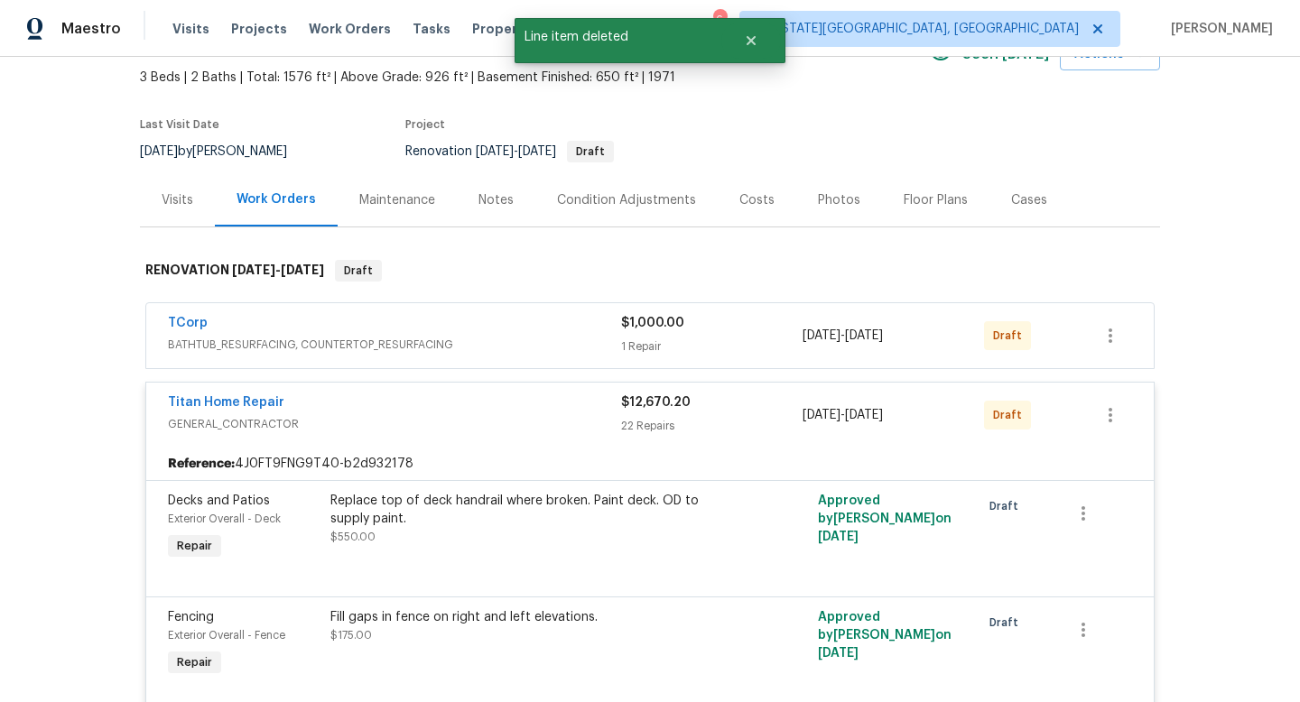
click at [509, 327] on div "TCorp" at bounding box center [394, 325] width 453 height 22
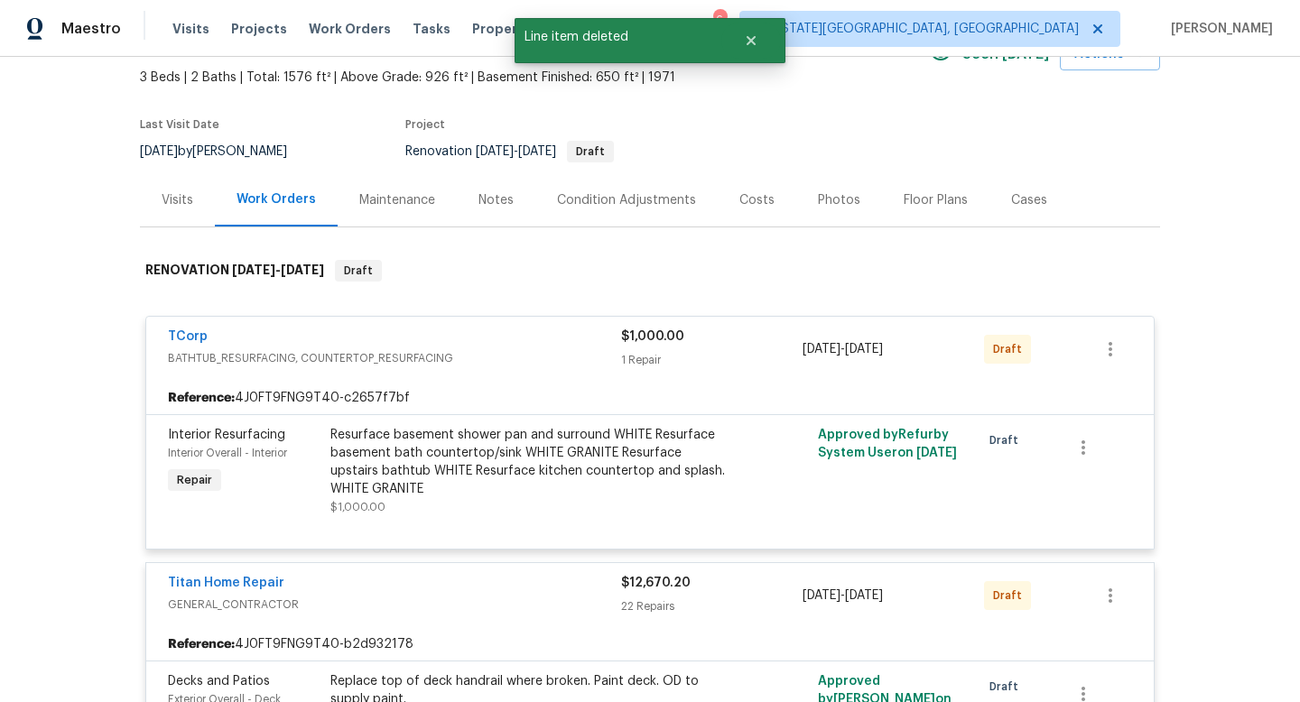
click at [493, 333] on div "TCorp" at bounding box center [394, 339] width 453 height 22
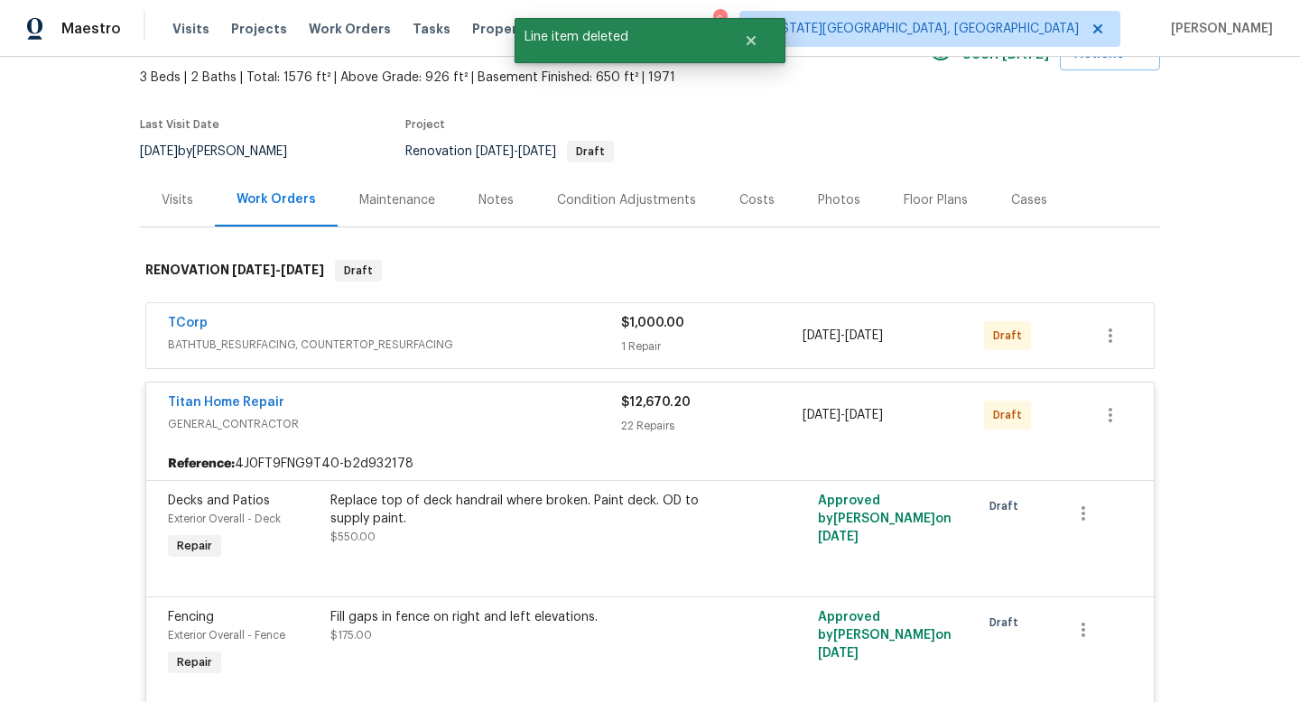
click at [463, 409] on div "Titan Home Repair" at bounding box center [394, 405] width 453 height 22
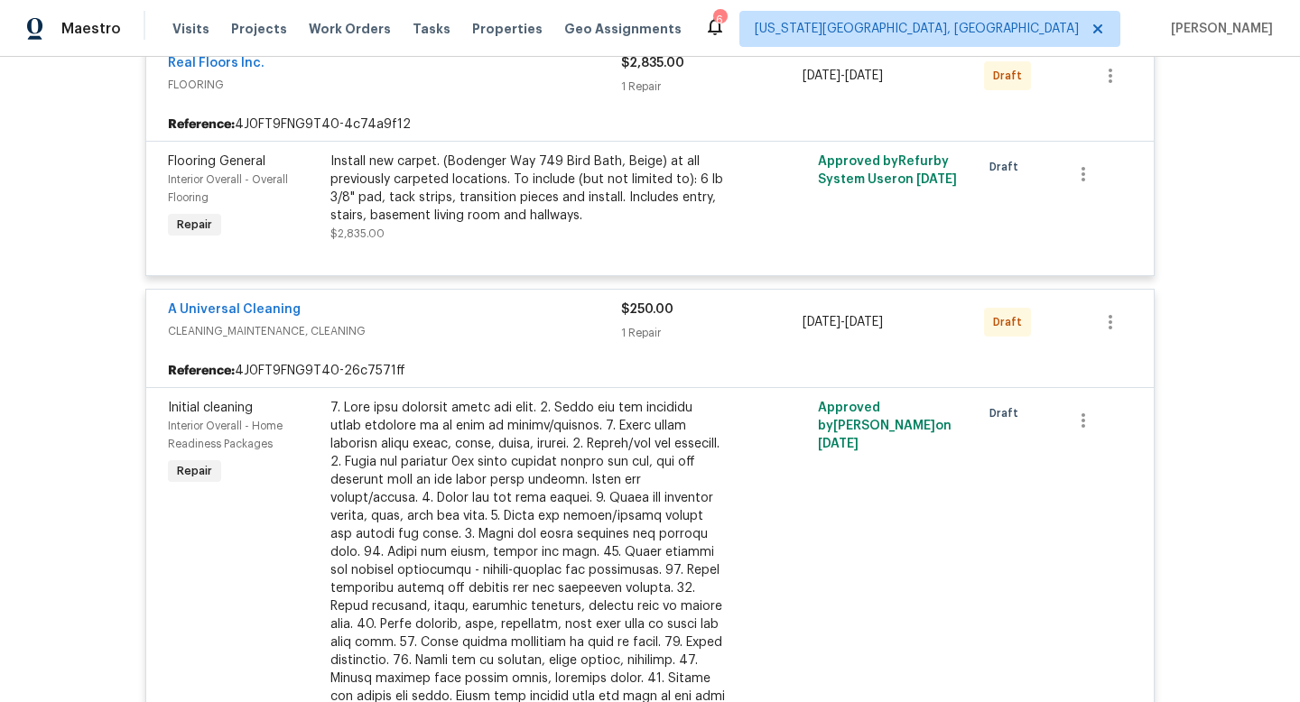
scroll to position [550, 0]
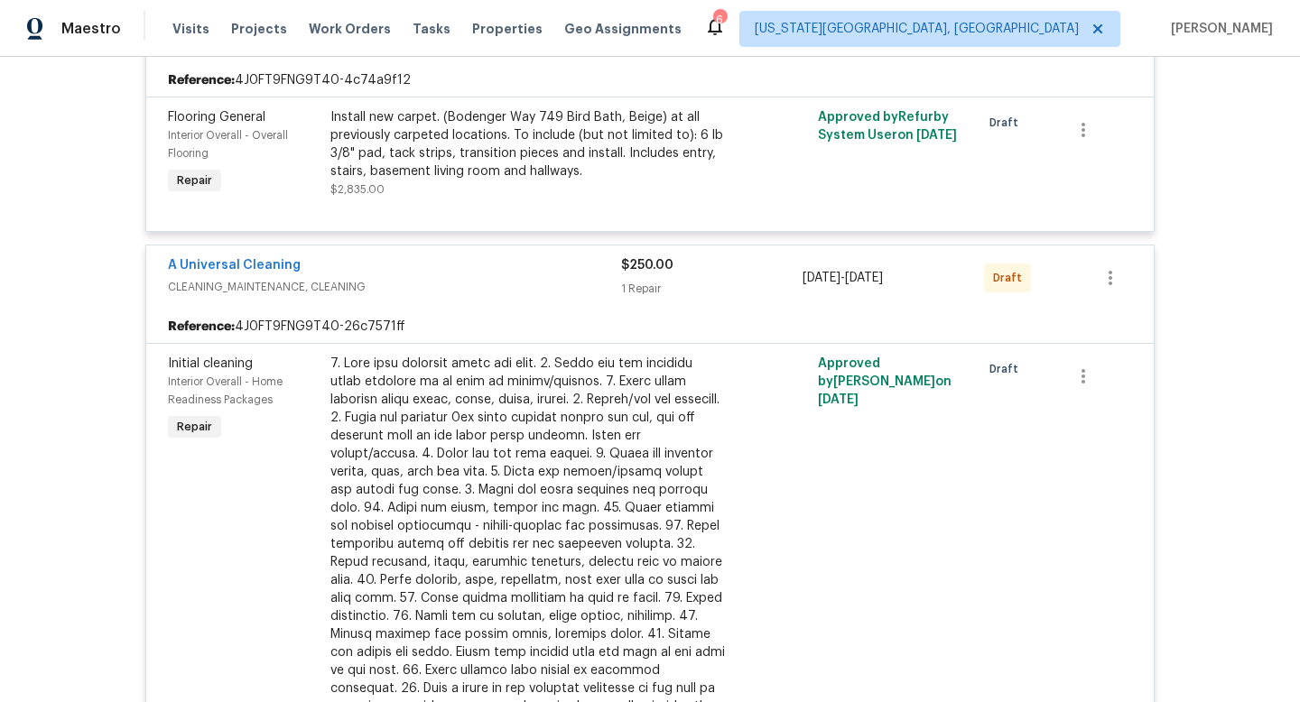
click at [465, 278] on div "A Universal Cleaning" at bounding box center [394, 267] width 453 height 22
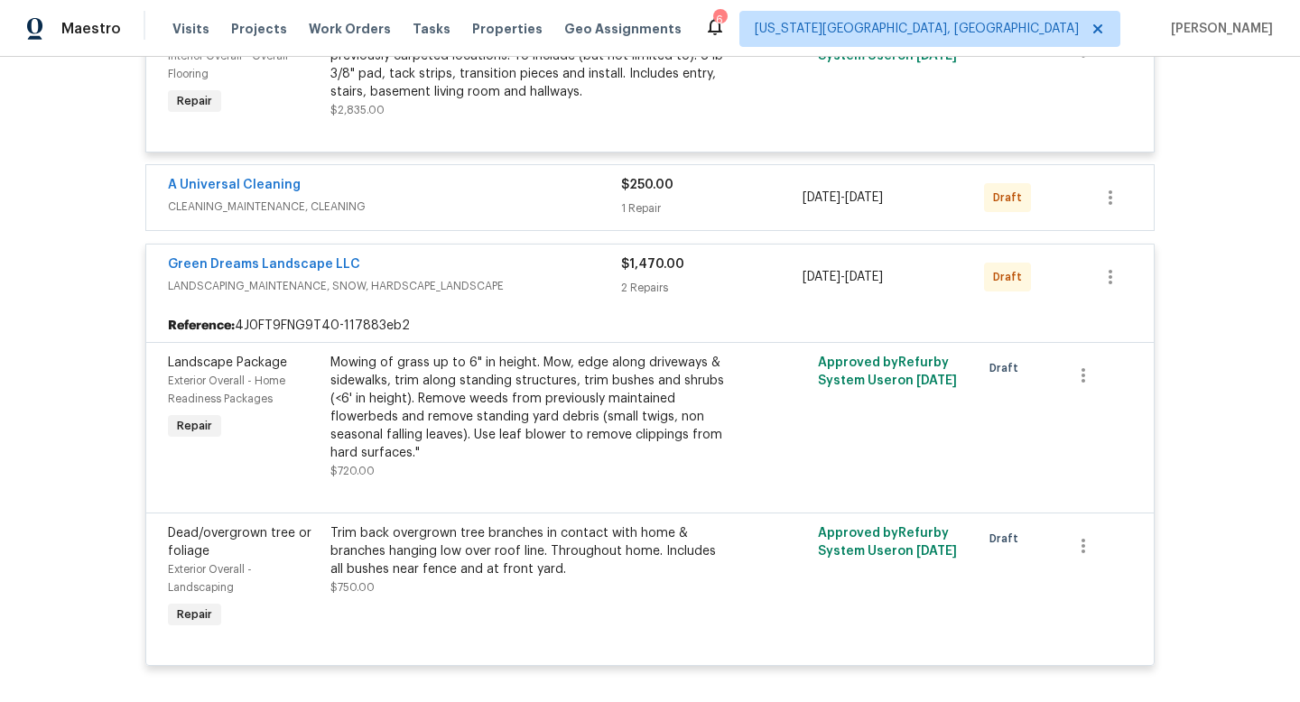
scroll to position [609, 0]
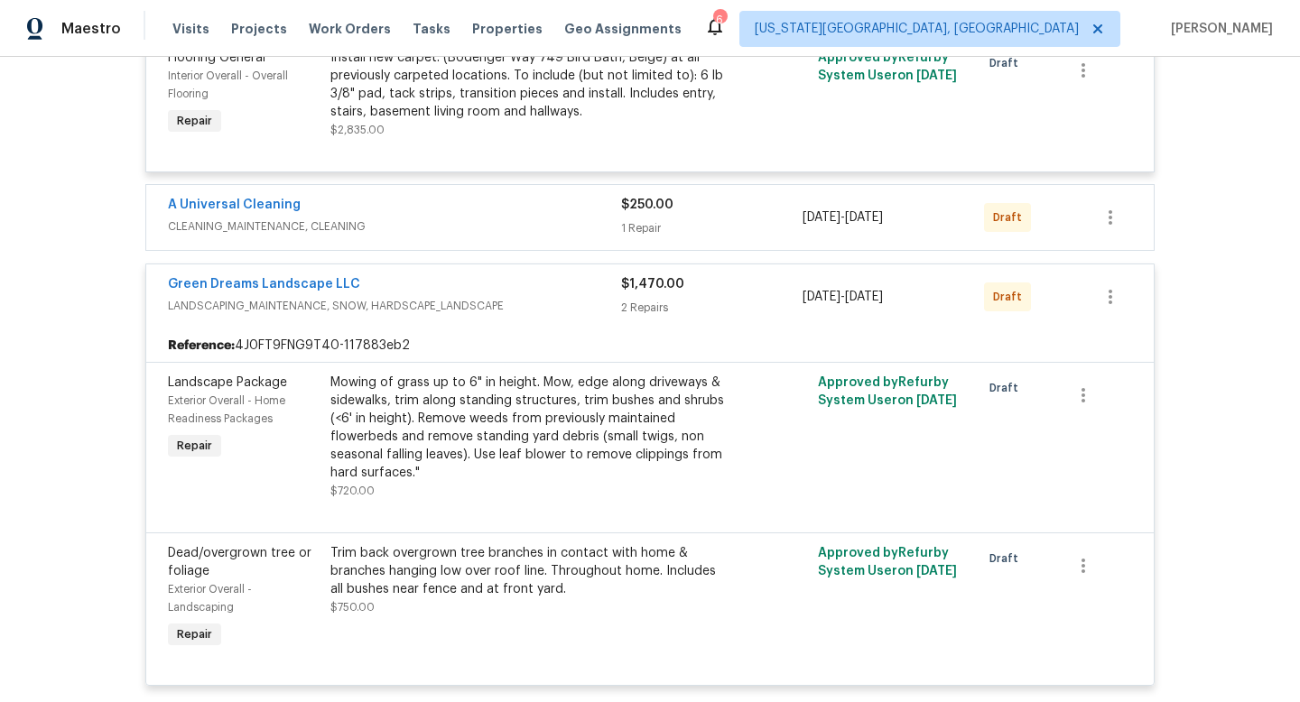
click at [483, 295] on div "Green Dreams Landscape LLC" at bounding box center [394, 286] width 453 height 22
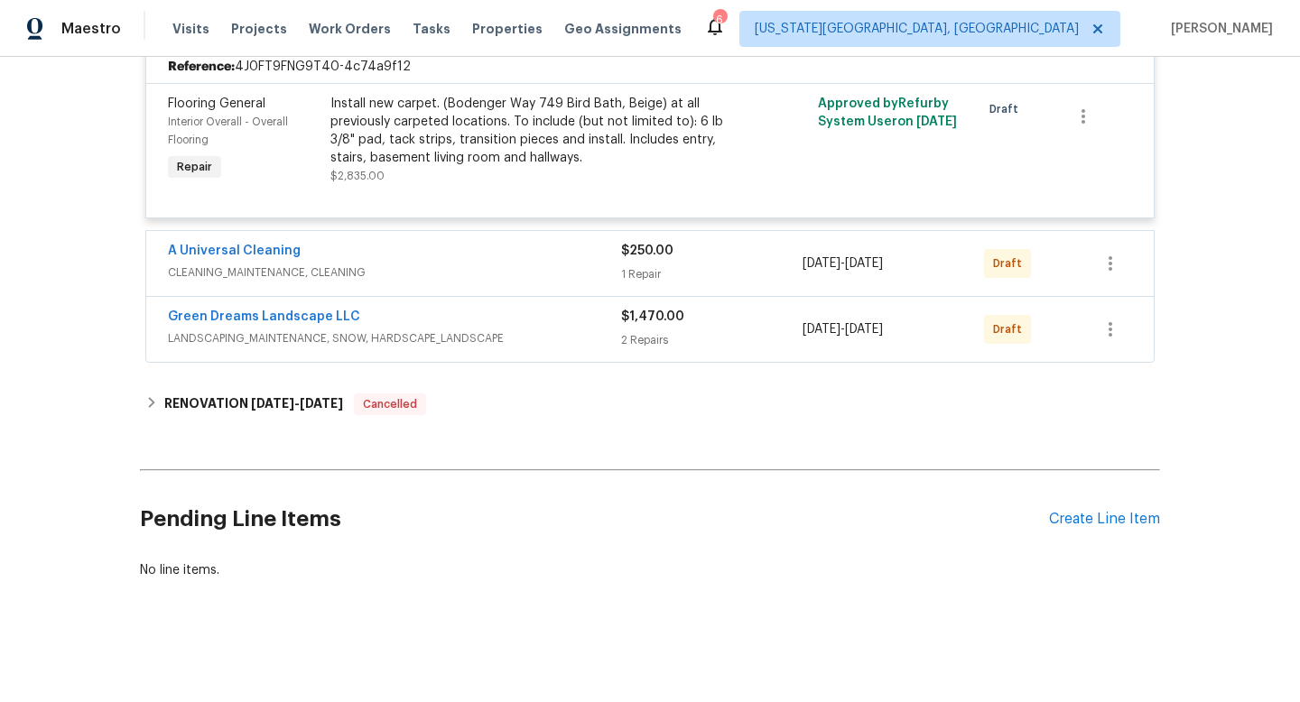
scroll to position [564, 0]
click at [36, 247] on div "Back to all projects 4454 Ranch Cir, Colorado Springs, CO 80918 3 Beds | 2 Bath…" at bounding box center [650, 380] width 1300 height 646
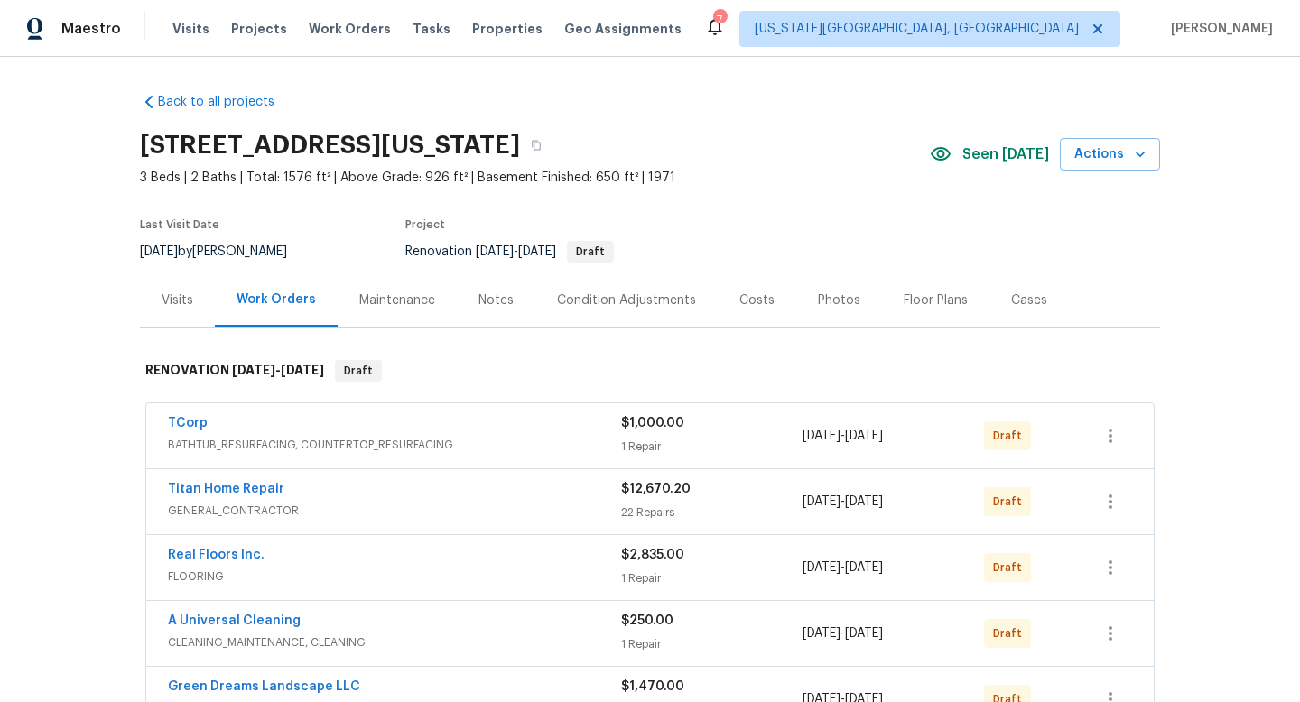
click at [493, 296] on div "Notes" at bounding box center [496, 301] width 35 height 18
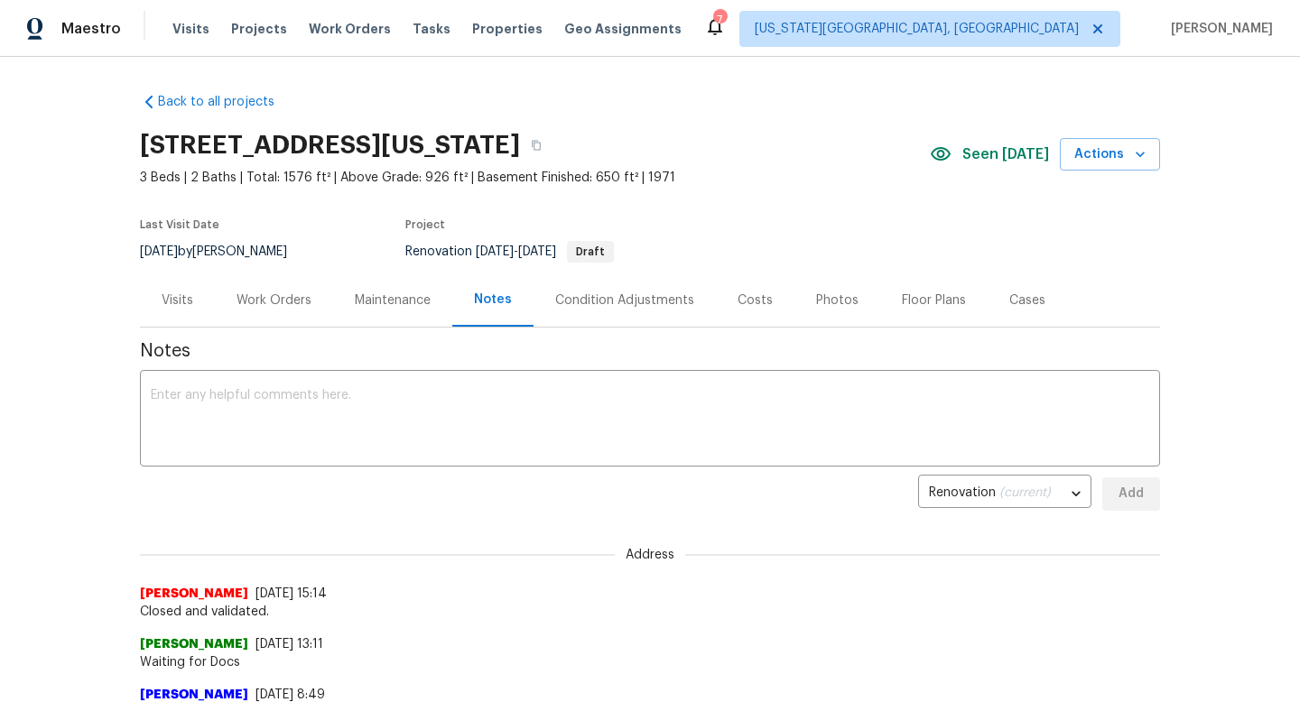
click at [83, 447] on div "Back to all projects [STREET_ADDRESS][US_STATE] 3 Beds | 2 Baths | Total: 1576 …" at bounding box center [650, 380] width 1300 height 646
click at [332, 433] on textarea at bounding box center [650, 420] width 999 height 63
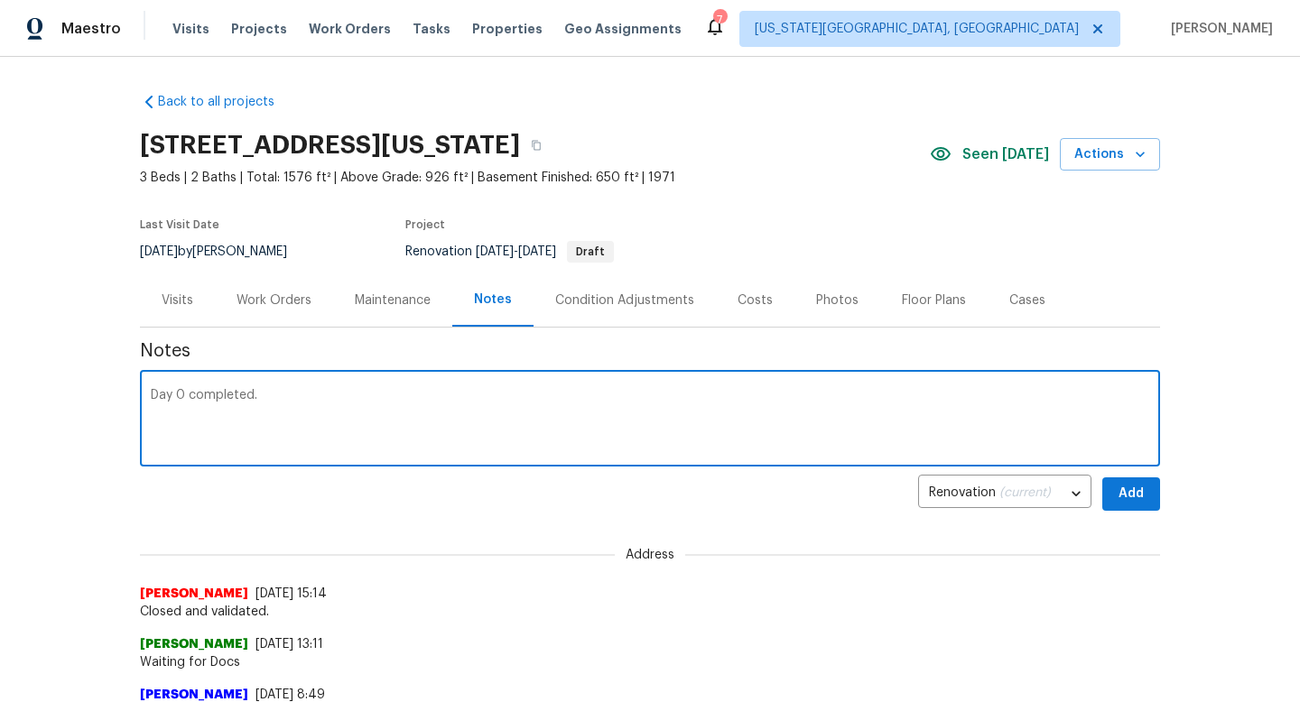
type textarea "Day 0 completed."
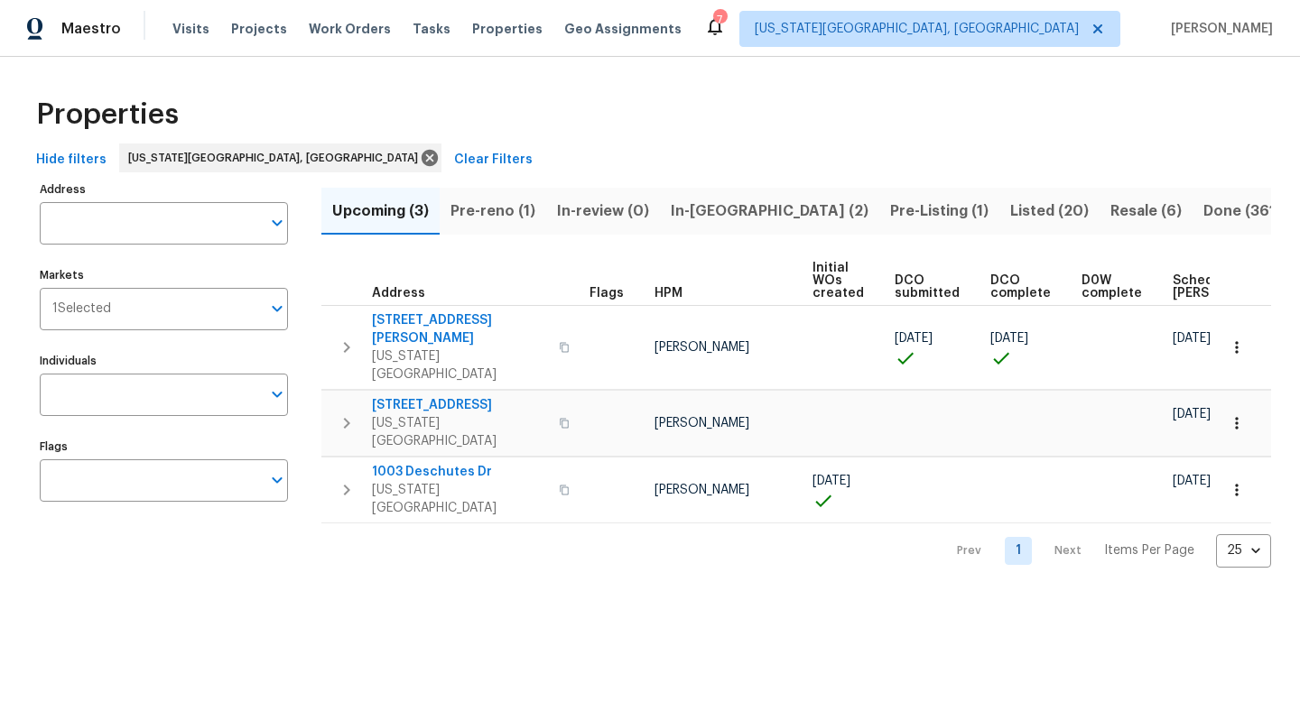
click at [492, 207] on span "Pre-reno (1)" at bounding box center [493, 211] width 85 height 25
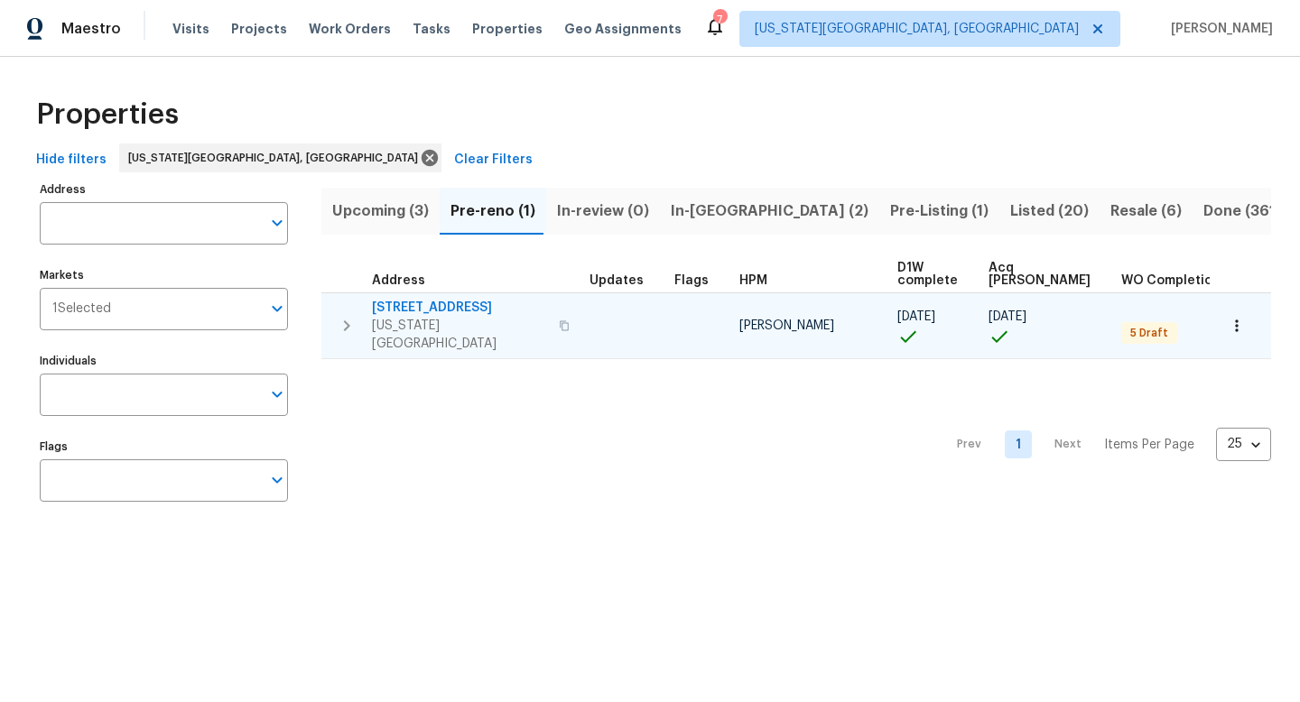
click at [402, 302] on span "[STREET_ADDRESS]" at bounding box center [460, 308] width 176 height 18
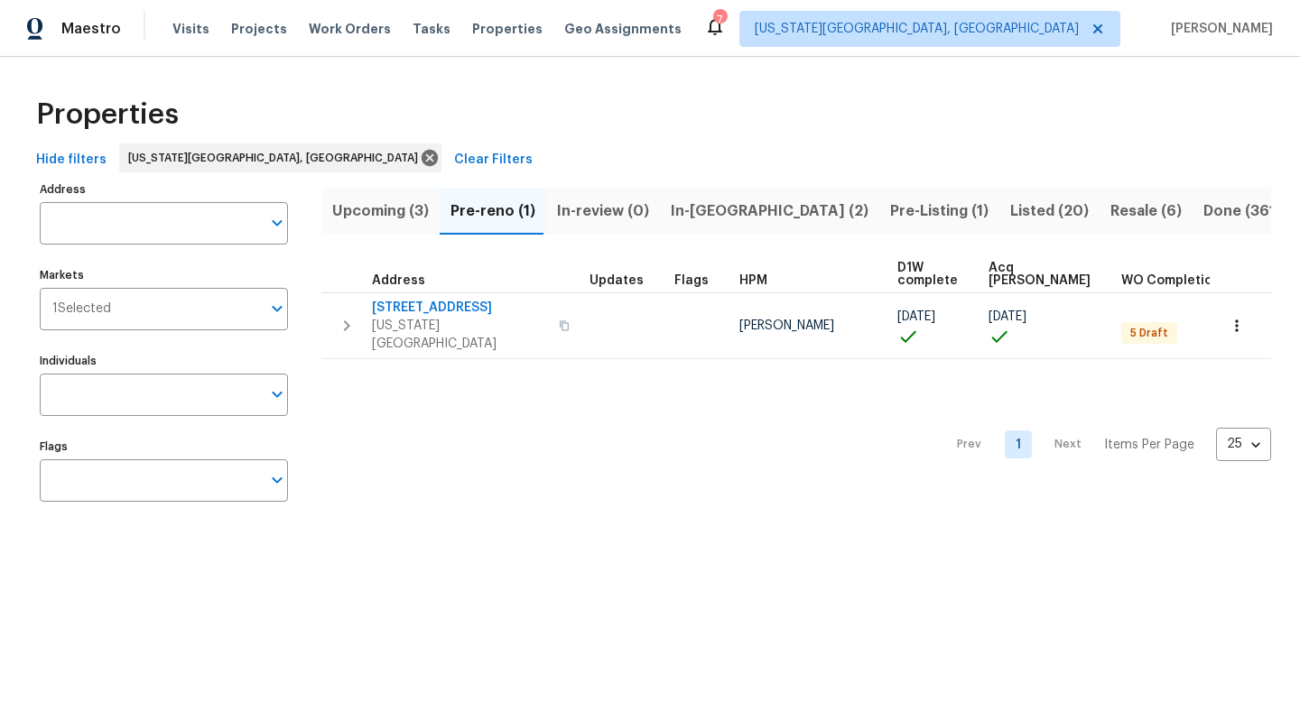
click at [356, 211] on span "Upcoming (3)" at bounding box center [380, 211] width 97 height 25
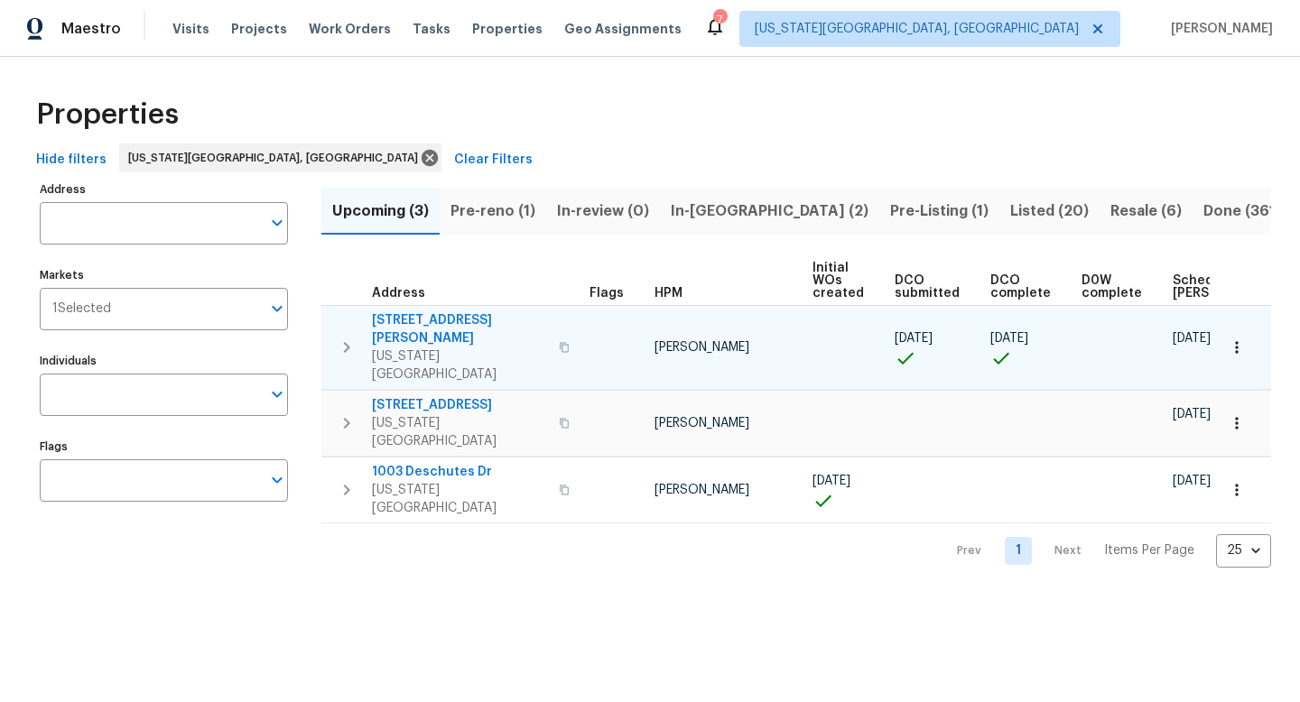
click at [413, 316] on span "[STREET_ADDRESS][PERSON_NAME]" at bounding box center [460, 330] width 176 height 36
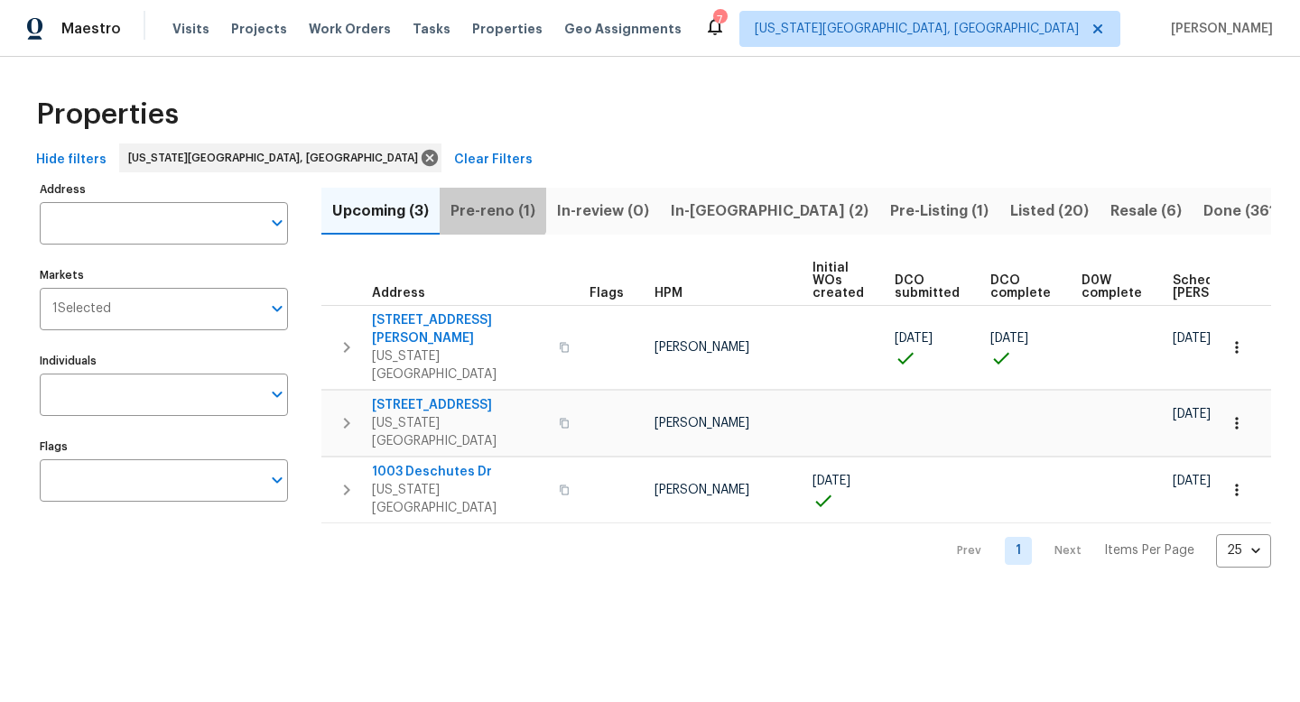
click at [488, 201] on span "Pre-reno (1)" at bounding box center [493, 211] width 85 height 25
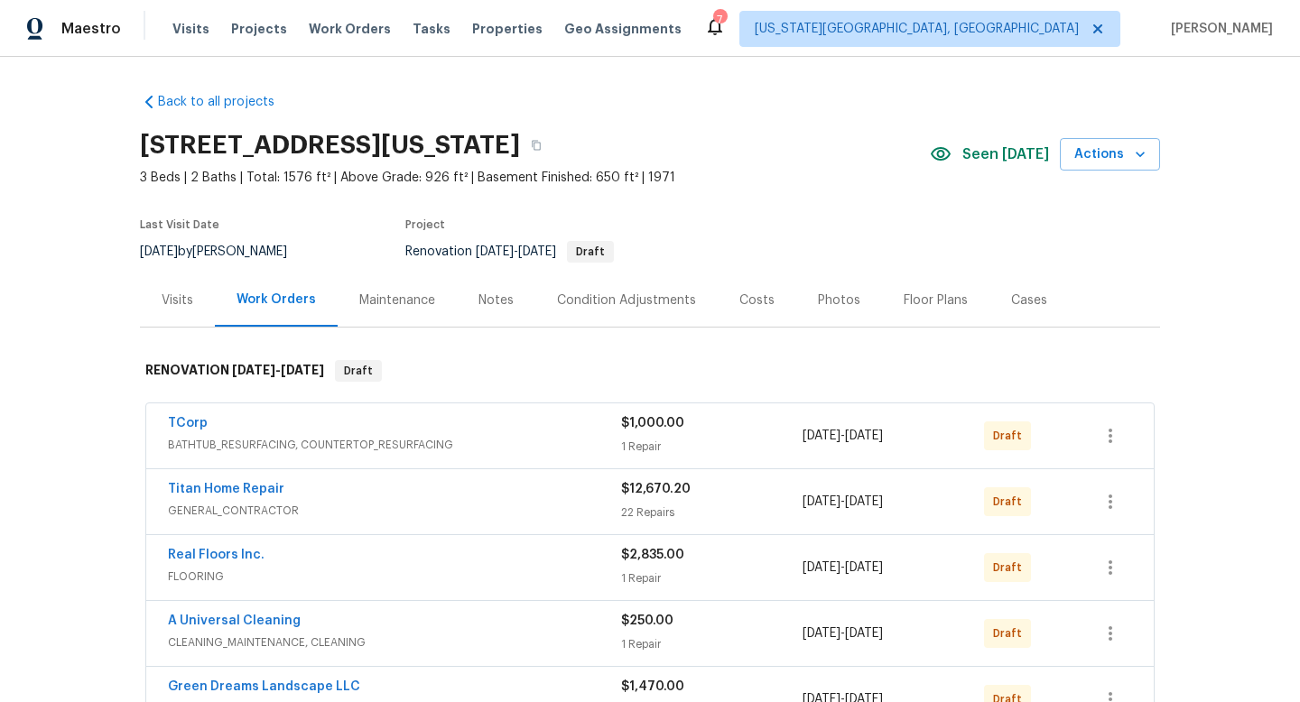
click at [494, 306] on div "Notes" at bounding box center [496, 301] width 35 height 18
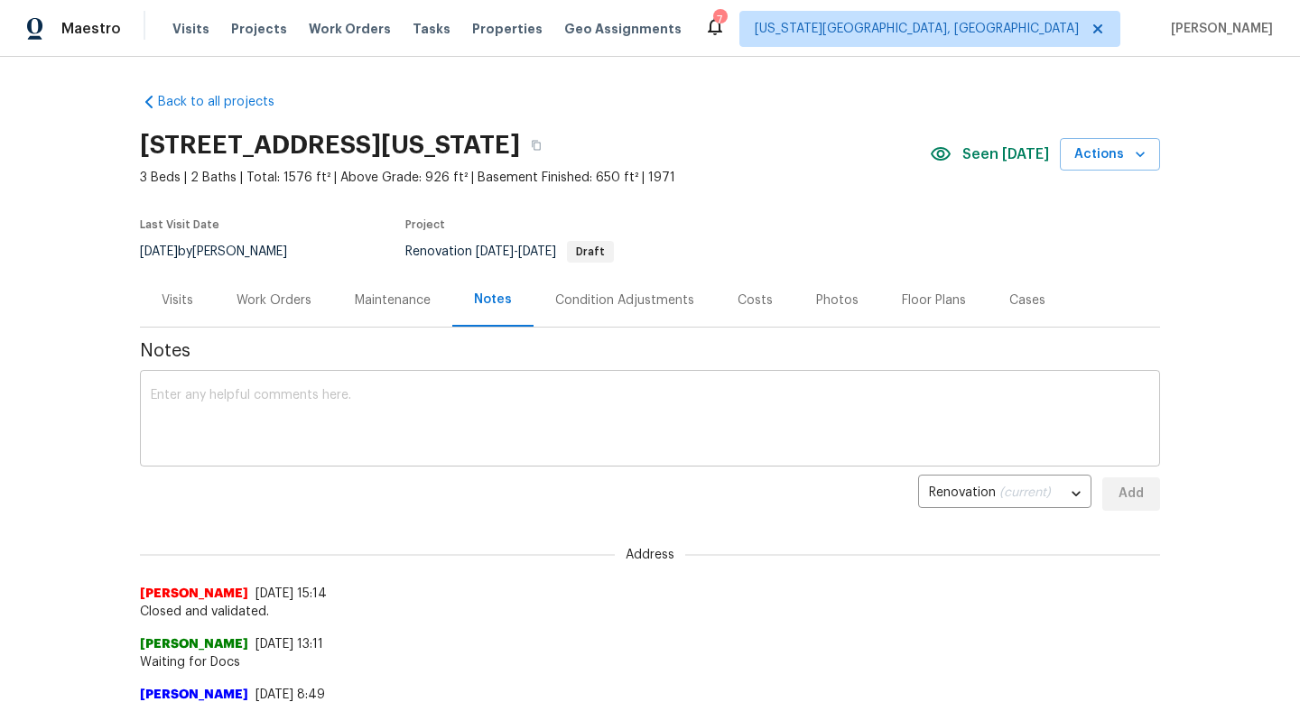
click at [328, 406] on textarea at bounding box center [650, 420] width 999 height 63
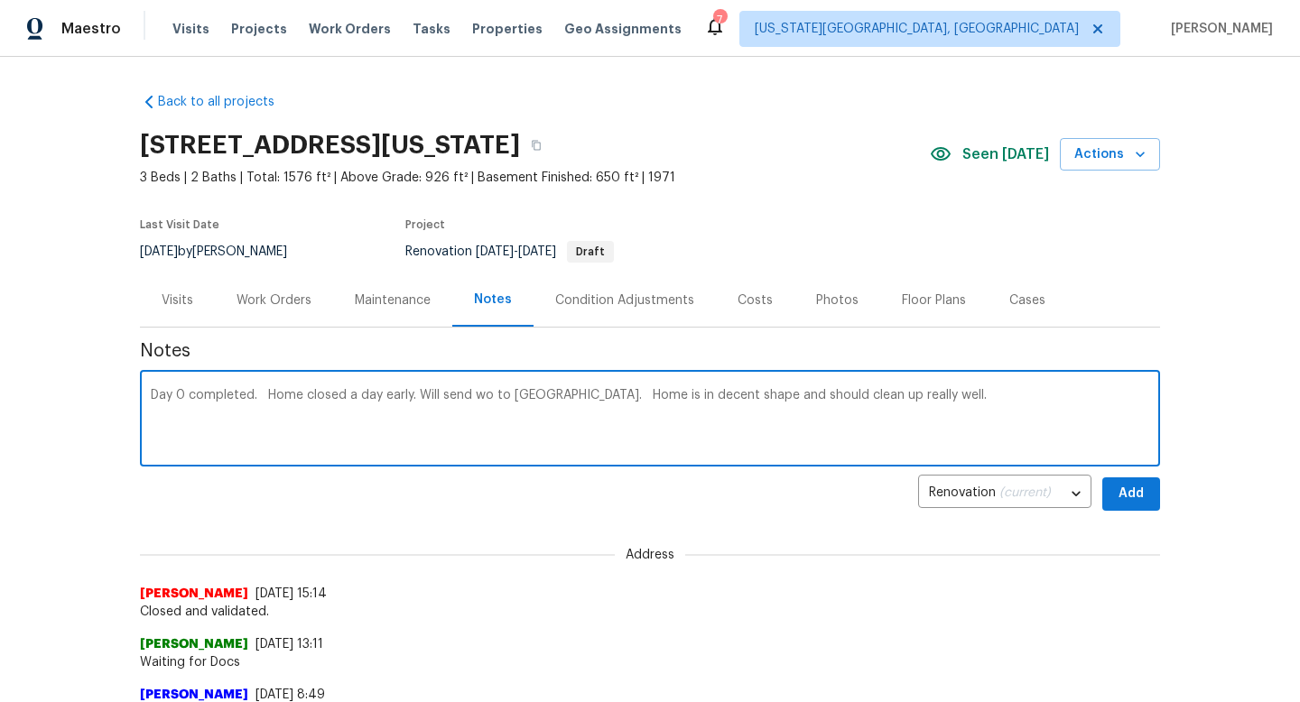
type textarea "Day 0 completed. Home closed a day early. Will send wo to [GEOGRAPHIC_DATA]. Ho…"
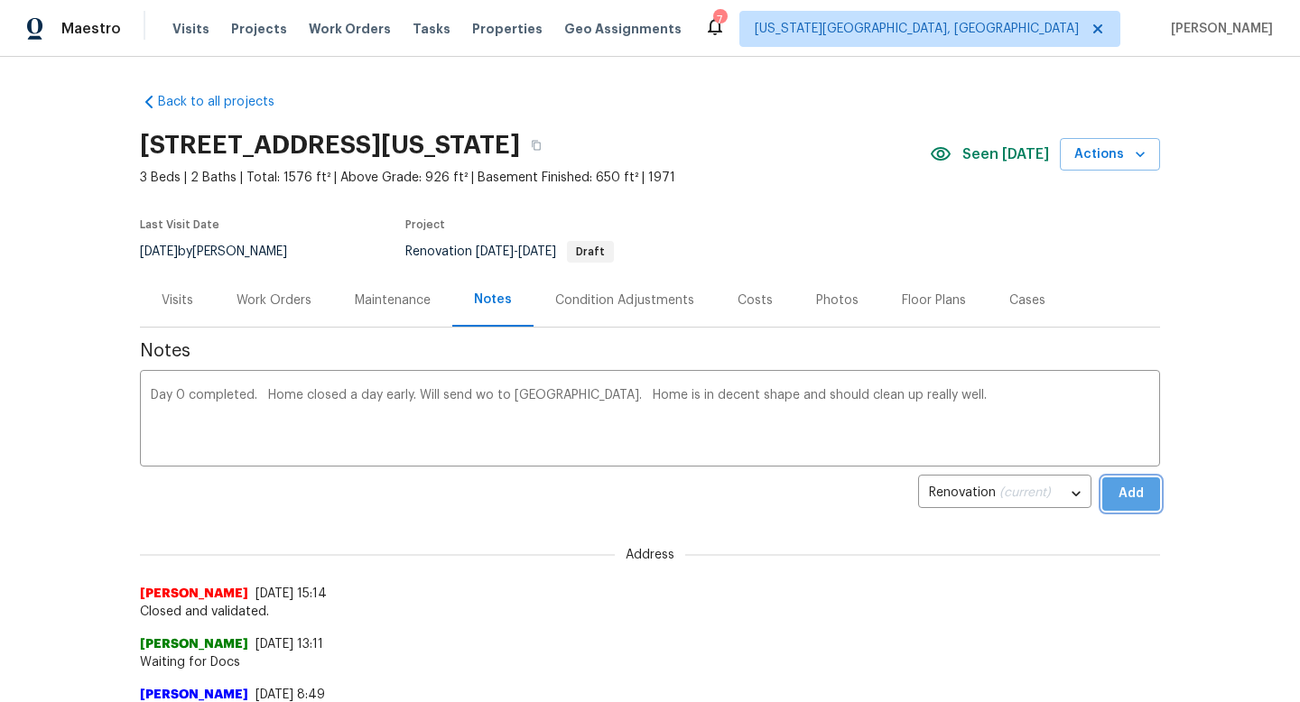
click at [1128, 497] on span "Add" at bounding box center [1131, 494] width 29 height 23
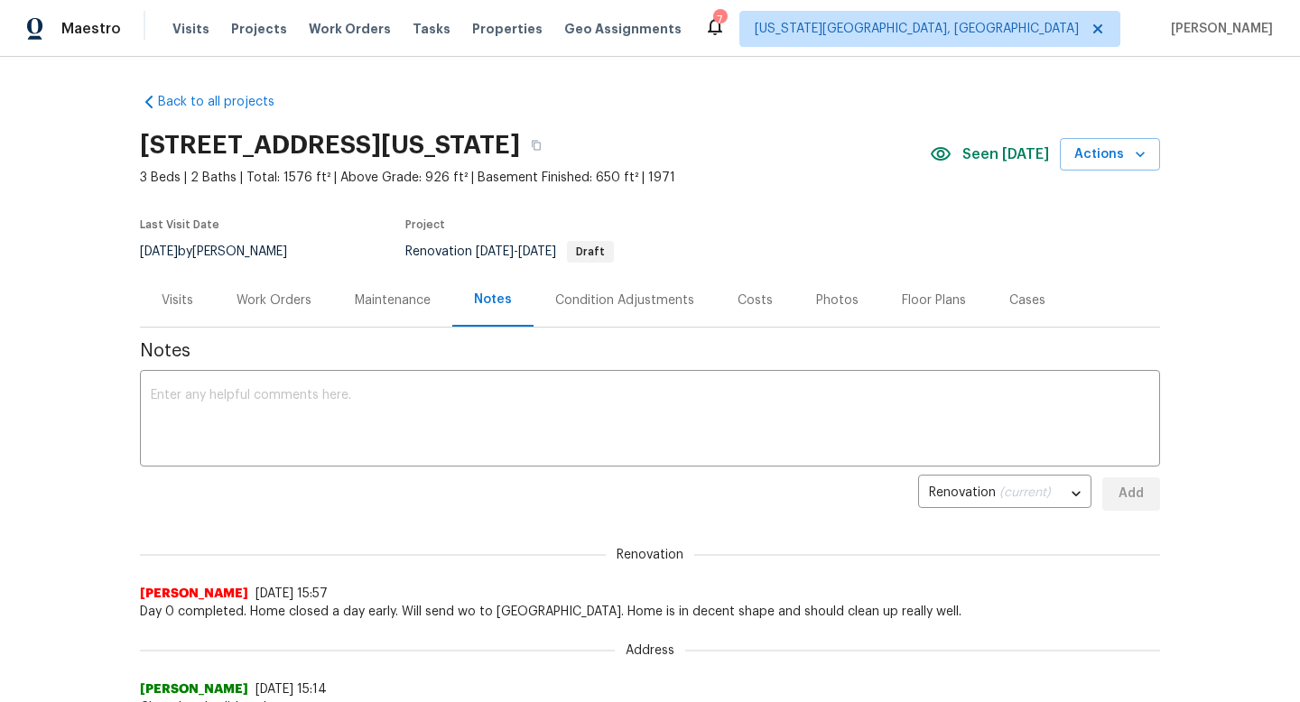
click at [280, 304] on div "Work Orders" at bounding box center [274, 301] width 75 height 18
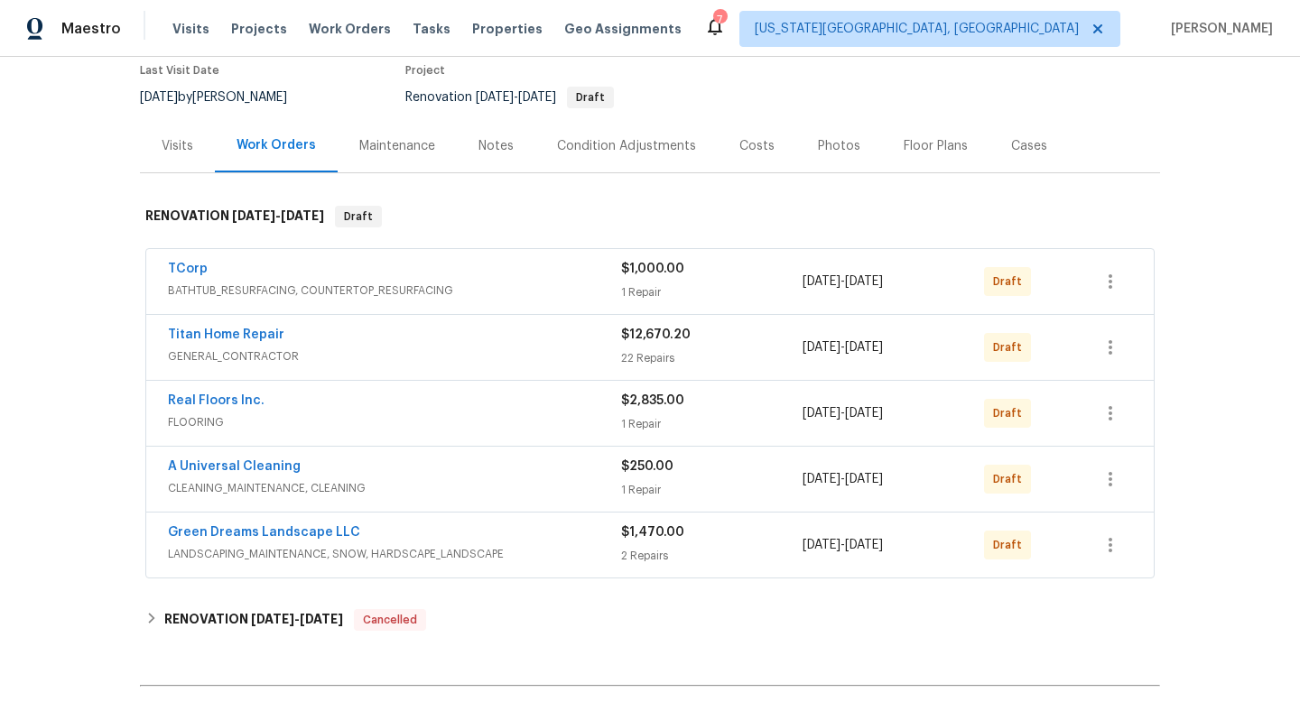
scroll to position [219, 0]
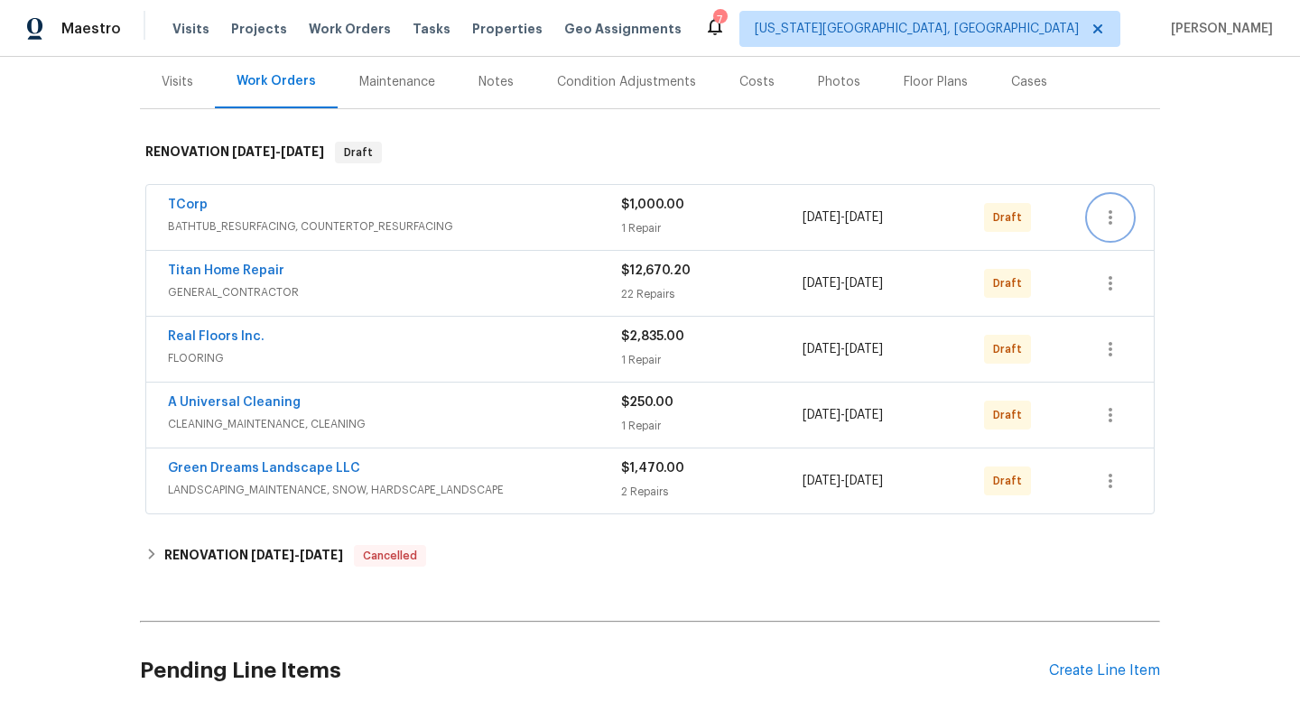
click at [1108, 219] on icon "button" at bounding box center [1111, 218] width 22 height 22
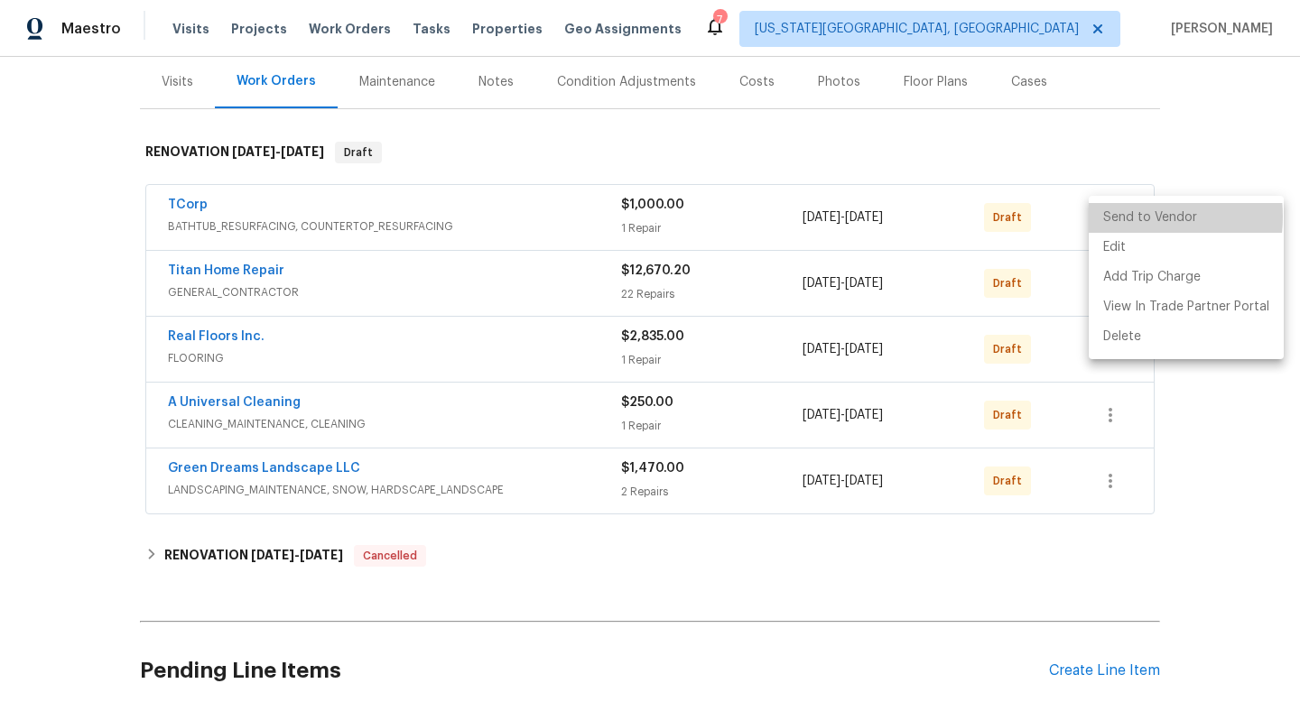
click at [1124, 217] on li "Send to Vendor" at bounding box center [1186, 218] width 195 height 30
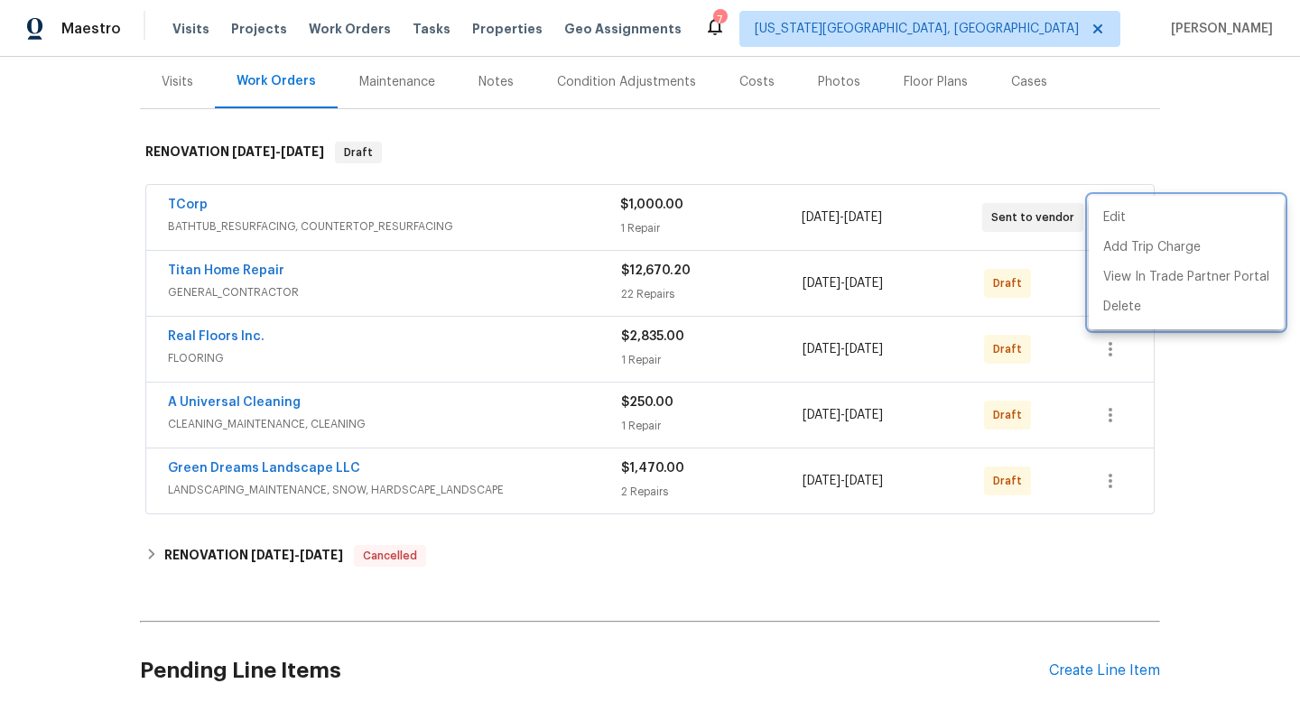
click at [1052, 249] on div at bounding box center [650, 351] width 1300 height 702
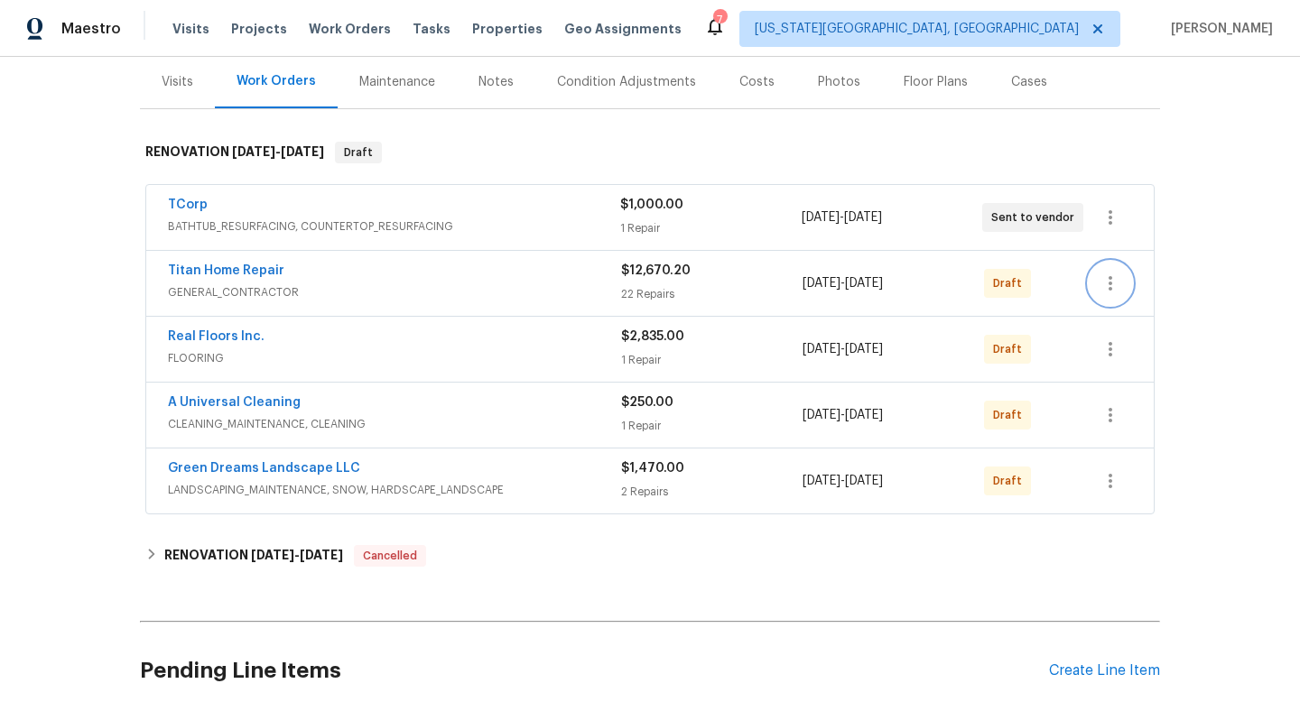
click at [1107, 283] on icon "button" at bounding box center [1111, 284] width 22 height 22
click at [1112, 289] on li "Send to Vendor" at bounding box center [1186, 284] width 195 height 30
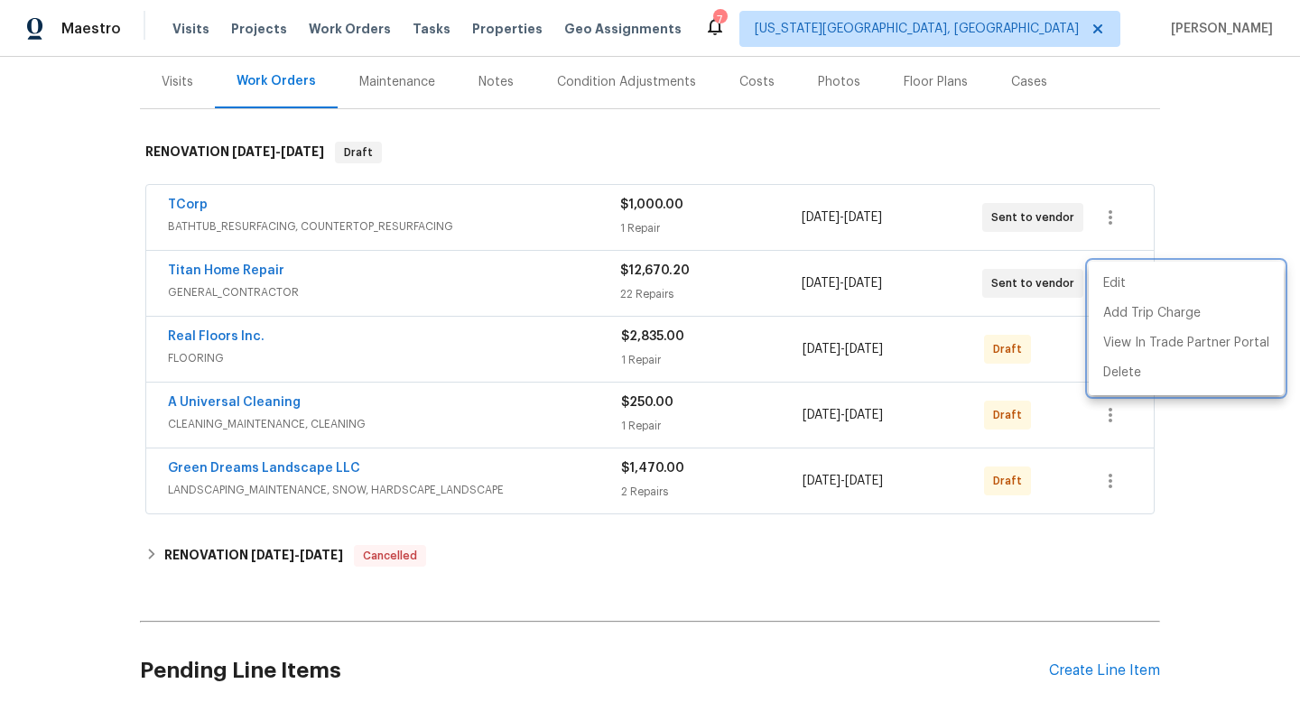
click at [1045, 327] on div at bounding box center [650, 351] width 1300 height 702
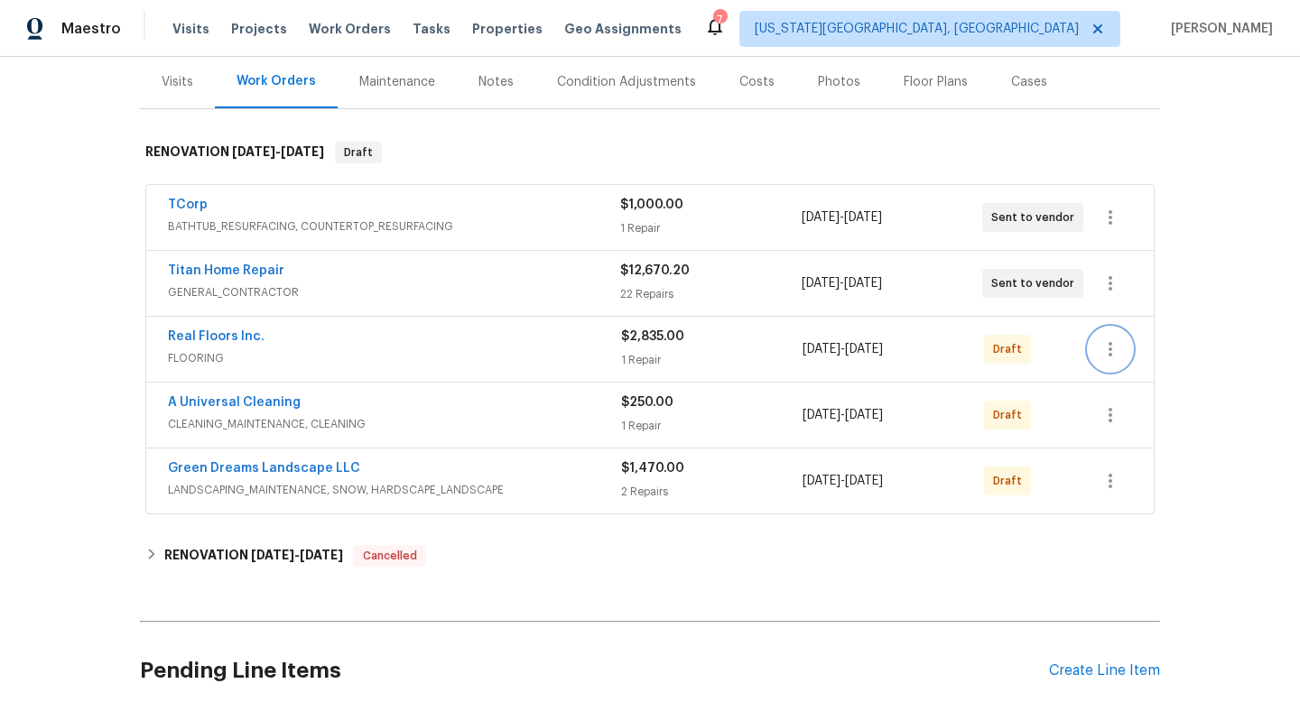
click at [1106, 344] on icon "button" at bounding box center [1111, 350] width 22 height 22
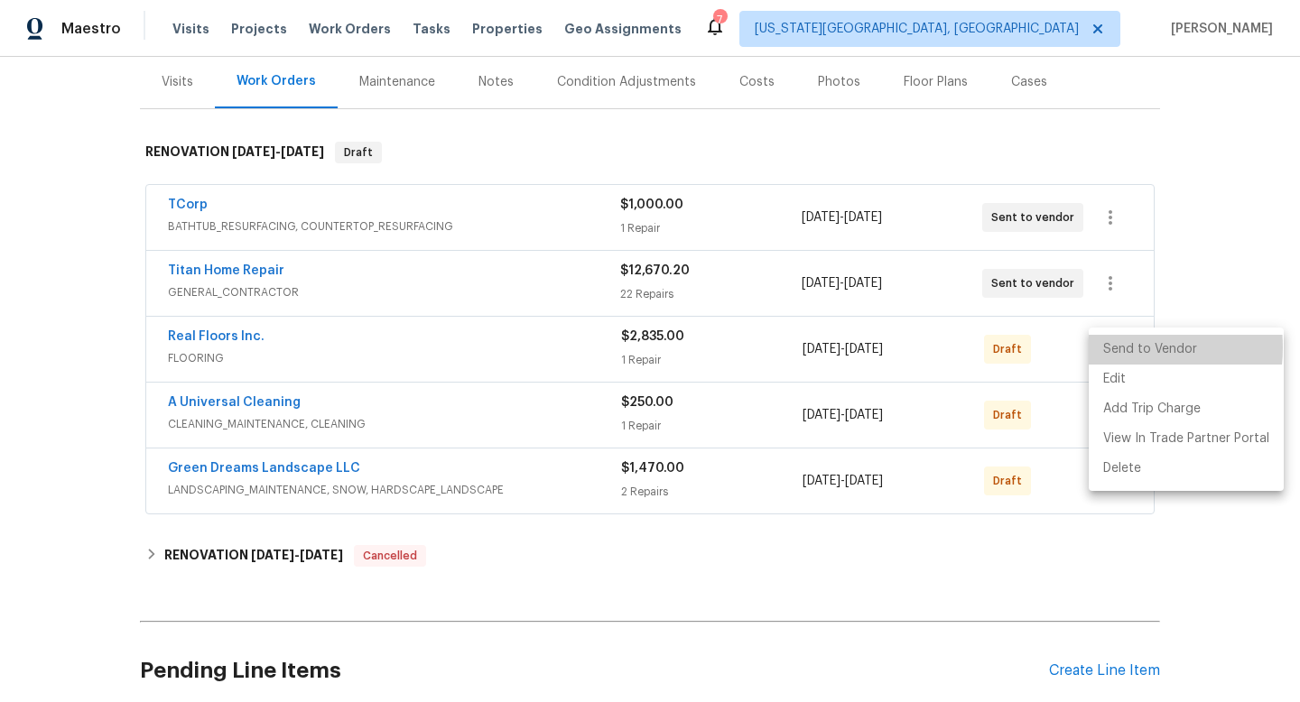
click at [1113, 348] on li "Send to Vendor" at bounding box center [1186, 350] width 195 height 30
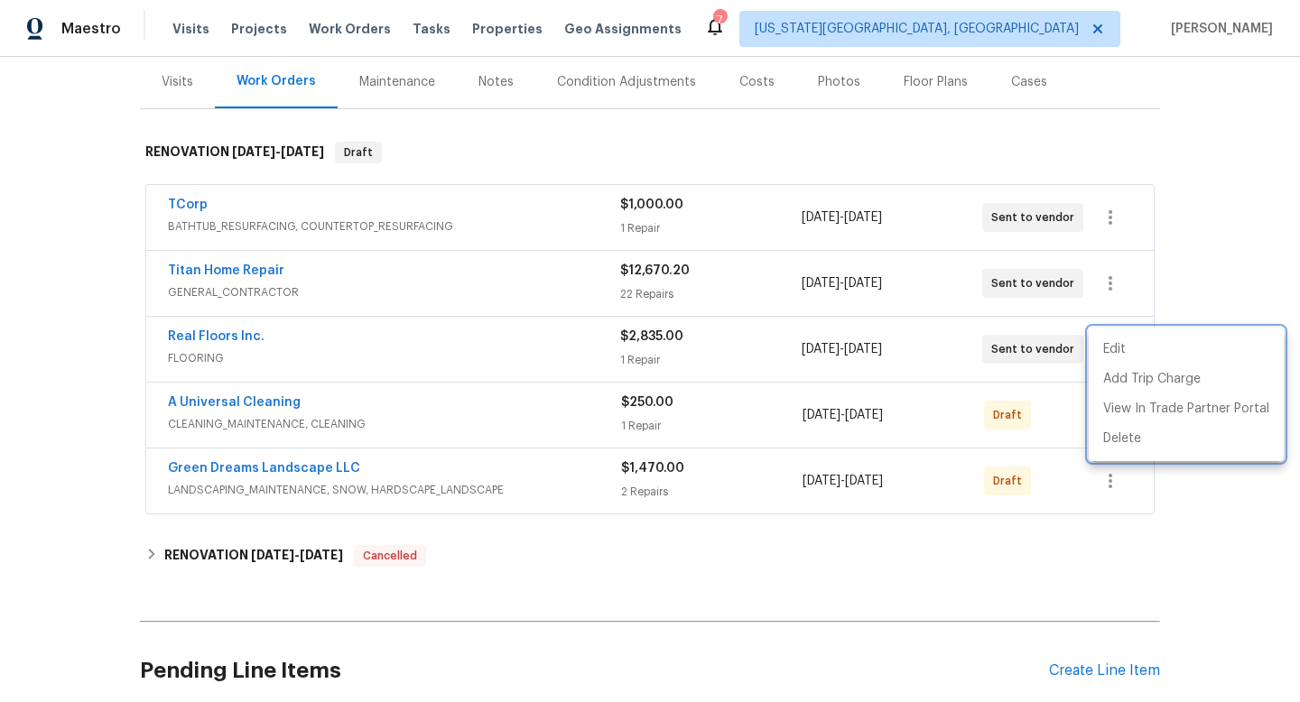
click at [1043, 382] on div at bounding box center [650, 351] width 1300 height 702
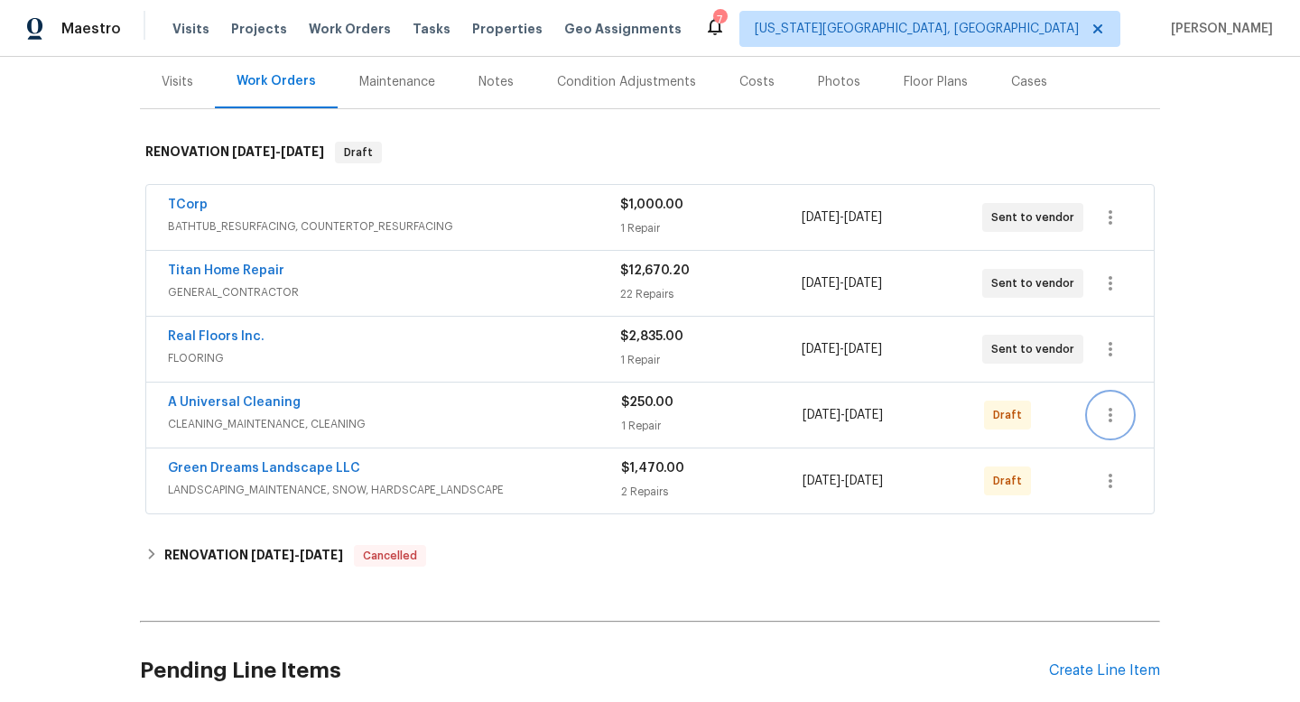
click at [1109, 415] on icon "button" at bounding box center [1111, 415] width 4 height 14
click at [1109, 415] on li "Send to Vendor" at bounding box center [1186, 416] width 195 height 30
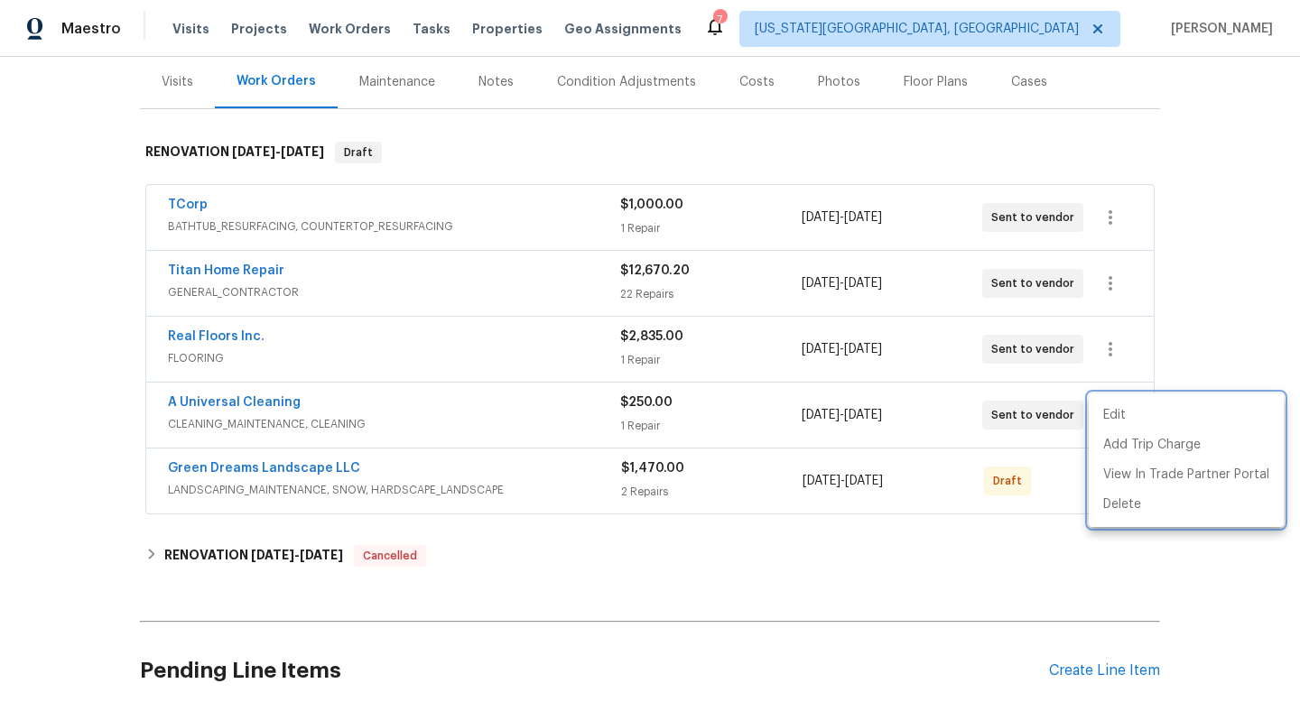
click at [1044, 451] on div at bounding box center [650, 351] width 1300 height 702
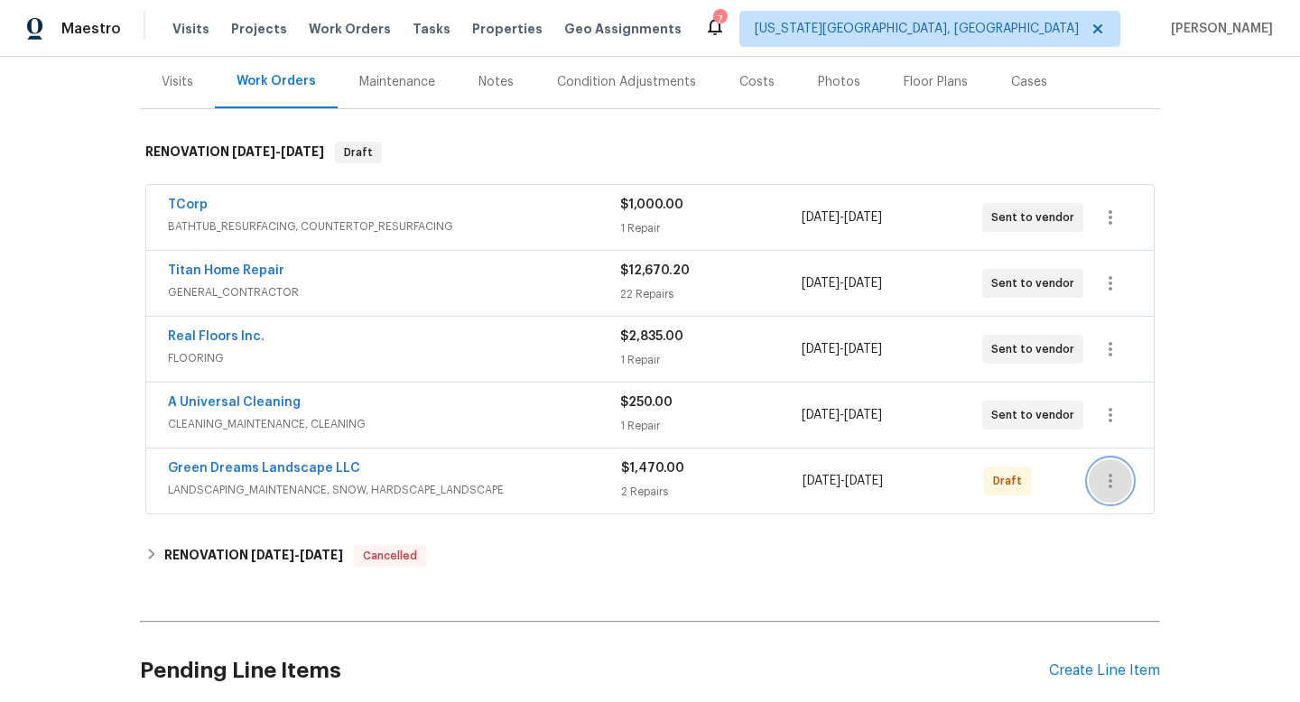
click at [1105, 480] on icon "button" at bounding box center [1111, 481] width 22 height 22
click at [1118, 481] on li "Send to Vendor" at bounding box center [1186, 482] width 195 height 30
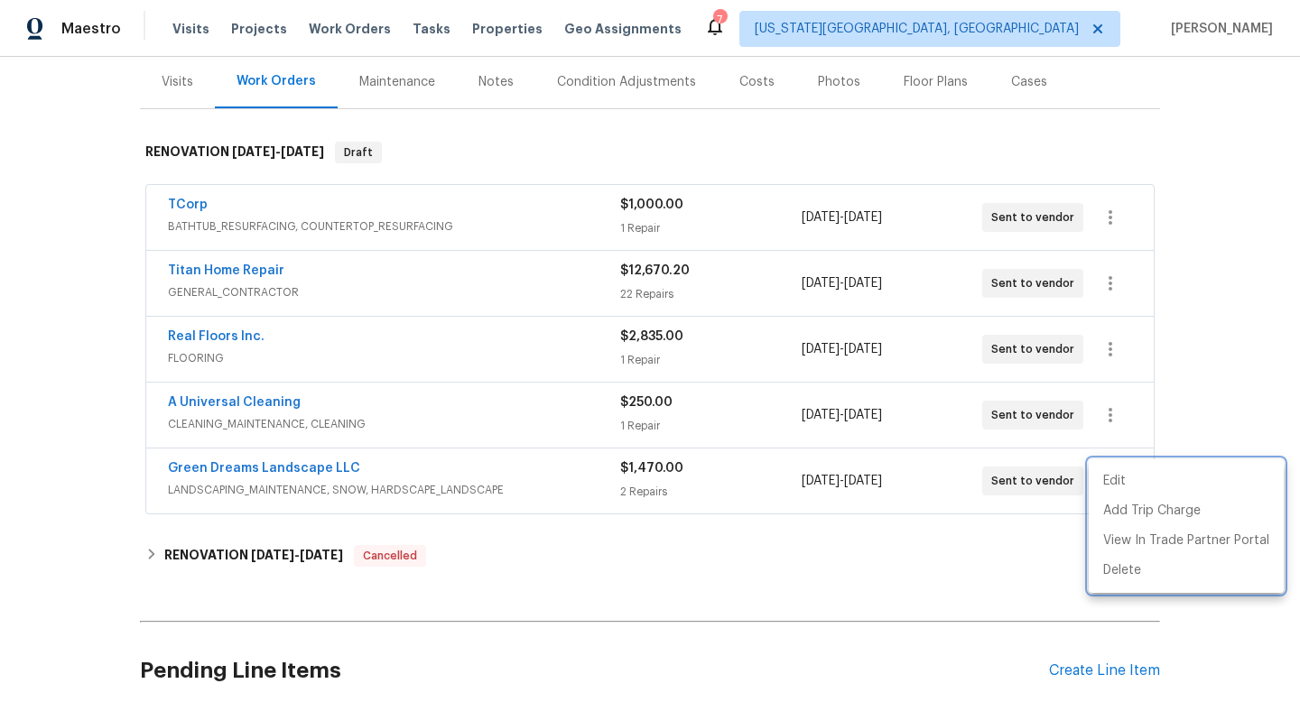
click at [247, 119] on div at bounding box center [650, 351] width 1300 height 702
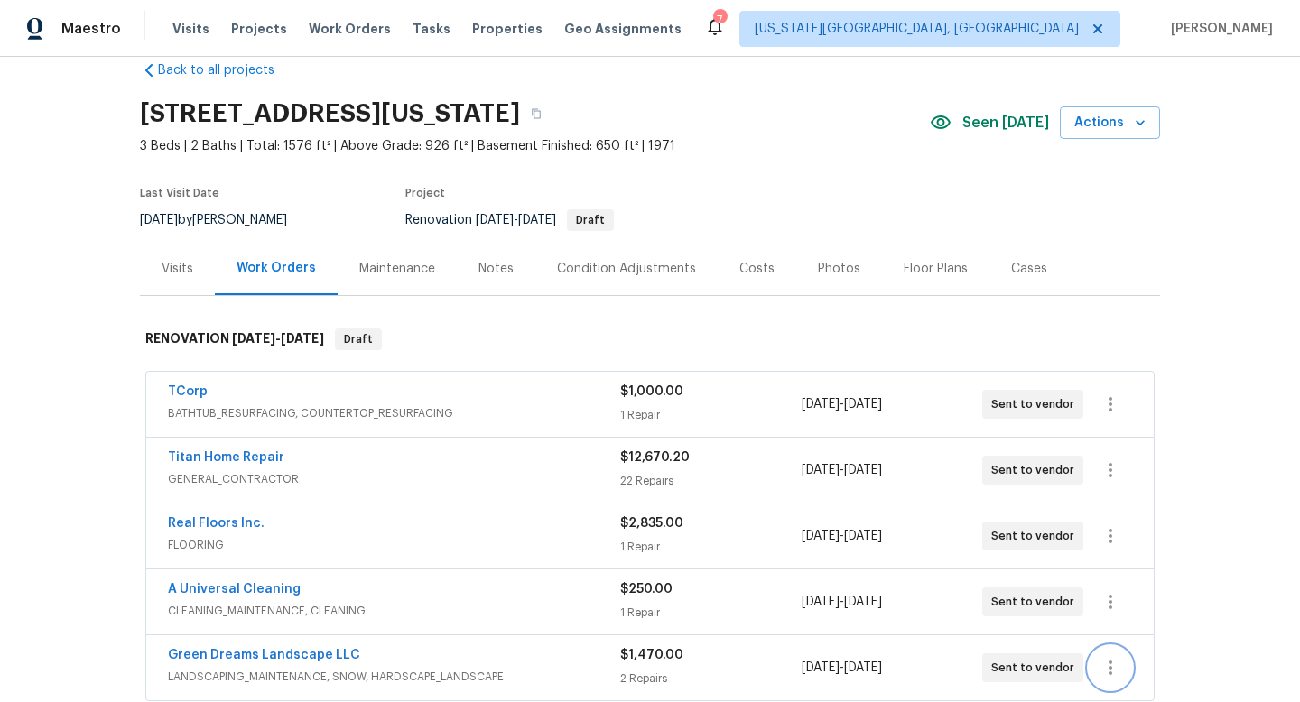
scroll to position [0, 0]
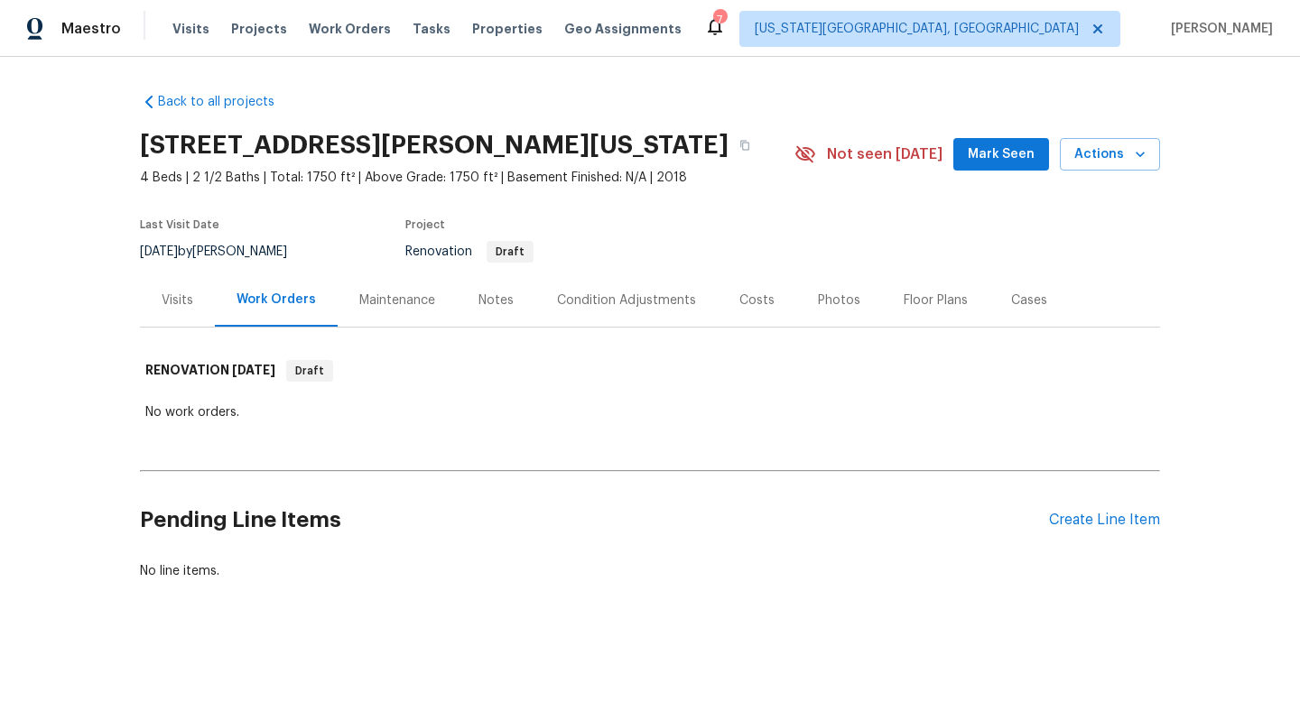
click at [989, 158] on span "Mark Seen" at bounding box center [1001, 155] width 67 height 23
click at [740, 141] on icon "button" at bounding box center [744, 146] width 9 height 10
click at [729, 152] on button "button" at bounding box center [745, 145] width 33 height 33
click at [483, 304] on div "Notes" at bounding box center [496, 301] width 35 height 18
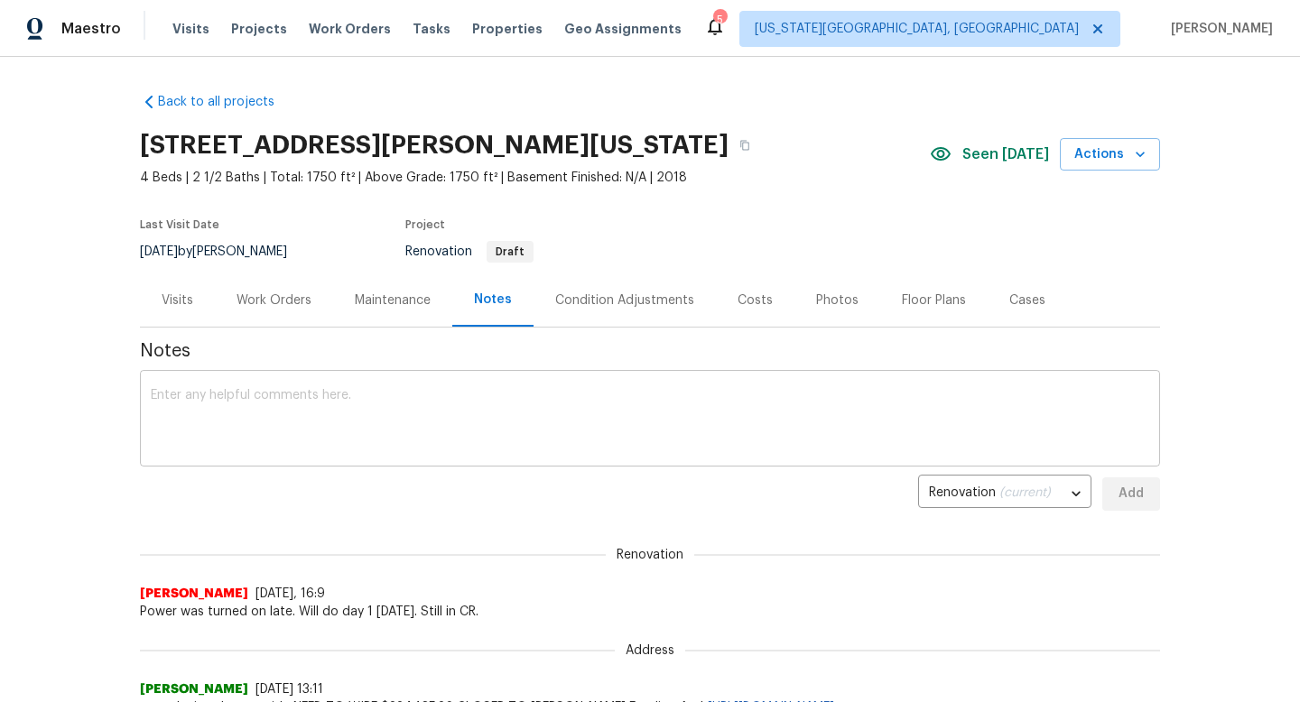
click at [433, 406] on textarea at bounding box center [650, 420] width 999 height 63
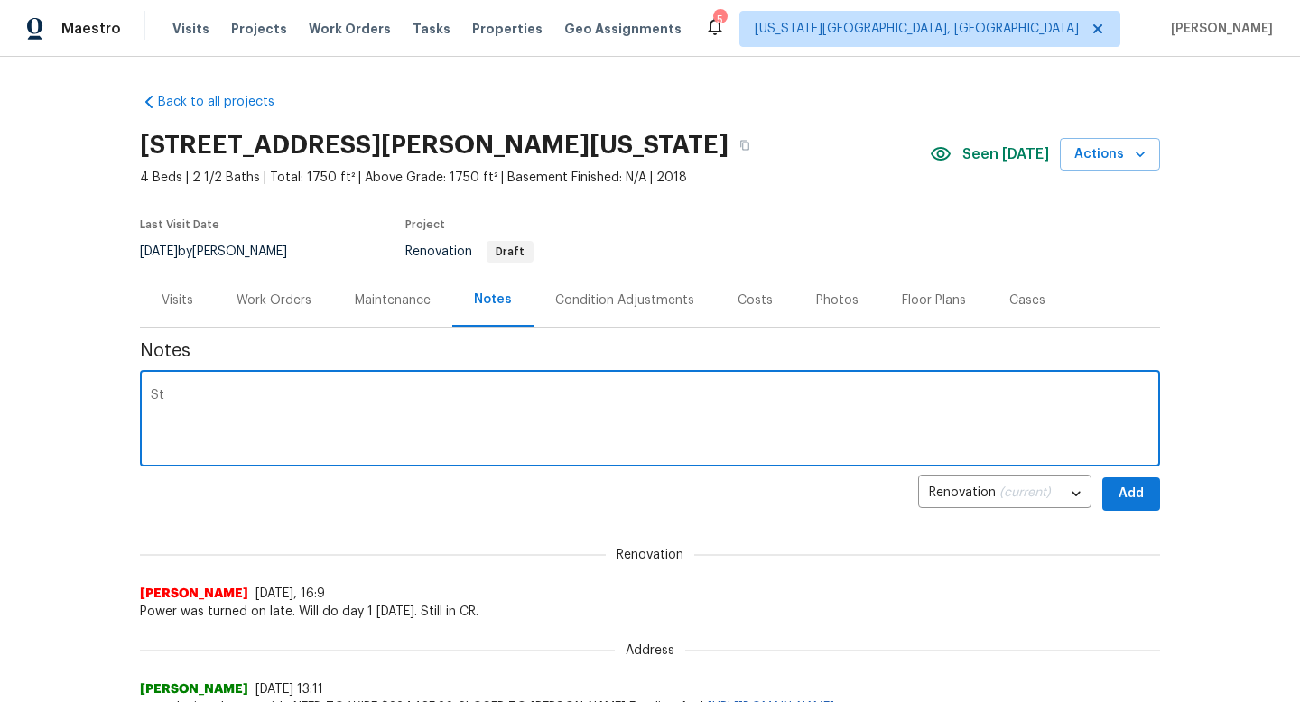
type textarea "S"
click at [274, 298] on div "Work Orders" at bounding box center [274, 301] width 75 height 18
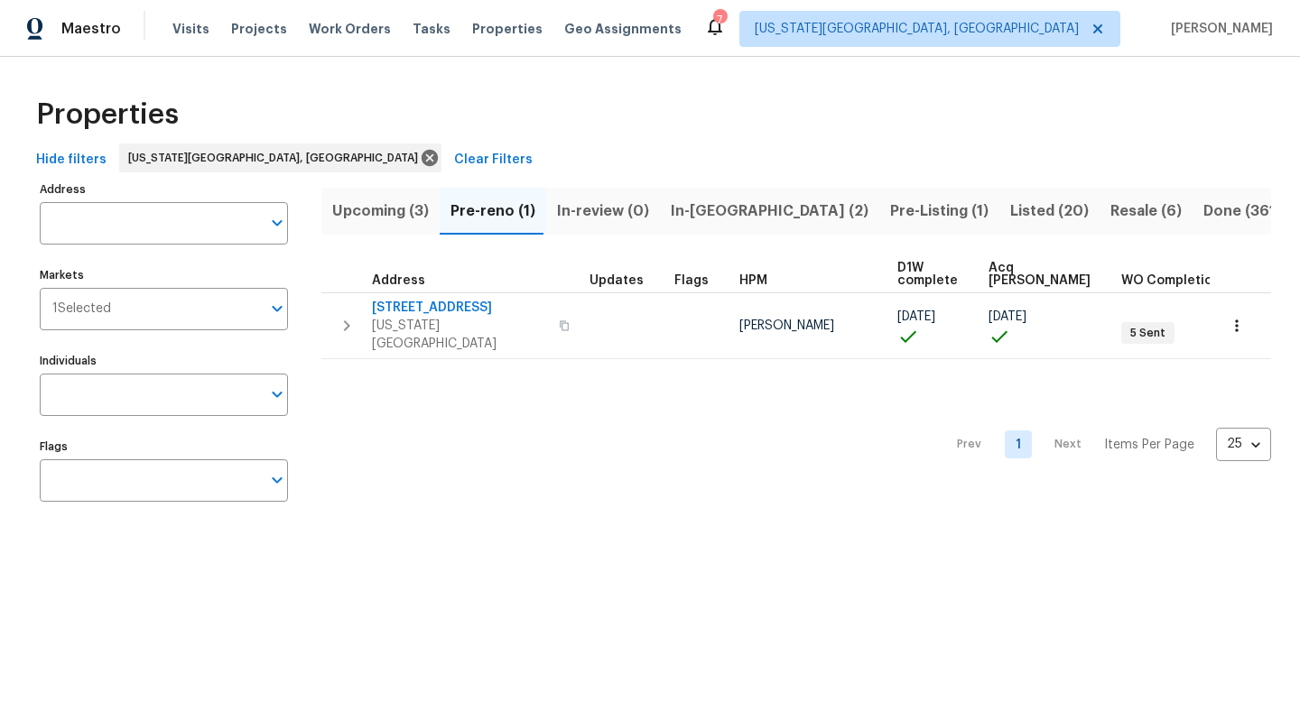
click at [890, 215] on span "Pre-Listing (1)" at bounding box center [939, 211] width 98 height 25
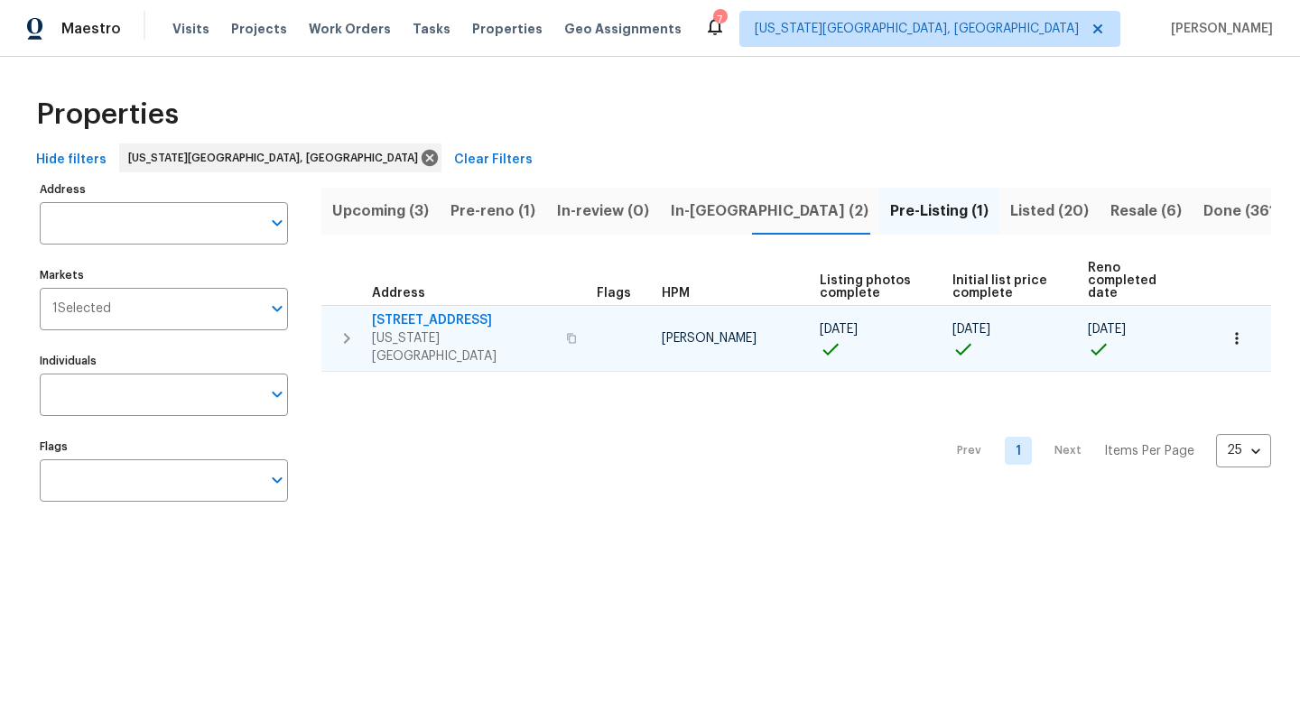
click at [405, 312] on span "3211 Poughkeepsie Dr" at bounding box center [463, 321] width 183 height 18
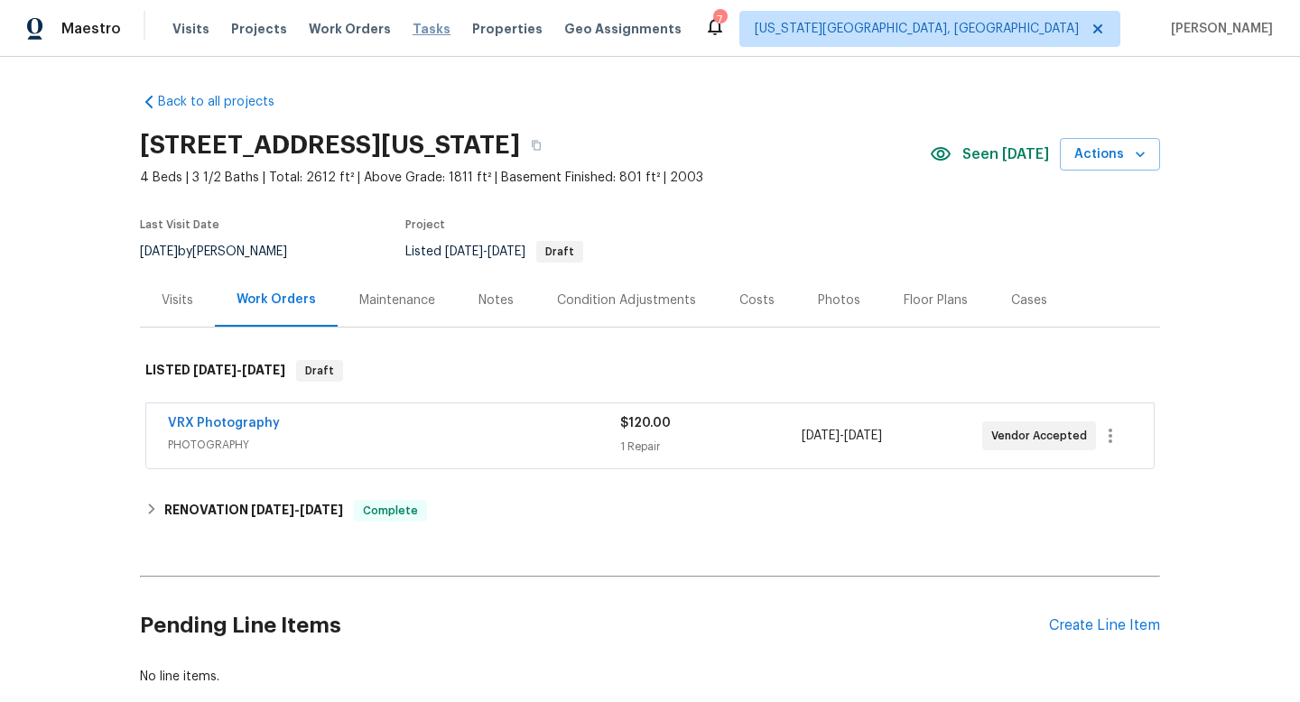
click at [416, 26] on span "Tasks" at bounding box center [432, 29] width 38 height 13
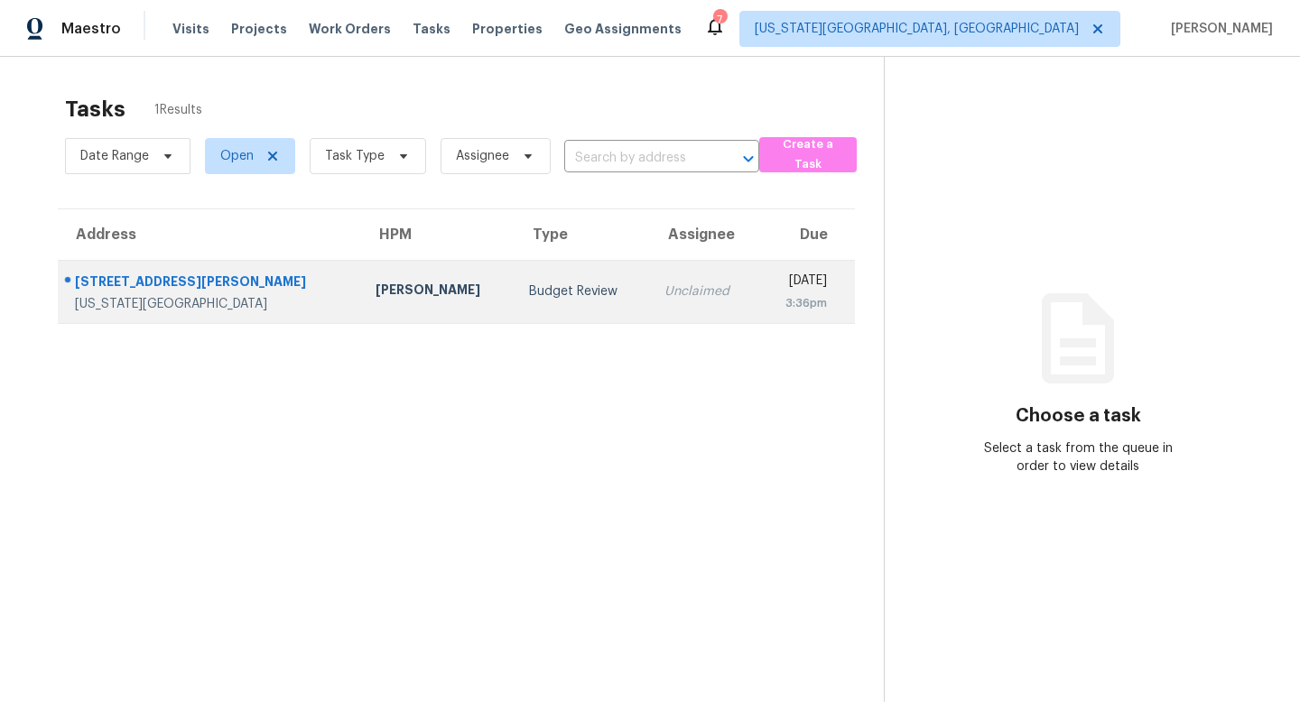
click at [113, 276] on div "[STREET_ADDRESS][PERSON_NAME]" at bounding box center [211, 284] width 272 height 23
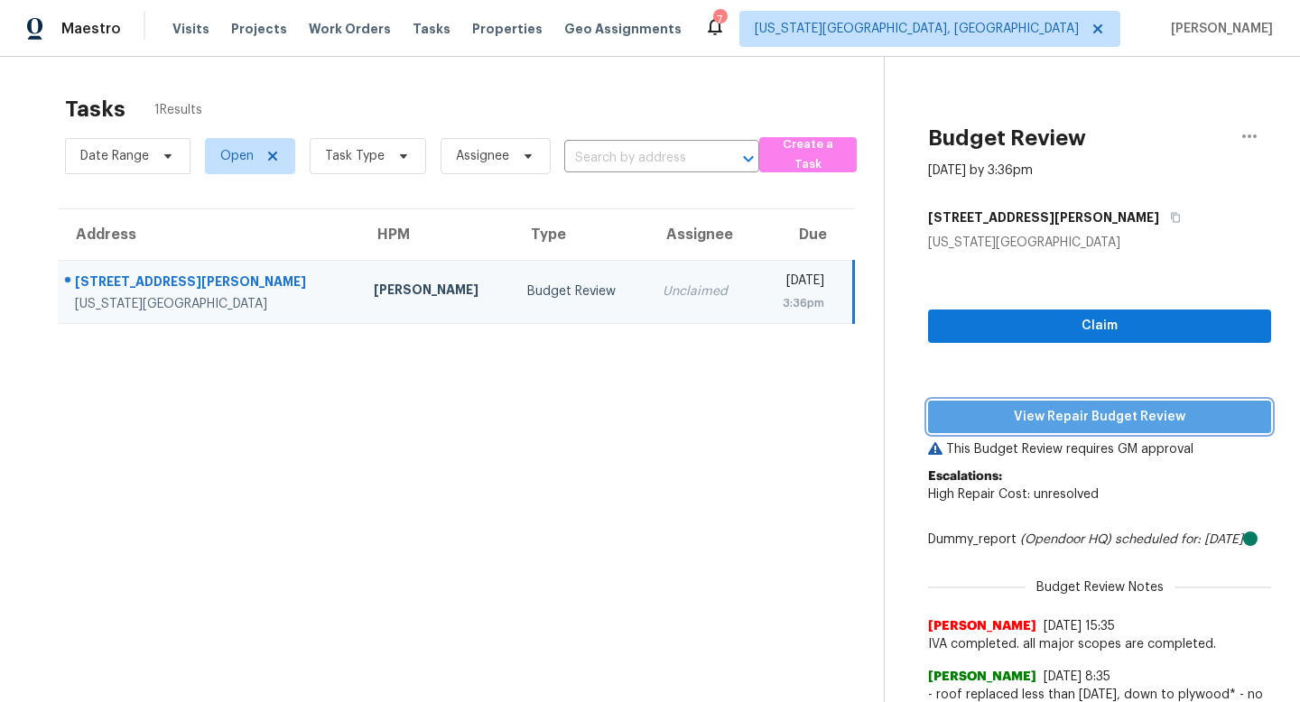
click at [1032, 427] on span "View Repair Budget Review" at bounding box center [1100, 417] width 314 height 23
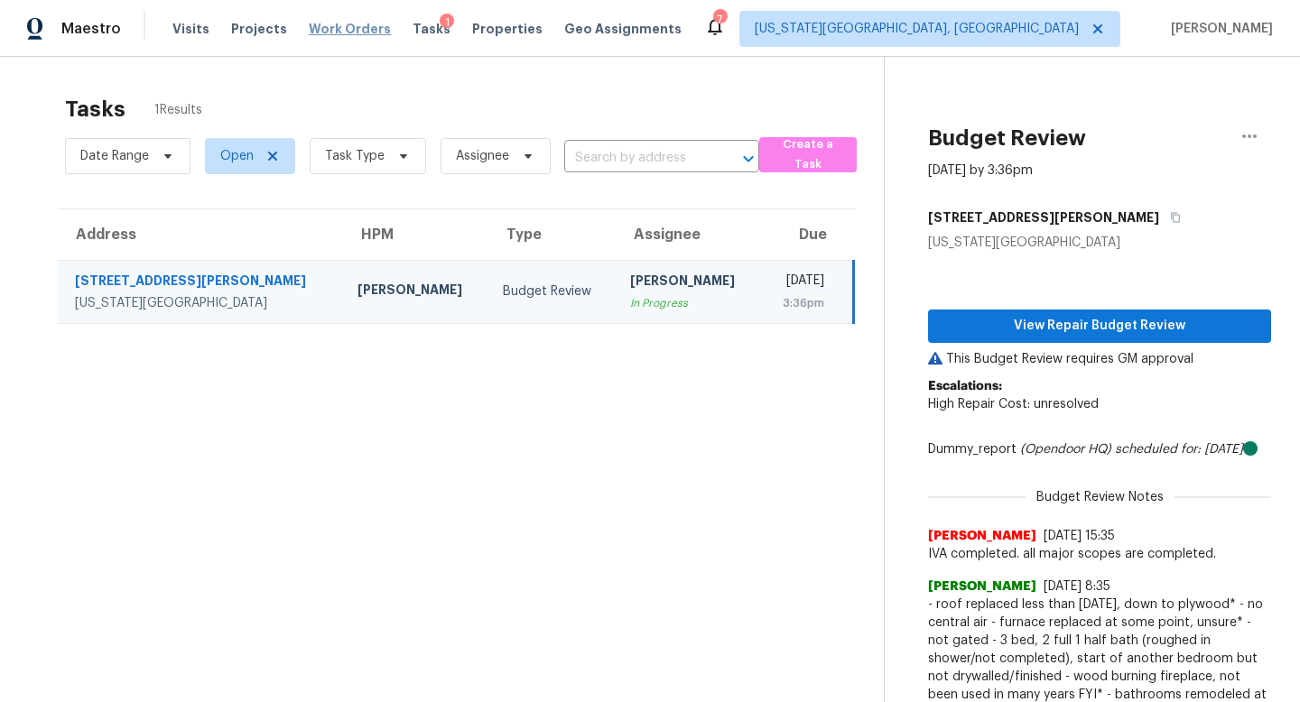
click at [353, 22] on span "Work Orders" at bounding box center [350, 29] width 82 height 18
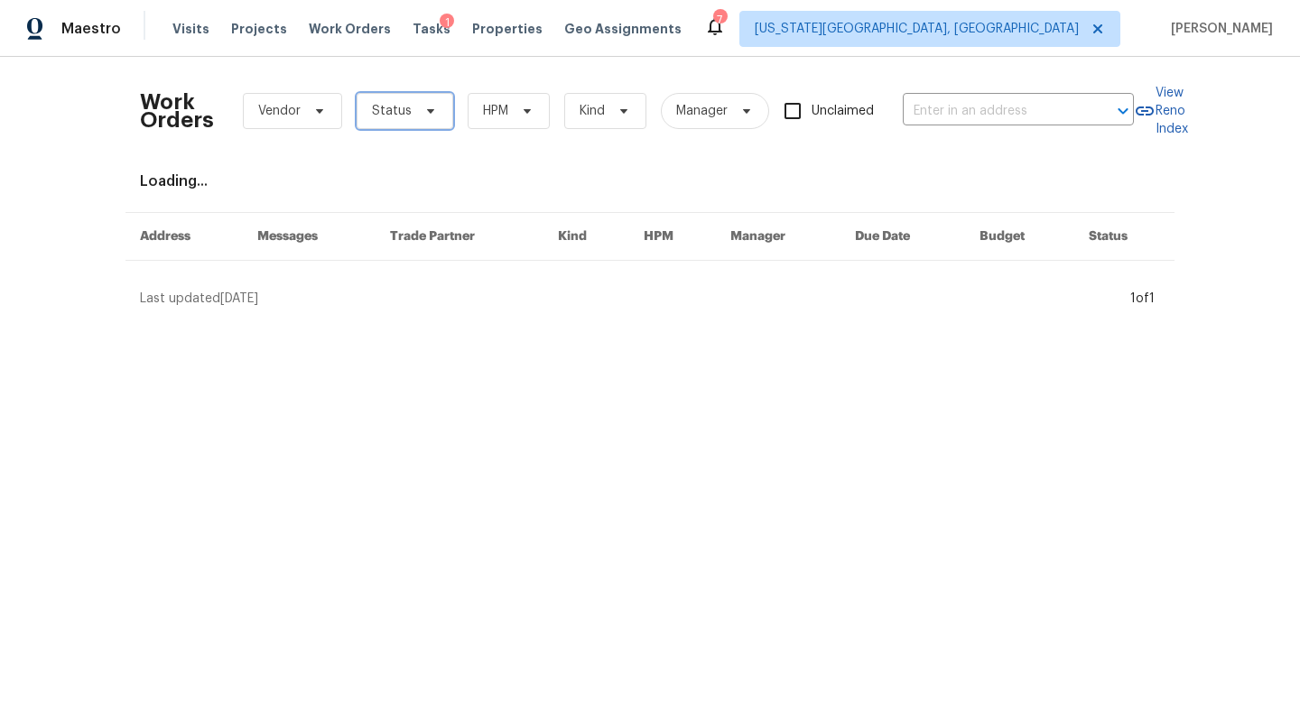
click at [377, 122] on span "Status" at bounding box center [405, 111] width 97 height 36
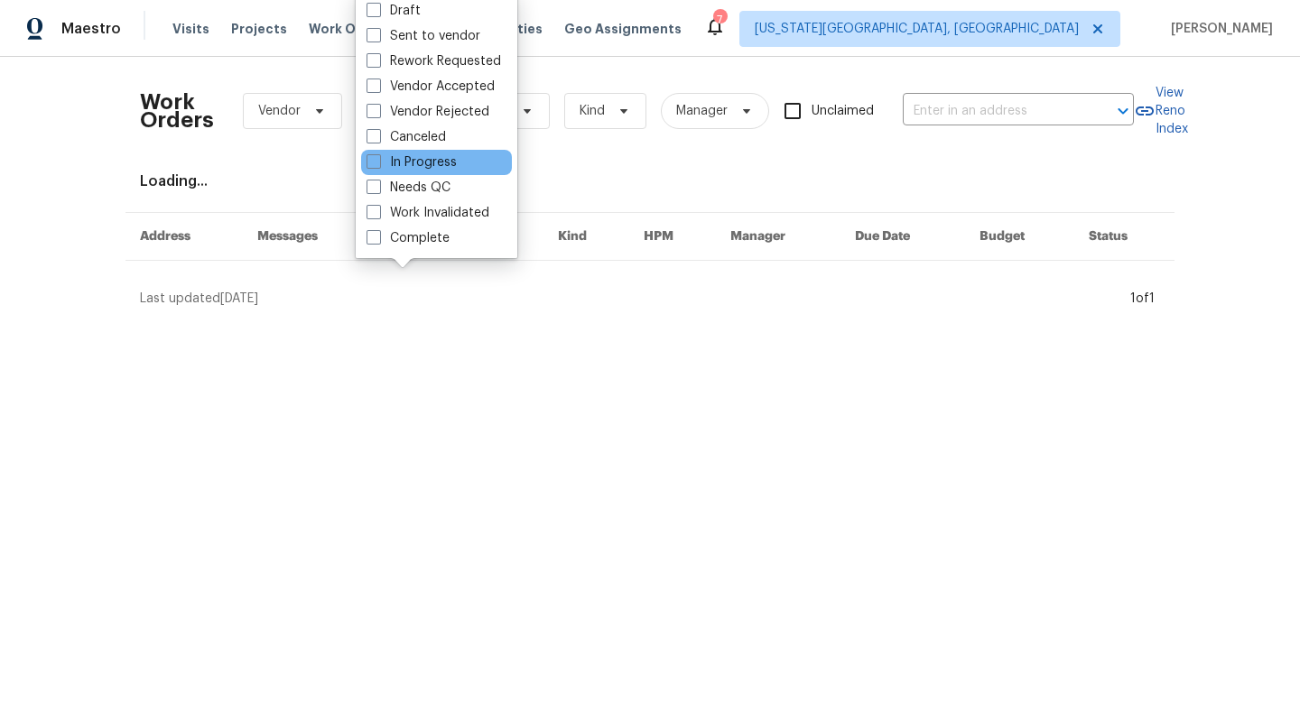
click at [376, 173] on div "In Progress" at bounding box center [436, 162] width 151 height 25
click at [376, 192] on span at bounding box center [374, 187] width 14 height 14
click at [376, 191] on input "Needs QC" at bounding box center [373, 185] width 12 height 12
checkbox input "true"
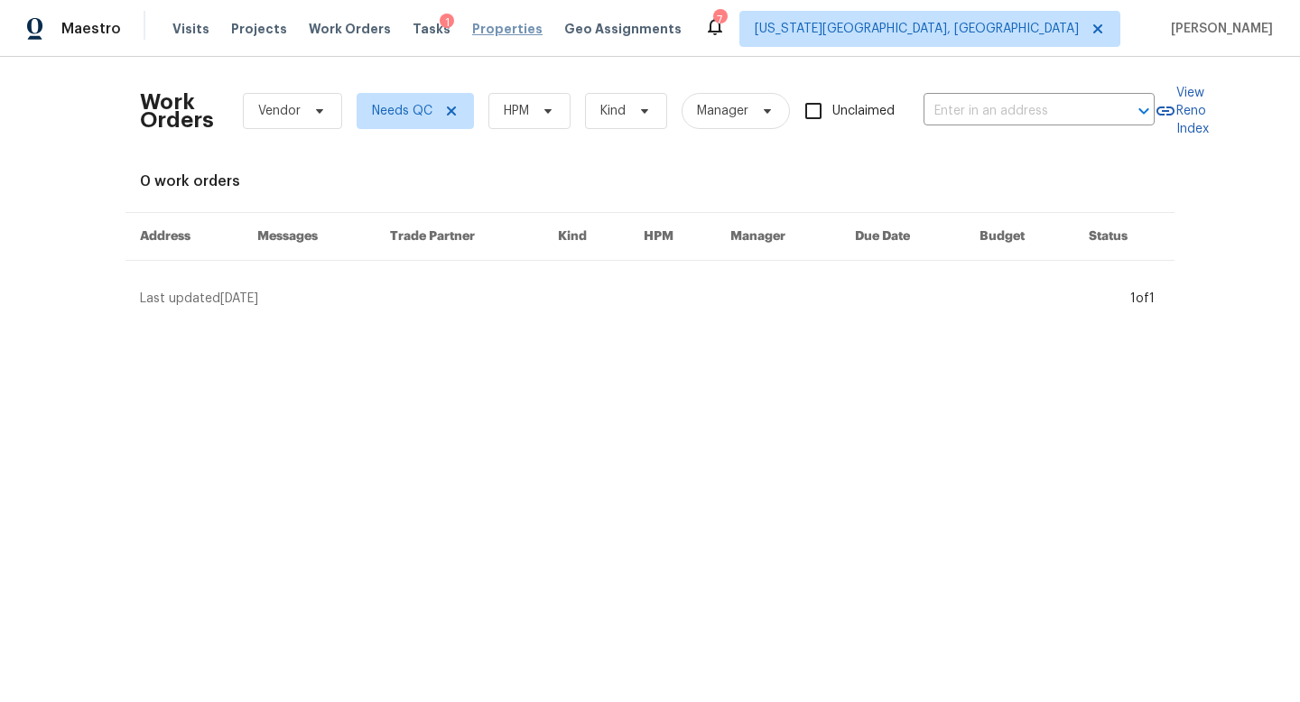
click at [492, 33] on span "Properties" at bounding box center [507, 29] width 70 height 18
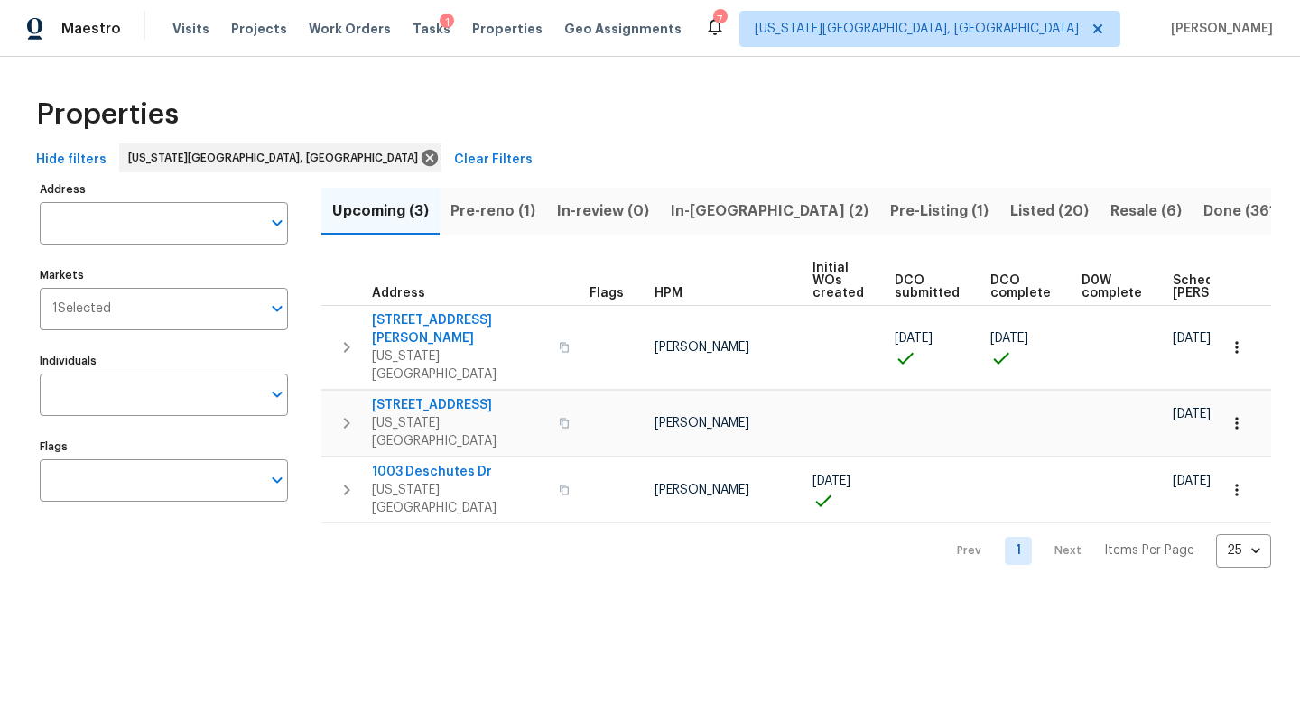
click at [717, 207] on span "In-reno (2)" at bounding box center [770, 211] width 198 height 25
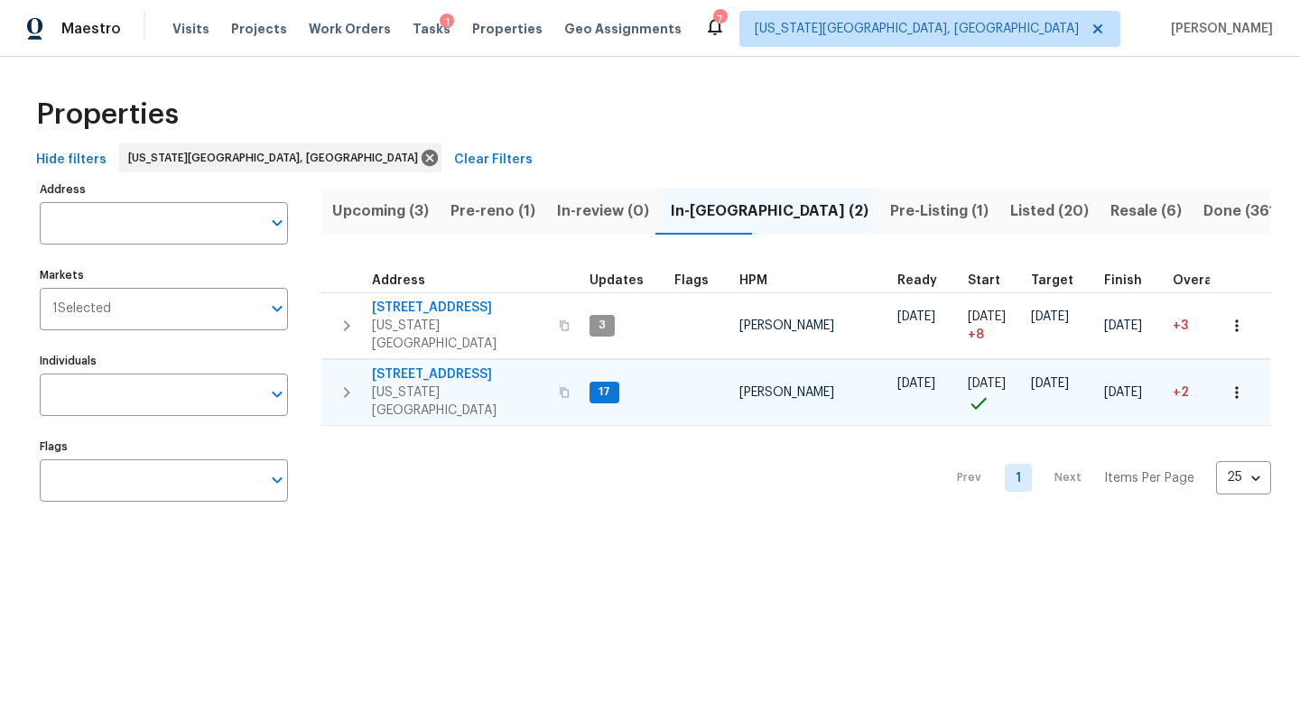
click at [383, 366] on span "6815 Woodgate Ct" at bounding box center [460, 375] width 176 height 18
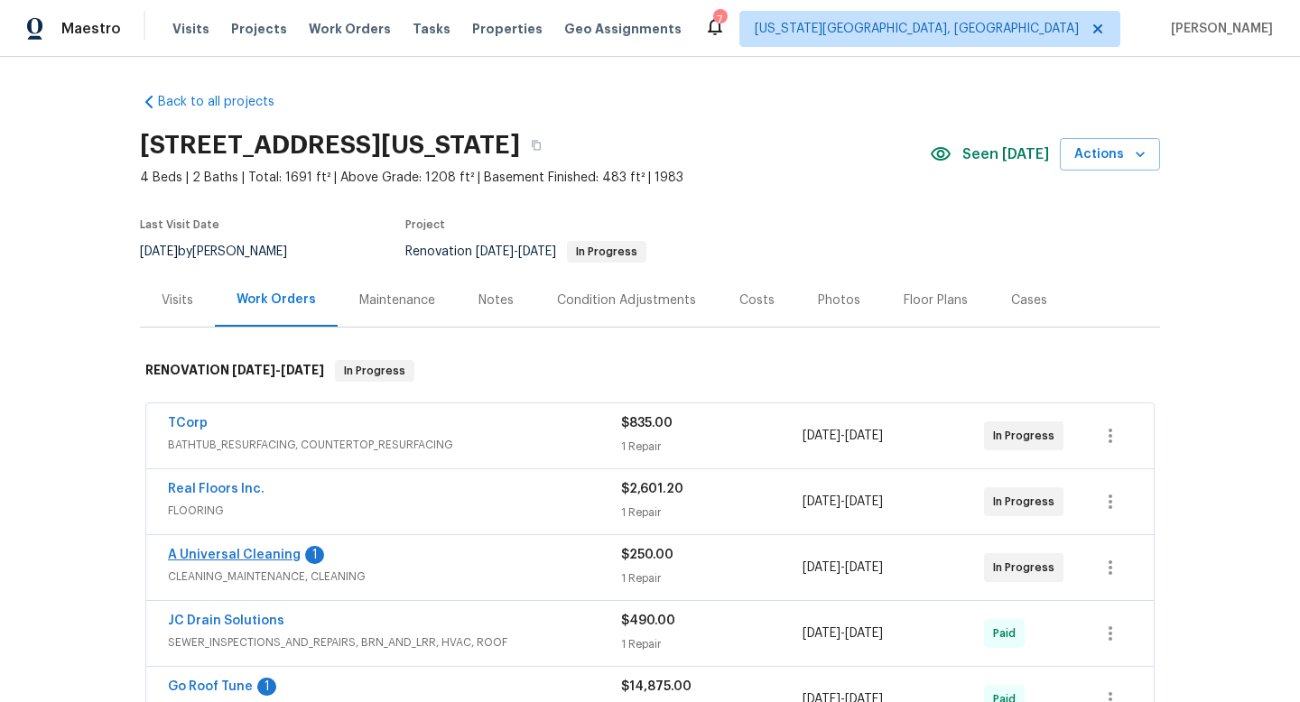
scroll to position [156, 0]
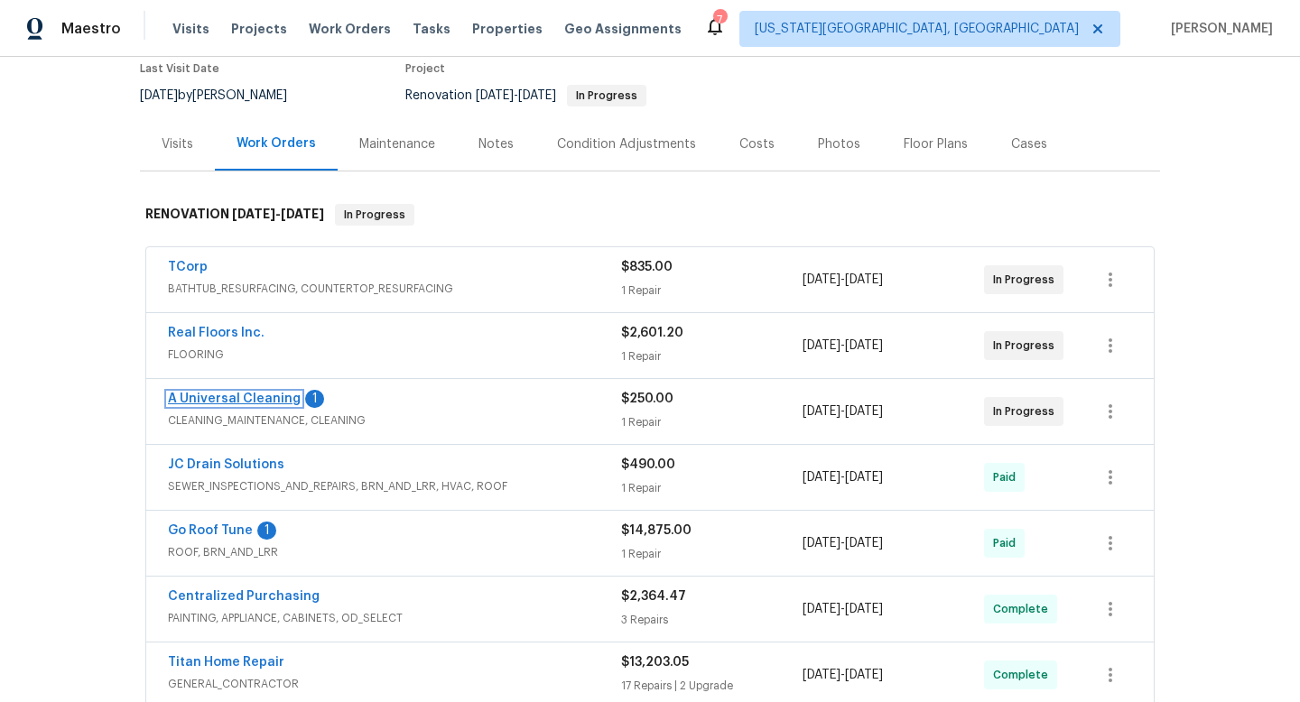
click at [230, 400] on link "A Universal Cleaning" at bounding box center [234, 399] width 133 height 13
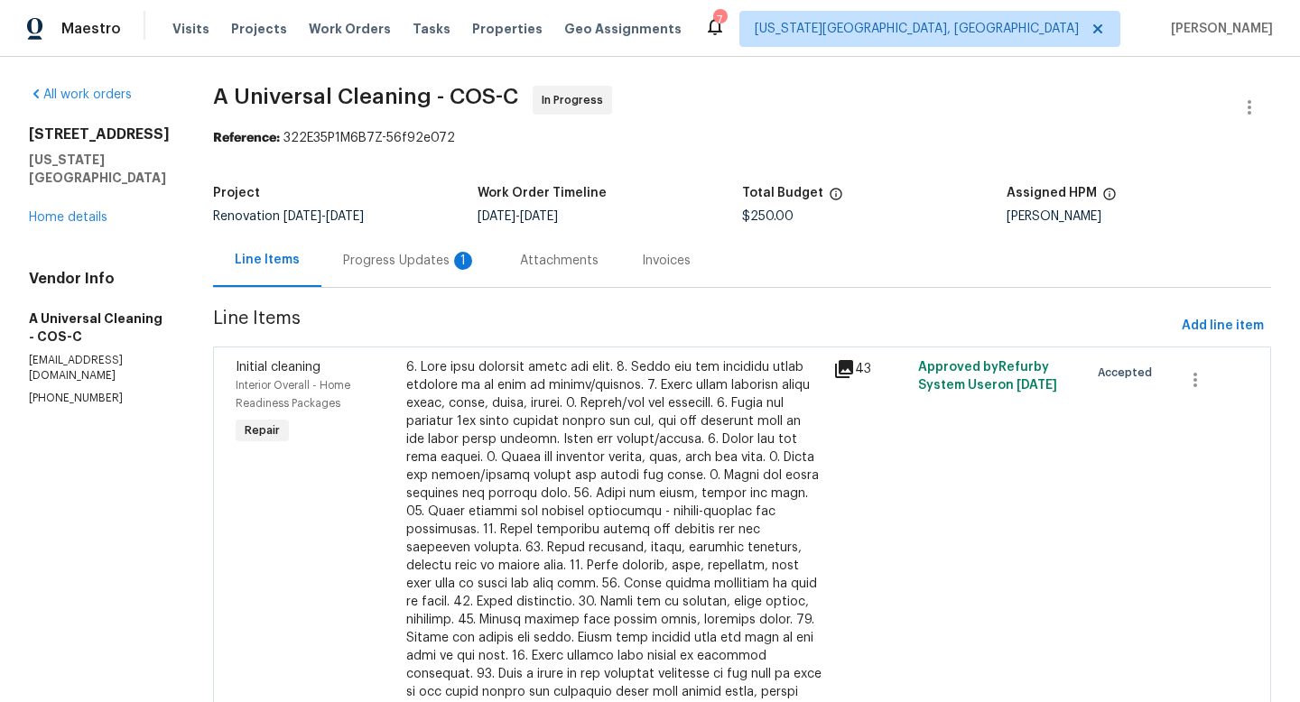
click at [423, 250] on div "Progress Updates 1" at bounding box center [409, 260] width 177 height 53
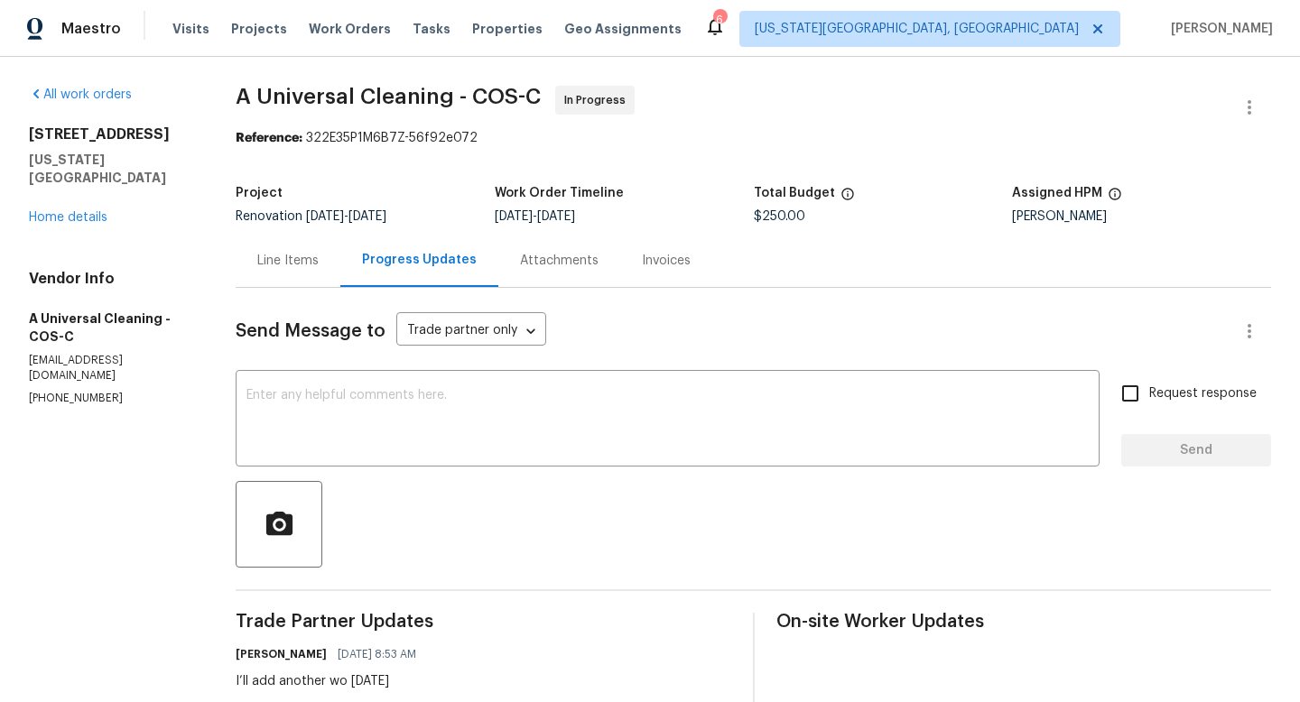
click at [277, 254] on div "Line Items" at bounding box center [287, 261] width 61 height 18
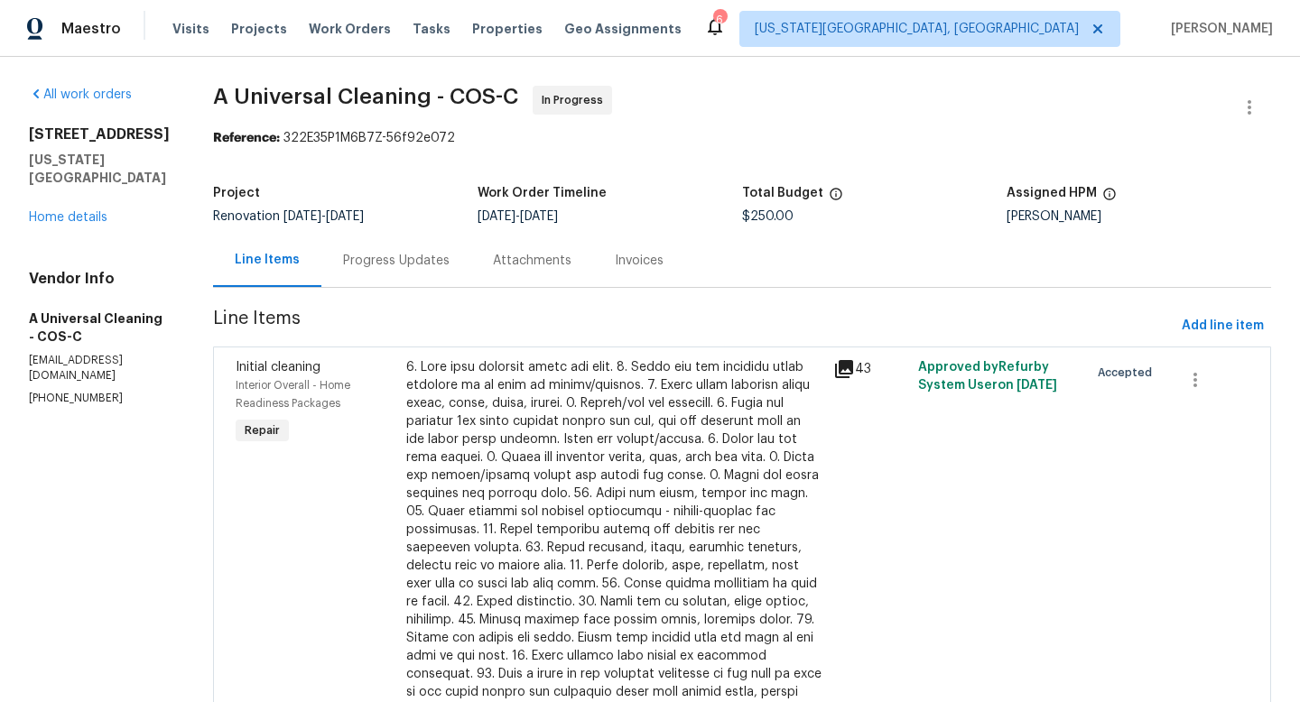
click at [609, 440] on div at bounding box center [614, 538] width 416 height 361
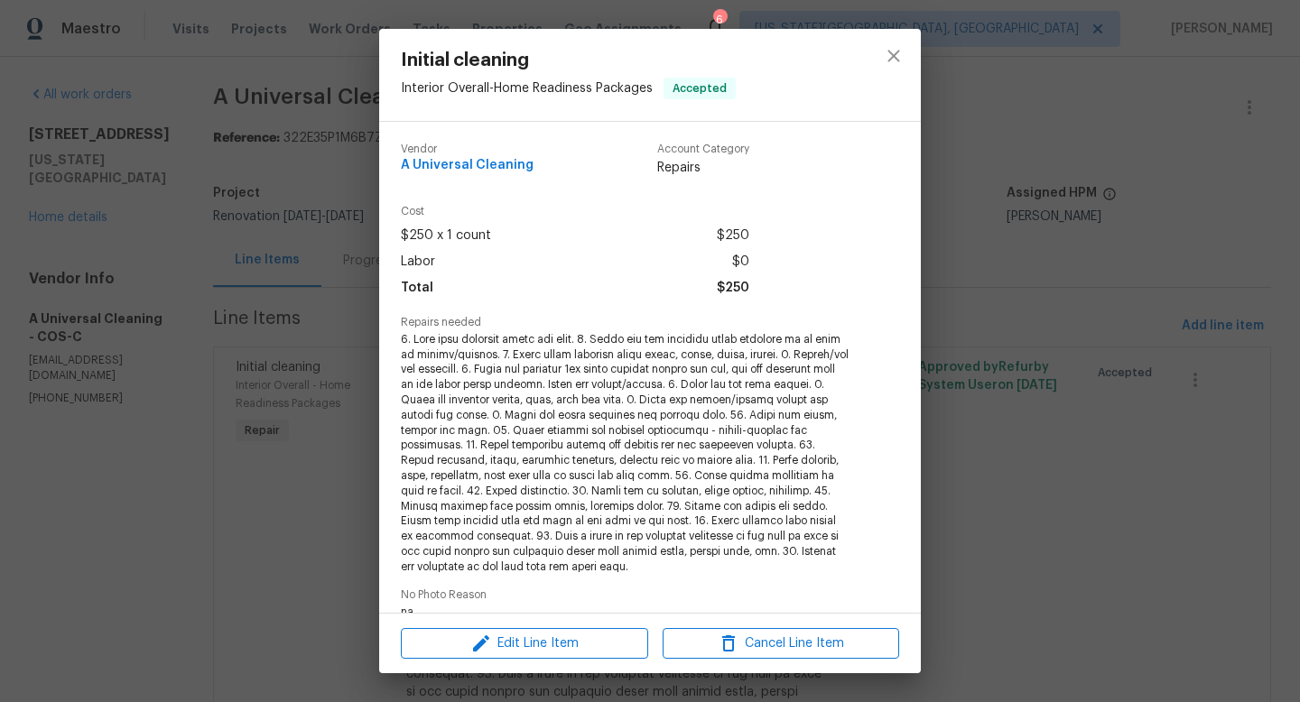
scroll to position [226, 0]
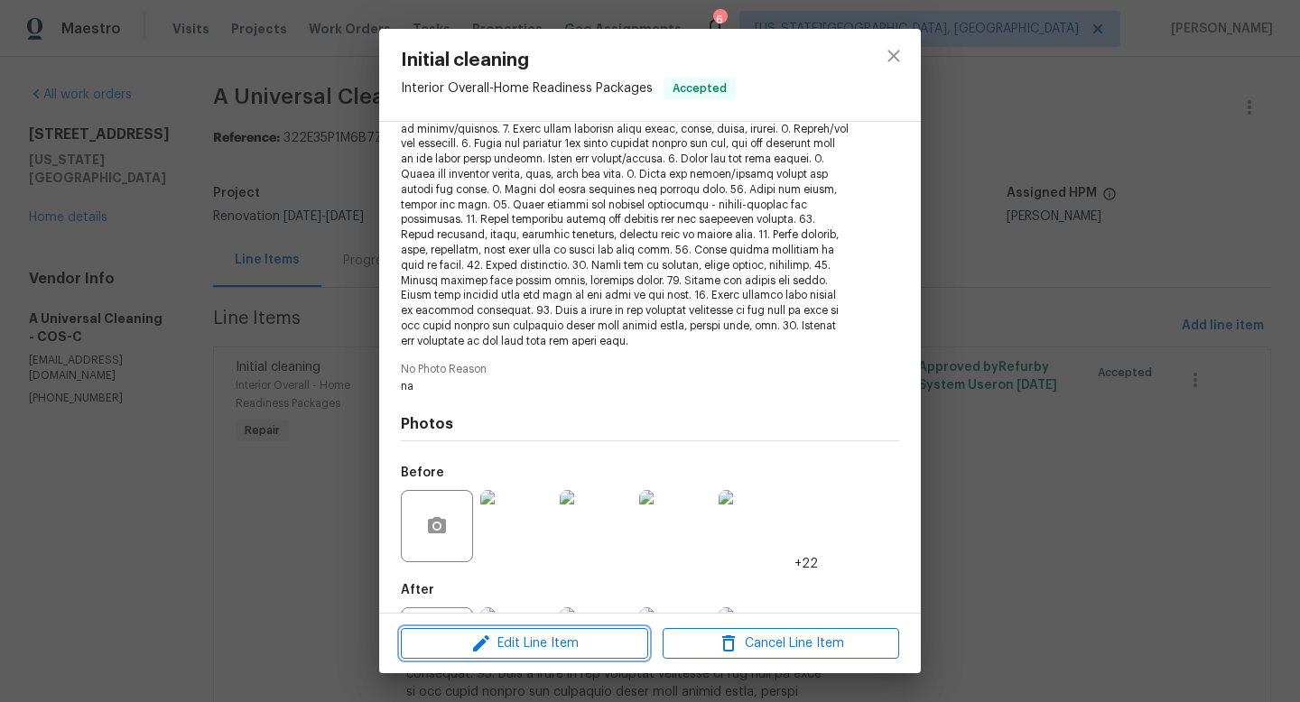
click at [541, 643] on span "Edit Line Item" at bounding box center [524, 644] width 237 height 23
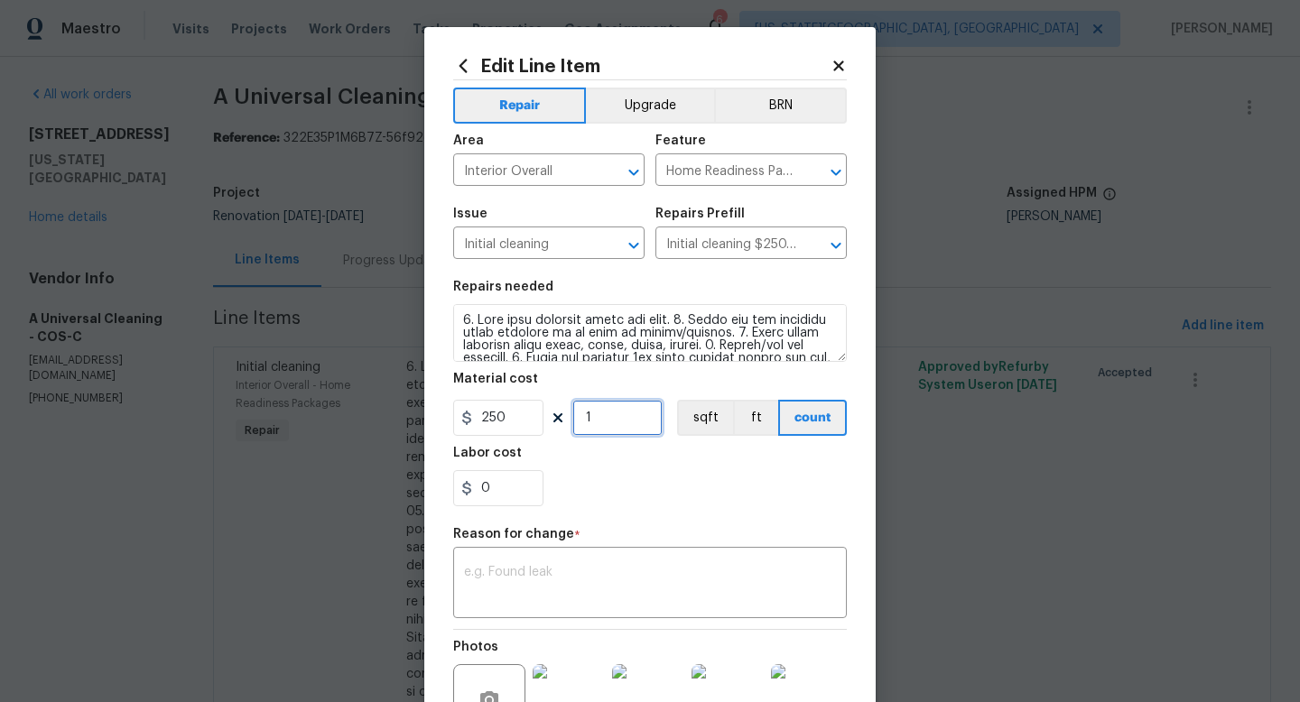
click at [602, 423] on input "1" at bounding box center [617, 418] width 90 height 36
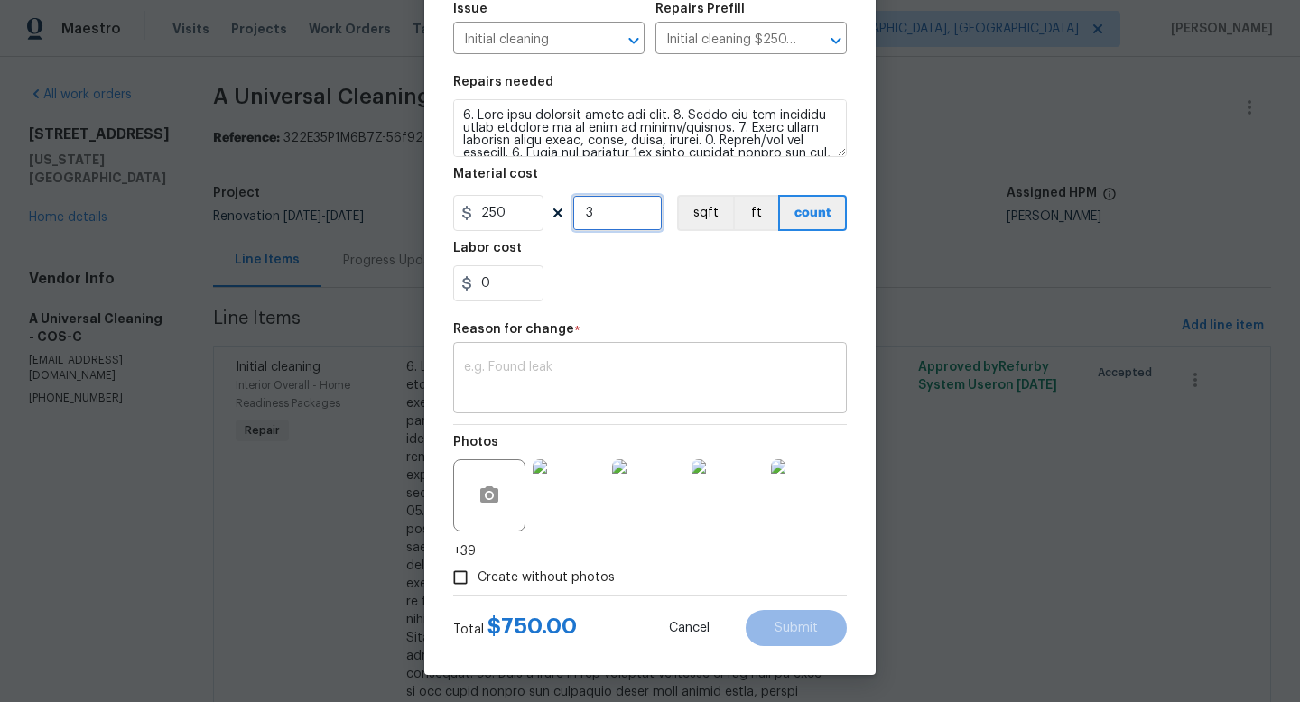
type input "3"
click at [600, 365] on textarea at bounding box center [650, 380] width 372 height 38
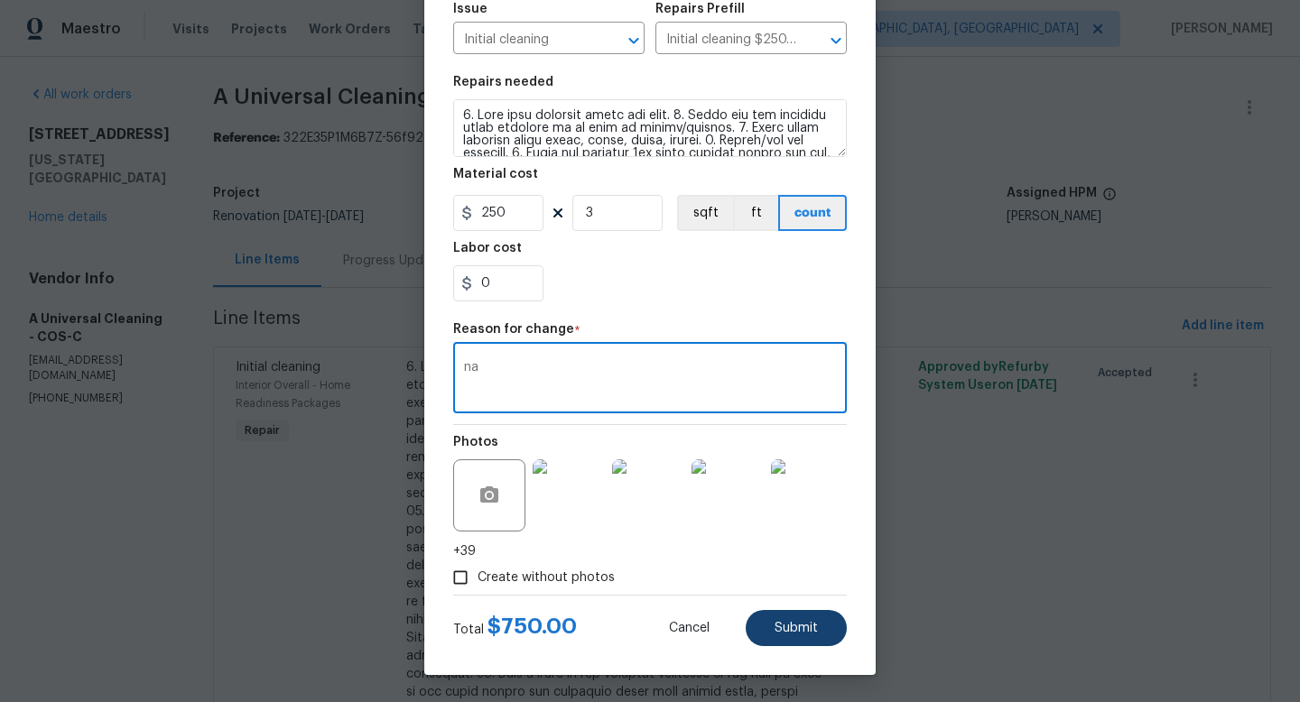
type textarea "na"
click at [772, 625] on button "Submit" at bounding box center [796, 628] width 101 height 36
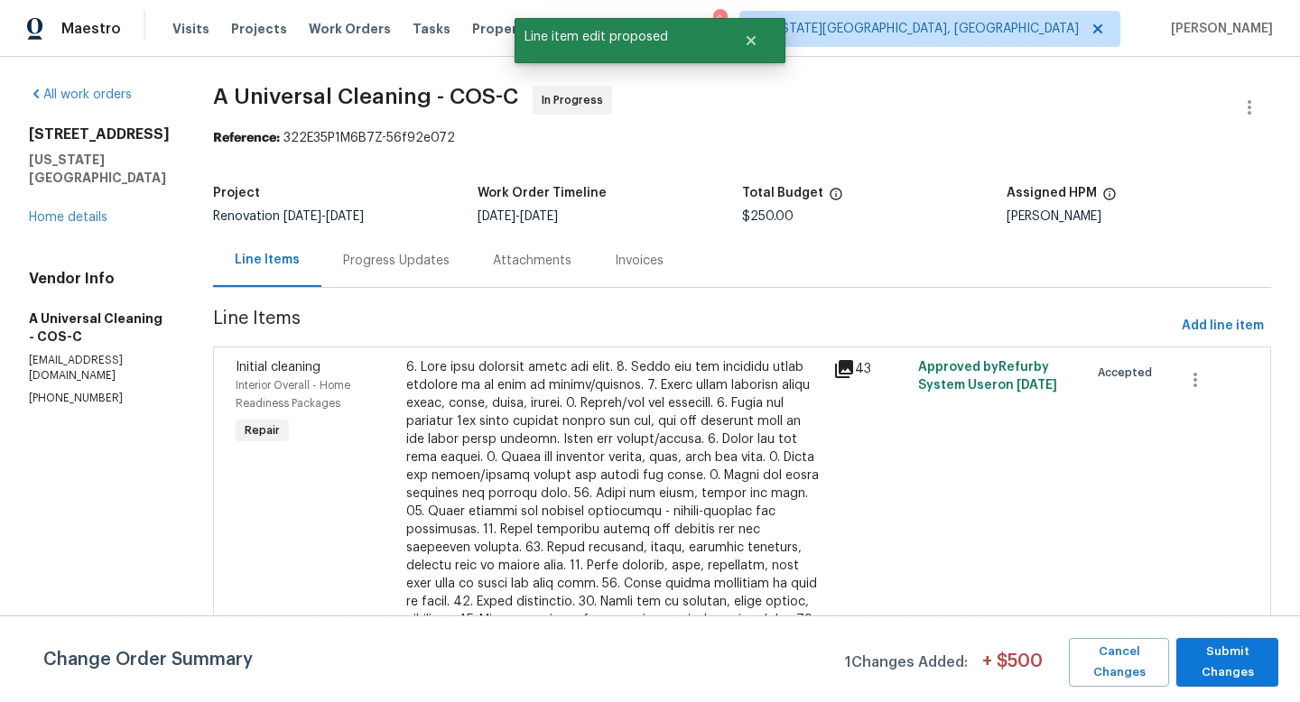
scroll to position [0, 0]
click at [1192, 662] on span "Submit Changes" at bounding box center [1228, 663] width 84 height 42
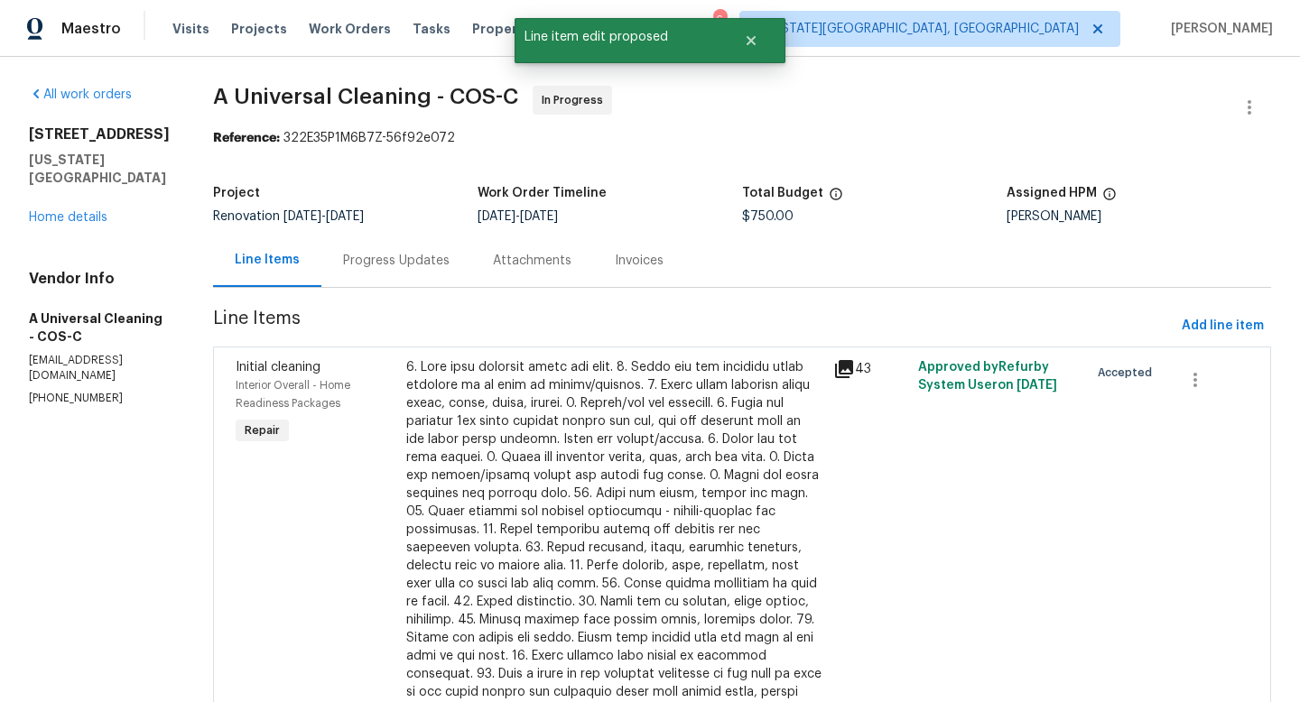
click at [614, 441] on div at bounding box center [614, 538] width 416 height 361
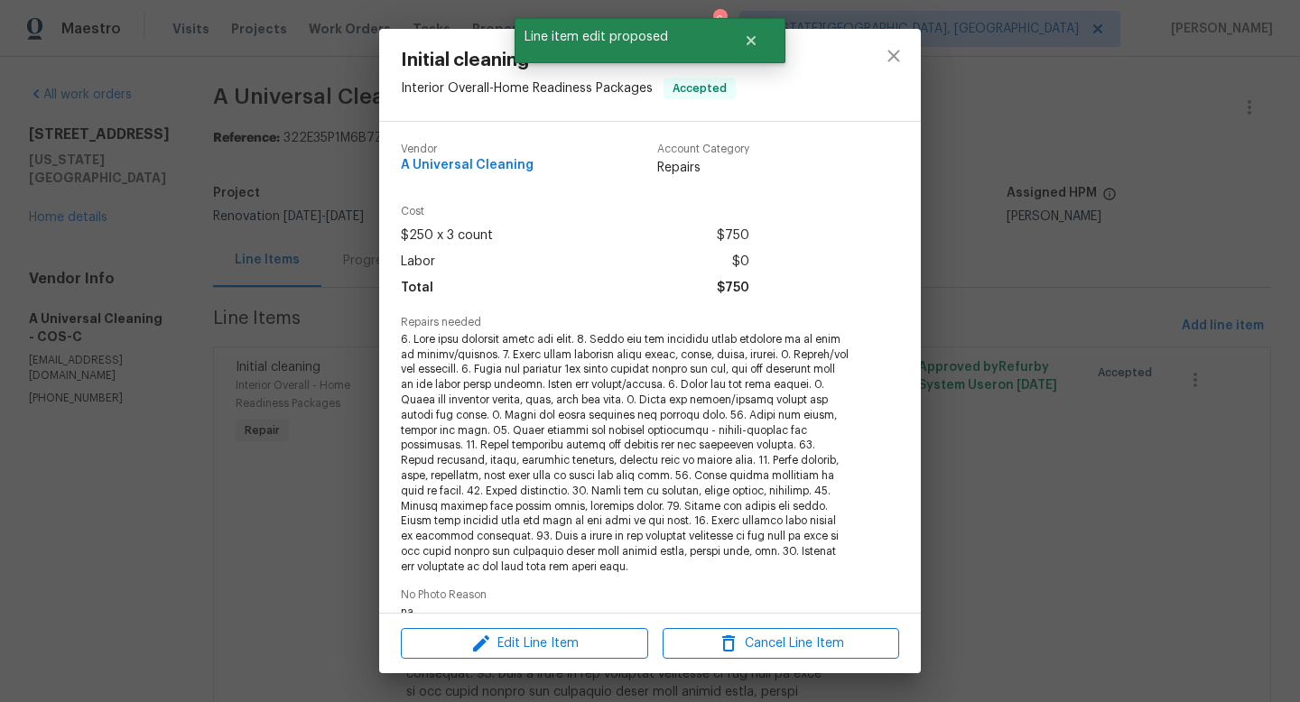
scroll to position [4, 0]
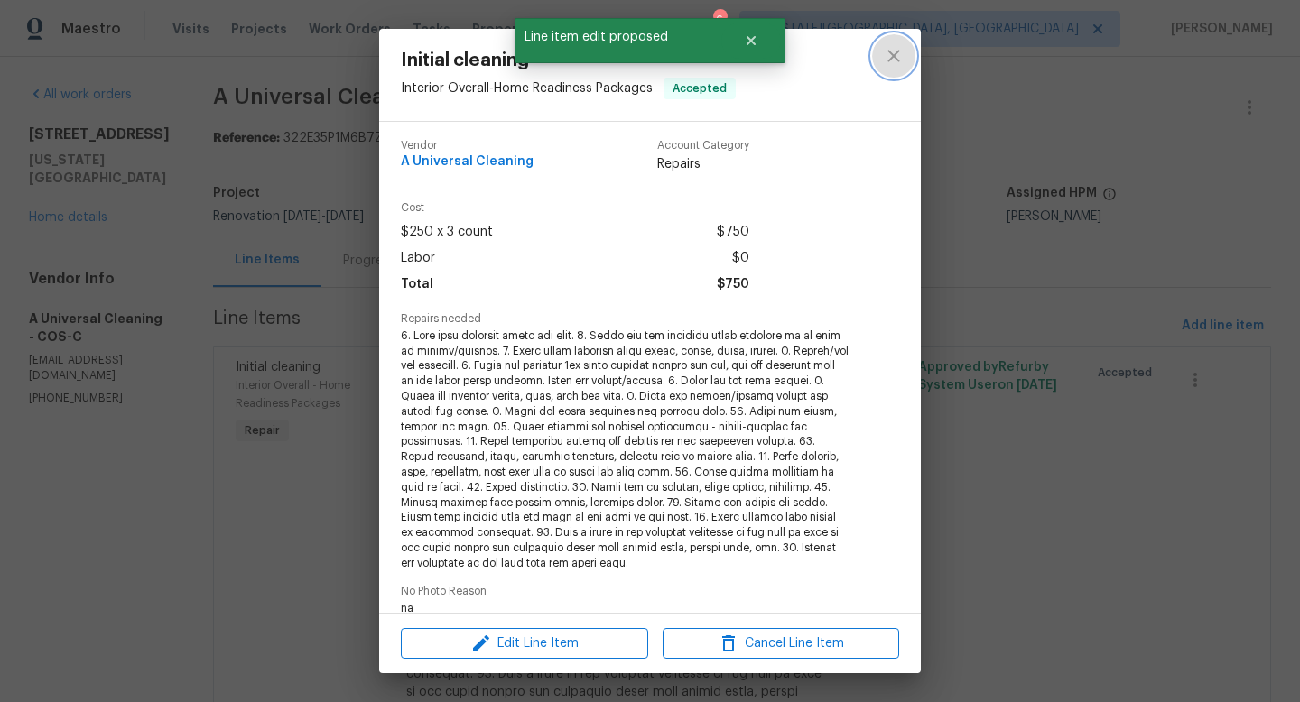
click at [896, 61] on icon "close" at bounding box center [894, 56] width 22 height 22
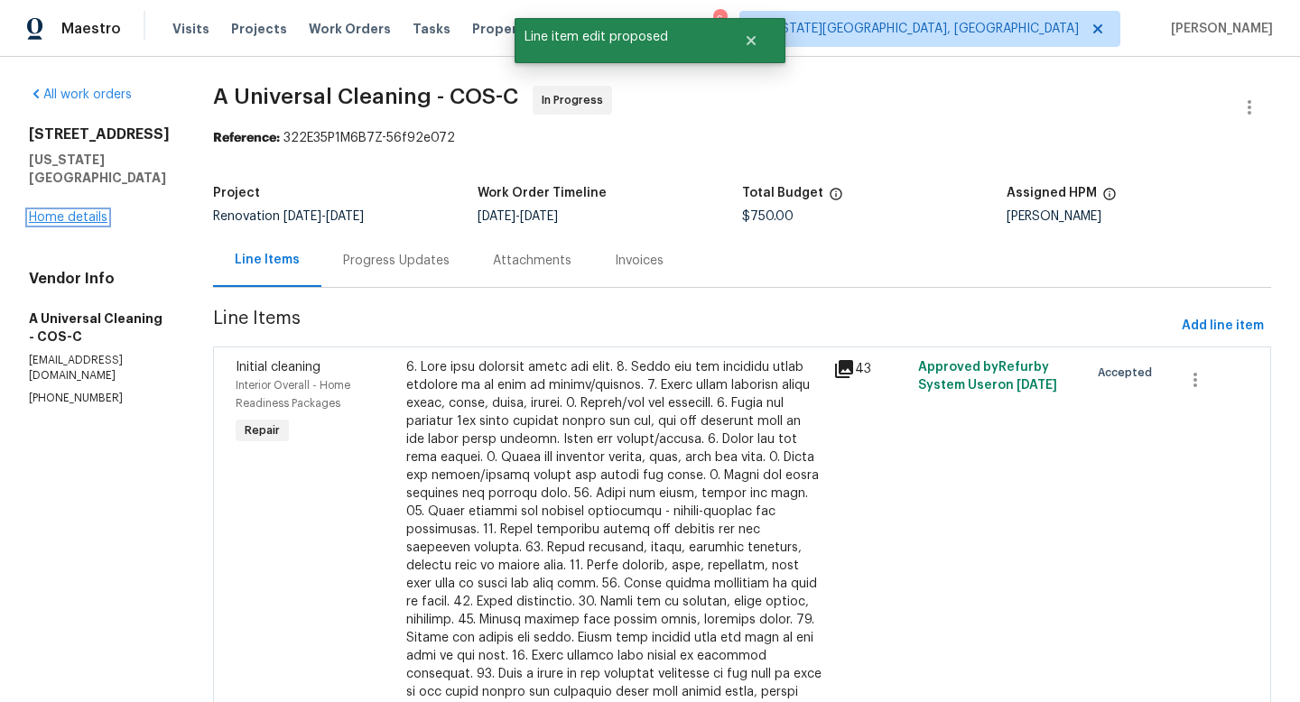
click at [75, 215] on link "Home details" at bounding box center [68, 217] width 79 height 13
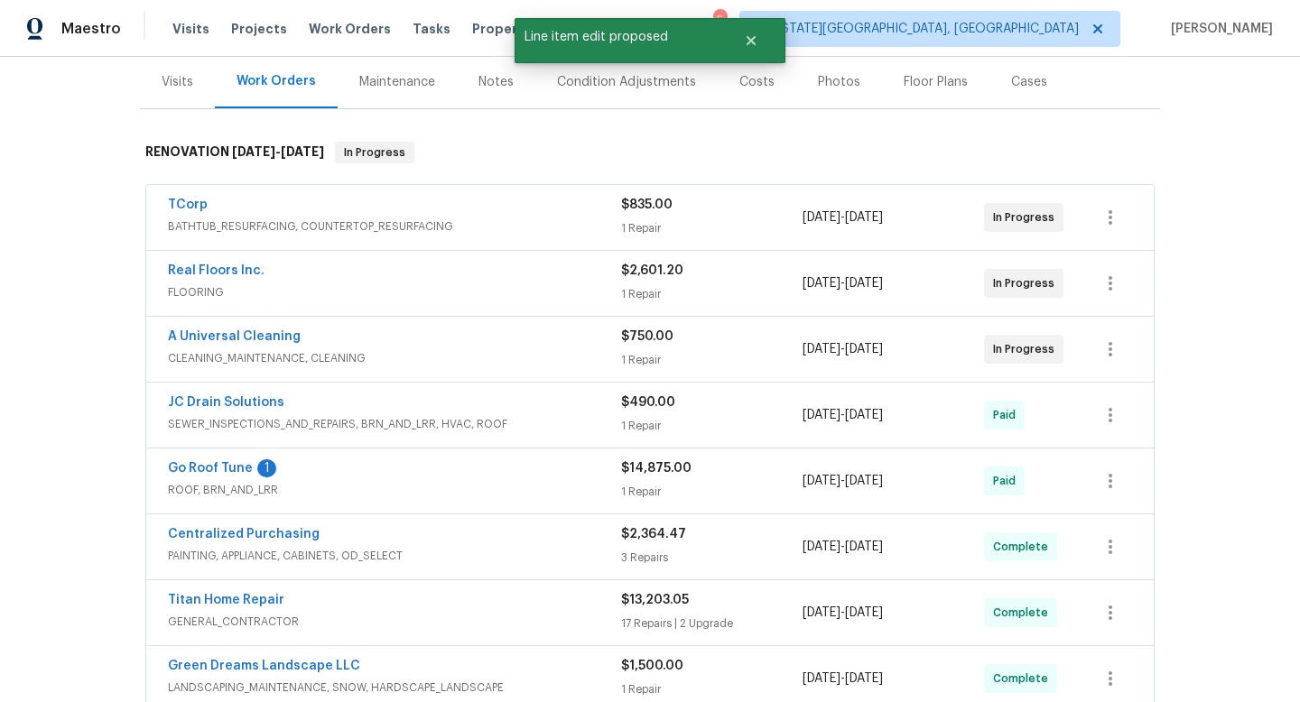
scroll to position [210, 0]
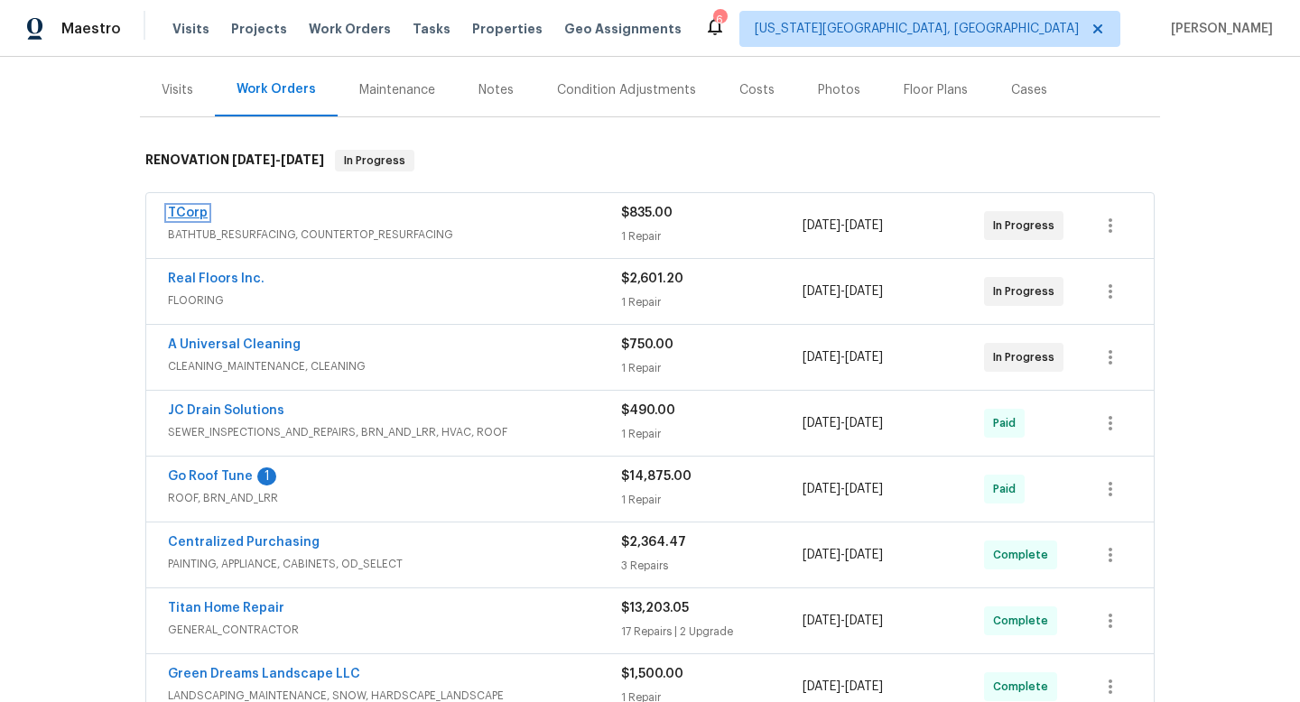
click at [174, 207] on link "TCorp" at bounding box center [188, 213] width 40 height 13
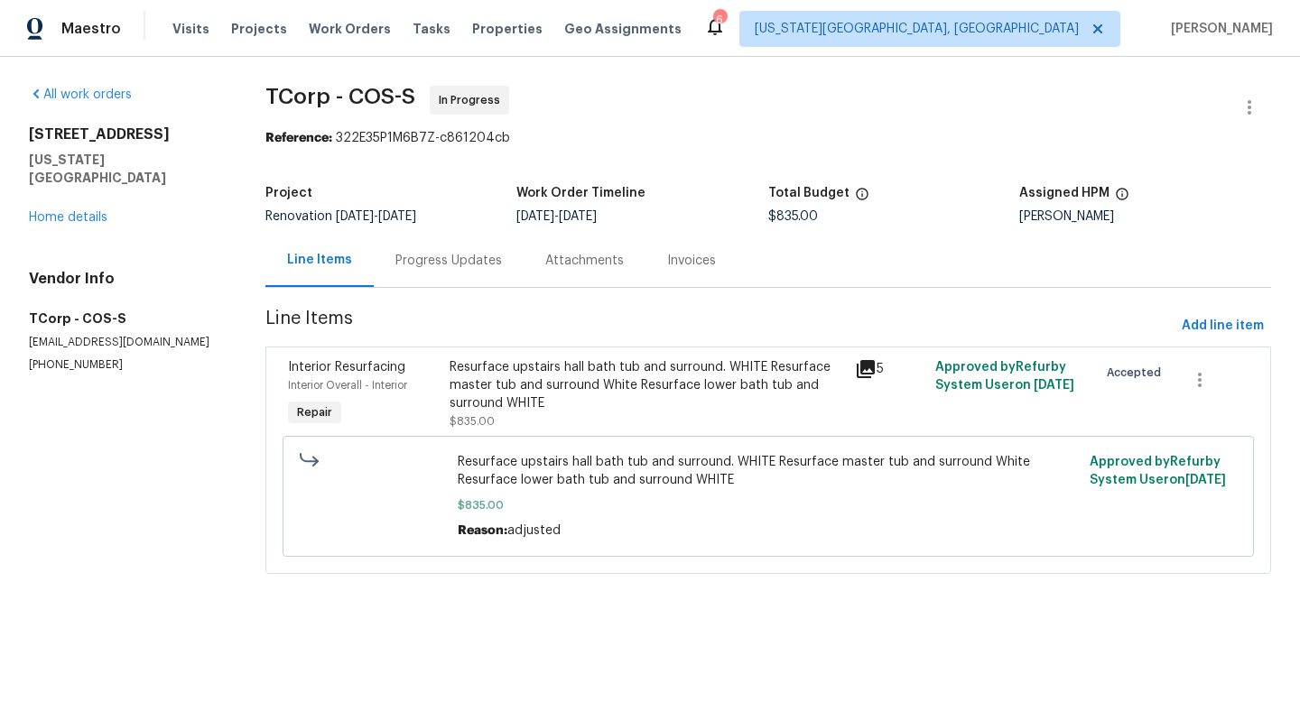
click at [420, 260] on div "Progress Updates" at bounding box center [448, 261] width 107 height 18
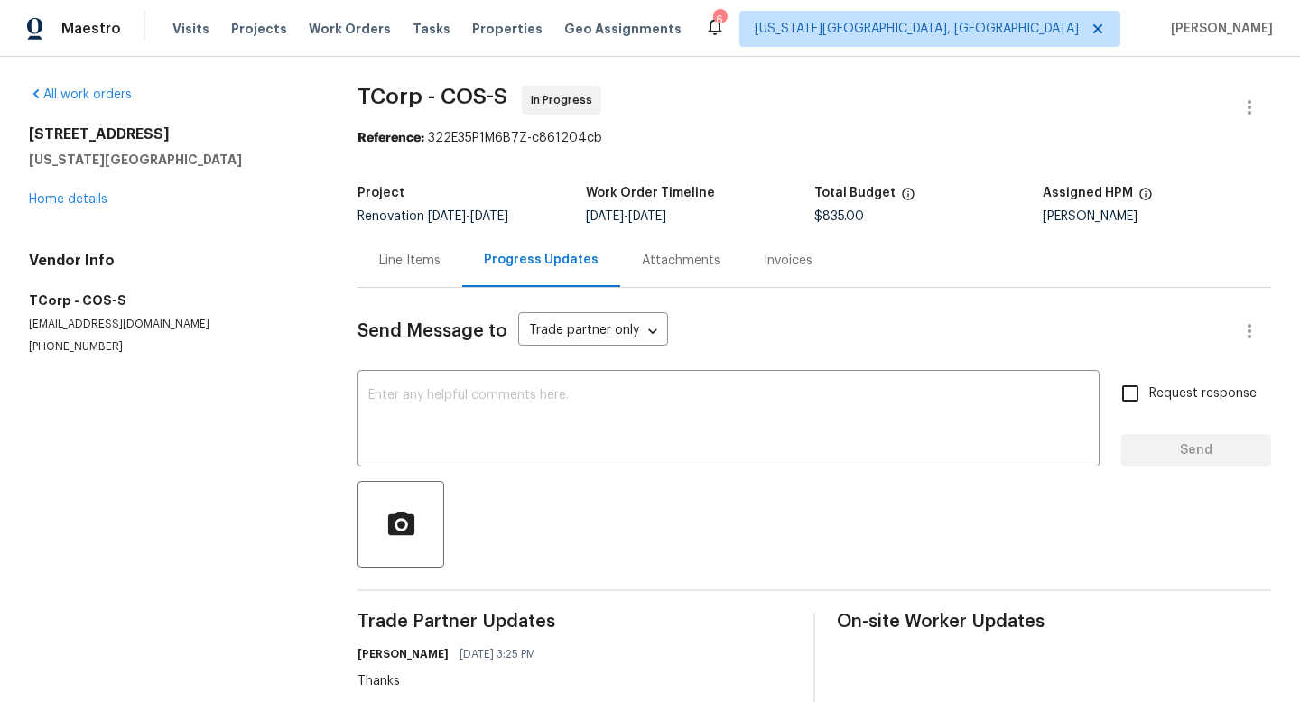
click at [412, 260] on div "Line Items" at bounding box center [409, 261] width 61 height 18
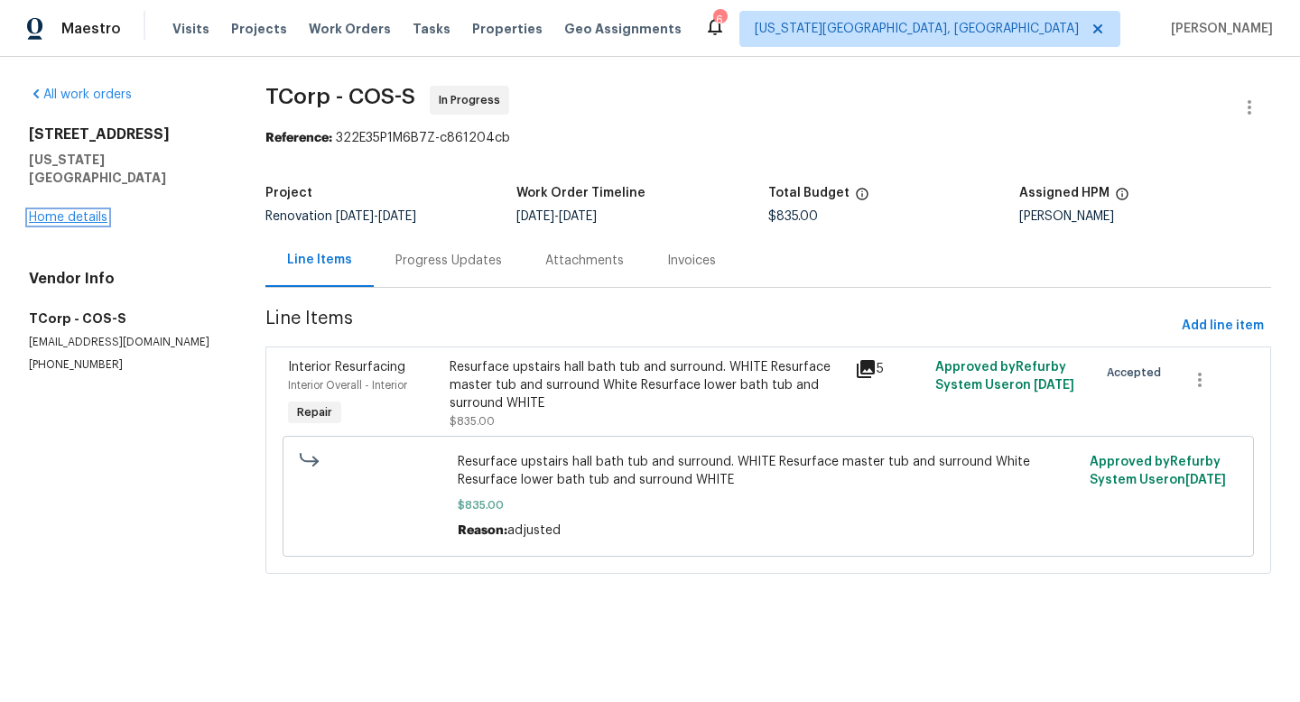
click at [79, 211] on link "Home details" at bounding box center [68, 217] width 79 height 13
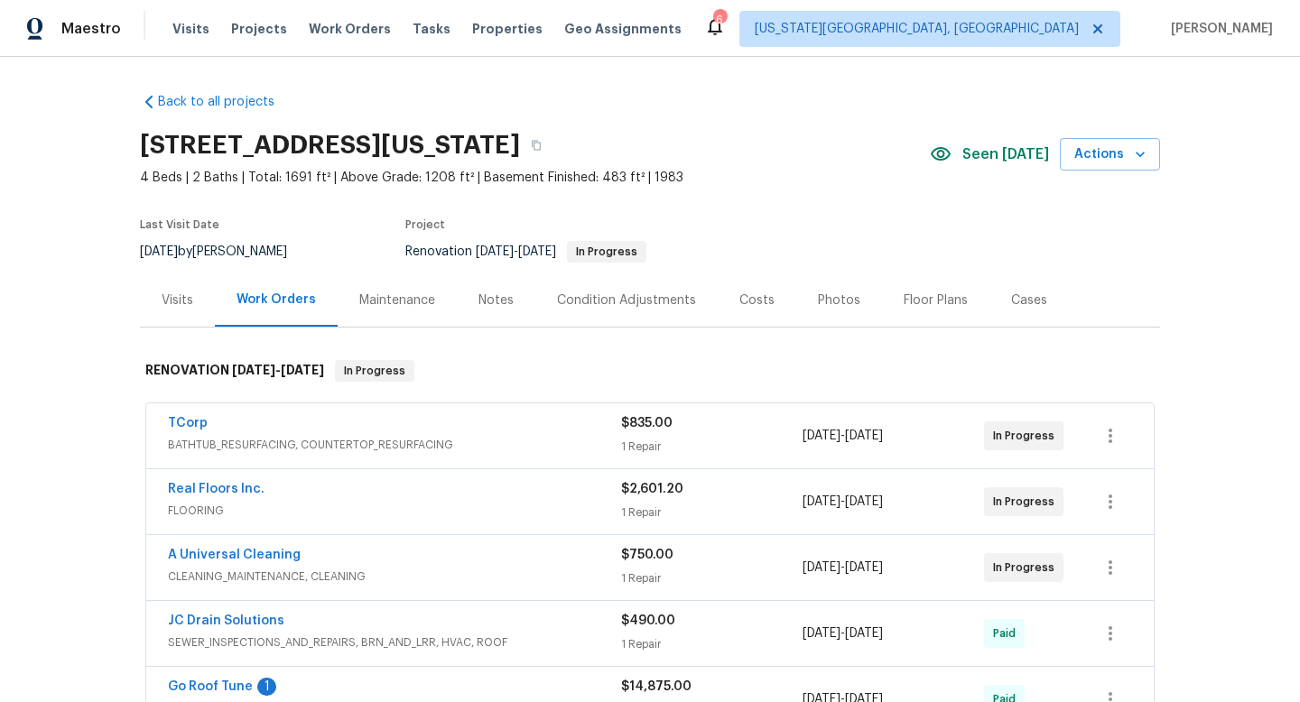
scroll to position [211, 0]
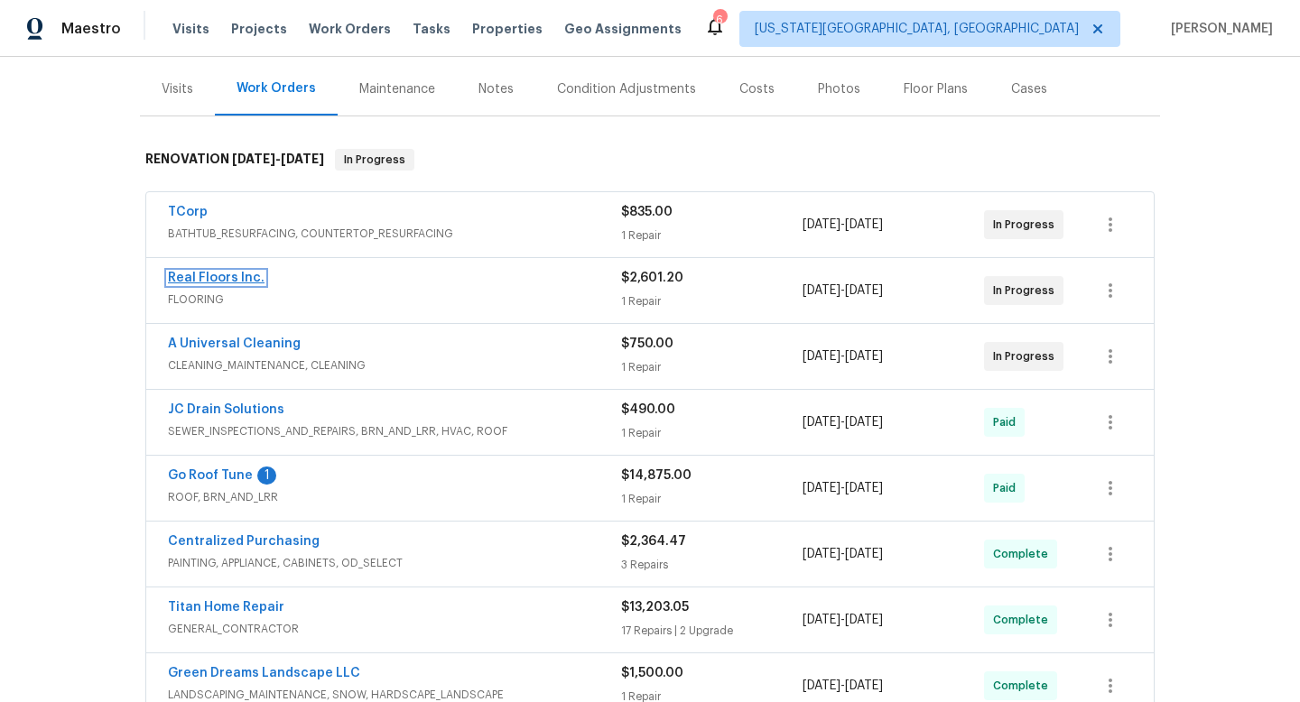
click at [219, 275] on link "Real Floors Inc." at bounding box center [216, 278] width 97 height 13
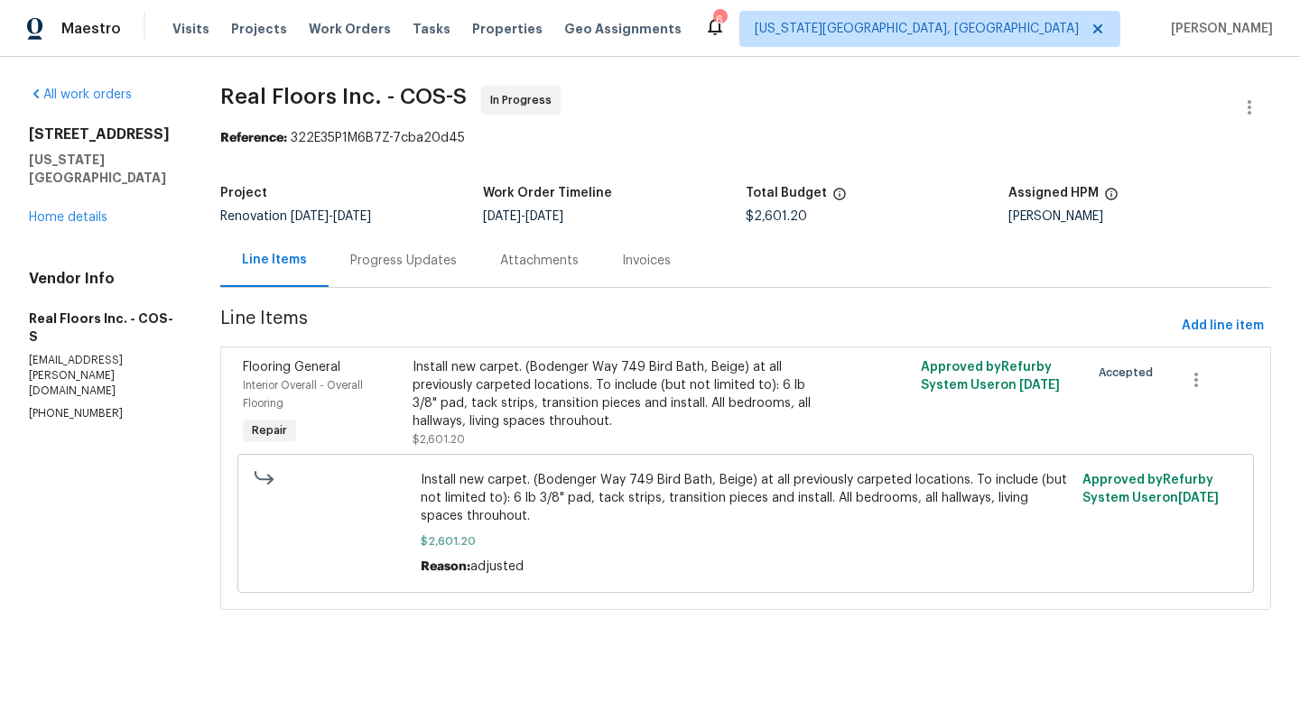
click at [375, 264] on div "Progress Updates" at bounding box center [403, 261] width 107 height 18
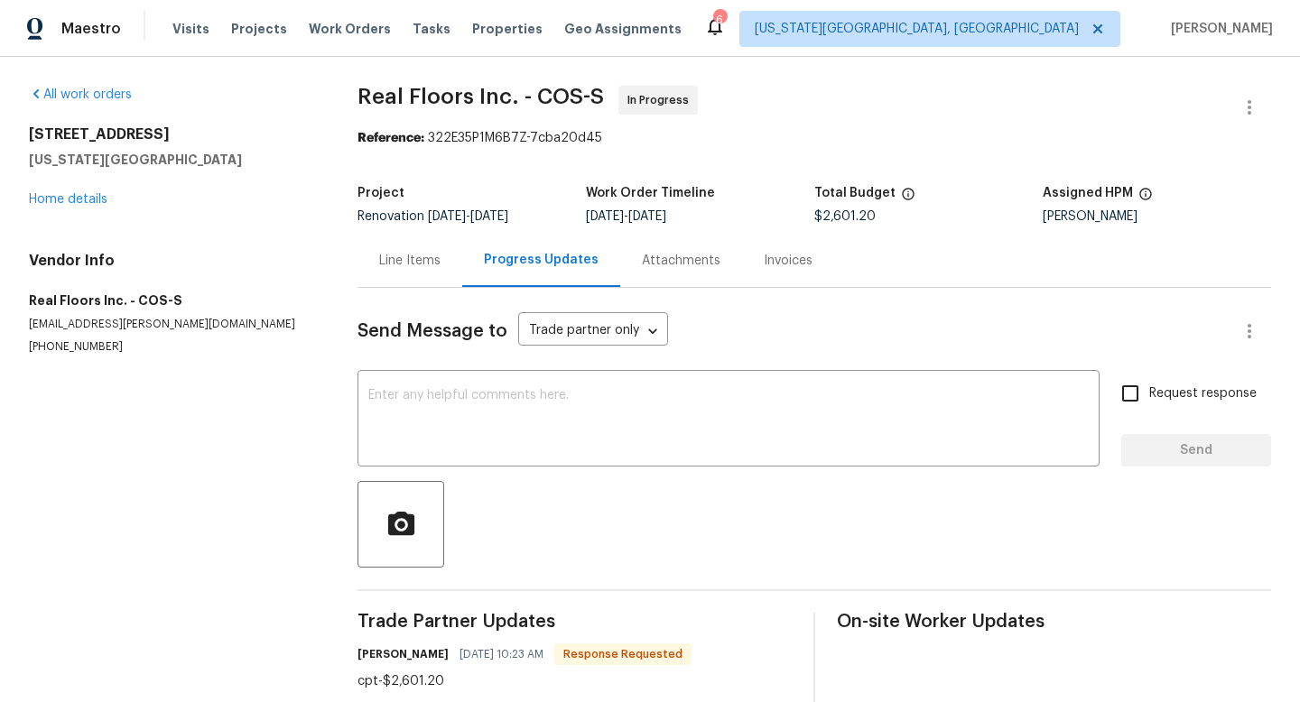
scroll to position [39, 0]
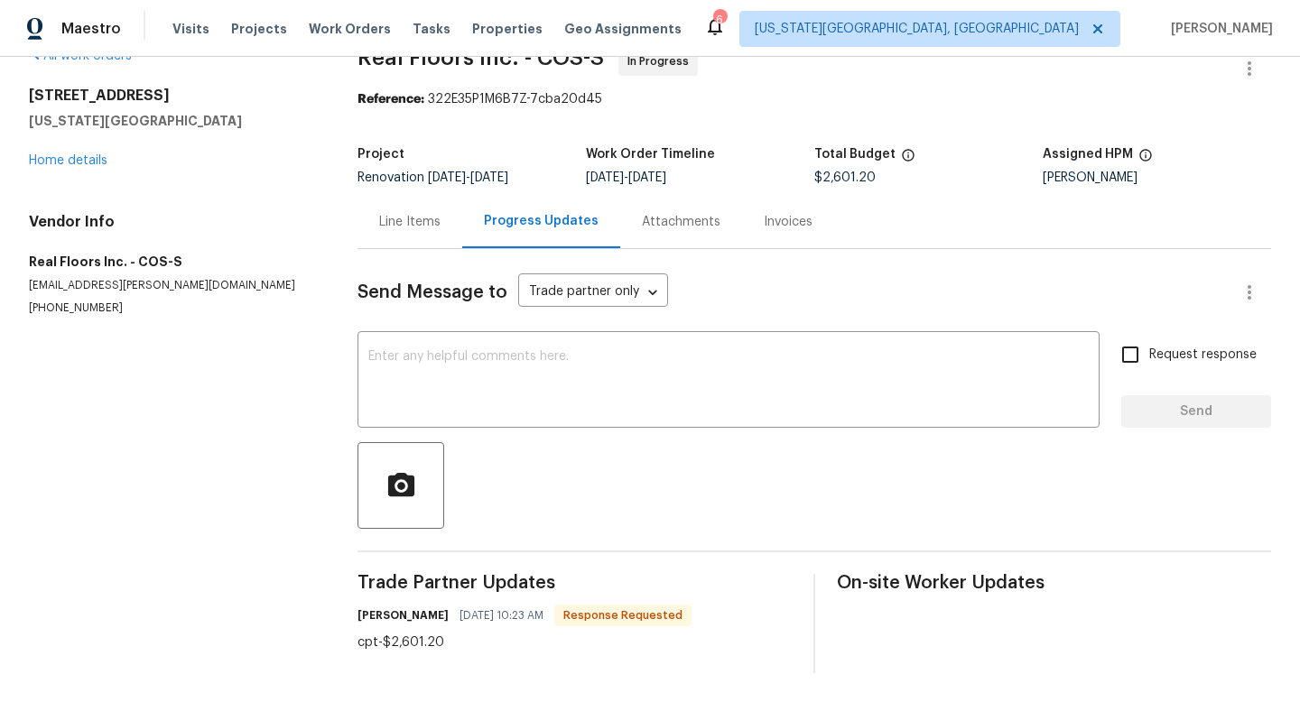
click at [414, 229] on div "Line Items" at bounding box center [409, 222] width 61 height 18
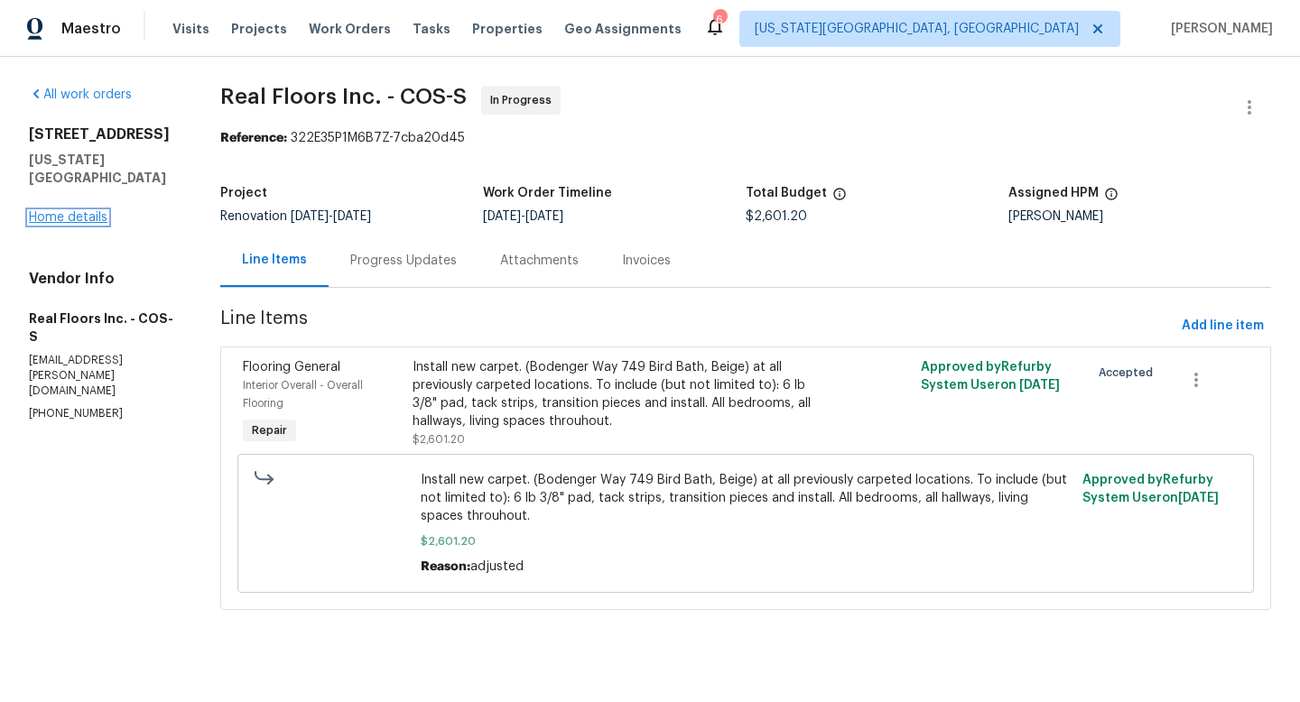
click at [80, 212] on link "Home details" at bounding box center [68, 217] width 79 height 13
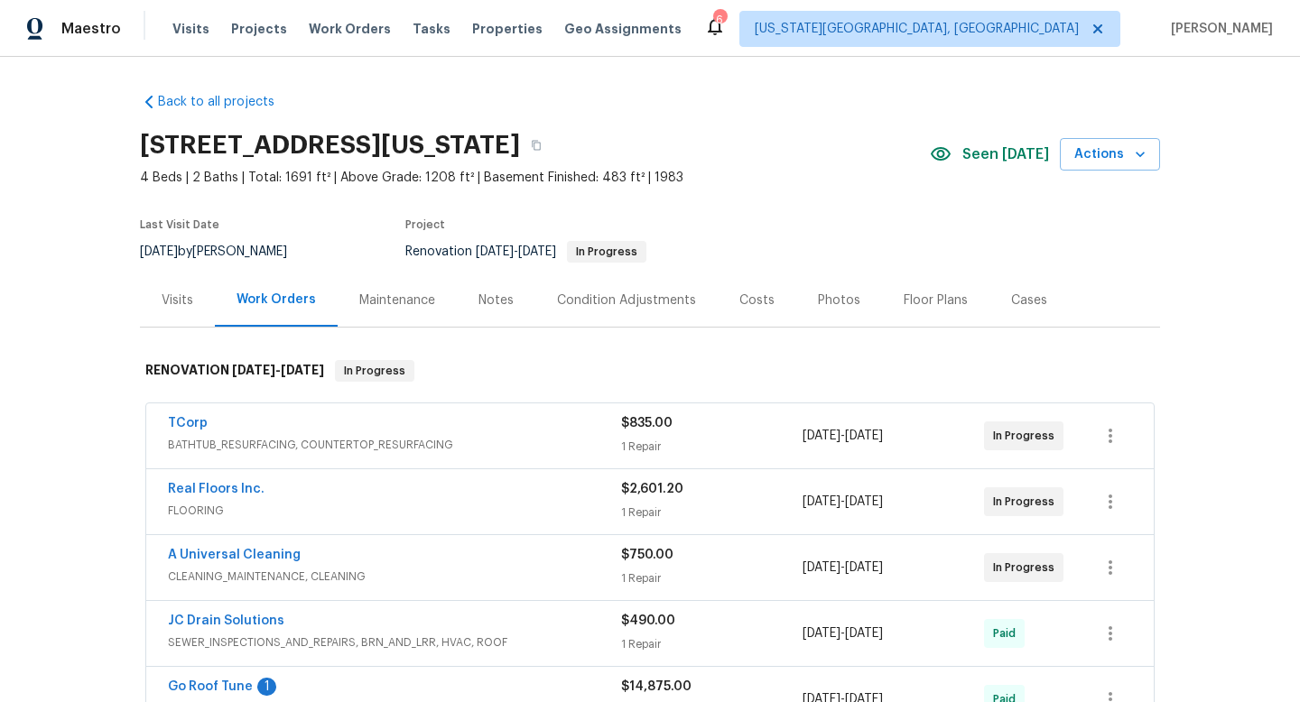
scroll to position [254, 0]
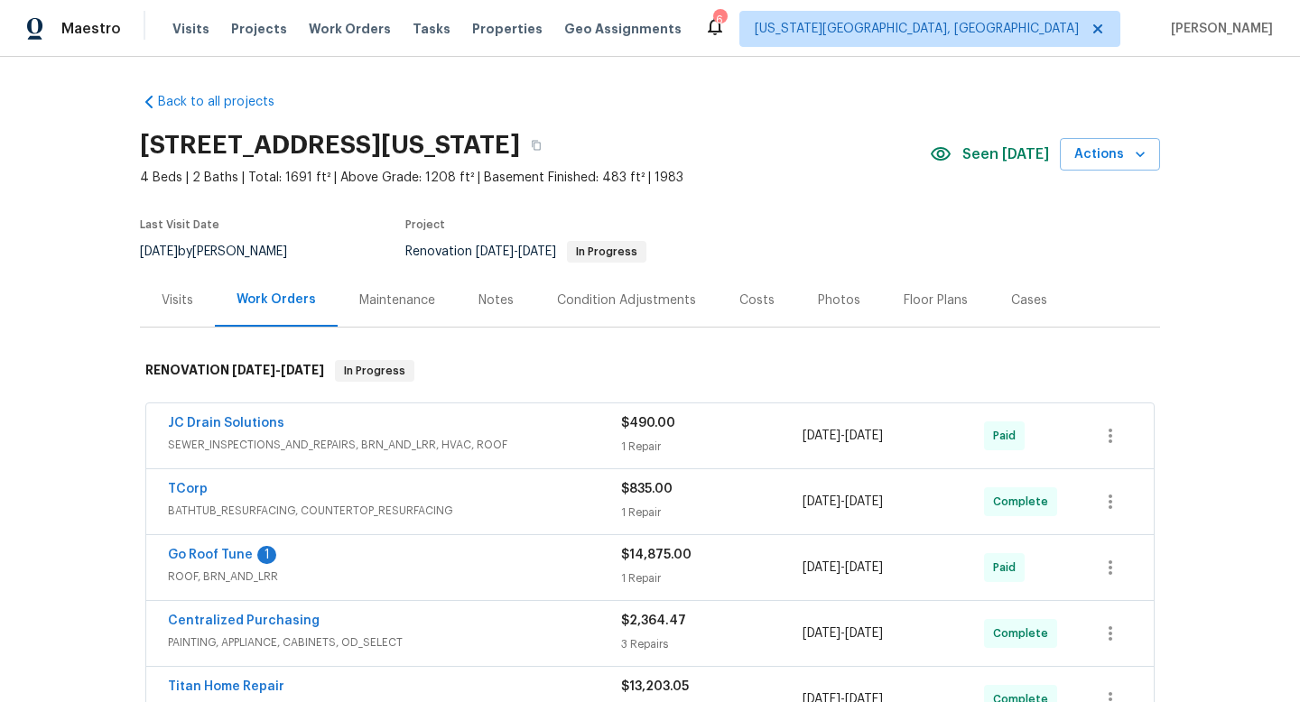
click at [503, 297] on div "Notes" at bounding box center [496, 301] width 35 height 18
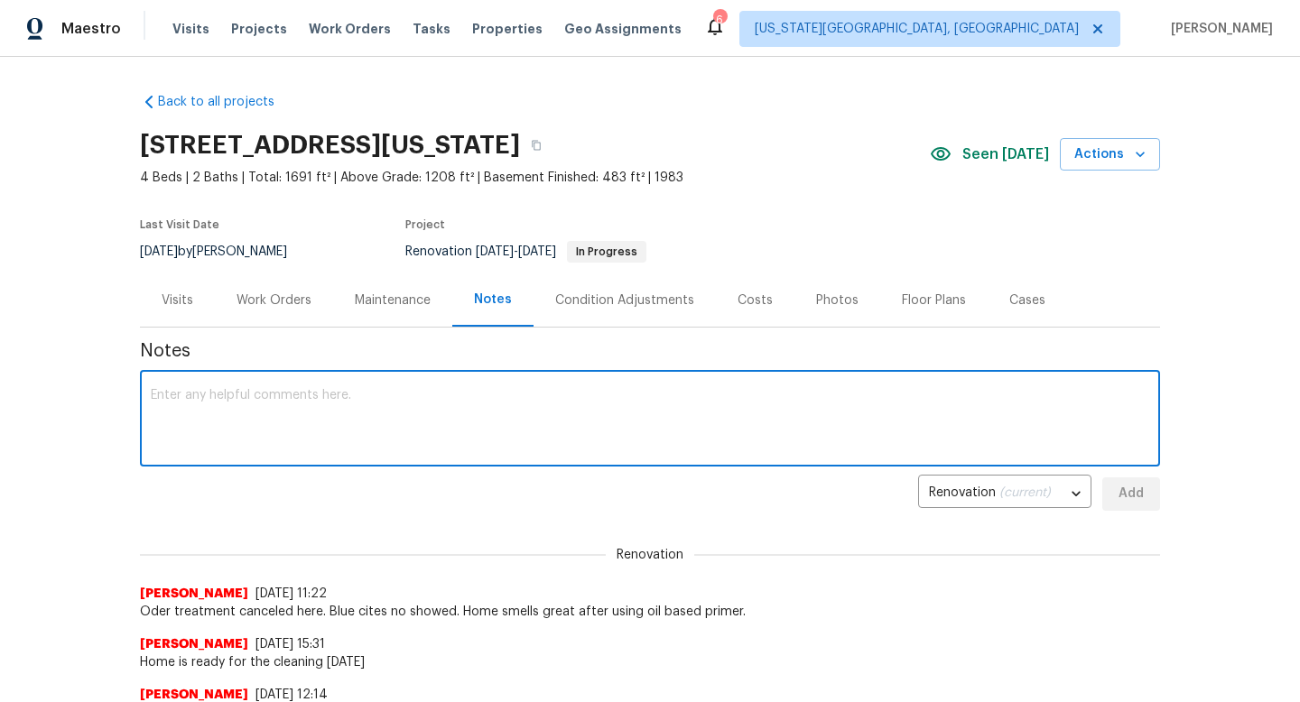
click at [389, 417] on textarea at bounding box center [650, 420] width 999 height 63
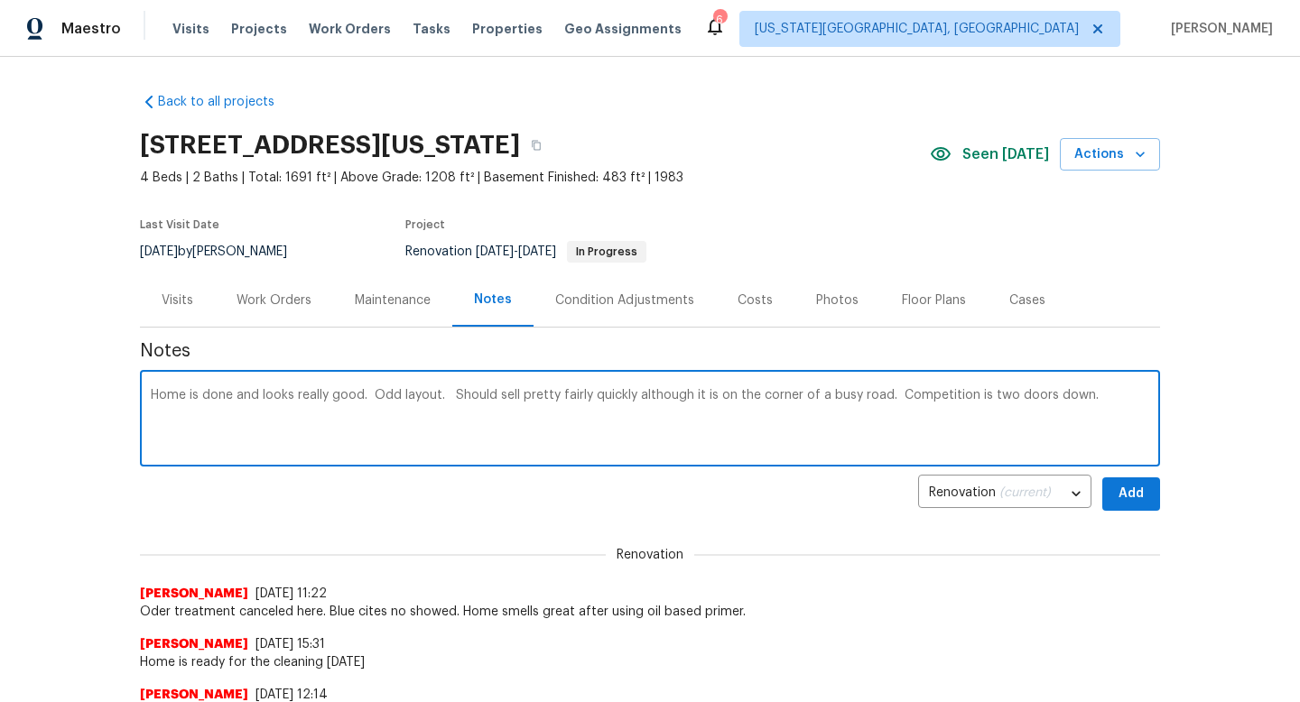
type textarea "Home is done and looks really good. Odd layout. Should sell pretty fairly quick…"
click at [1134, 498] on span "Add" at bounding box center [1131, 494] width 29 height 23
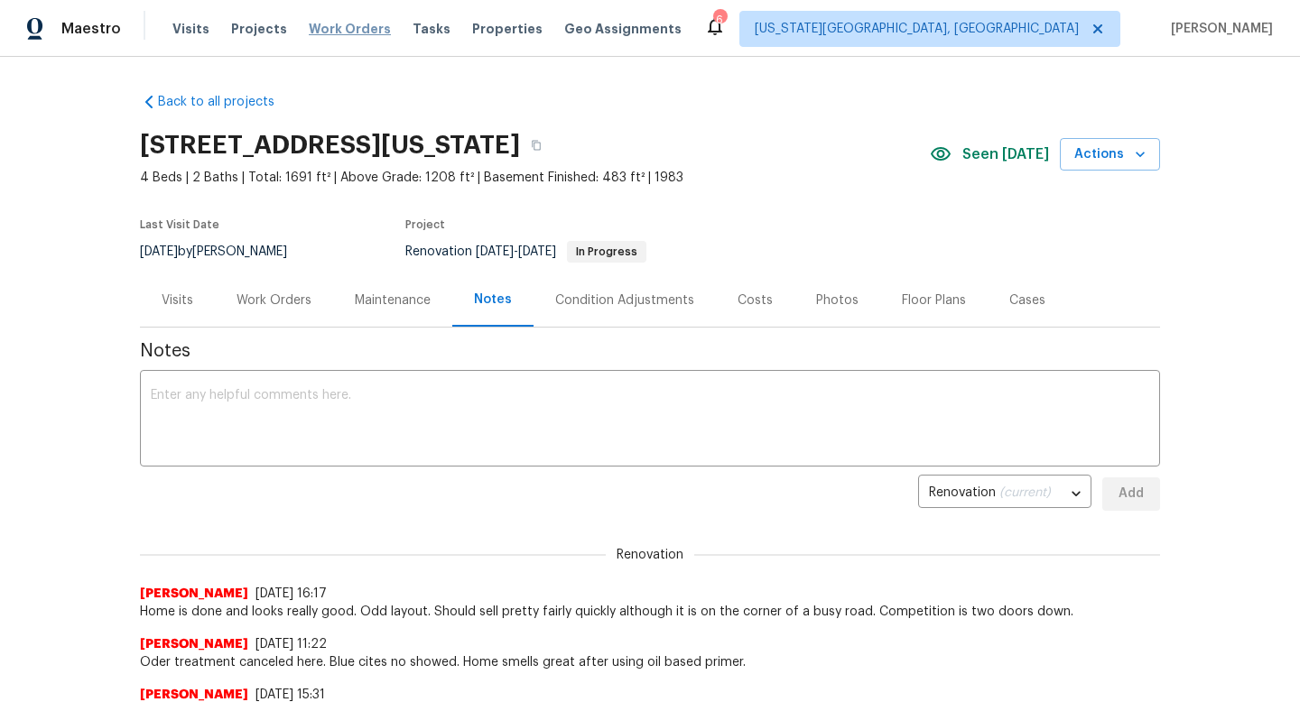
click at [345, 33] on span "Work Orders" at bounding box center [350, 29] width 82 height 18
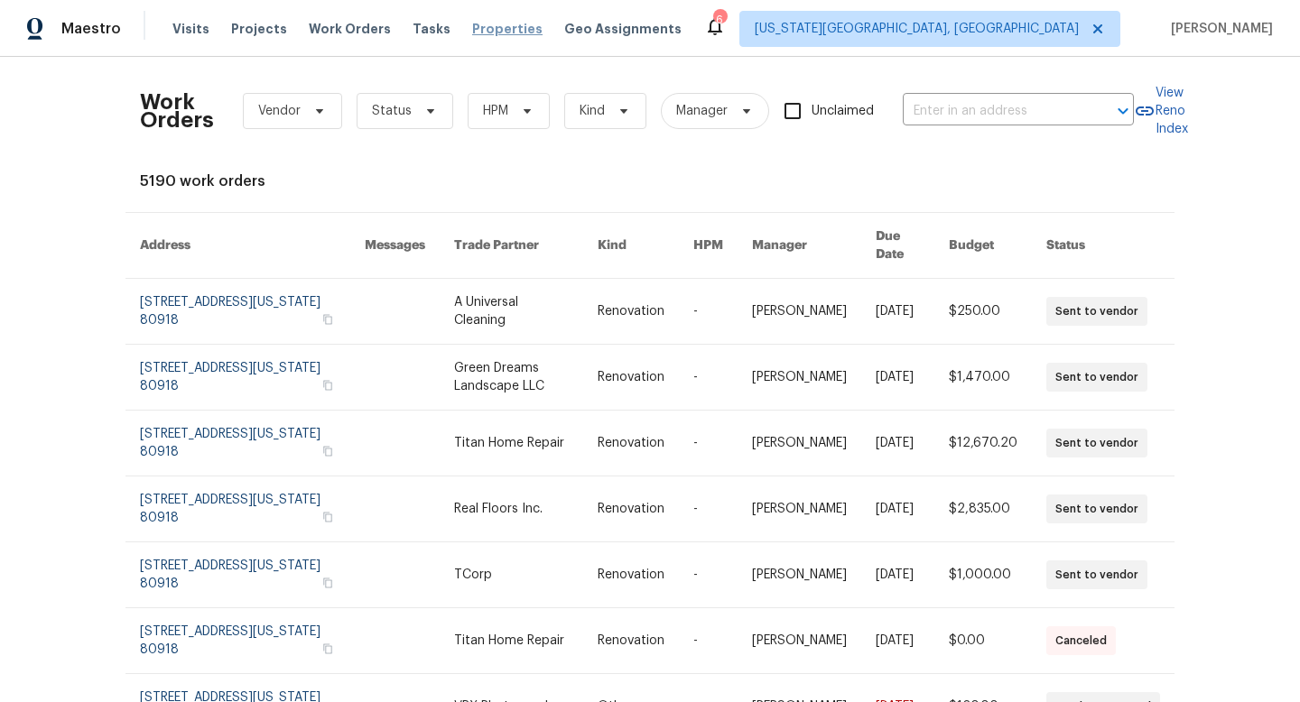
click at [478, 25] on span "Properties" at bounding box center [507, 29] width 70 height 18
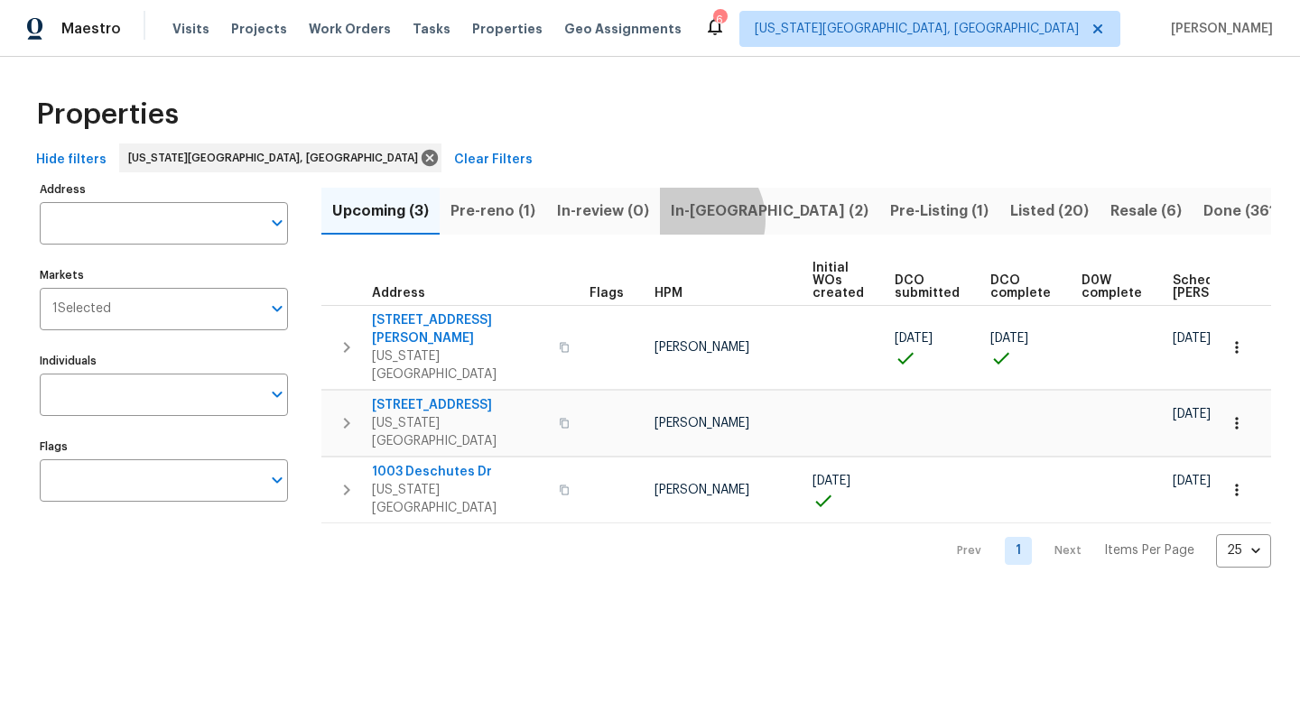
click at [689, 219] on span "In-reno (2)" at bounding box center [770, 211] width 198 height 25
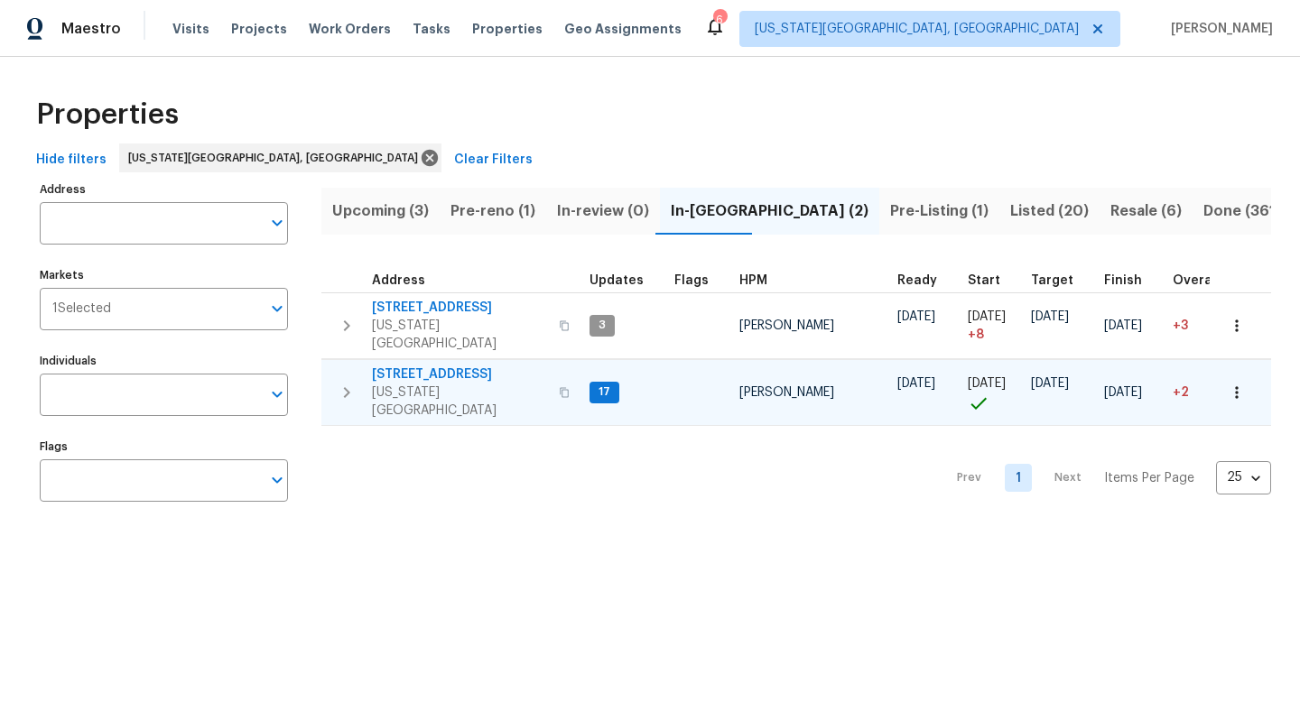
click at [439, 366] on span "[STREET_ADDRESS]" at bounding box center [460, 375] width 176 height 18
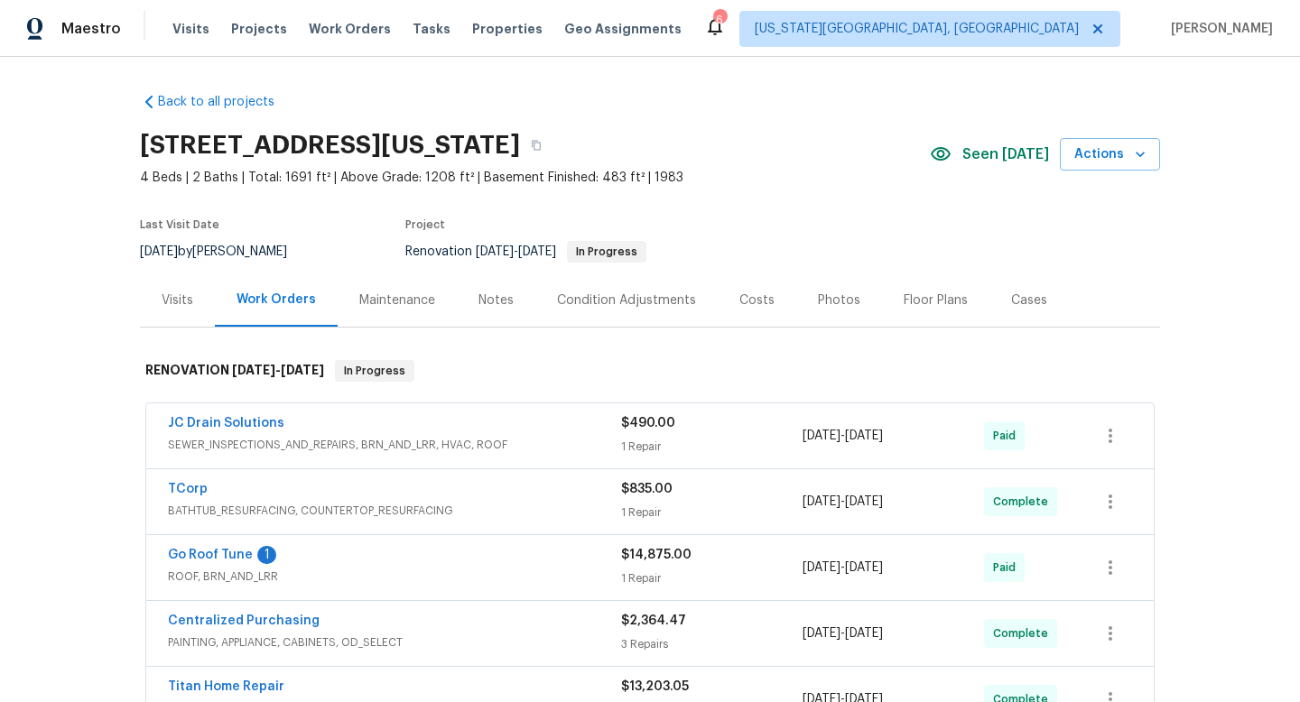
scroll to position [168, 0]
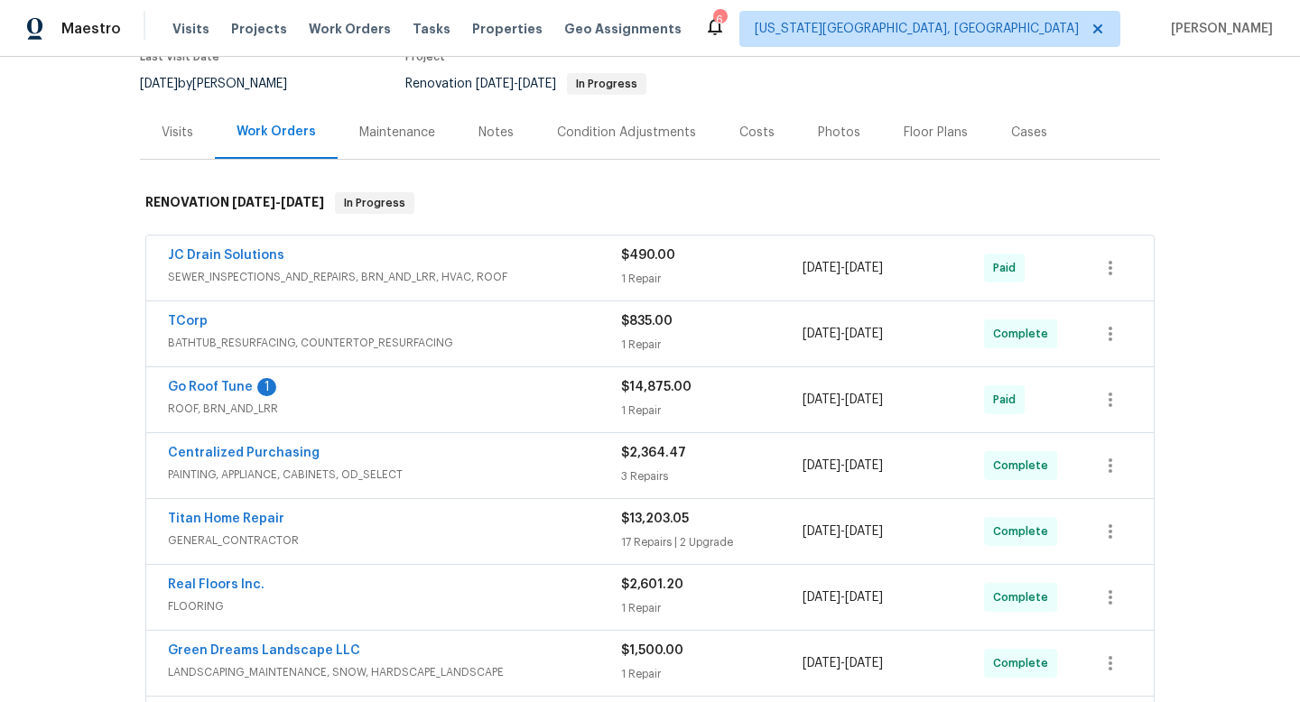
click at [194, 380] on span "Go Roof Tune" at bounding box center [210, 387] width 85 height 18
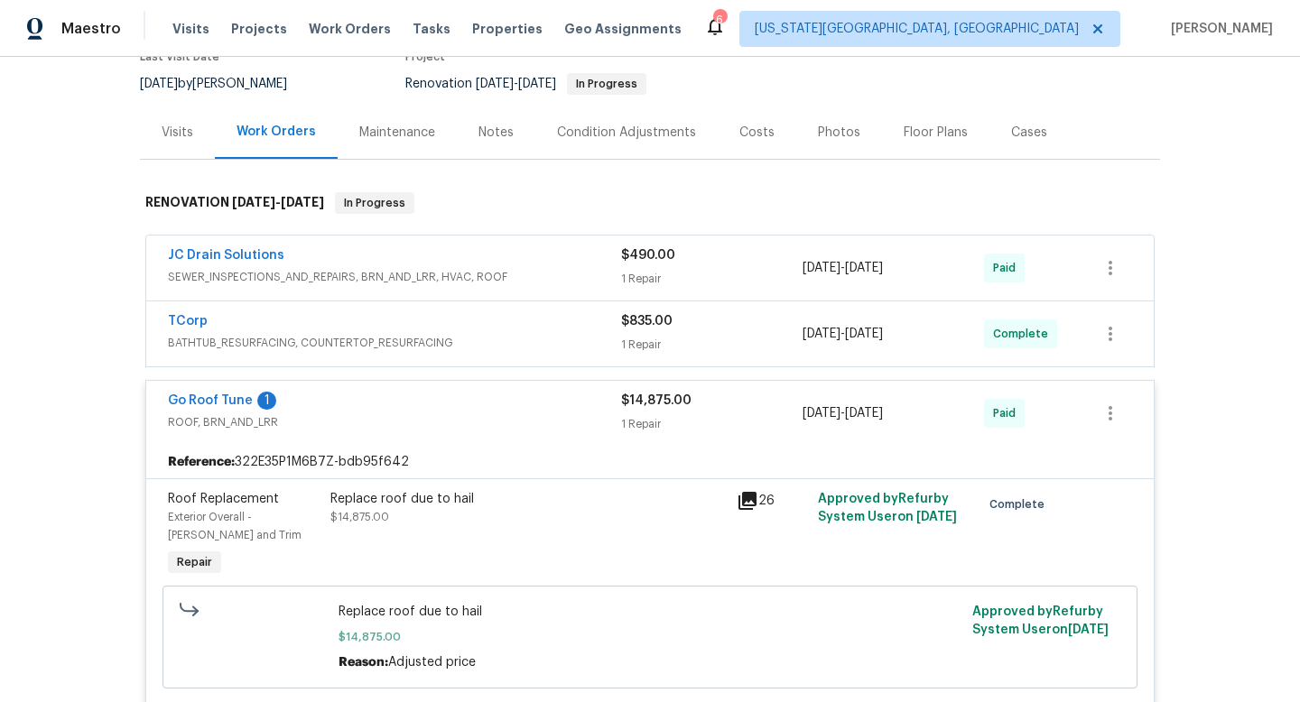
scroll to position [293, 0]
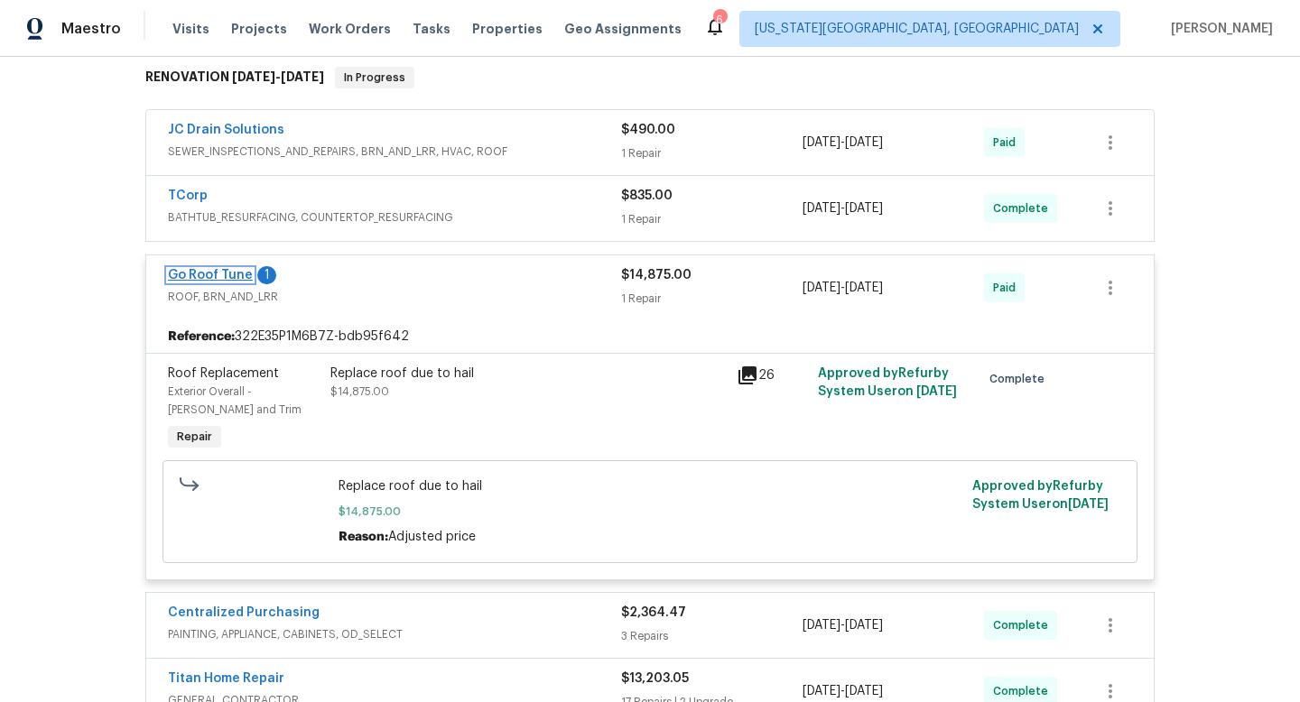
click at [234, 275] on link "Go Roof Tune" at bounding box center [210, 275] width 85 height 13
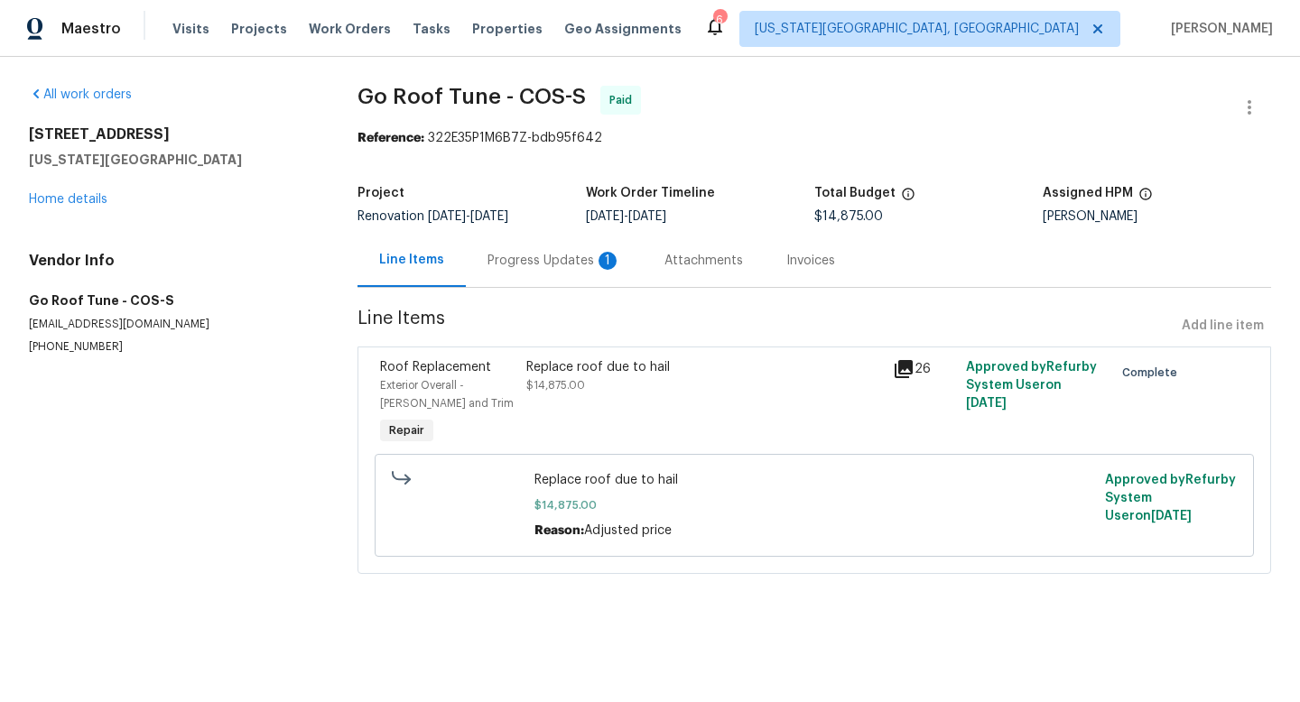
click at [543, 270] on div "Progress Updates 1" at bounding box center [554, 260] width 177 height 53
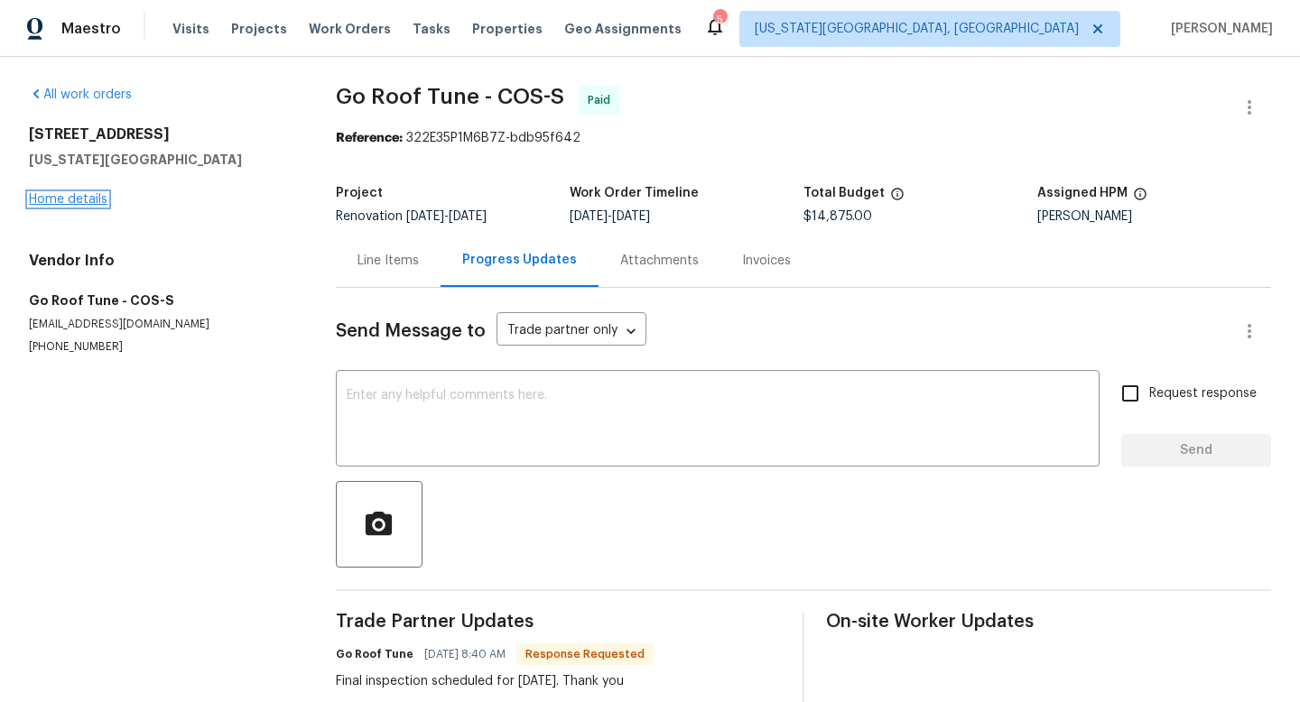
click at [67, 200] on link "Home details" at bounding box center [68, 199] width 79 height 13
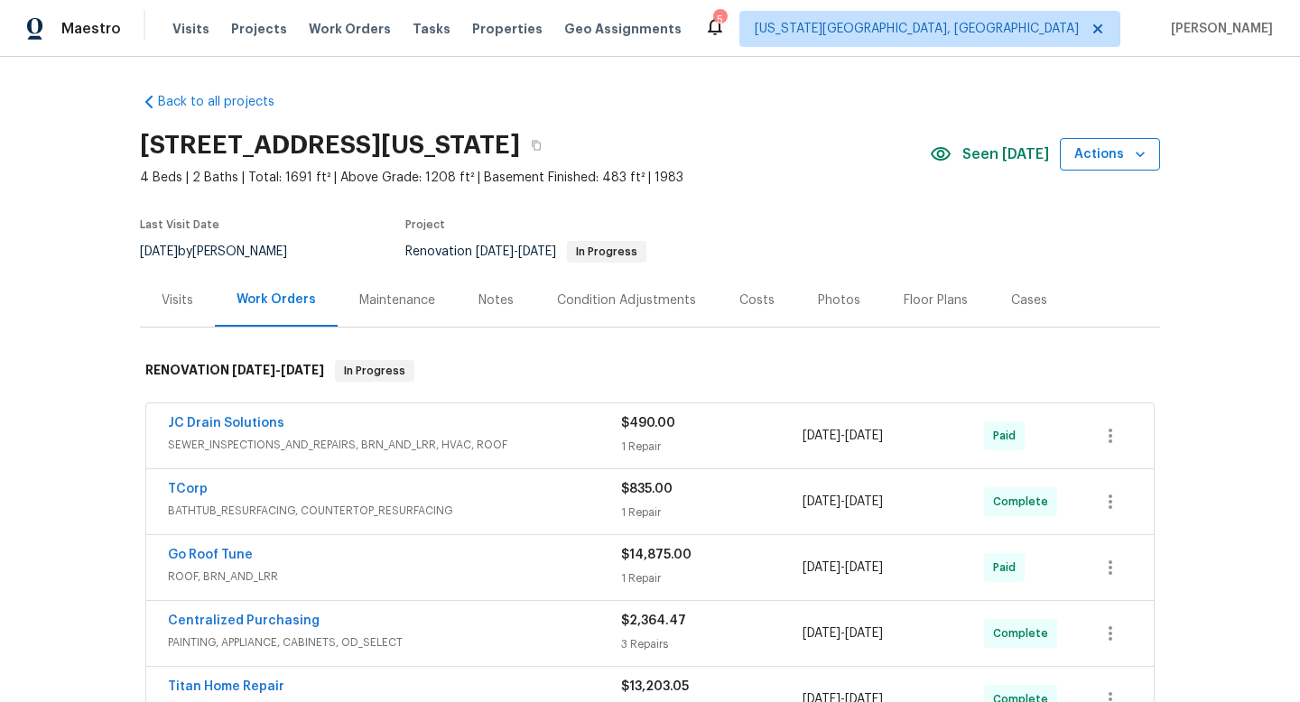
click at [1149, 157] on button "Actions" at bounding box center [1110, 154] width 100 height 33
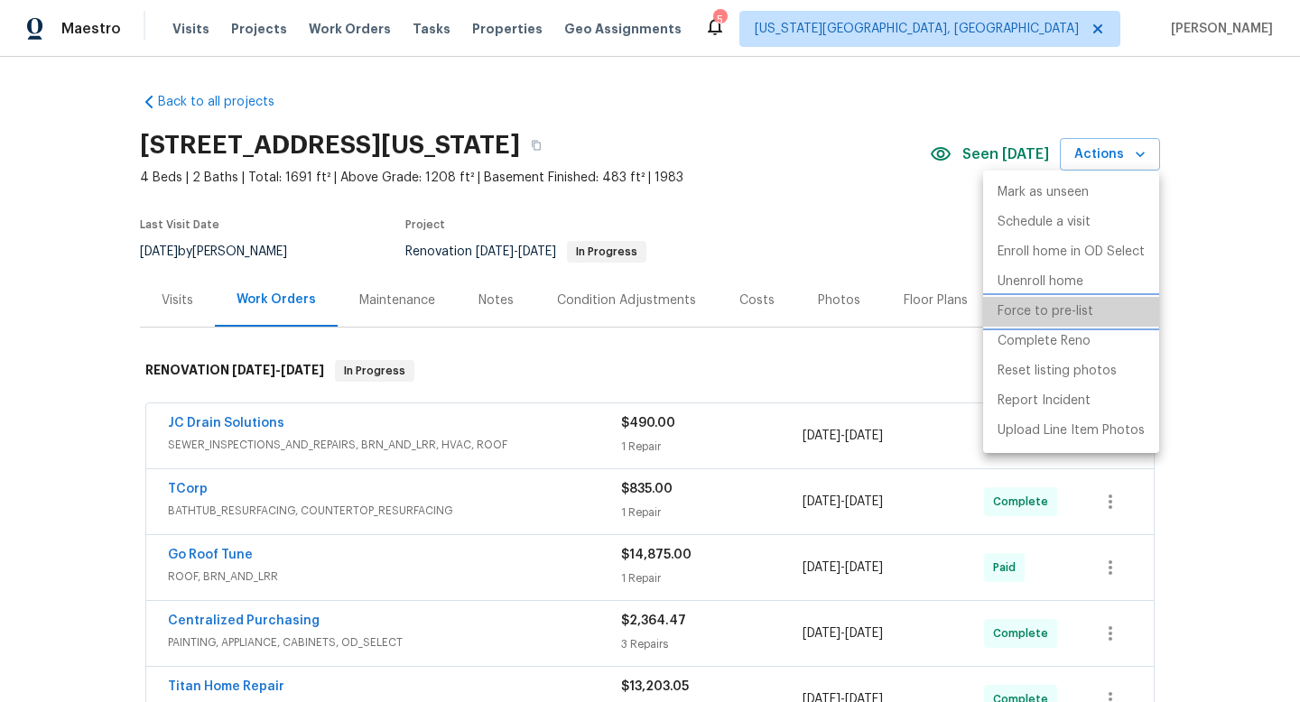
click at [1058, 309] on p "Force to pre-list" at bounding box center [1046, 311] width 96 height 19
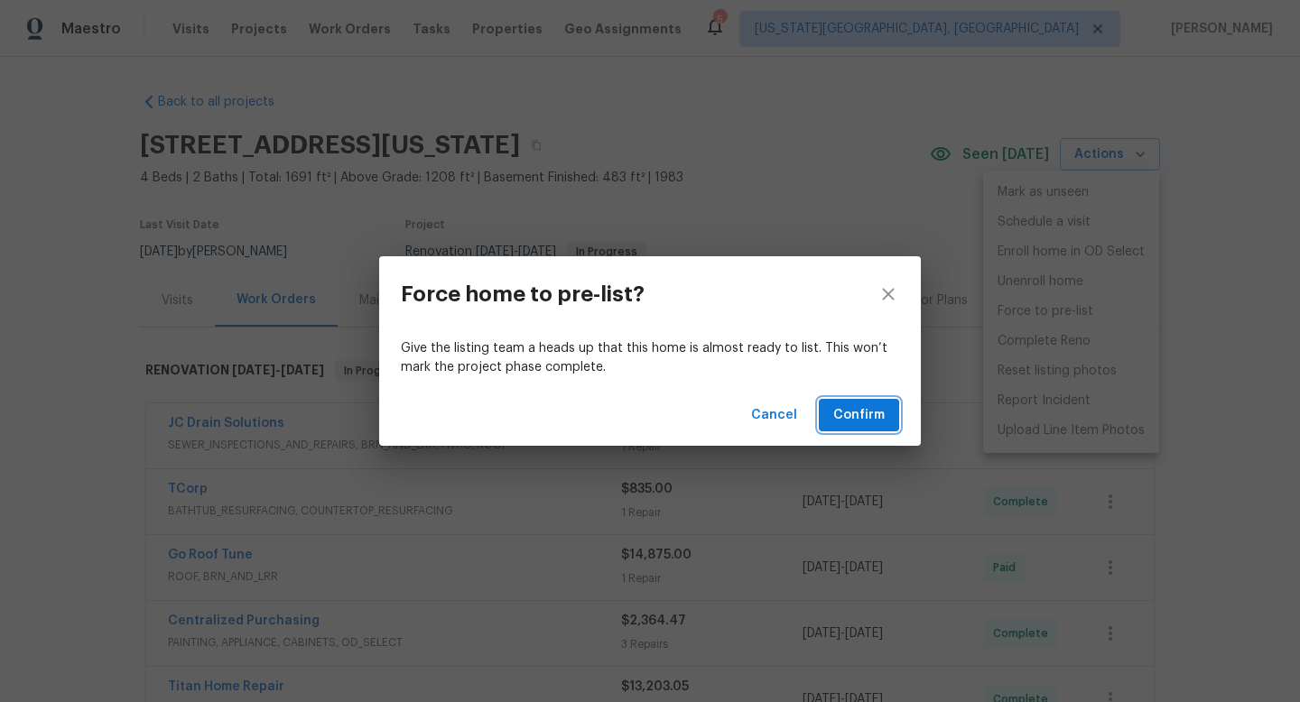
click at [881, 423] on span "Confirm" at bounding box center [858, 416] width 51 height 23
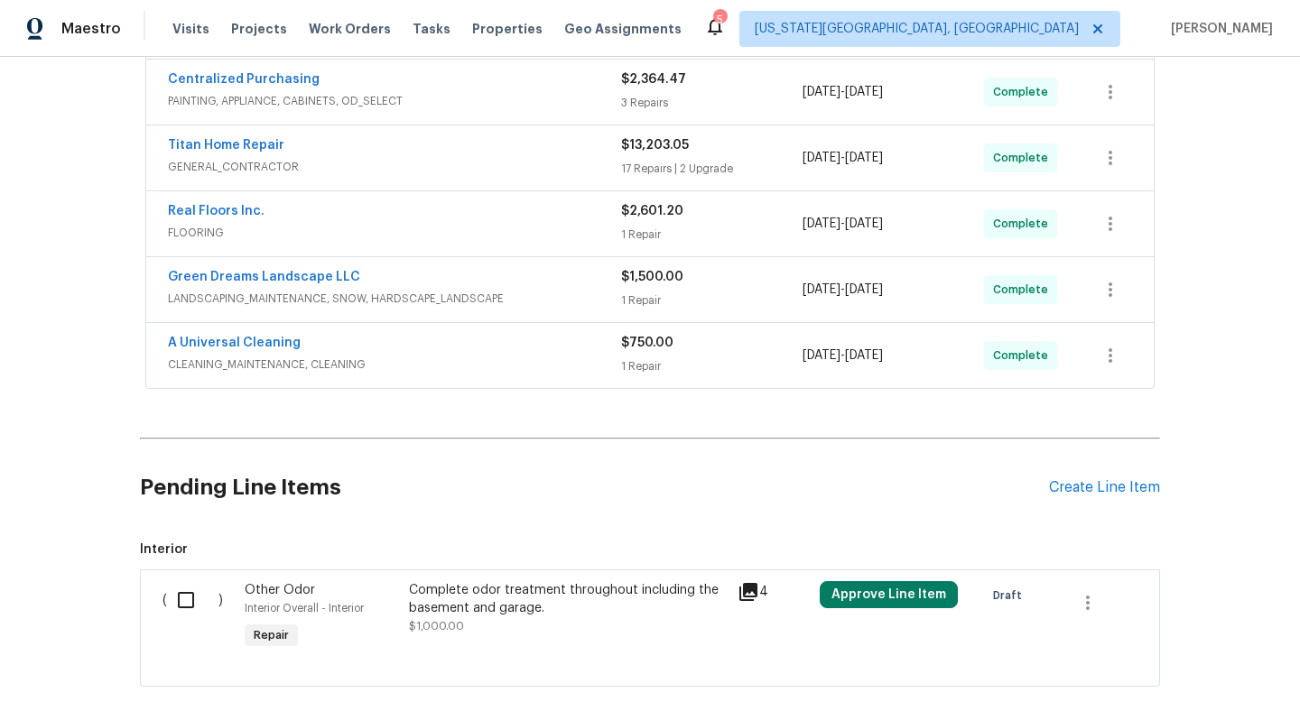
scroll to position [649, 0]
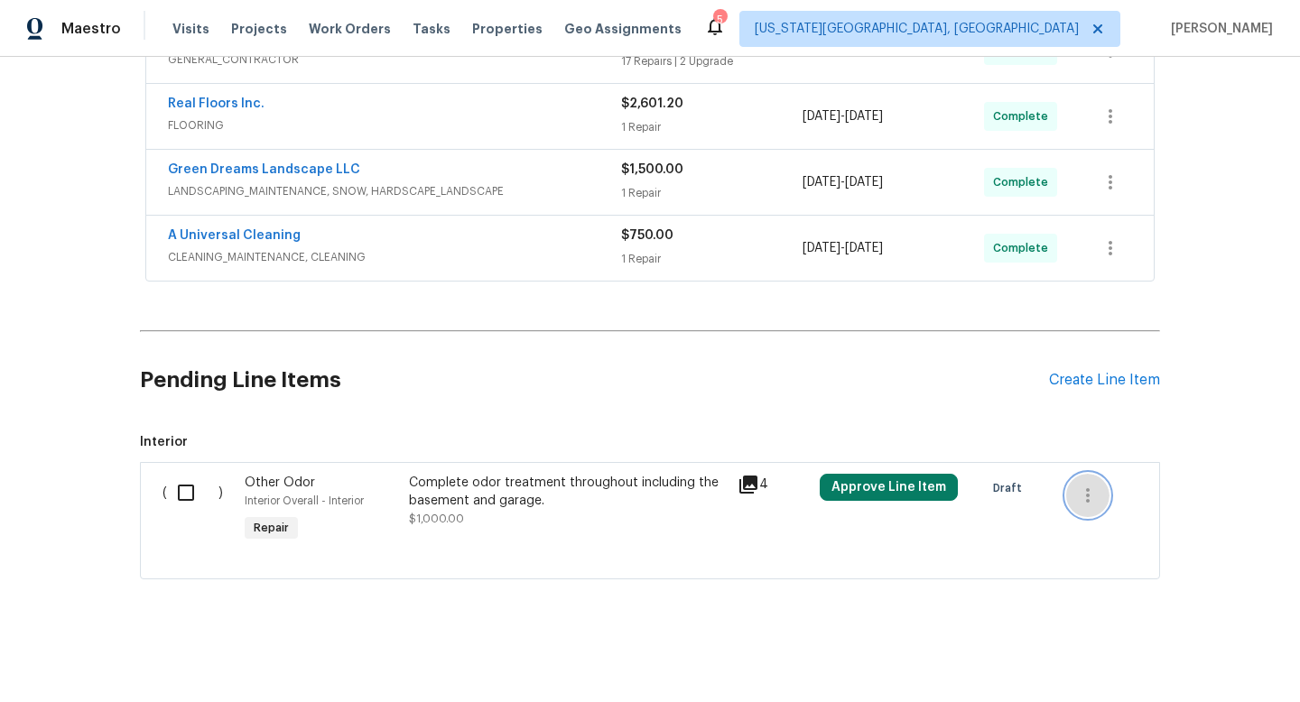
click at [1088, 504] on icon "button" at bounding box center [1088, 496] width 22 height 22
click at [1092, 504] on li "Cancel" at bounding box center [1101, 495] width 70 height 30
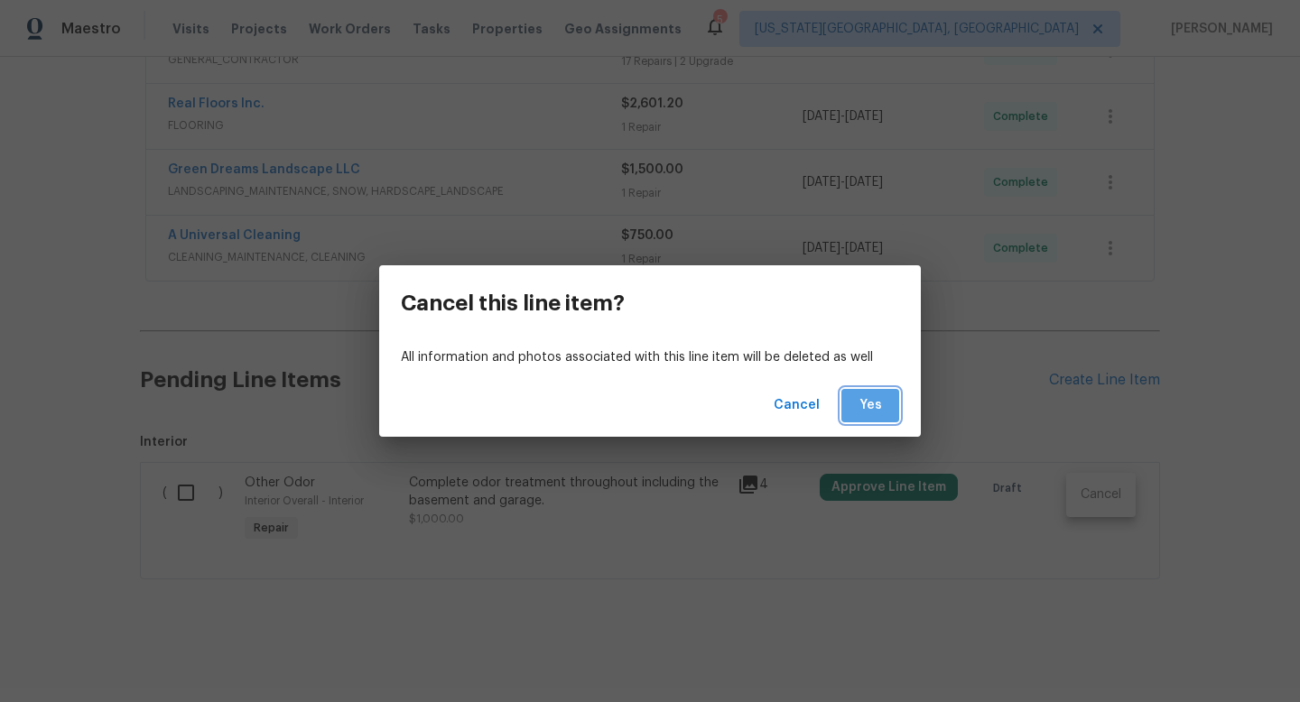
click at [856, 413] on span "Yes" at bounding box center [870, 406] width 29 height 23
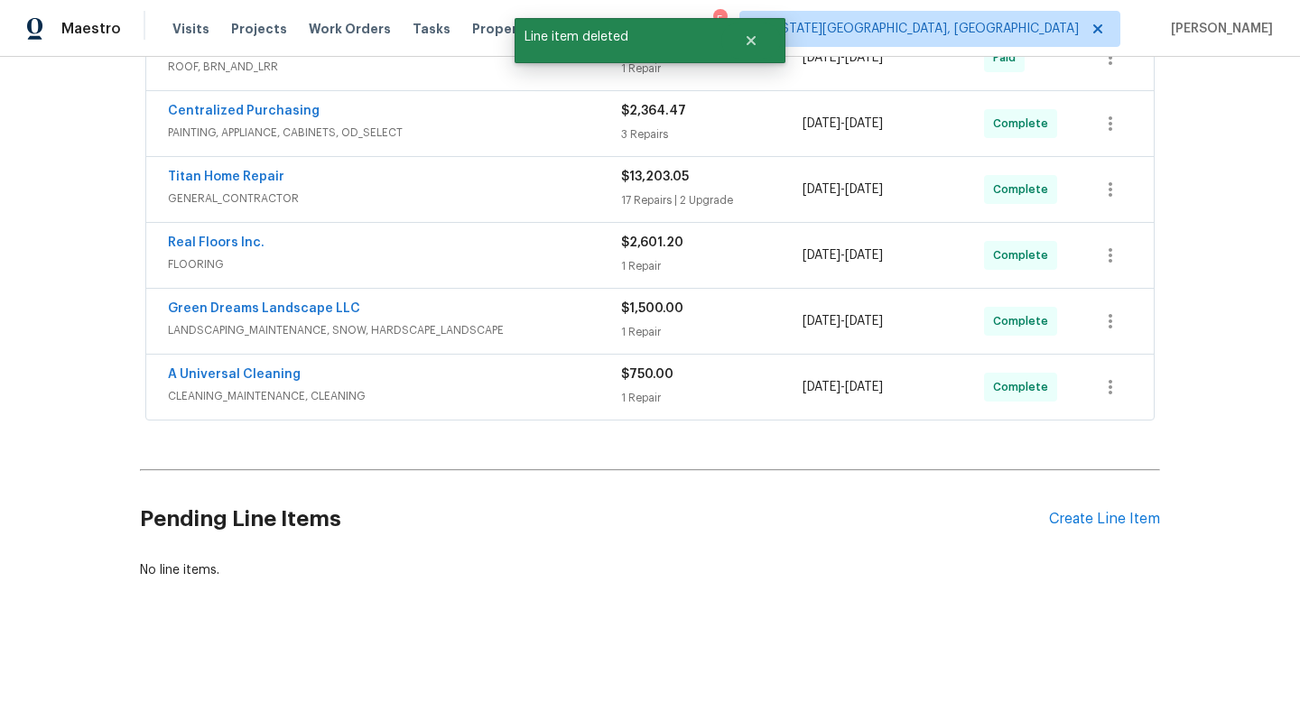
scroll to position [0, 0]
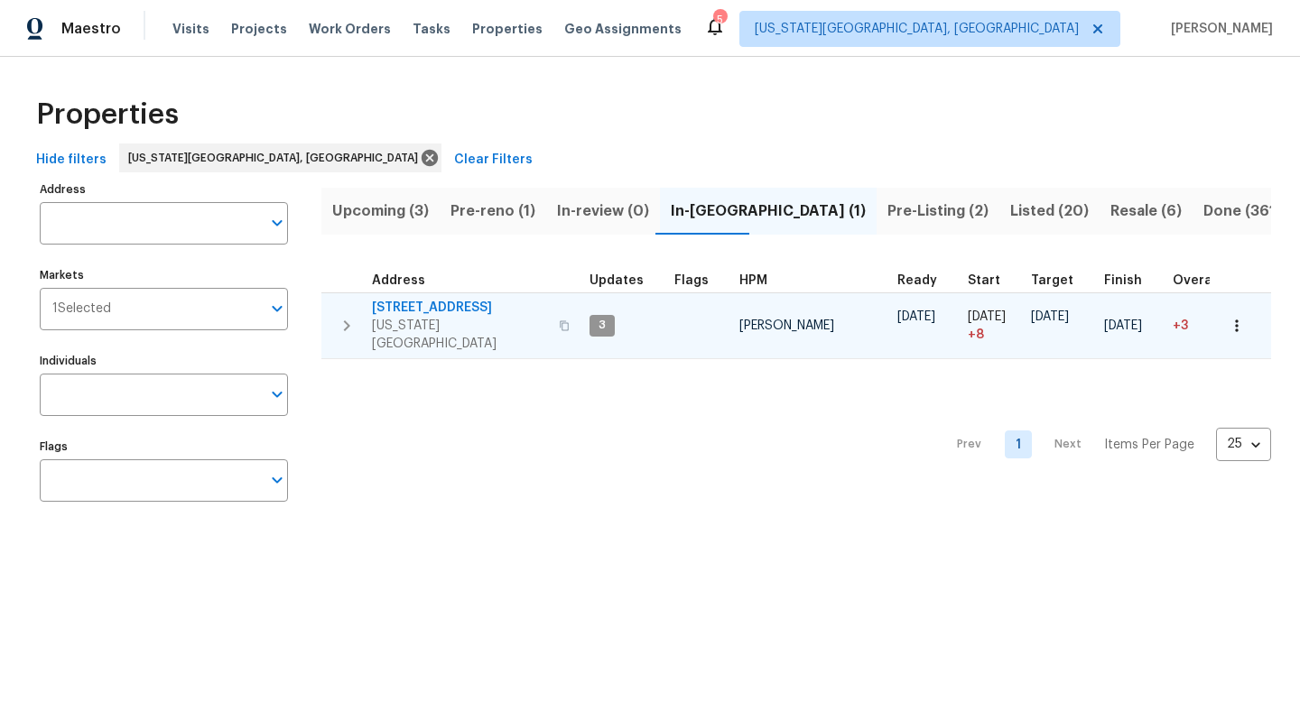
click at [400, 306] on span "[STREET_ADDRESS]" at bounding box center [460, 308] width 176 height 18
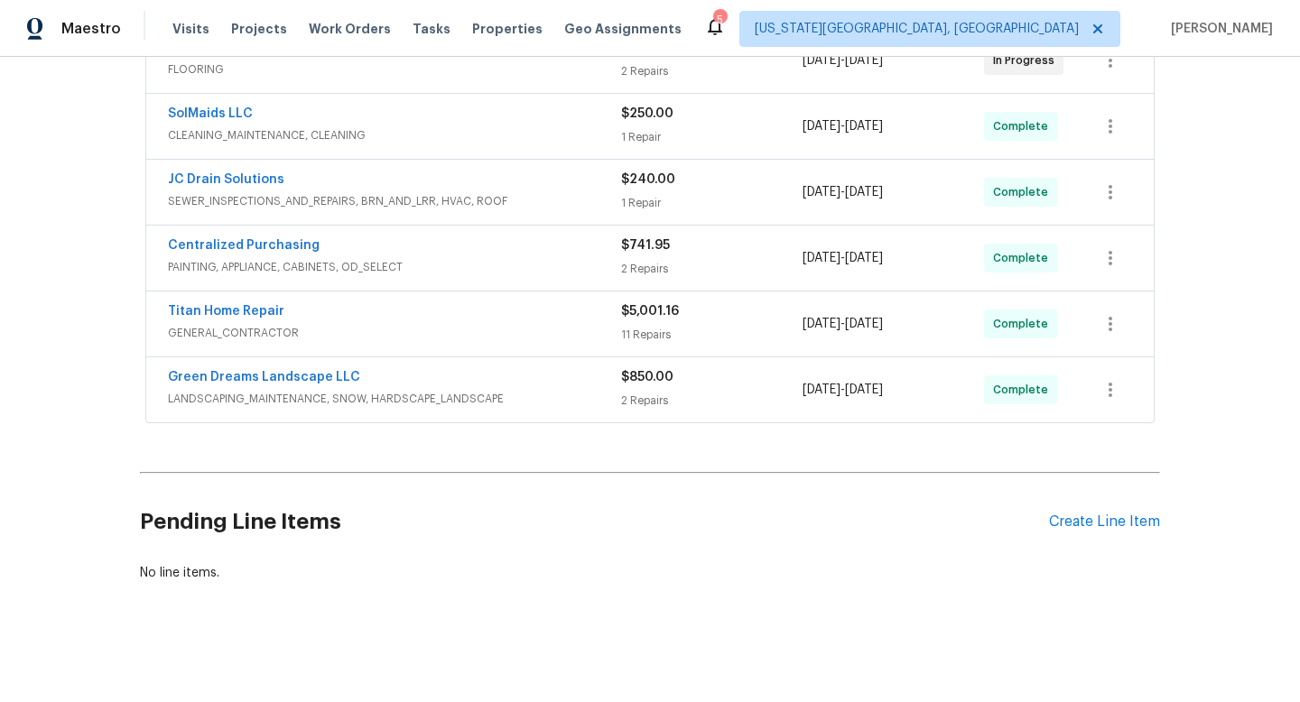
scroll to position [107, 0]
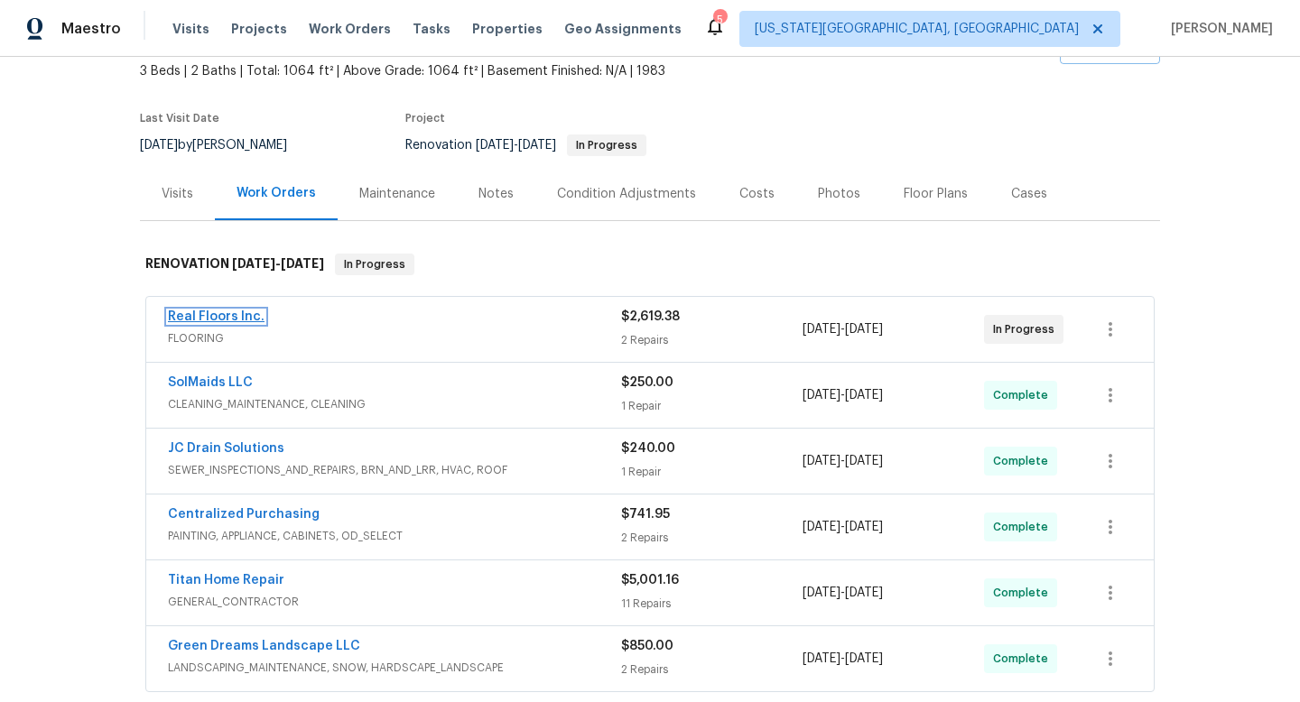
click at [210, 312] on link "Real Floors Inc." at bounding box center [216, 317] width 97 height 13
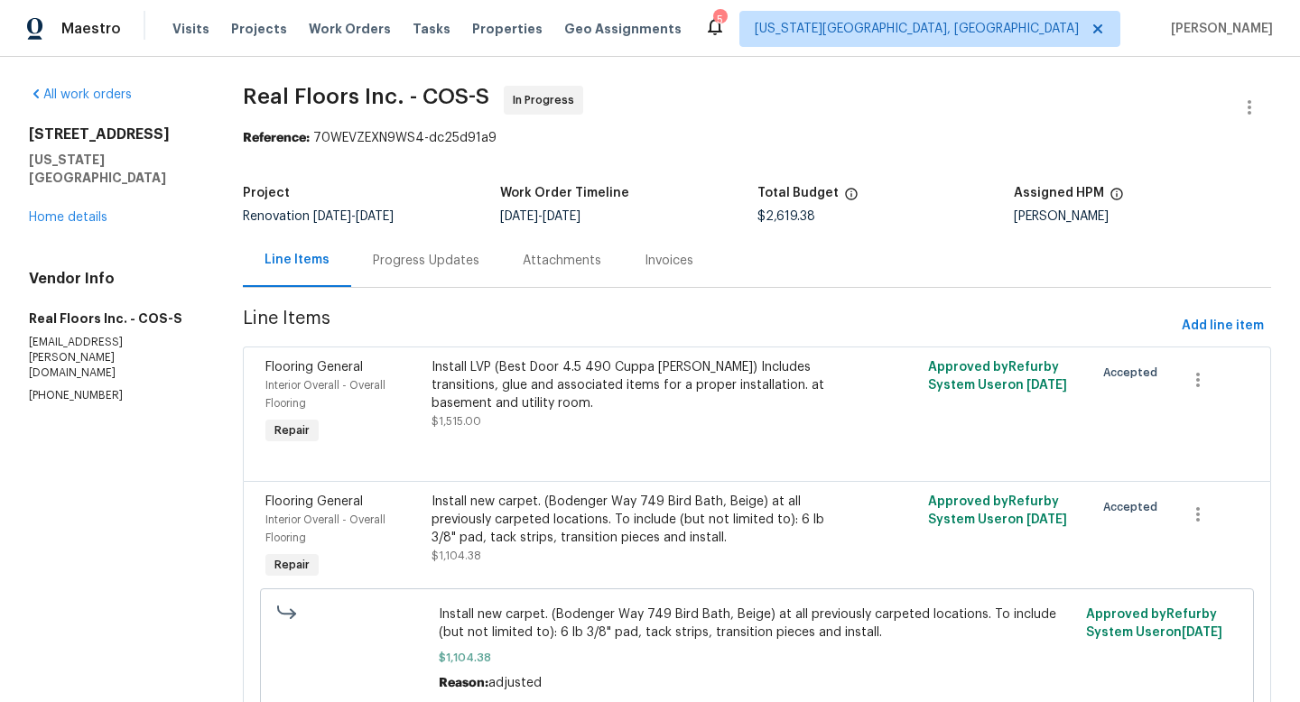
scroll to position [11, 0]
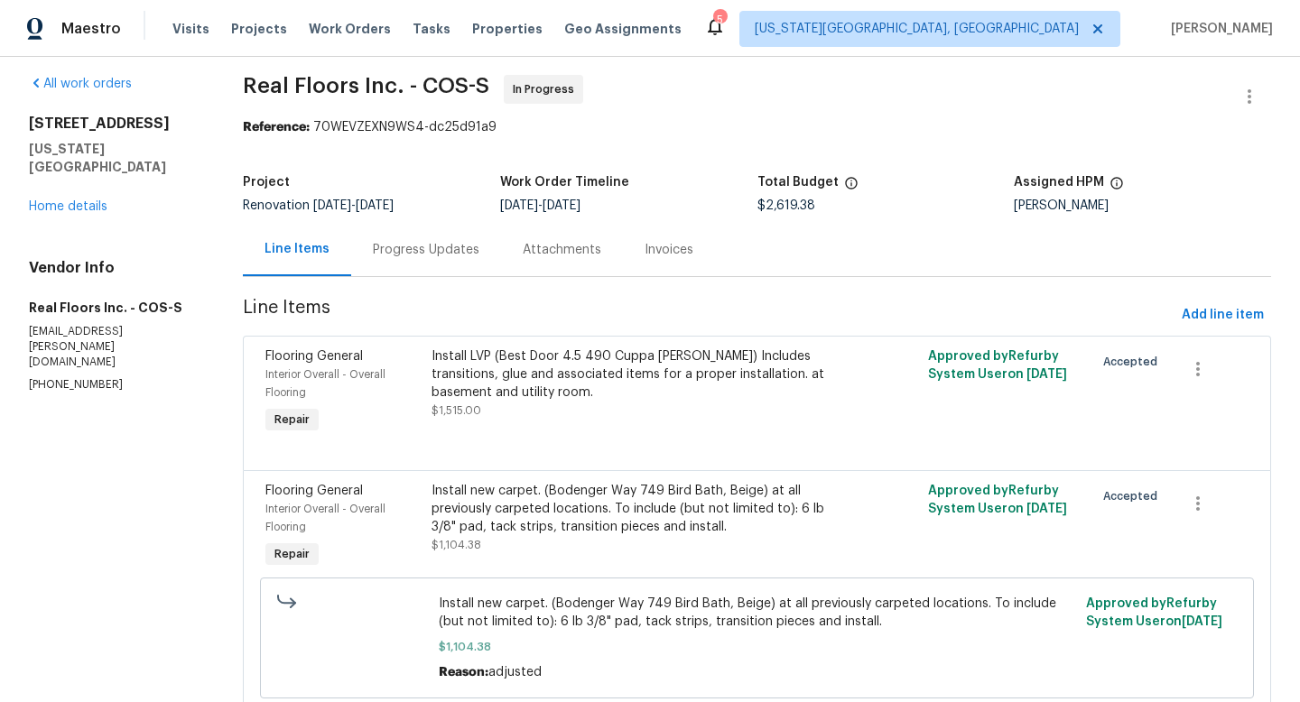
click at [443, 244] on div "Progress Updates" at bounding box center [426, 250] width 107 height 18
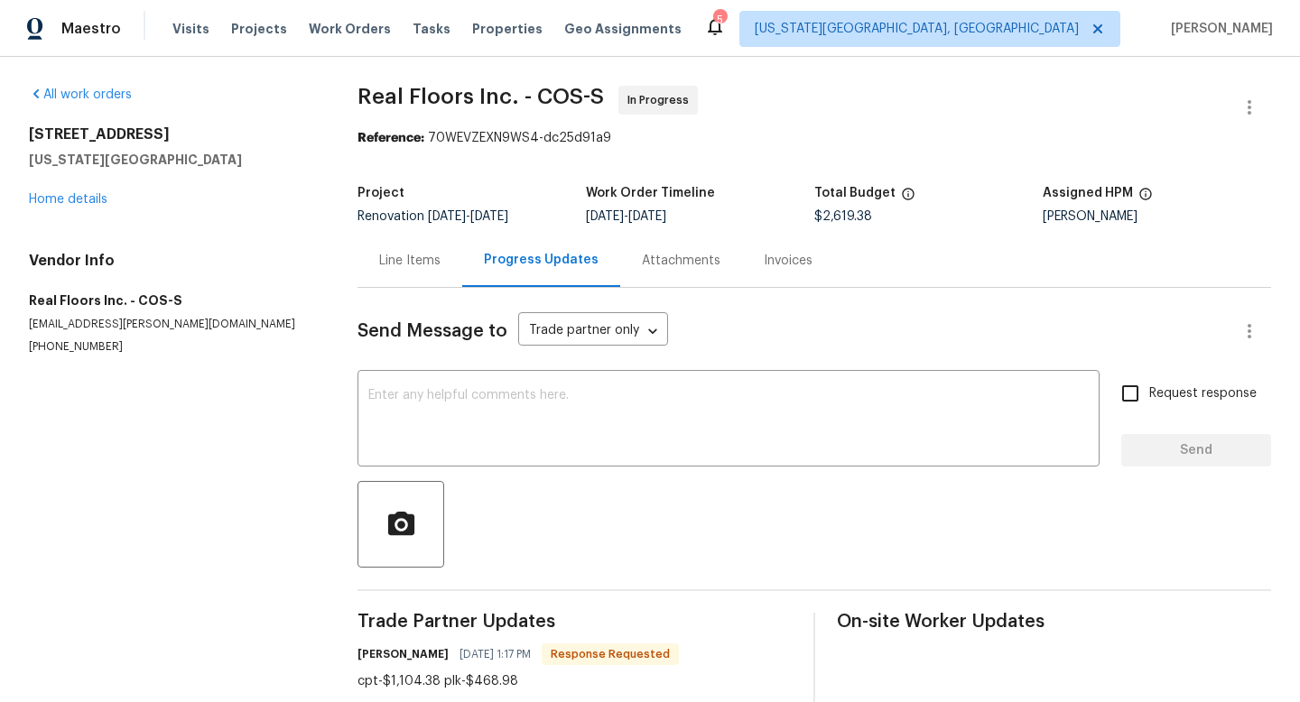
scroll to position [39, 0]
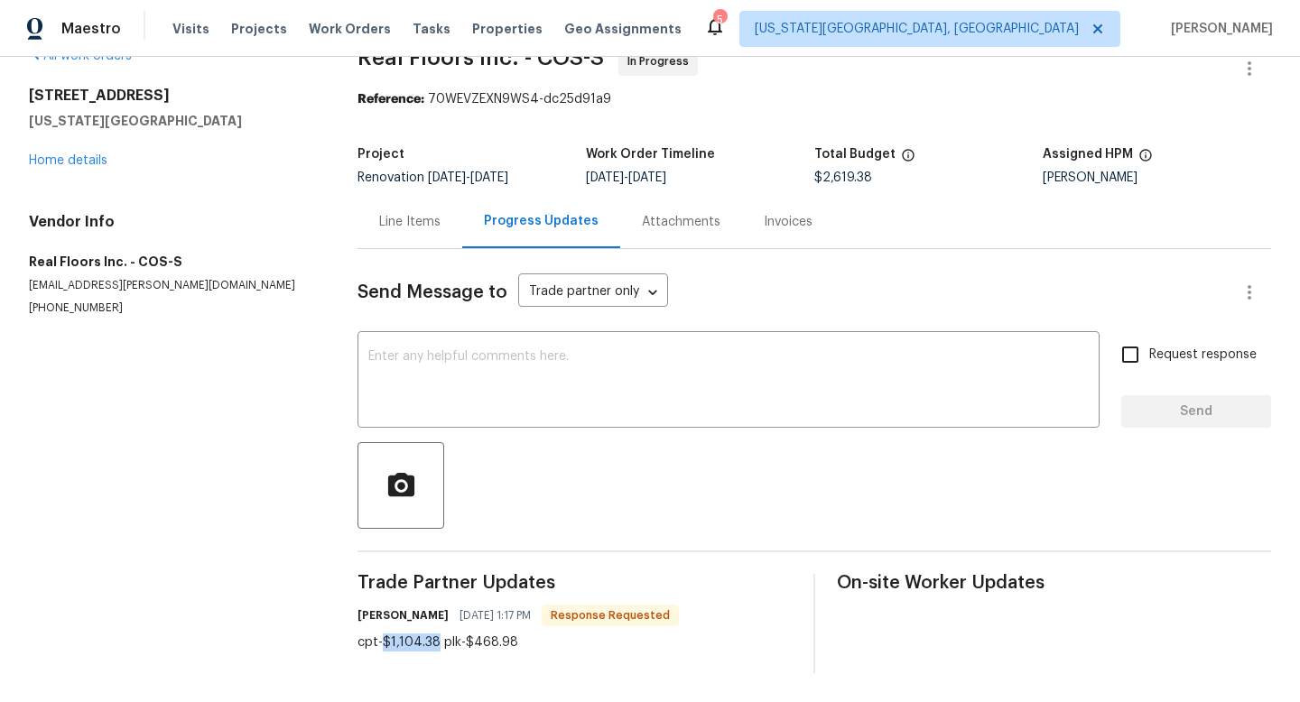
drag, startPoint x: 437, startPoint y: 644, endPoint x: 386, endPoint y: 640, distance: 51.6
click at [386, 640] on div "cpt-$1,104.38 plk-$468.98" at bounding box center [518, 643] width 321 height 18
copy div "1,104.38"
click at [434, 223] on div "Line Items" at bounding box center [409, 222] width 61 height 18
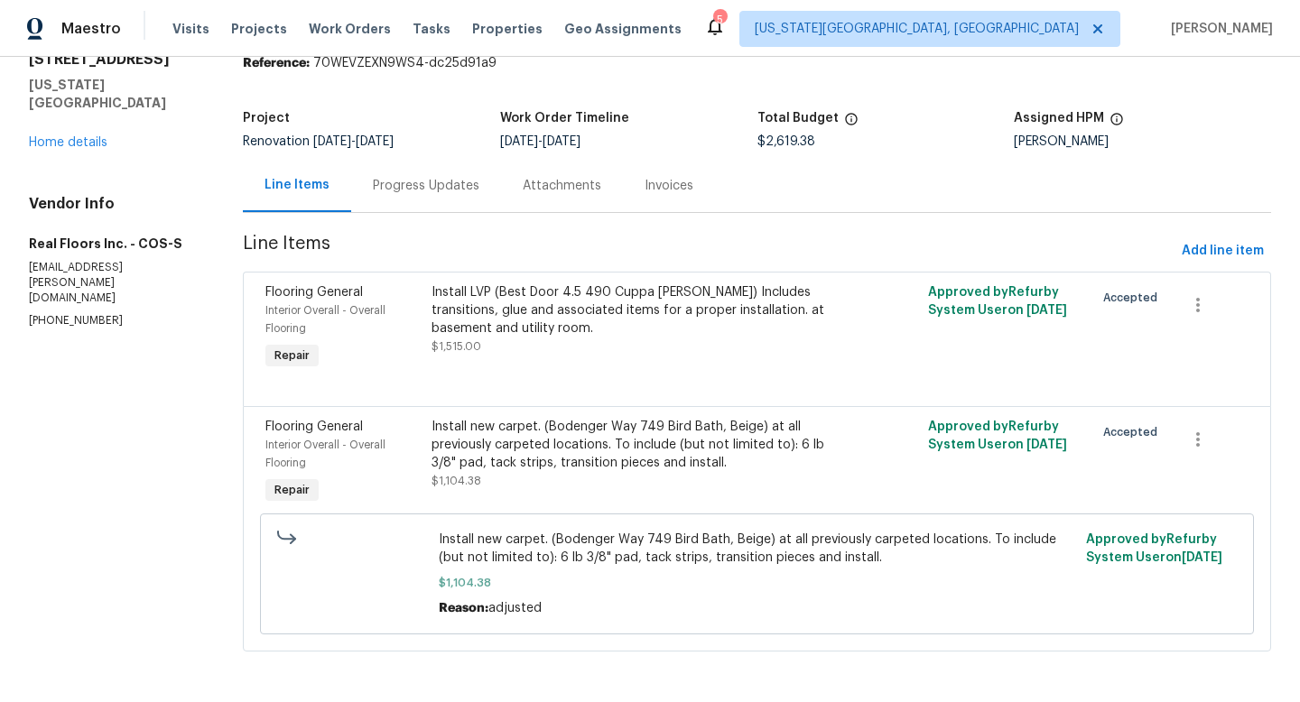
scroll to position [76, 0]
click at [196, 524] on section "All work orders [STREET_ADDRESS][US_STATE] Home details Vendor Info Real Floors…" at bounding box center [114, 342] width 171 height 663
click at [413, 181] on div "Progress Updates" at bounding box center [426, 186] width 107 height 18
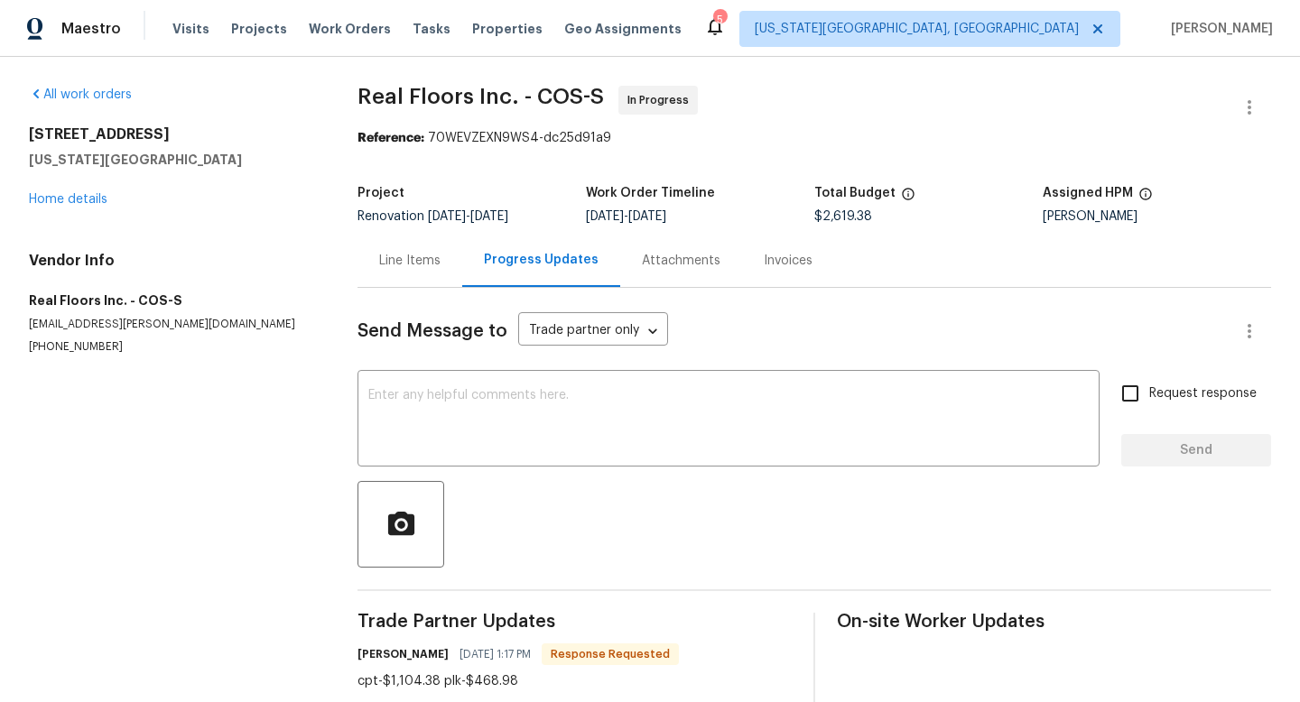
scroll to position [39, 0]
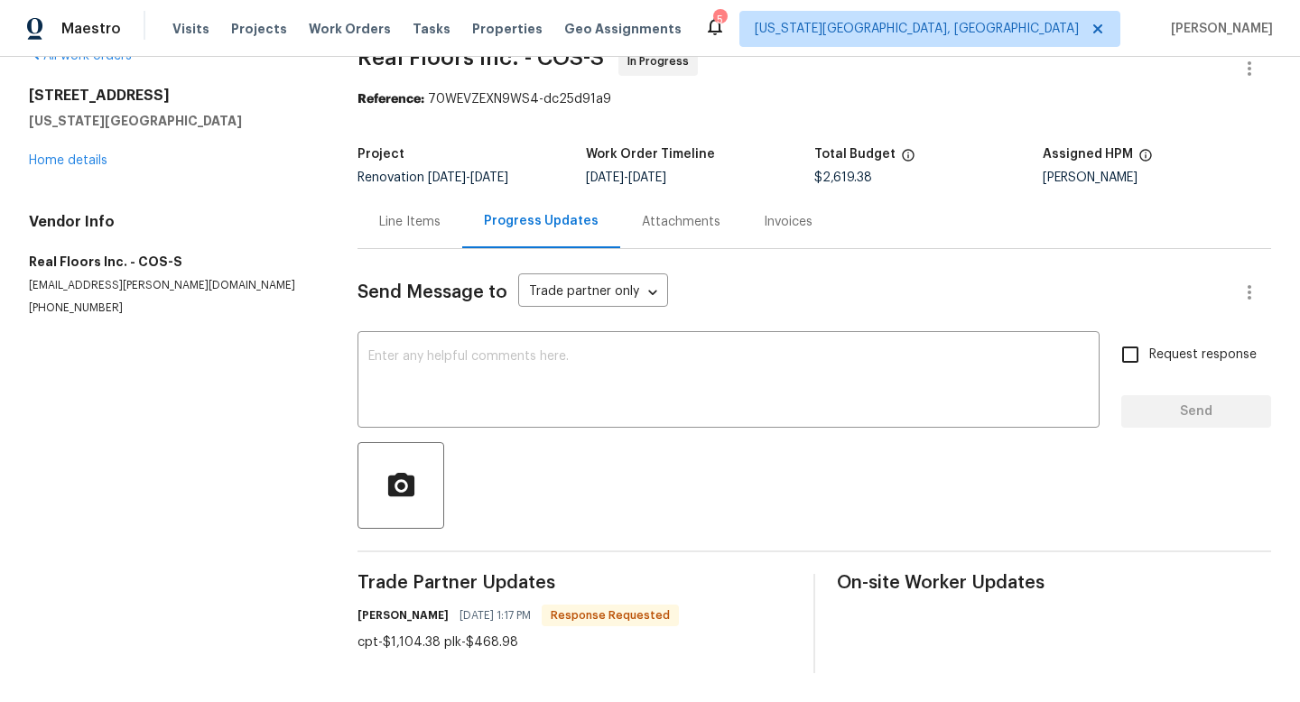
click at [403, 228] on div "Line Items" at bounding box center [409, 222] width 61 height 18
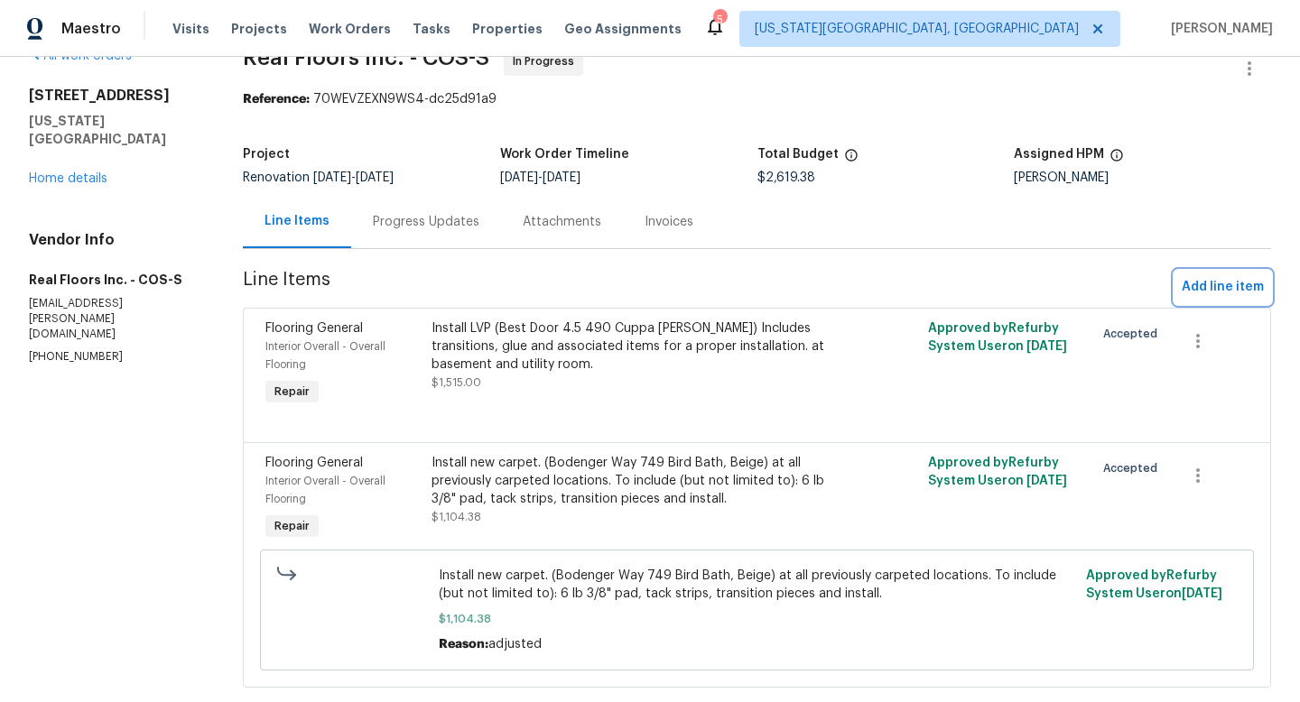
click at [1256, 285] on span "Add line item" at bounding box center [1223, 287] width 82 height 23
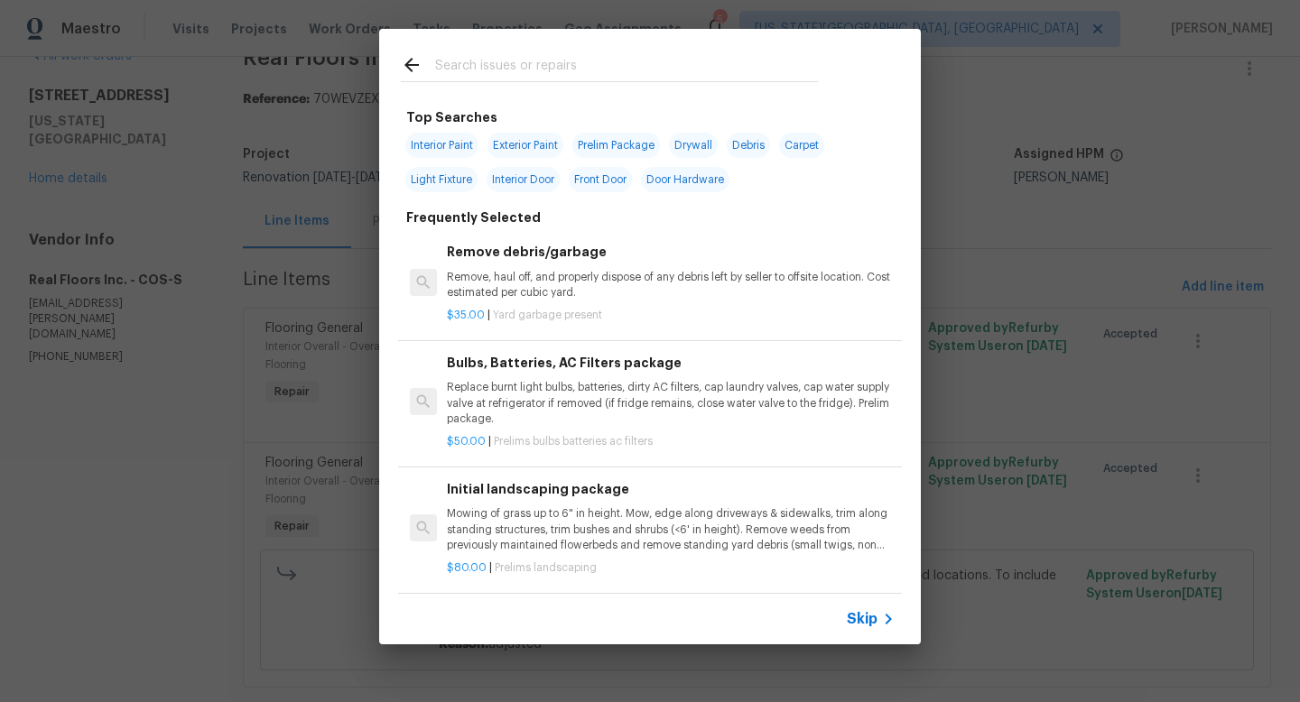
click at [487, 65] on input "text" at bounding box center [626, 67] width 383 height 27
click at [203, 355] on div "Top Searches Interior Paint Exterior Paint Prelim Package Drywall Debris Carpet…" at bounding box center [650, 337] width 1300 height 674
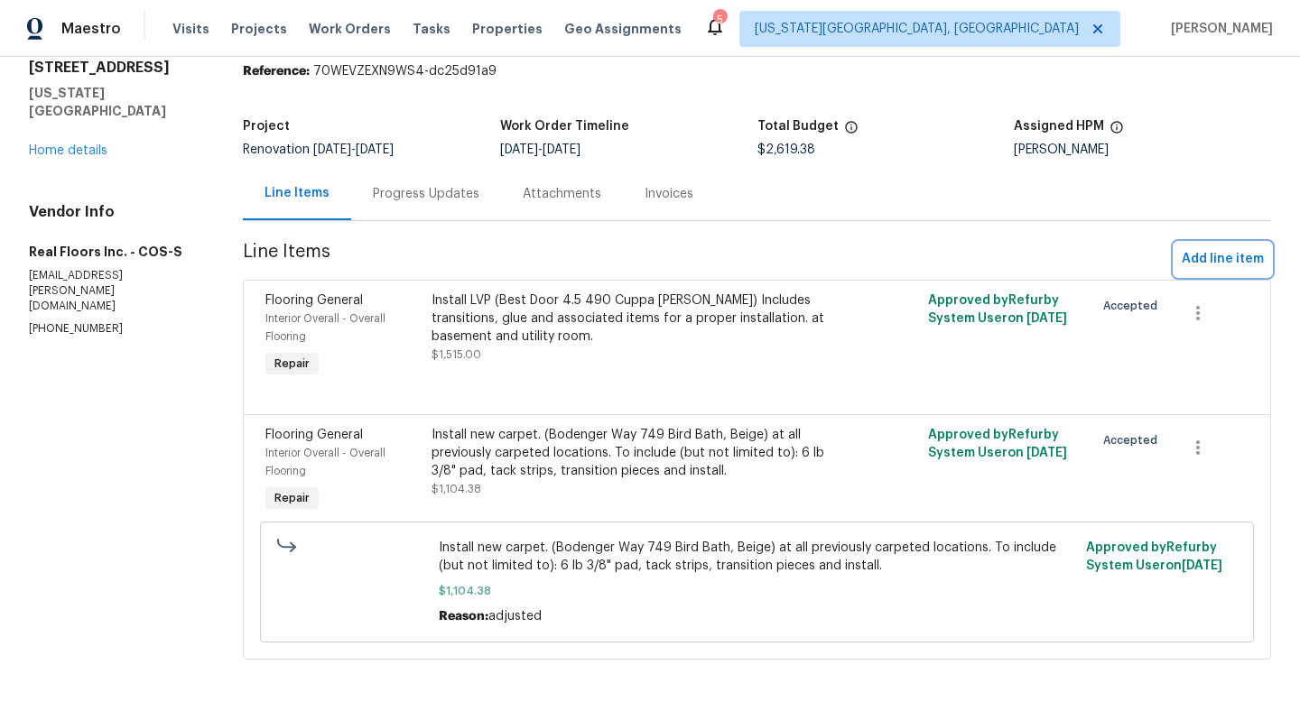
scroll to position [69, 0]
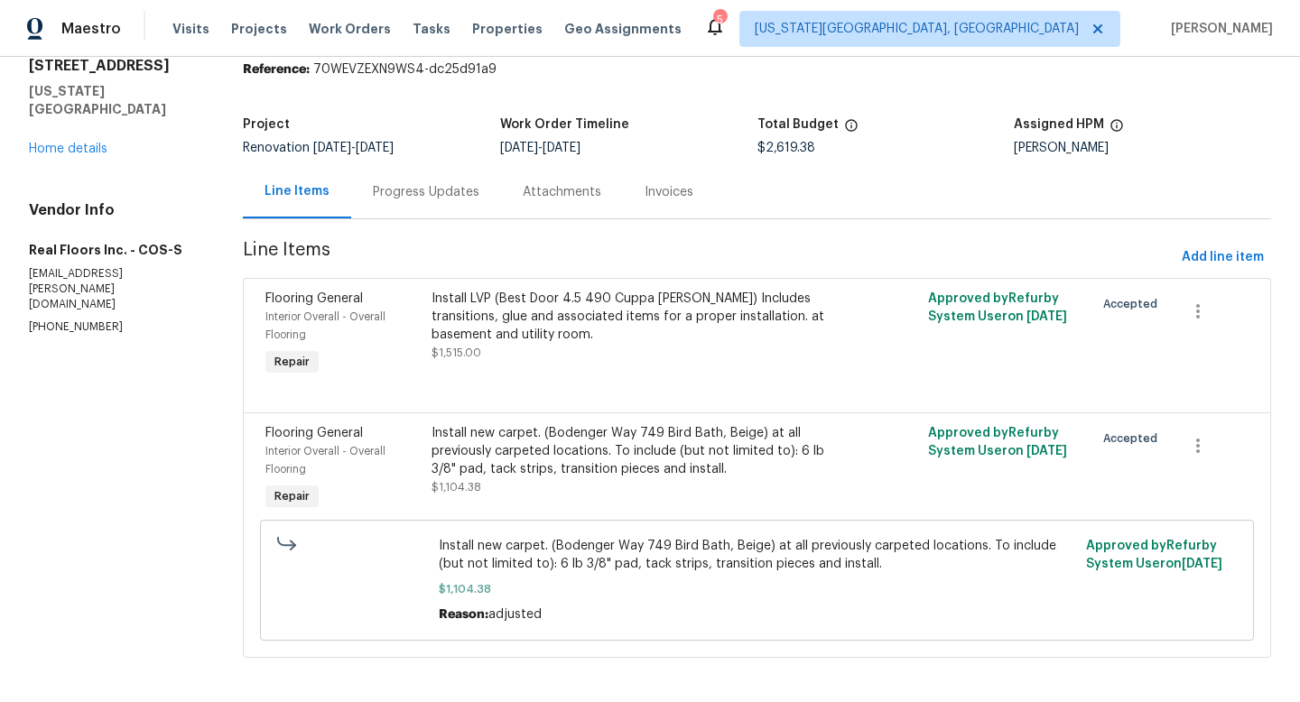
click at [568, 312] on div "Install LVP (Best Door 4.5 490 Cuppa [PERSON_NAME]) Includes transitions, glue …" at bounding box center [634, 317] width 404 height 54
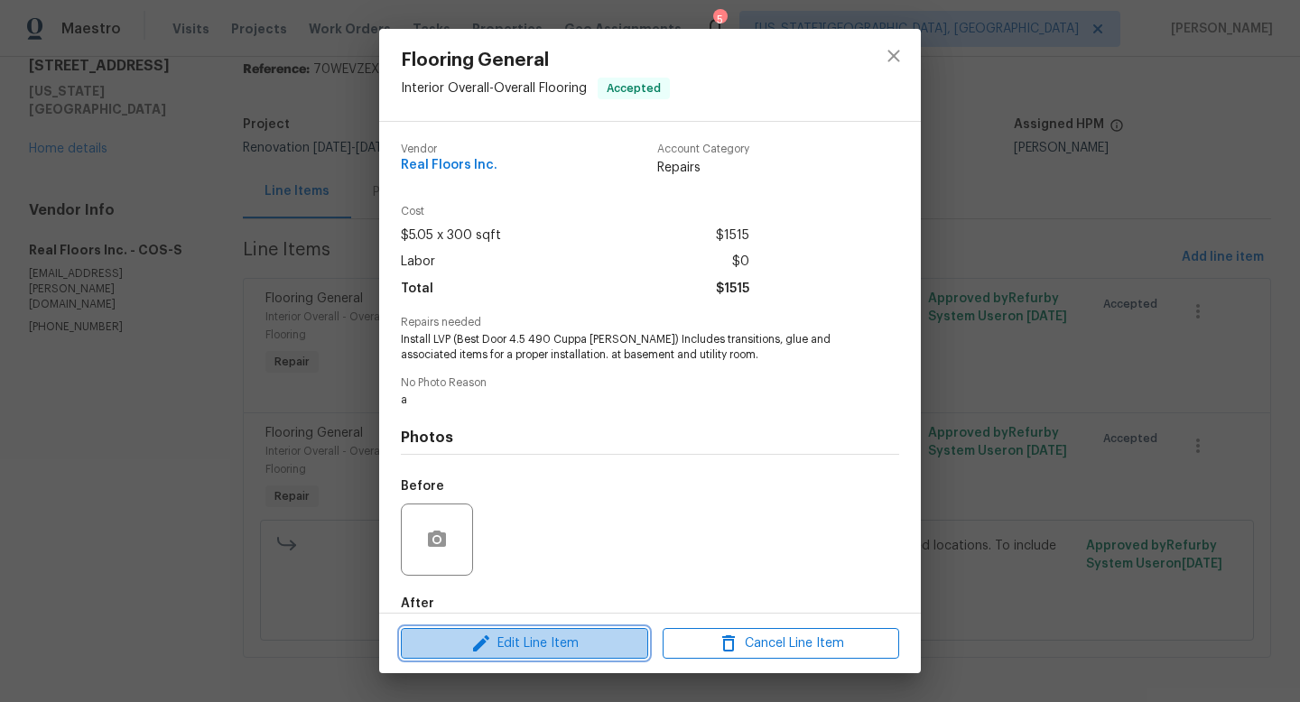
click at [514, 643] on span "Edit Line Item" at bounding box center [524, 644] width 237 height 23
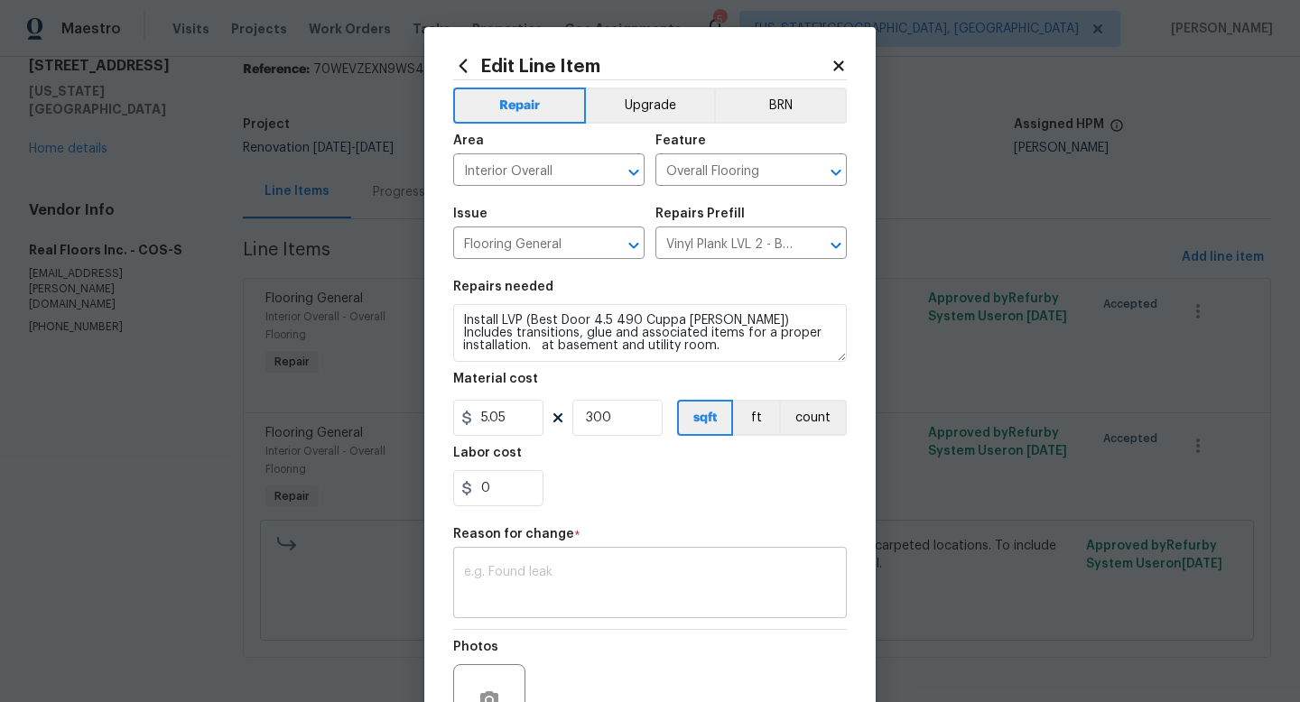
click at [518, 580] on textarea at bounding box center [650, 585] width 372 height 38
paste textarea "1,104.38"
type textarea "1,104.38"
click at [841, 65] on icon at bounding box center [838, 65] width 10 height 10
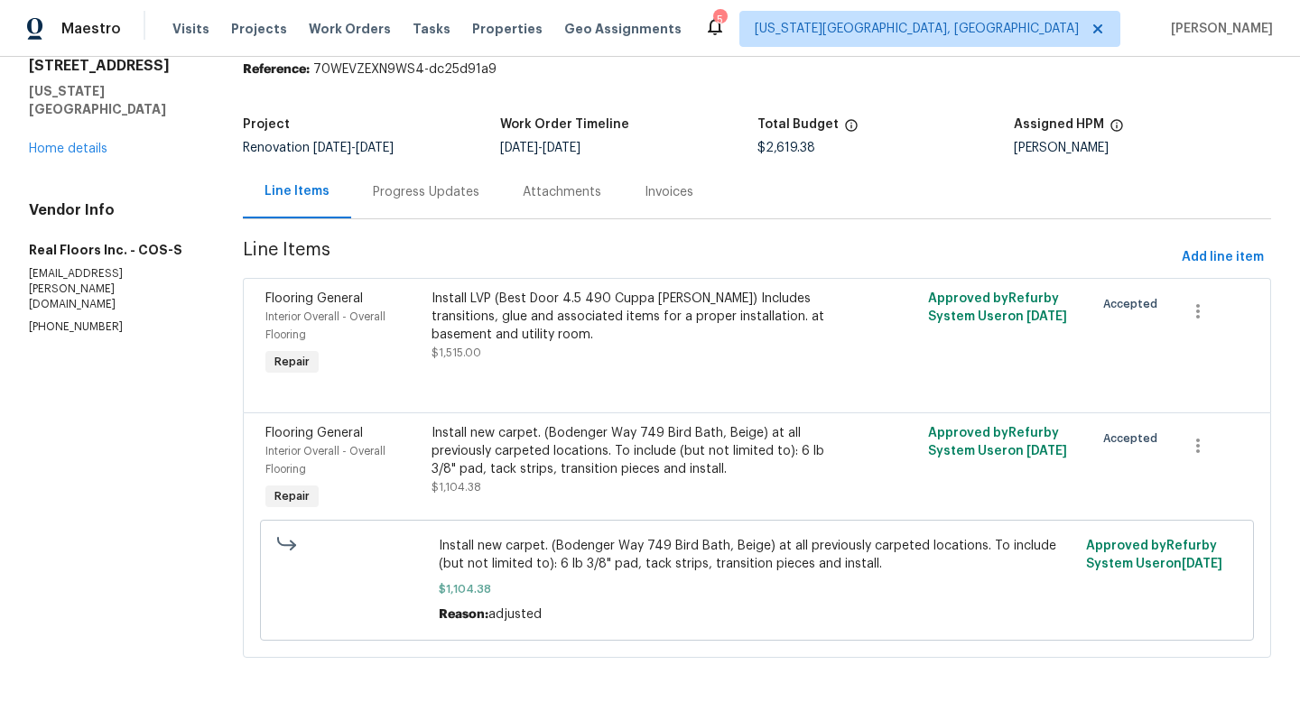
click at [437, 191] on div "Progress Updates" at bounding box center [426, 192] width 107 height 18
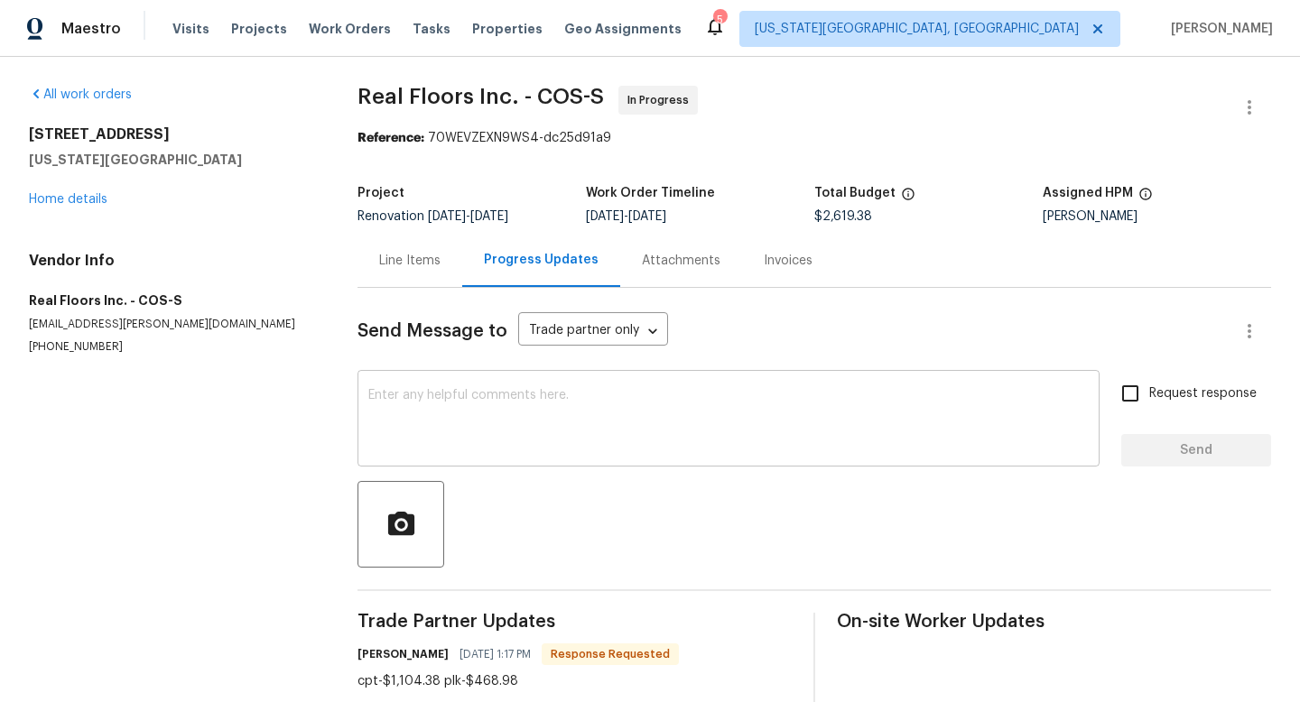
scroll to position [39, 0]
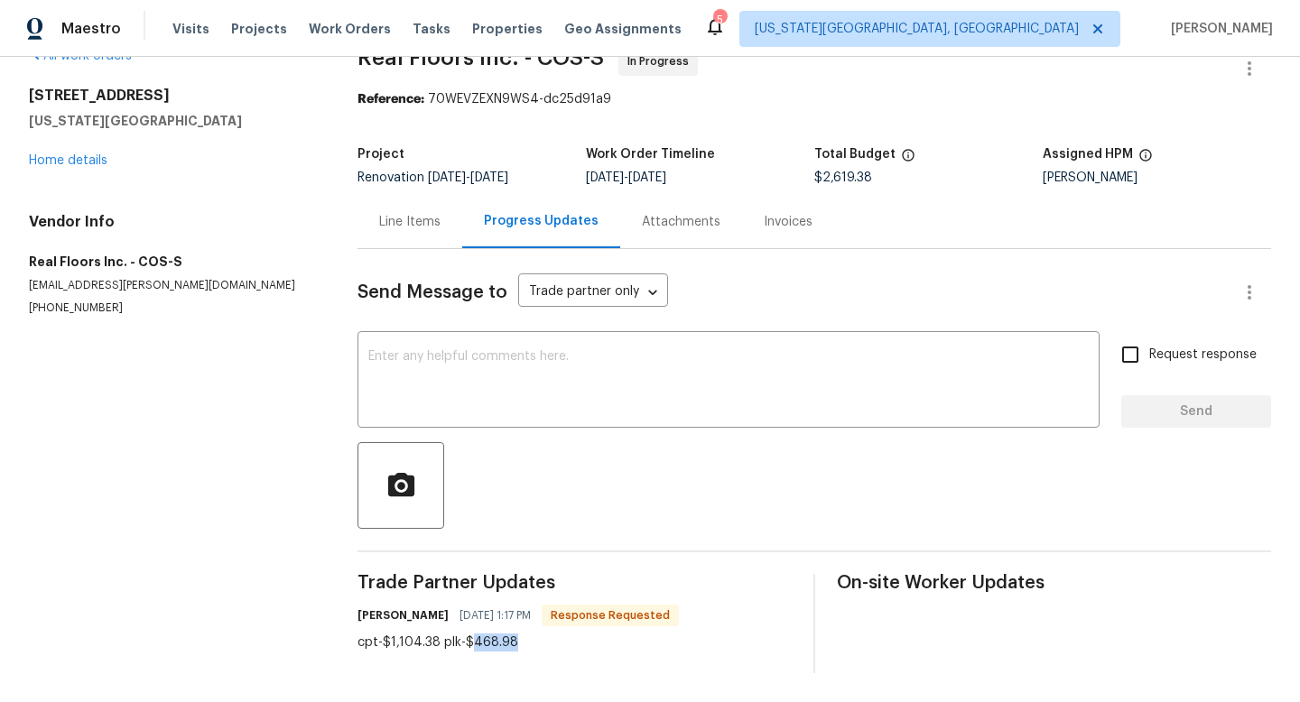
drag, startPoint x: 513, startPoint y: 645, endPoint x: 470, endPoint y: 644, distance: 42.4
click at [470, 644] on div "cpt-$1,104.38 plk-$468.98" at bounding box center [518, 643] width 321 height 18
copy div "468.98"
click at [423, 218] on div "Line Items" at bounding box center [409, 222] width 61 height 18
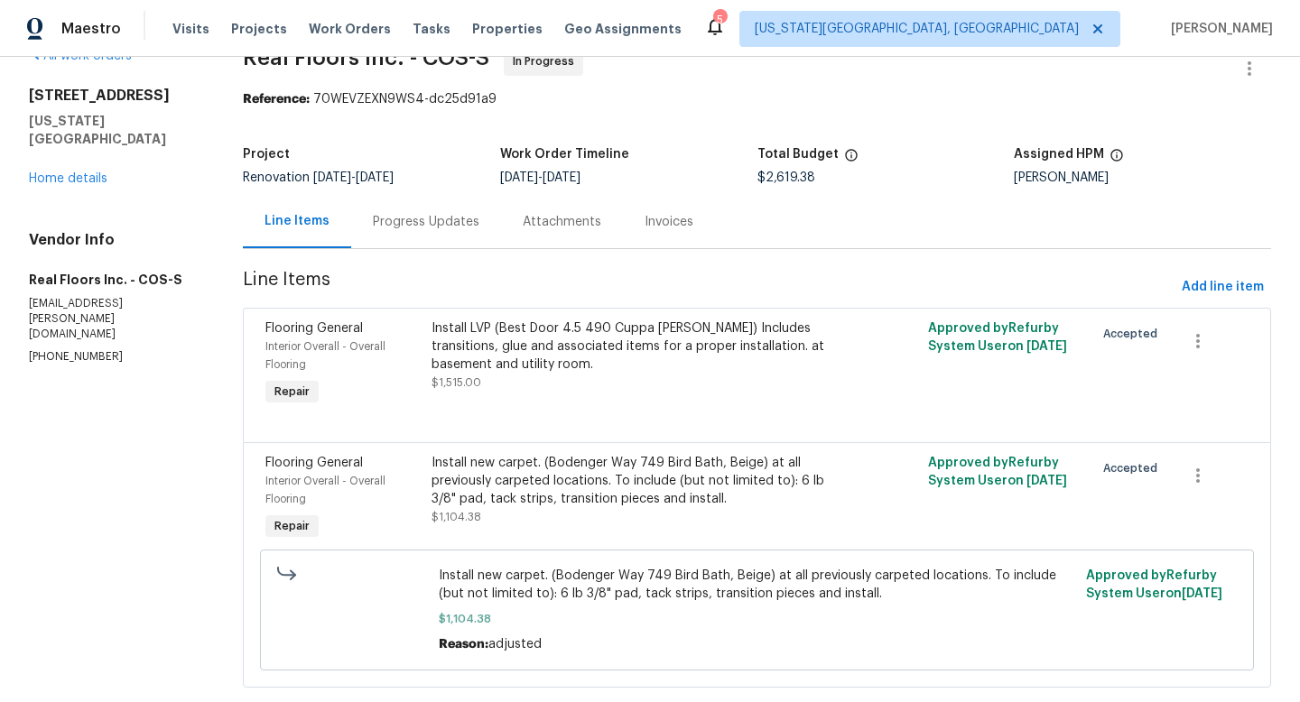
click at [542, 358] on div "Install LVP (Best Door 4.5 490 Cuppa [PERSON_NAME]) Includes transitions, glue …" at bounding box center [634, 347] width 404 height 54
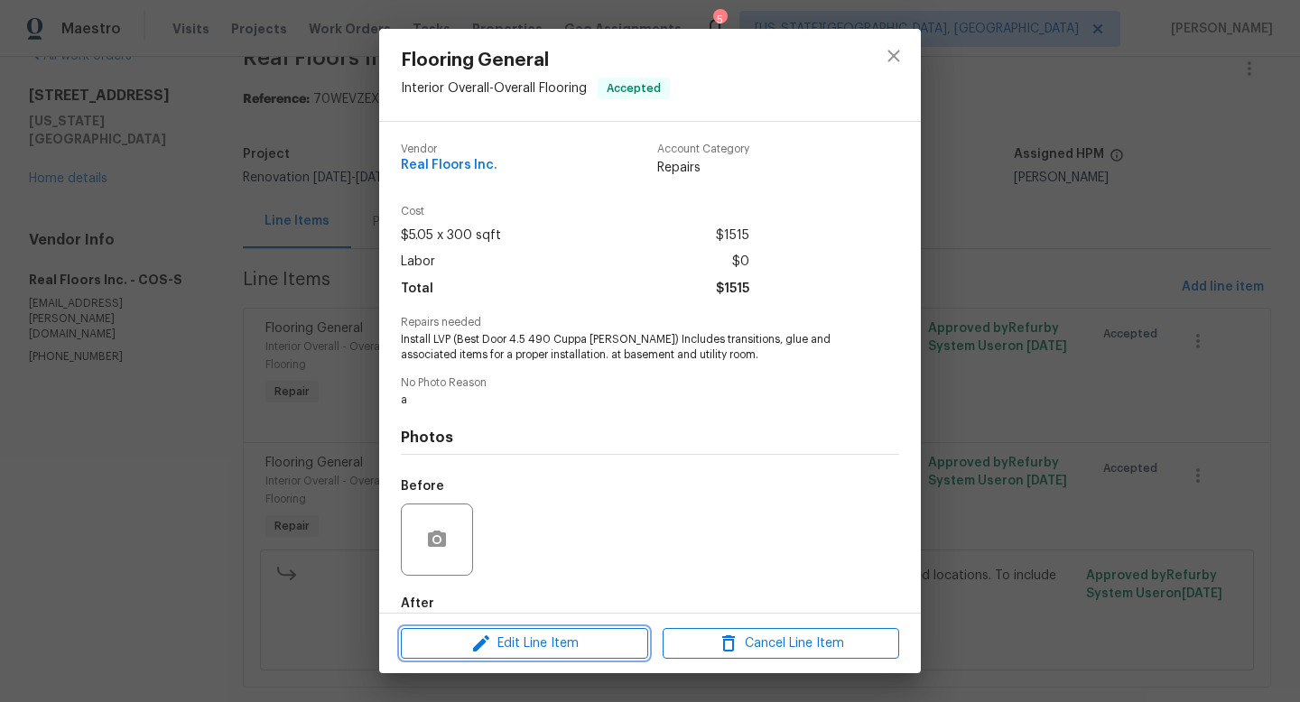
click at [507, 633] on span "Edit Line Item" at bounding box center [524, 644] width 237 height 23
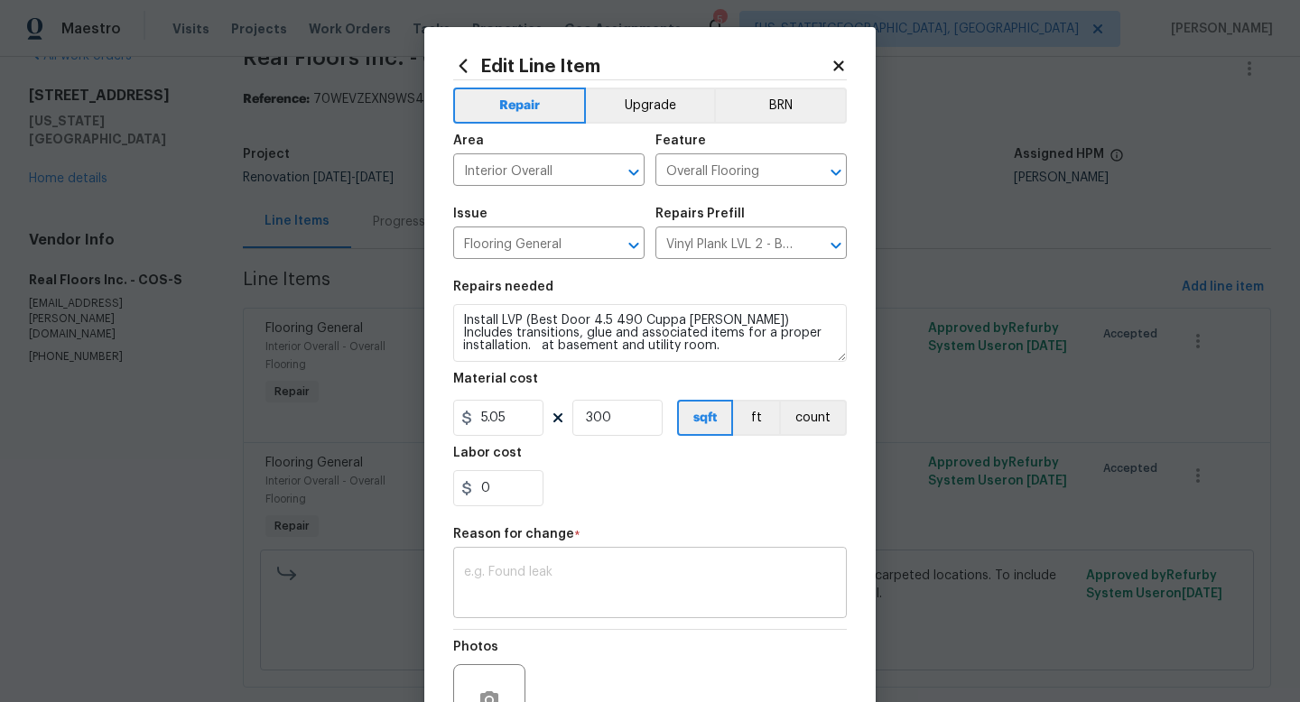
click at [525, 597] on textarea at bounding box center [650, 585] width 372 height 38
paste textarea "468.98"
type textarea "468.98"
drag, startPoint x: 524, startPoint y: 423, endPoint x: 410, endPoint y: 423, distance: 113.8
click at [410, 423] on div "Edit Line Item Repair Upgrade BRN Area Interior Overall ​ Feature Overall Floor…" at bounding box center [650, 351] width 1300 height 702
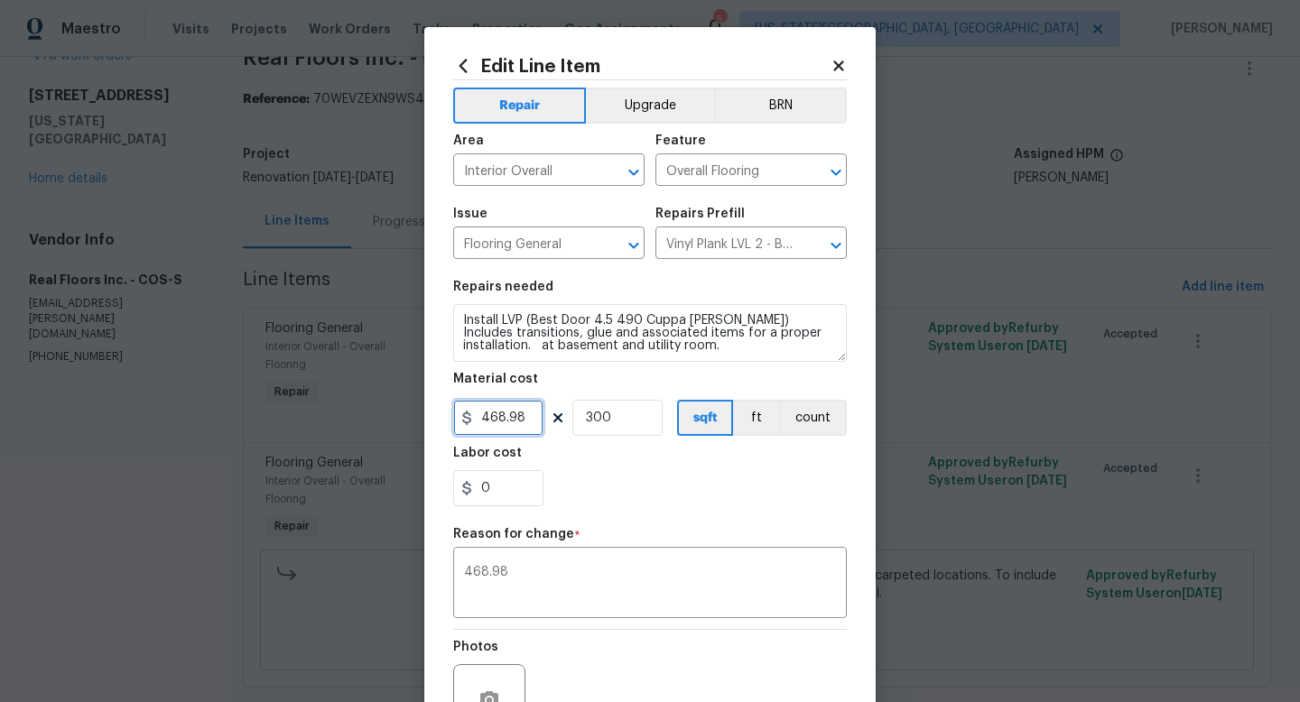
type input "468.98"
drag, startPoint x: 609, startPoint y: 421, endPoint x: 523, endPoint y: 421, distance: 85.8
click at [522, 421] on div "468.98 300 sqft ft count" at bounding box center [650, 418] width 394 height 36
type input "1"
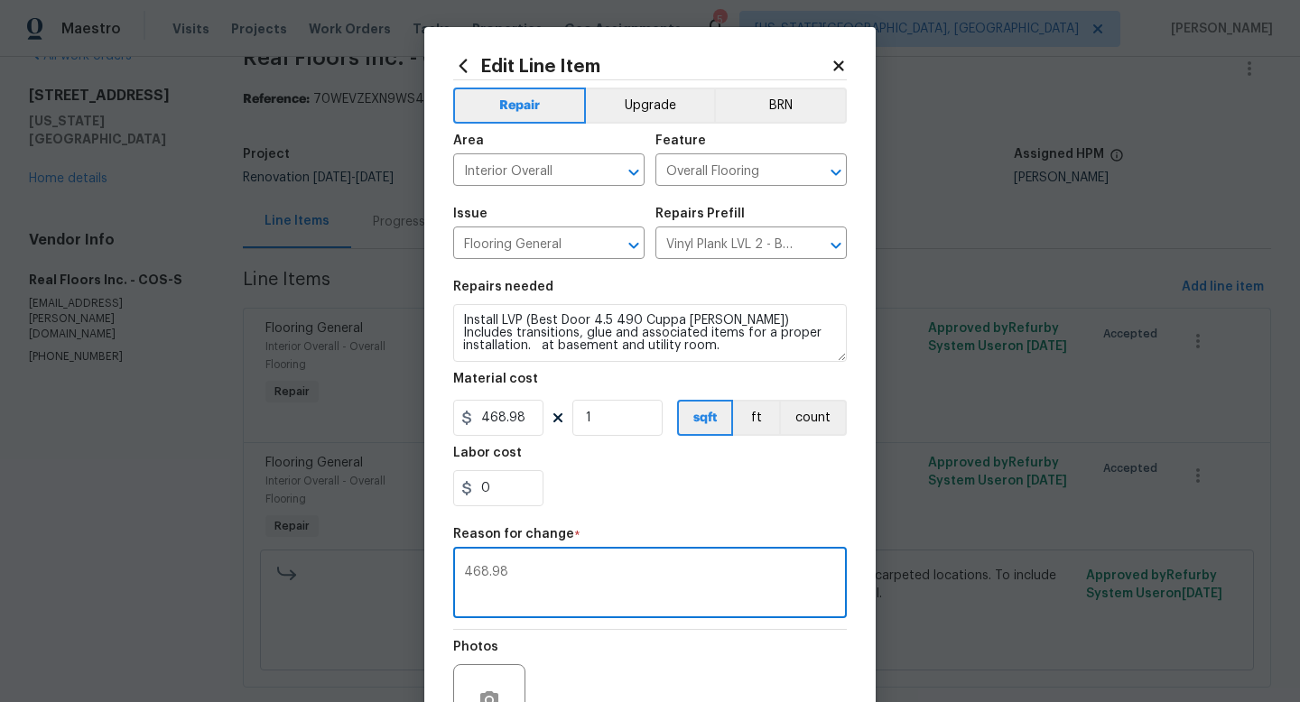
drag, startPoint x: 528, startPoint y: 577, endPoint x: 419, endPoint y: 574, distance: 109.3
click at [418, 576] on div "Edit Line Item Repair Upgrade BRN Area Interior Overall ​ Feature Overall Floor…" at bounding box center [650, 351] width 1300 height 702
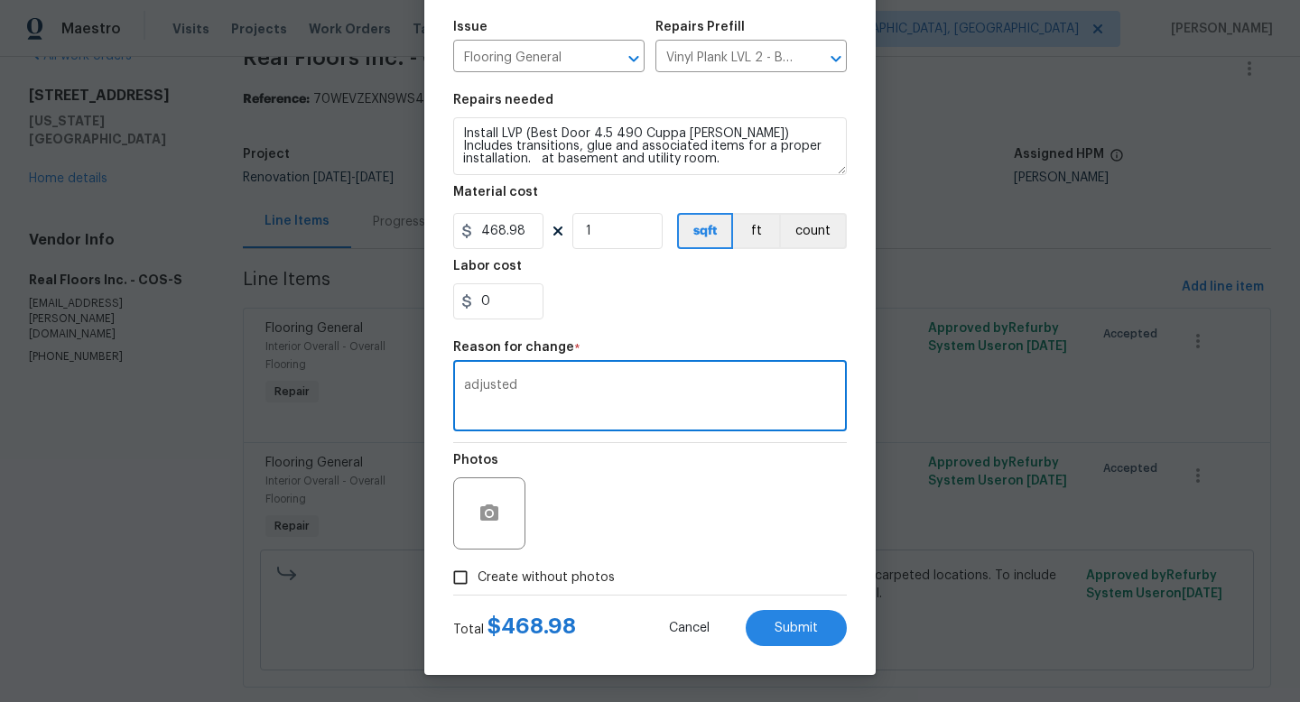
type textarea "adjusted"
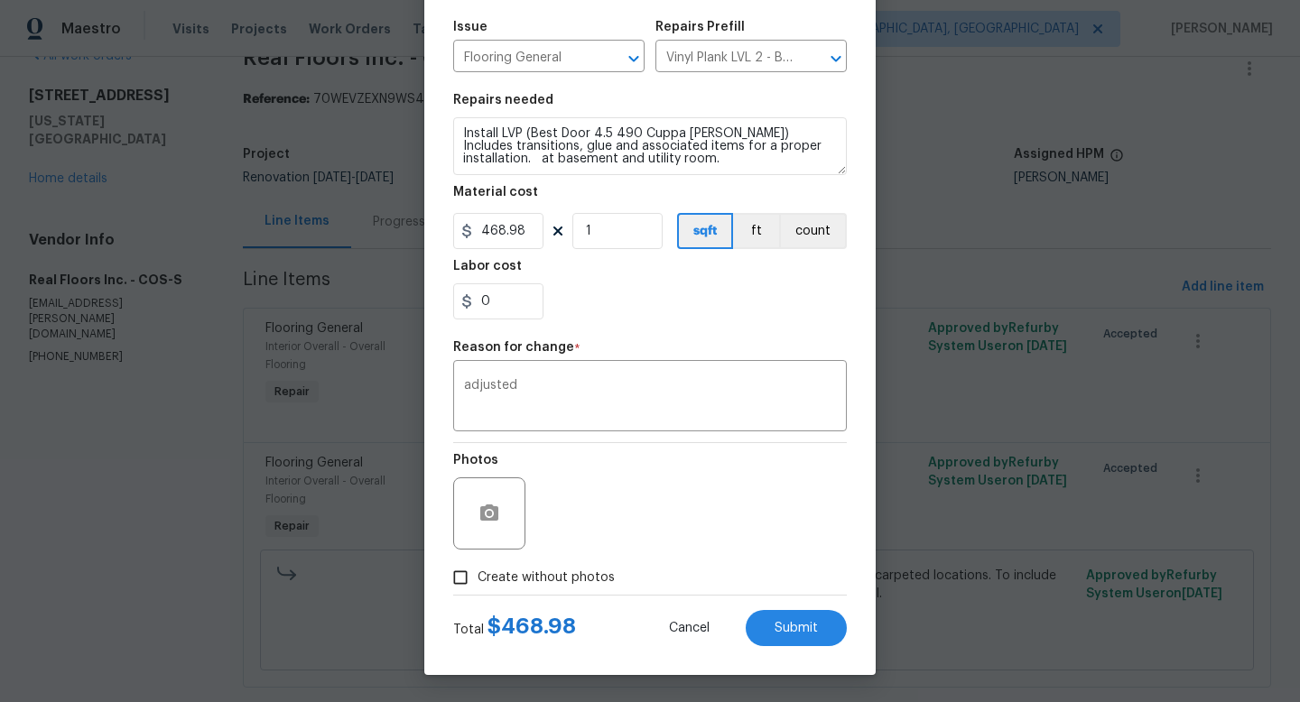
click at [787, 653] on div "Edit Line Item Repair Upgrade BRN Area Interior Overall ​ Feature Overall Floor…" at bounding box center [649, 257] width 451 height 835
click at [786, 638] on button "Submit" at bounding box center [796, 628] width 101 height 36
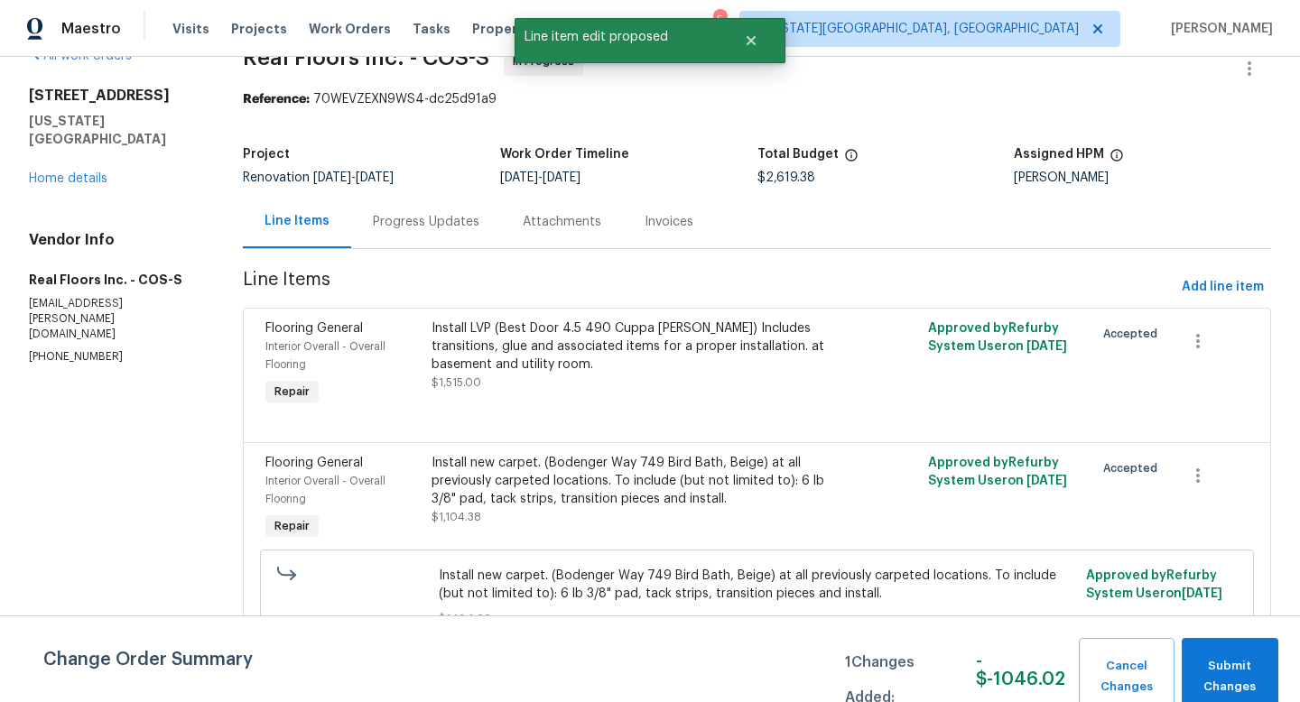
scroll to position [0, 0]
click at [1175, 657] on div "Cancel Changes Submit Changes" at bounding box center [1175, 677] width 207 height 78
click at [1207, 658] on span "Submit Changes" at bounding box center [1230, 677] width 79 height 42
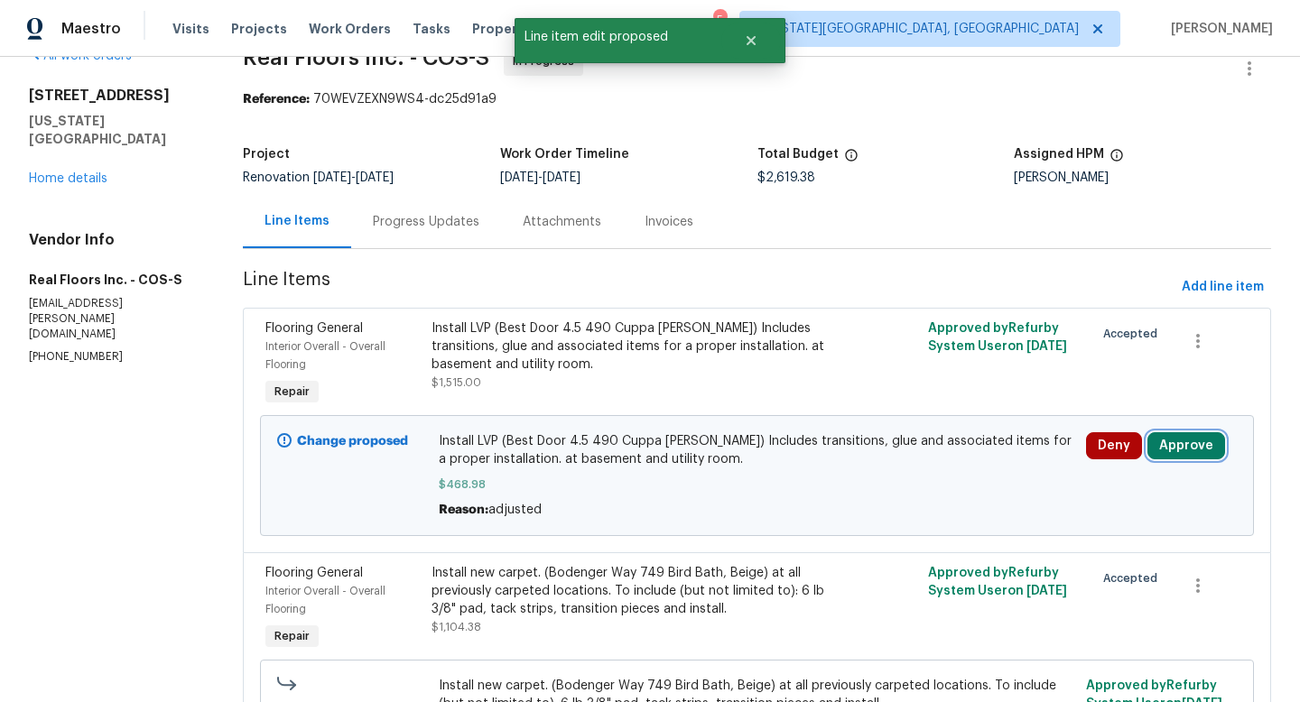
click at [1214, 454] on button "Approve" at bounding box center [1187, 446] width 78 height 27
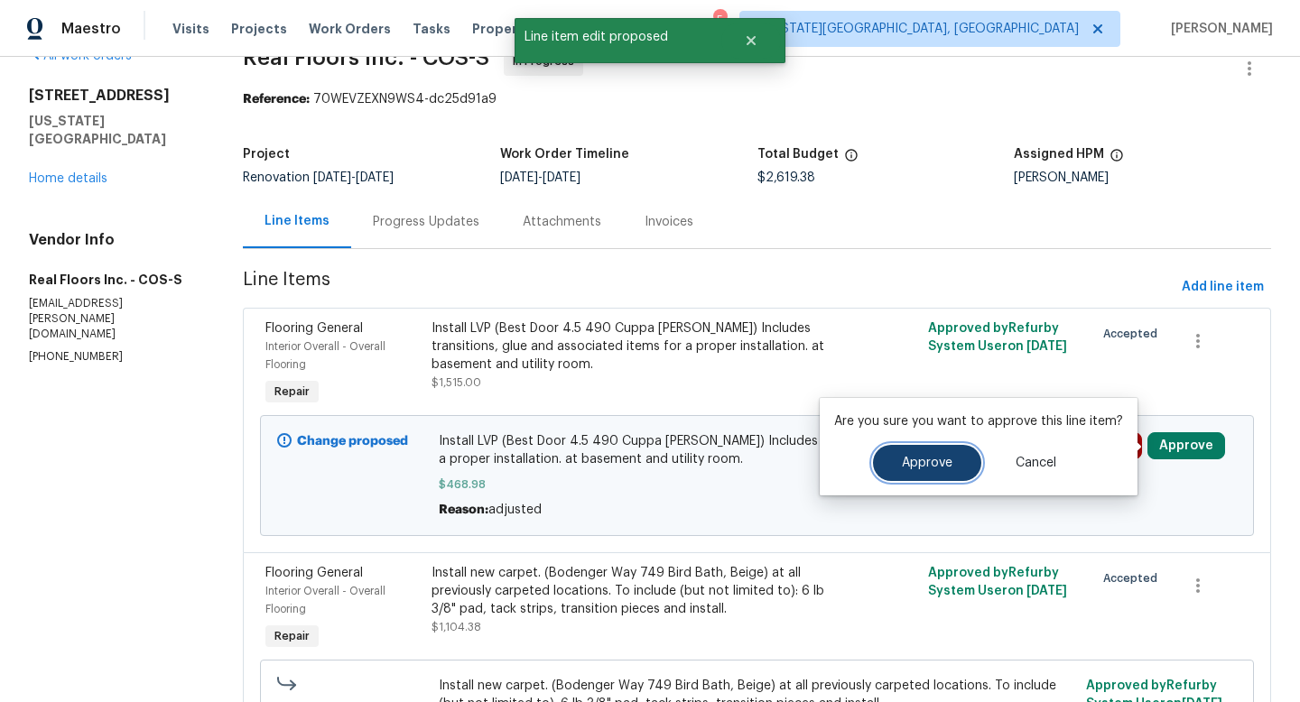
click at [916, 468] on span "Approve" at bounding box center [927, 464] width 51 height 14
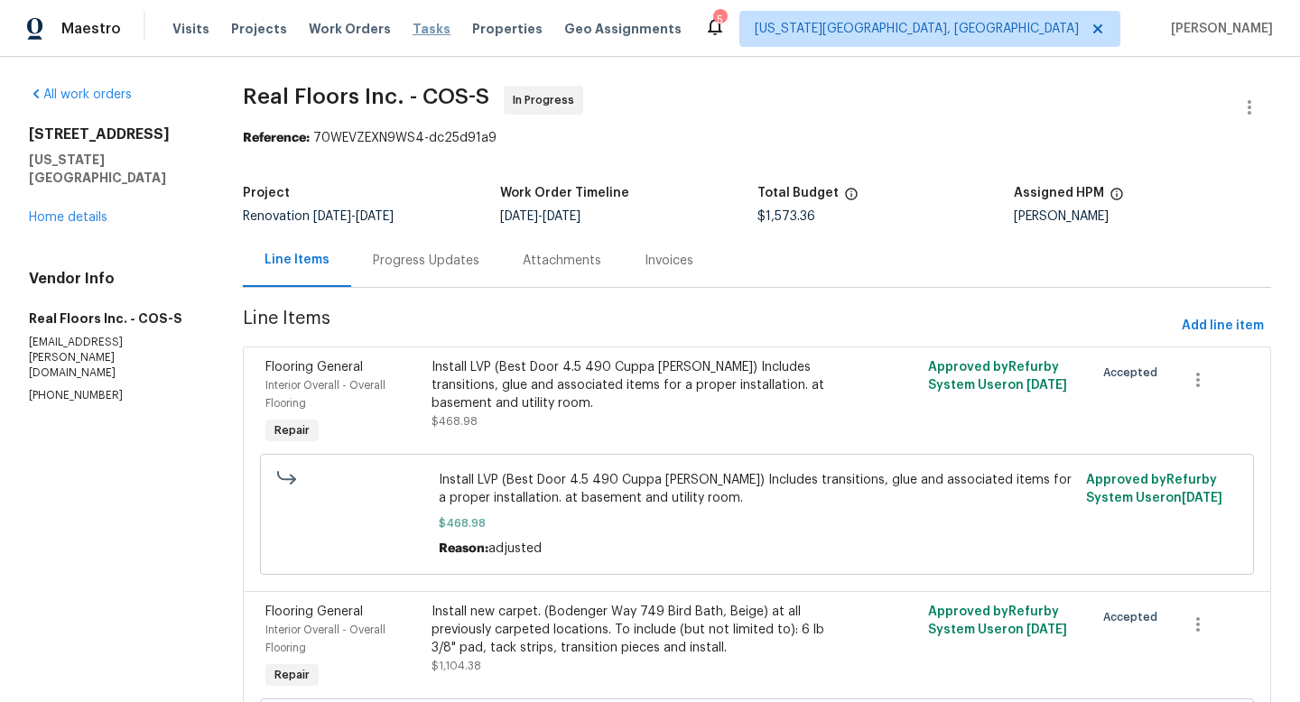
click at [413, 23] on span "Tasks" at bounding box center [432, 29] width 38 height 13
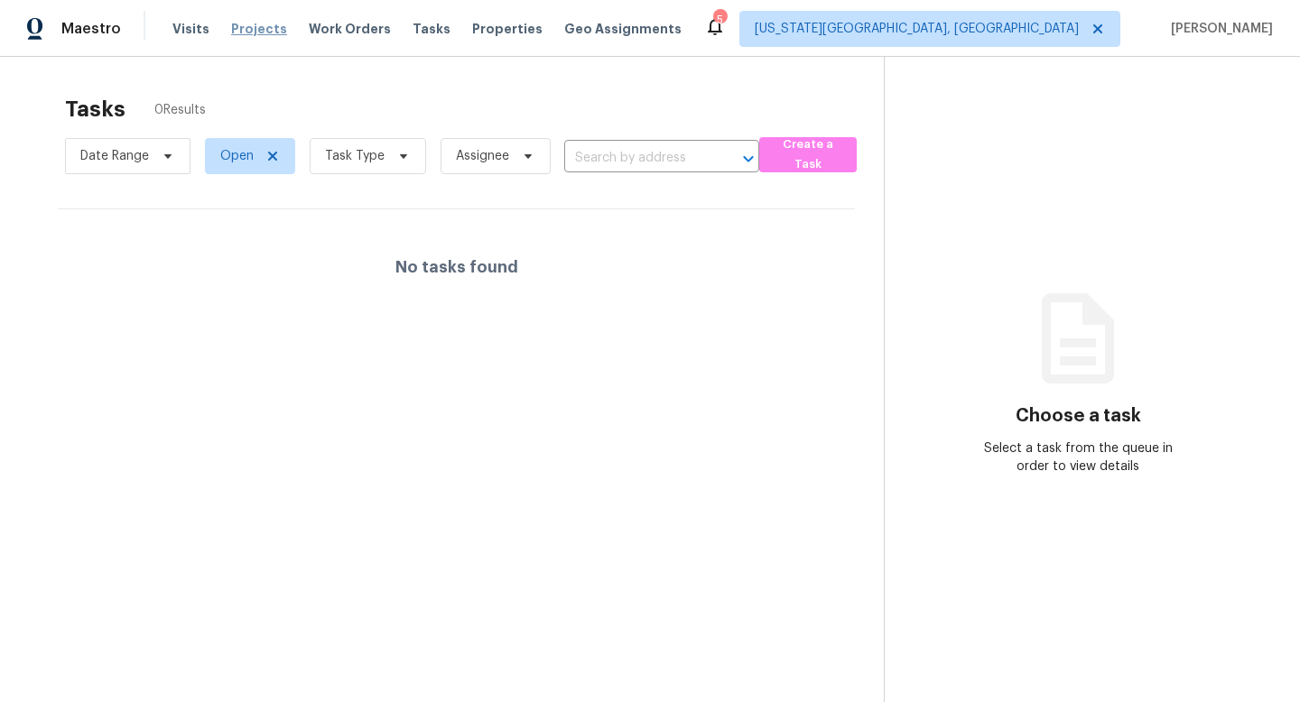
click at [247, 23] on span "Projects" at bounding box center [259, 29] width 56 height 18
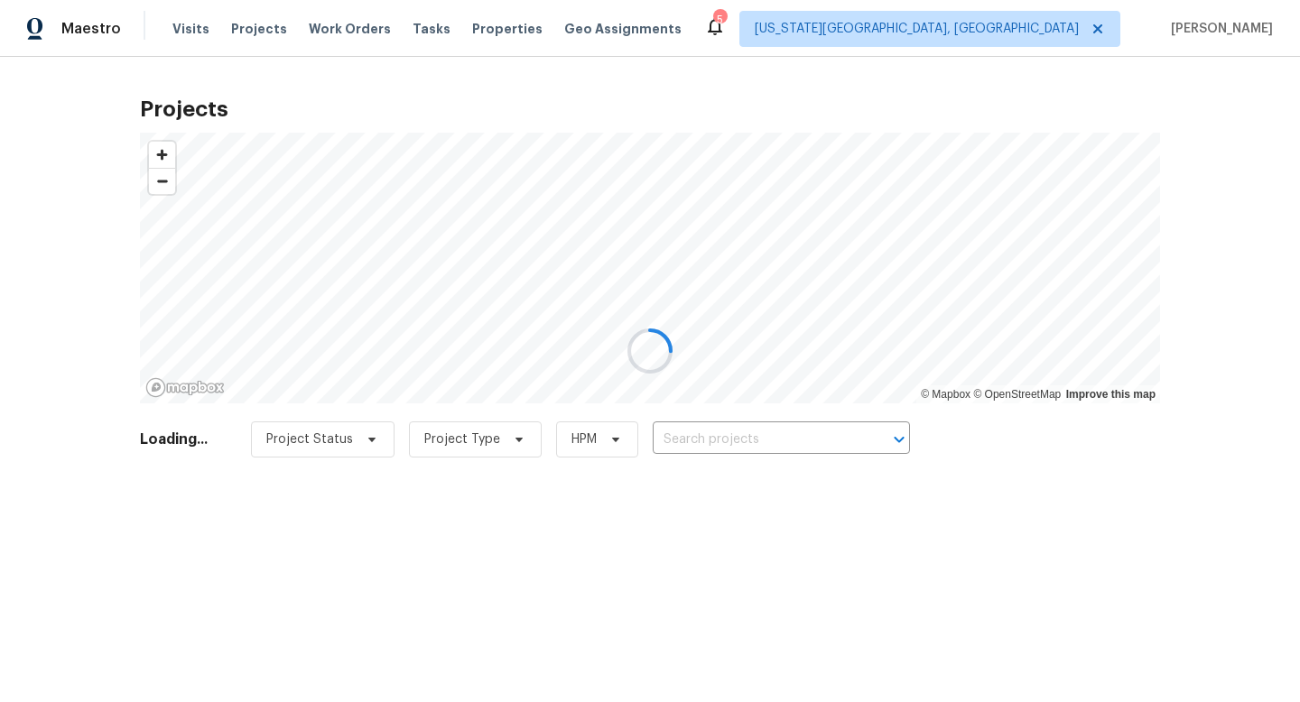
click at [475, 23] on div at bounding box center [650, 351] width 1300 height 702
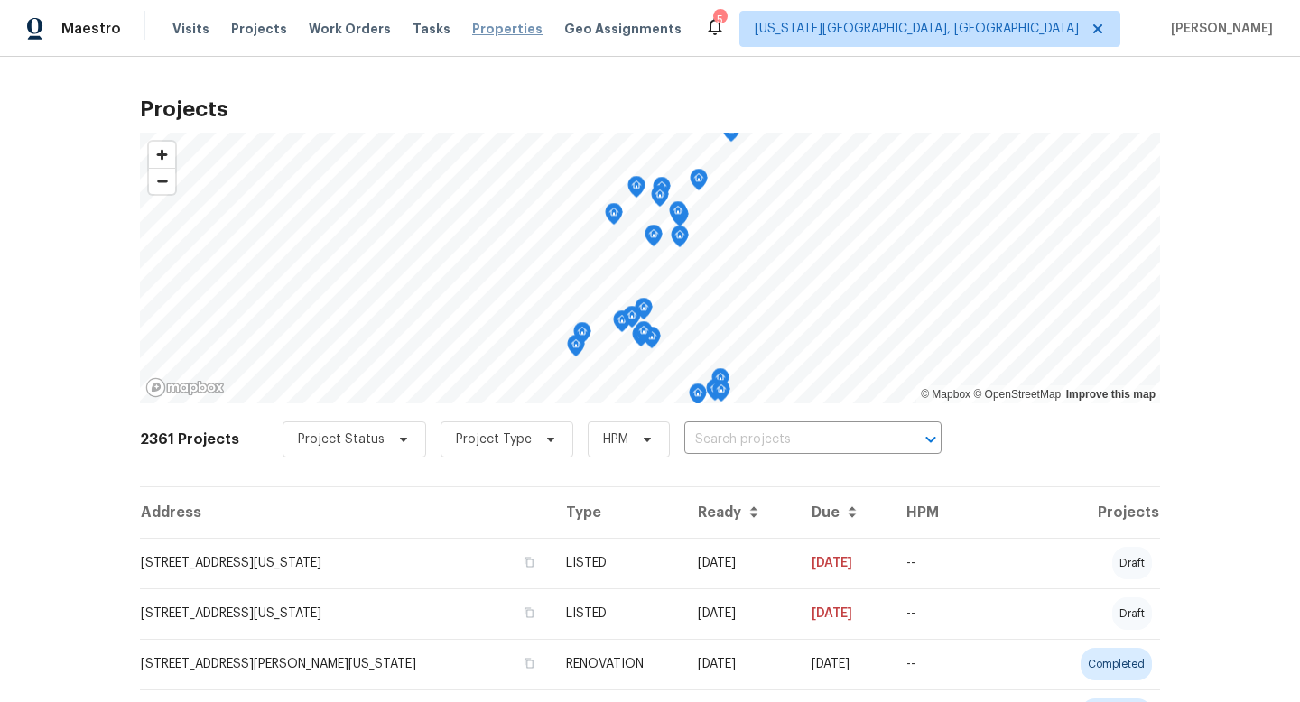
click at [472, 28] on span "Properties" at bounding box center [507, 29] width 70 height 18
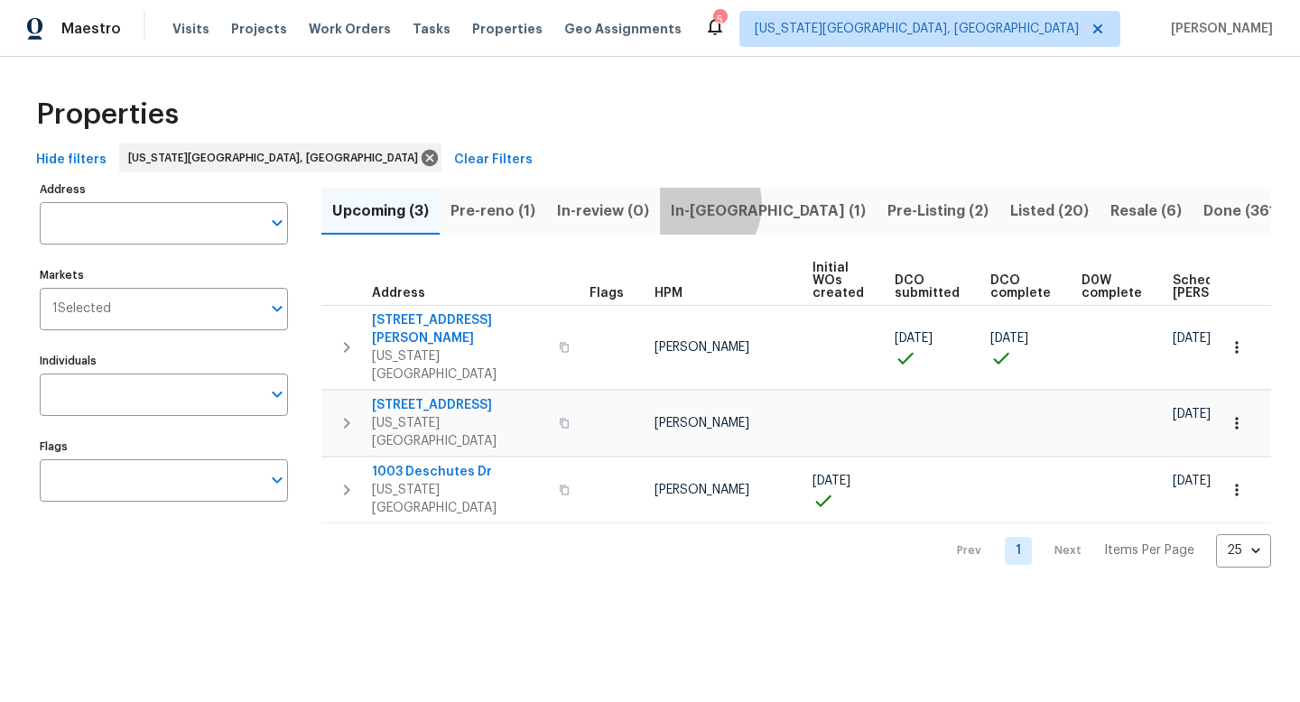
click at [685, 204] on span "In-reno (1)" at bounding box center [768, 211] width 195 height 25
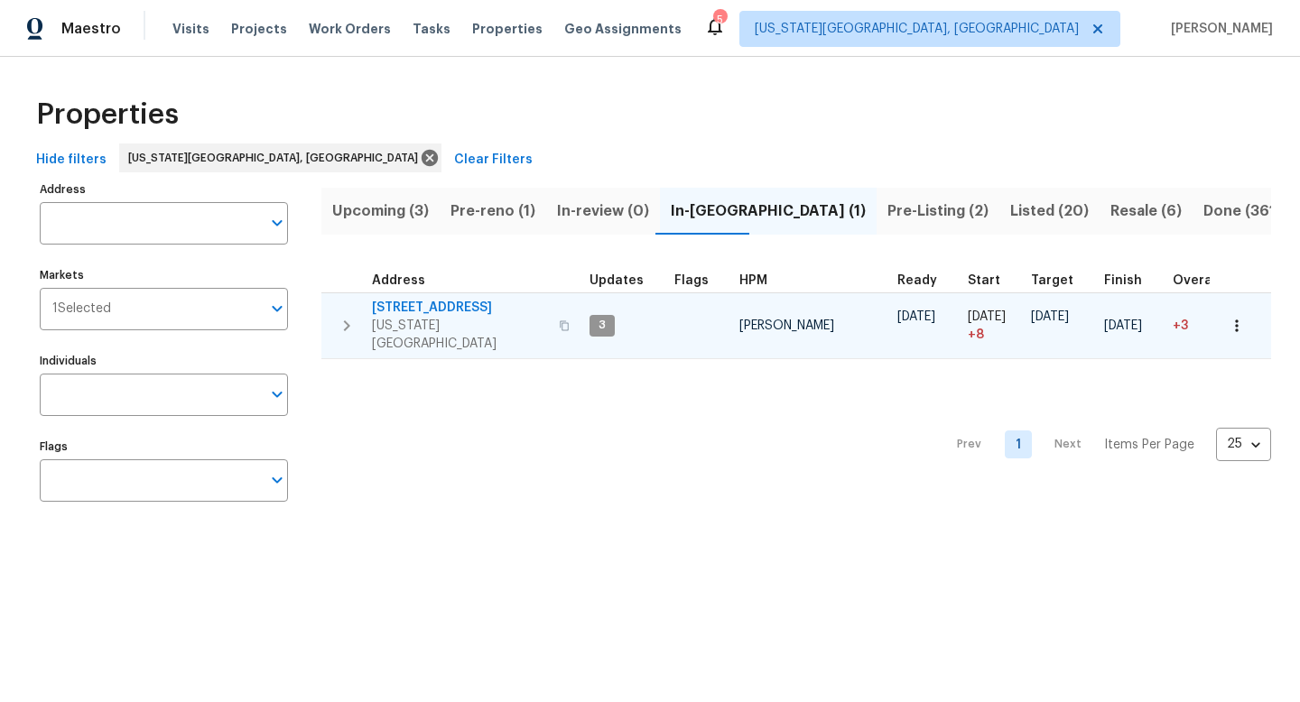
click at [409, 301] on span "4150 Shining Way" at bounding box center [460, 308] width 176 height 18
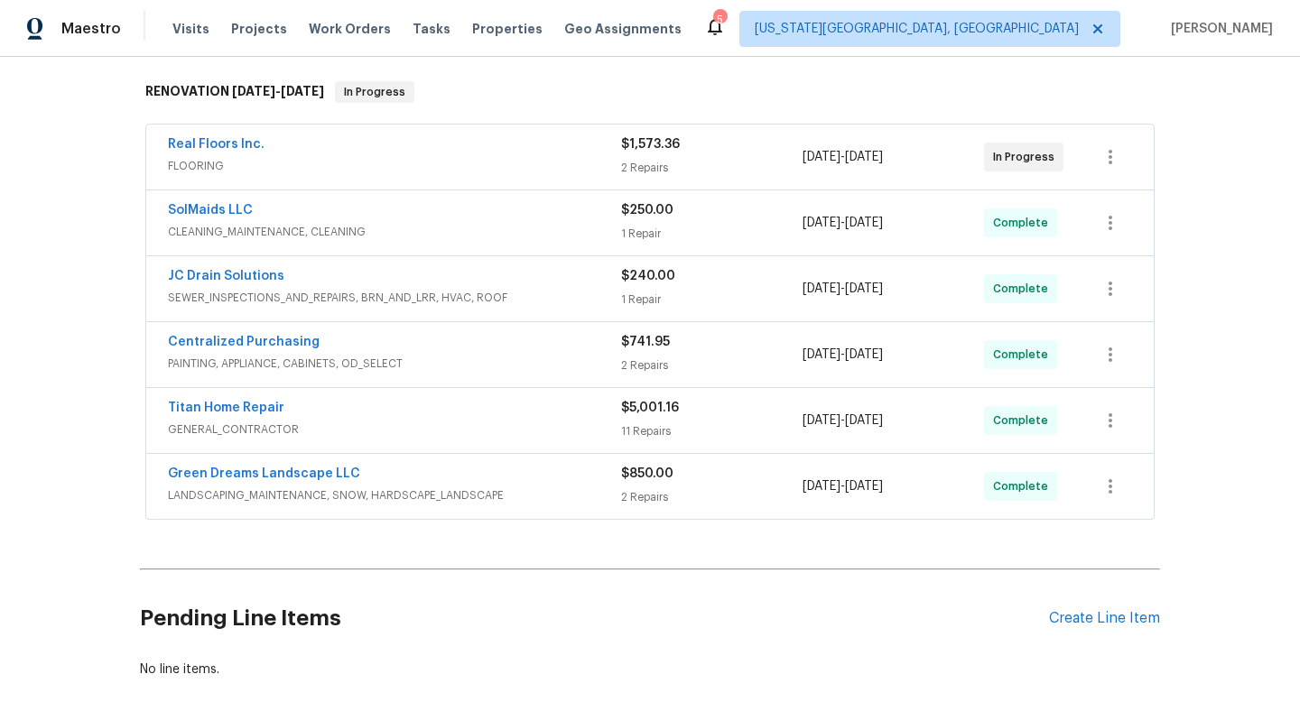
scroll to position [255, 0]
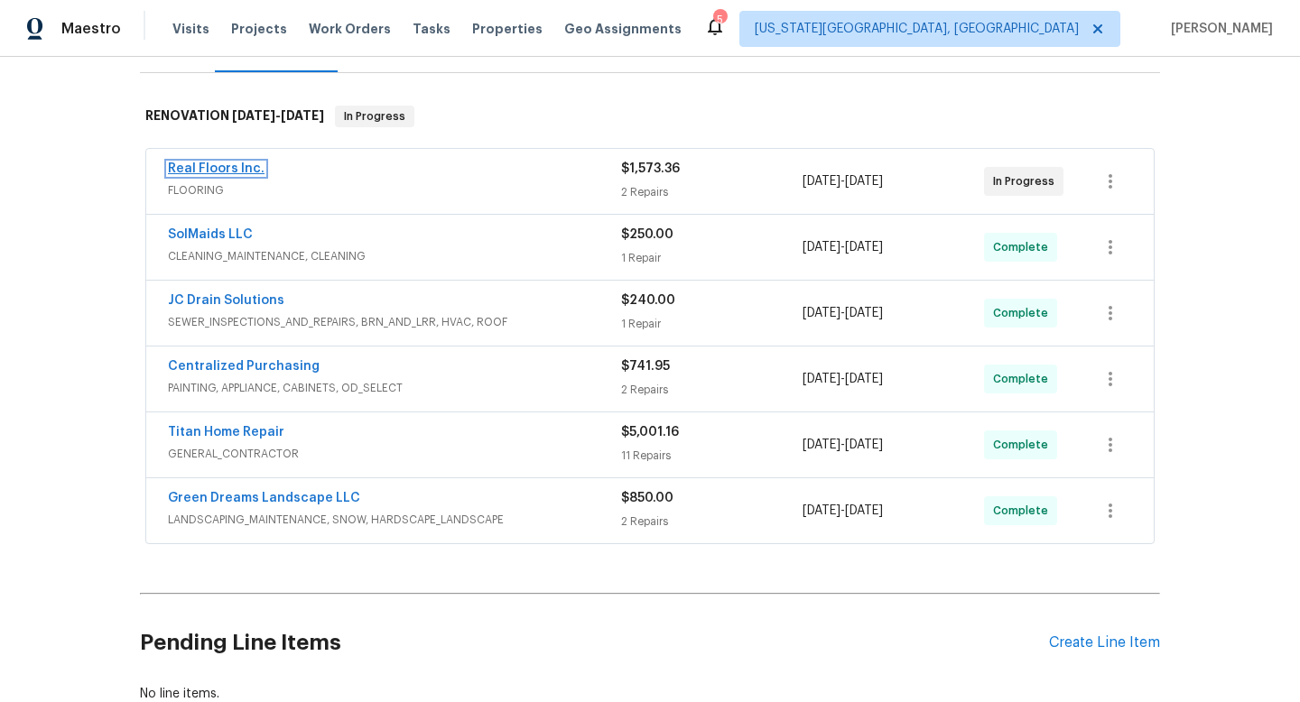
click at [200, 167] on link "Real Floors Inc." at bounding box center [216, 169] width 97 height 13
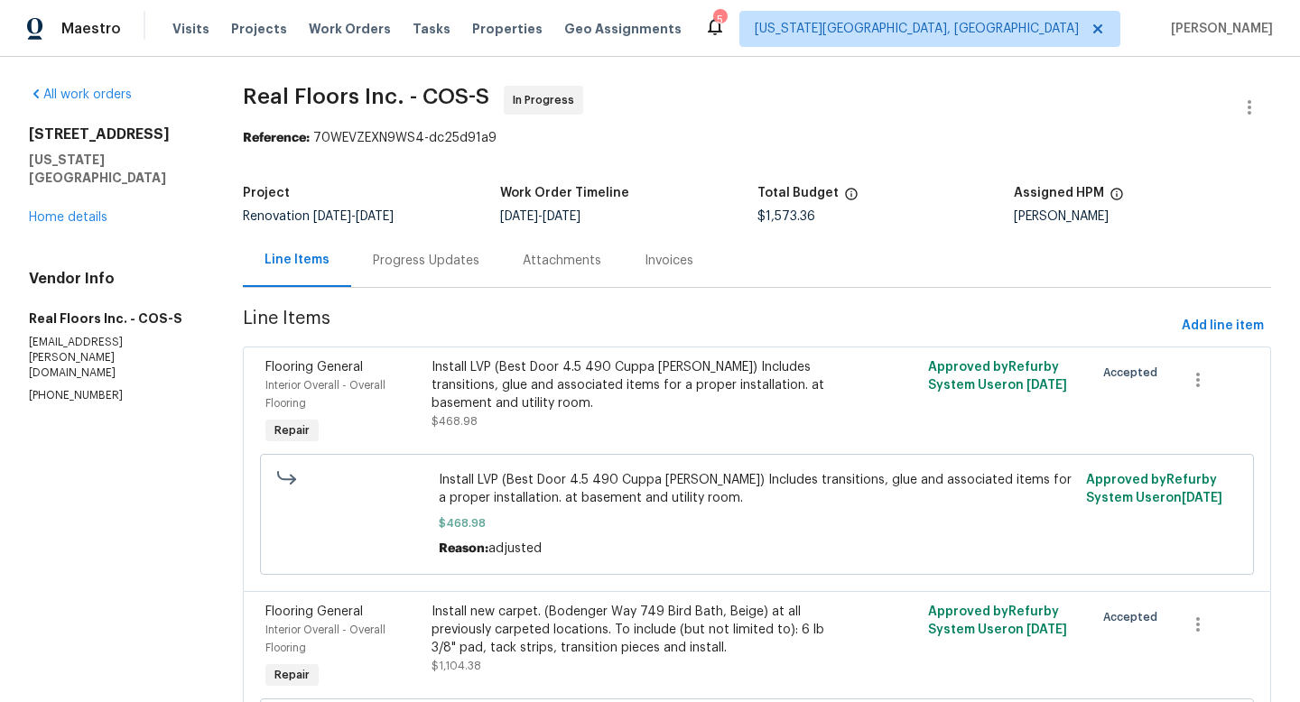
click at [431, 247] on div "Progress Updates" at bounding box center [426, 260] width 150 height 53
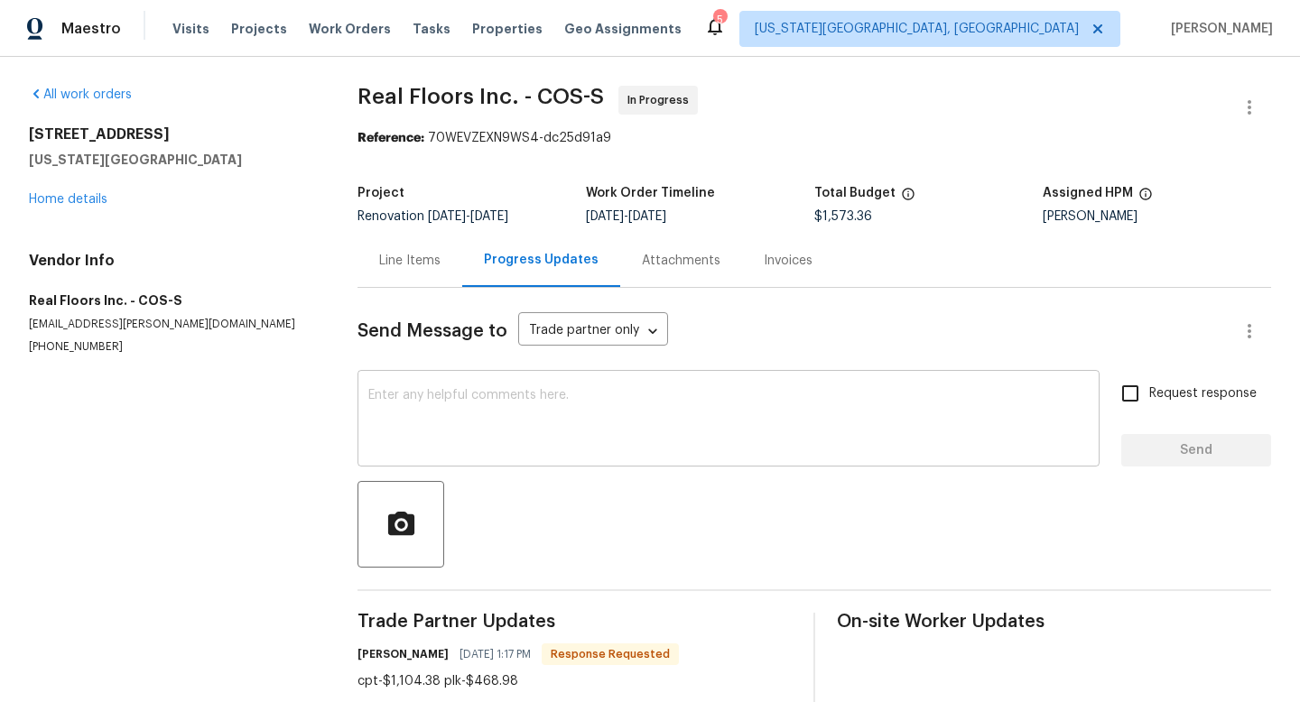
scroll to position [39, 0]
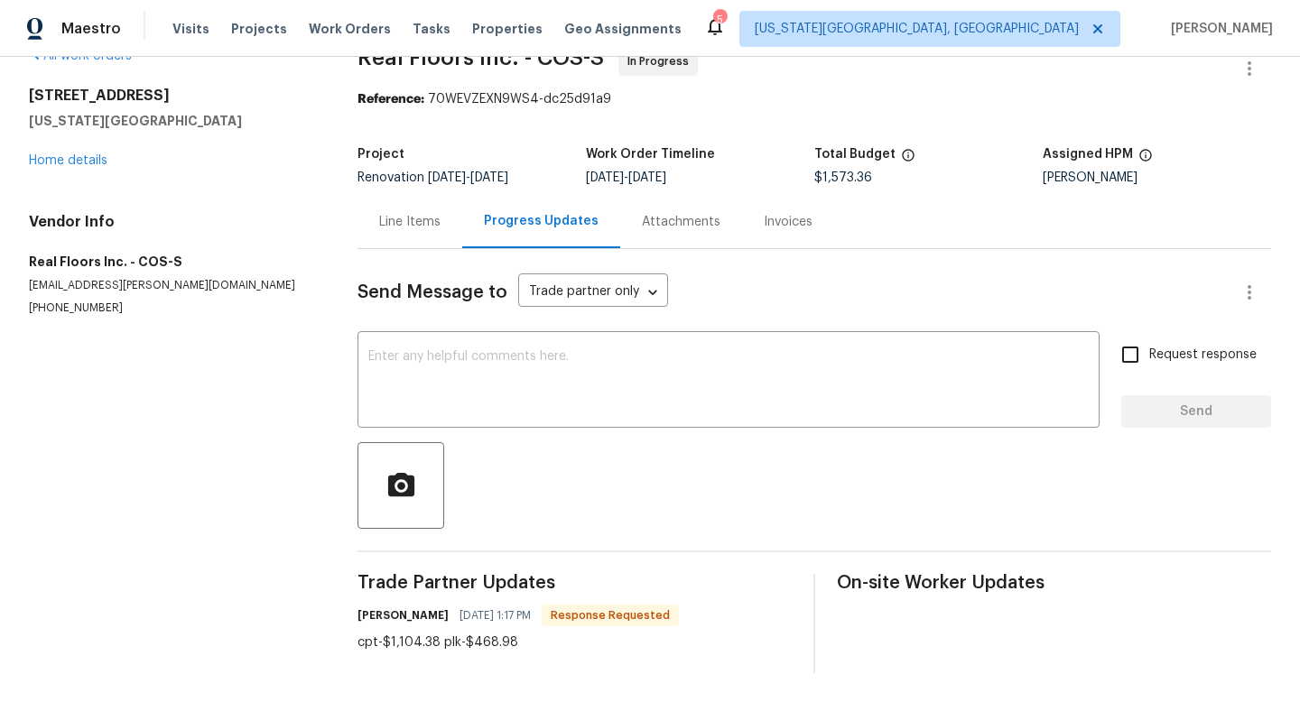
click at [406, 220] on div "Line Items" at bounding box center [409, 222] width 61 height 18
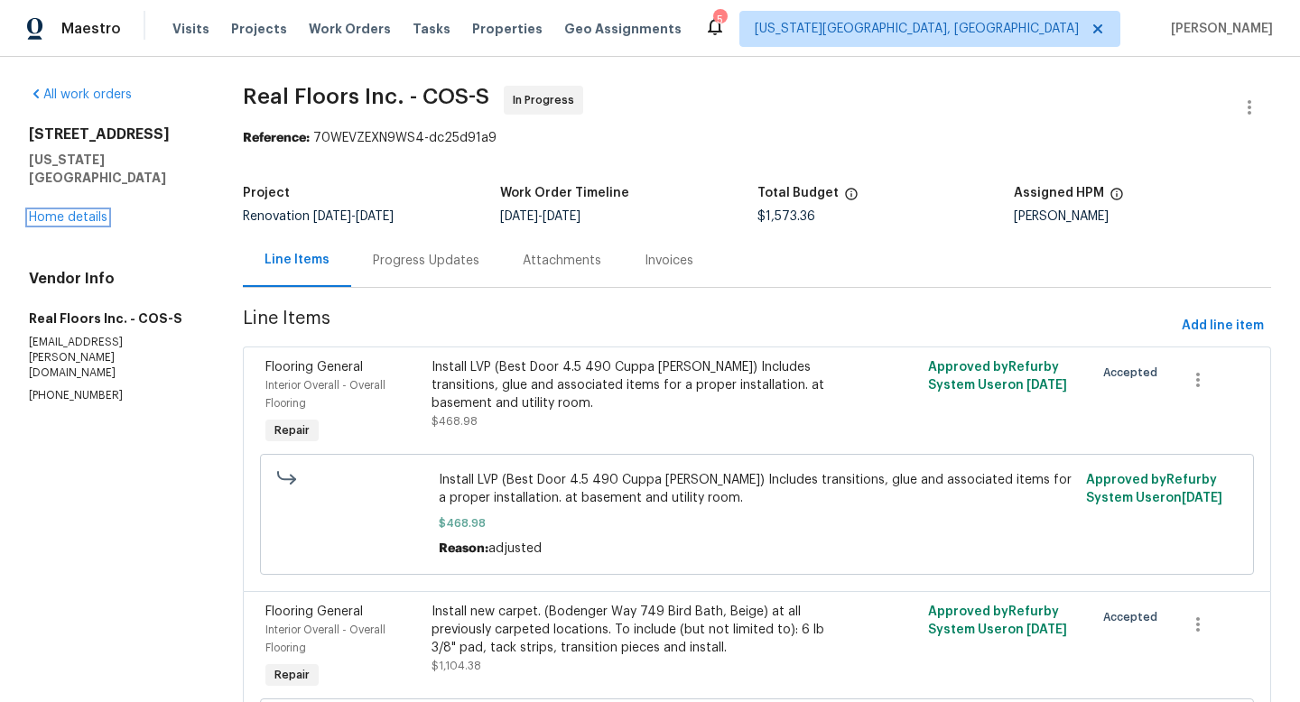
click at [84, 210] on div "4150 Shining Way Colorado Springs, CO 80916 Home details" at bounding box center [114, 176] width 171 height 101
click at [80, 220] on link "Home details" at bounding box center [68, 217] width 79 height 13
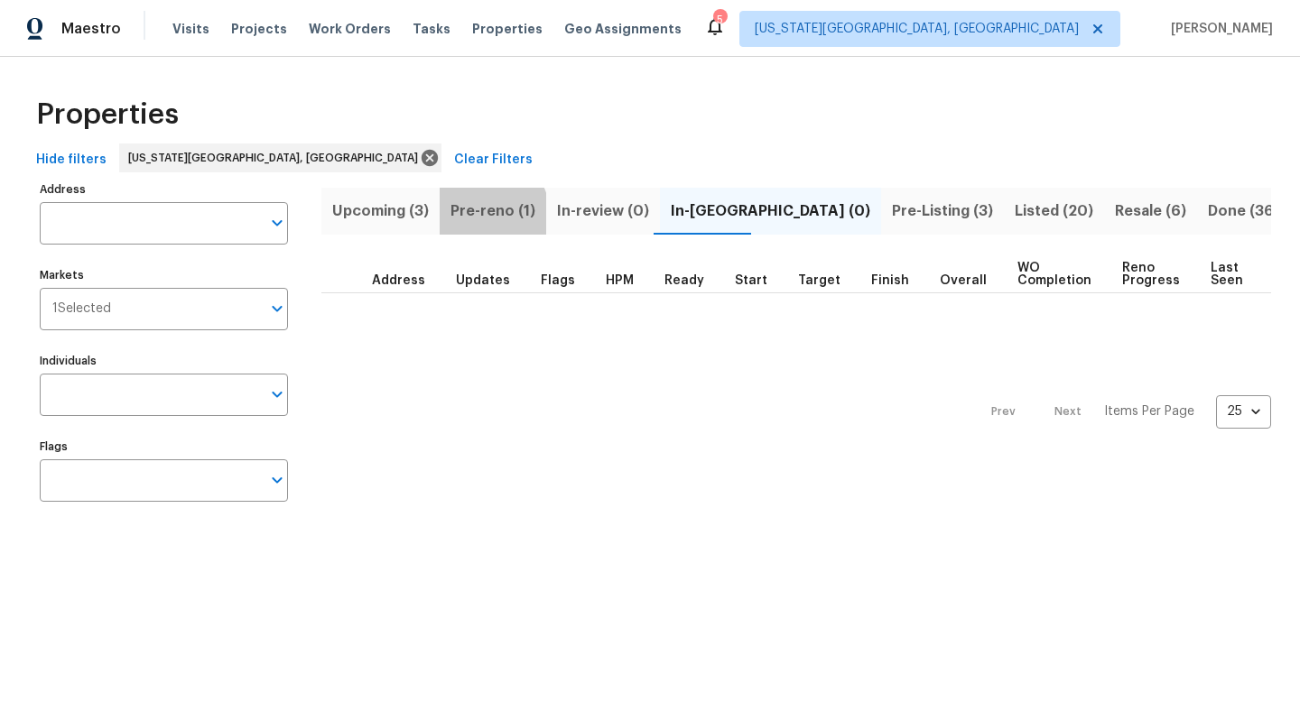
click at [482, 215] on span "Pre-reno (1)" at bounding box center [493, 211] width 85 height 25
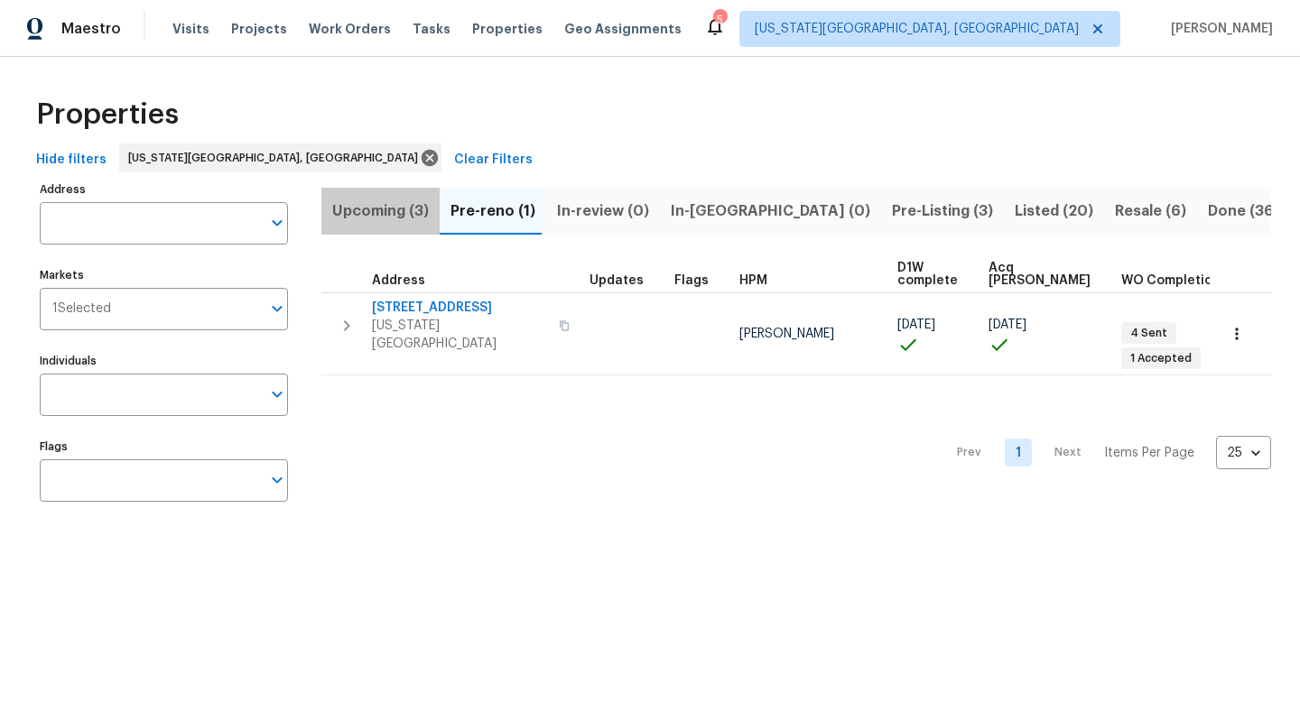
click at [411, 218] on span "Upcoming (3)" at bounding box center [380, 211] width 97 height 25
